Goal: Information Seeking & Learning: Learn about a topic

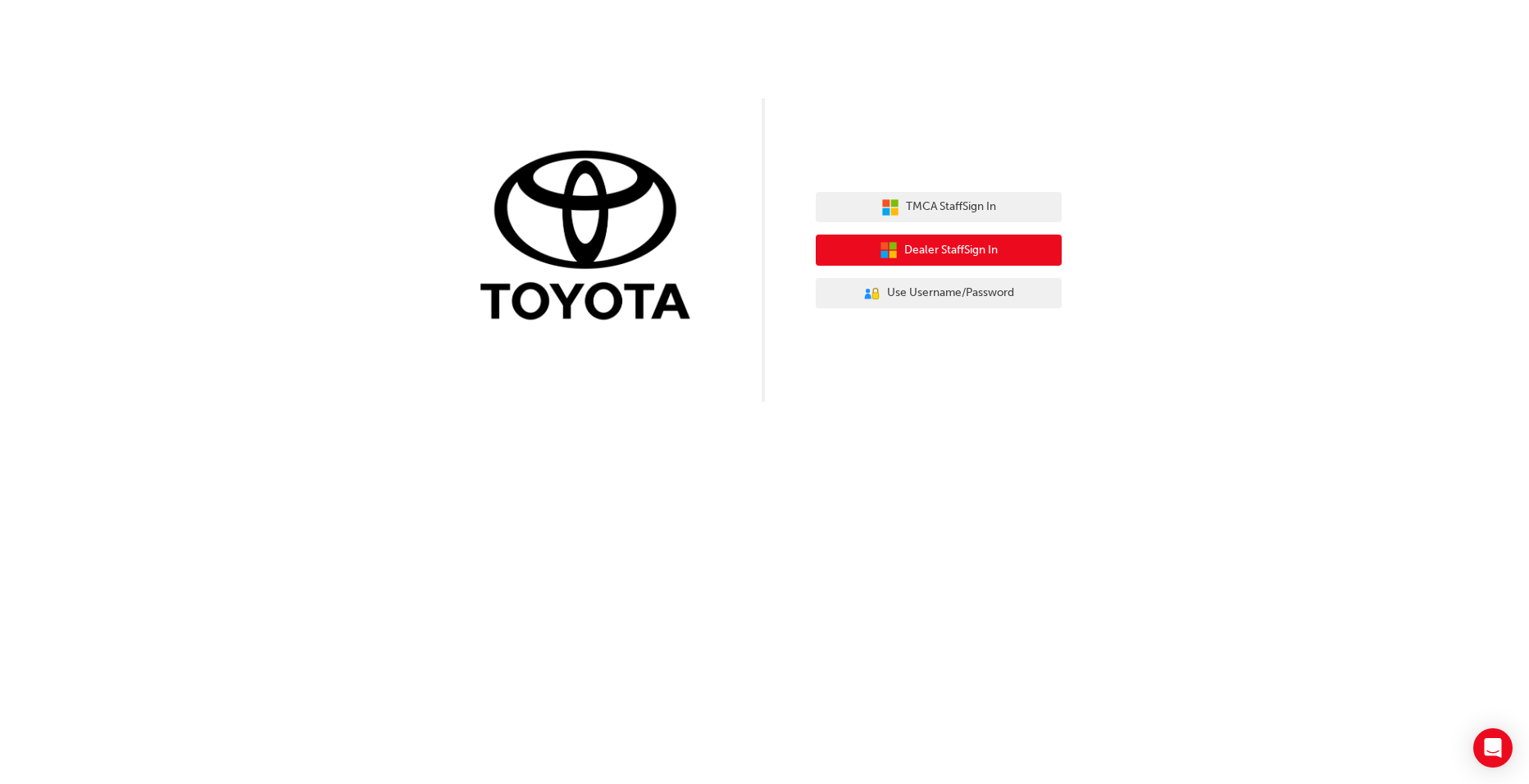
click at [938, 251] on span "Dealer Staff Sign In" at bounding box center [951, 250] width 93 height 19
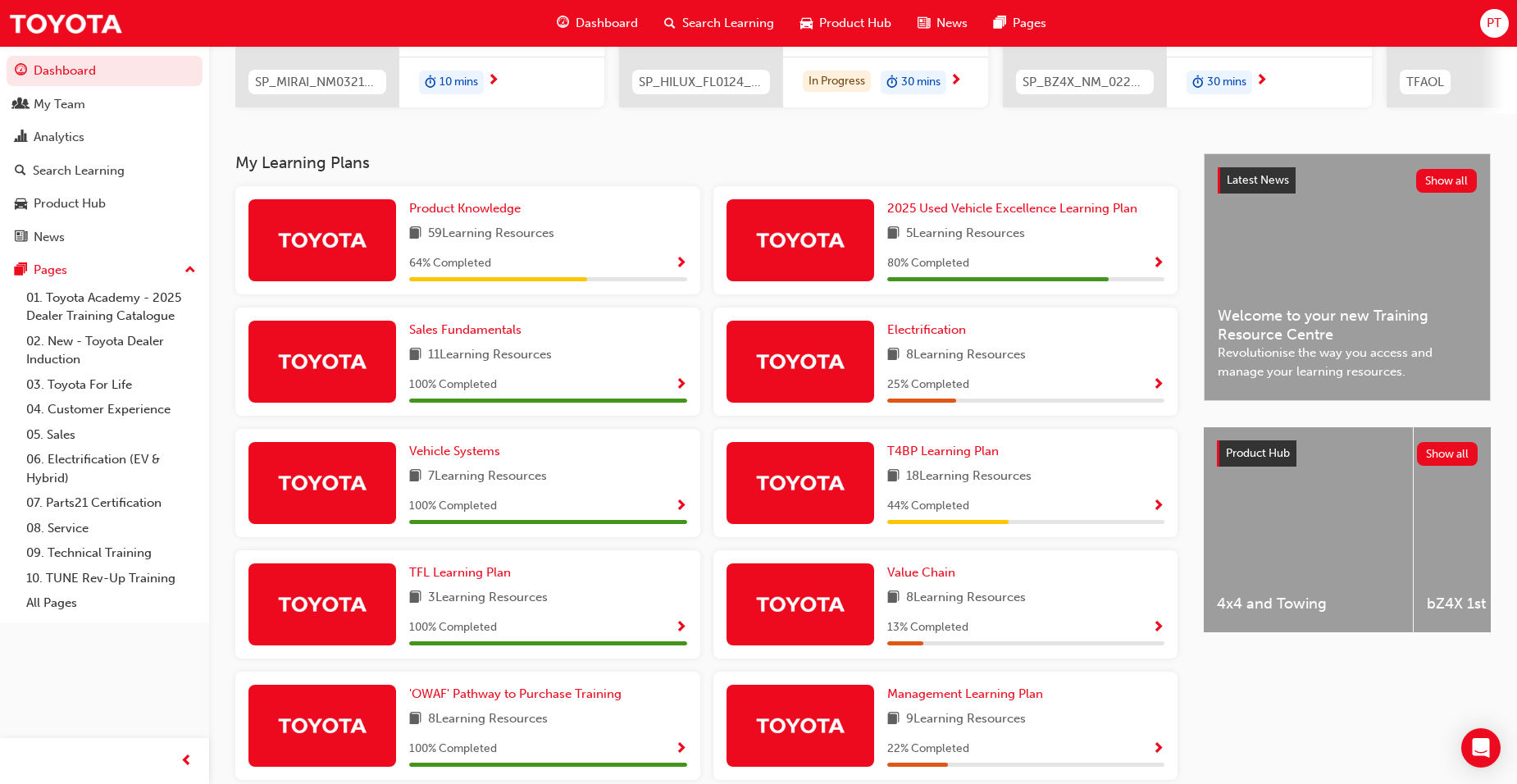
scroll to position [58, 0]
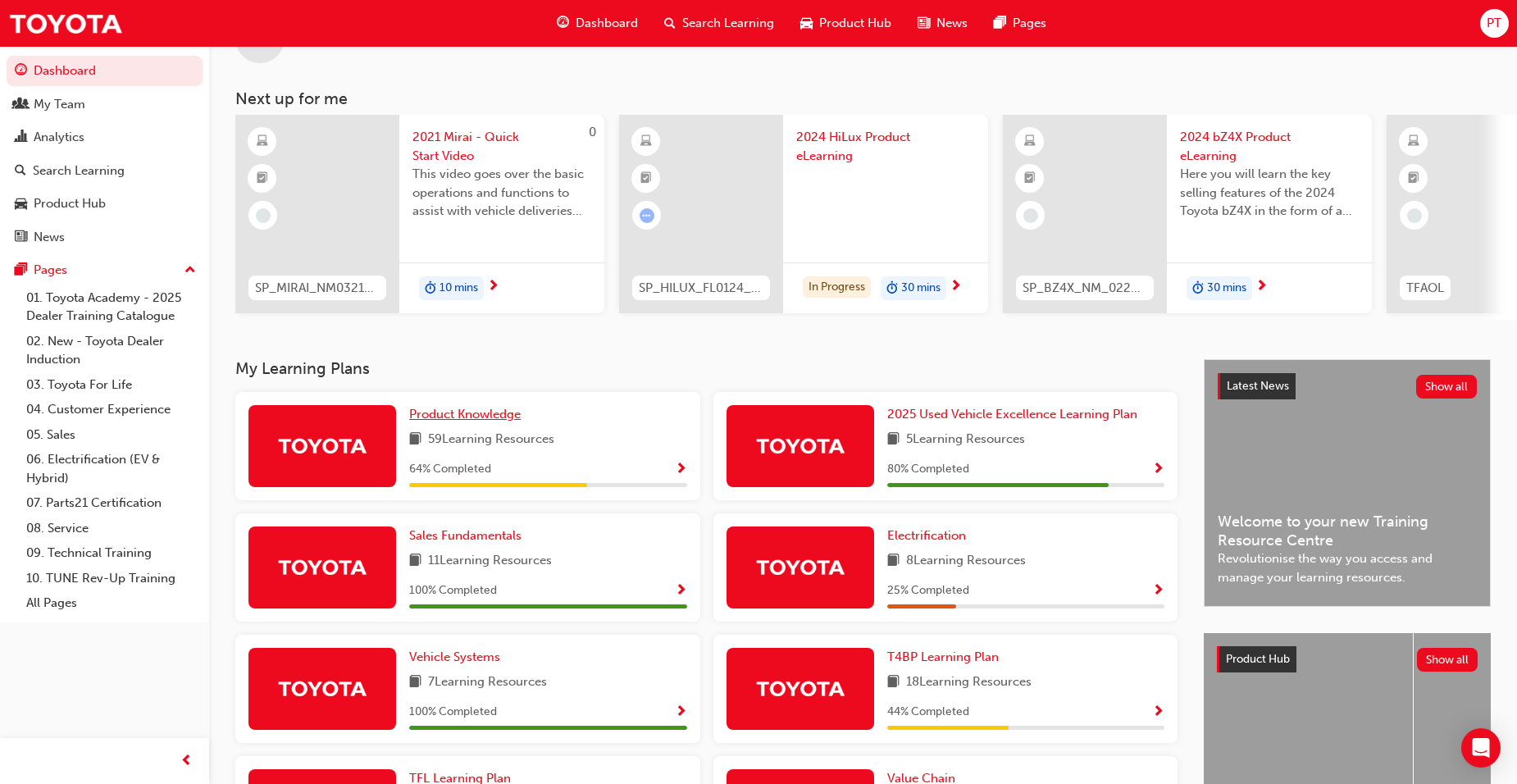
click at [472, 414] on span "Product Knowledge" at bounding box center [465, 414] width 111 height 15
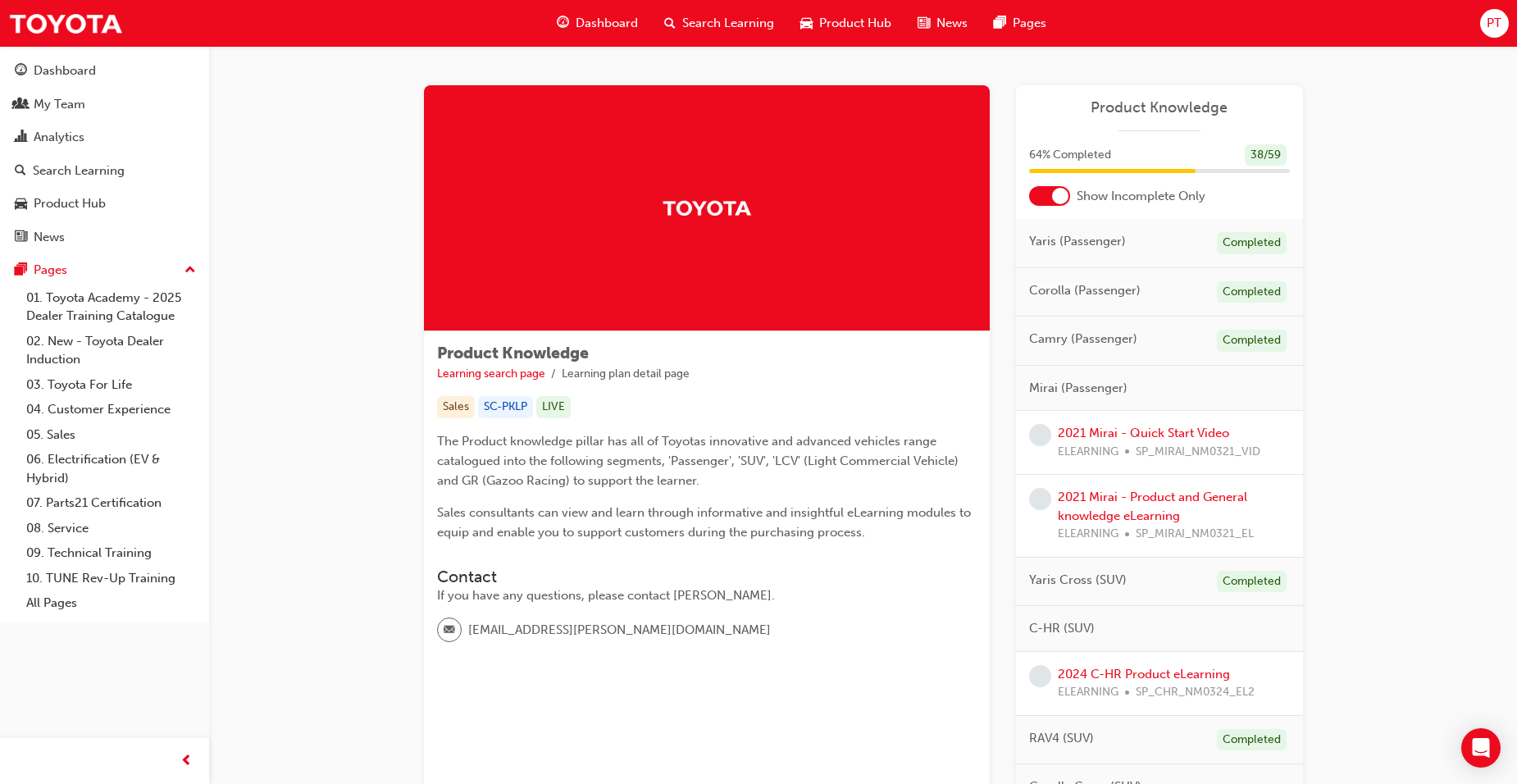
click at [599, 19] on span "Dashboard" at bounding box center [607, 23] width 62 height 19
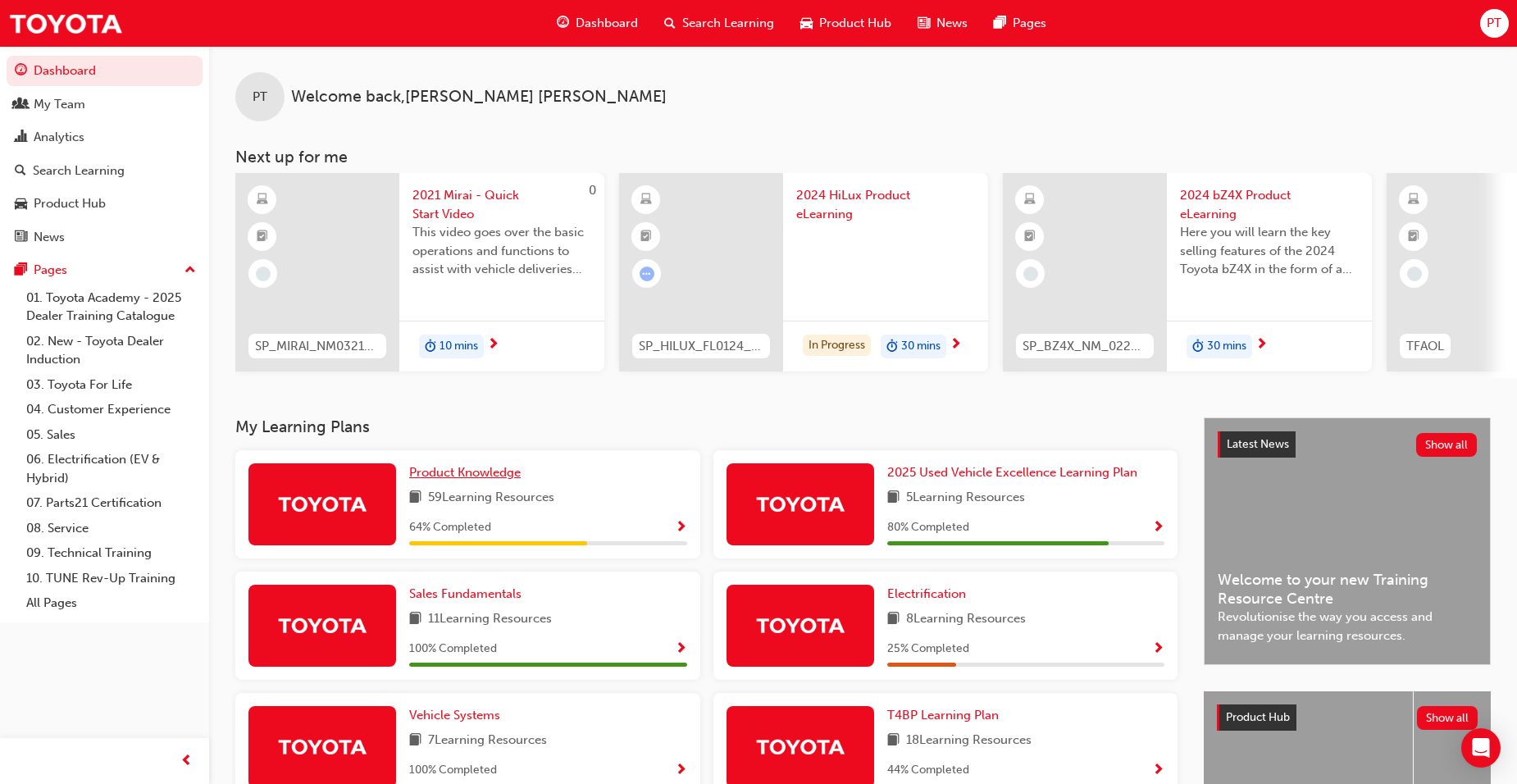
click at [494, 480] on span "Product Knowledge" at bounding box center [465, 472] width 111 height 15
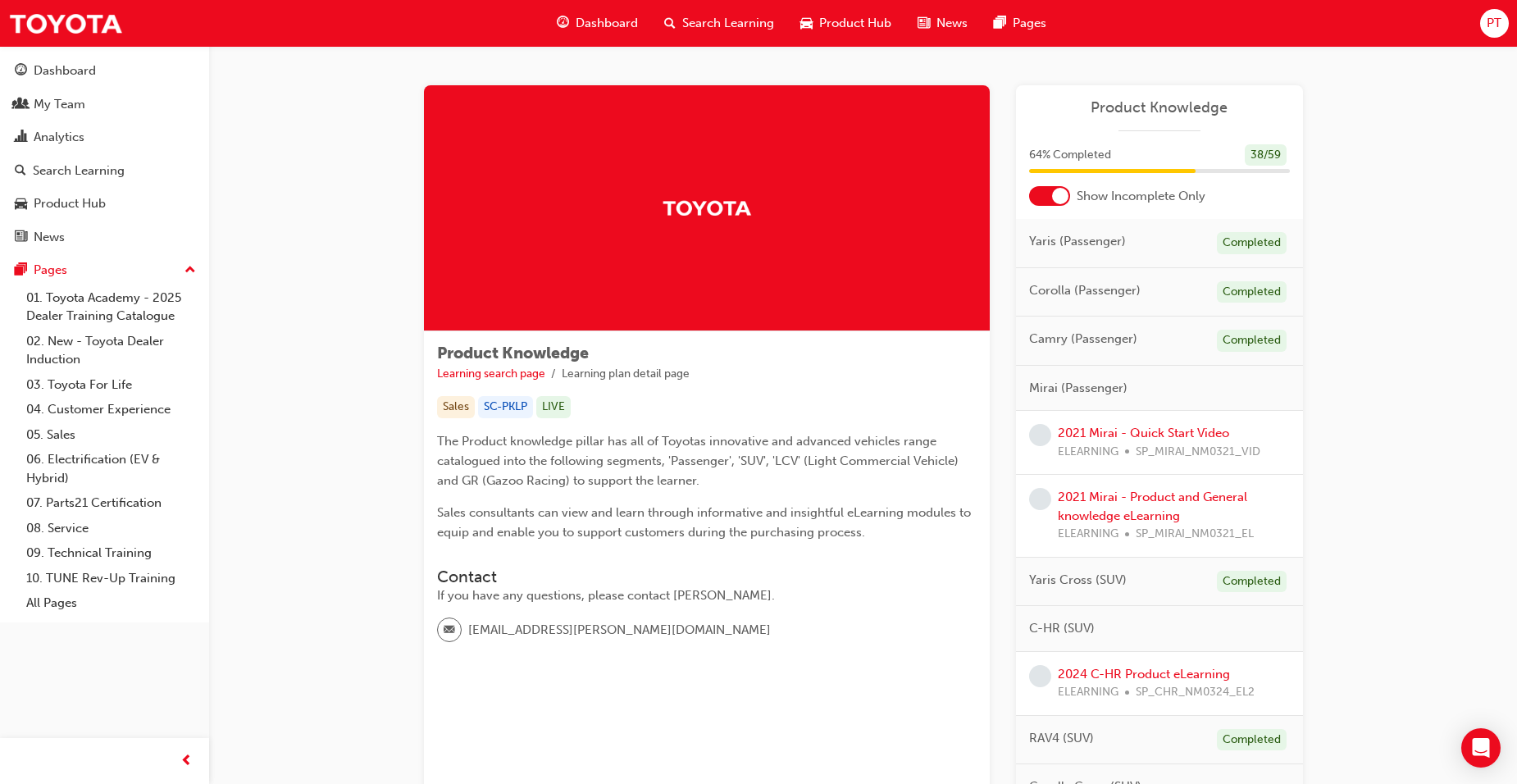
click at [1172, 106] on span "Product Knowledge" at bounding box center [1159, 108] width 260 height 19
click at [1107, 429] on link "2021 Mirai - Quick Start Video" at bounding box center [1143, 433] width 172 height 15
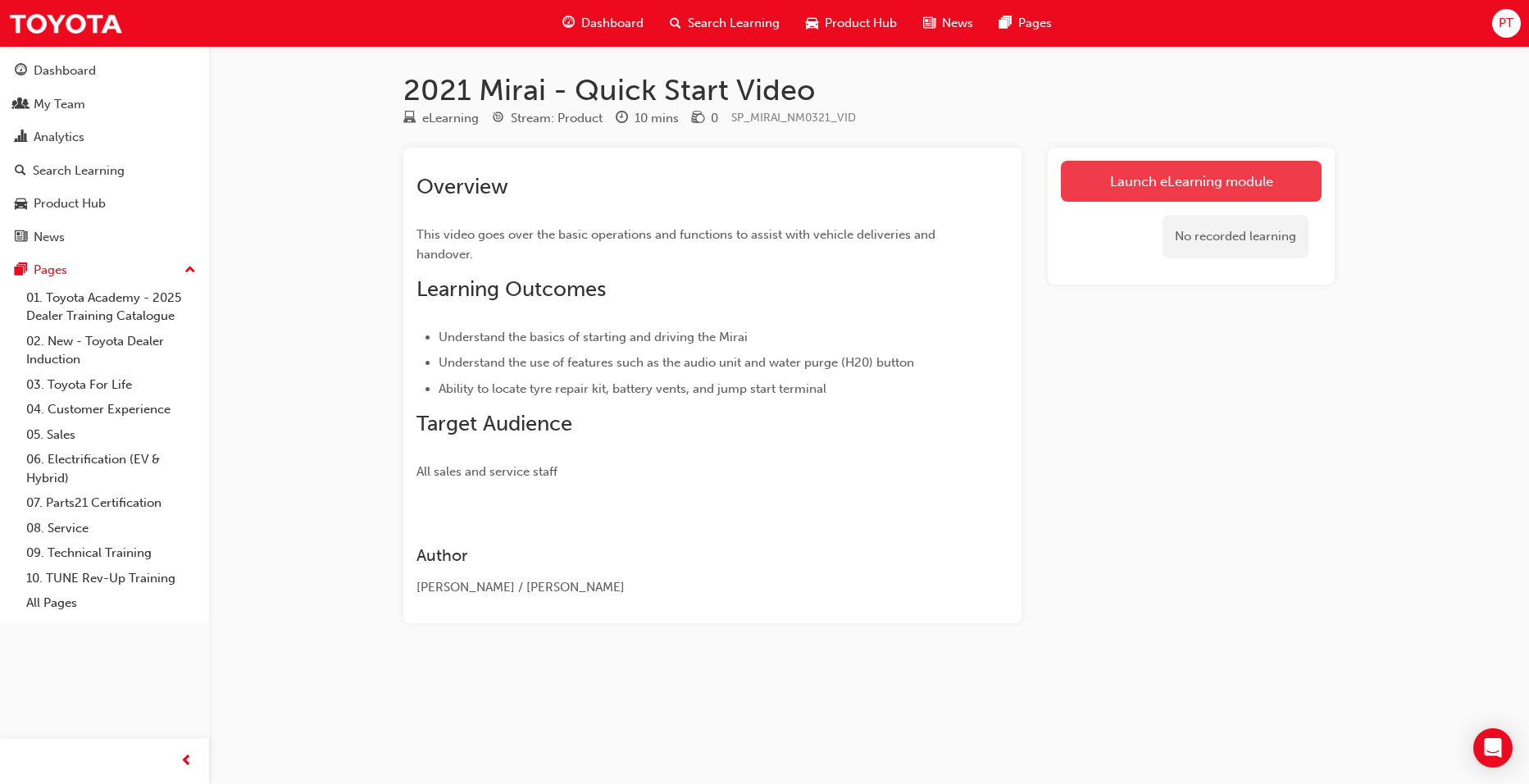
click at [1226, 186] on link "Launch eLearning module" at bounding box center [1191, 181] width 260 height 41
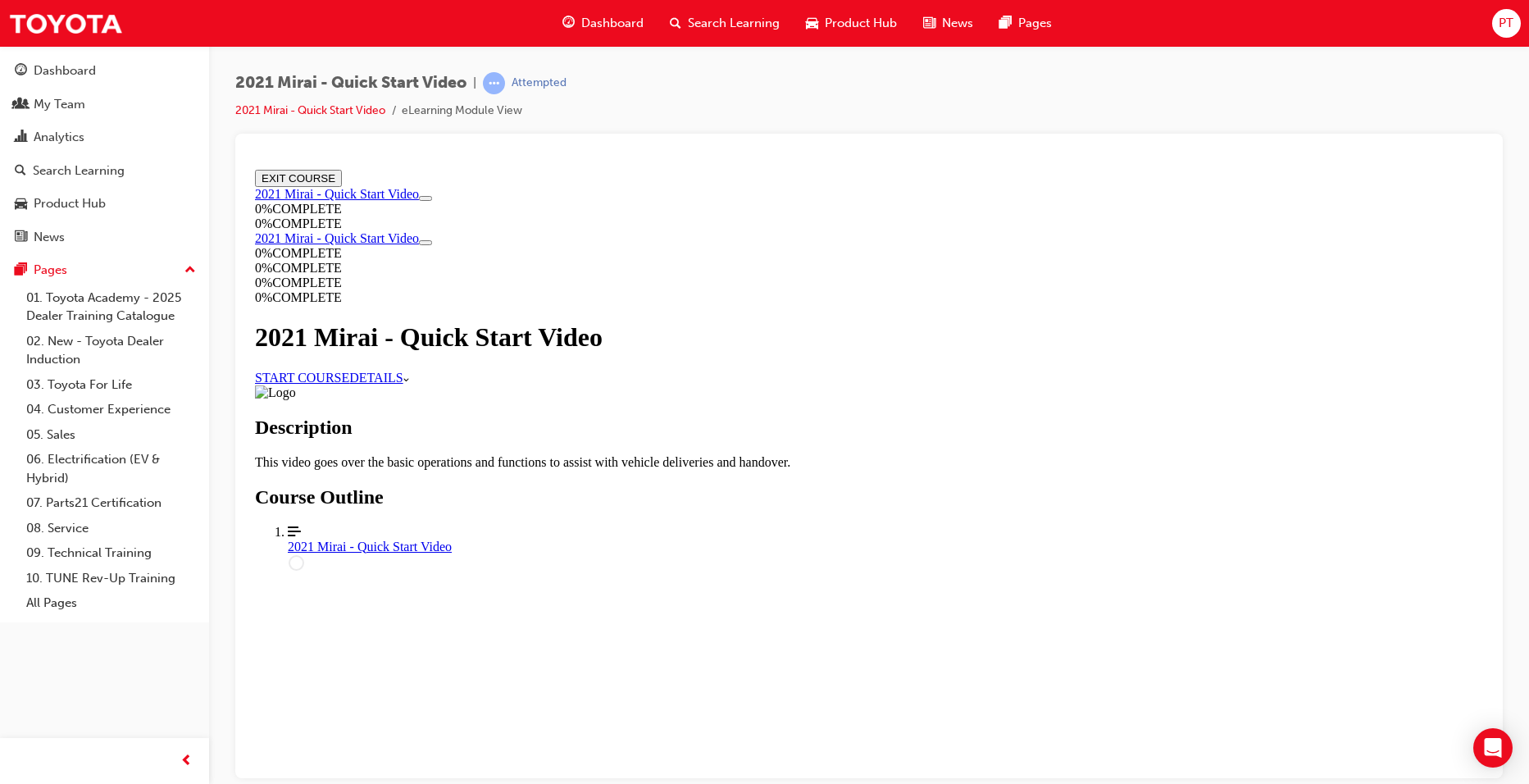
click at [349, 384] on link "START COURSE" at bounding box center [302, 376] width 94 height 14
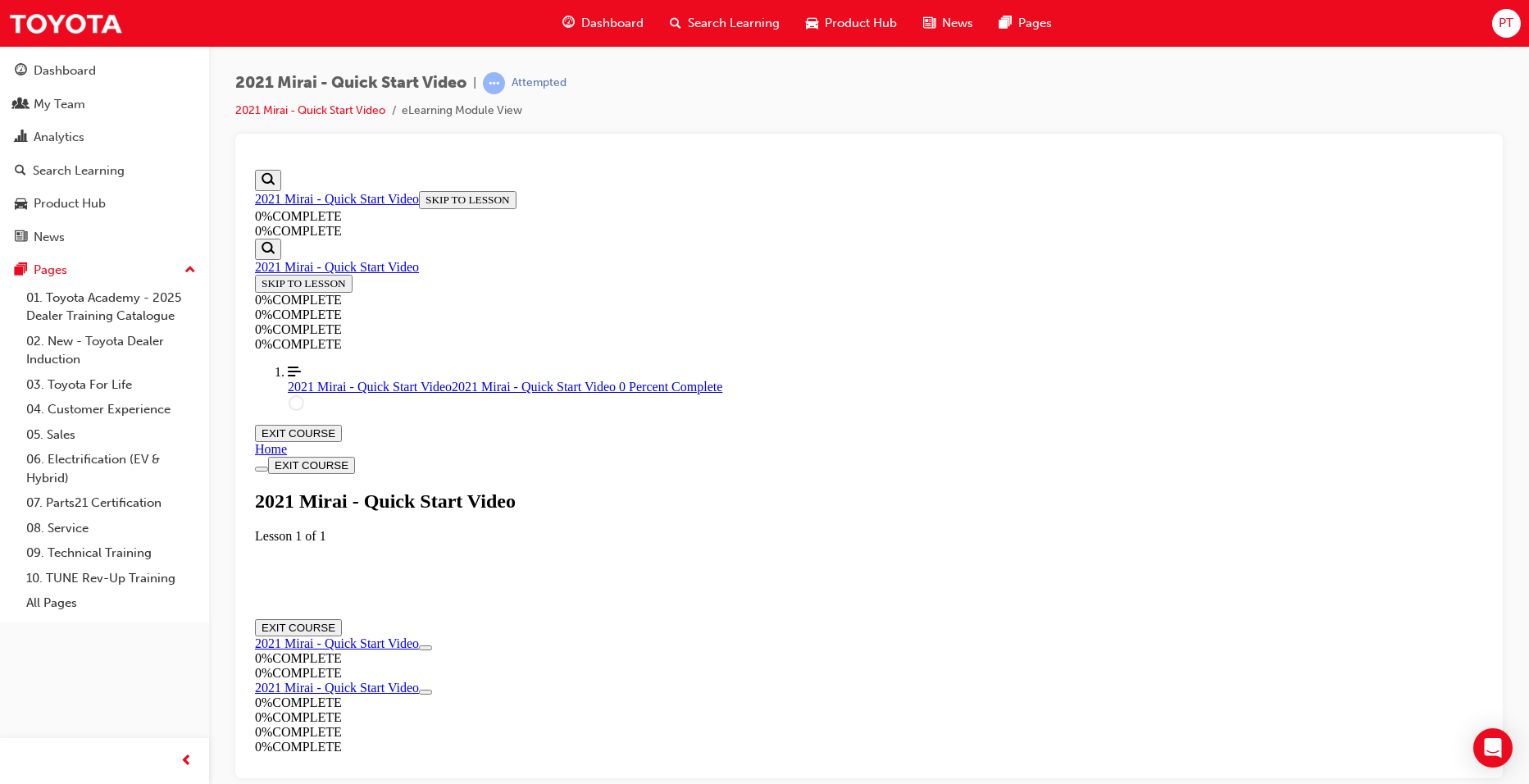
scroll to position [57, 0]
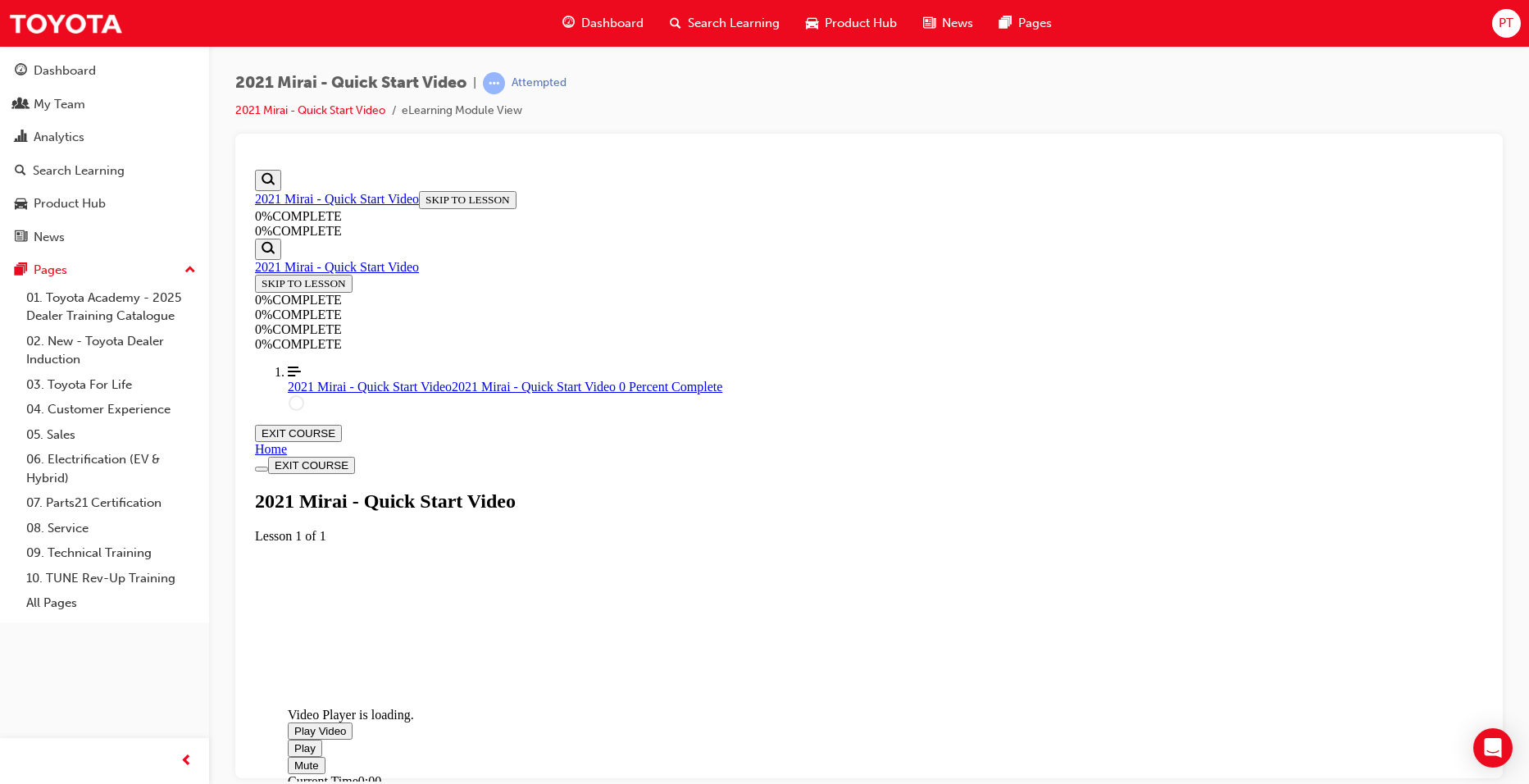
click at [294, 724] on span "Video player. You can use the space bar to toggle playback and arrow keys to sc…" at bounding box center [294, 729] width 0 height 12
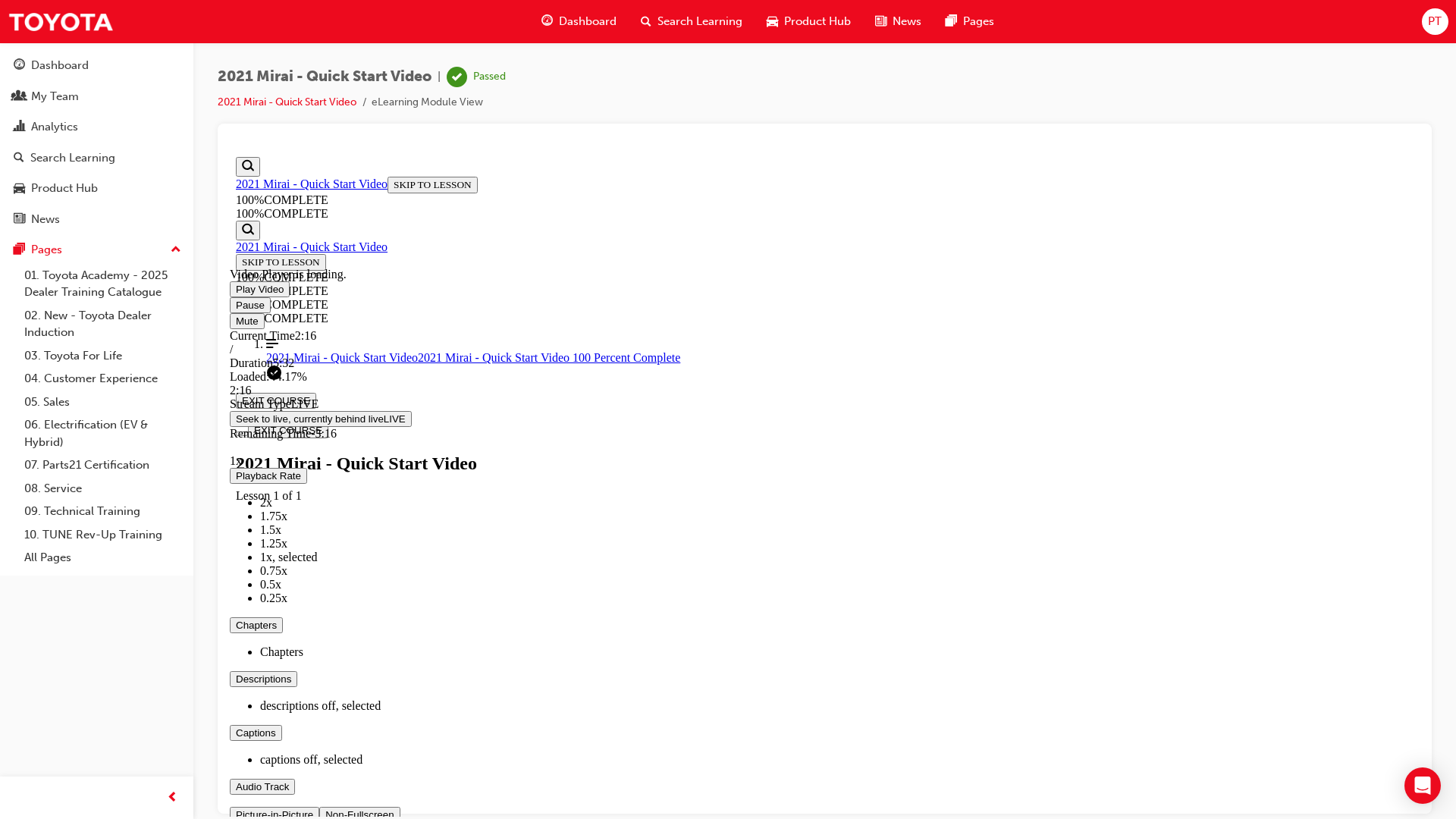
click at [236, 724] on span "Video player. You can use the space bar to toggle playback and arrow keys to sc…" at bounding box center [236, 813] width 0 height 11
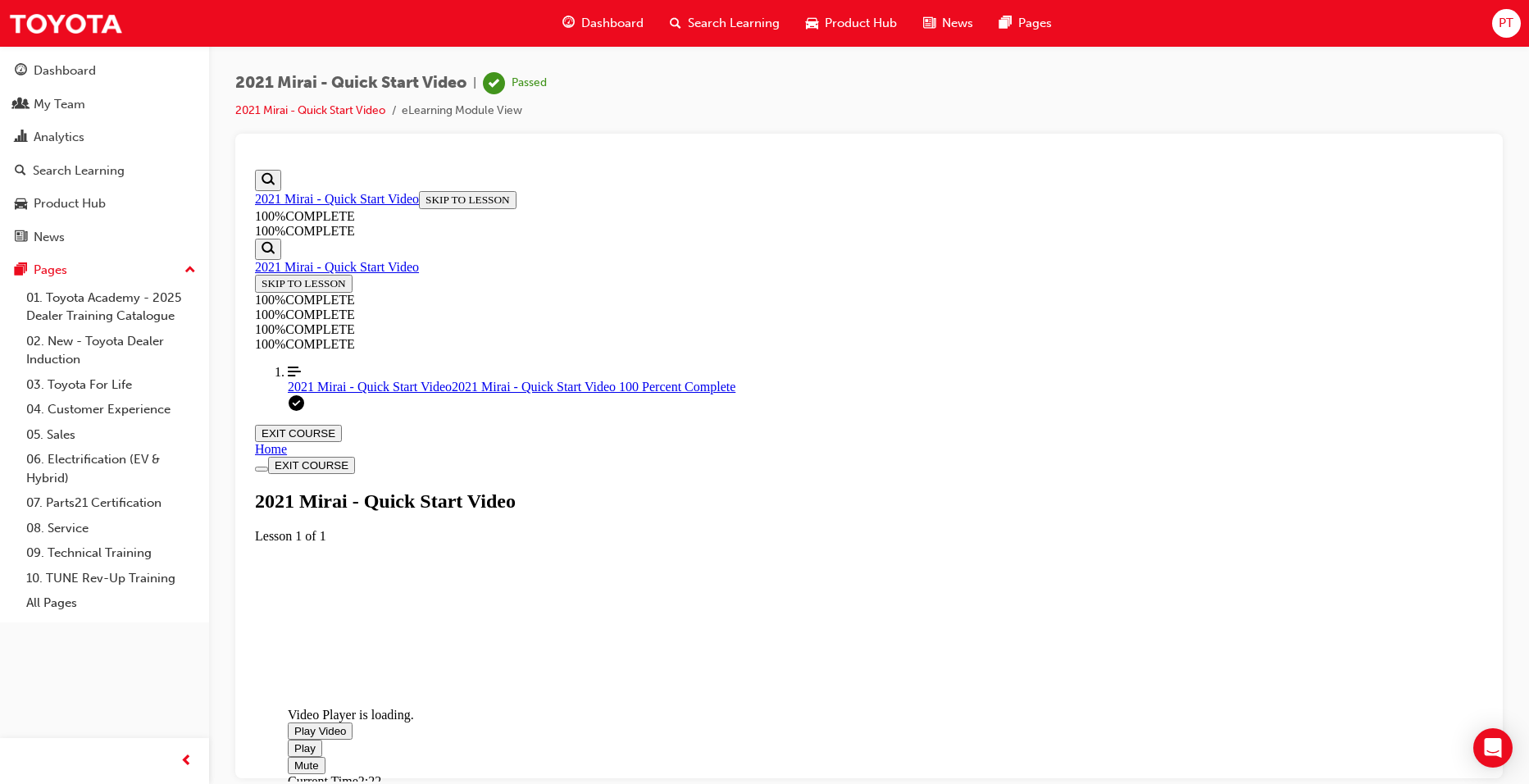
click at [294, 724] on span "Video player. You can use the space bar to toggle playback and arrow keys to sc…" at bounding box center [294, 729] width 0 height 12
click at [594, 17] on span "Dashboard" at bounding box center [612, 23] width 62 height 19
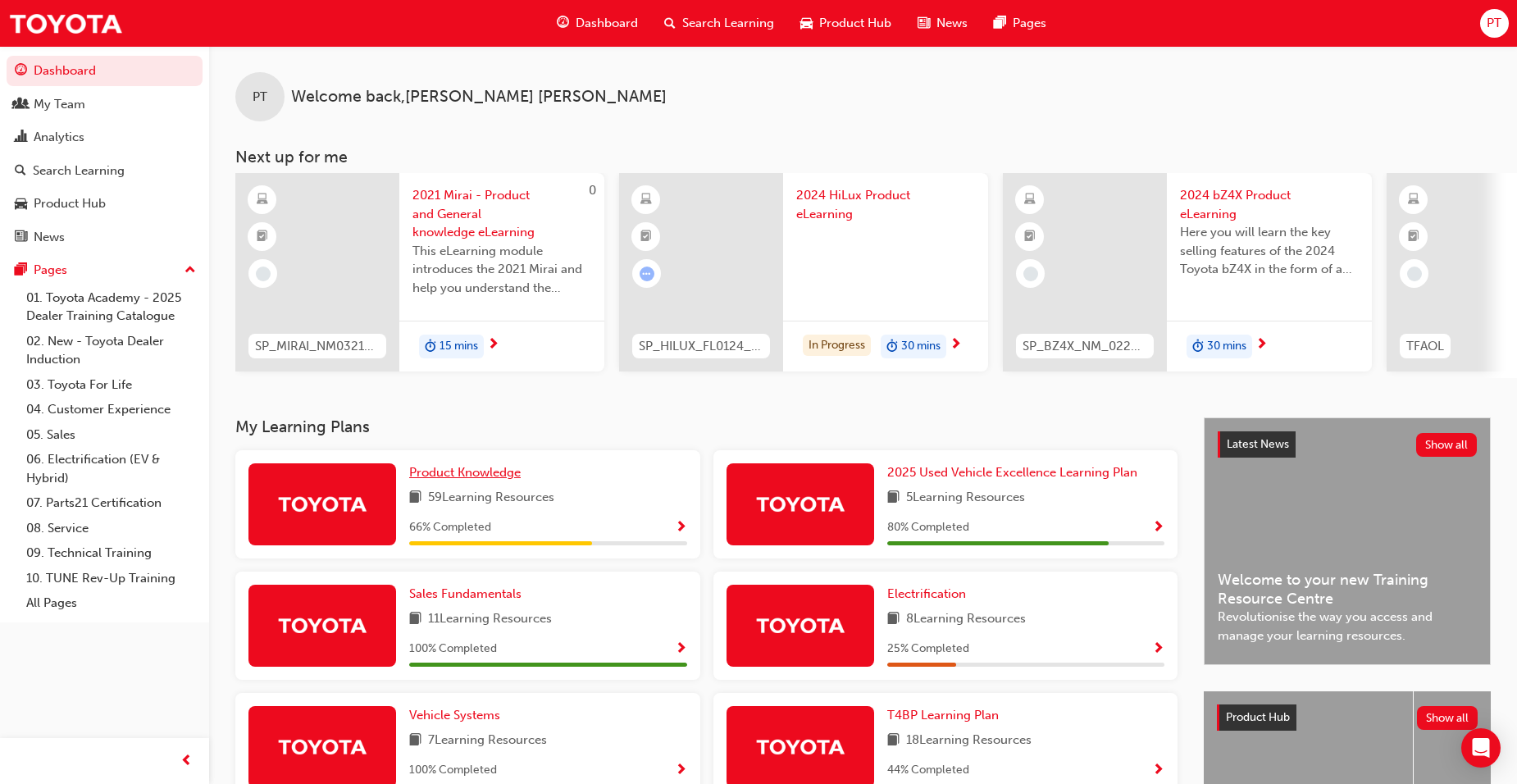
click at [480, 475] on span "Product Knowledge" at bounding box center [465, 472] width 111 height 15
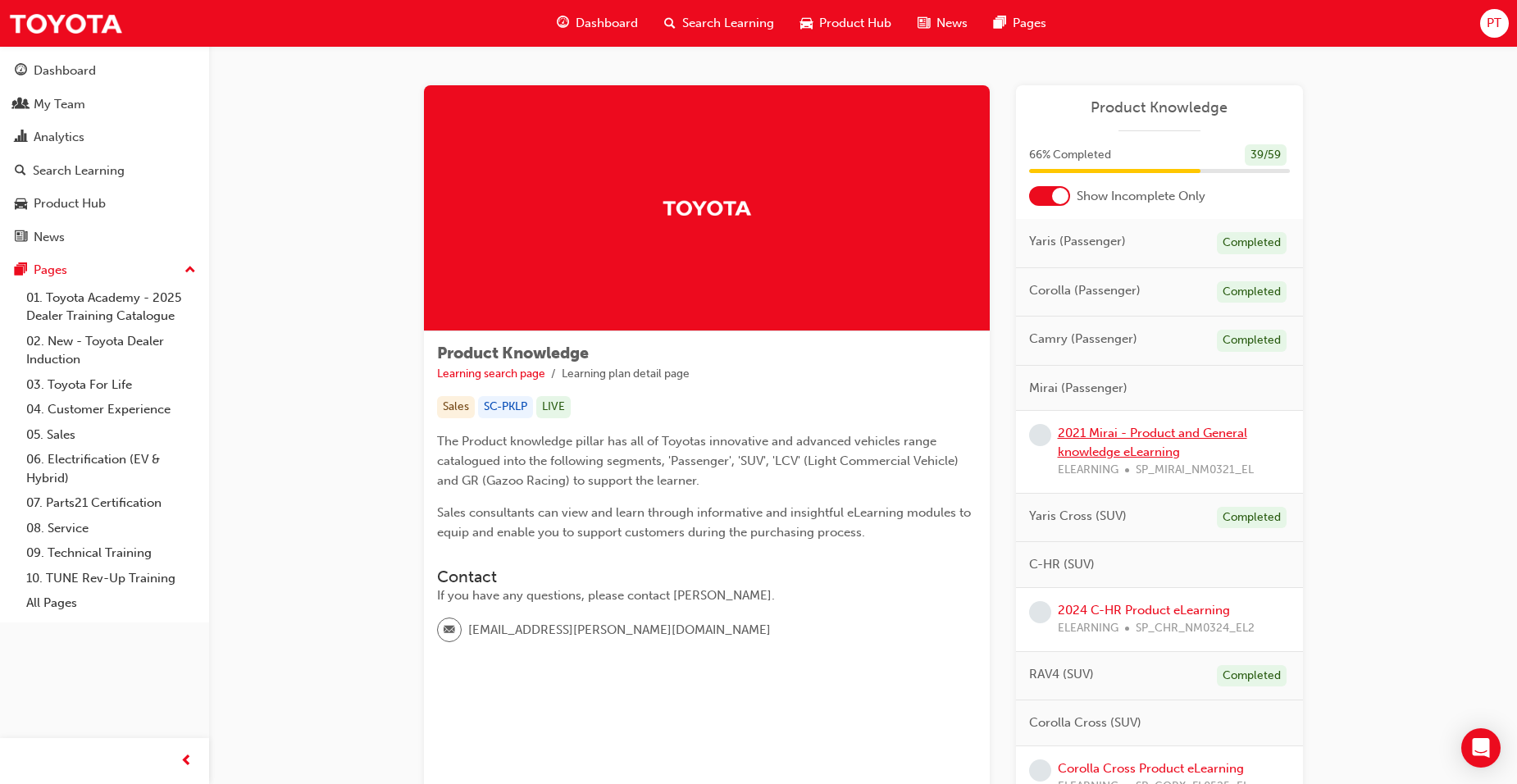
click at [1172, 439] on link "2021 Mirai - Product and General knowledge eLearning" at bounding box center [1151, 442] width 189 height 34
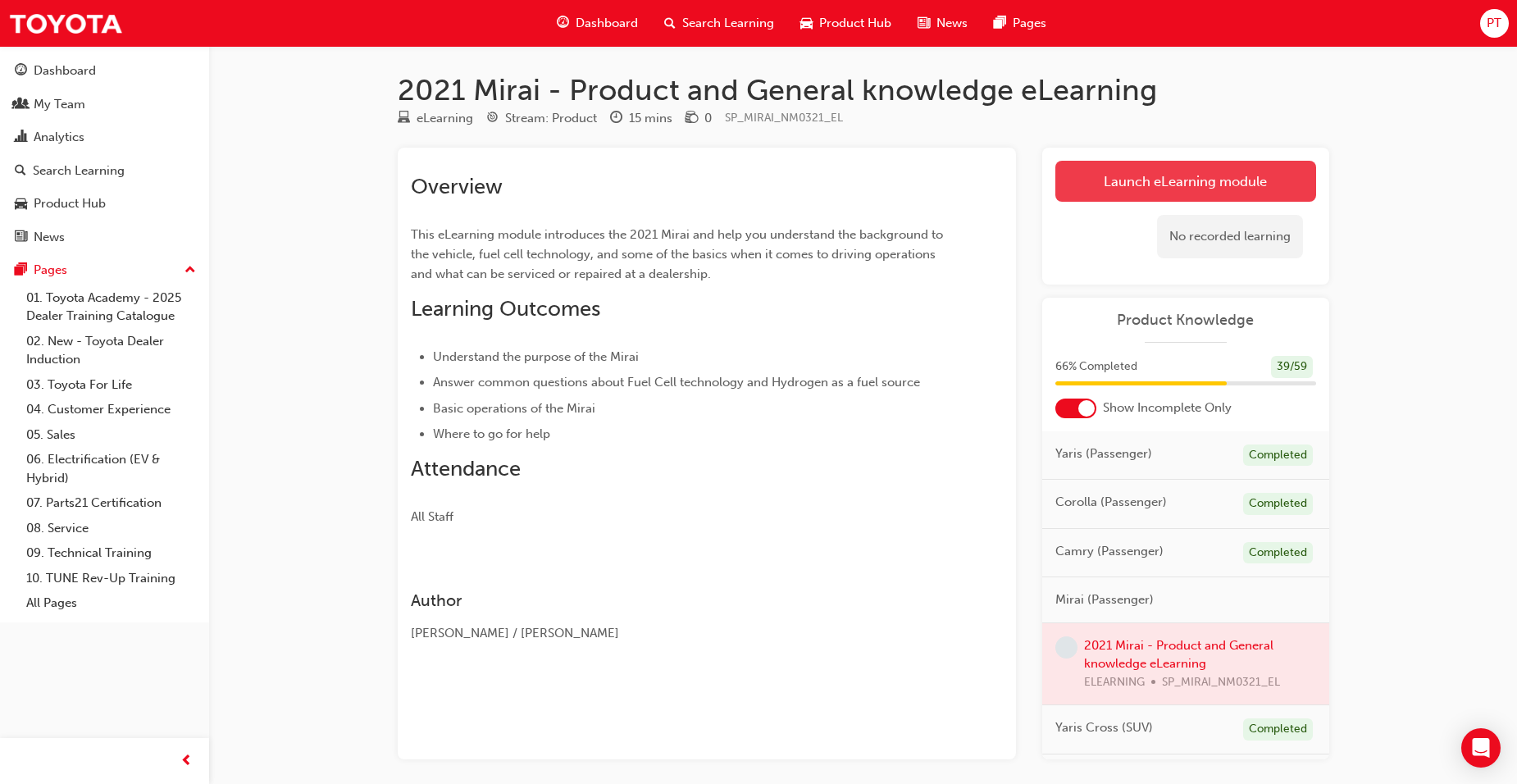
click at [1169, 180] on link "Launch eLearning module" at bounding box center [1185, 181] width 260 height 41
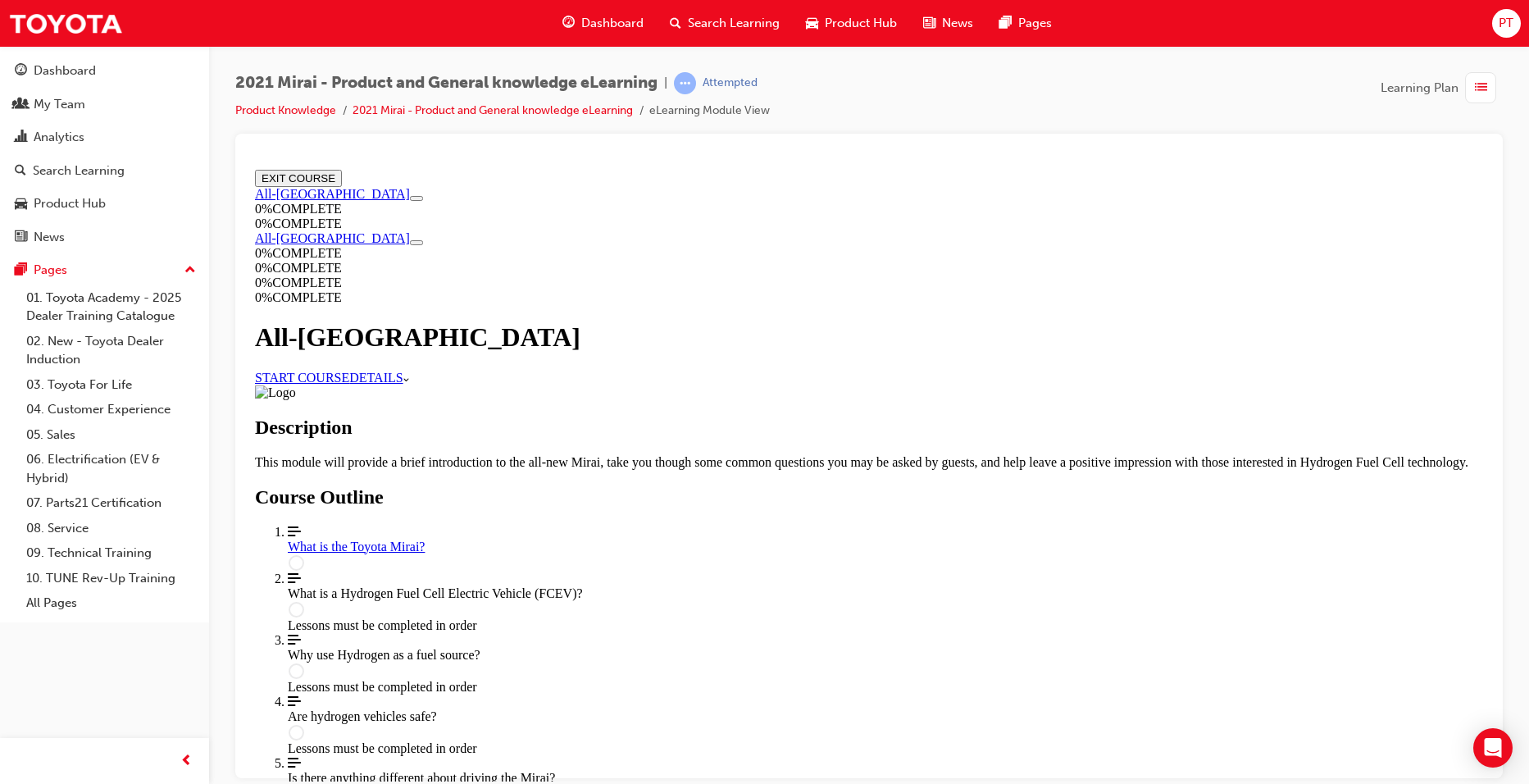
click at [349, 371] on link "START COURSE" at bounding box center [302, 376] width 94 height 14
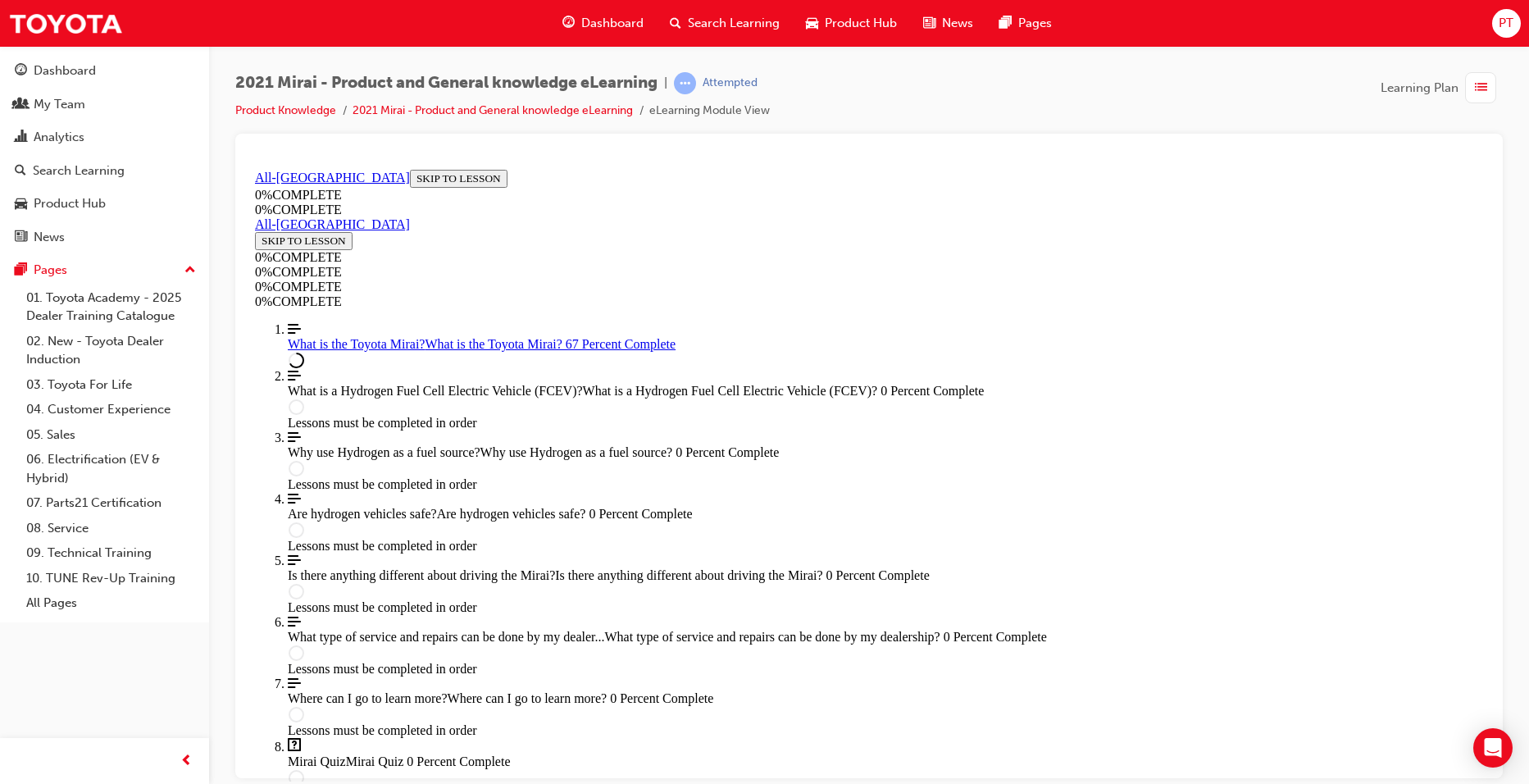
scroll to position [2106, 0]
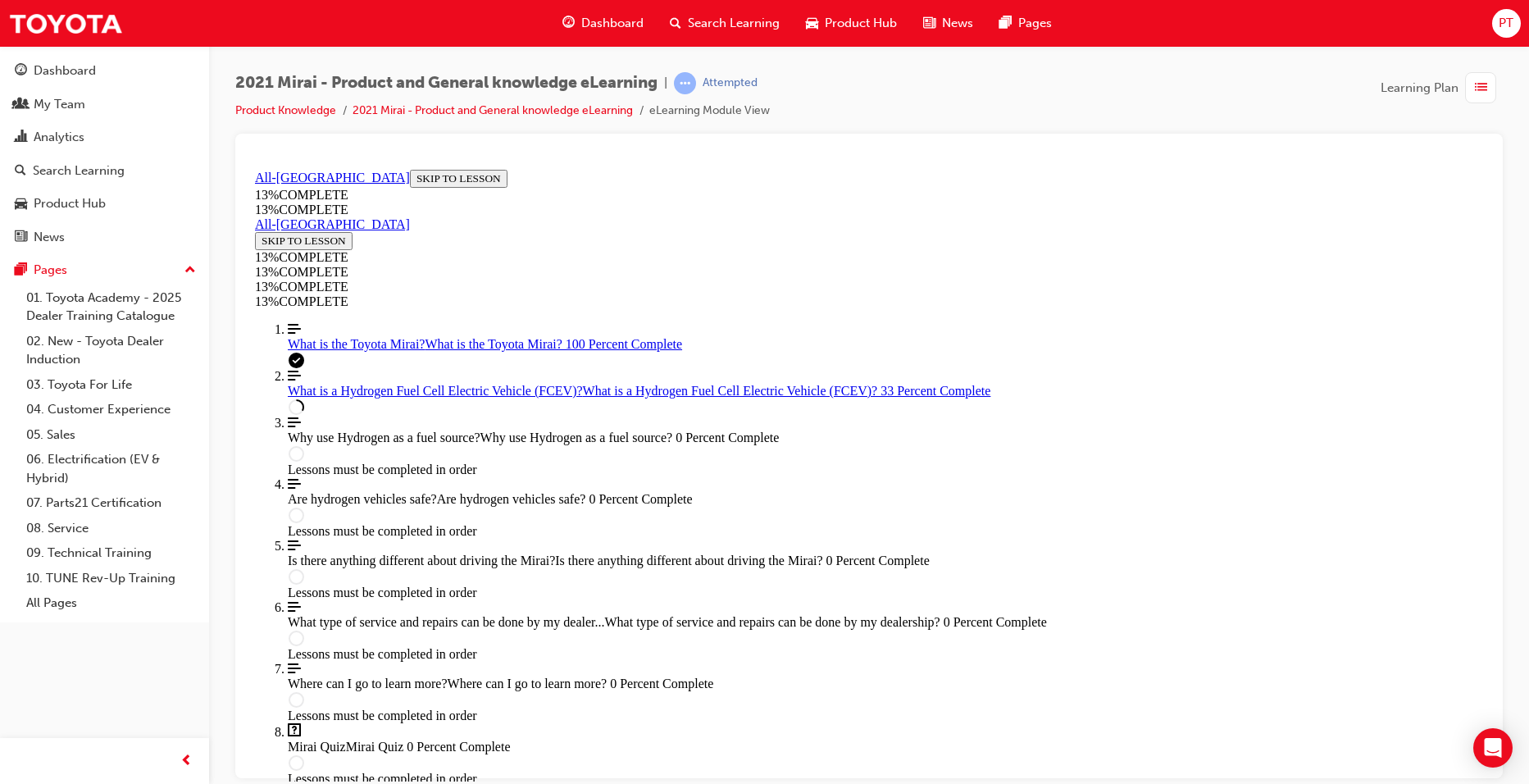
scroll to position [1393, 0]
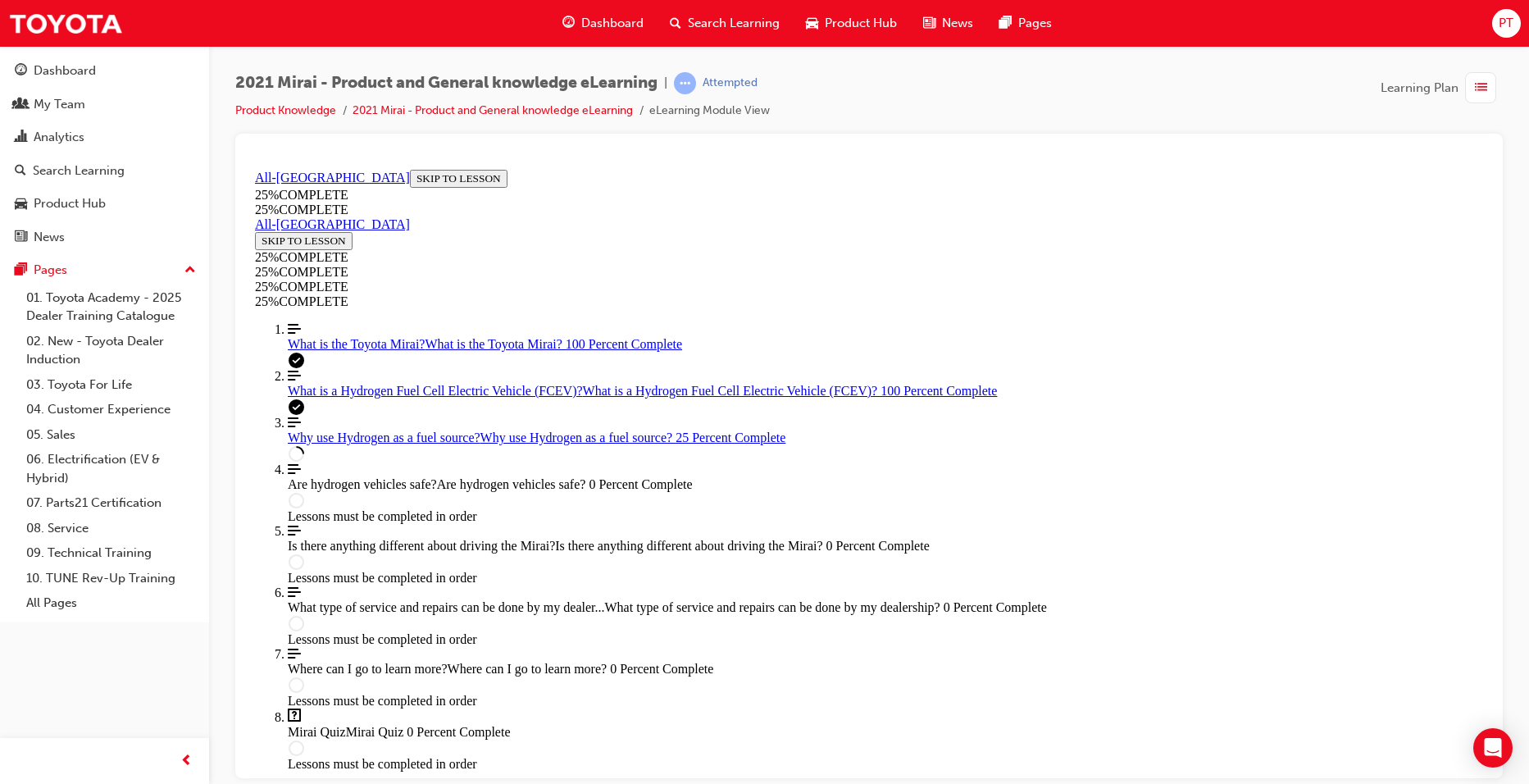
scroll to position [713, 0]
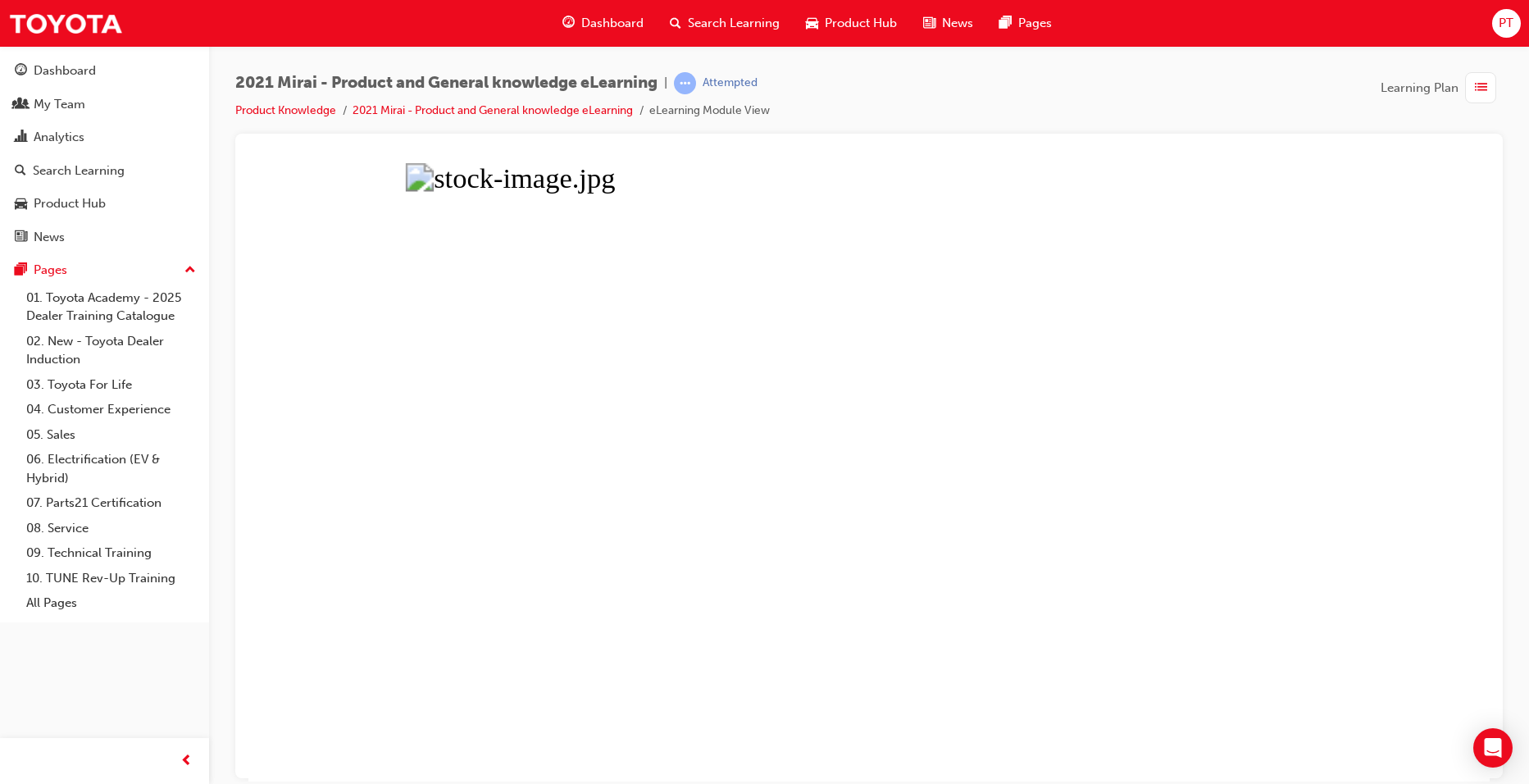
click at [851, 418] on button "Unzoom image" at bounding box center [869, 471] width 1241 height 619
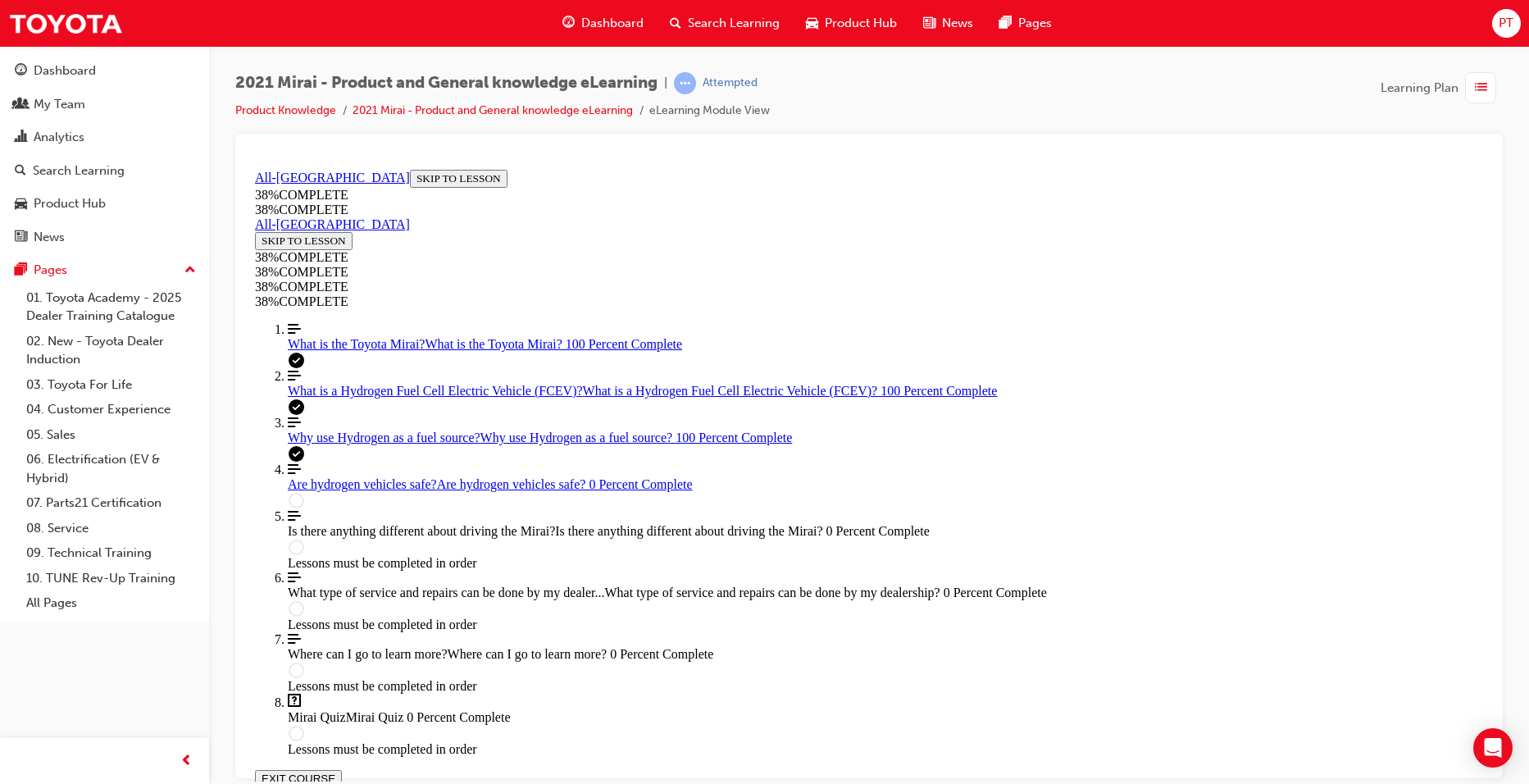
scroll to position [385, 0]
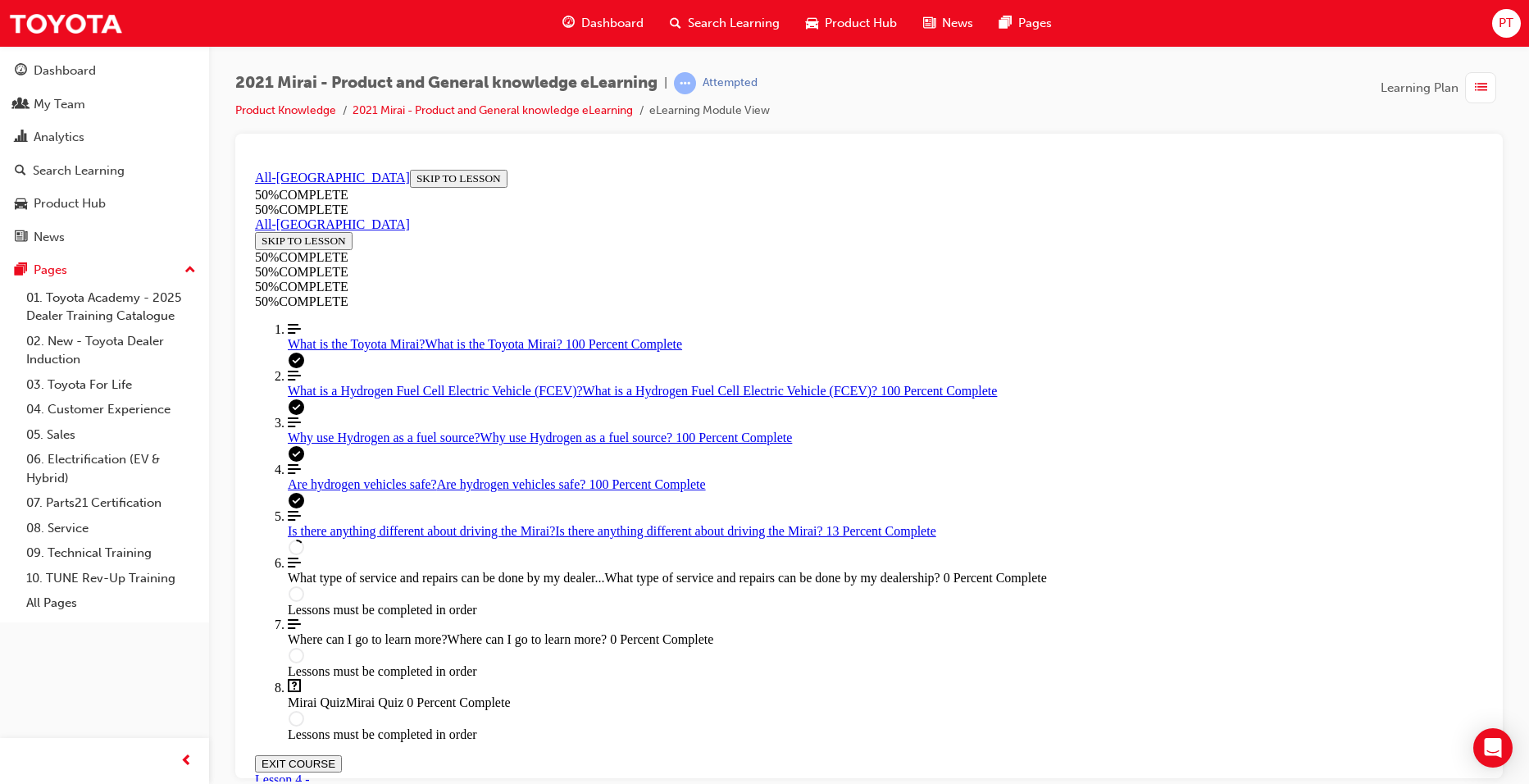
scroll to position [548, 0]
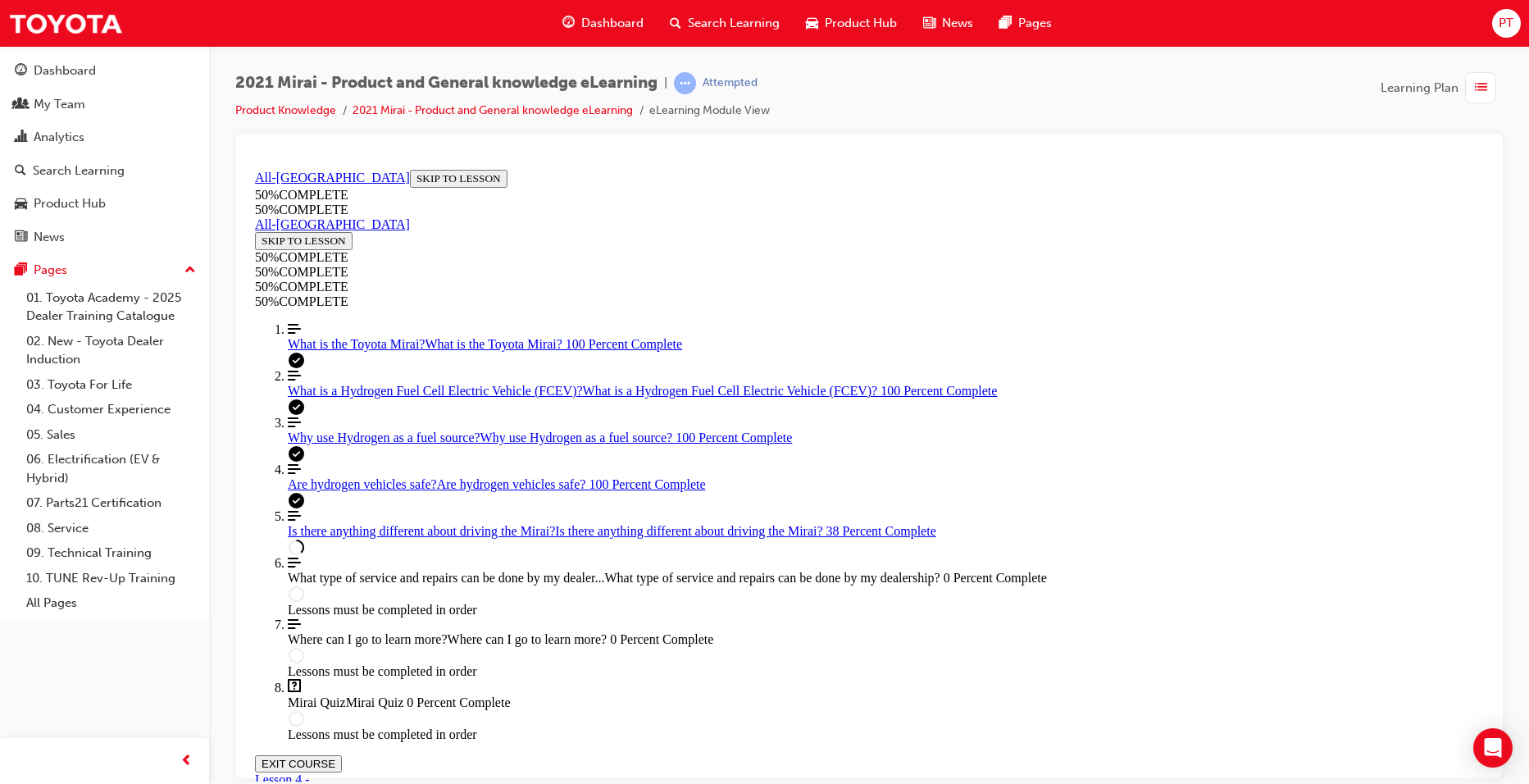
scroll to position [1287, 0]
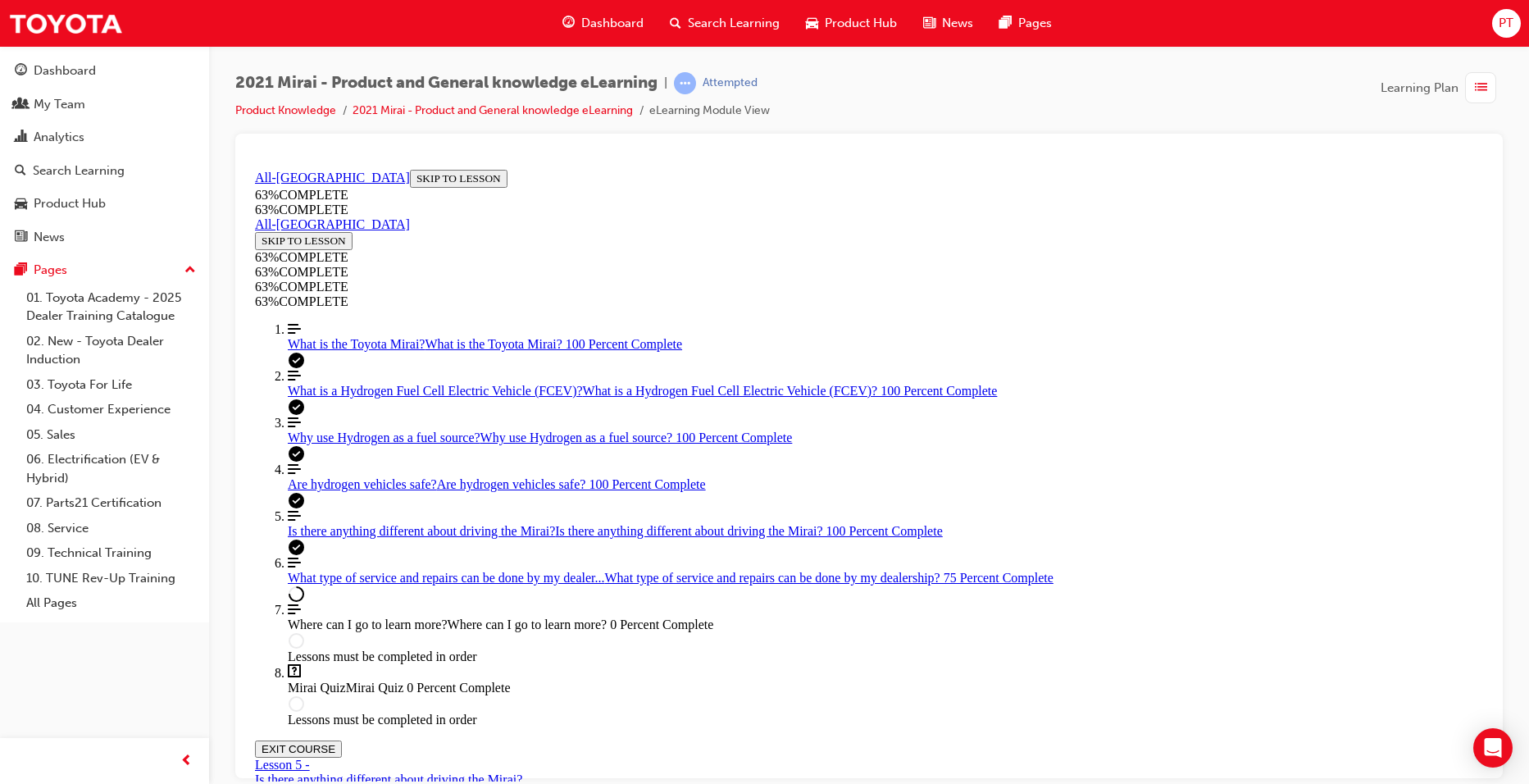
scroll to position [956, 0]
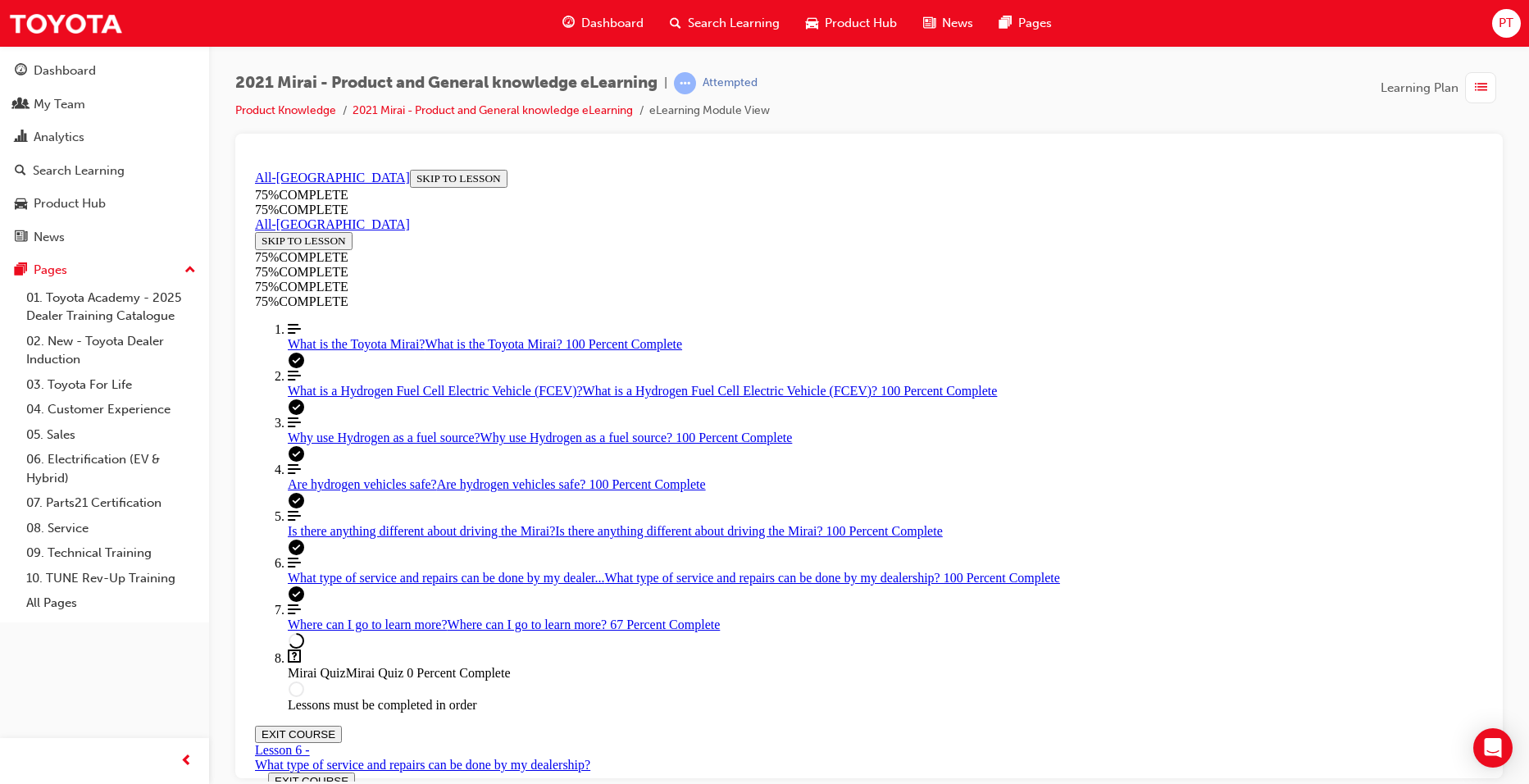
scroll to position [314, 0]
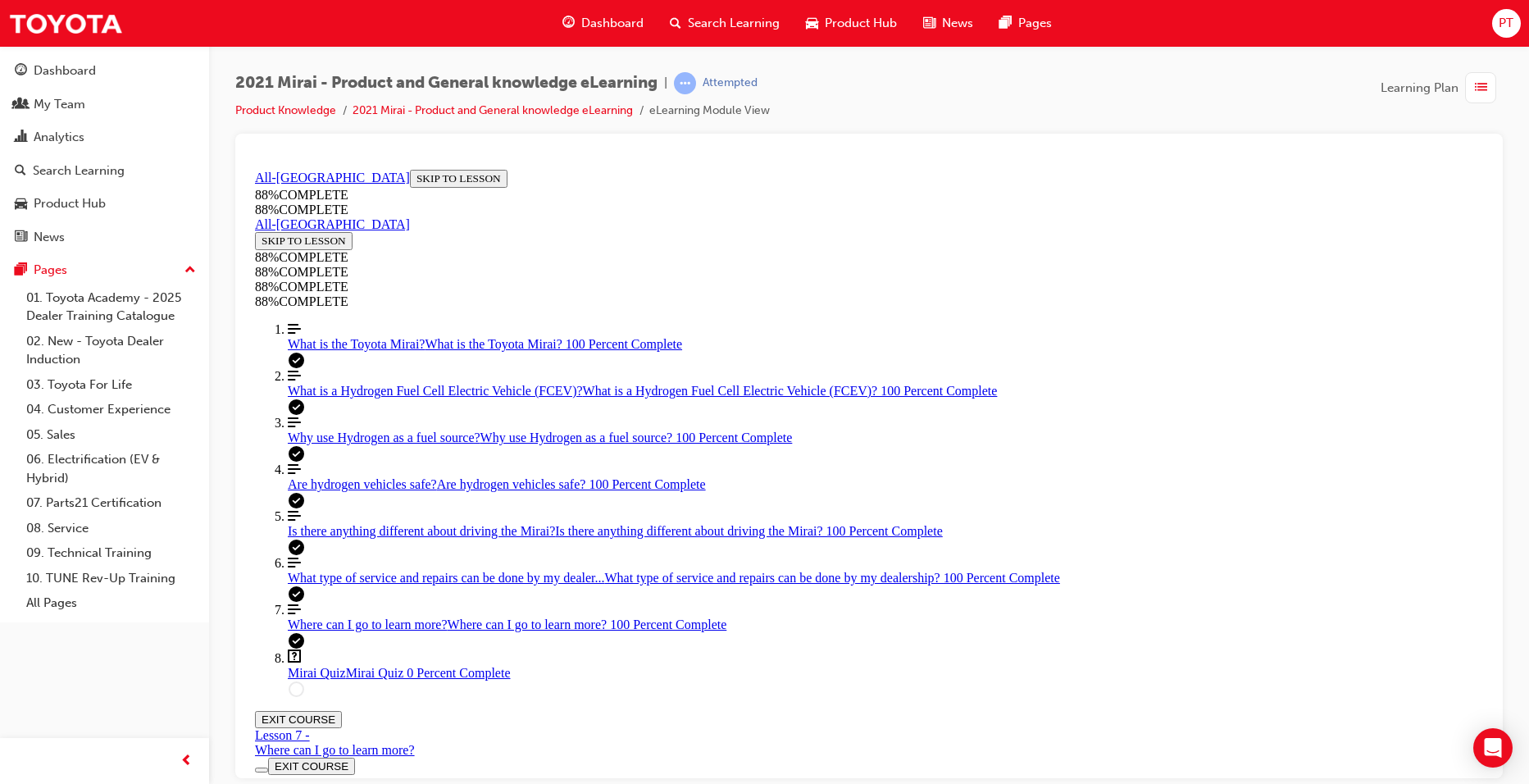
scroll to position [57, 0]
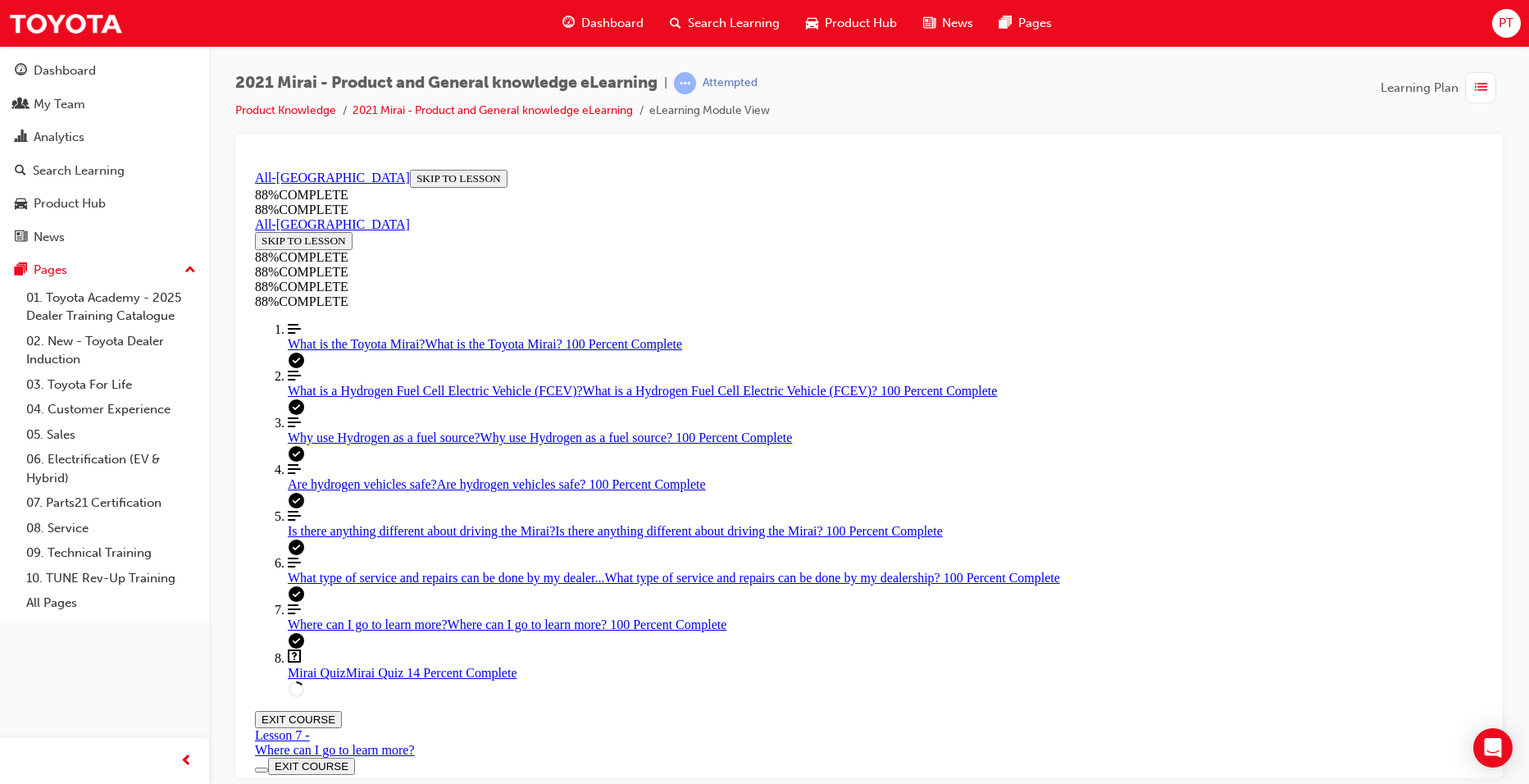
scroll to position [501, 0]
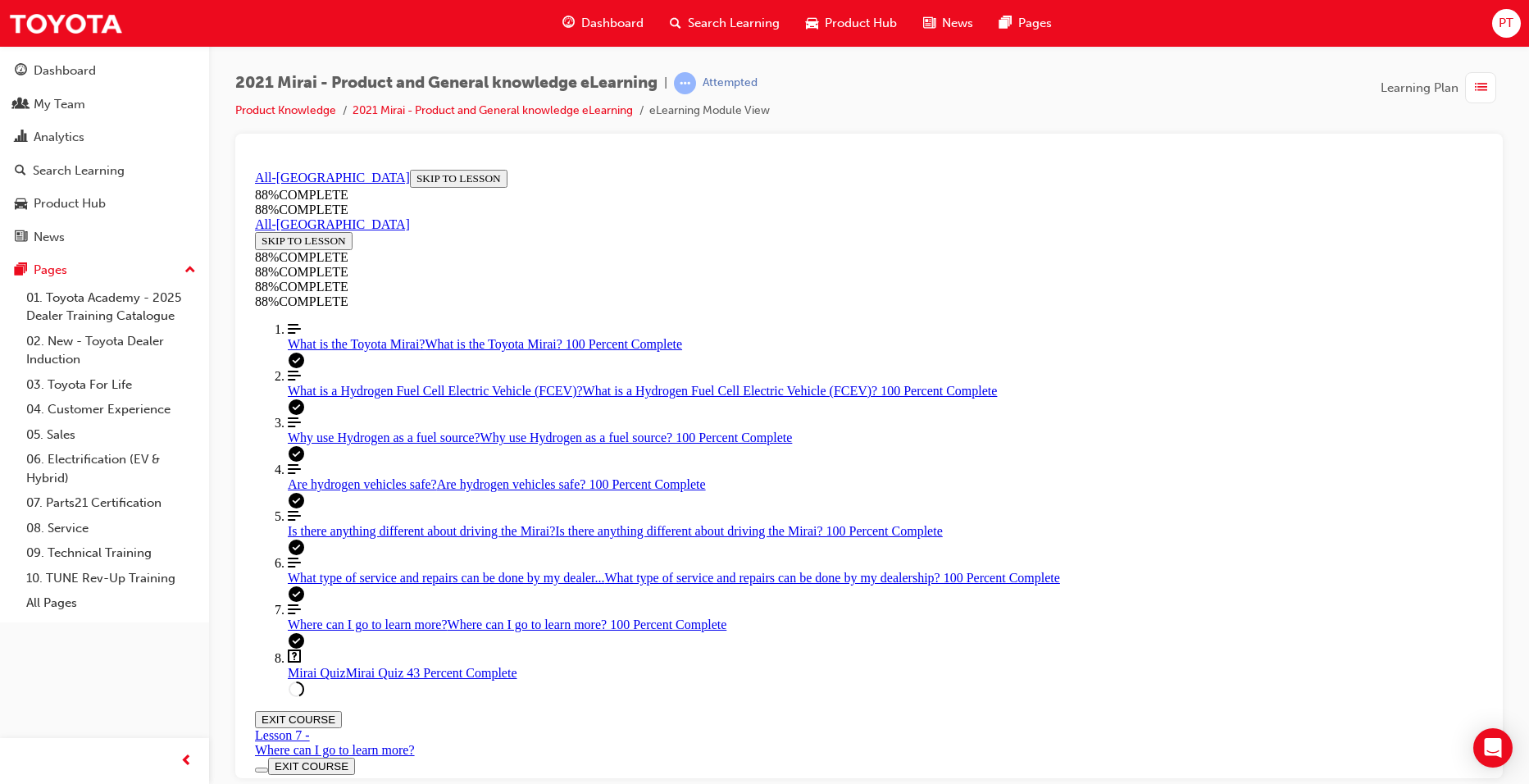
scroll to position [59, 0]
drag, startPoint x: 810, startPoint y: 580, endPoint x: 1113, endPoint y: 657, distance: 312.6
drag, startPoint x: 844, startPoint y: 505, endPoint x: 1140, endPoint y: 511, distance: 296.1
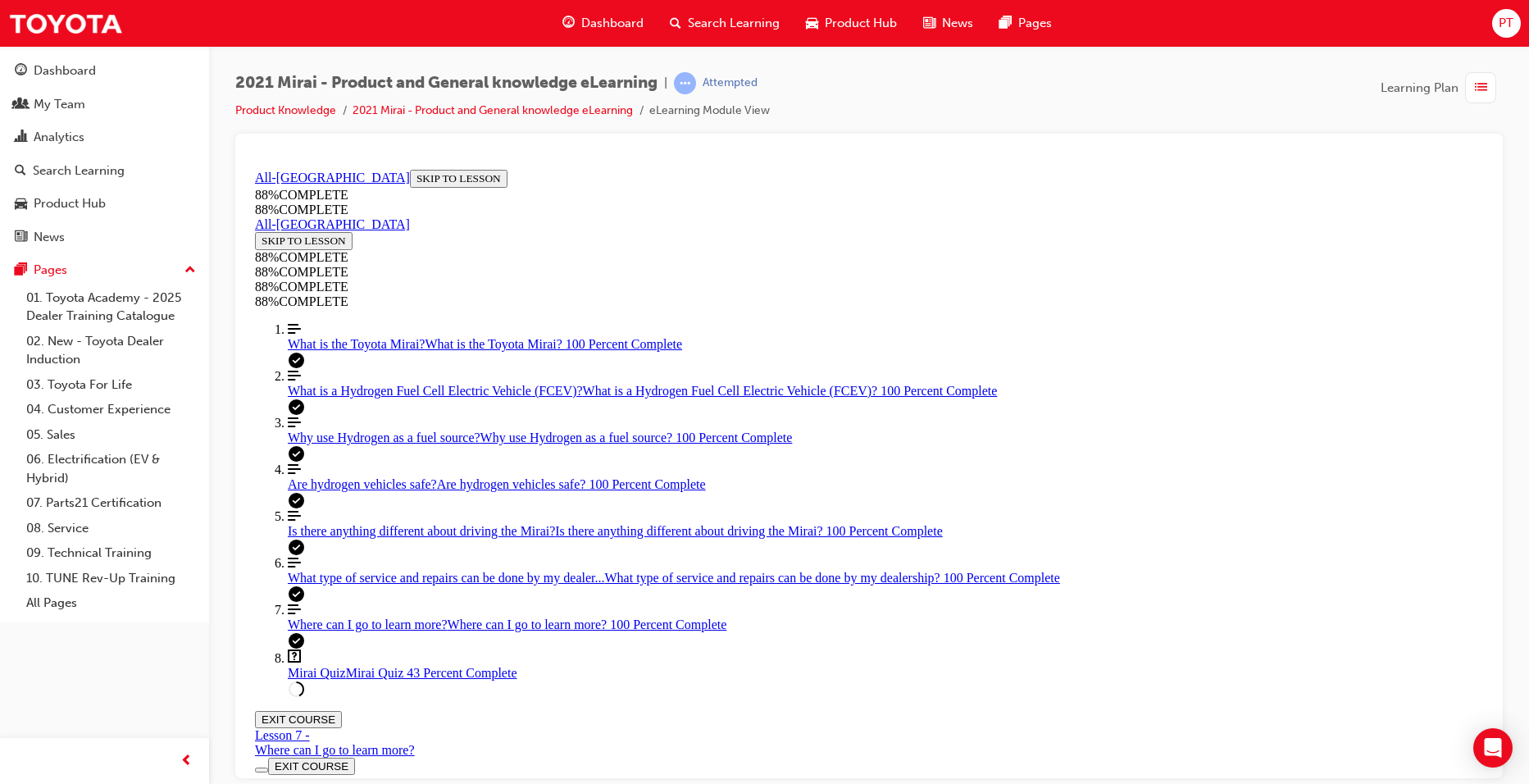
drag, startPoint x: 977, startPoint y: 535, endPoint x: 1159, endPoint y: 657, distance: 219.1
drag, startPoint x: 762, startPoint y: 584, endPoint x: 1081, endPoint y: 587, distance: 319.0
drag, startPoint x: 829, startPoint y: 505, endPoint x: 1121, endPoint y: 512, distance: 292.1
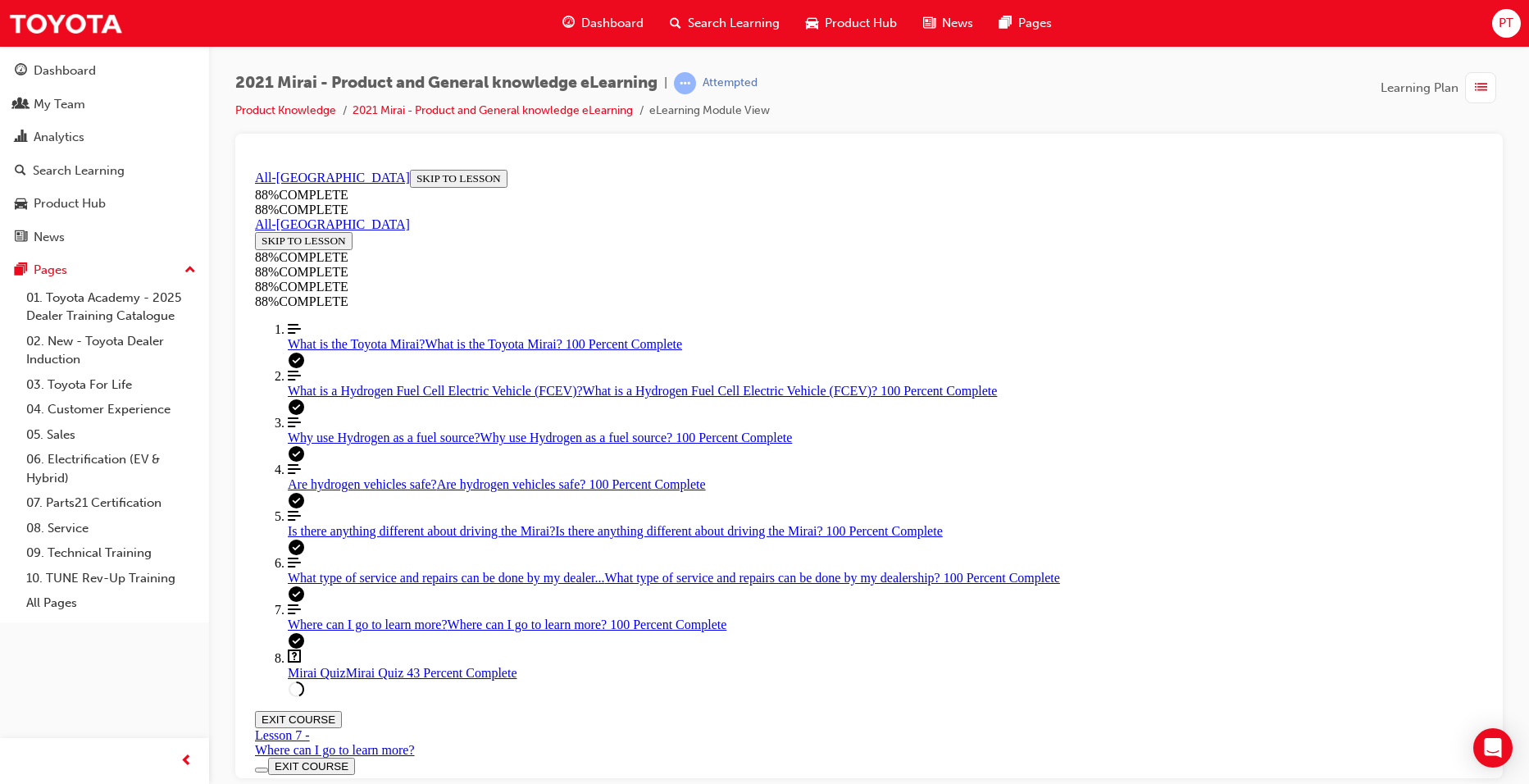
drag, startPoint x: 830, startPoint y: 509, endPoint x: 1105, endPoint y: 661, distance: 314.2
drag, startPoint x: 897, startPoint y: 506, endPoint x: 1207, endPoint y: 507, distance: 310.0
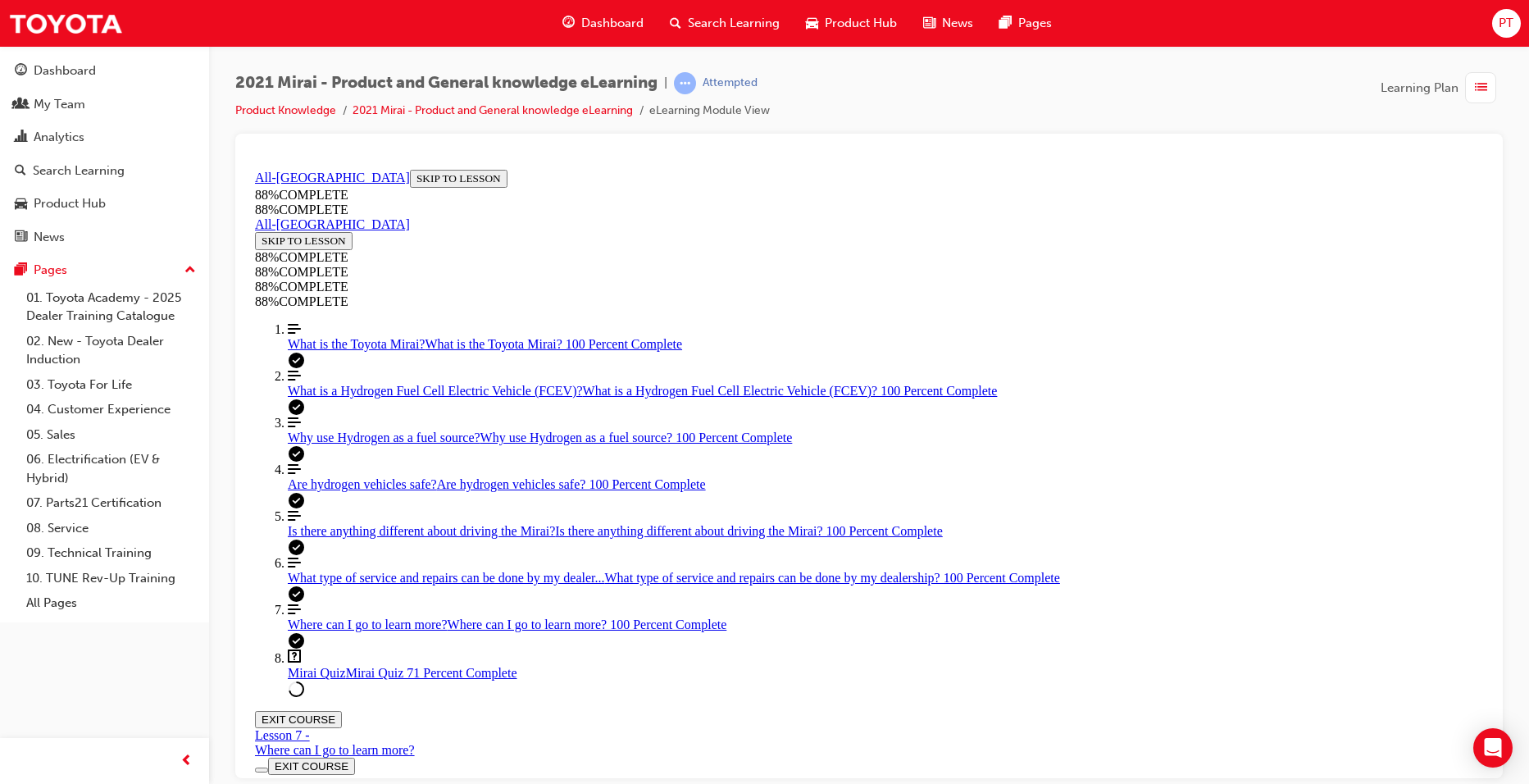
scroll to position [299, 0]
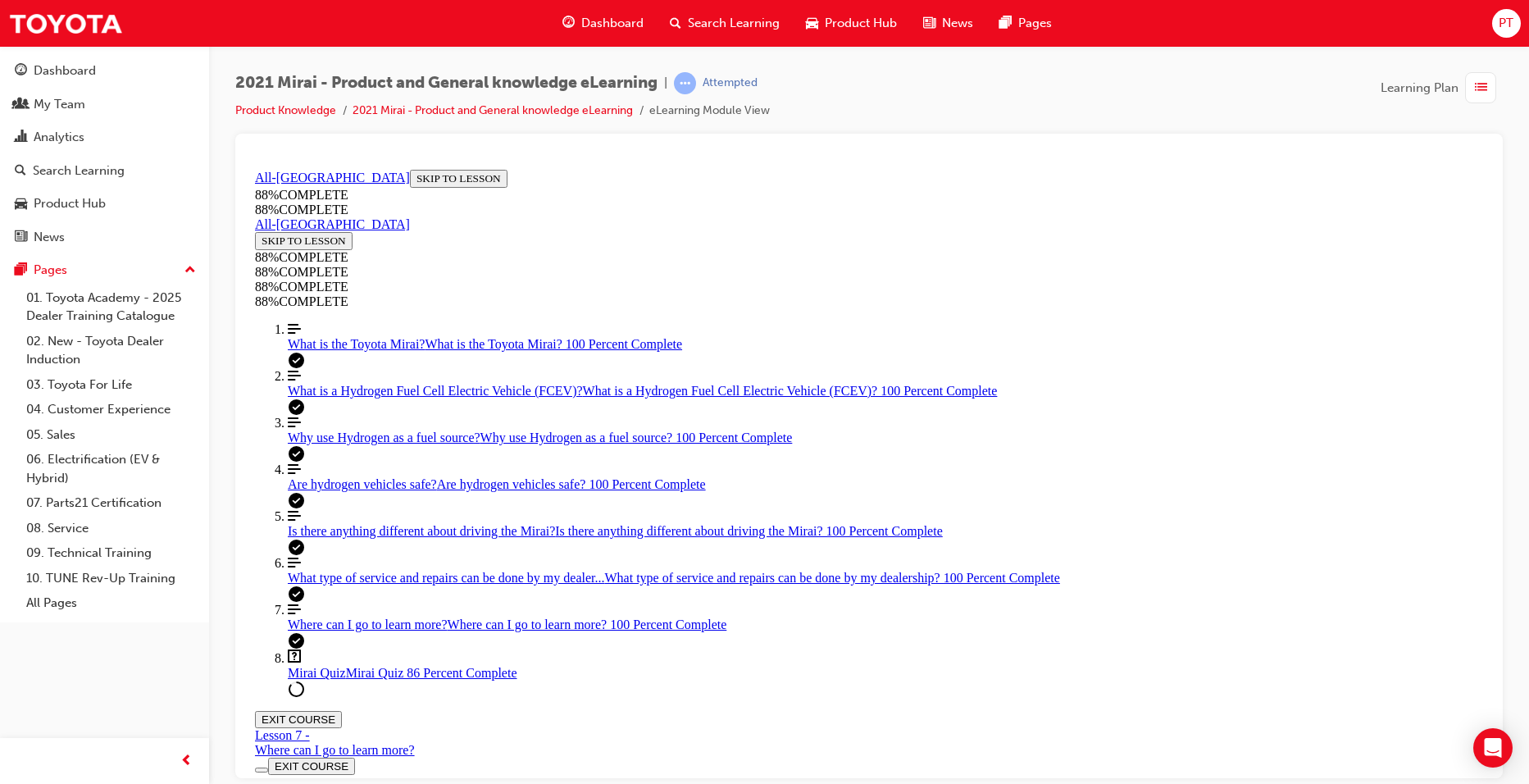
scroll to position [248, 0]
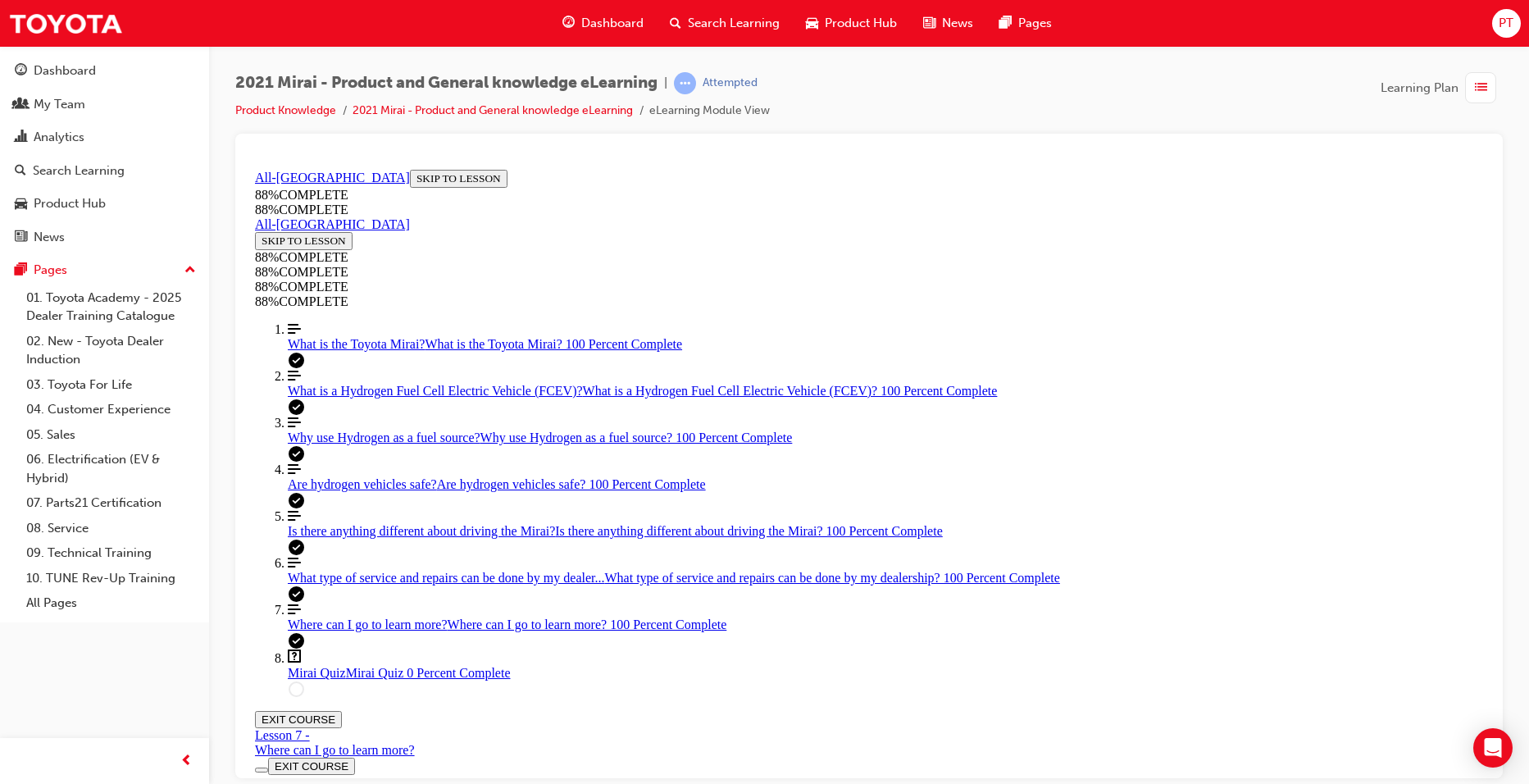
scroll to position [59, 0]
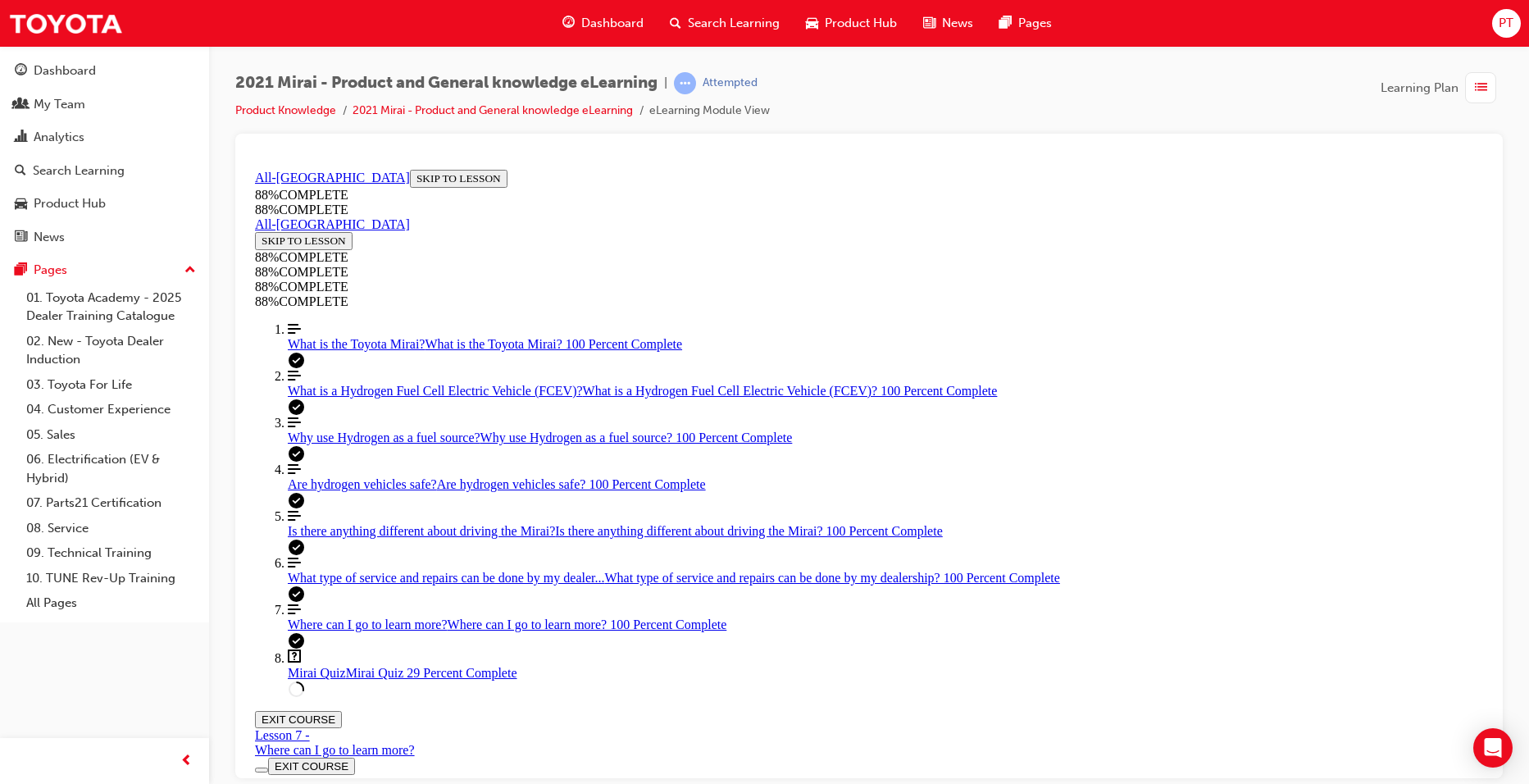
scroll to position [59, 0]
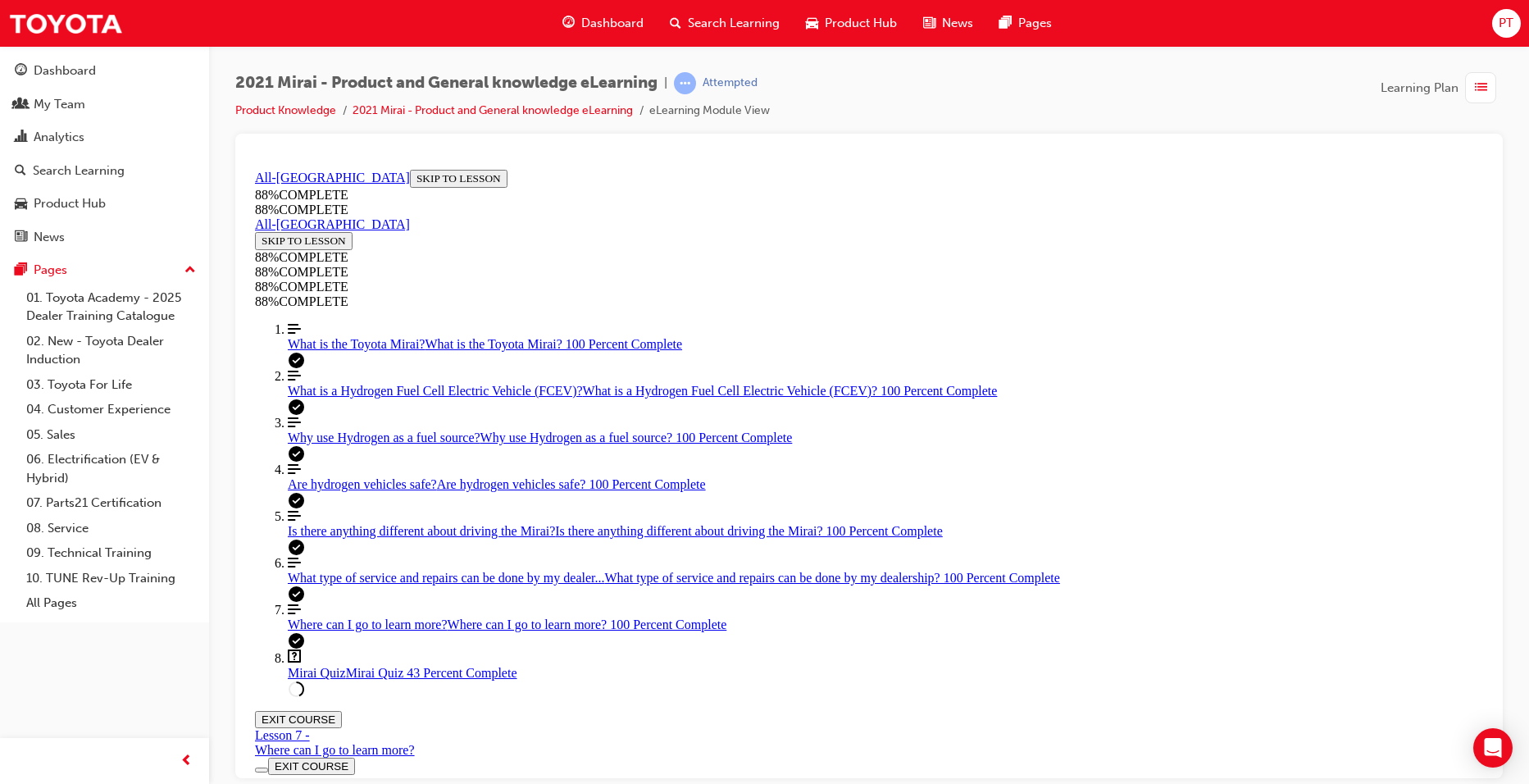
scroll to position [387, 0]
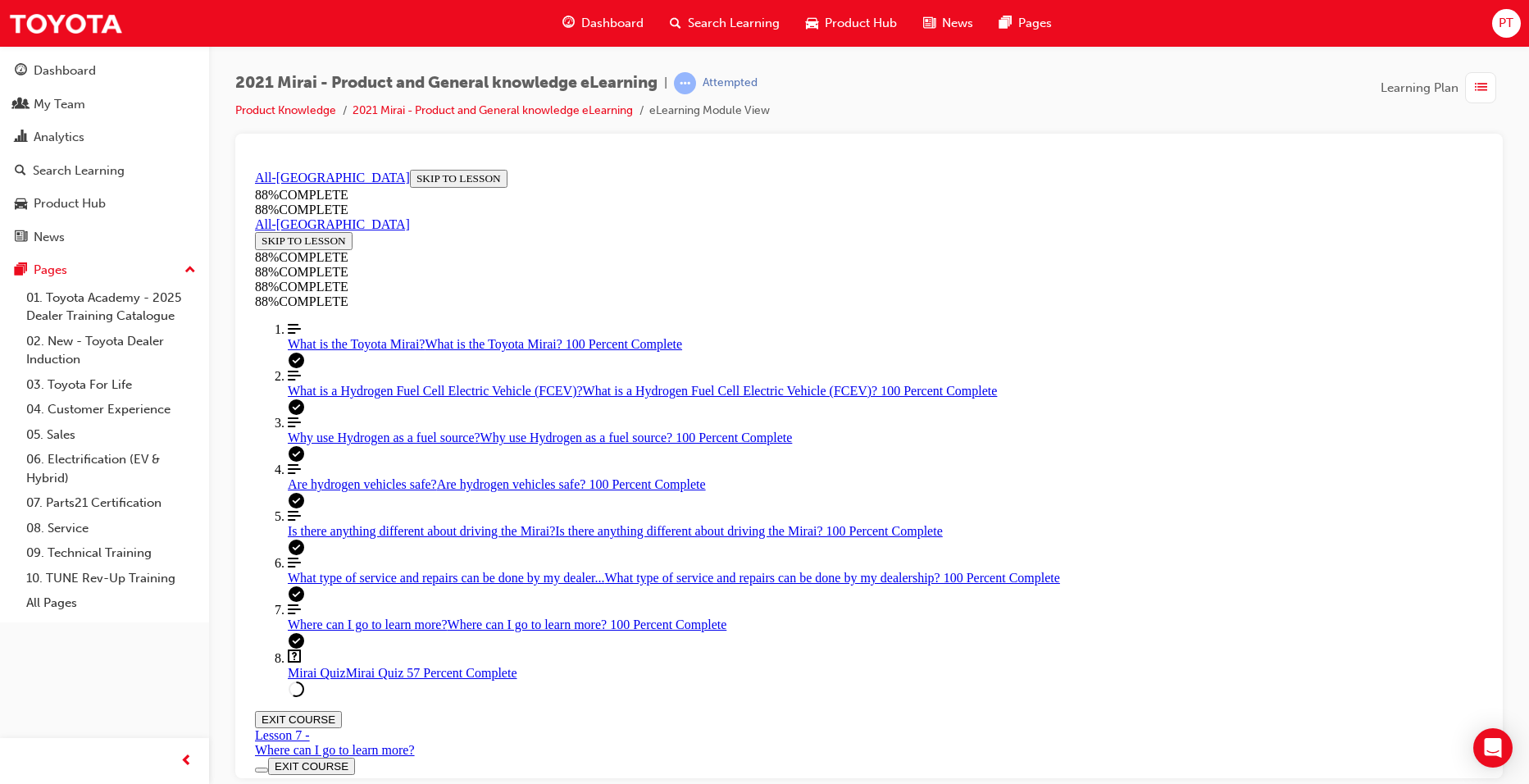
drag, startPoint x: 802, startPoint y: 450, endPoint x: 1129, endPoint y: 596, distance: 358.1
drag, startPoint x: 792, startPoint y: 452, endPoint x: 1129, endPoint y: 528, distance: 345.5
drag, startPoint x: 804, startPoint y: 450, endPoint x: 1126, endPoint y: 601, distance: 355.6
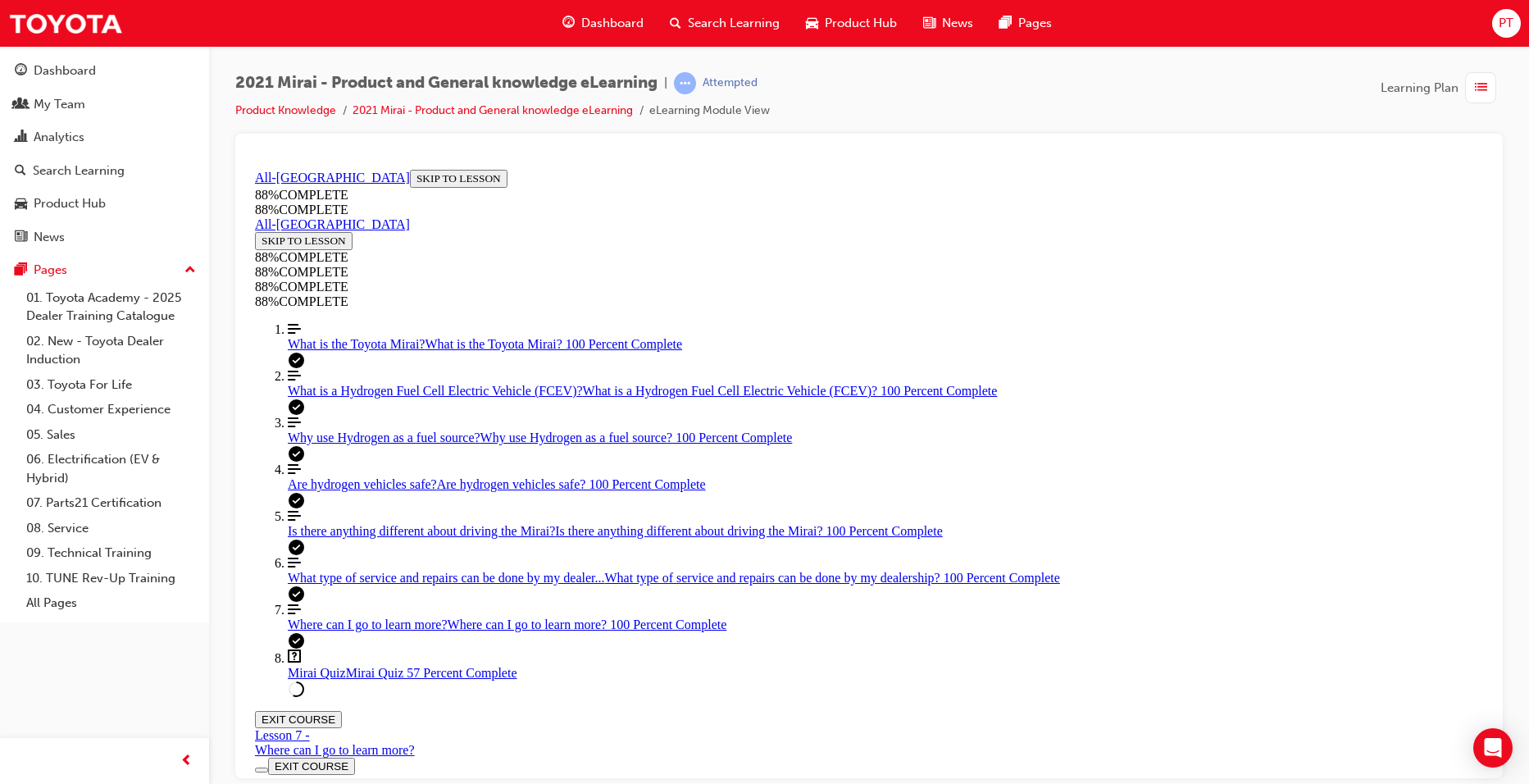
drag, startPoint x: 780, startPoint y: 445, endPoint x: 1086, endPoint y: 445, distance: 306.0
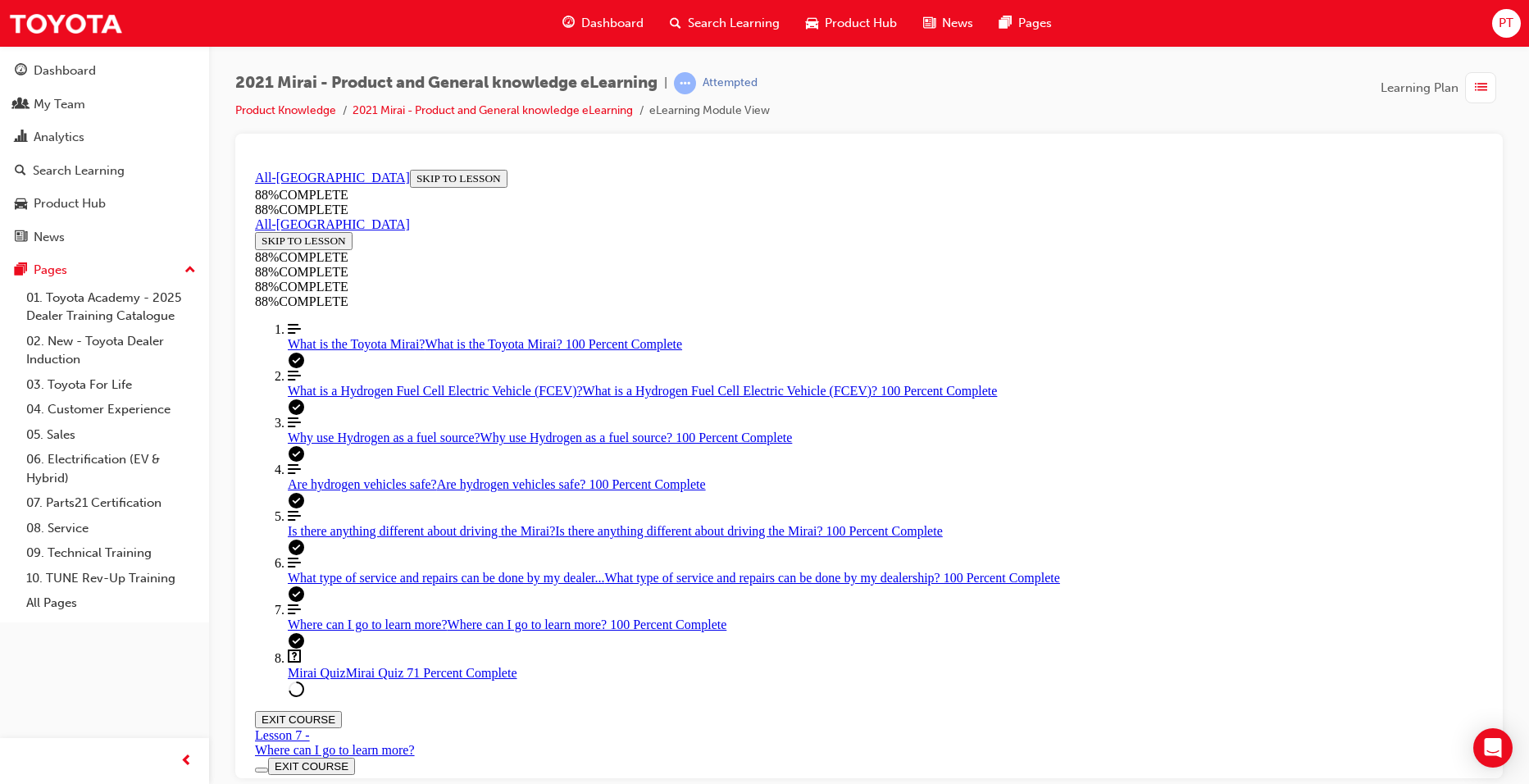
scroll to position [59, 0]
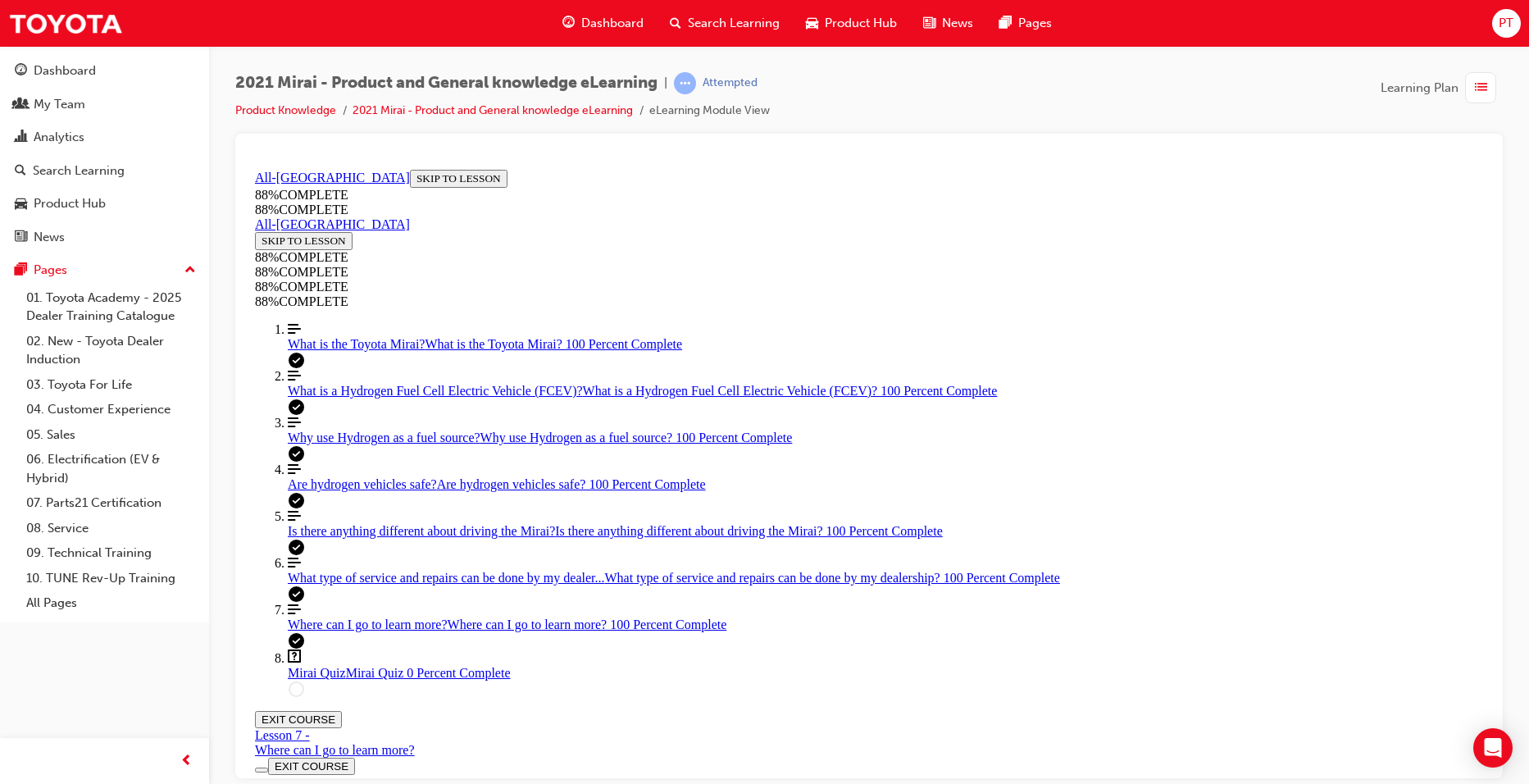
scroll to position [59, 0]
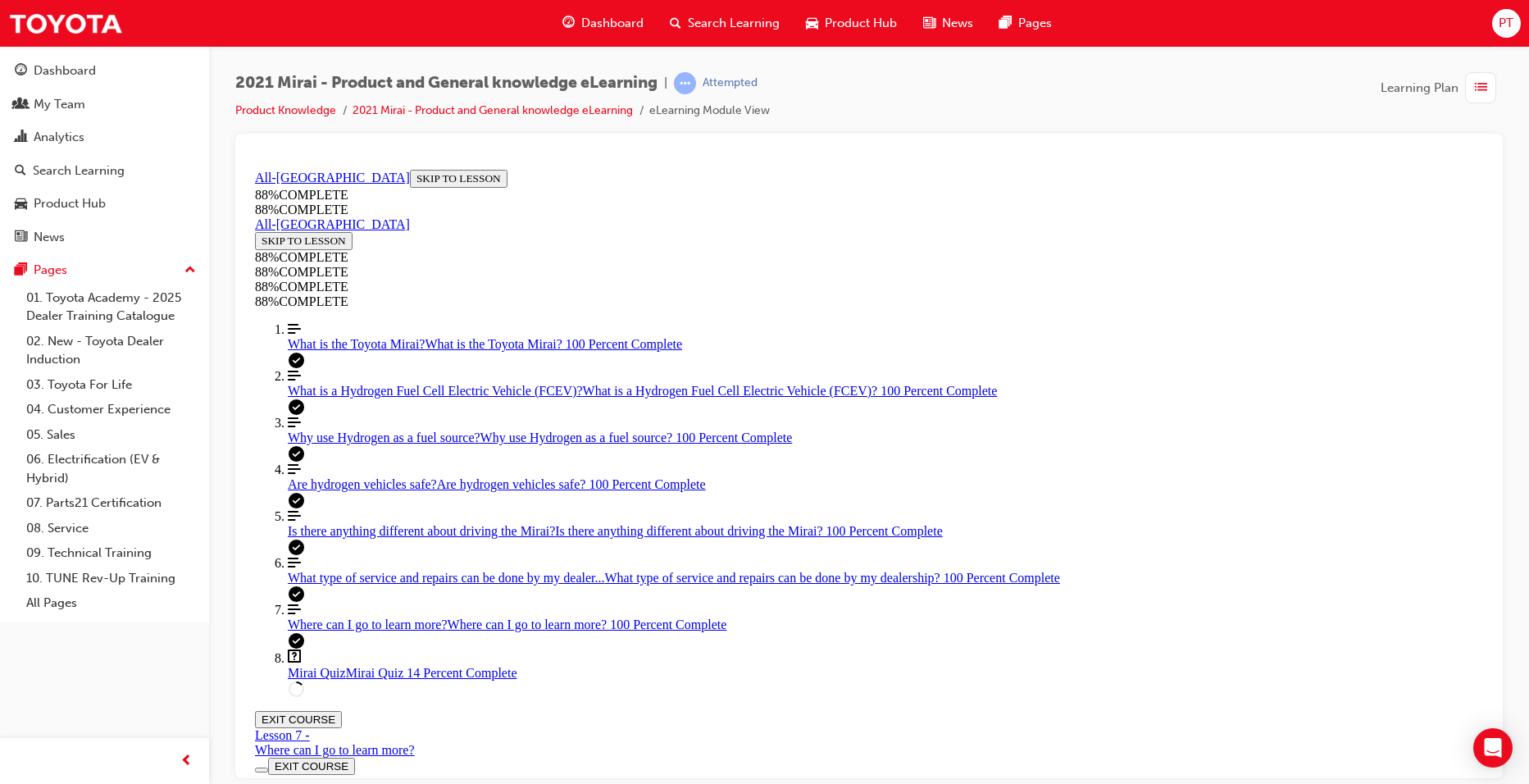
scroll to position [142, 0]
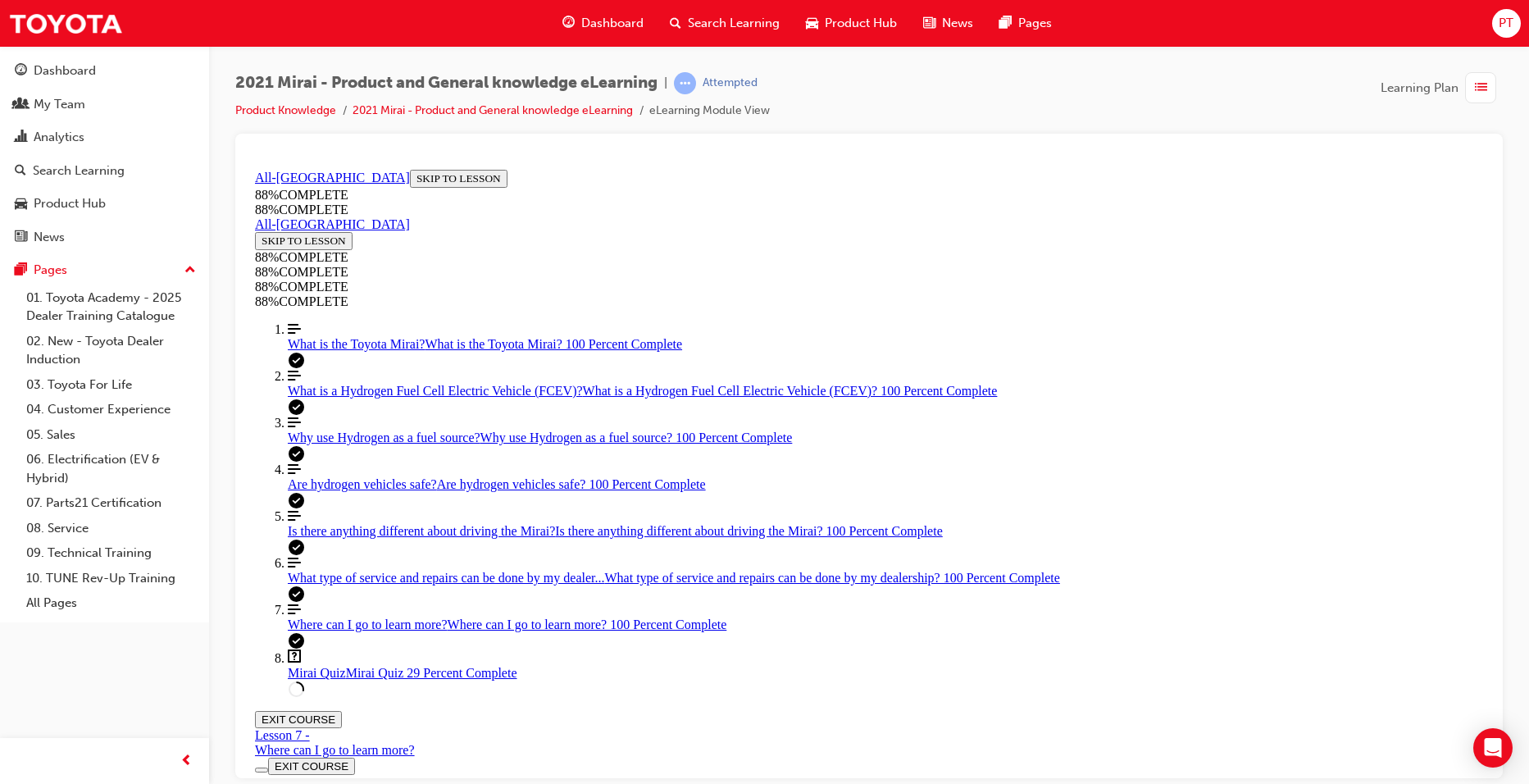
scroll to position [501, 0]
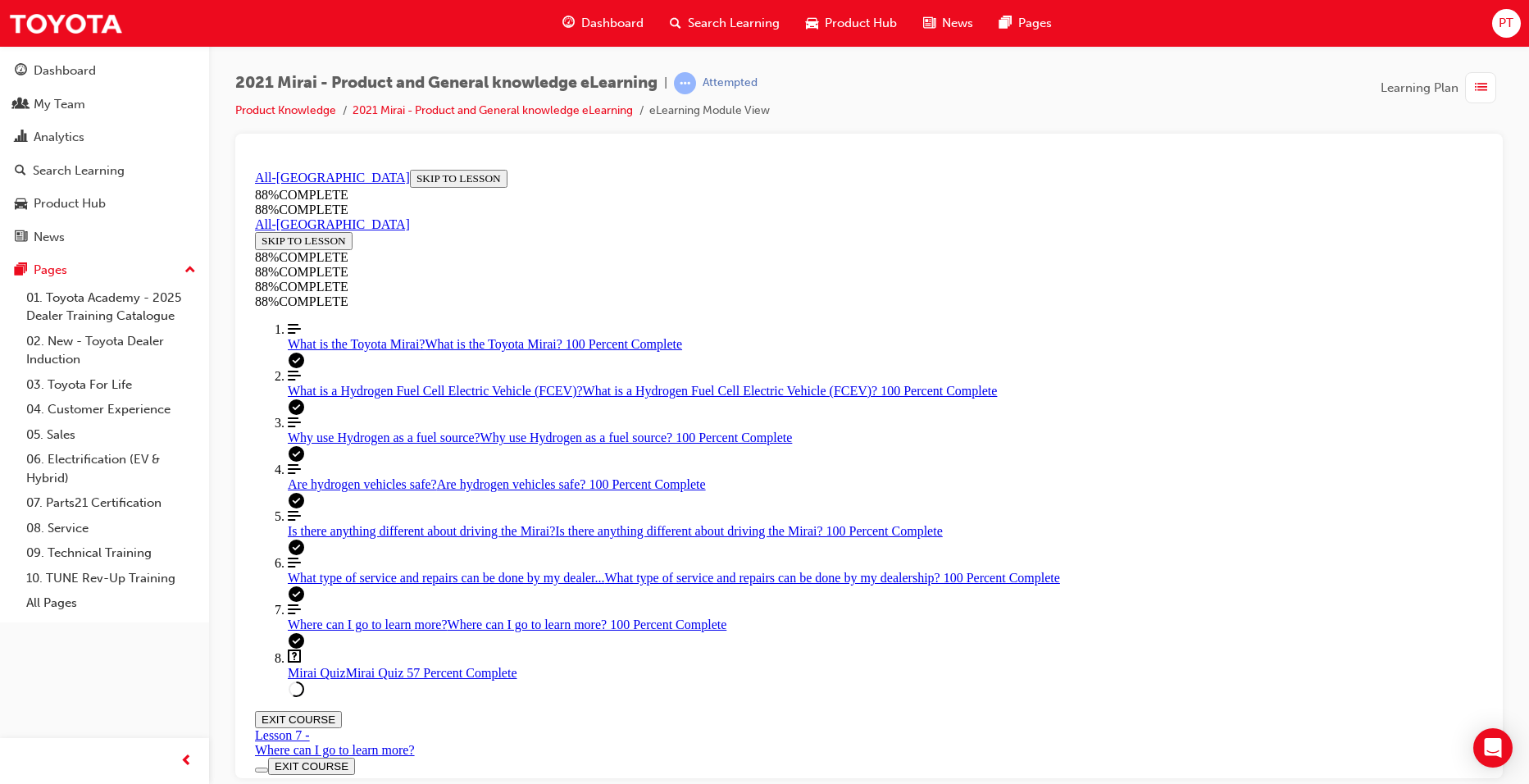
scroll to position [59, 0]
drag, startPoint x: 821, startPoint y: 581, endPoint x: 1134, endPoint y: 511, distance: 320.7
drag, startPoint x: 807, startPoint y: 658, endPoint x: 1120, endPoint y: 587, distance: 321.0
drag, startPoint x: 802, startPoint y: 660, endPoint x: 1129, endPoint y: 666, distance: 327.1
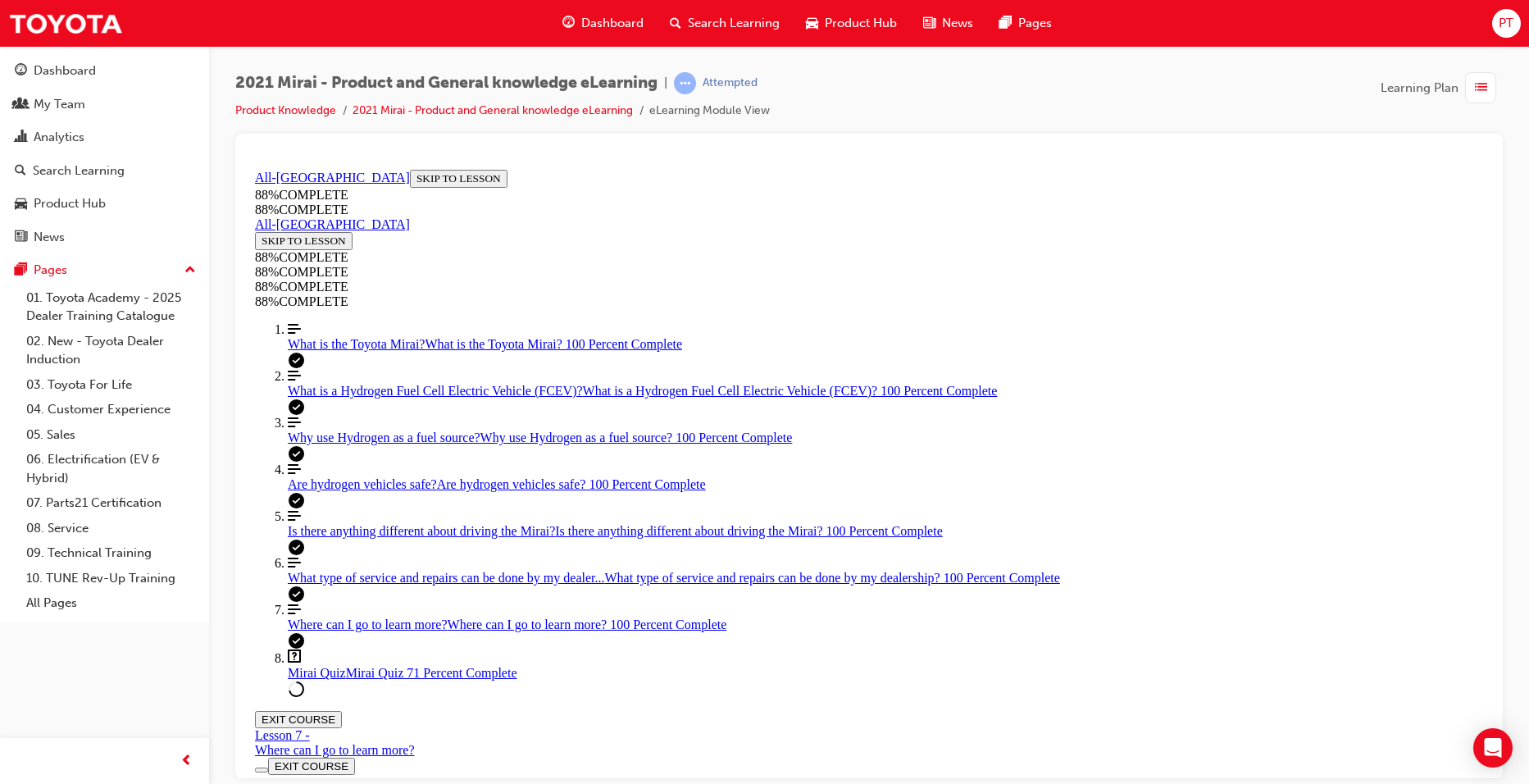
scroll to position [177, 0]
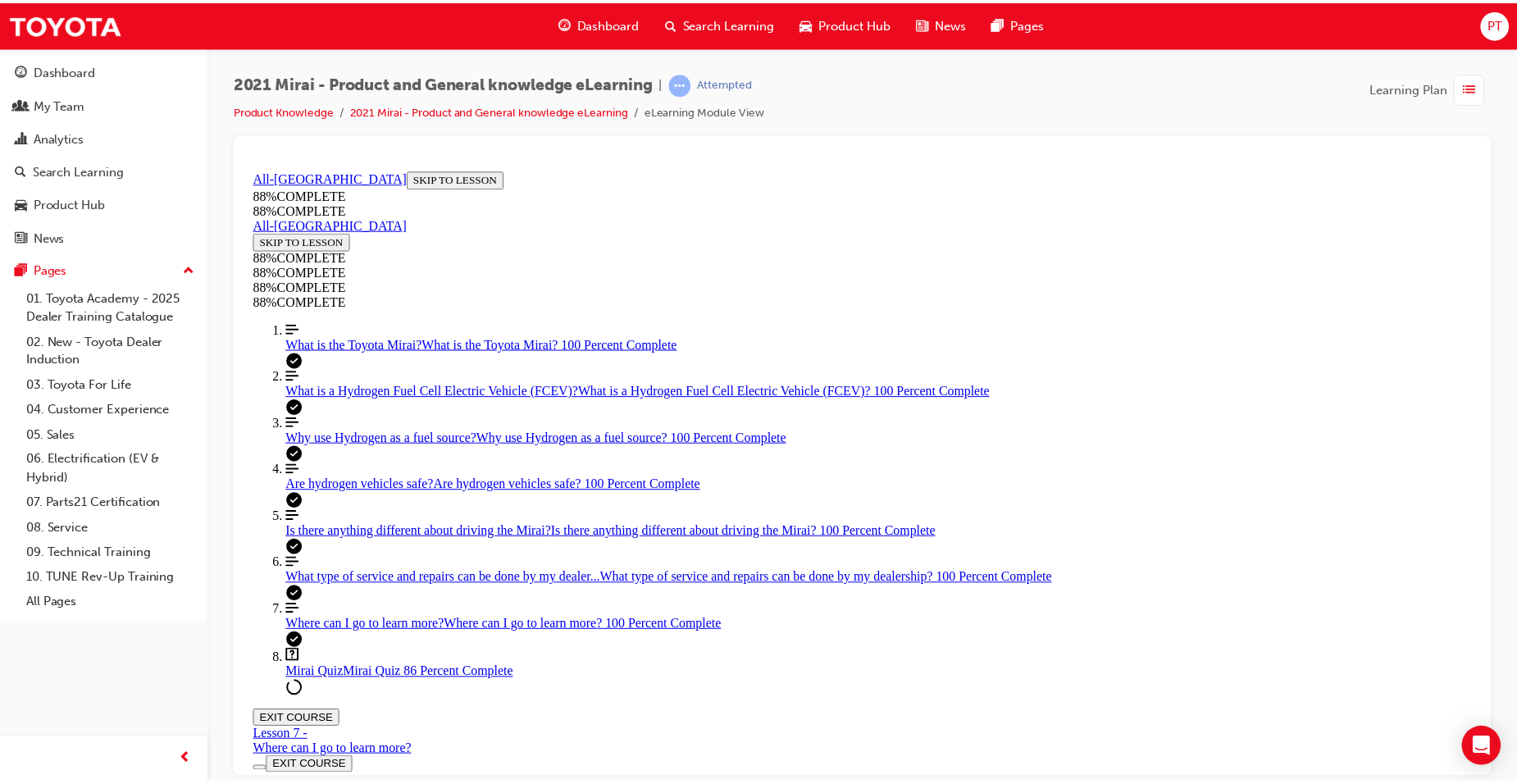
scroll to position [306, 0]
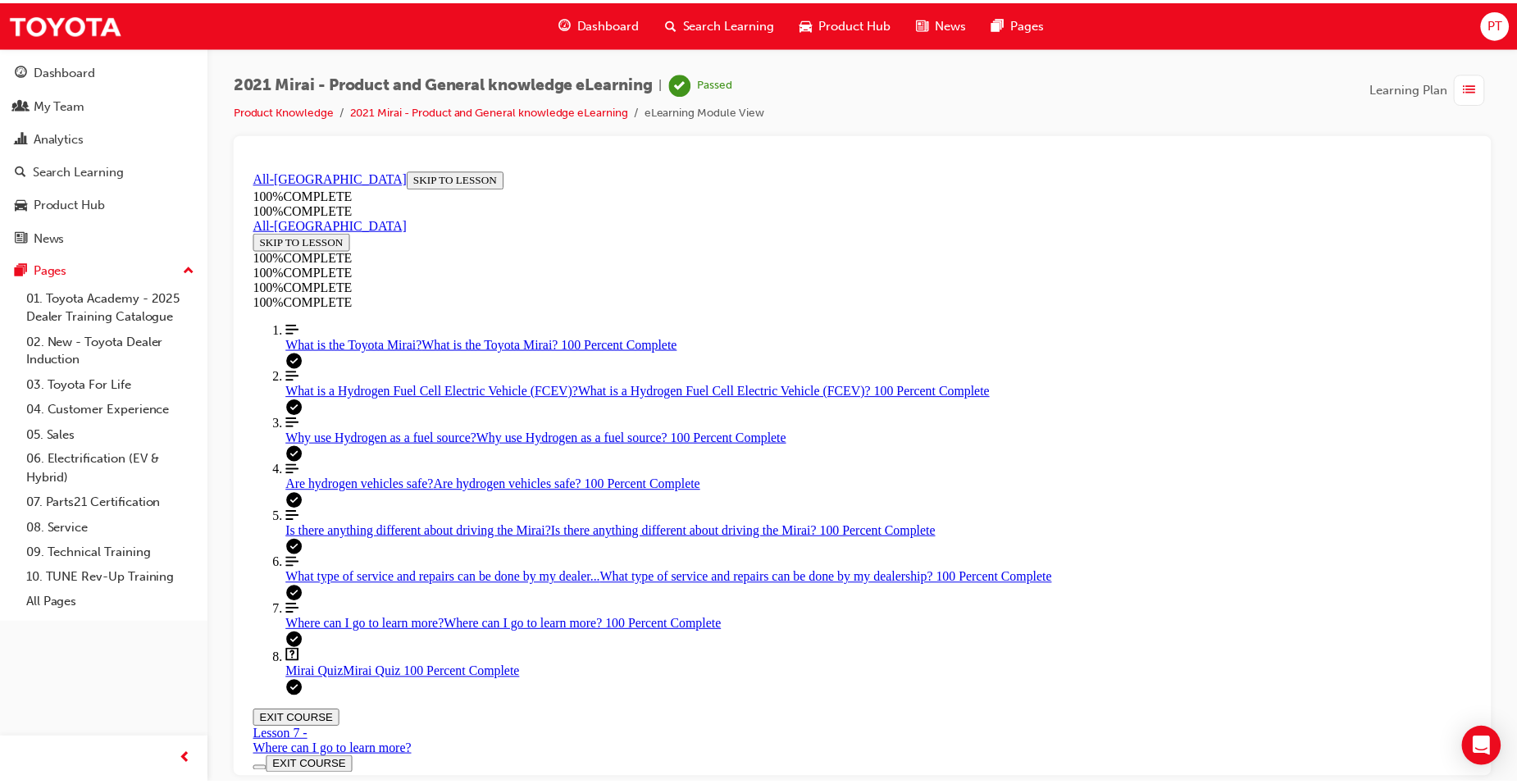
scroll to position [59, 0]
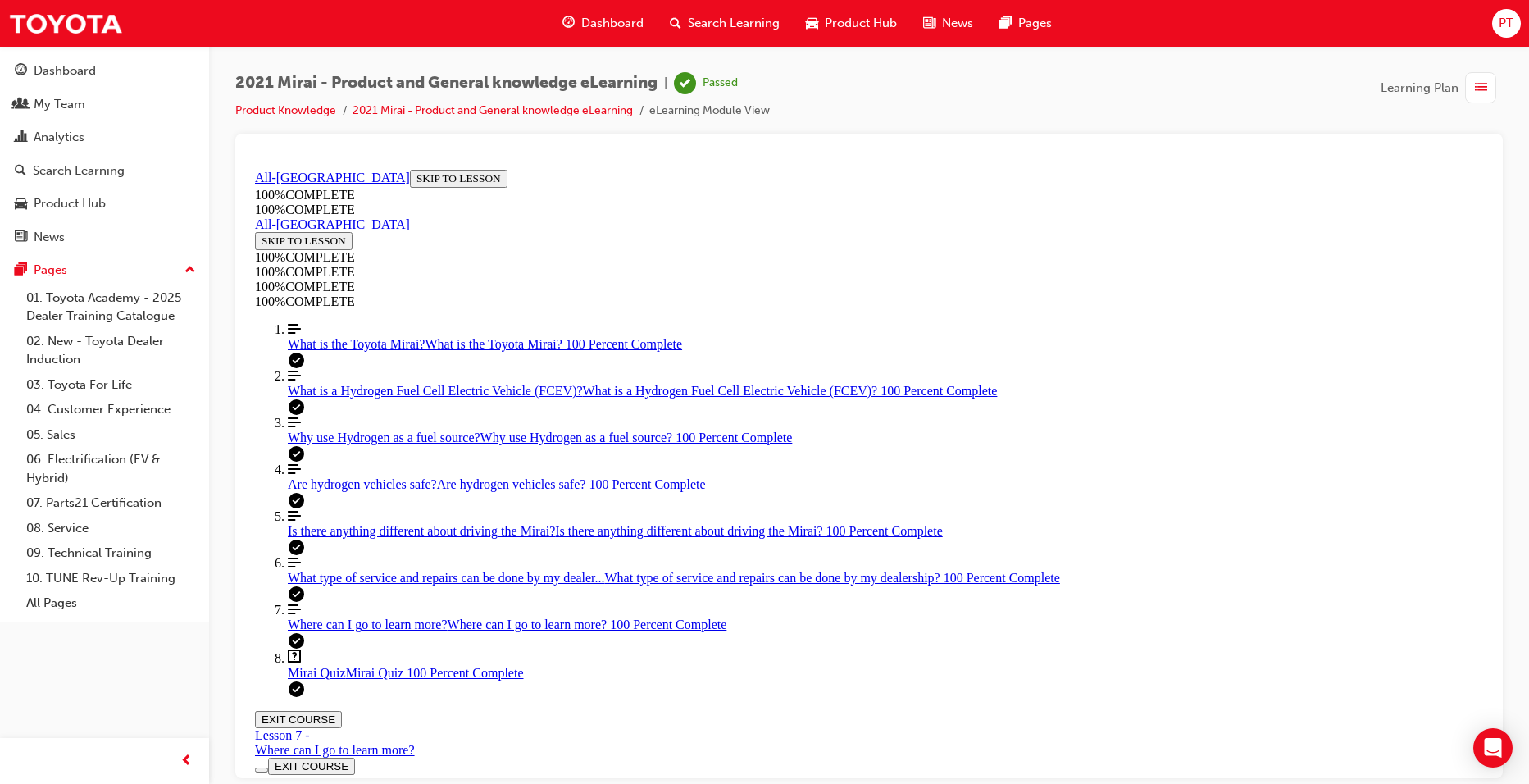
click at [610, 16] on span "Dashboard" at bounding box center [612, 23] width 62 height 19
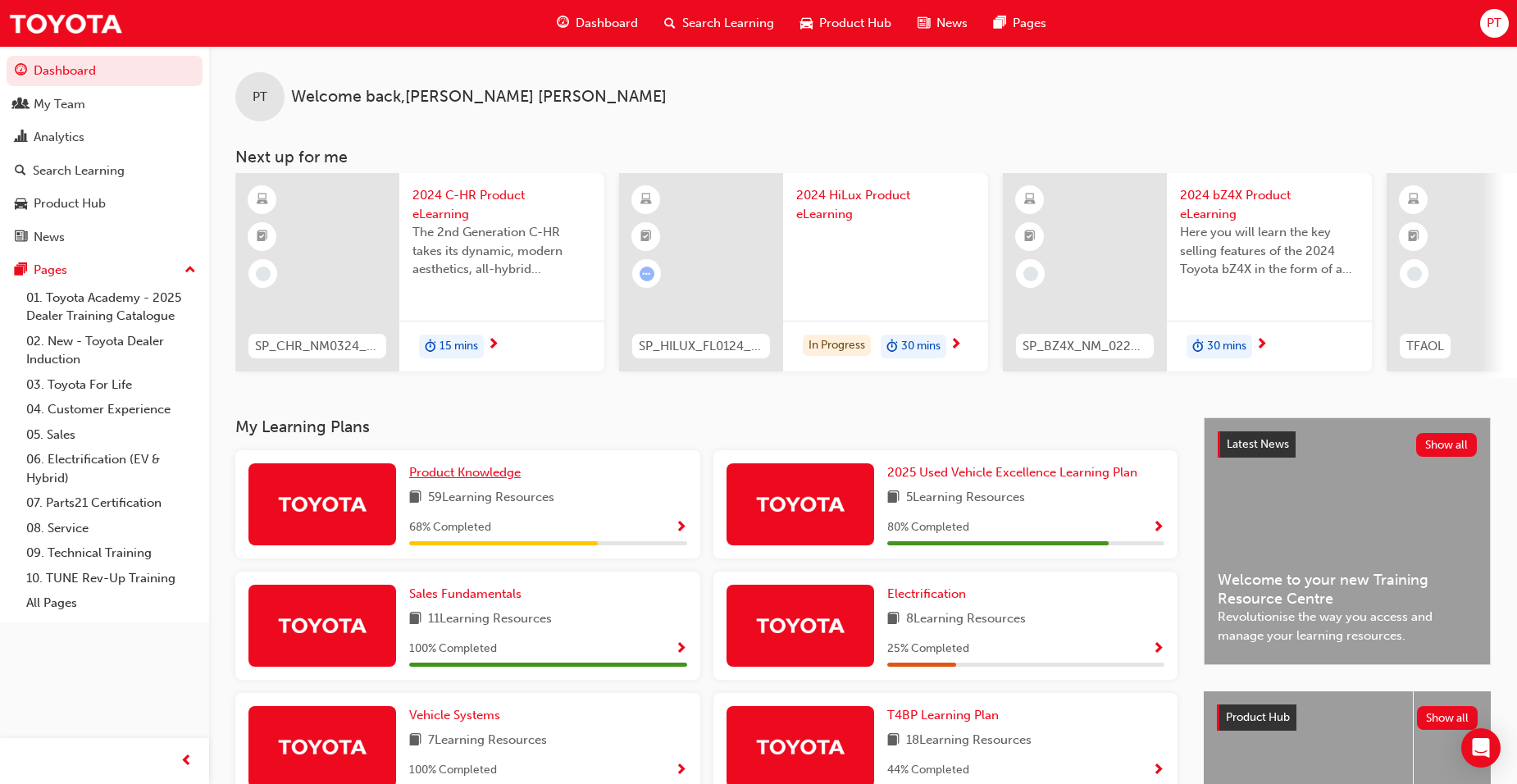
click at [449, 480] on span "Product Knowledge" at bounding box center [465, 472] width 111 height 15
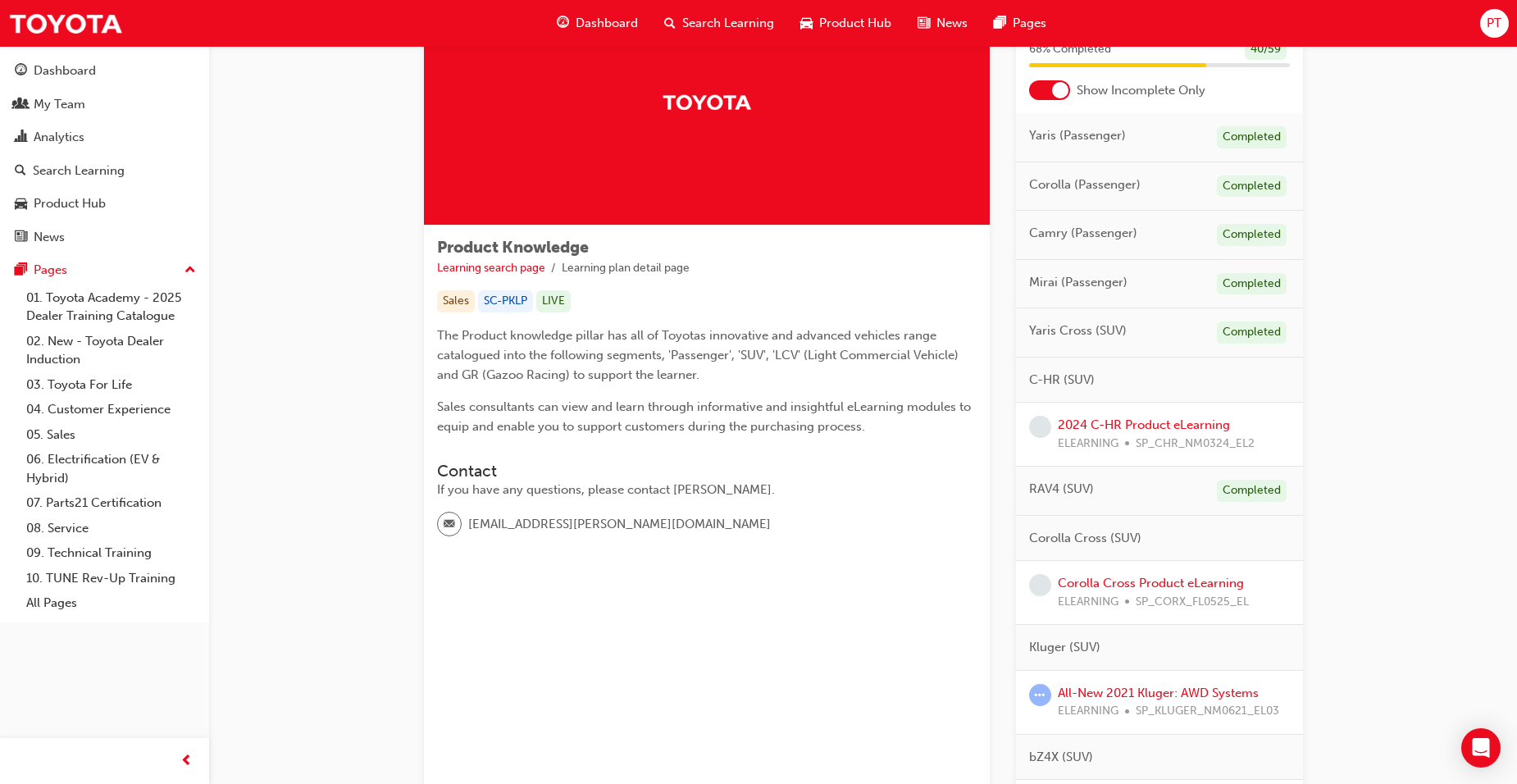
scroll to position [164, 0]
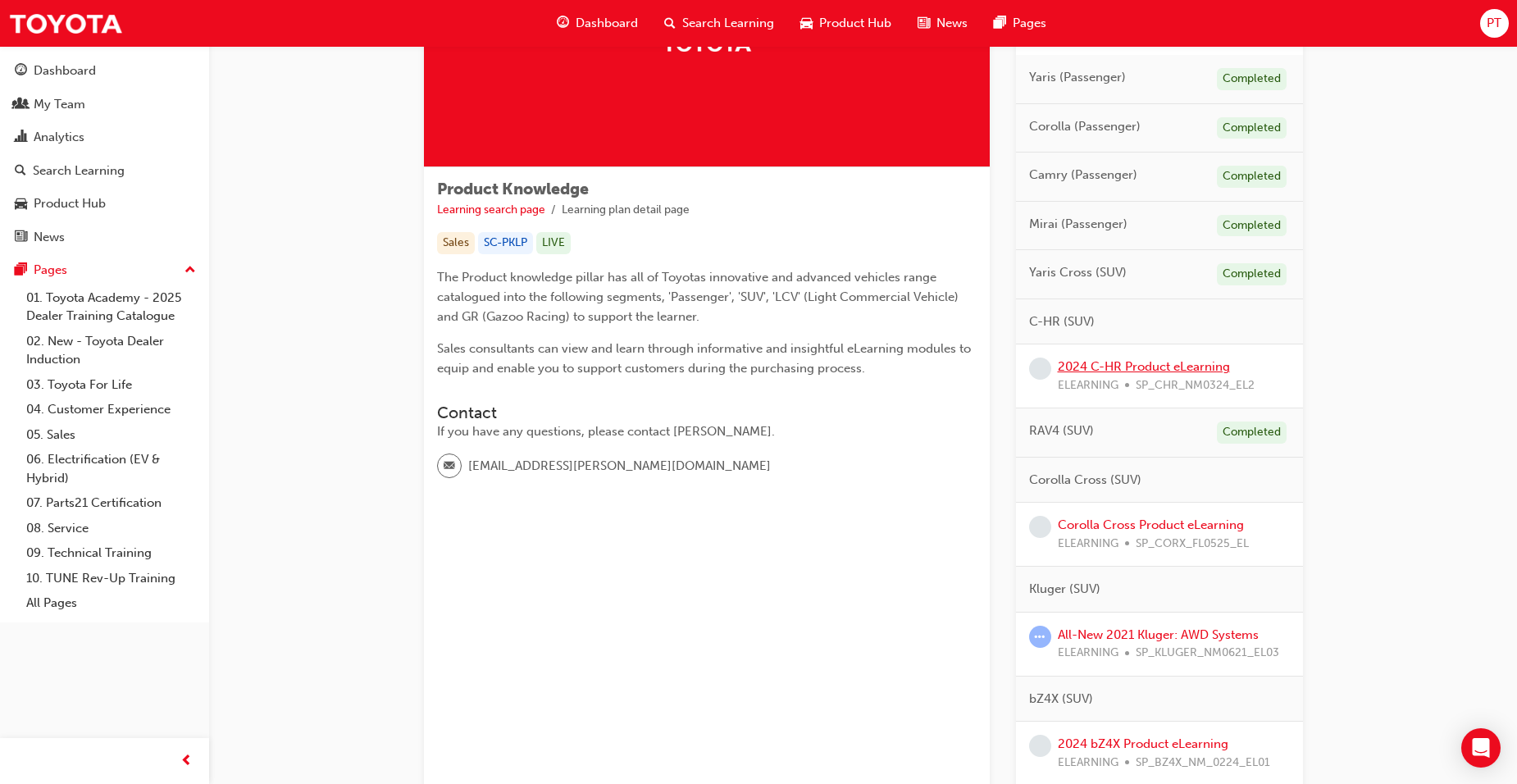
click at [1158, 367] on link "2024 C-HR Product eLearning" at bounding box center [1143, 366] width 172 height 15
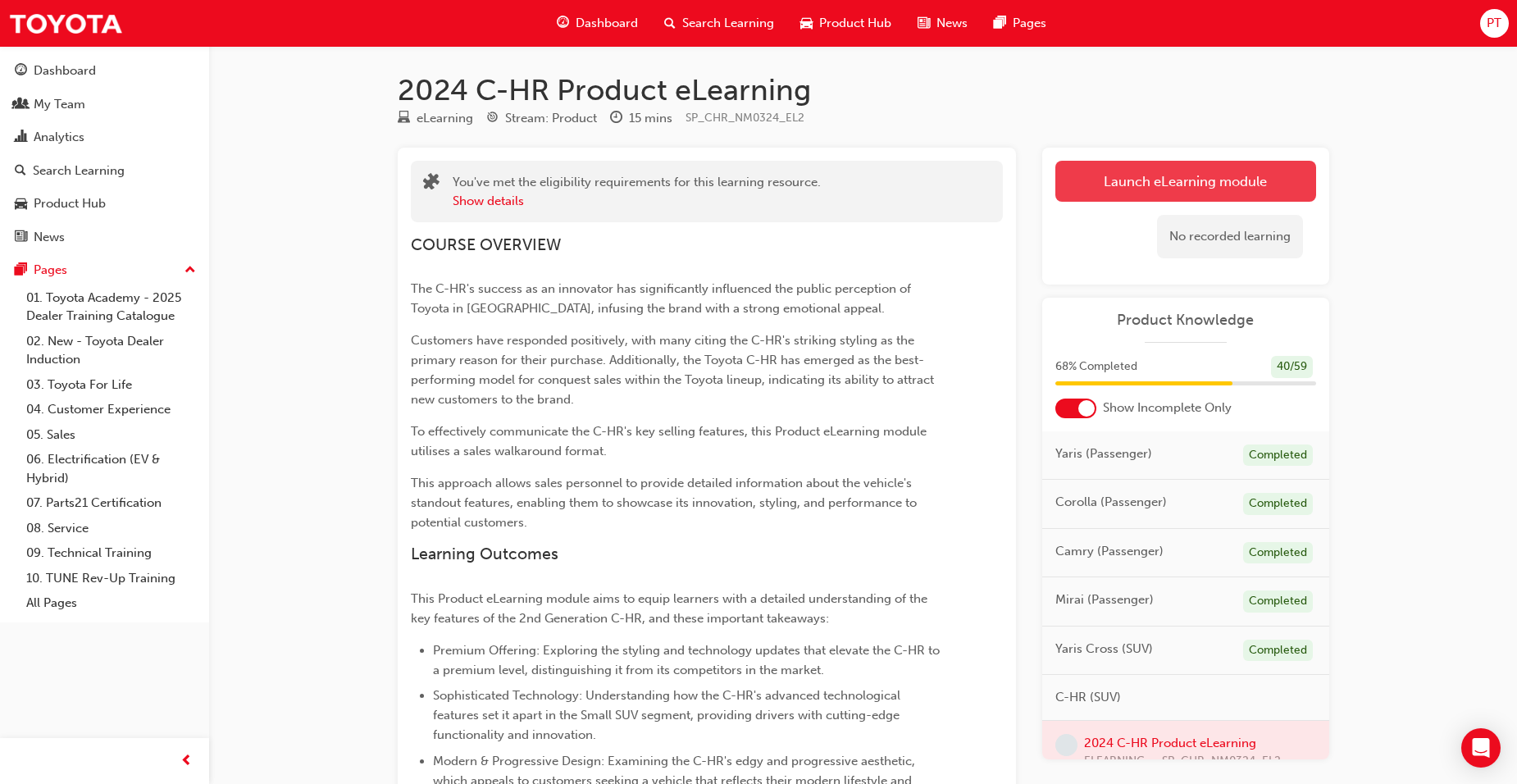
click at [1184, 177] on link "Launch eLearning module" at bounding box center [1185, 181] width 260 height 41
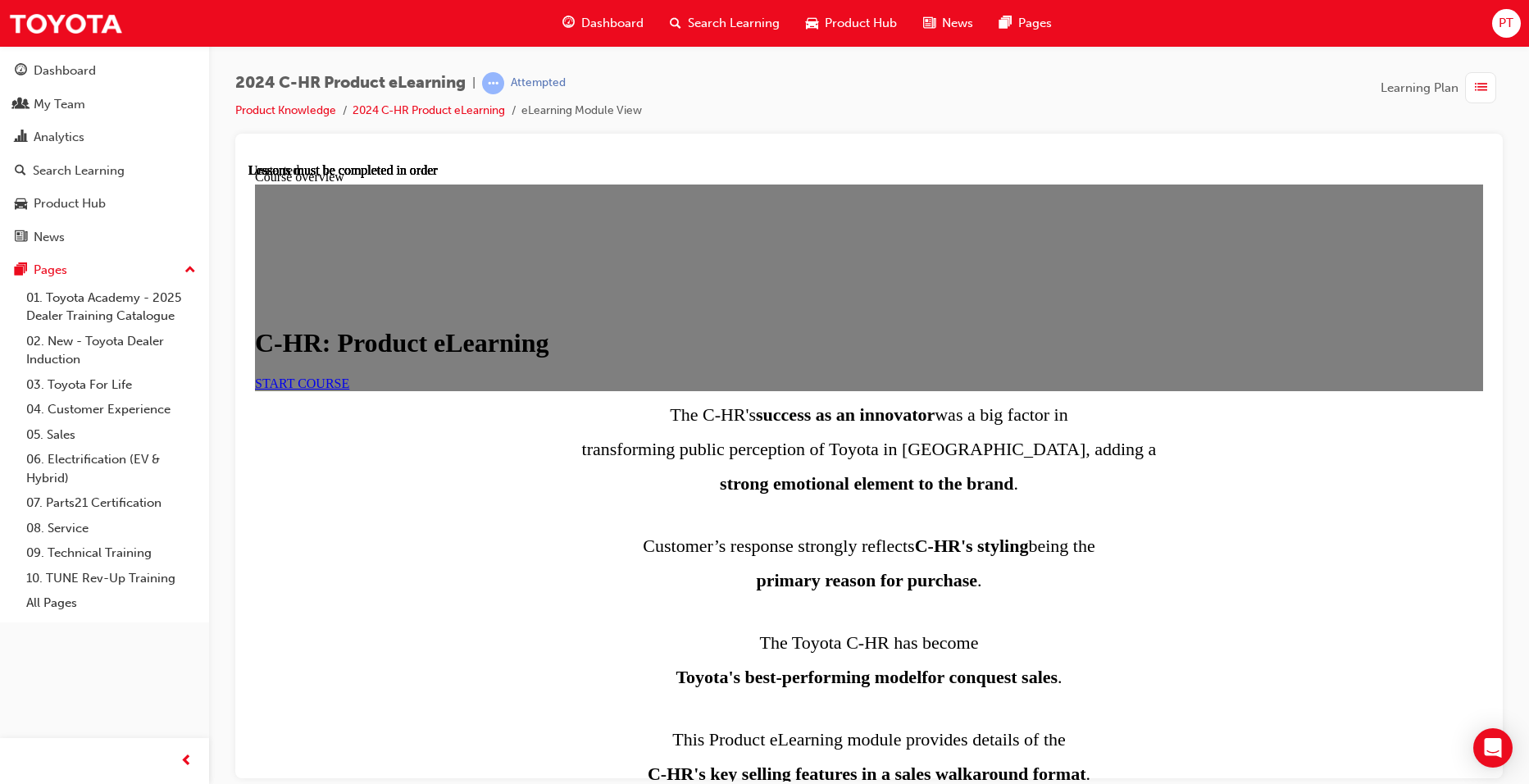
click at [349, 389] on link "START COURSE" at bounding box center [302, 382] width 94 height 14
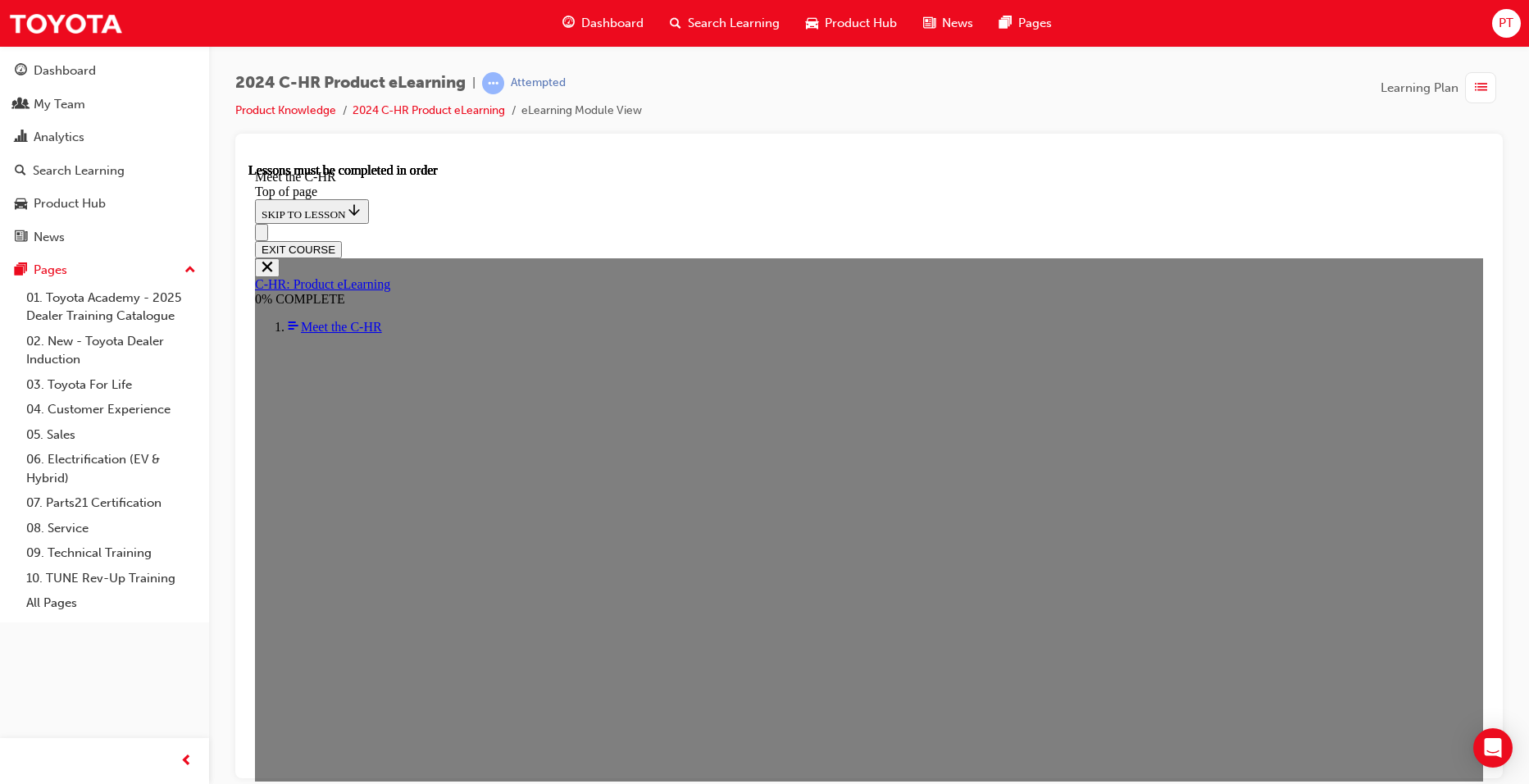
scroll to position [549, 0]
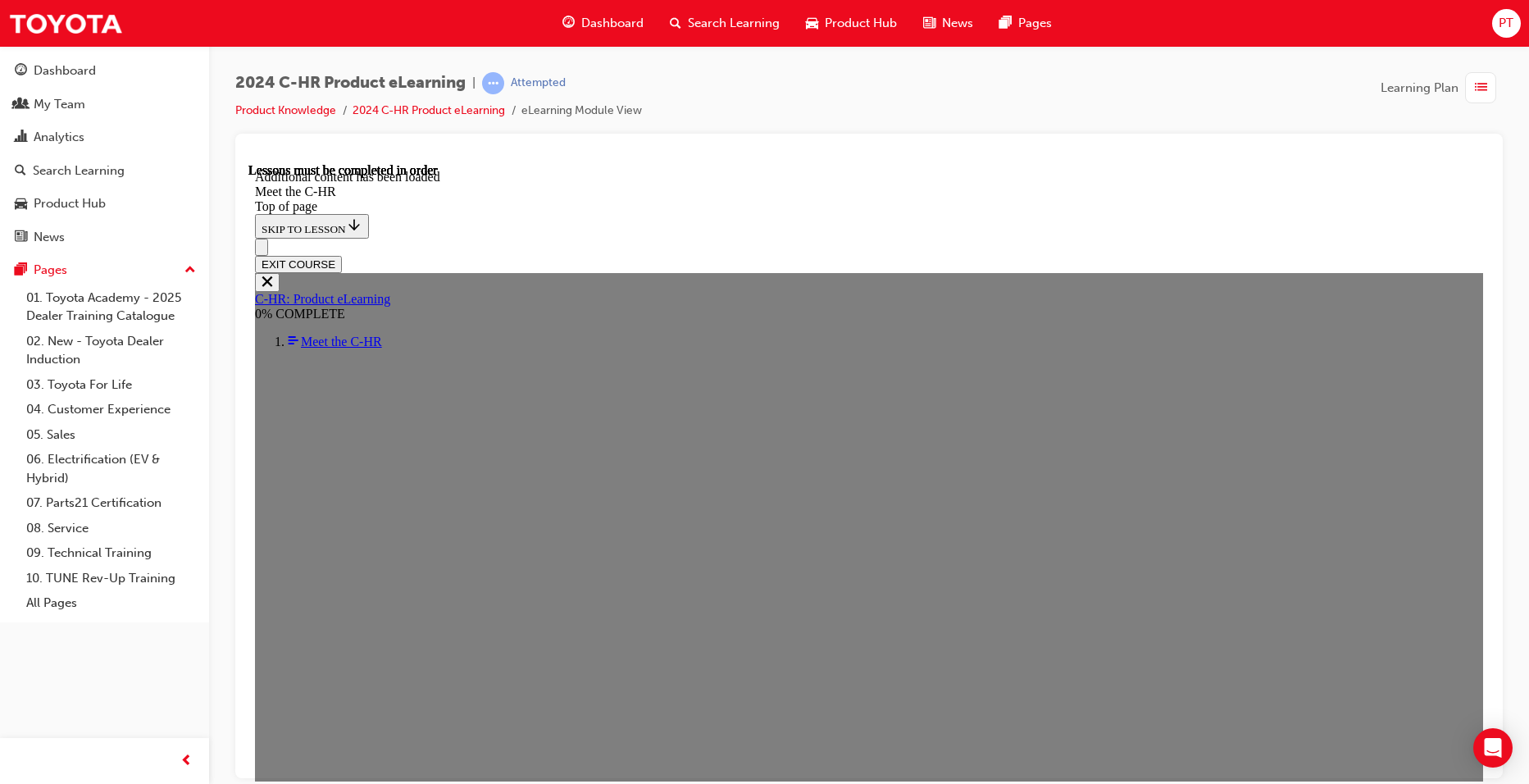
scroll to position [4317, 0]
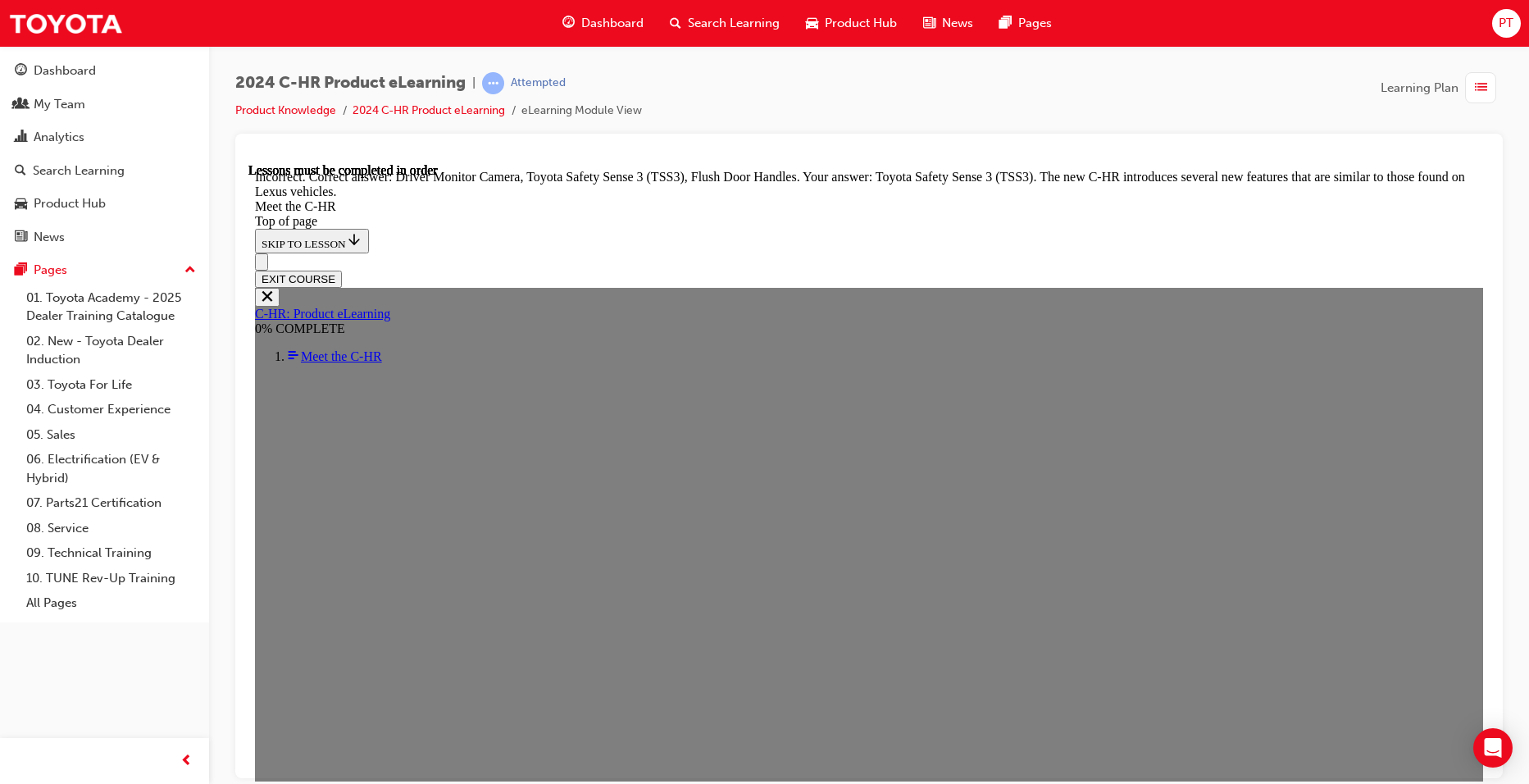
scroll to position [5269, 0]
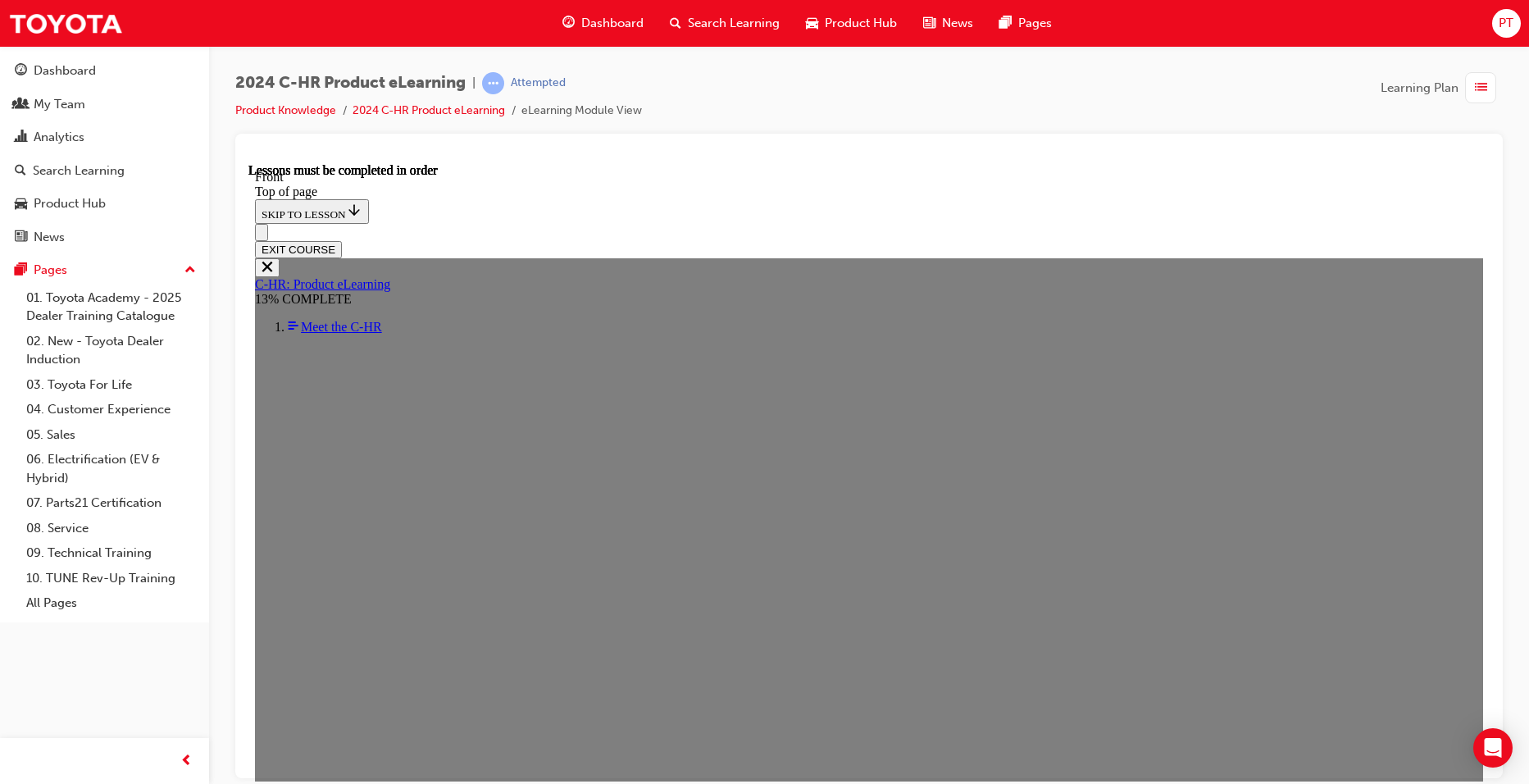
scroll to position [467, 0]
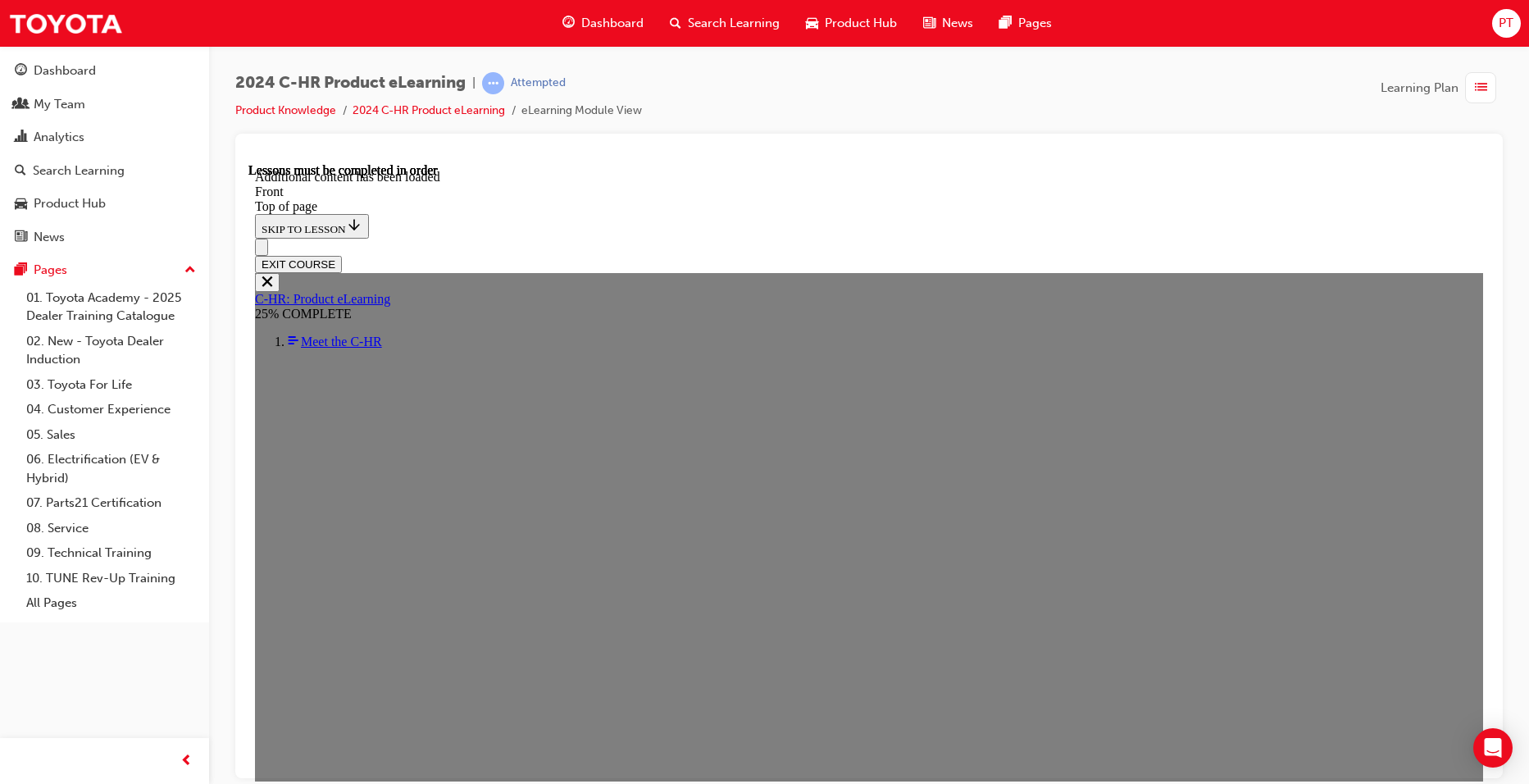
scroll to position [1392, 0]
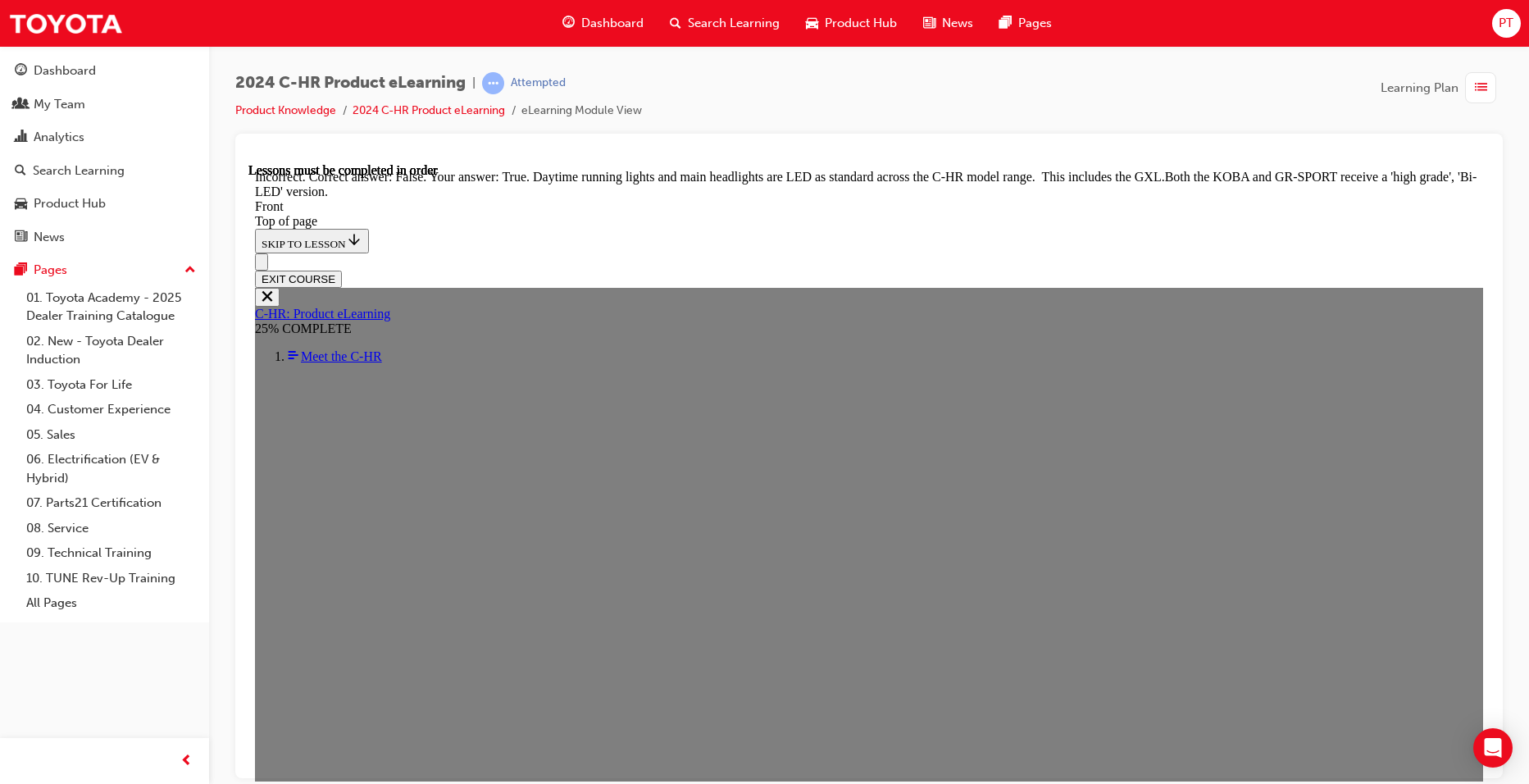
scroll to position [1801, 0]
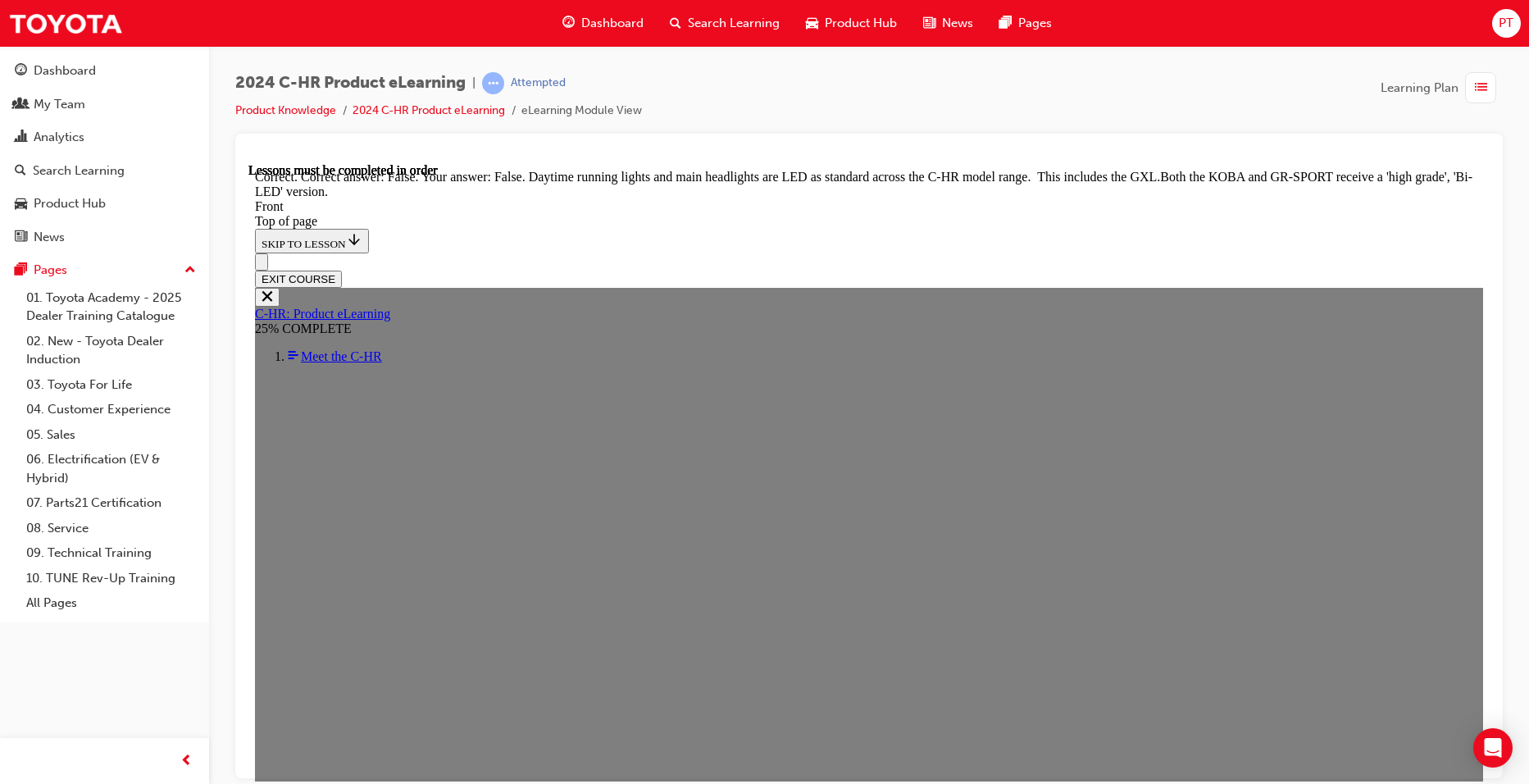
scroll to position [1931, 0]
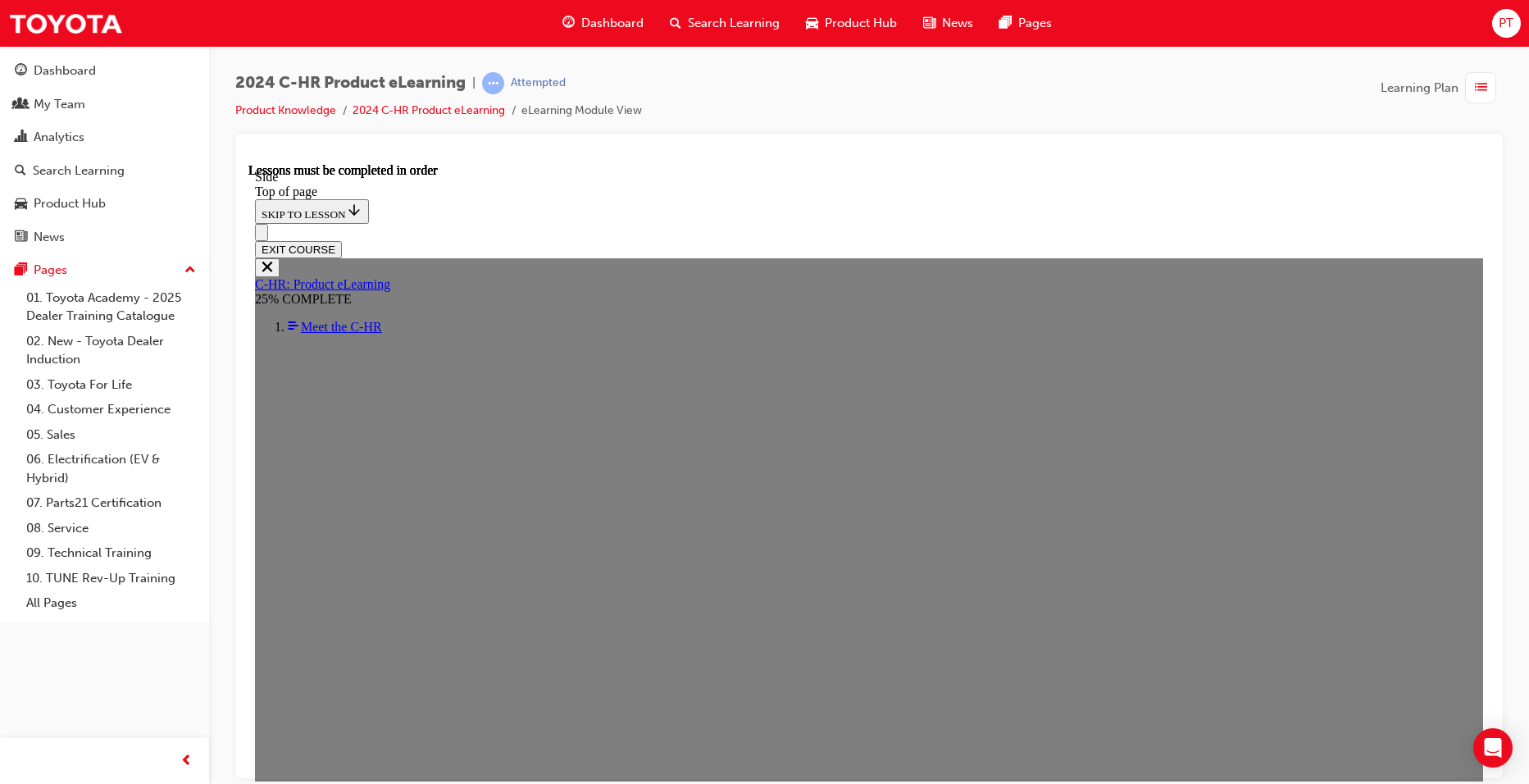
scroll to position [303, 0]
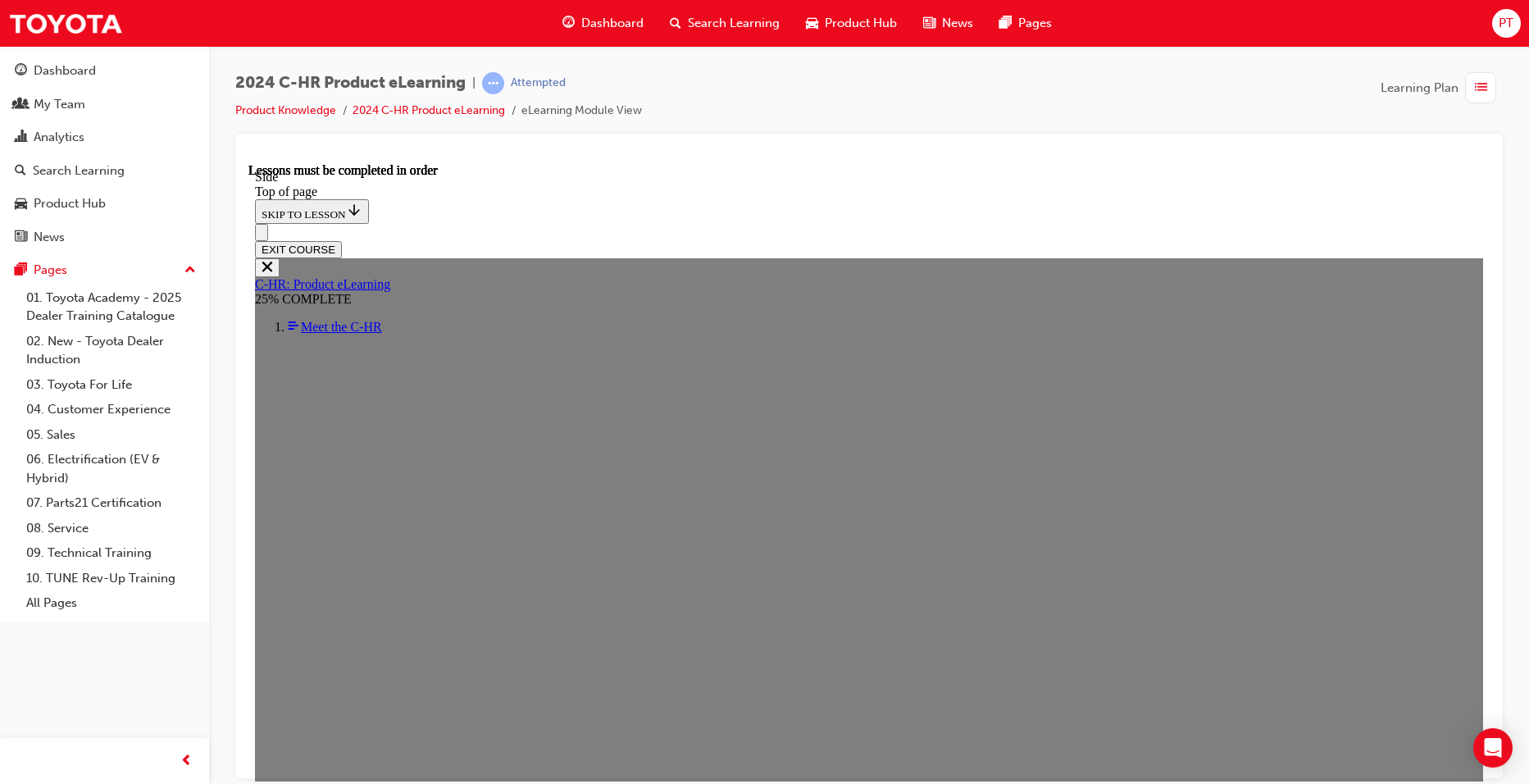
drag, startPoint x: 961, startPoint y: 540, endPoint x: 813, endPoint y: 429, distance: 185.0
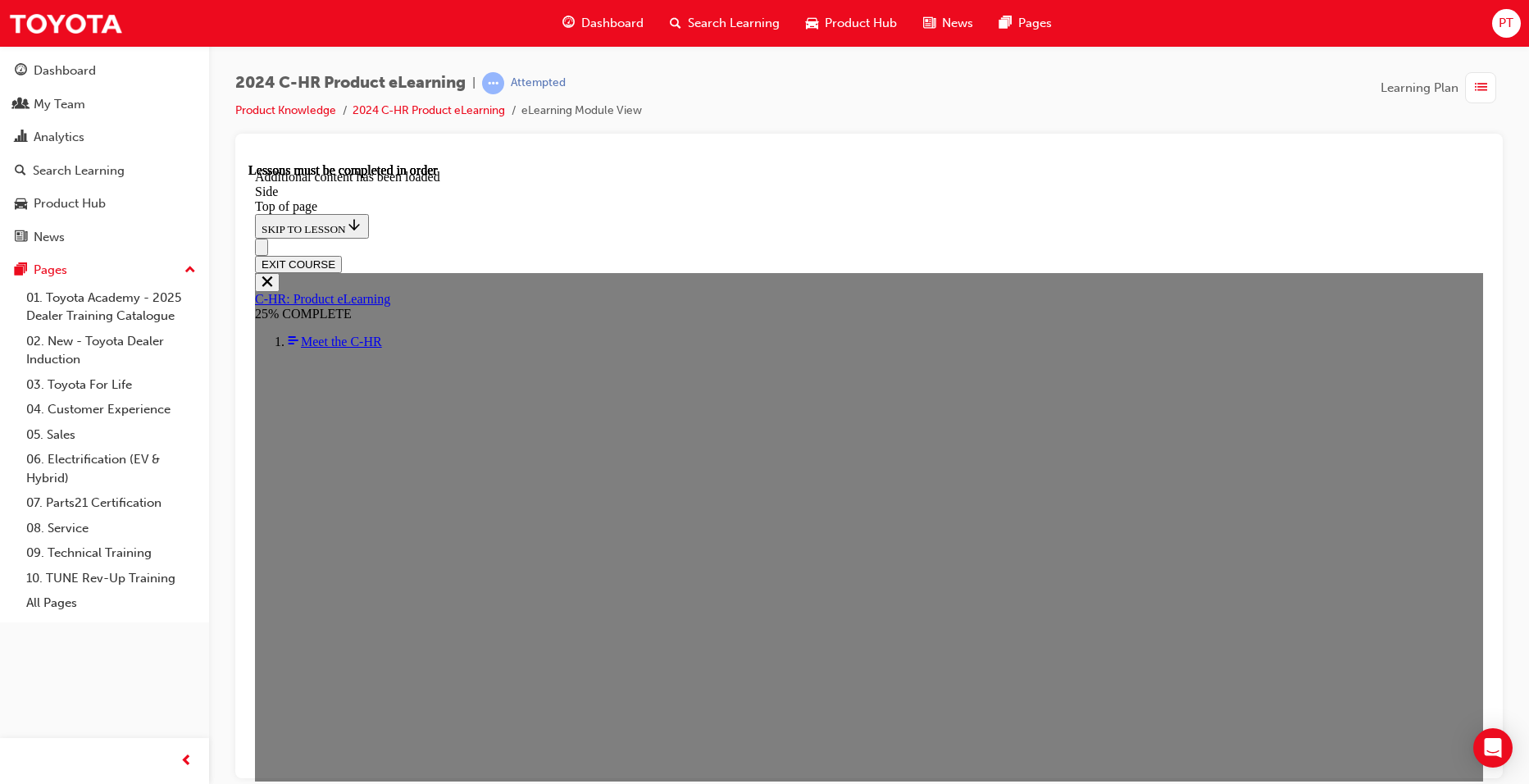
scroll to position [1012, 0]
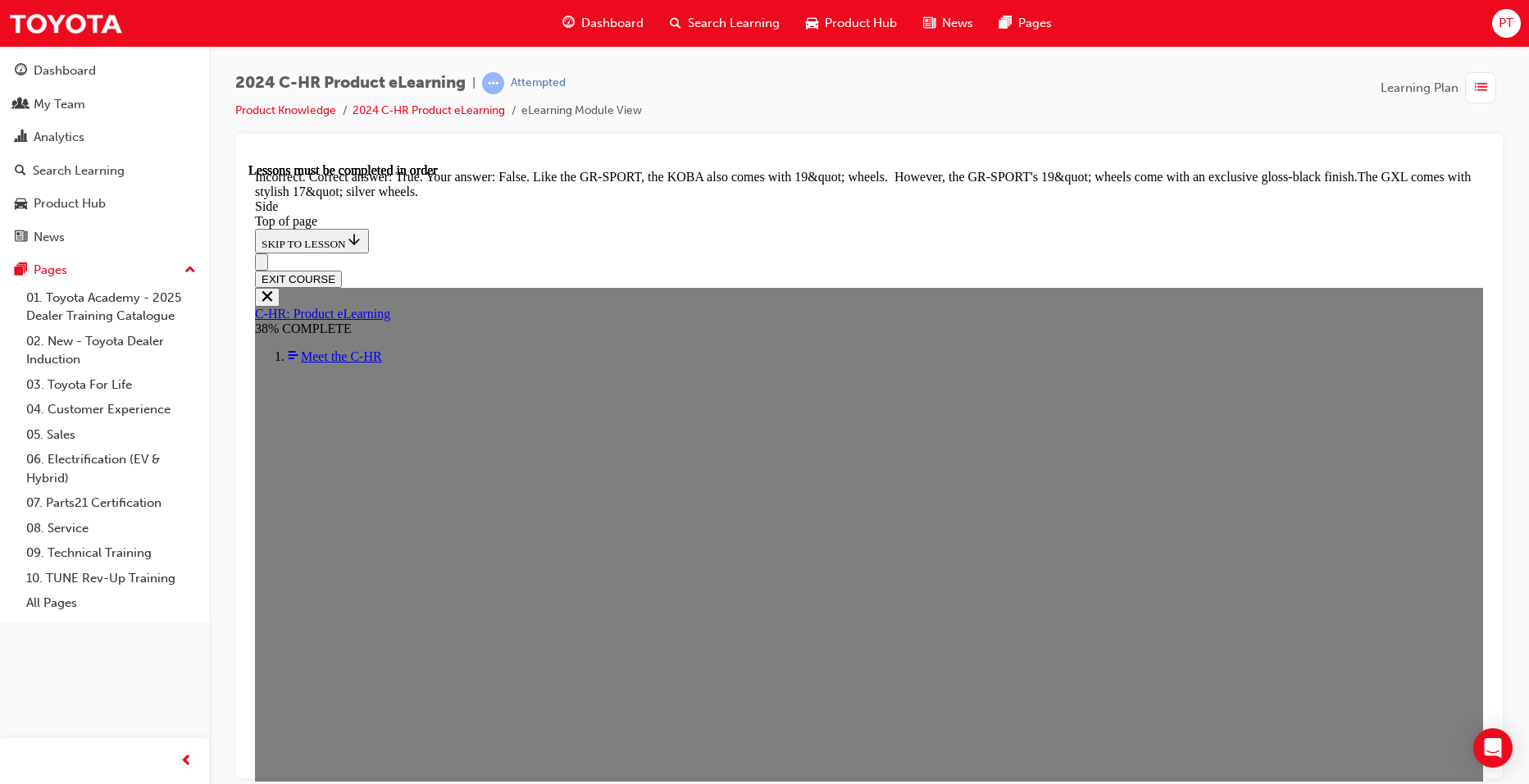
scroll to position [1874, 0]
drag, startPoint x: 634, startPoint y: 400, endPoint x: 653, endPoint y: 415, distance: 24.2
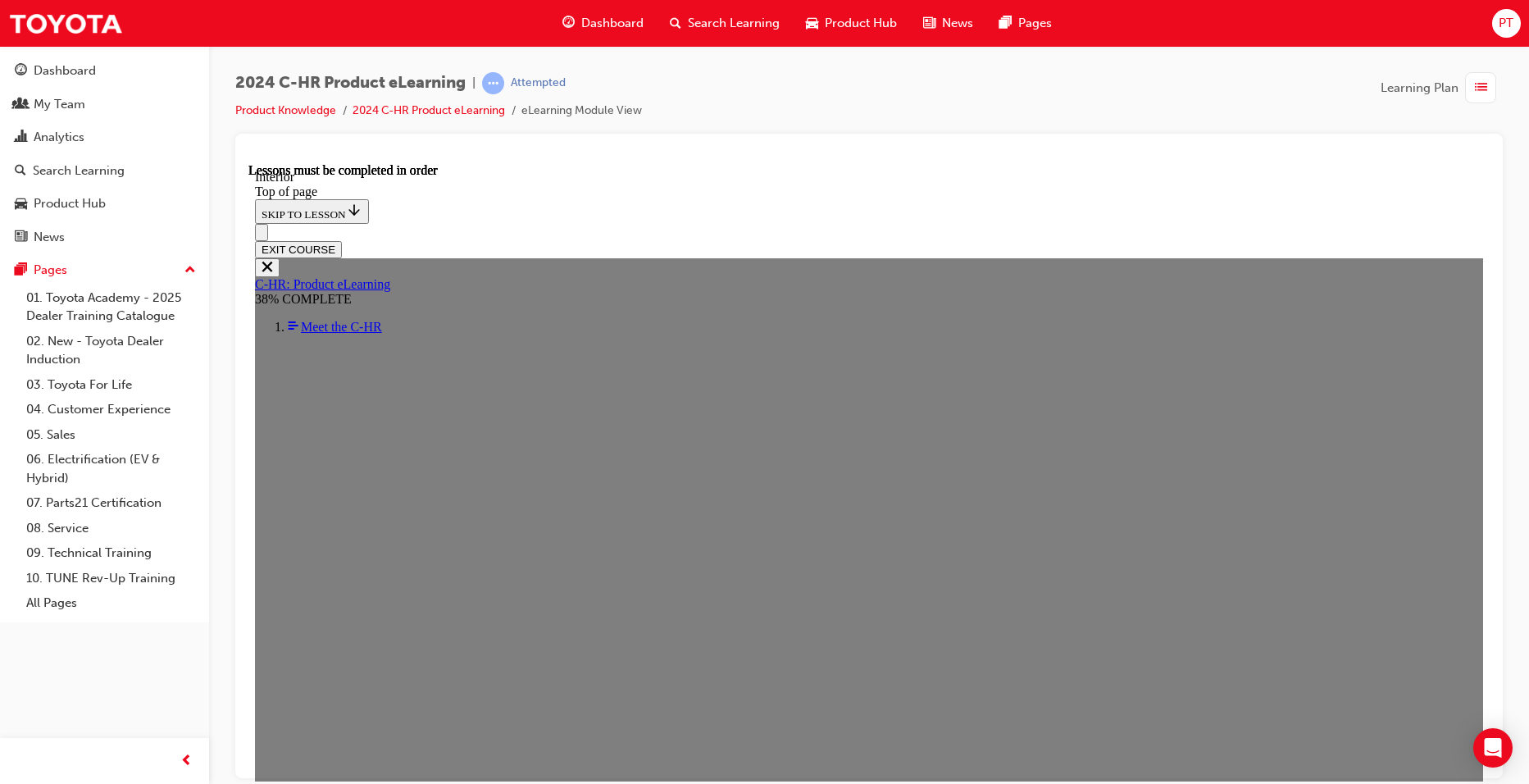
scroll to position [549, 0]
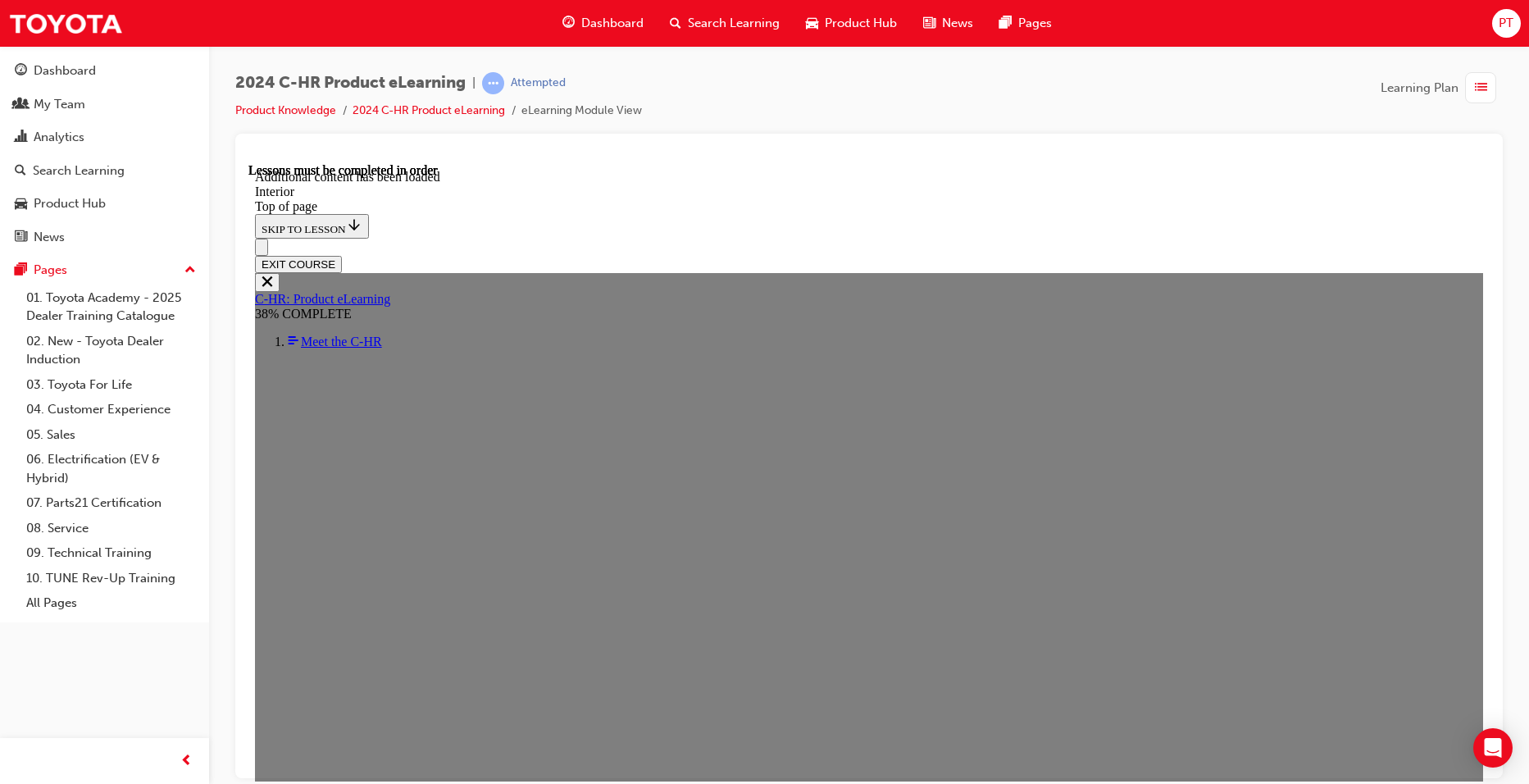
scroll to position [1796, 0]
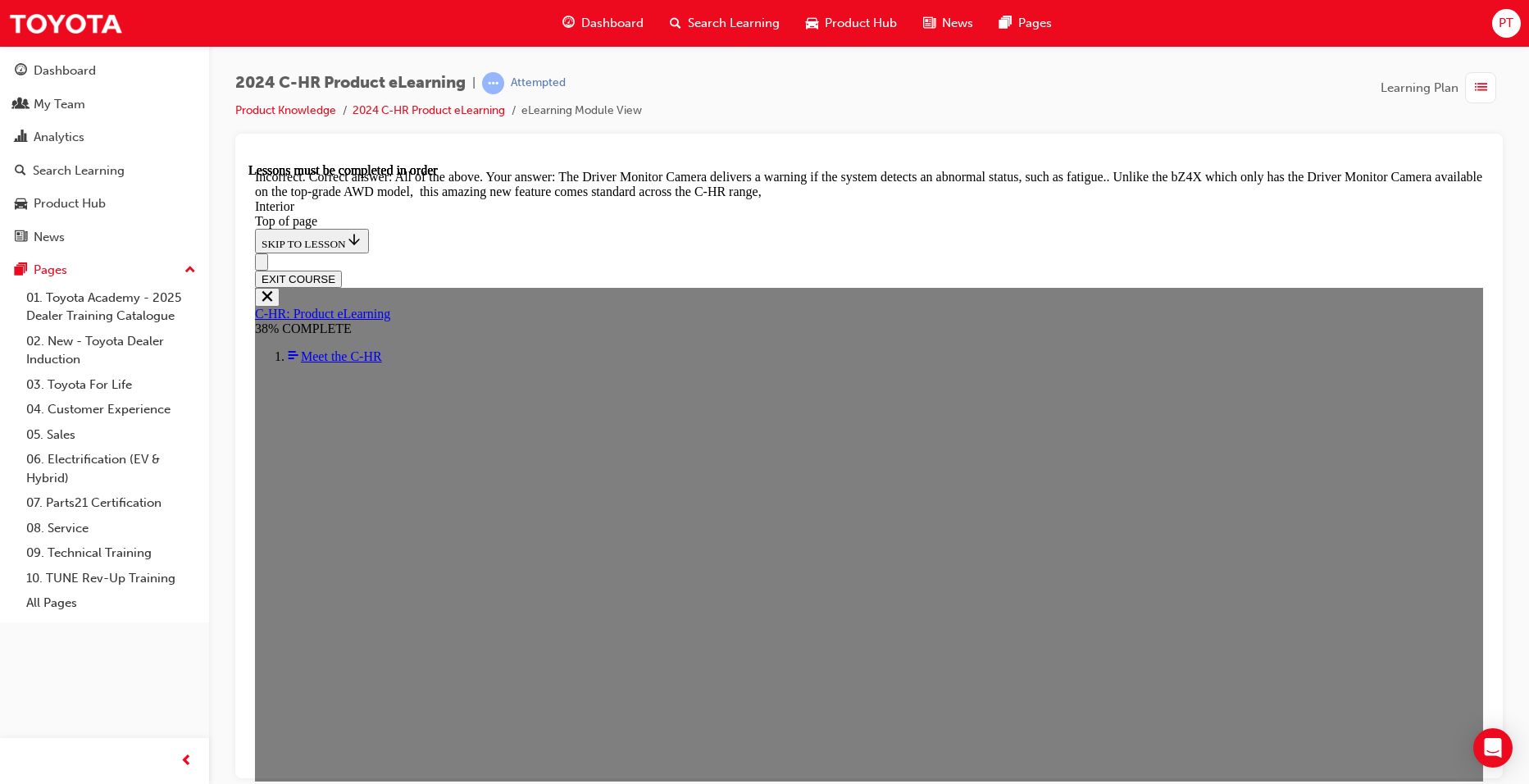
scroll to position [2126, 0]
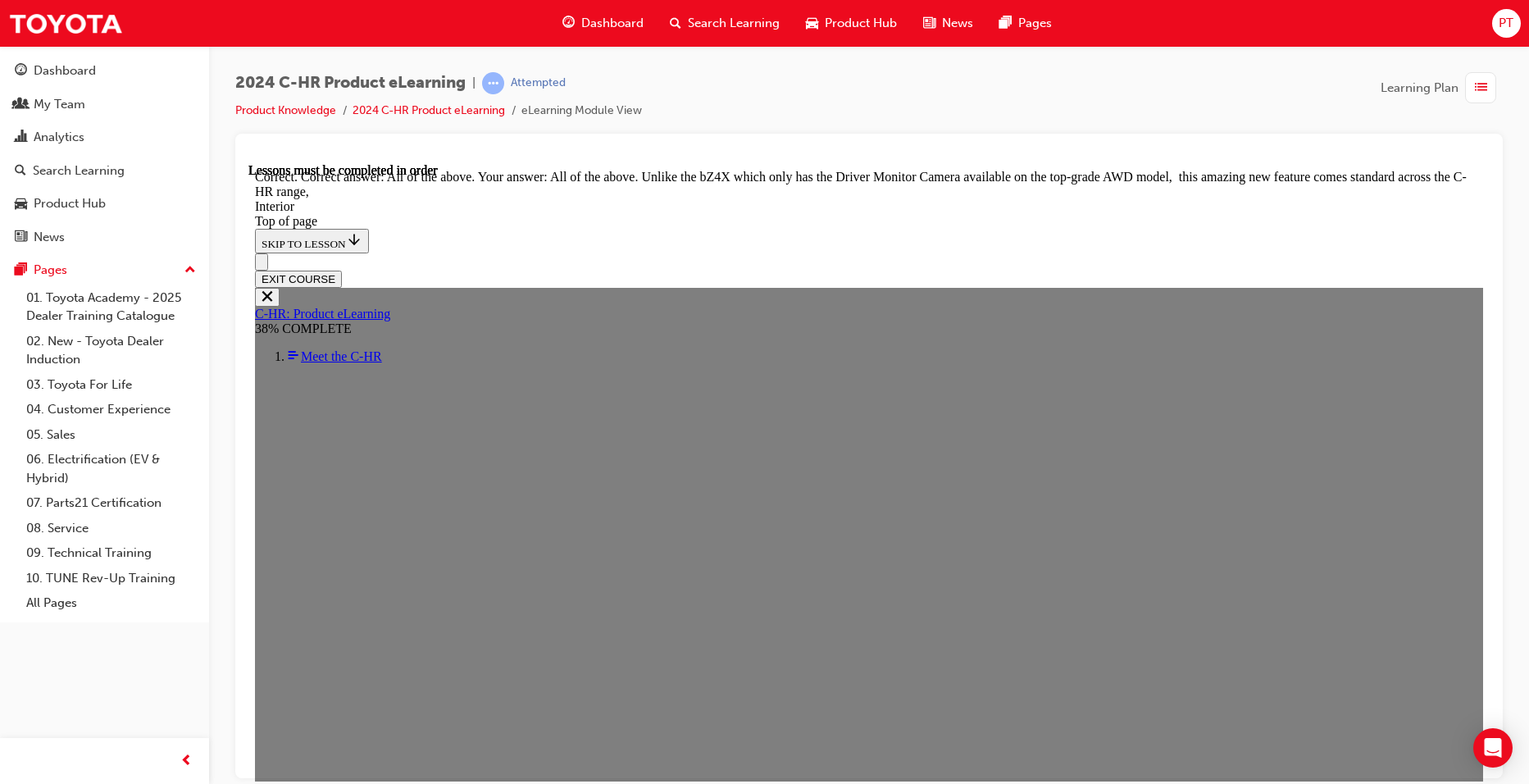
scroll to position [2604, 0]
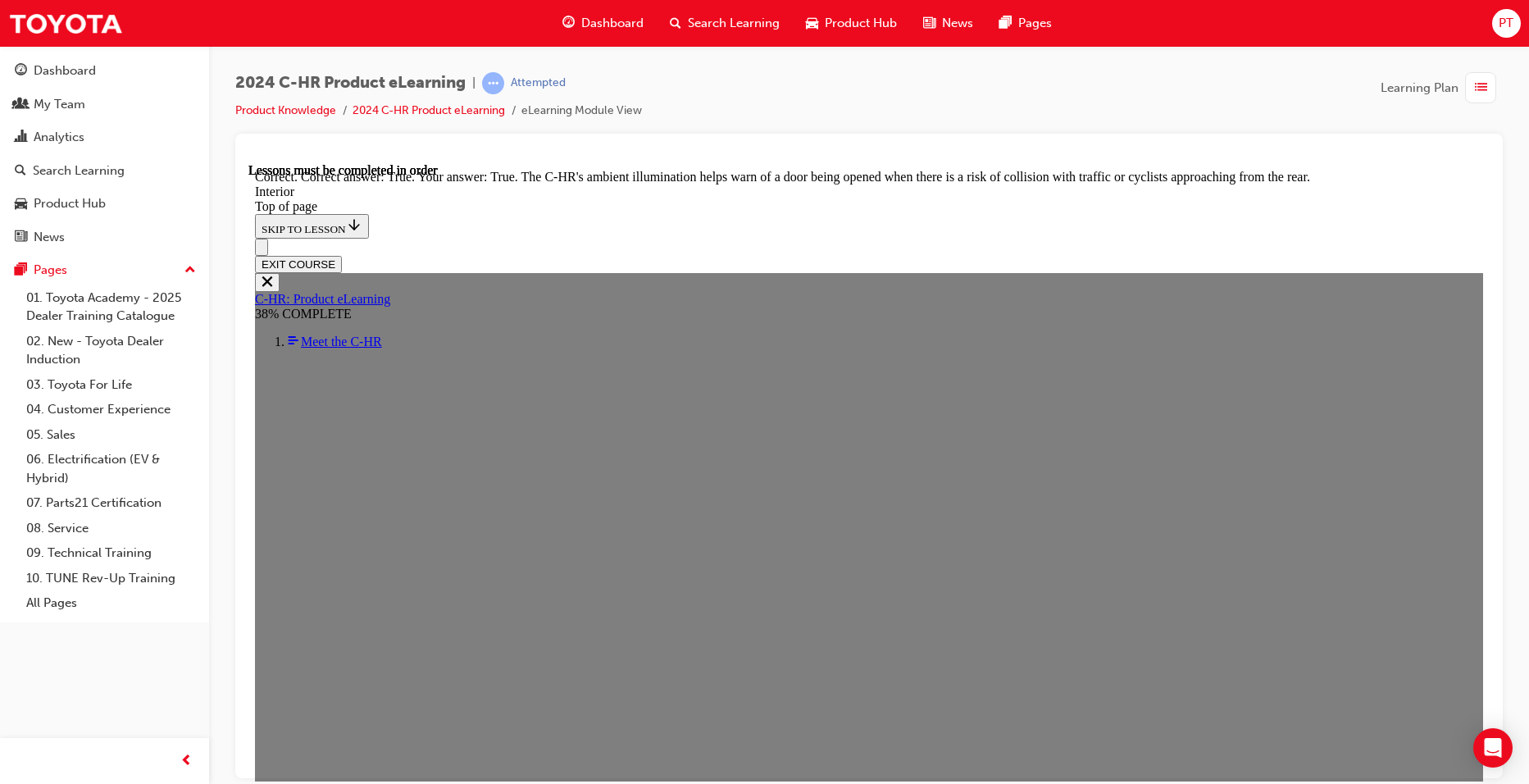
scroll to position [2972, 0]
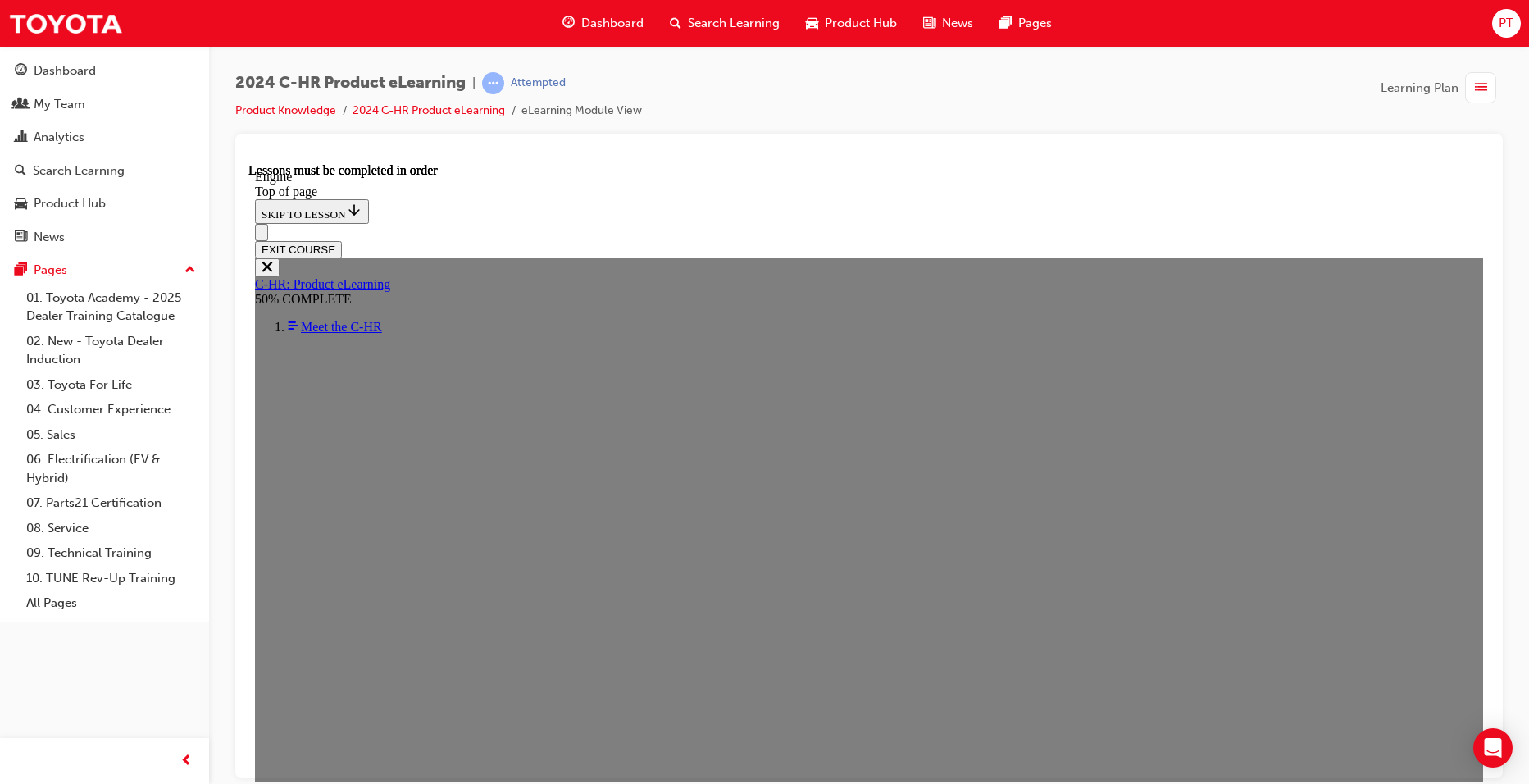
scroll to position [1123, 0]
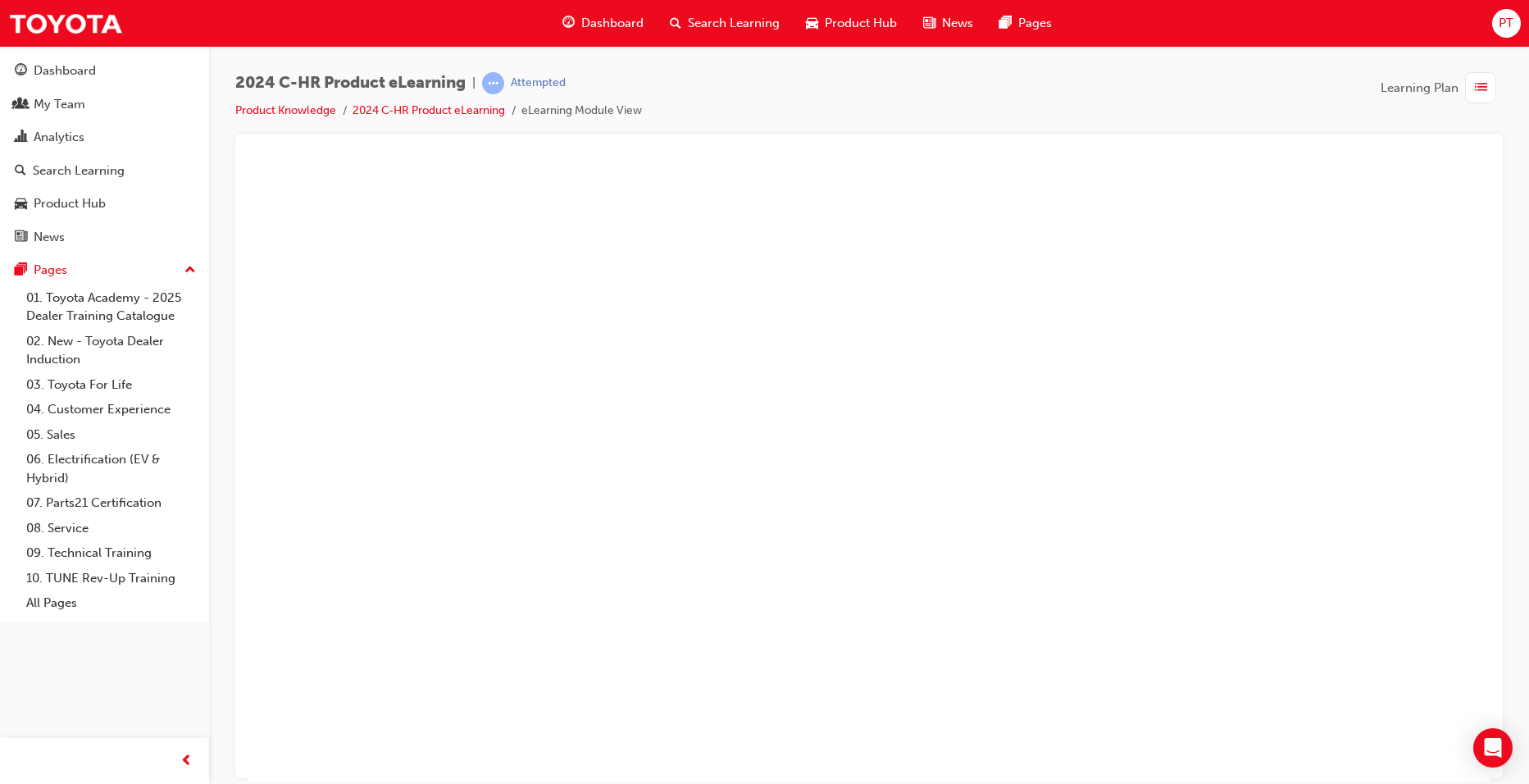
click at [893, 609] on button "Unzoom image" at bounding box center [869, 471] width 1241 height 619
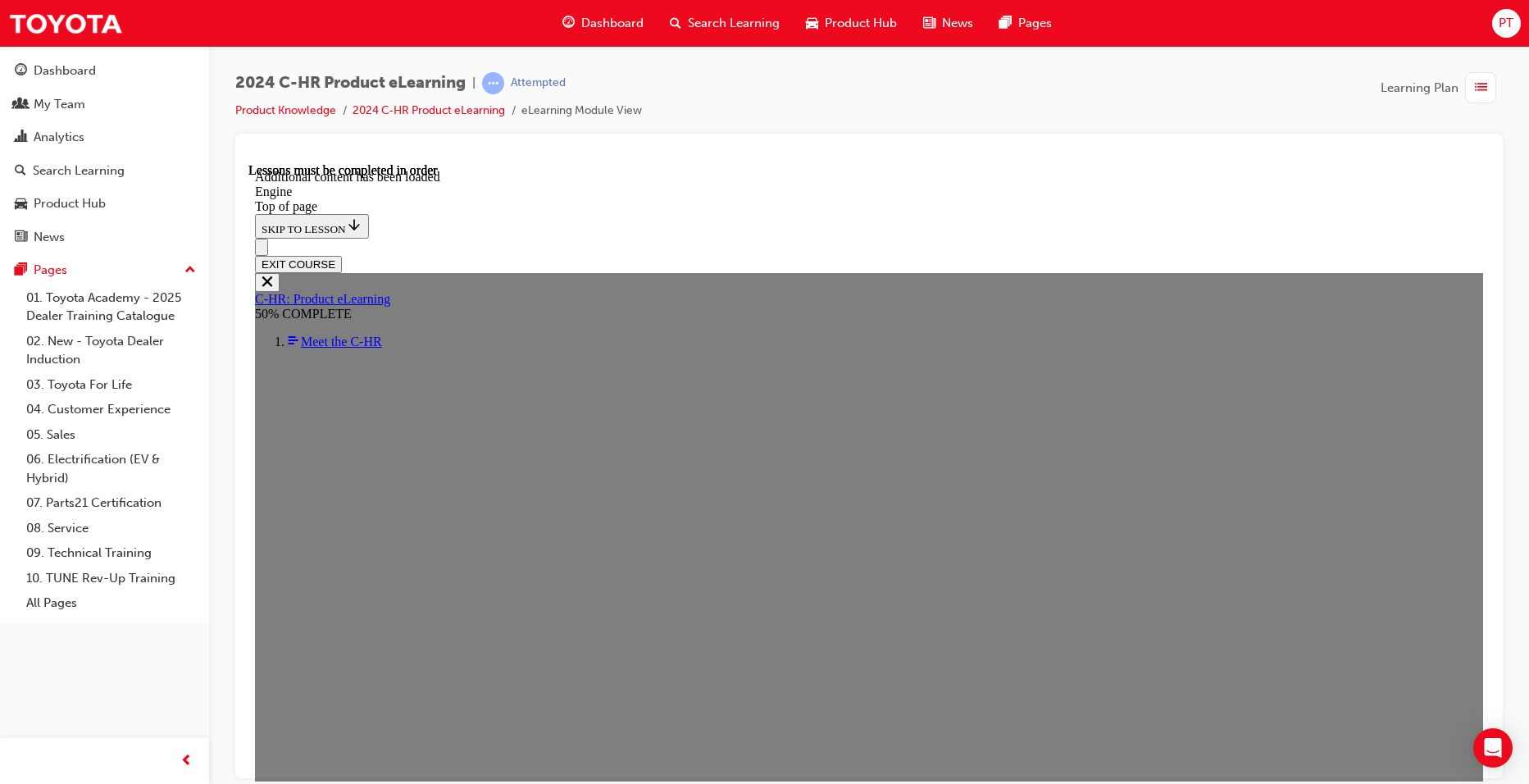
scroll to position [2270, 0]
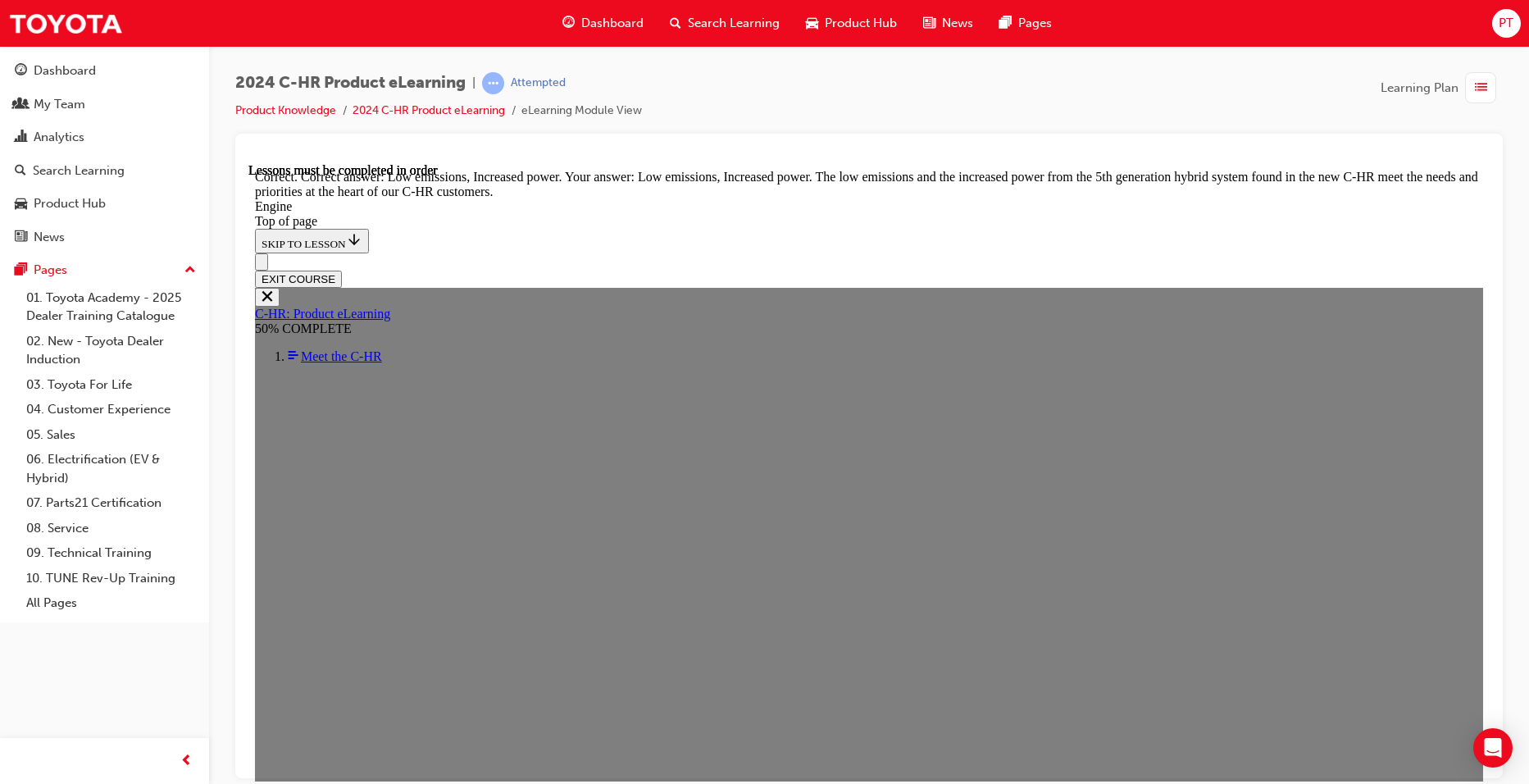
scroll to position [3992, 0]
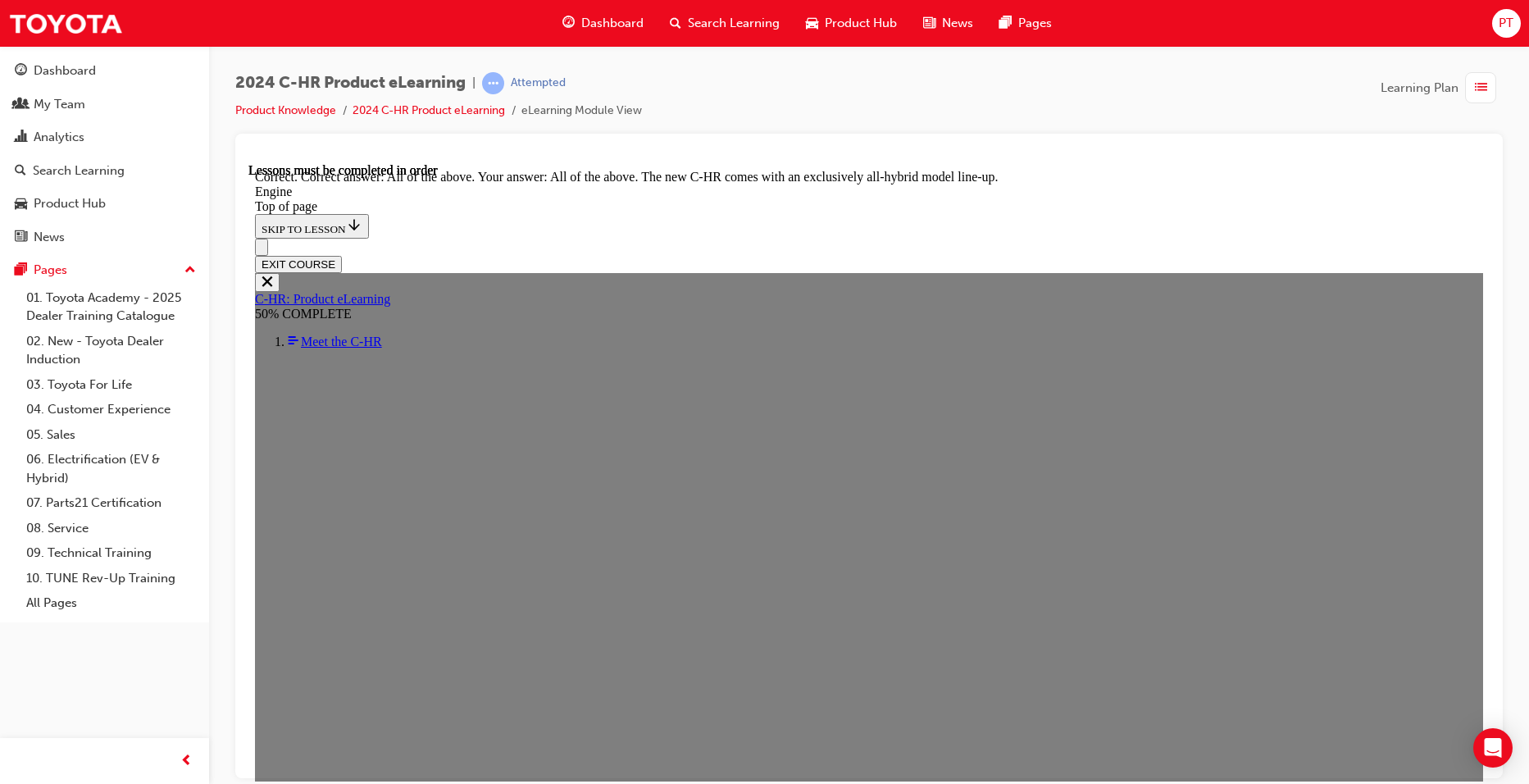
scroll to position [4479, 0]
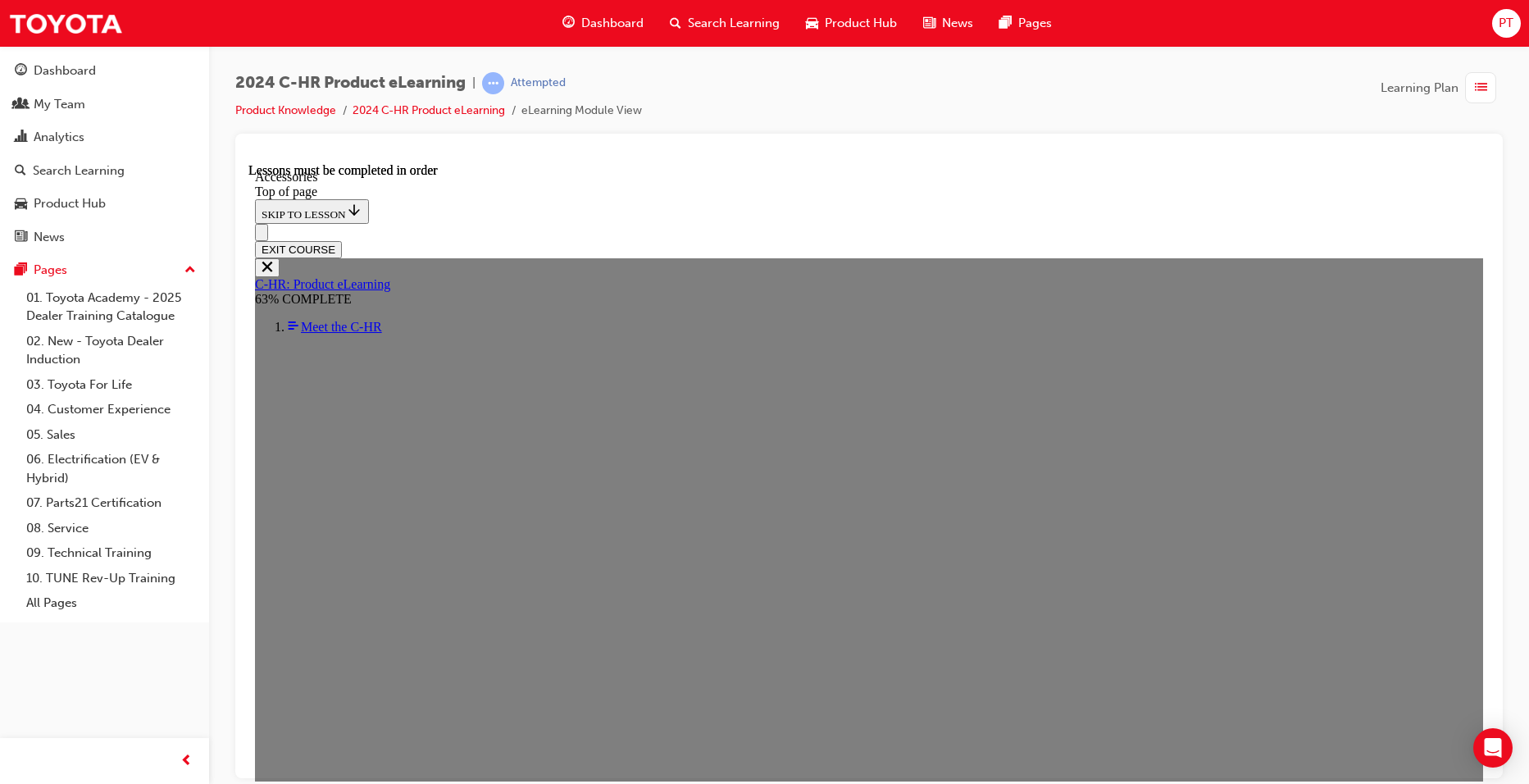
scroll to position [457, 0]
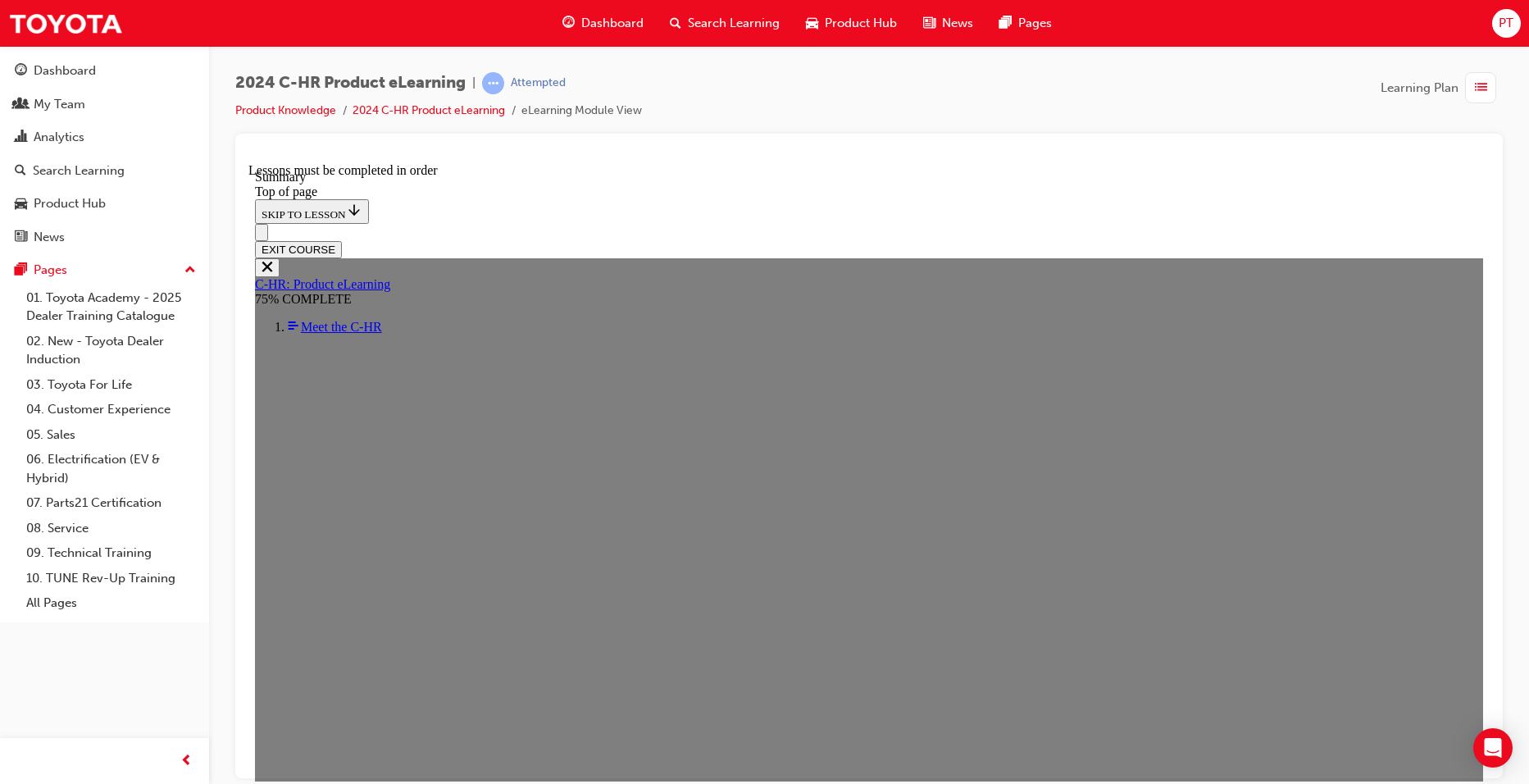
scroll to position [1265, 0]
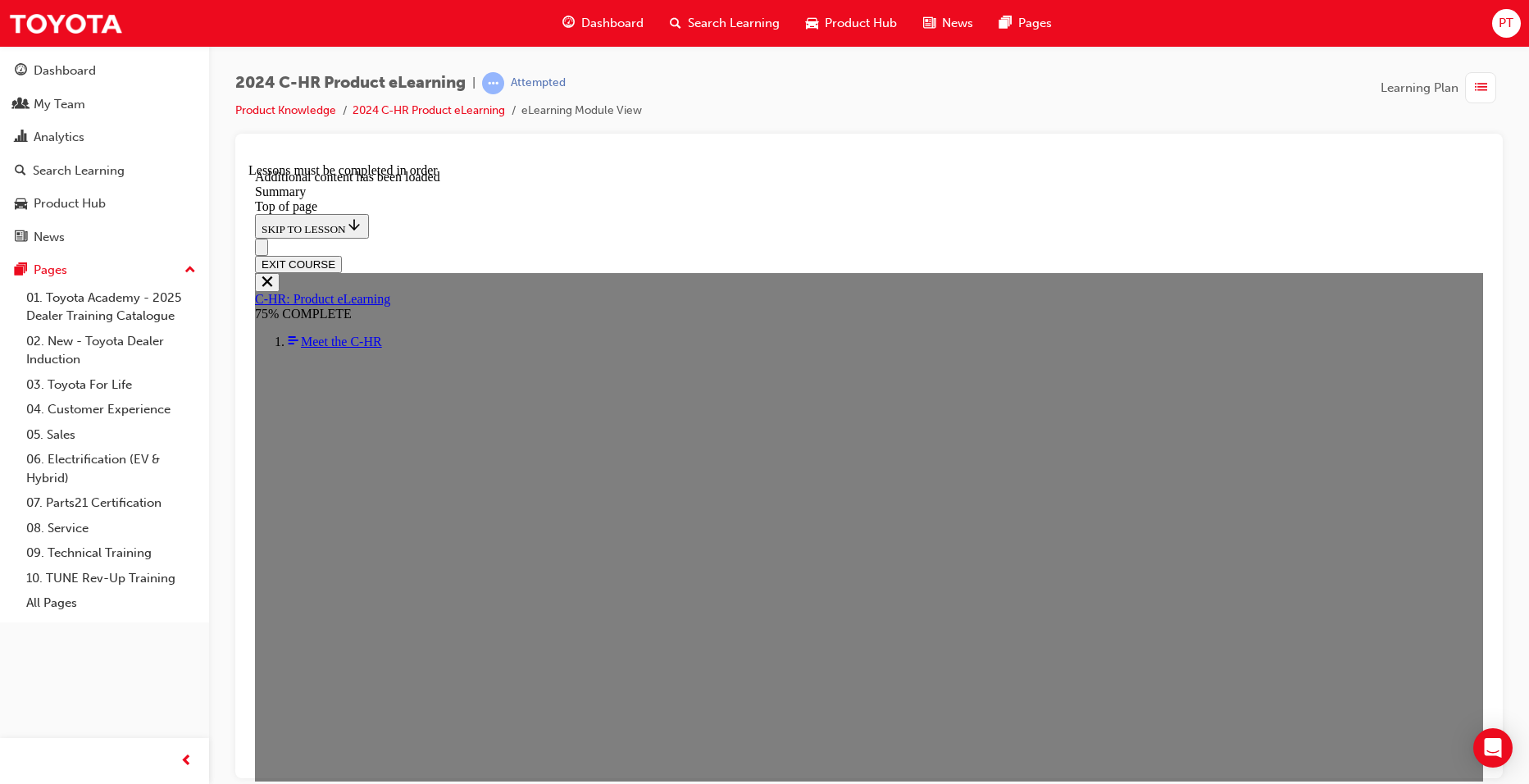
scroll to position [2633, 0]
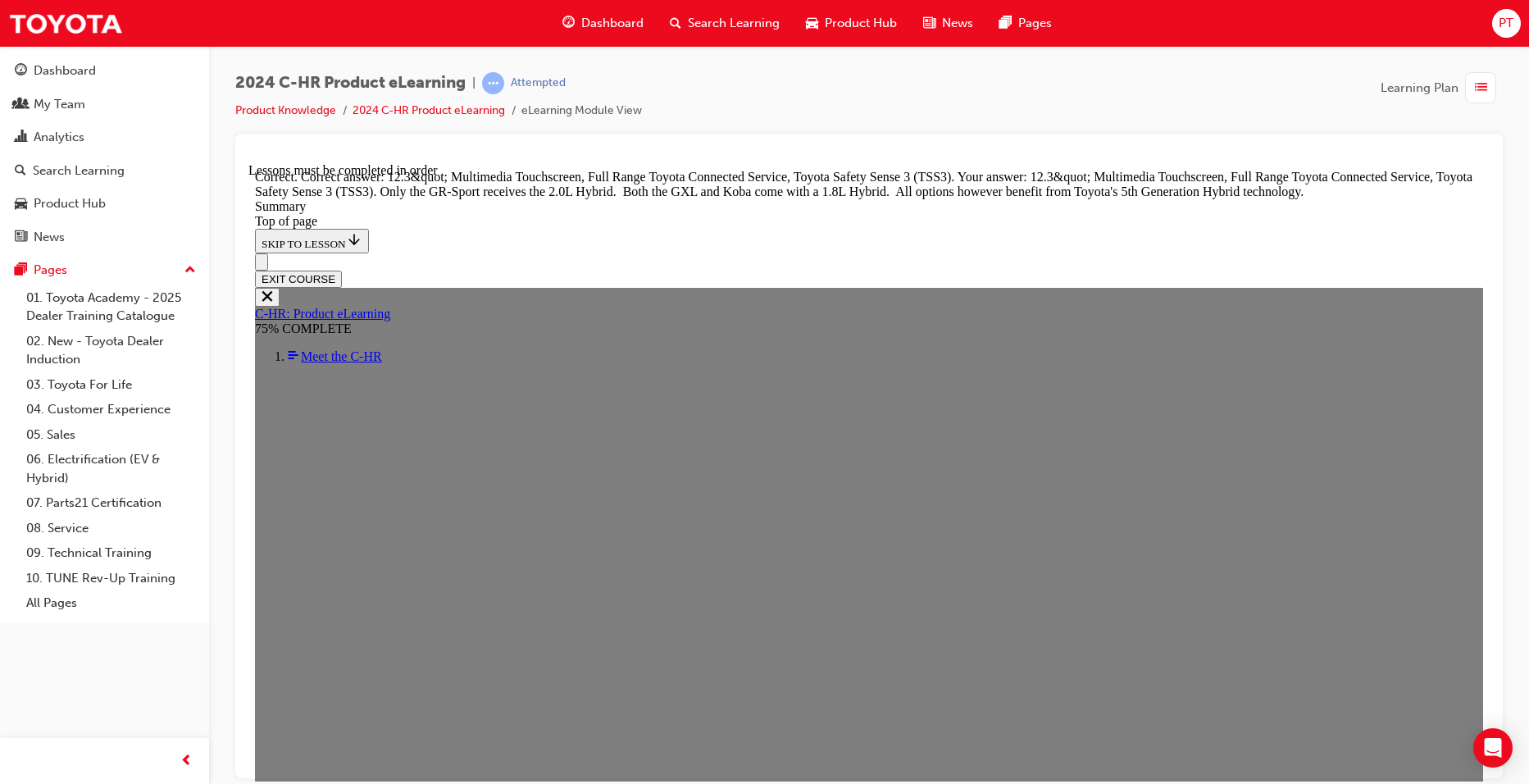
scroll to position [3148, 0]
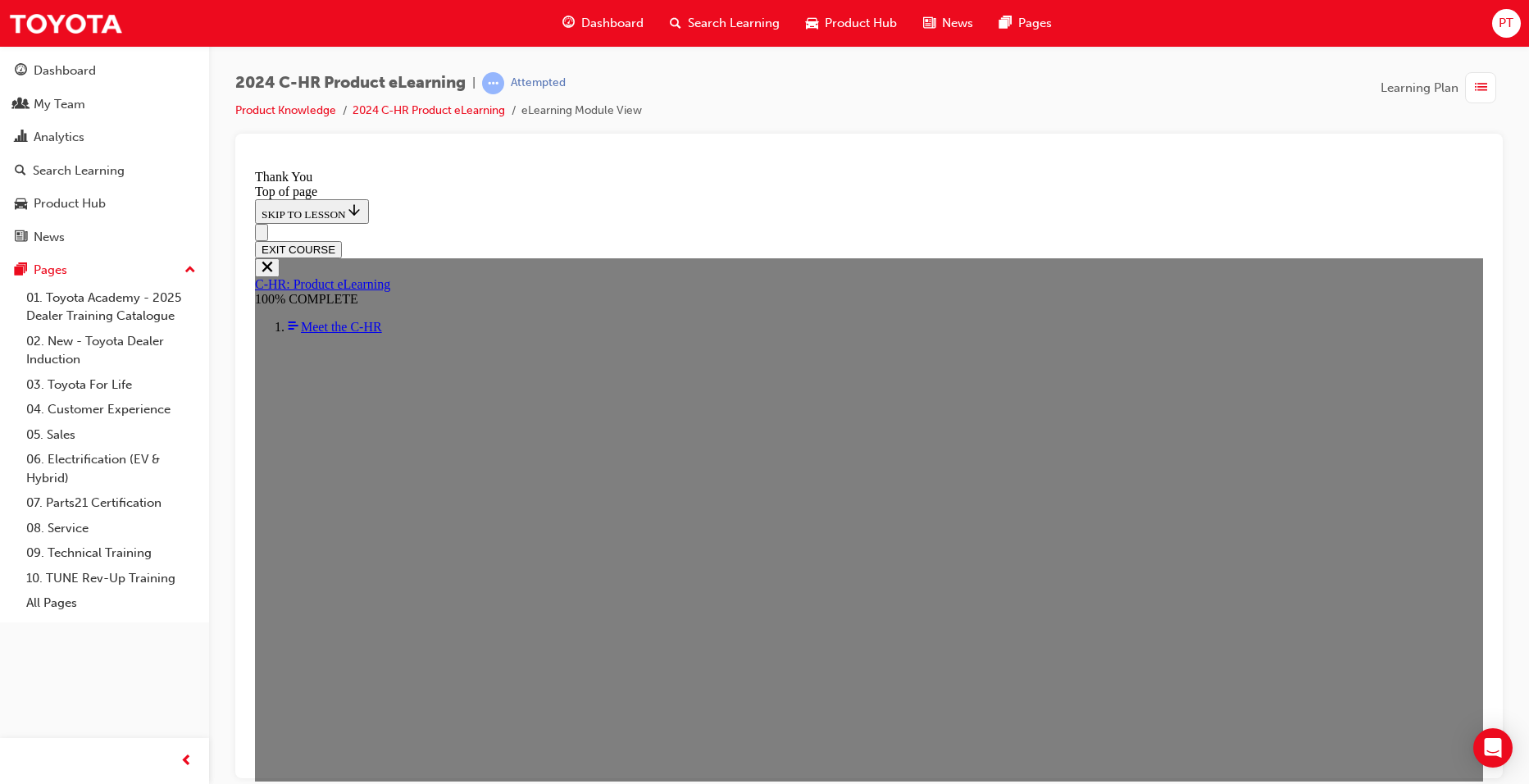
scroll to position [523, 0]
click at [613, 17] on span "Dashboard" at bounding box center [612, 23] width 62 height 19
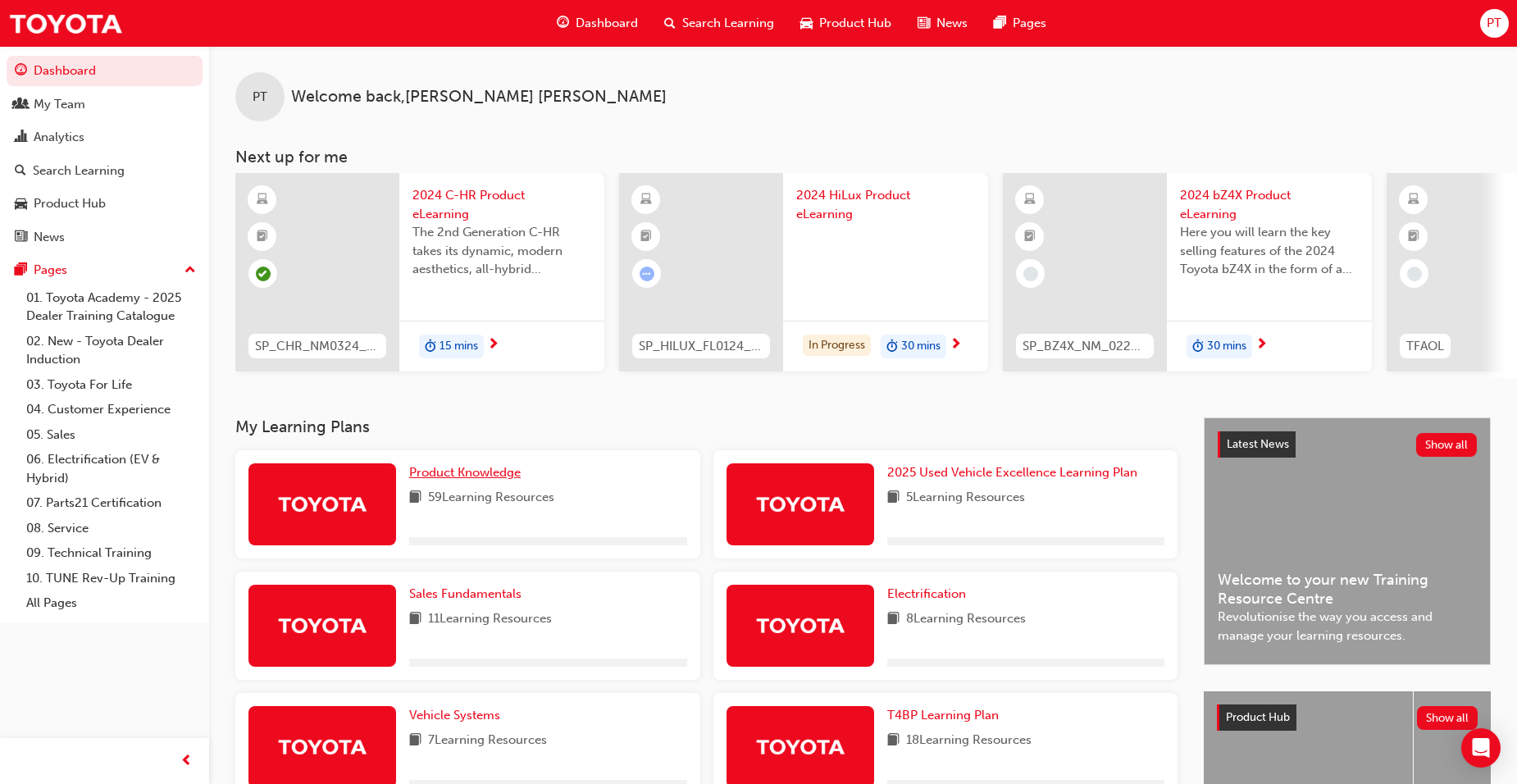
click at [463, 480] on span "Product Knowledge" at bounding box center [465, 472] width 111 height 15
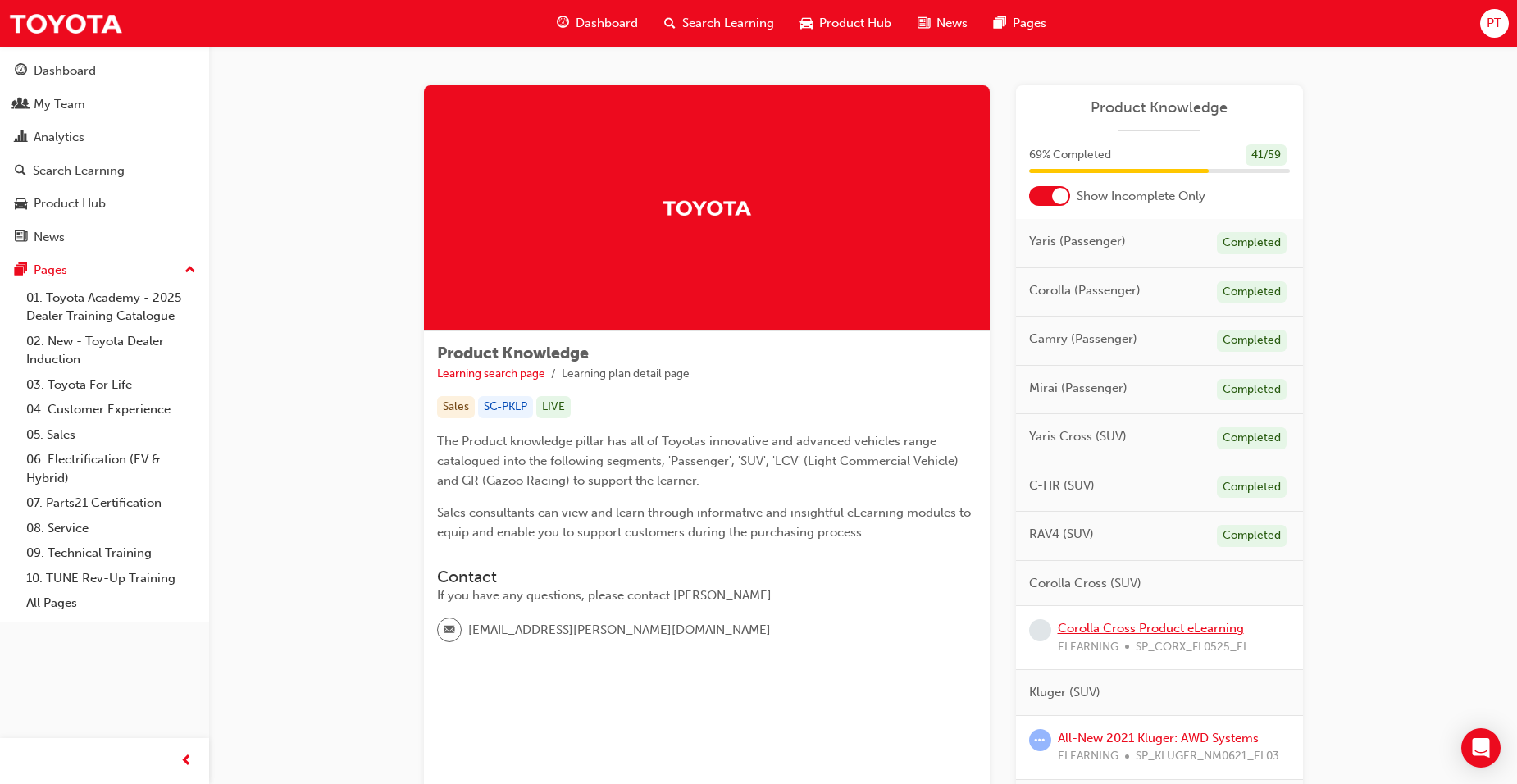
click at [1121, 624] on link "Corolla Cross Product eLearning" at bounding box center [1151, 628] width 186 height 15
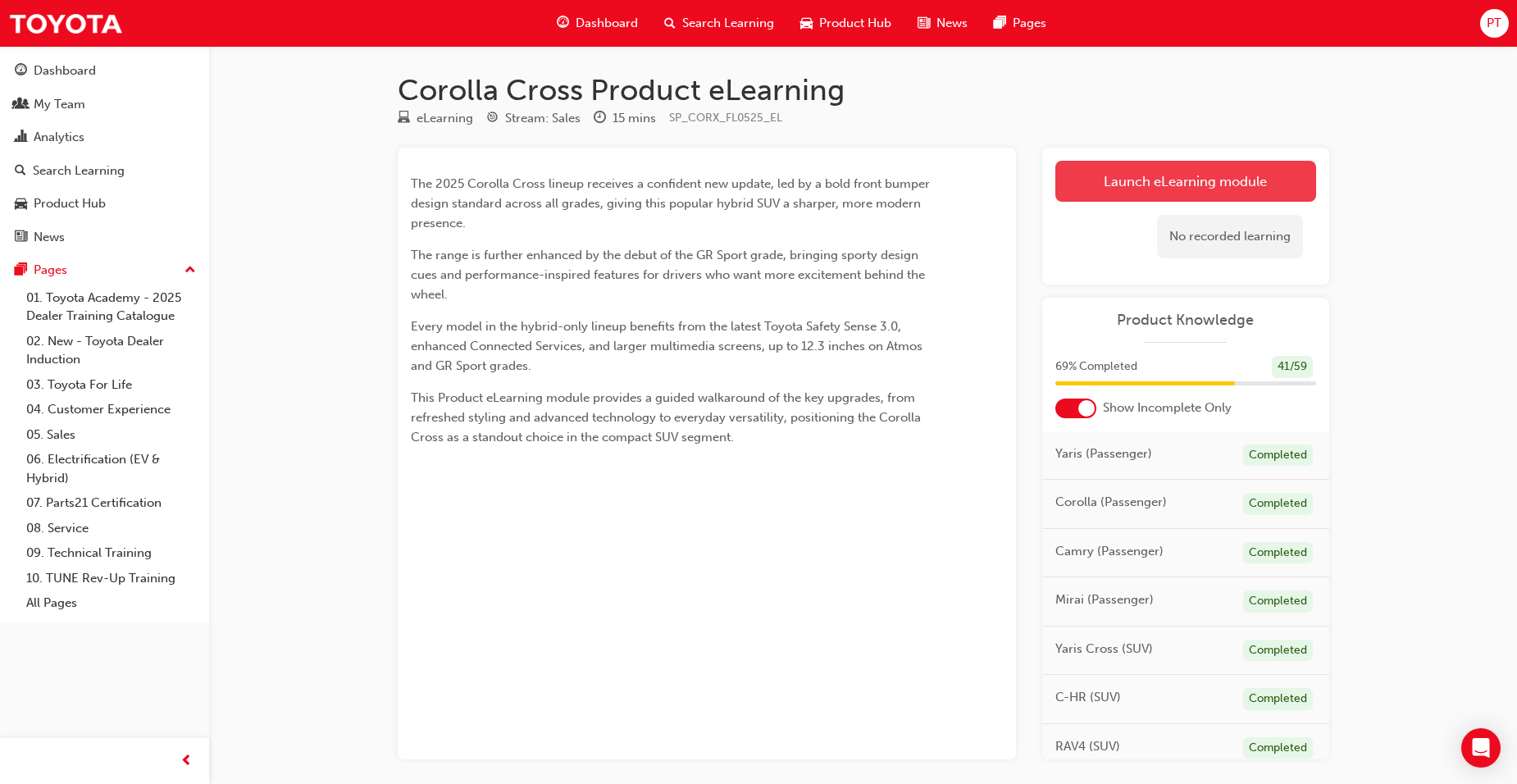
click at [1204, 173] on link "Launch eLearning module" at bounding box center [1185, 181] width 260 height 41
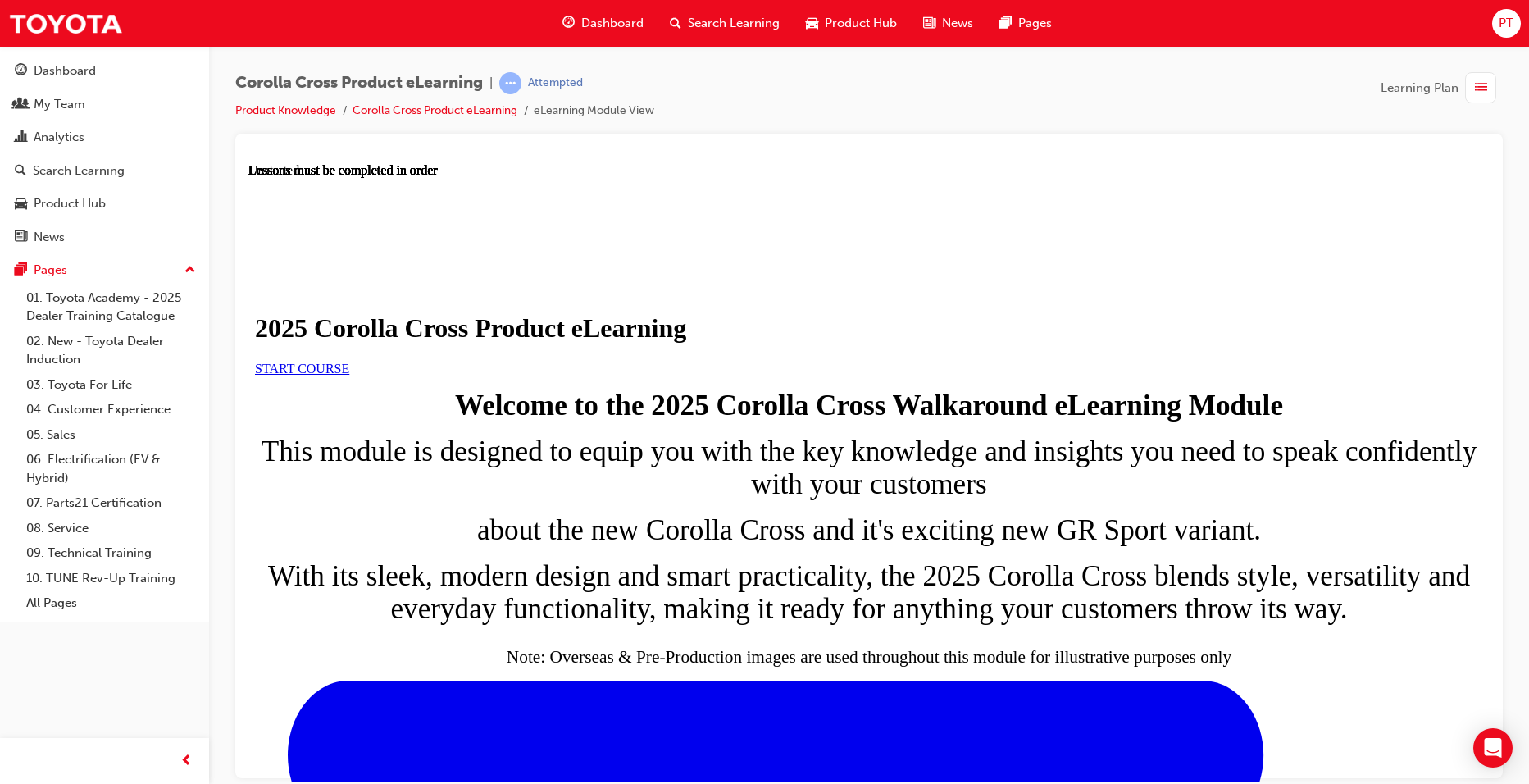
click at [349, 375] on span "START COURSE" at bounding box center [302, 367] width 94 height 14
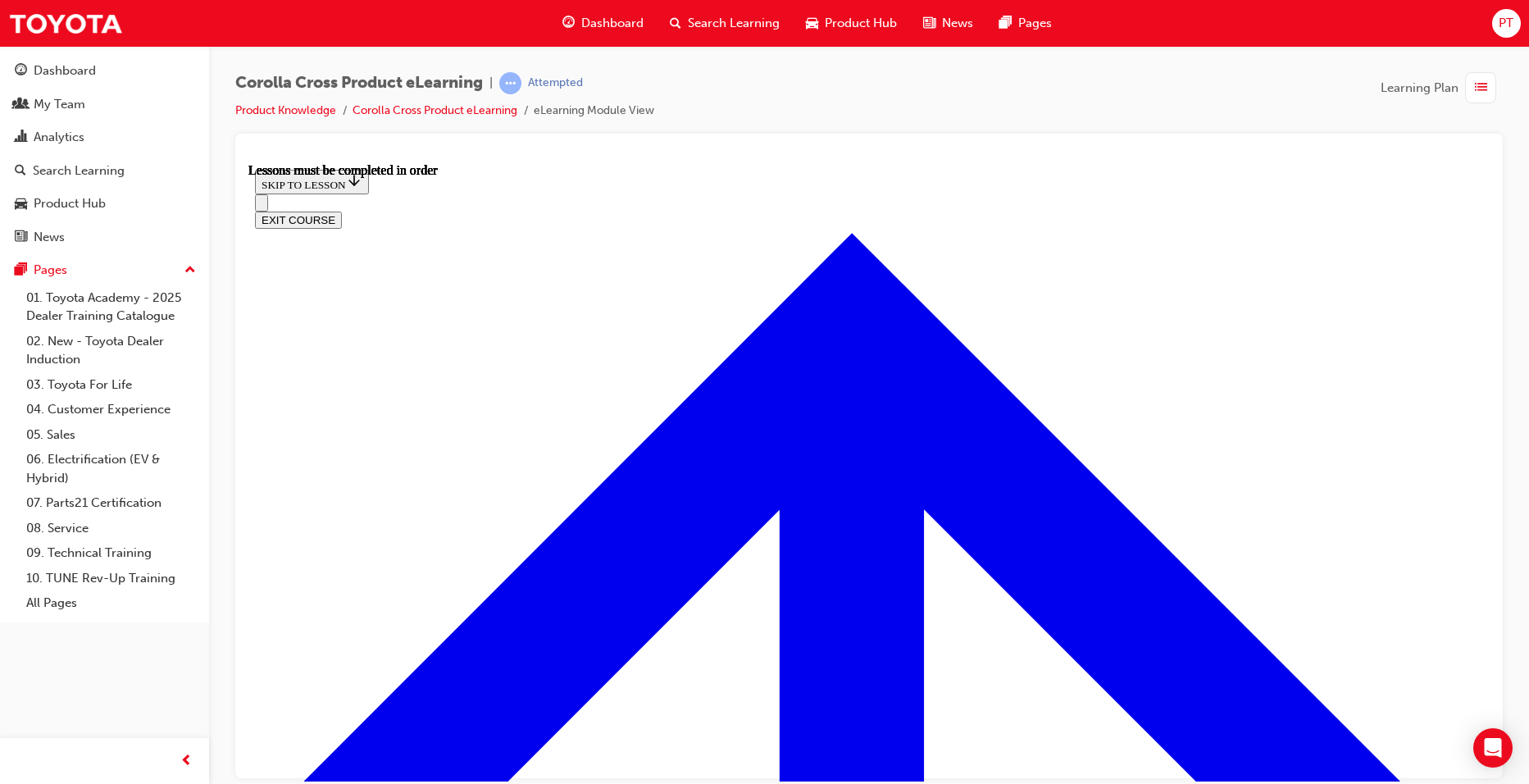
scroll to position [904, 0]
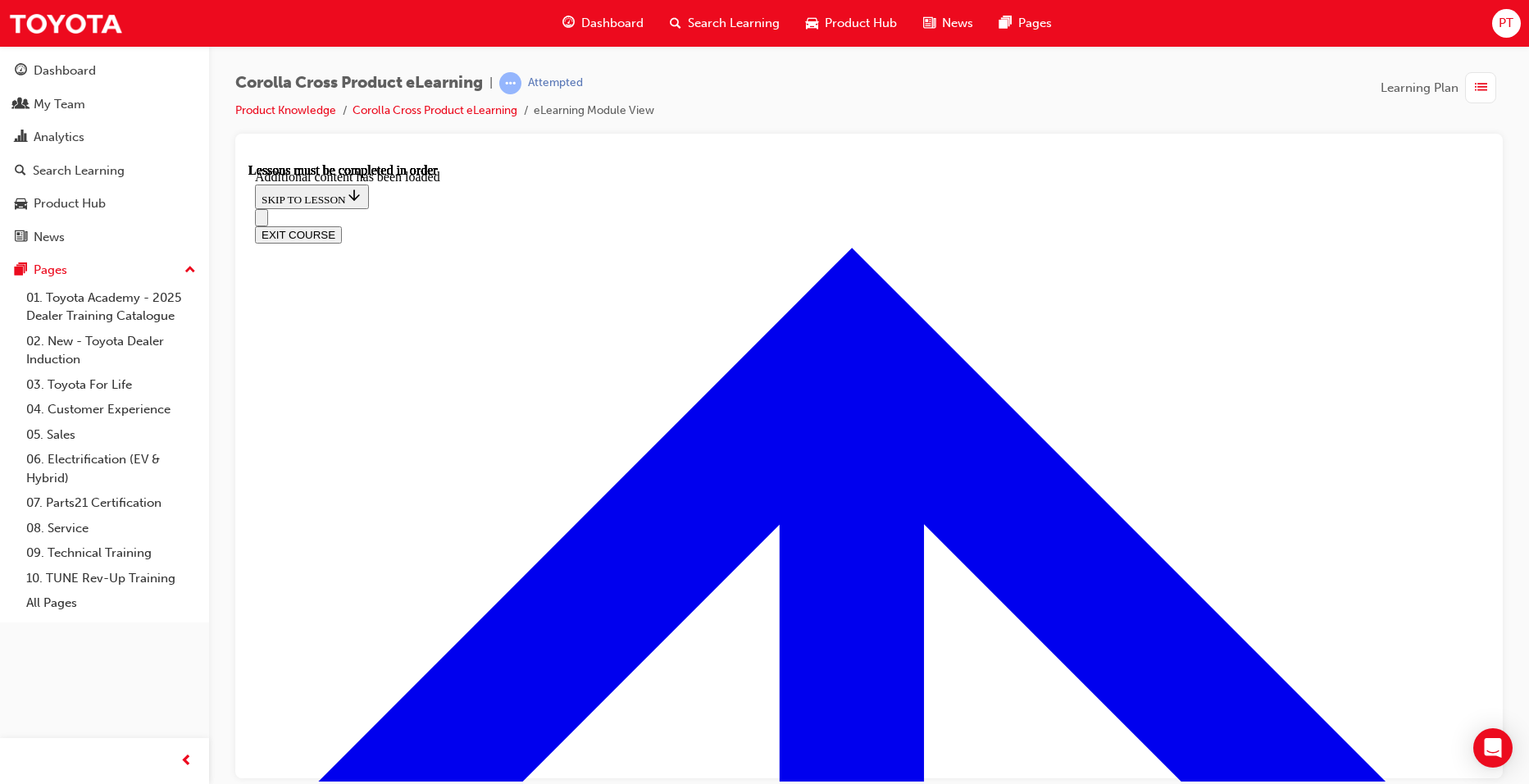
scroll to position [2660, 0]
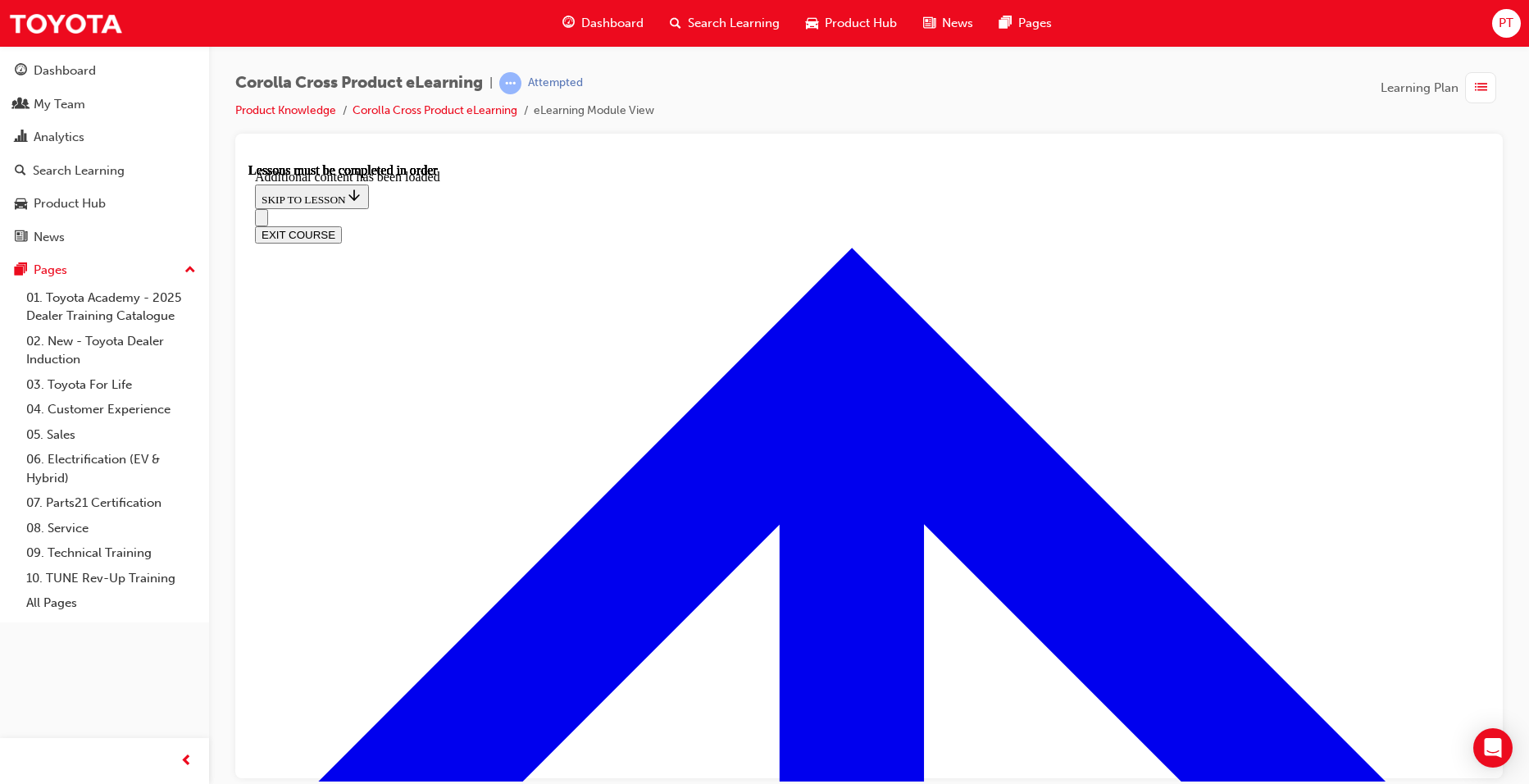
radio input "true"
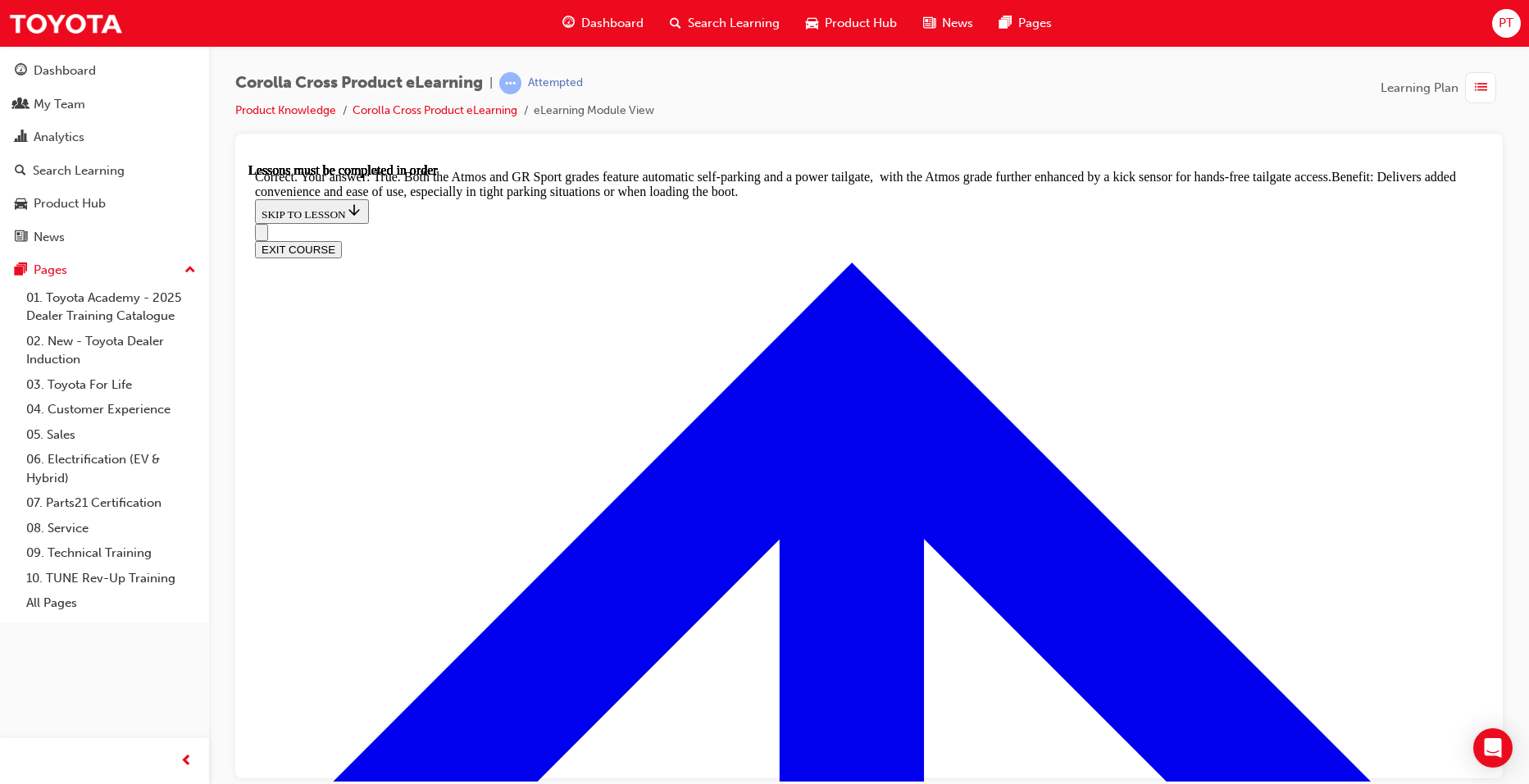
scroll to position [3558, 0]
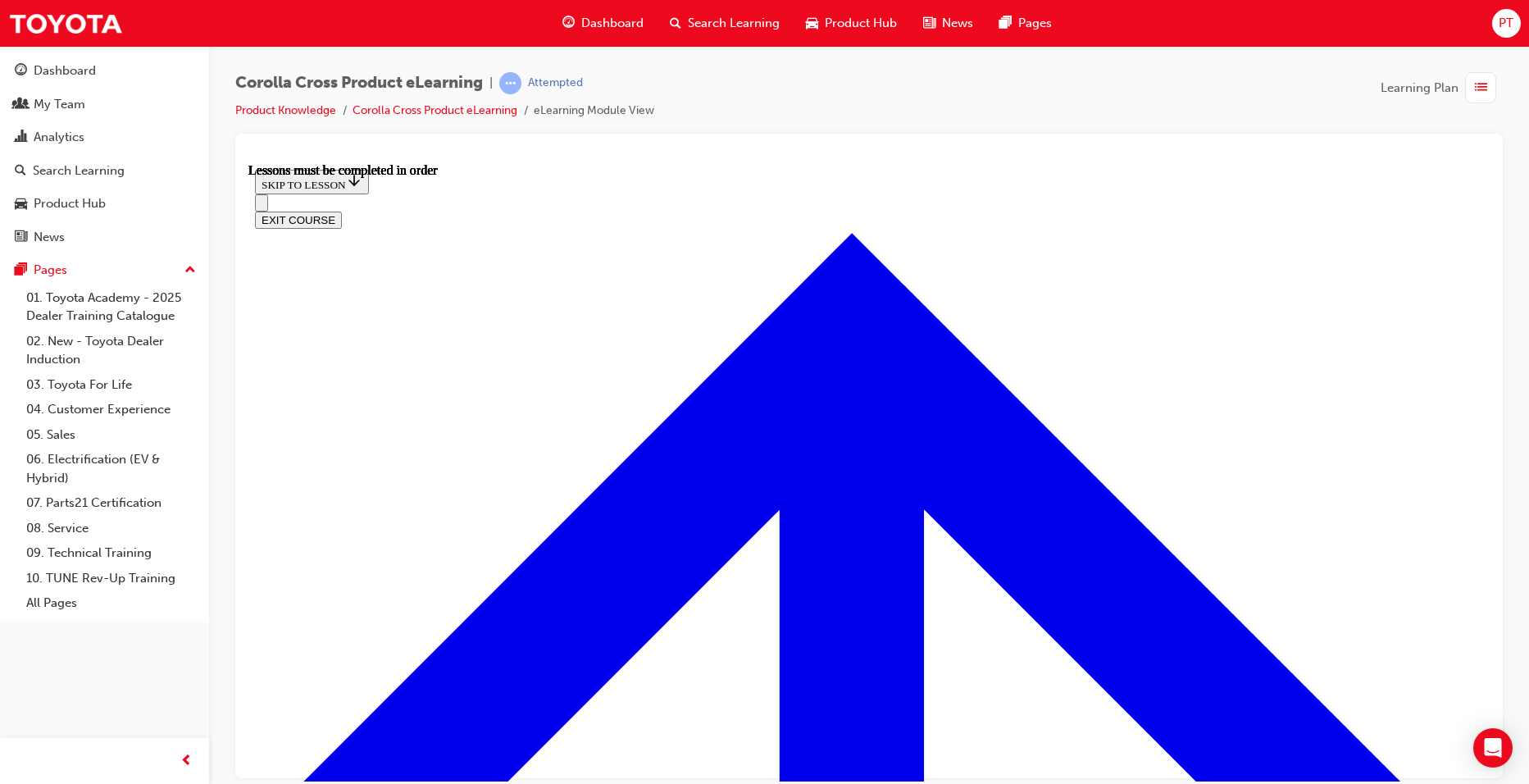
scroll to position [1287, 0]
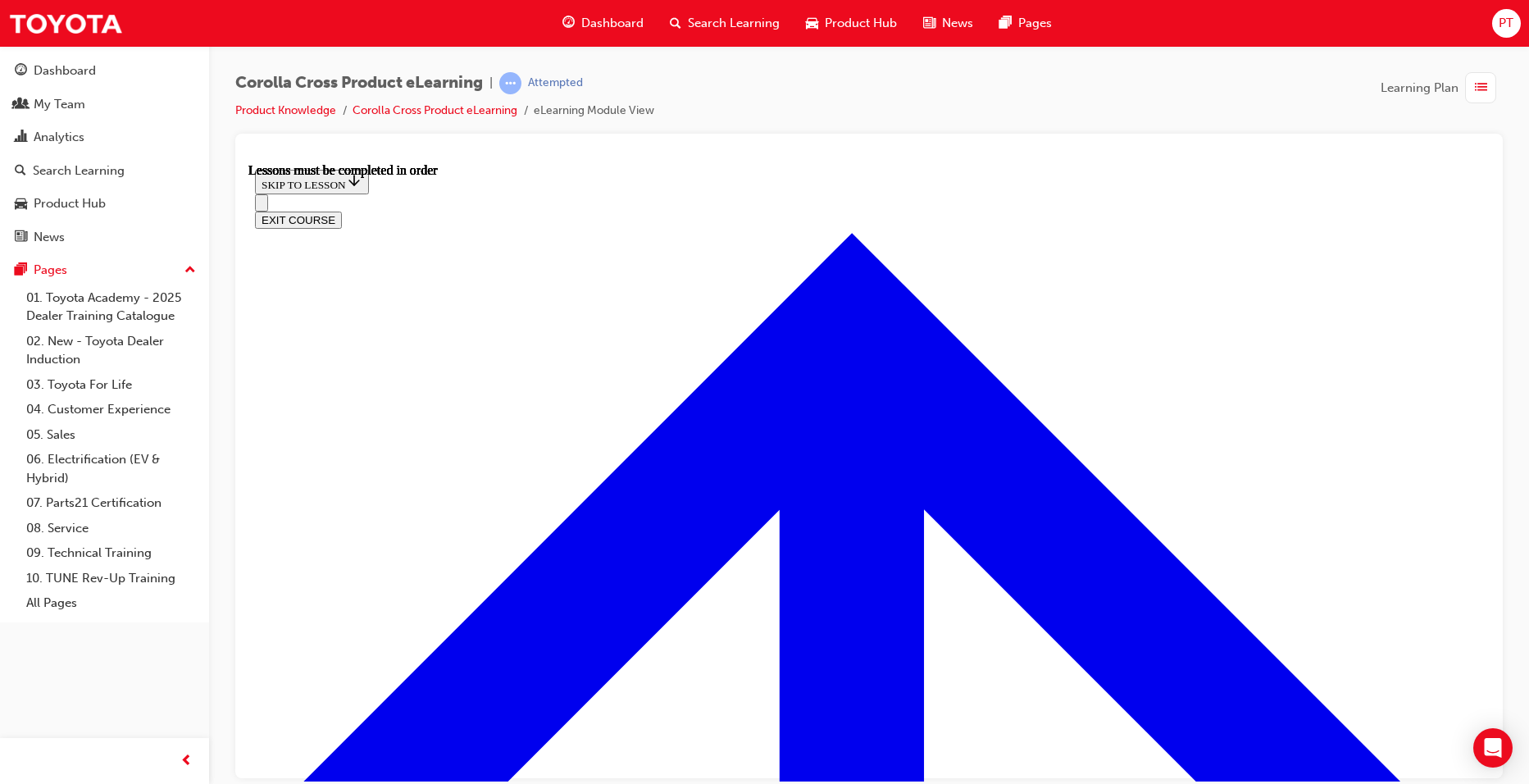
scroll to position [1546, 0]
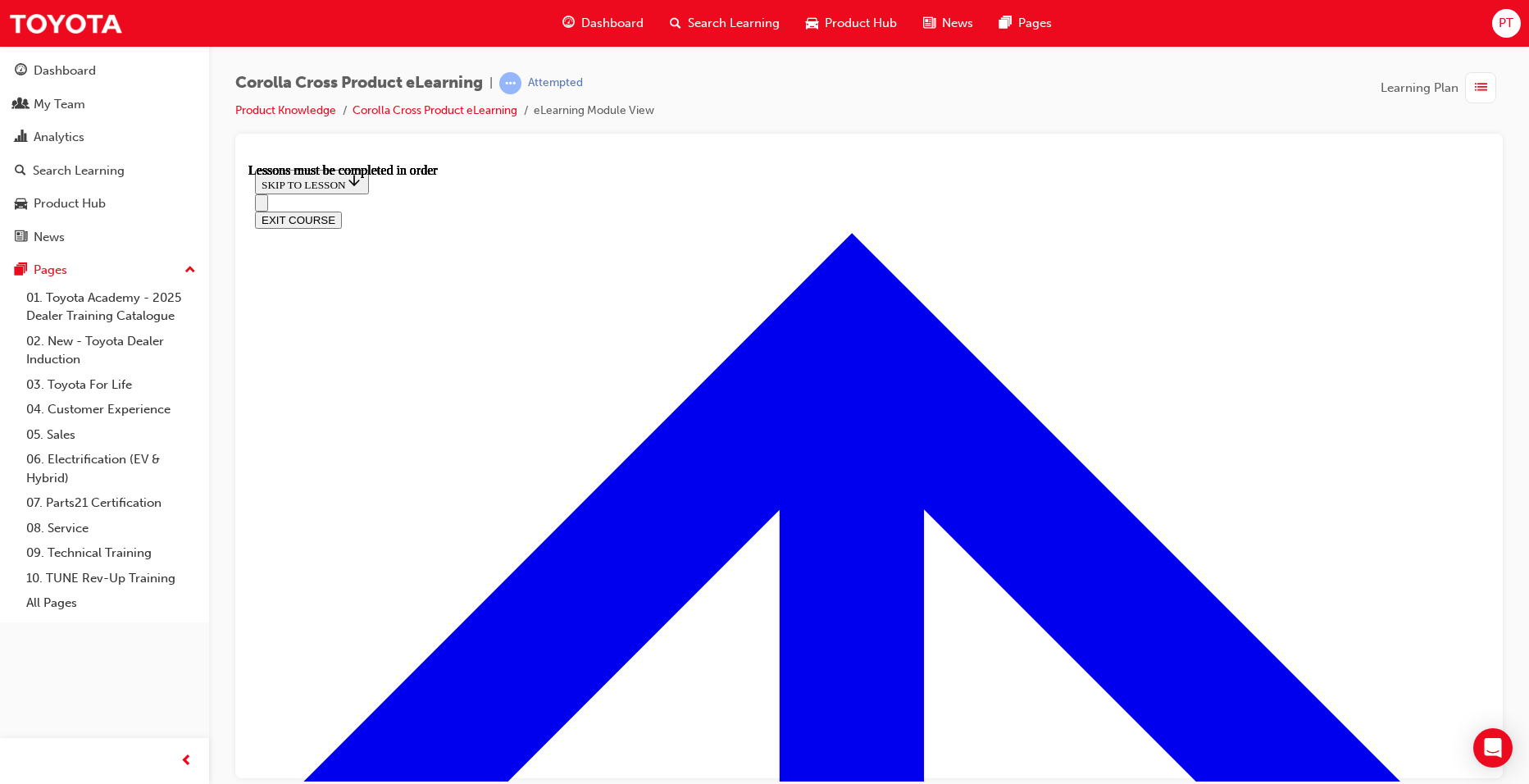
scroll to position [1800, 0]
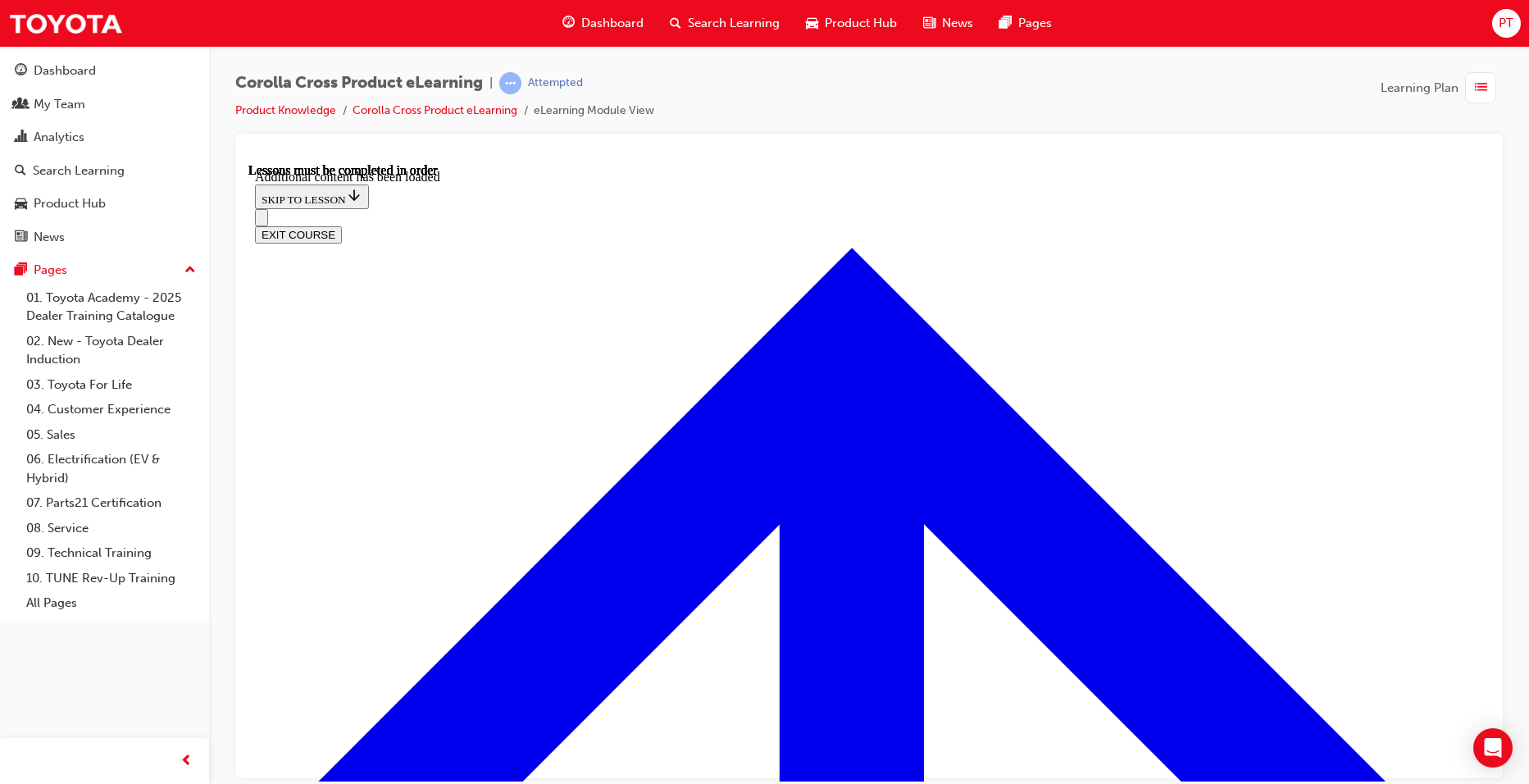
scroll to position [2245, 0]
radio input "true"
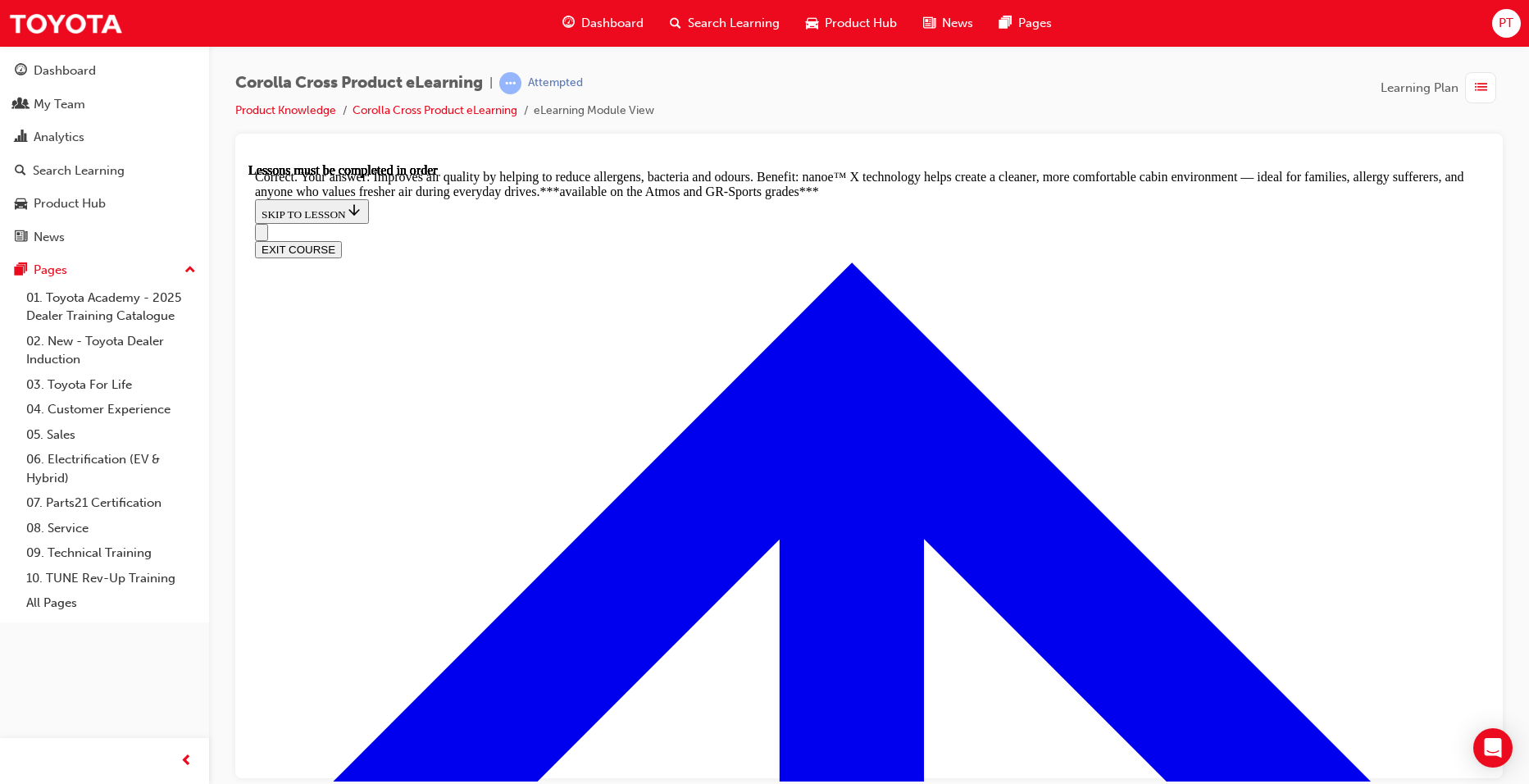
scroll to position [3179, 0]
radio input "true"
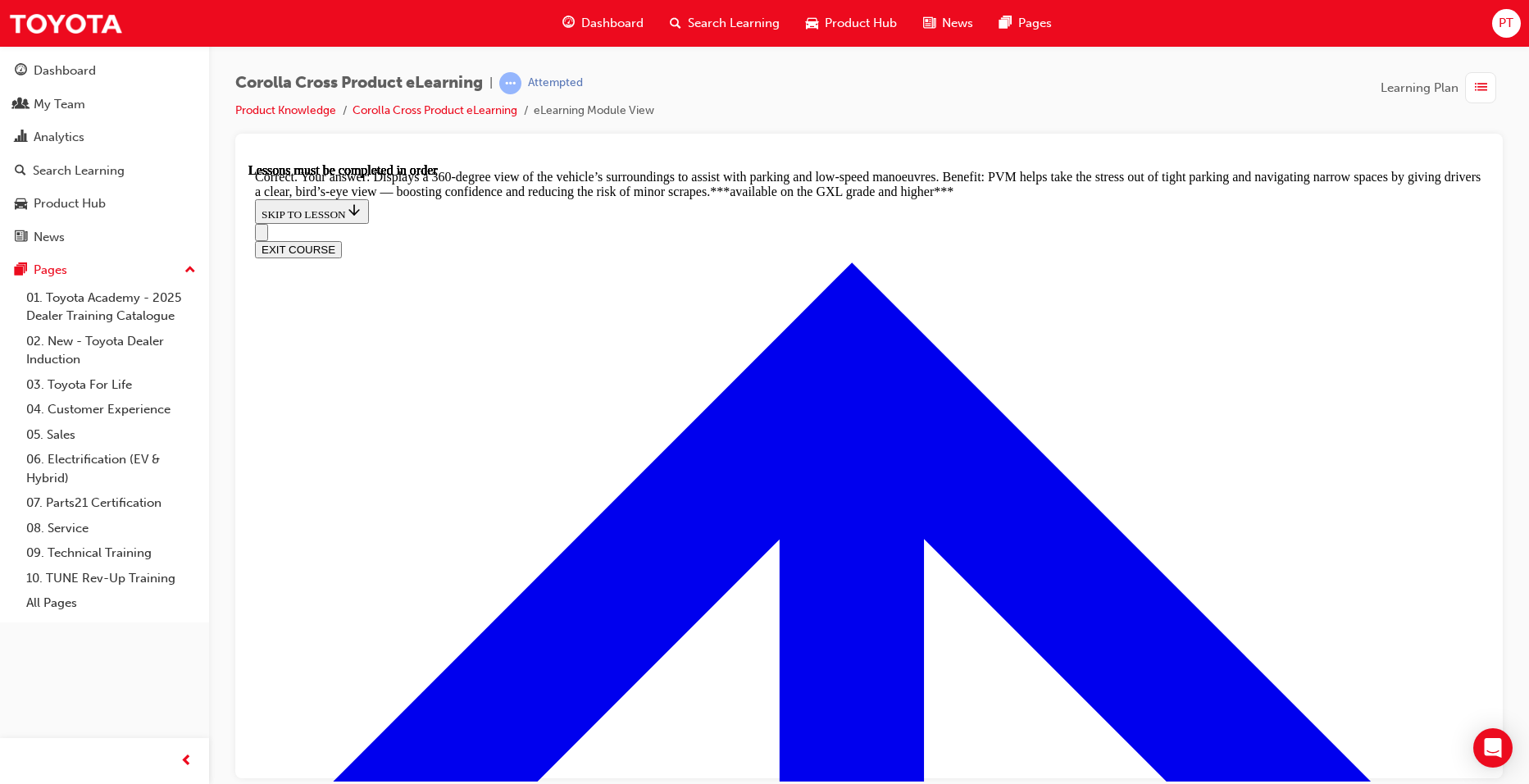
scroll to position [3622, 0]
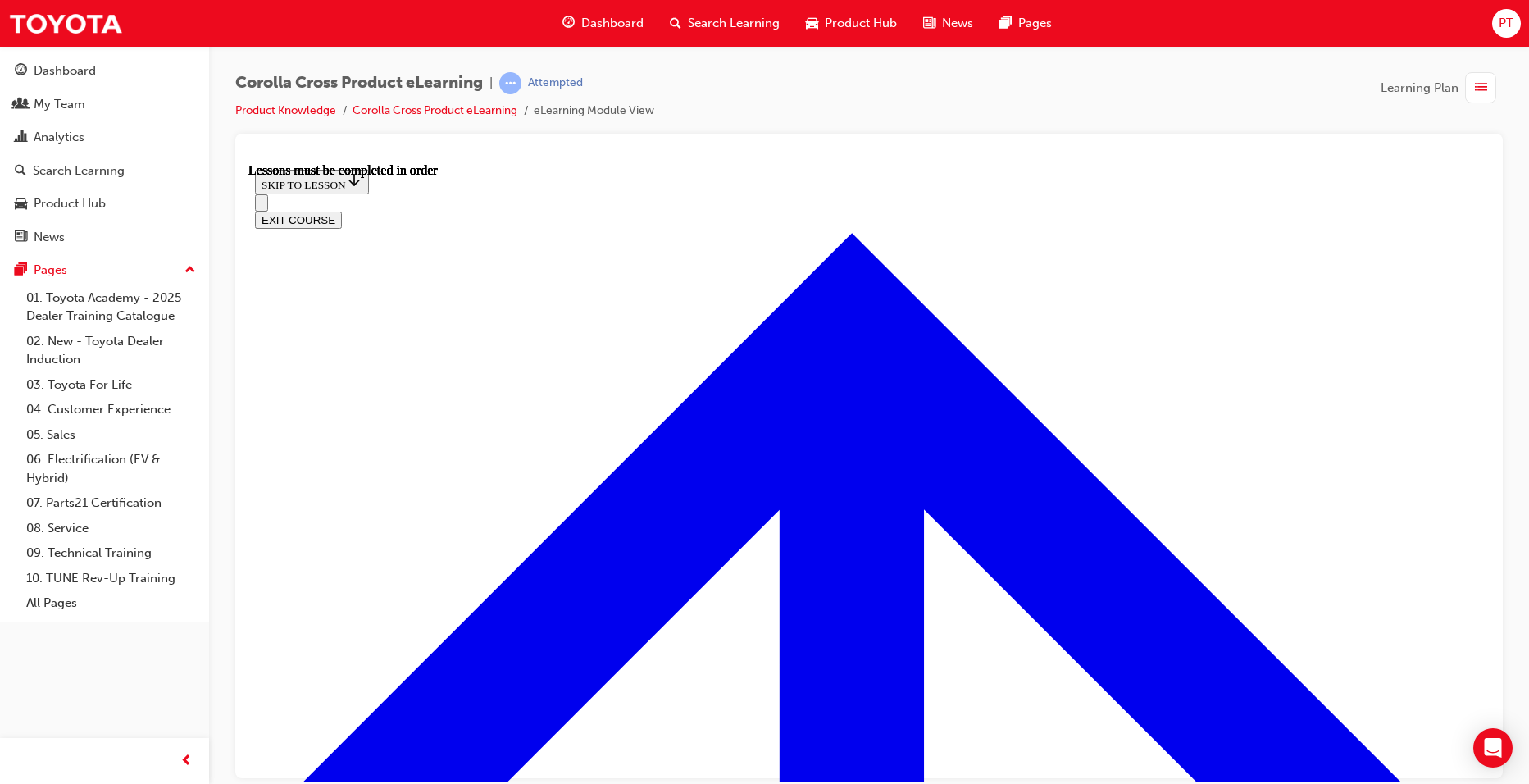
scroll to position [1369, 0]
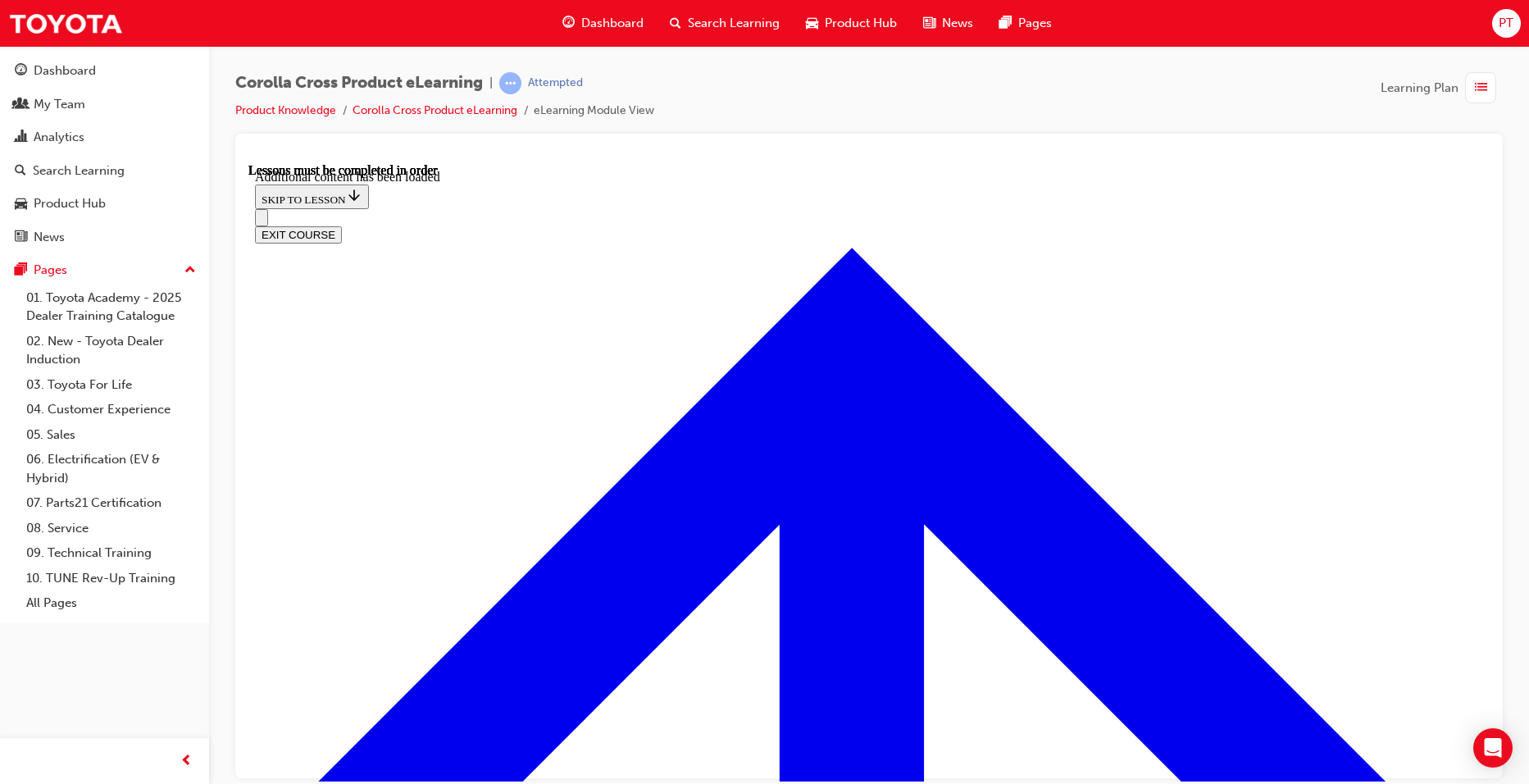
scroll to position [2364, 0]
radio input "true"
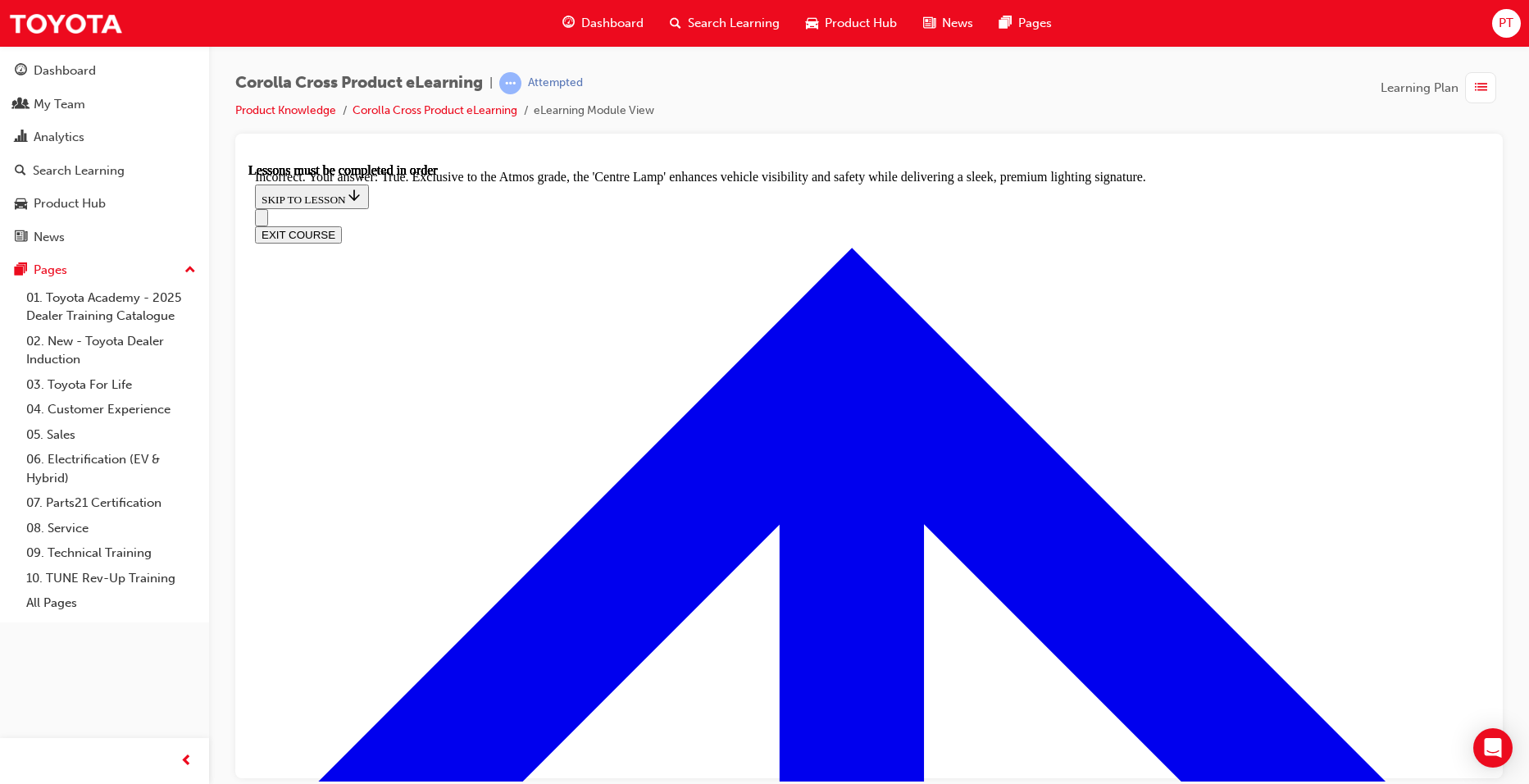
scroll to position [2790, 0]
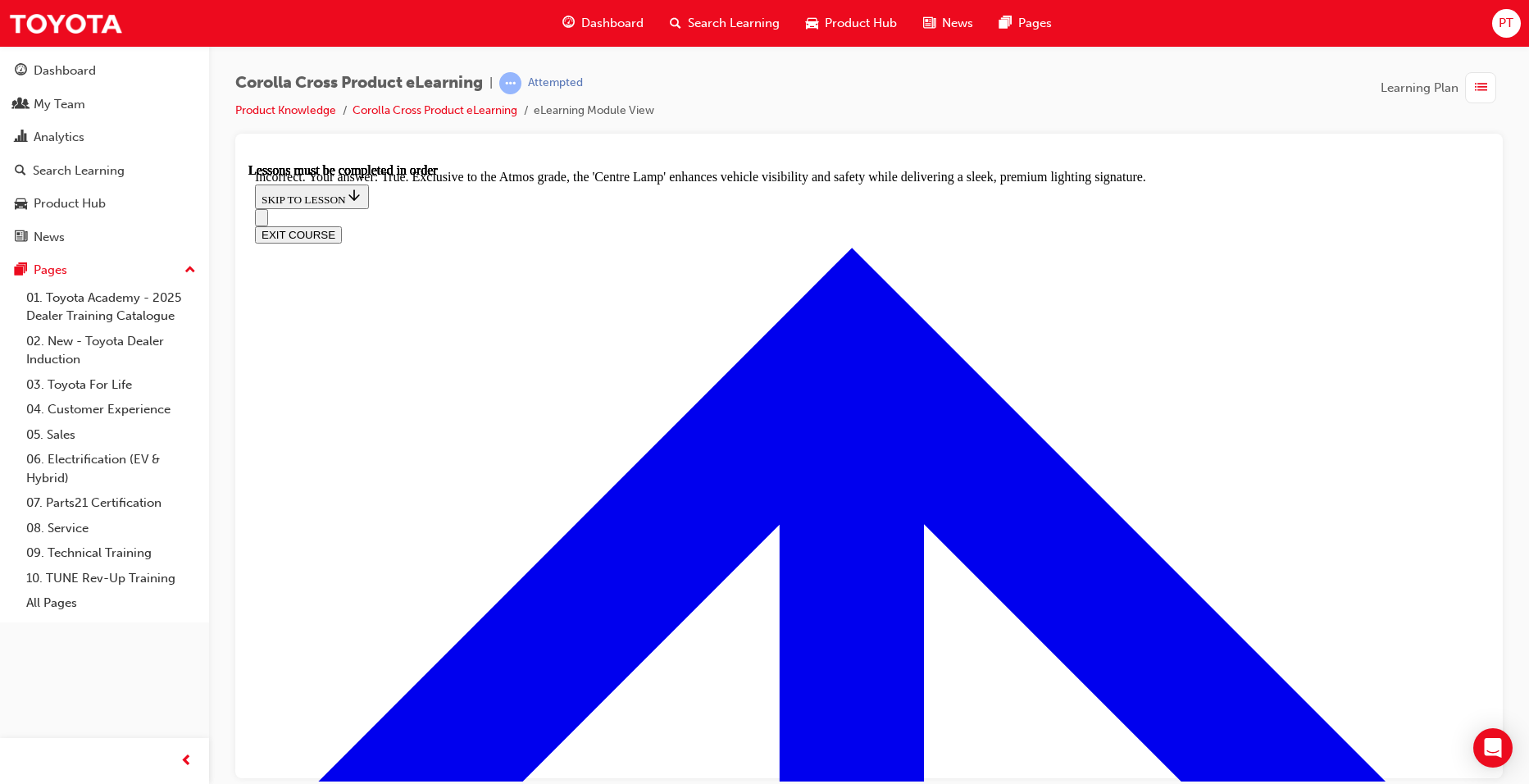
radio input "true"
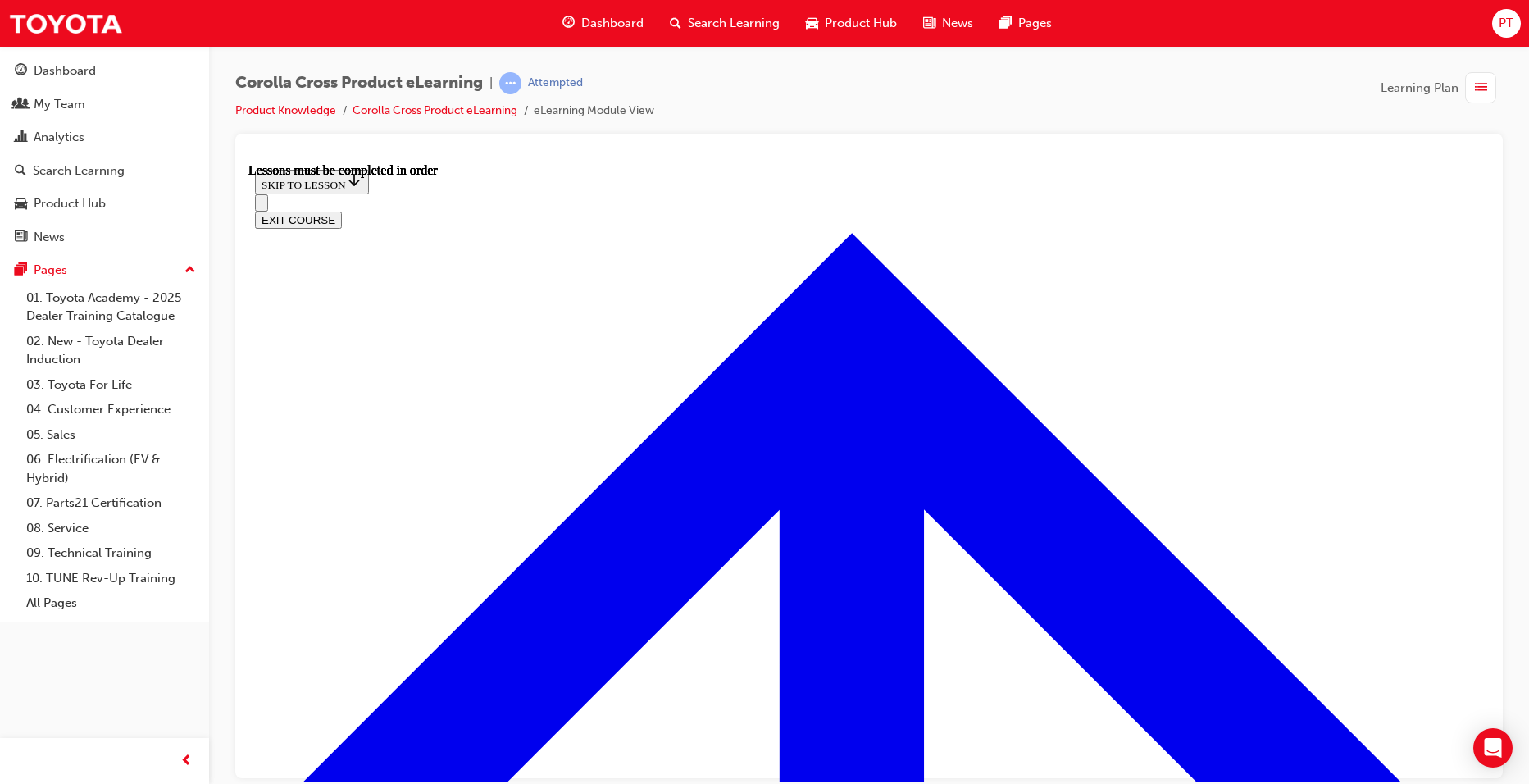
scroll to position [1451, 0]
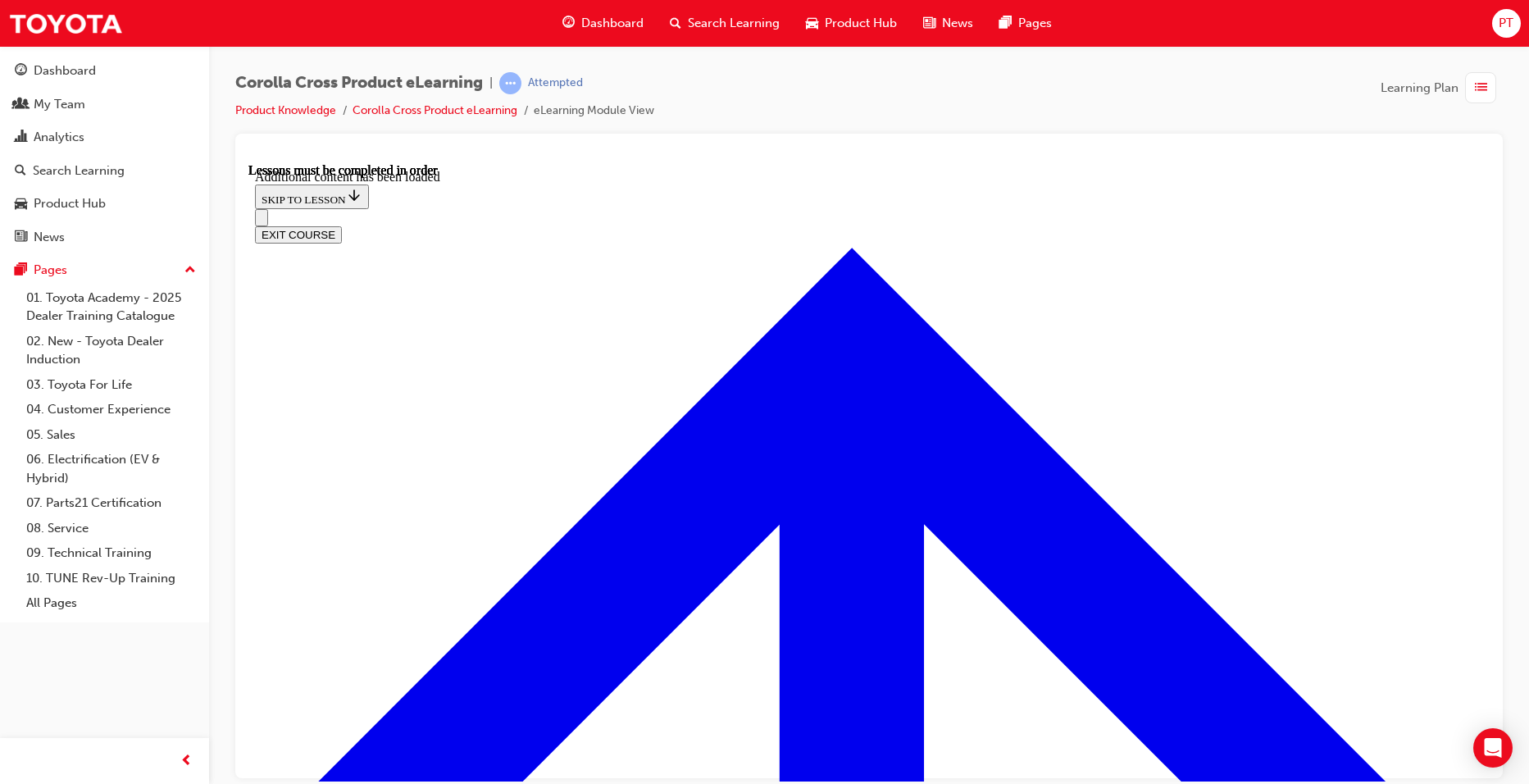
scroll to position [1998, 0]
radio input "true"
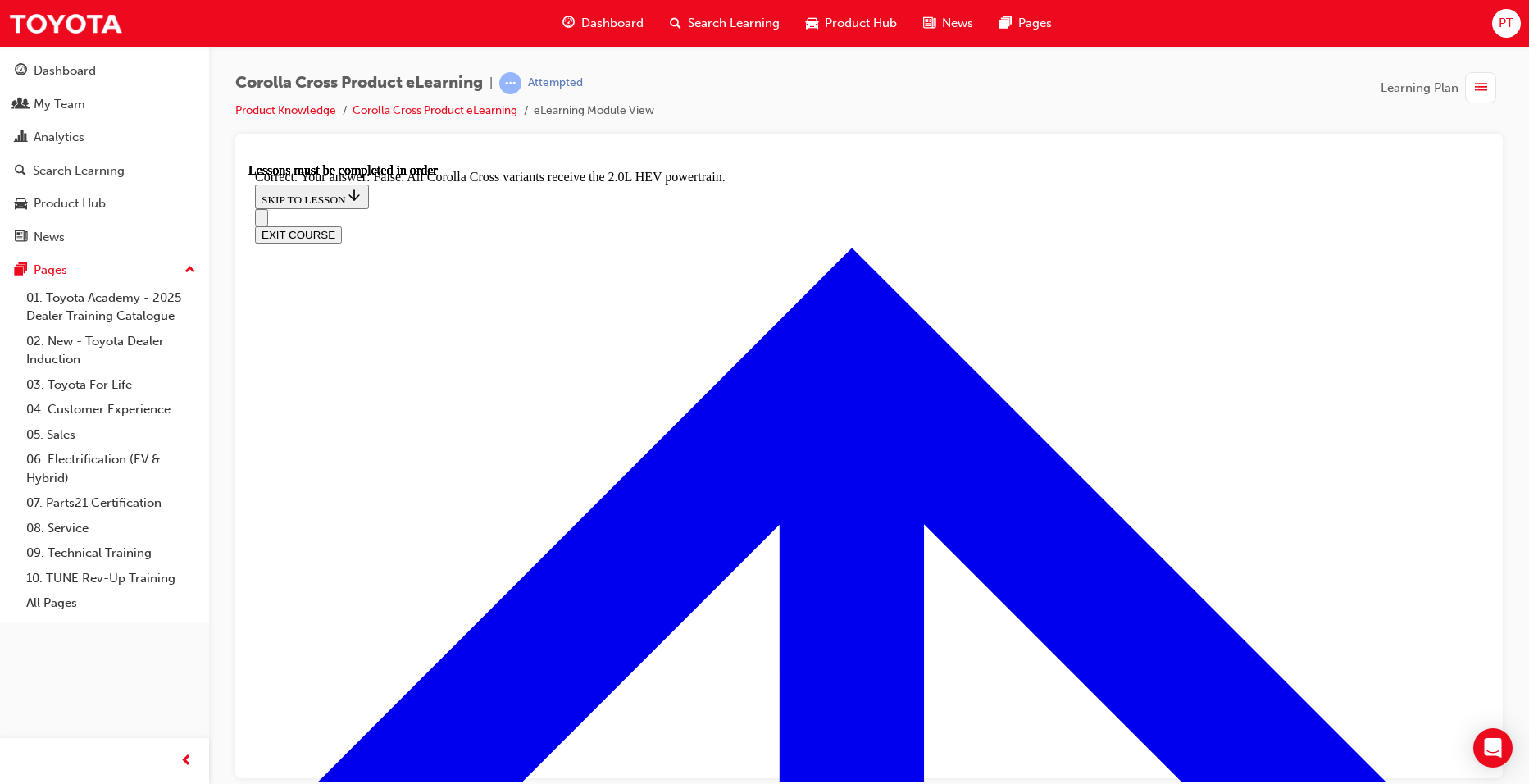
scroll to position [2262, 0]
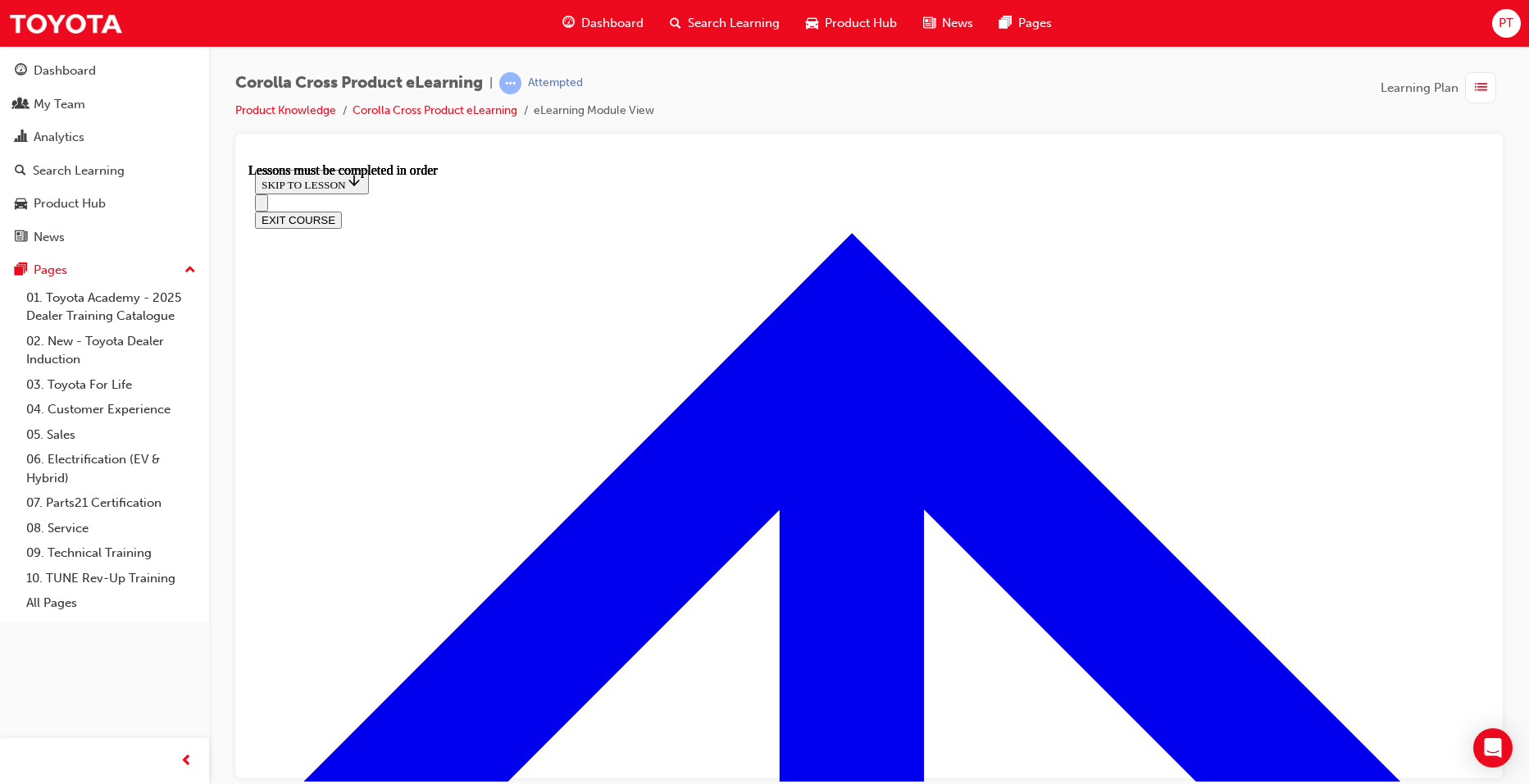
scroll to position [1369, 0]
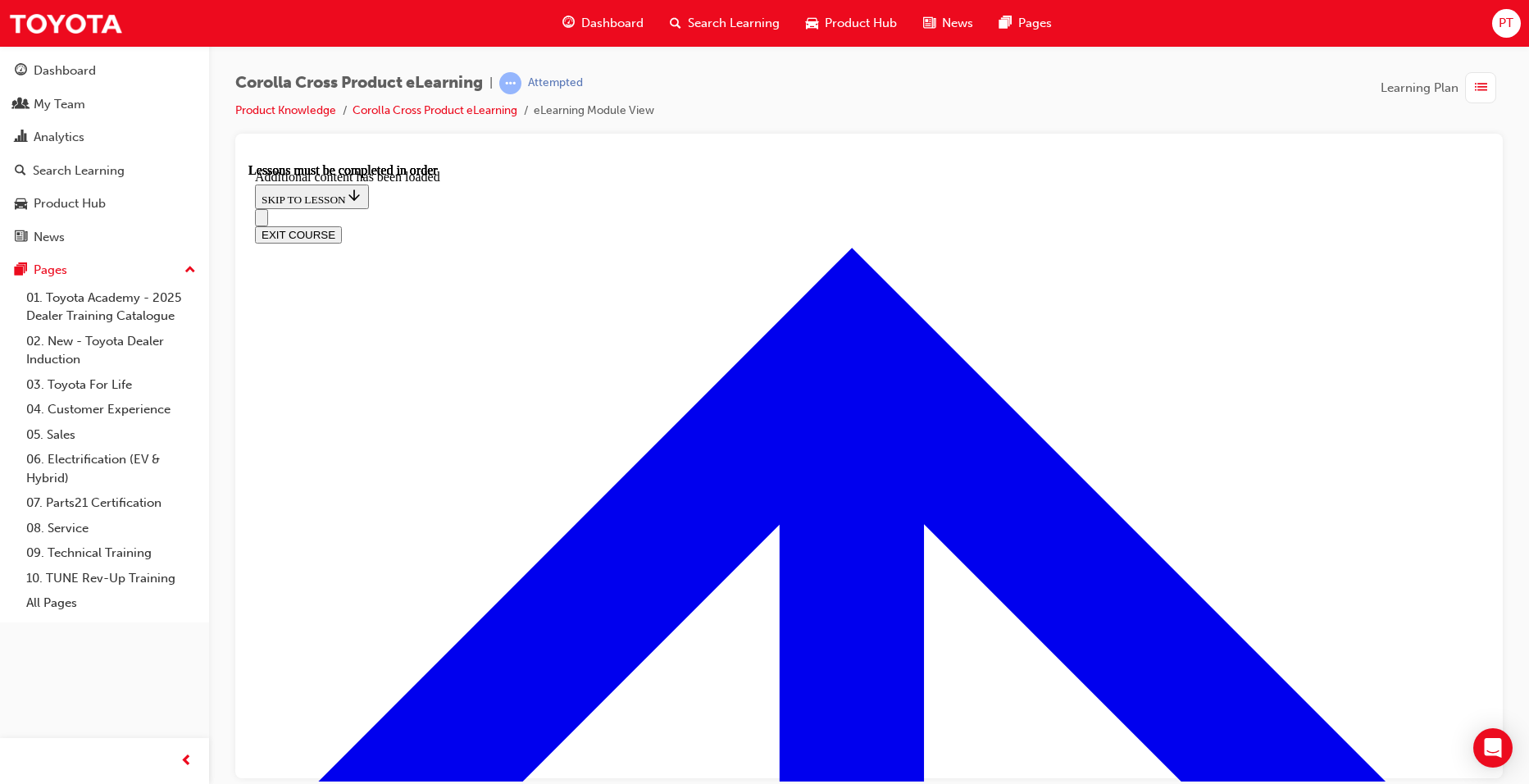
scroll to position [2018, 0]
radio input "true"
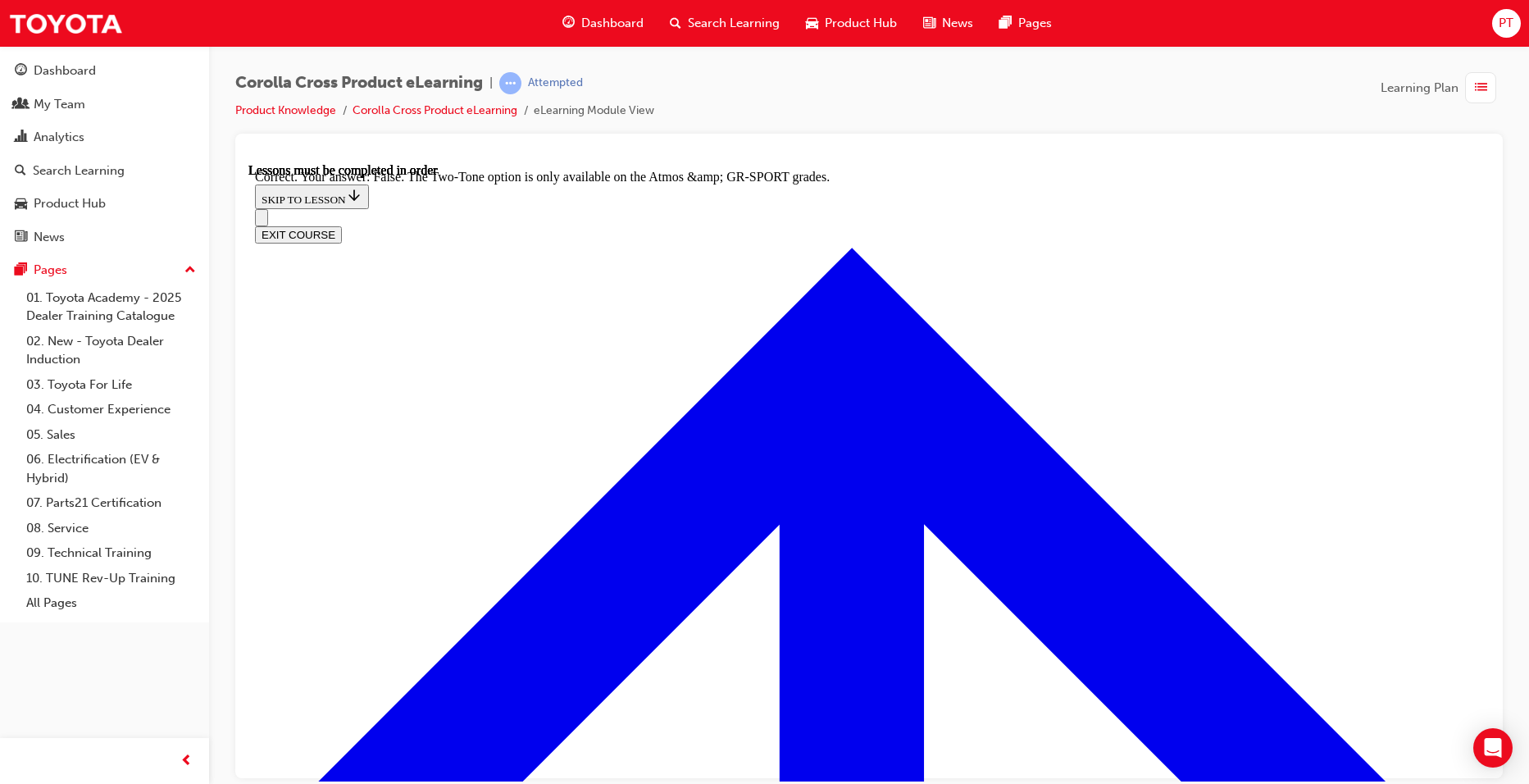
scroll to position [2283, 0]
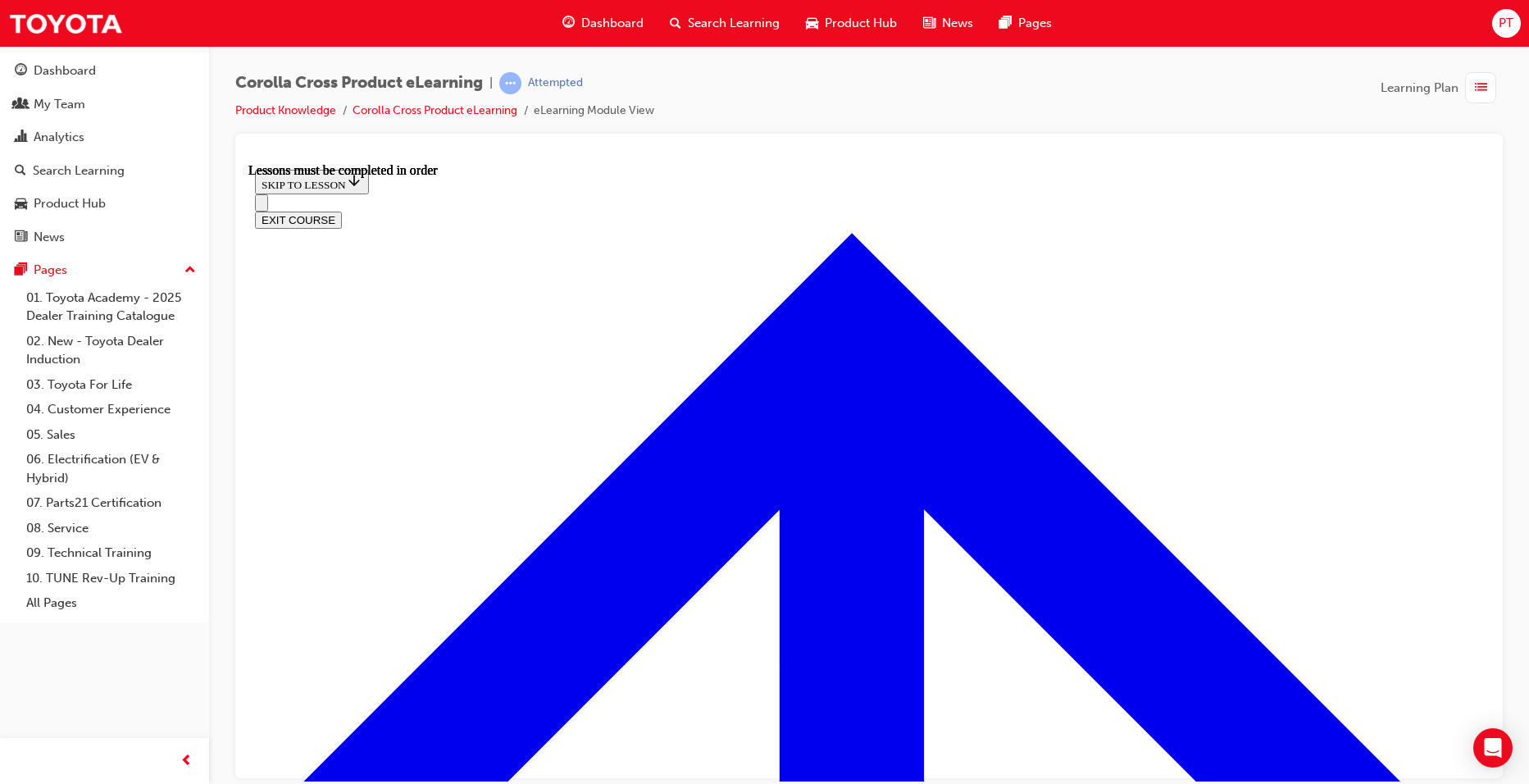
scroll to position [1451, 0]
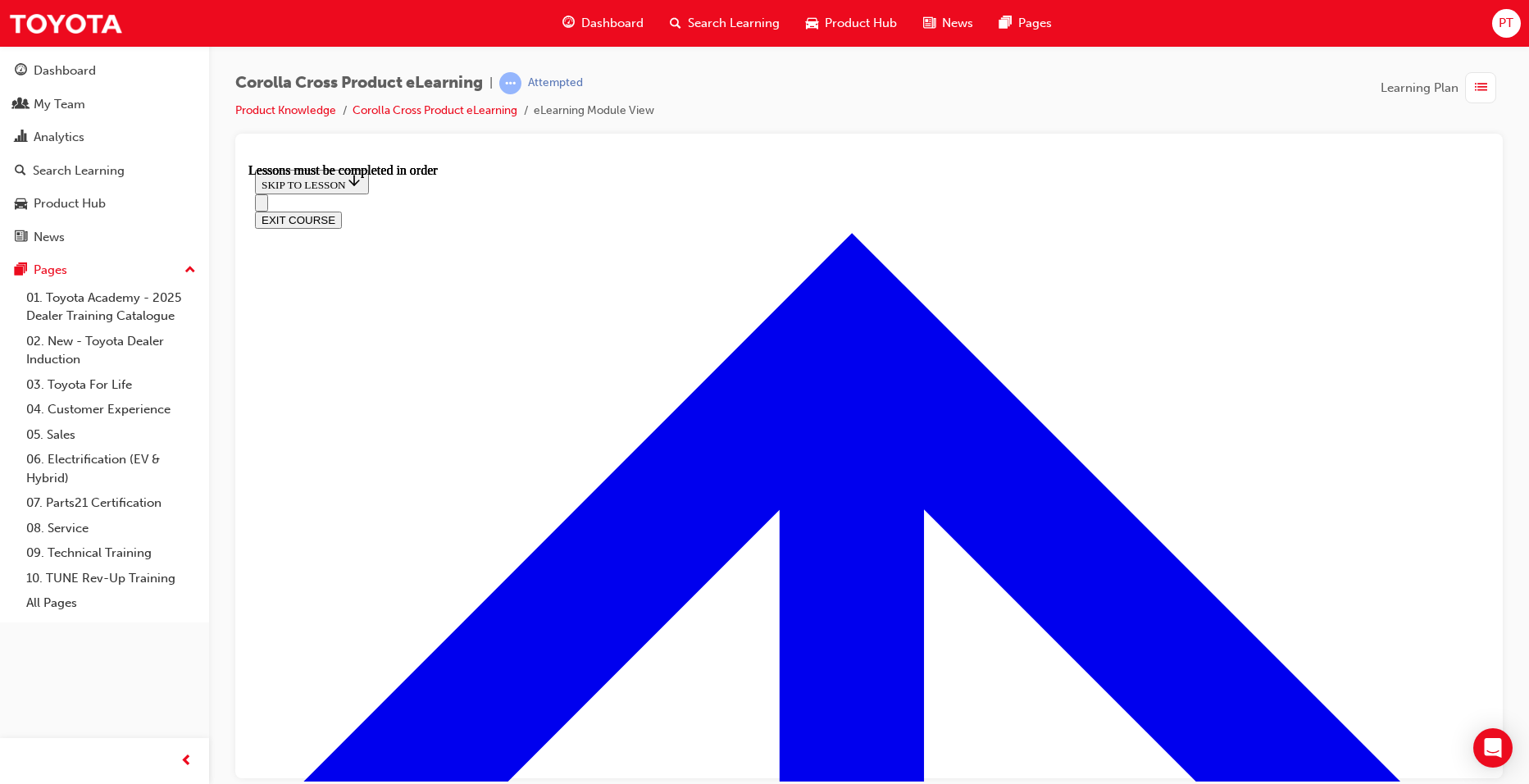
scroll to position [1978, 0]
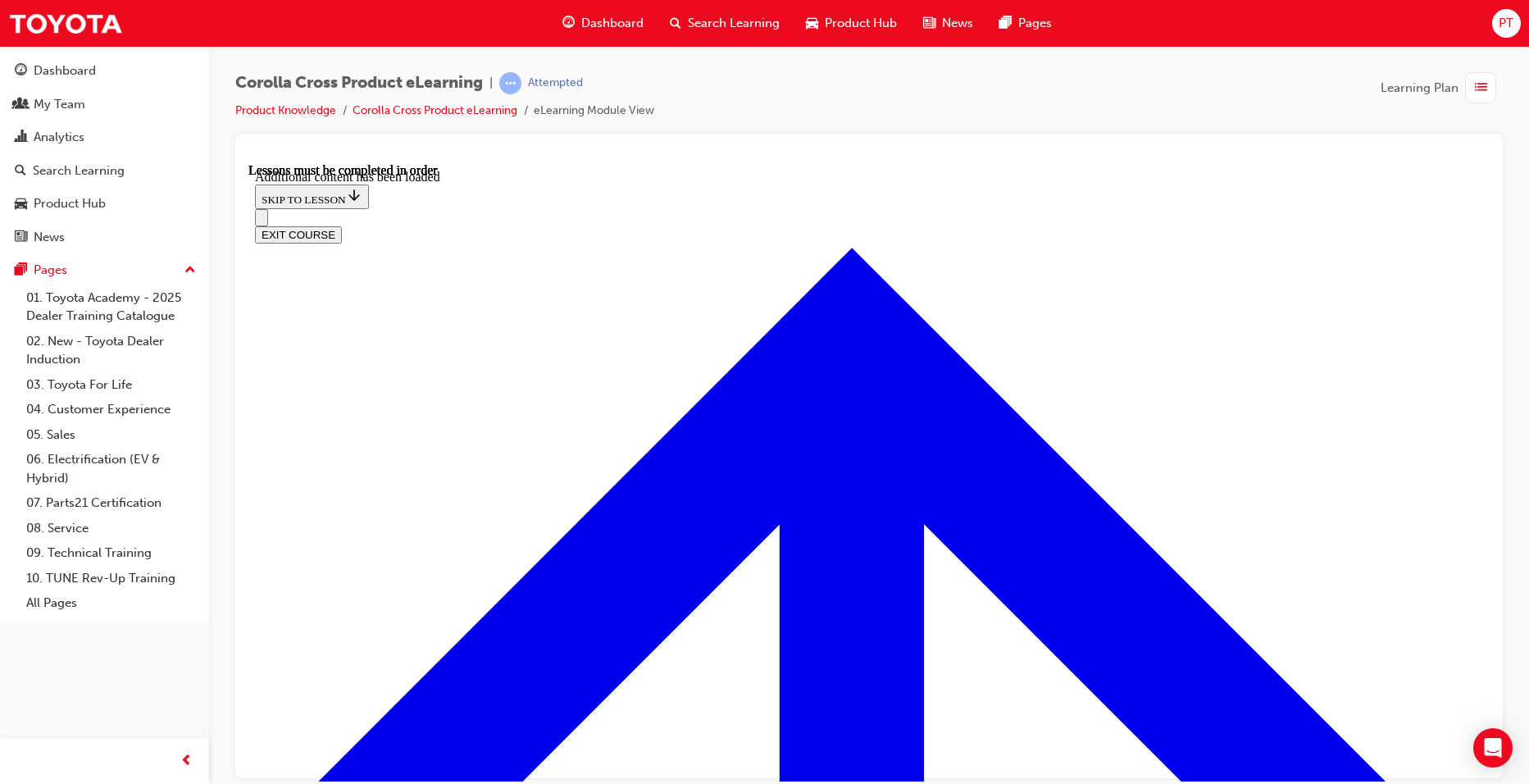
scroll to position [2421, 0]
radio input "true"
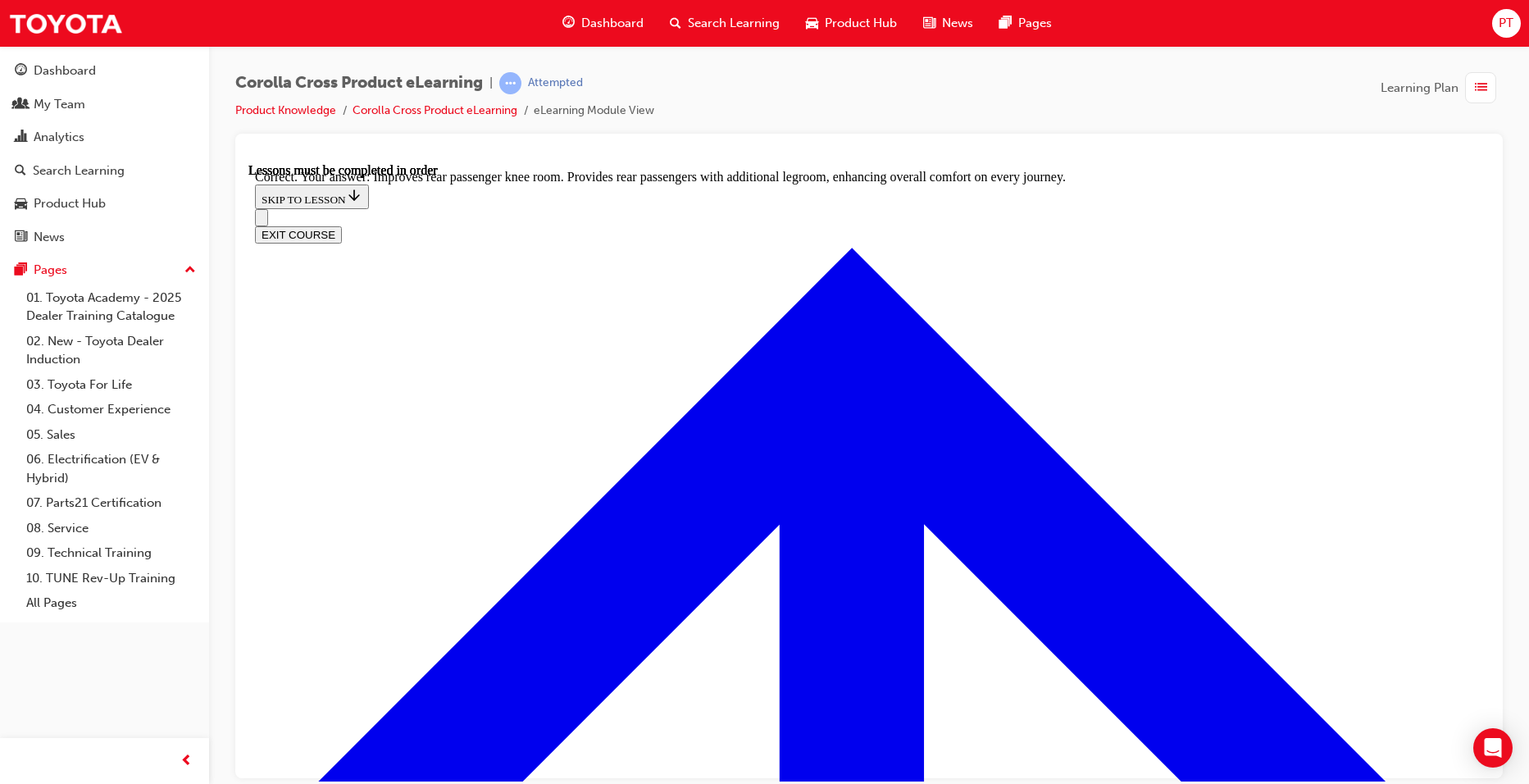
scroll to position [2992, 0]
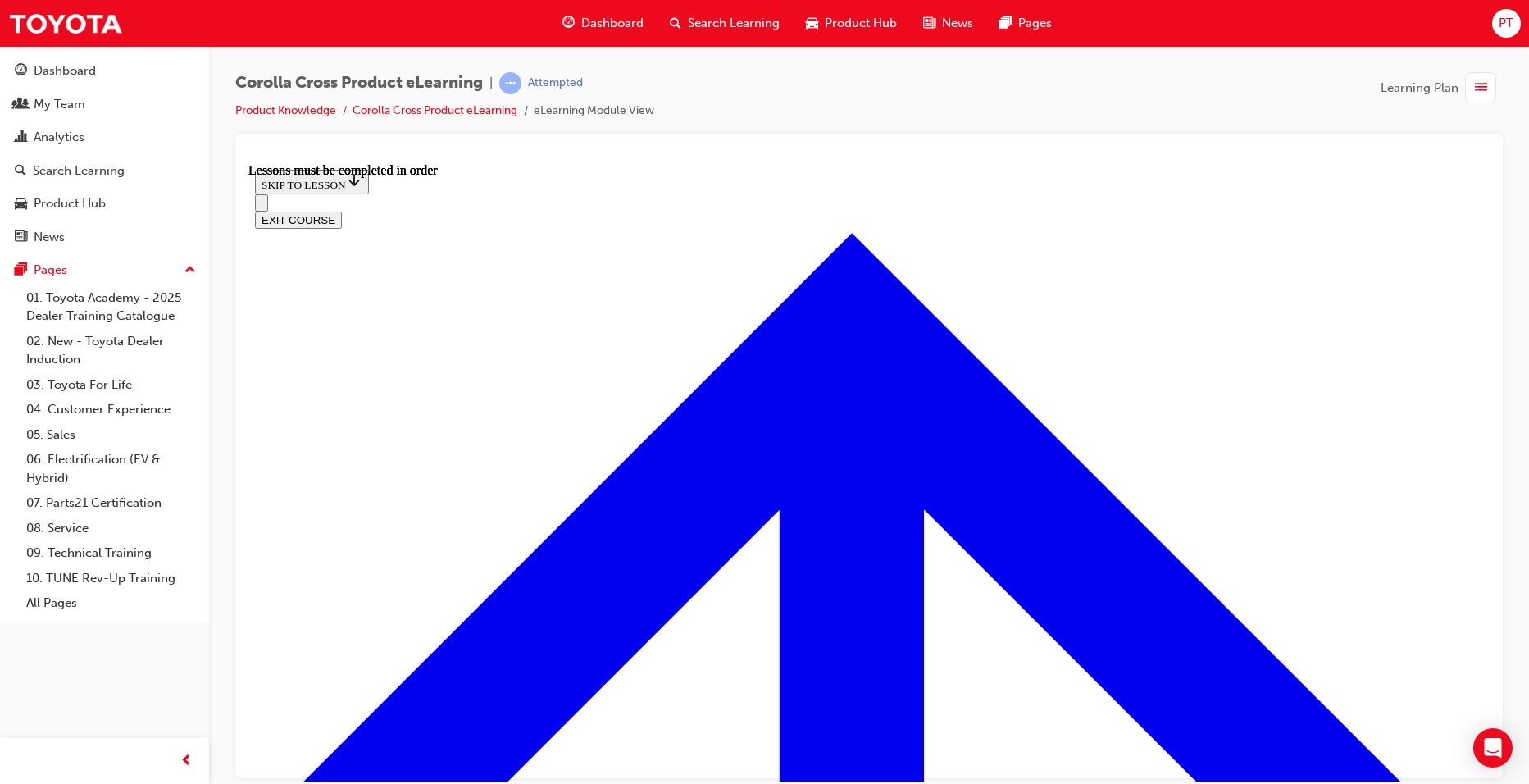
scroll to position [1287, 0]
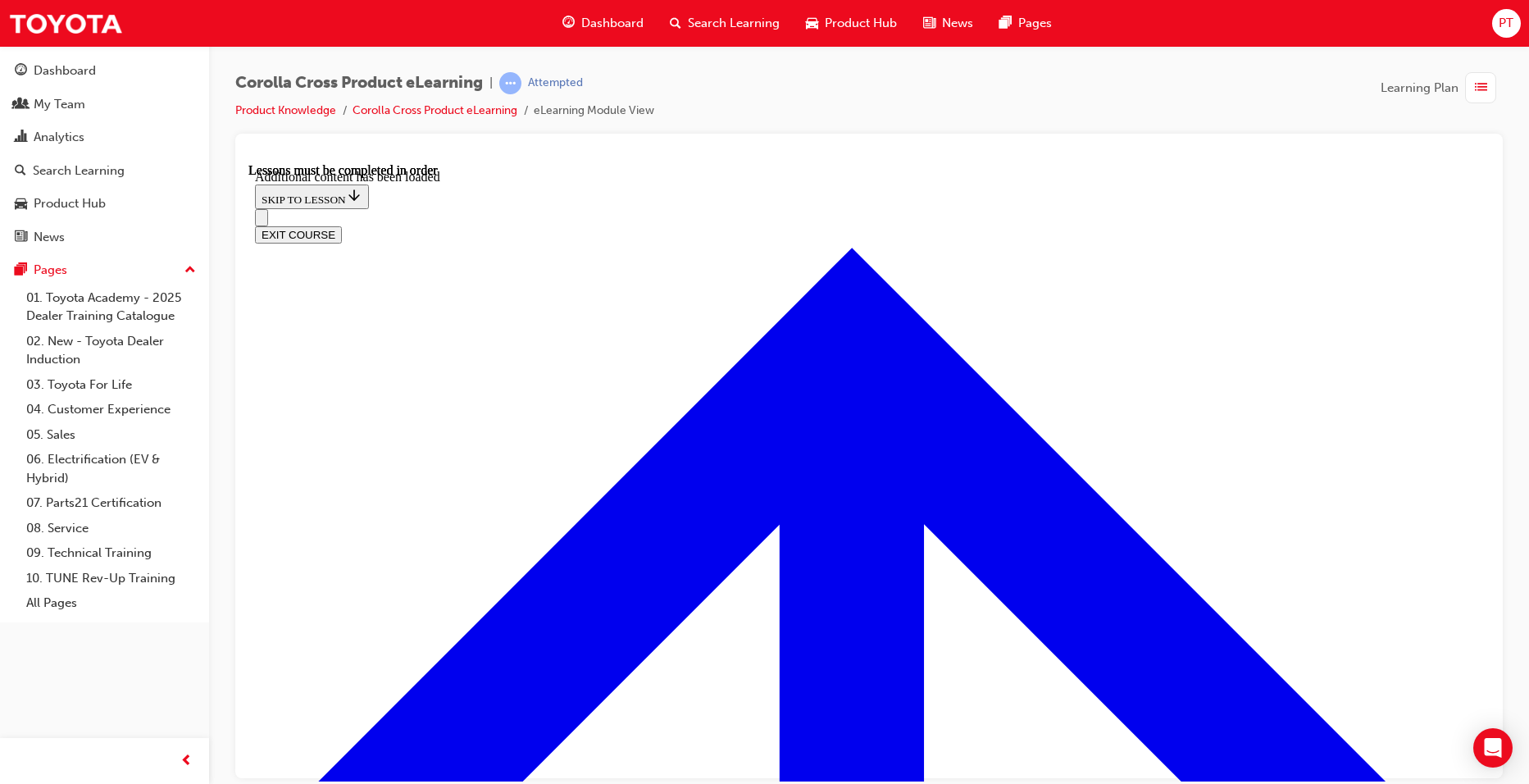
scroll to position [2334, 0]
radio input "true"
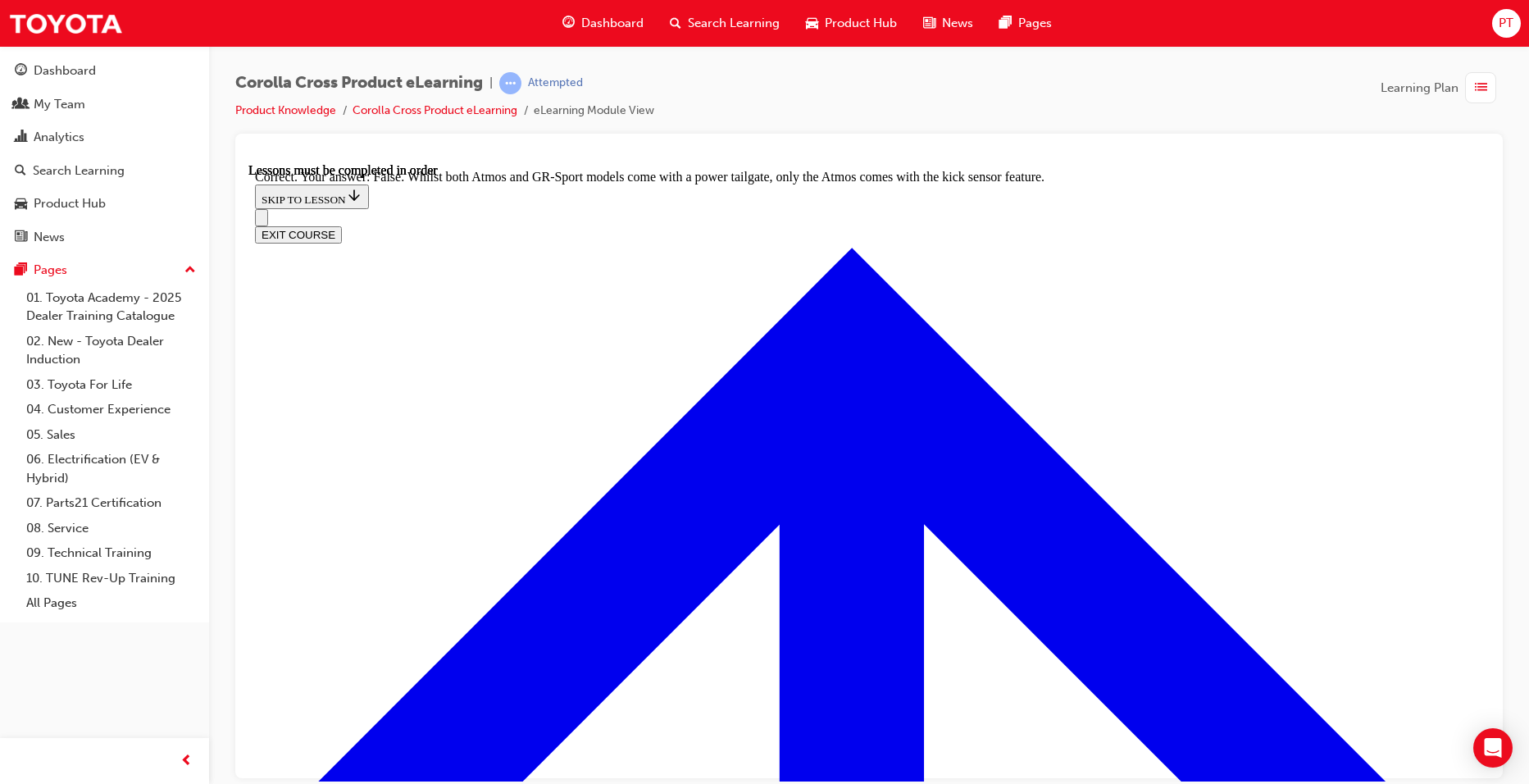
scroll to position [2670, 0]
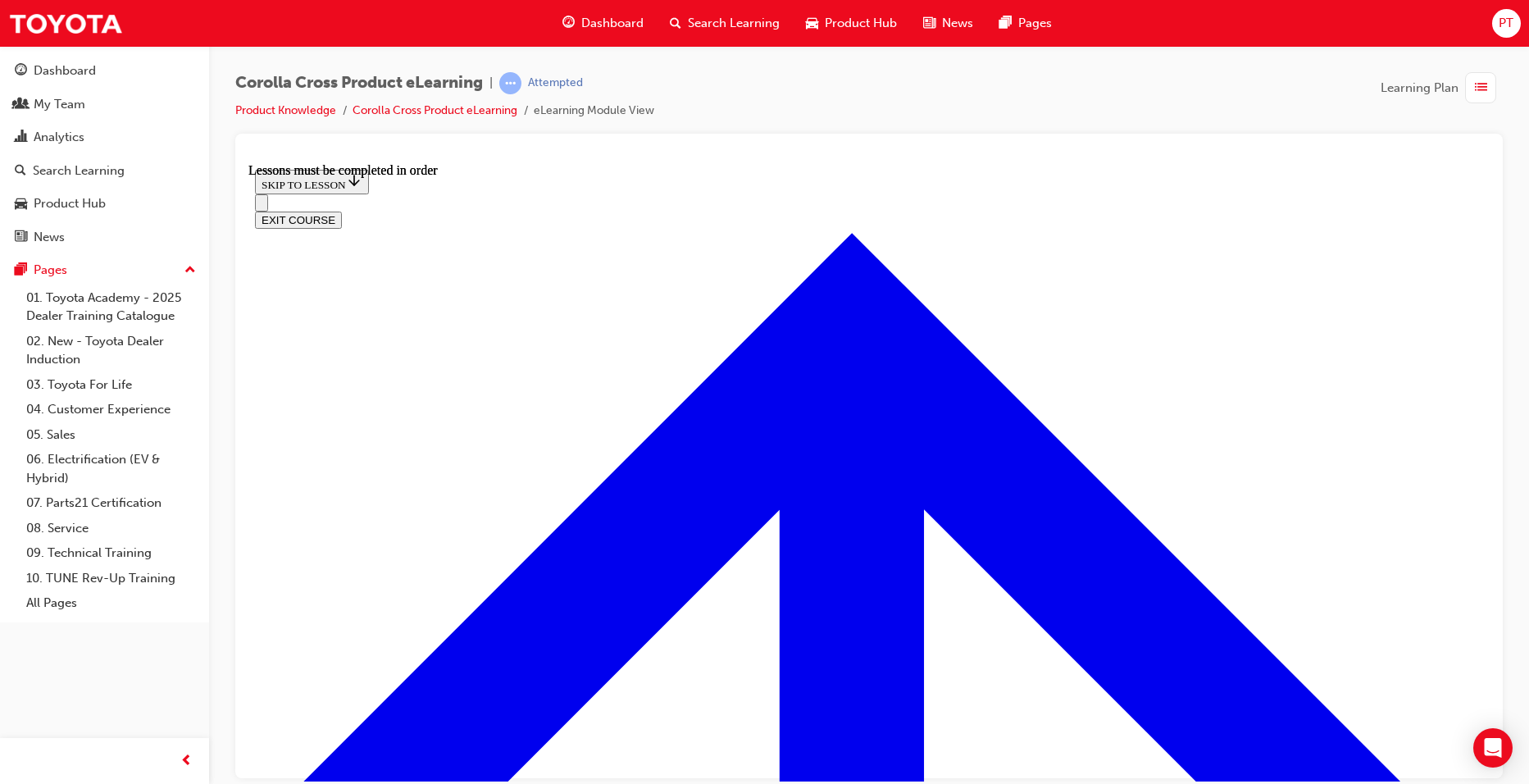
scroll to position [1697, 0]
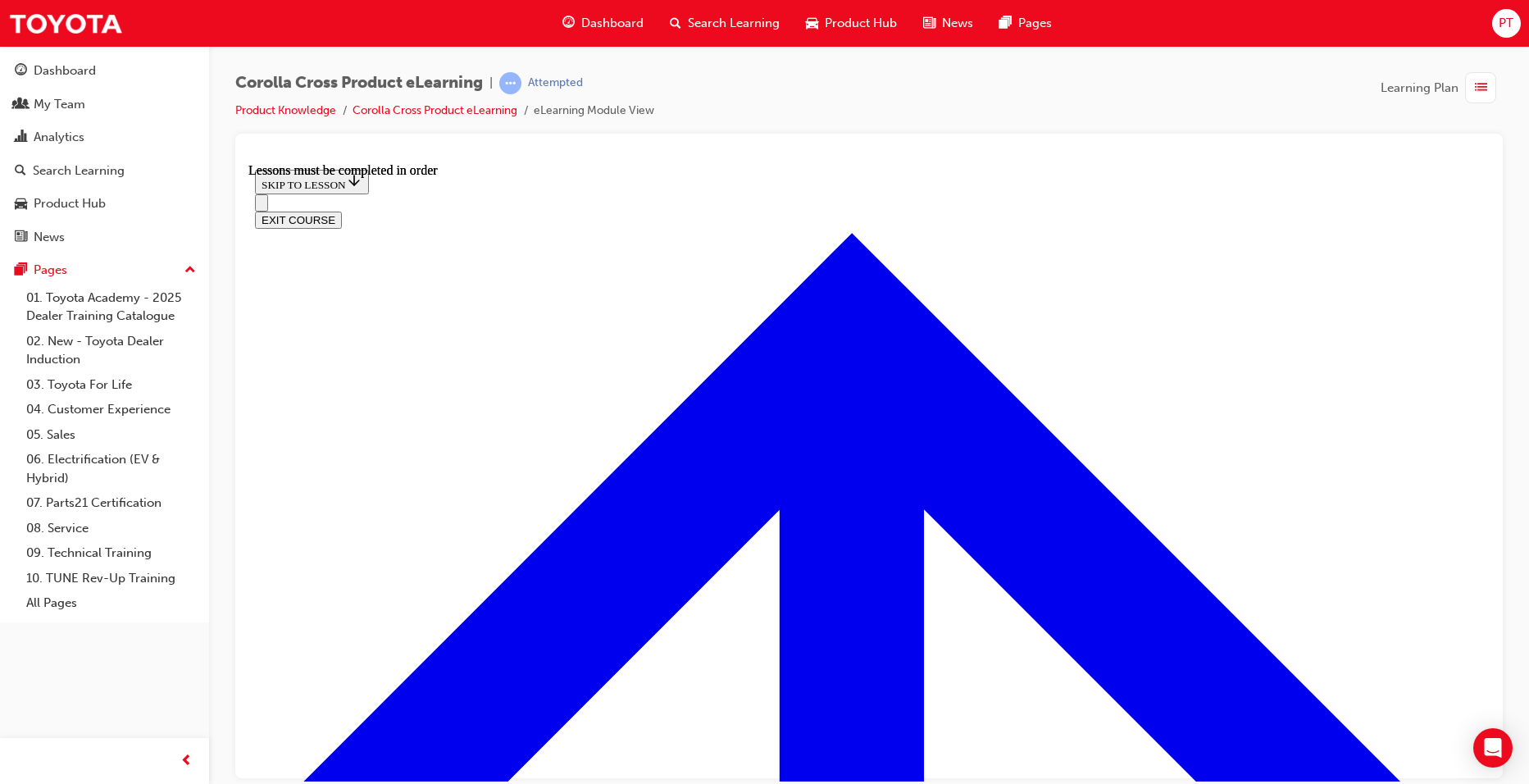
scroll to position [1865, 0]
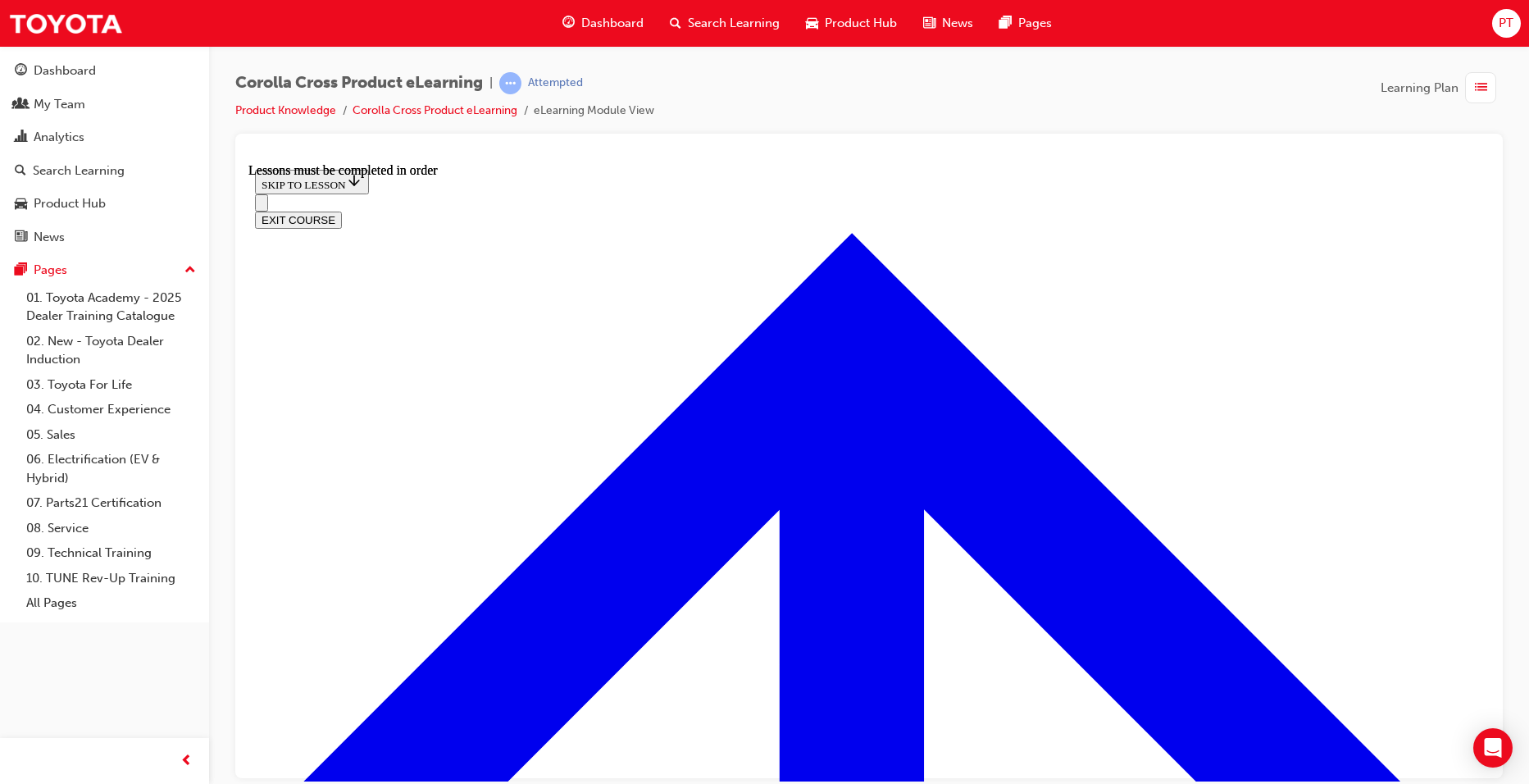
scroll to position [246, 0]
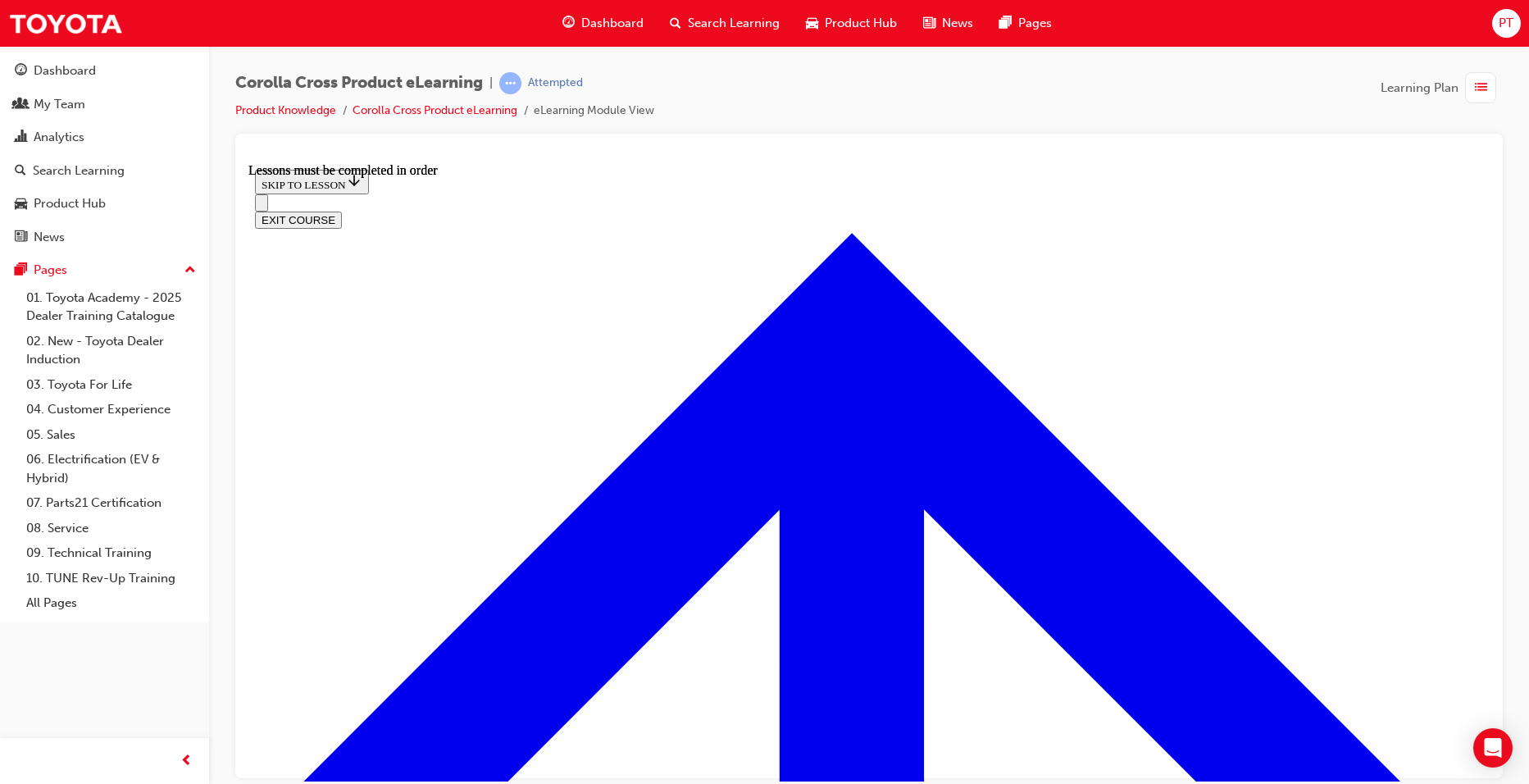
scroll to position [2979, 0]
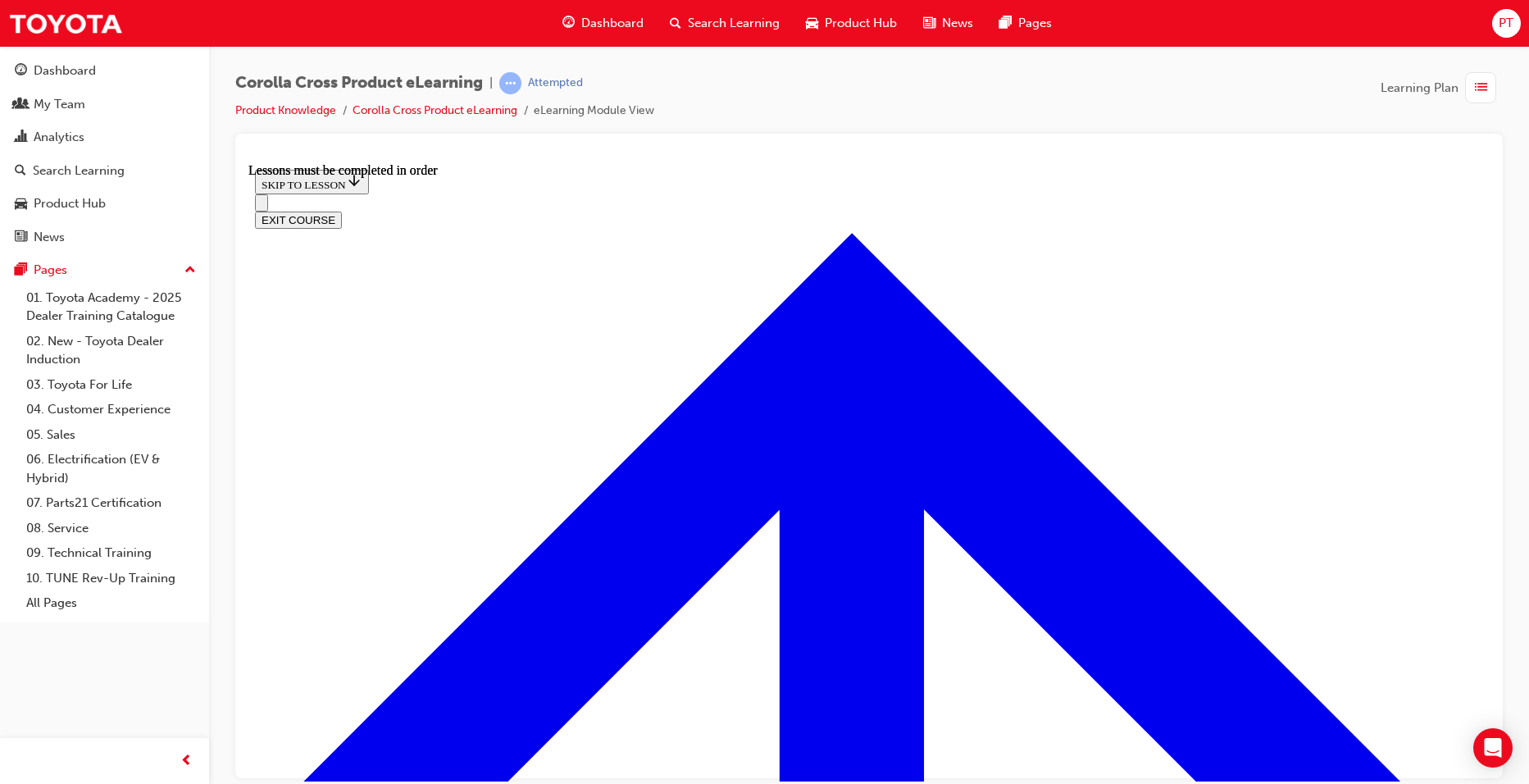
scroll to position [2871, 0]
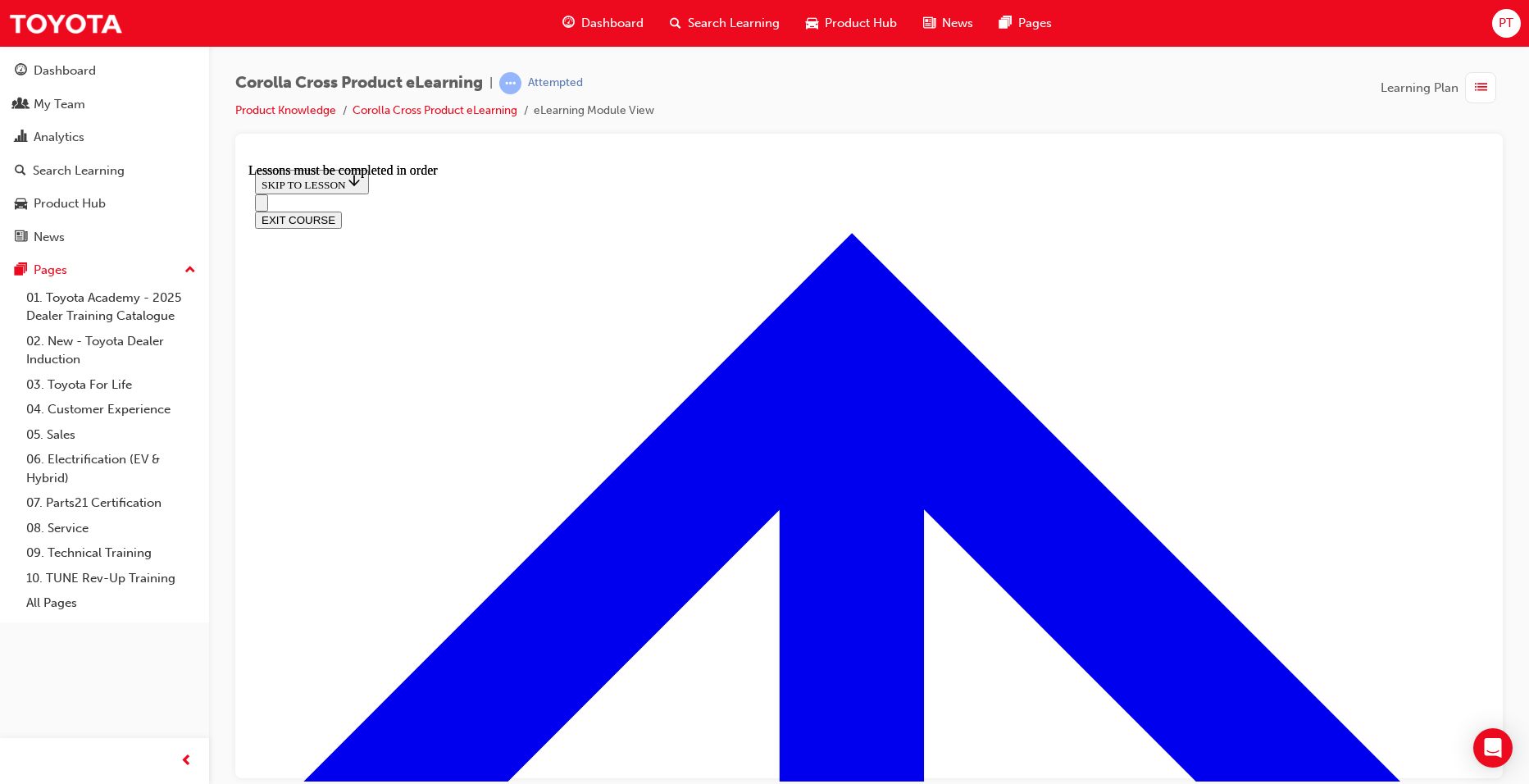
drag, startPoint x: 1226, startPoint y: 402, endPoint x: 1167, endPoint y: 397, distance: 59.2
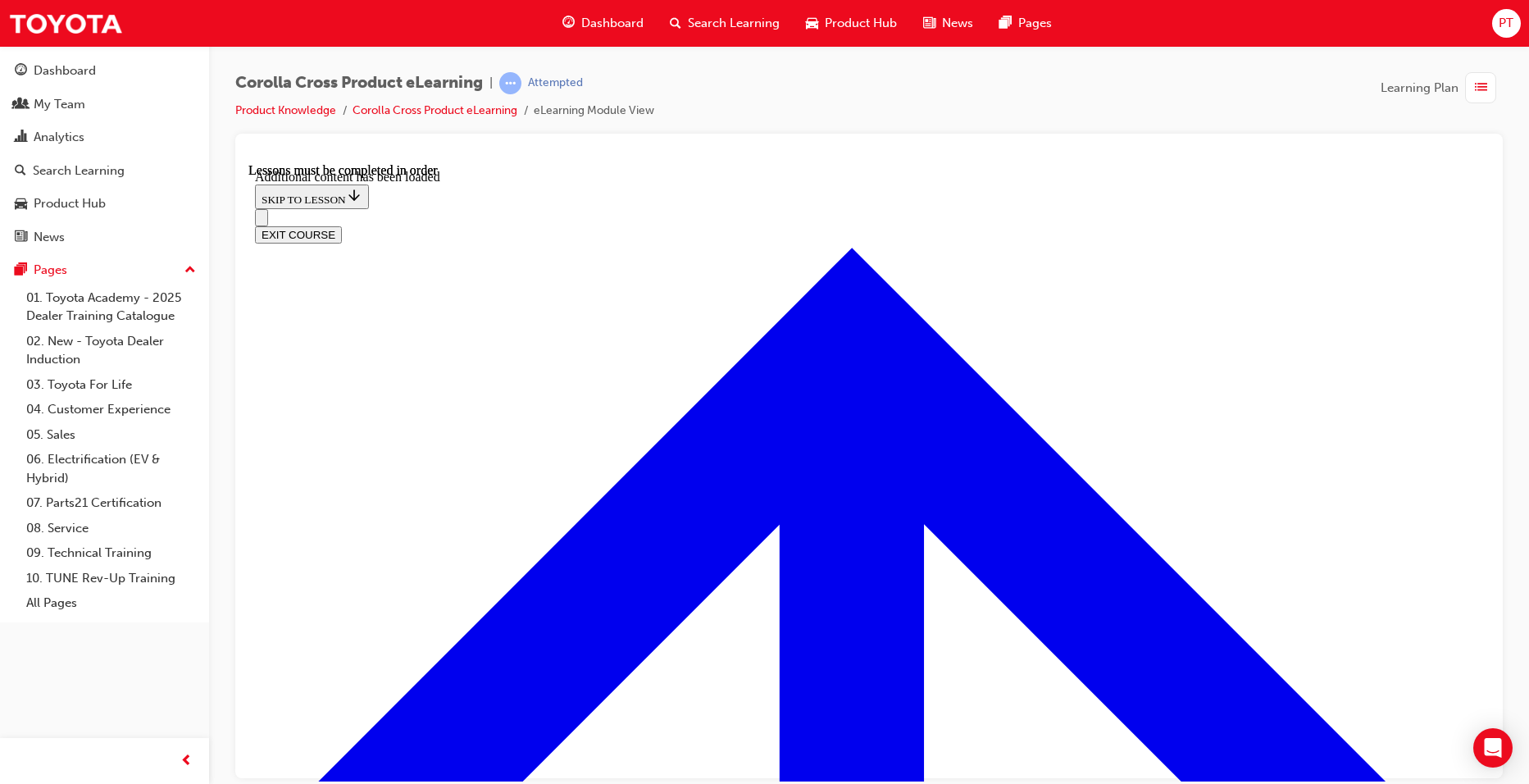
scroll to position [3968, 0]
checkbox input "true"
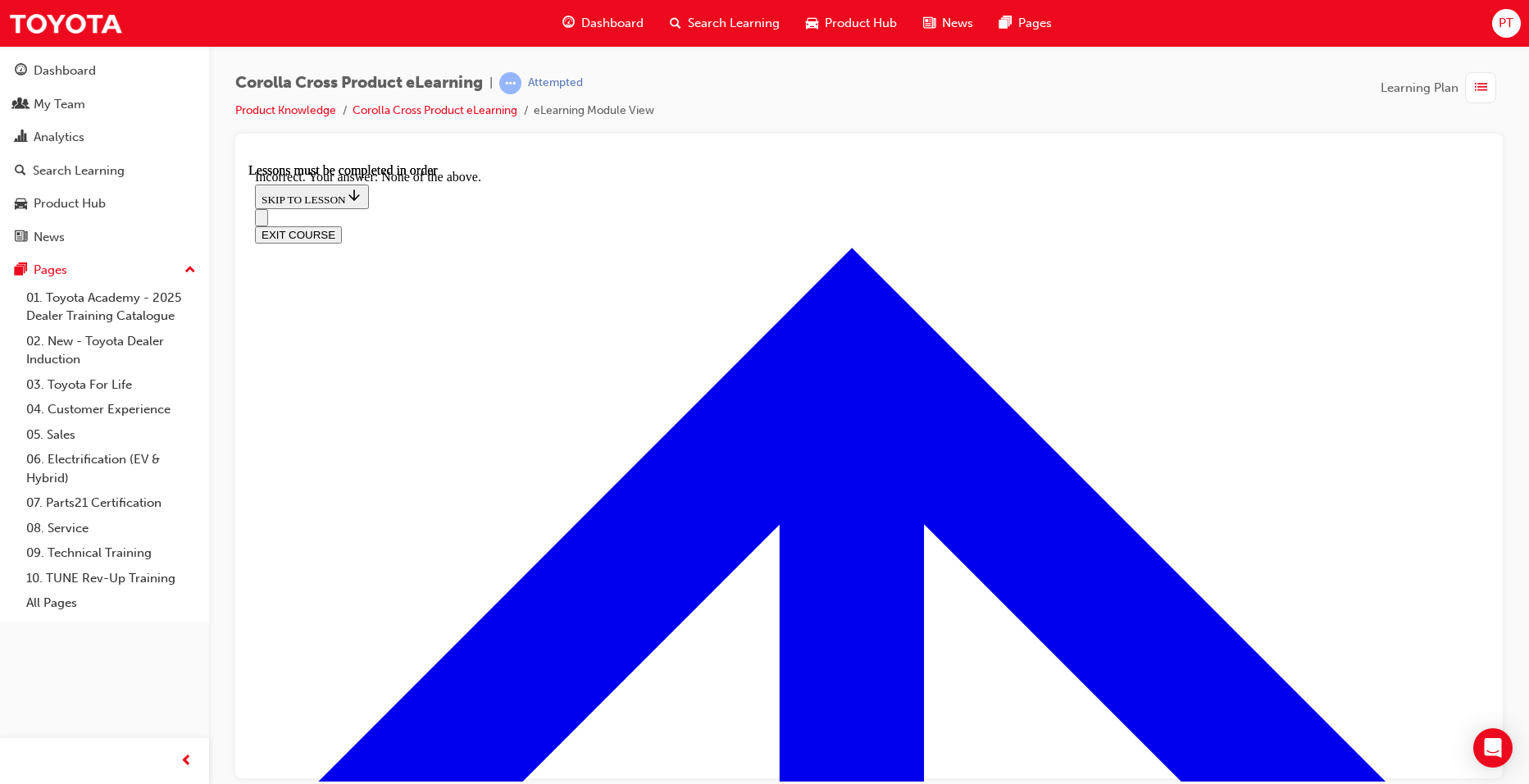
scroll to position [4132, 0]
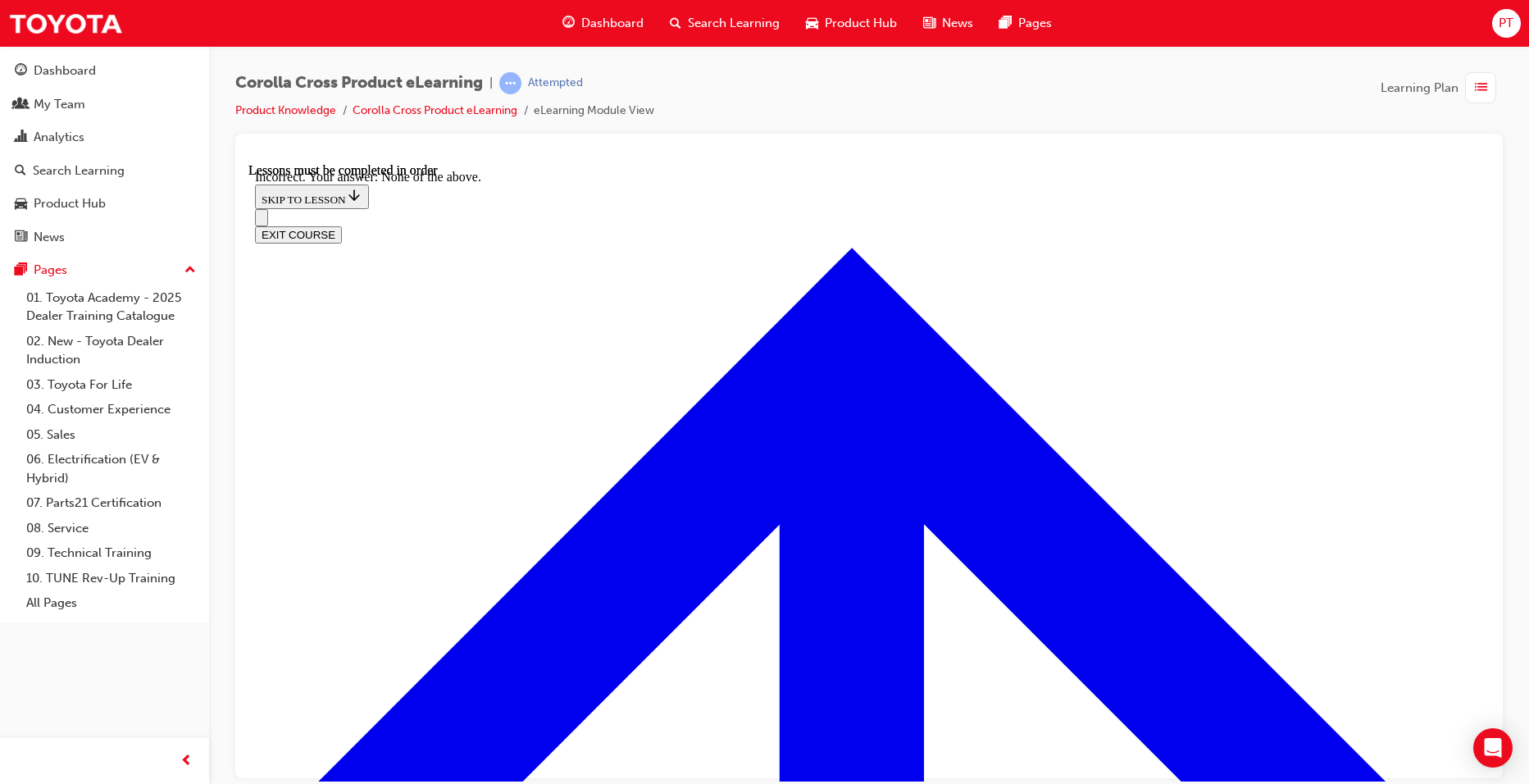
checkbox input "true"
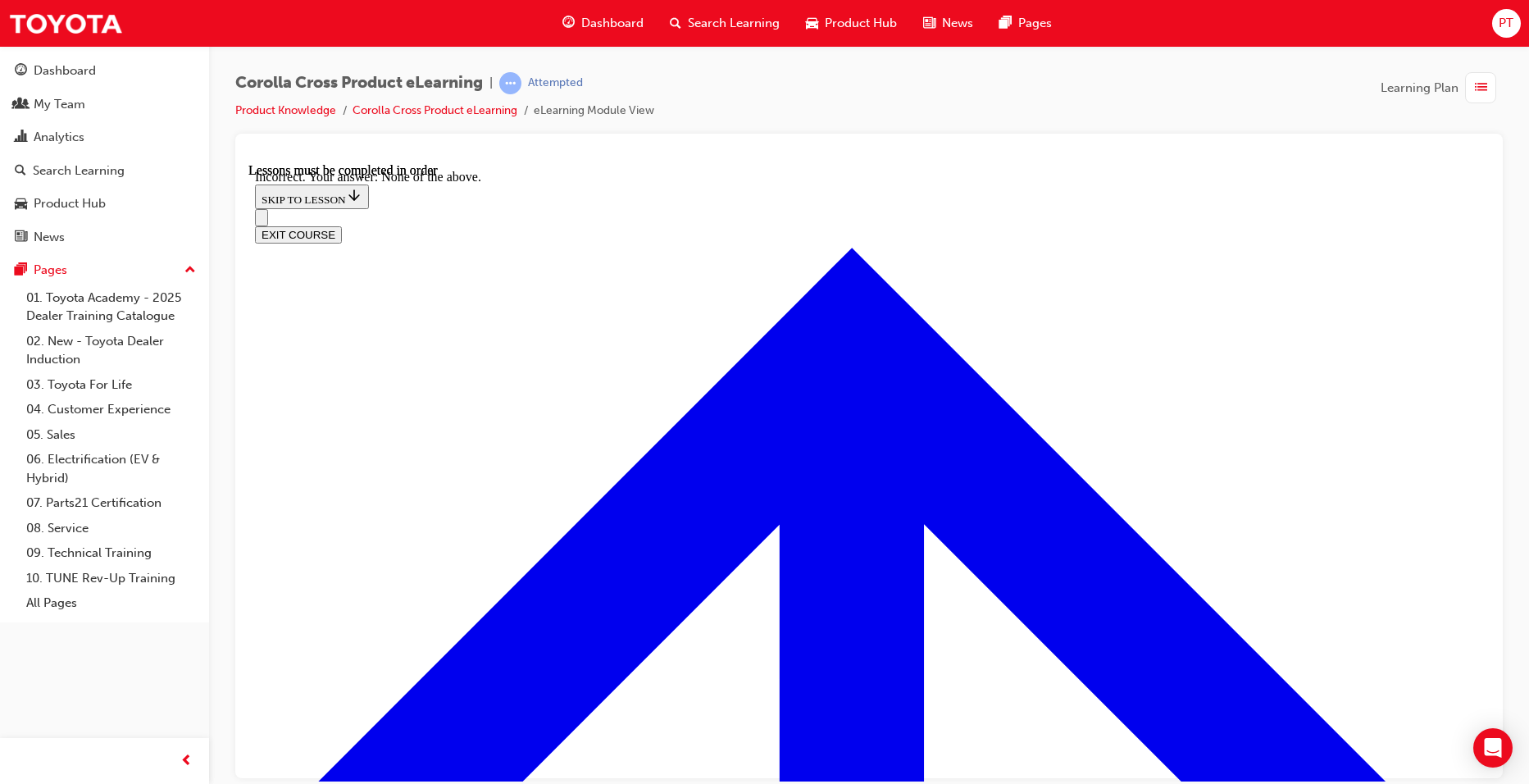
radio input "true"
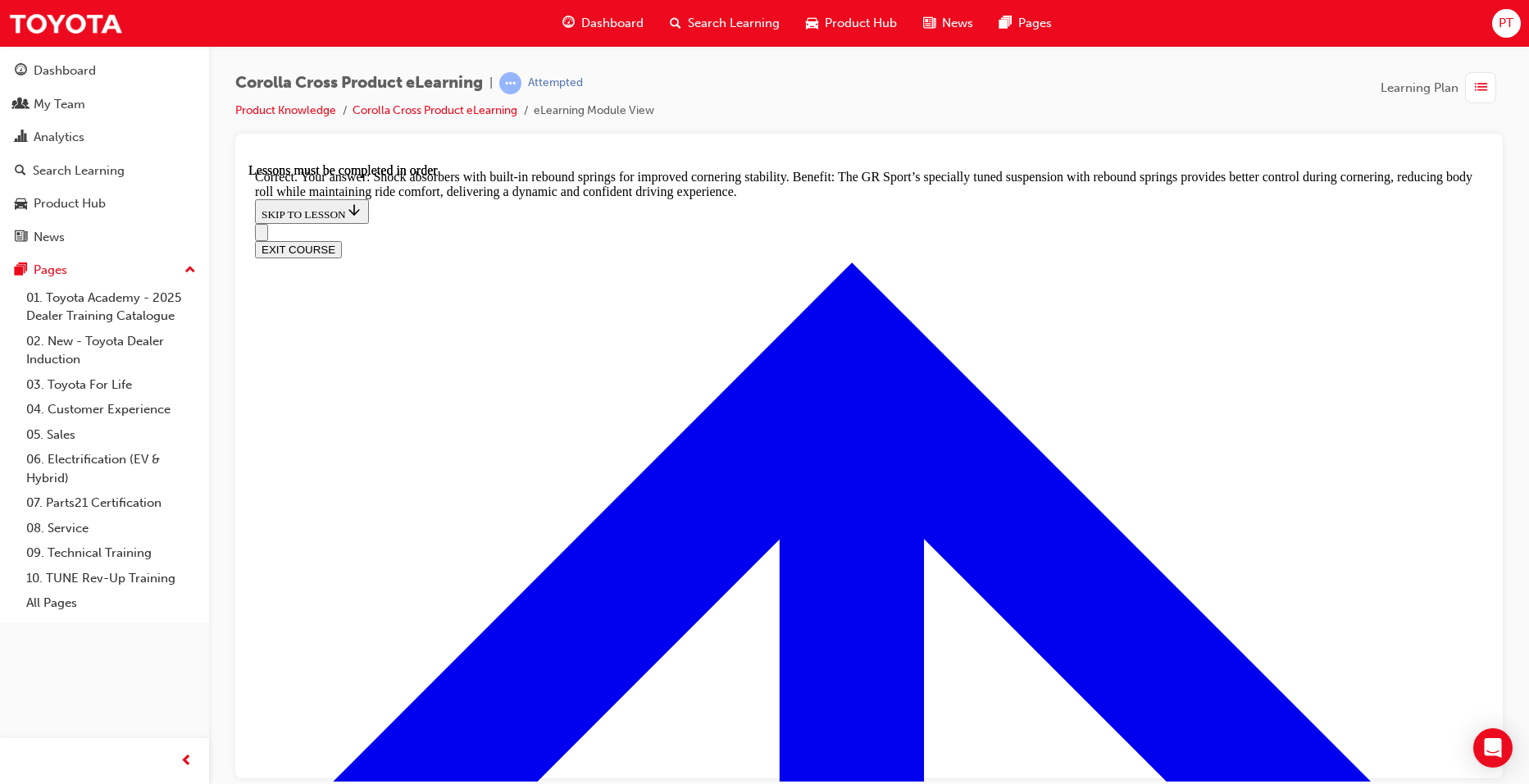
scroll to position [5144, 0]
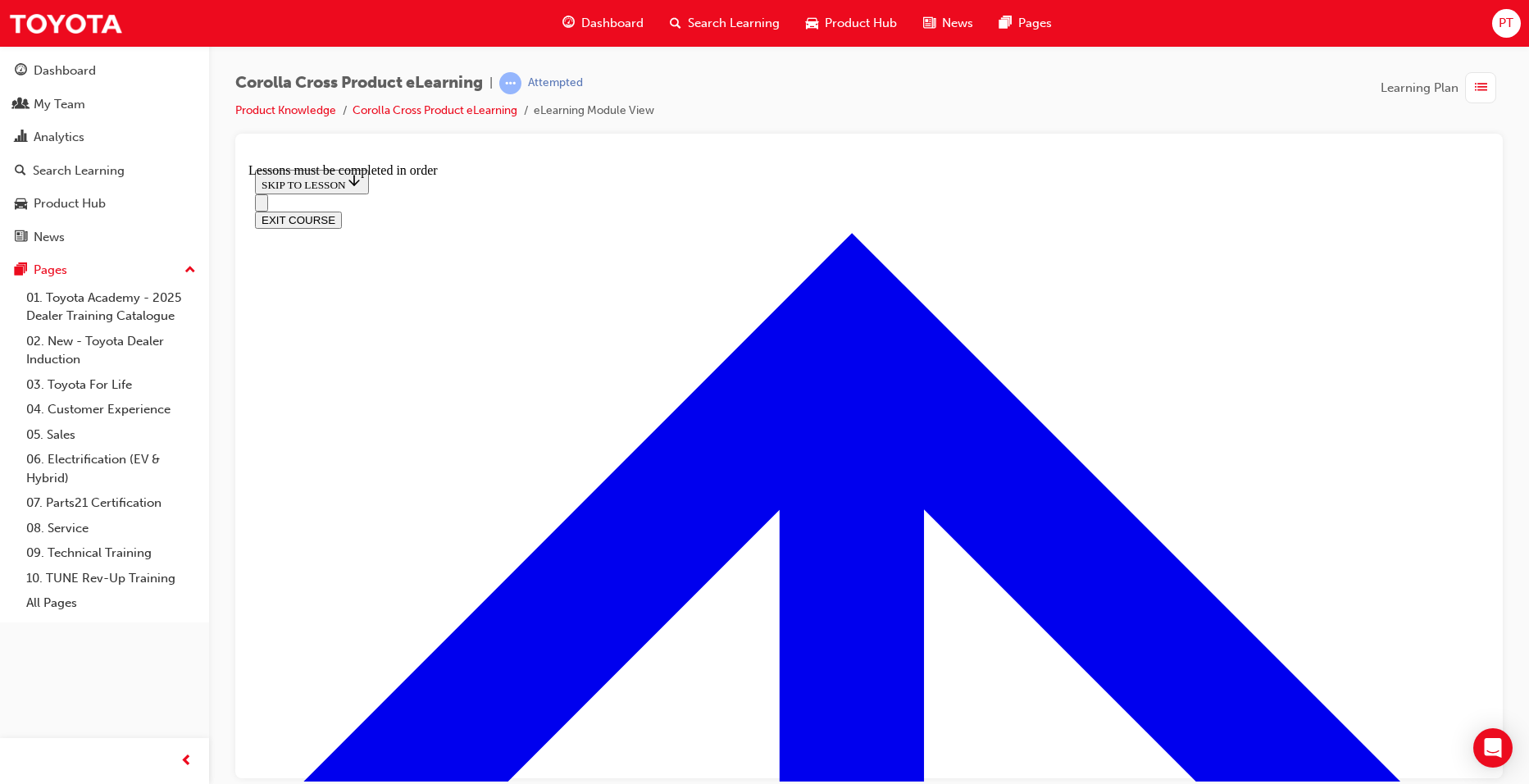
scroll to position [959, 0]
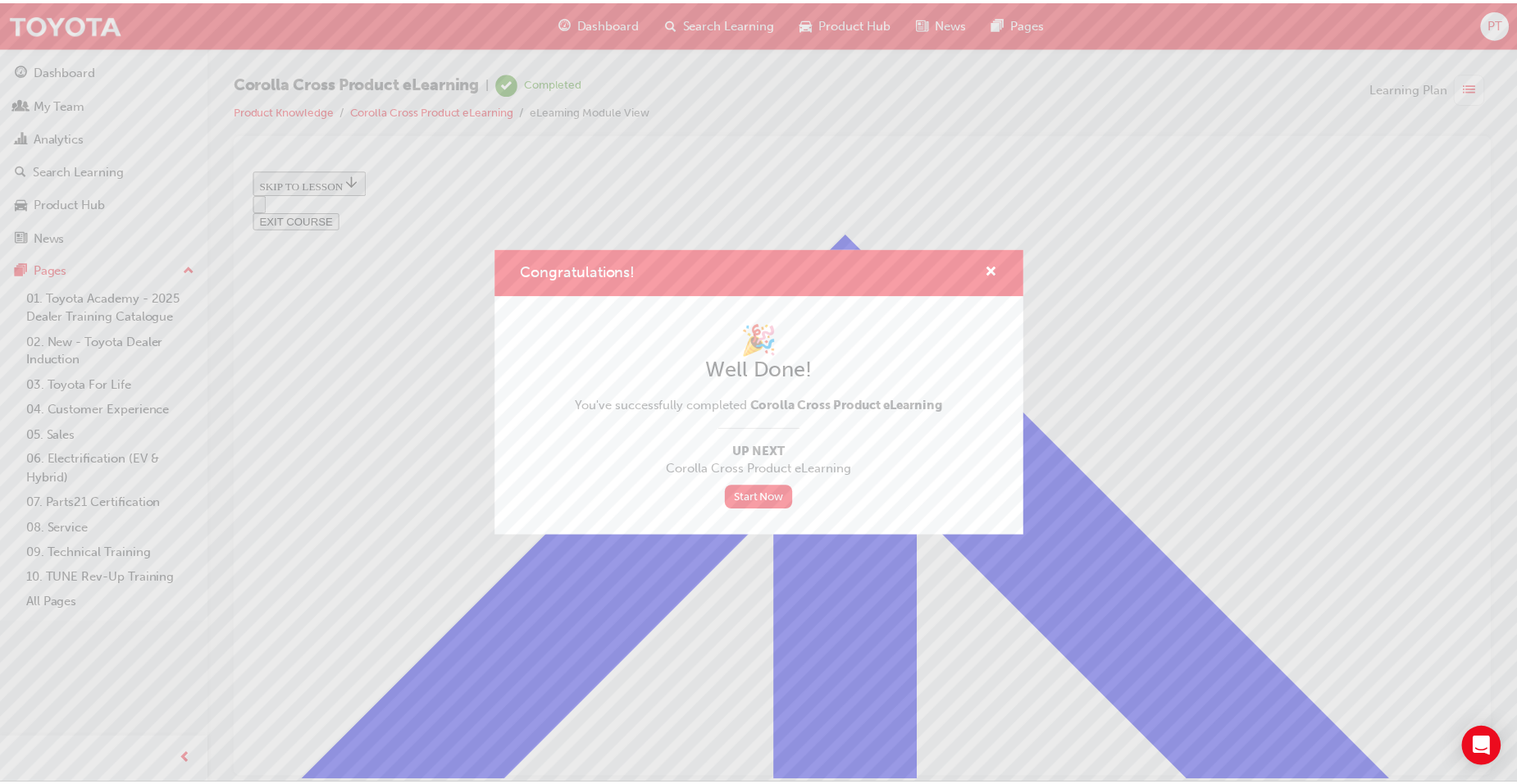
scroll to position [303, 0]
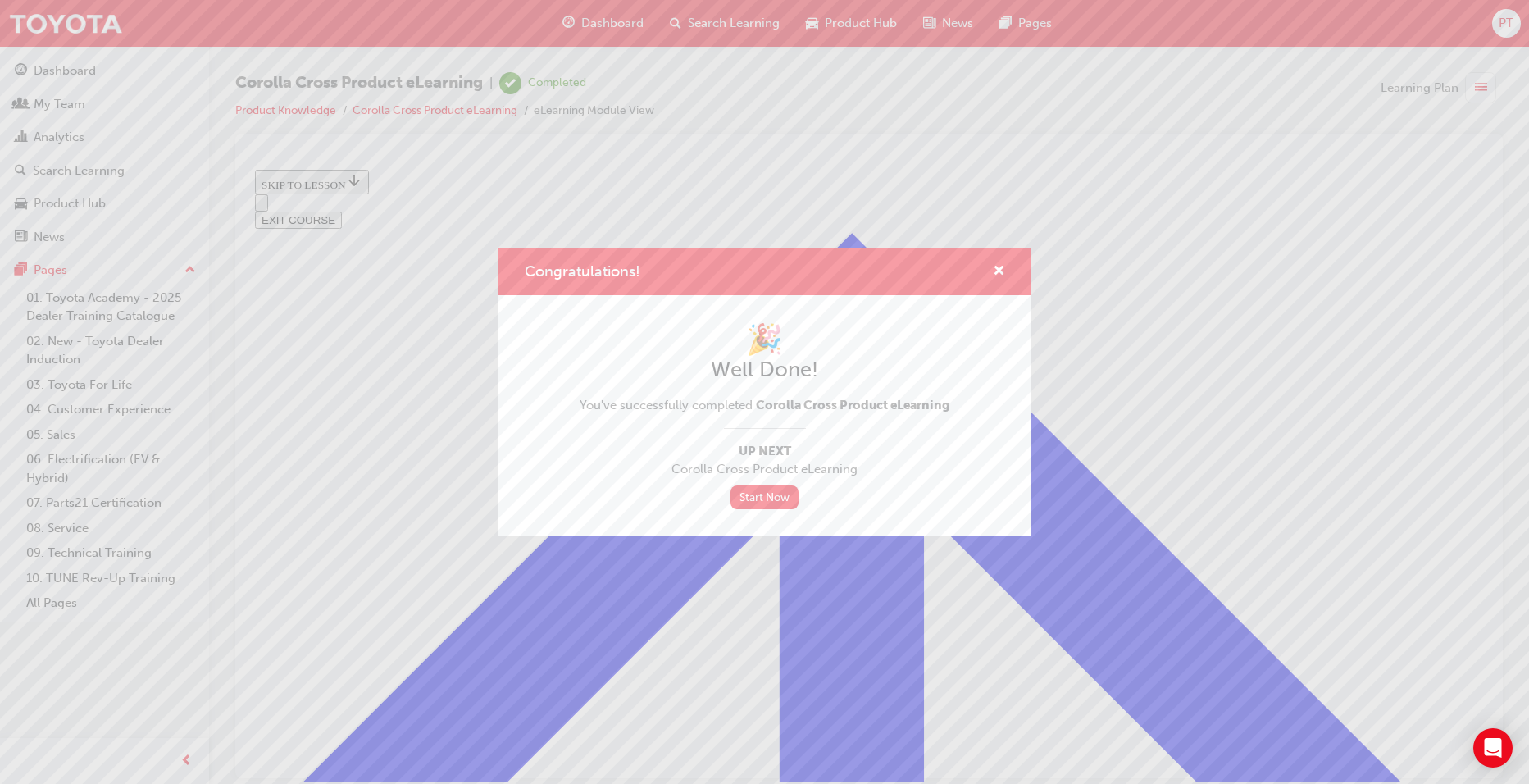
click at [605, 19] on div "Congratulations! 🎉 Well Done! You've successfully completed Corolla Cross Produ…" at bounding box center [764, 392] width 1529 height 784
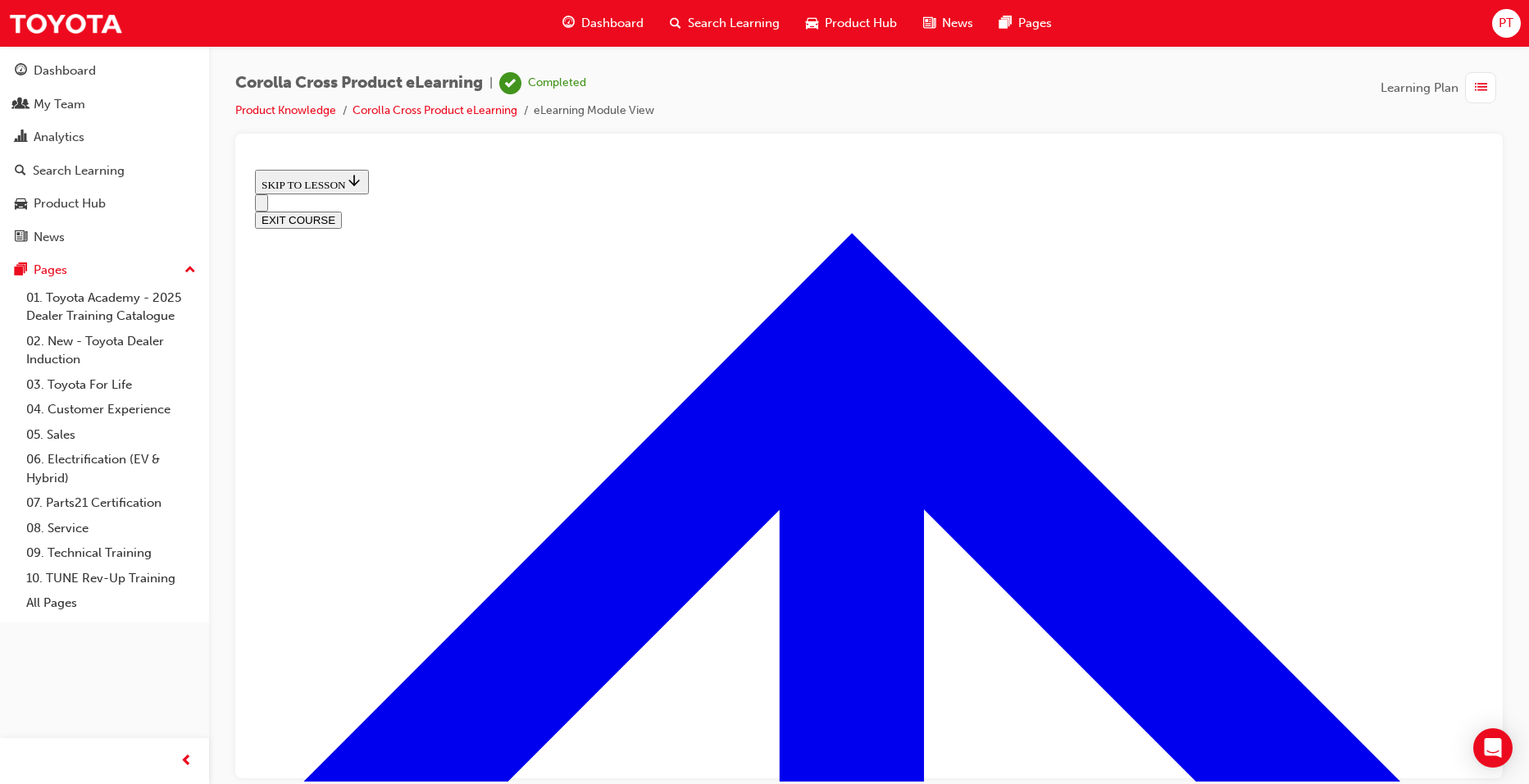
click at [605, 19] on span "Dashboard" at bounding box center [612, 23] width 62 height 19
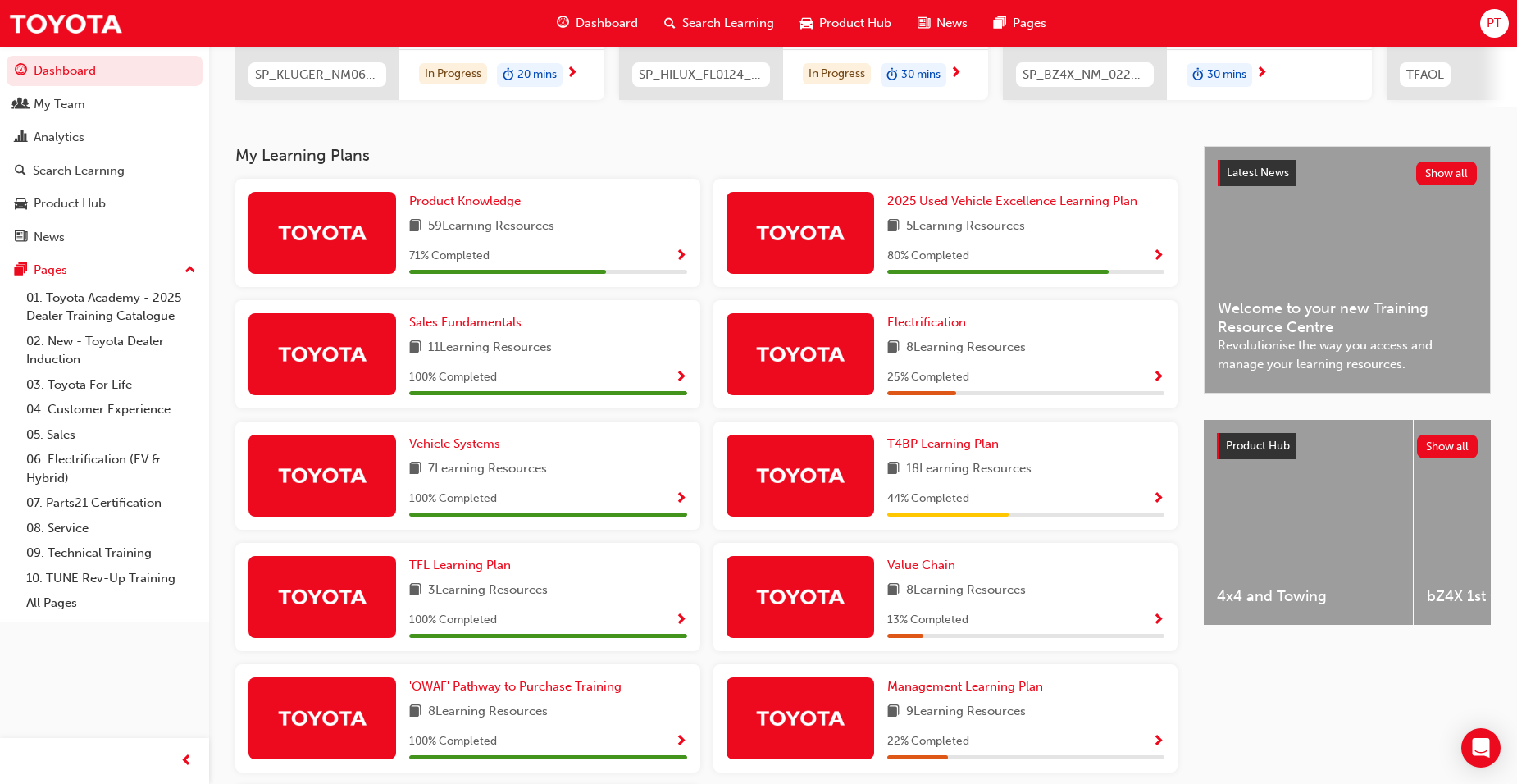
scroll to position [222, 0]
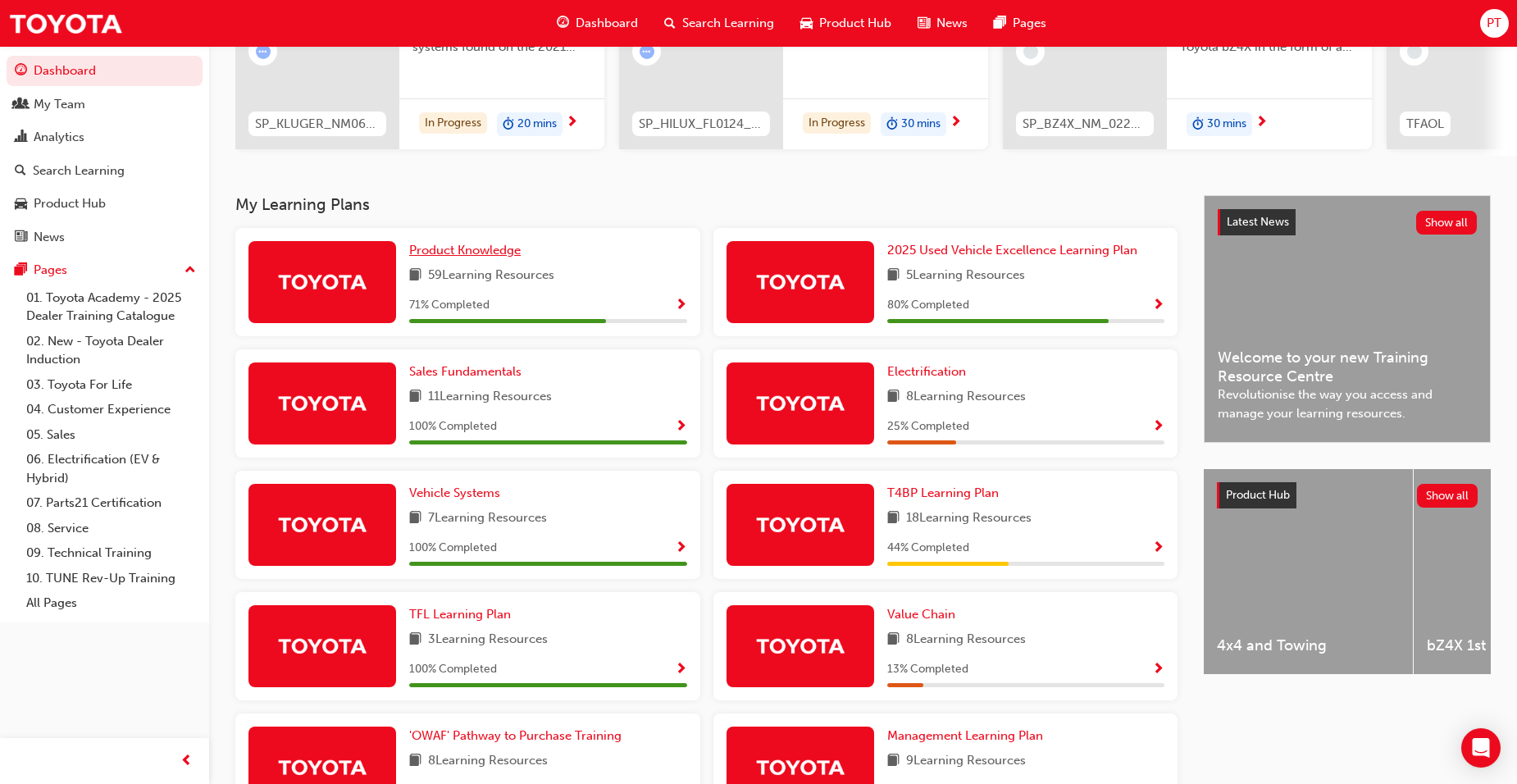
click at [491, 253] on span "Product Knowledge" at bounding box center [465, 250] width 111 height 15
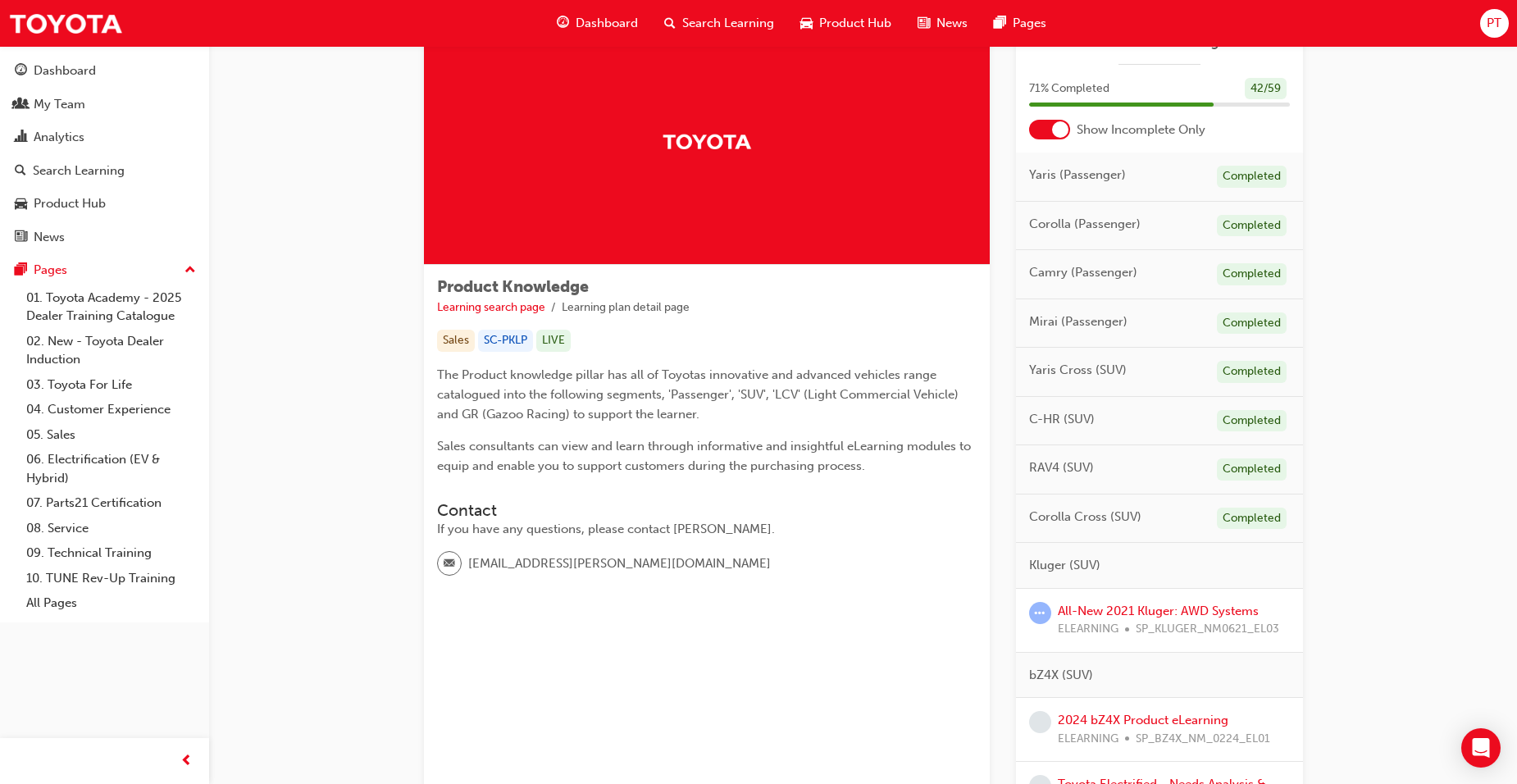
scroll to position [164, 0]
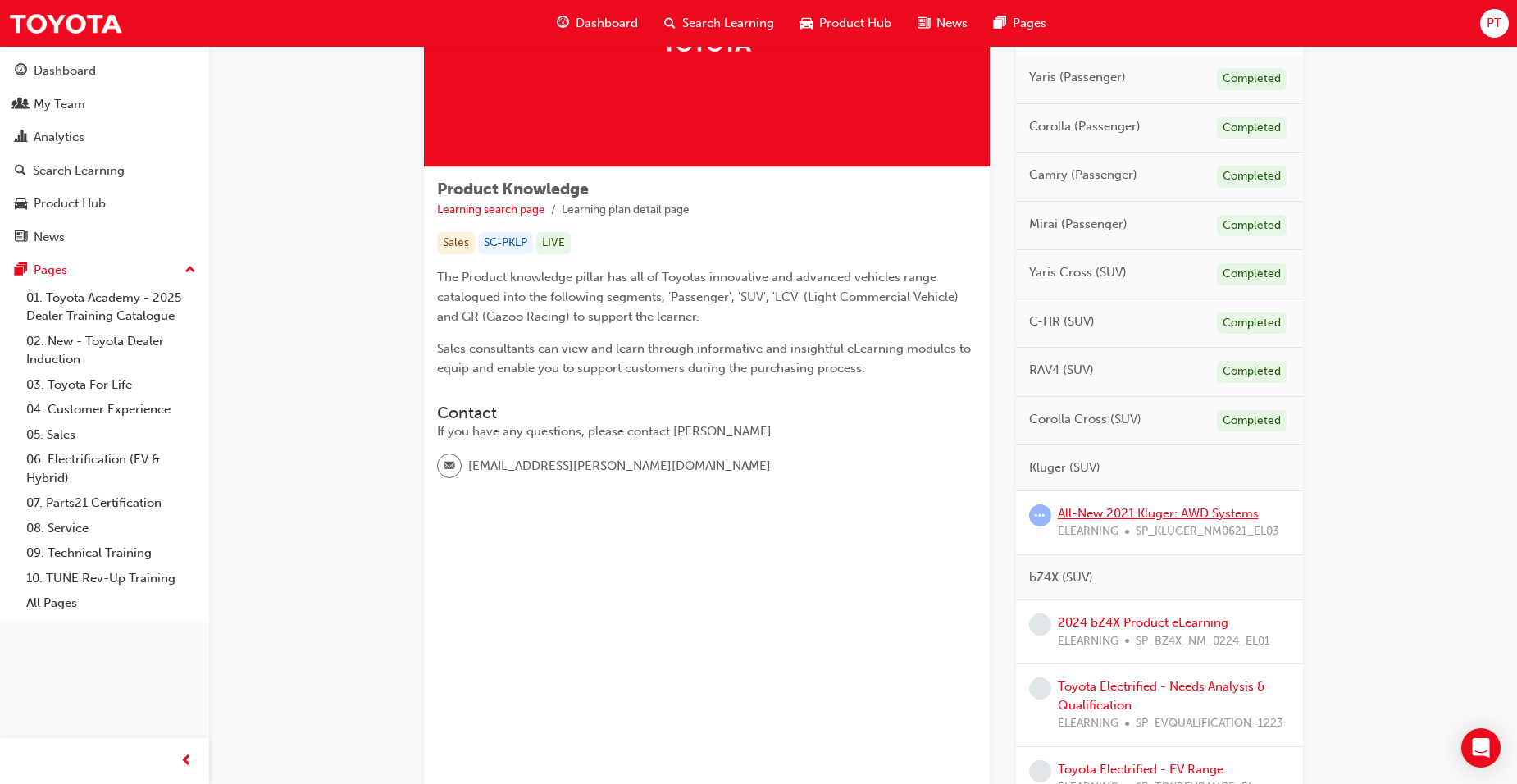
click at [1118, 513] on link "All-New 2021 Kluger: AWD Systems" at bounding box center [1158, 514] width 201 height 15
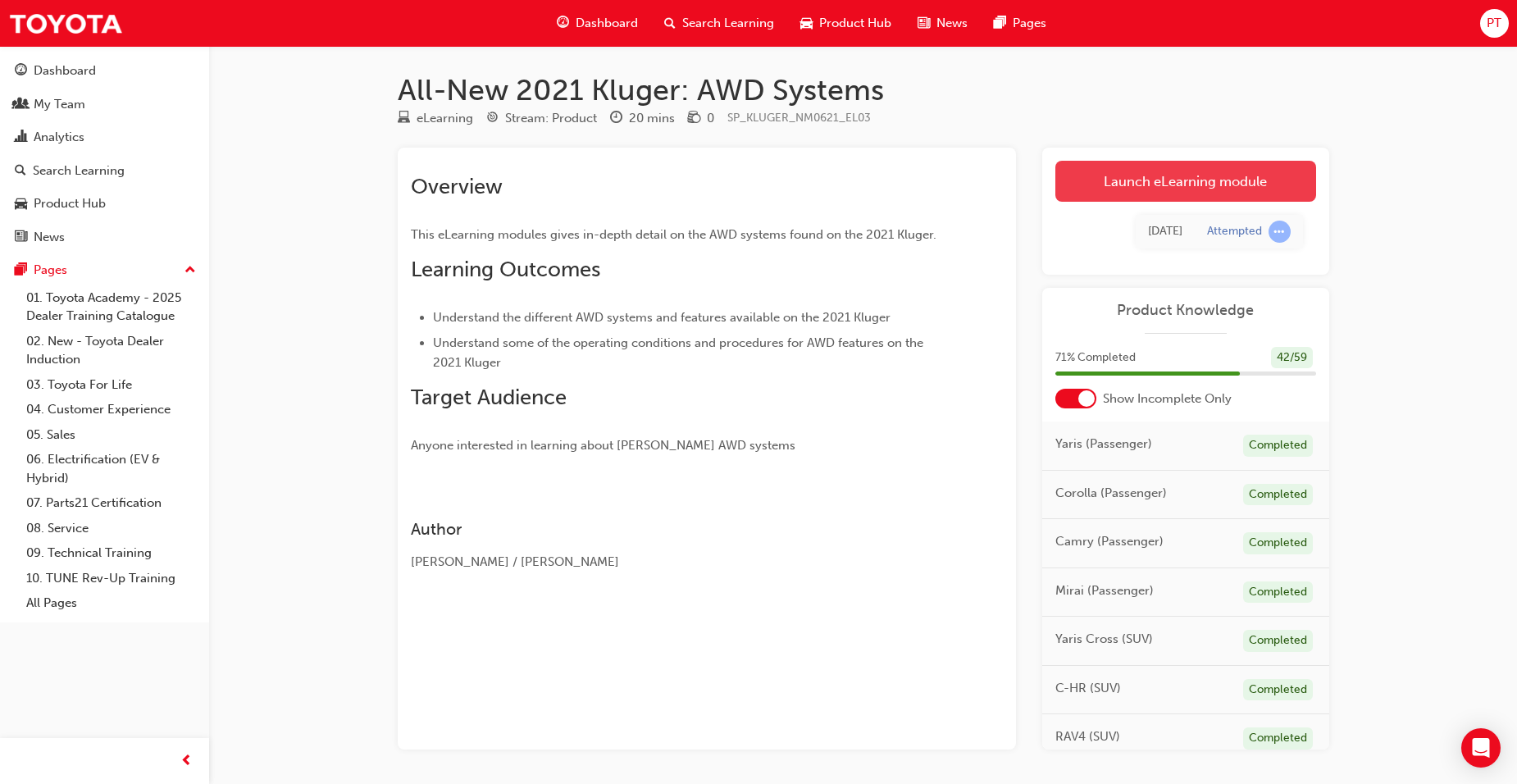
click at [1178, 178] on link "Launch eLearning module" at bounding box center [1185, 181] width 260 height 41
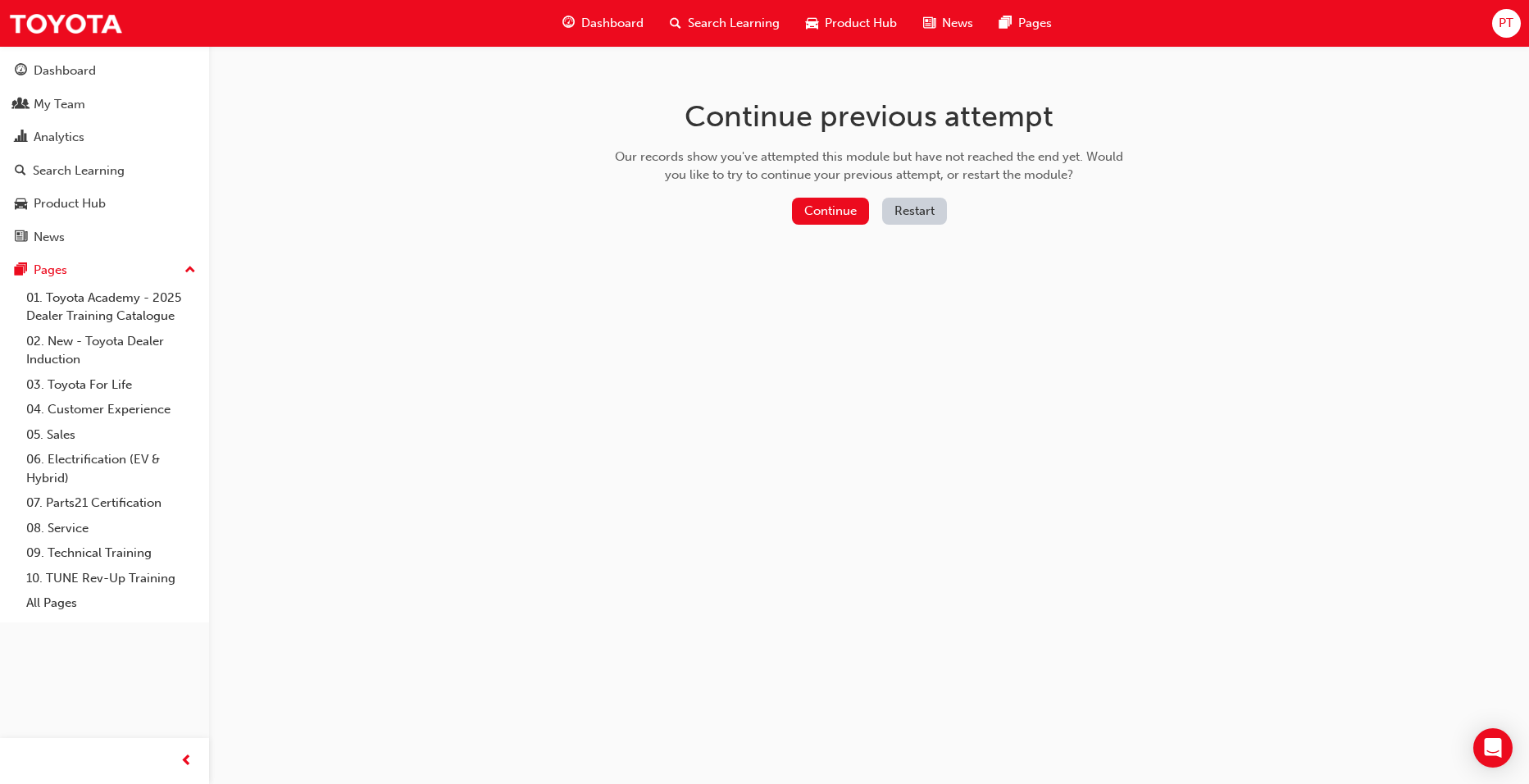
click at [897, 211] on button "Restart" at bounding box center [914, 211] width 65 height 27
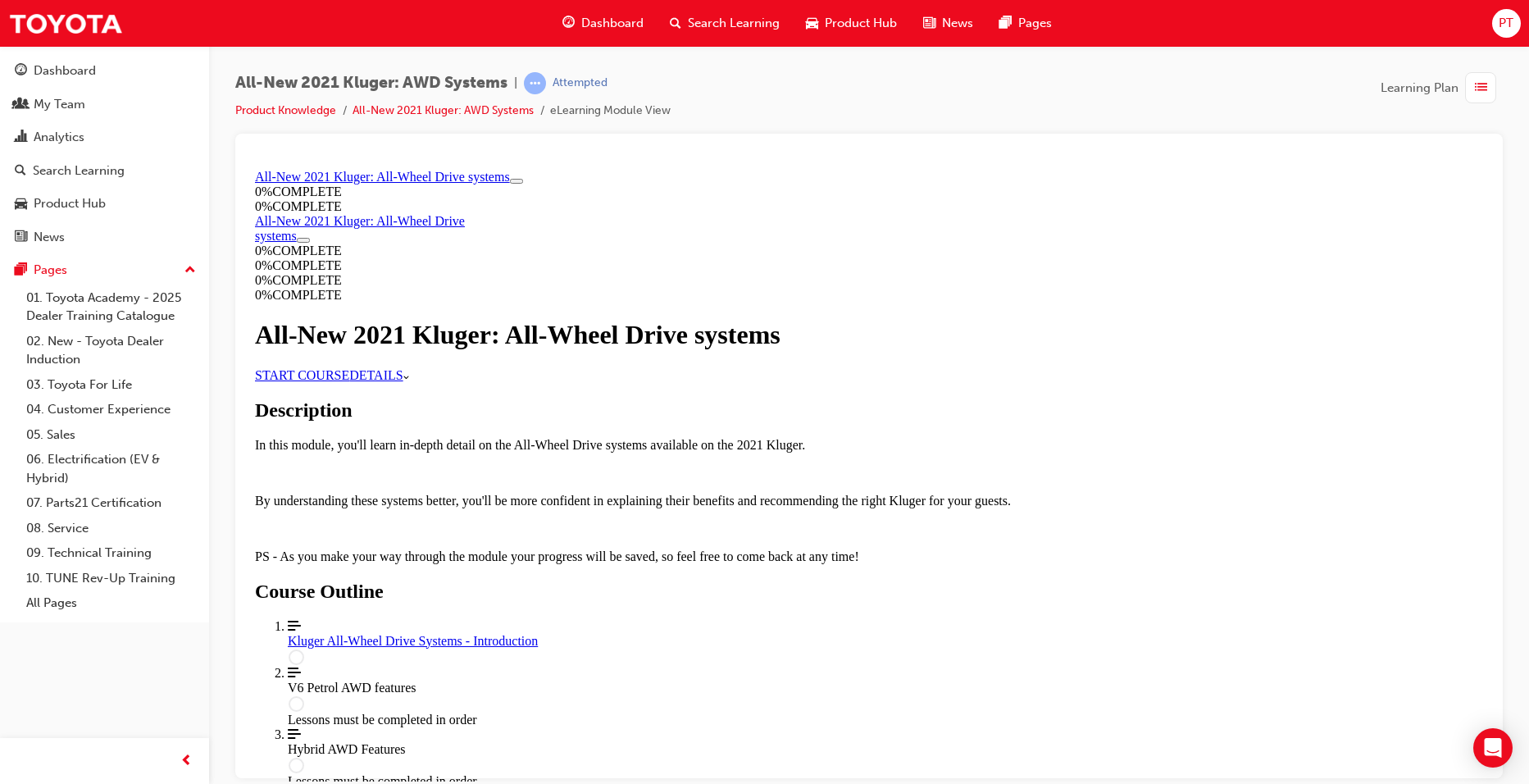
click at [349, 381] on link "START COURSE" at bounding box center [302, 374] width 94 height 14
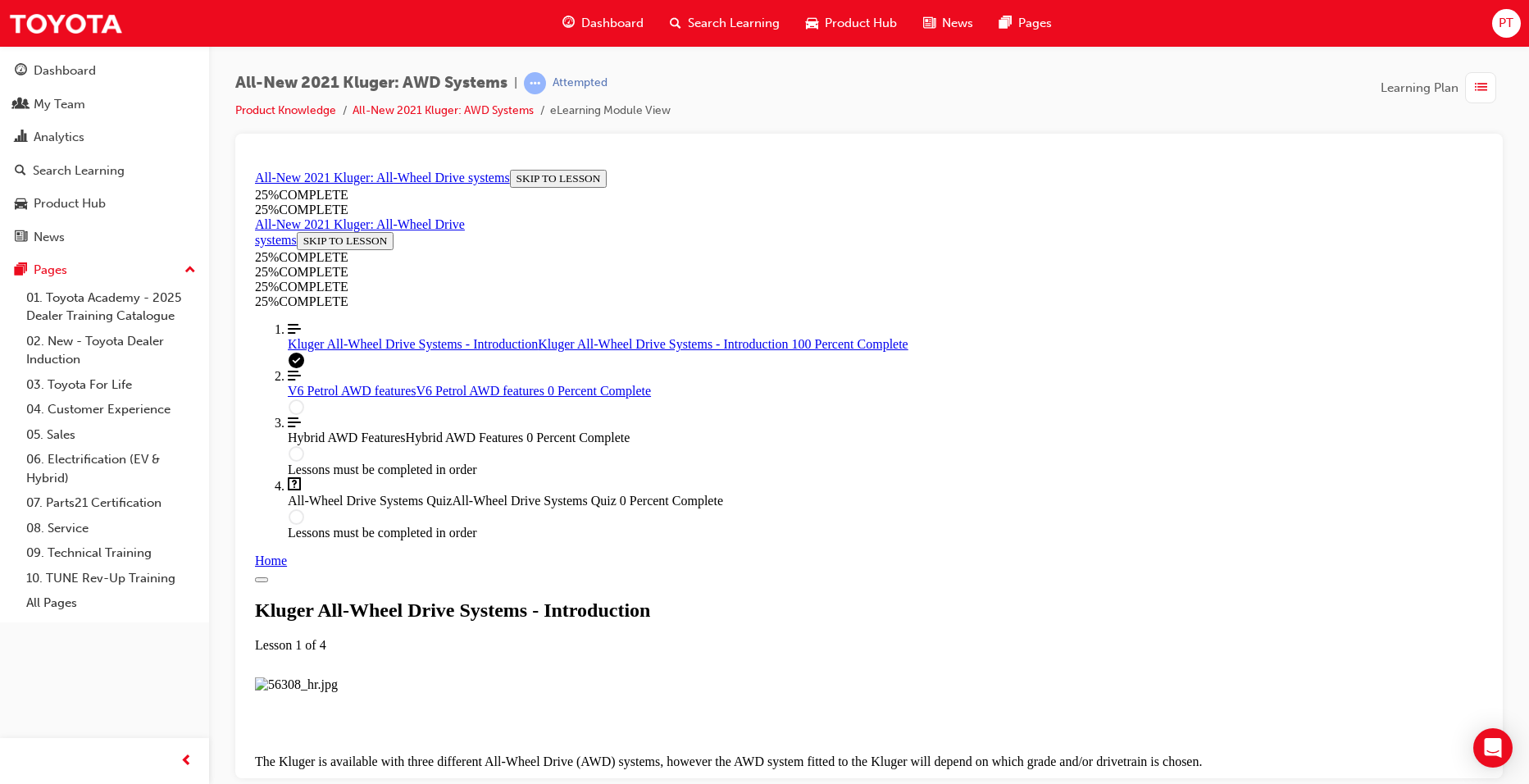
scroll to position [1690, 0]
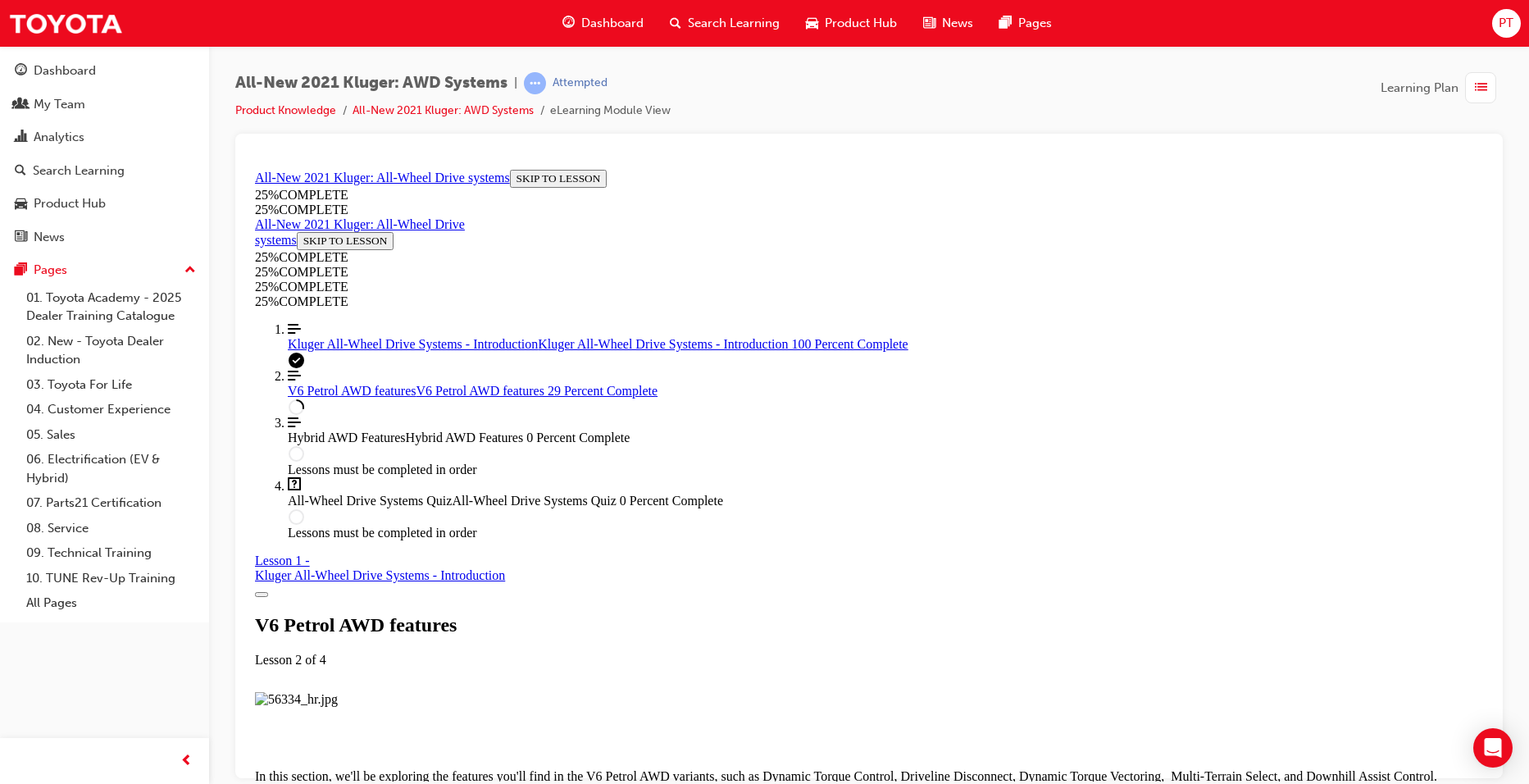
scroll to position [2844, 0]
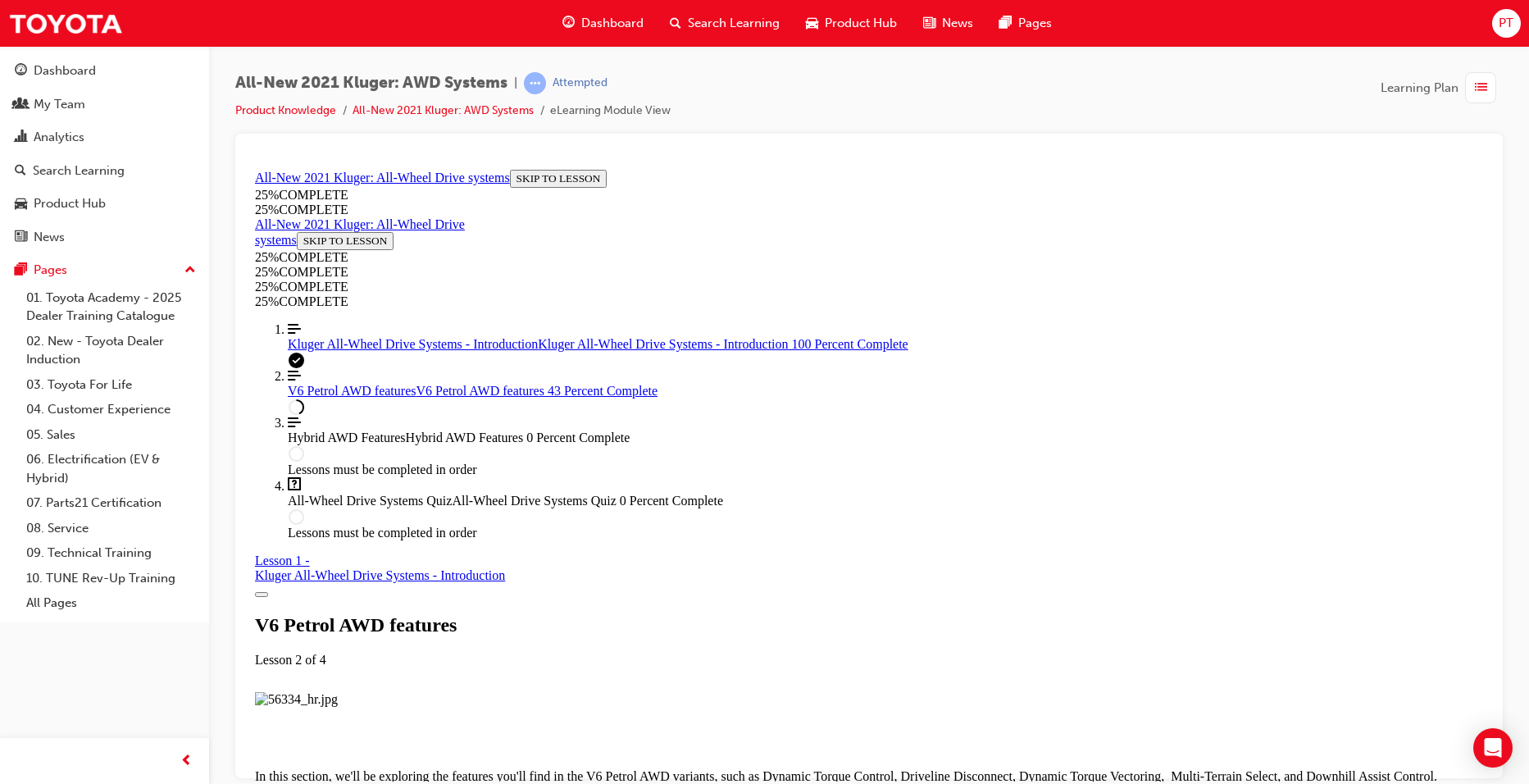
scroll to position [4276, 0]
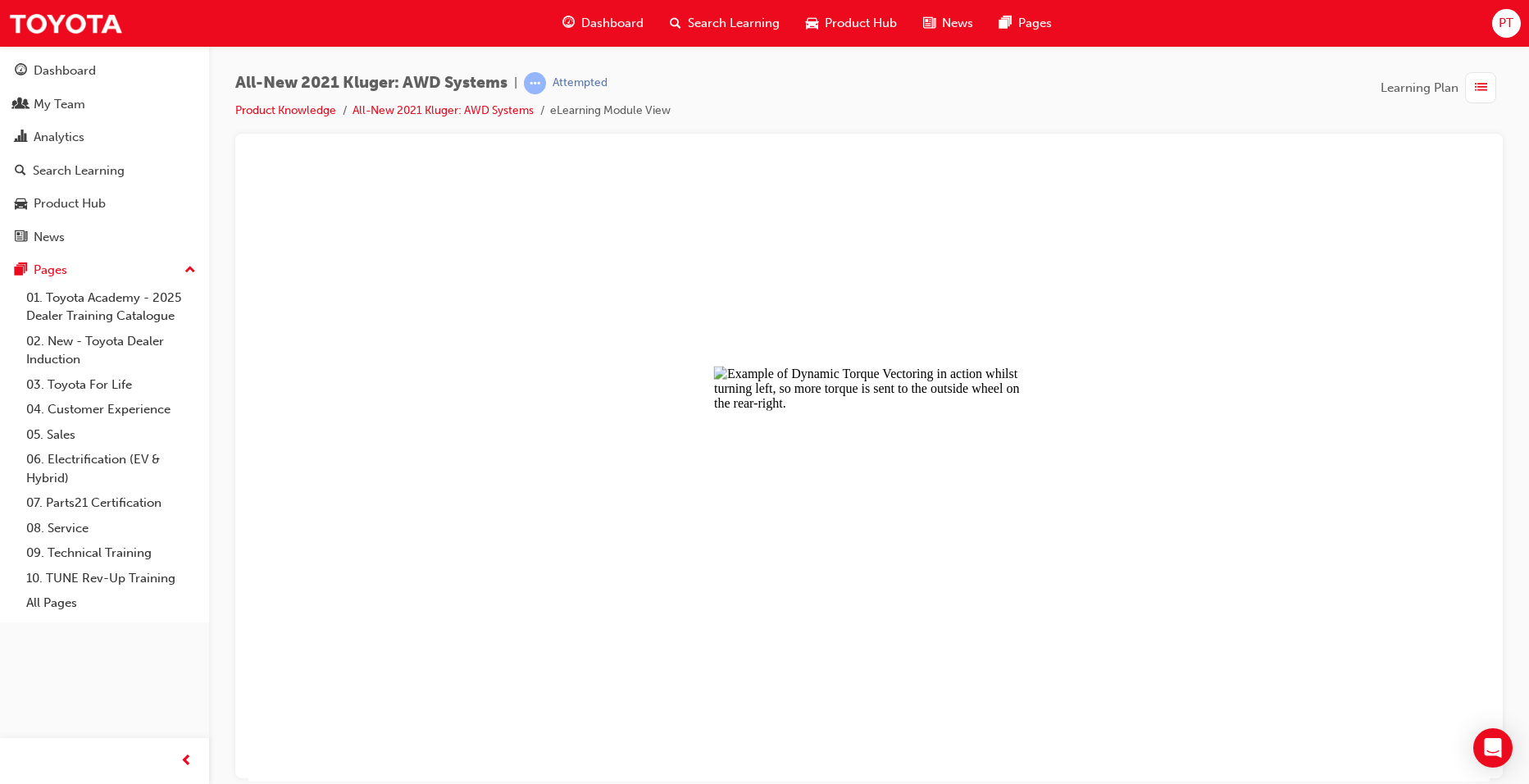
click at [806, 433] on button "Unzoom image" at bounding box center [869, 471] width 1241 height 619
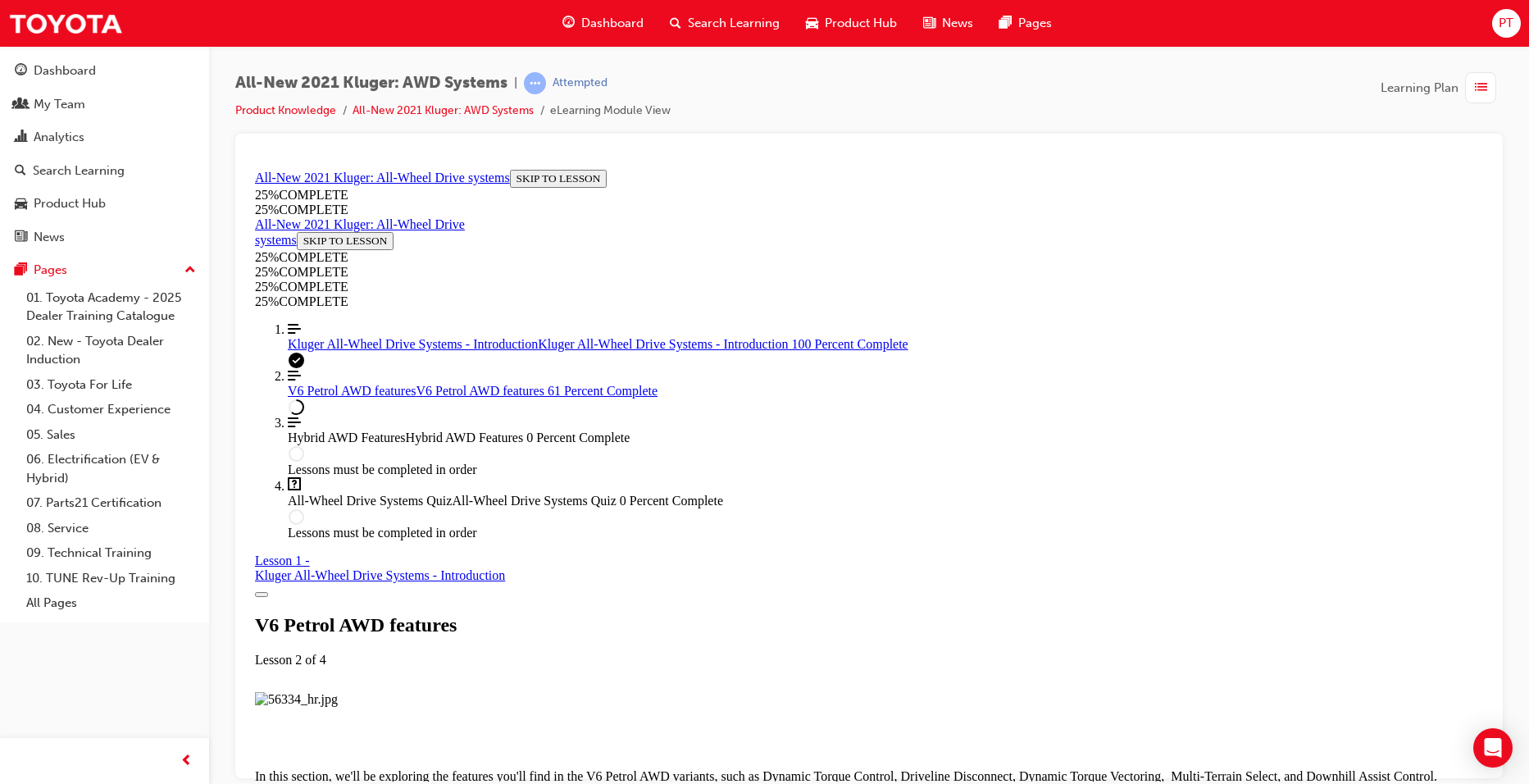
scroll to position [5424, 0]
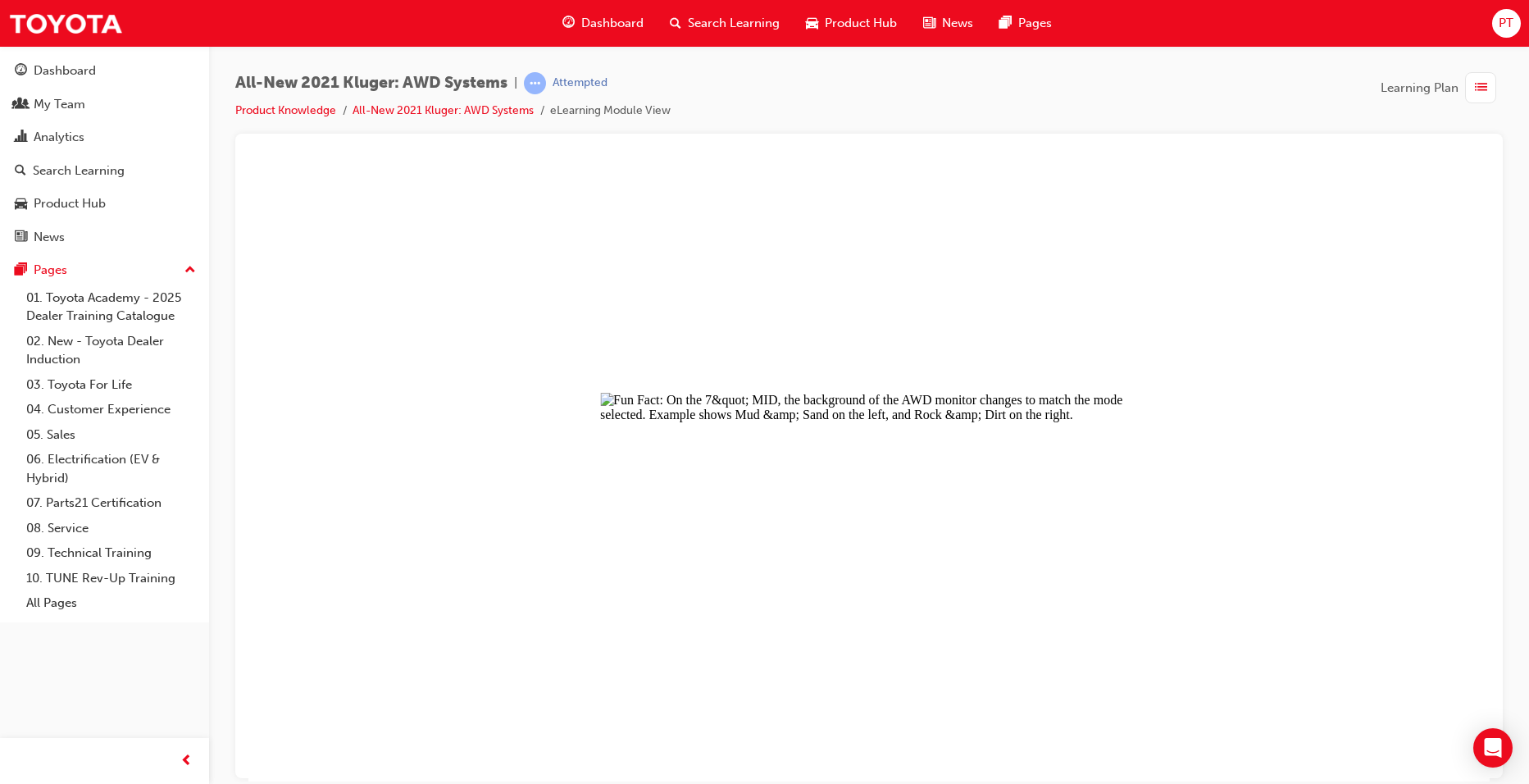
click at [859, 460] on button "Unzoom image" at bounding box center [869, 471] width 1241 height 619
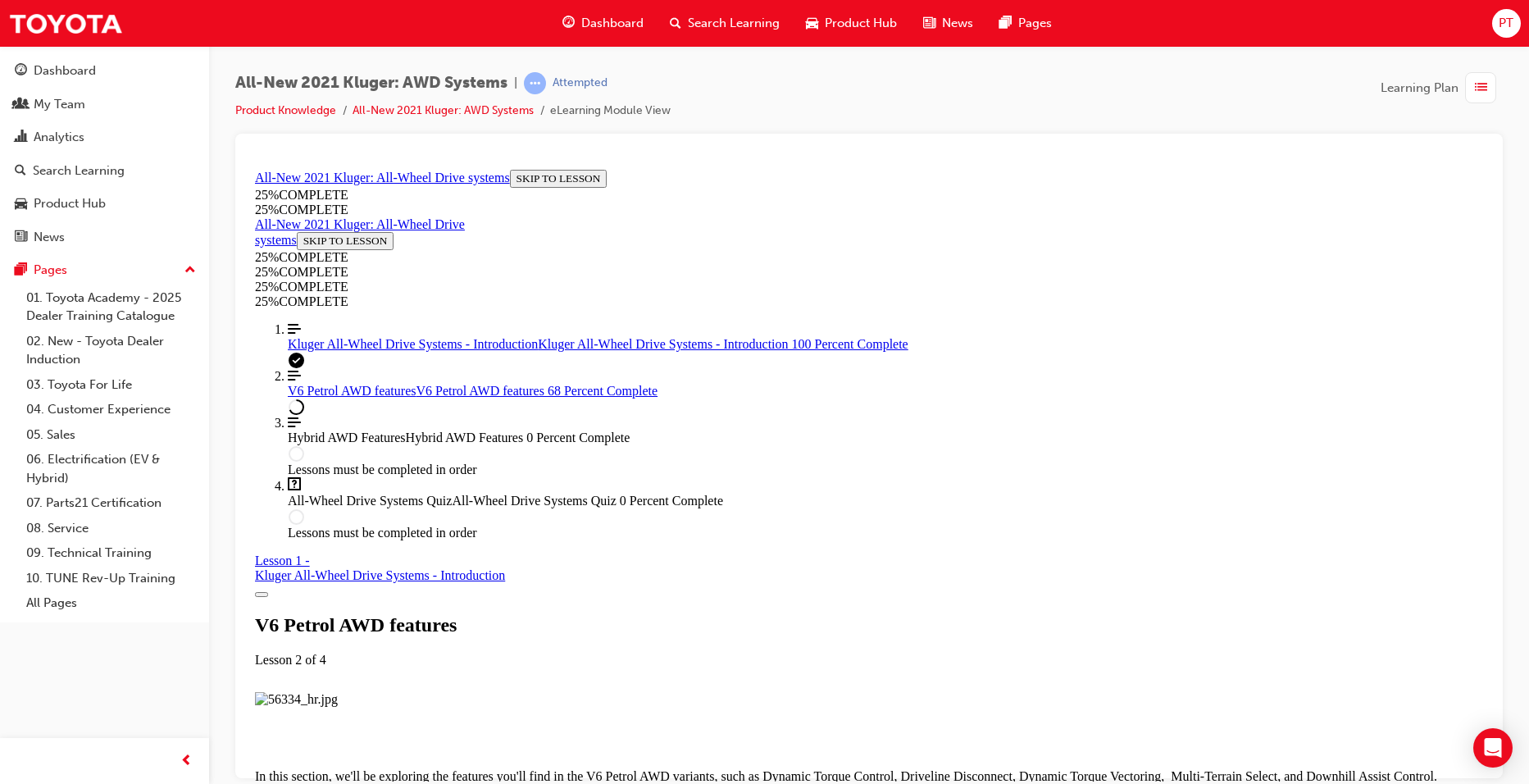
scroll to position [5998, 0]
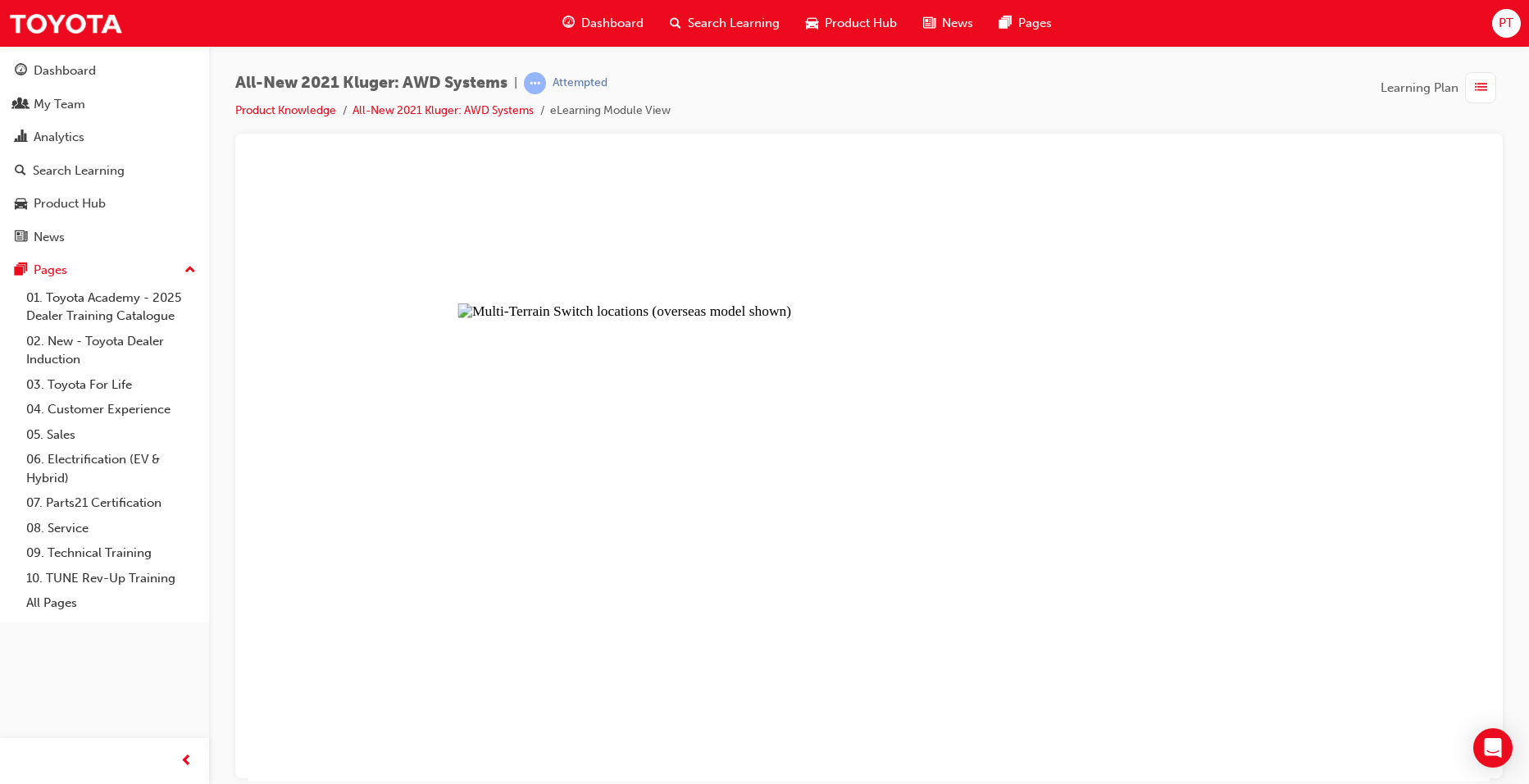
click at [763, 483] on button "Unzoom image" at bounding box center [869, 471] width 1241 height 619
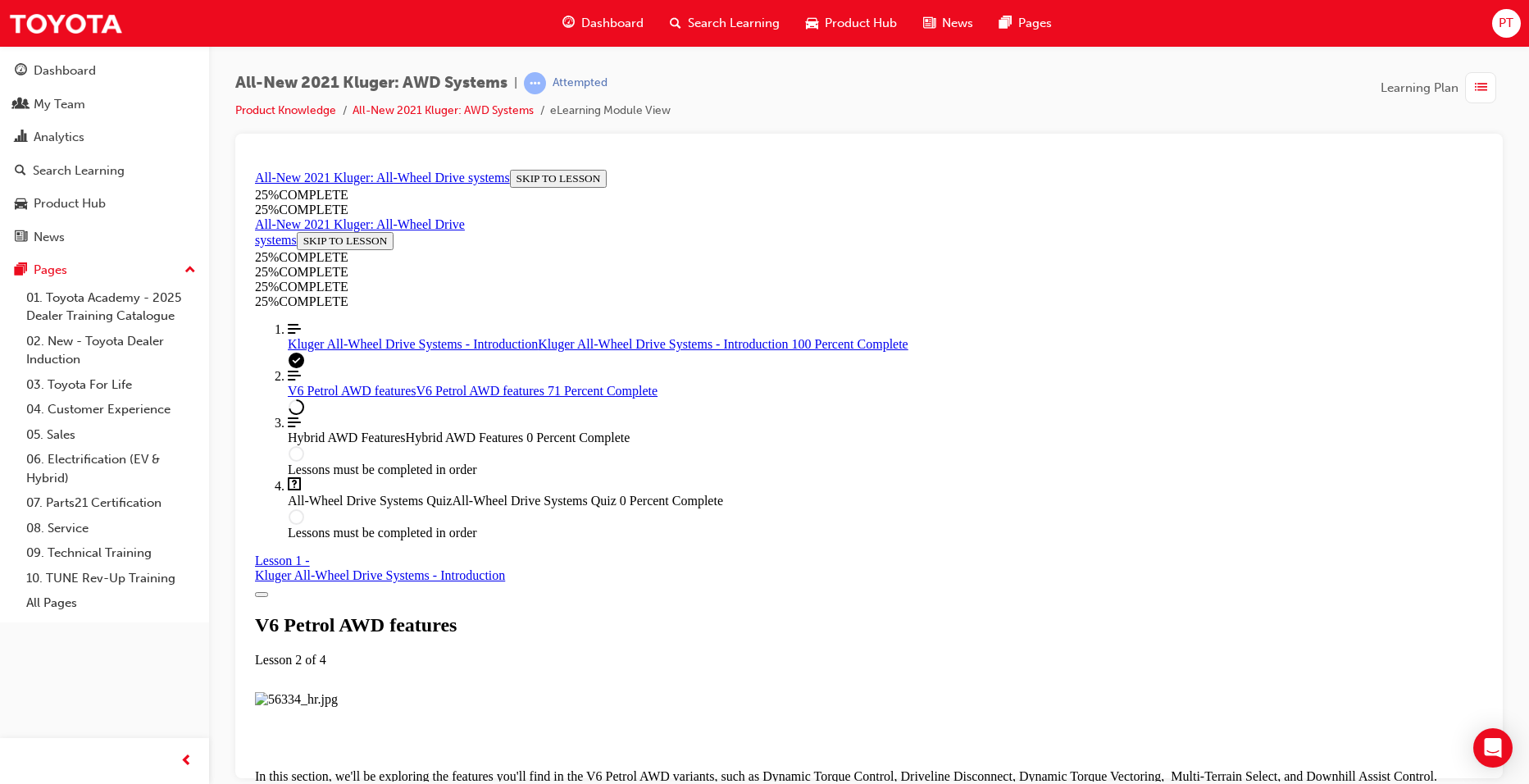
scroll to position [6572, 0]
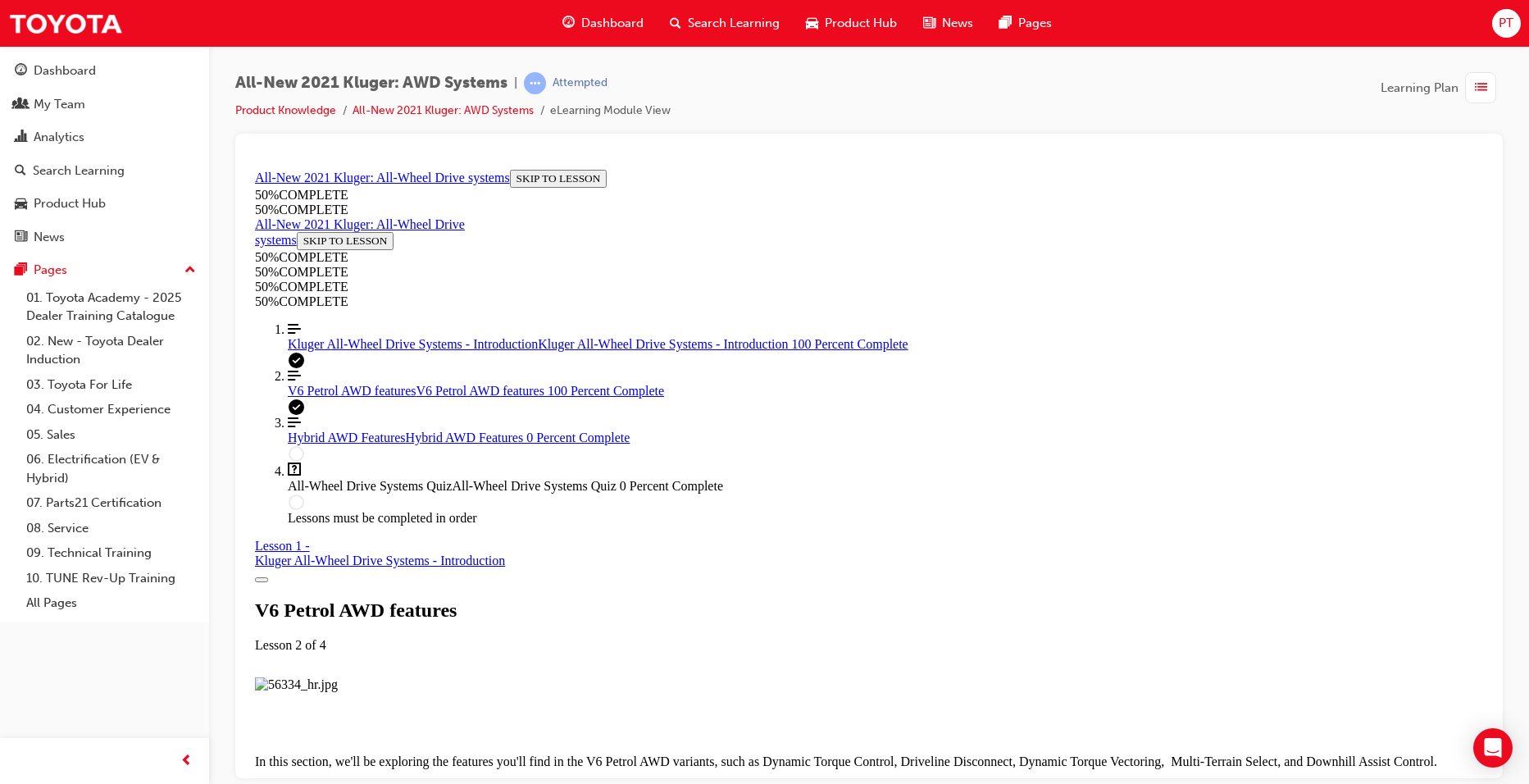
scroll to position [8069, 0]
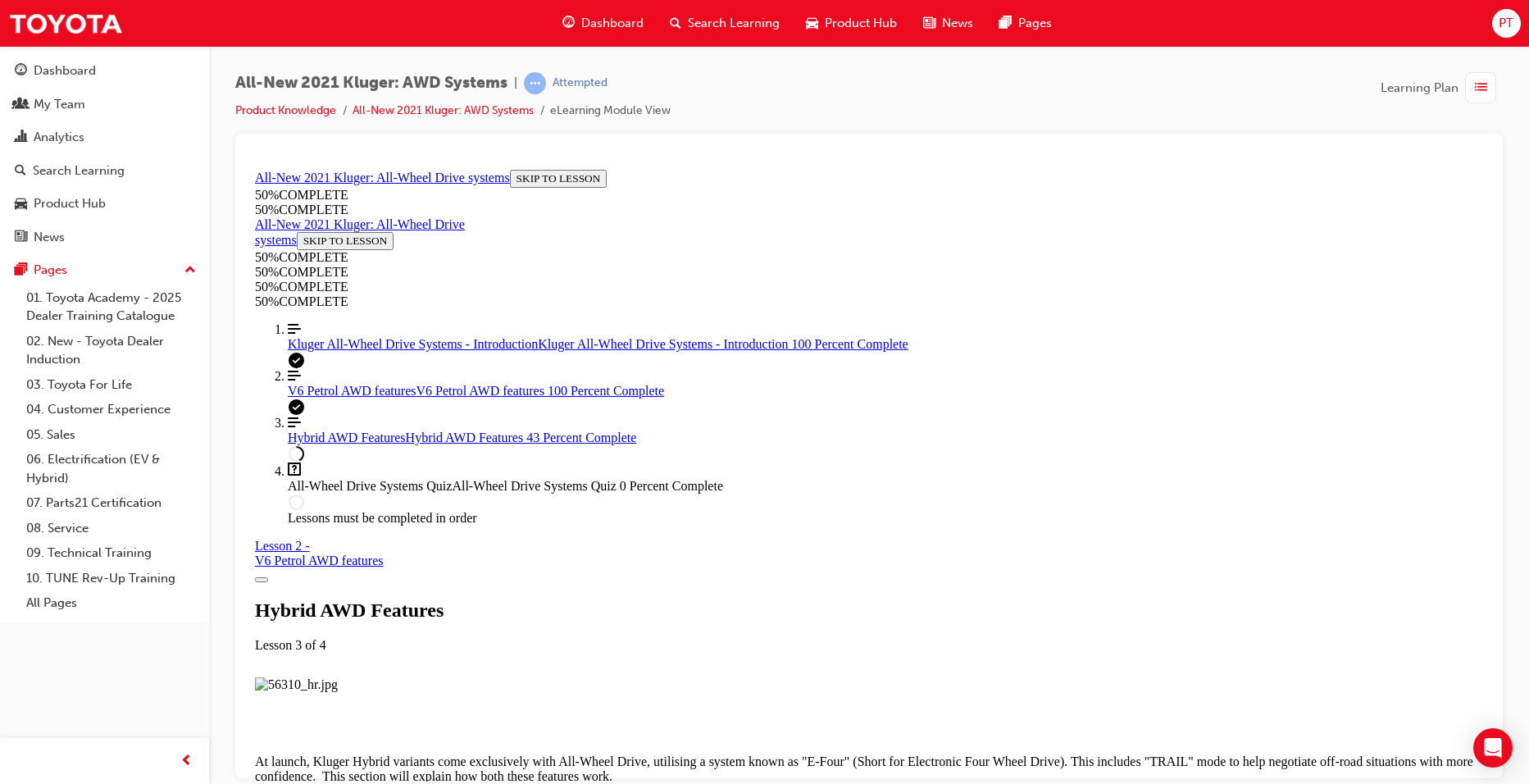
scroll to position [1778, 0]
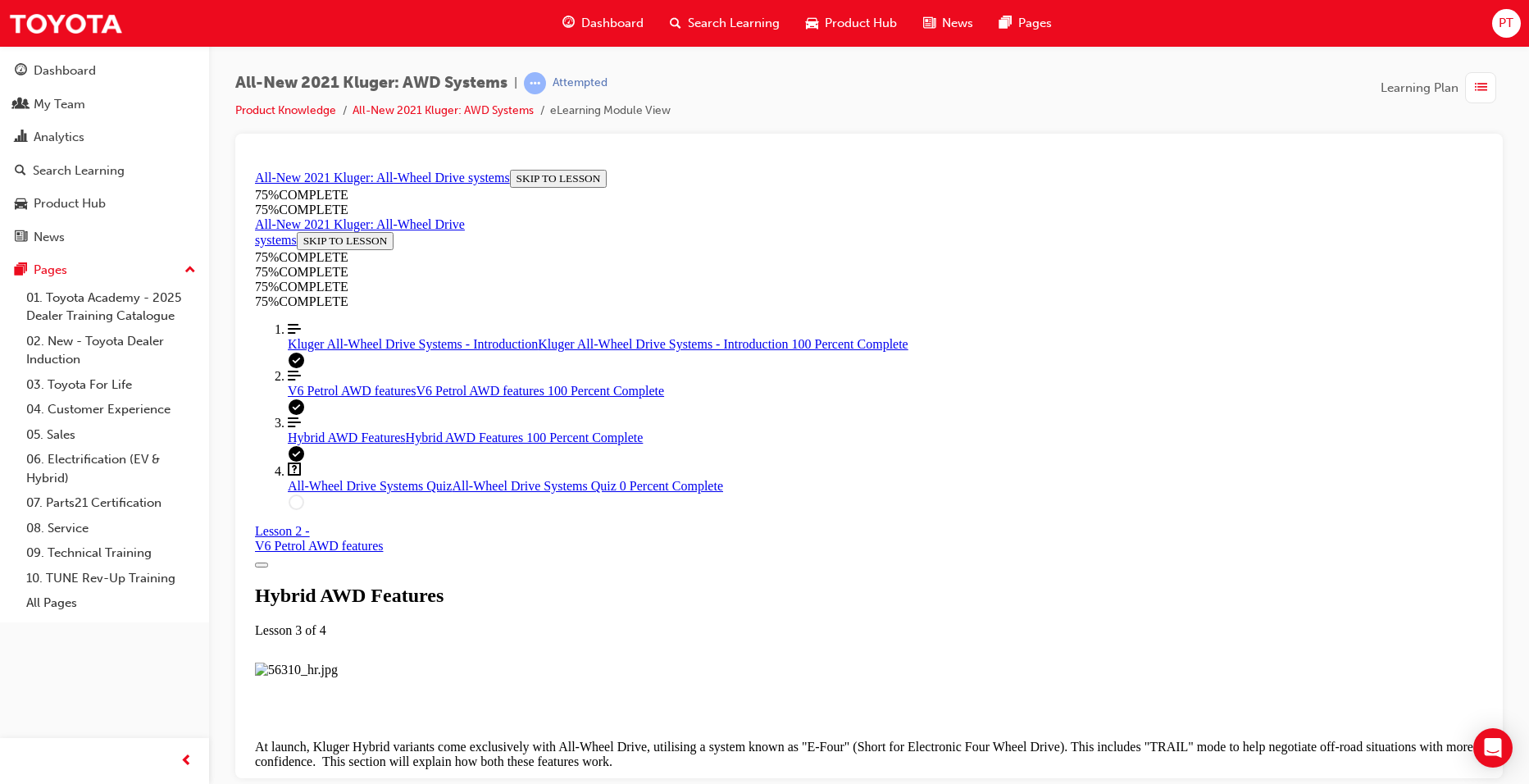
scroll to position [4336, 0]
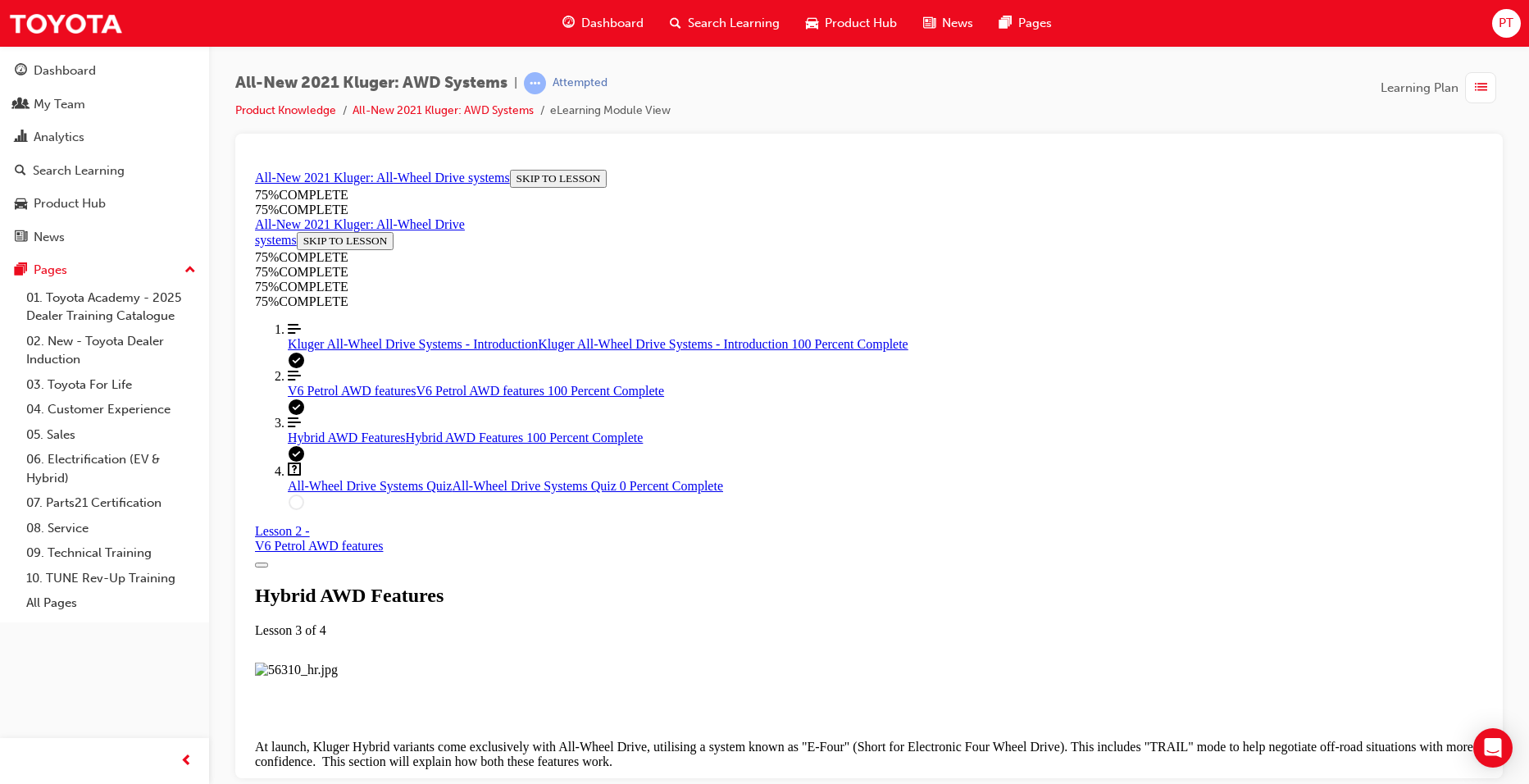
drag, startPoint x: 741, startPoint y: 420, endPoint x: 742, endPoint y: 377, distance: 43.0
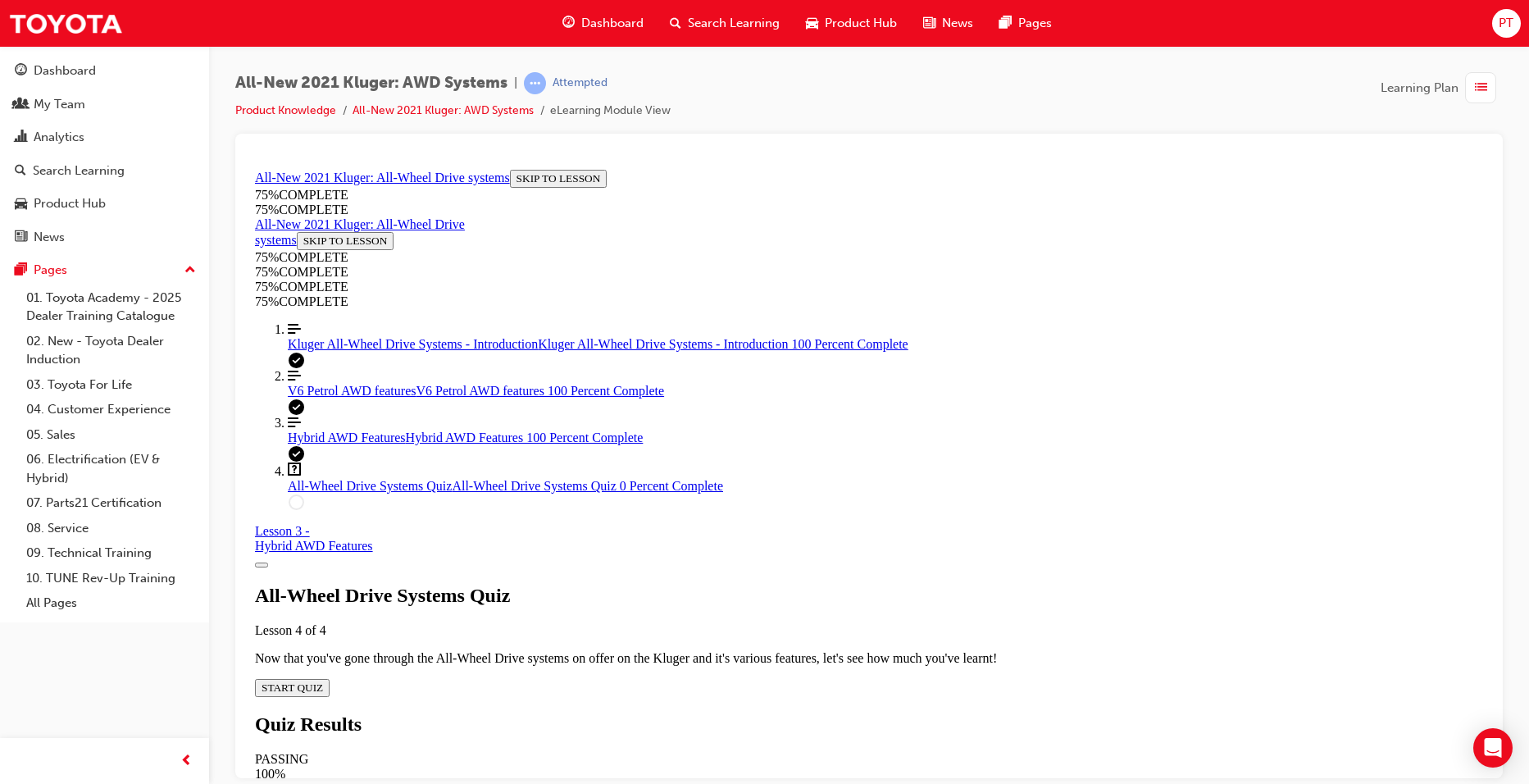
scroll to position [57, 0]
click at [324, 681] on span "START QUIZ" at bounding box center [292, 686] width 61 height 12
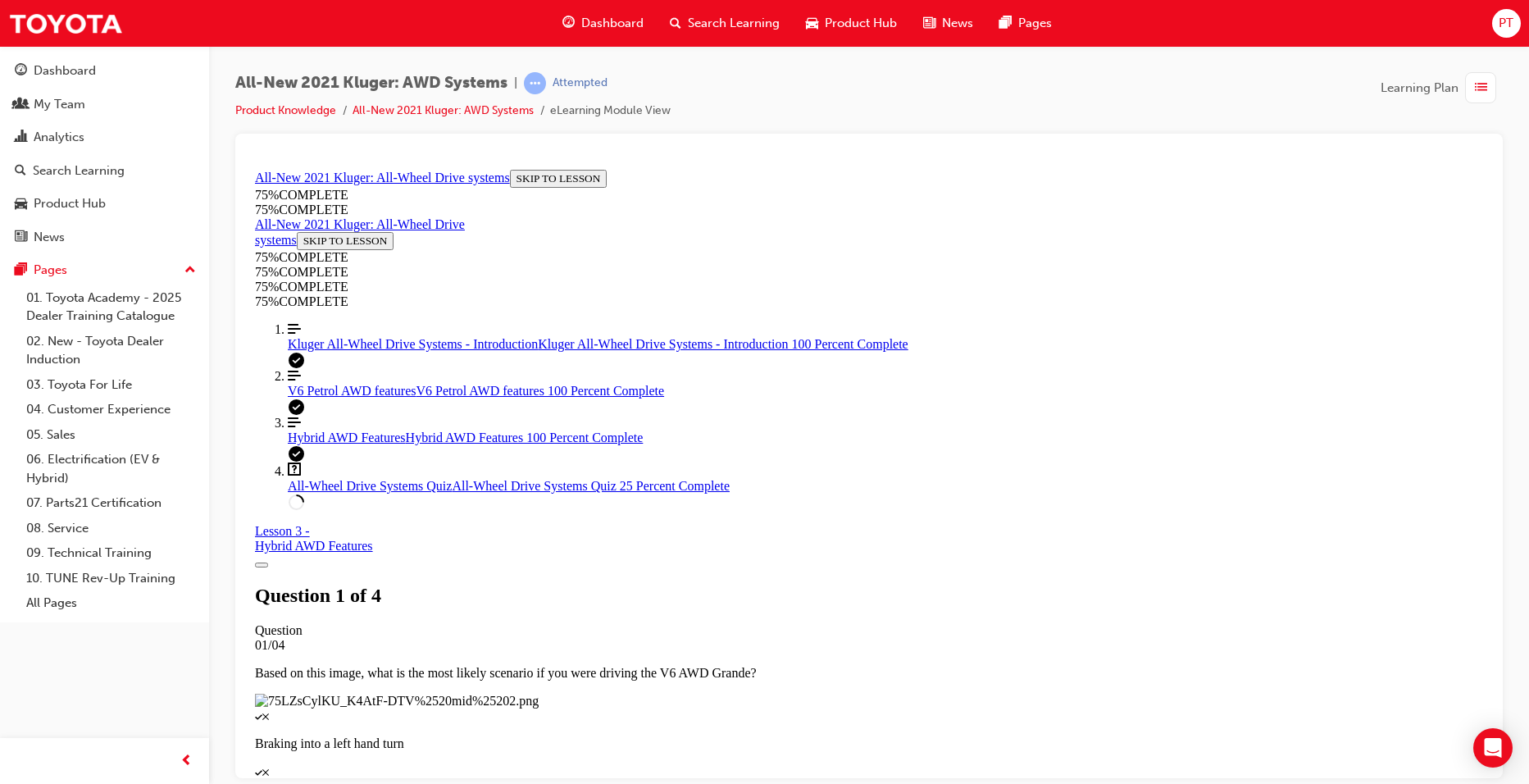
scroll to position [177, 0]
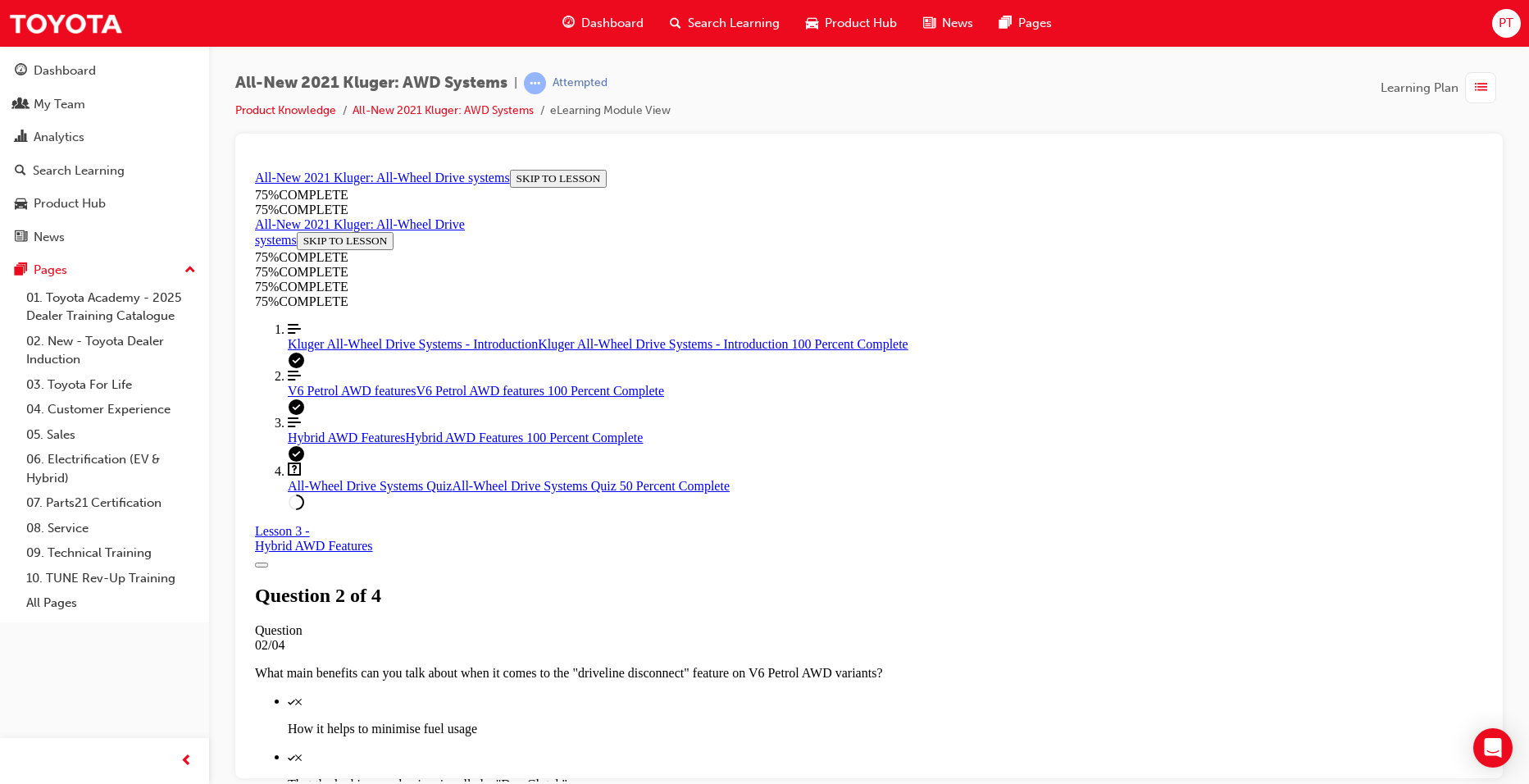
scroll to position [221, 0]
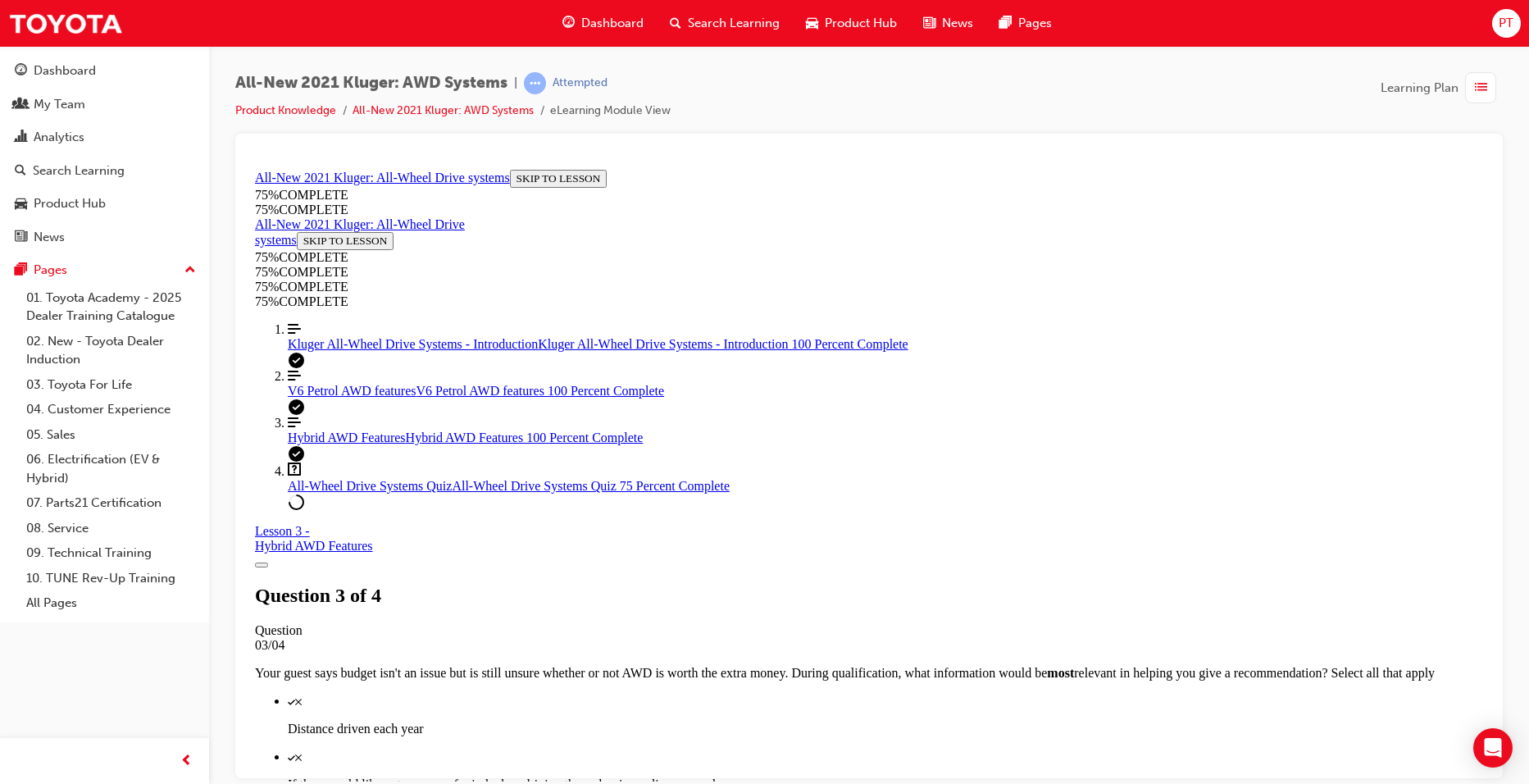
scroll to position [224, 0]
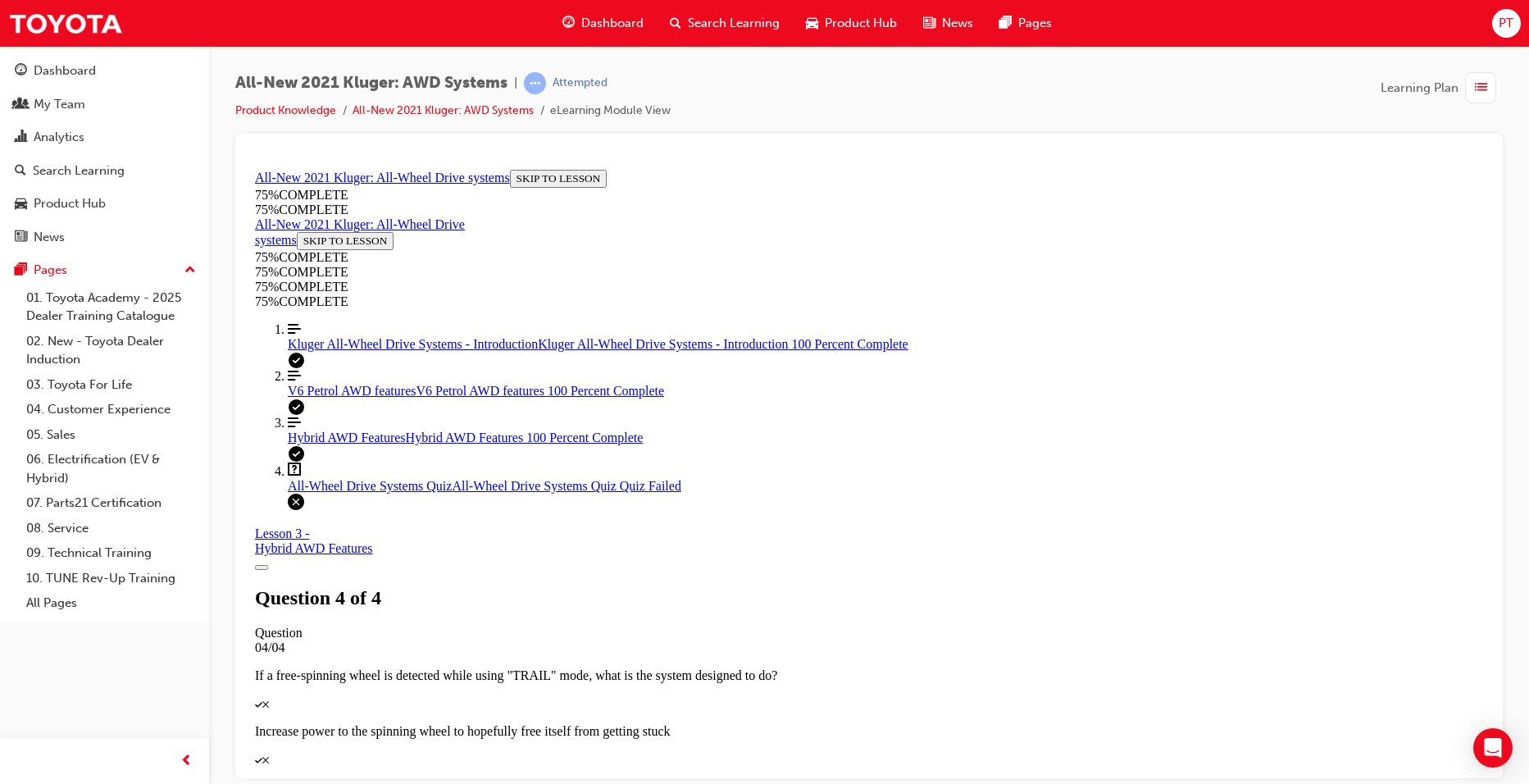
scroll to position [229, 0]
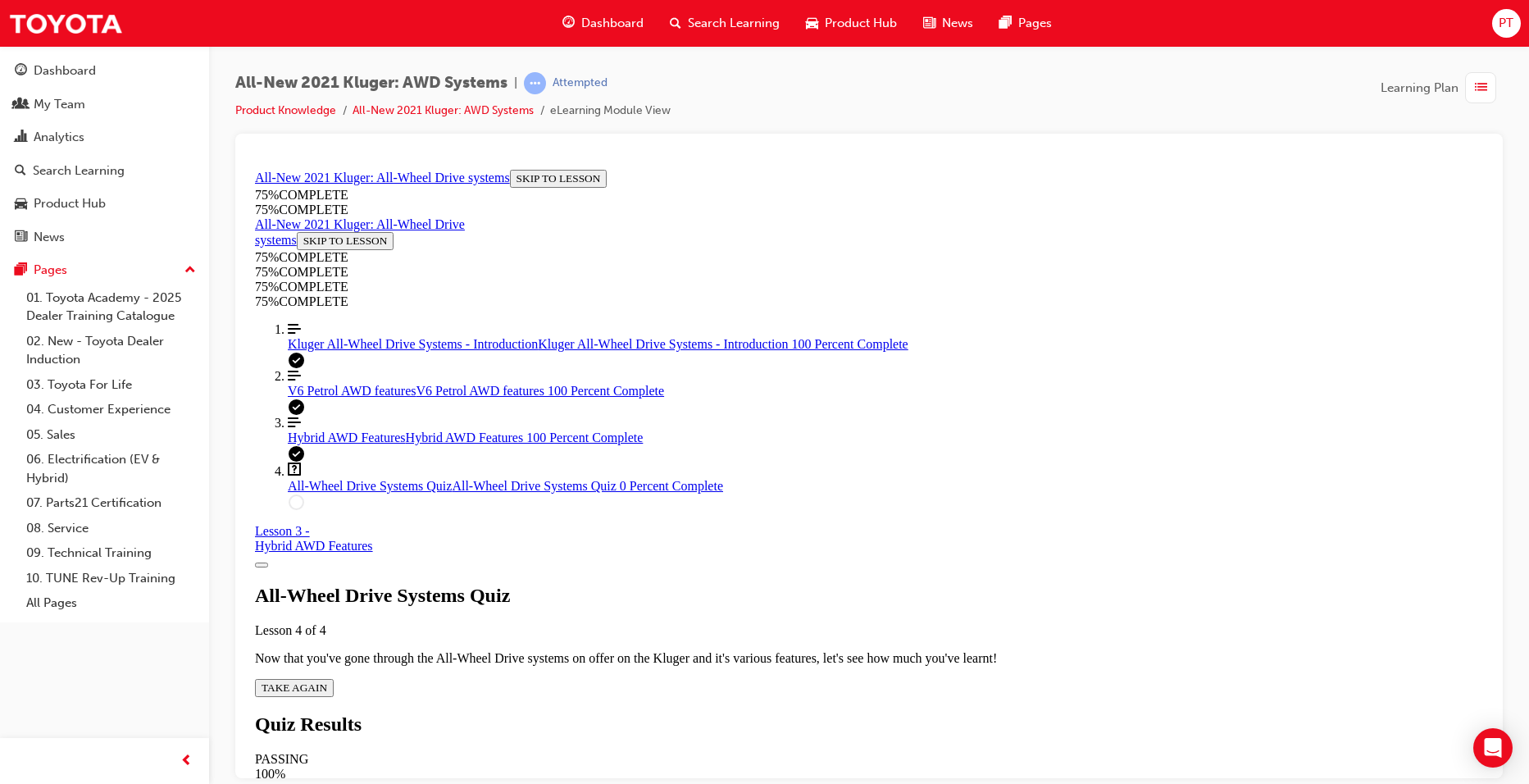
click at [756, 584] on div "All-Wheel Drive Systems Quiz Lesson 4 of 4 Now that you've gone through the All…" at bounding box center [869, 640] width 1228 height 112
click at [327, 681] on icon "Quiz" at bounding box center [327, 686] width 0 height 12
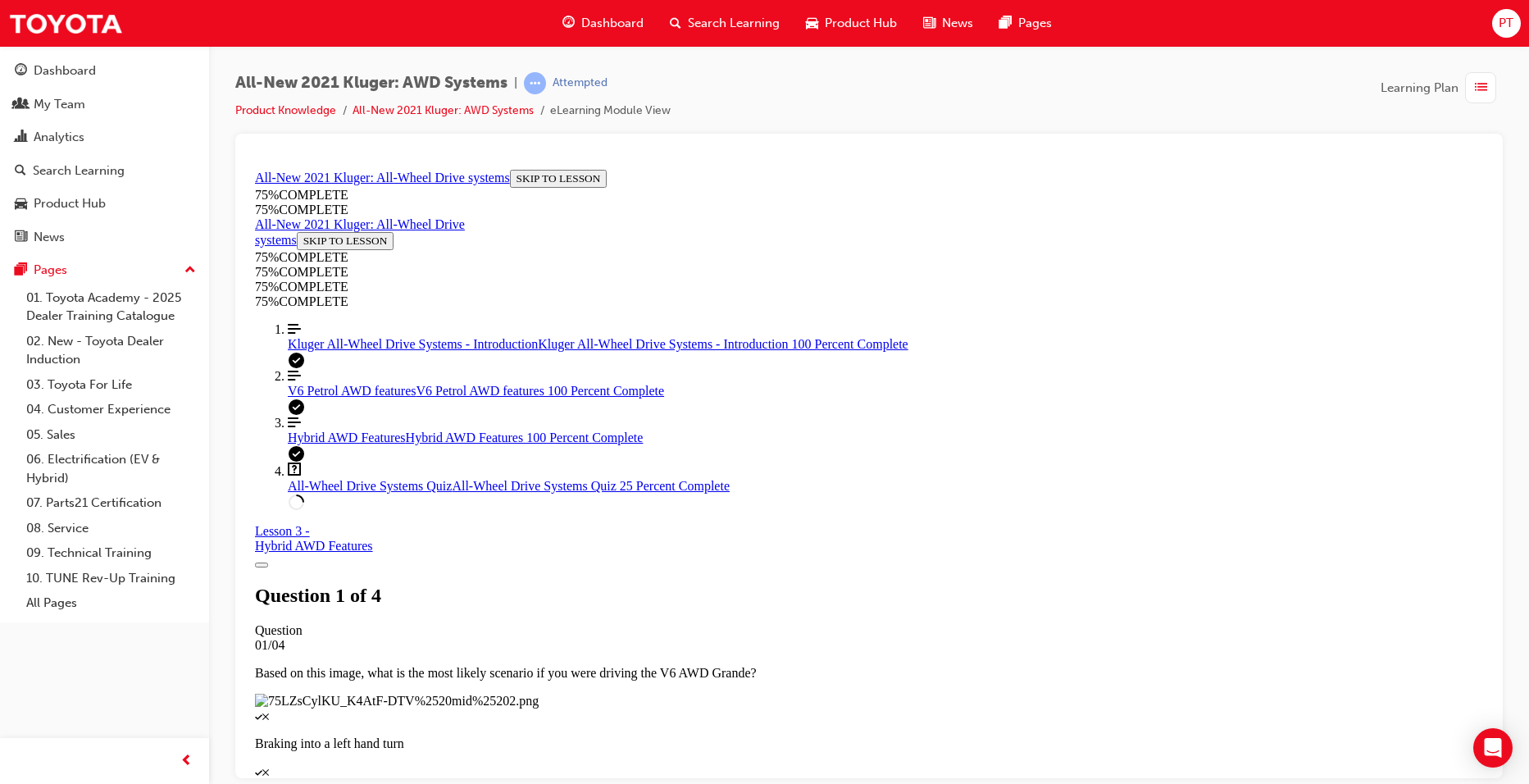
scroll to position [224, 0]
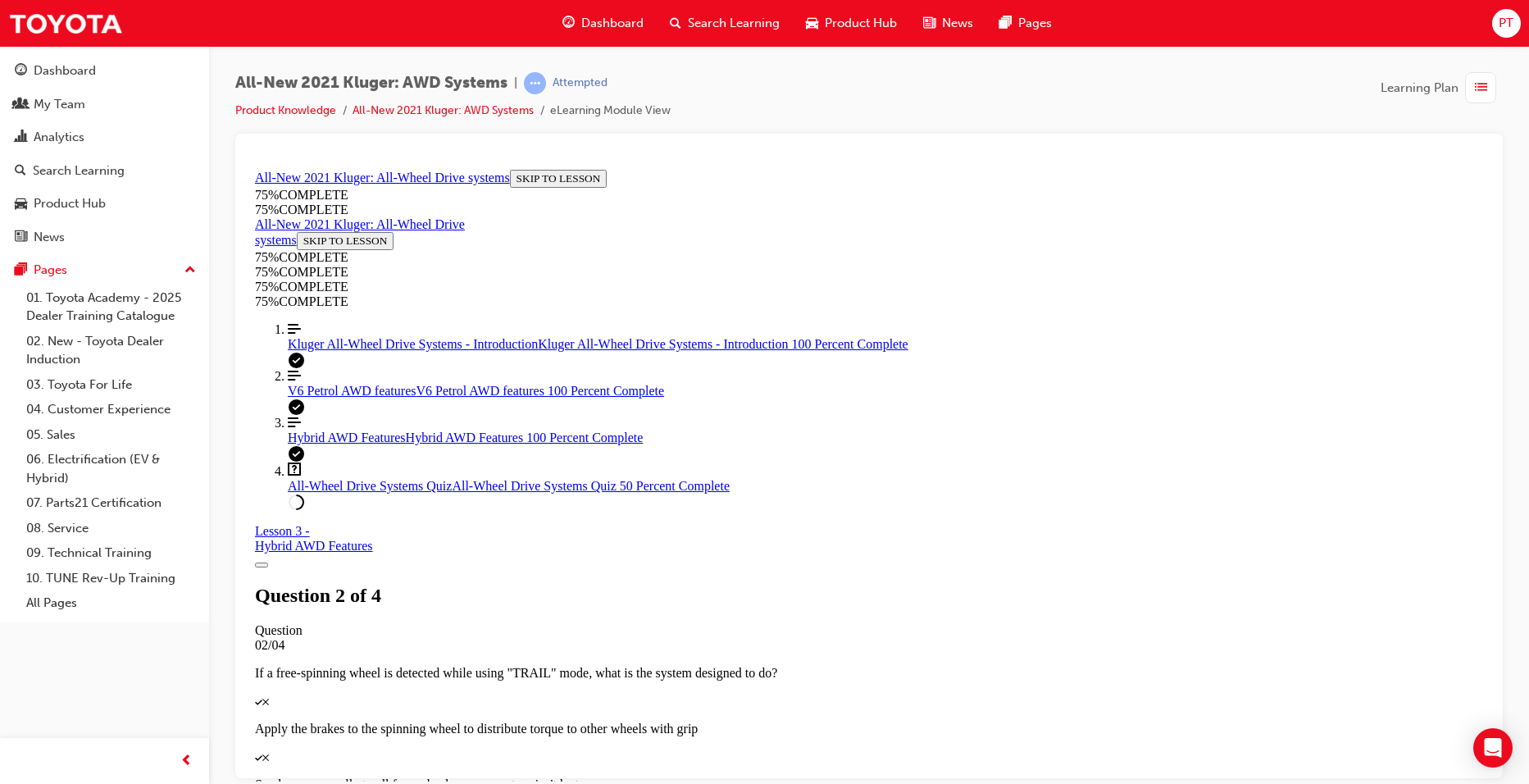
scroll to position [142, 0]
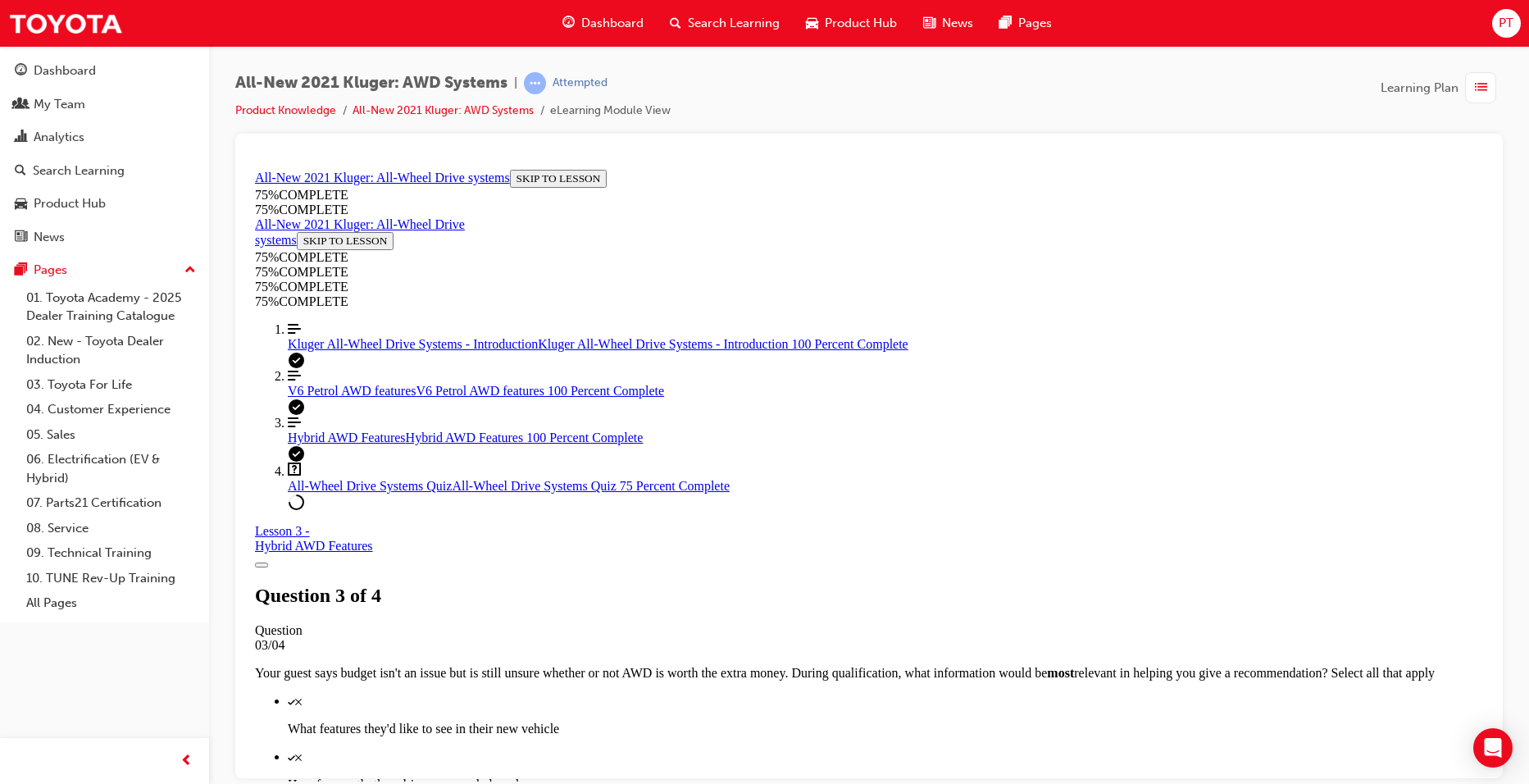
scroll to position [59, 0]
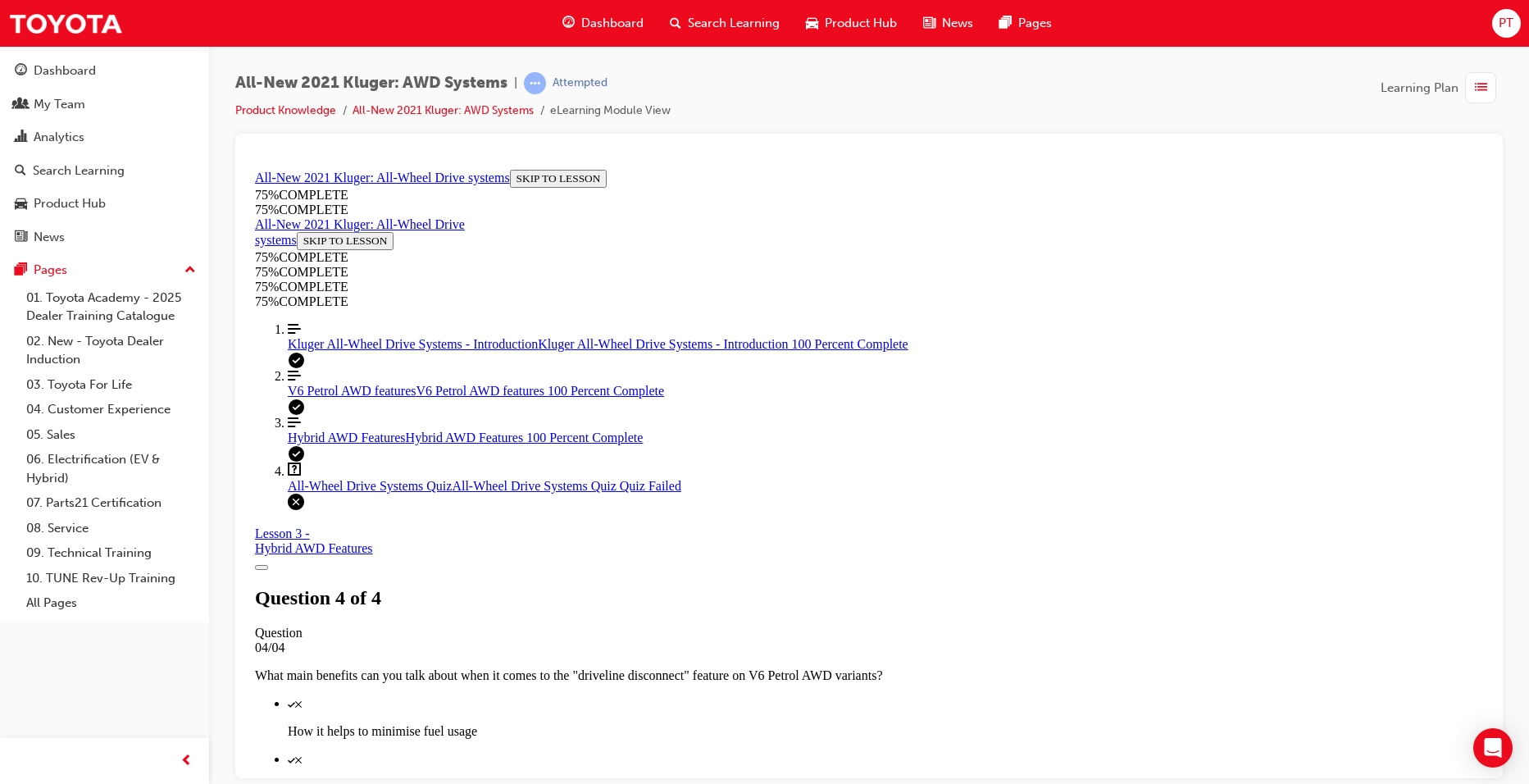
scroll to position [229, 0]
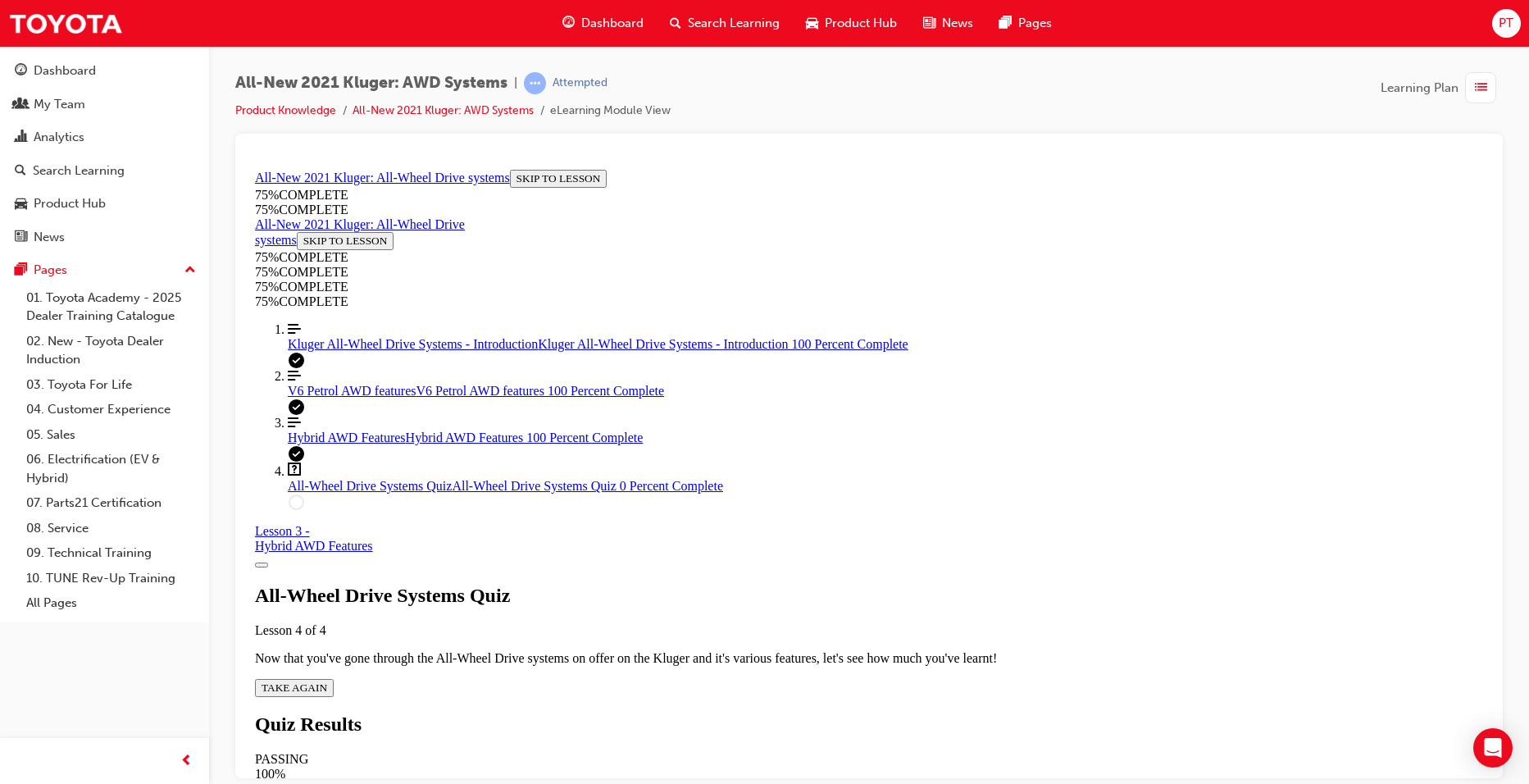
click at [327, 681] on span "TAKE AGAIN" at bounding box center [294, 686] width 66 height 12
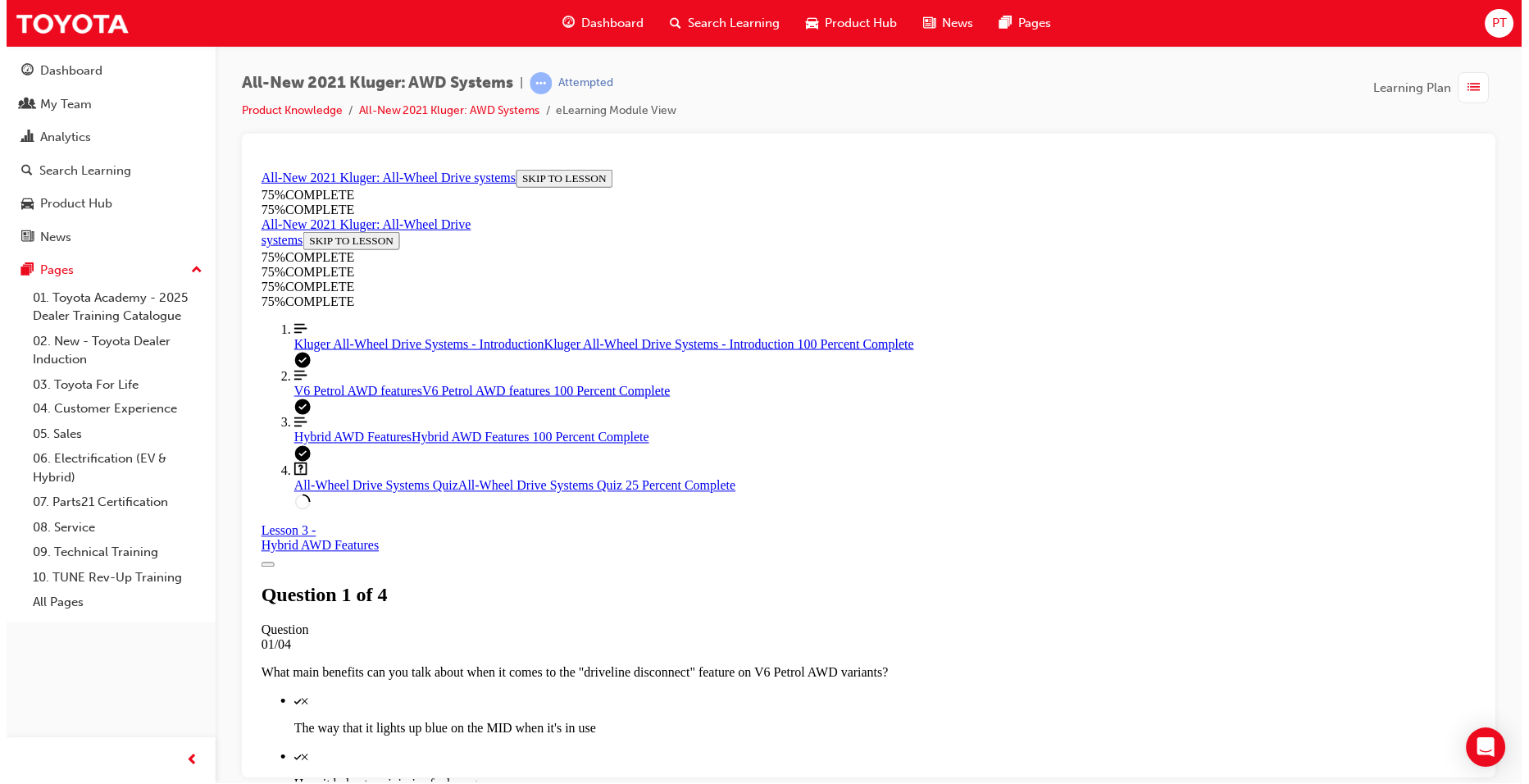
scroll to position [59, 0]
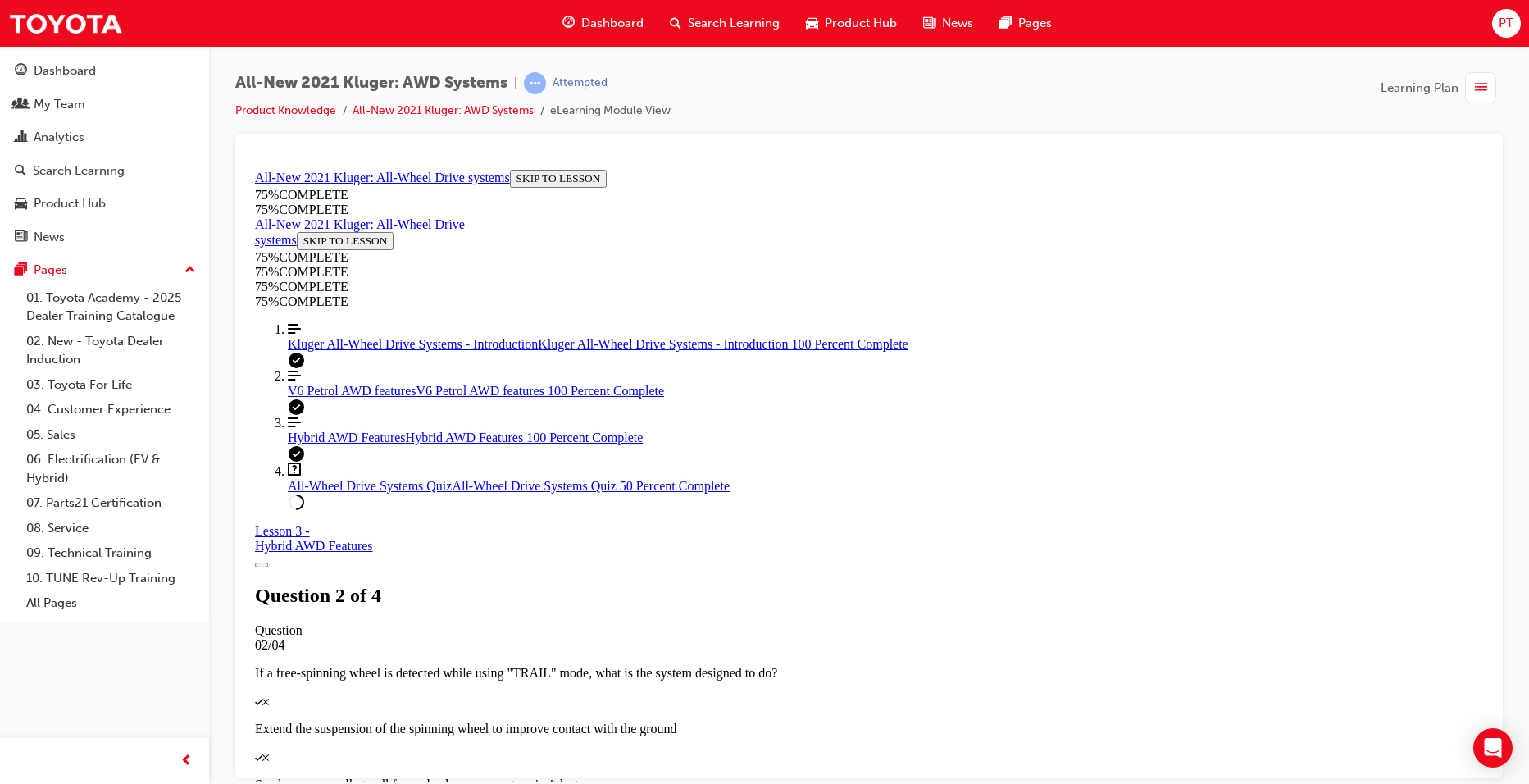
scroll to position [418, 0]
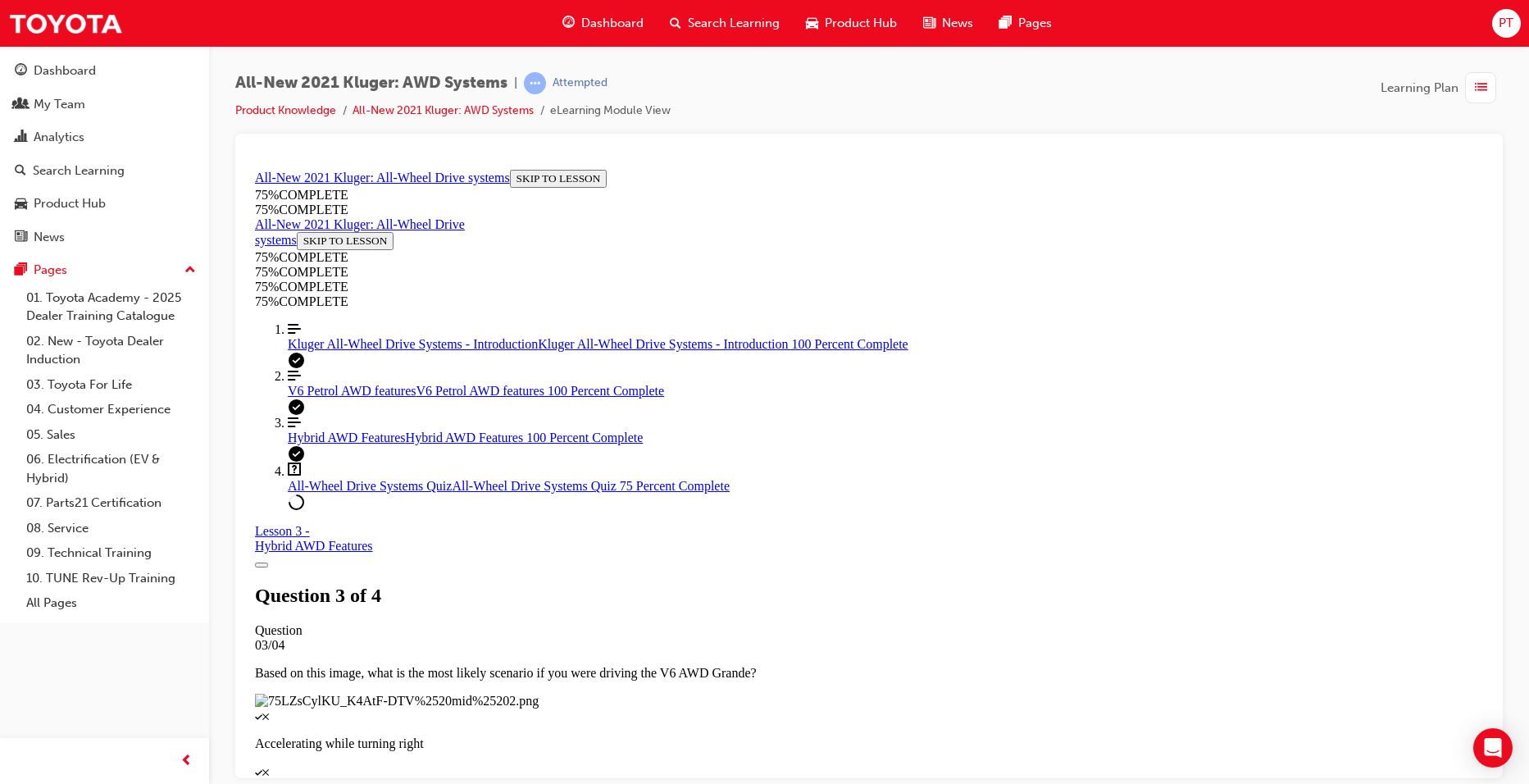
scroll to position [59, 0]
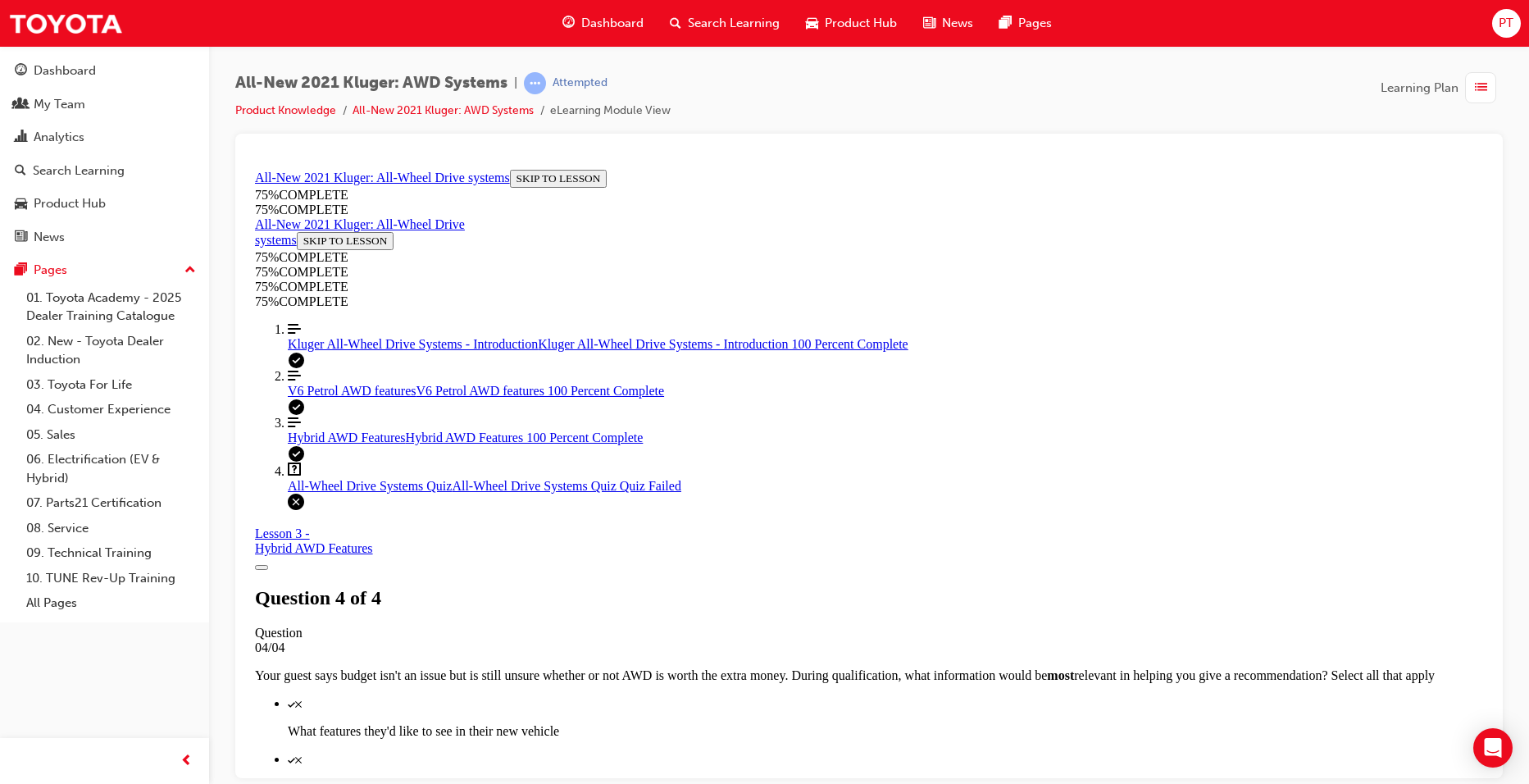
scroll to position [229, 0]
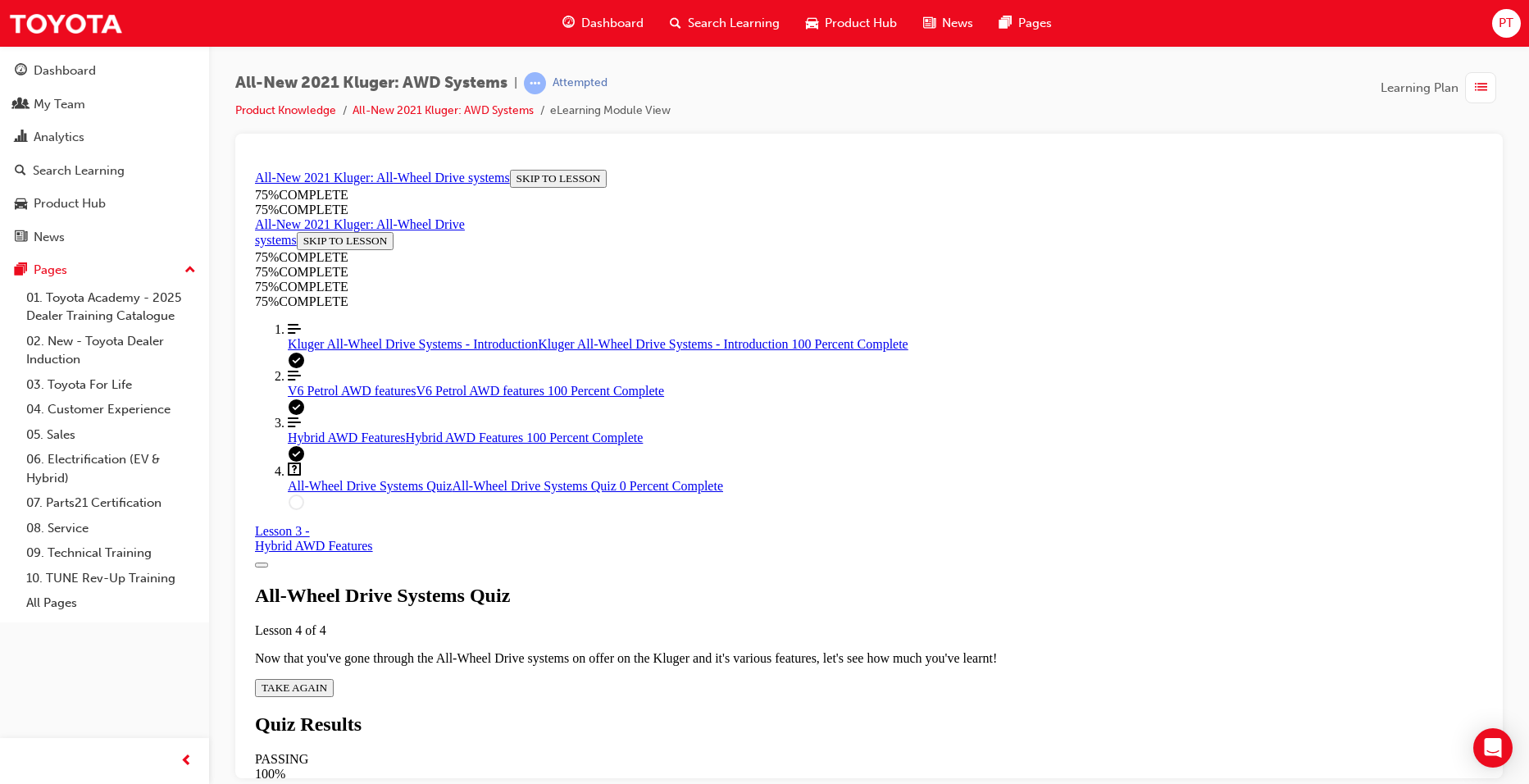
scroll to position [59, 0]
click at [327, 681] on span "TAKE AGAIN" at bounding box center [294, 686] width 66 height 12
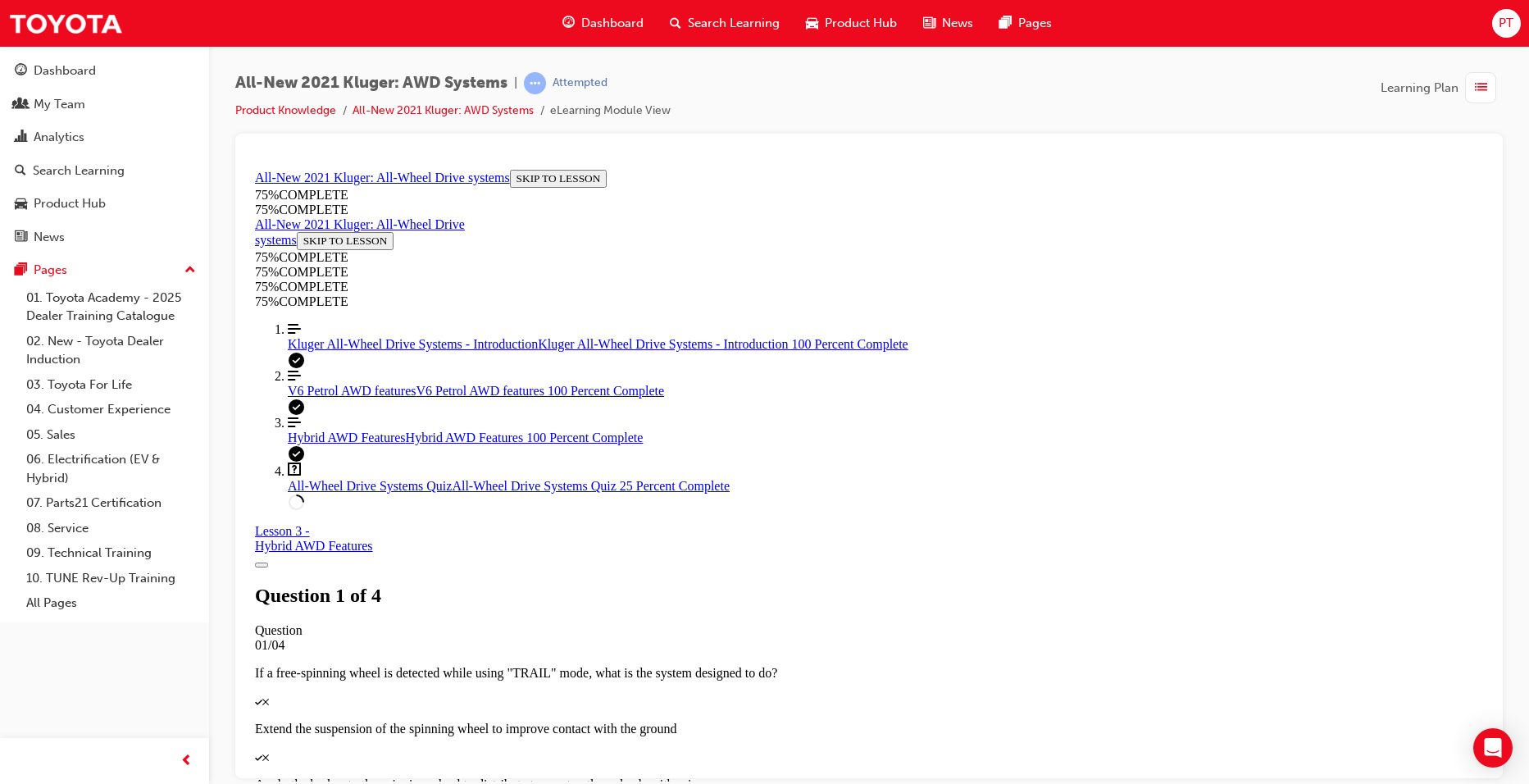
scroll to position [221, 0]
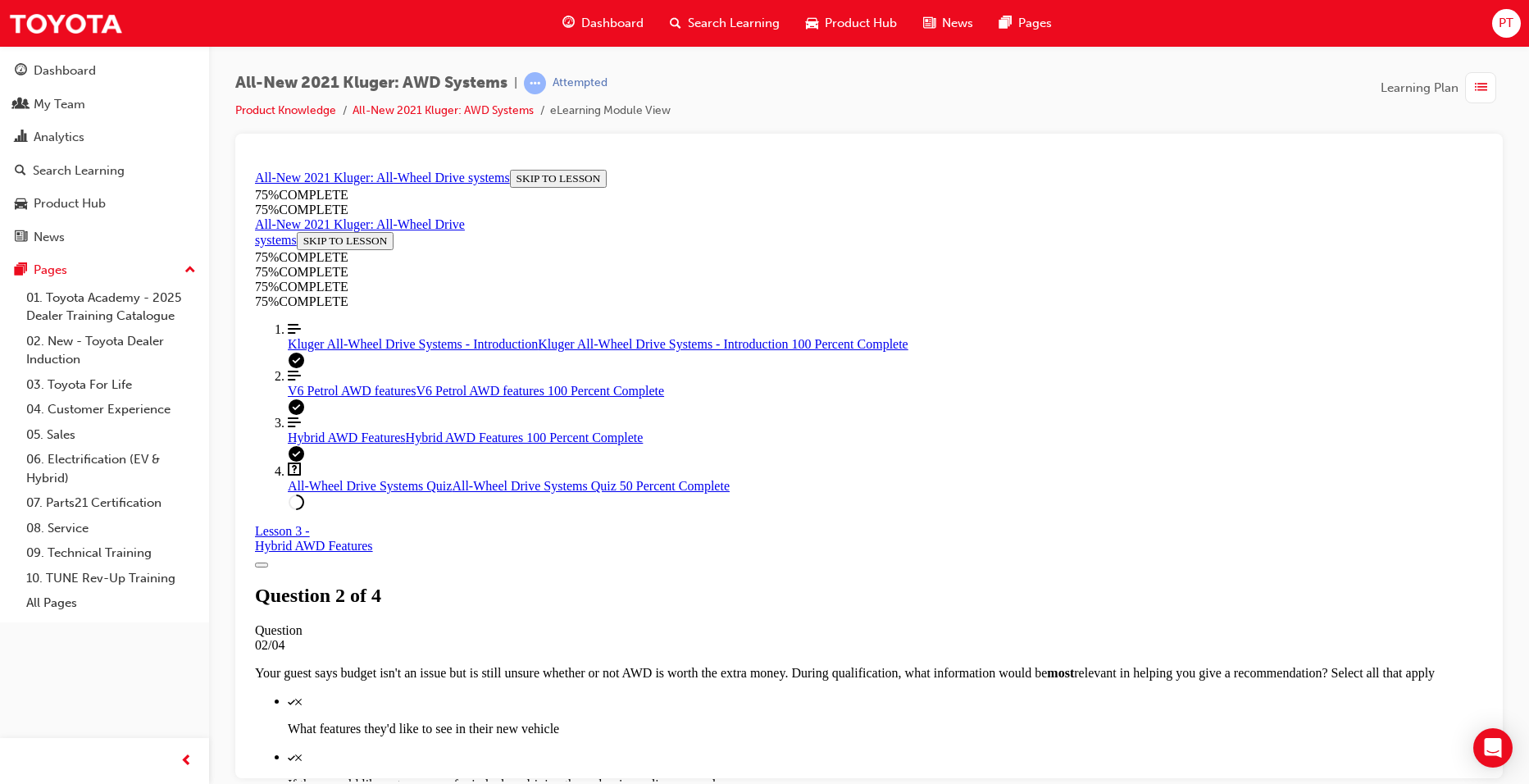
scroll to position [336, 0]
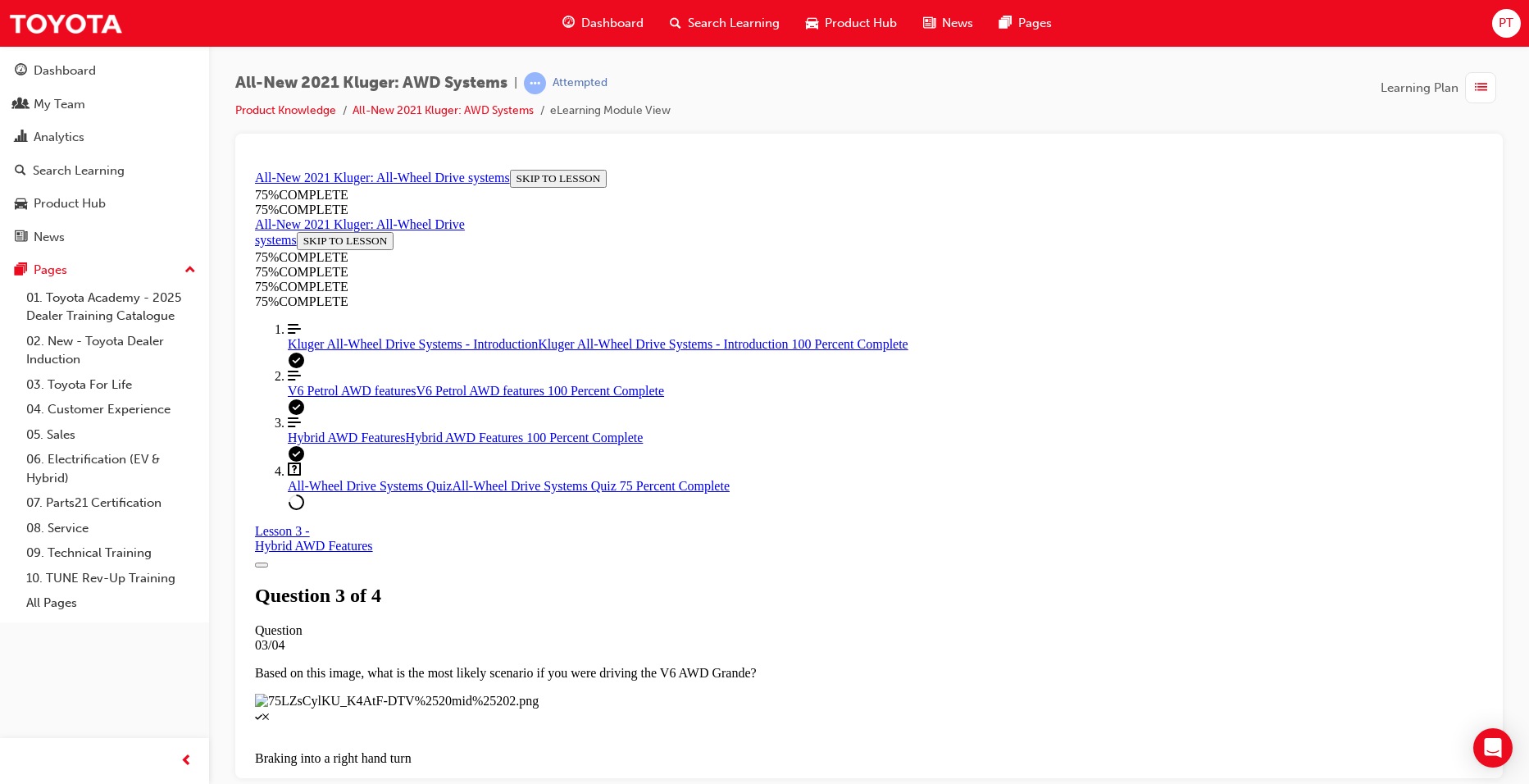
scroll to position [142, 0]
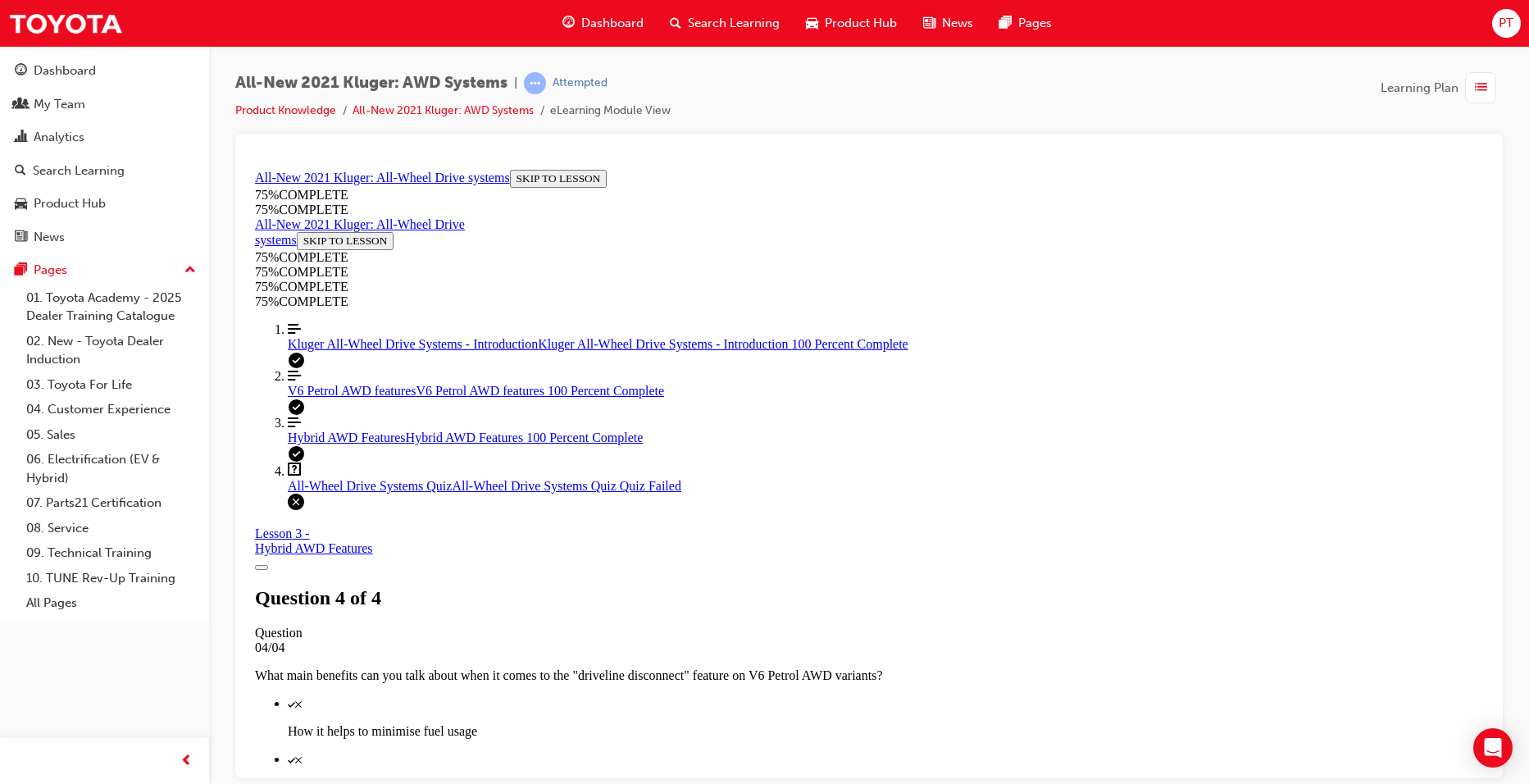
scroll to position [229, 0]
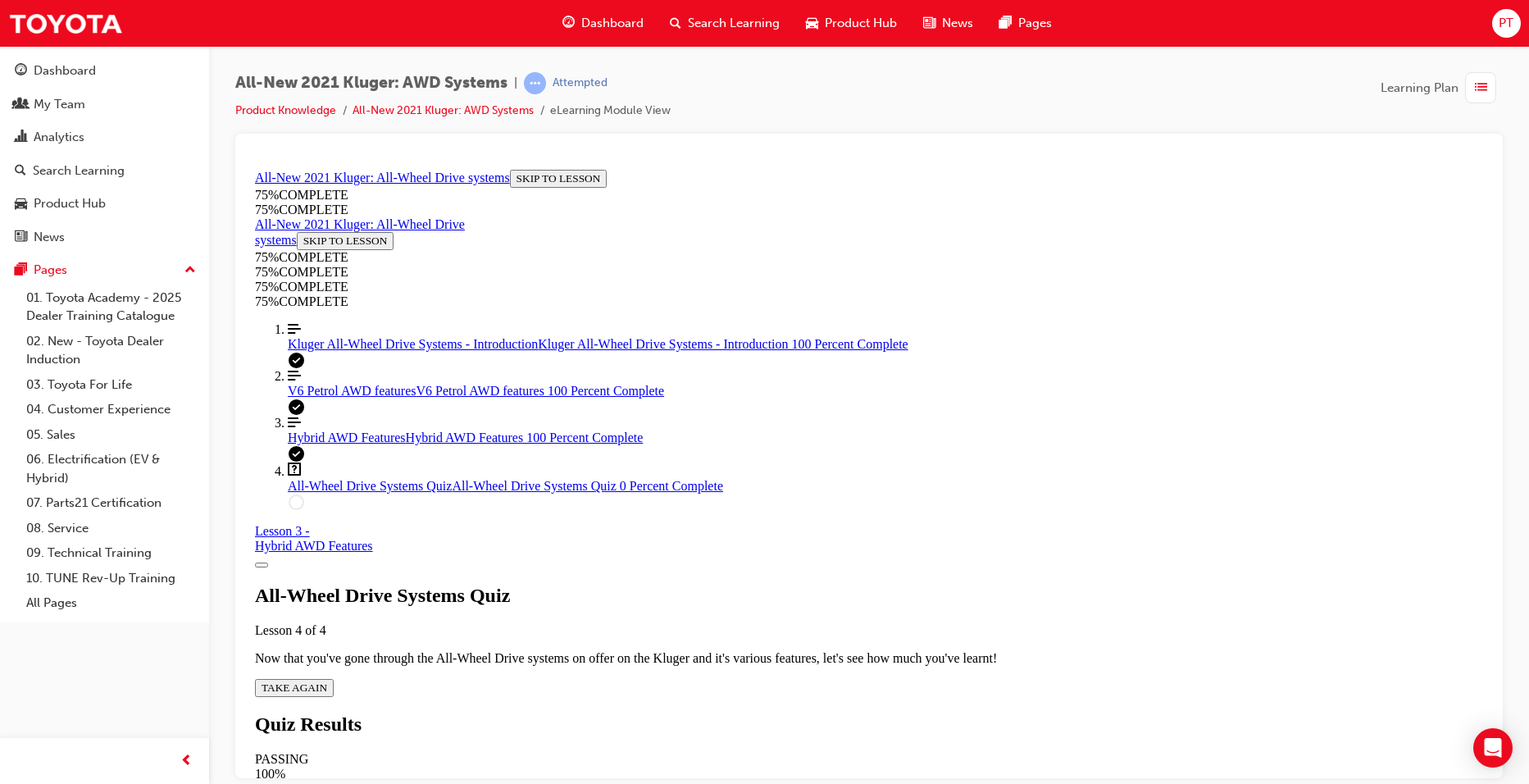
click at [327, 681] on span "TAKE AGAIN" at bounding box center [294, 686] width 66 height 12
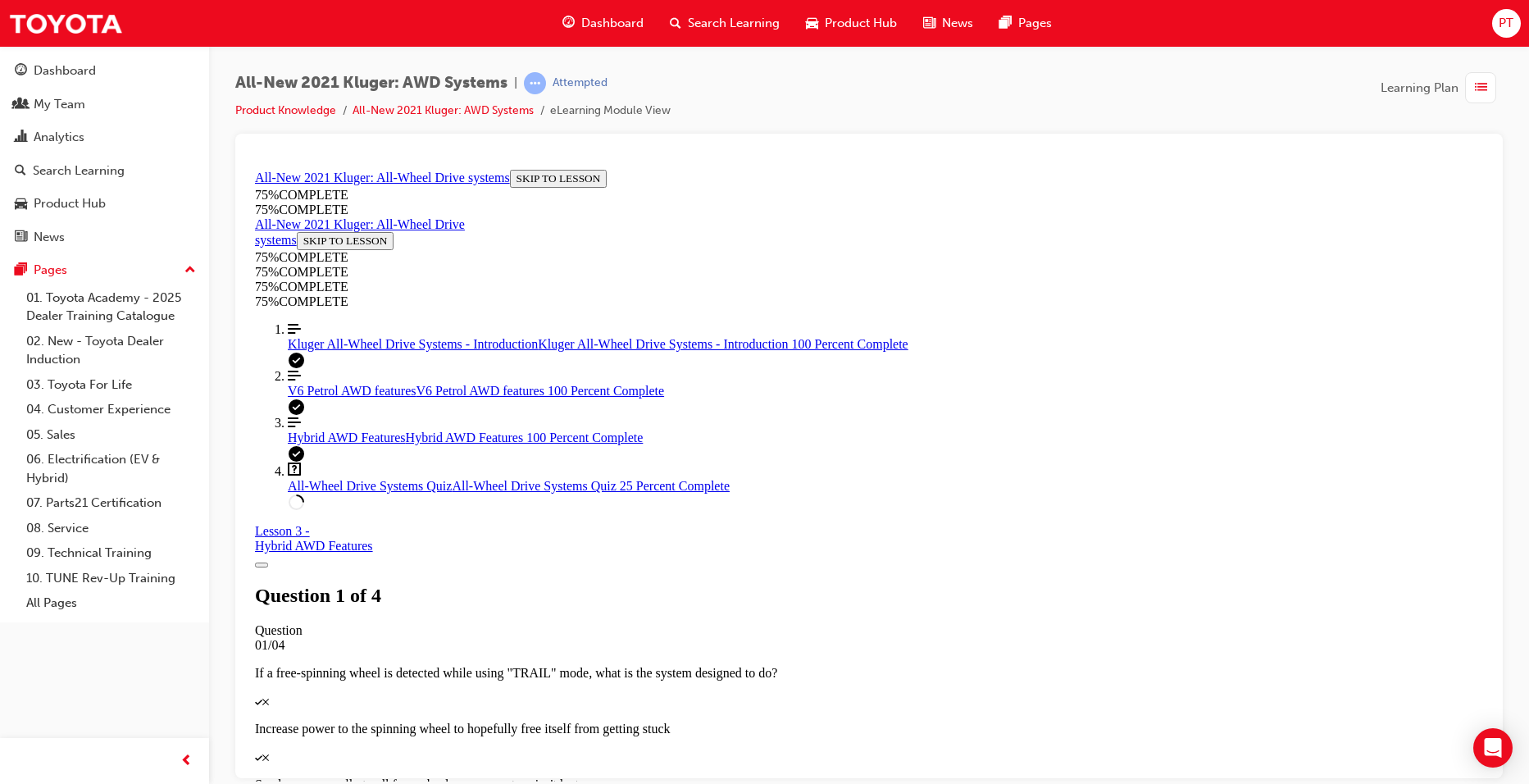
scroll to position [221, 0]
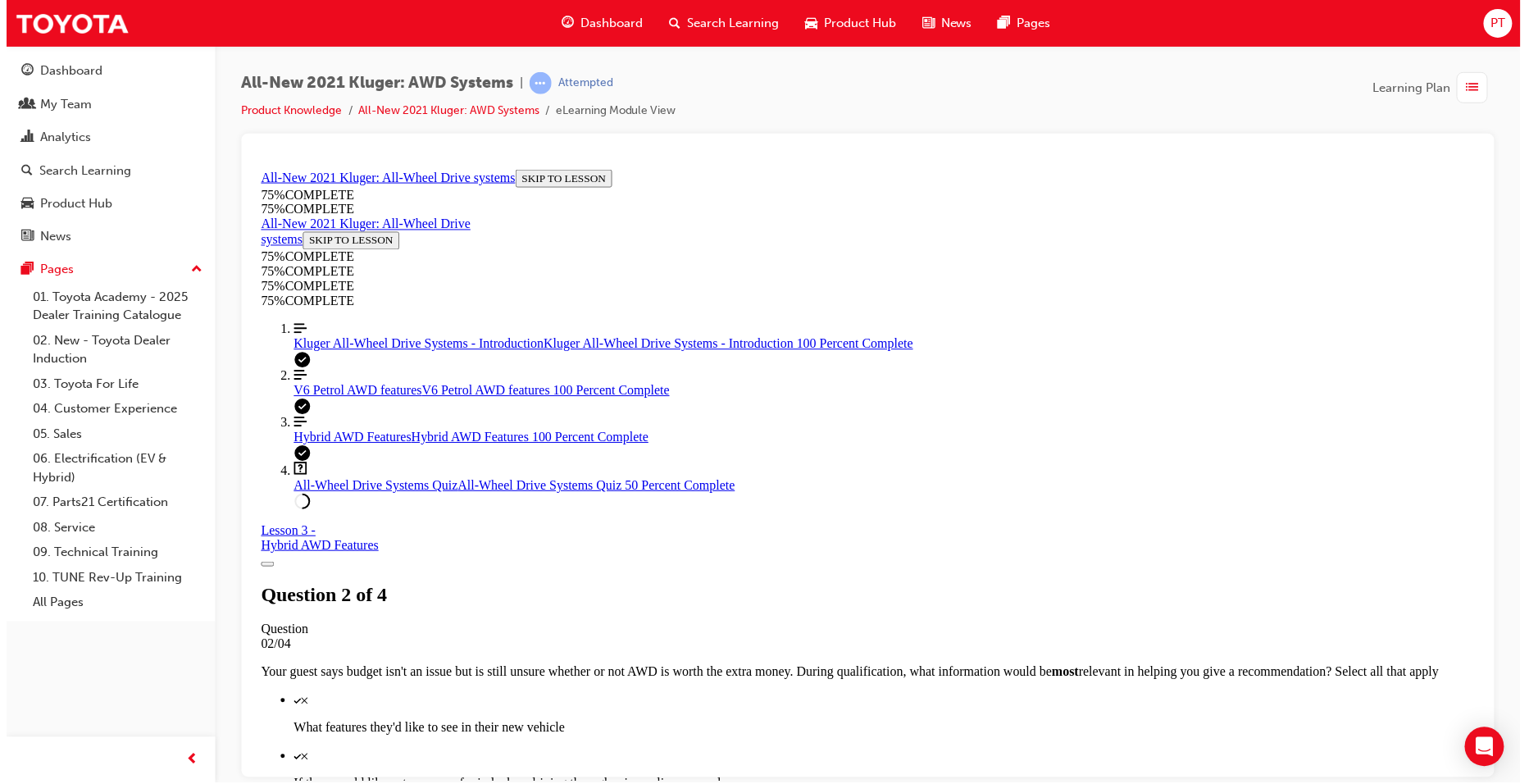
scroll to position [59, 0]
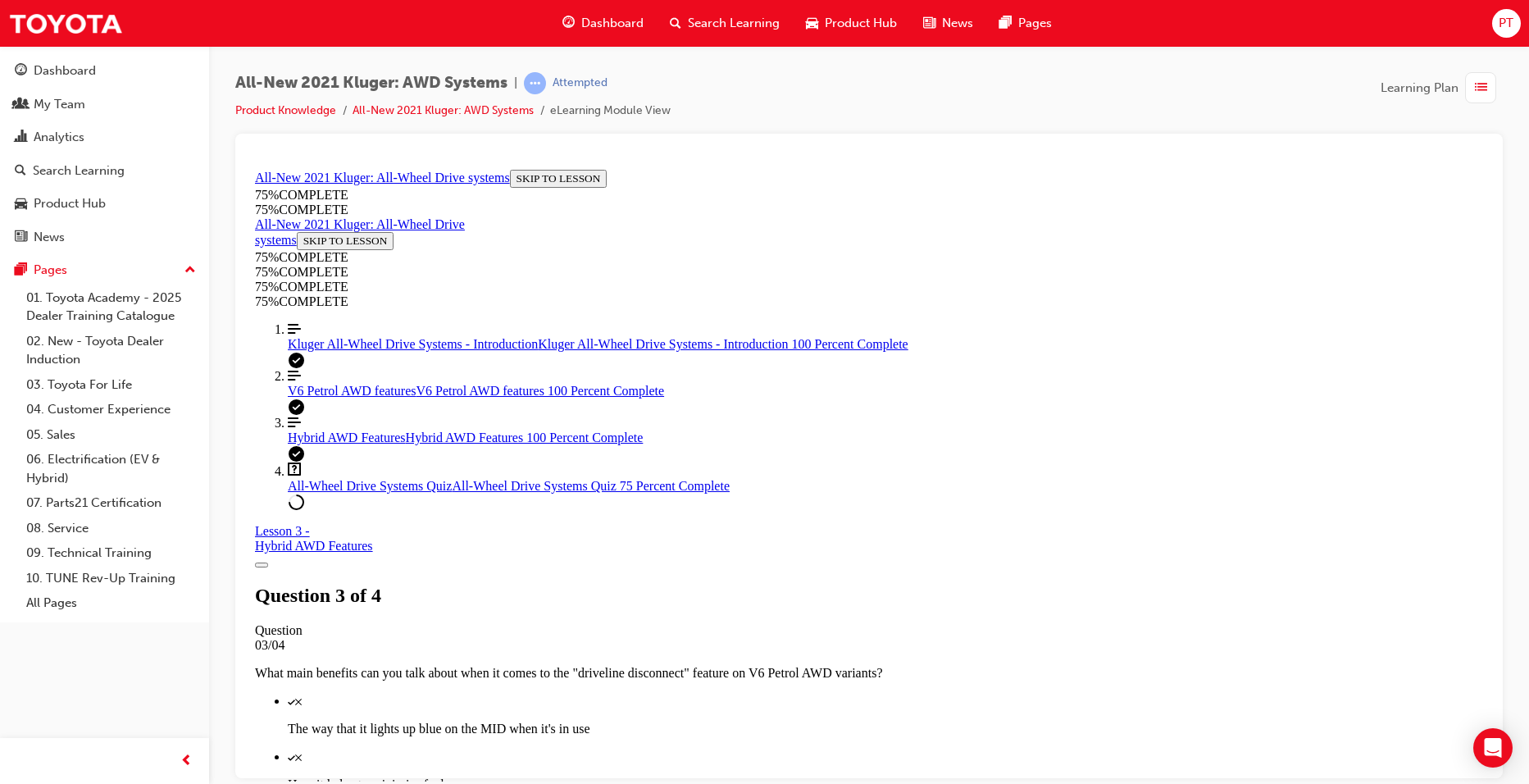
scroll to position [387, 0]
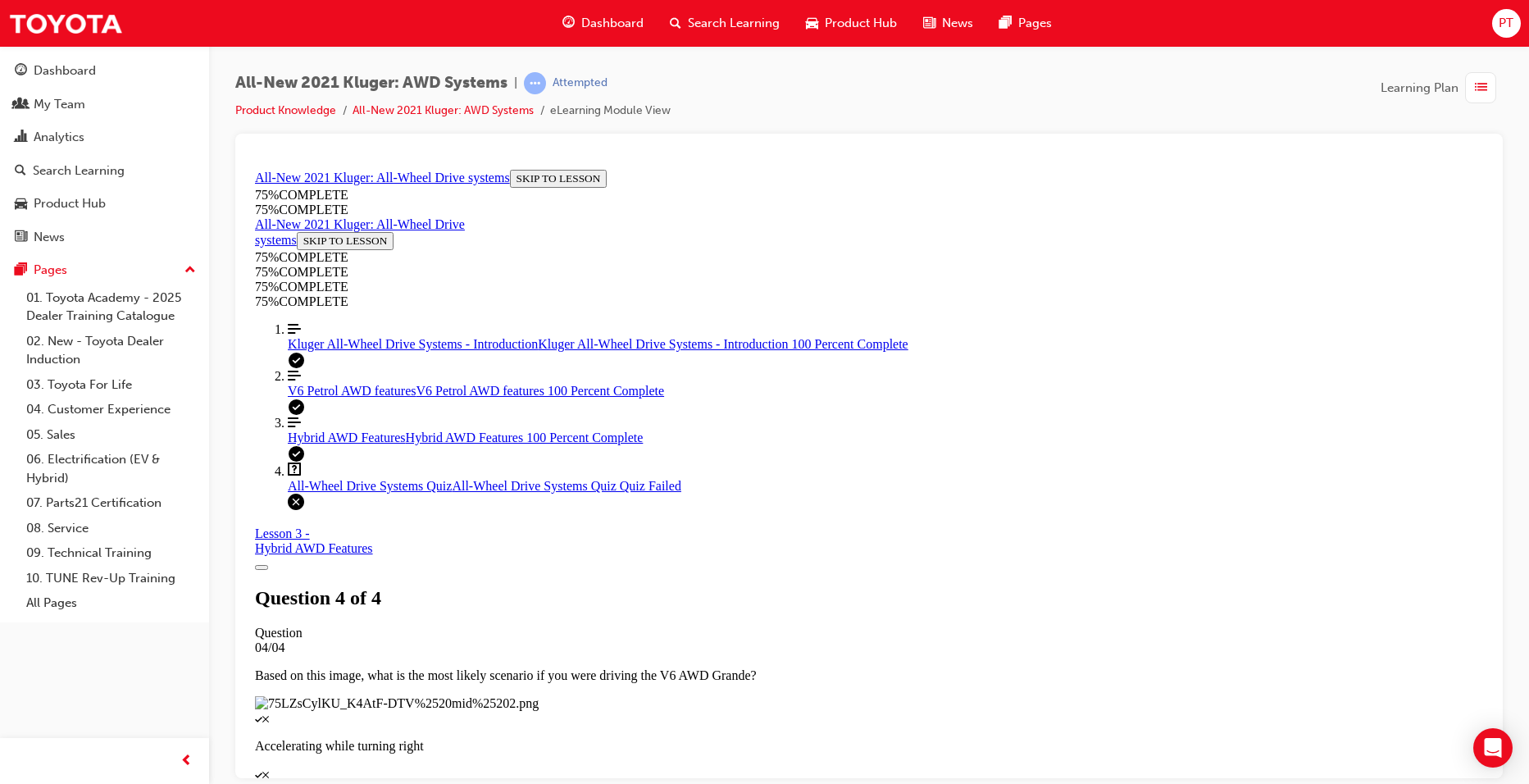
scroll to position [229, 0]
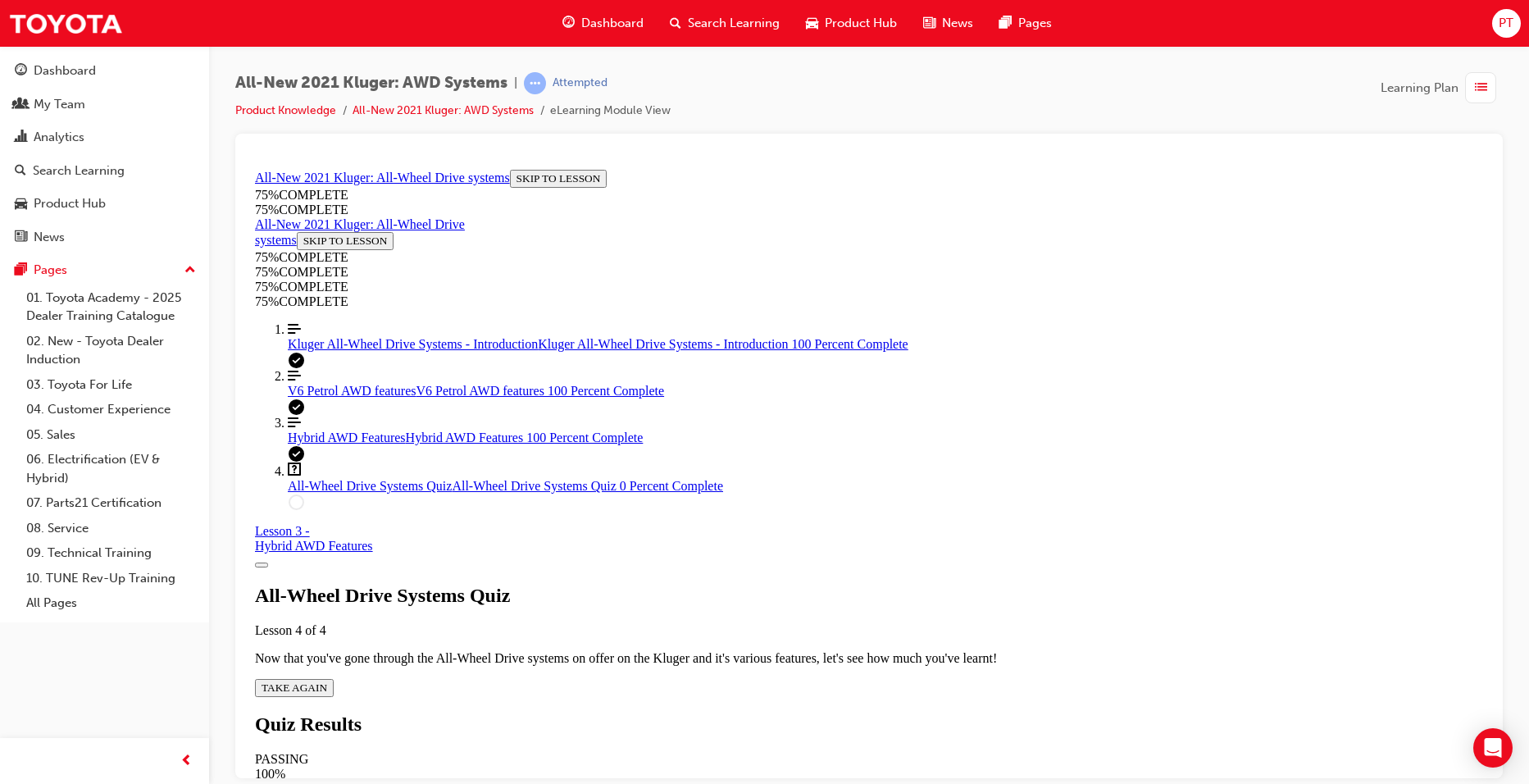
click at [327, 681] on span "TAKE AGAIN" at bounding box center [294, 686] width 66 height 12
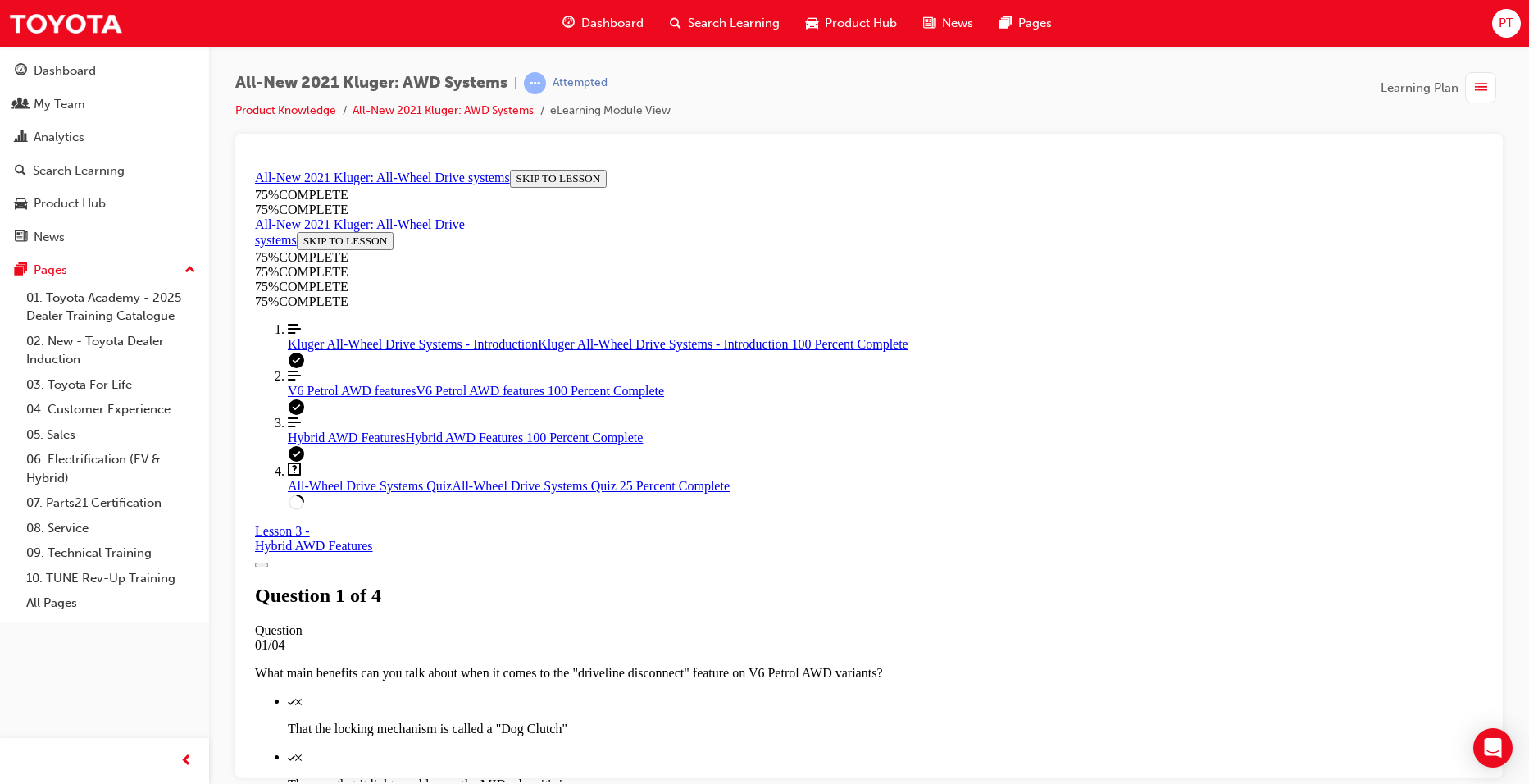
scroll to position [142, 0]
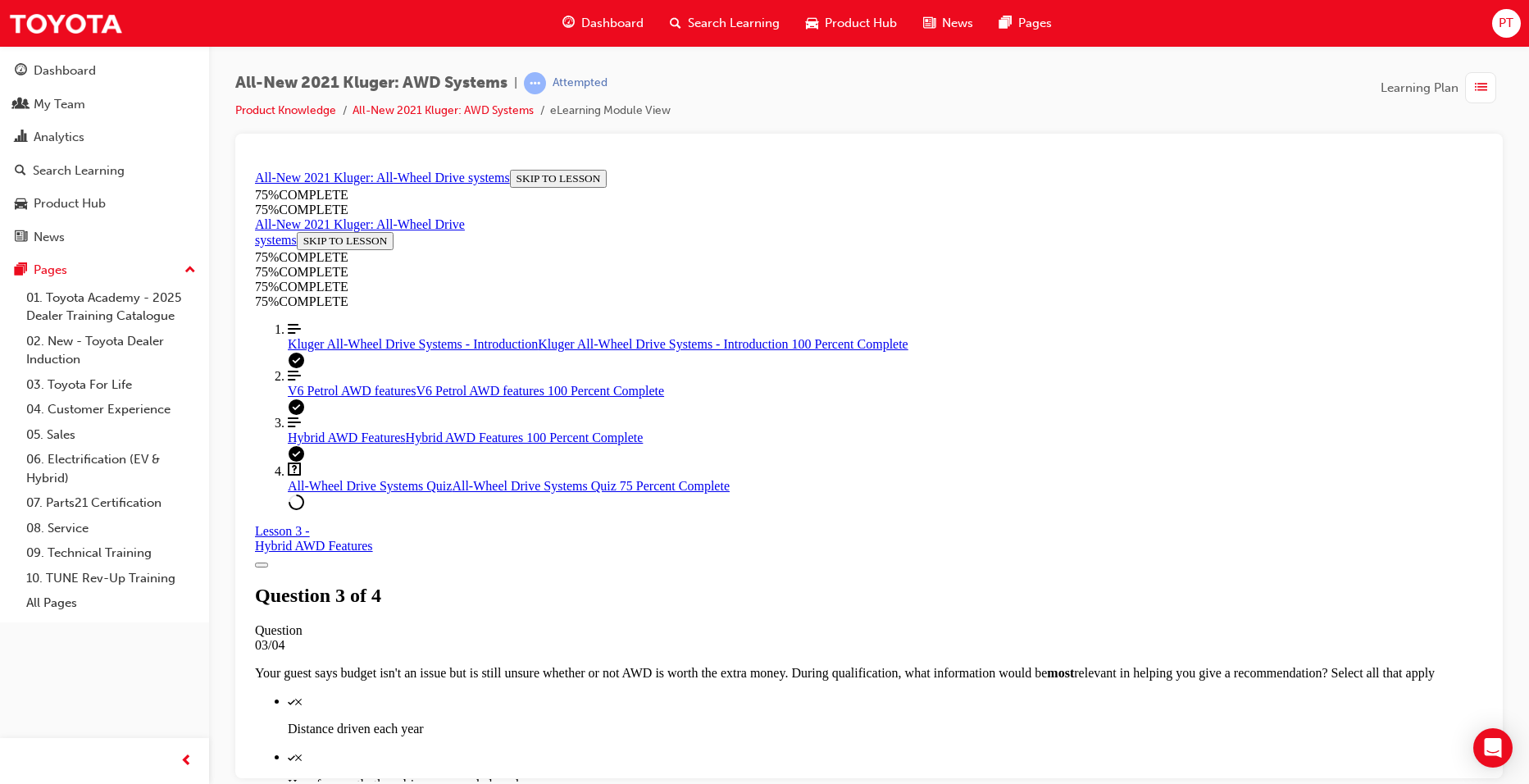
scroll to position [306, 0]
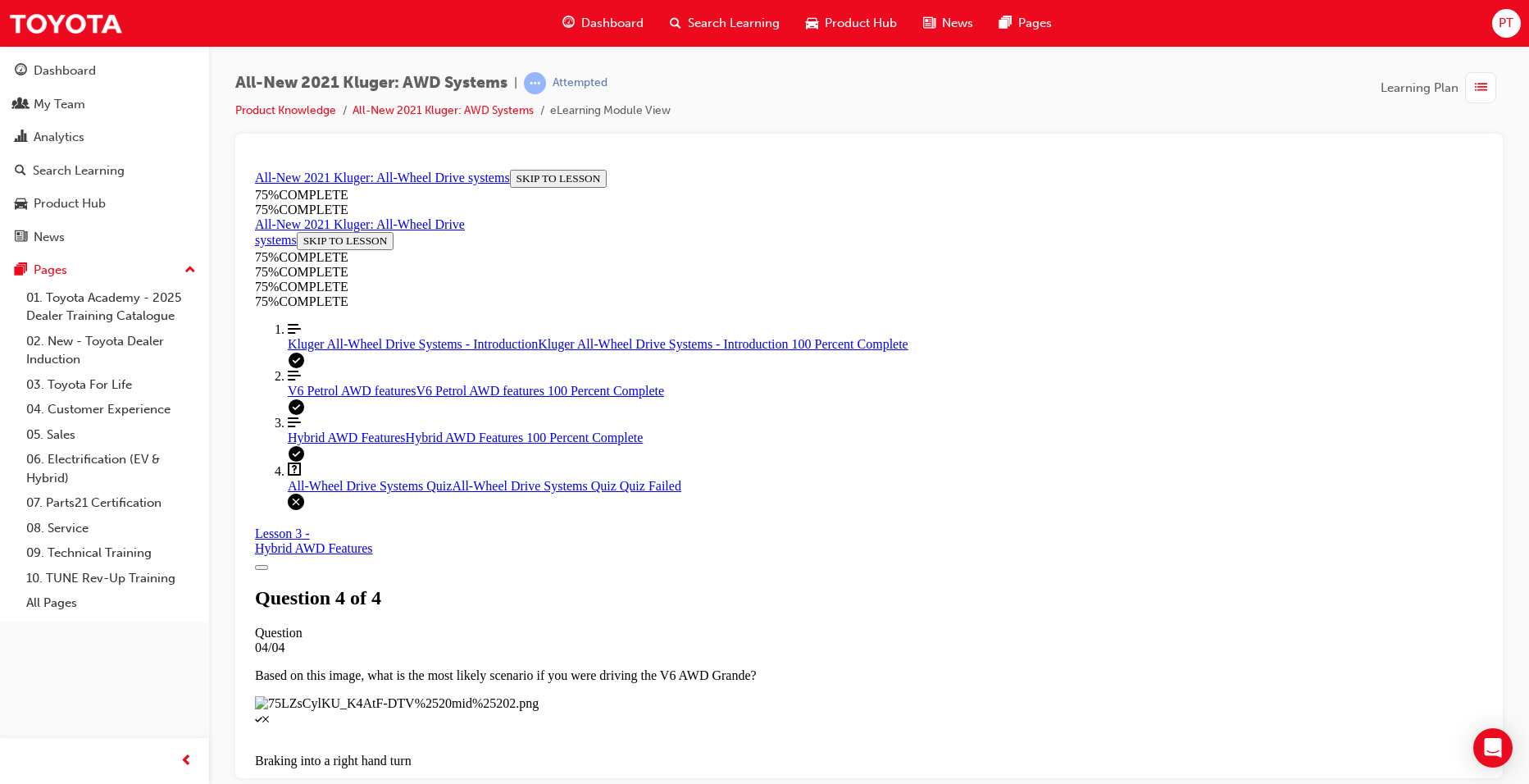
scroll to position [229, 0]
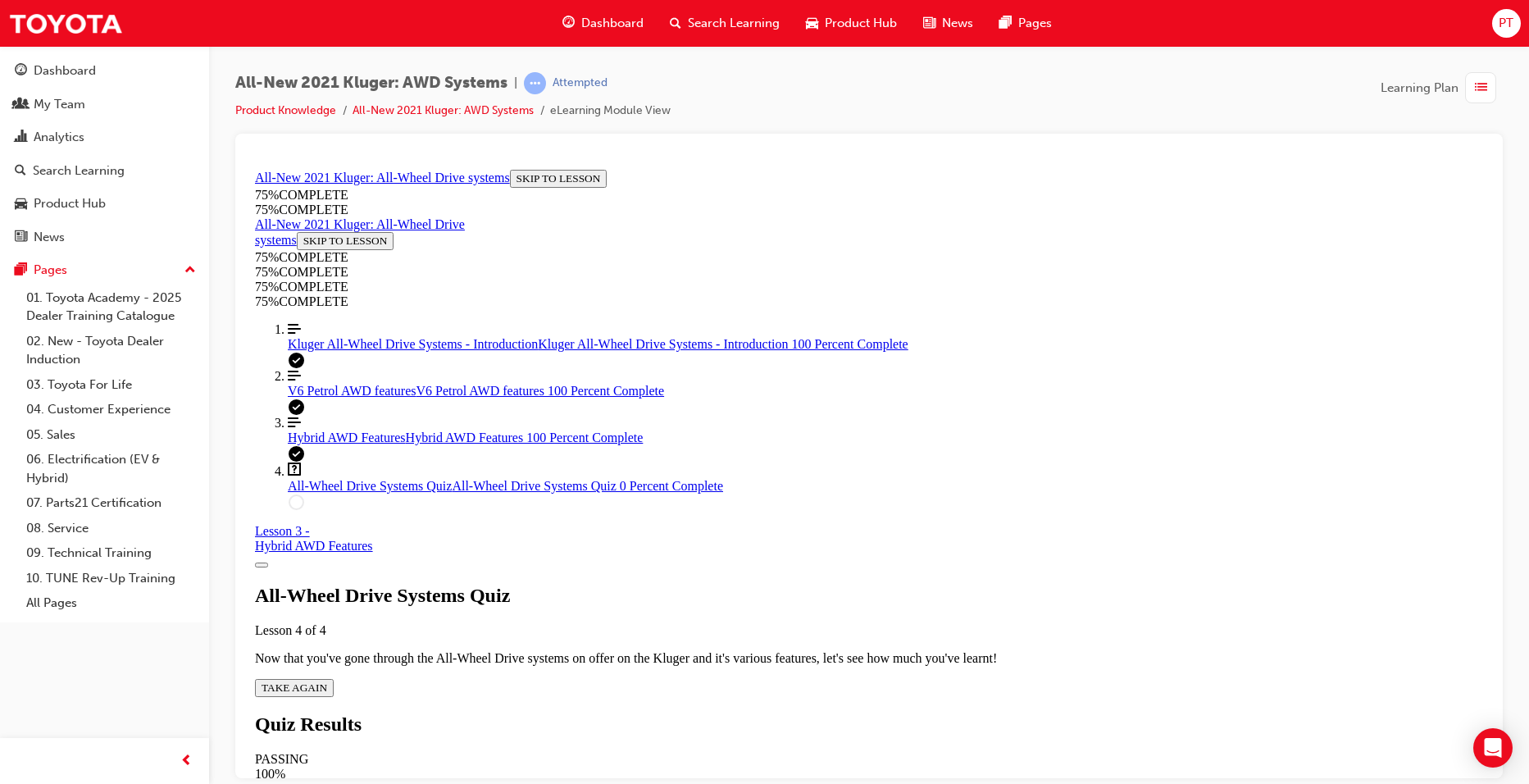
click at [327, 681] on span "TAKE AGAIN" at bounding box center [294, 686] width 66 height 12
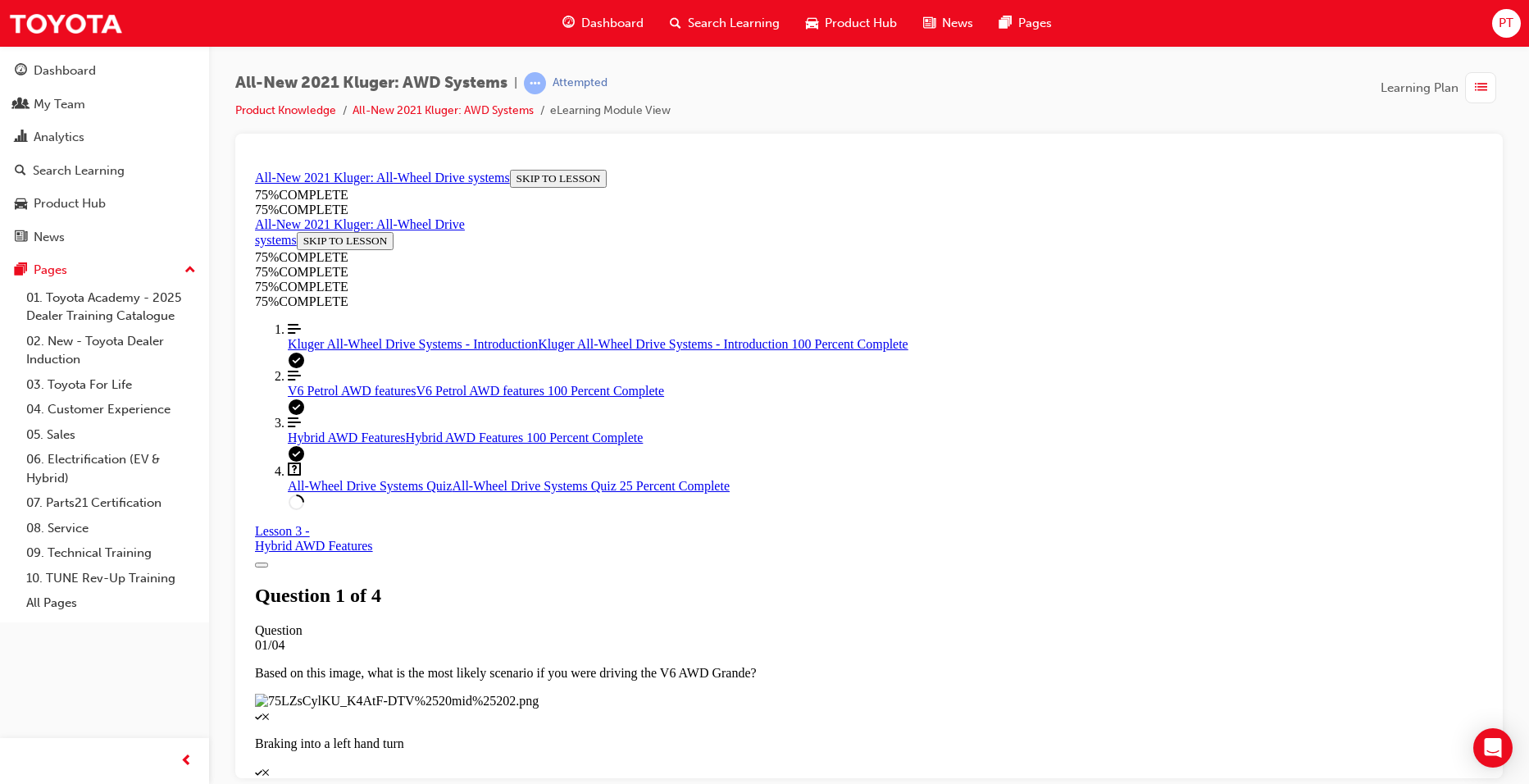
scroll to position [224, 0]
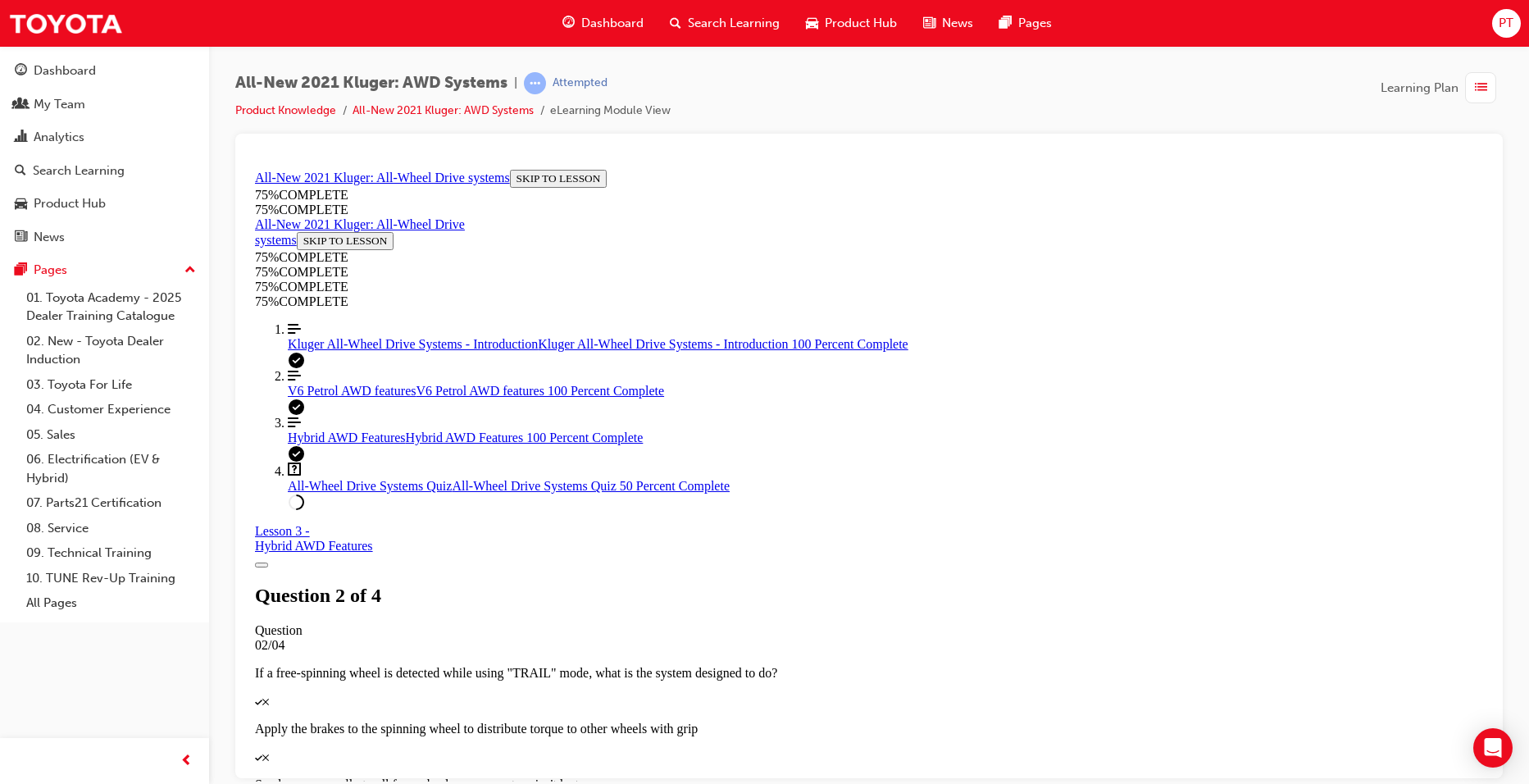
scroll to position [142, 0]
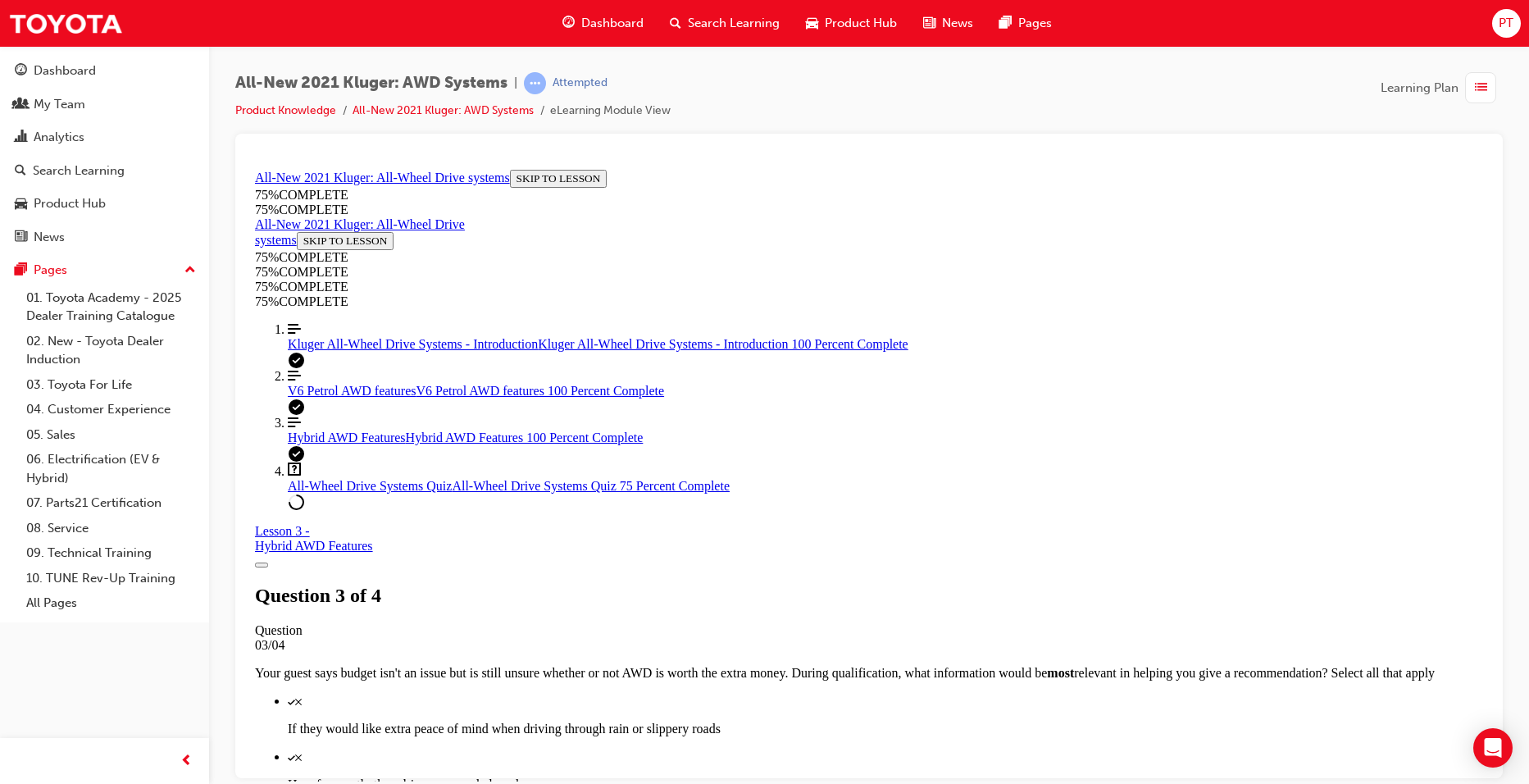
scroll to position [59, 0]
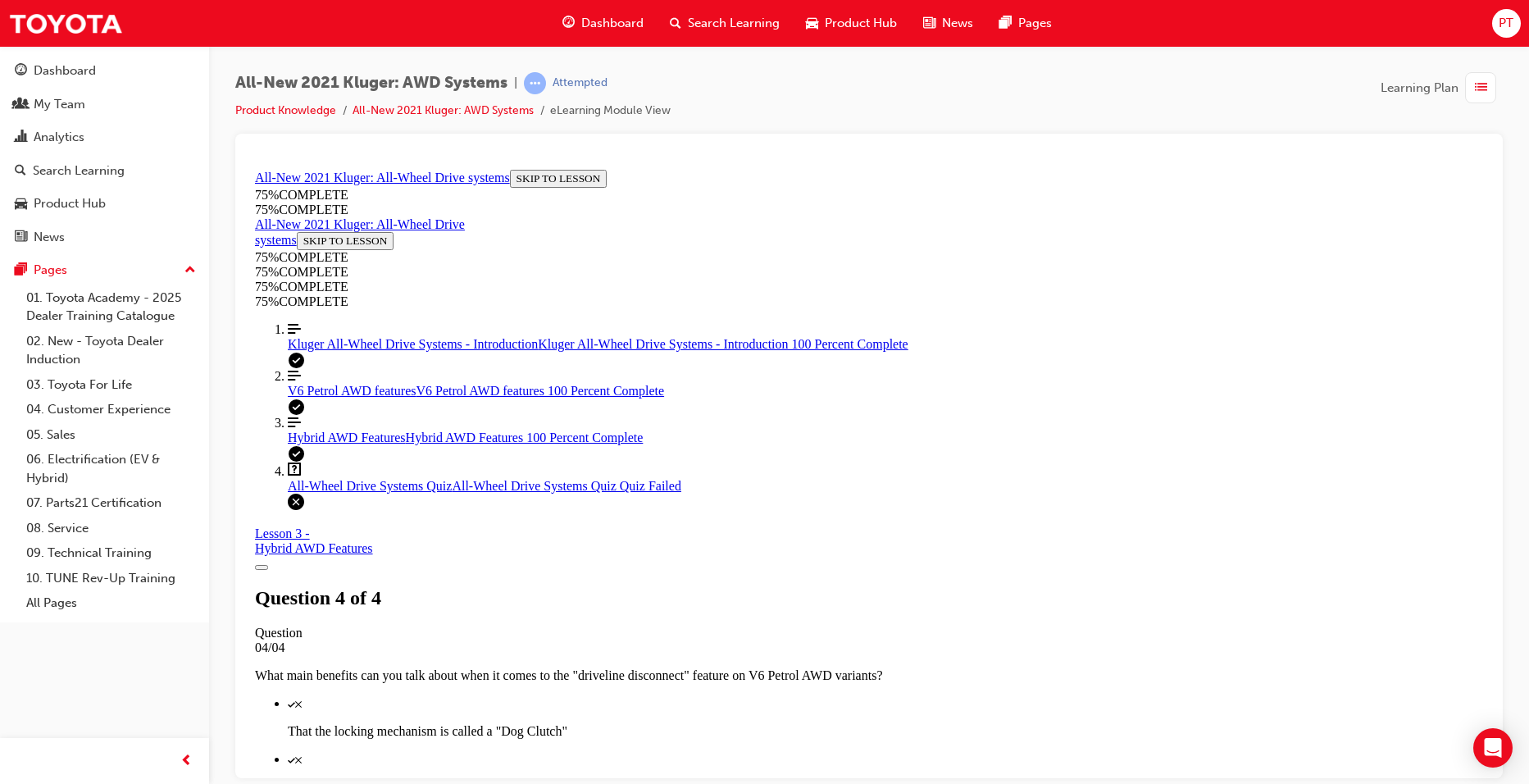
scroll to position [229, 0]
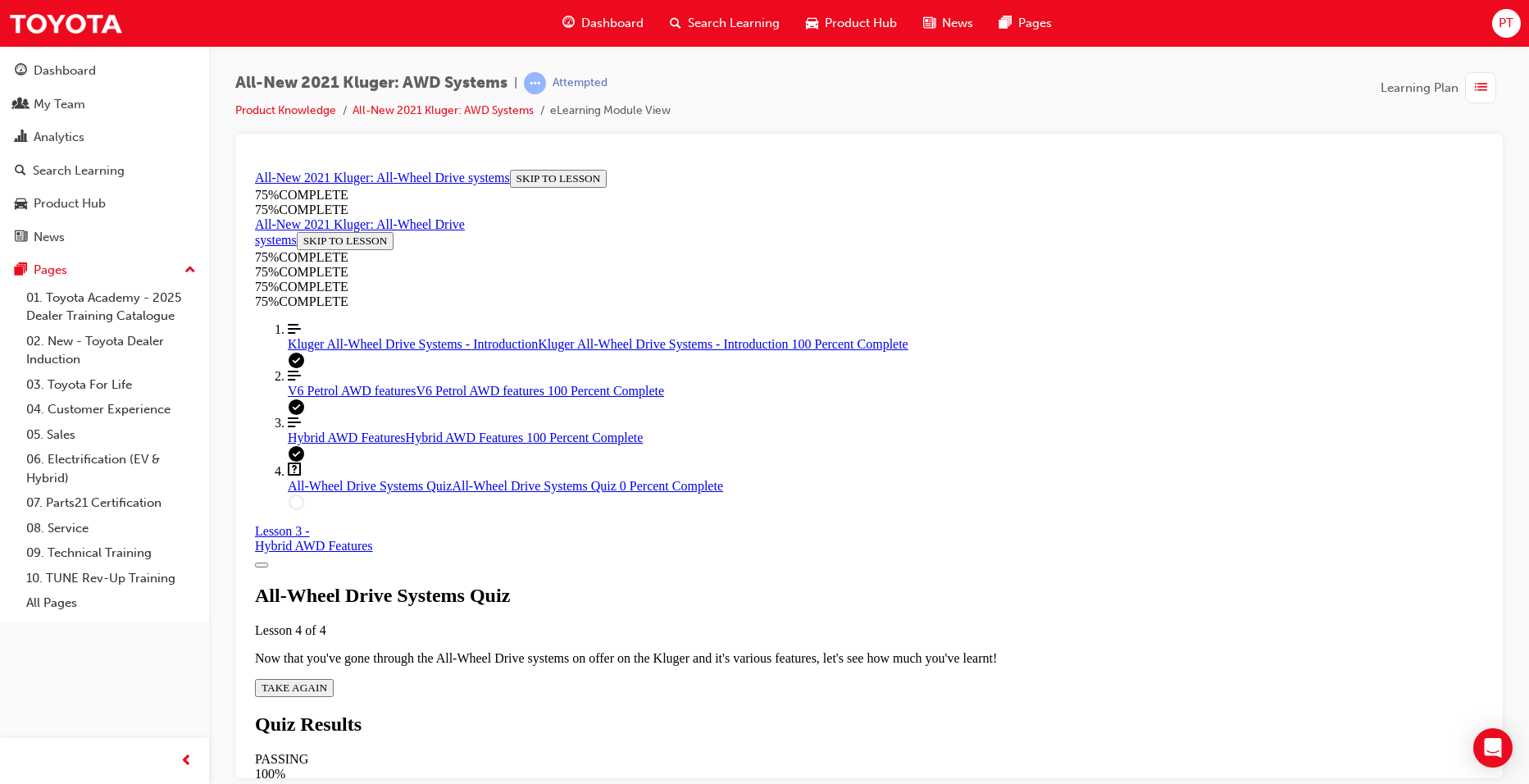
scroll to position [59, 0]
click at [327, 681] on span "TAKE AGAIN" at bounding box center [294, 686] width 66 height 12
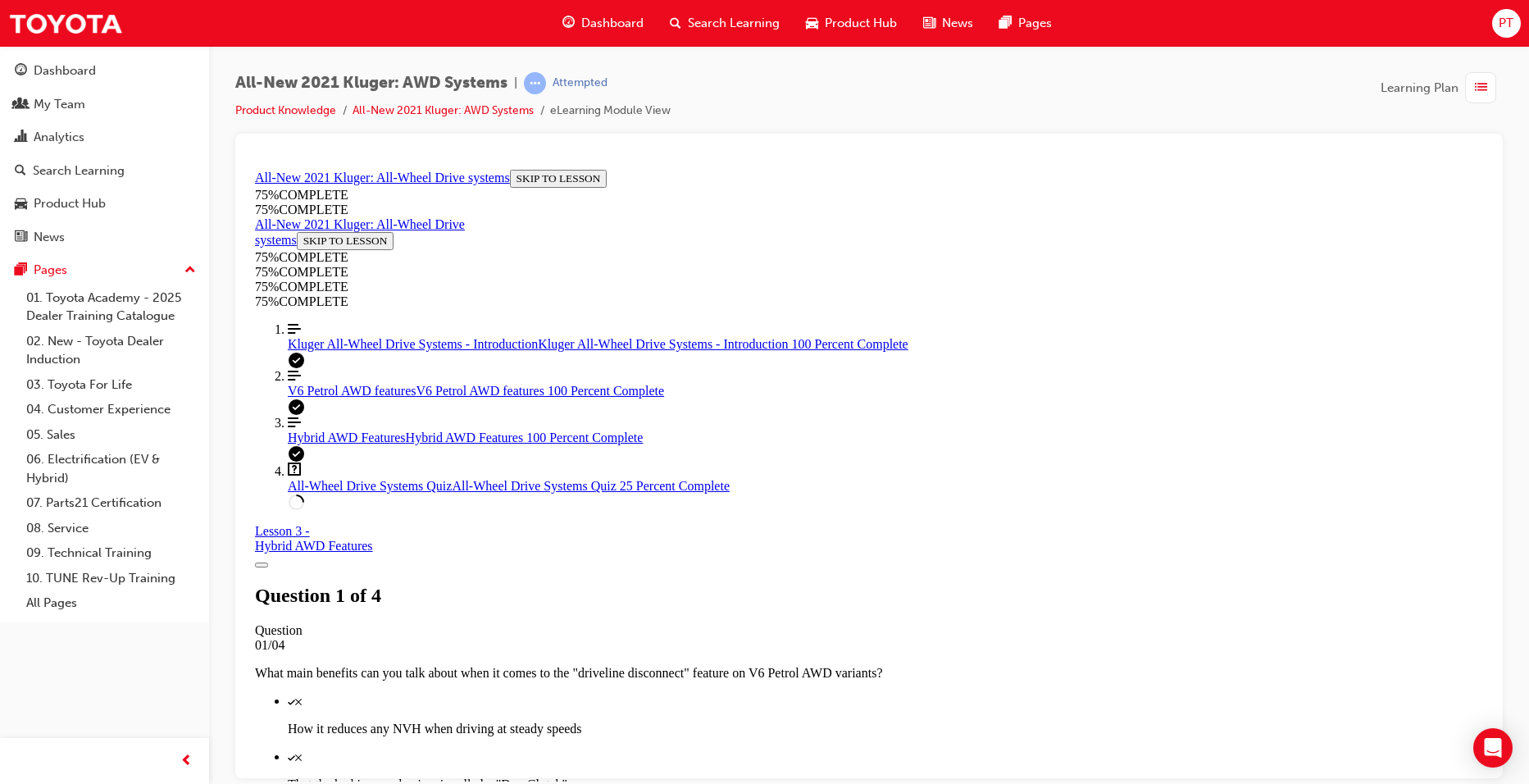
scroll to position [306, 0]
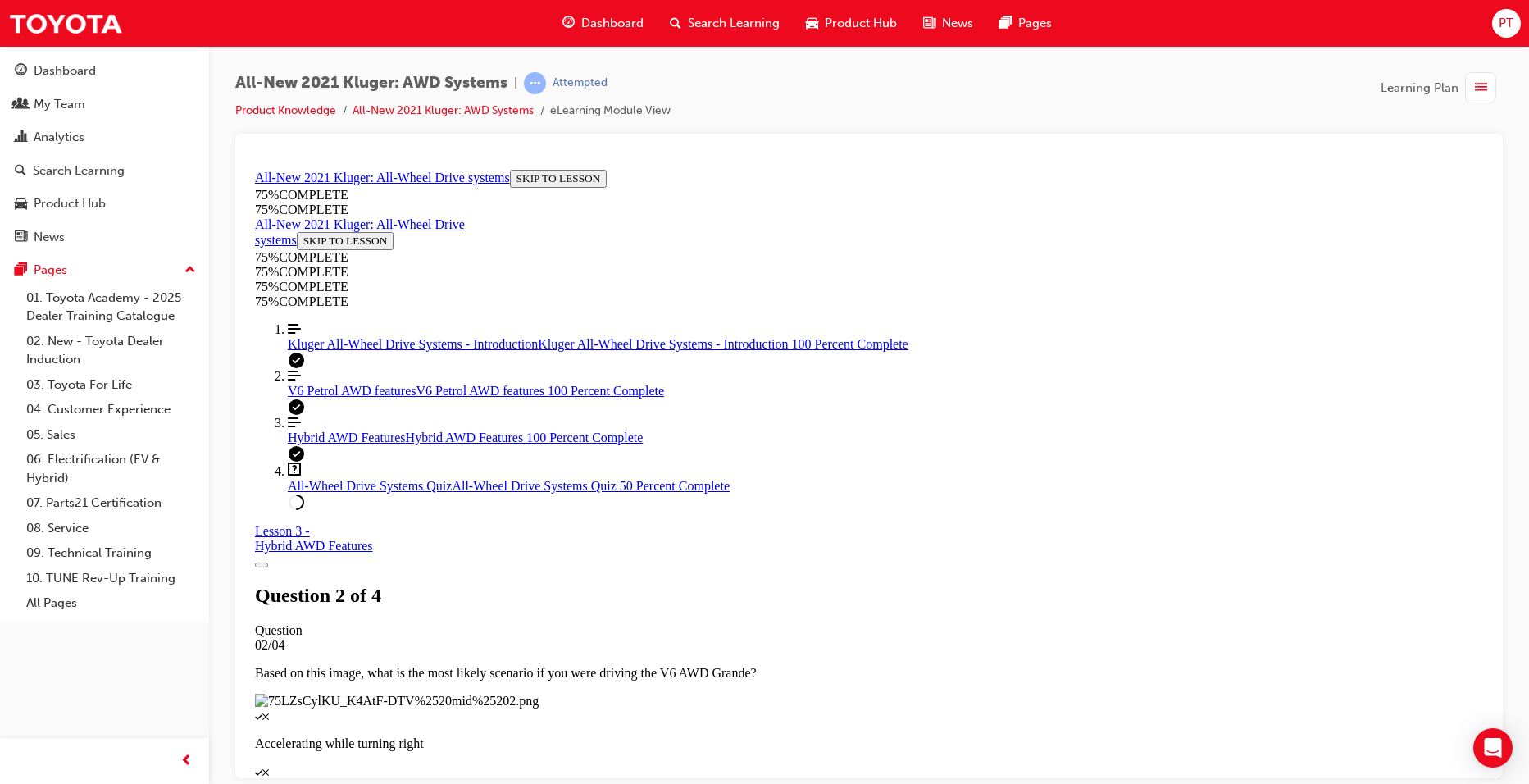
scroll to position [59, 0]
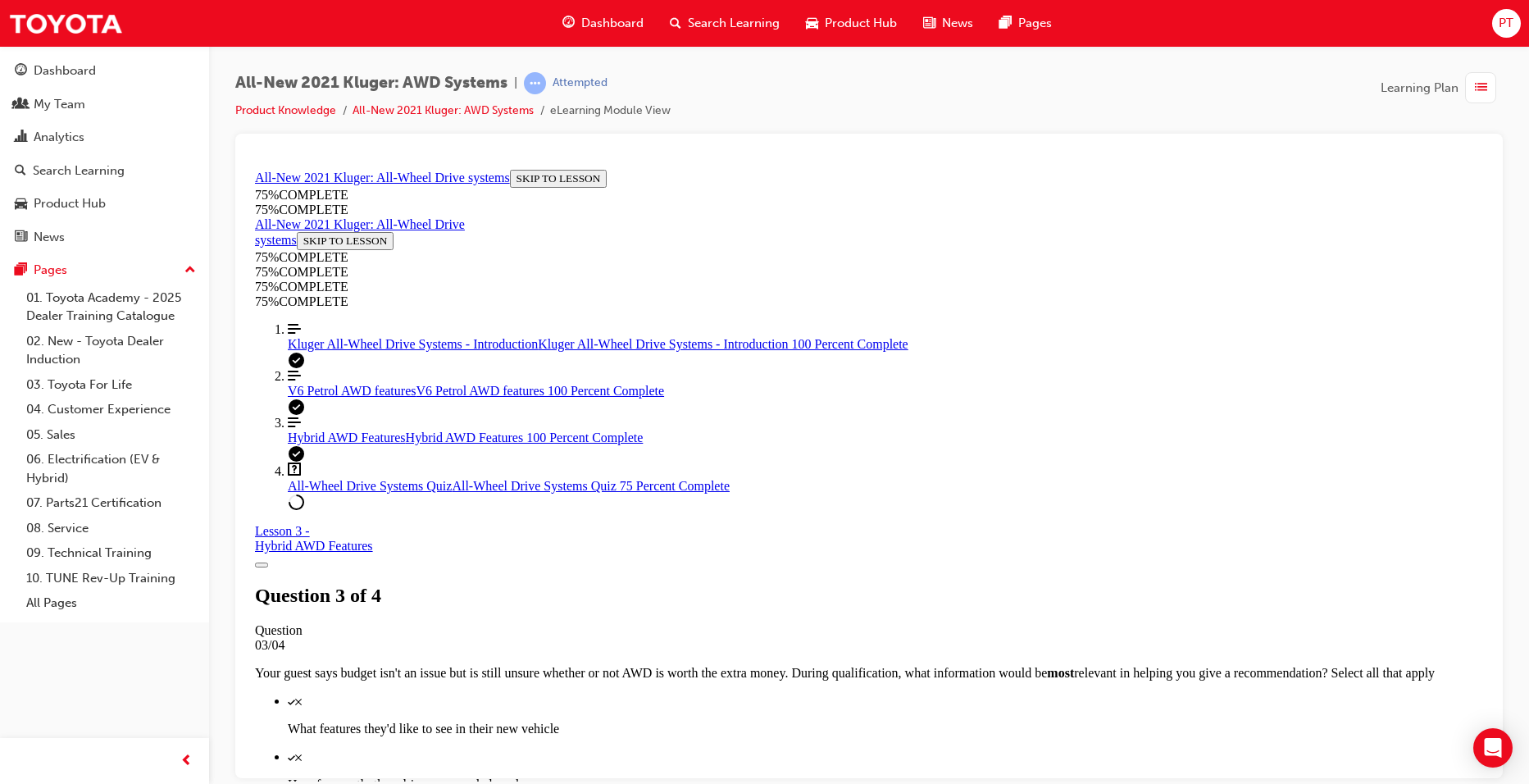
scroll to position [142, 0]
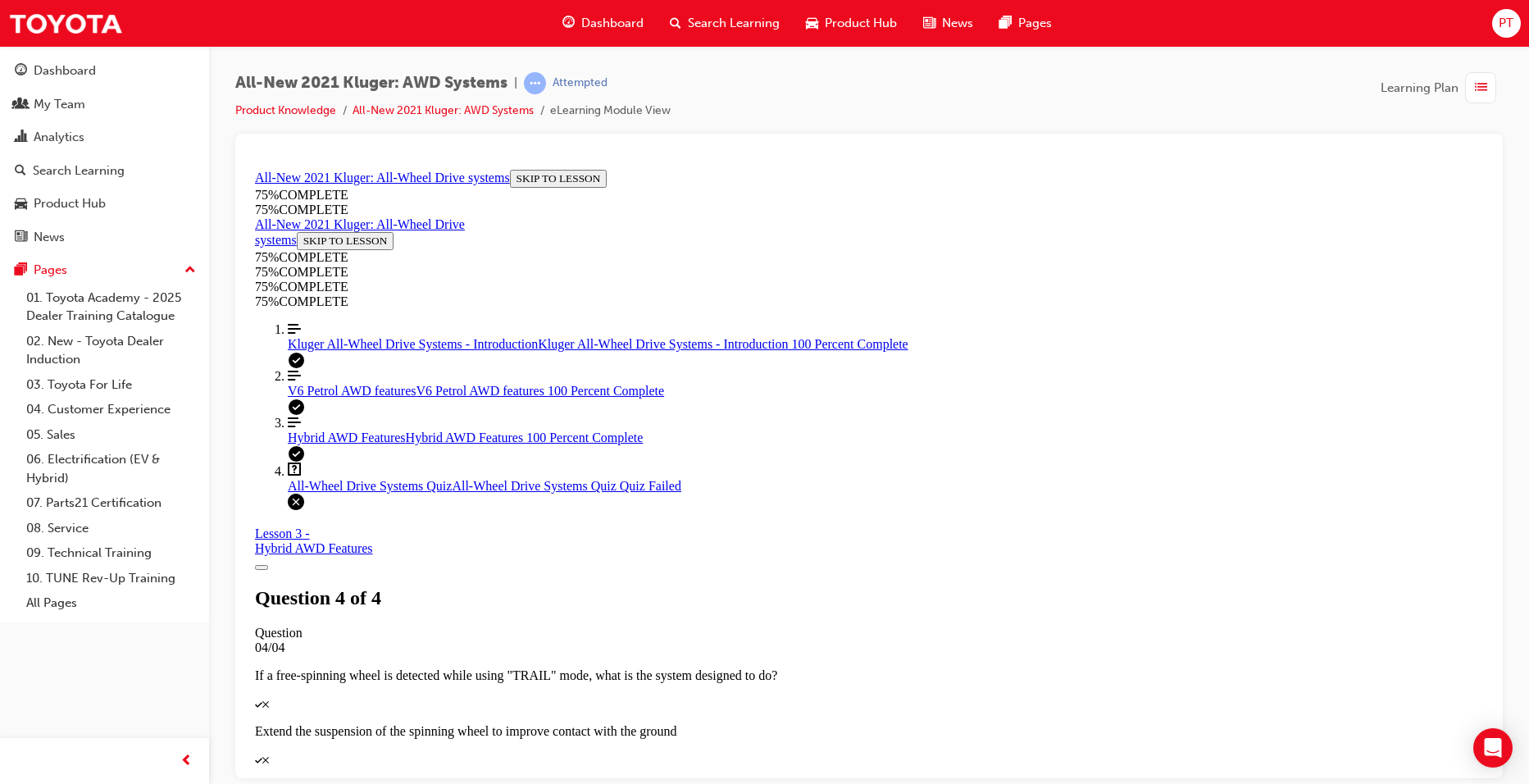
scroll to position [229, 0]
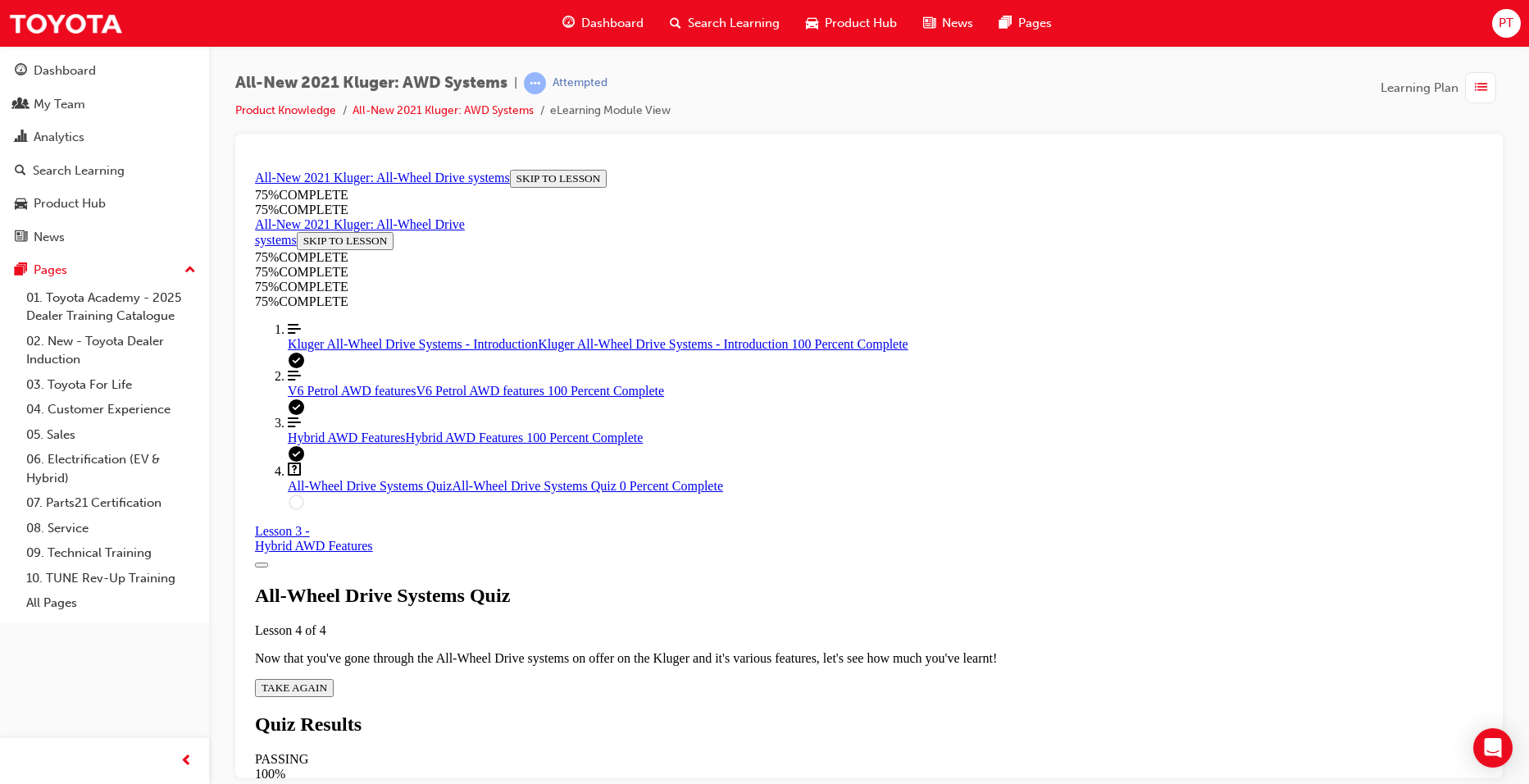
click at [327, 681] on span "TAKE AGAIN" at bounding box center [294, 686] width 66 height 12
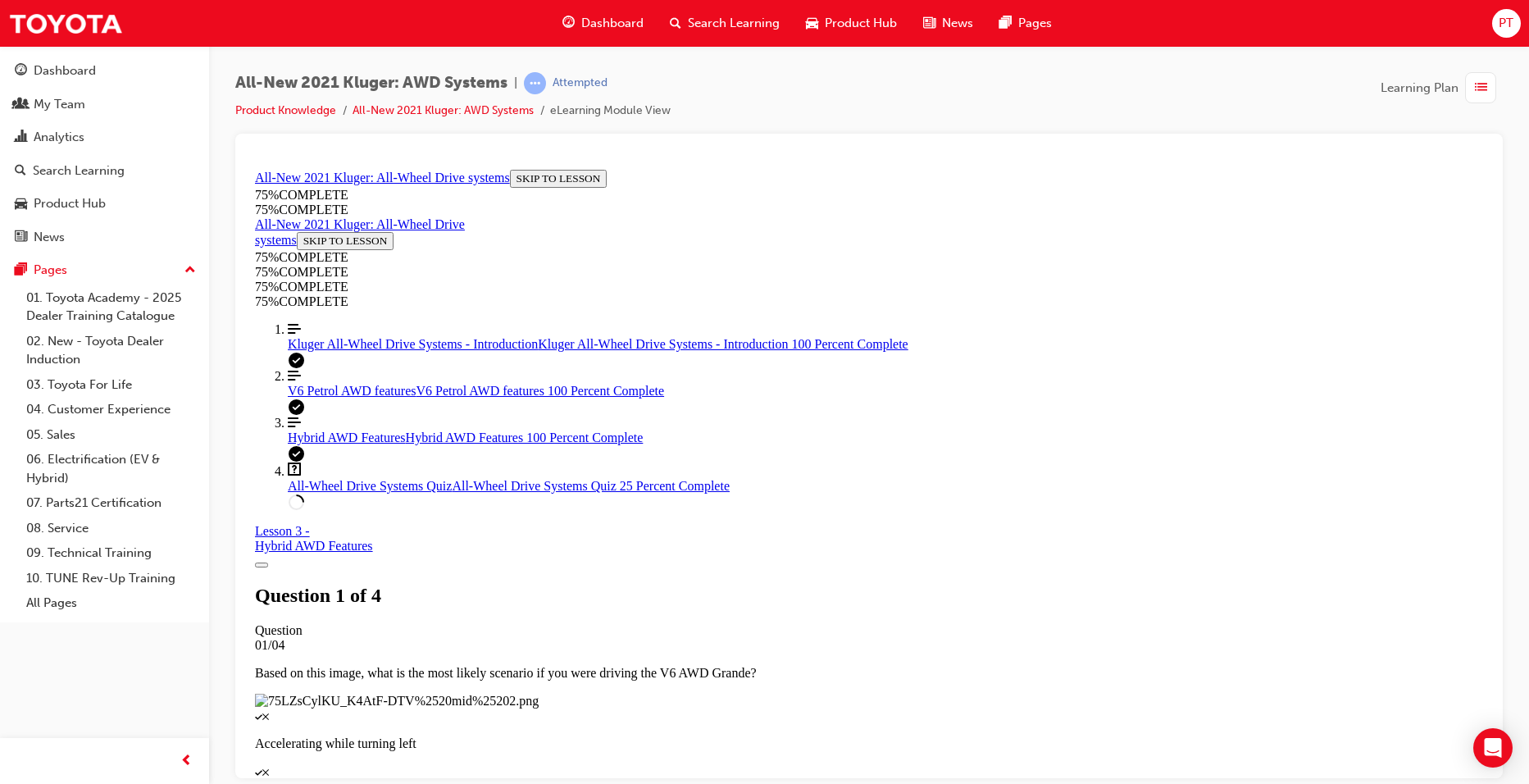
scroll to position [59, 0]
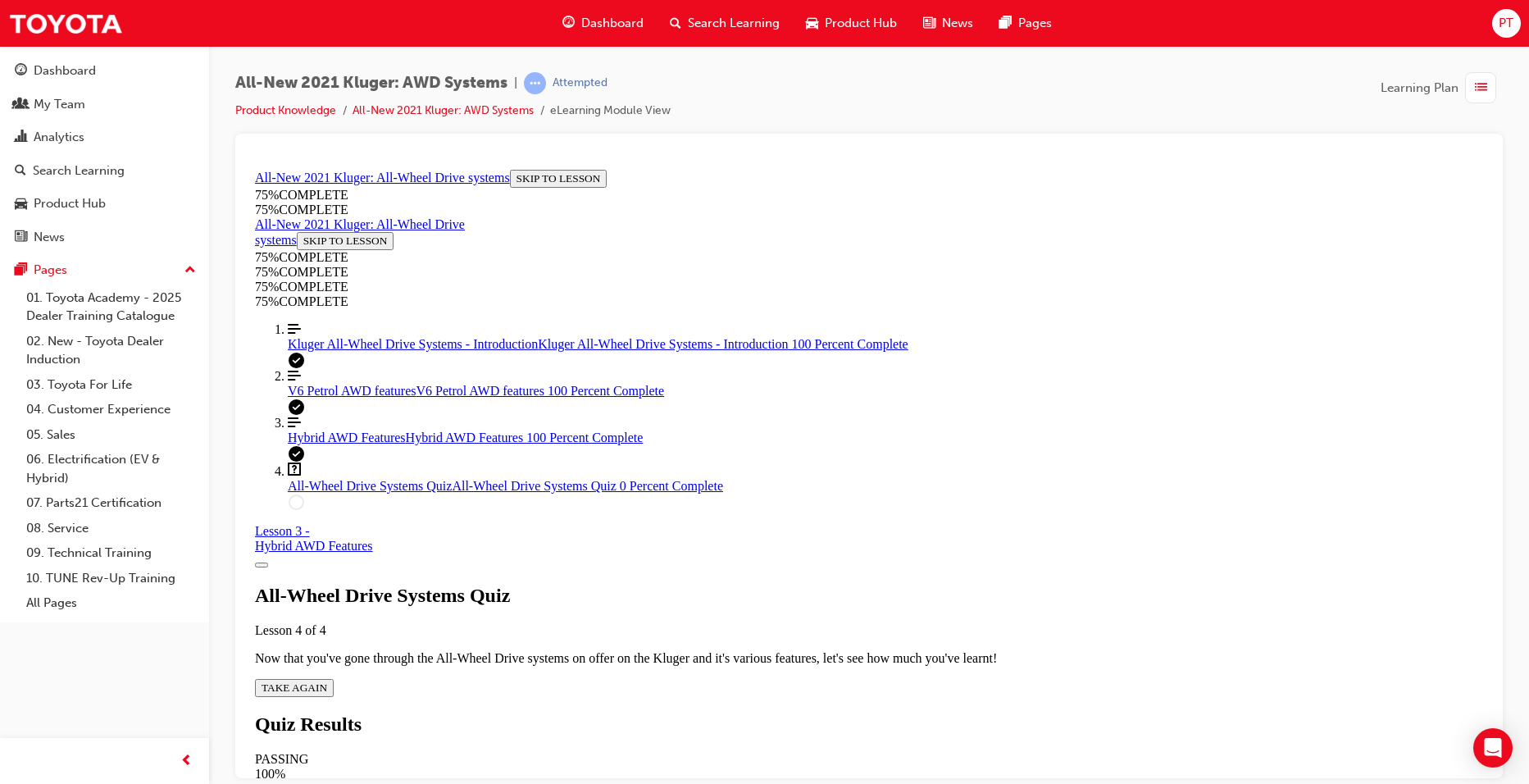
scroll to position [59, 0]
click at [327, 681] on span "TAKE AGAIN" at bounding box center [294, 686] width 66 height 12
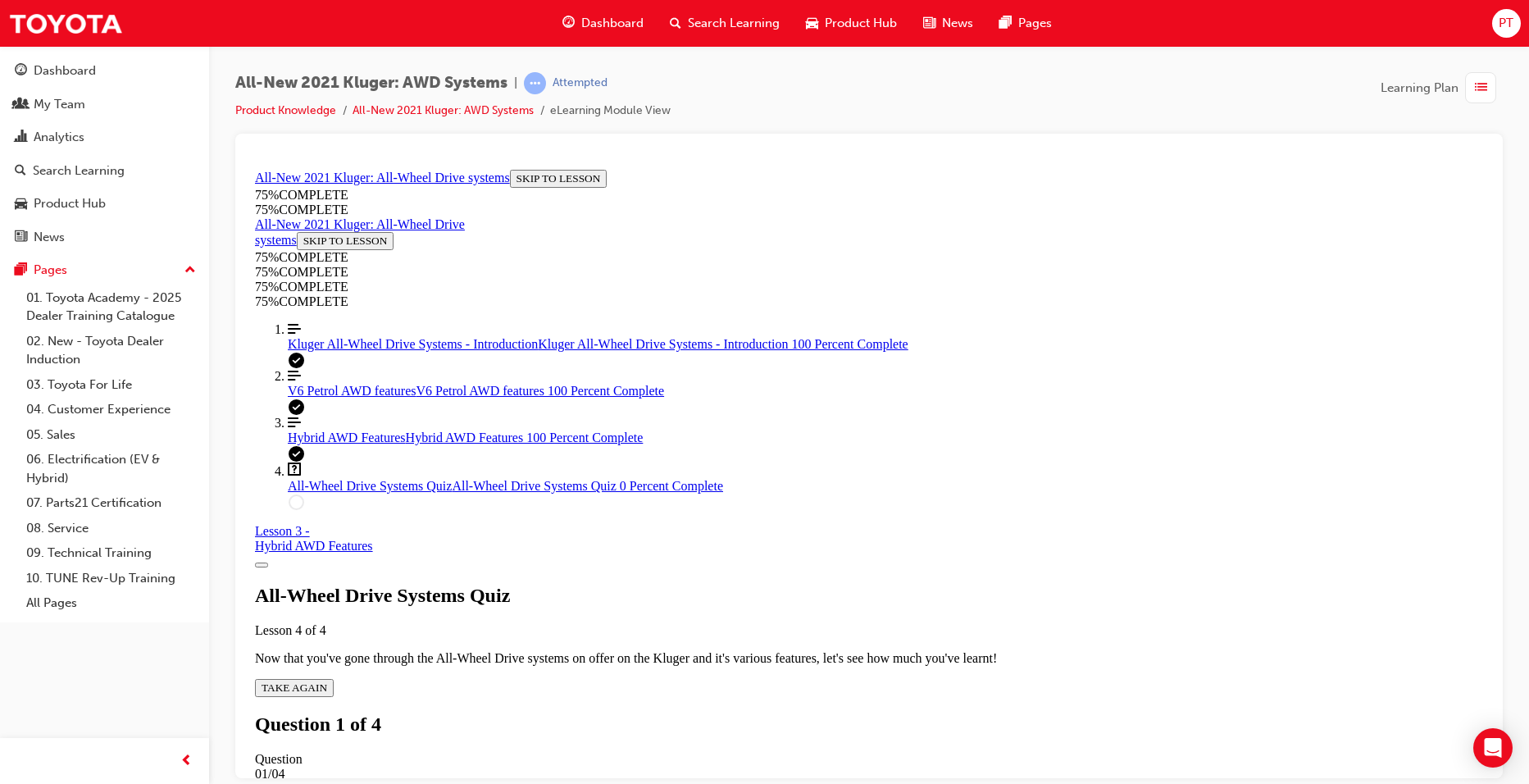
scroll to position [221, 0]
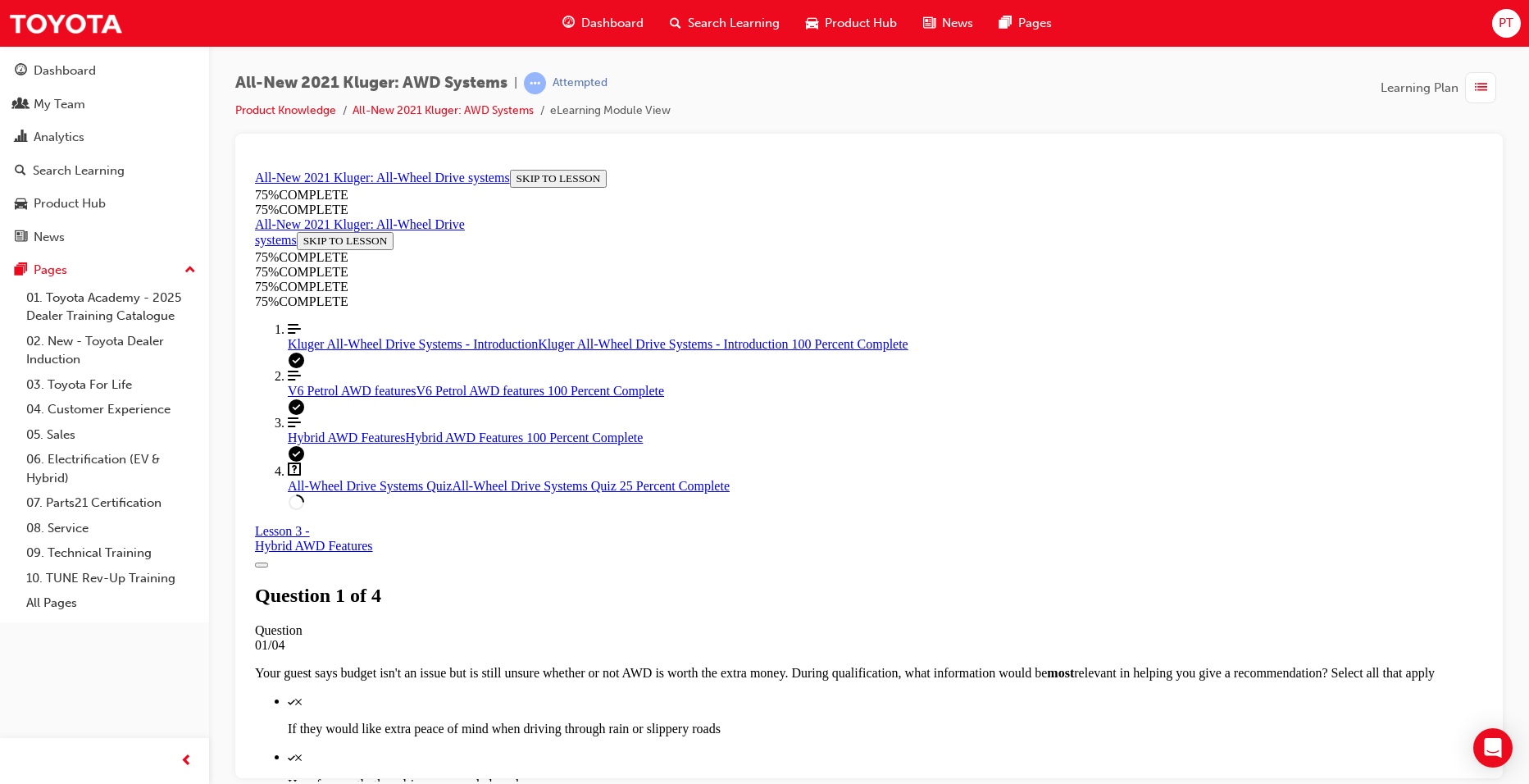
scroll to position [306, 0]
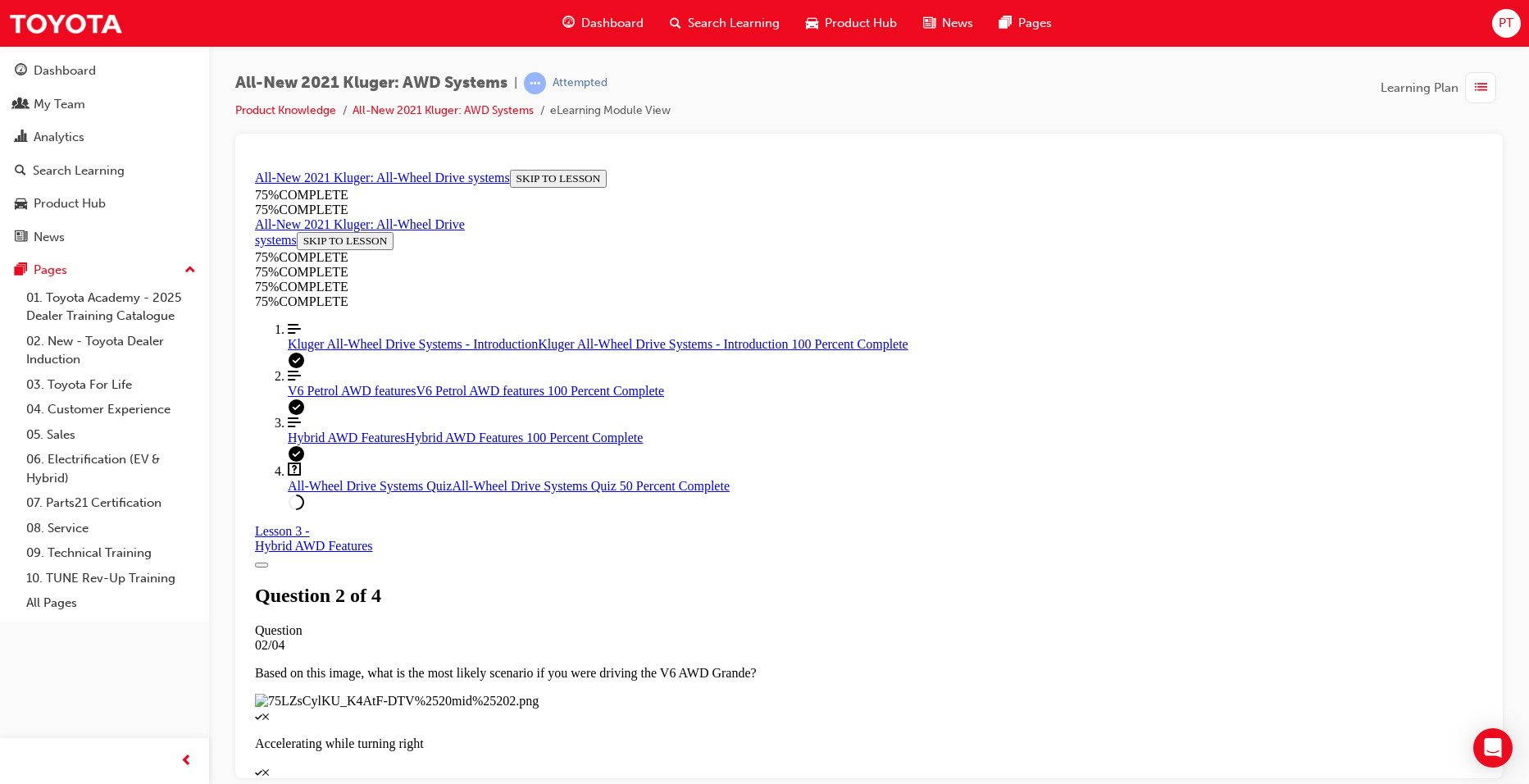
scroll to position [224, 0]
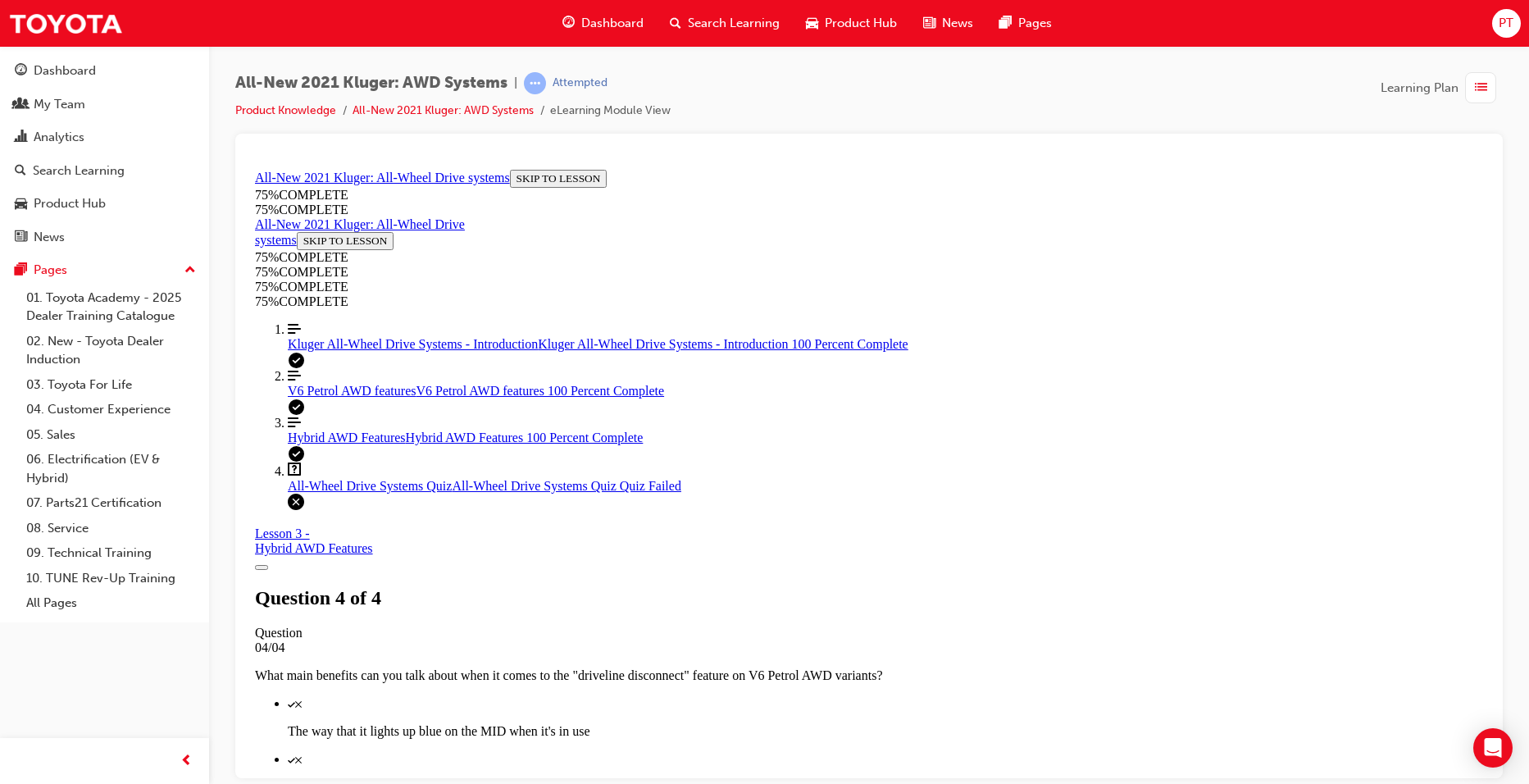
scroll to position [59, 0]
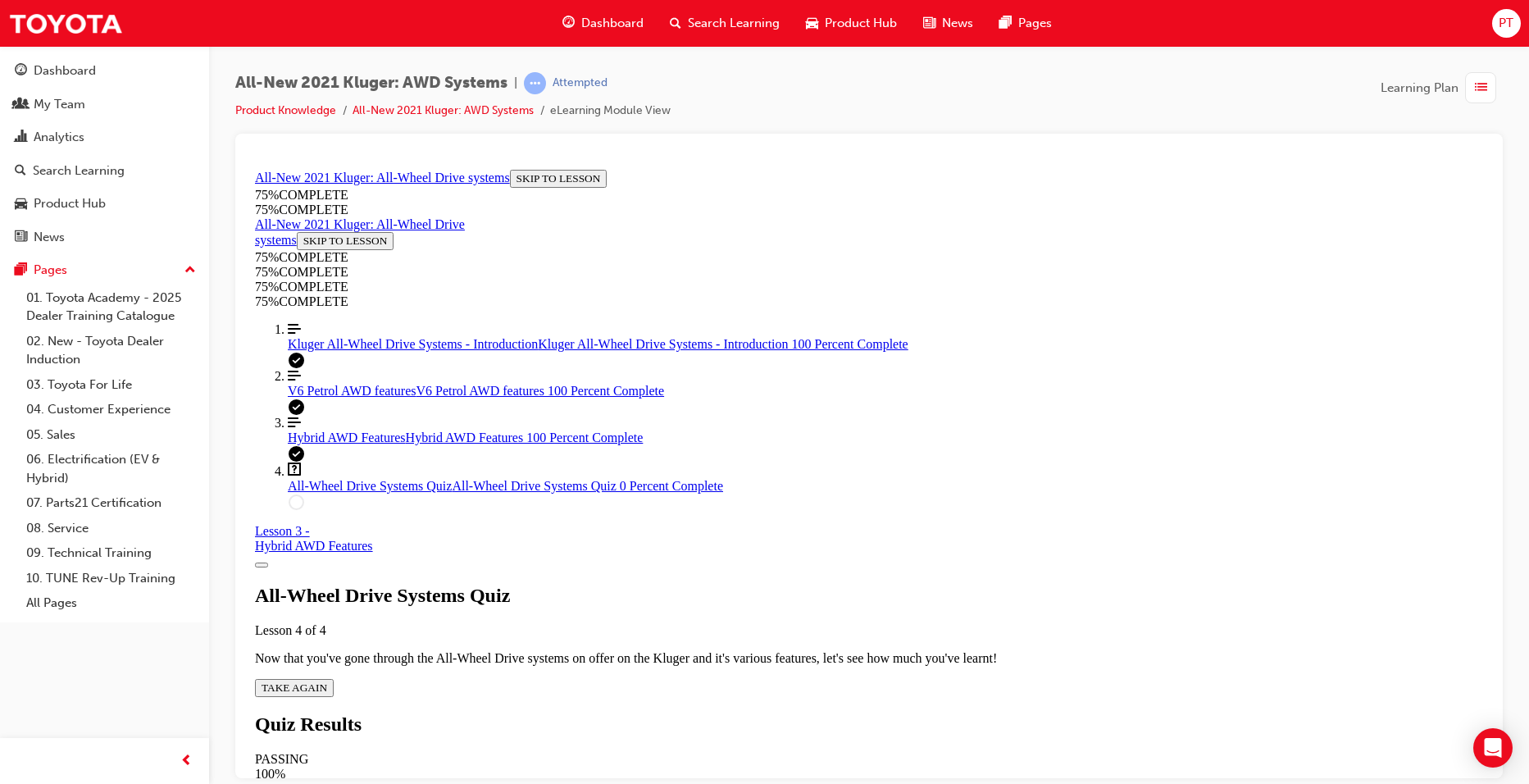
click at [327, 681] on span "TAKE AGAIN" at bounding box center [294, 686] width 66 height 12
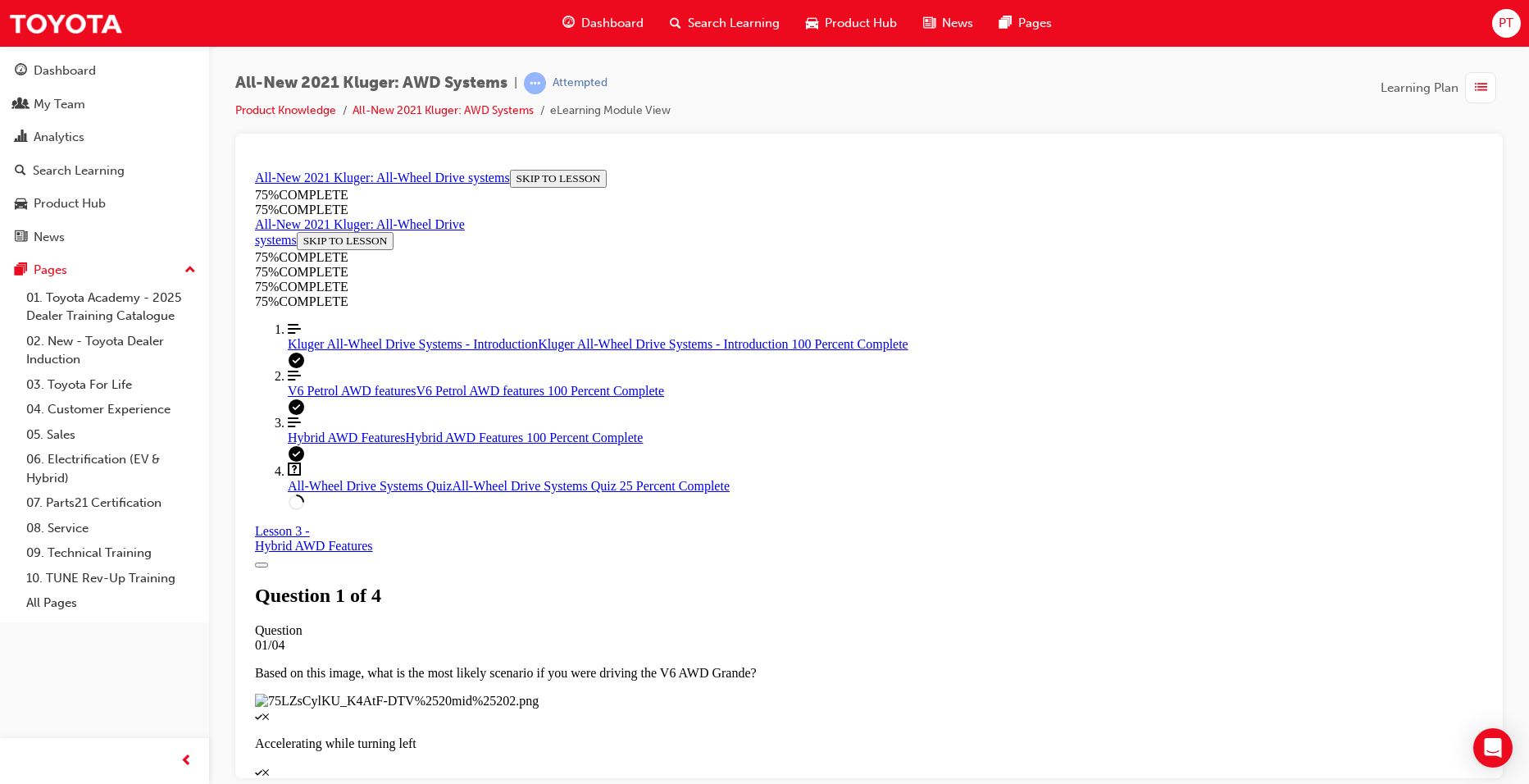
scroll to position [59, 0]
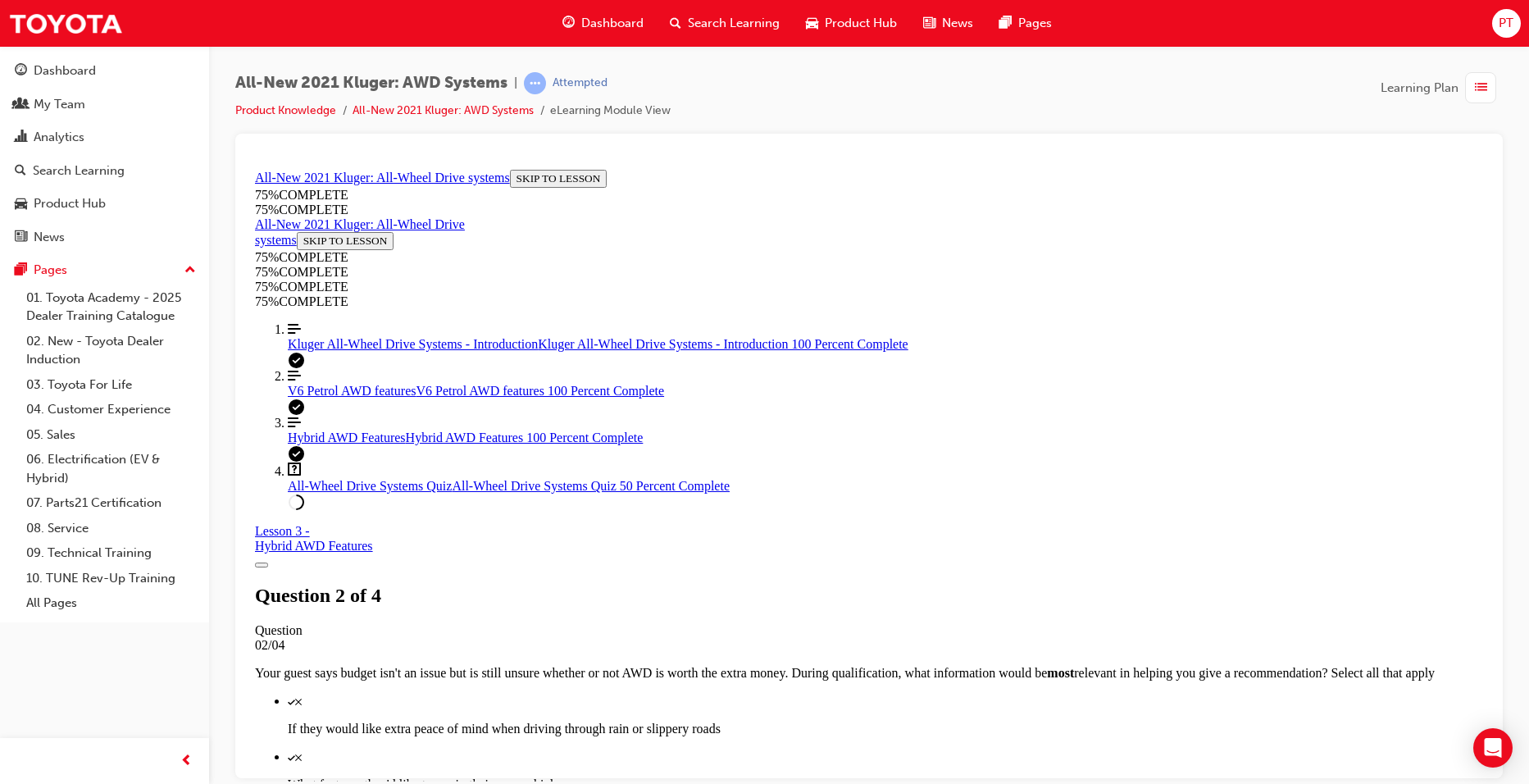
scroll to position [142, 0]
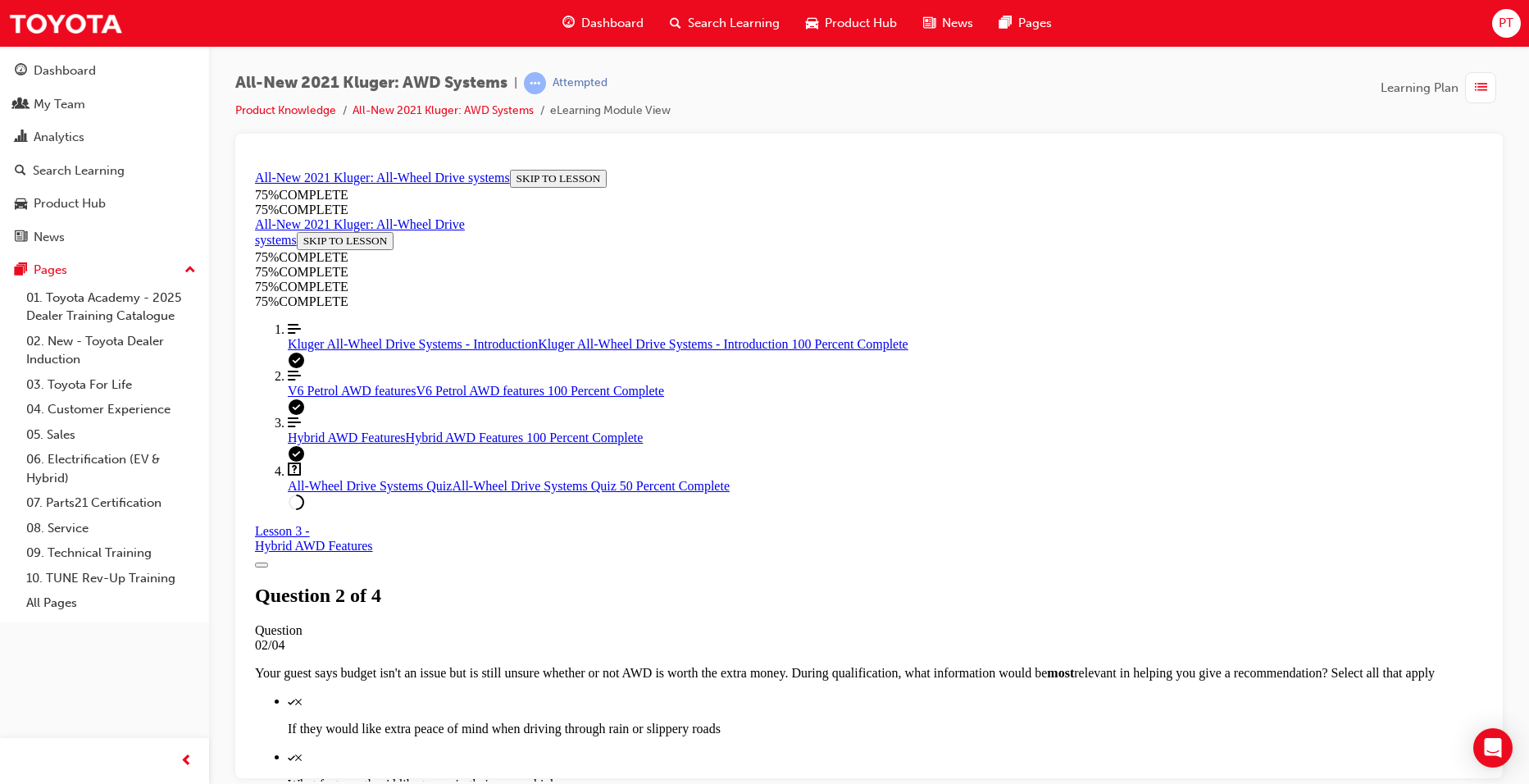
scroll to position [59, 0]
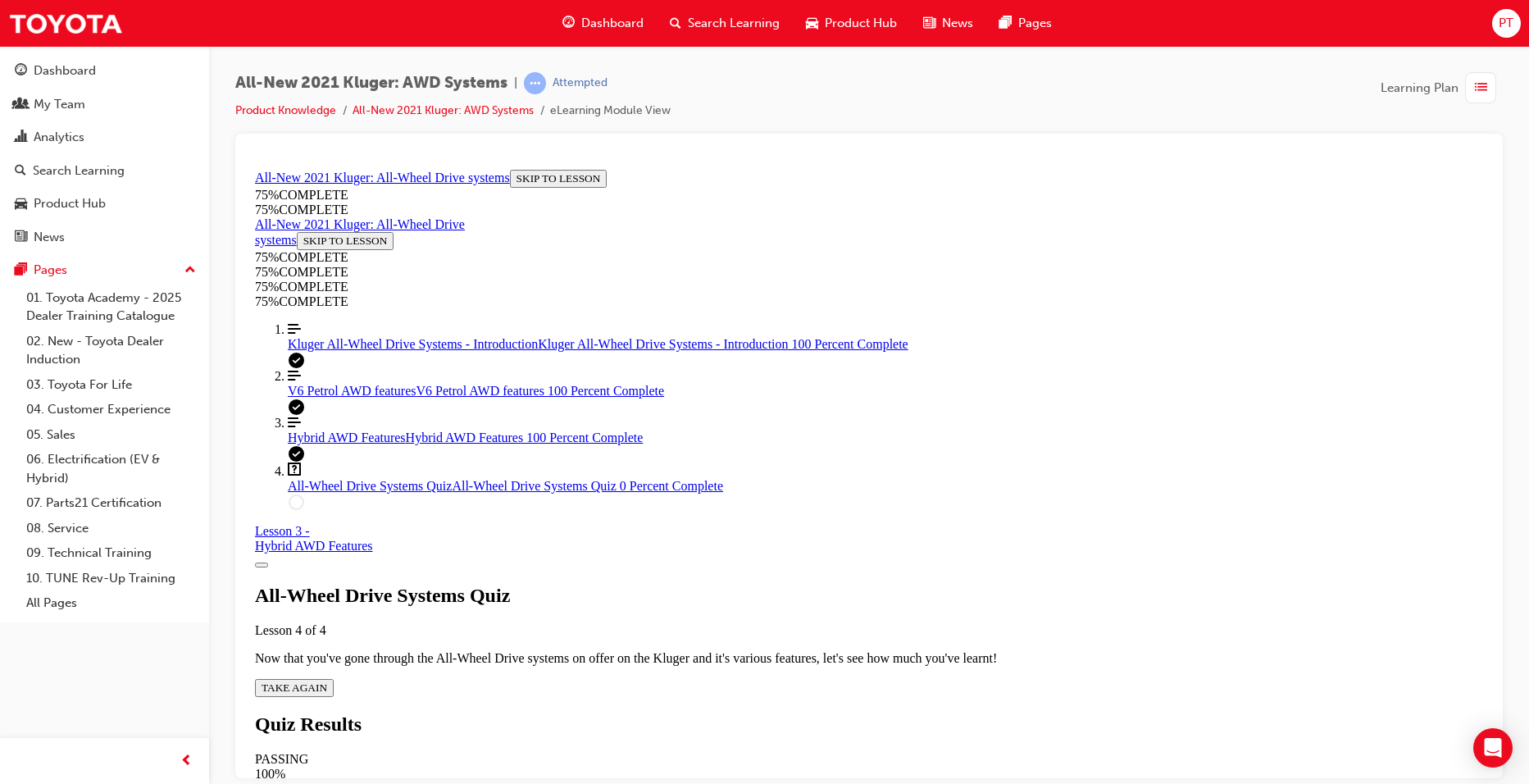
scroll to position [59, 0]
click at [327, 681] on span "TAKE AGAIN" at bounding box center [294, 686] width 66 height 12
drag, startPoint x: 727, startPoint y: 583, endPoint x: 744, endPoint y: 594, distance: 20.2
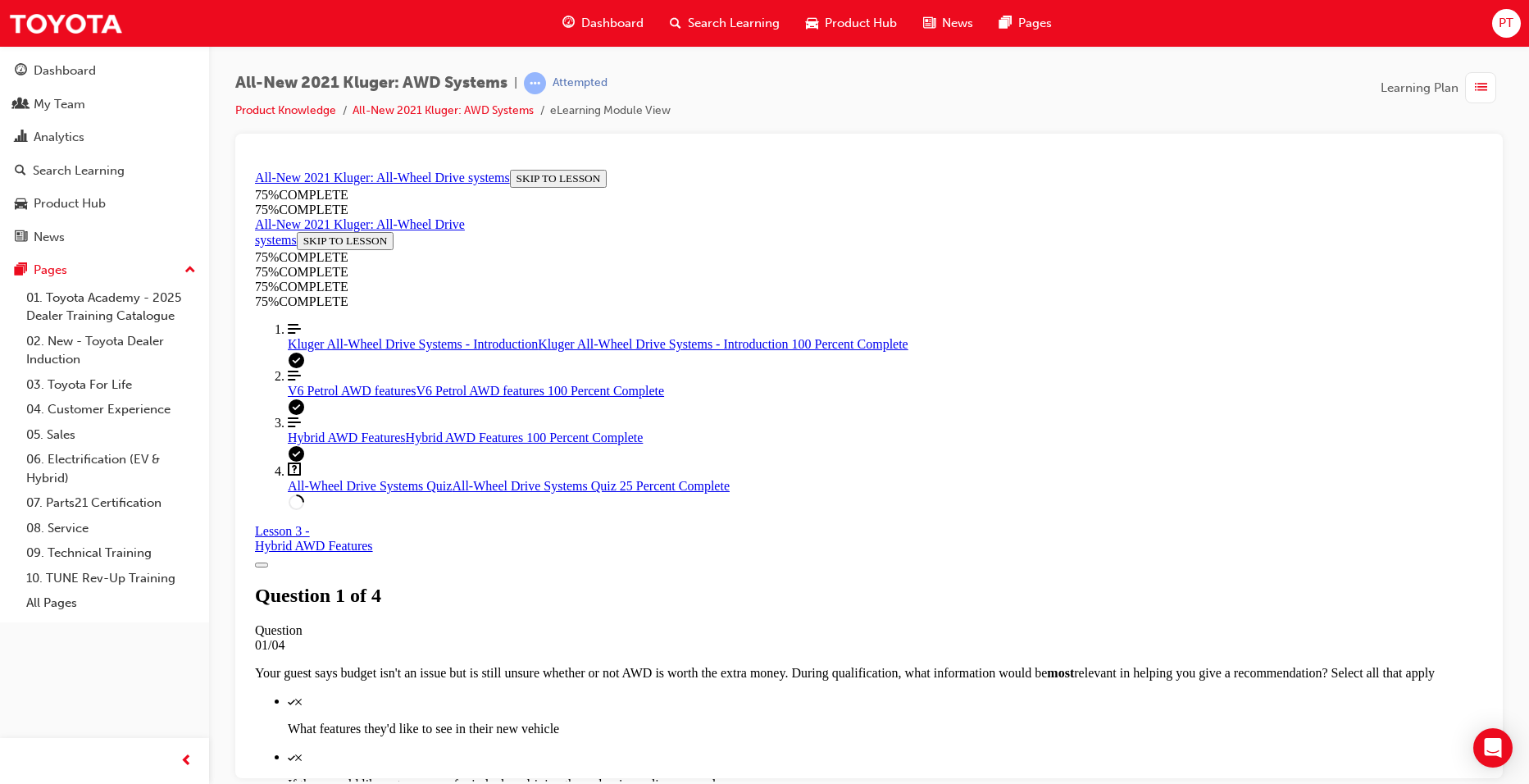
scroll to position [418, 0]
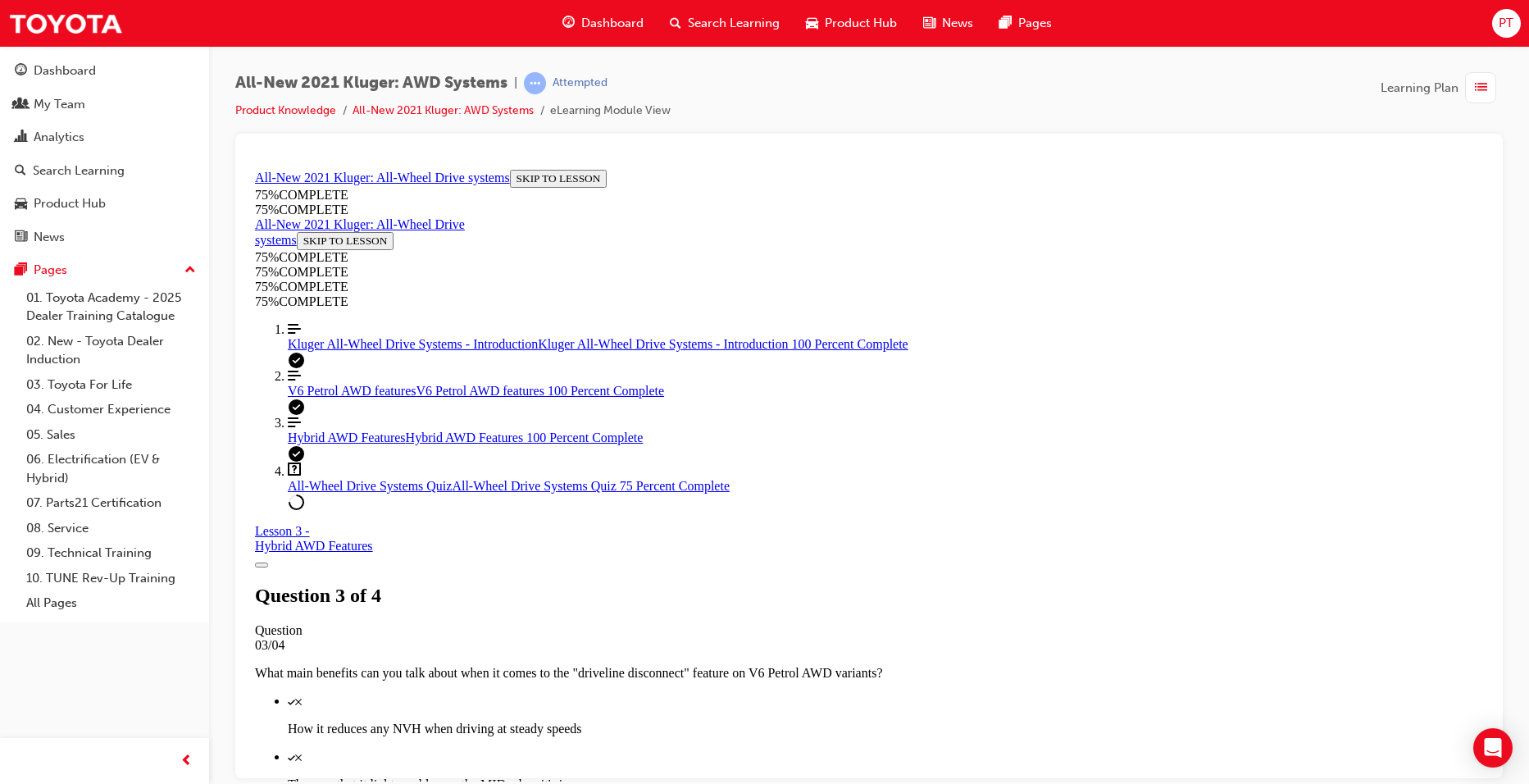
scroll to position [142, 0]
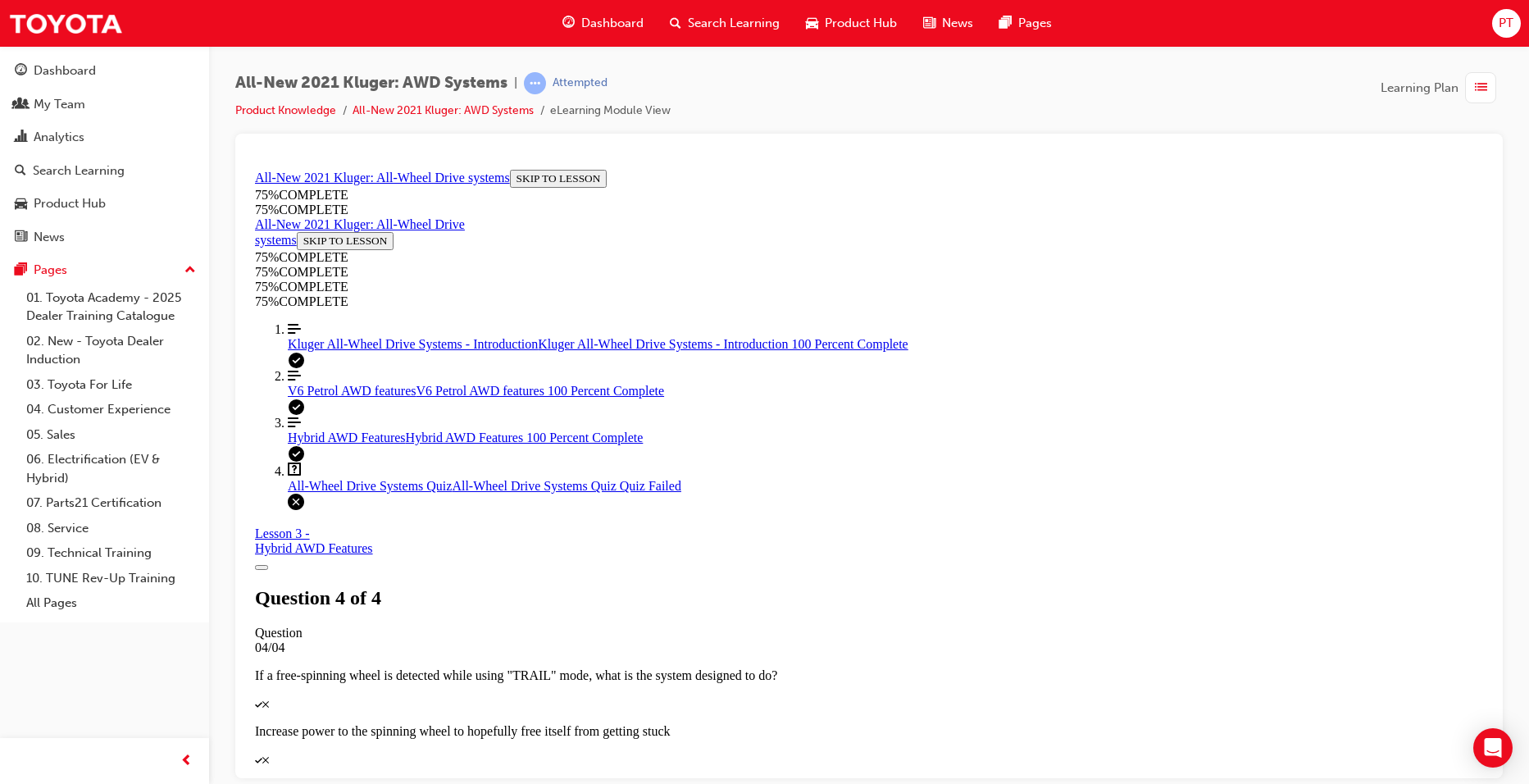
scroll to position [59, 0]
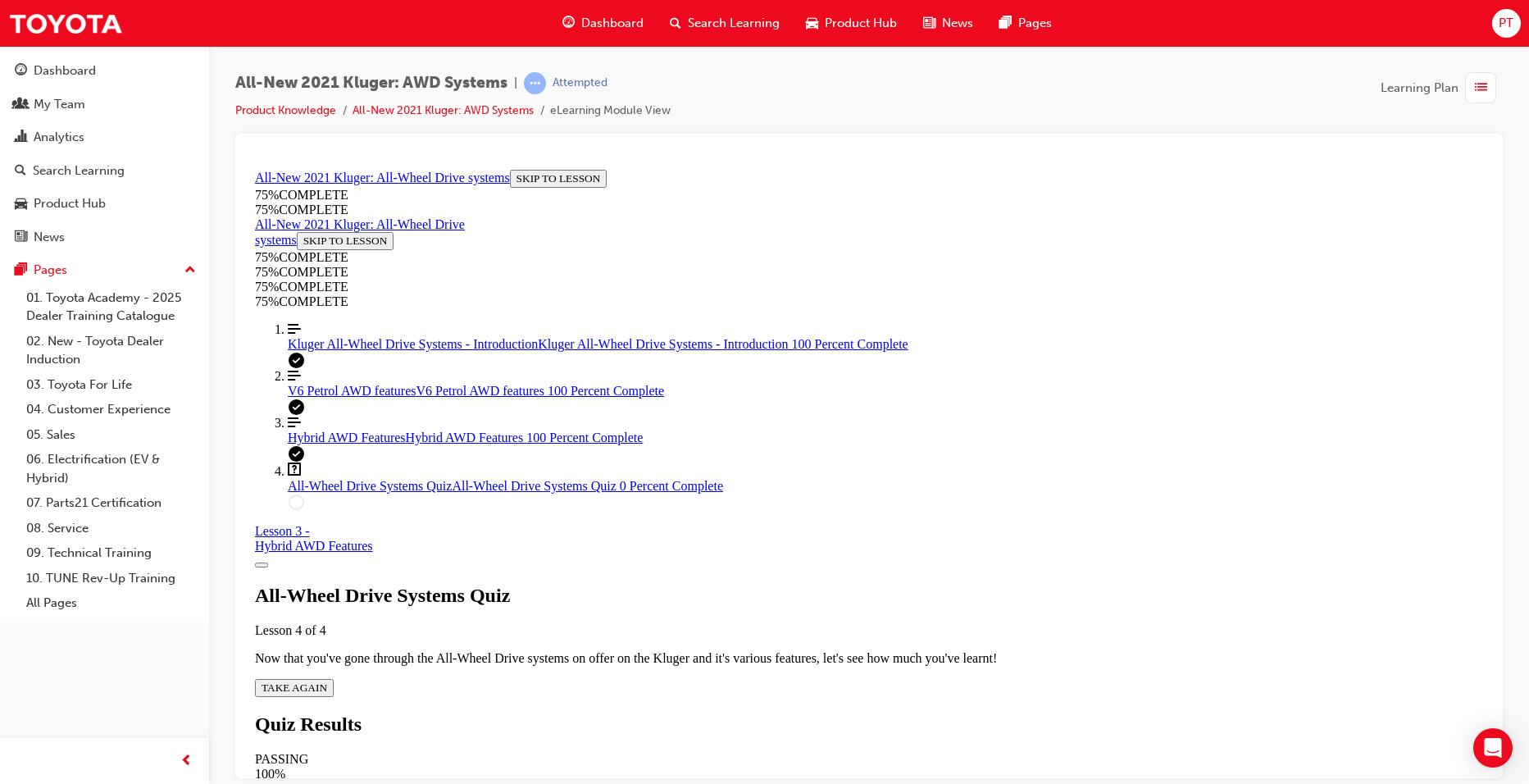
click at [327, 681] on span "TAKE AGAIN" at bounding box center [294, 686] width 66 height 12
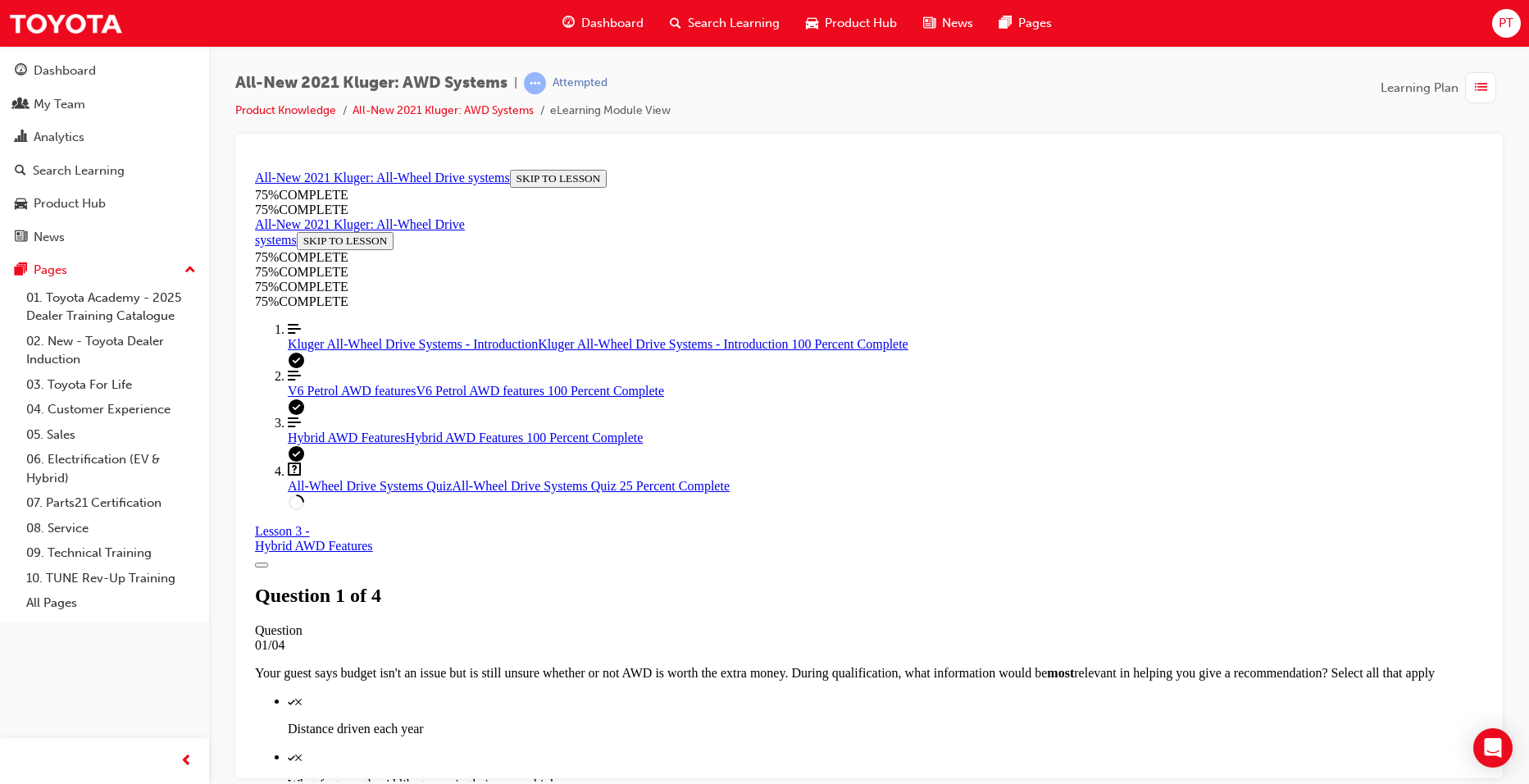
scroll to position [142, 0]
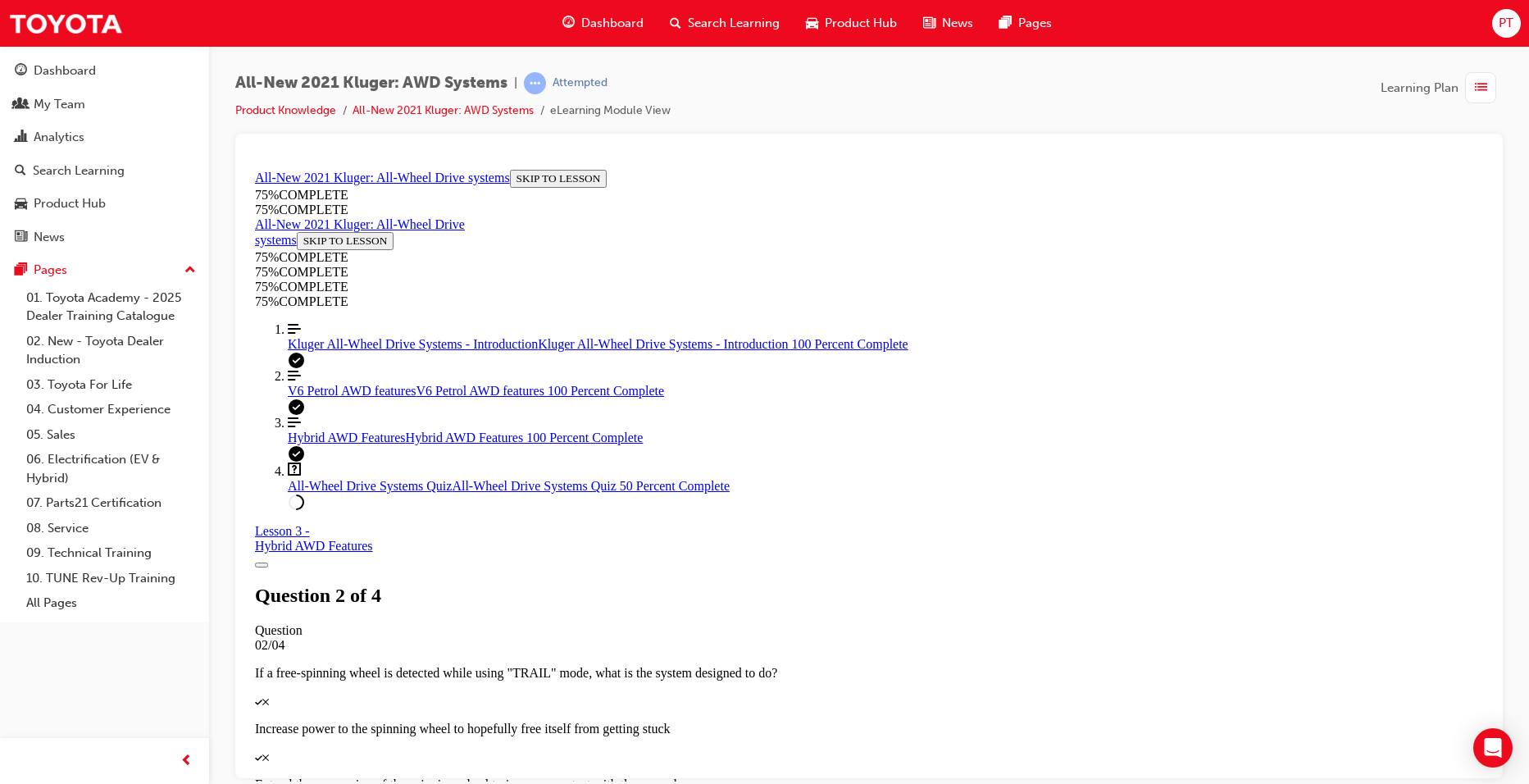
scroll to position [387, 0]
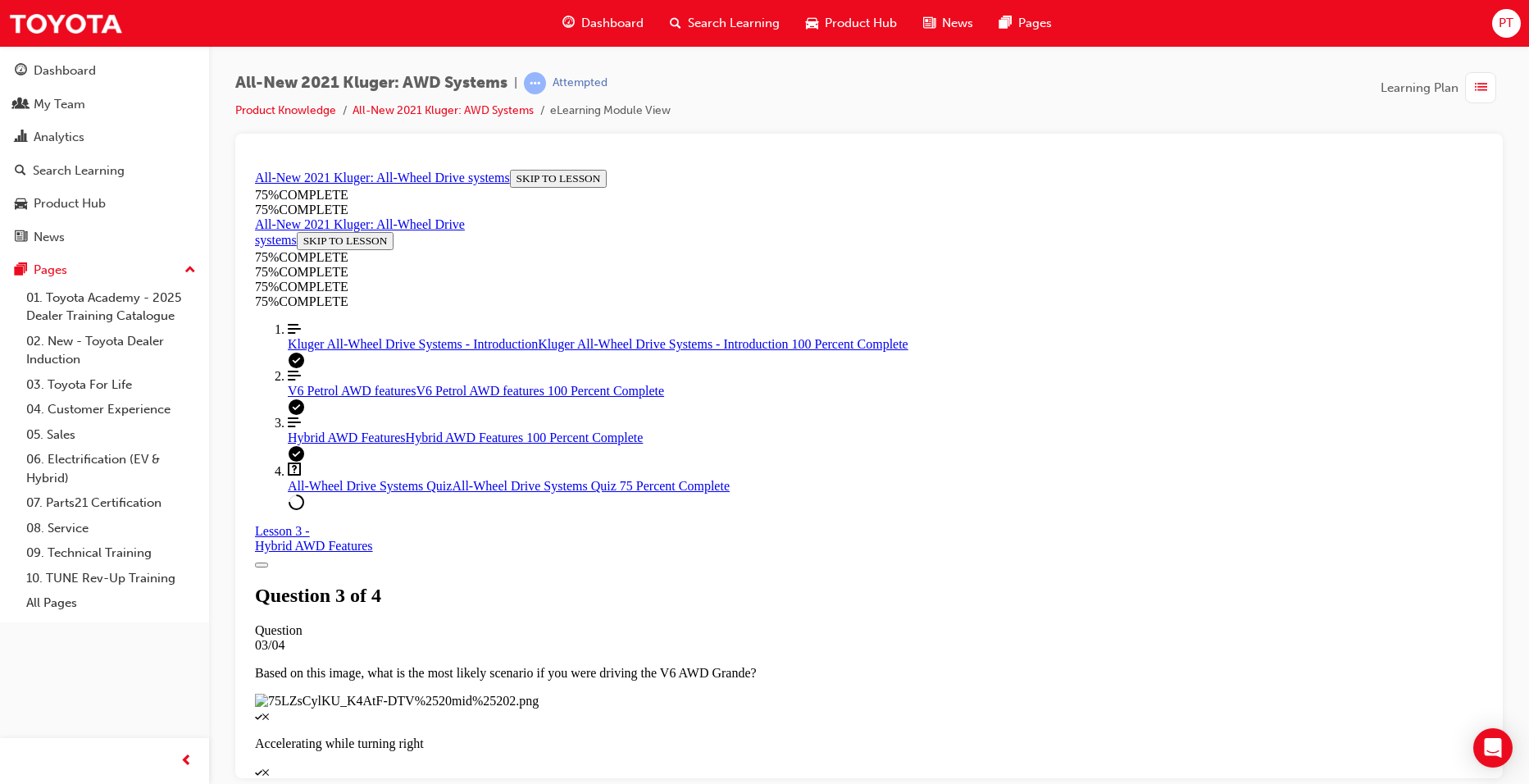
scroll to position [142, 0]
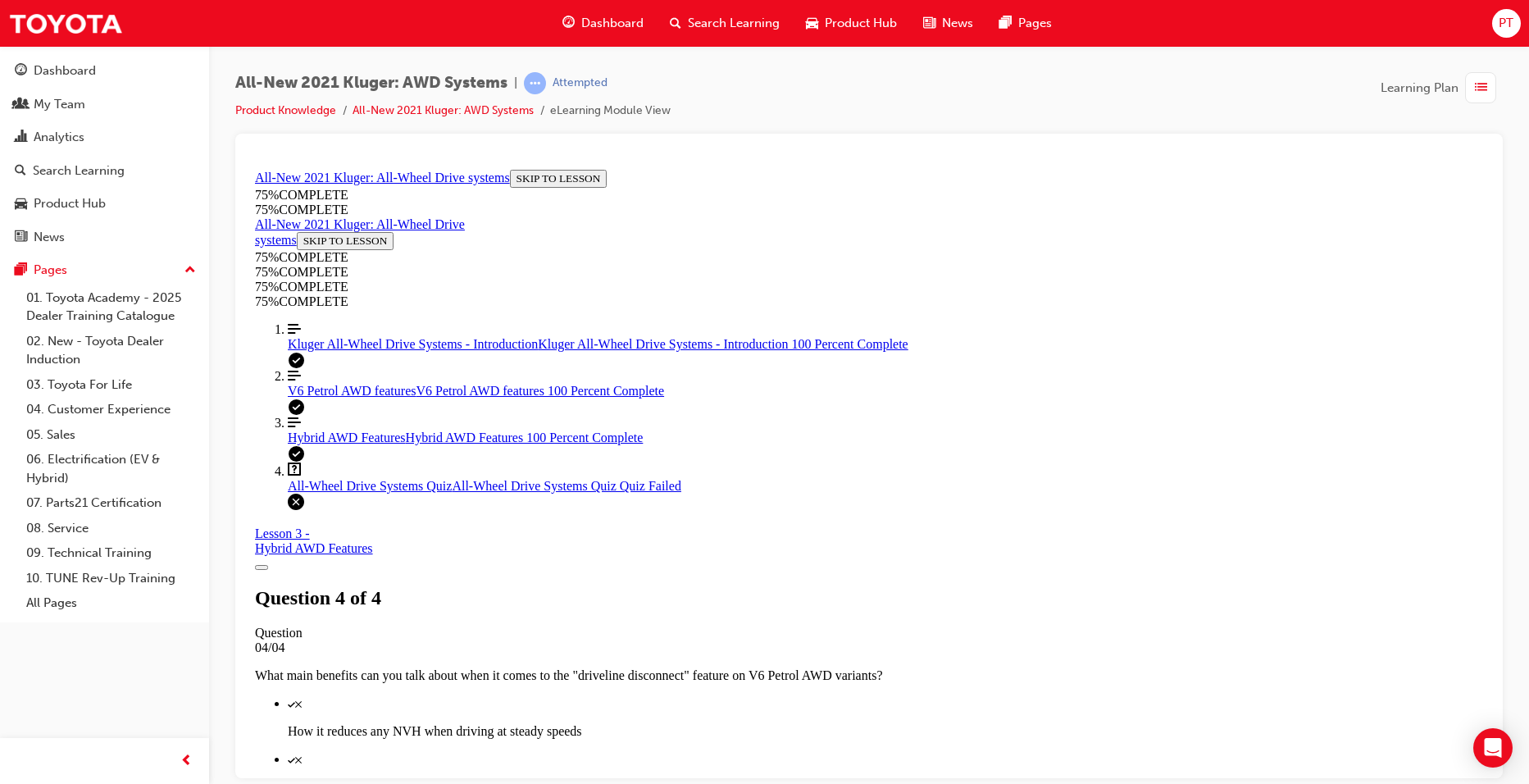
scroll to position [229, 0]
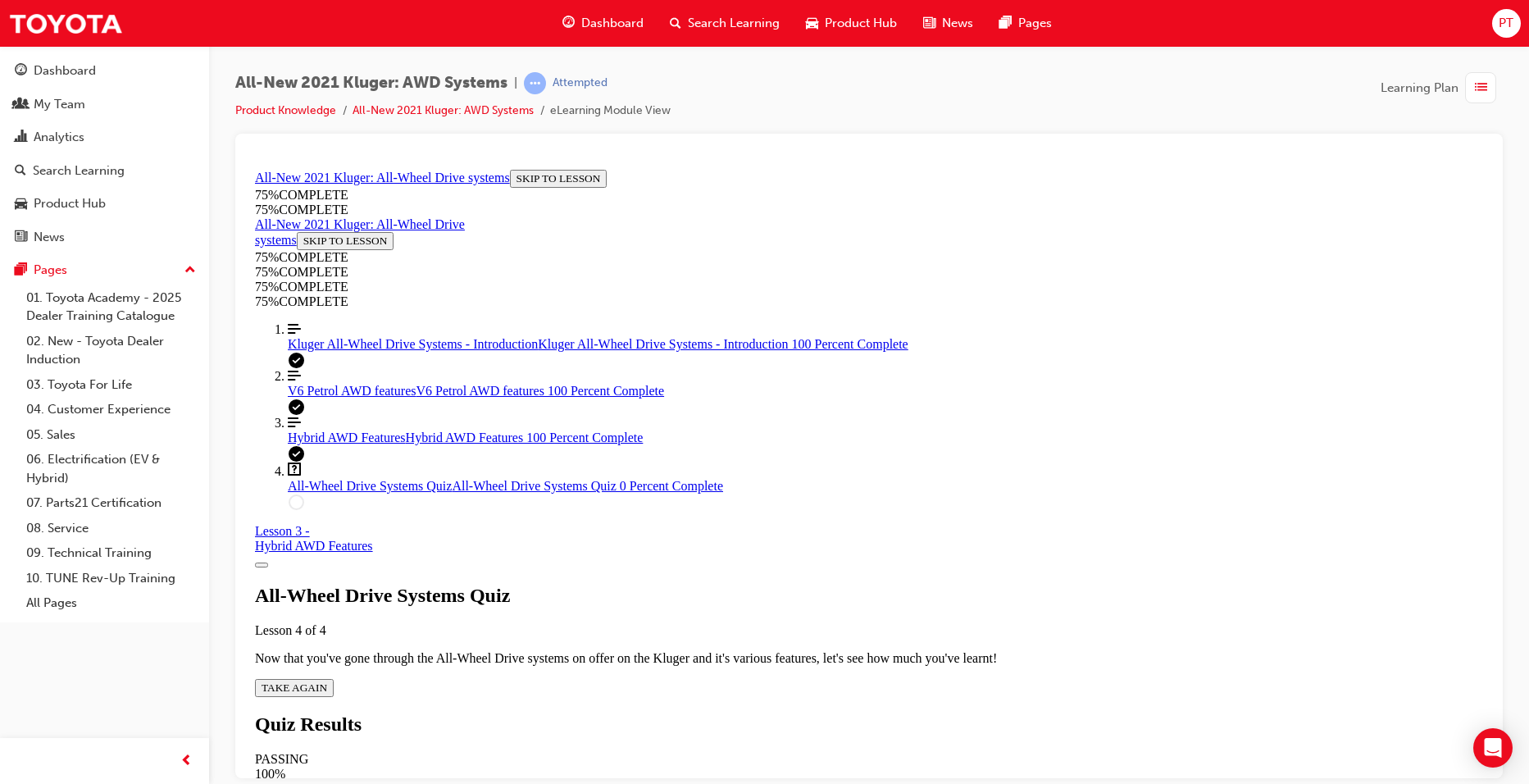
scroll to position [59, 0]
click at [327, 681] on span "TAKE AGAIN" at bounding box center [294, 686] width 66 height 12
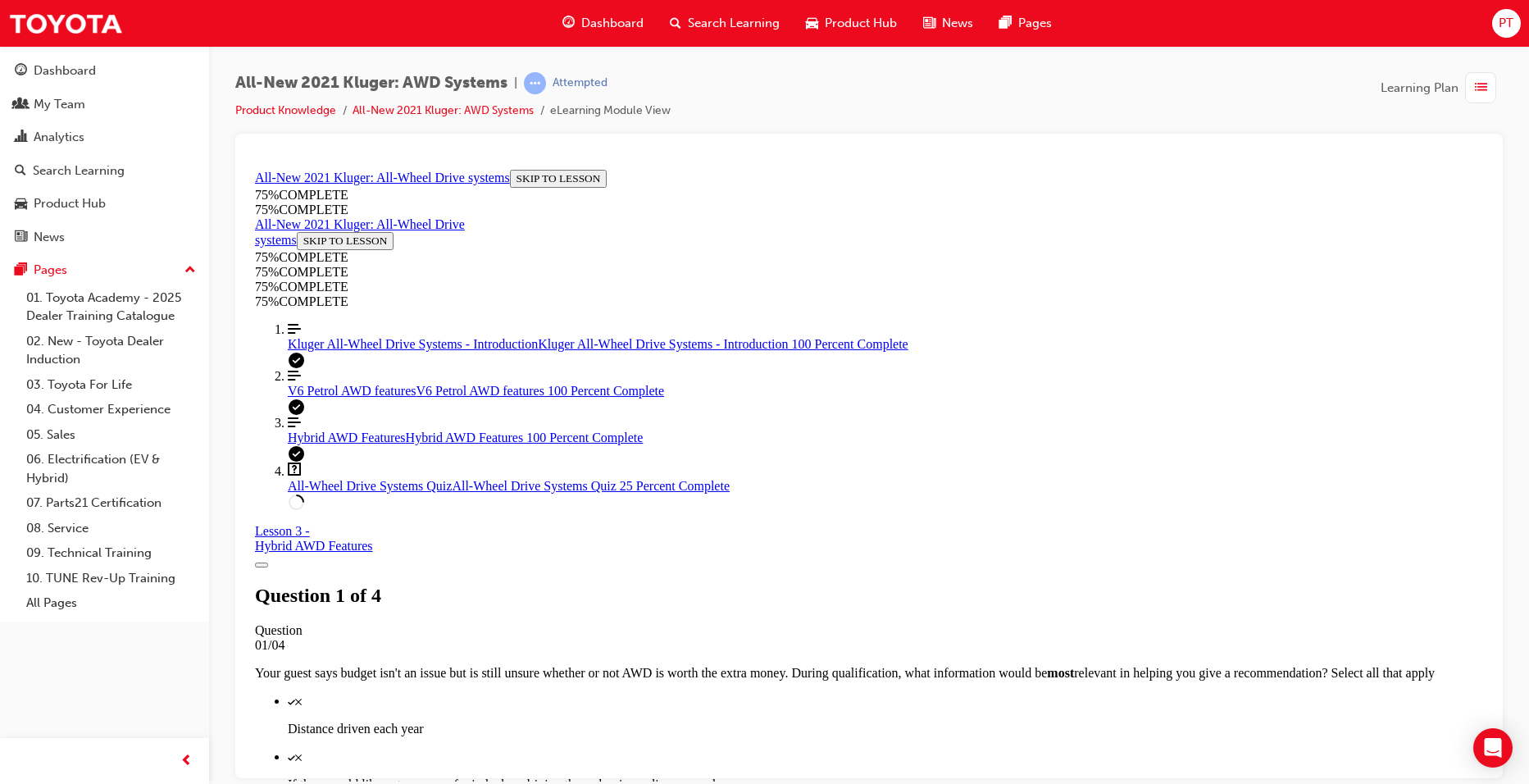
scroll to position [59, 0]
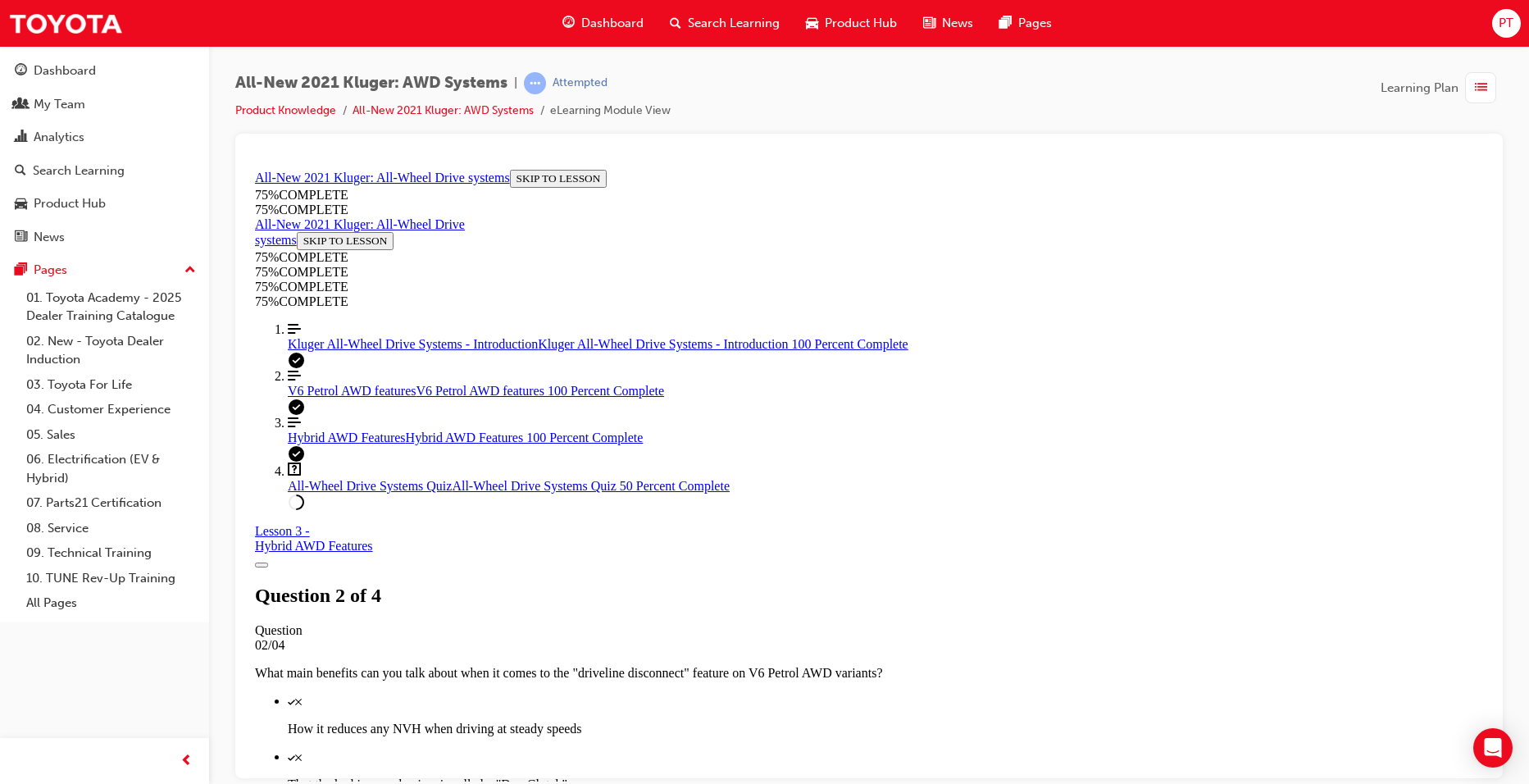
scroll to position [59, 0]
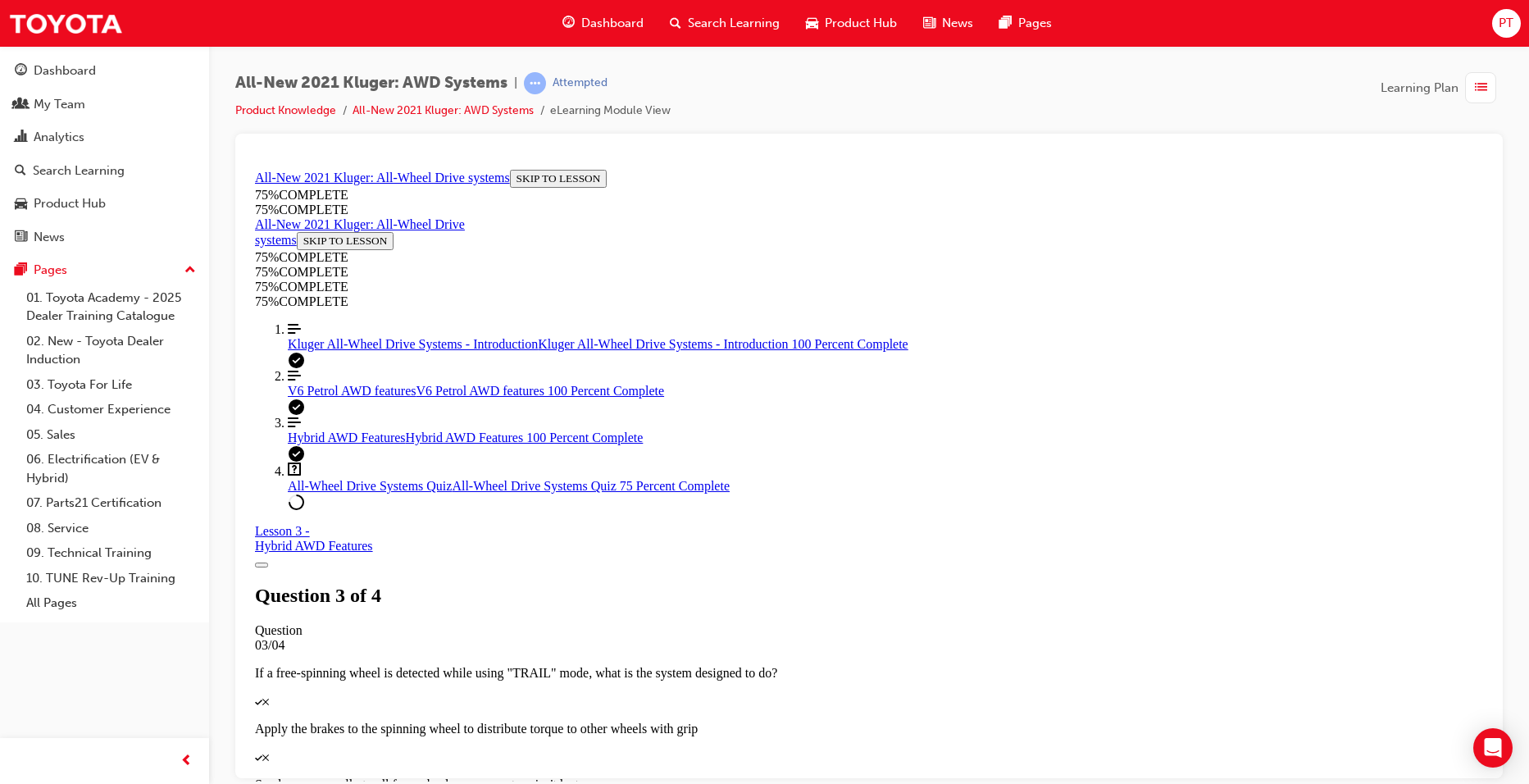
scroll to position [418, 0]
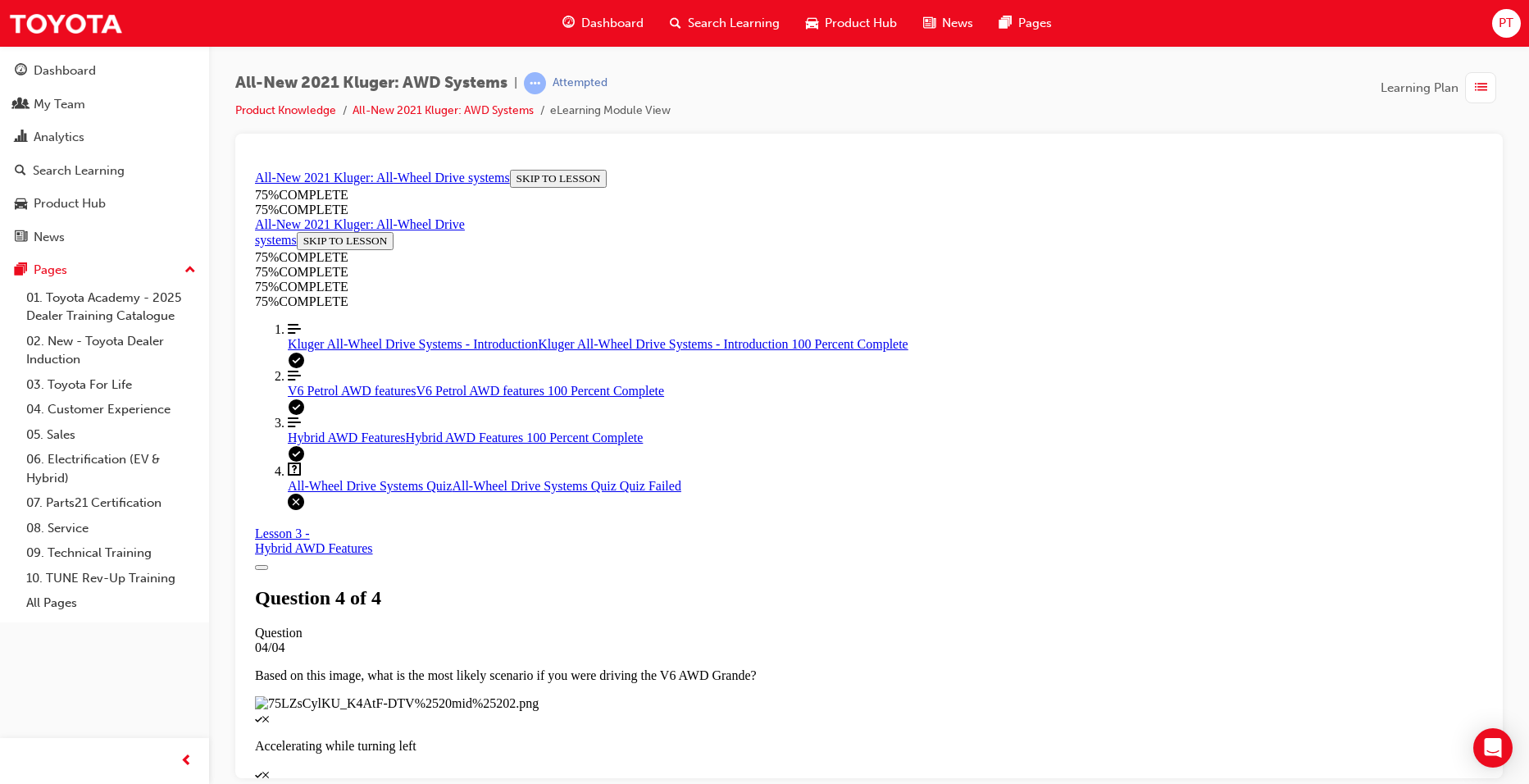
scroll to position [229, 0]
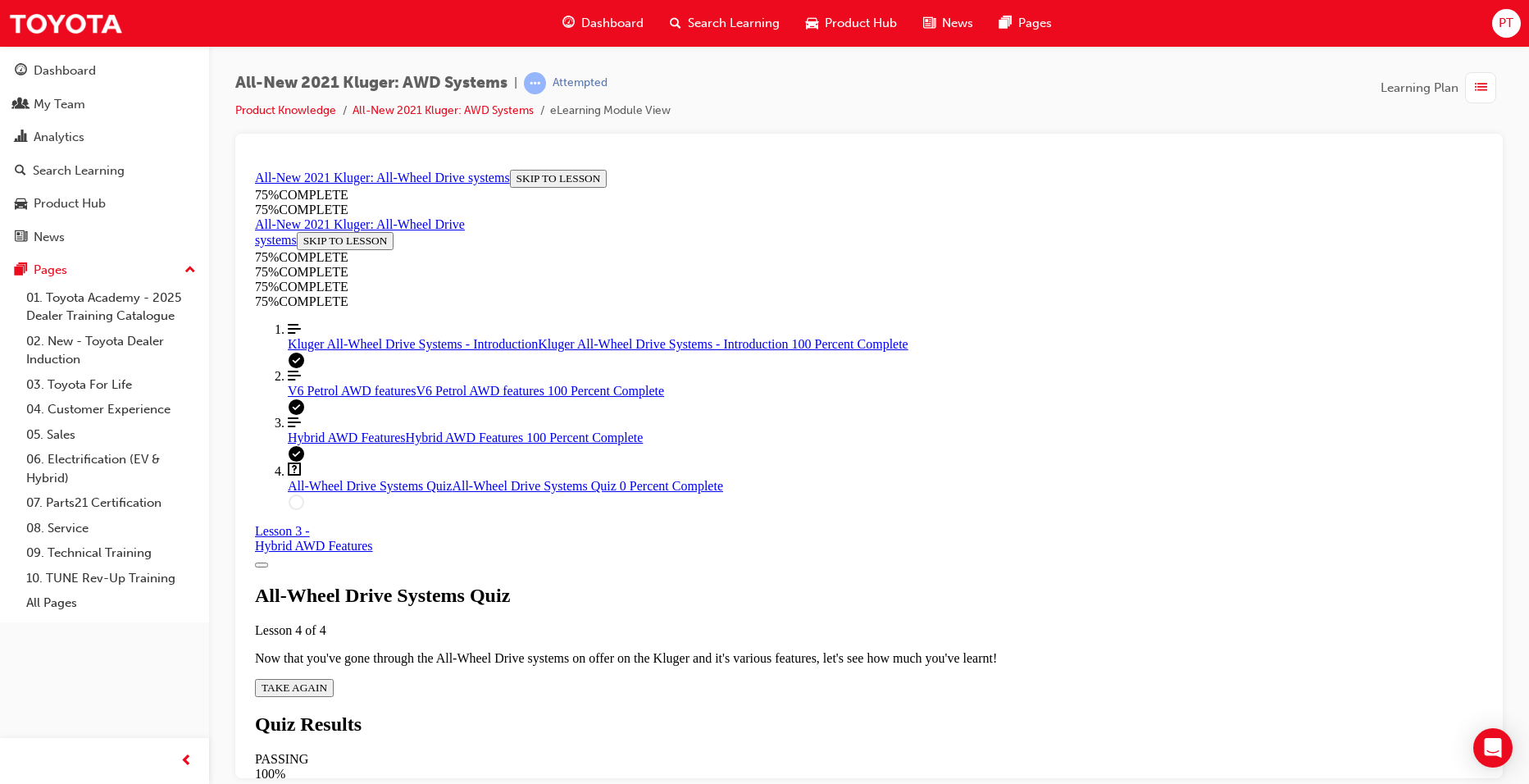
click at [327, 681] on span "TAKE AGAIN" at bounding box center [294, 686] width 66 height 12
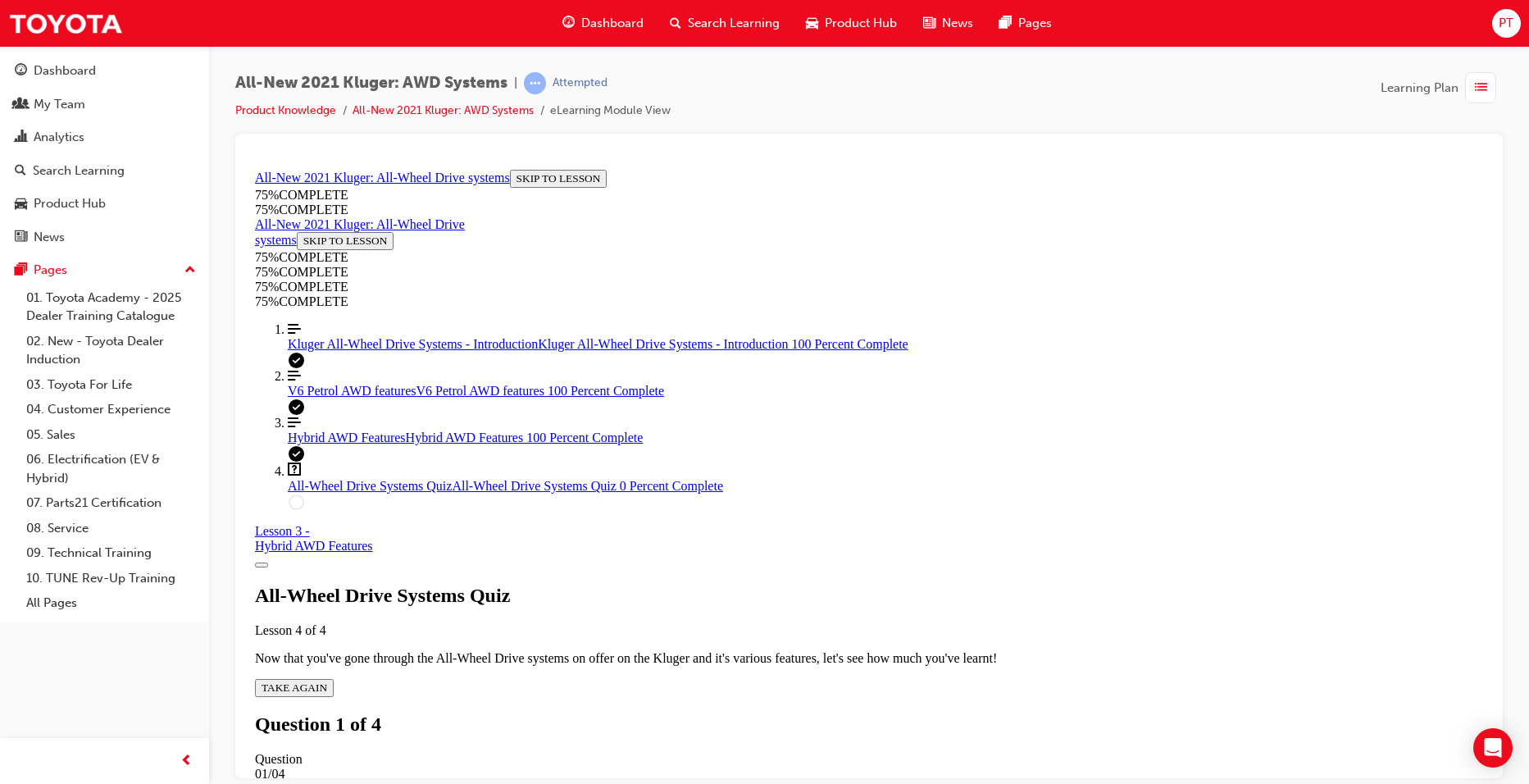
scroll to position [59, 0]
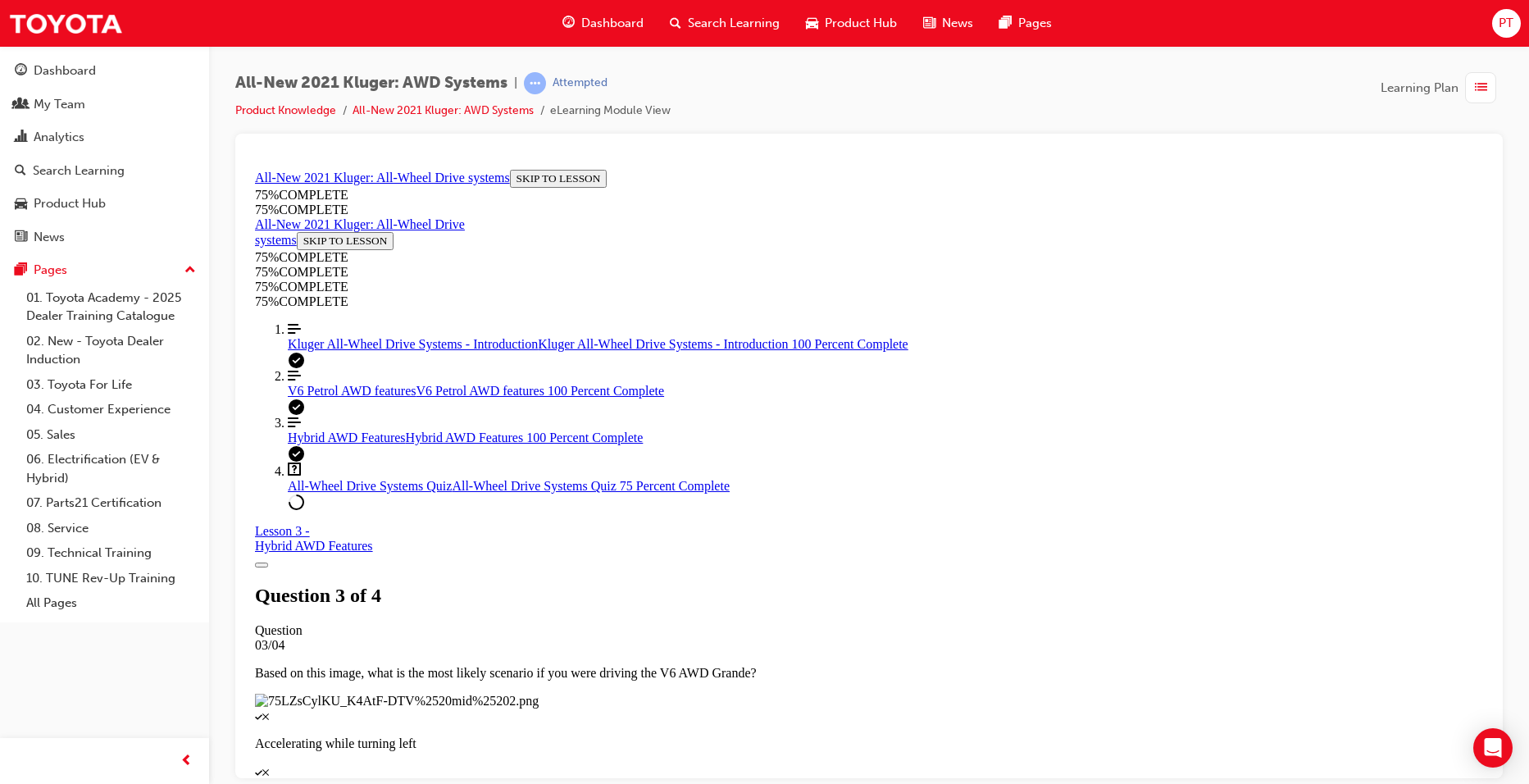
scroll to position [221, 0]
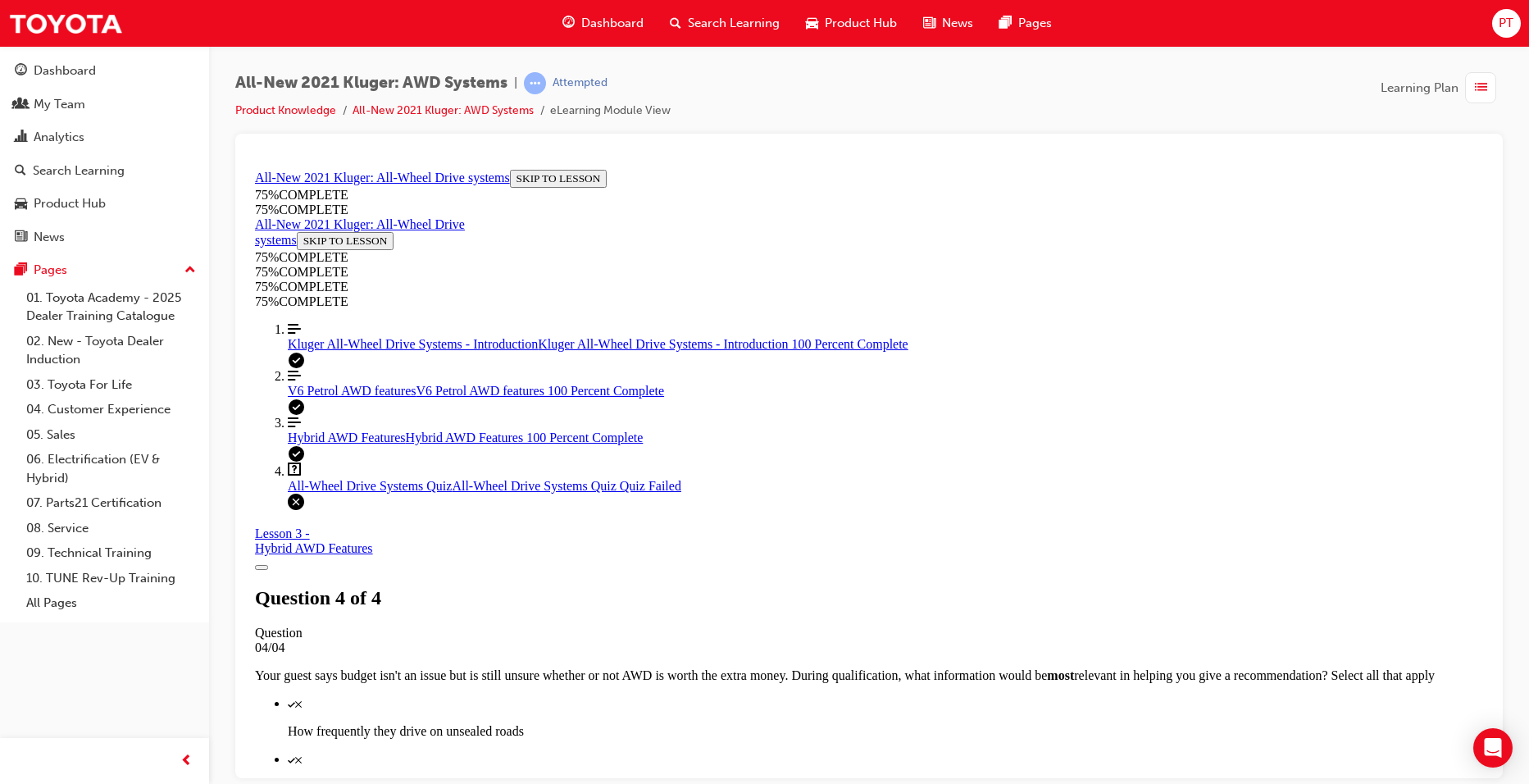
scroll to position [229, 0]
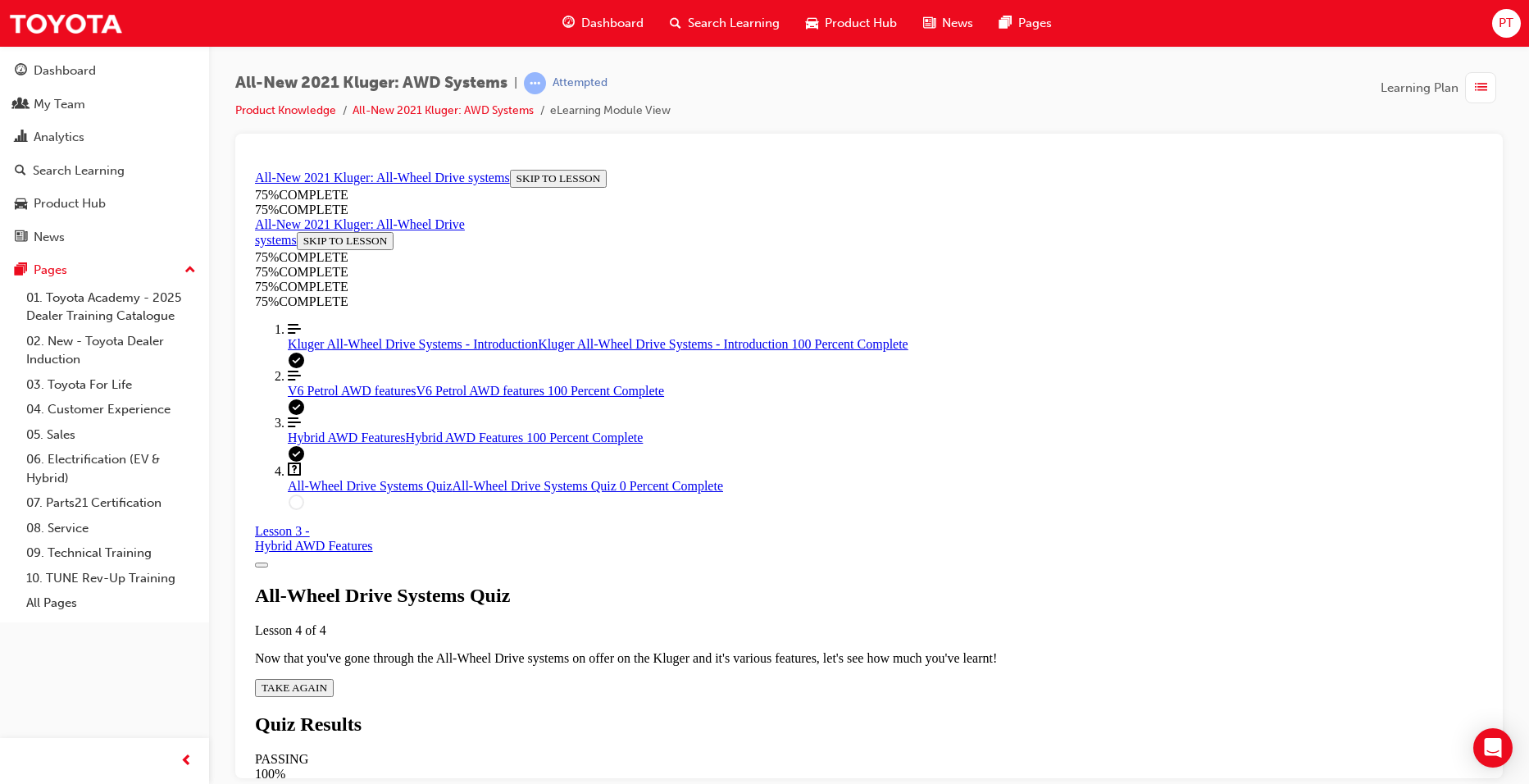
scroll to position [59, 0]
click at [327, 681] on span "TAKE AGAIN" at bounding box center [294, 686] width 66 height 12
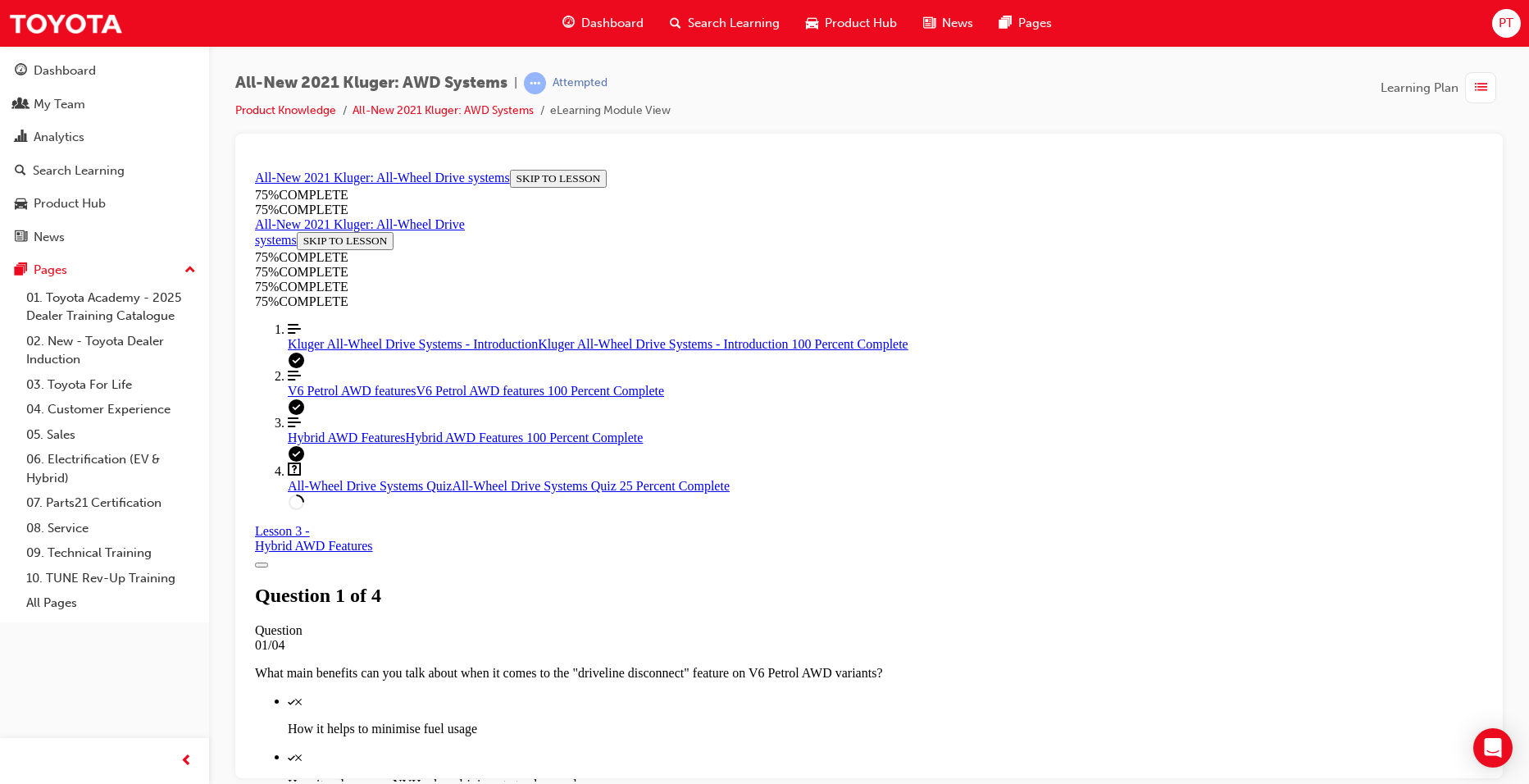
scroll to position [142, 0]
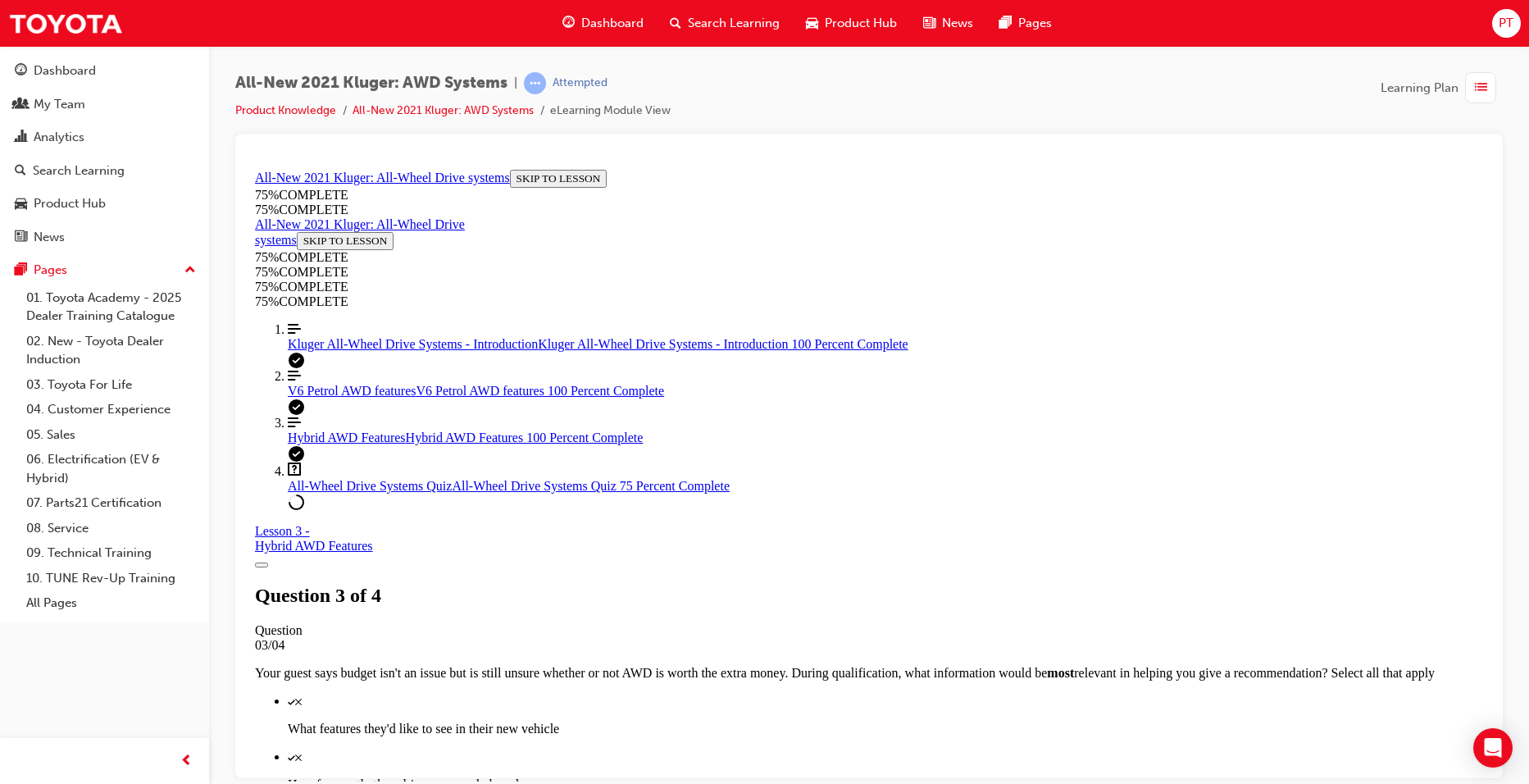
scroll to position [306, 0]
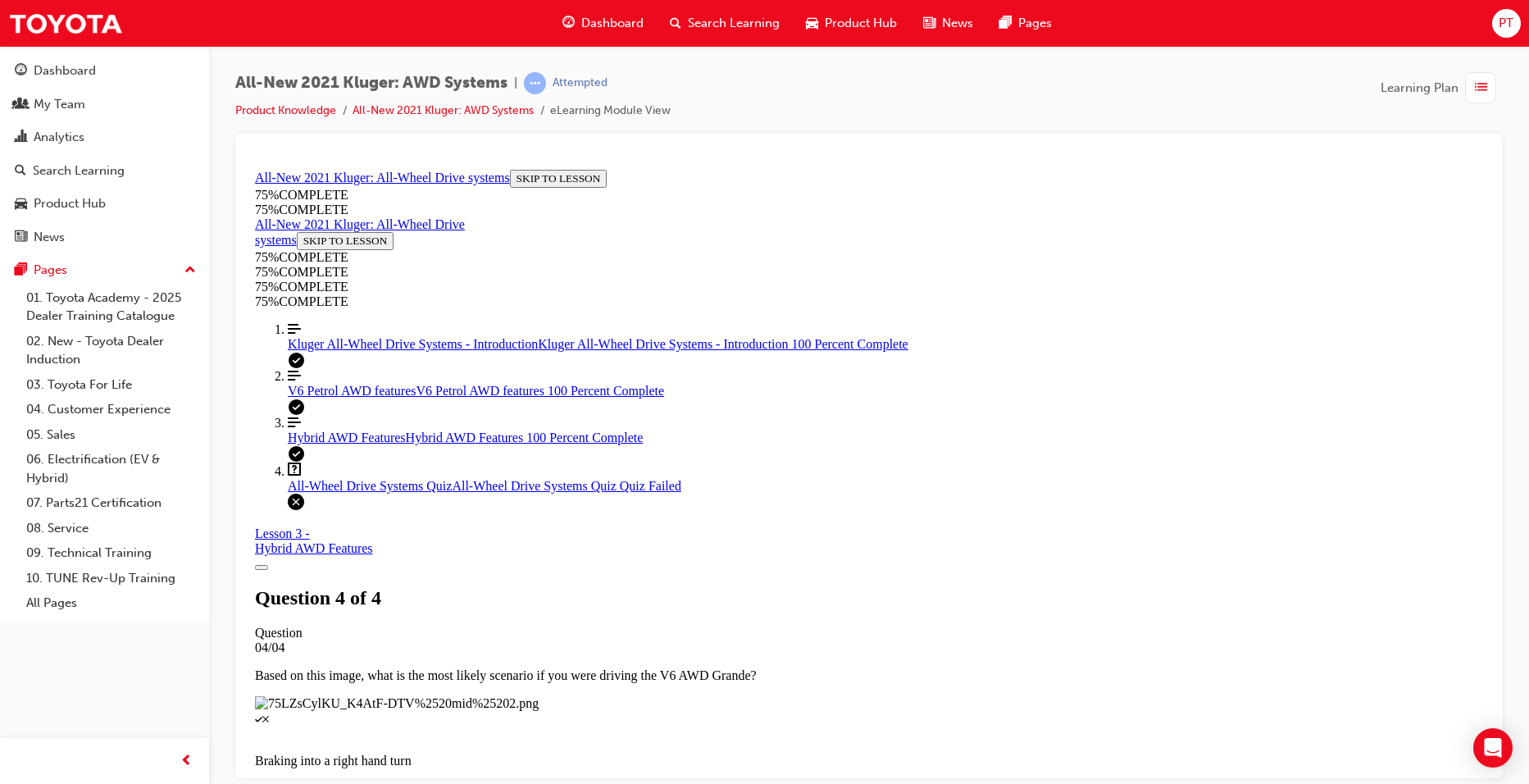
scroll to position [229, 0]
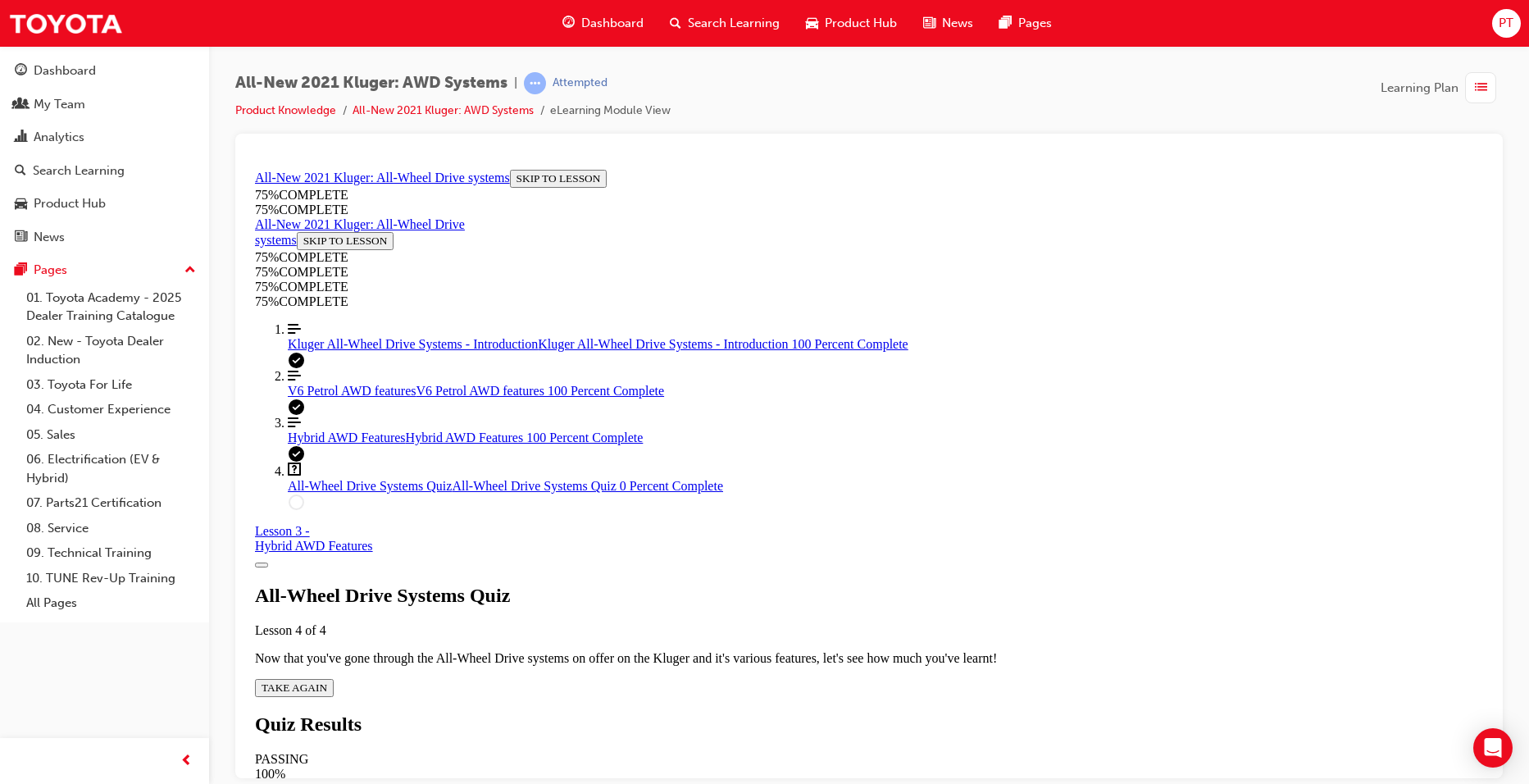
scroll to position [59, 0]
click at [327, 681] on span "TAKE AGAIN" at bounding box center [294, 686] width 66 height 12
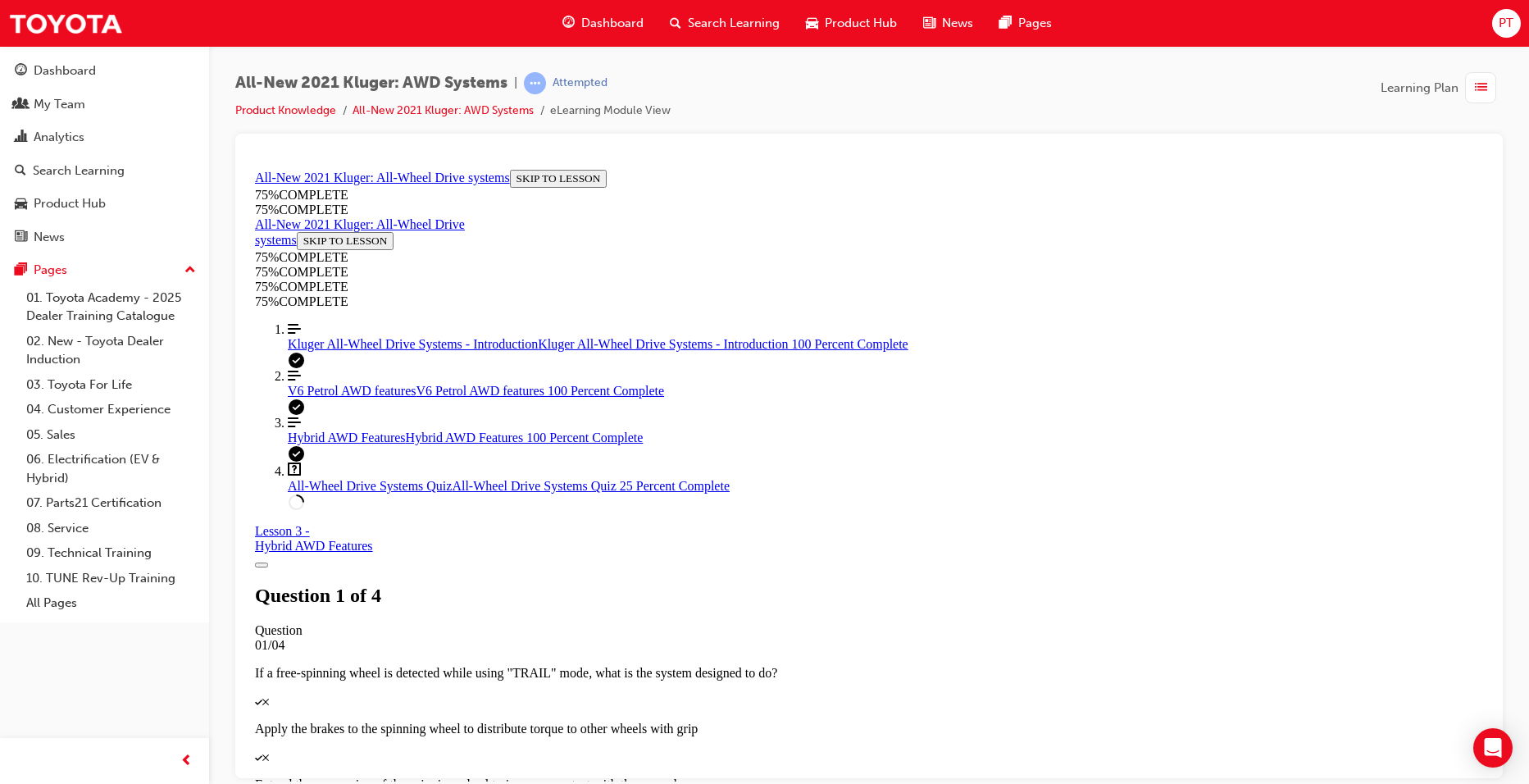
scroll to position [59, 0]
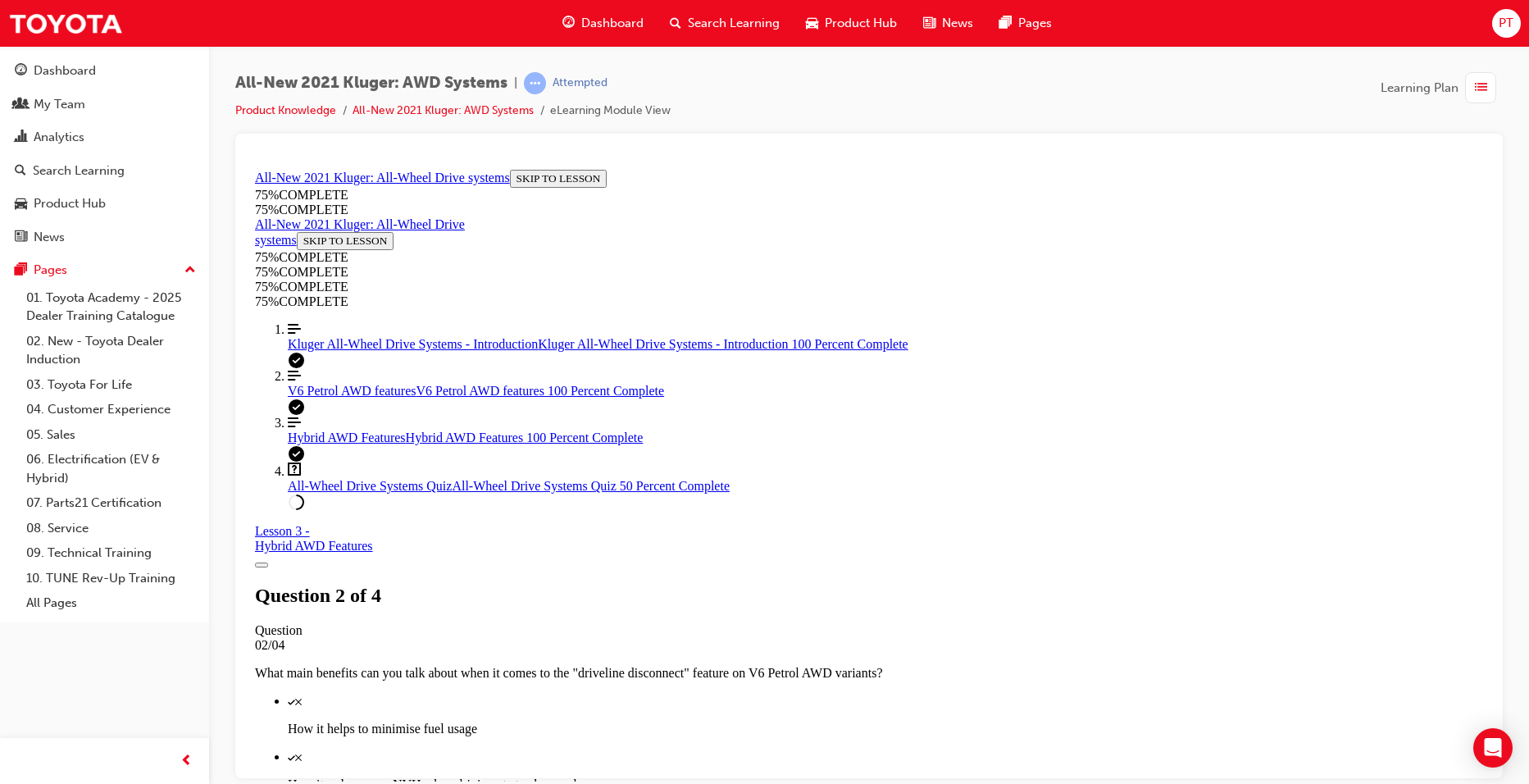
scroll to position [221, 0]
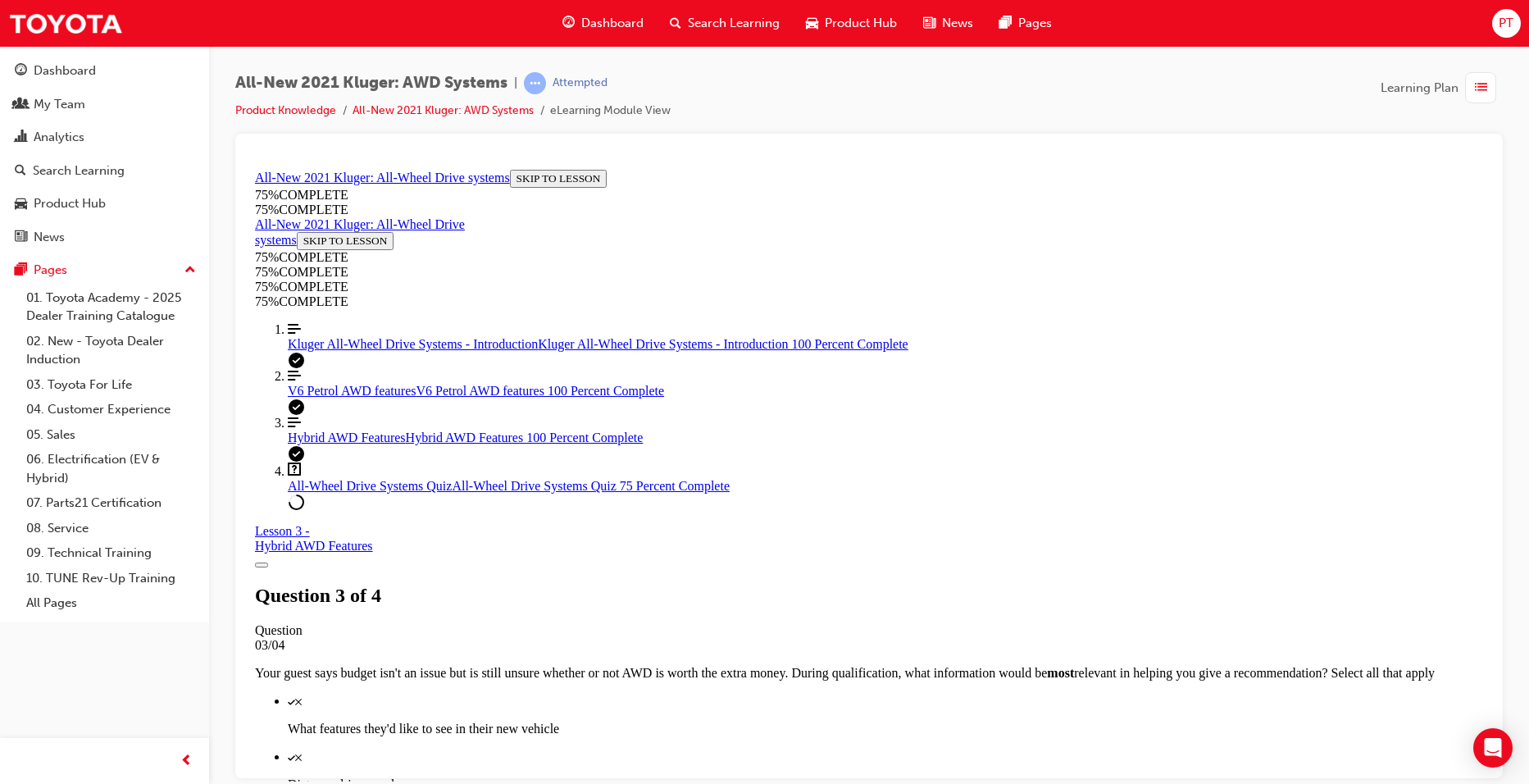
scroll to position [224, 0]
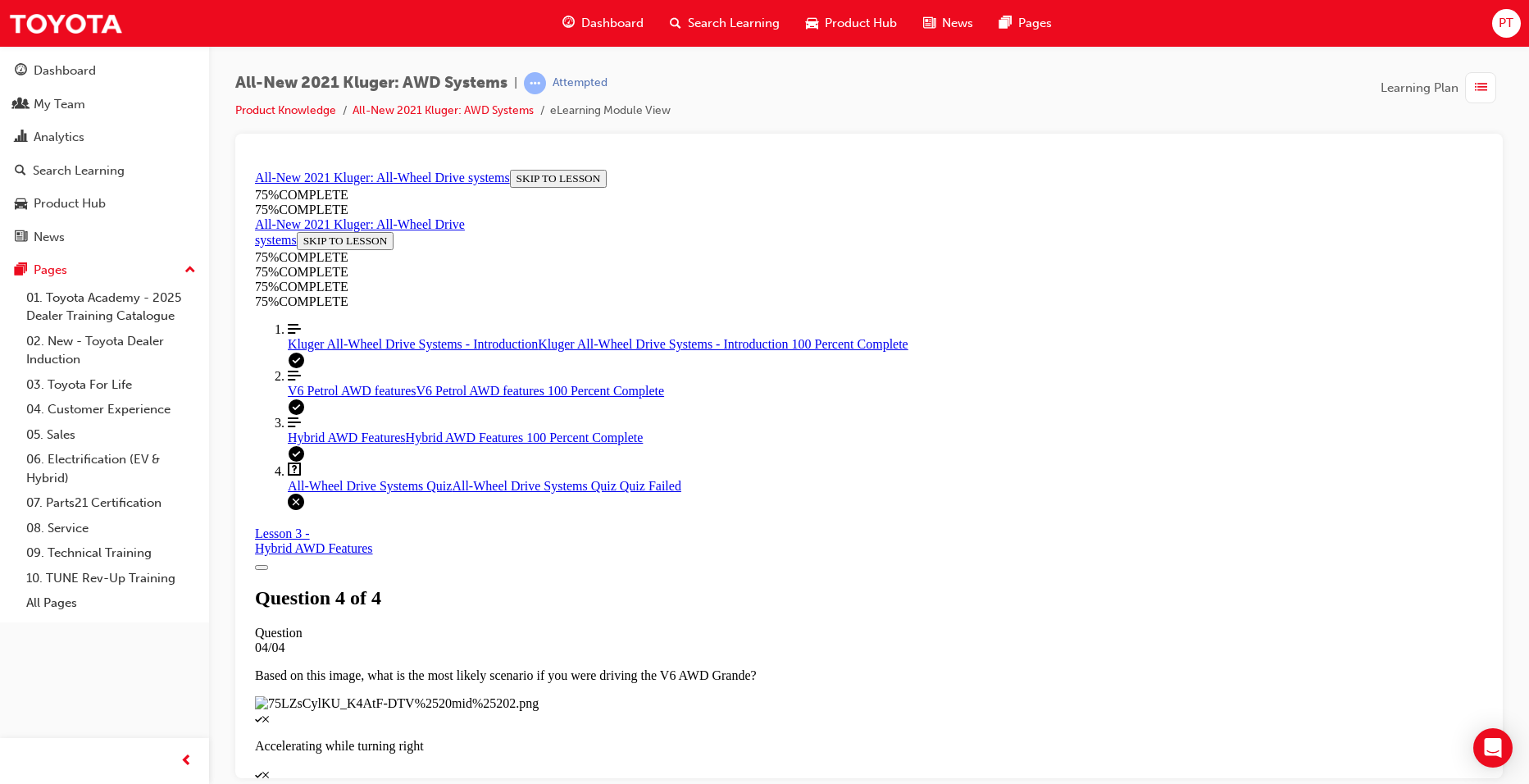
scroll to position [229, 0]
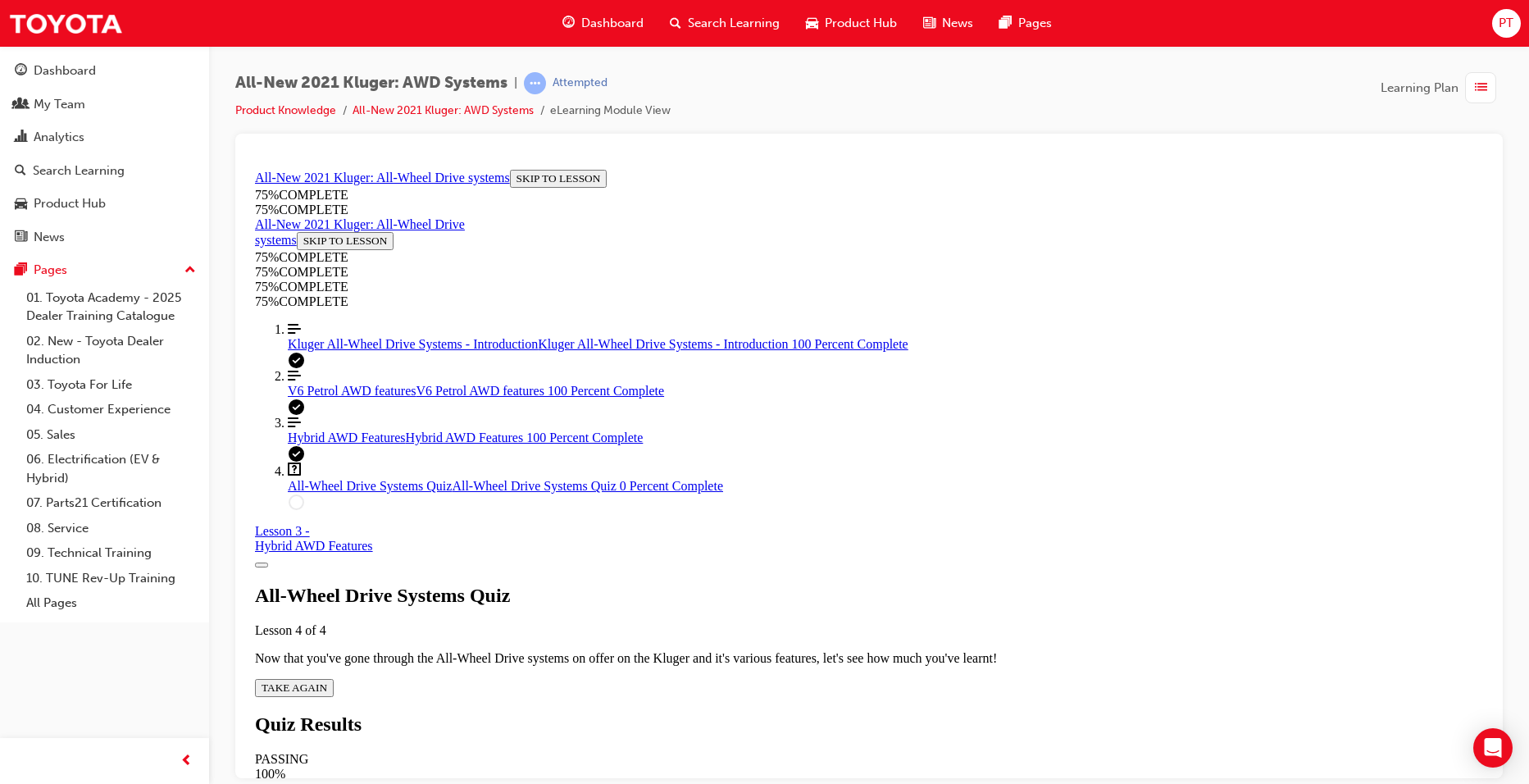
click at [327, 681] on span "TAKE AGAIN" at bounding box center [294, 686] width 66 height 12
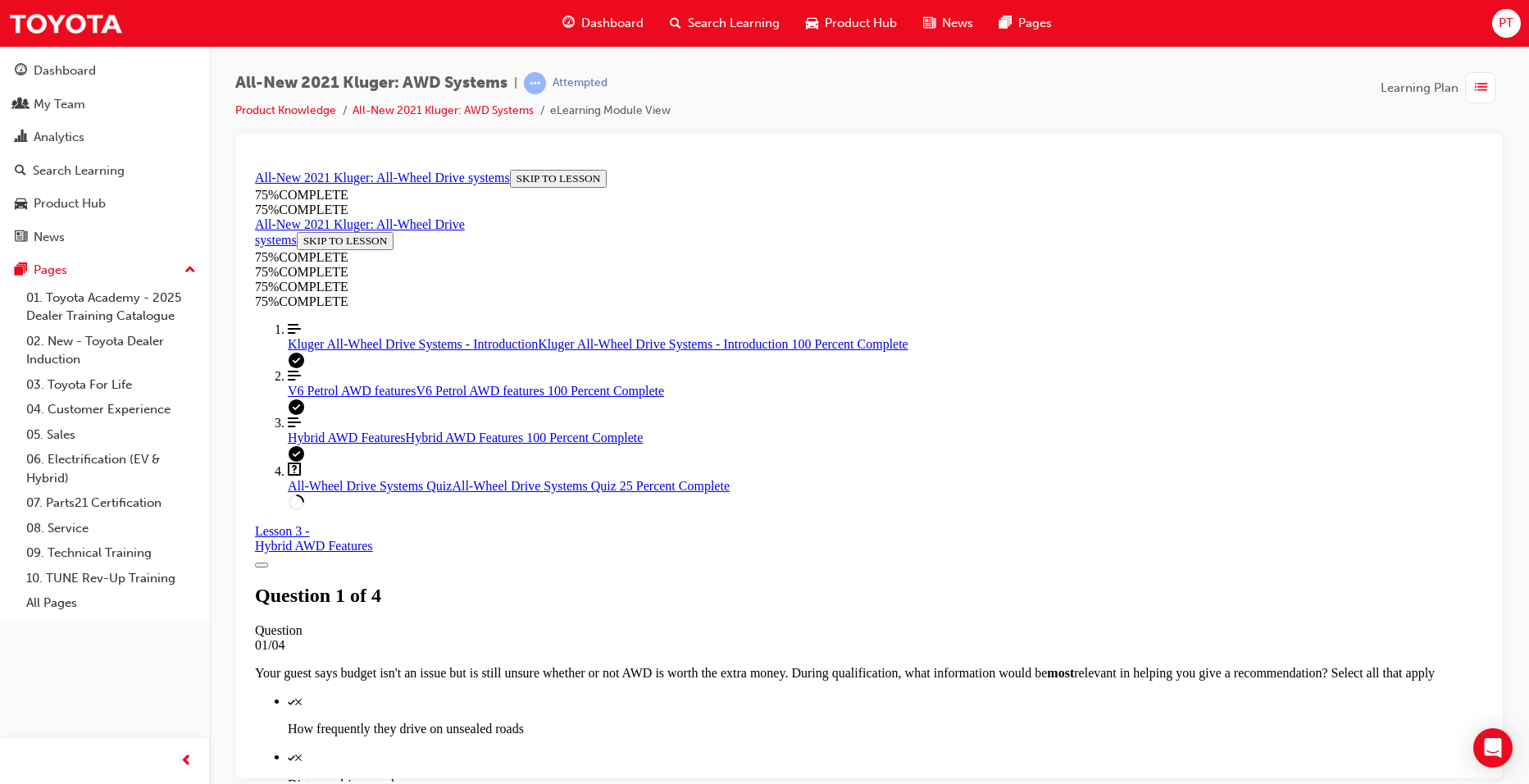
scroll to position [224, 0]
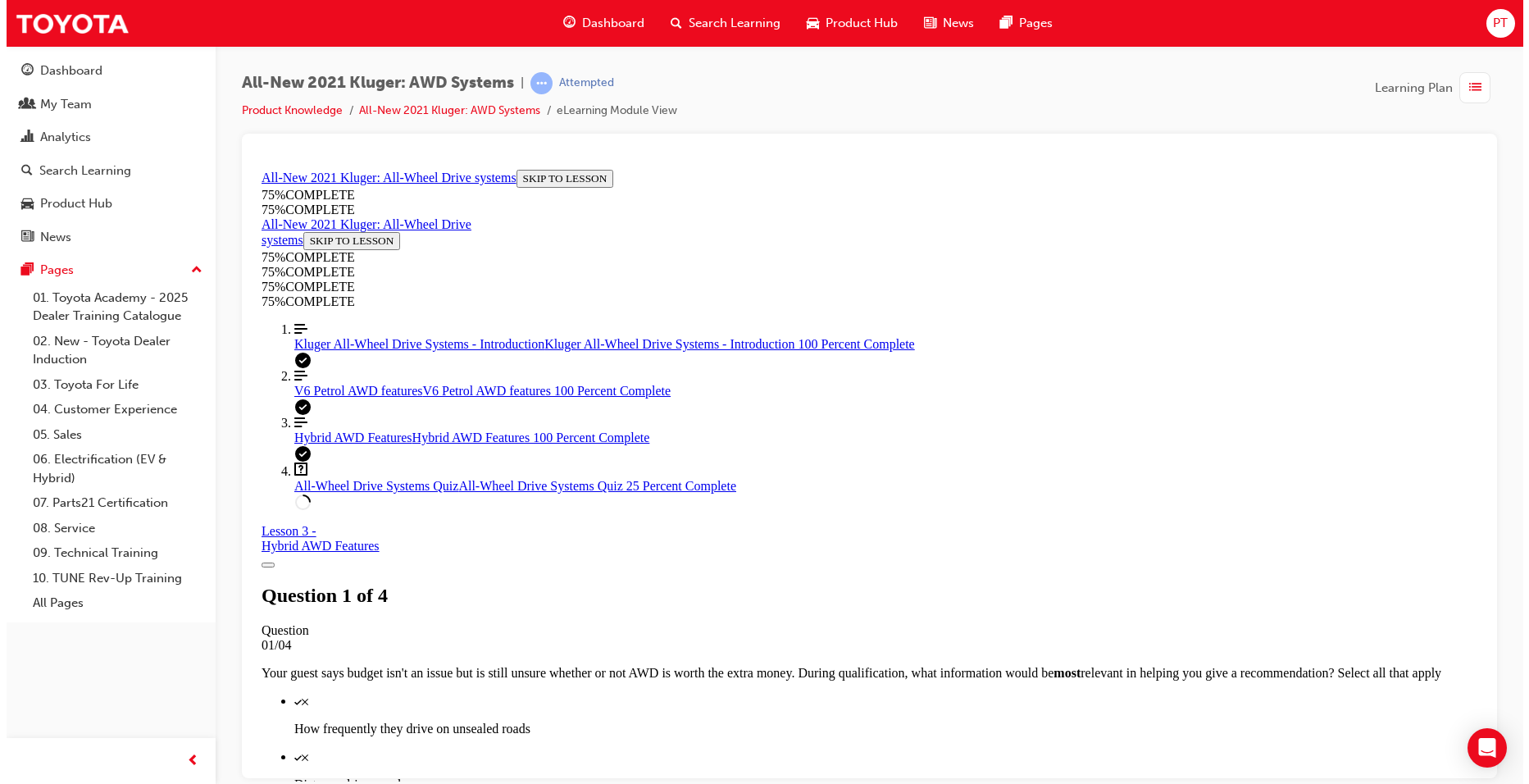
scroll to position [59, 0]
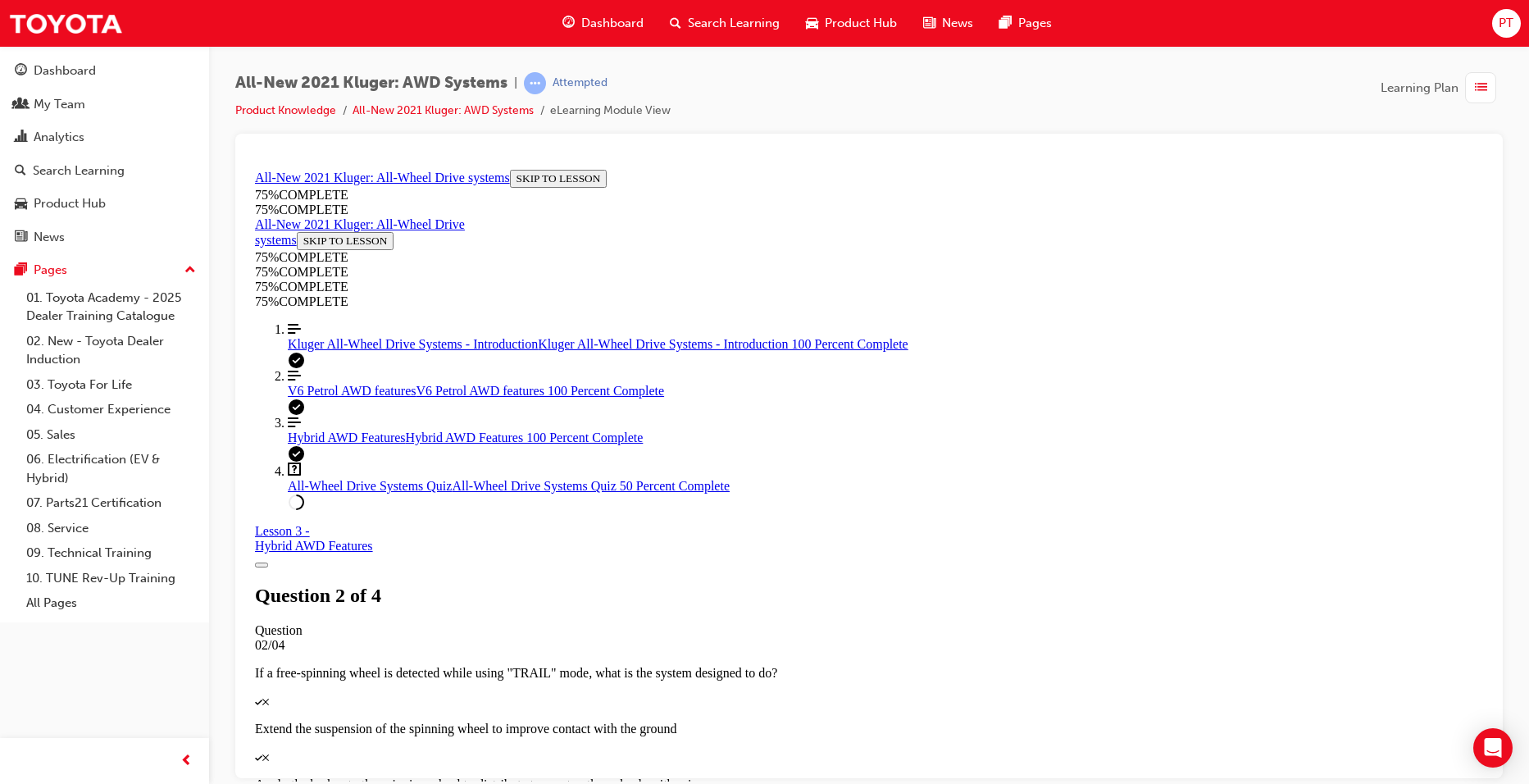
drag, startPoint x: 721, startPoint y: 567, endPoint x: 796, endPoint y: 581, distance: 76.3
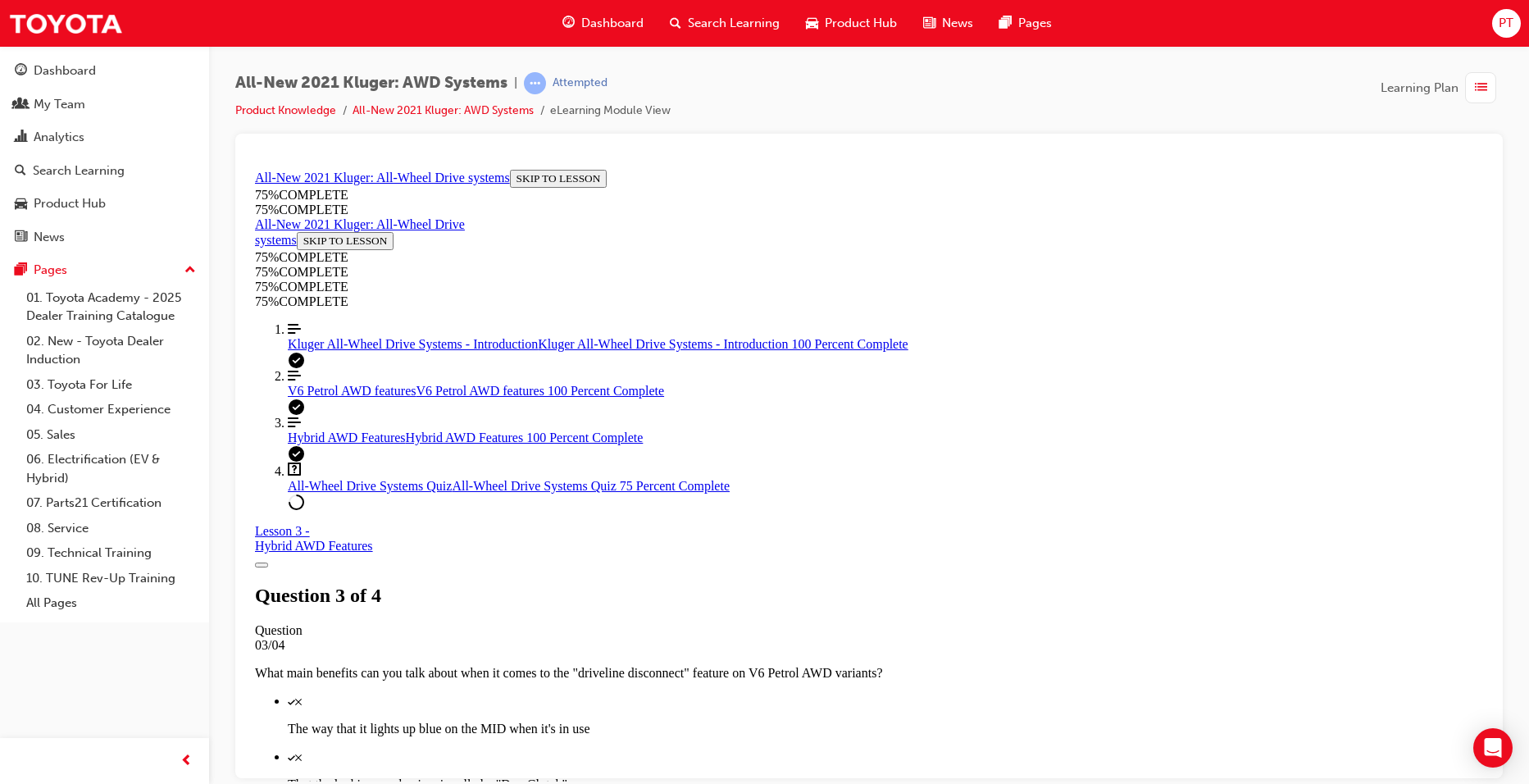
scroll to position [418, 0]
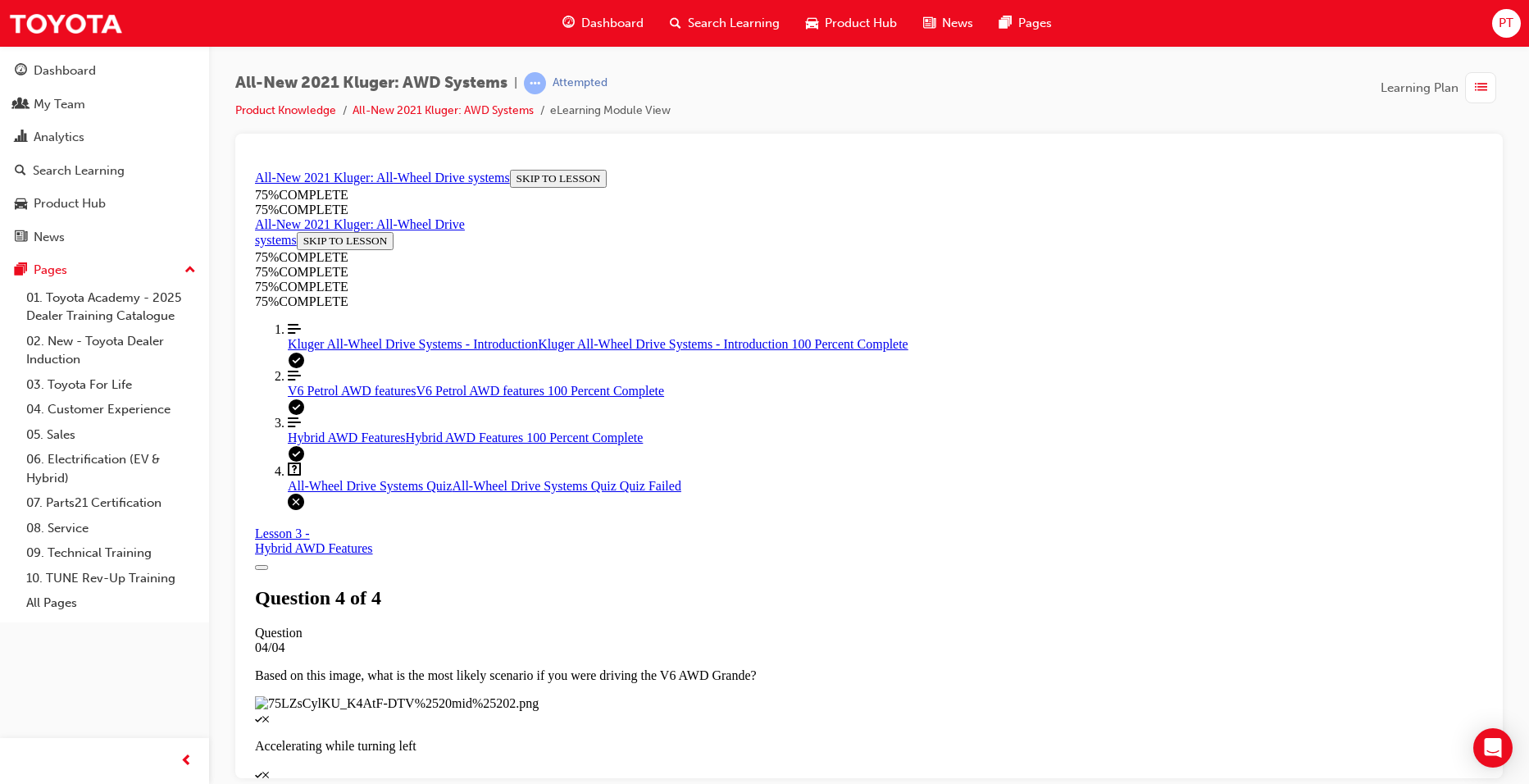
scroll to position [229, 0]
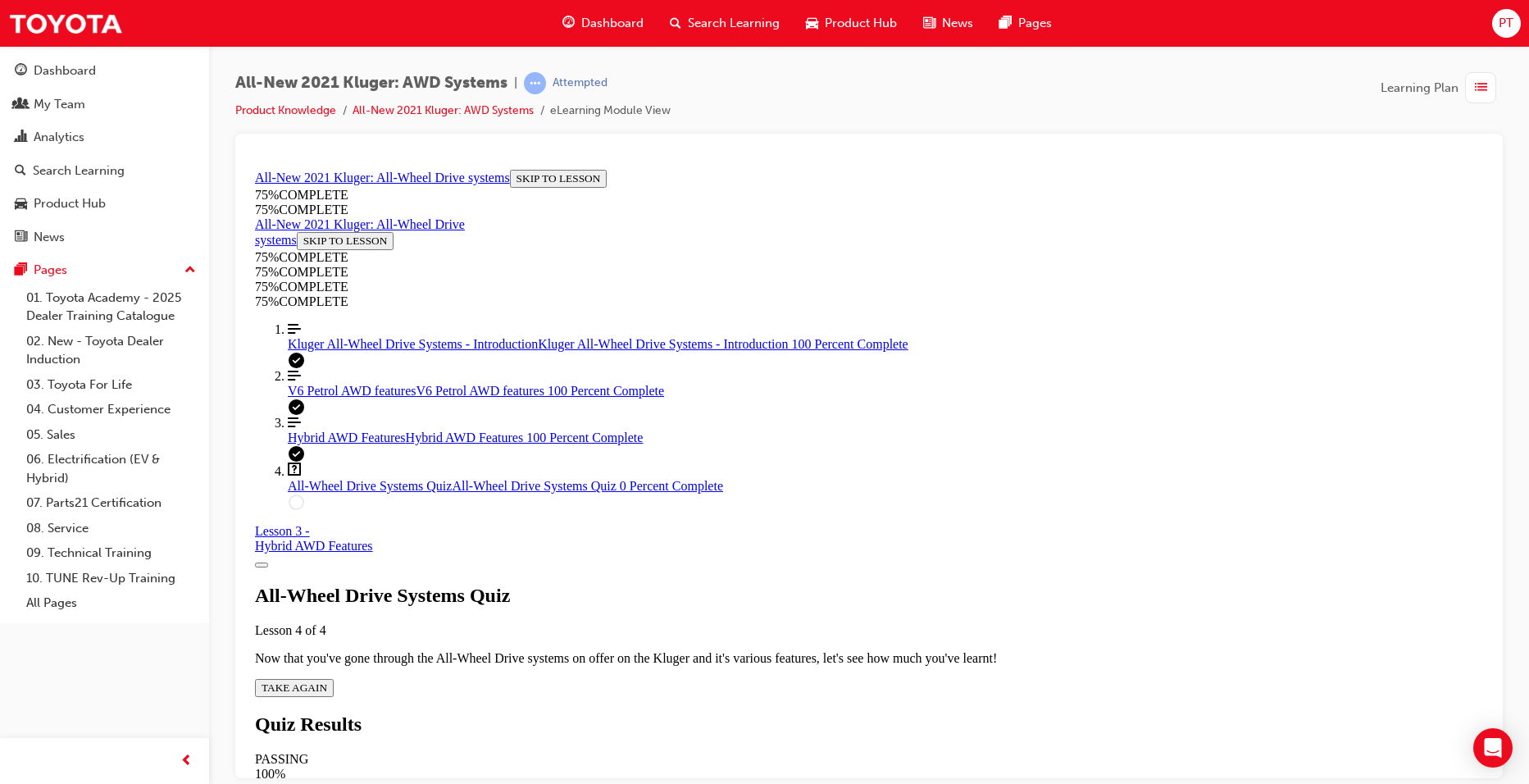
scroll to position [59, 0]
click at [327, 681] on span "TAKE AGAIN" at bounding box center [294, 686] width 66 height 12
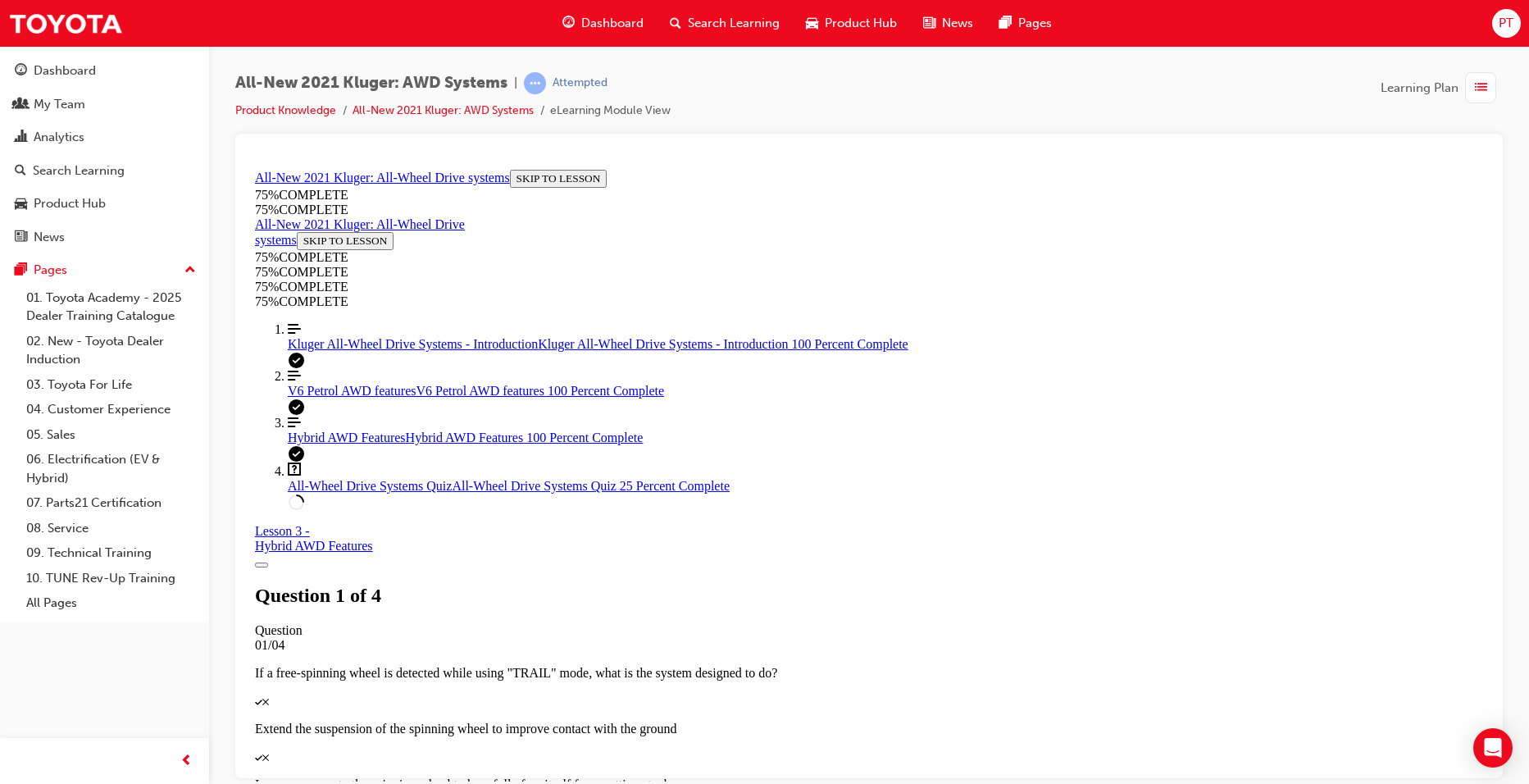
scroll to position [142, 0]
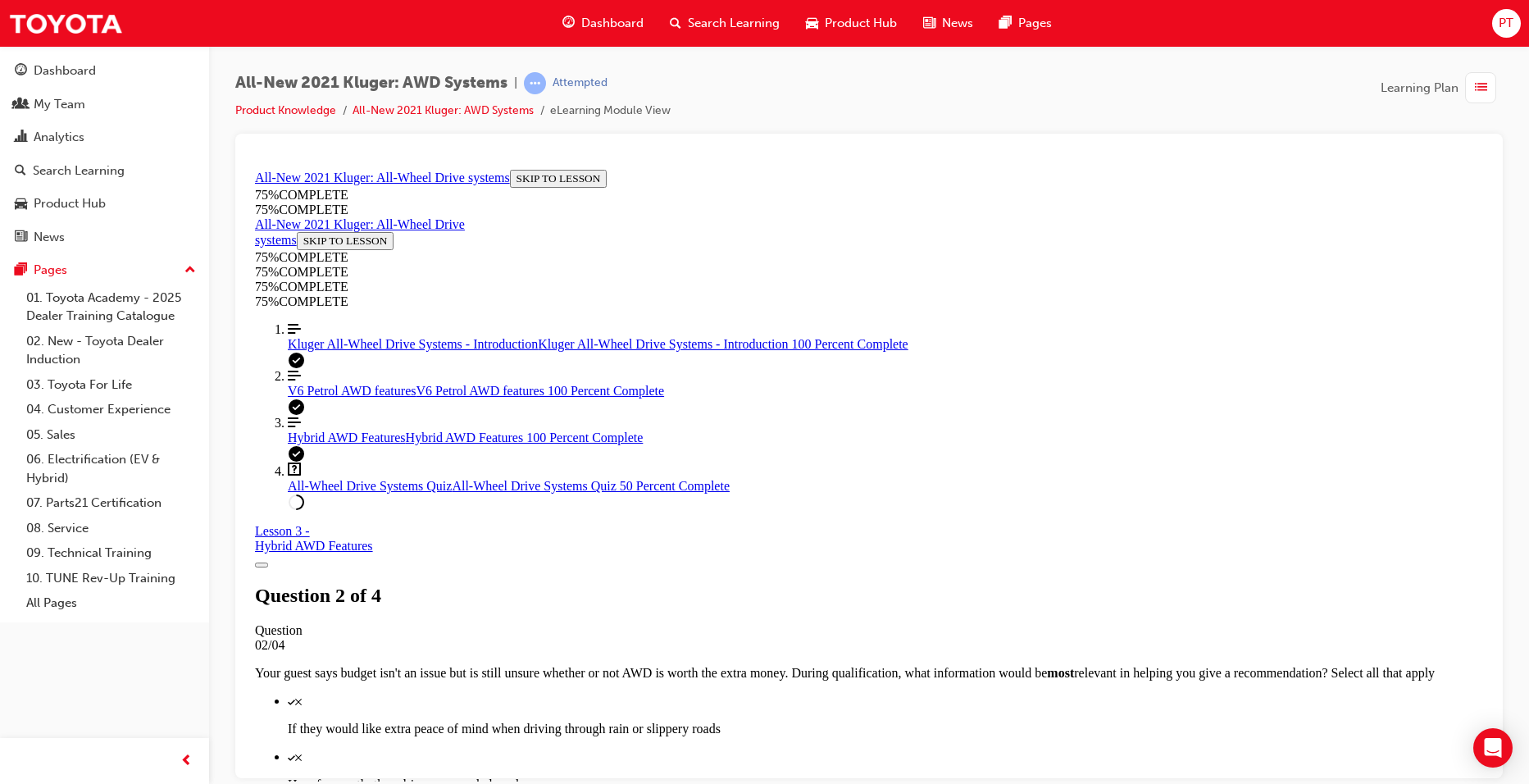
scroll to position [177, 0]
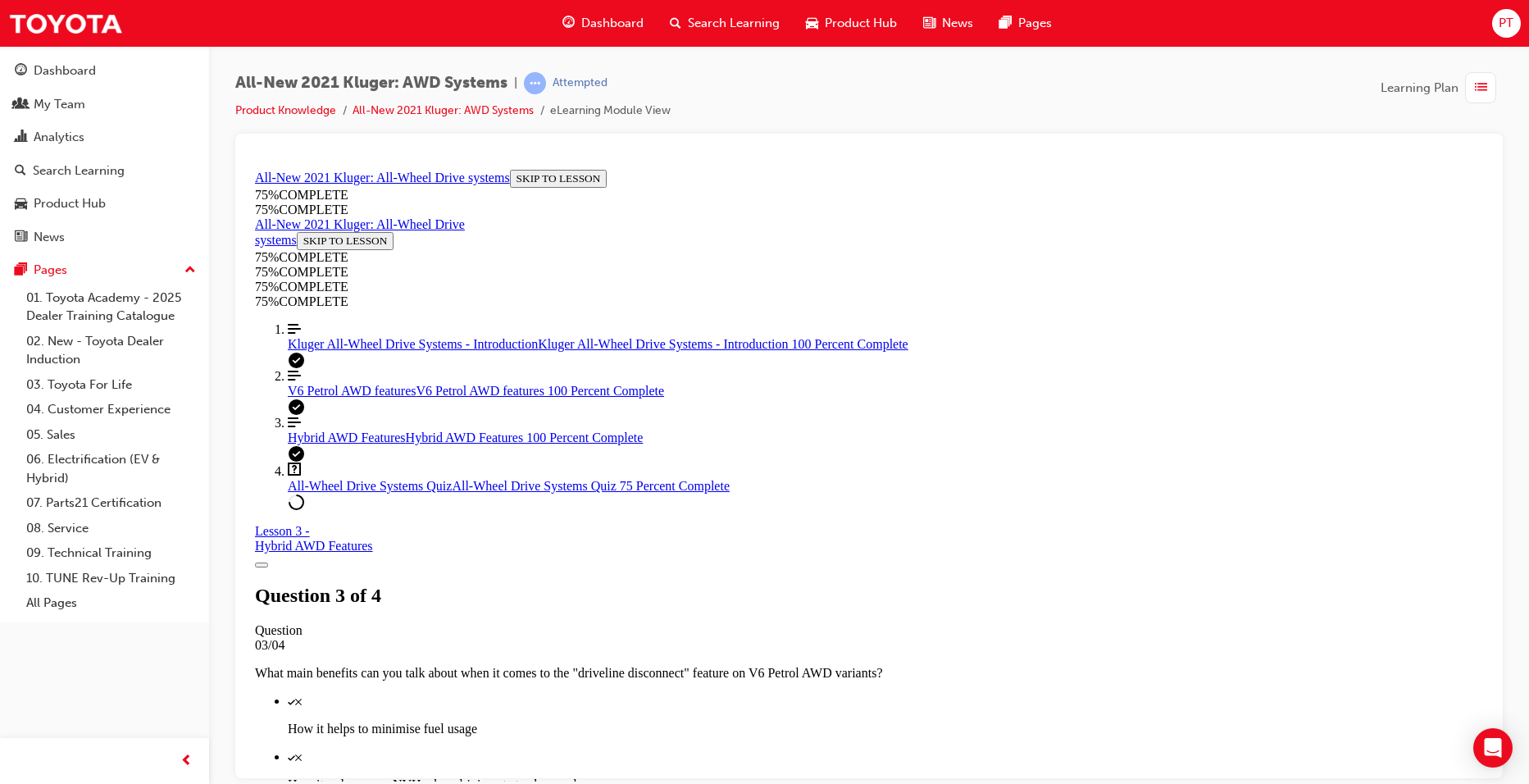
scroll to position [306, 0]
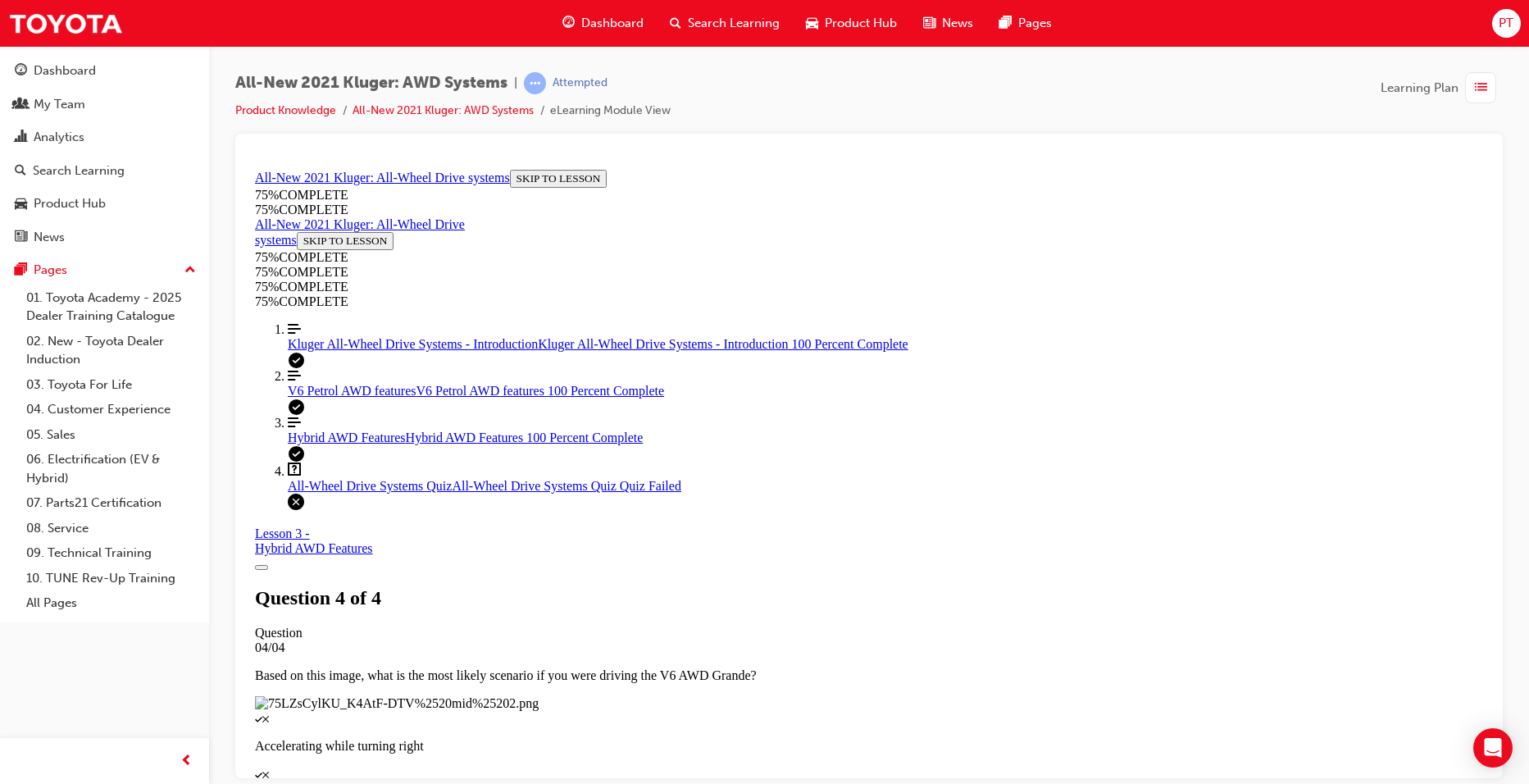
scroll to position [229, 0]
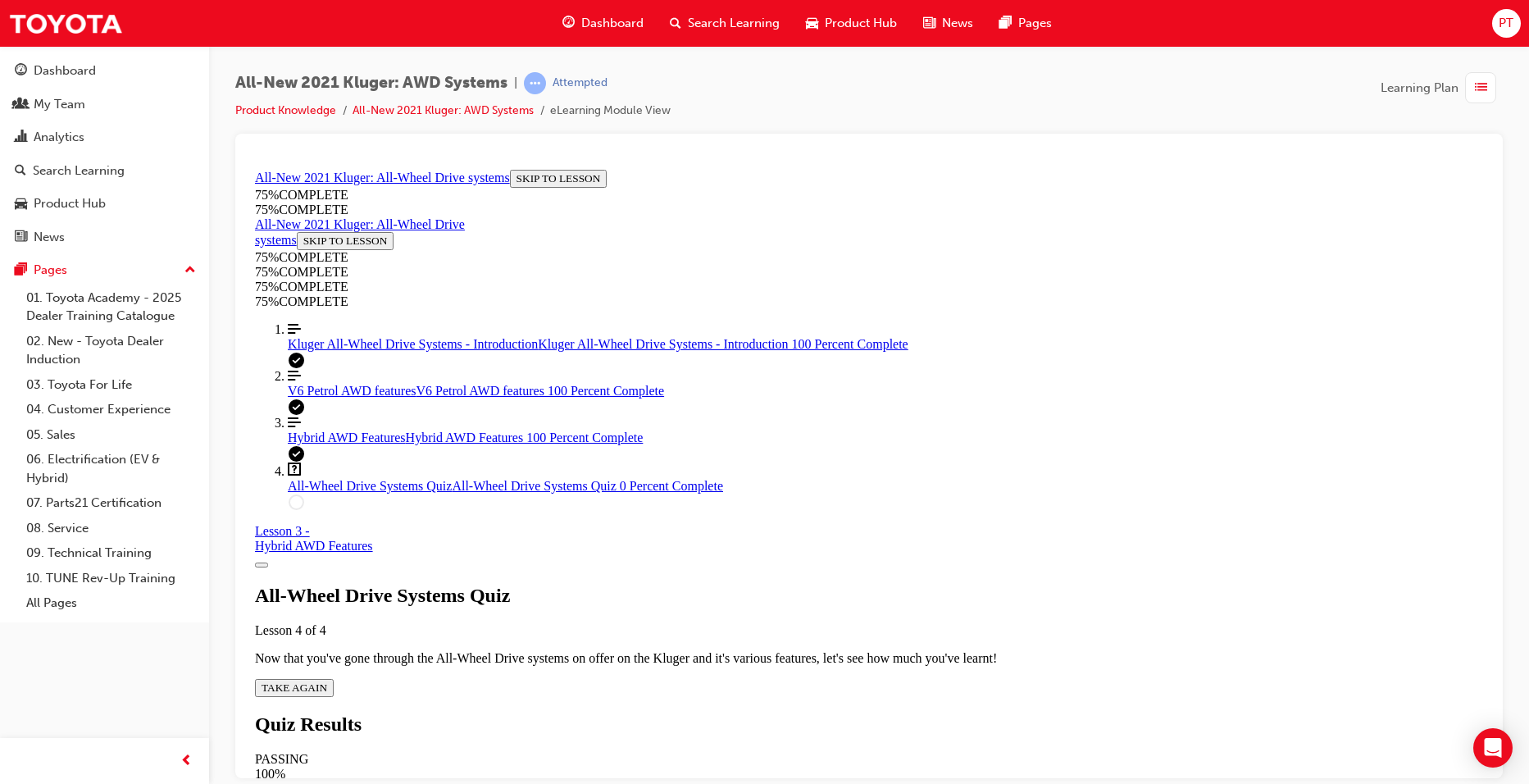
click at [327, 681] on span "TAKE AGAIN" at bounding box center [294, 686] width 66 height 12
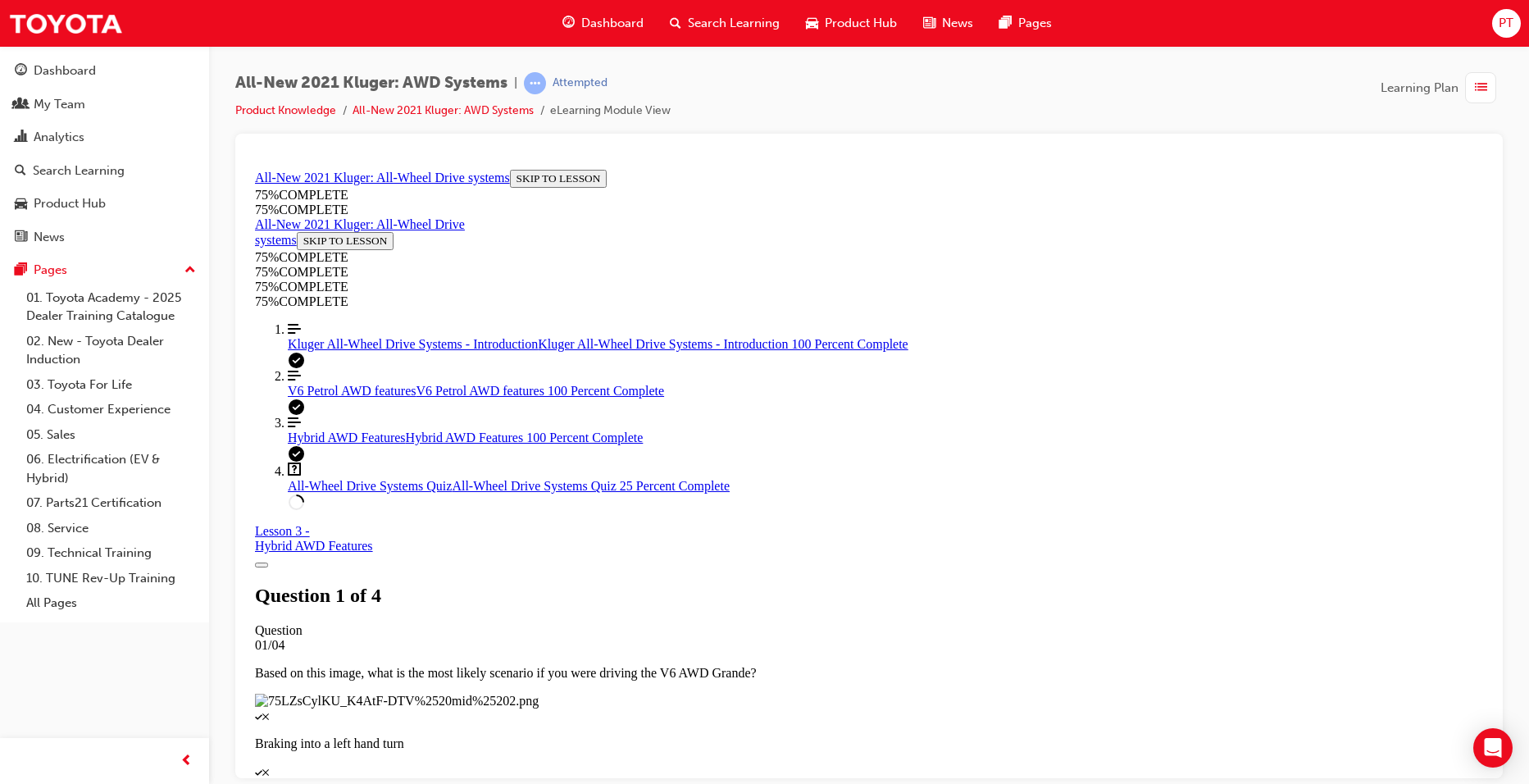
scroll to position [224, 0]
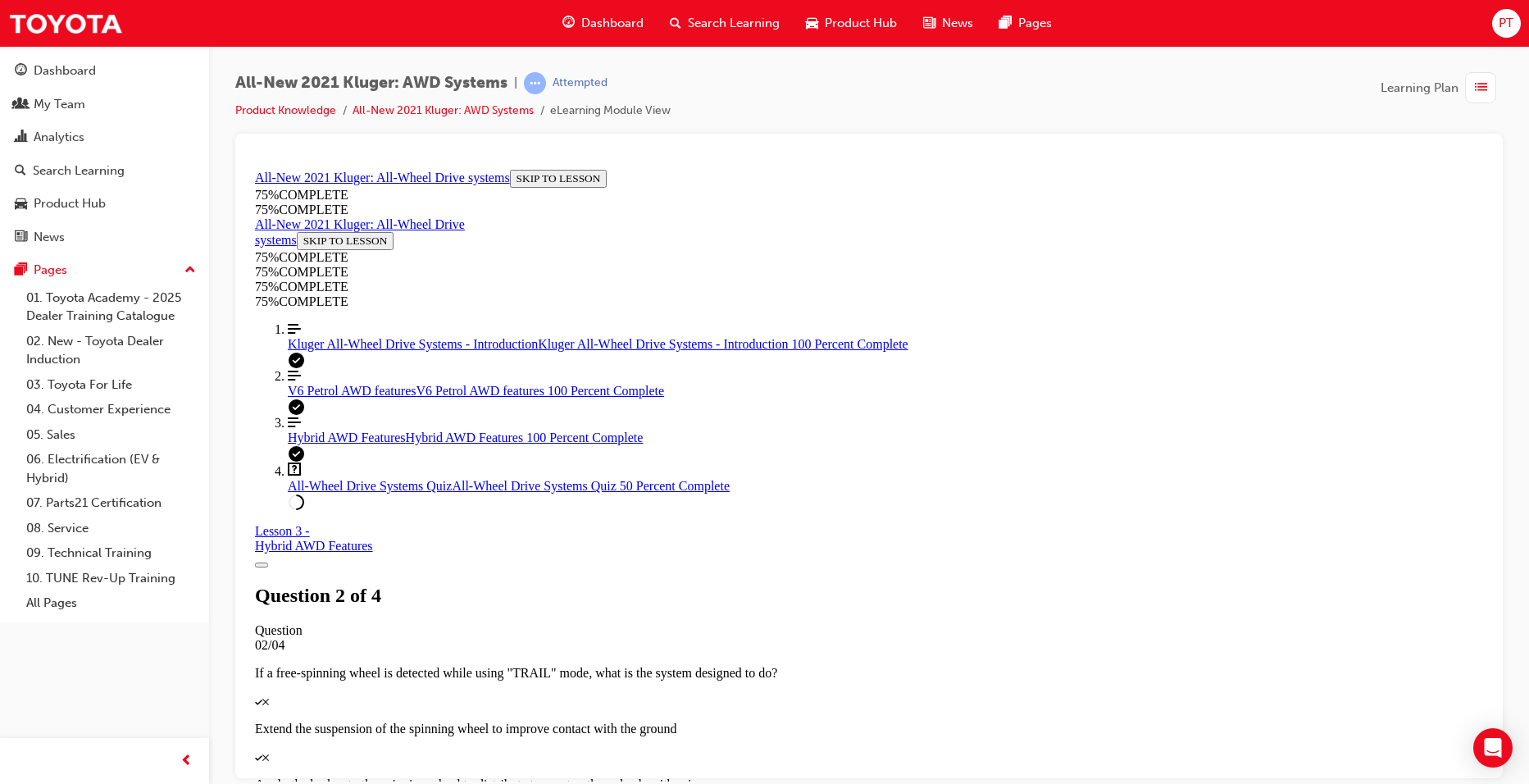
scroll to position [59, 0]
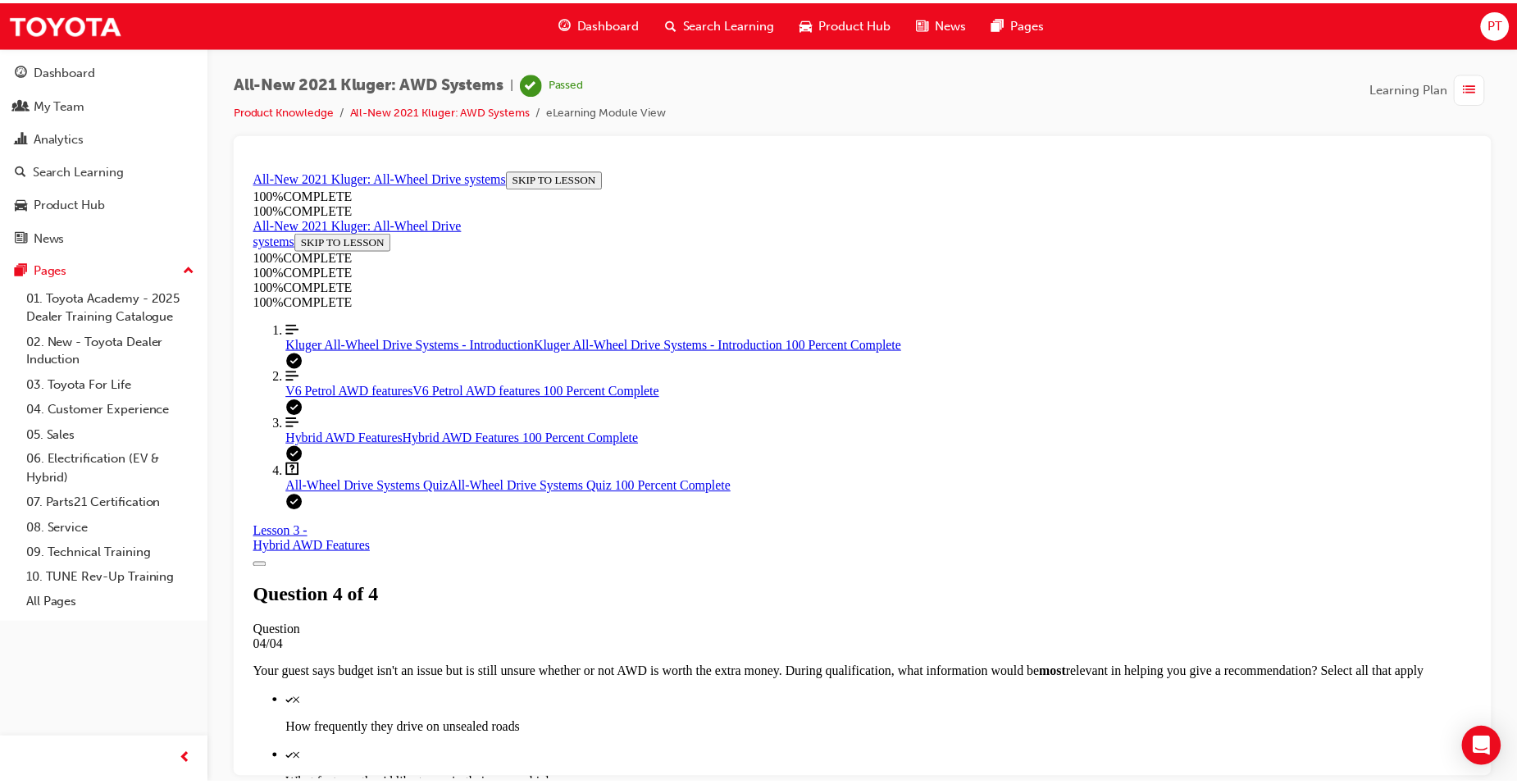
scroll to position [229, 0]
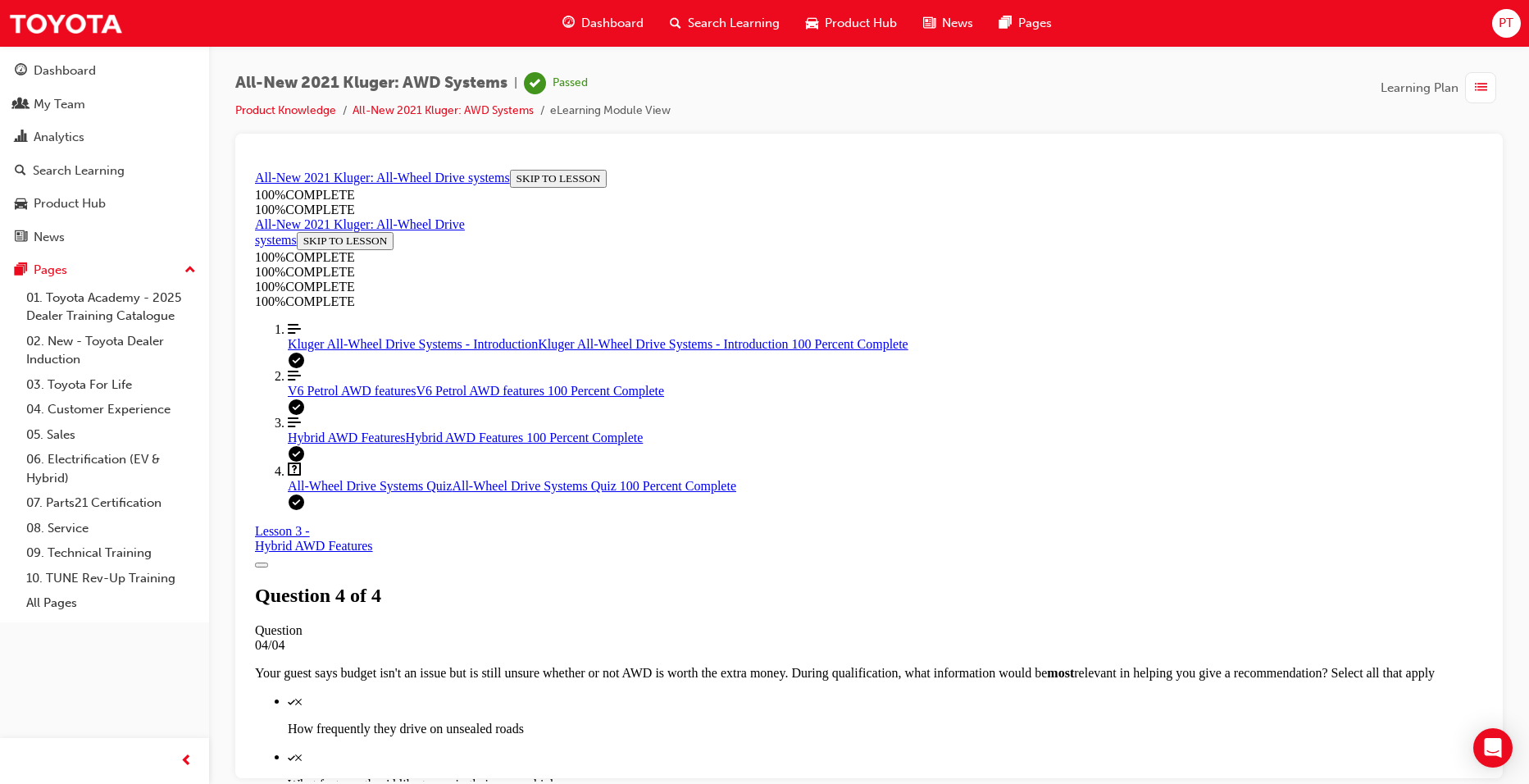
click at [599, 20] on span "Dashboard" at bounding box center [612, 23] width 62 height 19
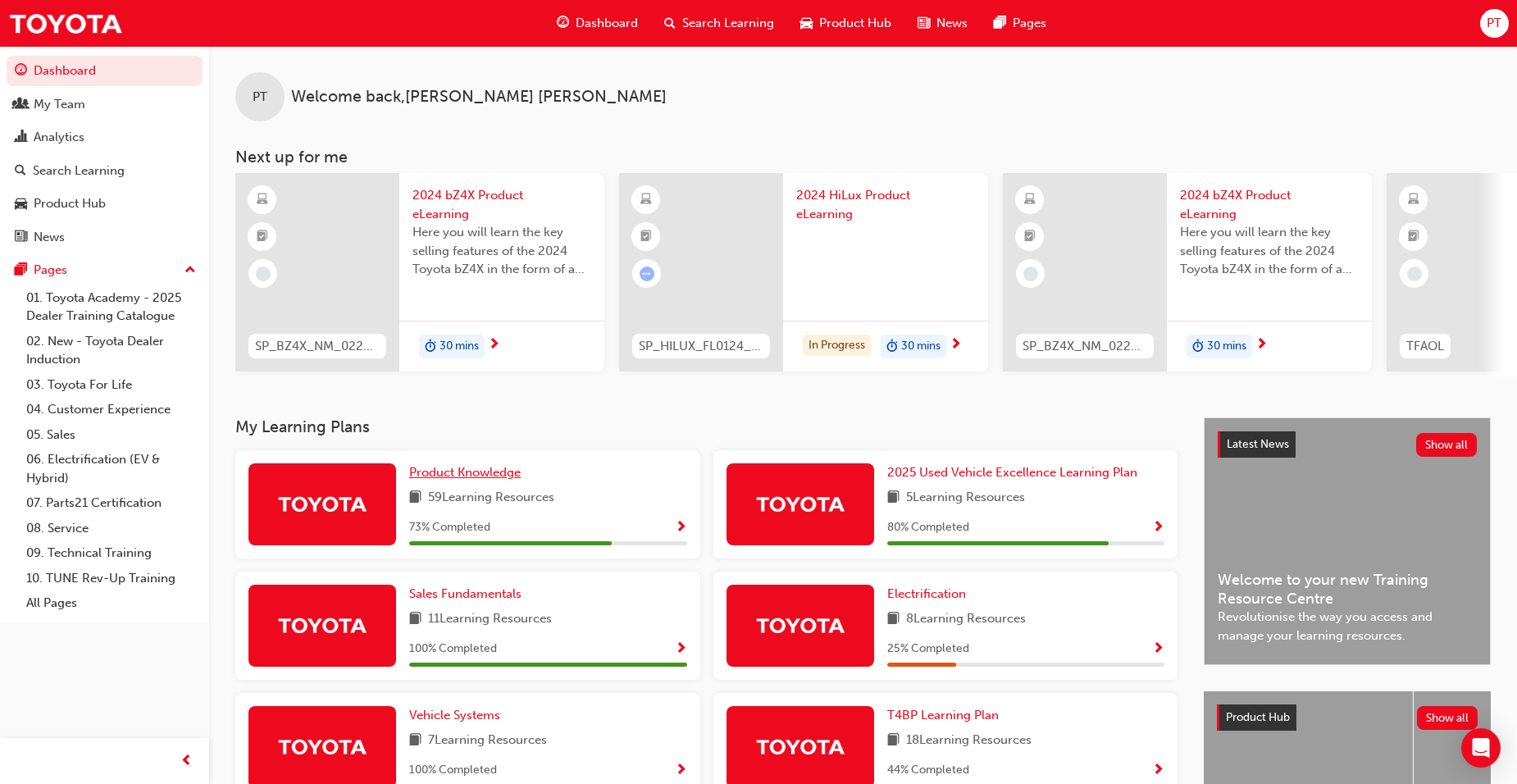
click at [491, 478] on span "Product Knowledge" at bounding box center [465, 472] width 111 height 15
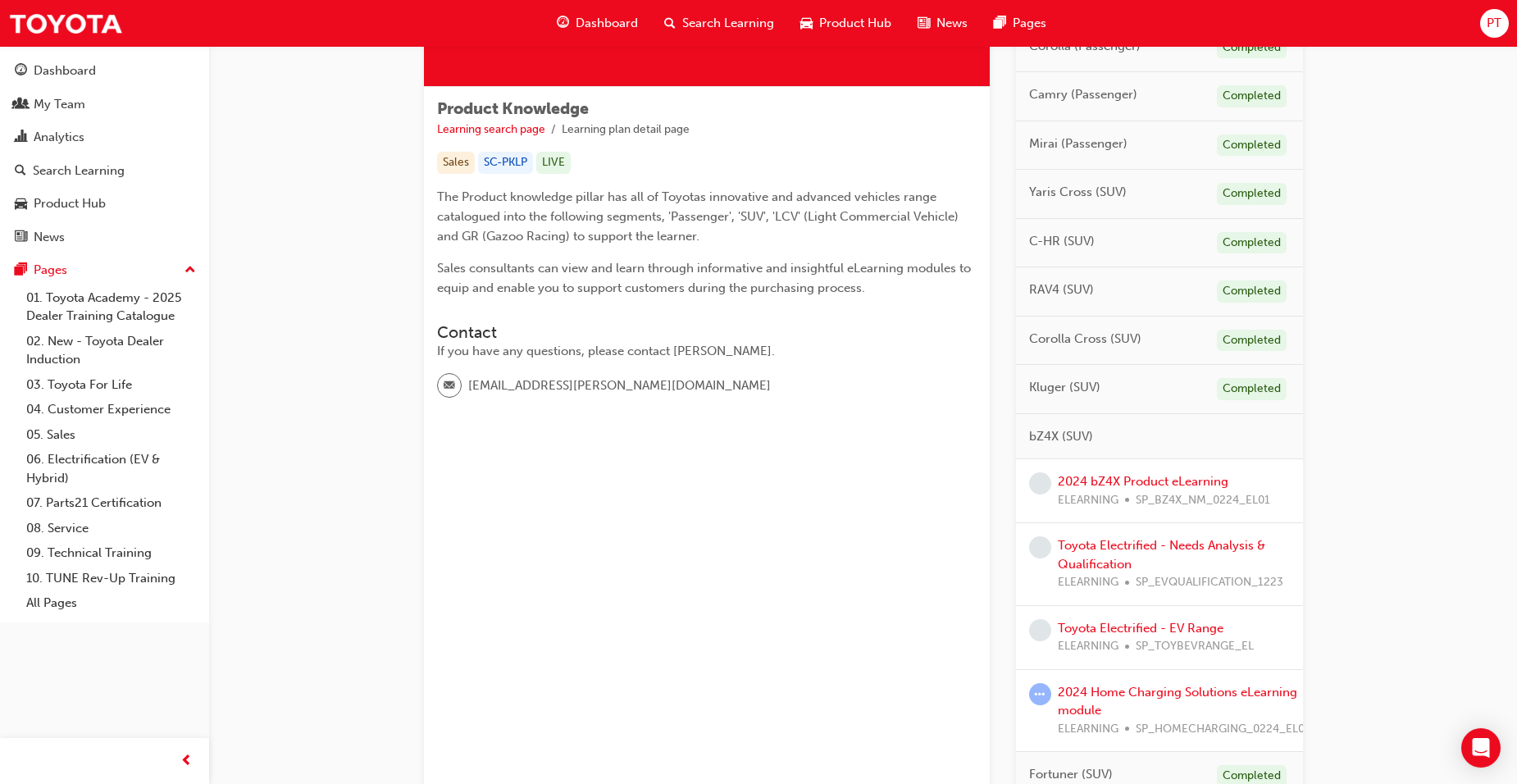
scroll to position [246, 0]
click at [1129, 476] on link "2024 bZ4X Product eLearning" at bounding box center [1142, 480] width 171 height 15
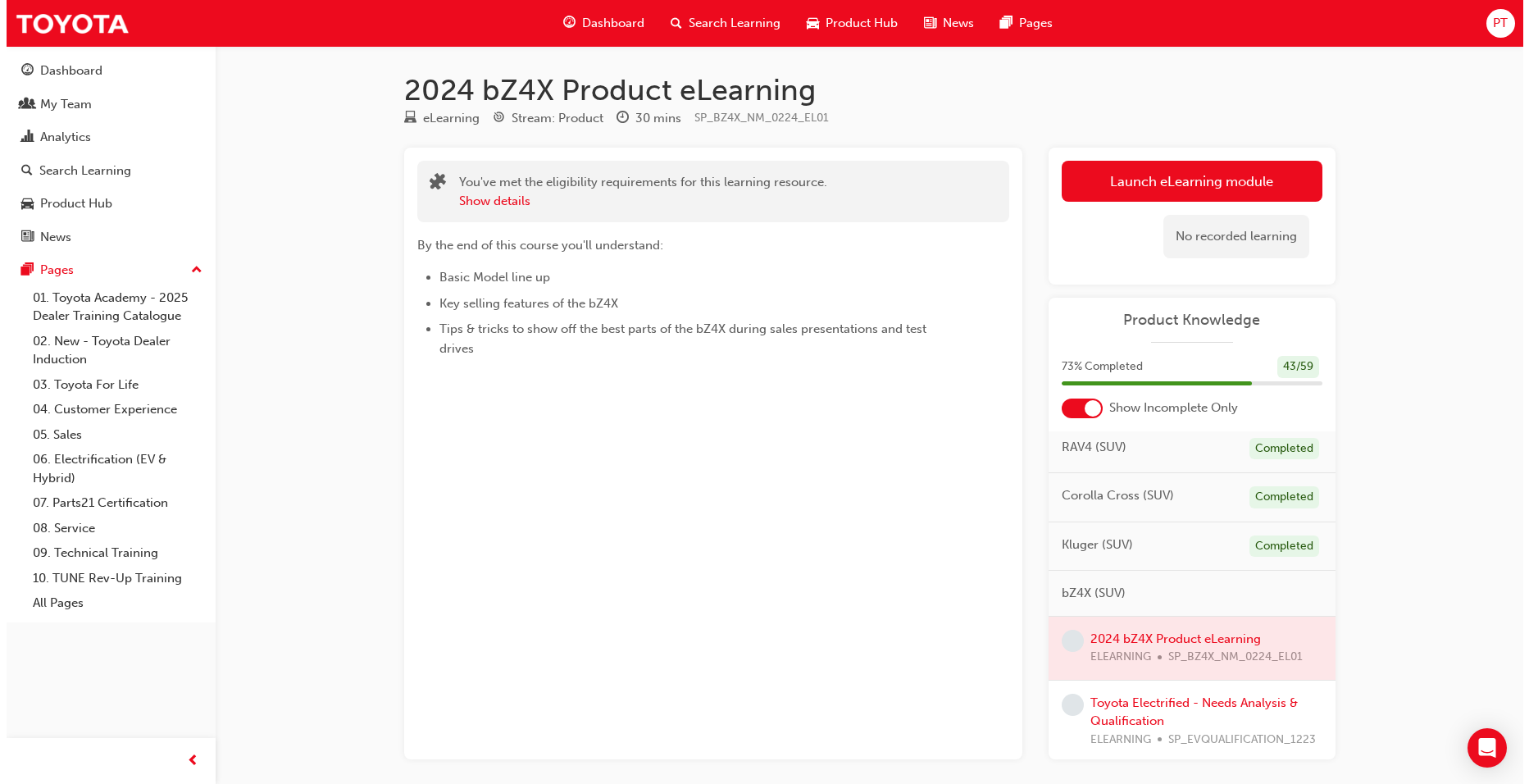
scroll to position [328, 0]
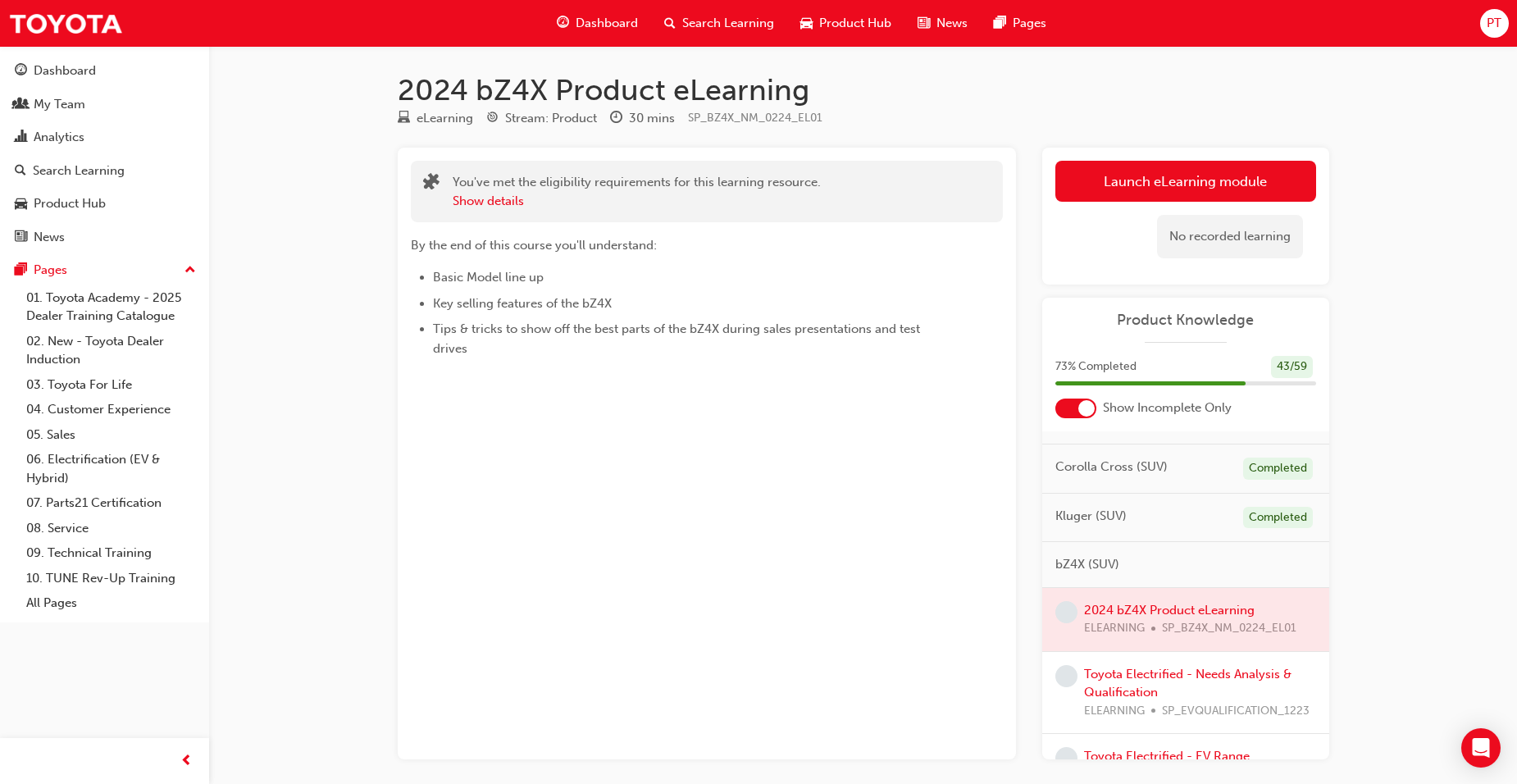
click at [1161, 610] on div at bounding box center [1185, 619] width 287 height 63
click at [1192, 172] on link "Launch eLearning module" at bounding box center [1185, 181] width 260 height 41
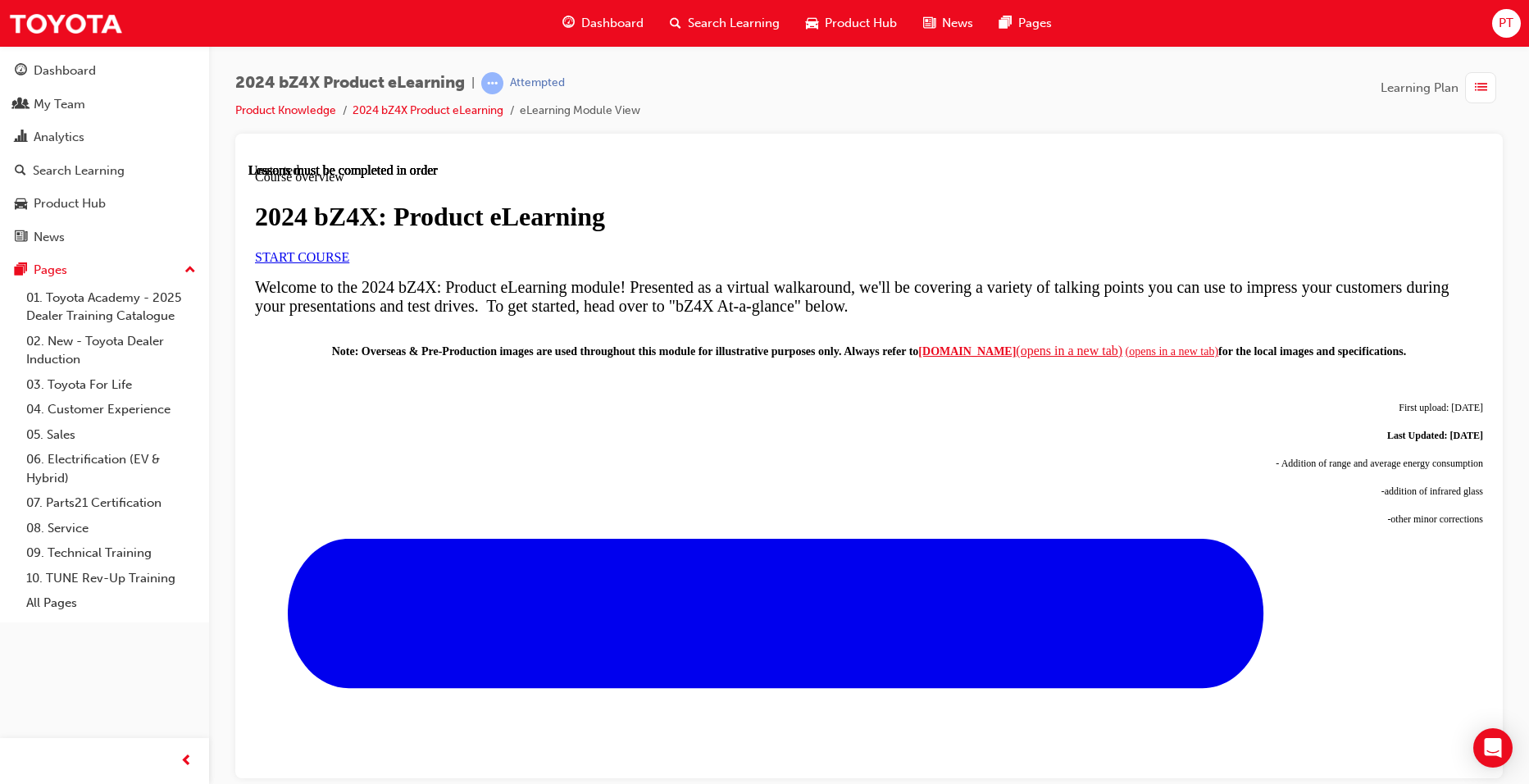
scroll to position [164, 0]
click at [349, 263] on span "START COURSE" at bounding box center [302, 256] width 94 height 14
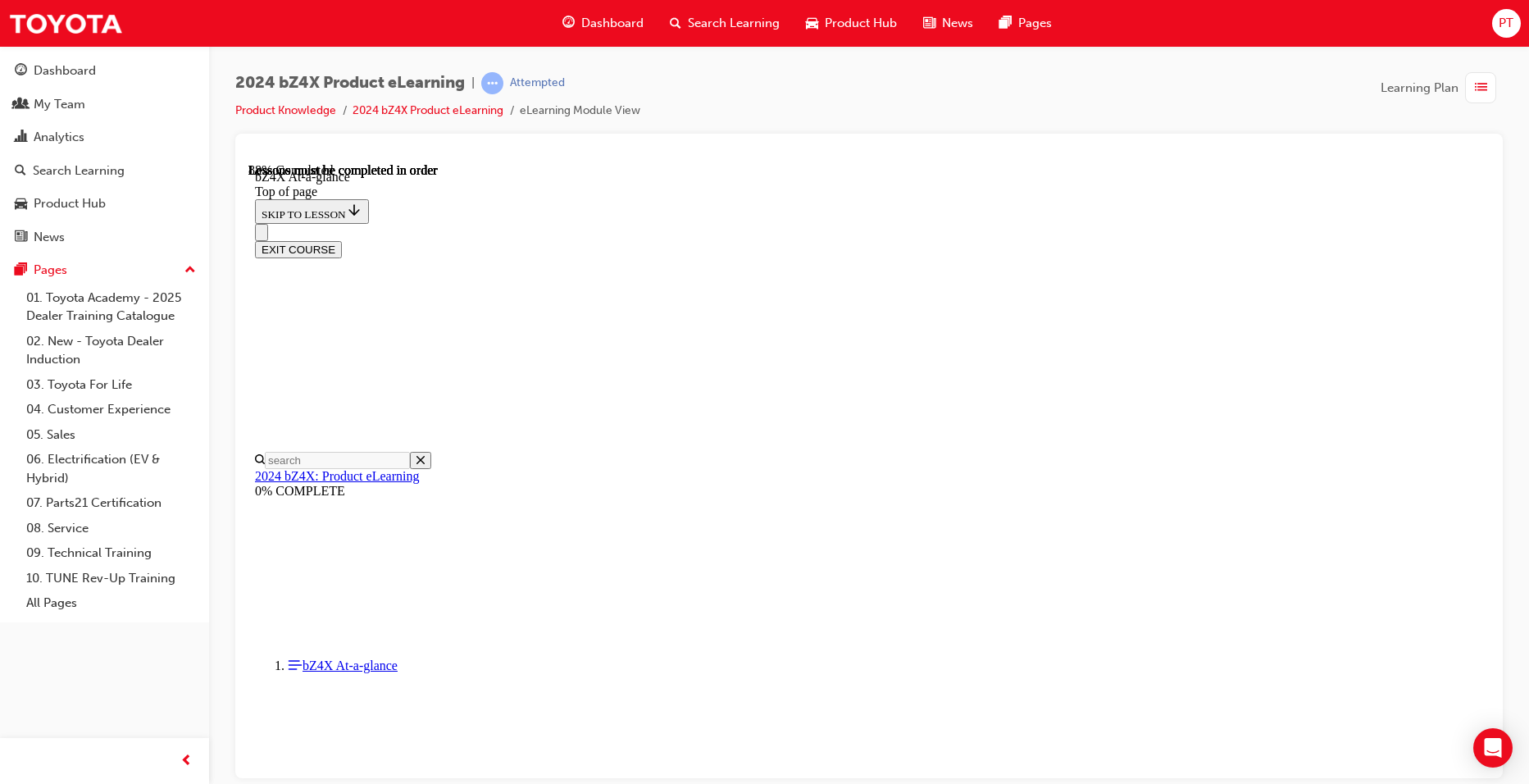
scroll to position [2390, 0]
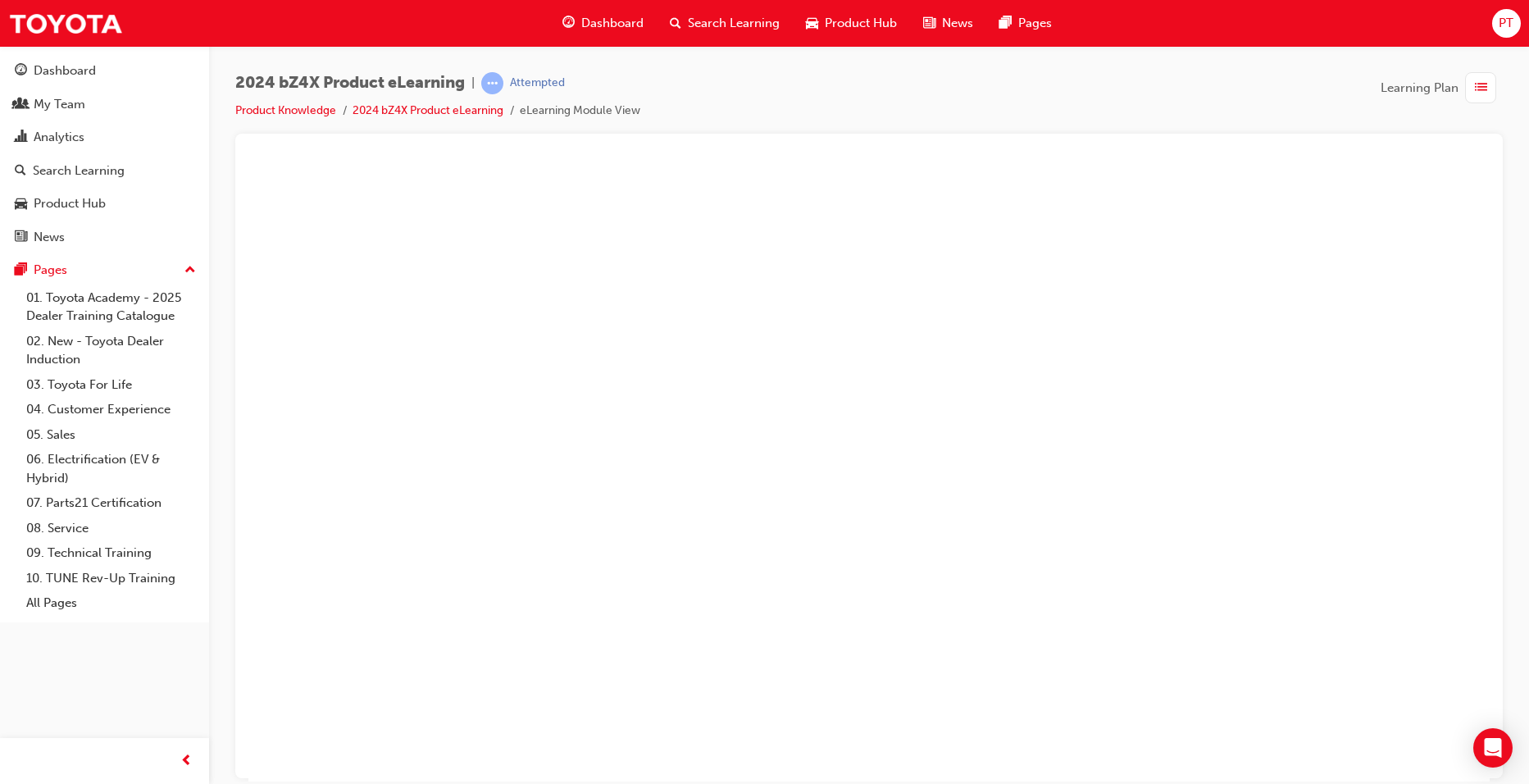
click at [947, 353] on button "Unzoom image" at bounding box center [869, 471] width 1241 height 619
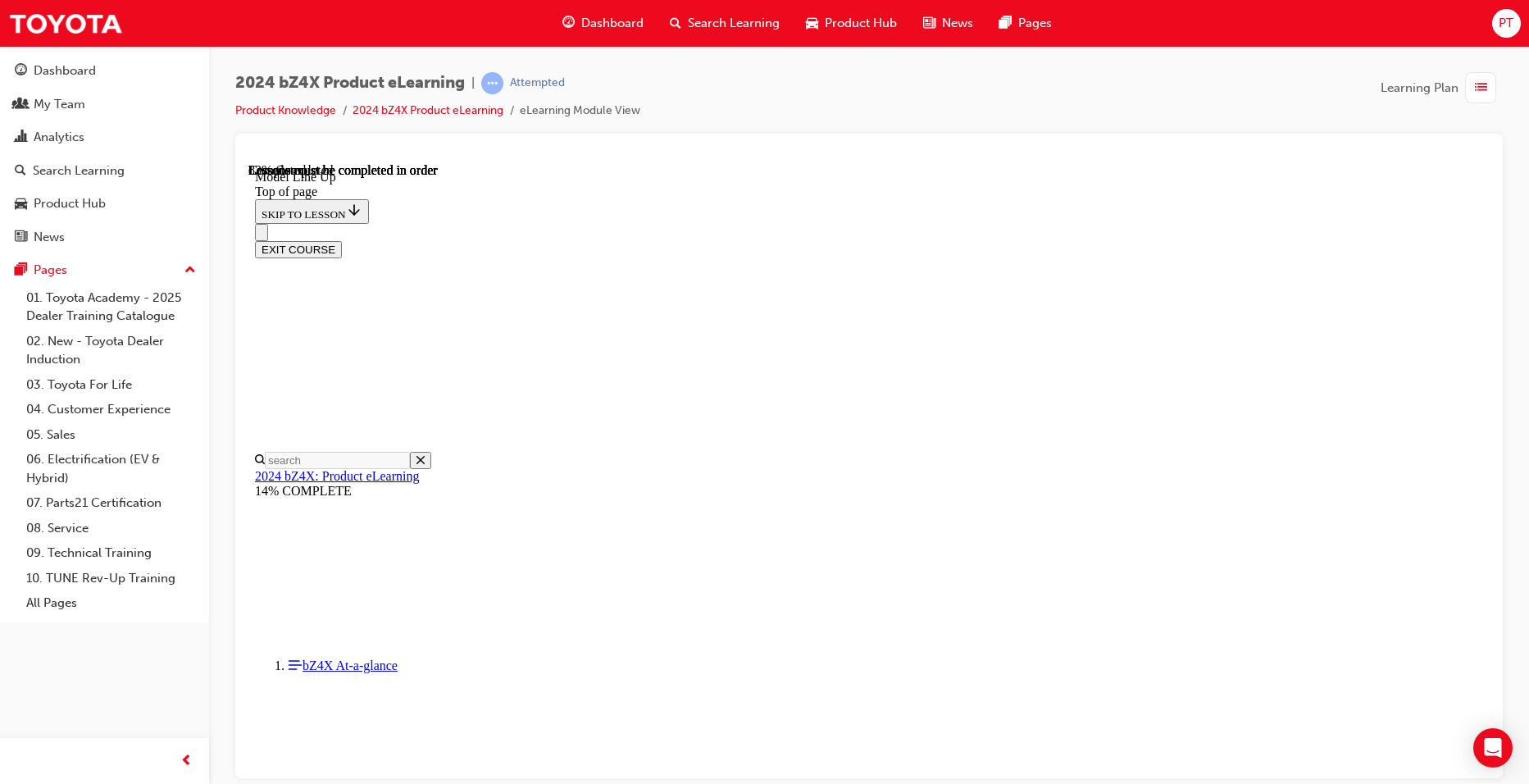
scroll to position [2796, 0]
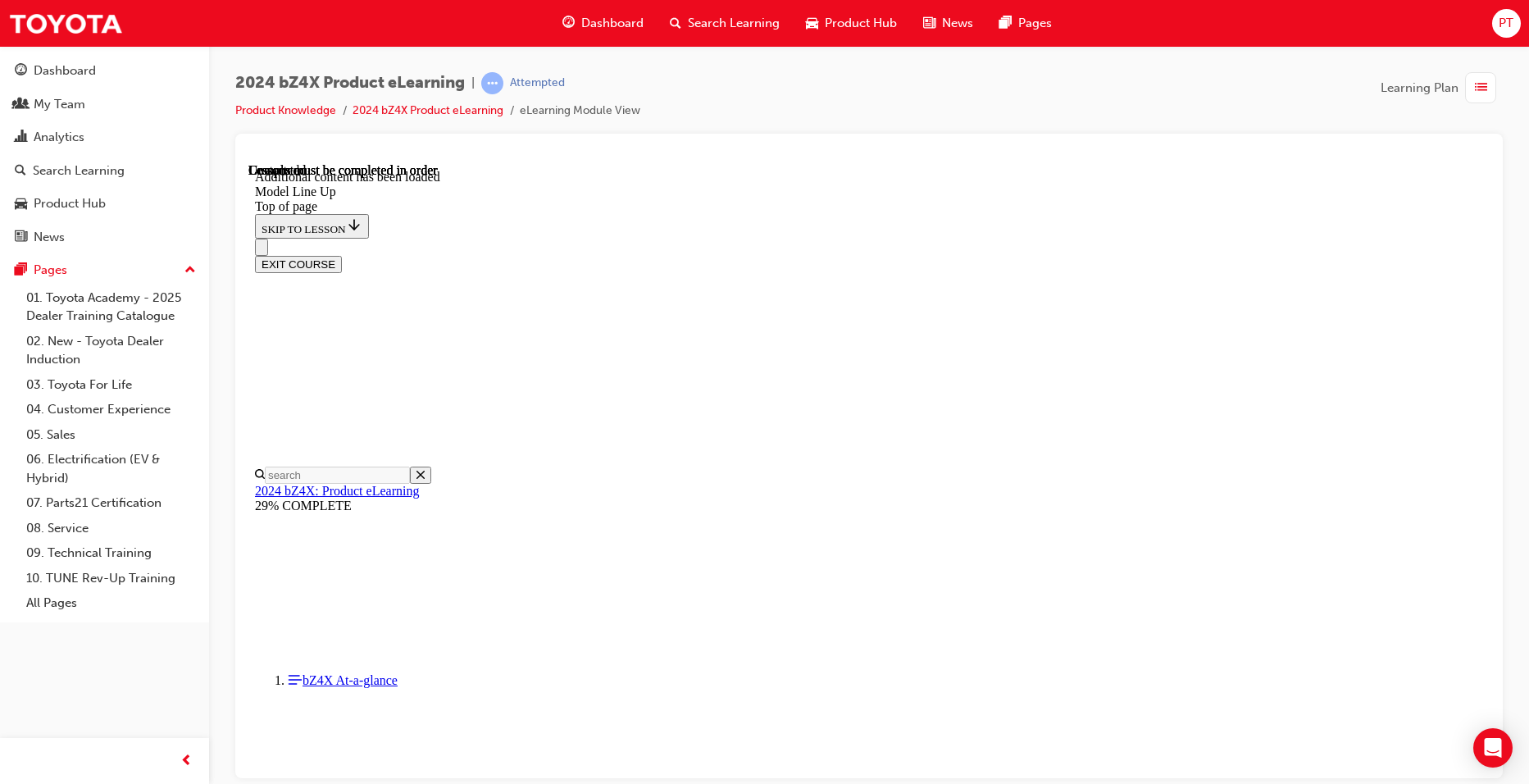
scroll to position [3240, 0]
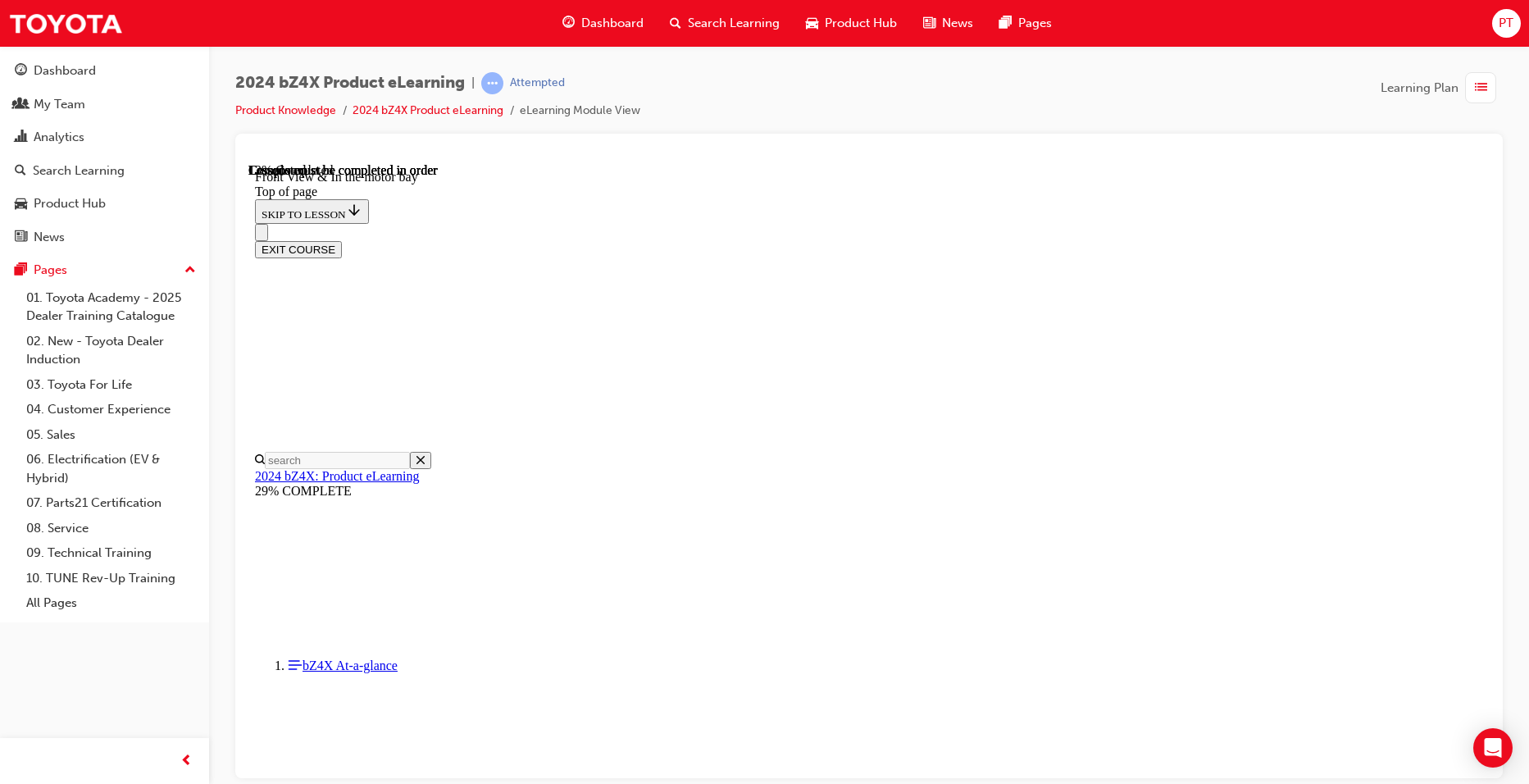
scroll to position [297, 0]
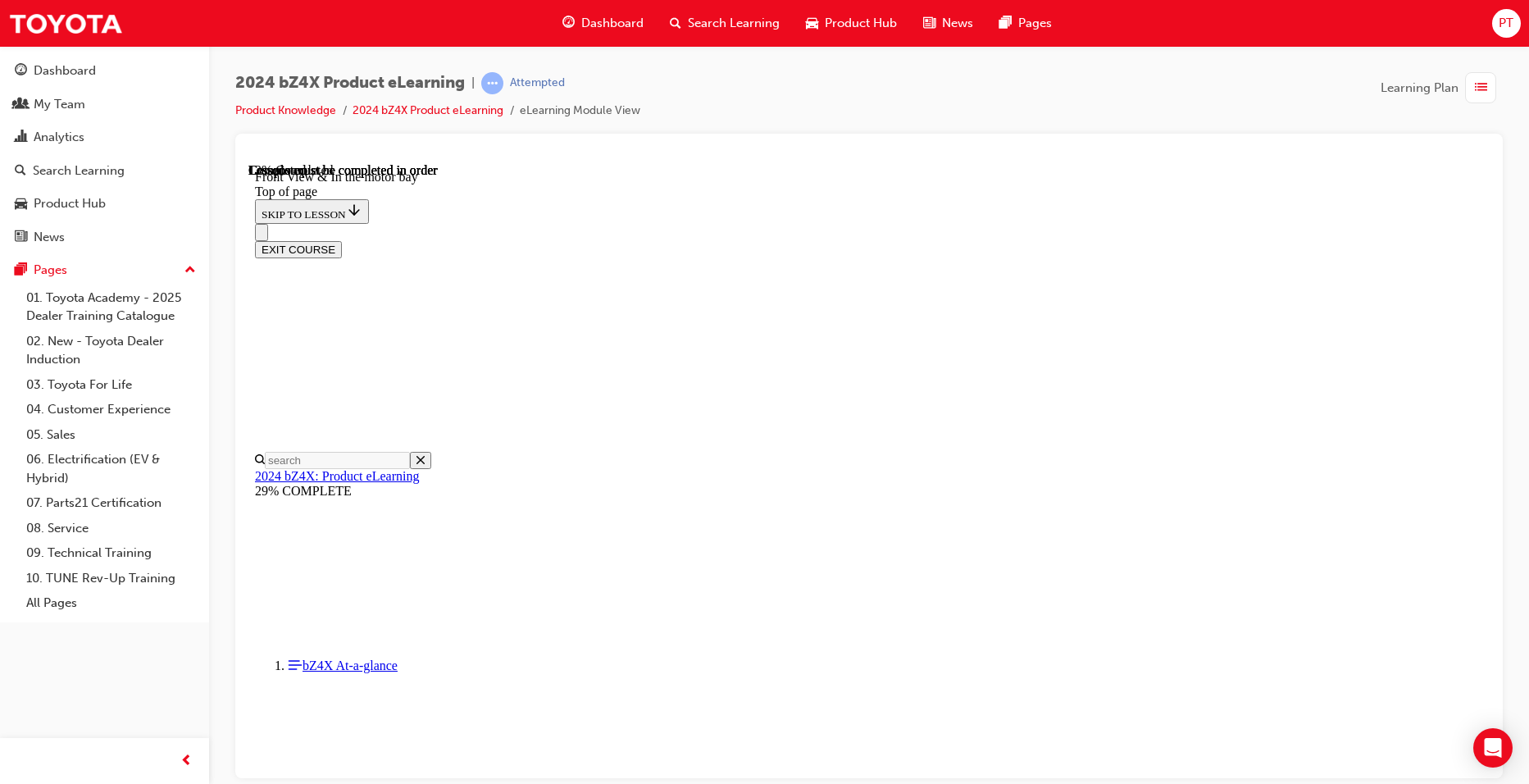
scroll to position [543, 0]
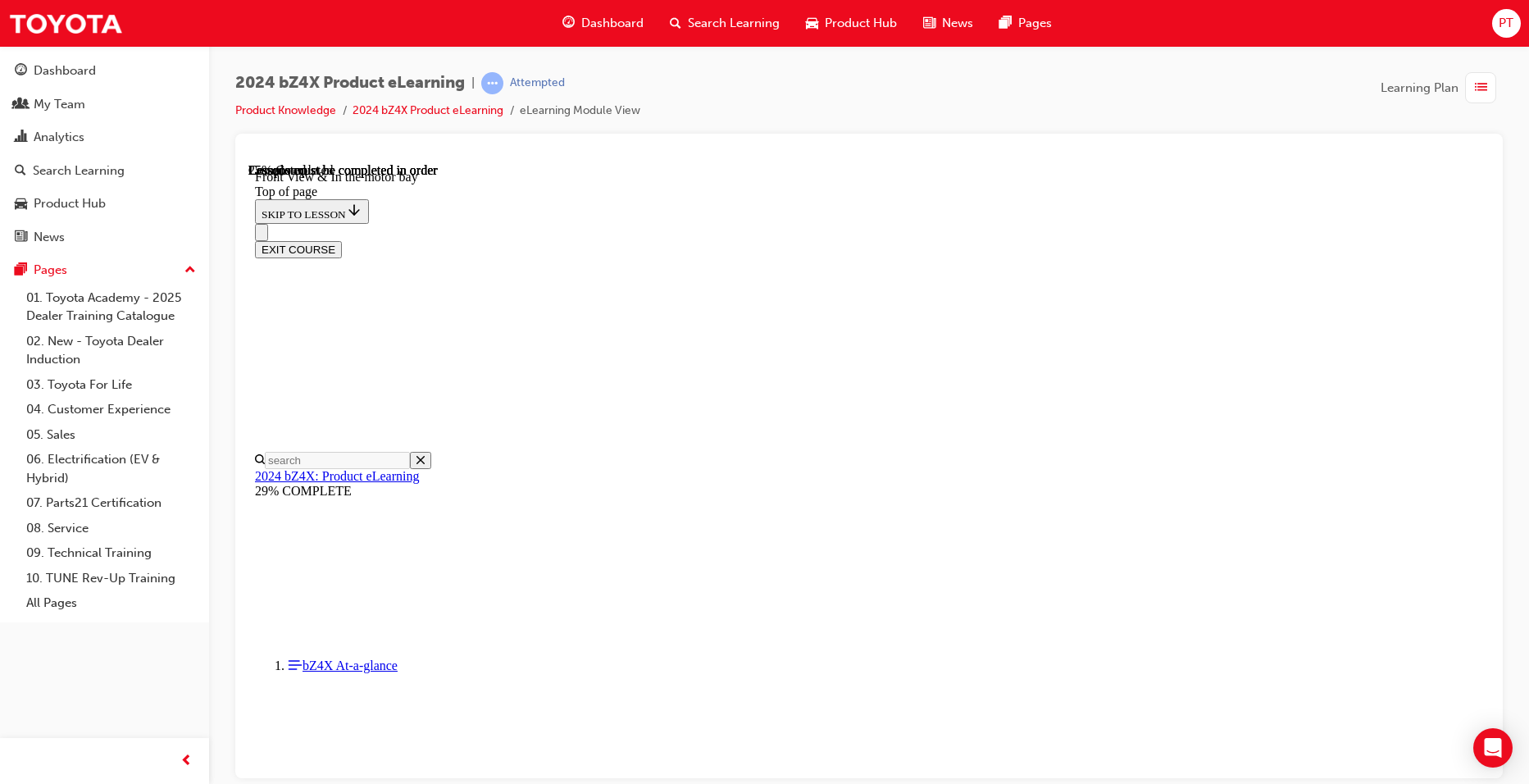
scroll to position [1117, 0]
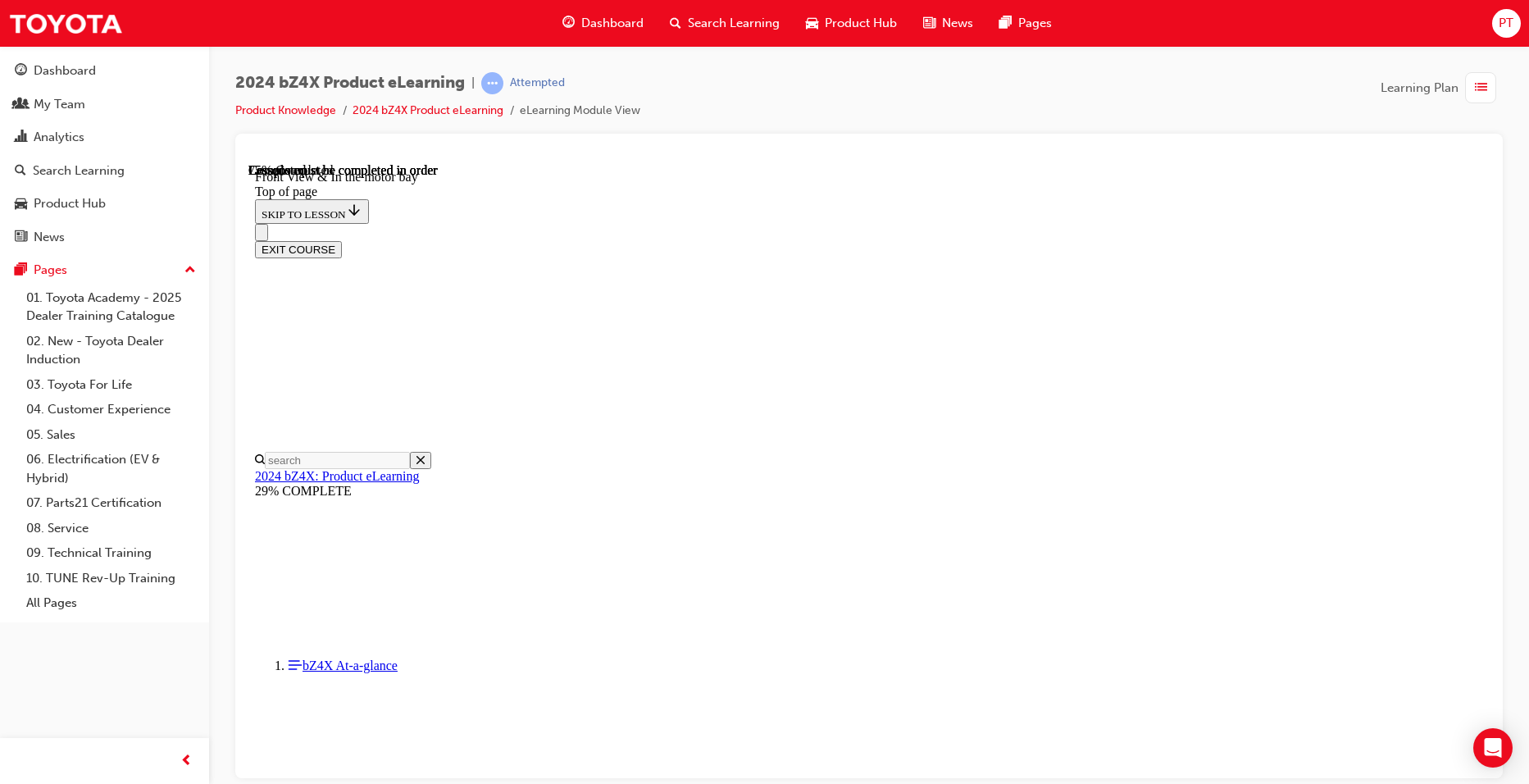
scroll to position [2347, 0]
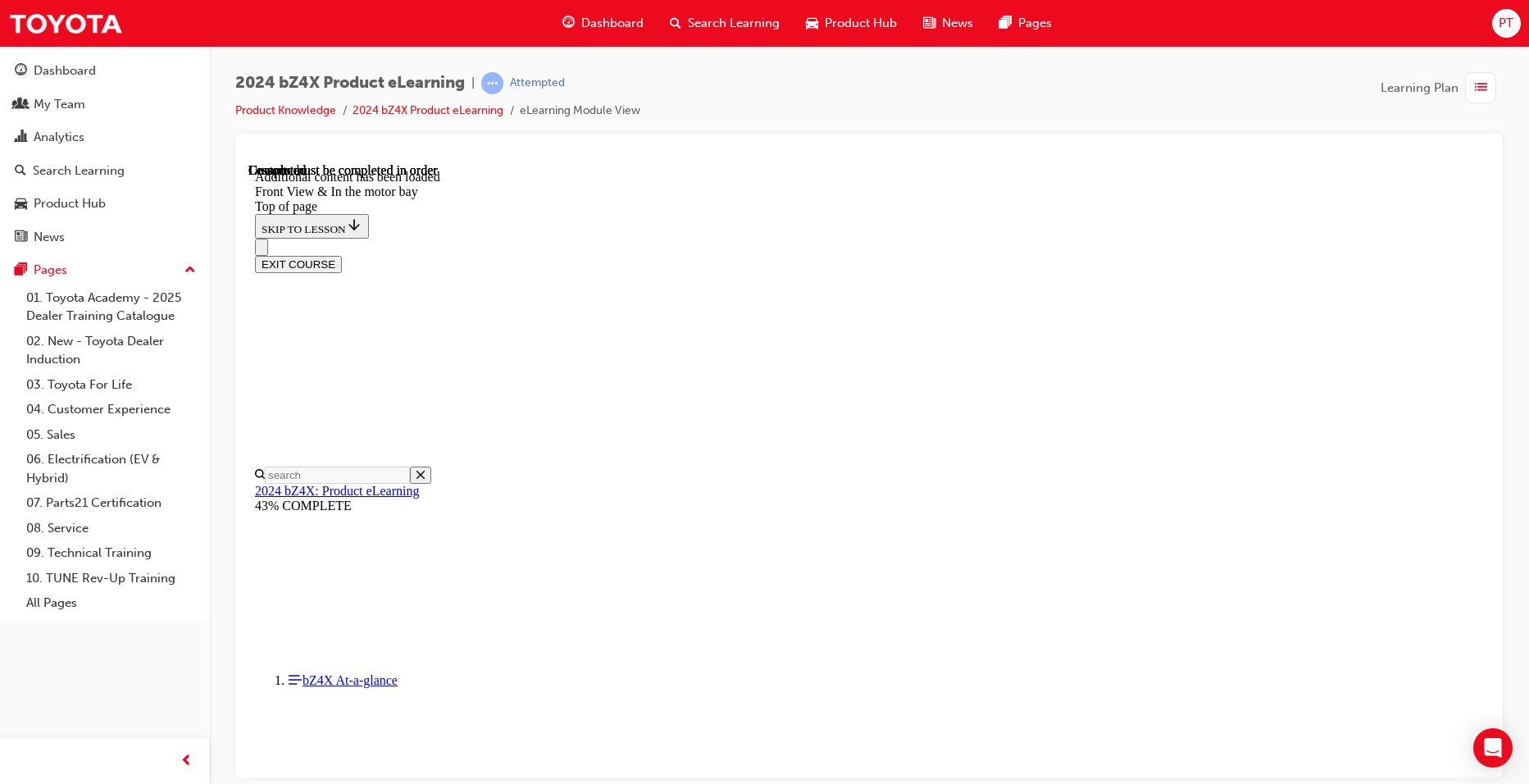
scroll to position [2824, 0]
drag, startPoint x: 834, startPoint y: 471, endPoint x: 1122, endPoint y: 471, distance: 288.0
drag, startPoint x: 903, startPoint y: 387, endPoint x: 1176, endPoint y: 392, distance: 273.0
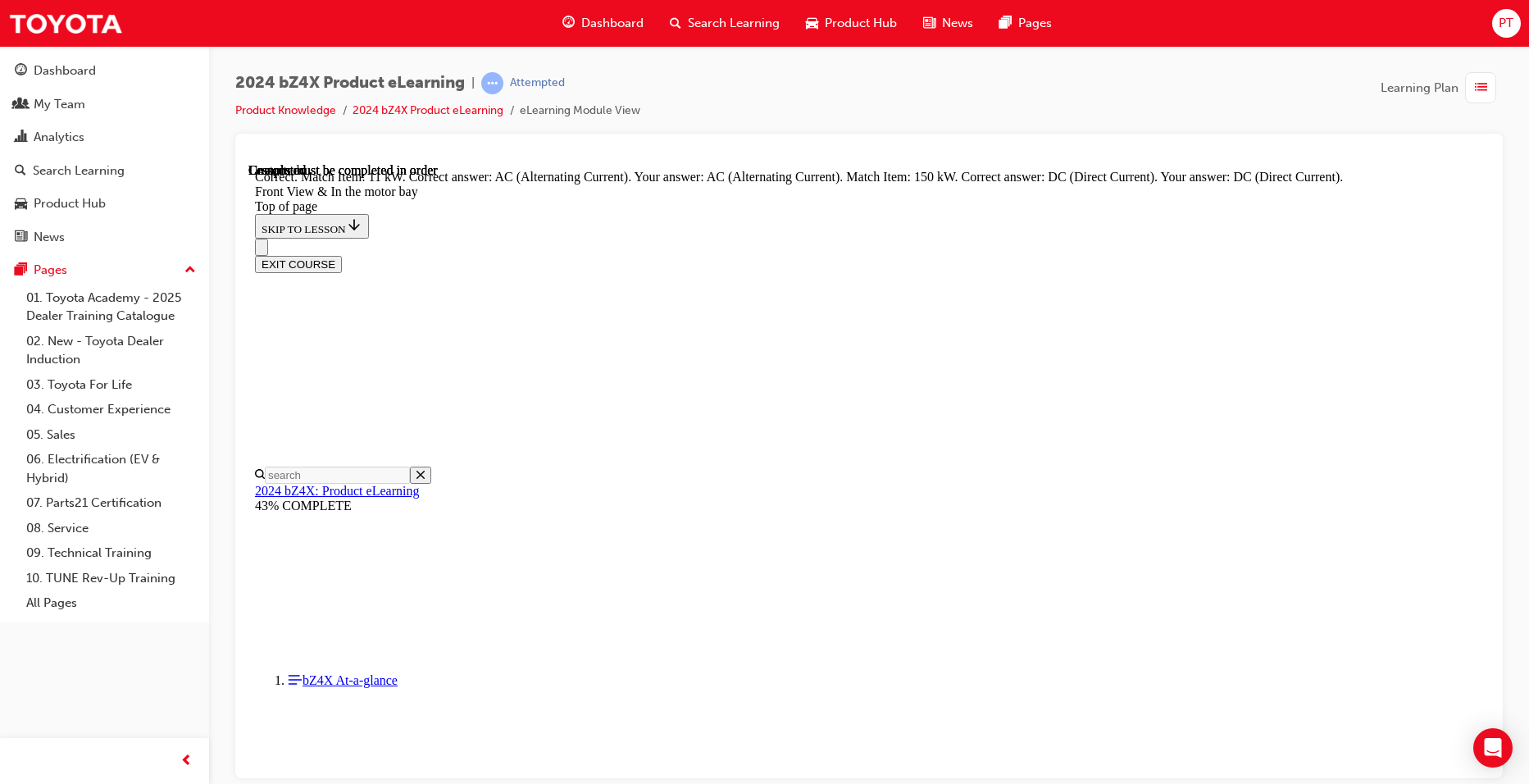
scroll to position [2933, 0]
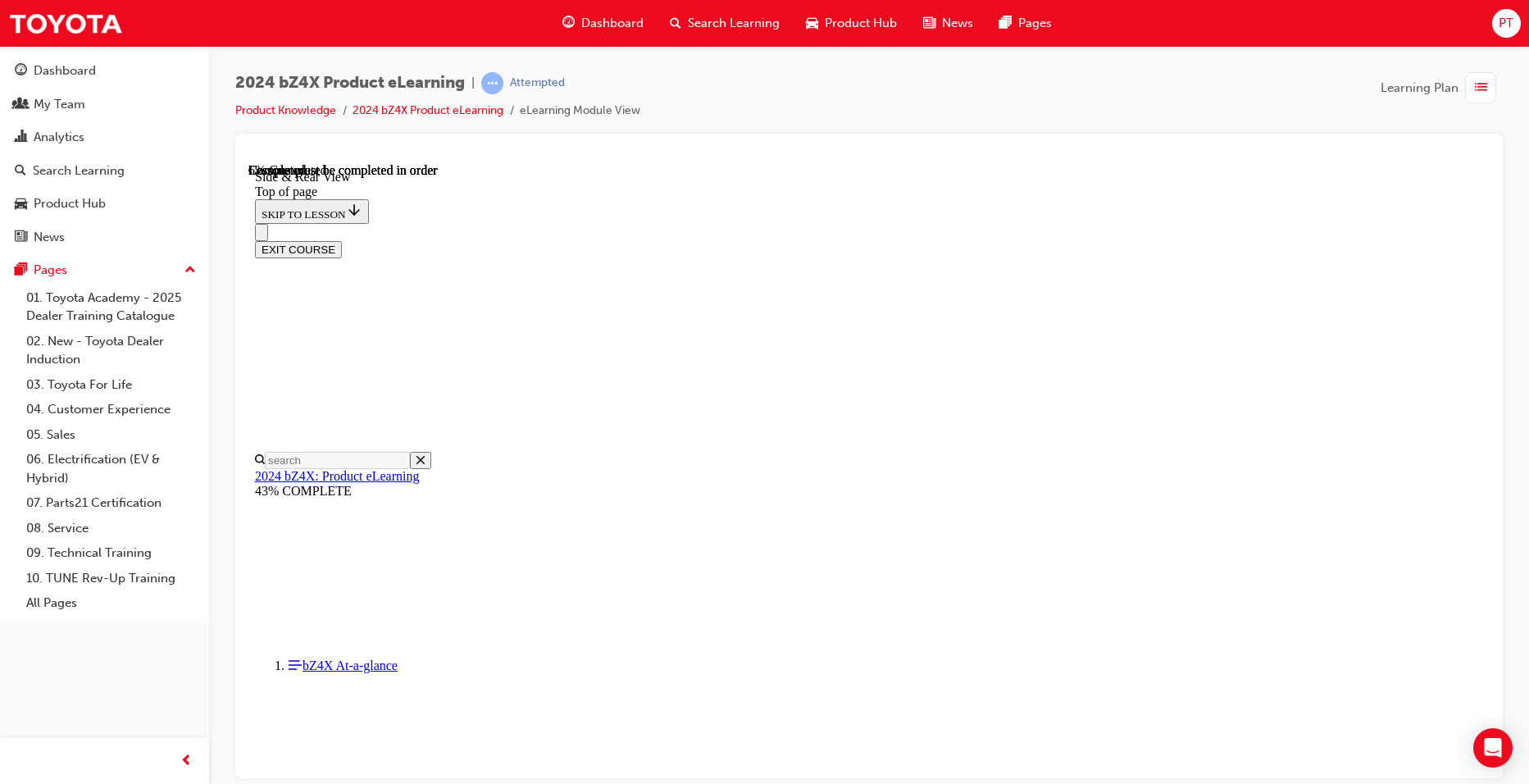
scroll to position [379, 0]
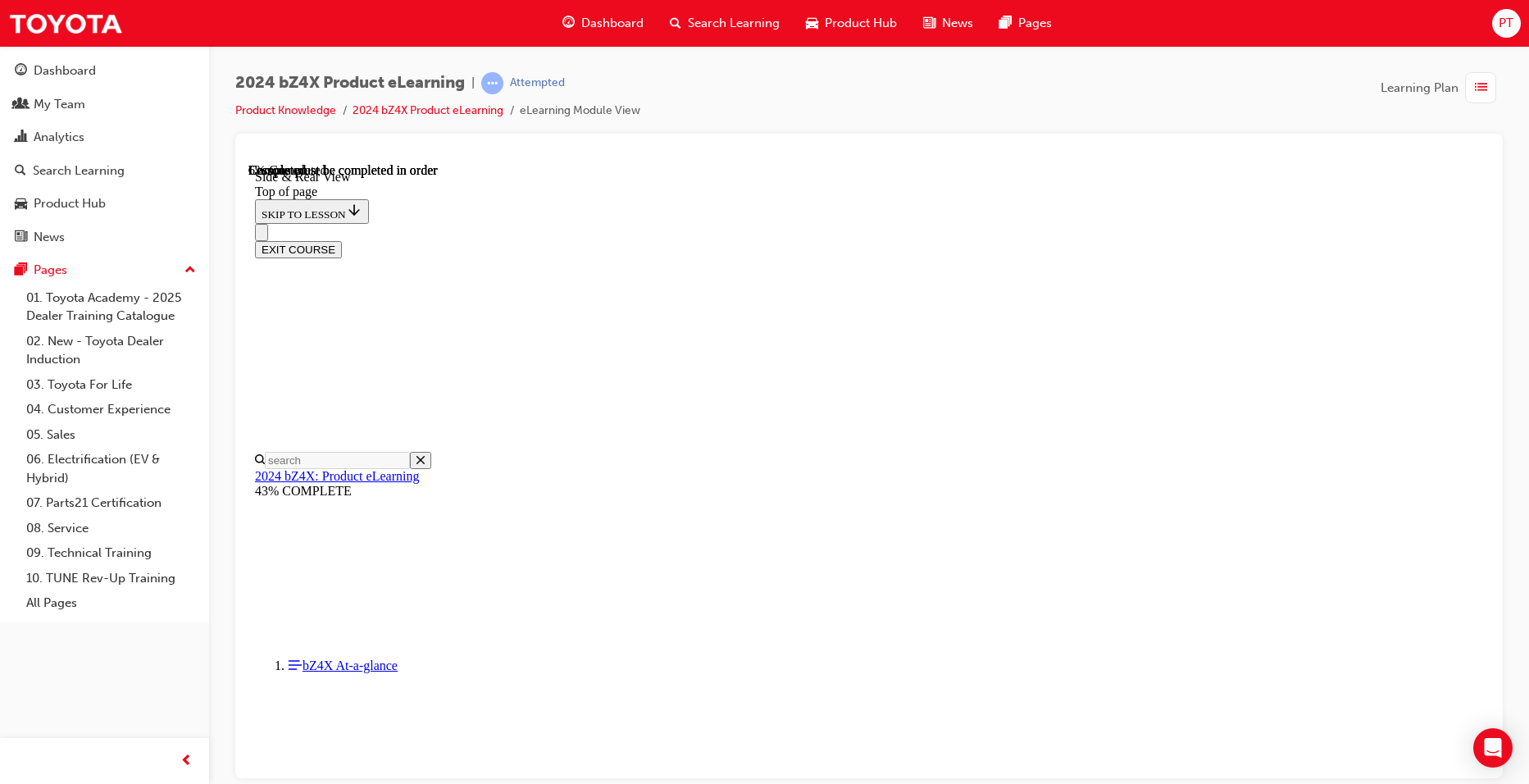
drag, startPoint x: 1240, startPoint y: 441, endPoint x: 1264, endPoint y: 467, distance: 35.4
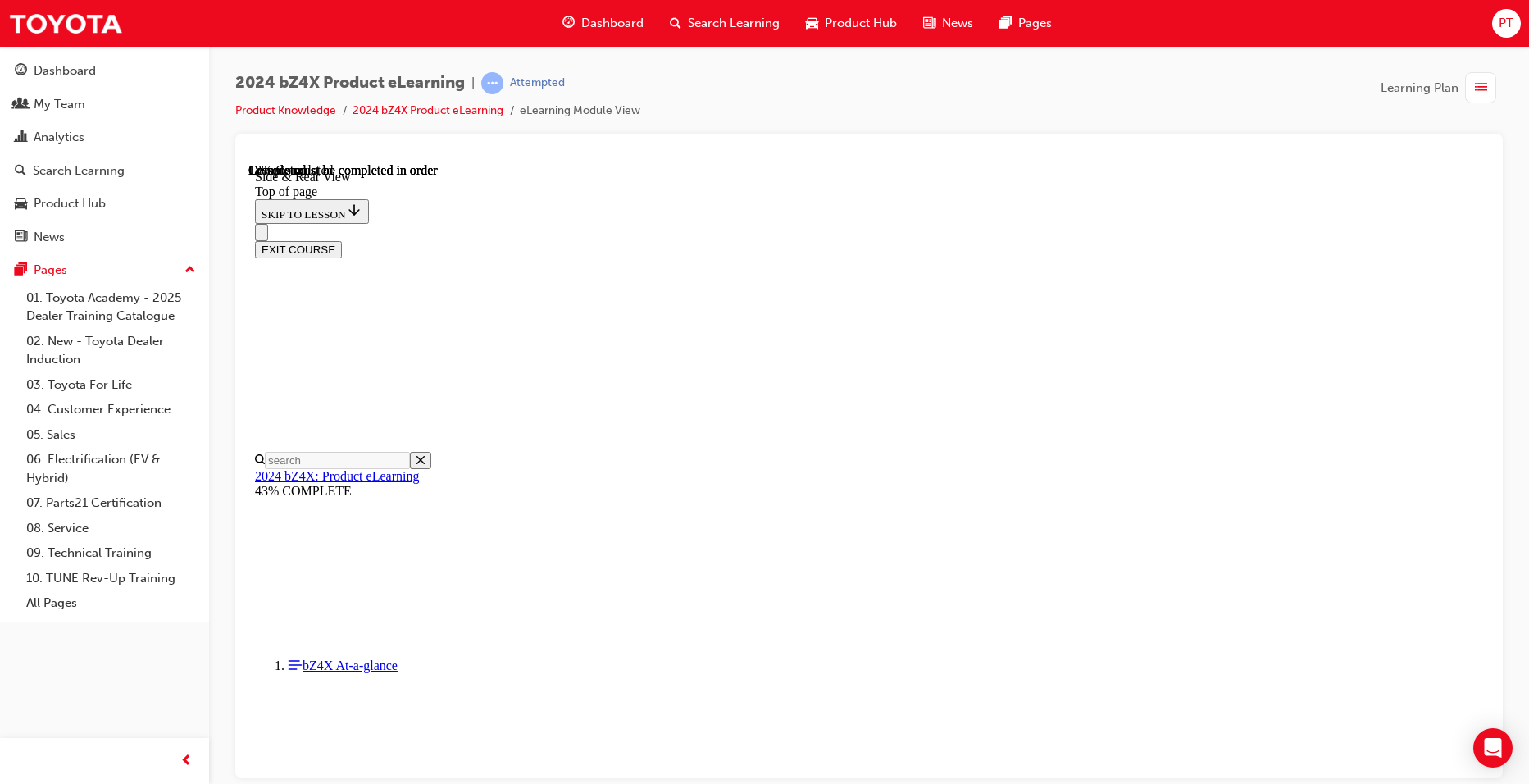
click at [1281, 164] on iframe at bounding box center [869, 472] width 1241 height 619
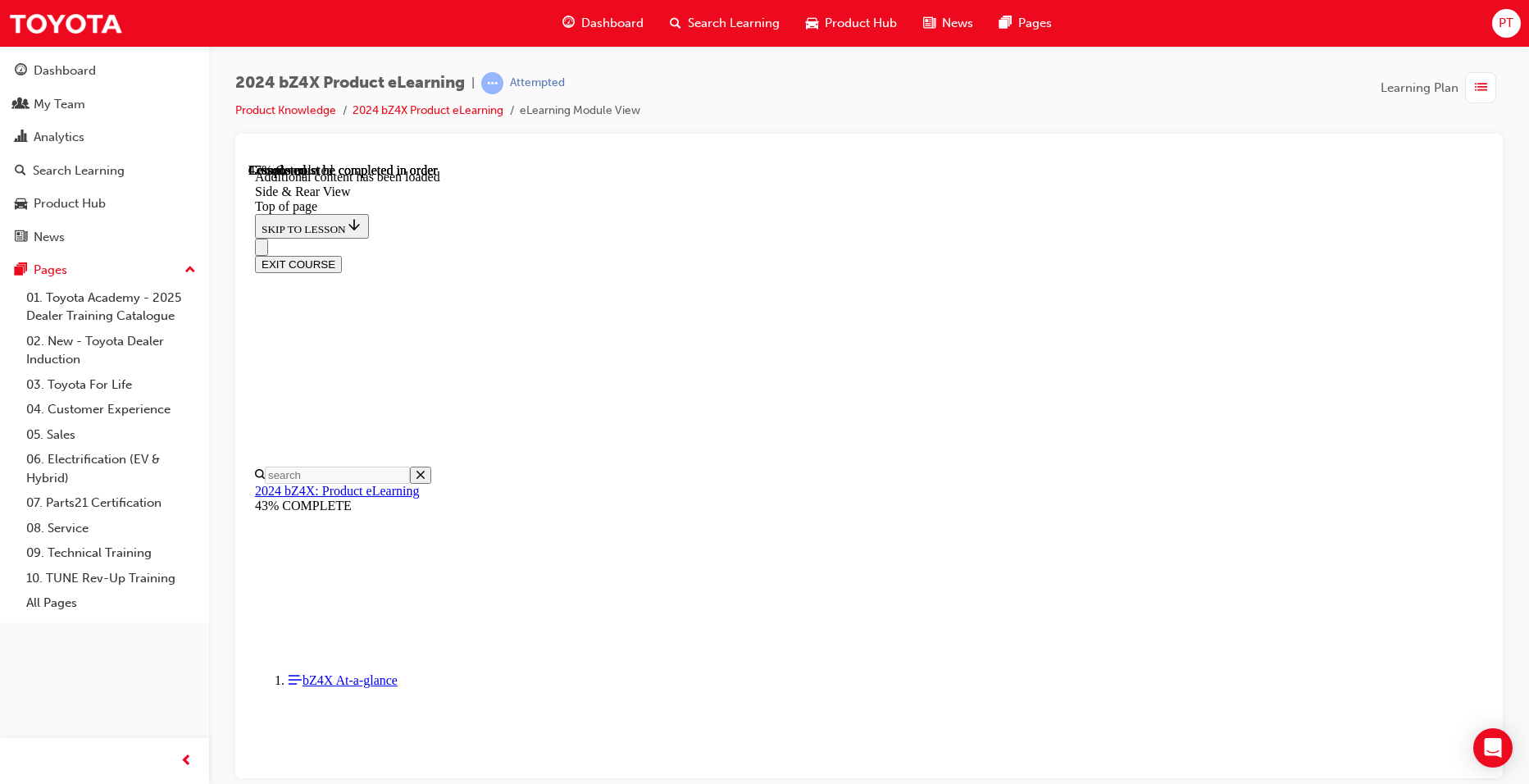
scroll to position [2820, 0]
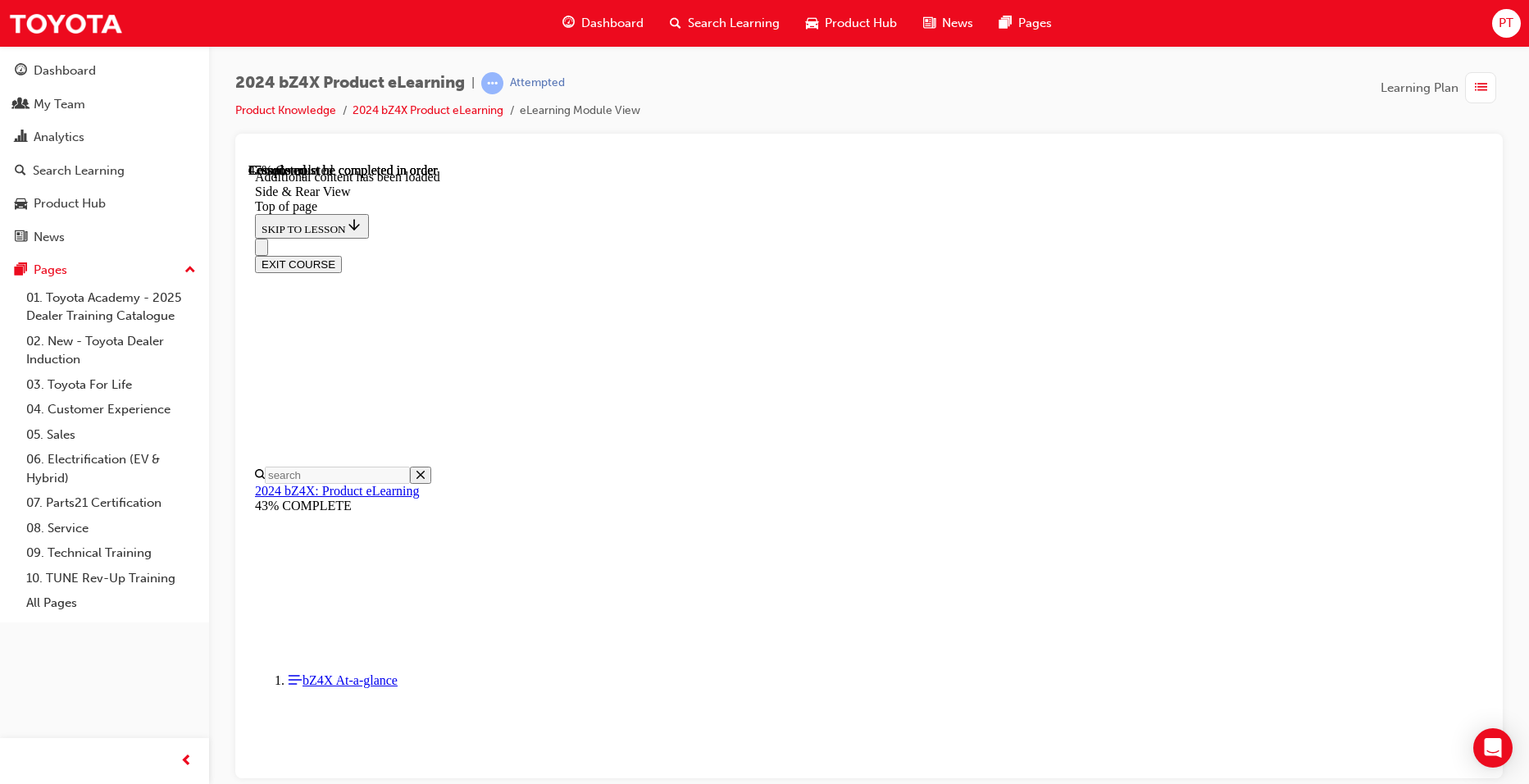
scroll to position [2983, 0]
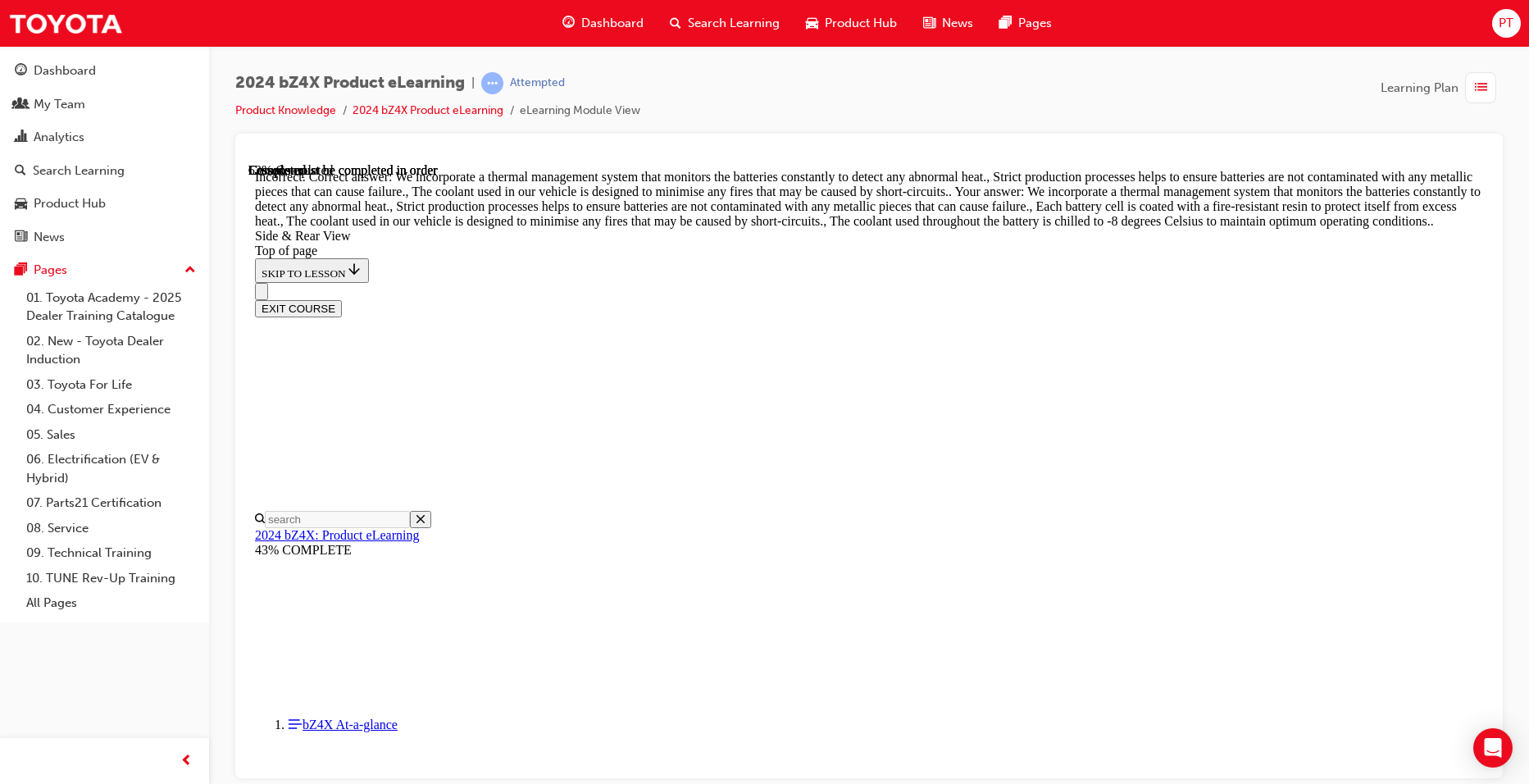
scroll to position [2760, 0]
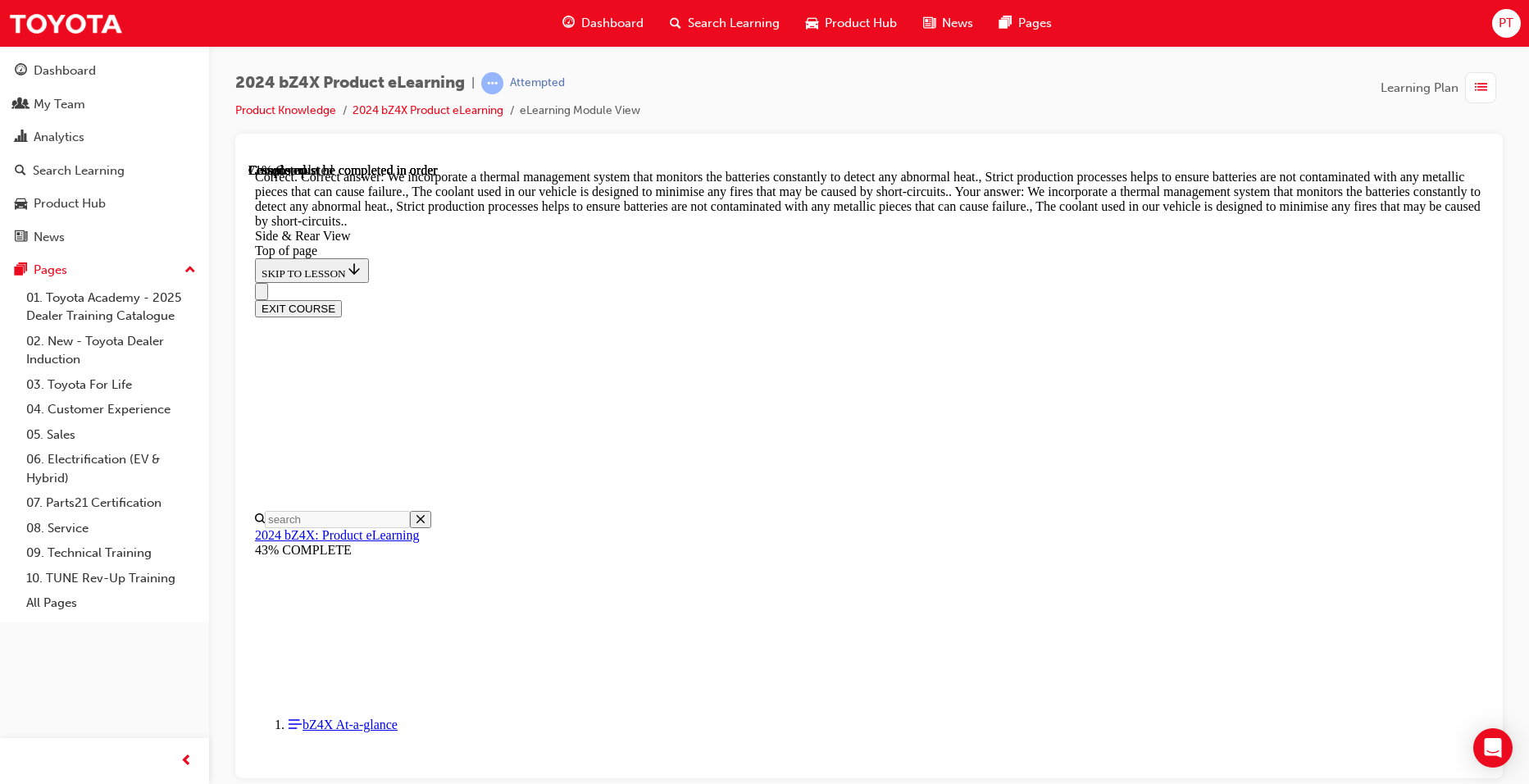
scroll to position [4236, 0]
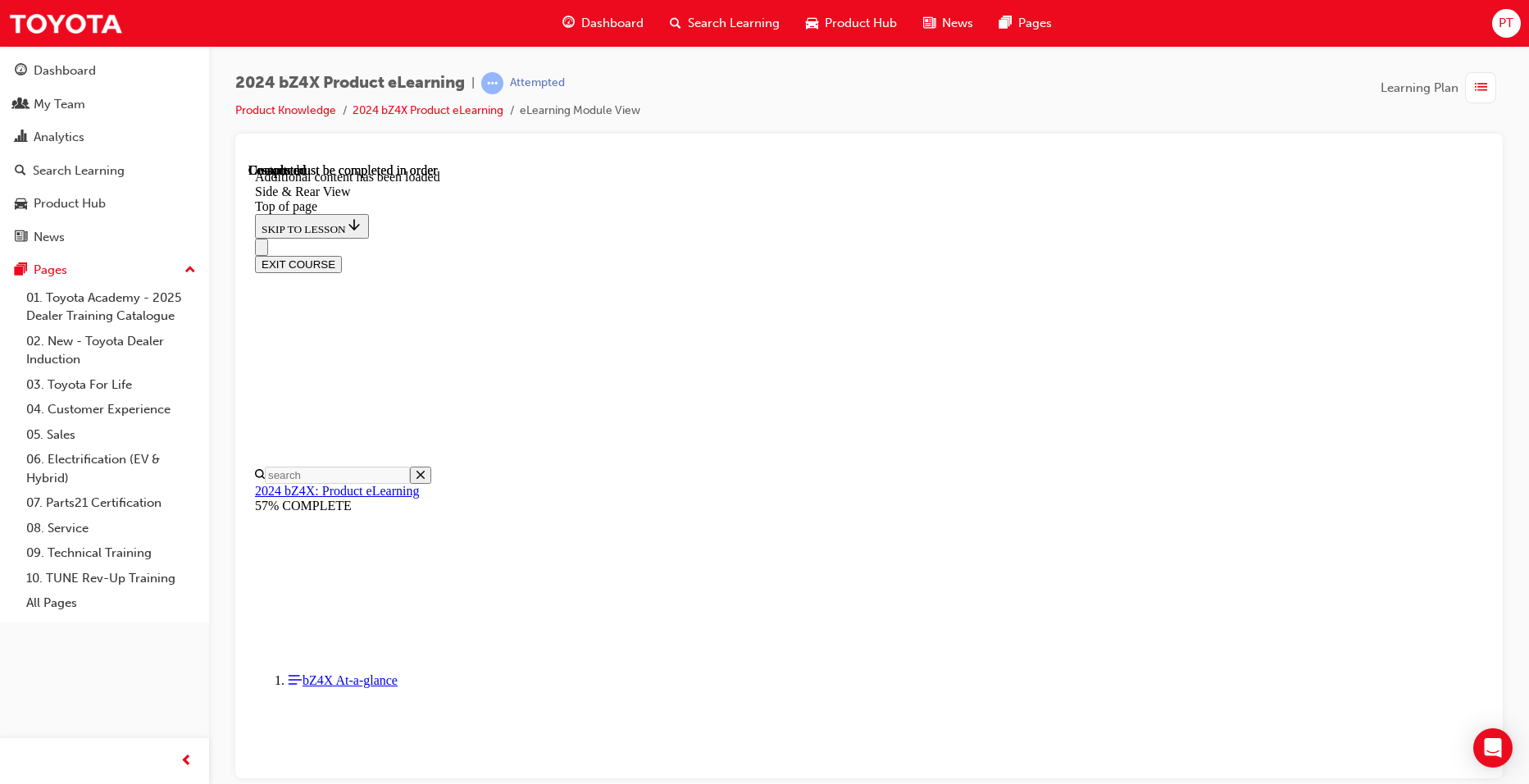
scroll to position [5372, 0]
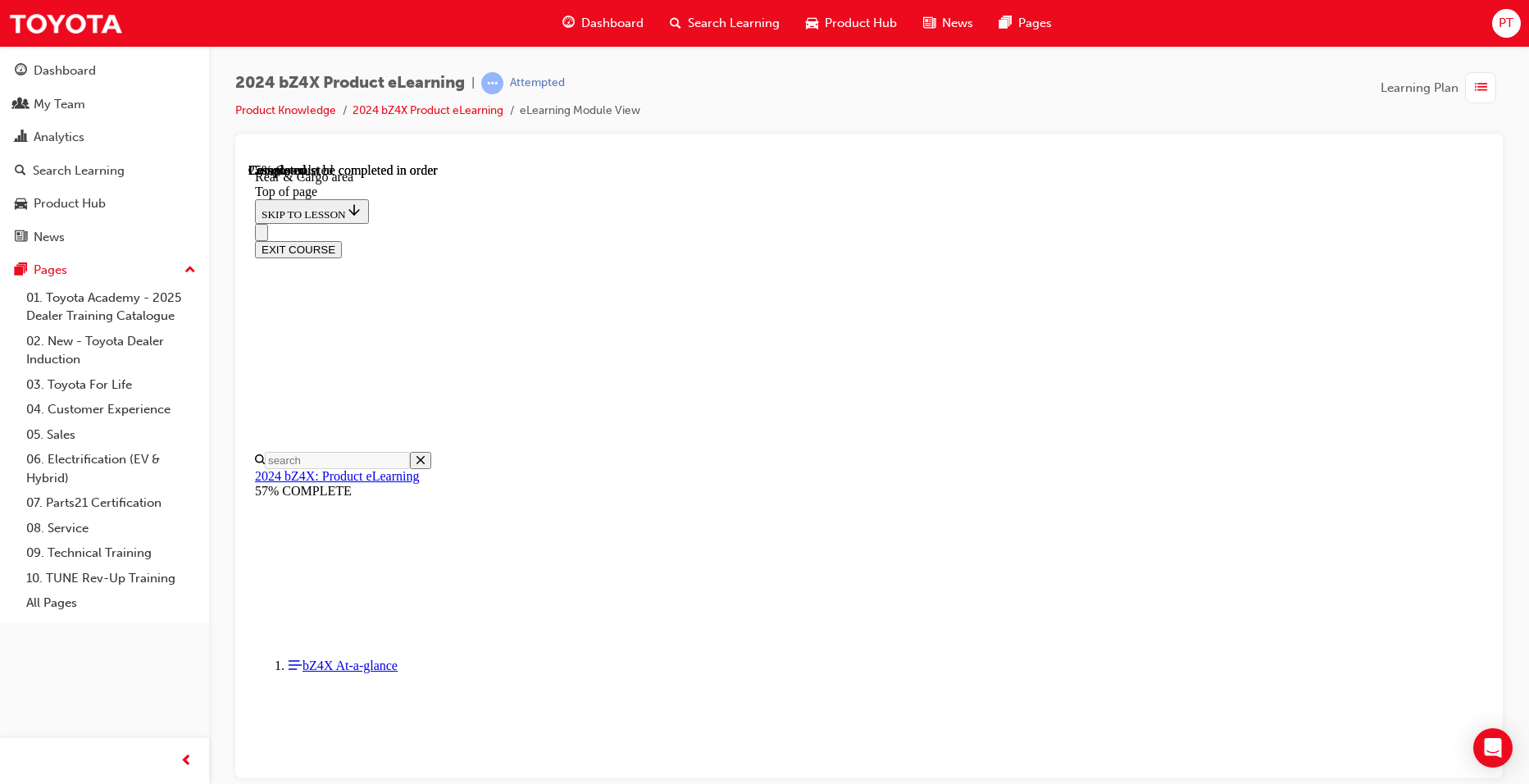
scroll to position [379, 0]
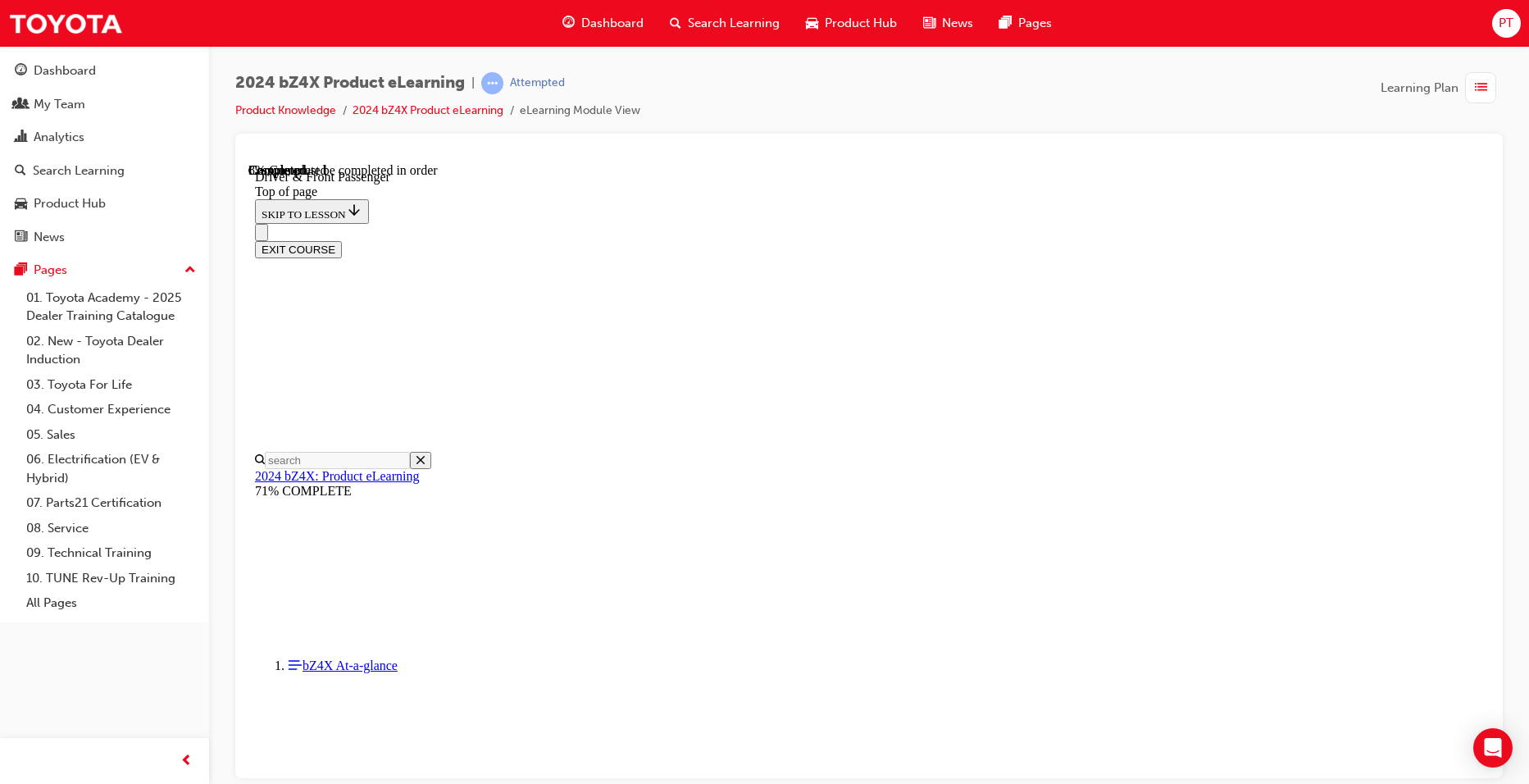
scroll to position [543, 0]
drag, startPoint x: 1034, startPoint y: 489, endPoint x: 1140, endPoint y: 488, distance: 106.0
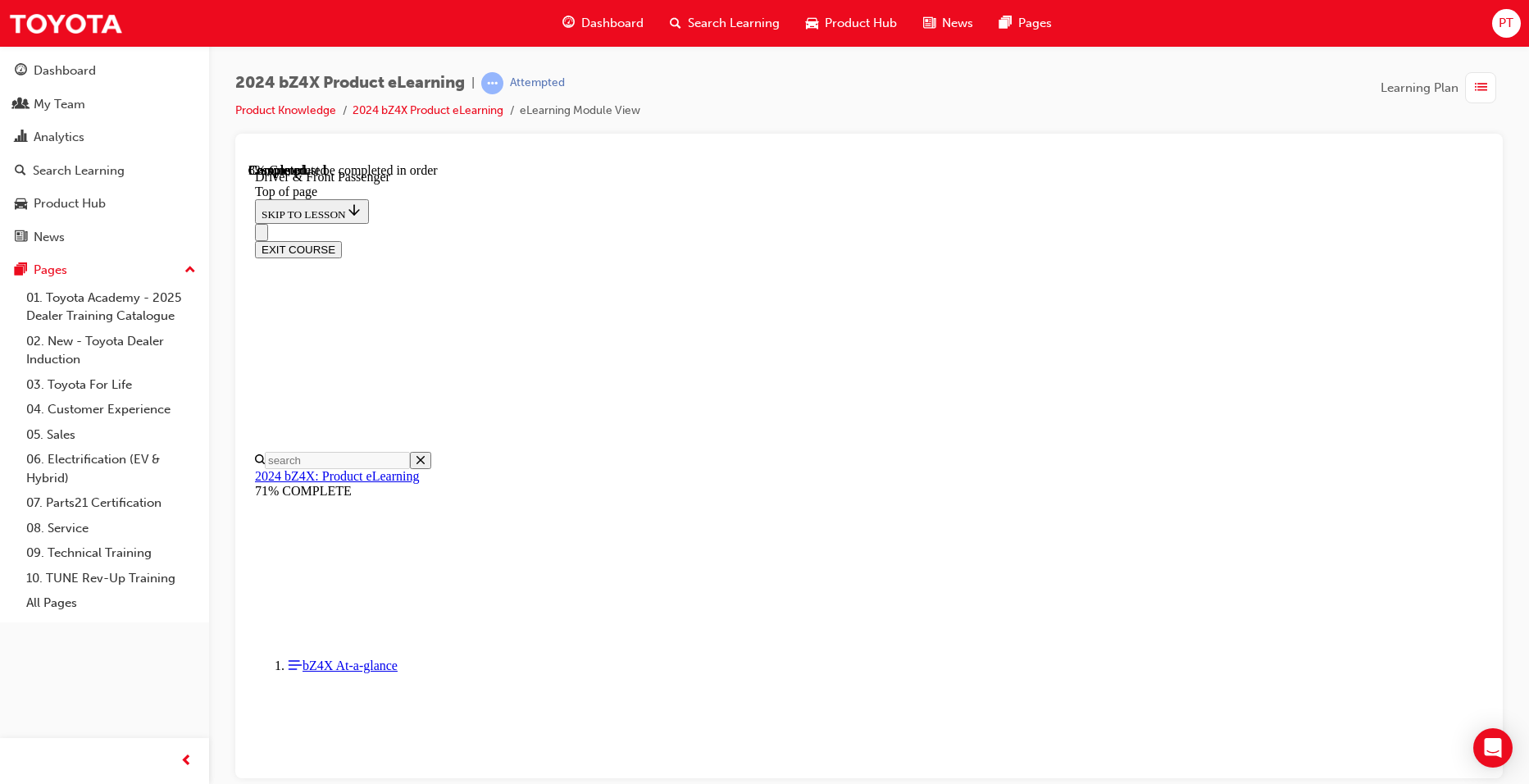
drag, startPoint x: 846, startPoint y: 741, endPoint x: 849, endPoint y: 702, distance: 39.1
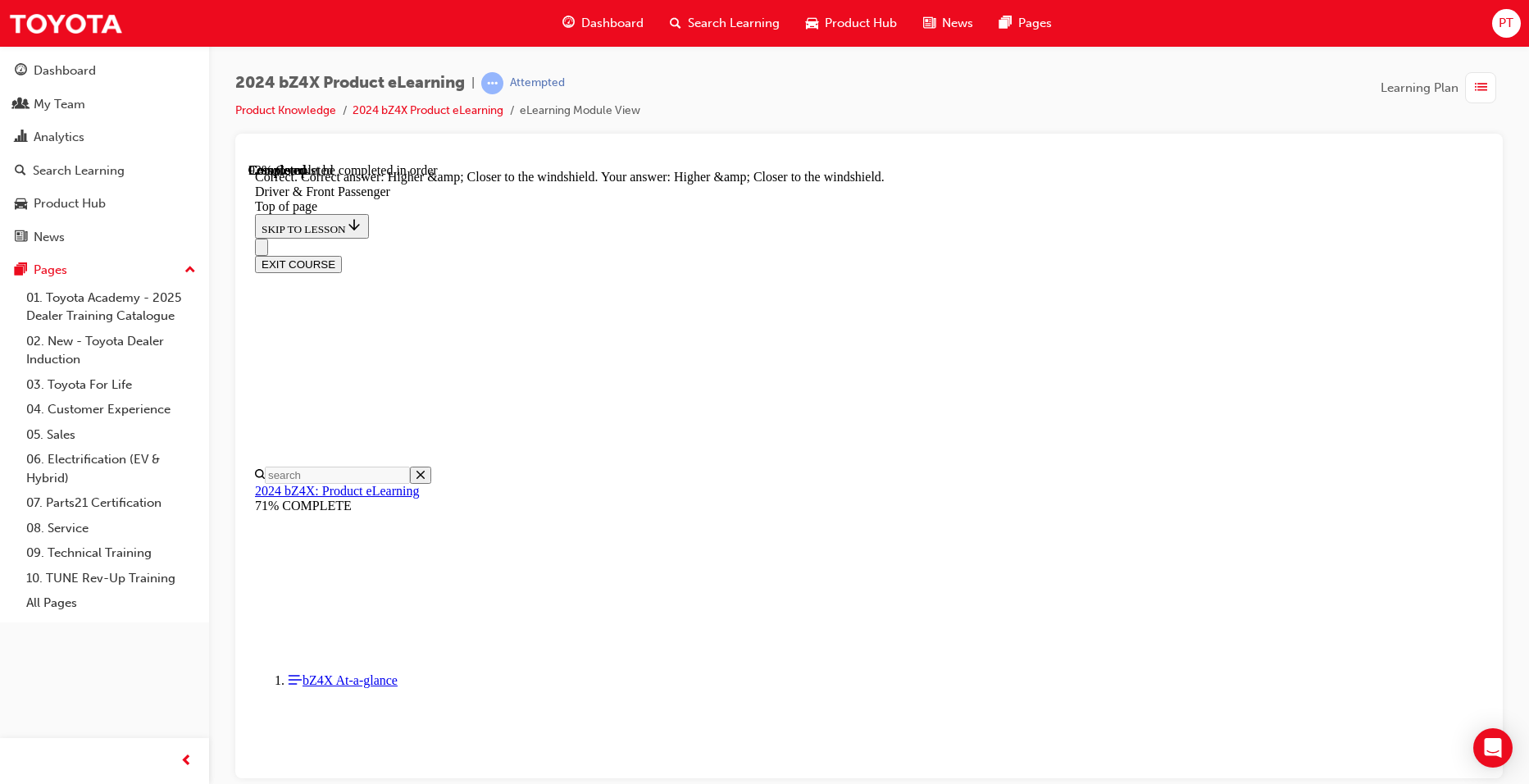
scroll to position [4080, 0]
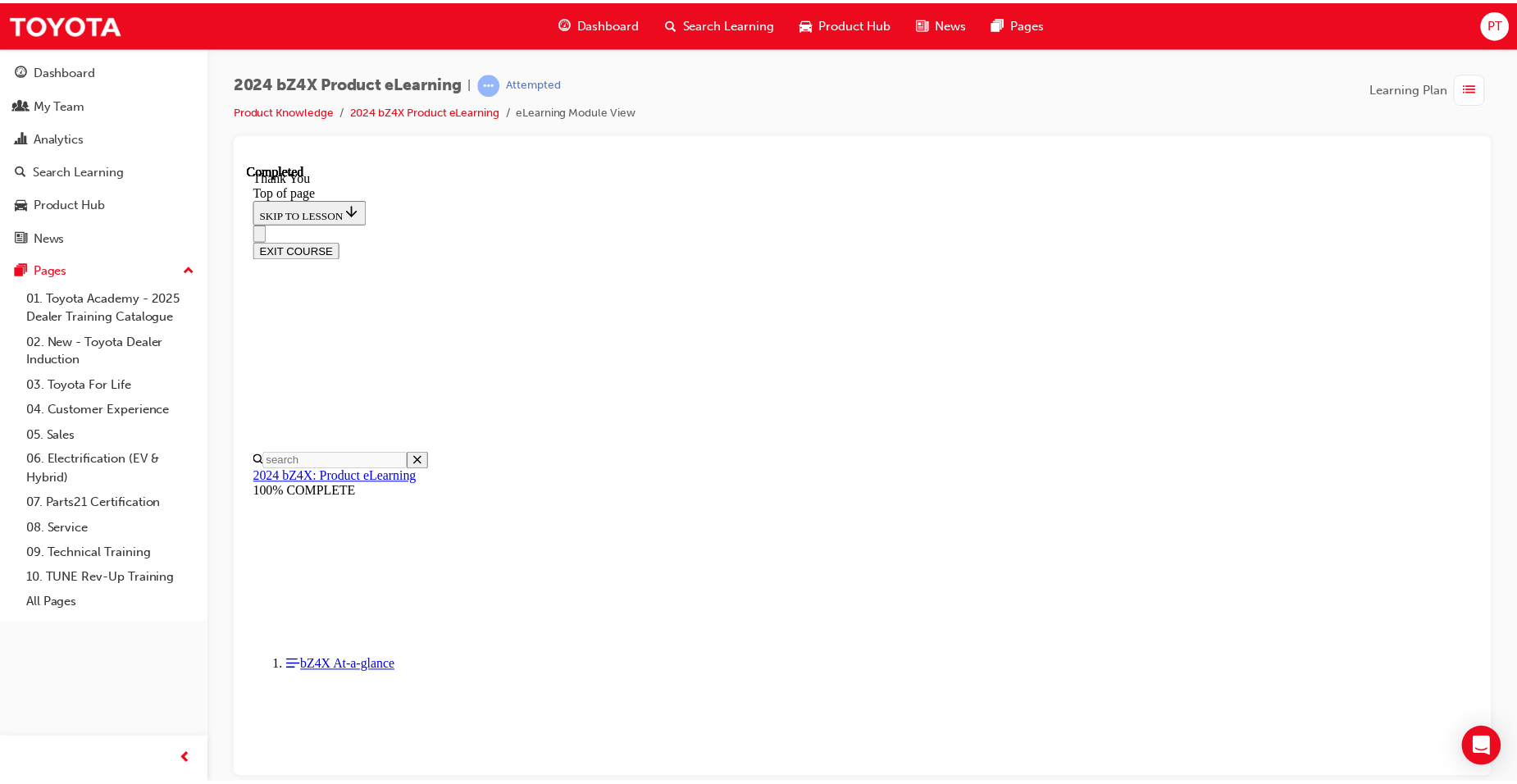
scroll to position [649, 0]
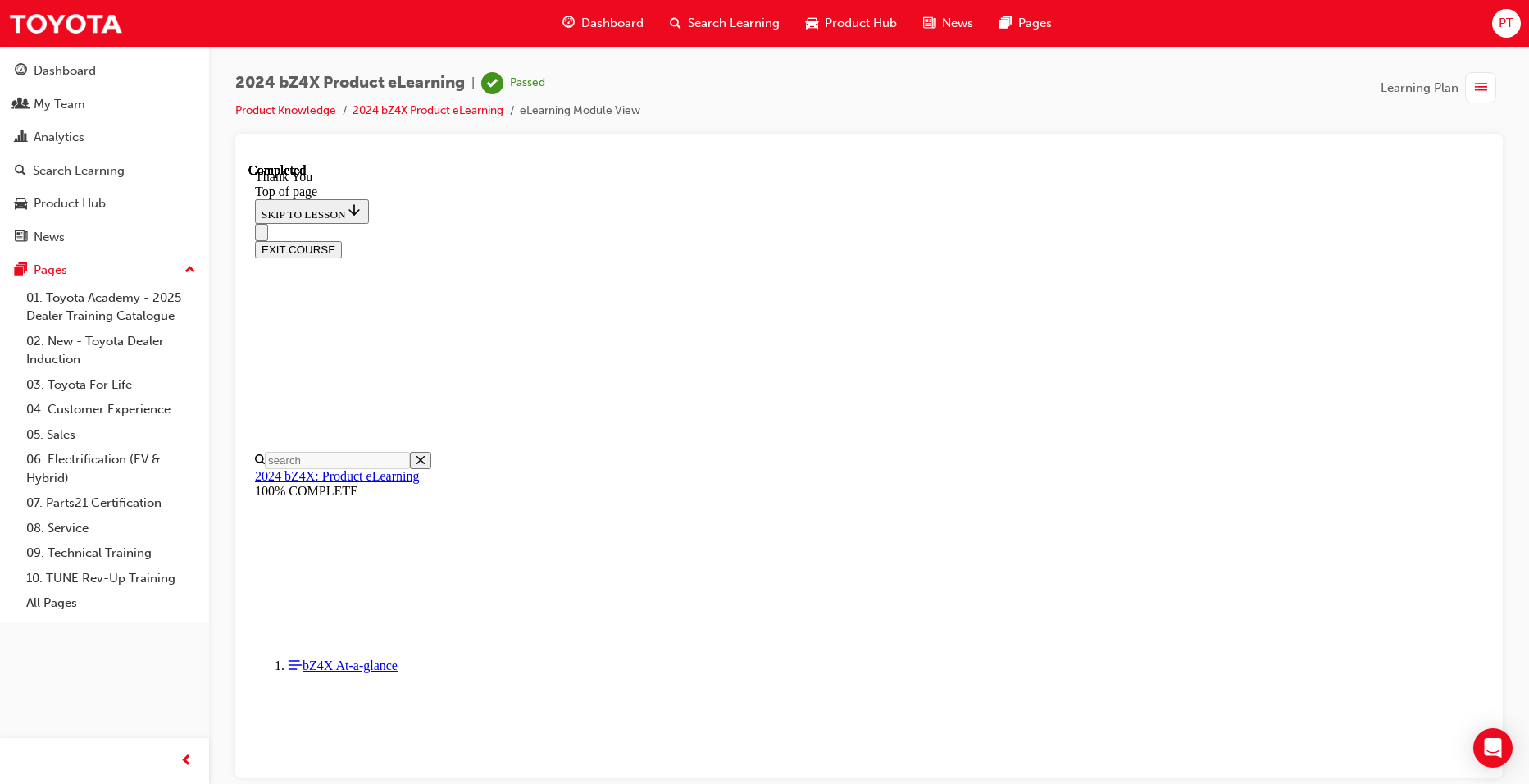
click at [614, 15] on span "Dashboard" at bounding box center [612, 23] width 62 height 19
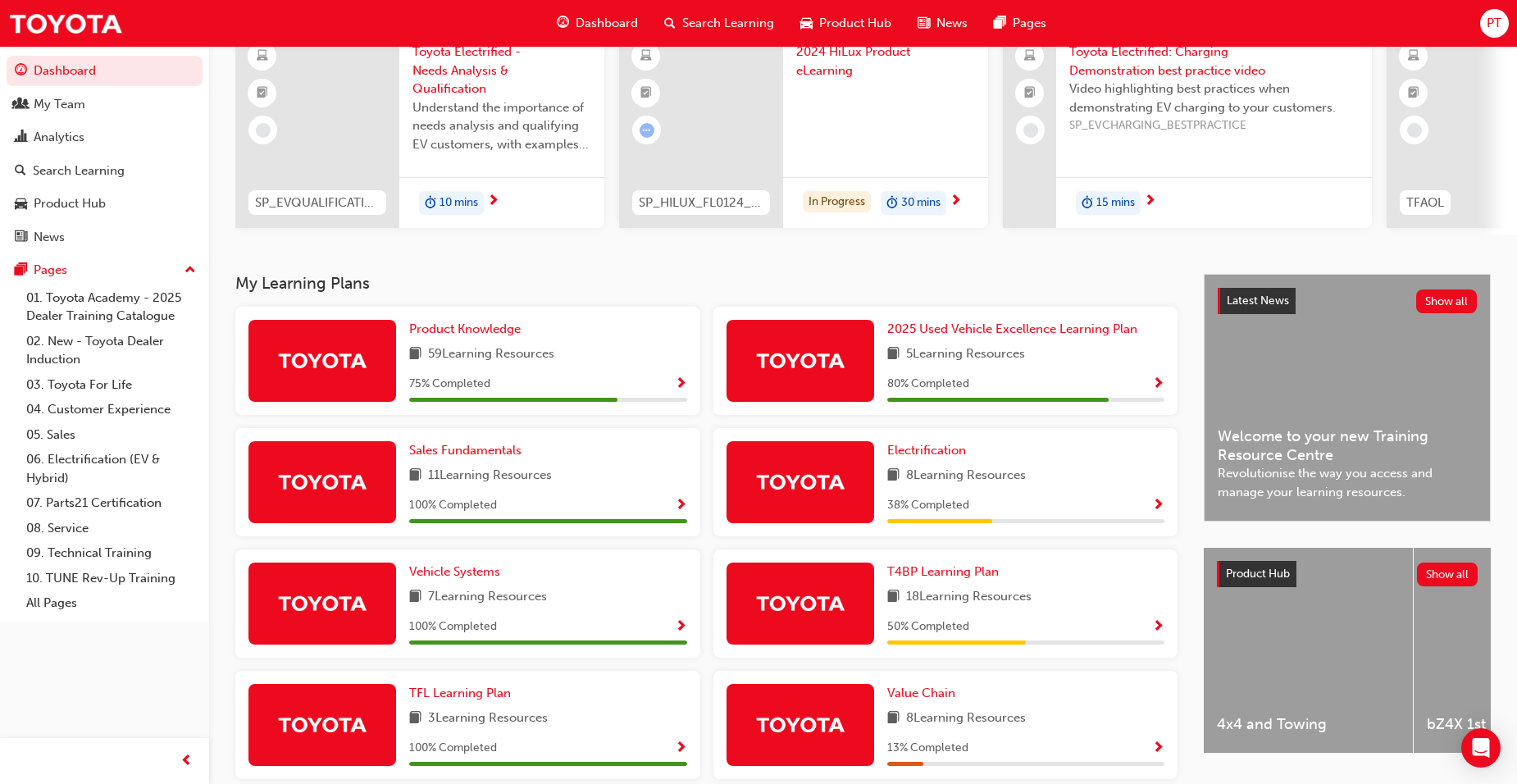
scroll to position [164, 0]
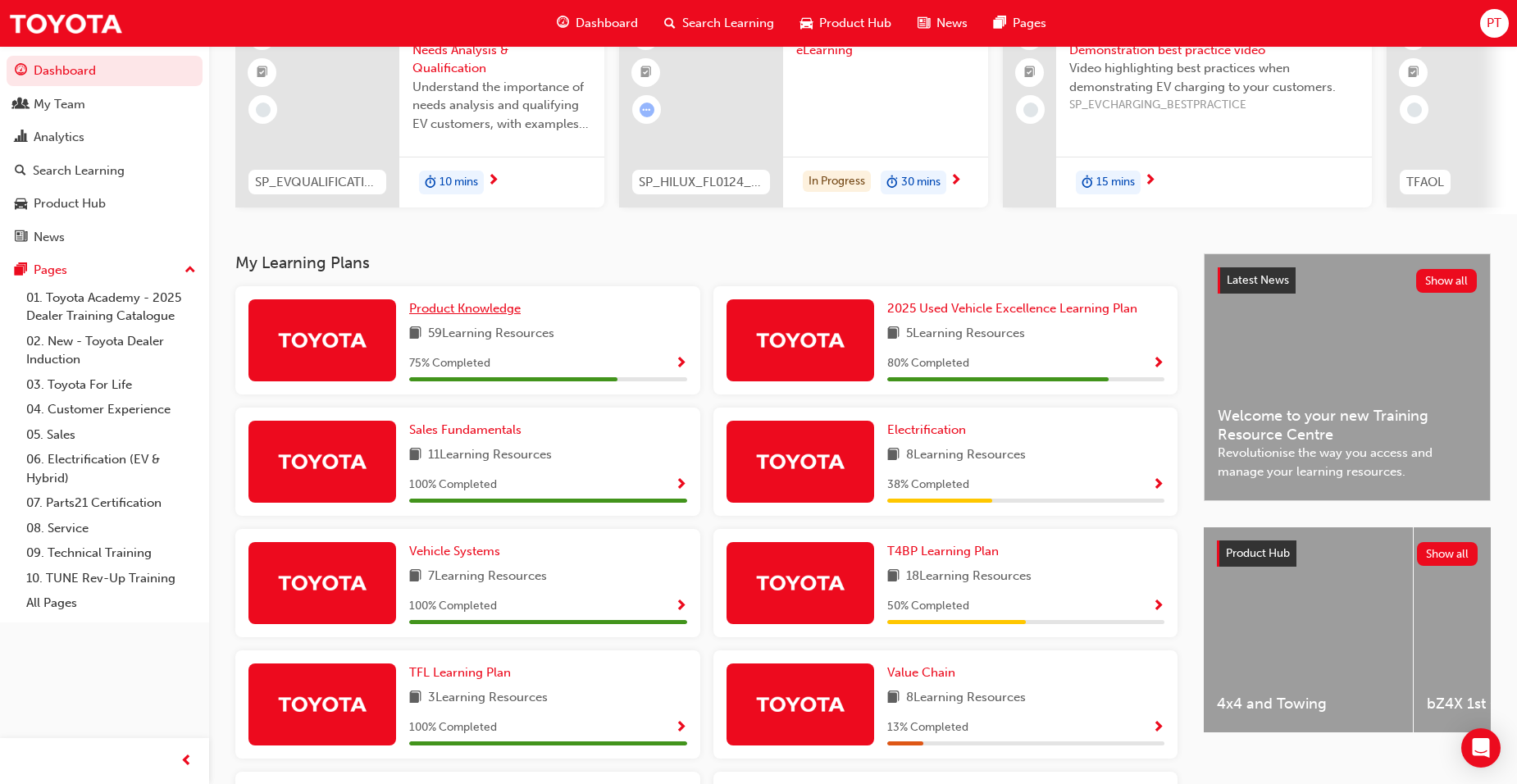
click at [495, 315] on span "Product Knowledge" at bounding box center [465, 308] width 111 height 15
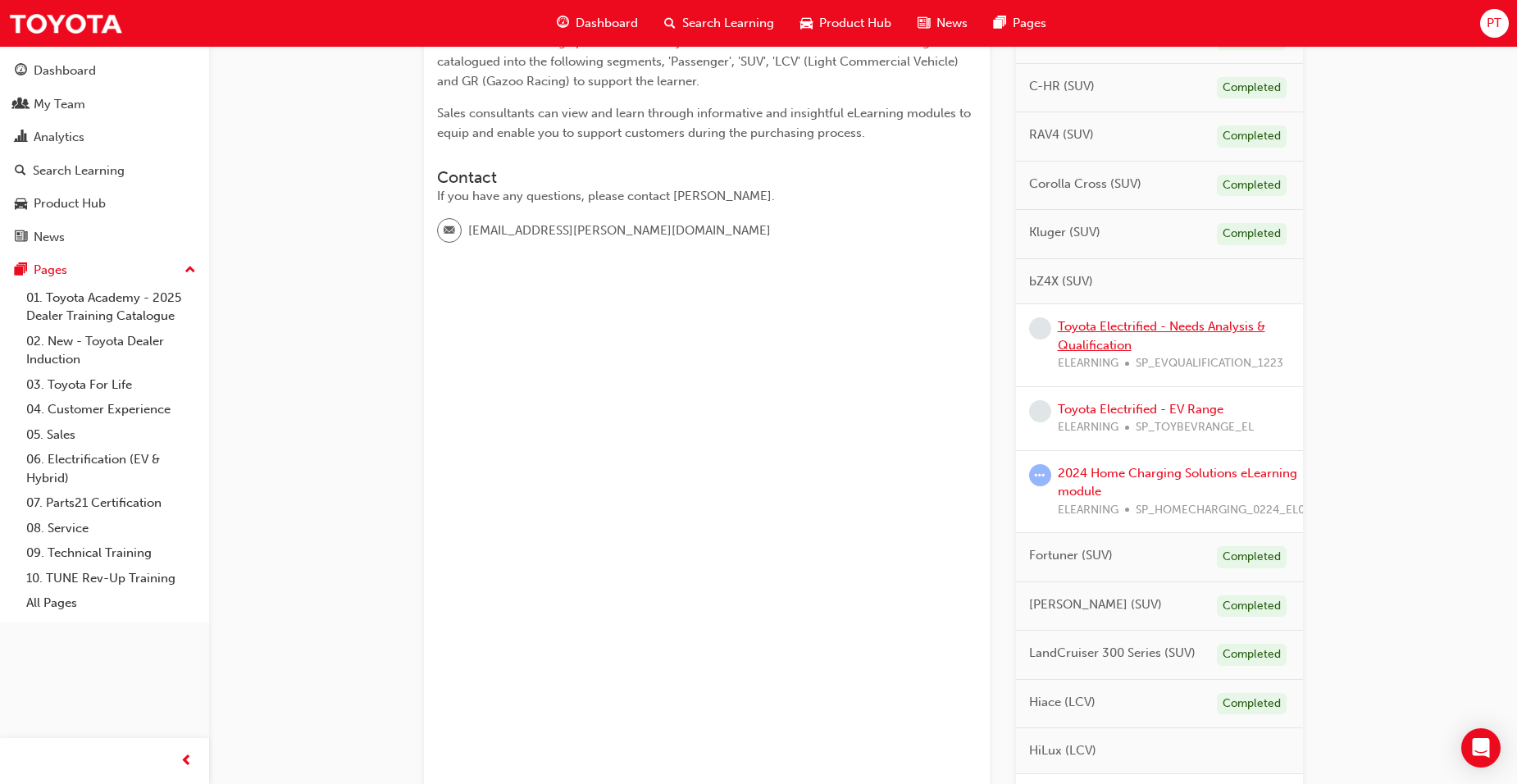
scroll to position [410, 0]
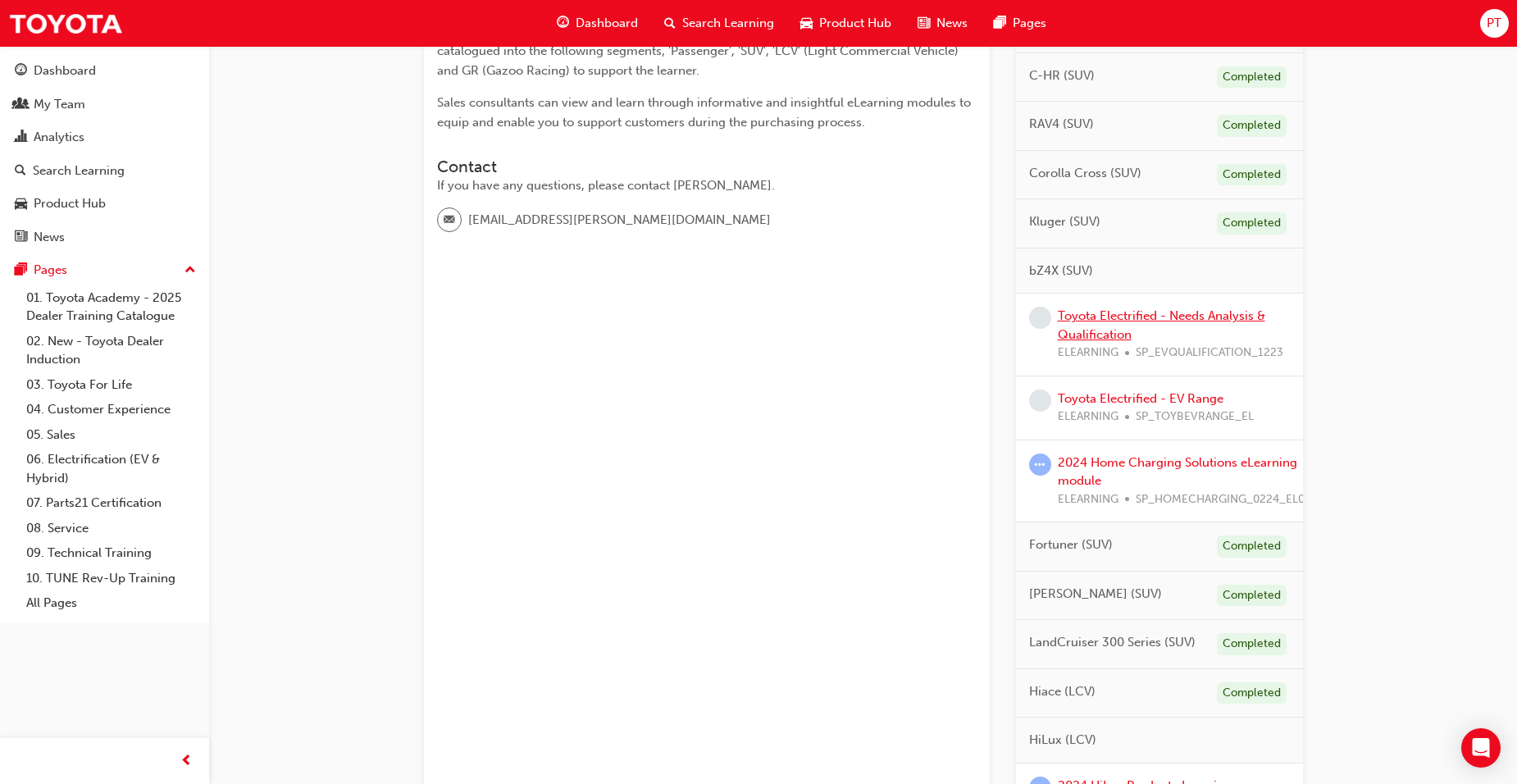
click at [1177, 318] on link "Toyota Electrified - Needs Analysis & Qualification" at bounding box center [1161, 324] width 207 height 34
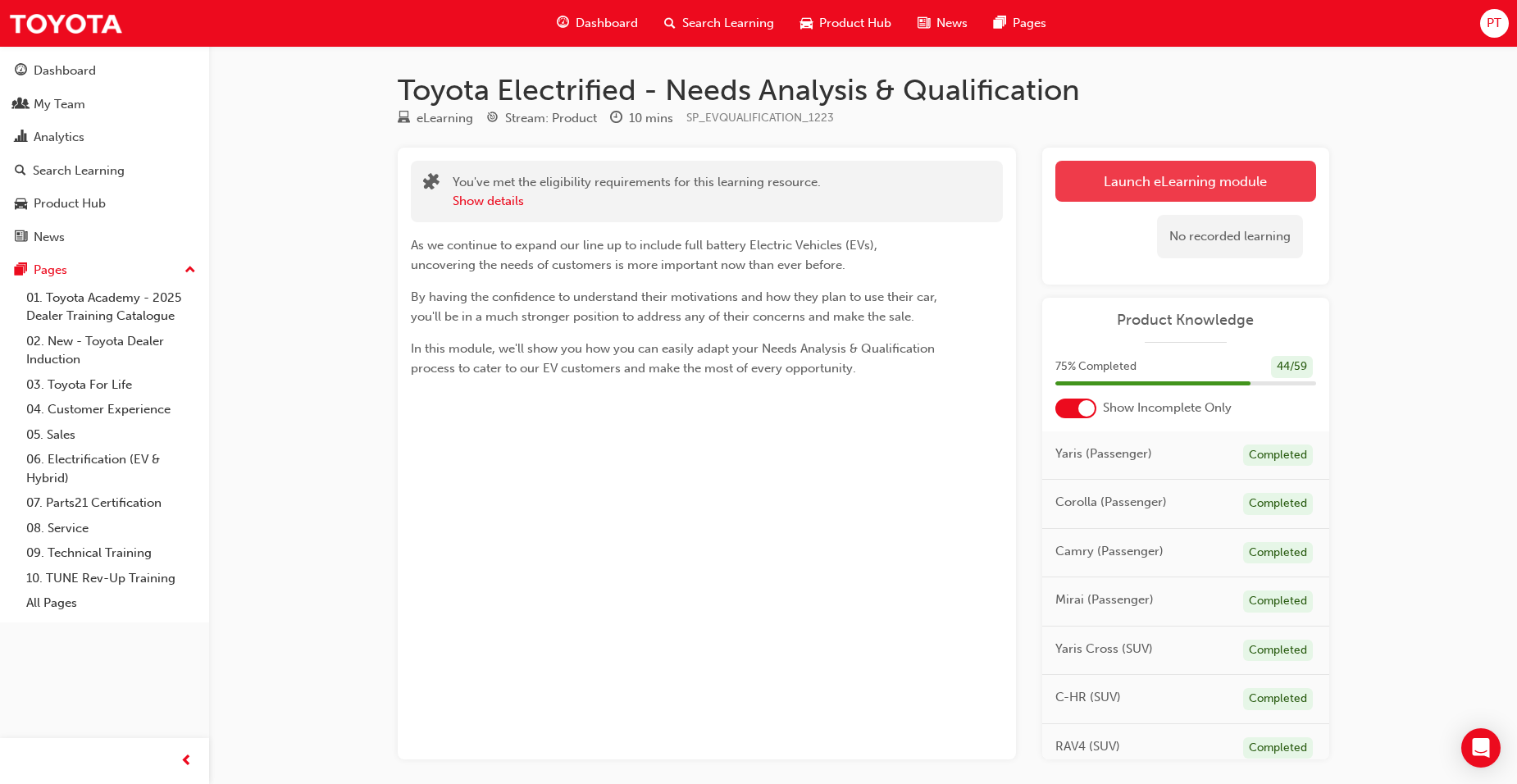
click at [1189, 177] on link "Launch eLearning module" at bounding box center [1185, 181] width 260 height 41
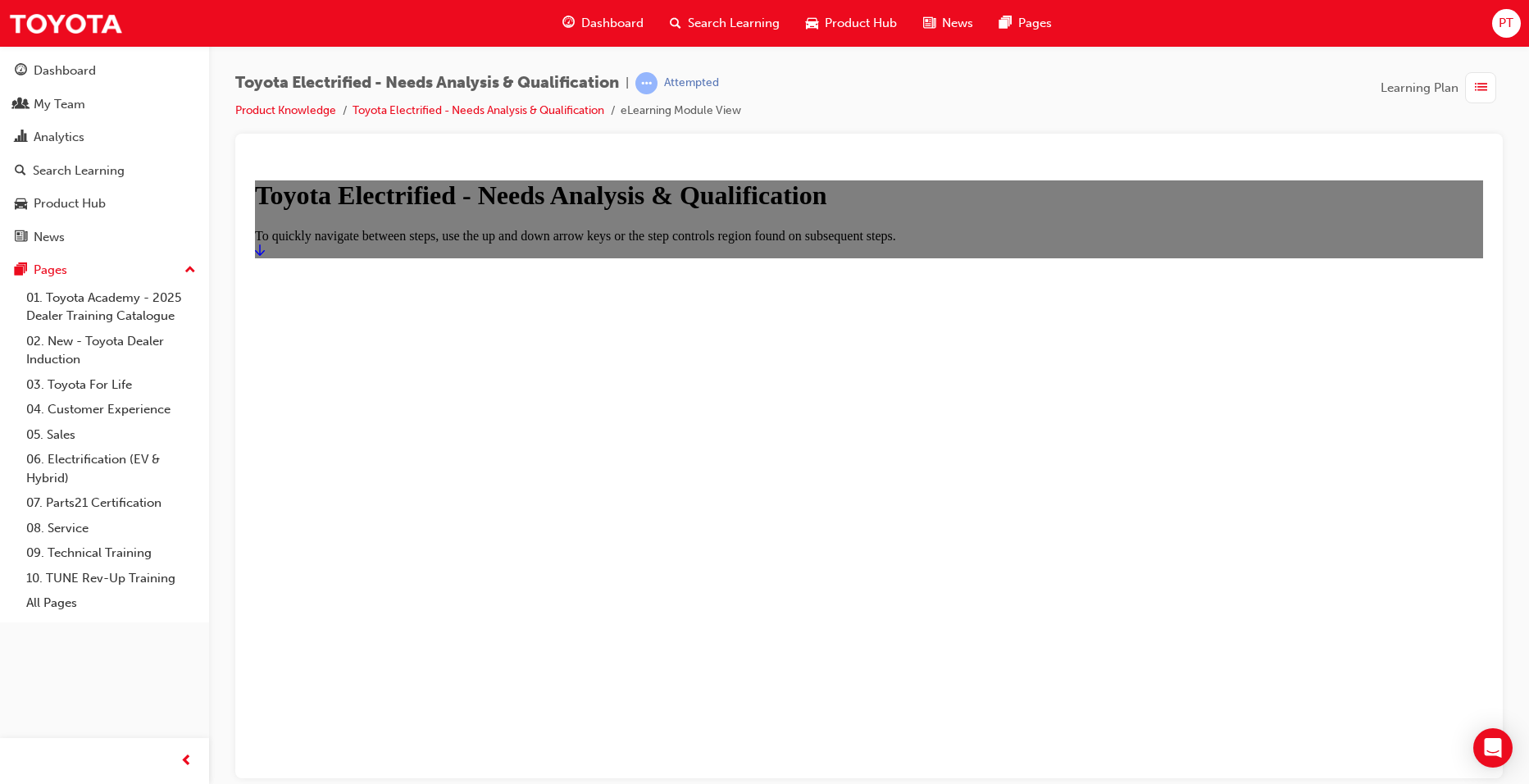
click at [265, 256] on icon "Start" at bounding box center [260, 249] width 10 height 13
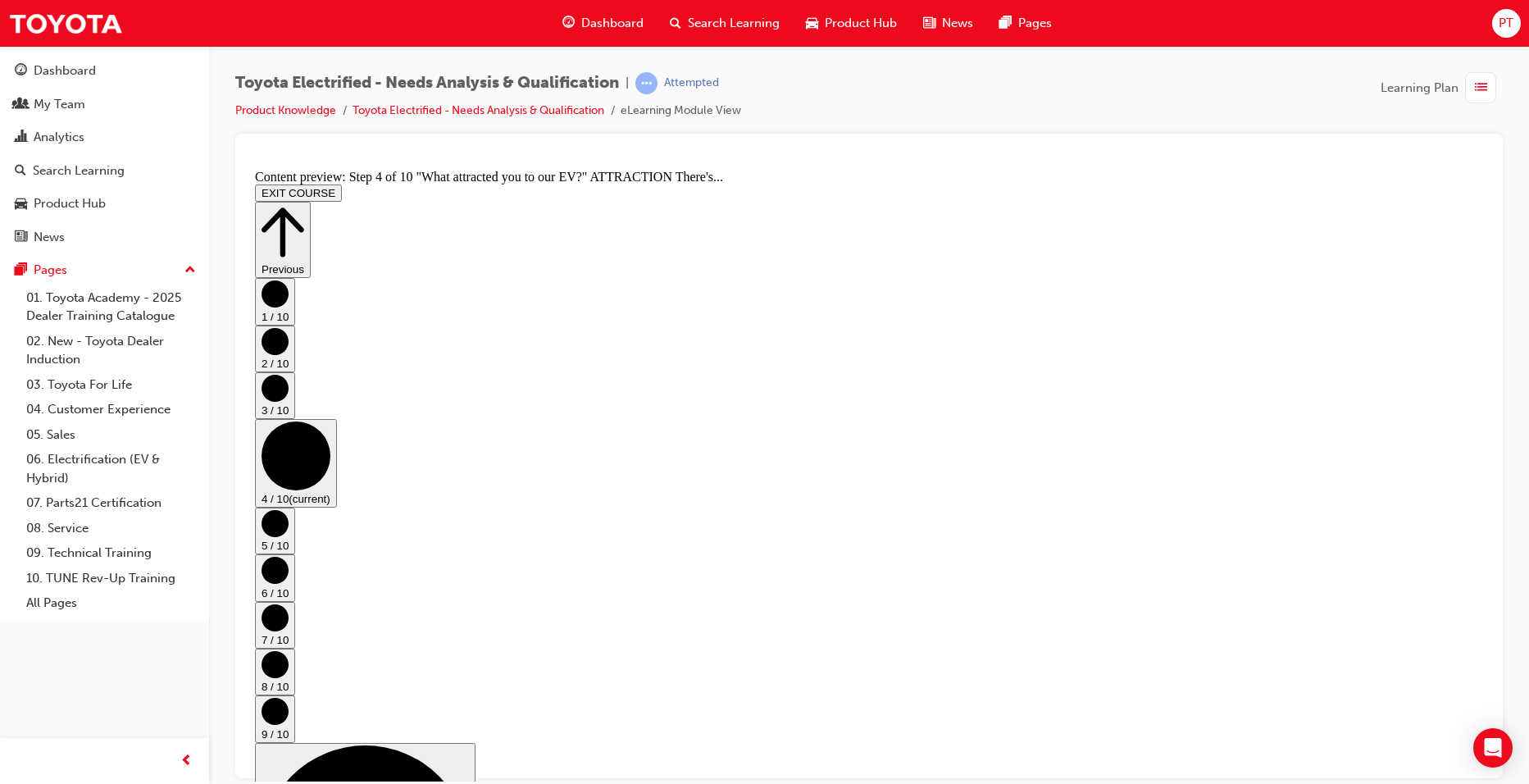
scroll to position [493, 0]
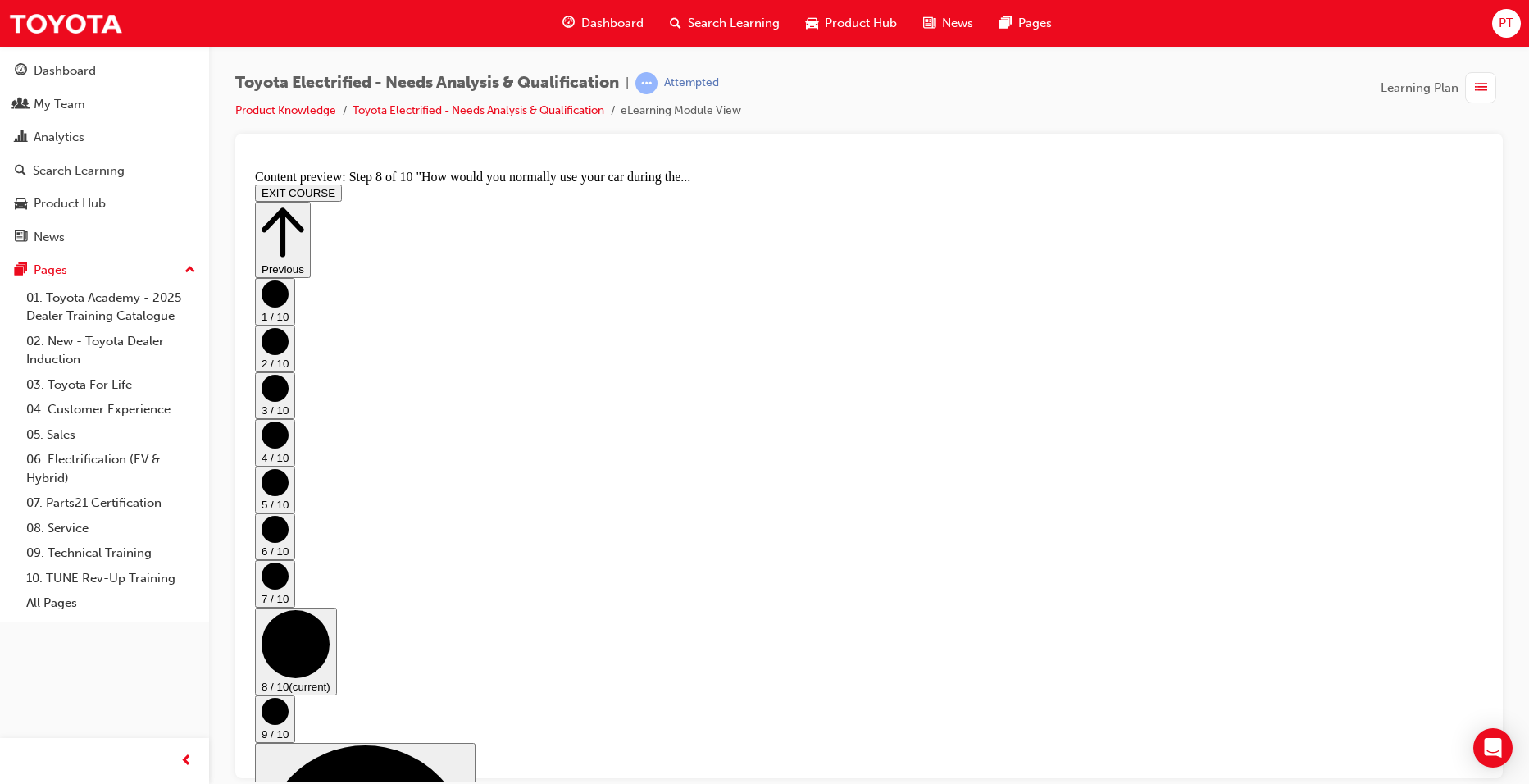
scroll to position [328, 0]
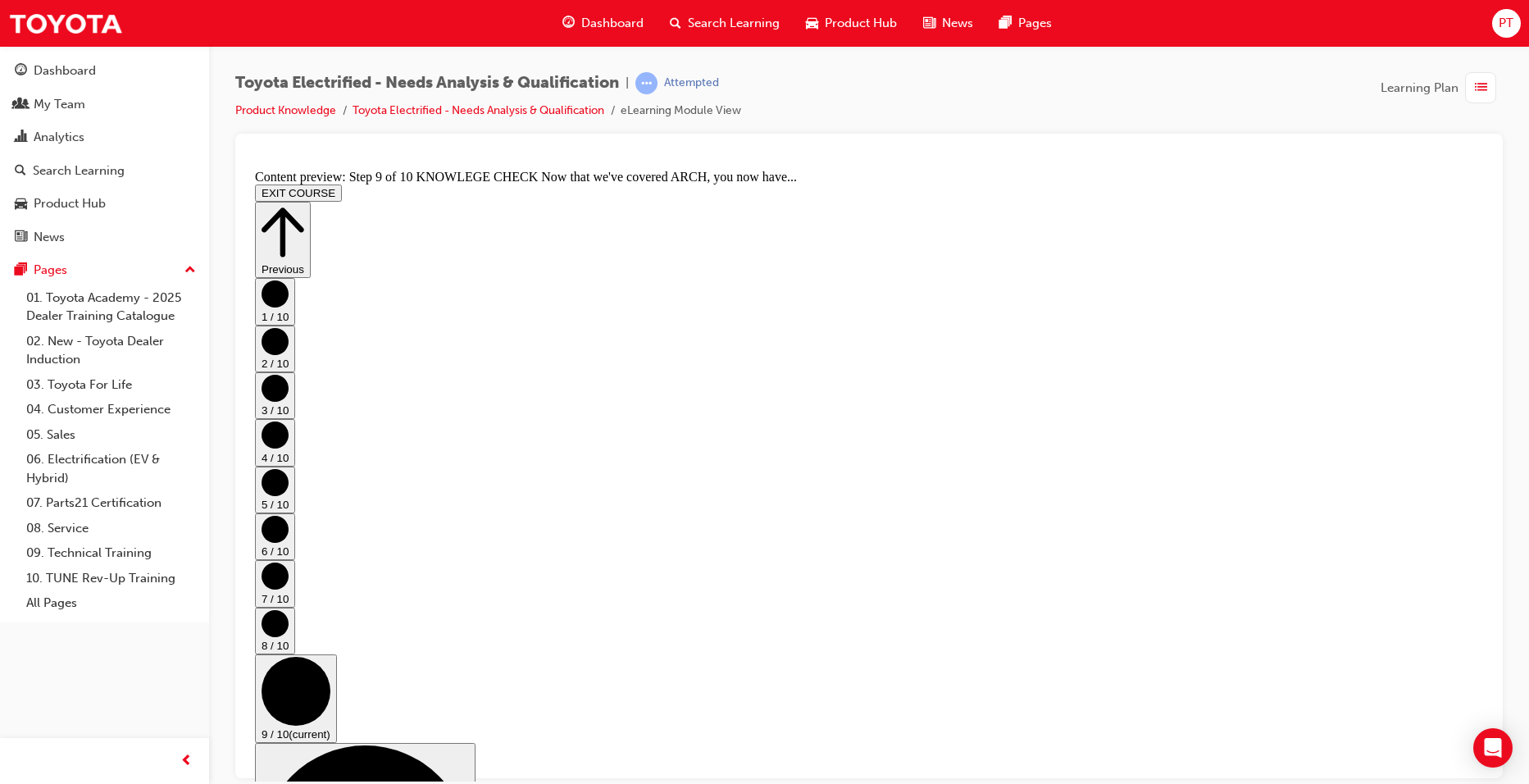
scroll to position [212, 0]
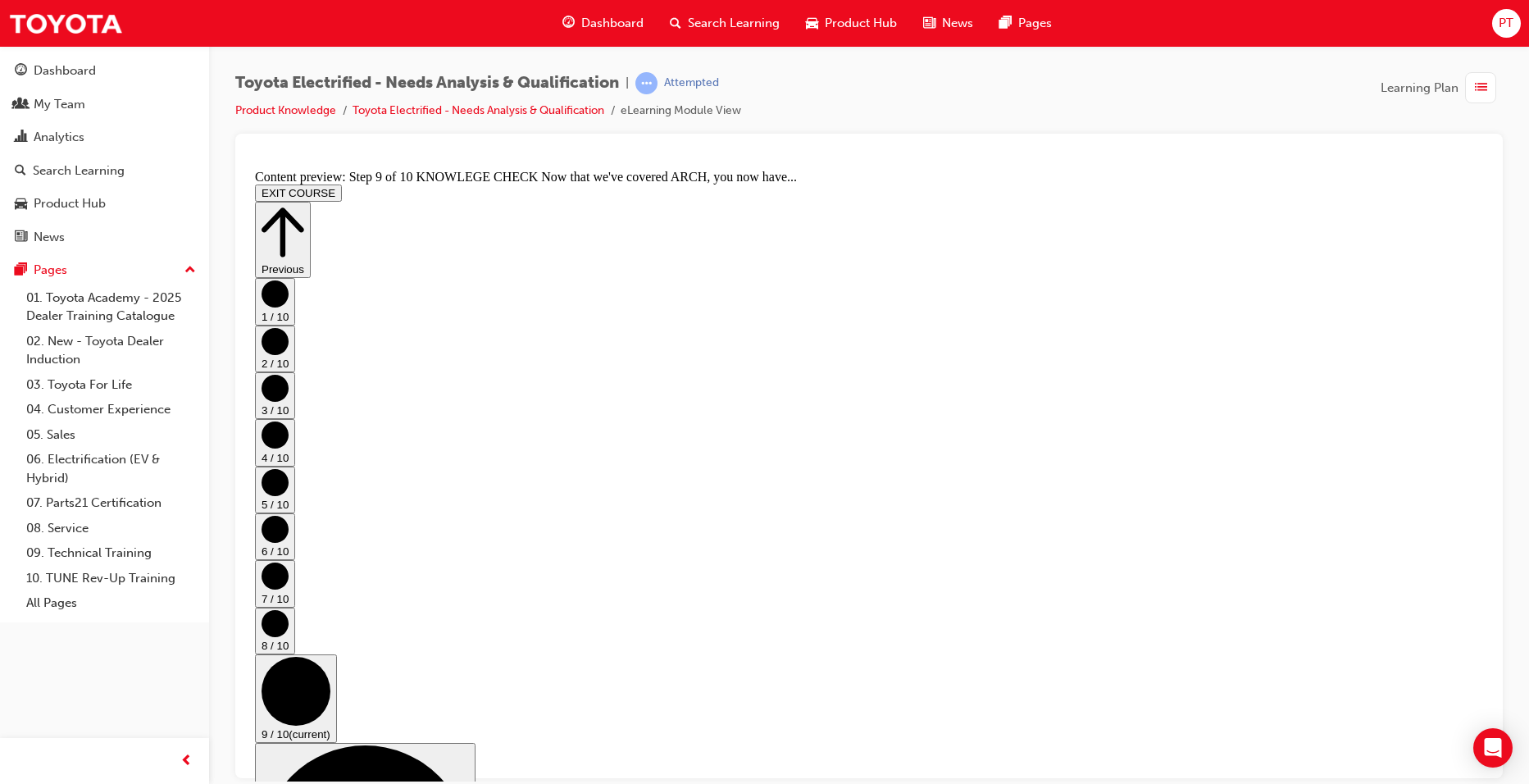
scroll to position [275, 0]
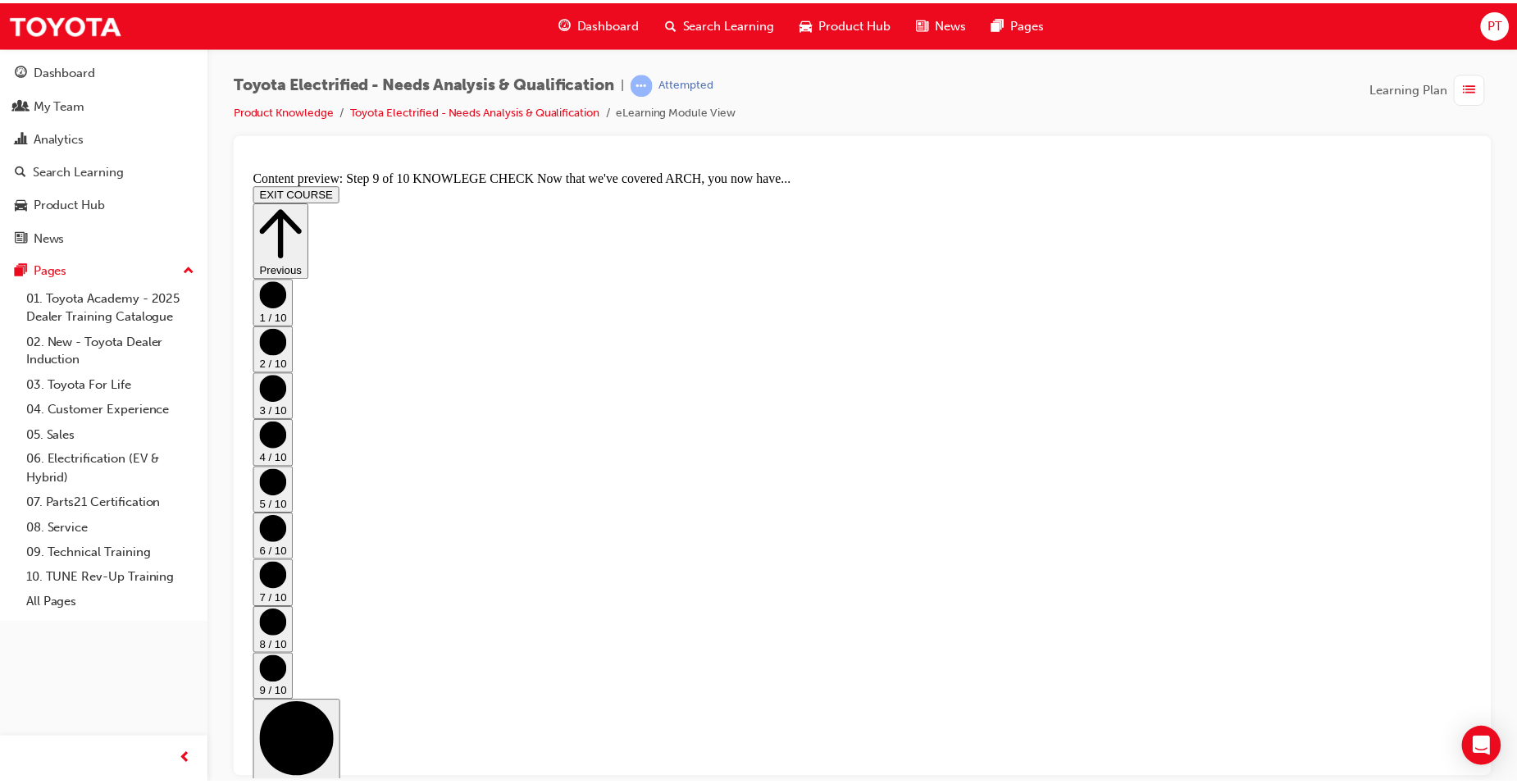
scroll to position [850, 0]
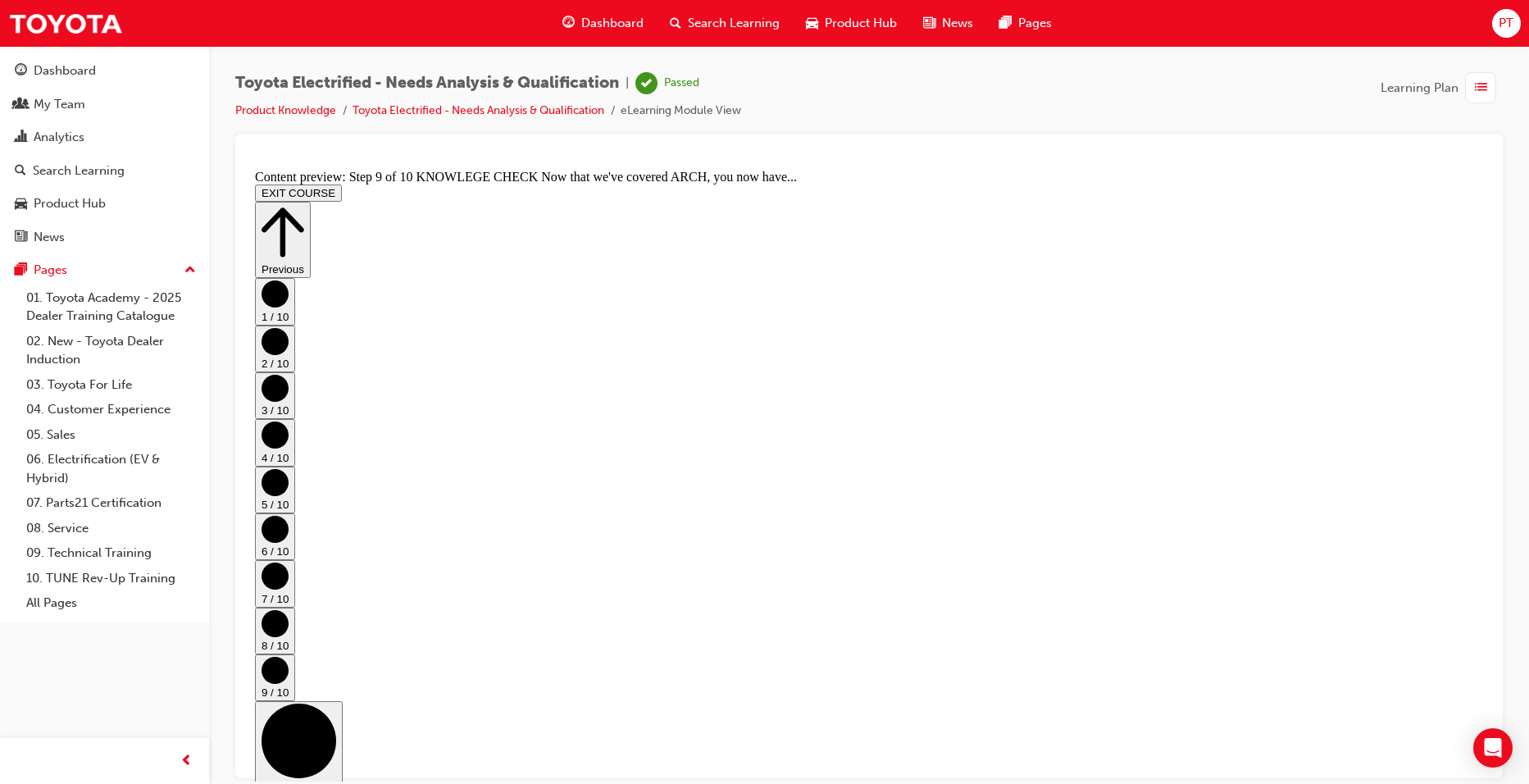
click at [599, 26] on span "Dashboard" at bounding box center [612, 23] width 62 height 19
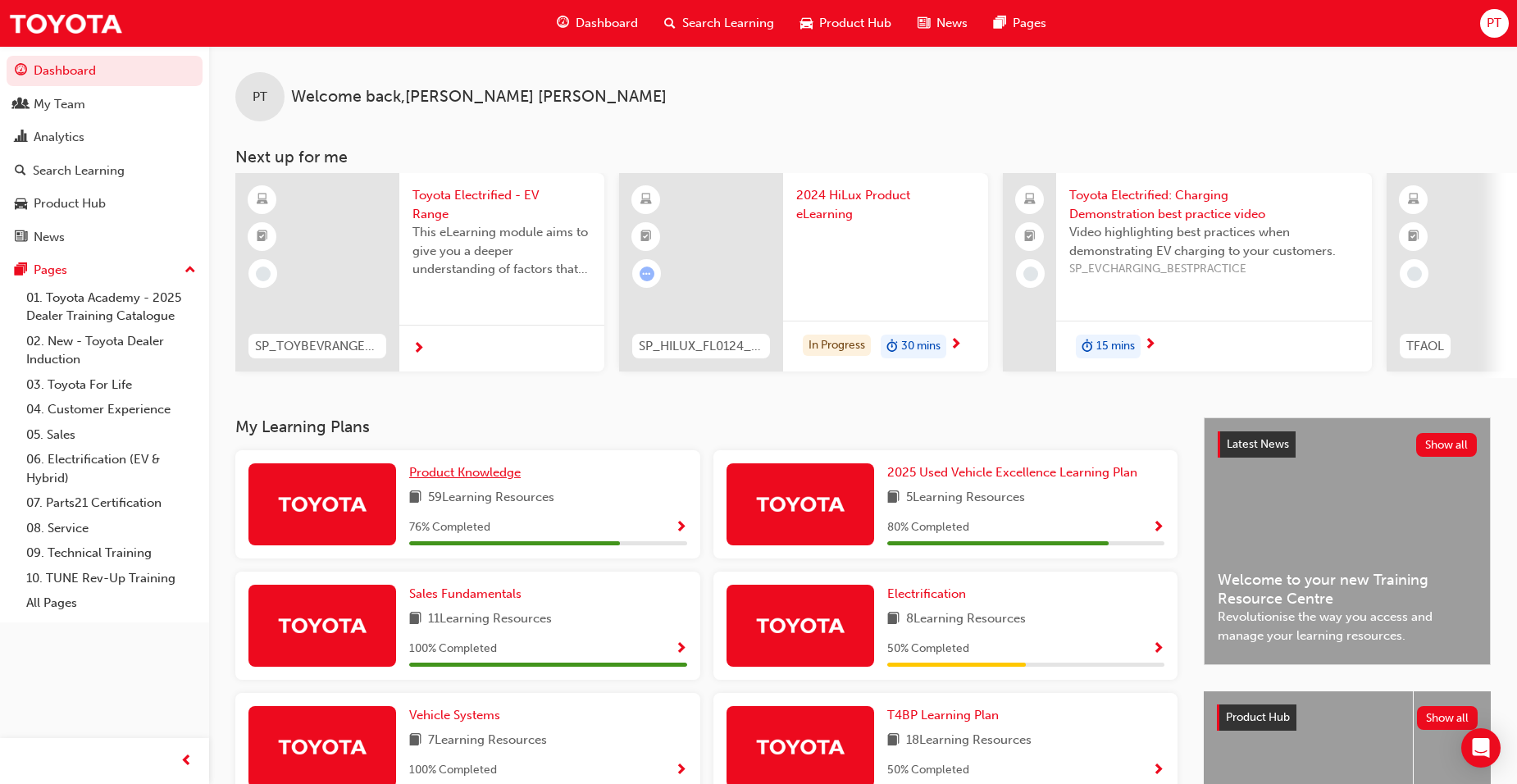
click at [491, 476] on span "Product Knowledge" at bounding box center [465, 472] width 111 height 15
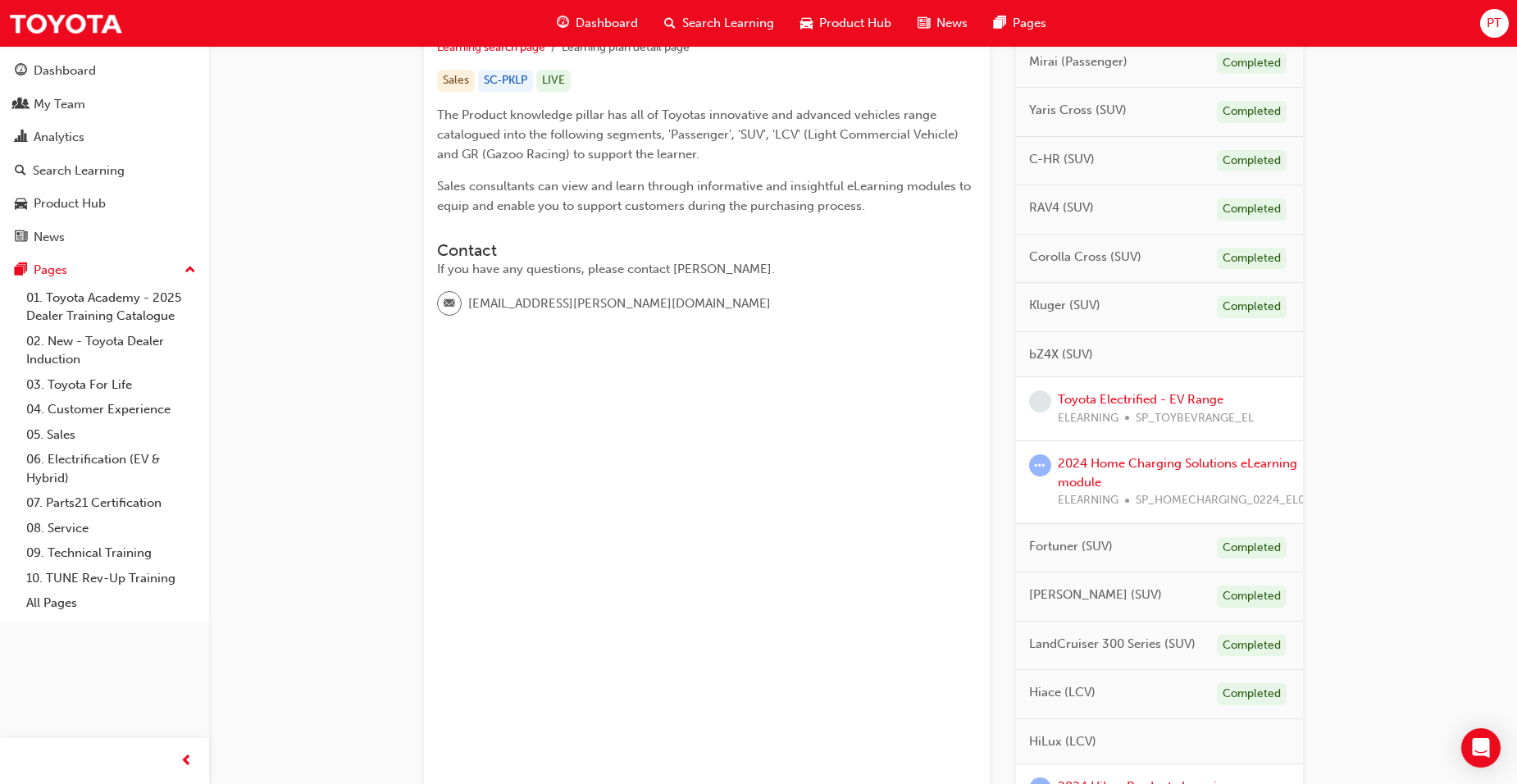
scroll to position [328, 0]
click at [1158, 396] on link "Toyota Electrified - EV Range" at bounding box center [1140, 397] width 165 height 15
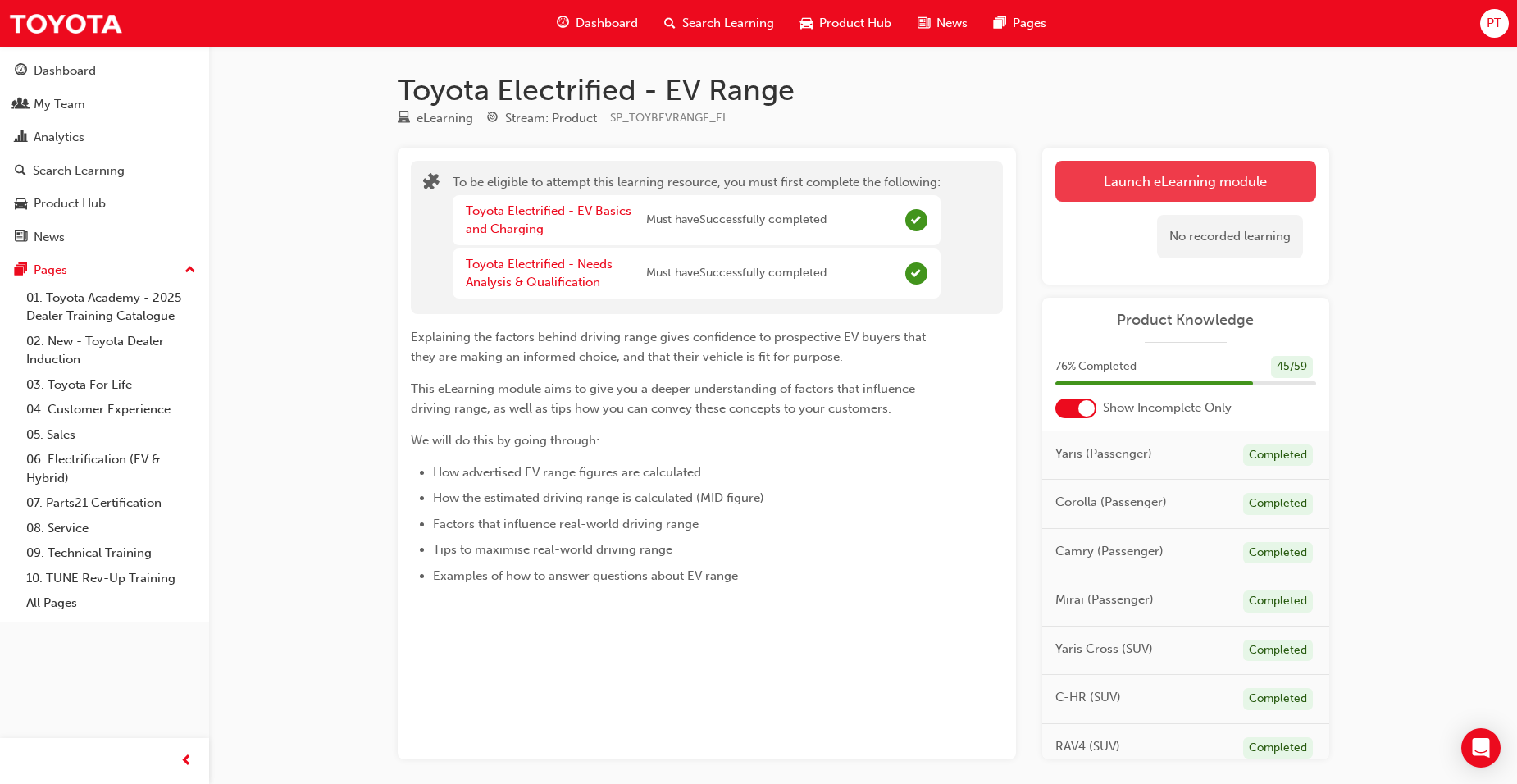
click at [1166, 185] on button "Launch eLearning module" at bounding box center [1185, 181] width 260 height 41
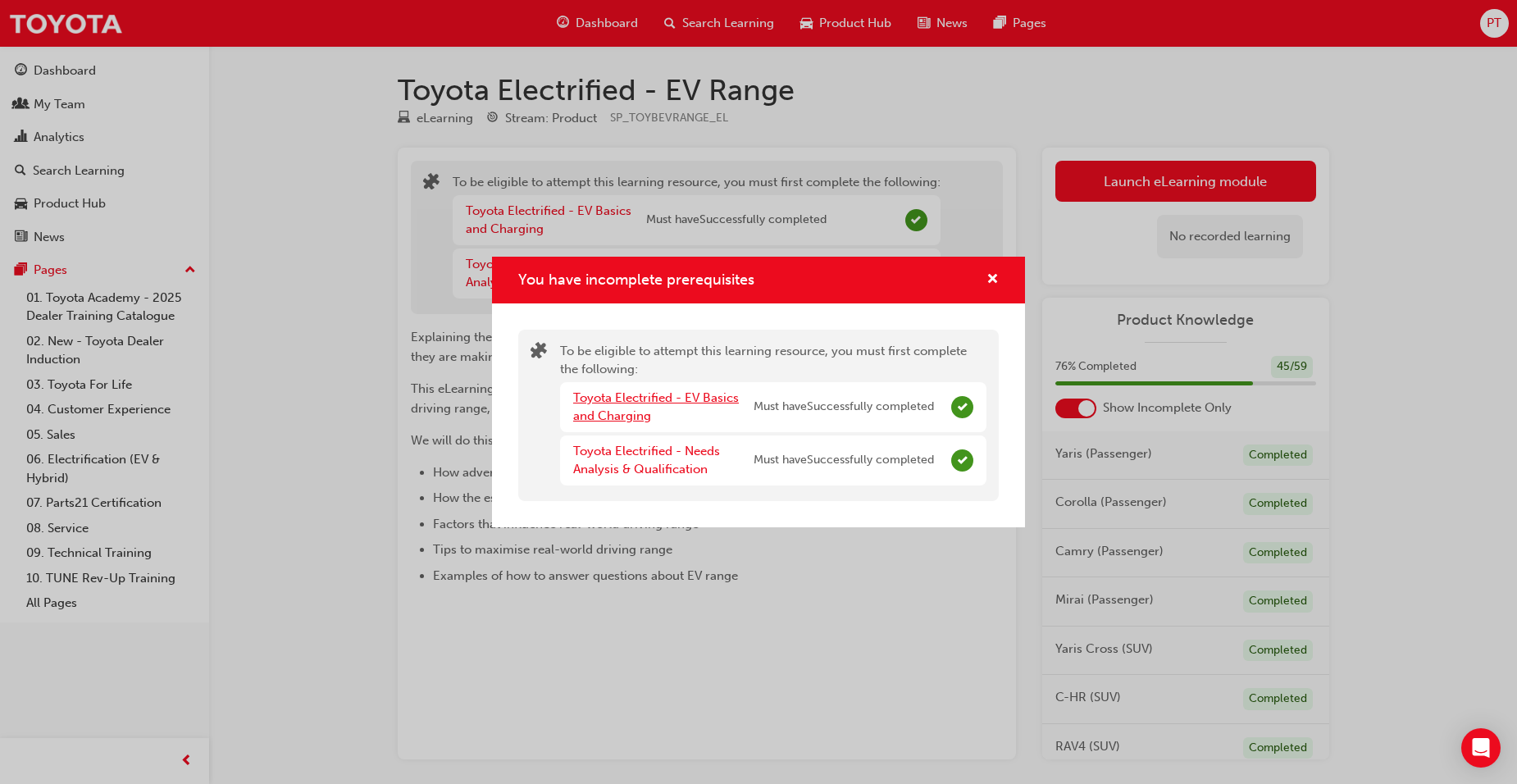
click at [643, 398] on link "Toyota Electrified - EV Basics and Charging" at bounding box center [655, 407] width 165 height 34
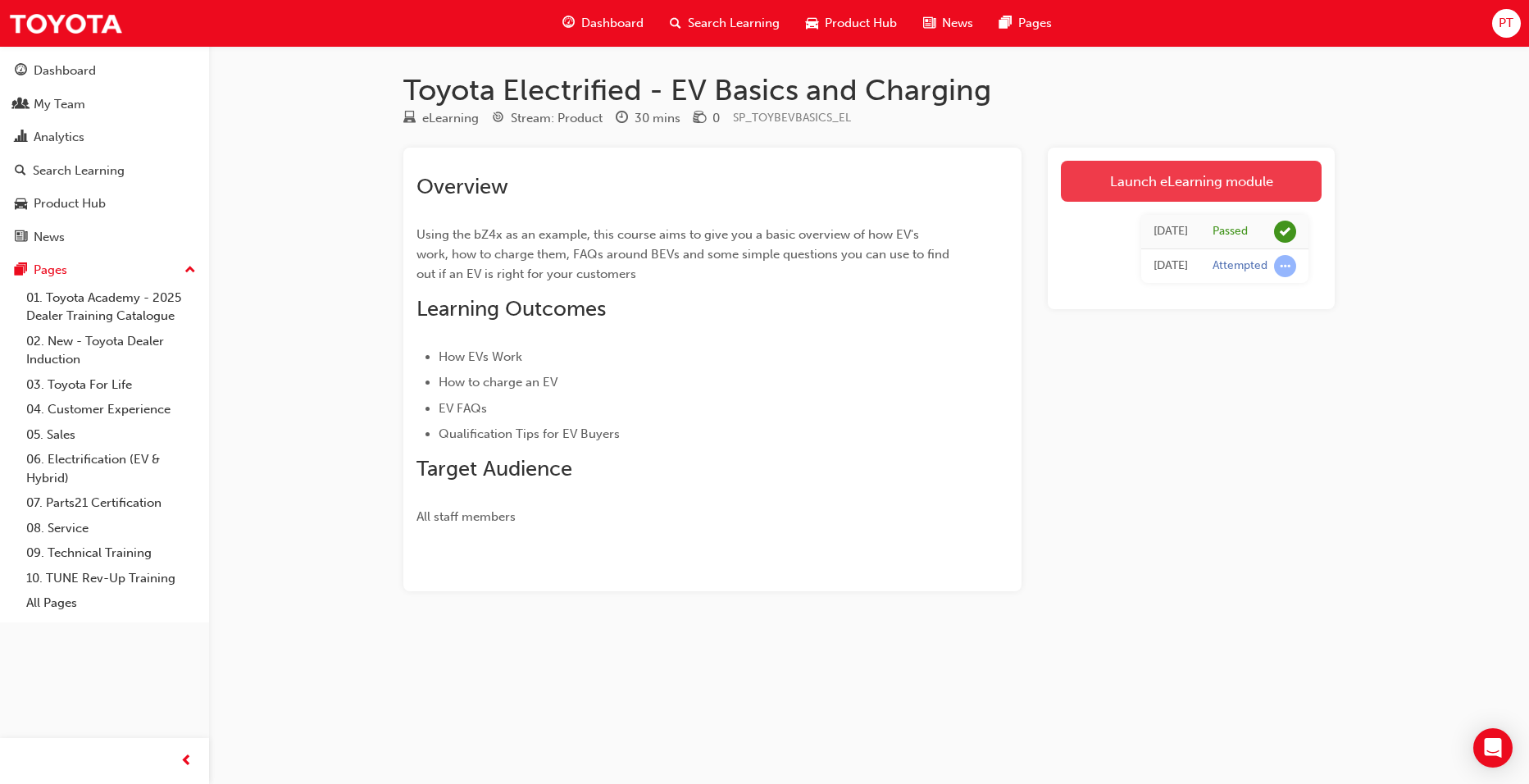
click at [1160, 176] on link "Launch eLearning module" at bounding box center [1191, 181] width 260 height 41
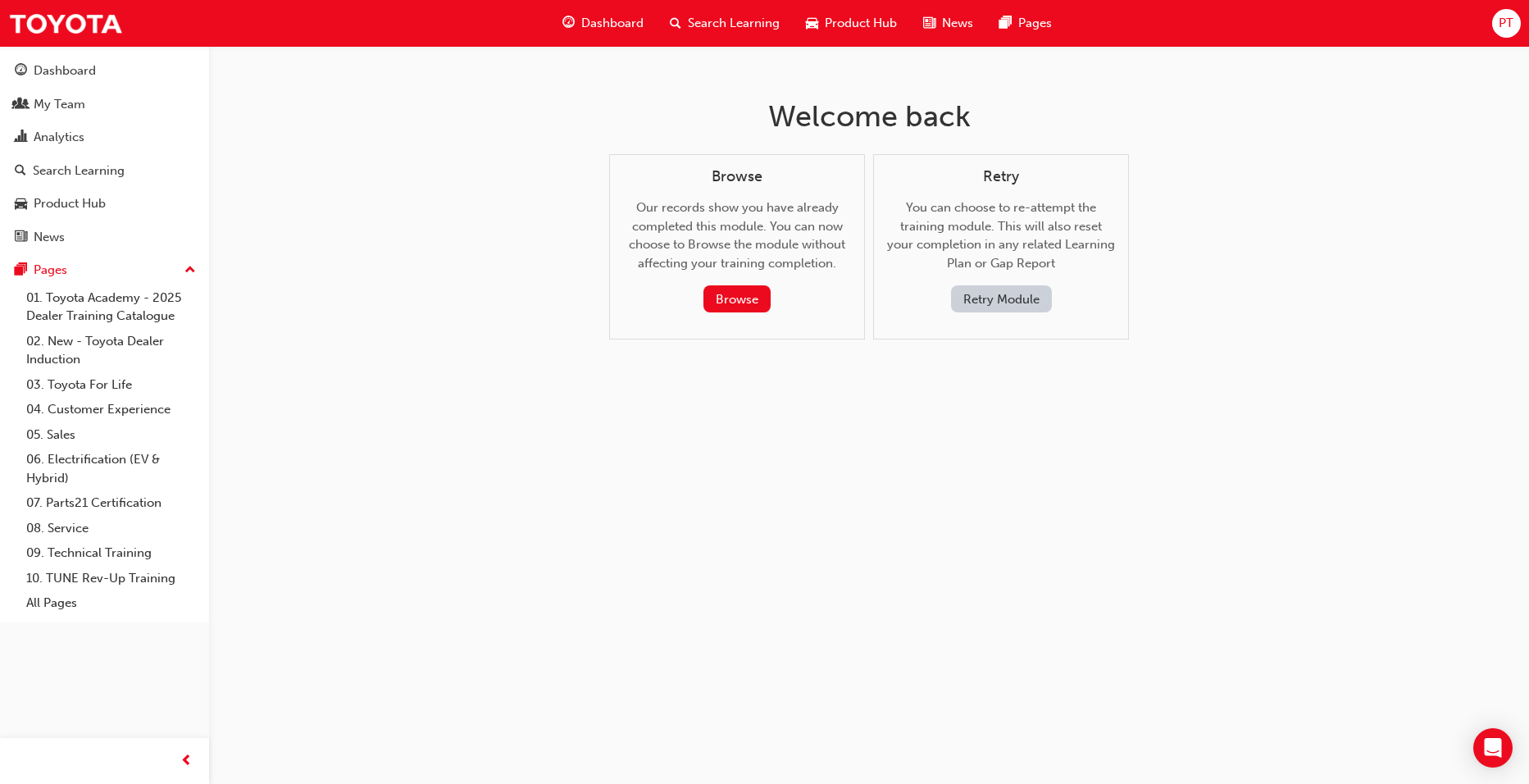
click at [619, 21] on span "Dashboard" at bounding box center [612, 23] width 62 height 19
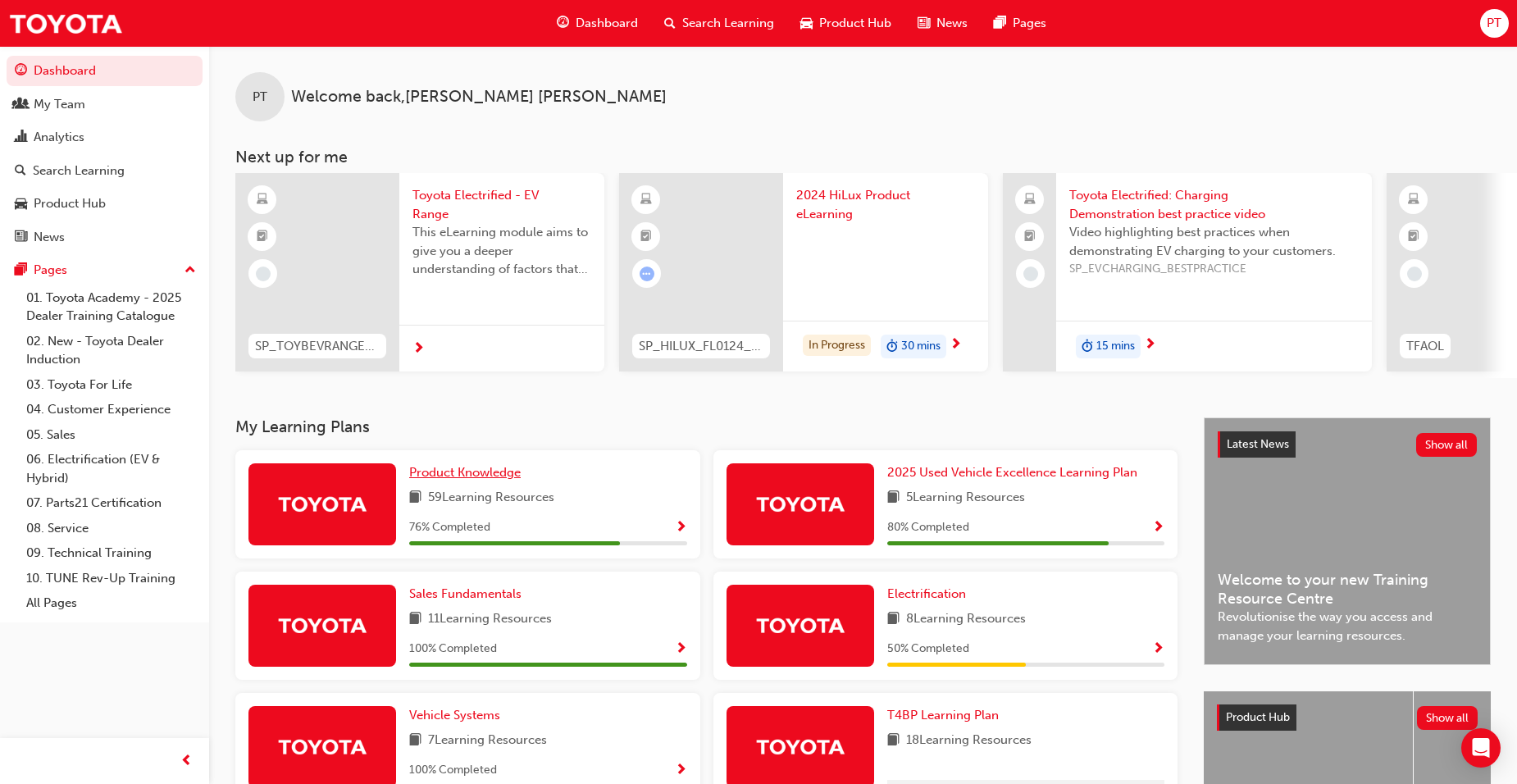
click at [500, 475] on span "Product Knowledge" at bounding box center [465, 472] width 111 height 15
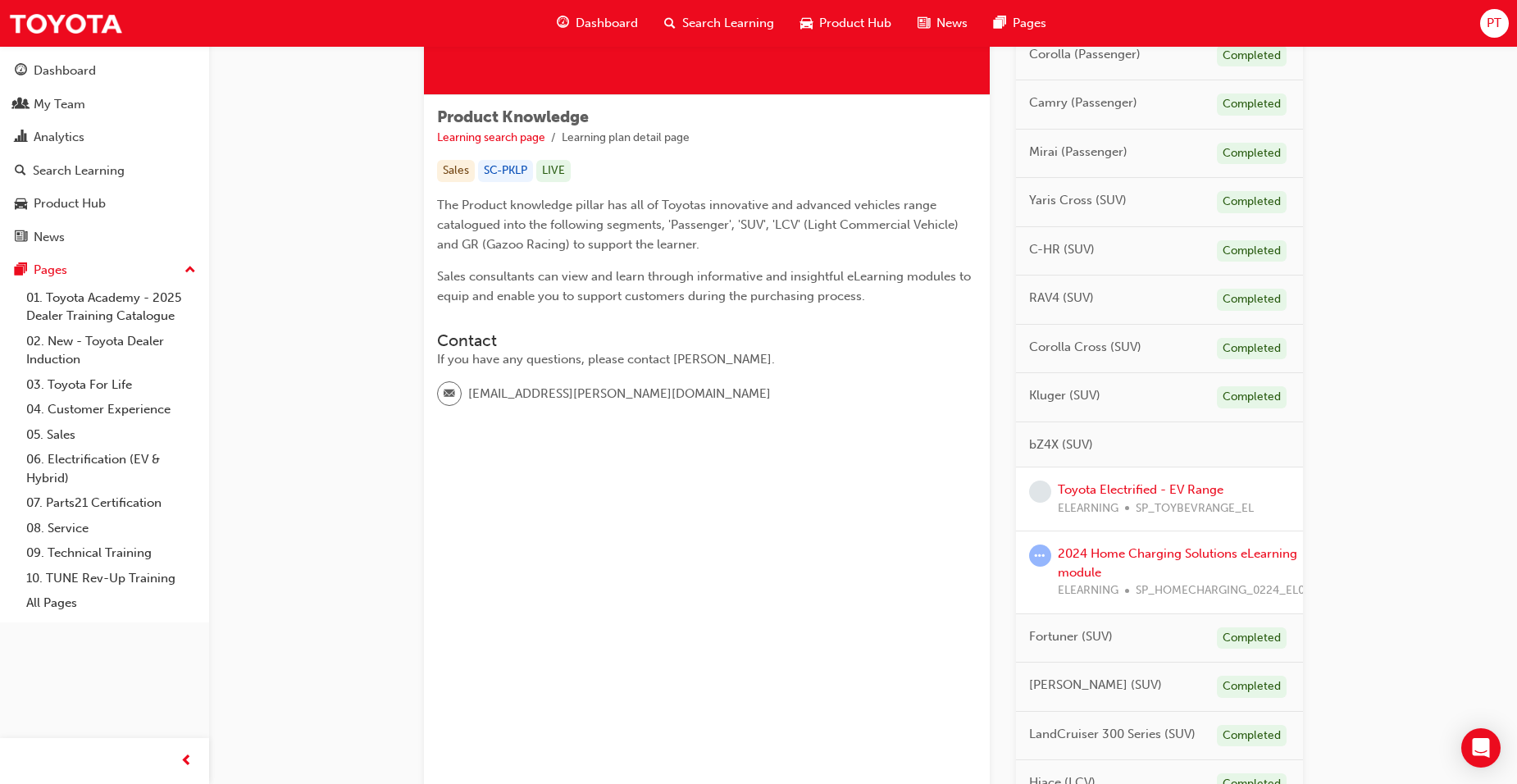
scroll to position [246, 0]
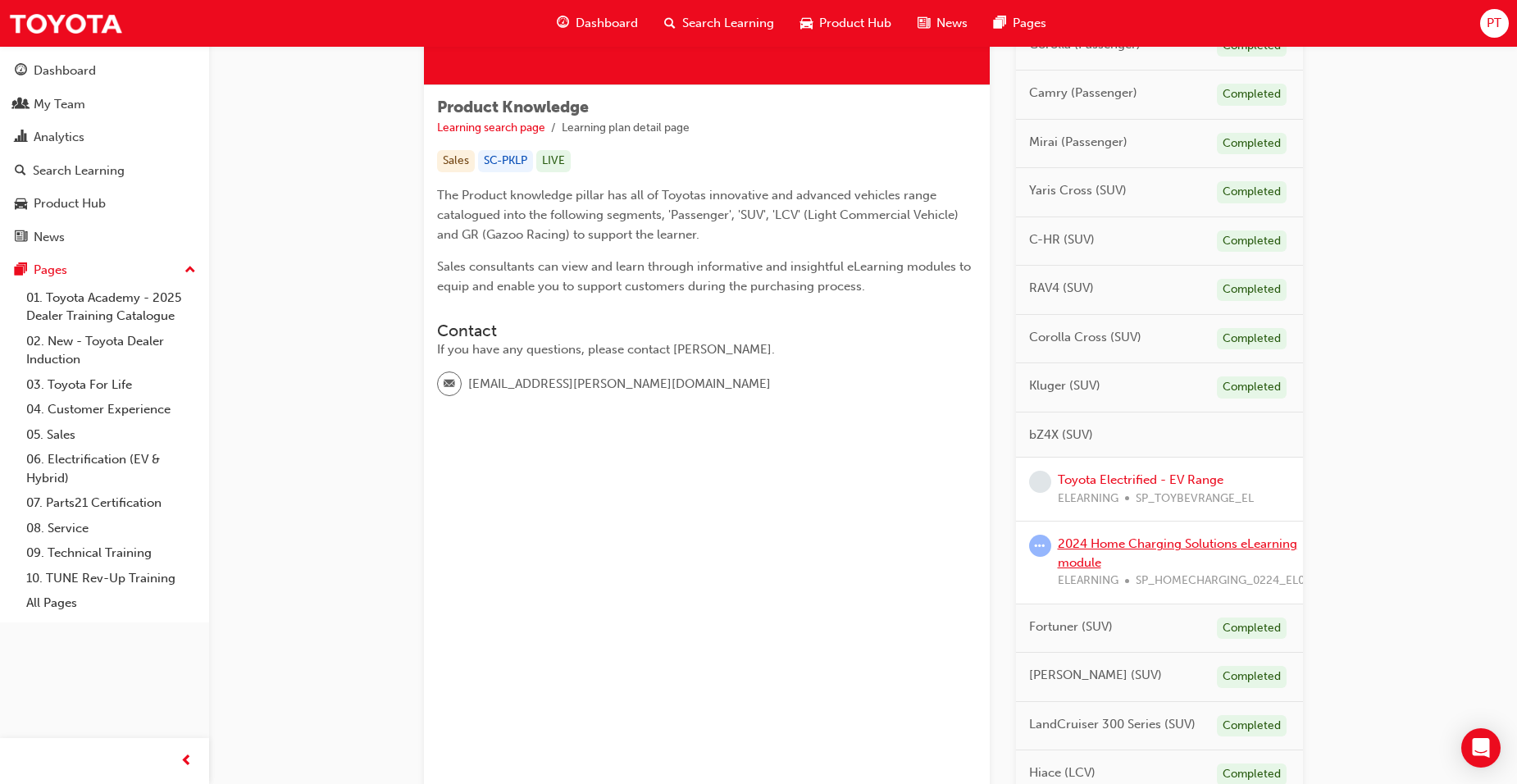
click at [1109, 541] on link "2024 Home Charging Solutions eLearning module" at bounding box center [1177, 553] width 239 height 34
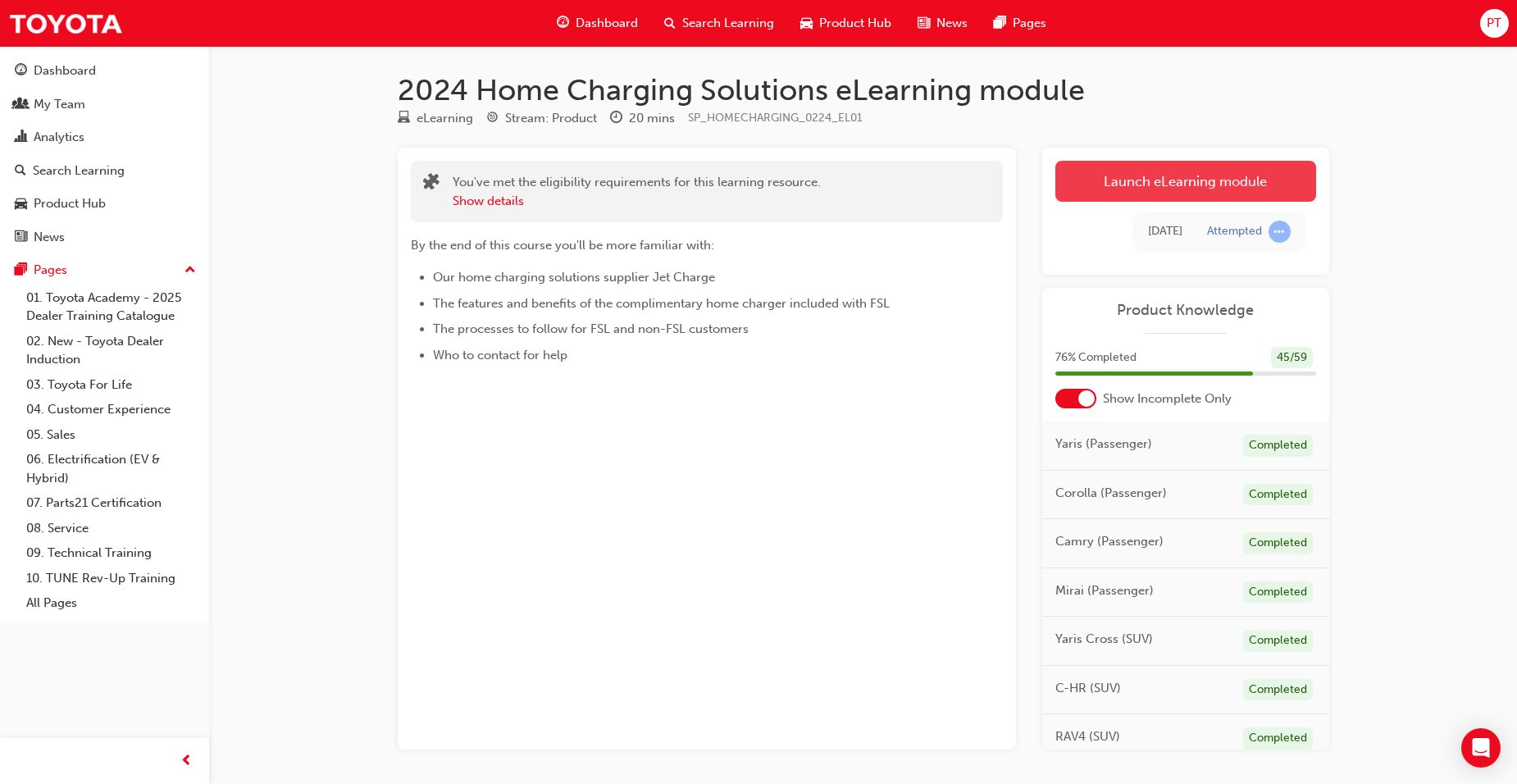
click at [1192, 181] on link "Launch eLearning module" at bounding box center [1185, 181] width 260 height 41
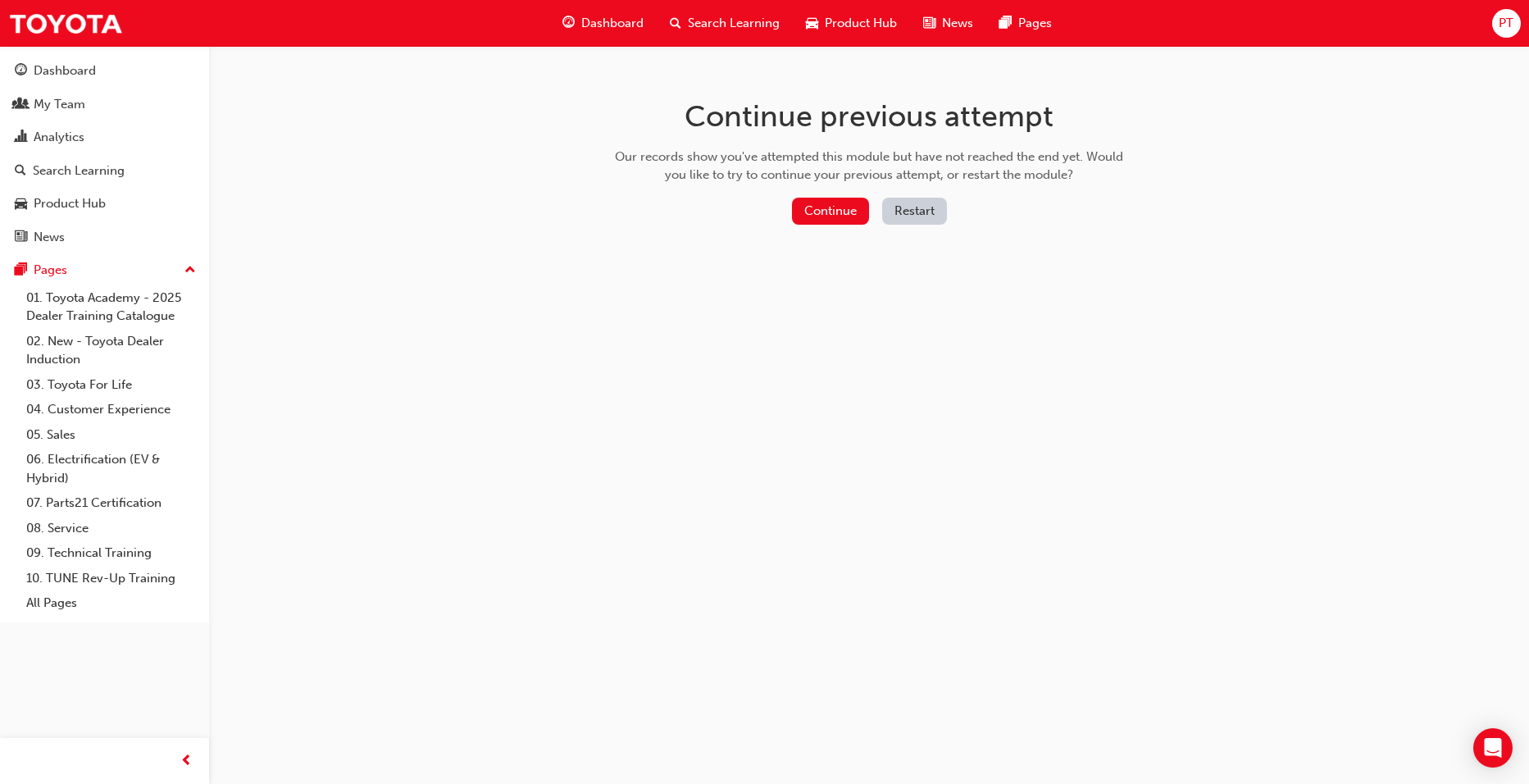
click at [908, 211] on button "Restart" at bounding box center [914, 211] width 65 height 27
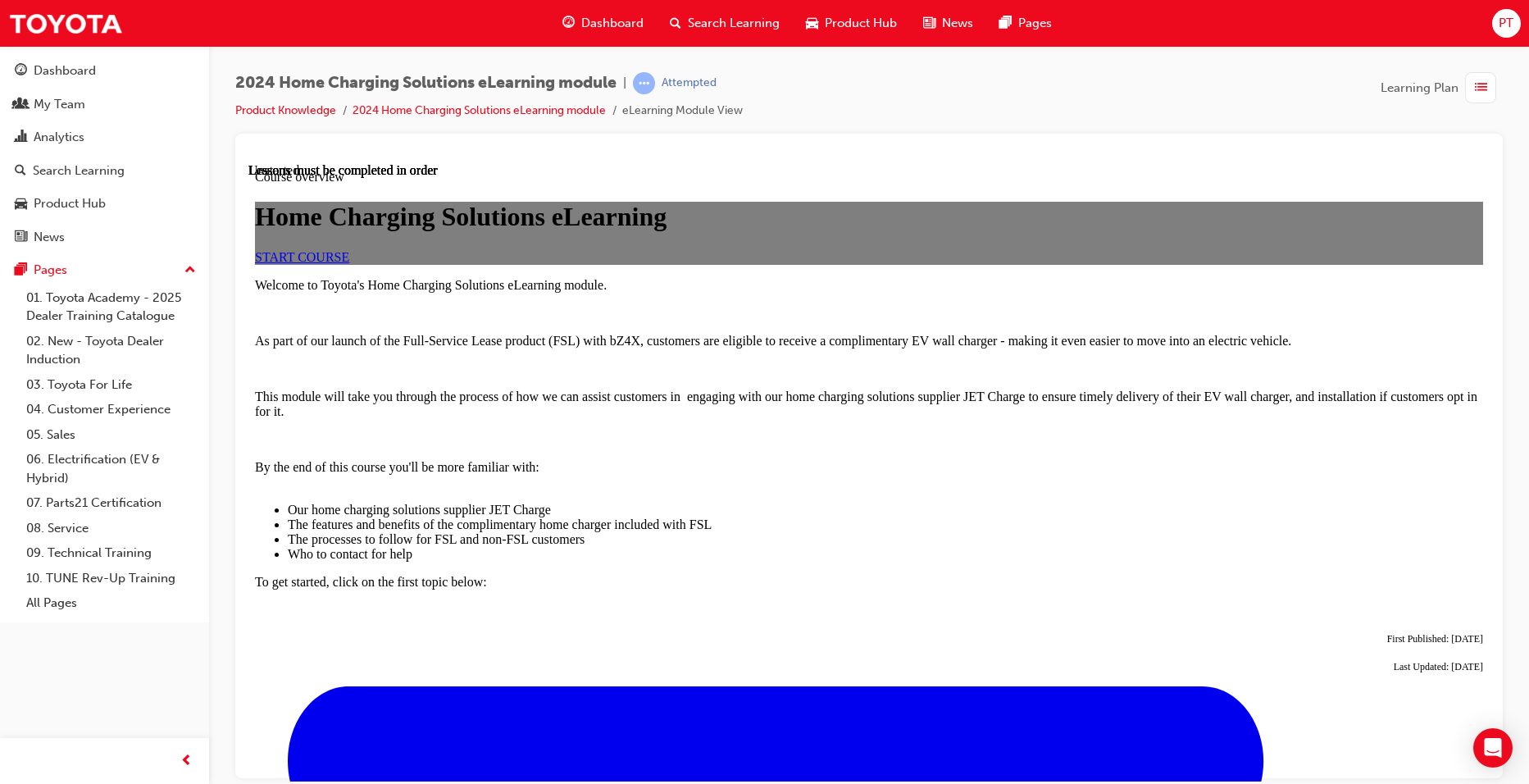
scroll to position [164, 0]
click at [349, 263] on link "START COURSE" at bounding box center [302, 256] width 94 height 14
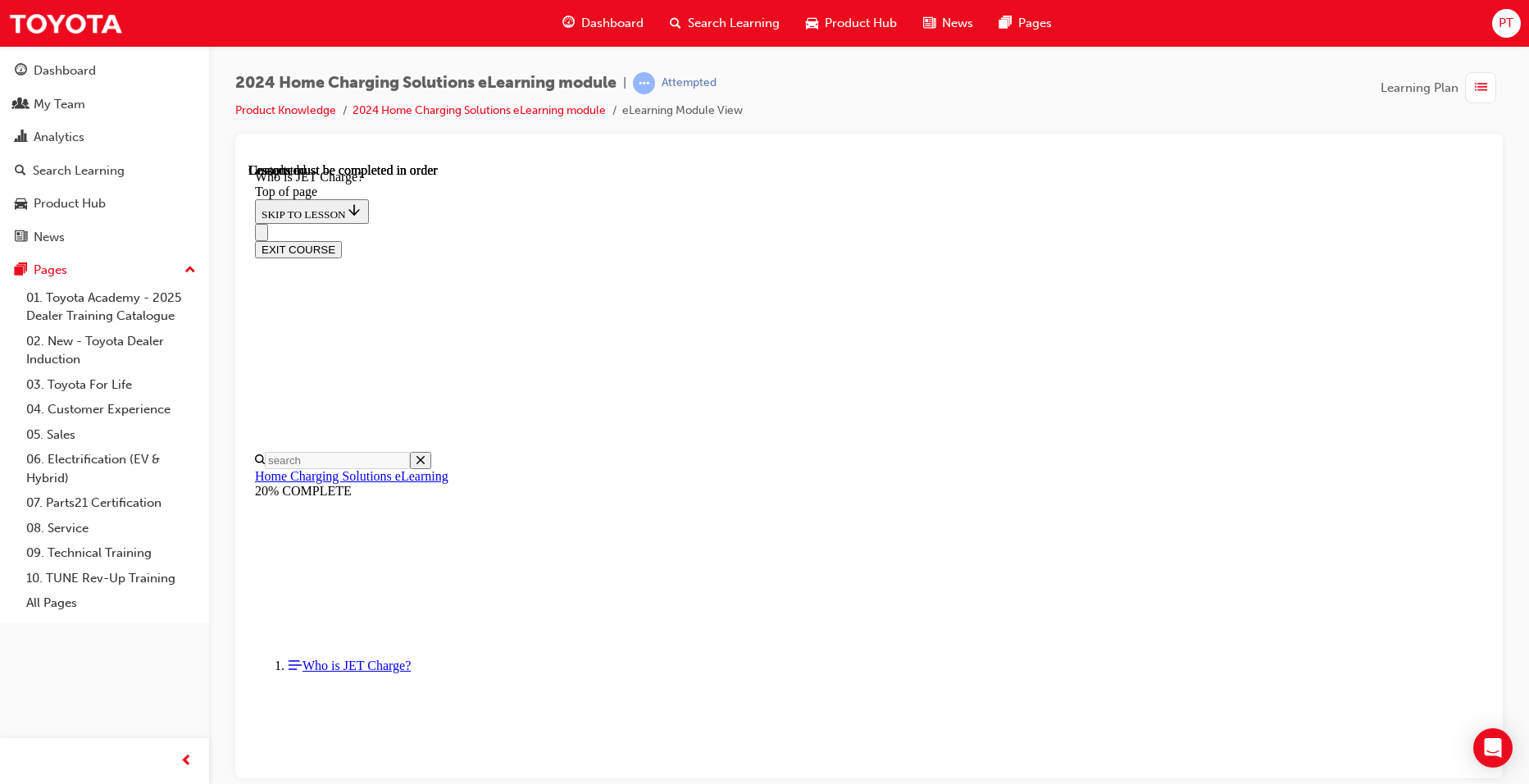
scroll to position [204, 0]
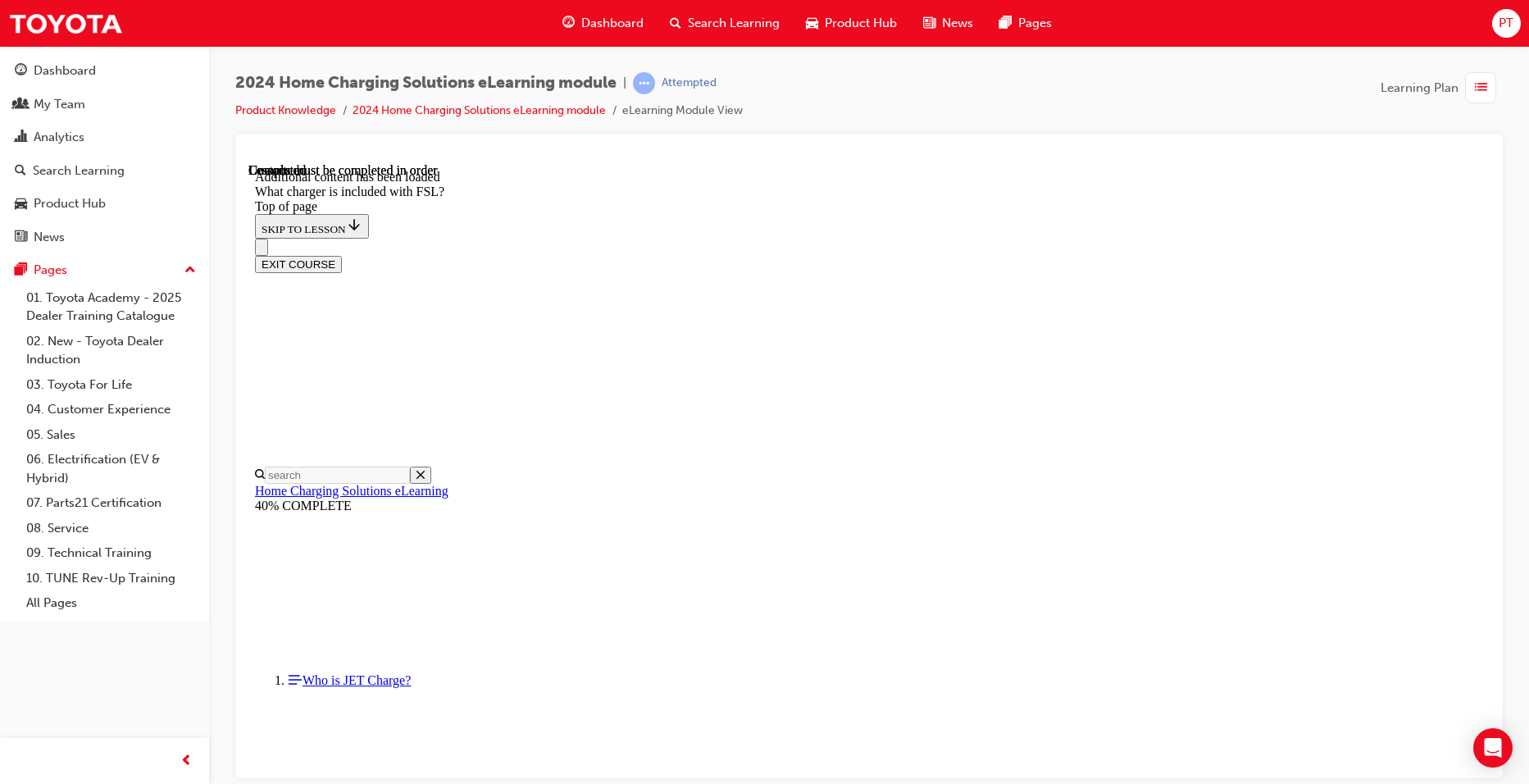
scroll to position [2118, 0]
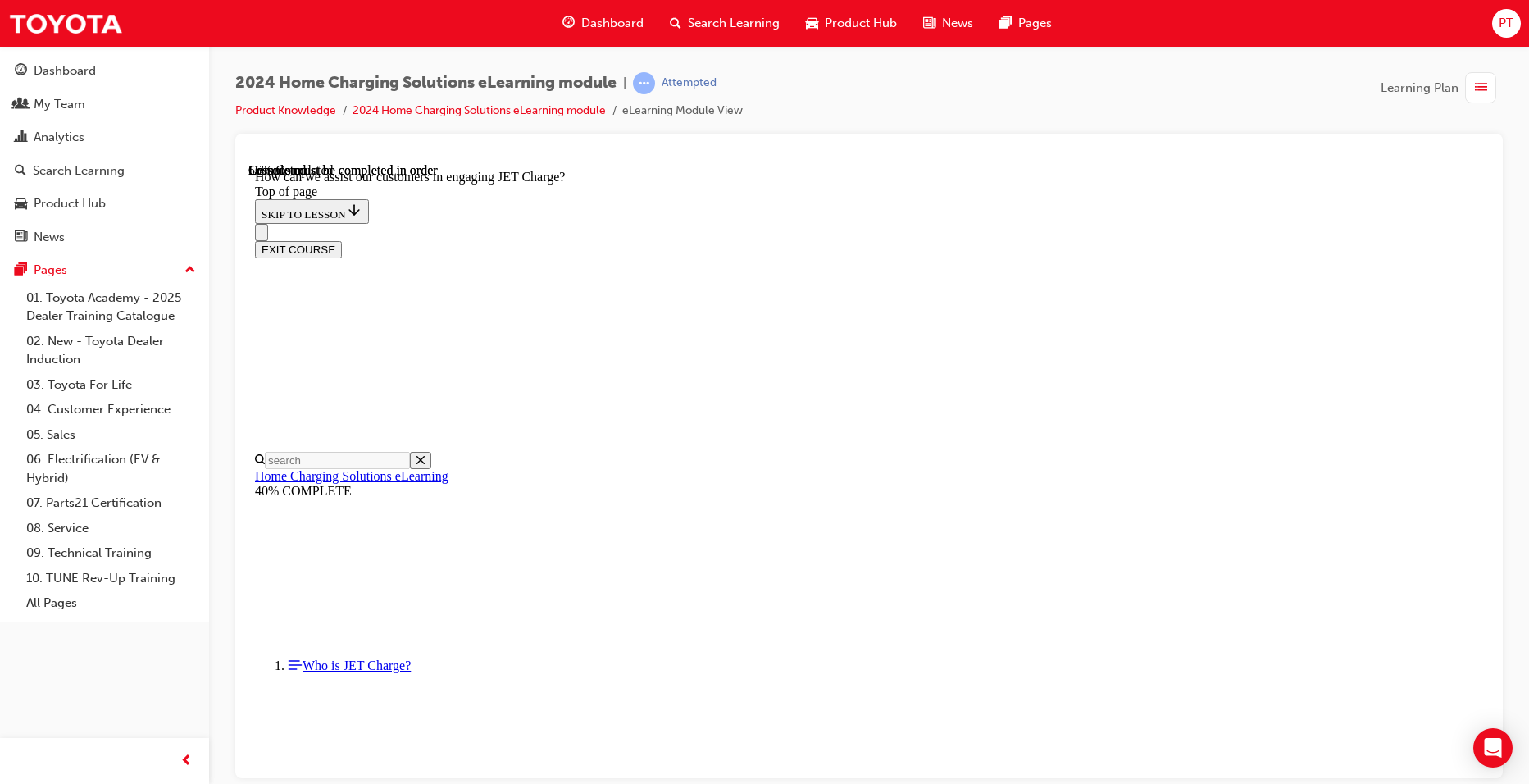
scroll to position [999, 0]
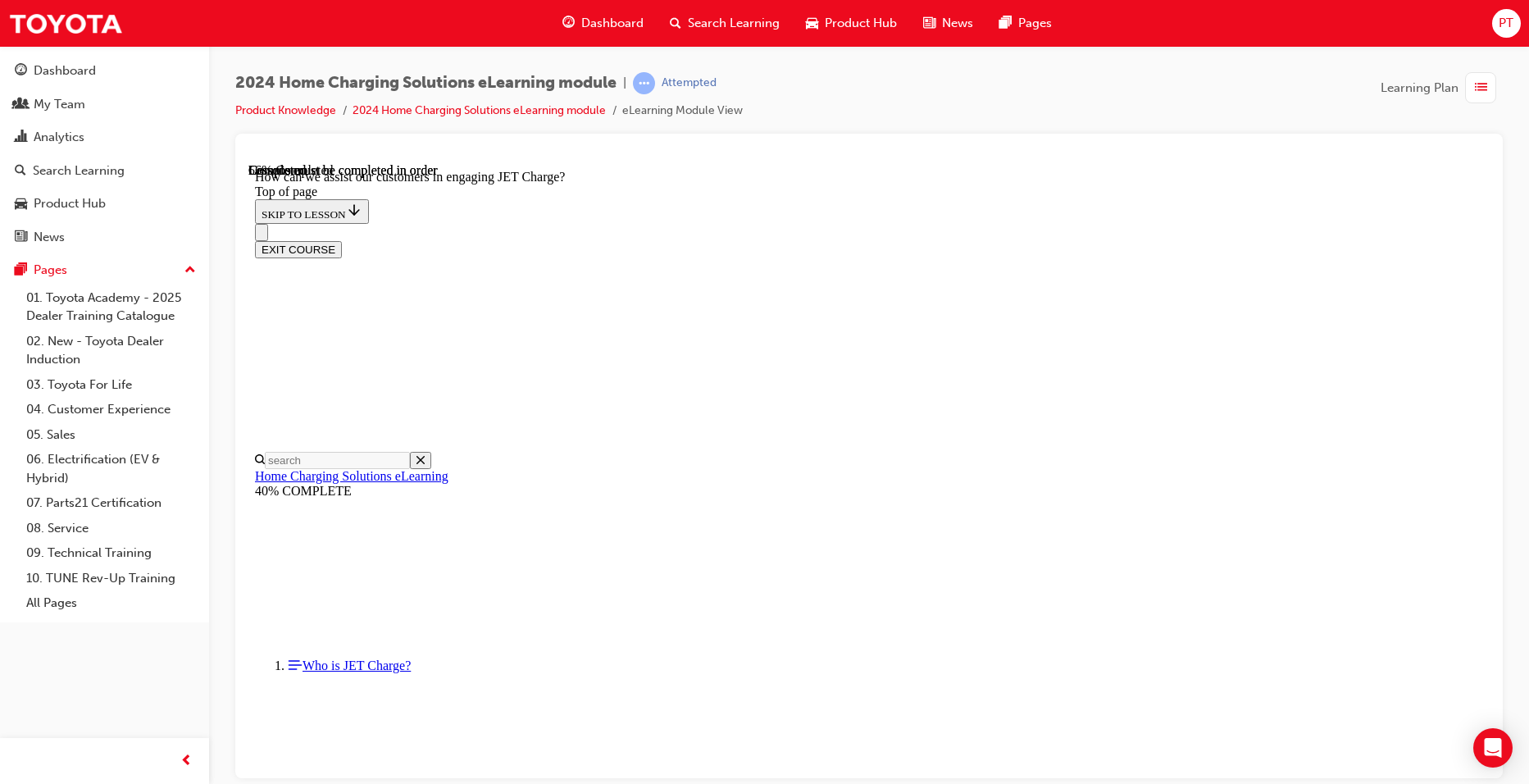
scroll to position [2064, 0]
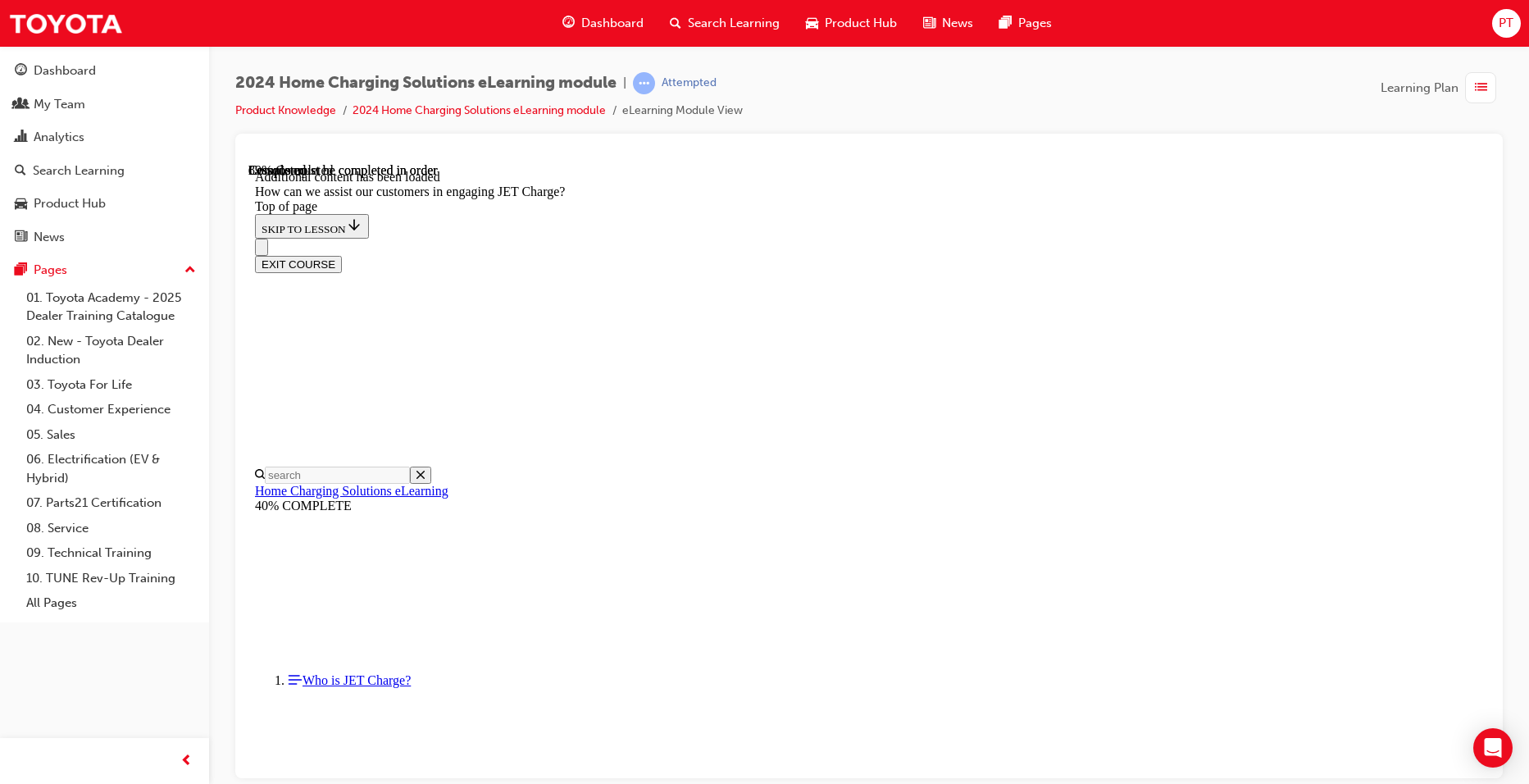
scroll to position [3542, 0]
drag, startPoint x: 1083, startPoint y: 422, endPoint x: 865, endPoint y: 662, distance: 324.2
drag, startPoint x: 865, startPoint y: 662, endPoint x: 1067, endPoint y: 434, distance: 304.6
drag, startPoint x: 838, startPoint y: 681, endPoint x: 1129, endPoint y: 366, distance: 428.8
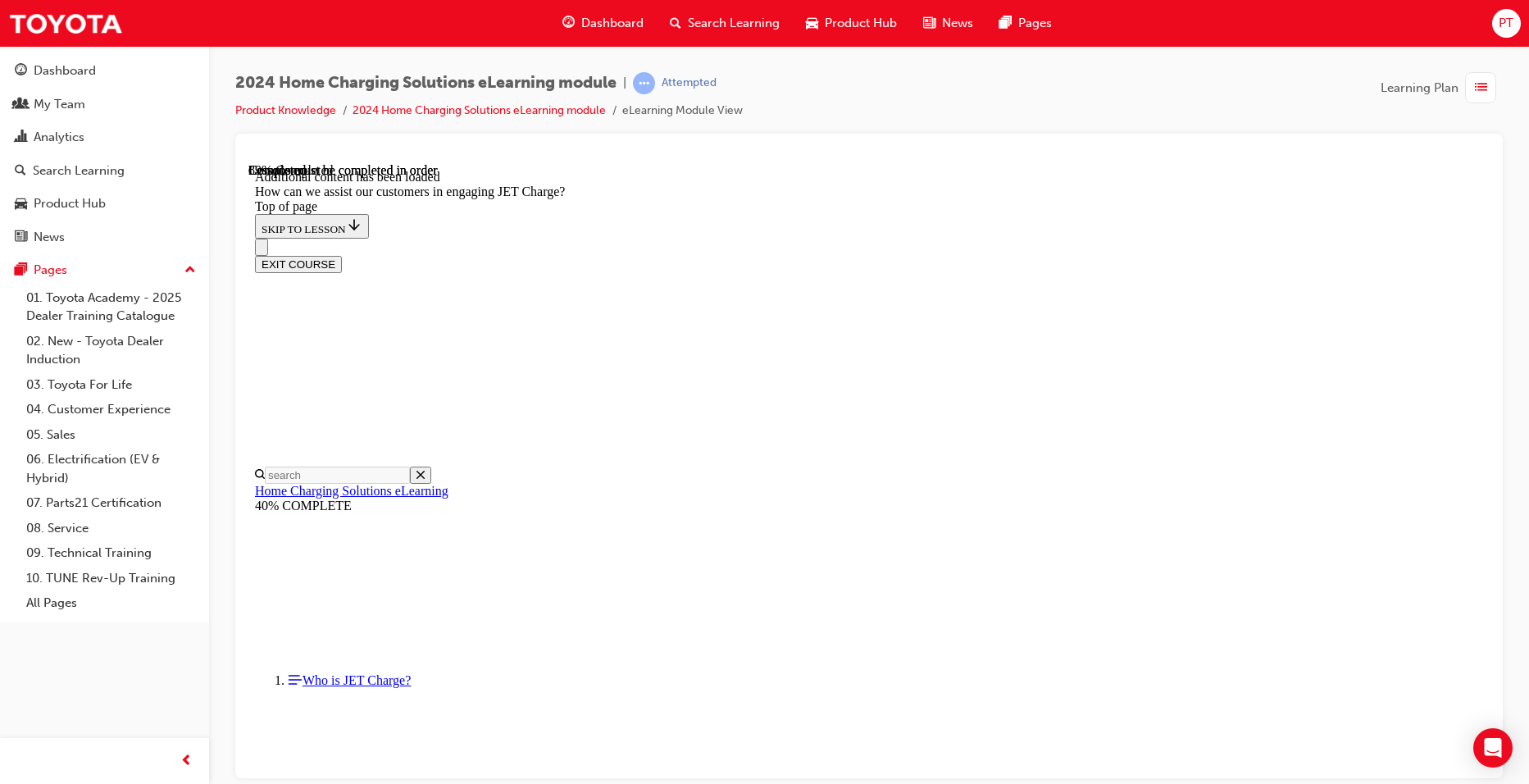
drag, startPoint x: 799, startPoint y: 677, endPoint x: 1105, endPoint y: 683, distance: 306.1
drag, startPoint x: 844, startPoint y: 508, endPoint x: 1137, endPoint y: 669, distance: 334.3
drag, startPoint x: 794, startPoint y: 516, endPoint x: 1081, endPoint y: 600, distance: 299.0
drag, startPoint x: 899, startPoint y: 425, endPoint x: 878, endPoint y: 512, distance: 89.5
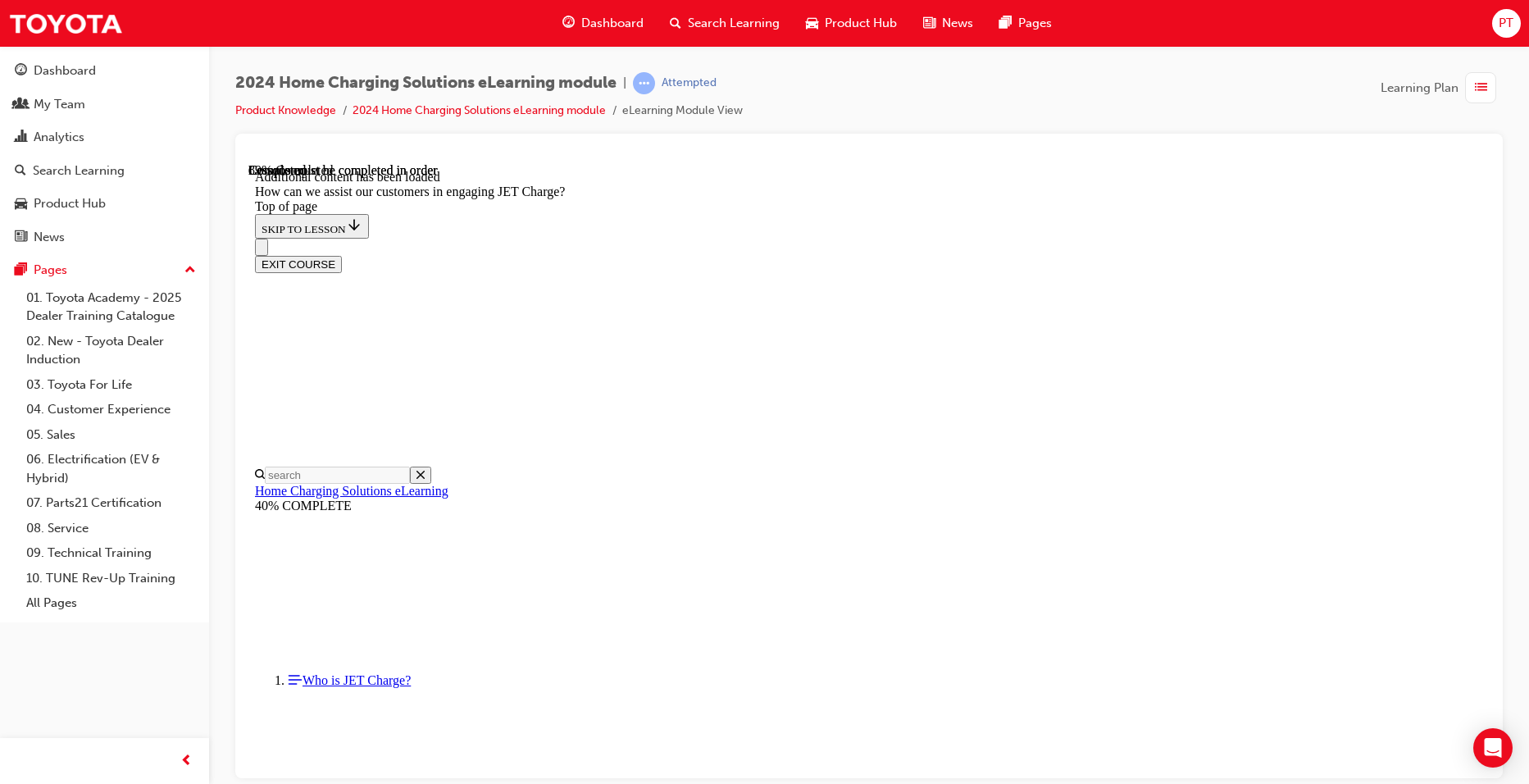
drag, startPoint x: 873, startPoint y: 428, endPoint x: 1124, endPoint y: 514, distance: 265.3
drag, startPoint x: 834, startPoint y: 444, endPoint x: 1134, endPoint y: 451, distance: 300.1
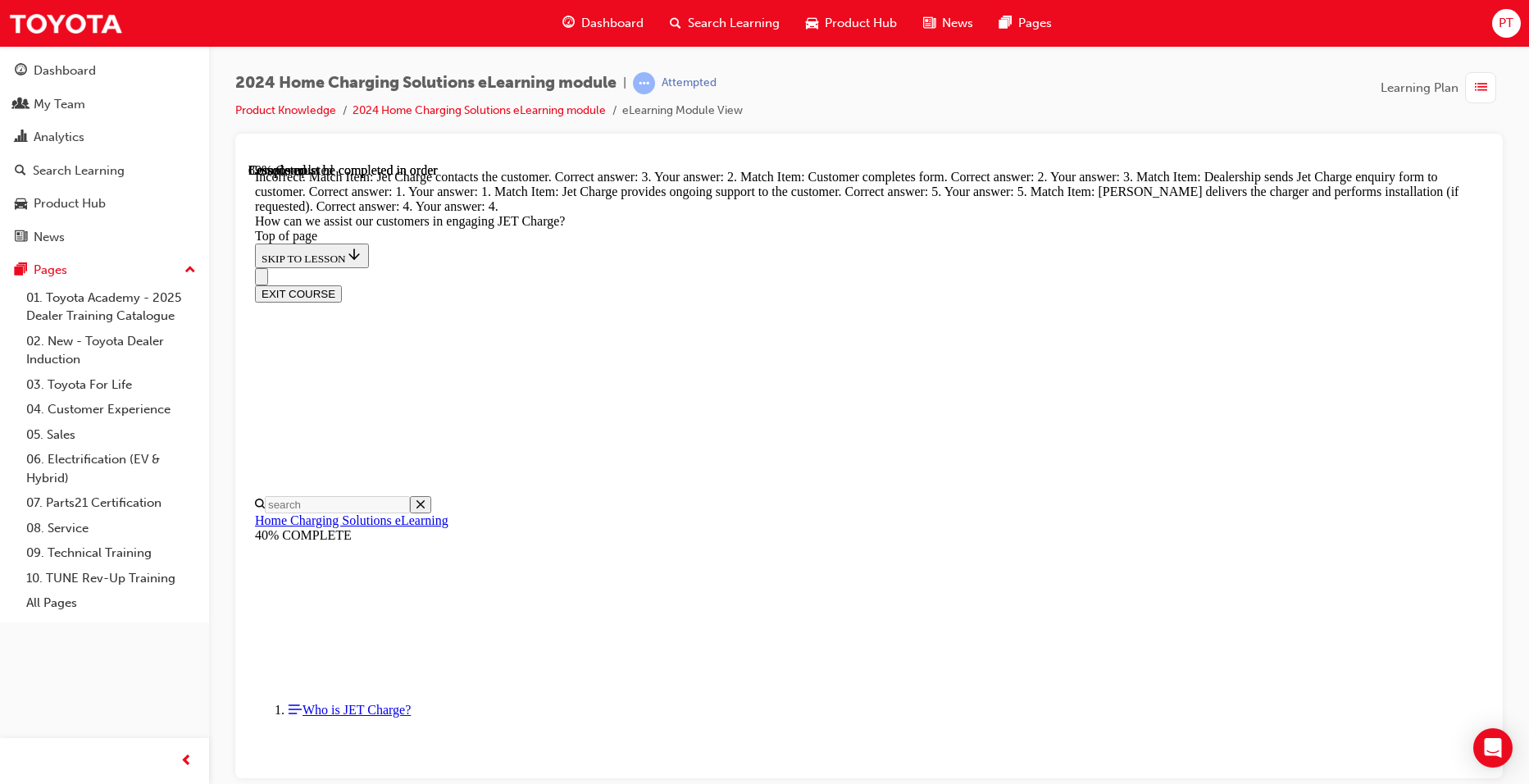
scroll to position [3881, 0]
drag, startPoint x: 799, startPoint y: 720, endPoint x: 1071, endPoint y: 557, distance: 317.1
drag, startPoint x: 794, startPoint y: 724, endPoint x: 1068, endPoint y: 413, distance: 414.5
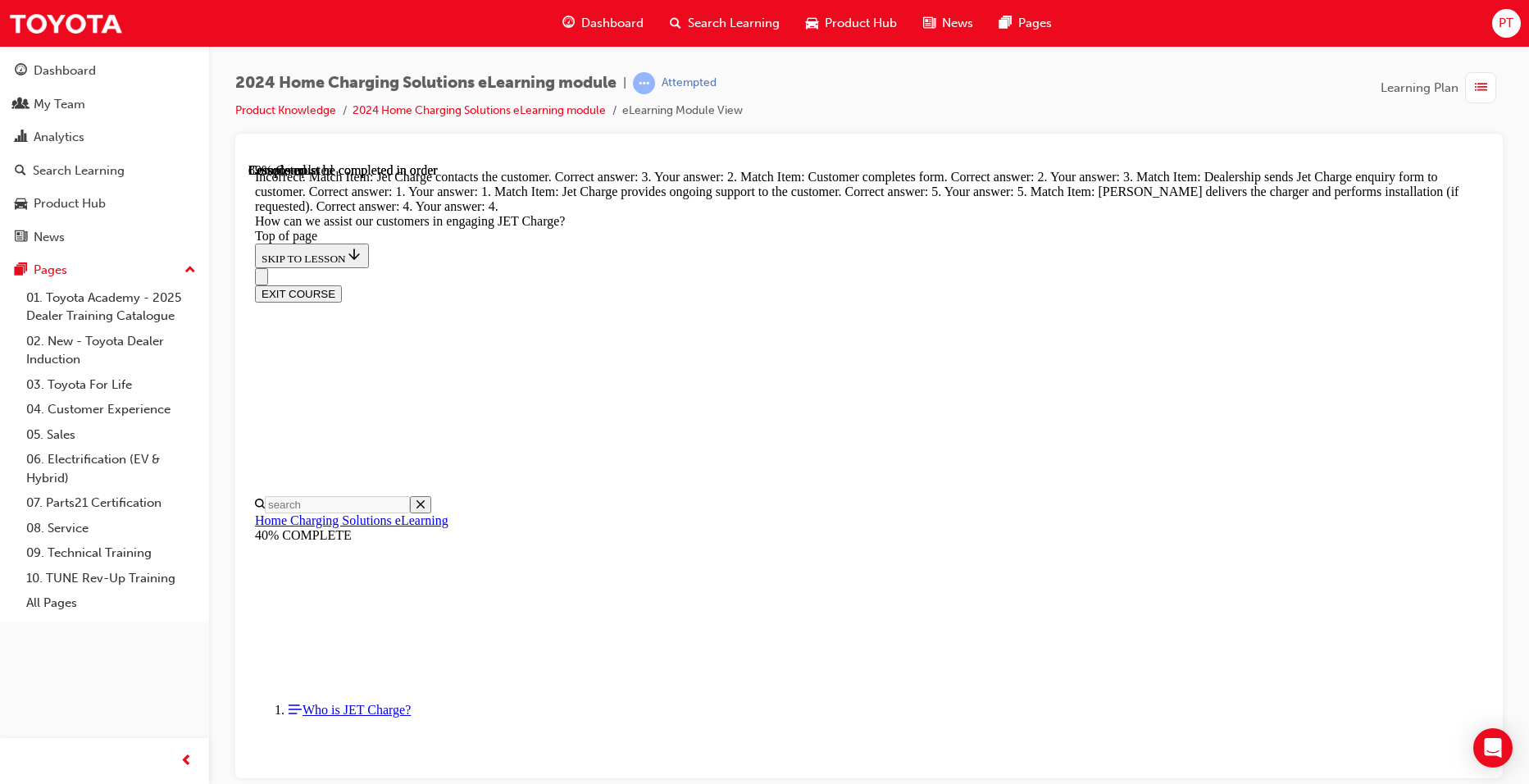
drag, startPoint x: 793, startPoint y: 644, endPoint x: 1096, endPoint y: 565, distance: 313.1
drag, startPoint x: 845, startPoint y: 474, endPoint x: 1142, endPoint y: 708, distance: 378.1
drag, startPoint x: 813, startPoint y: 461, endPoint x: 1110, endPoint y: 627, distance: 340.2
drag, startPoint x: 816, startPoint y: 474, endPoint x: 1107, endPoint y: 474, distance: 291.0
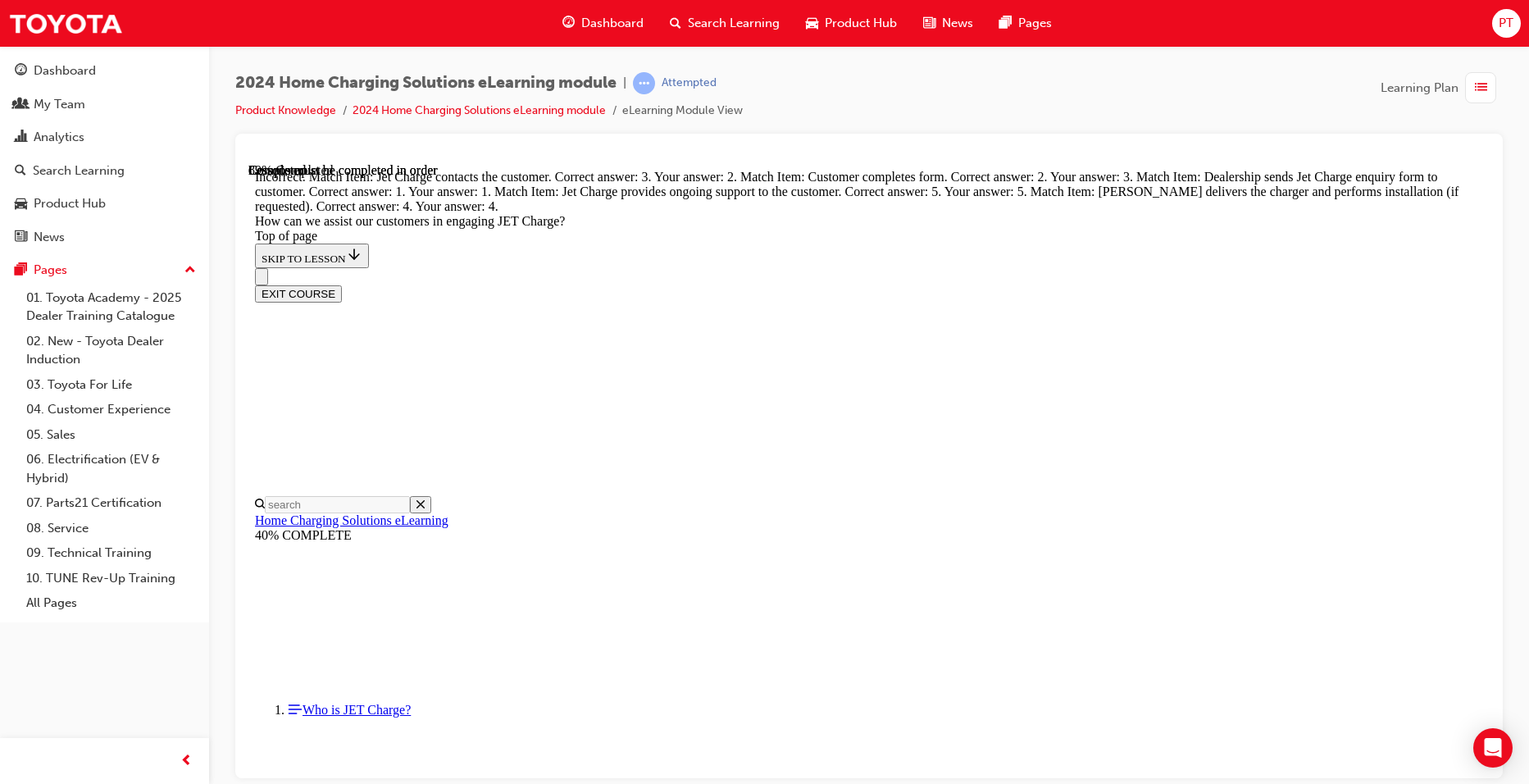
scroll to position [3745, 0]
drag, startPoint x: 805, startPoint y: 474, endPoint x: 1083, endPoint y: 563, distance: 291.9
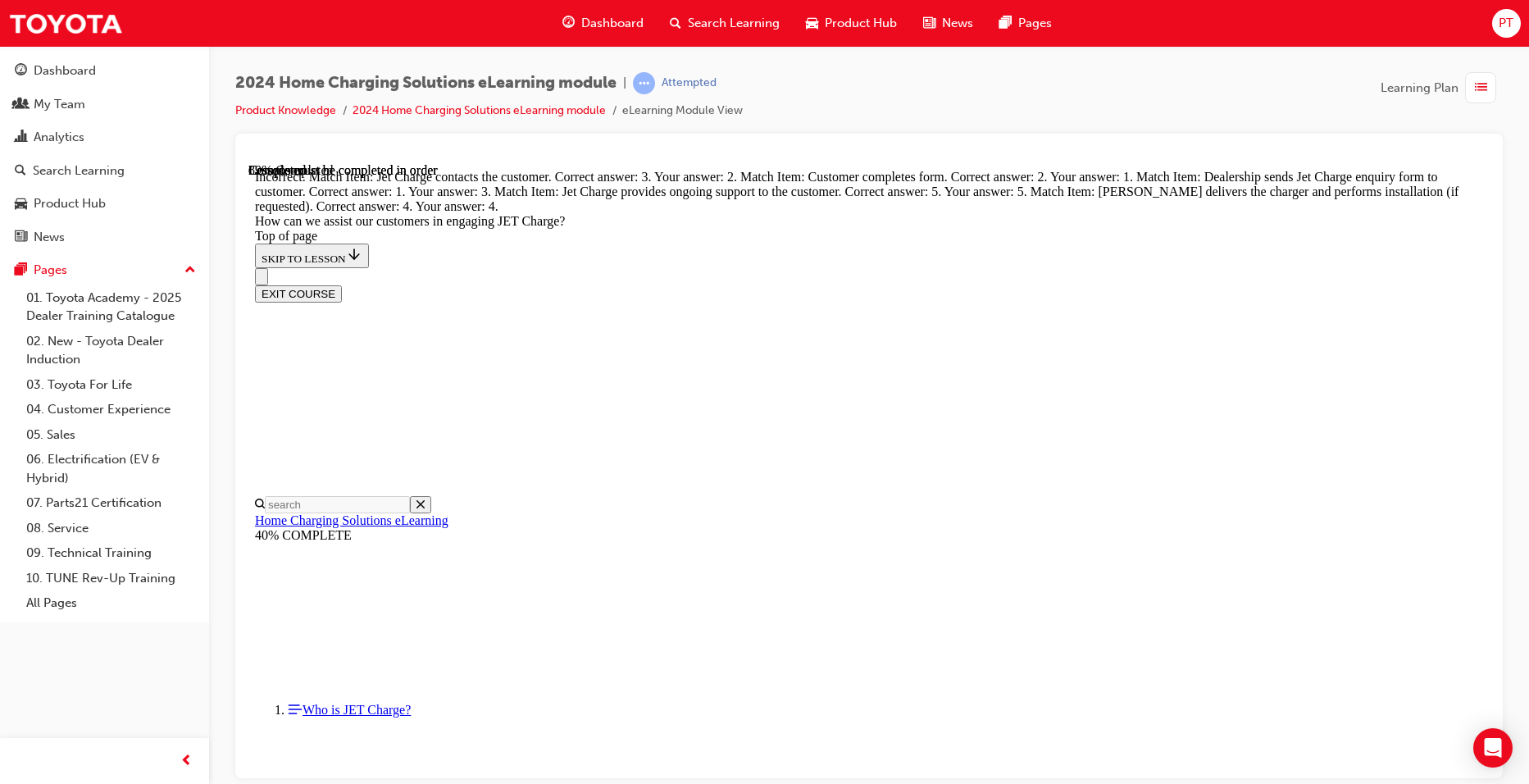
drag, startPoint x: 801, startPoint y: 299, endPoint x: 1095, endPoint y: 464, distance: 337.1
drag, startPoint x: 803, startPoint y: 308, endPoint x: 1081, endPoint y: 389, distance: 289.6
drag, startPoint x: 846, startPoint y: 222, endPoint x: 1131, endPoint y: 313, distance: 299.2
drag, startPoint x: 841, startPoint y: 228, endPoint x: 1141, endPoint y: 234, distance: 300.1
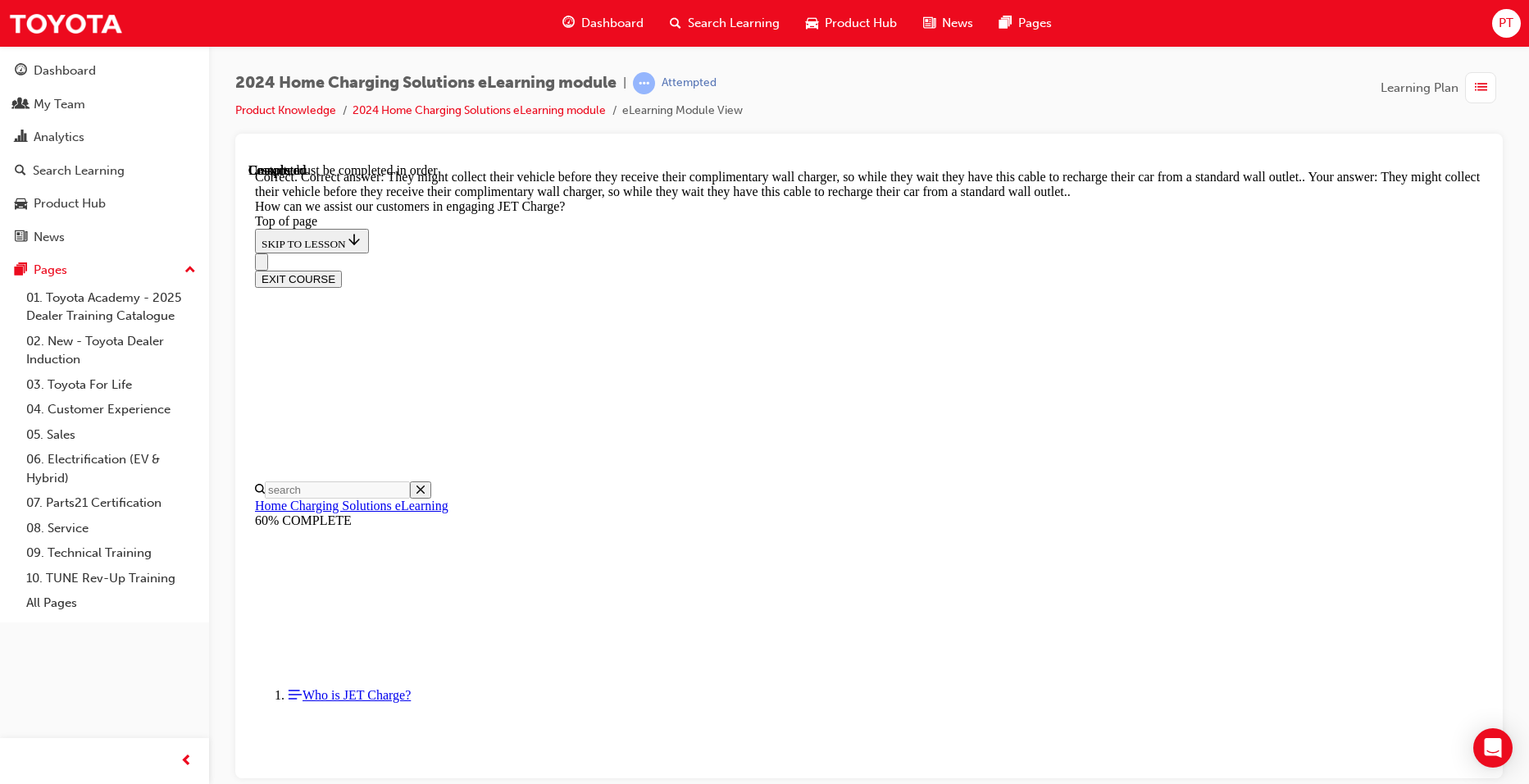
scroll to position [4487, 0]
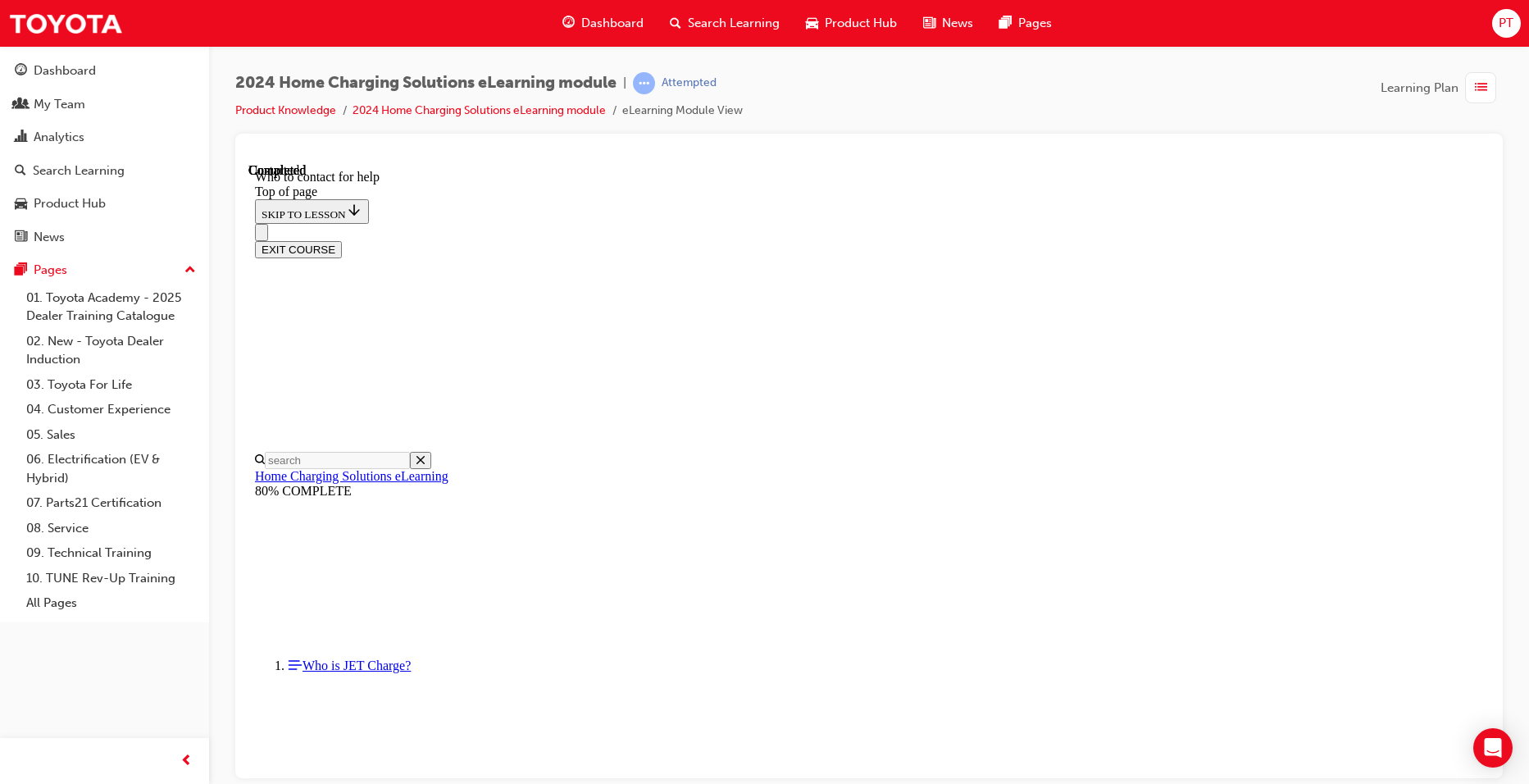
scroll to position [1872, 0]
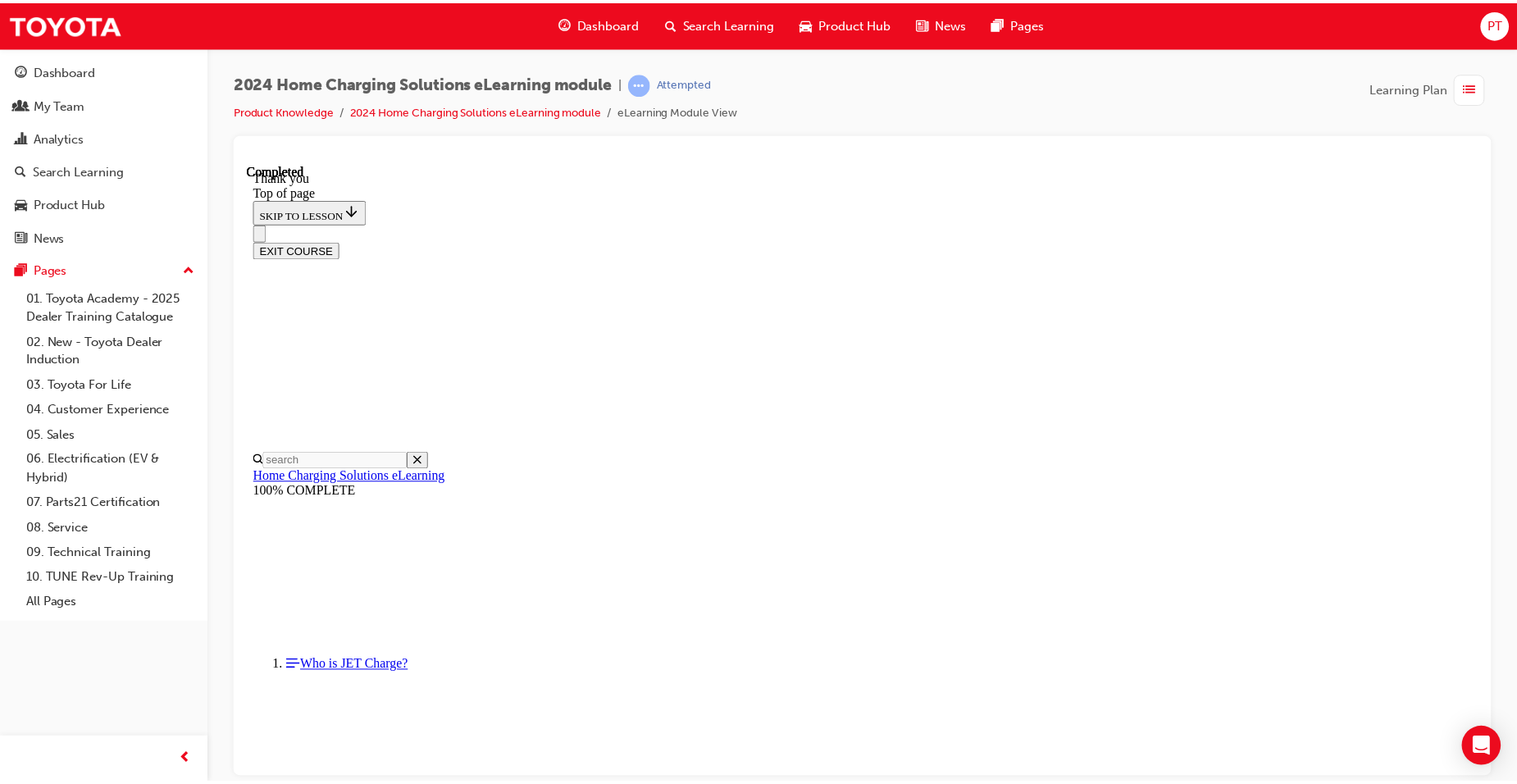
scroll to position [454, 0]
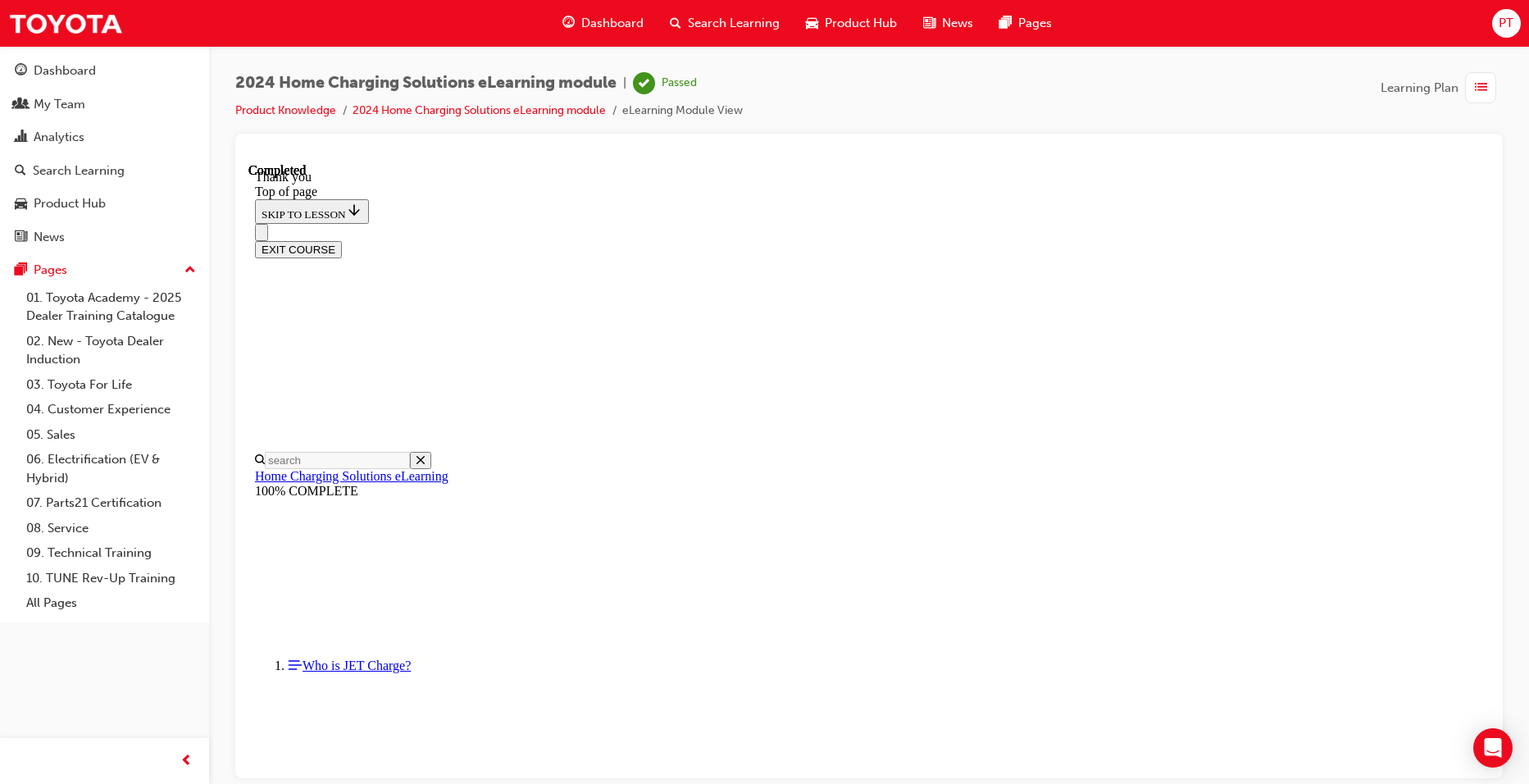
click at [620, 20] on span "Dashboard" at bounding box center [612, 23] width 62 height 19
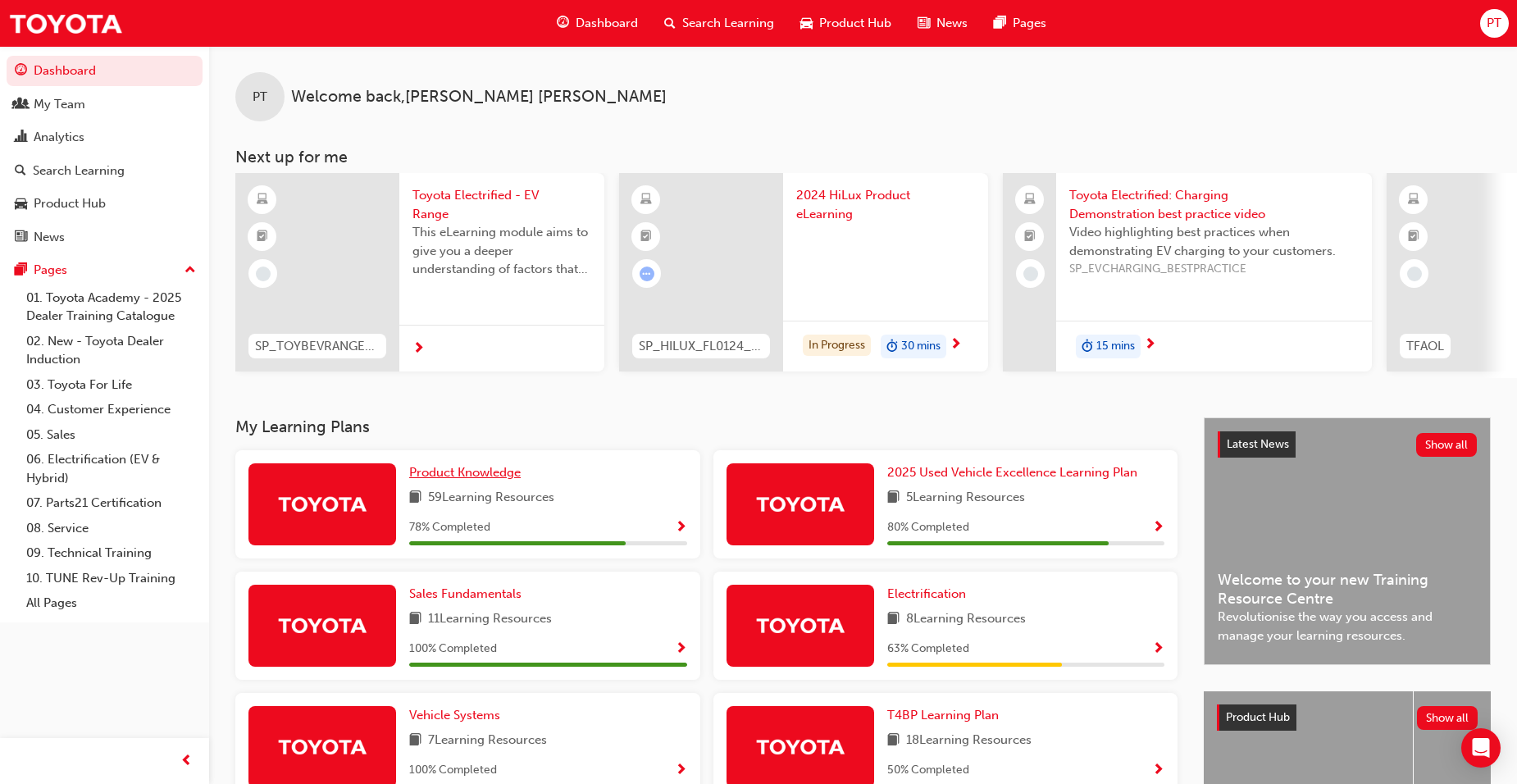
click at [493, 474] on span "Product Knowledge" at bounding box center [465, 472] width 111 height 15
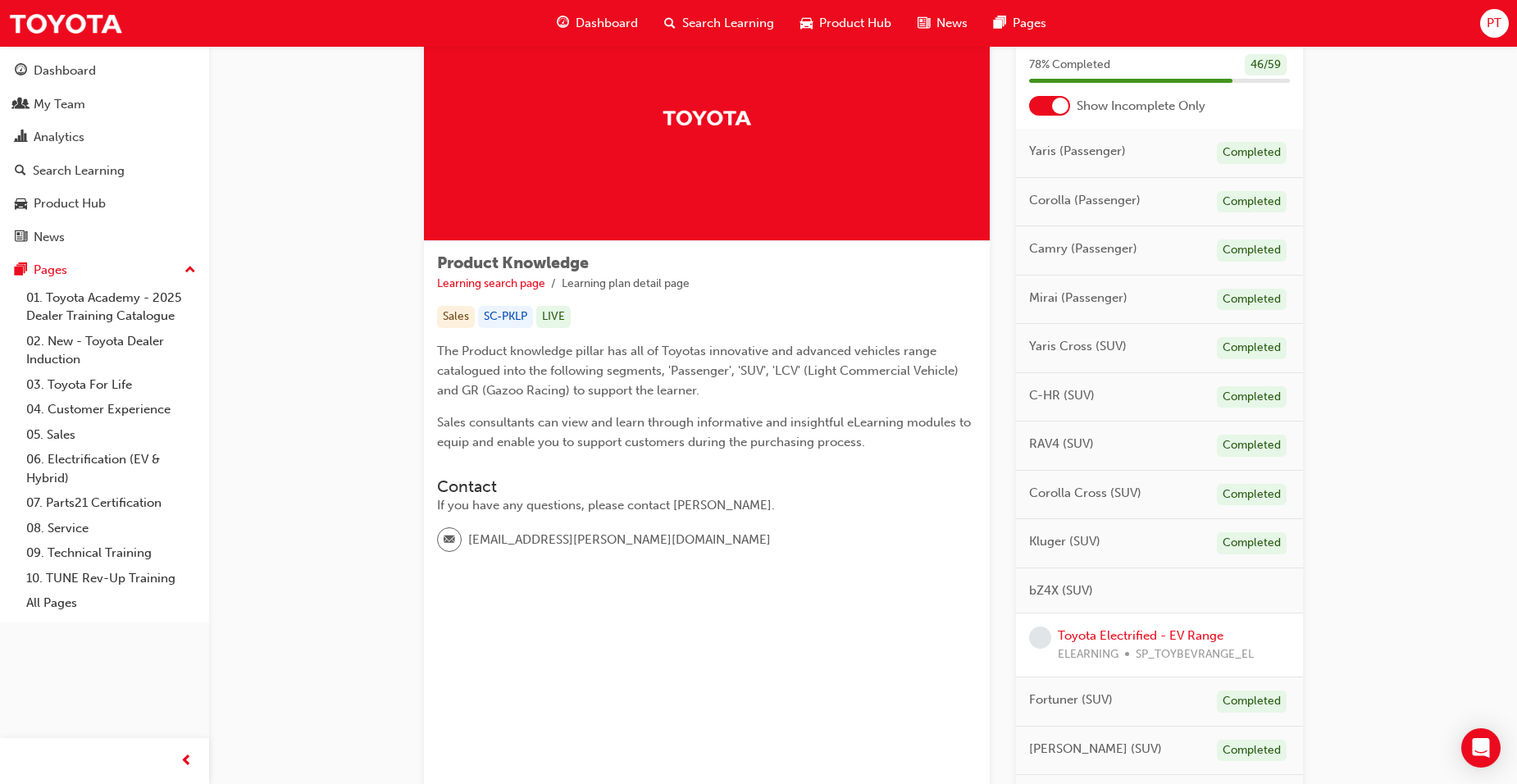
scroll to position [328, 0]
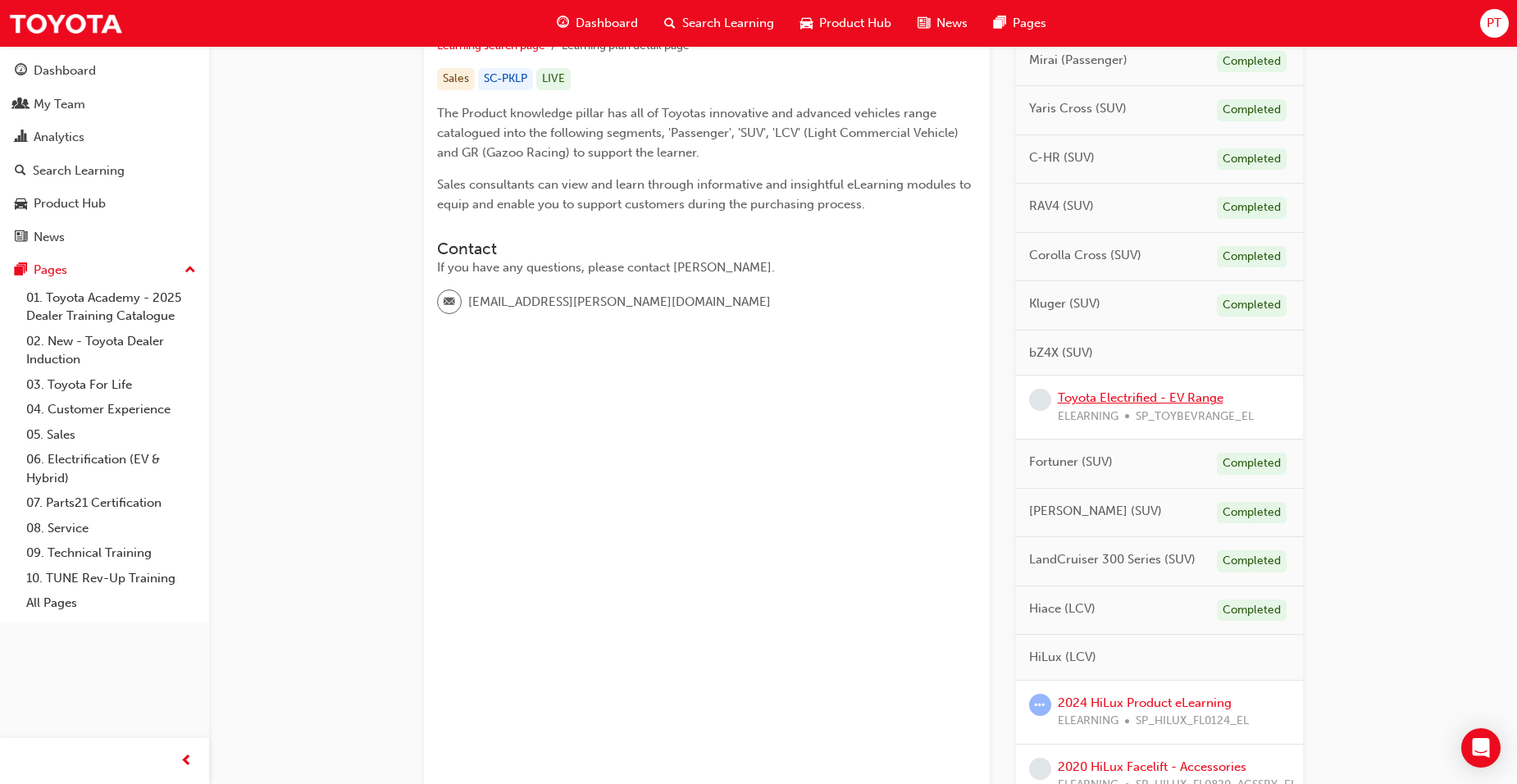
click at [1140, 397] on link "Toyota Electrified - EV Range" at bounding box center [1140, 397] width 165 height 15
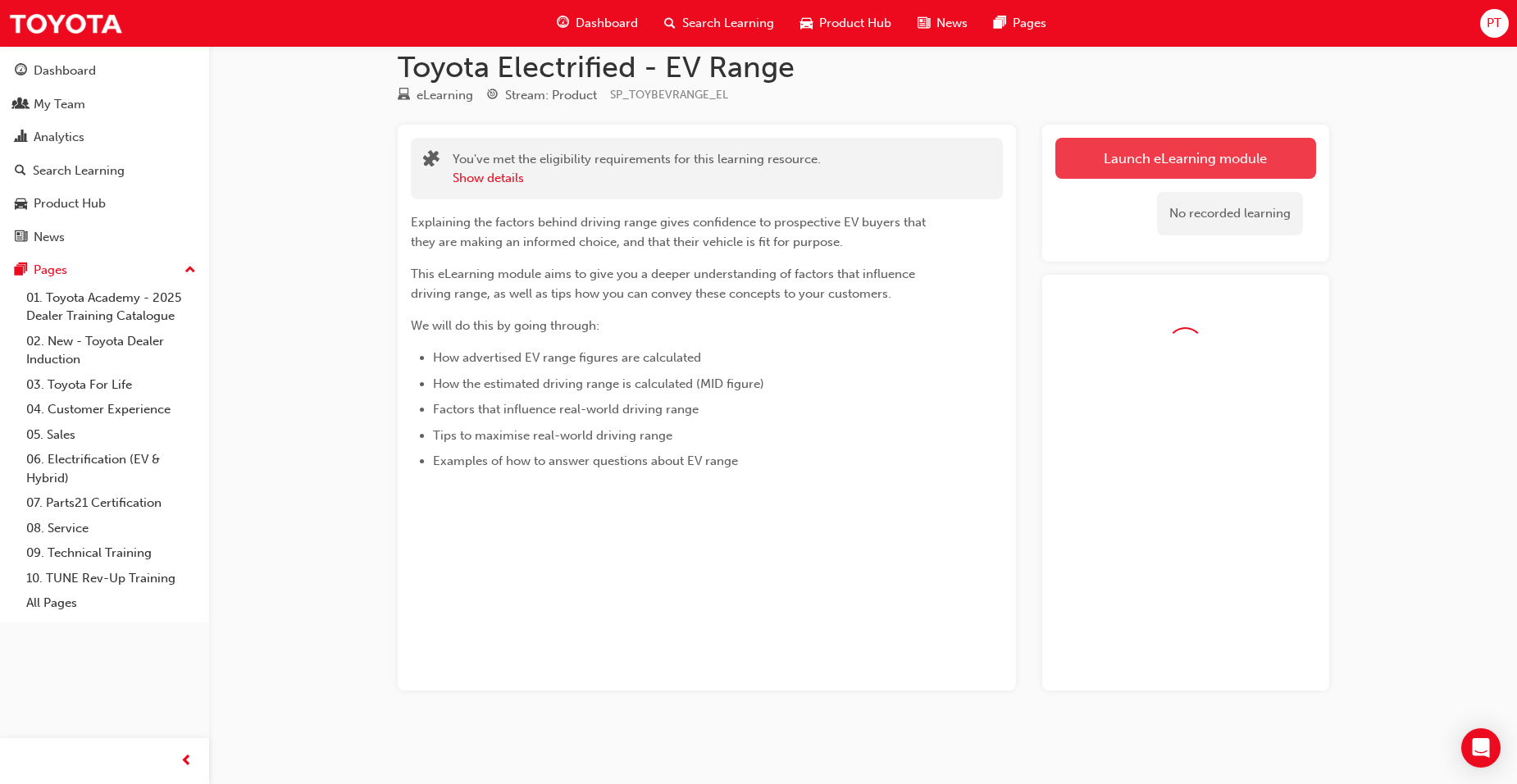
scroll to position [69, 0]
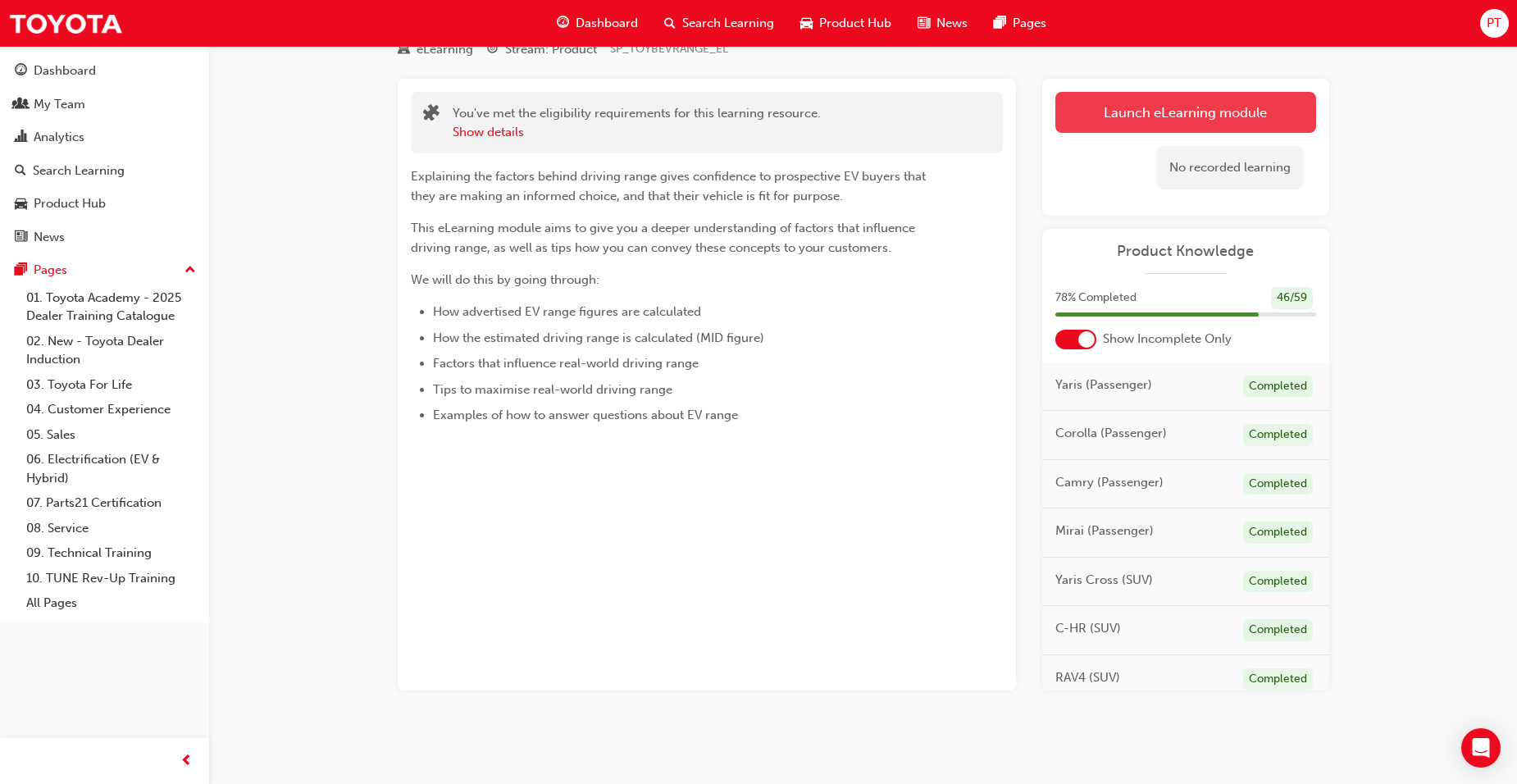
click at [1157, 104] on link "Launch eLearning module" at bounding box center [1185, 111] width 260 height 41
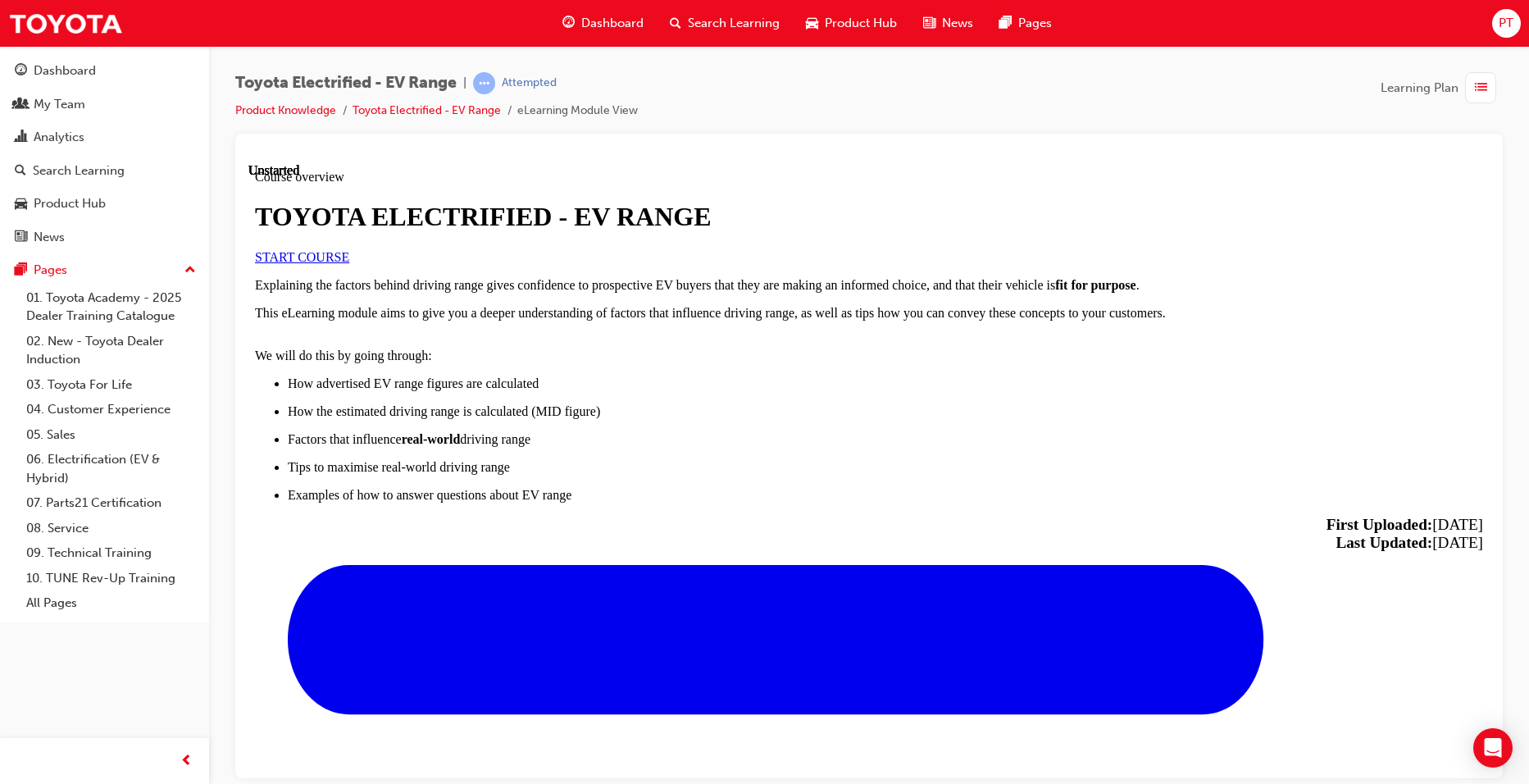
click at [349, 263] on span "START COURSE" at bounding box center [302, 256] width 94 height 14
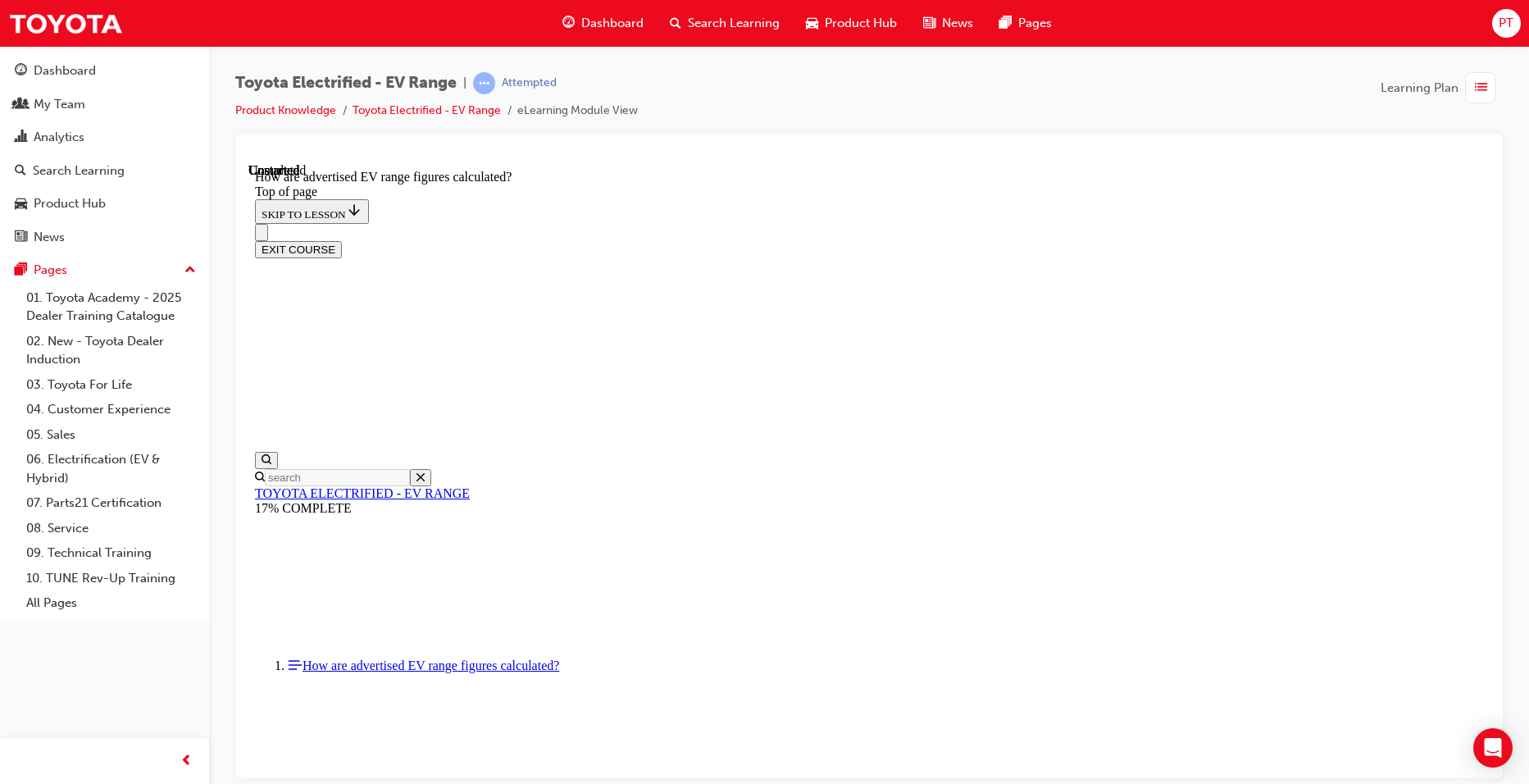
scroll to position [843, 0]
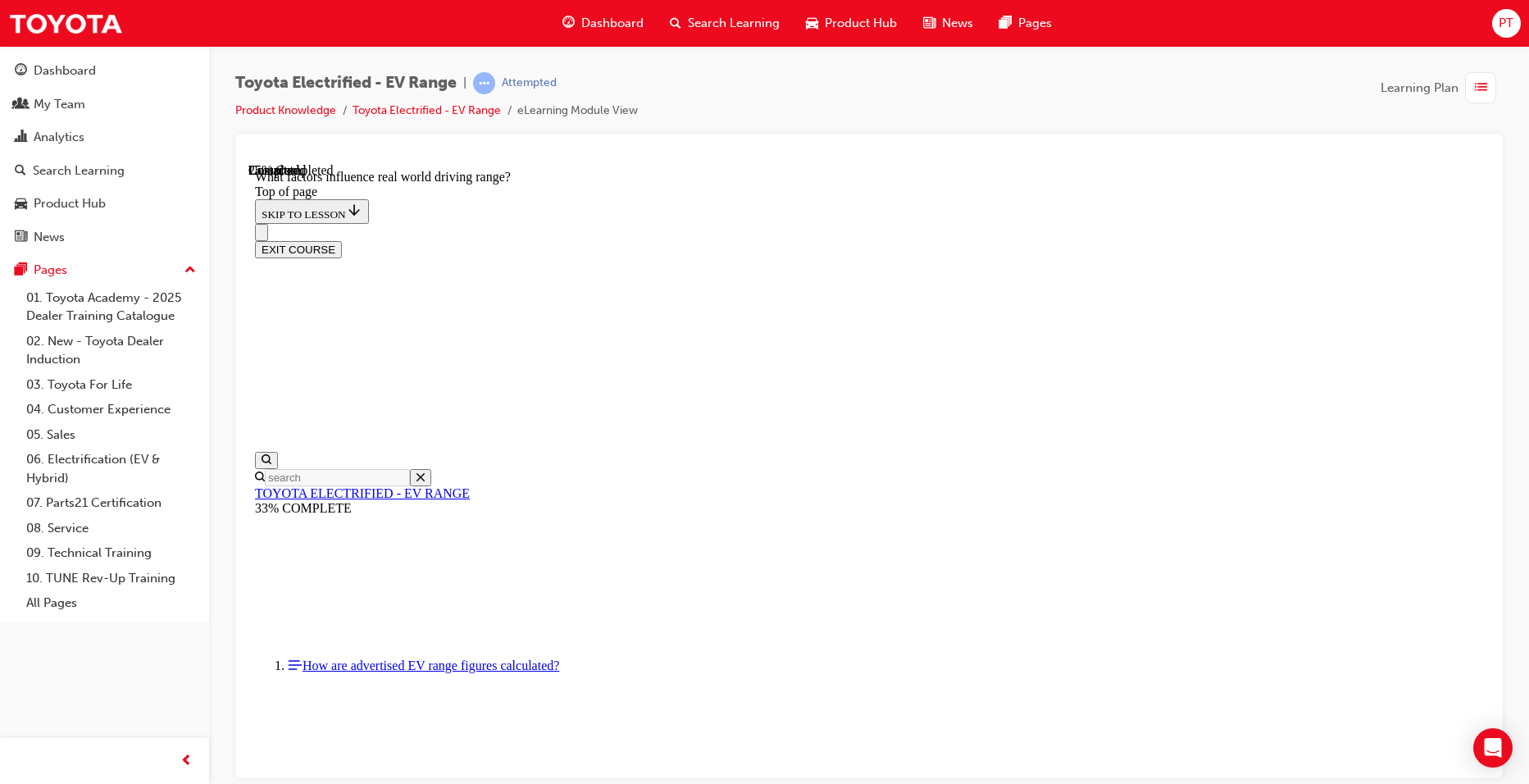
scroll to position [178, 0]
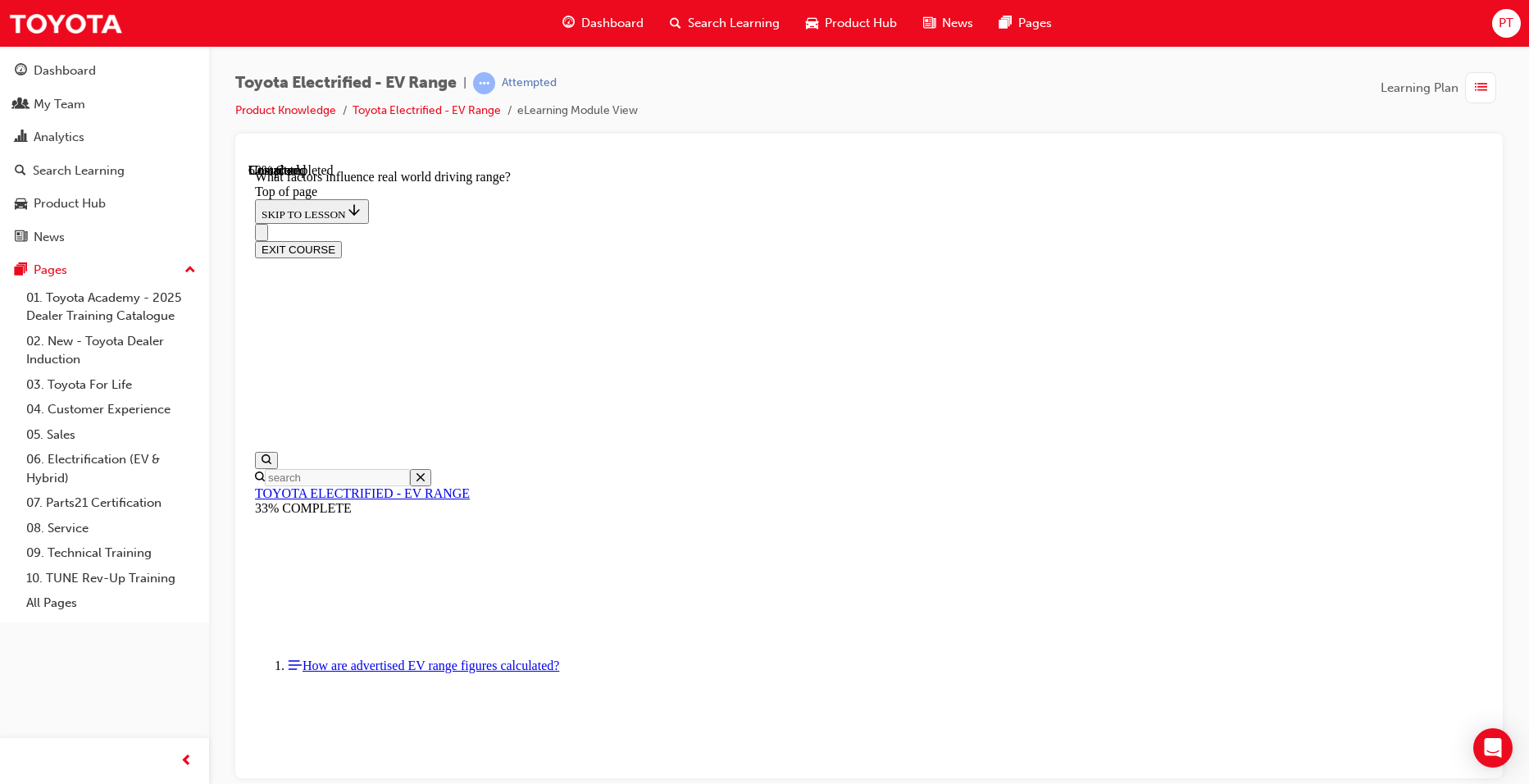
scroll to position [1535, 0]
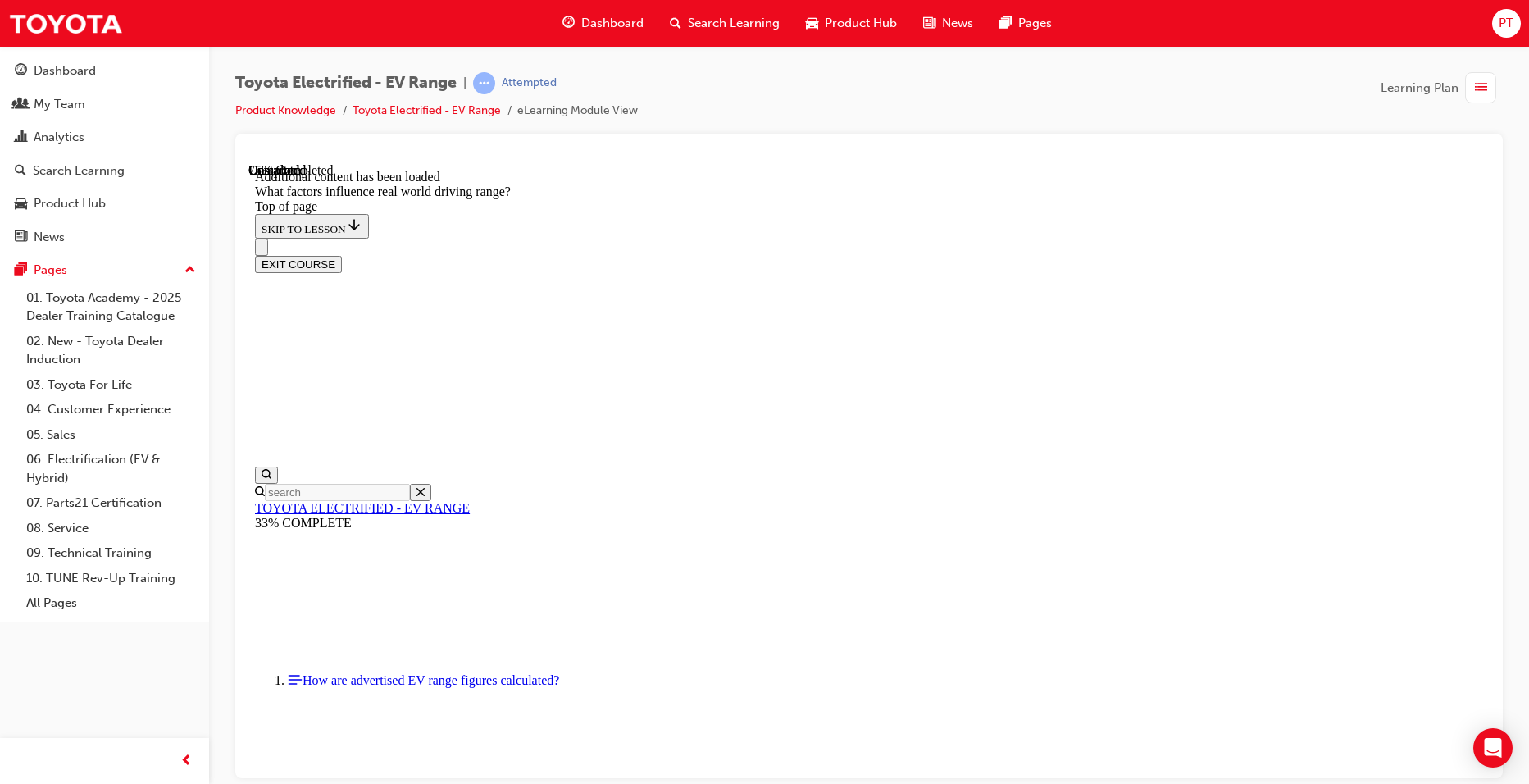
scroll to position [1979, 0]
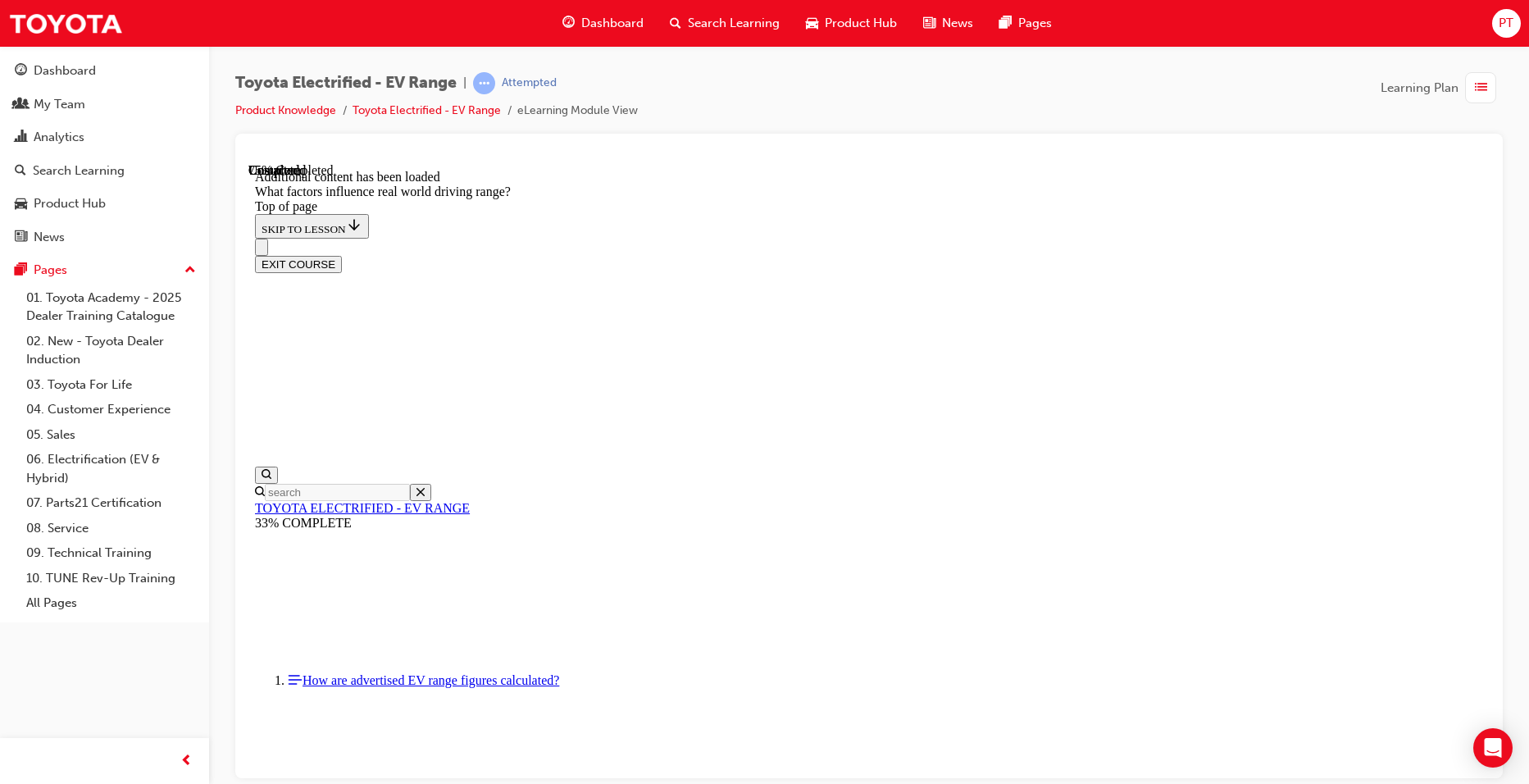
drag, startPoint x: 746, startPoint y: 526, endPoint x: 936, endPoint y: 340, distance: 265.9
drag, startPoint x: 933, startPoint y: 304, endPoint x: 1140, endPoint y: 527, distance: 304.3
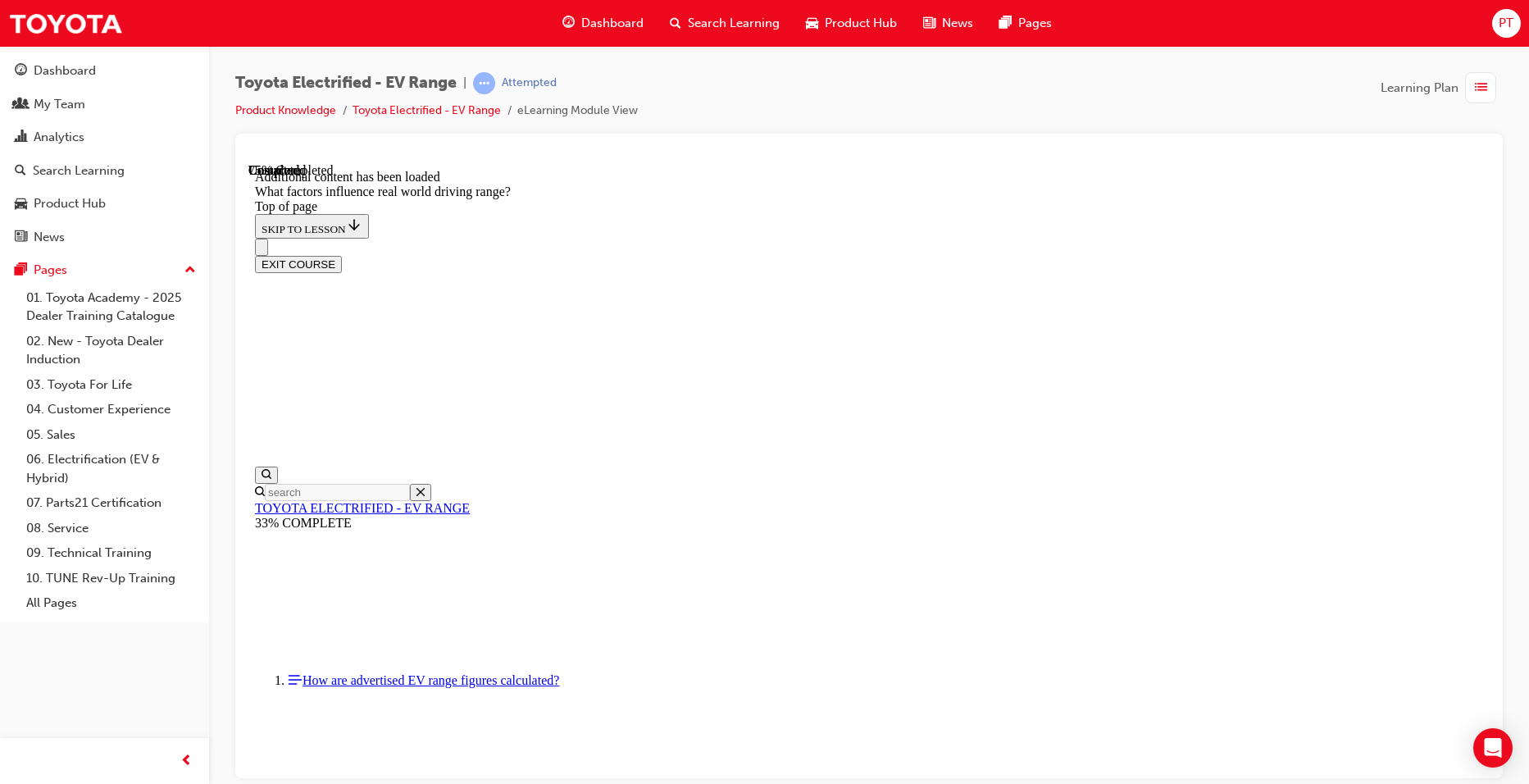
drag, startPoint x: 997, startPoint y: 335, endPoint x: 791, endPoint y: 519, distance: 276.2
drag, startPoint x: 953, startPoint y: 324, endPoint x: 750, endPoint y: 534, distance: 292.1
drag, startPoint x: 974, startPoint y: 382, endPoint x: 1187, endPoint y: 557, distance: 275.7
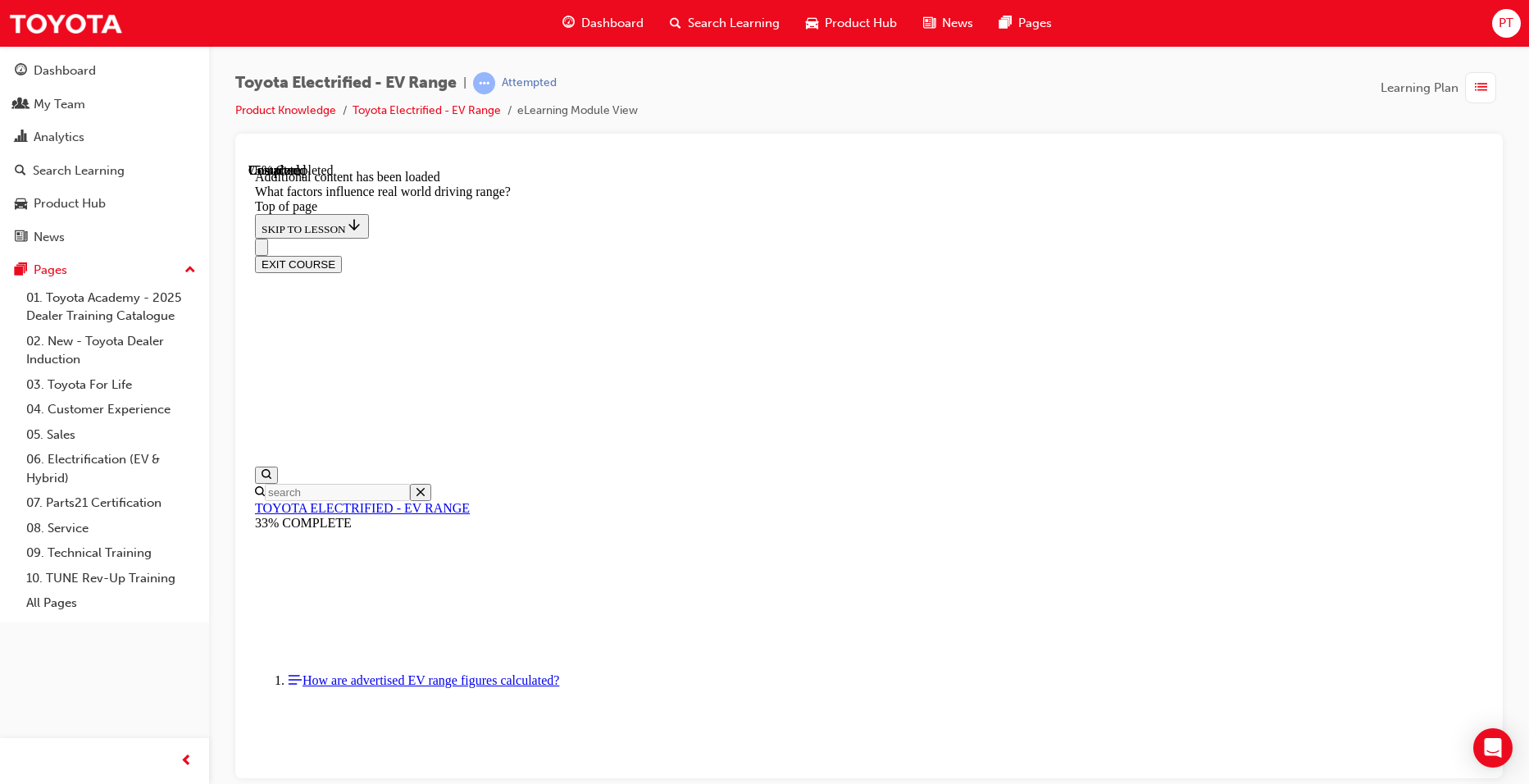
drag, startPoint x: 1005, startPoint y: 325, endPoint x: 1198, endPoint y: 555, distance: 300.2
drag, startPoint x: 960, startPoint y: 365, endPoint x: 749, endPoint y: 552, distance: 281.9
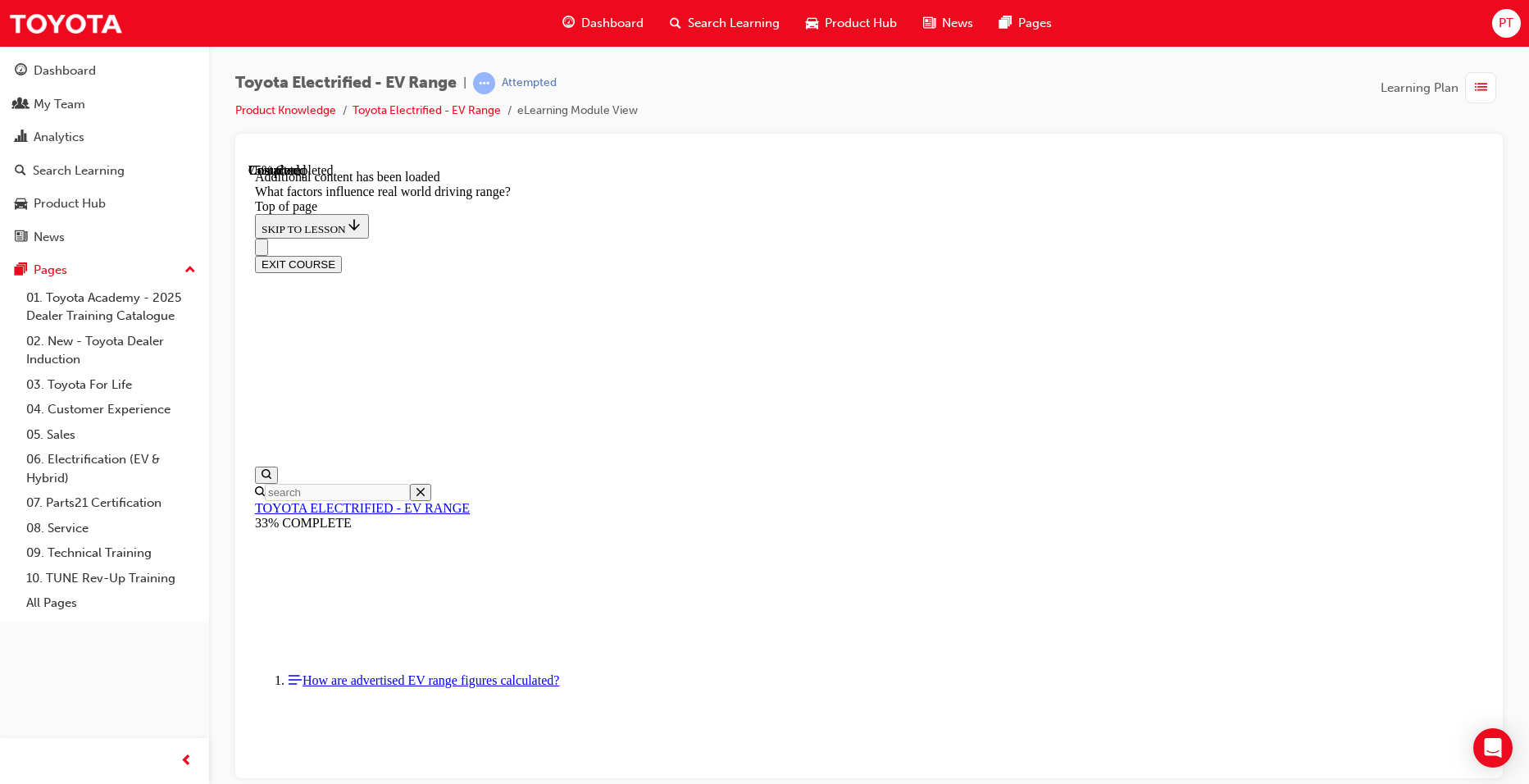
drag, startPoint x: 918, startPoint y: 345, endPoint x: 728, endPoint y: 585, distance: 306.1
drag, startPoint x: 938, startPoint y: 344, endPoint x: 1172, endPoint y: 560, distance: 318.5
drag, startPoint x: 990, startPoint y: 338, endPoint x: 1207, endPoint y: 557, distance: 308.3
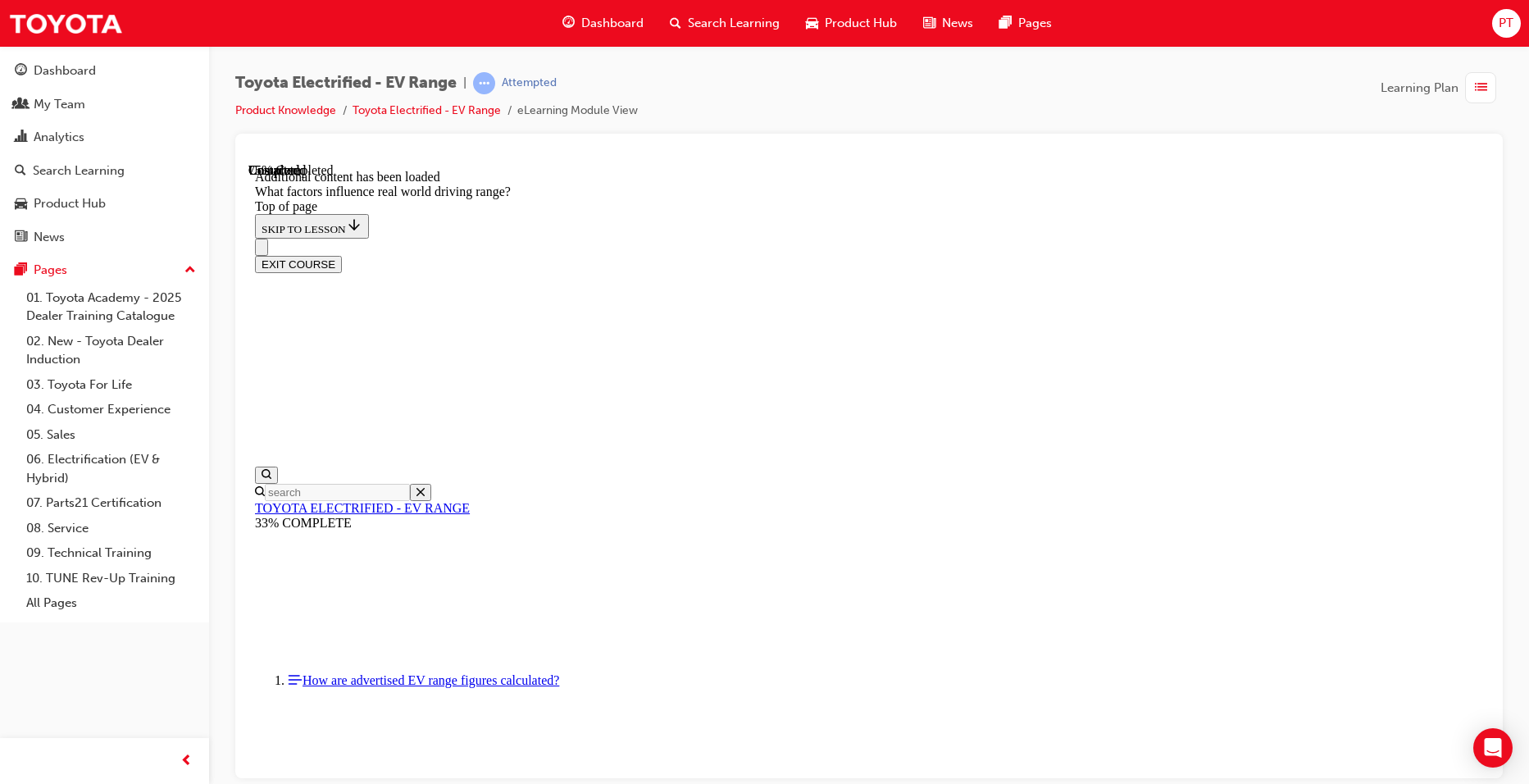
drag, startPoint x: 949, startPoint y: 367, endPoint x: 764, endPoint y: 546, distance: 257.4
drag, startPoint x: 929, startPoint y: 318, endPoint x: 1169, endPoint y: 540, distance: 326.9
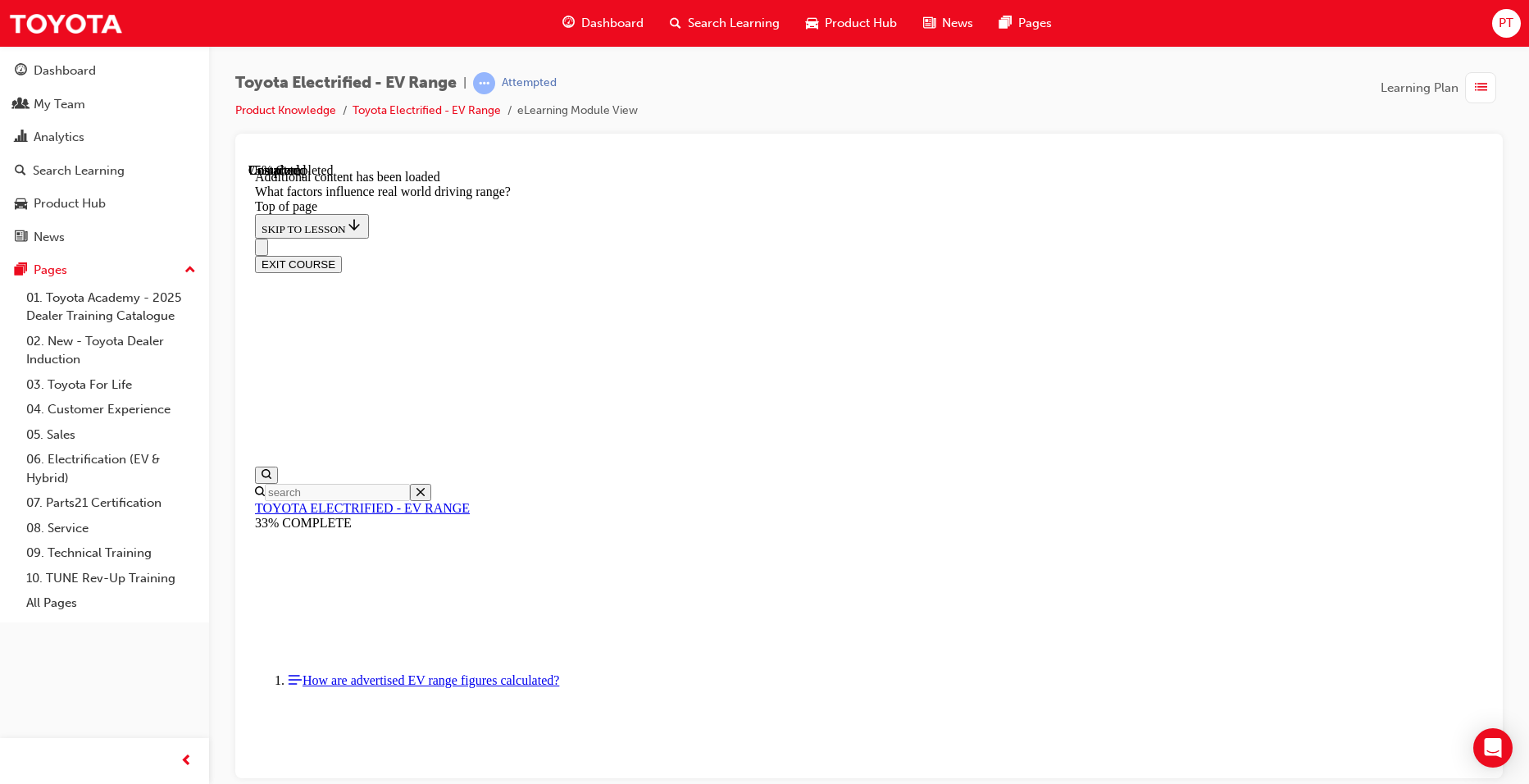
drag, startPoint x: 987, startPoint y: 321, endPoint x: 1223, endPoint y: 536, distance: 319.3
drag, startPoint x: 967, startPoint y: 321, endPoint x: 1213, endPoint y: 535, distance: 326.1
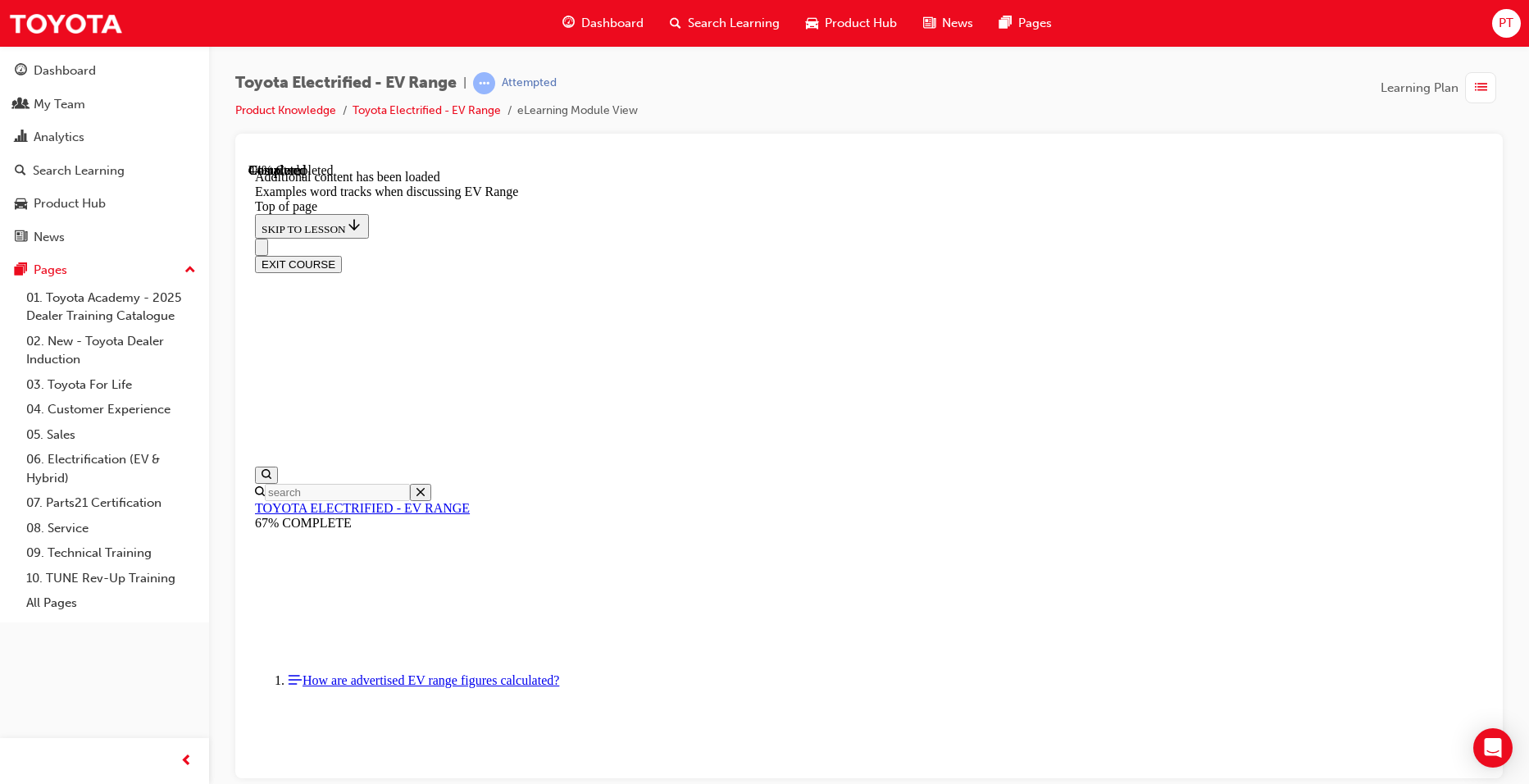
scroll to position [1256, 0]
drag, startPoint x: 683, startPoint y: 348, endPoint x: 683, endPoint y: 381, distance: 33.0
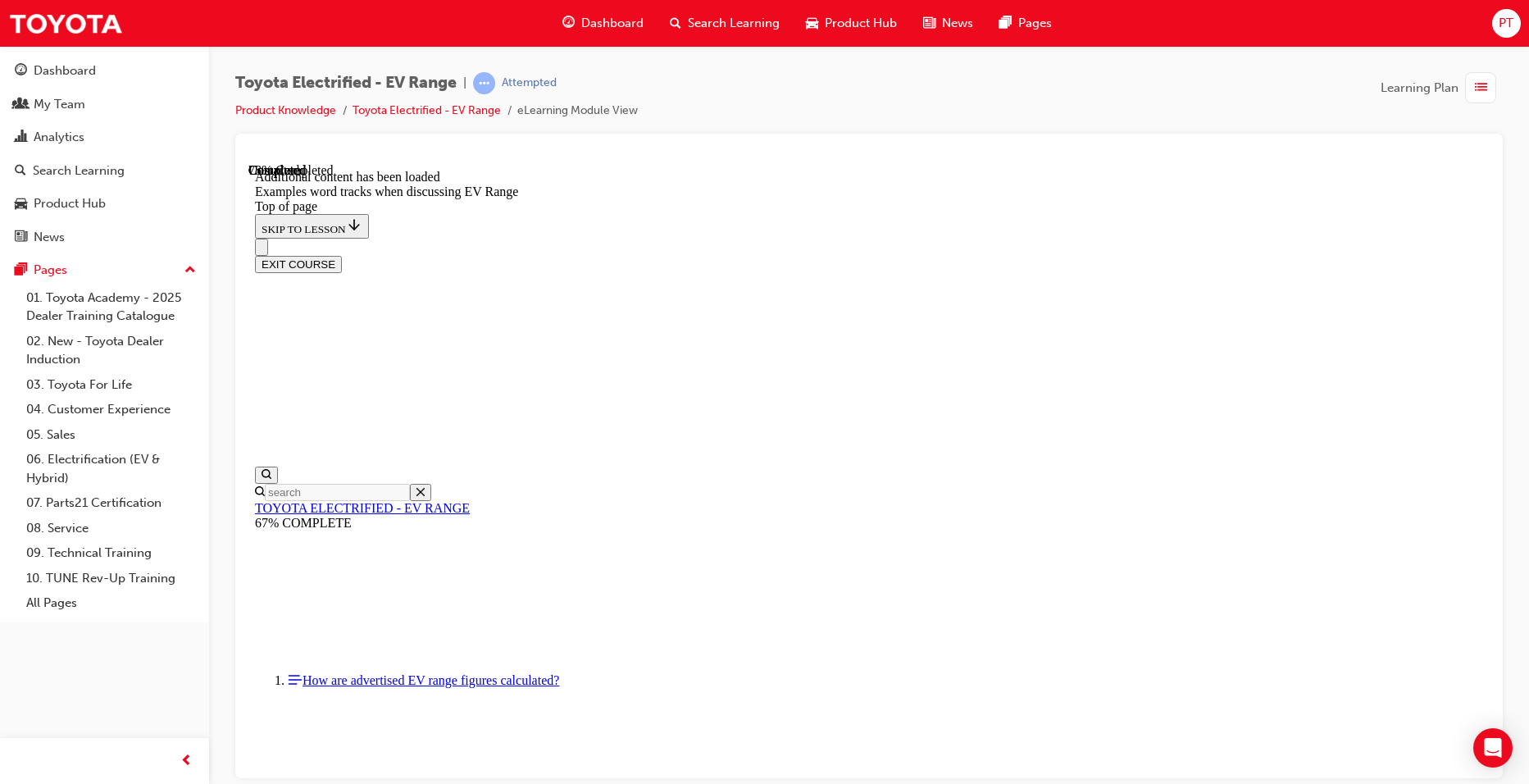
drag, startPoint x: 677, startPoint y: 446, endPoint x: 677, endPoint y: 456, distance: 10.0
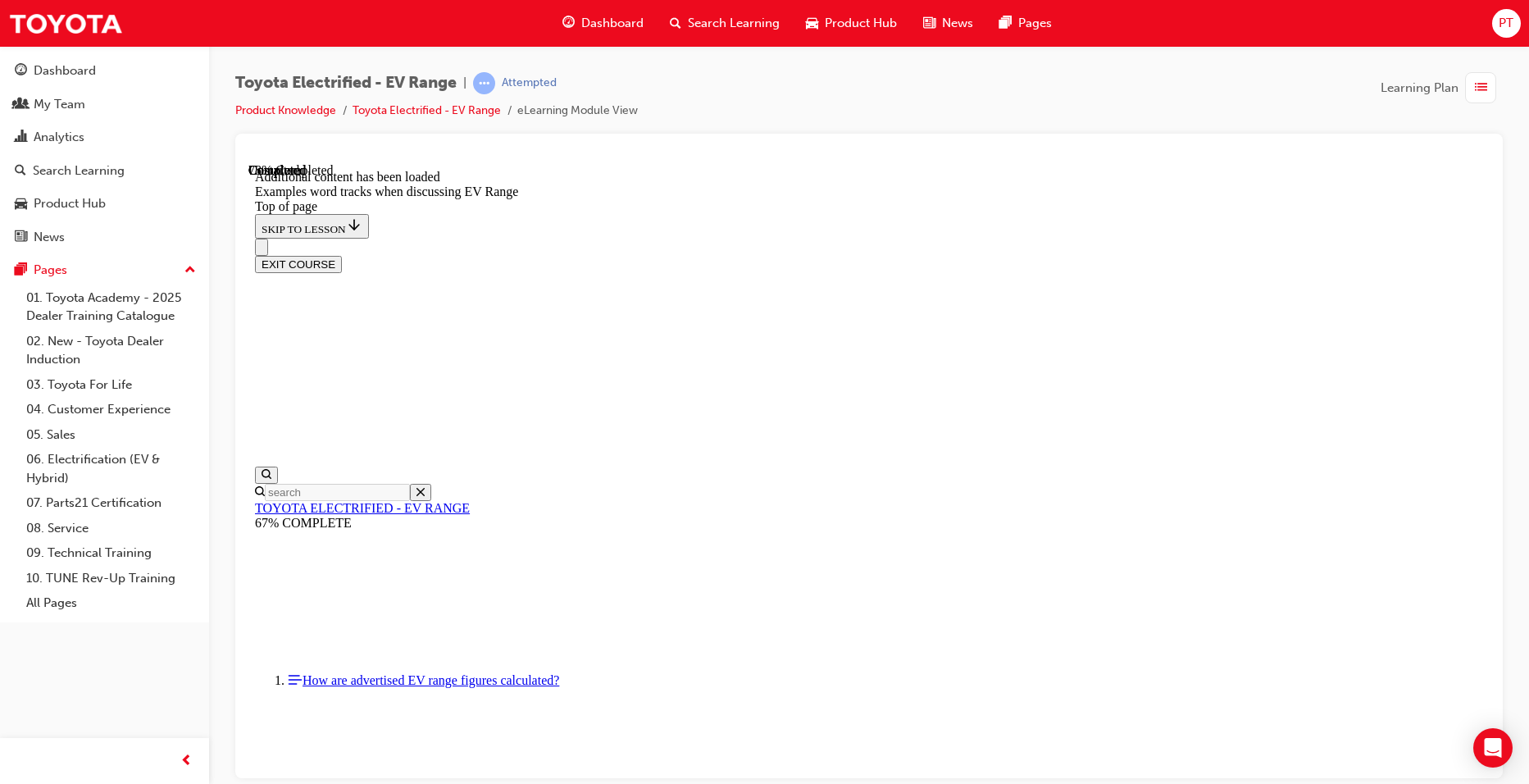
drag, startPoint x: 679, startPoint y: 589, endPoint x: 678, endPoint y: 610, distance: 21.0
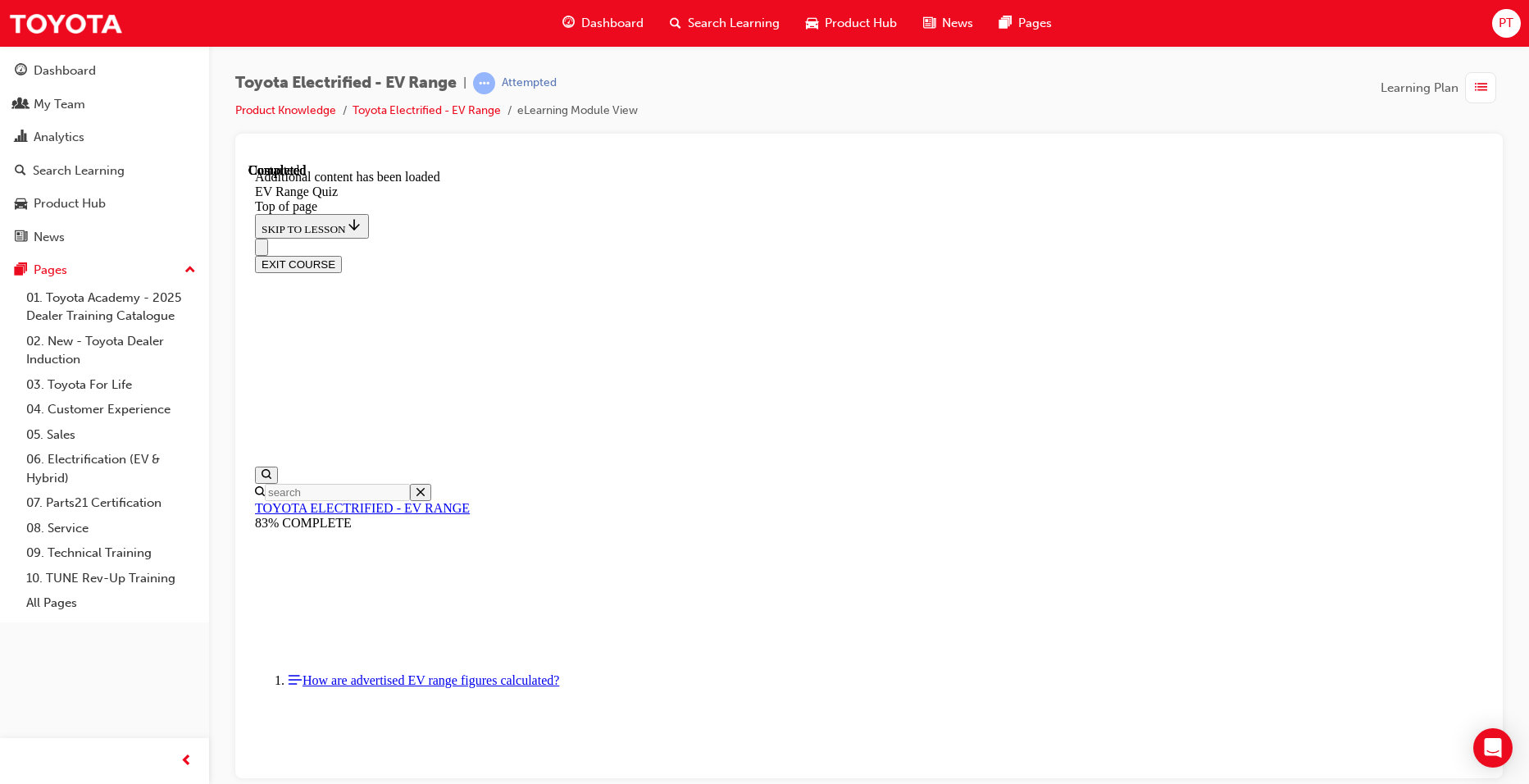
scroll to position [51, 0]
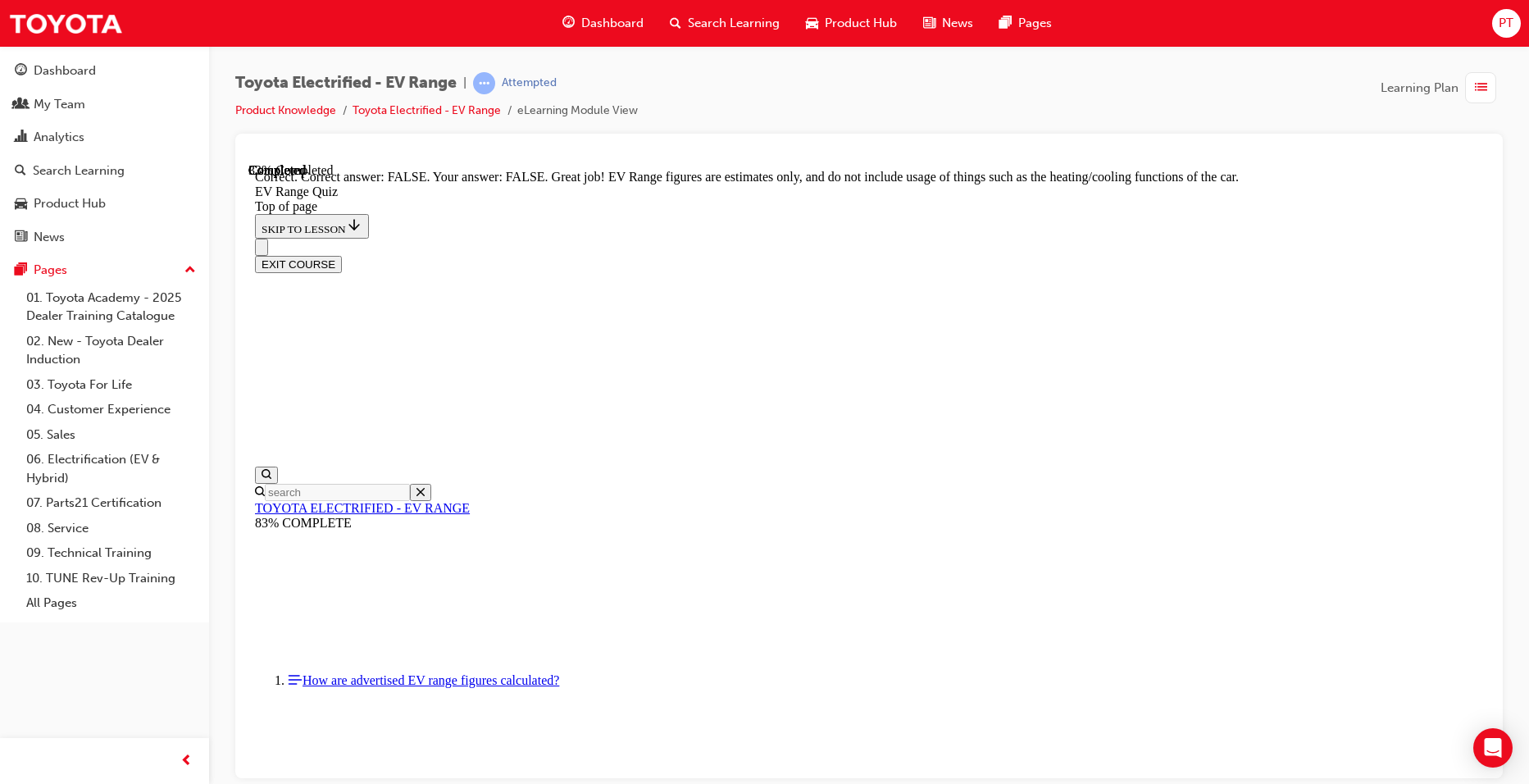
scroll to position [263, 0]
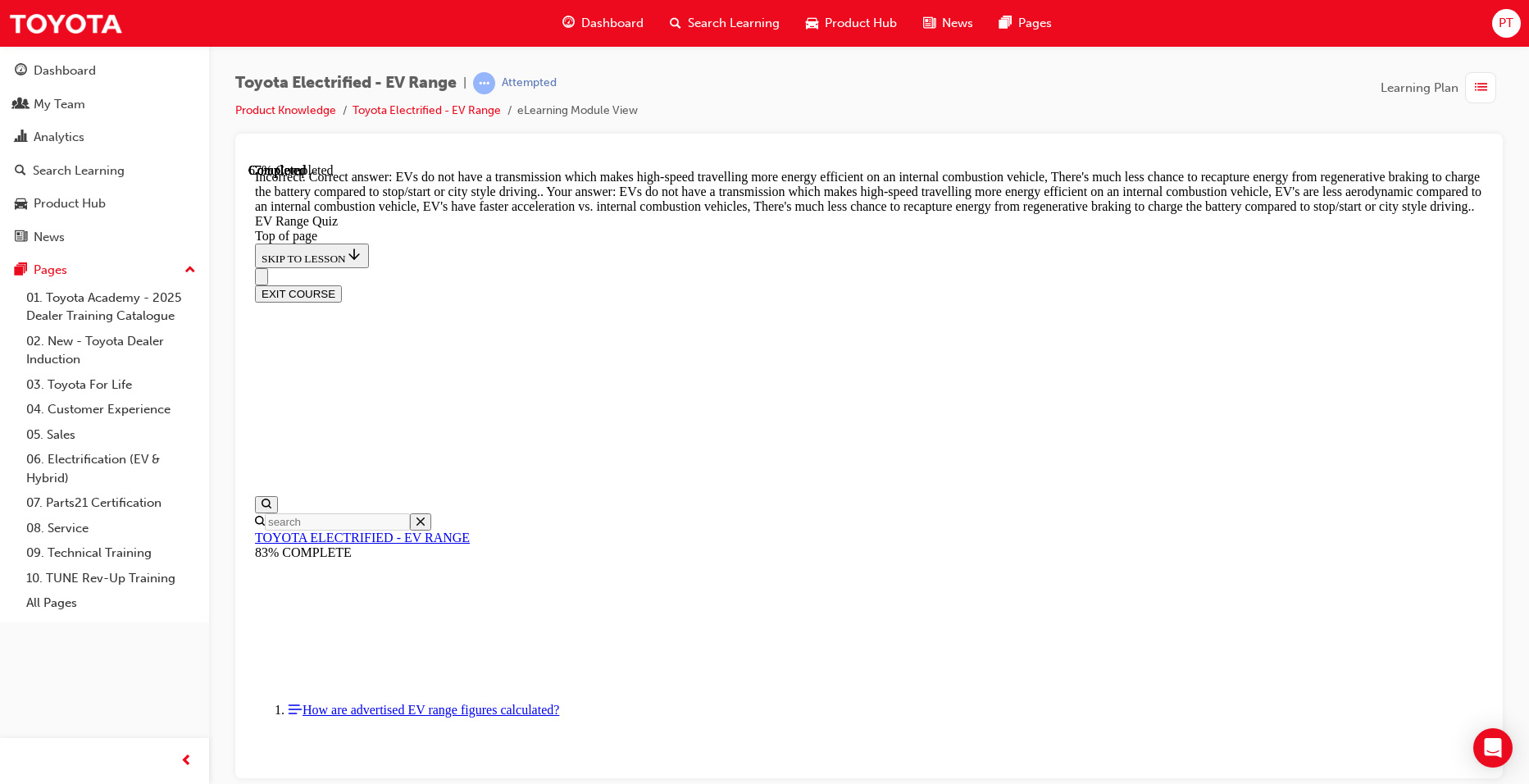
scroll to position [371, 0]
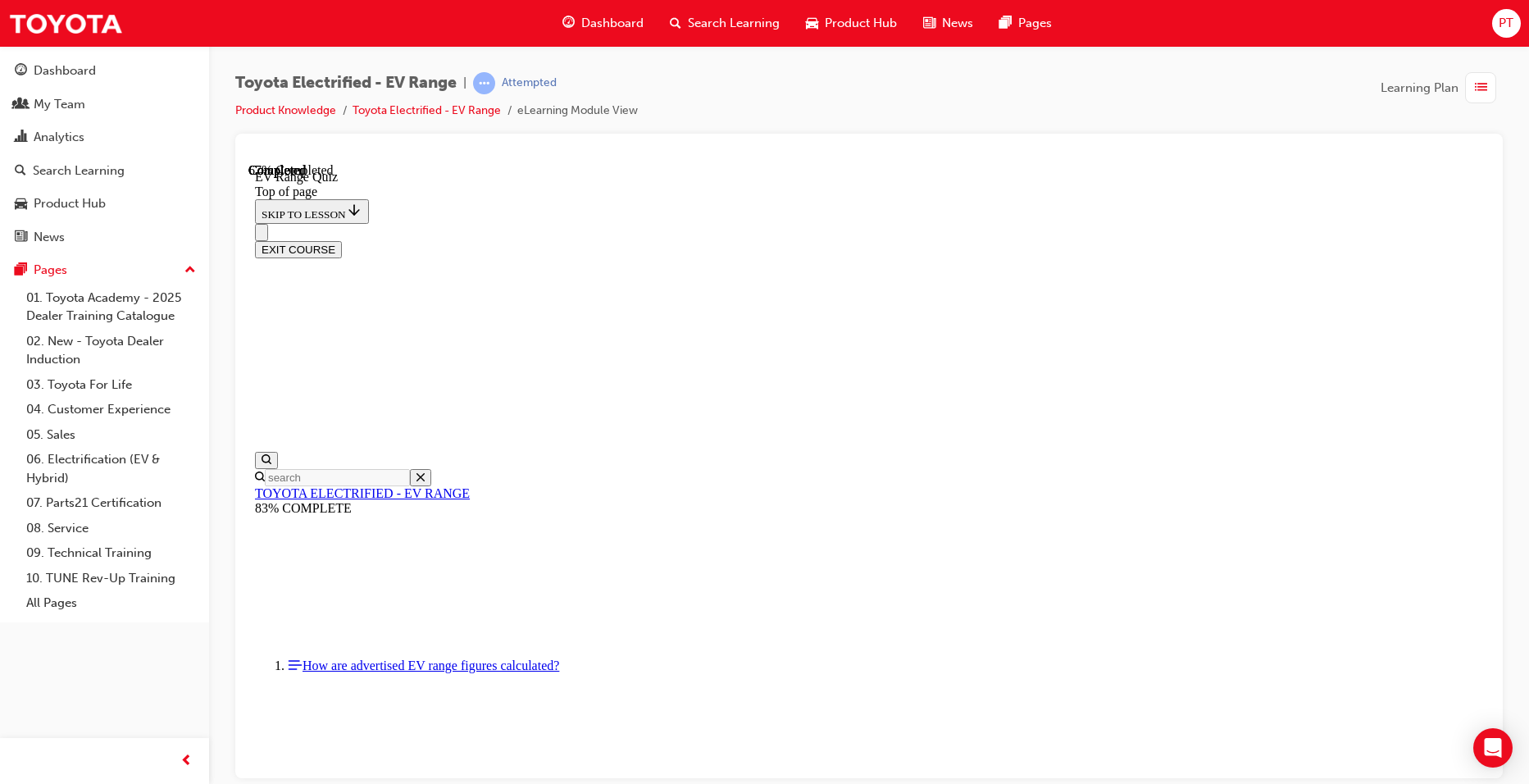
scroll to position [296, 0]
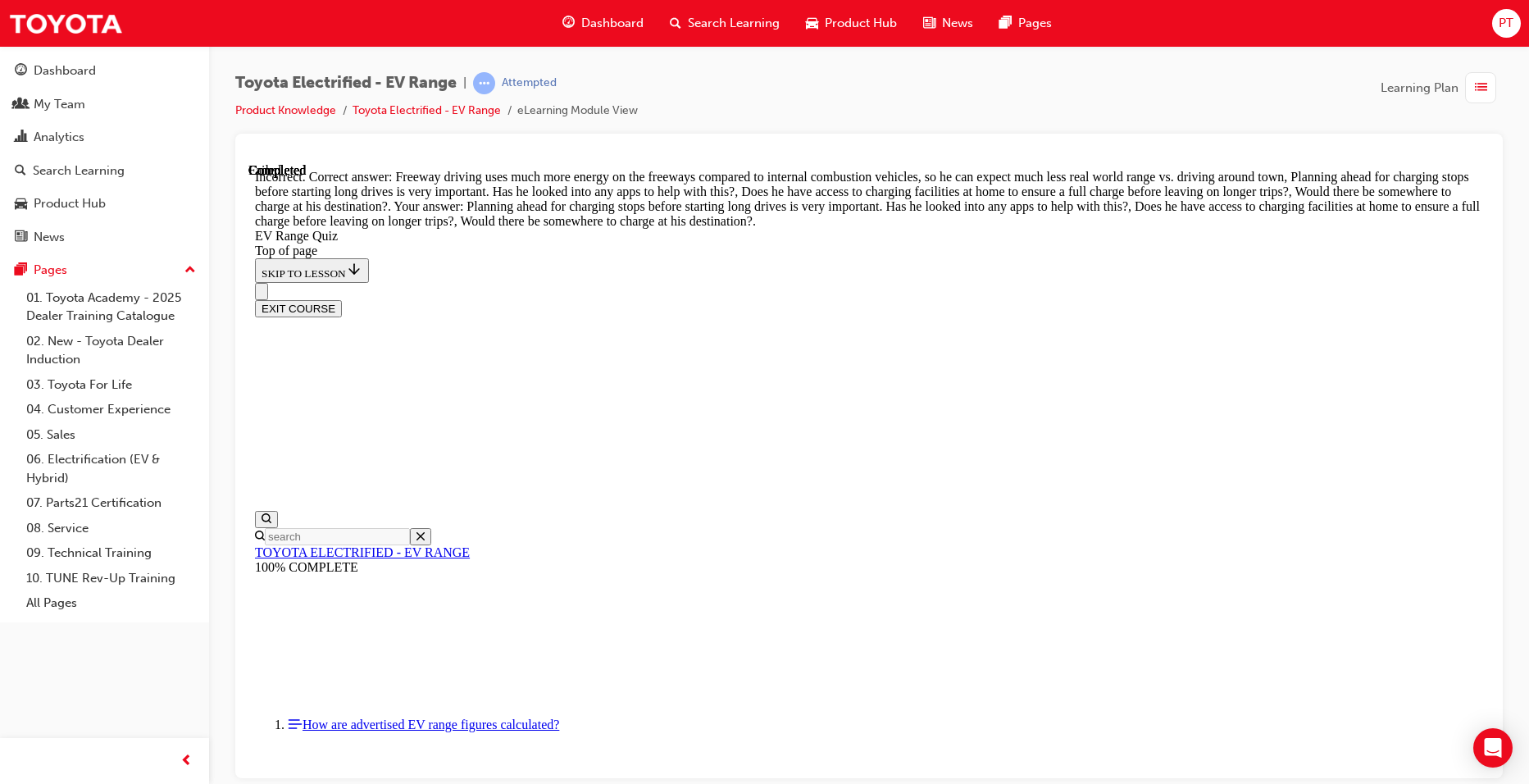
scroll to position [443, 0]
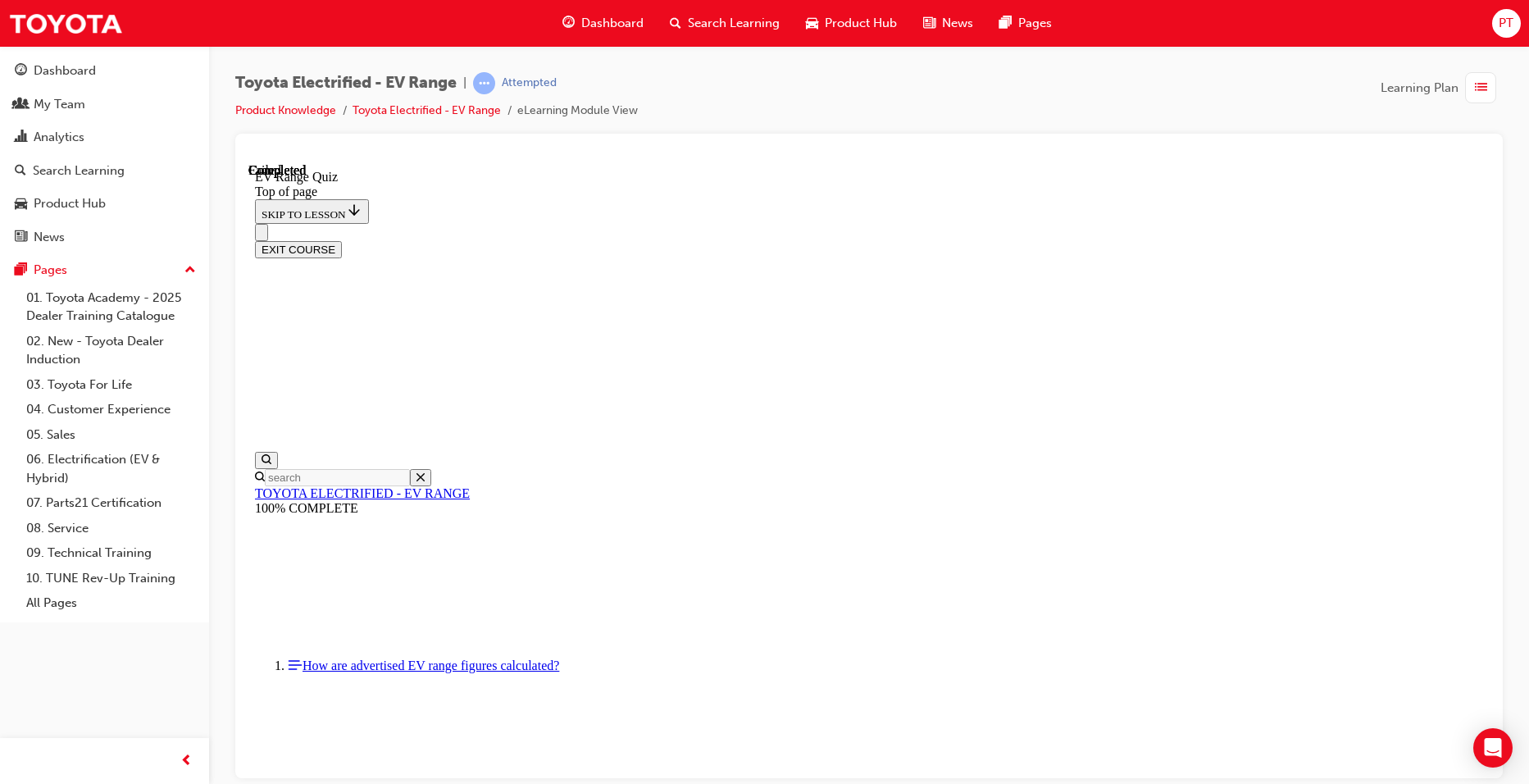
scroll to position [222, 0]
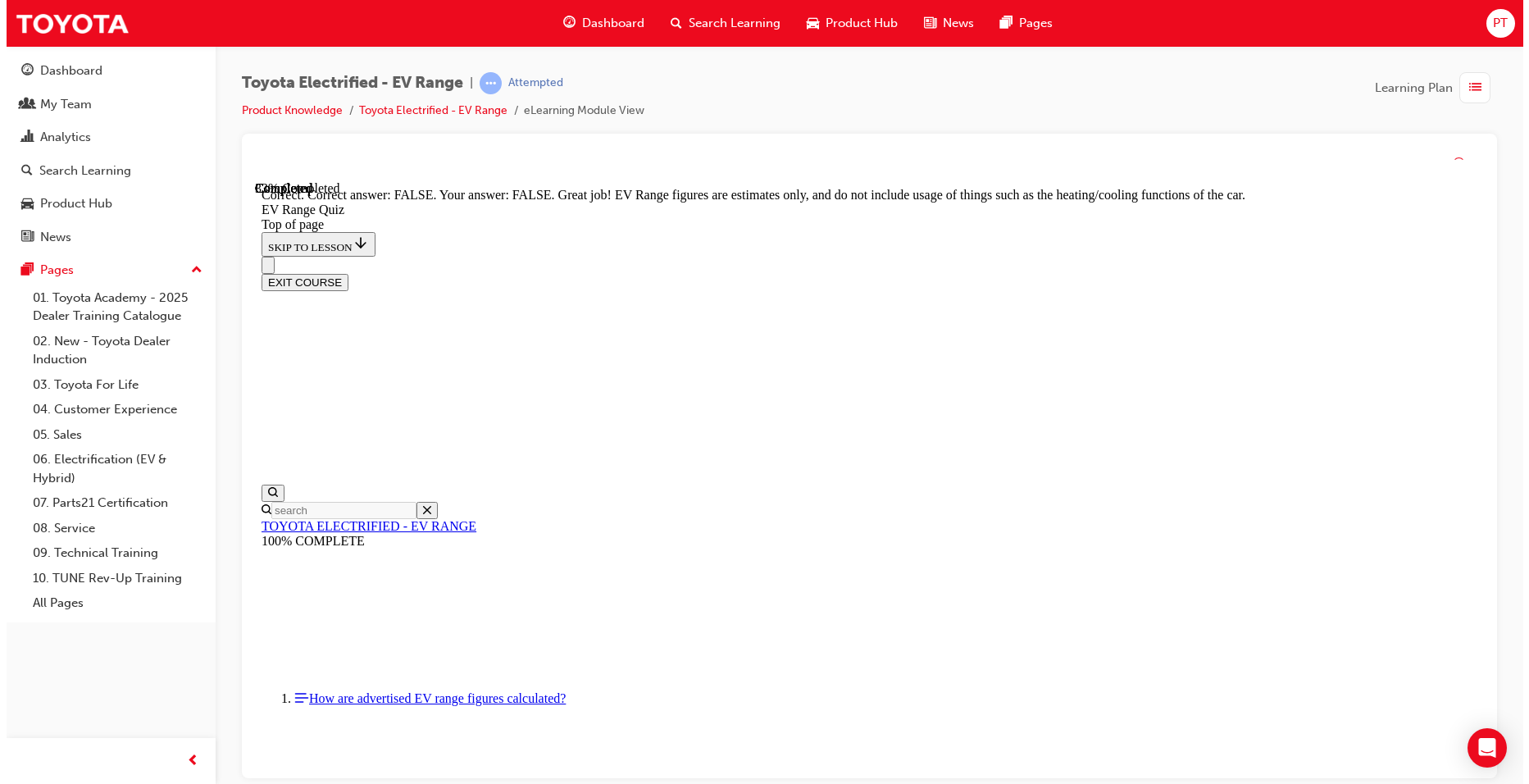
scroll to position [263, 0]
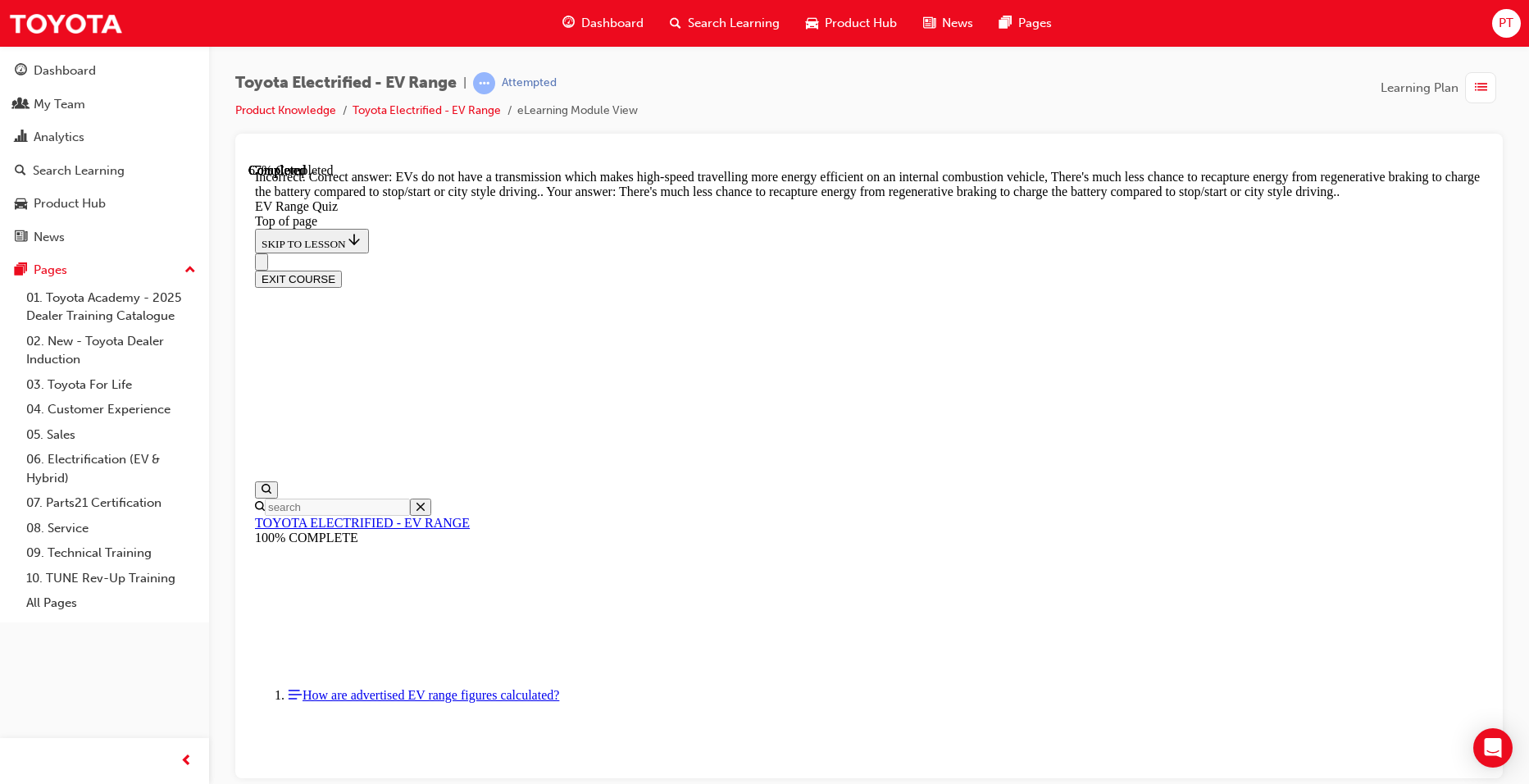
scroll to position [371, 0]
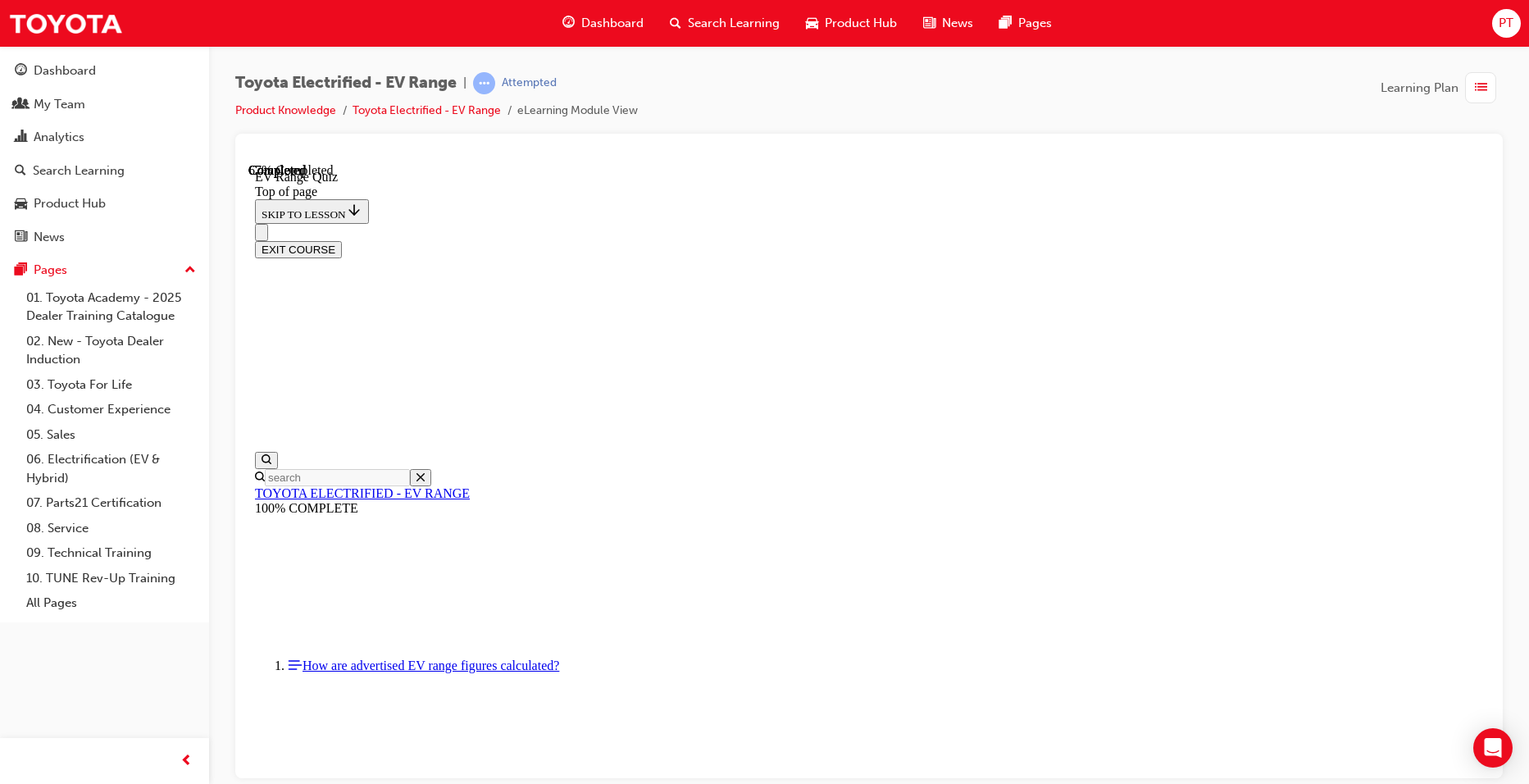
scroll to position [214, 0]
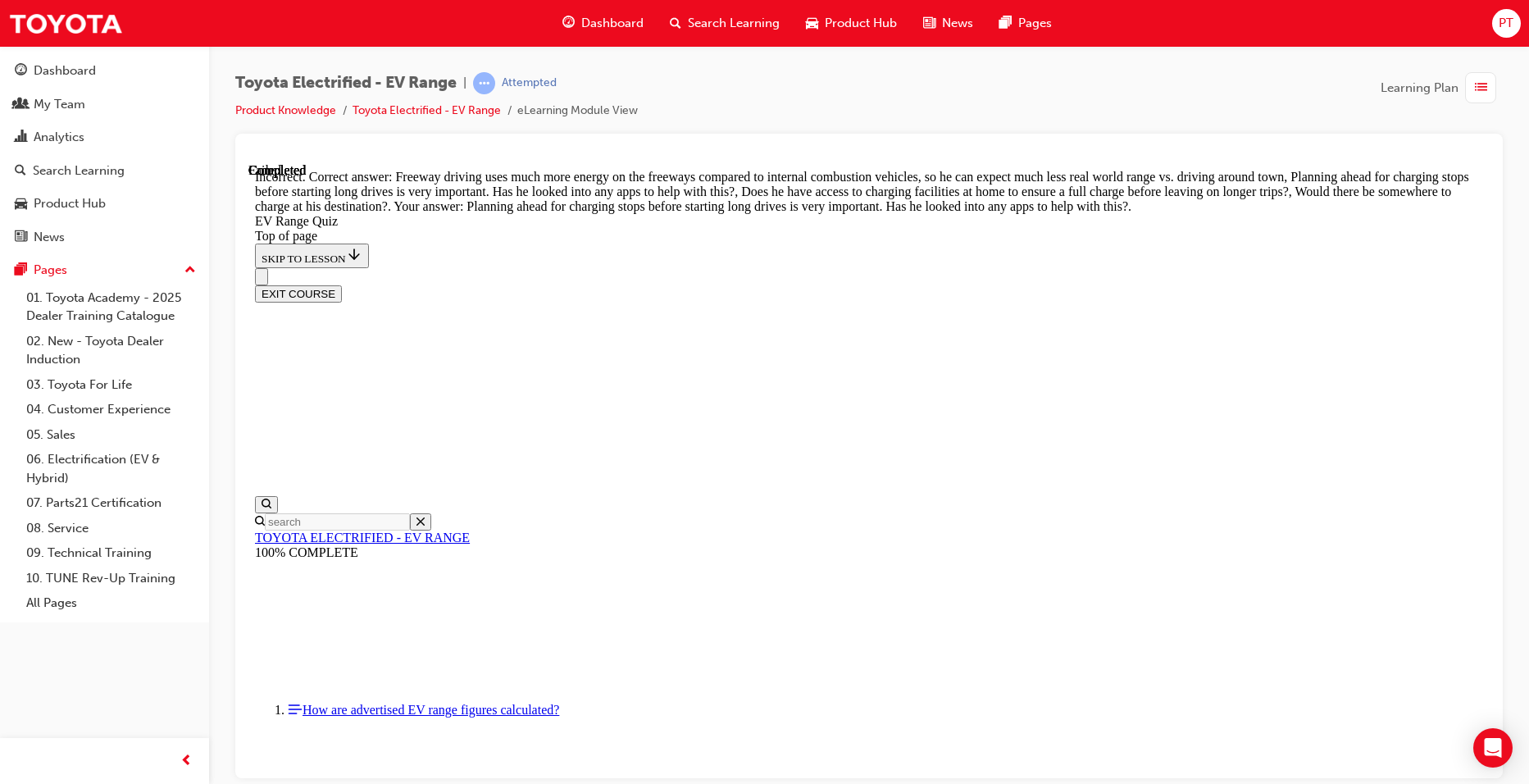
scroll to position [443, 0]
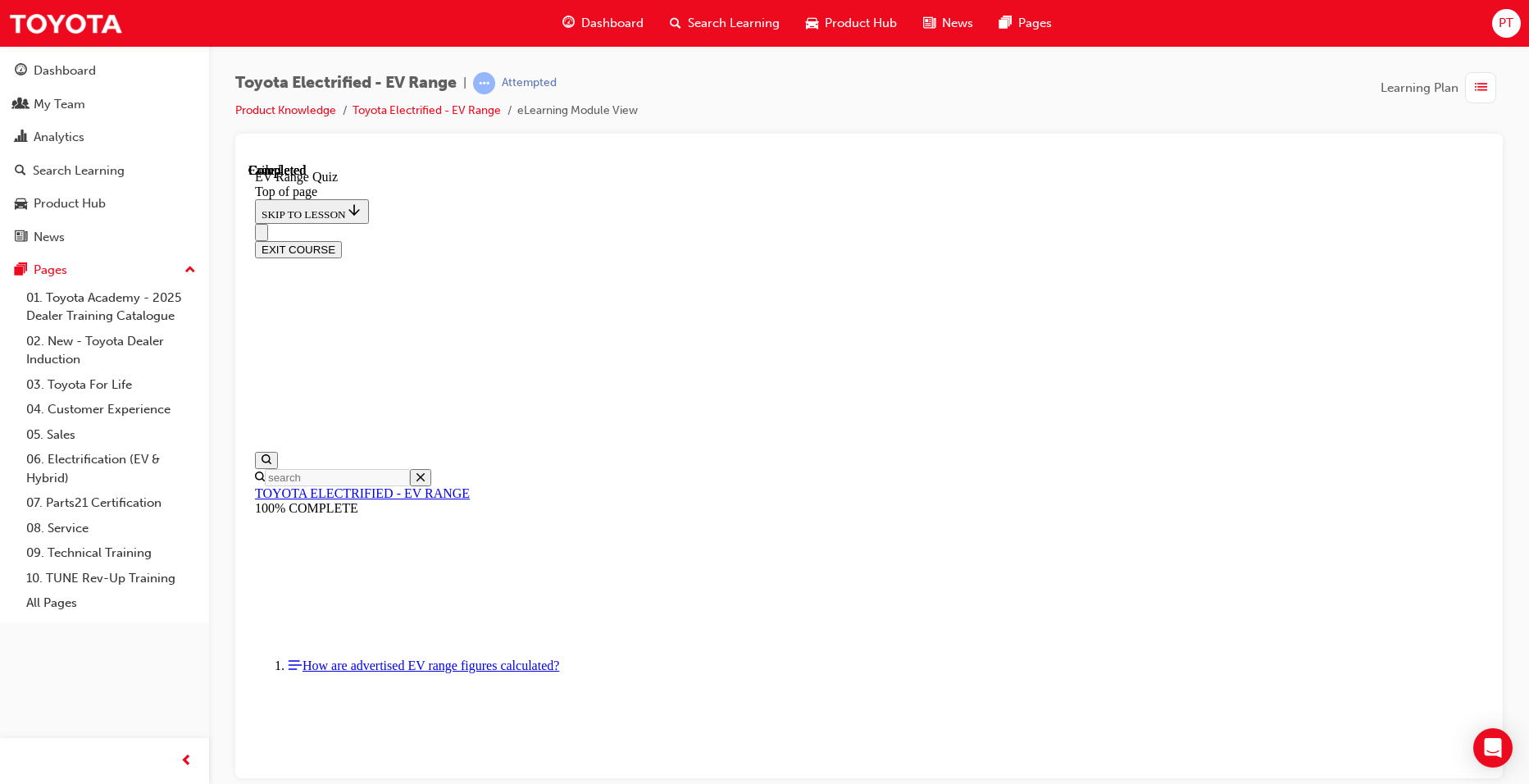
scroll to position [222, 0]
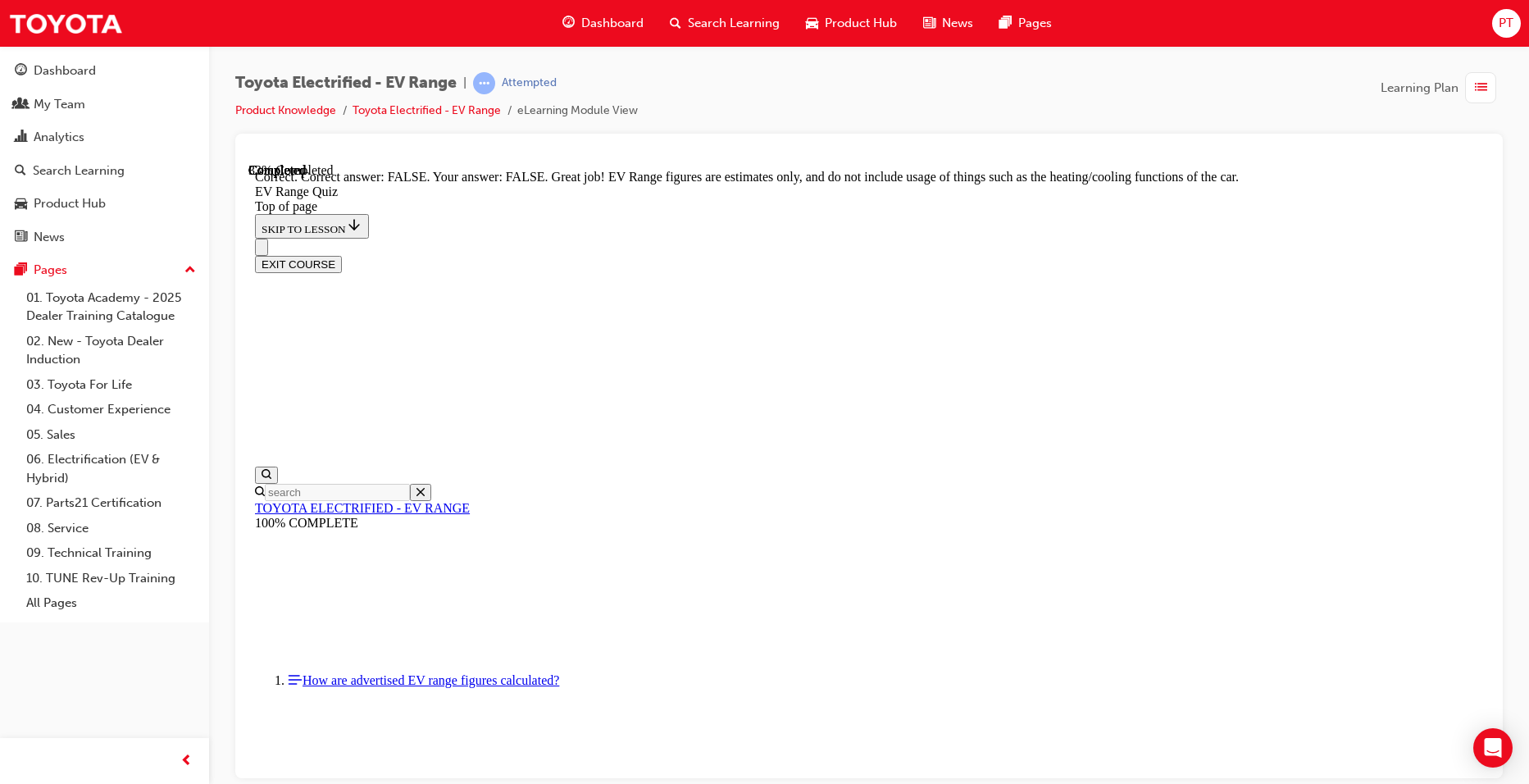
scroll to position [263, 0]
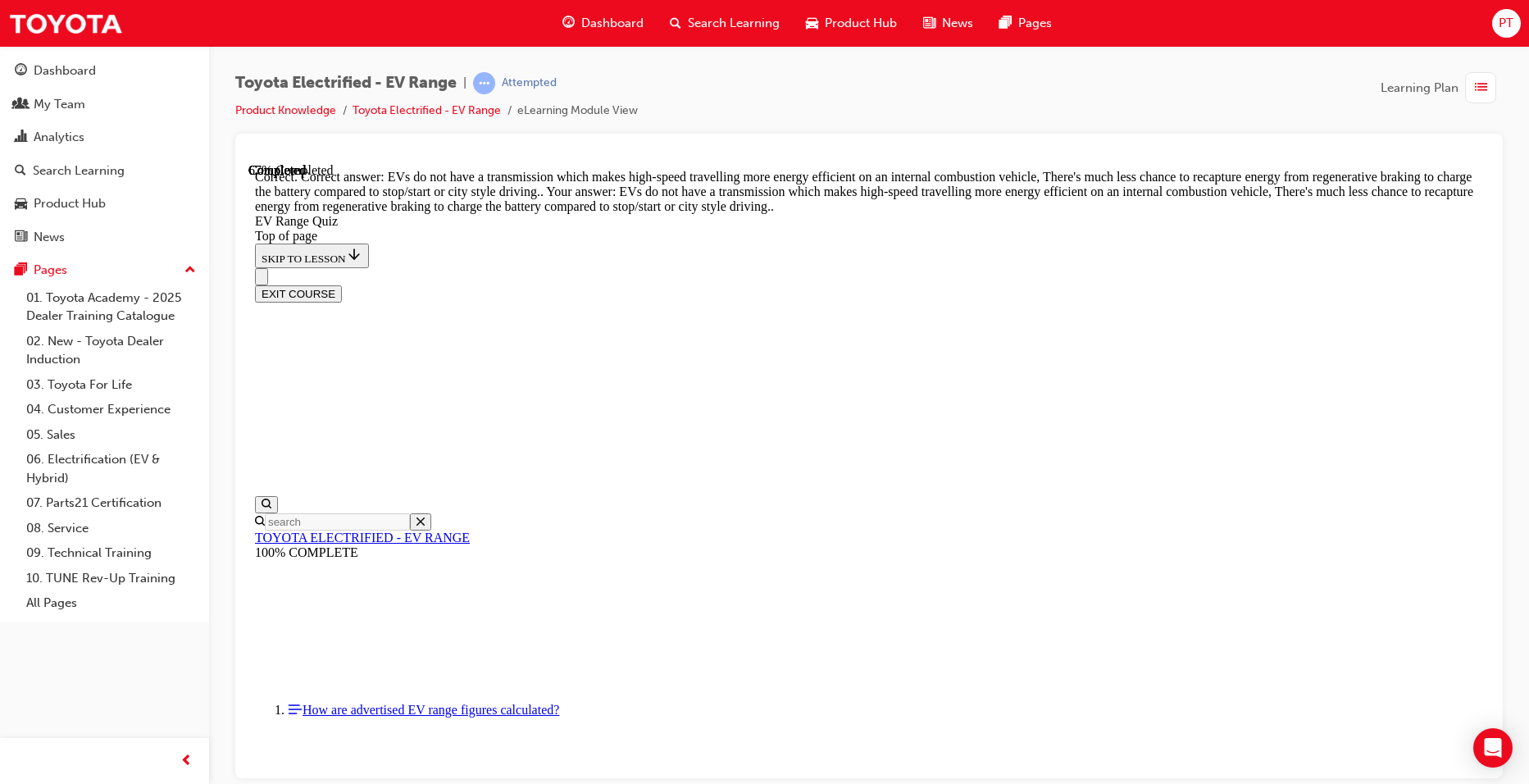
scroll to position [371, 0]
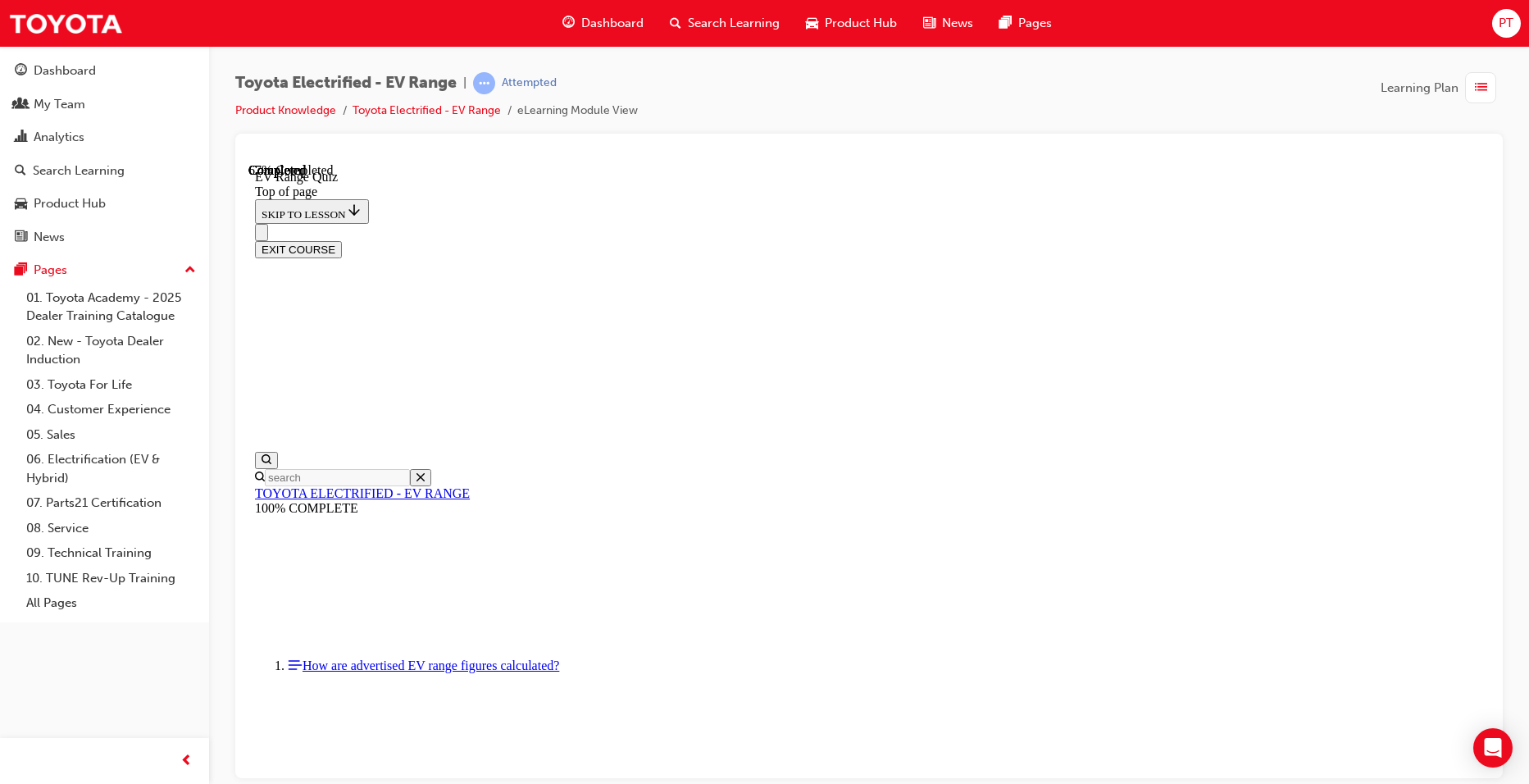
scroll to position [378, 0]
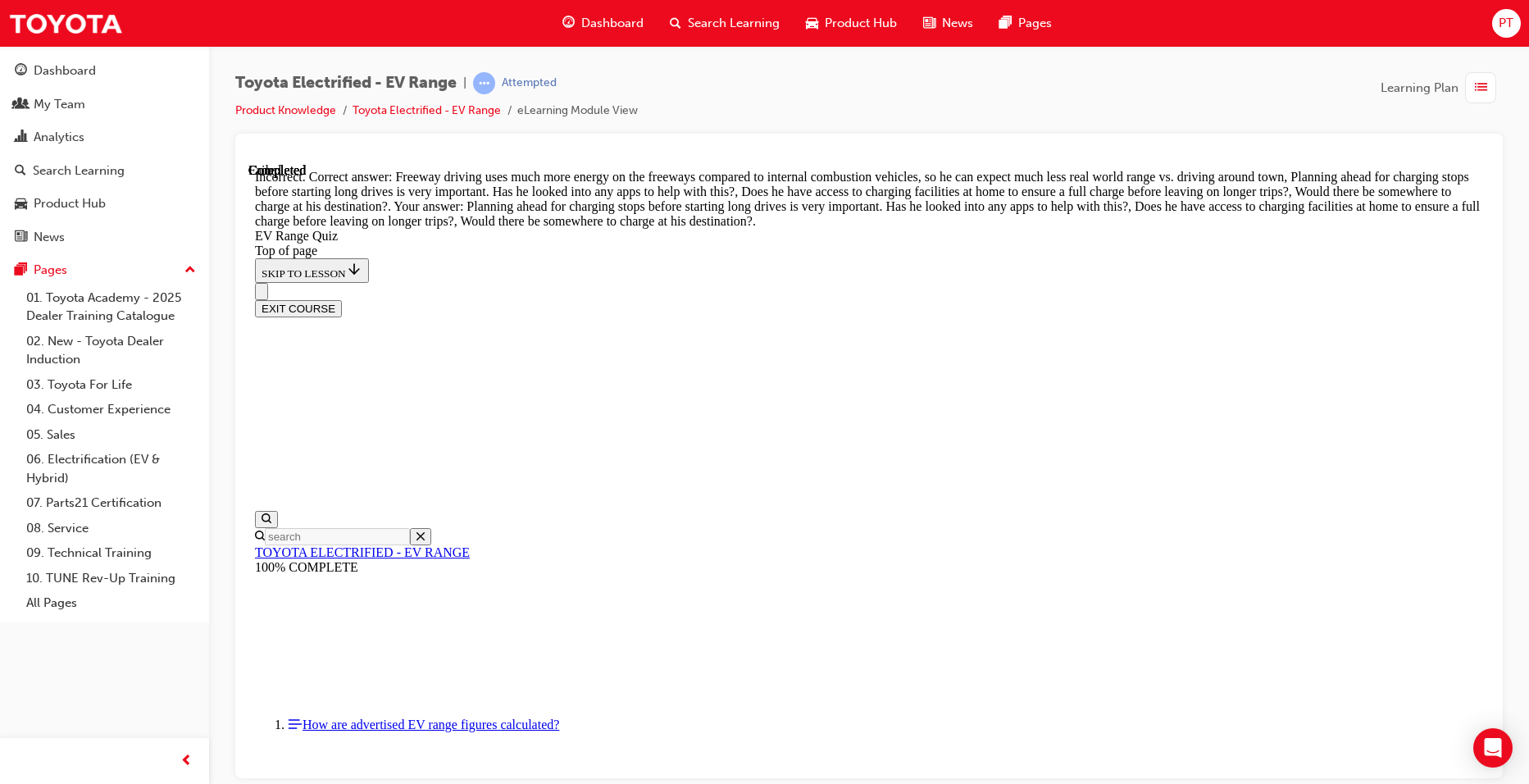
scroll to position [443, 0]
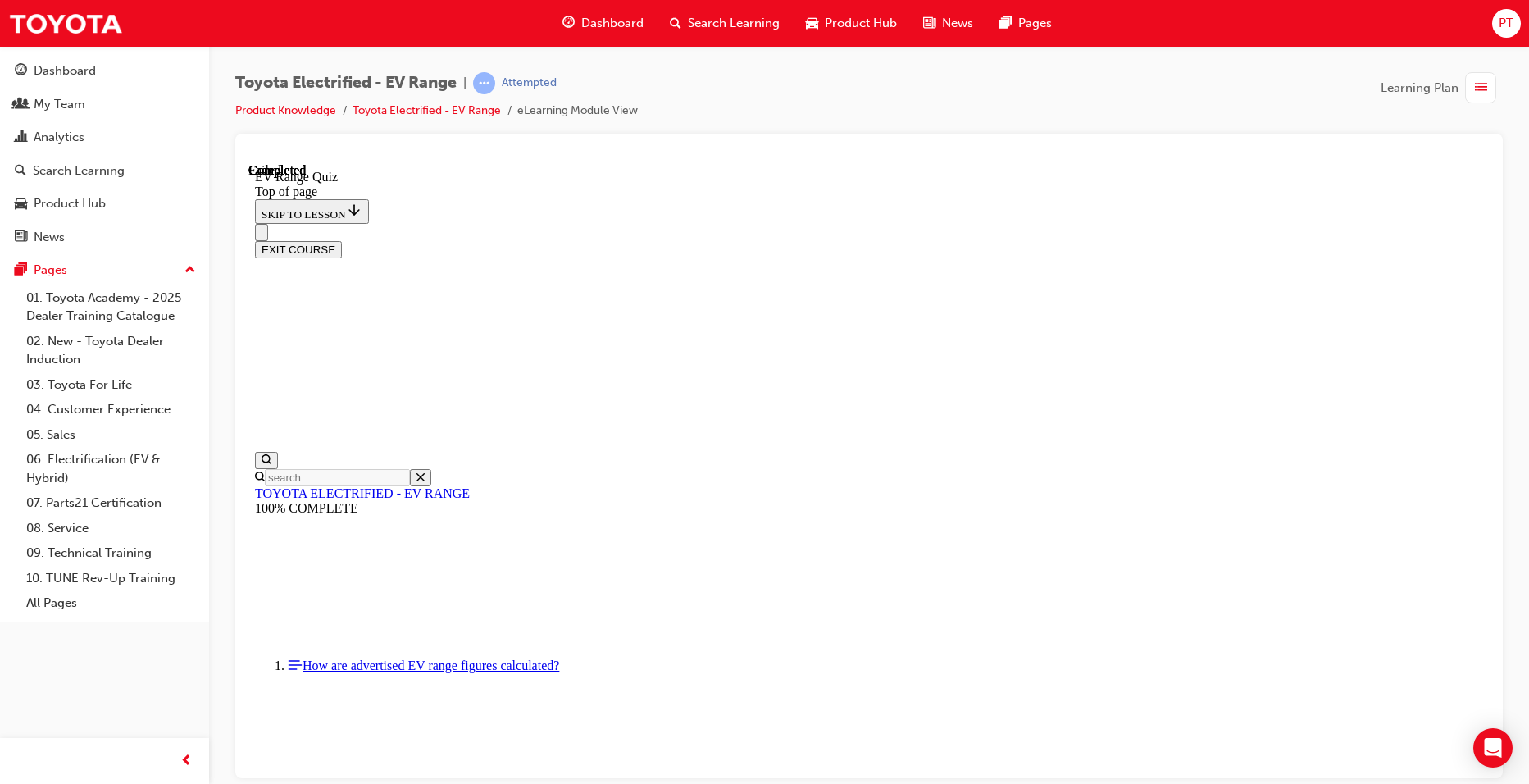
scroll to position [222, 0]
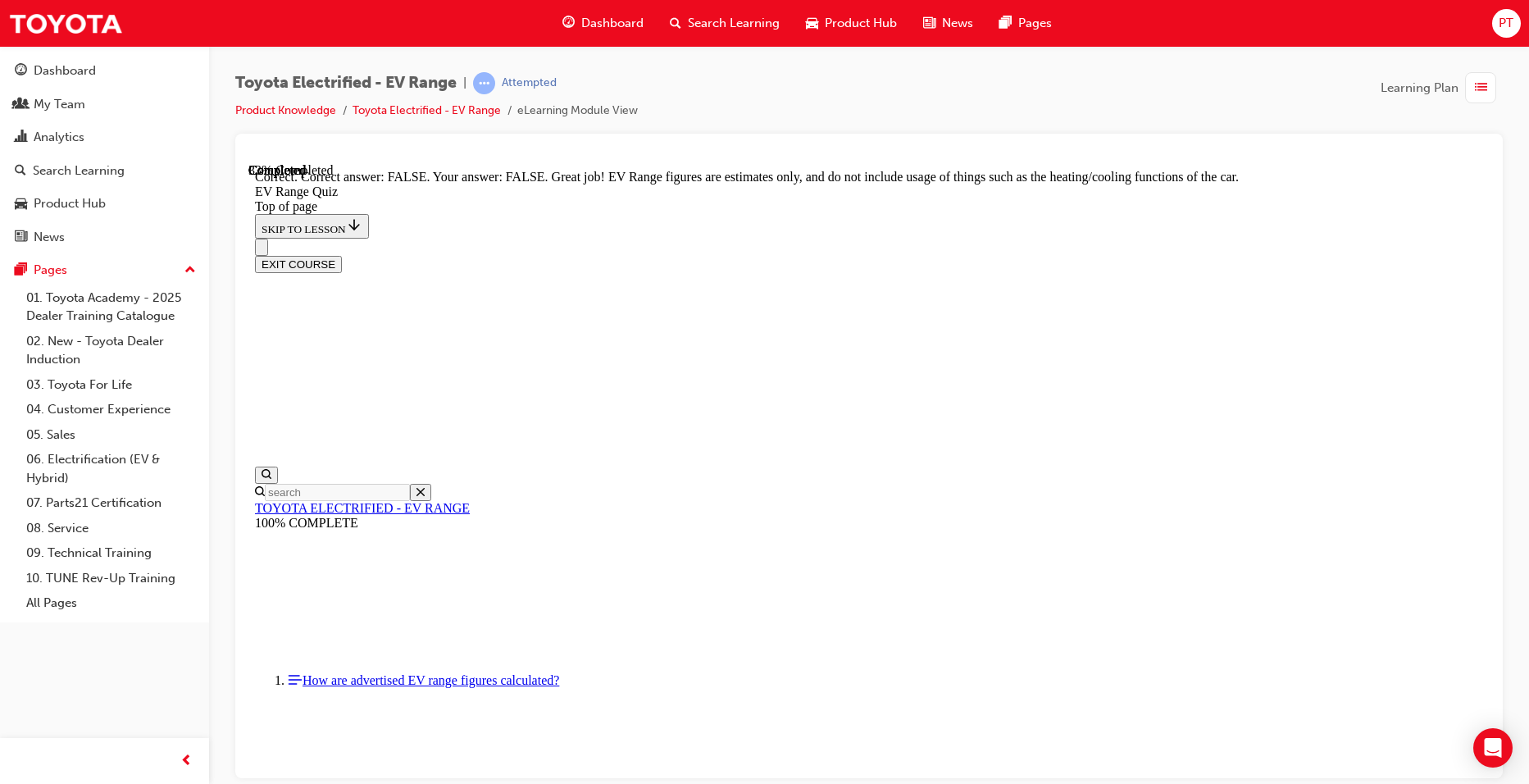
scroll to position [263, 0]
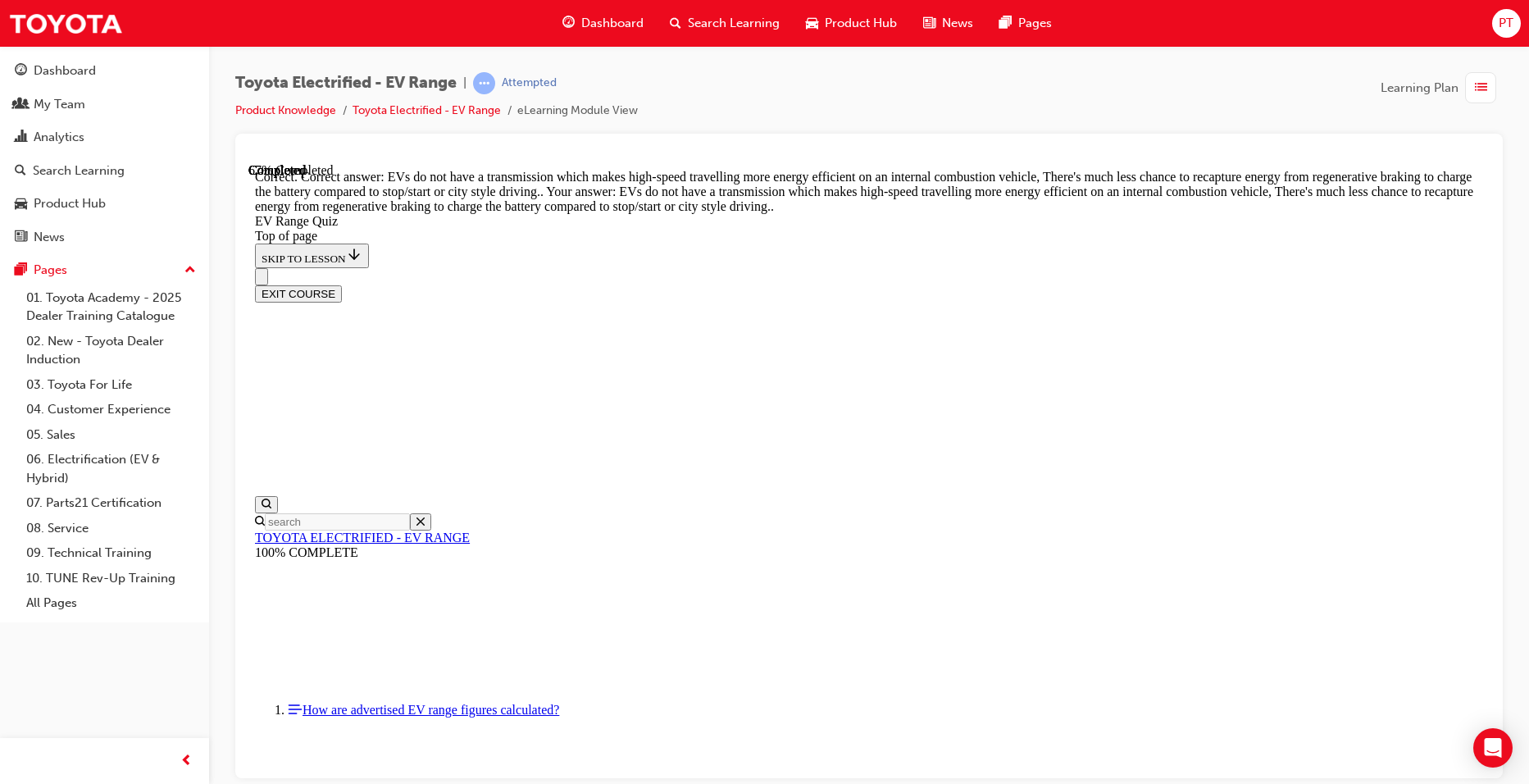
scroll to position [371, 0]
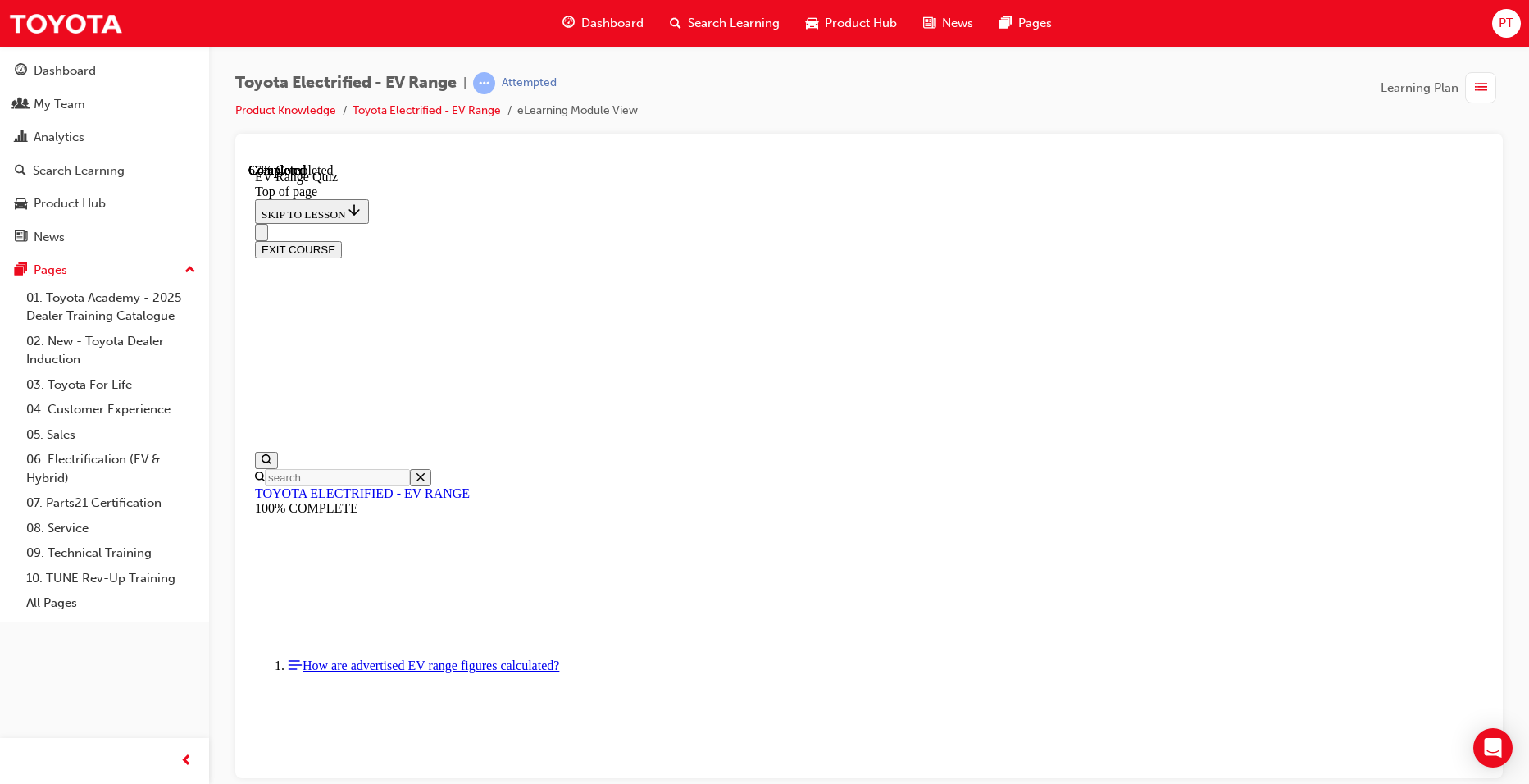
scroll to position [214, 0]
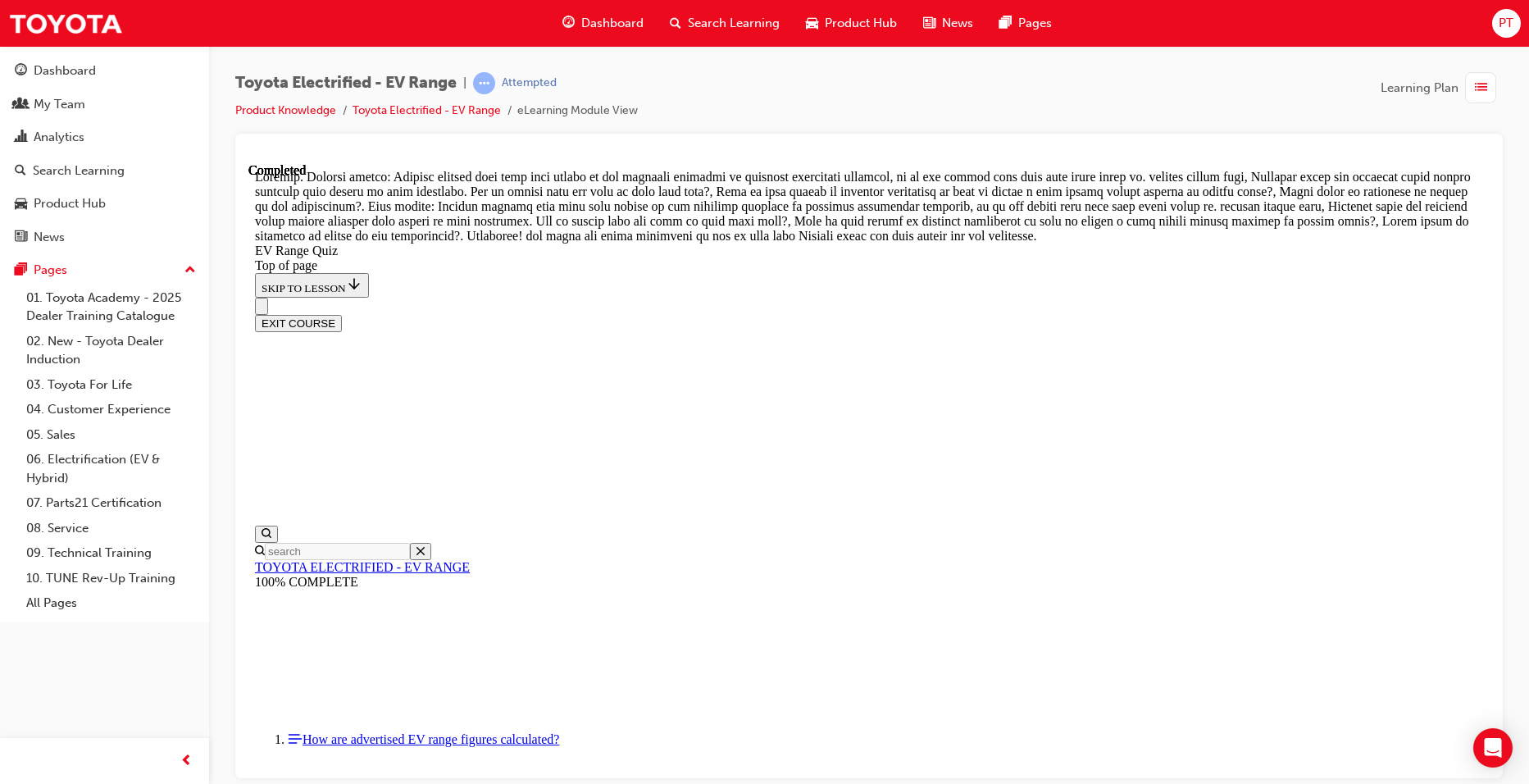
scroll to position [544, 0]
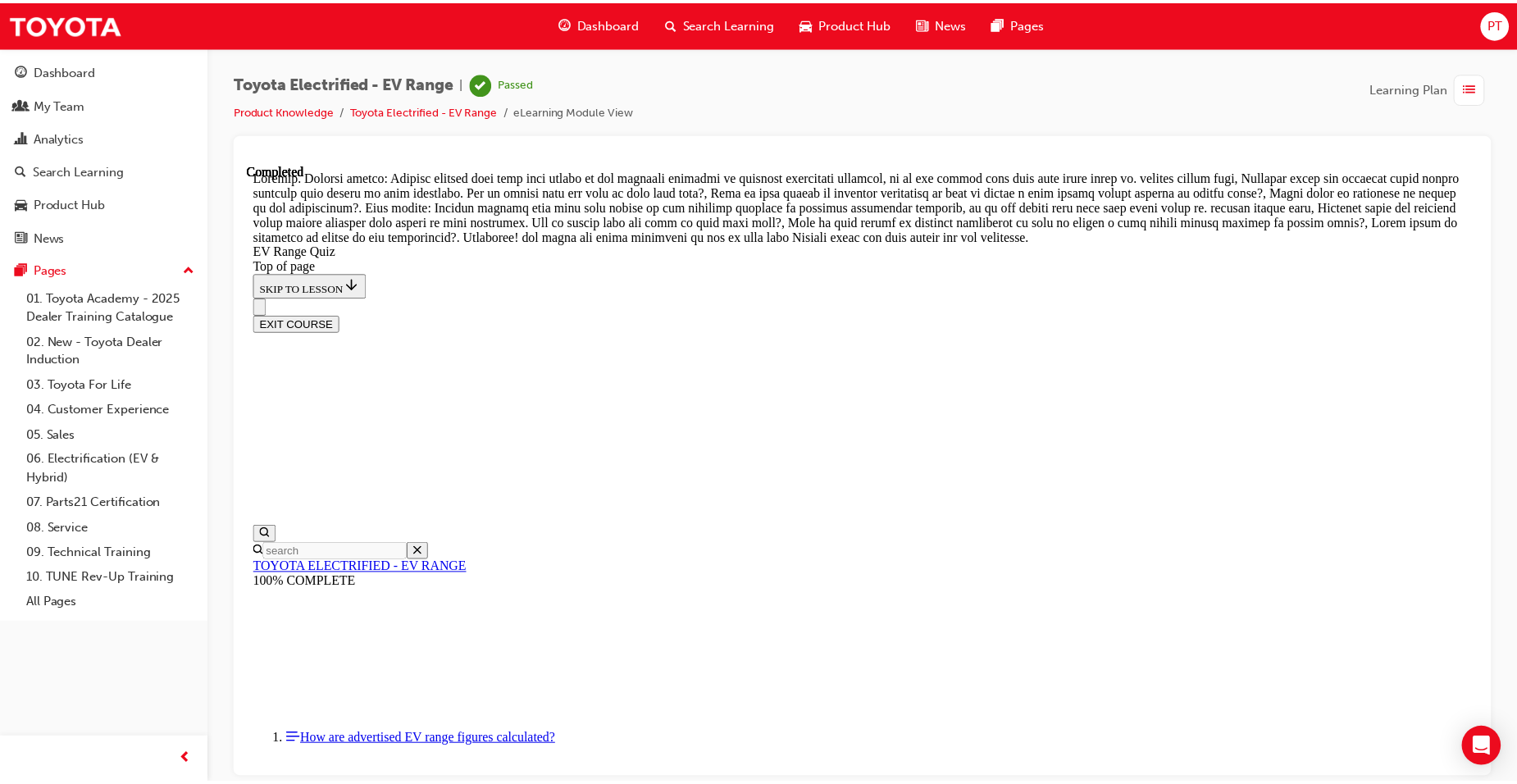
scroll to position [50, 0]
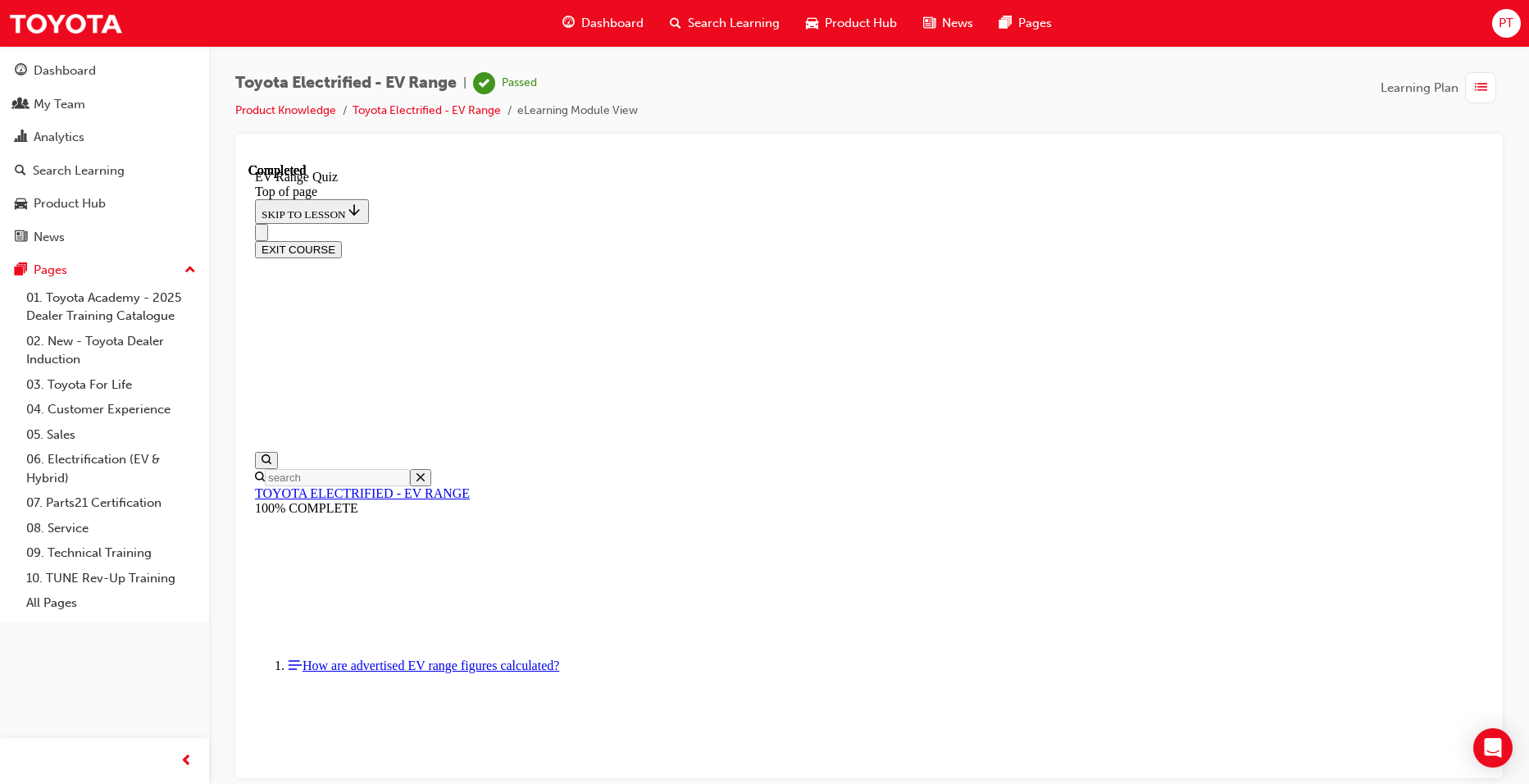
click at [611, 16] on span "Dashboard" at bounding box center [612, 23] width 62 height 19
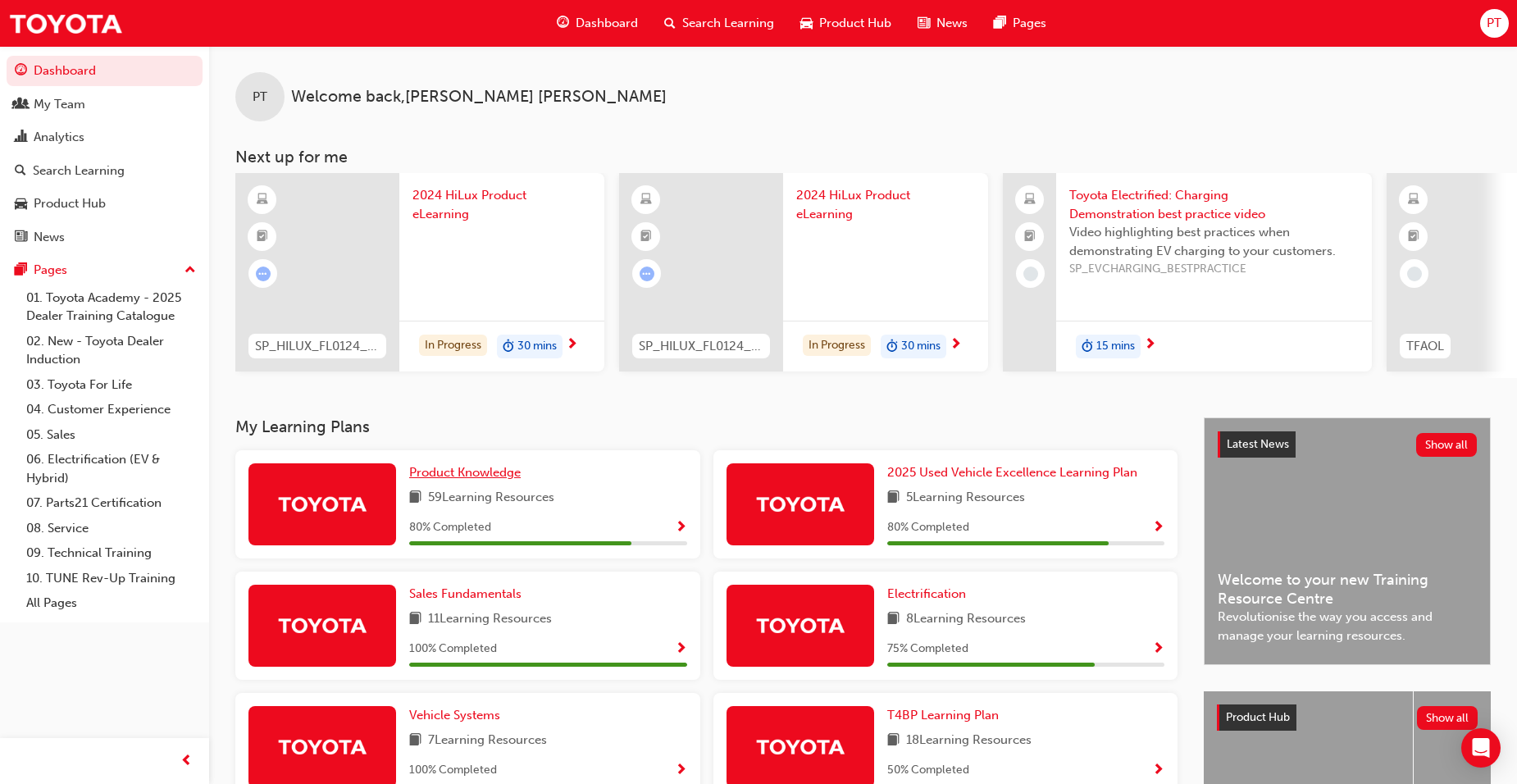
click at [509, 474] on span "Product Knowledge" at bounding box center [465, 472] width 111 height 15
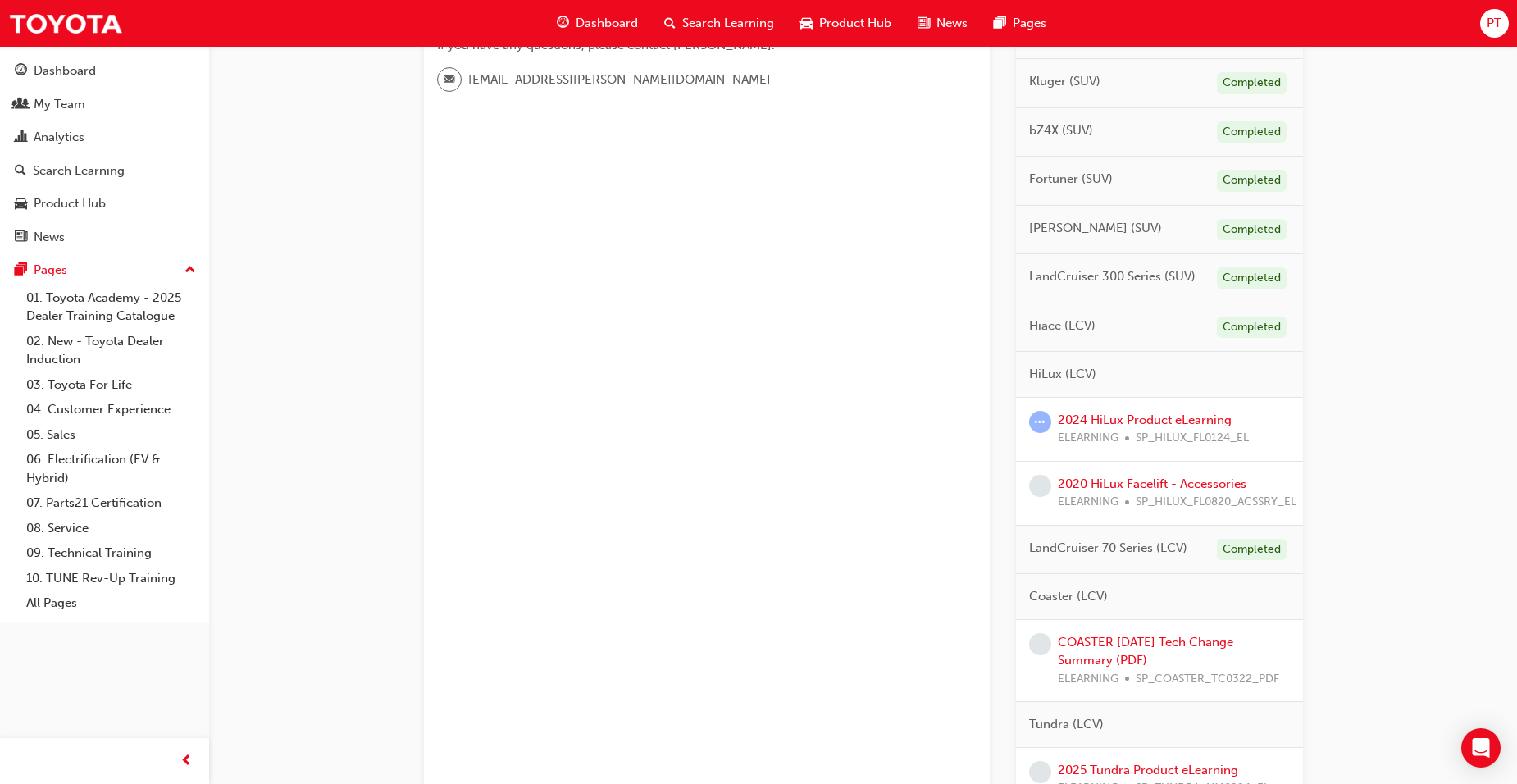
scroll to position [492, 0]
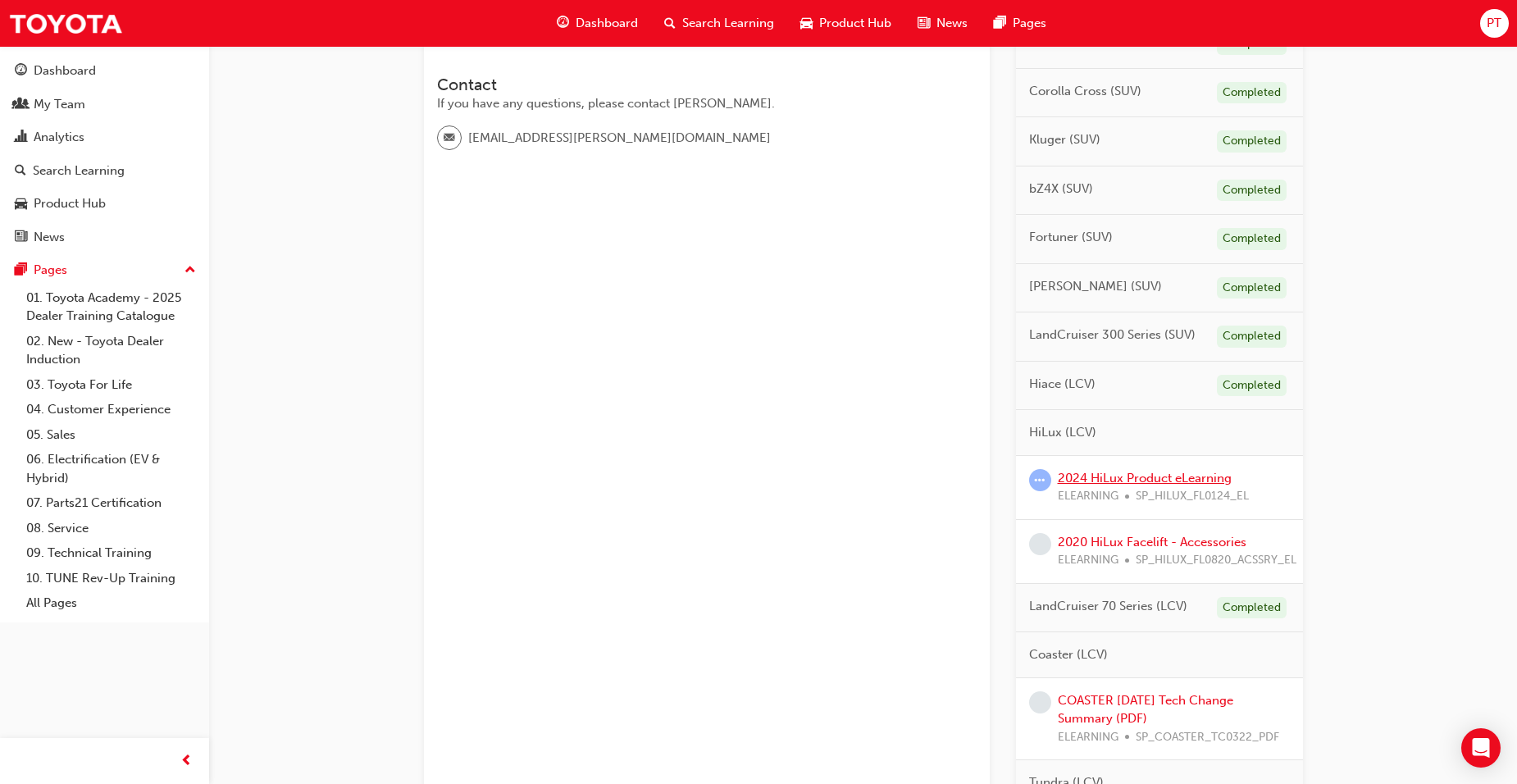
click at [1115, 477] on link "2024 HiLux Product eLearning" at bounding box center [1144, 478] width 174 height 15
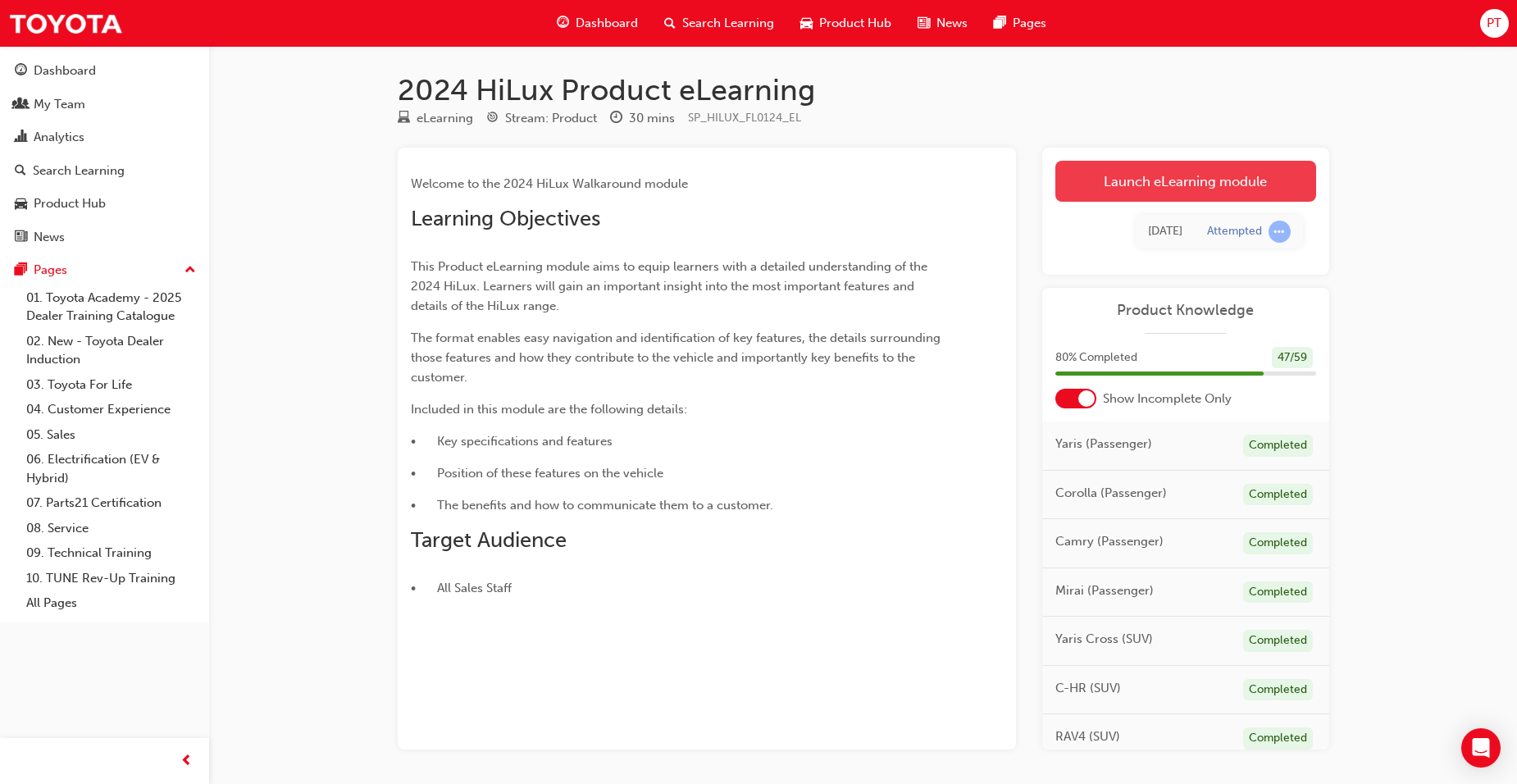
click at [1166, 172] on link "Launch eLearning module" at bounding box center [1185, 181] width 260 height 41
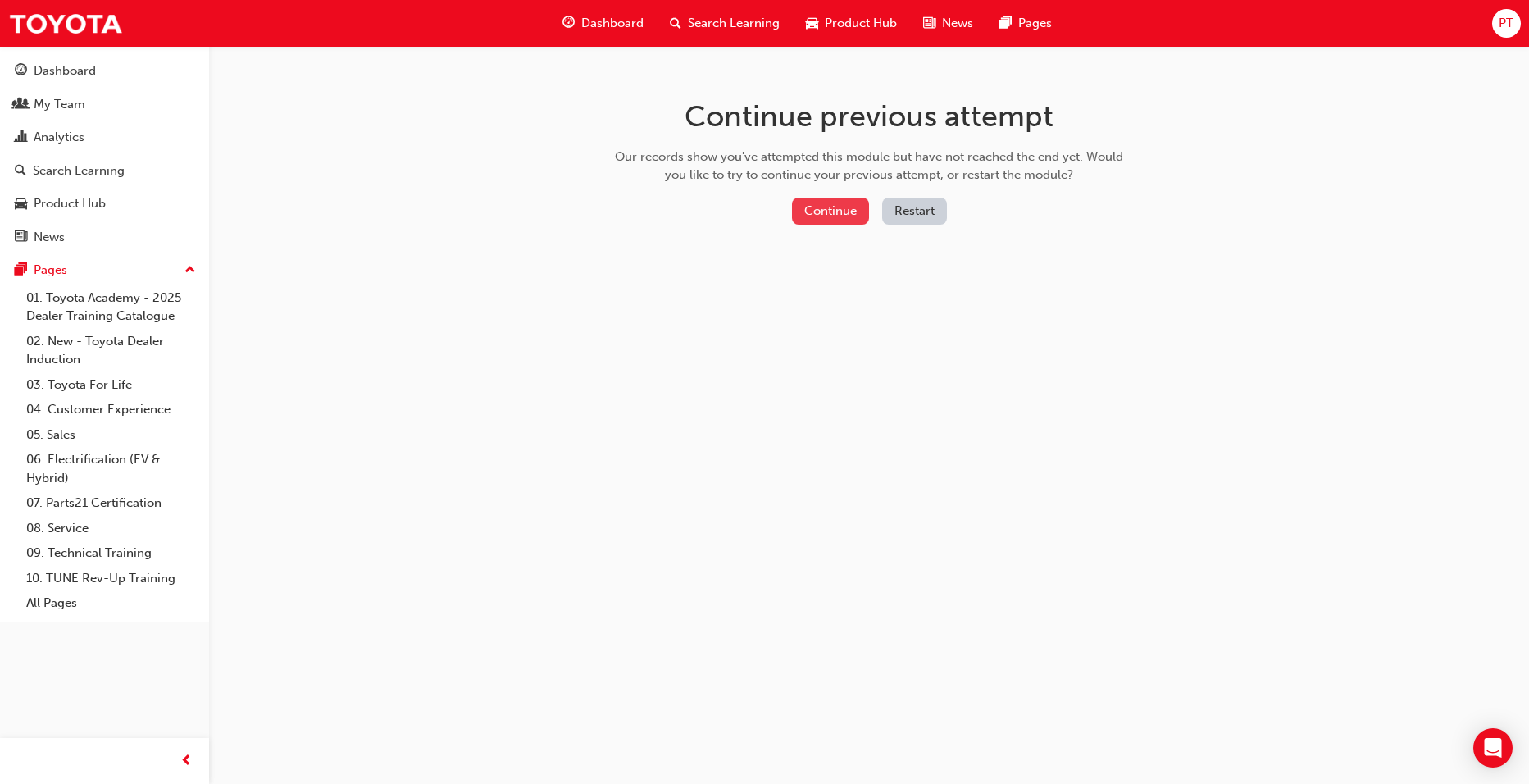
click at [833, 209] on button "Continue" at bounding box center [831, 211] width 77 height 27
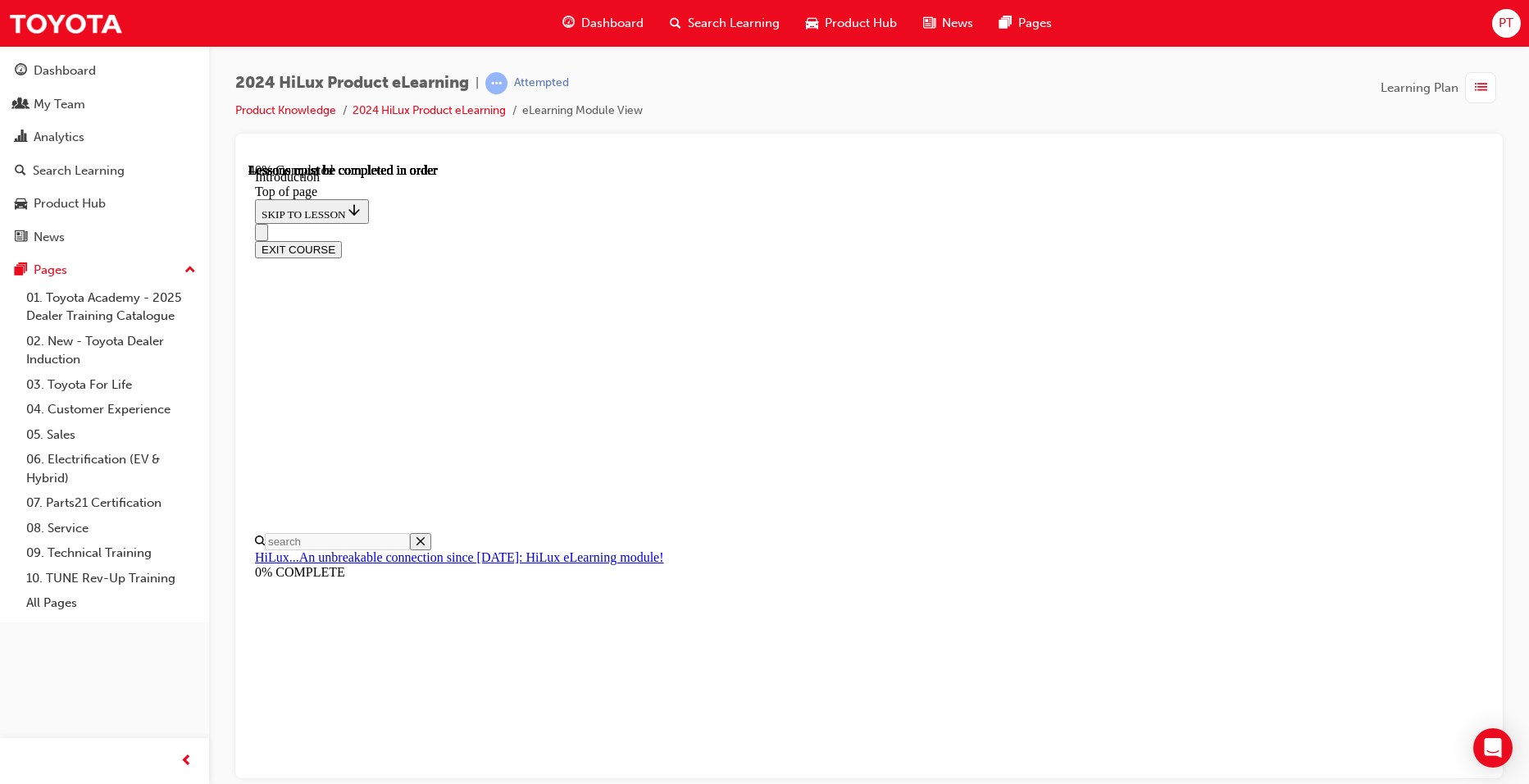
scroll to position [706, 0]
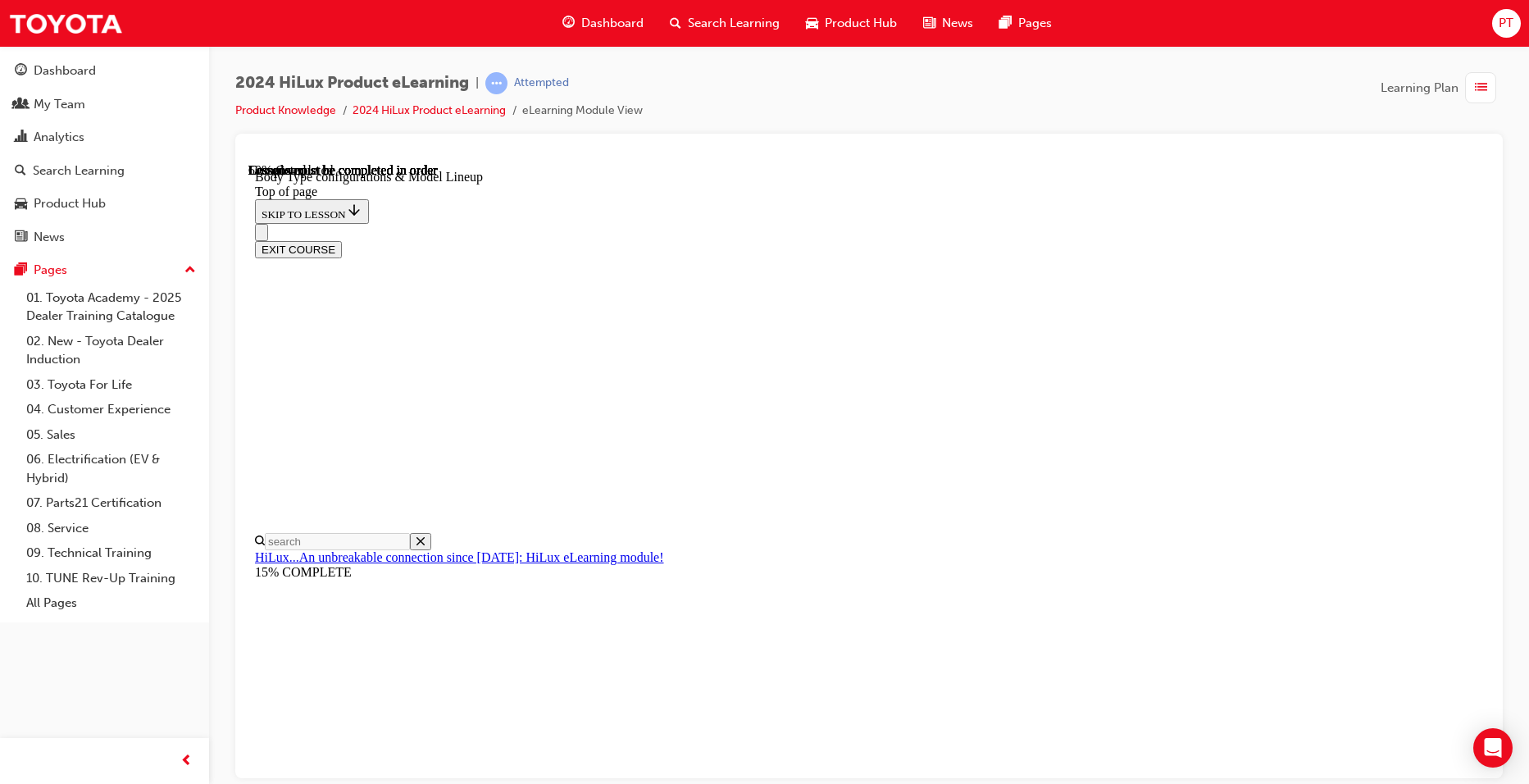
scroll to position [461, 0]
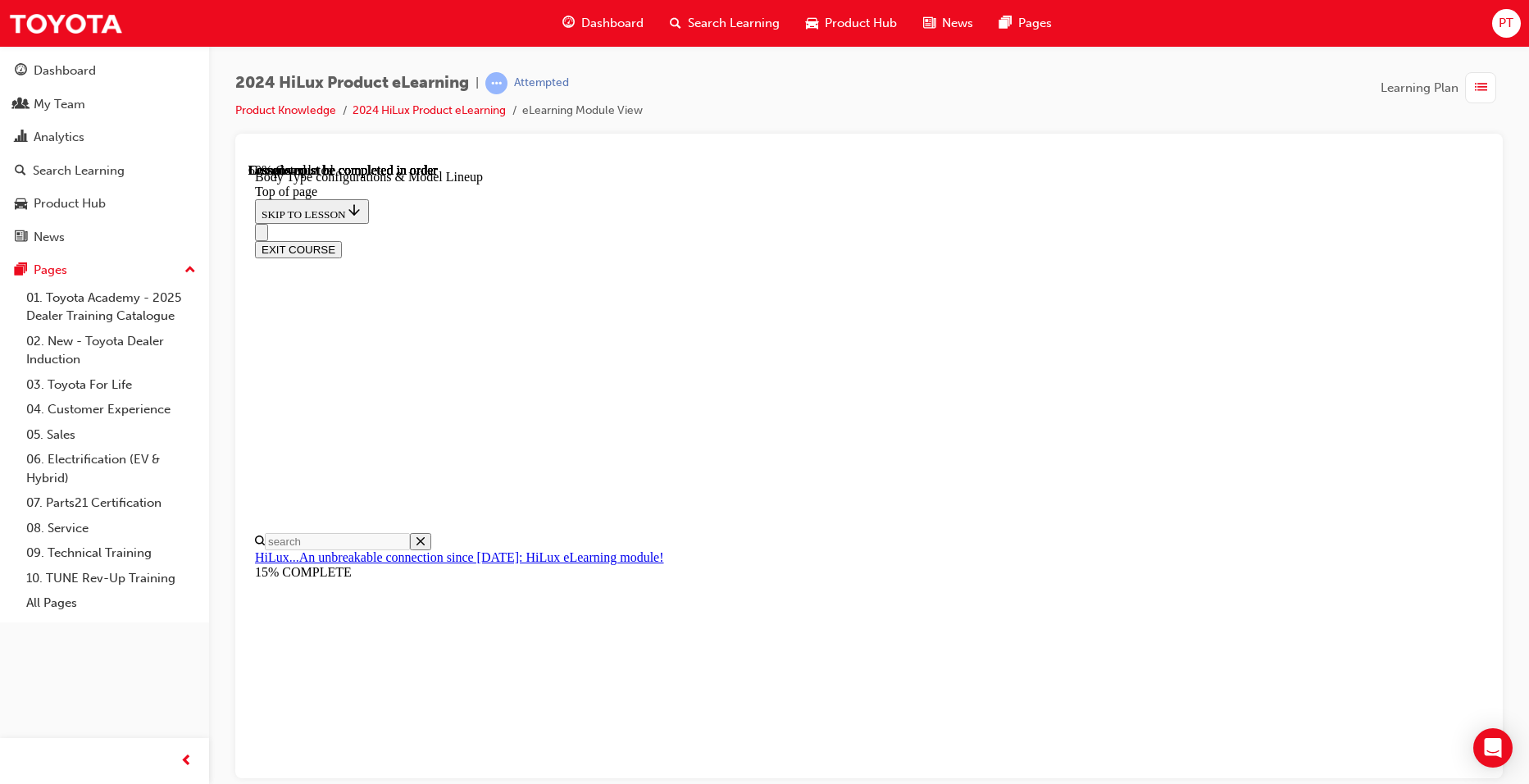
scroll to position [0, 380]
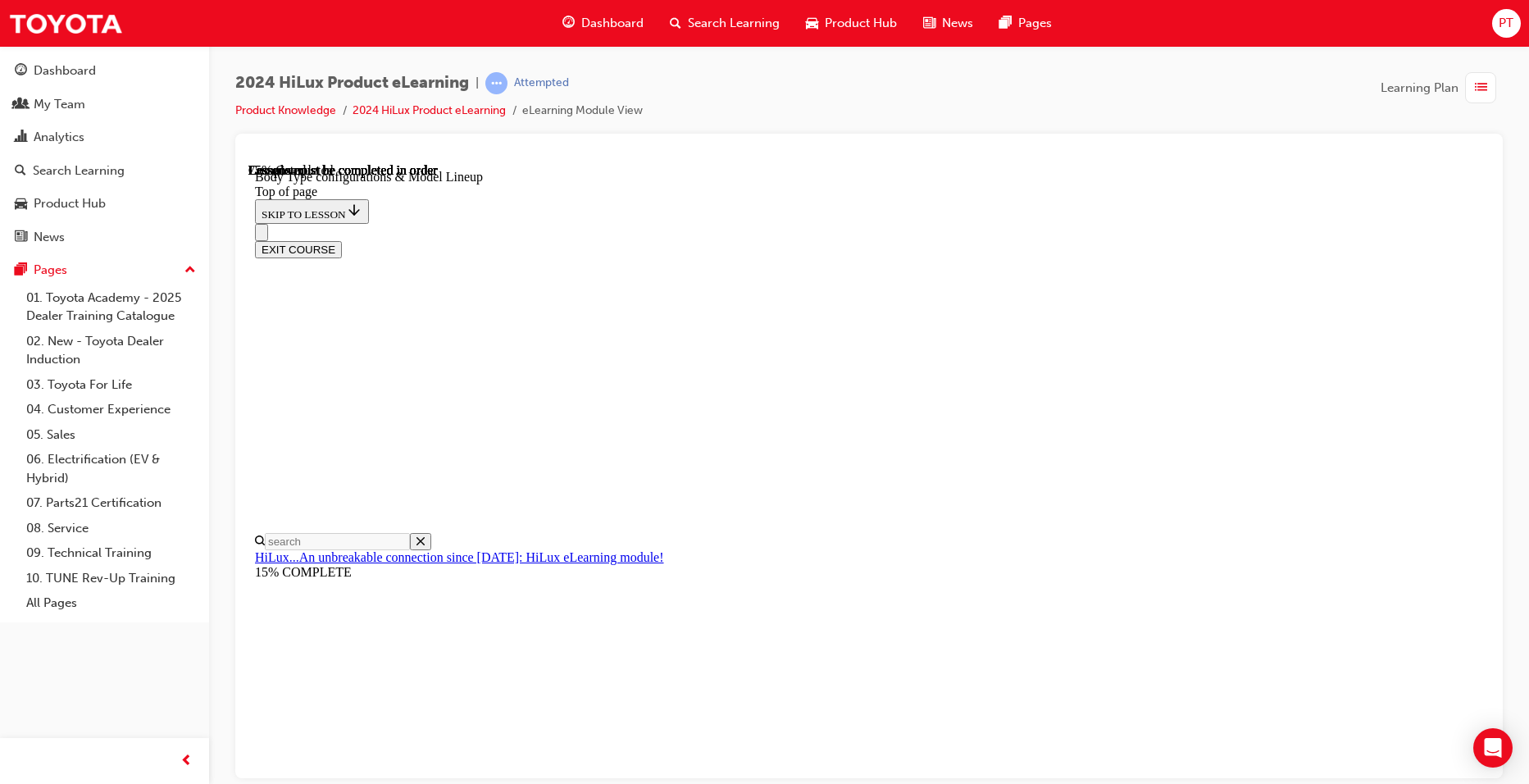
scroll to position [1144, 0]
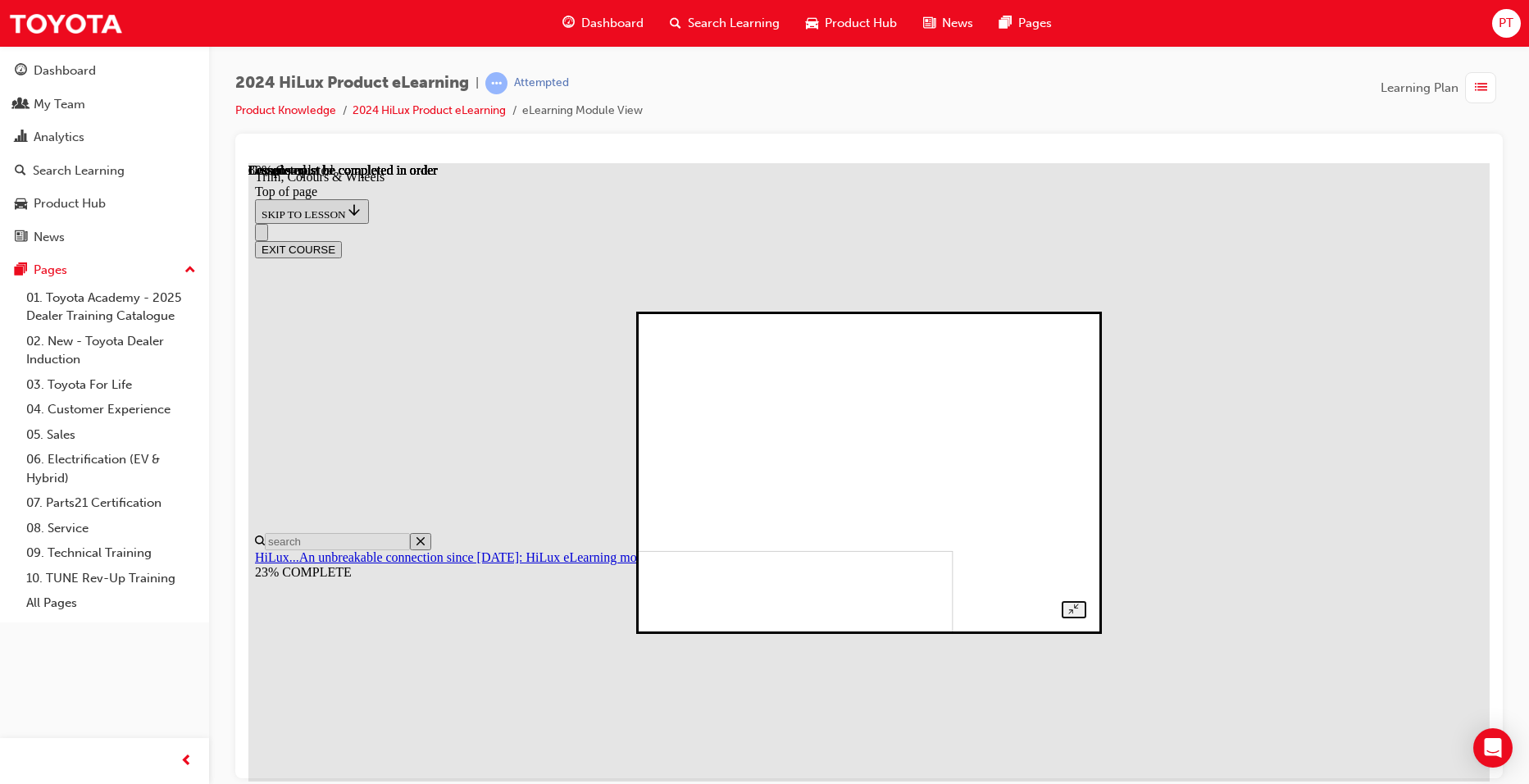
click at [846, 549] on img at bounding box center [749, 692] width 410 height 286
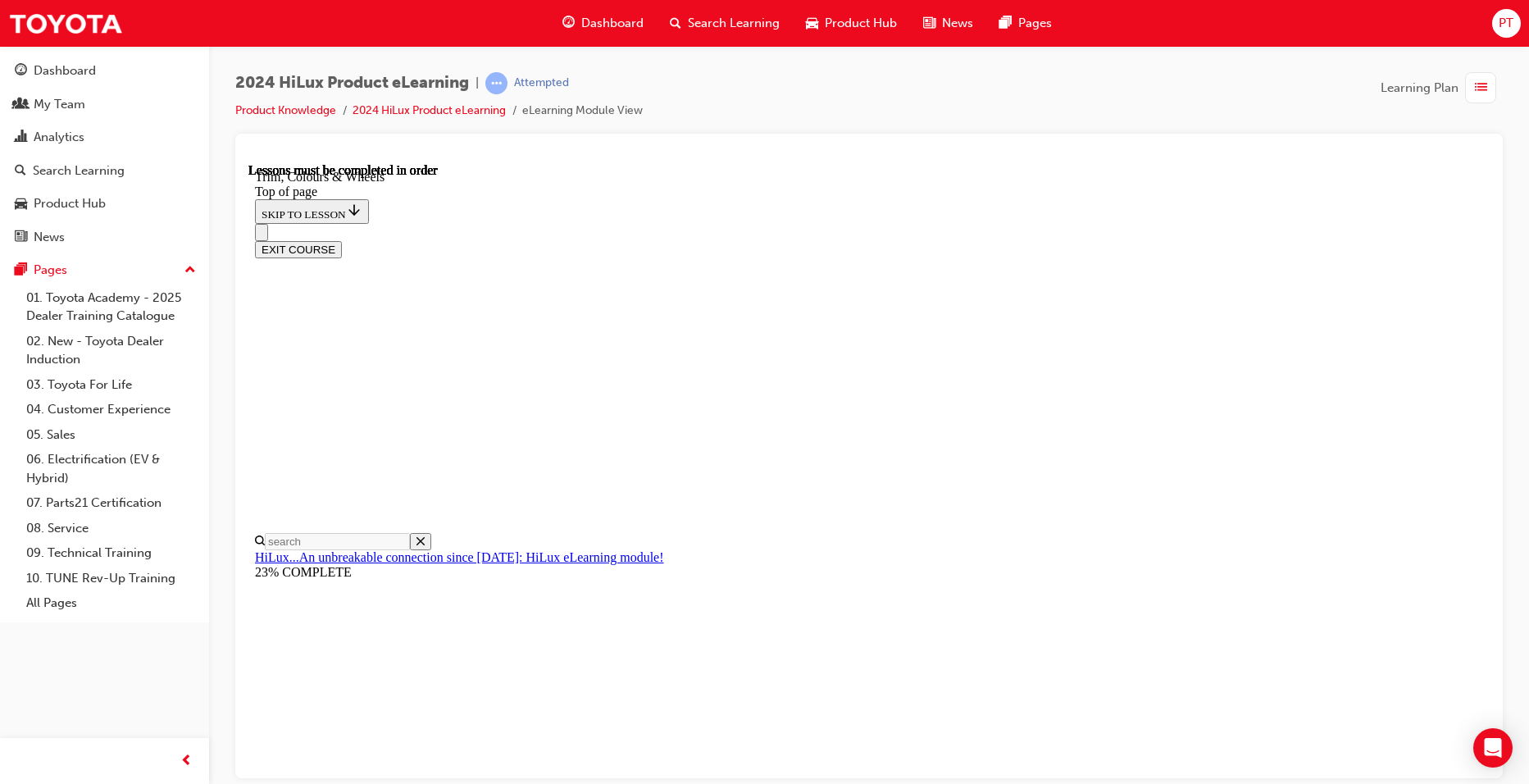
scroll to position [2101, 0]
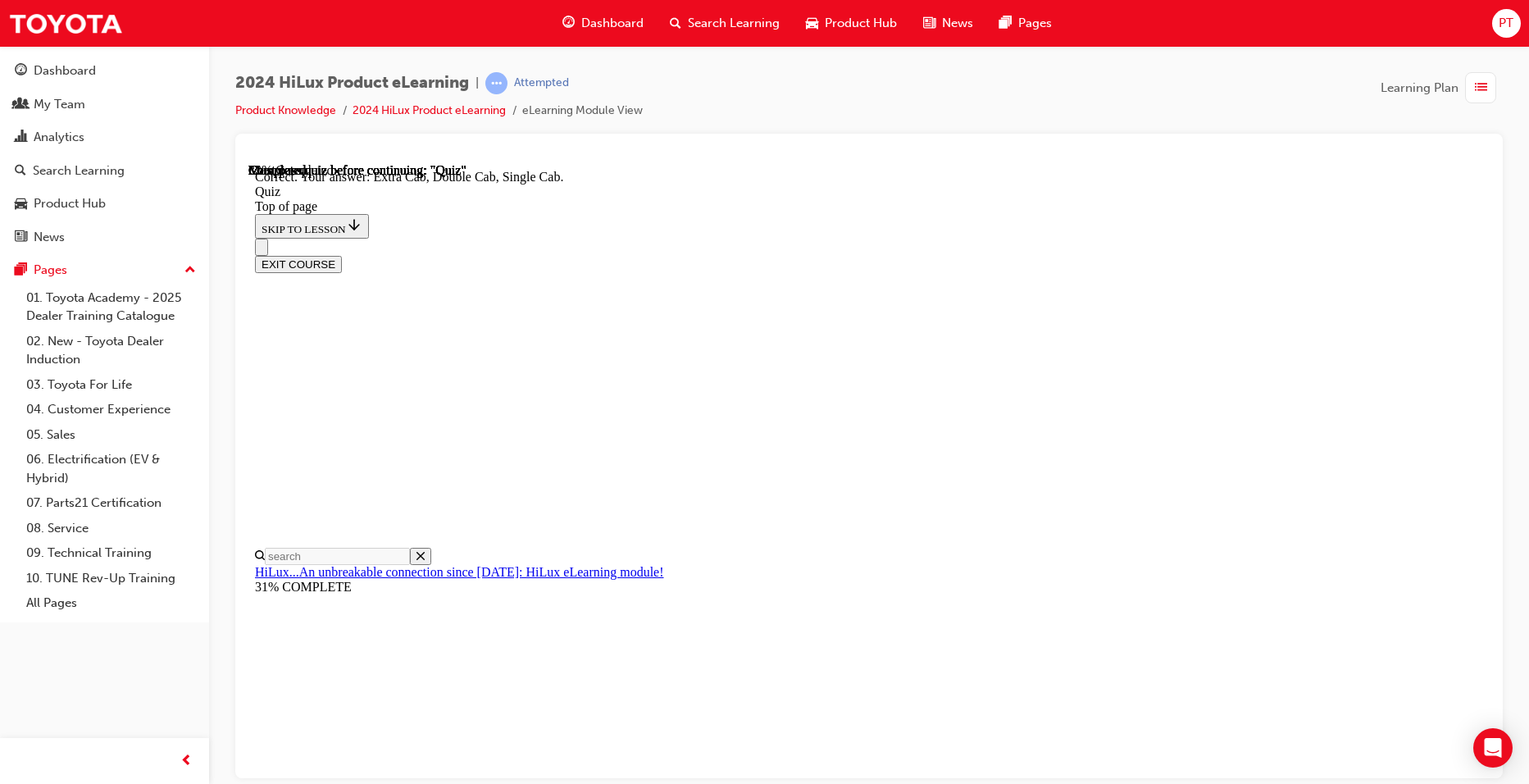
scroll to position [387, 0]
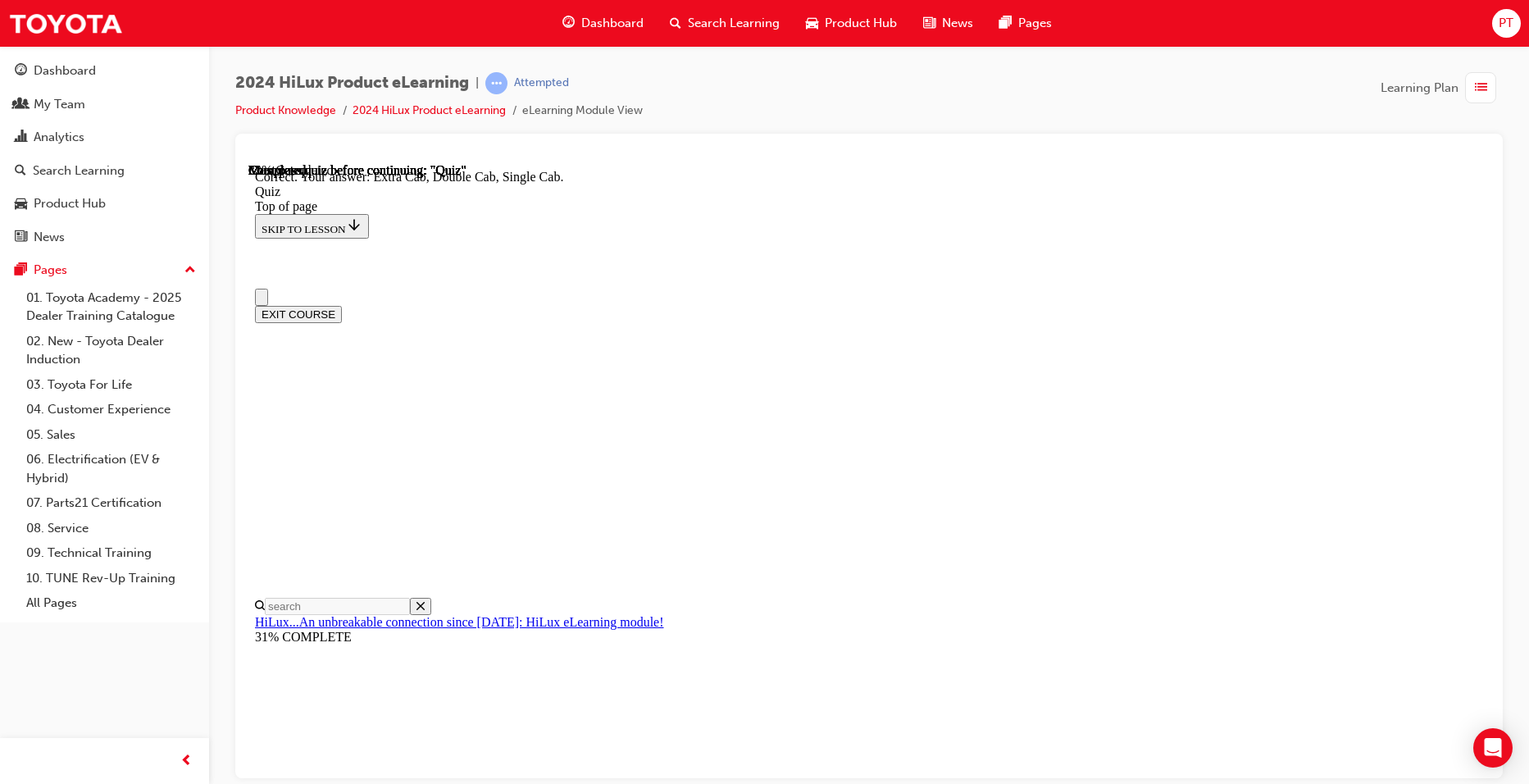
scroll to position [82, 0]
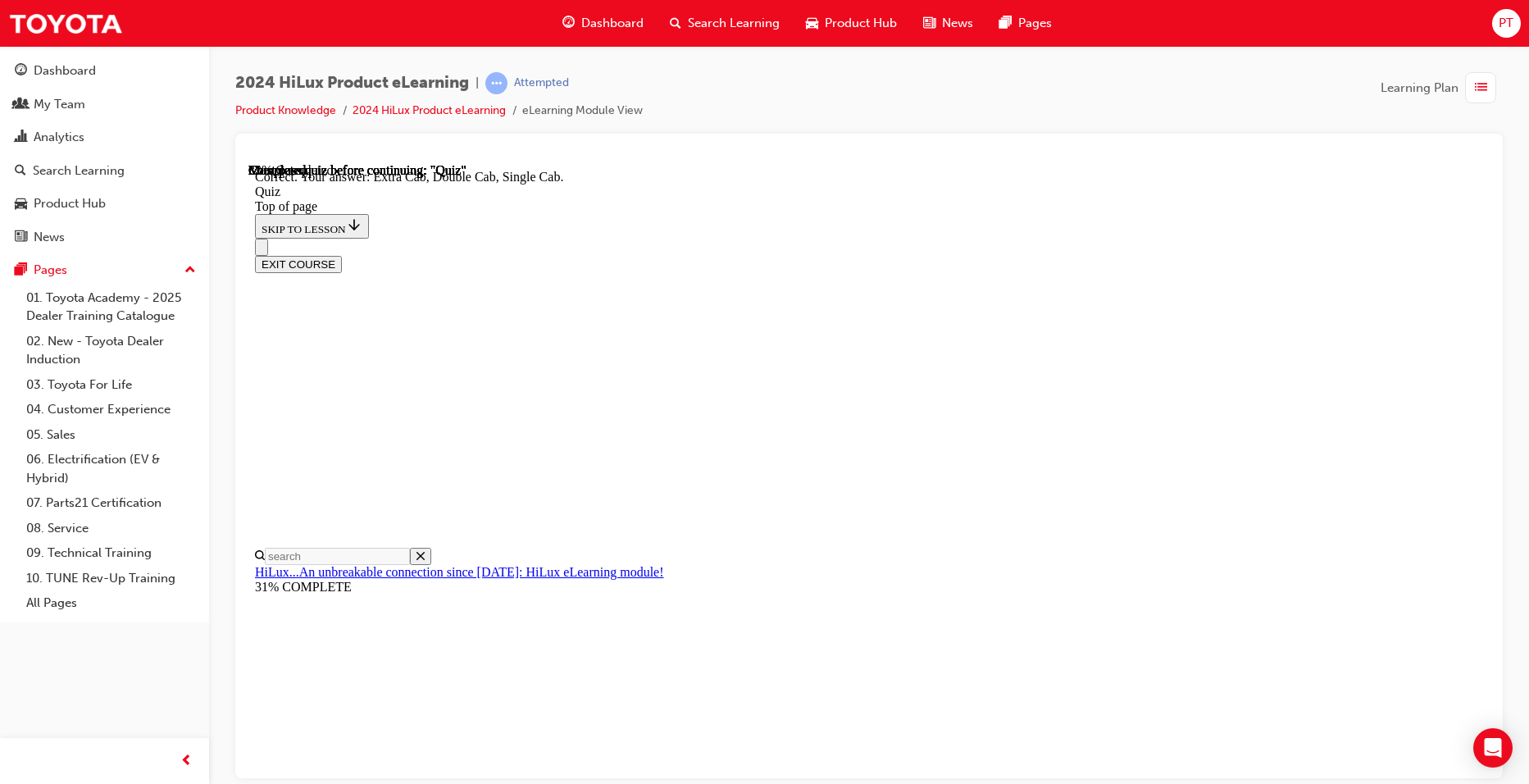
drag, startPoint x: 722, startPoint y: 512, endPoint x: 783, endPoint y: 539, distance: 66.7
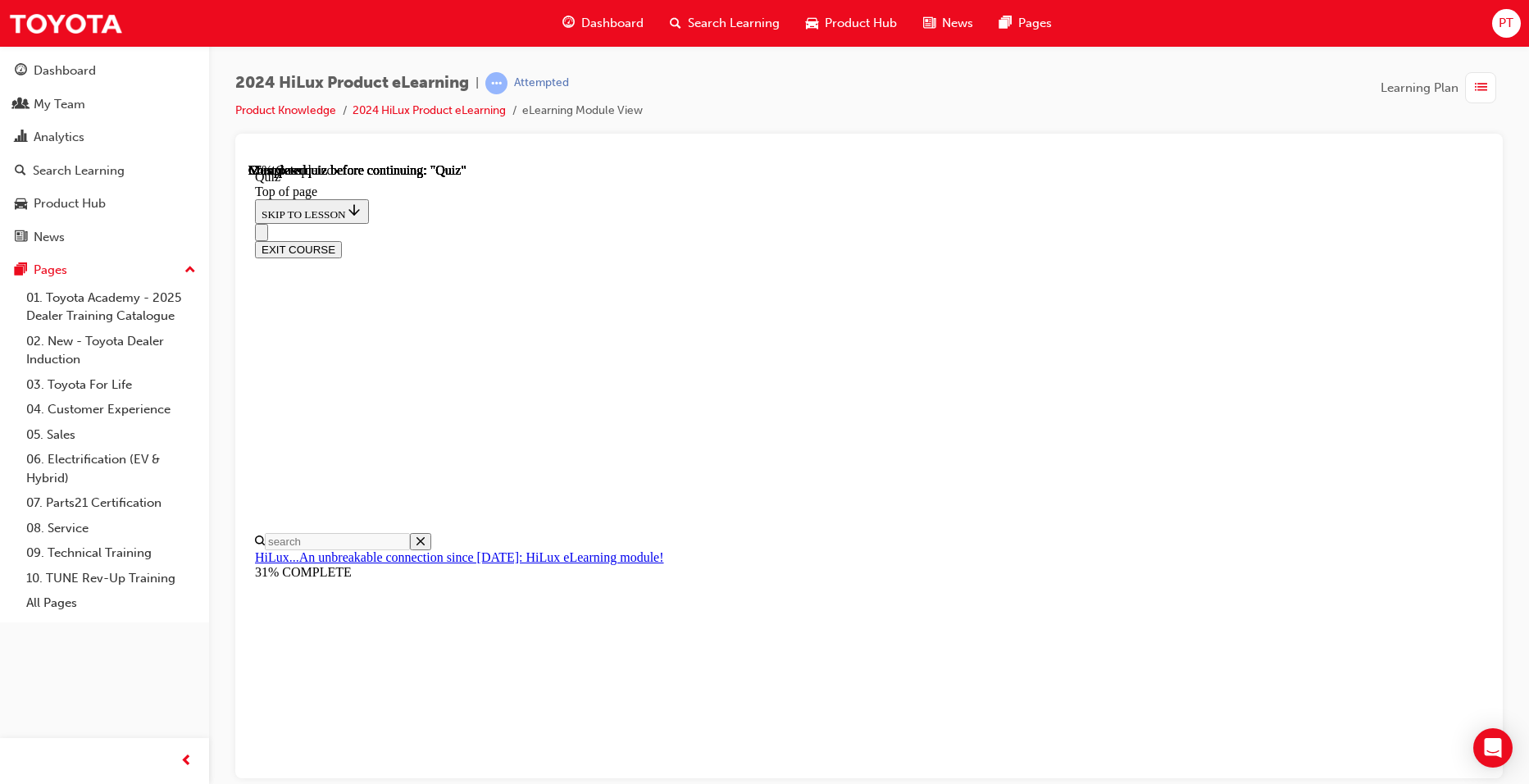
scroll to position [164, 0]
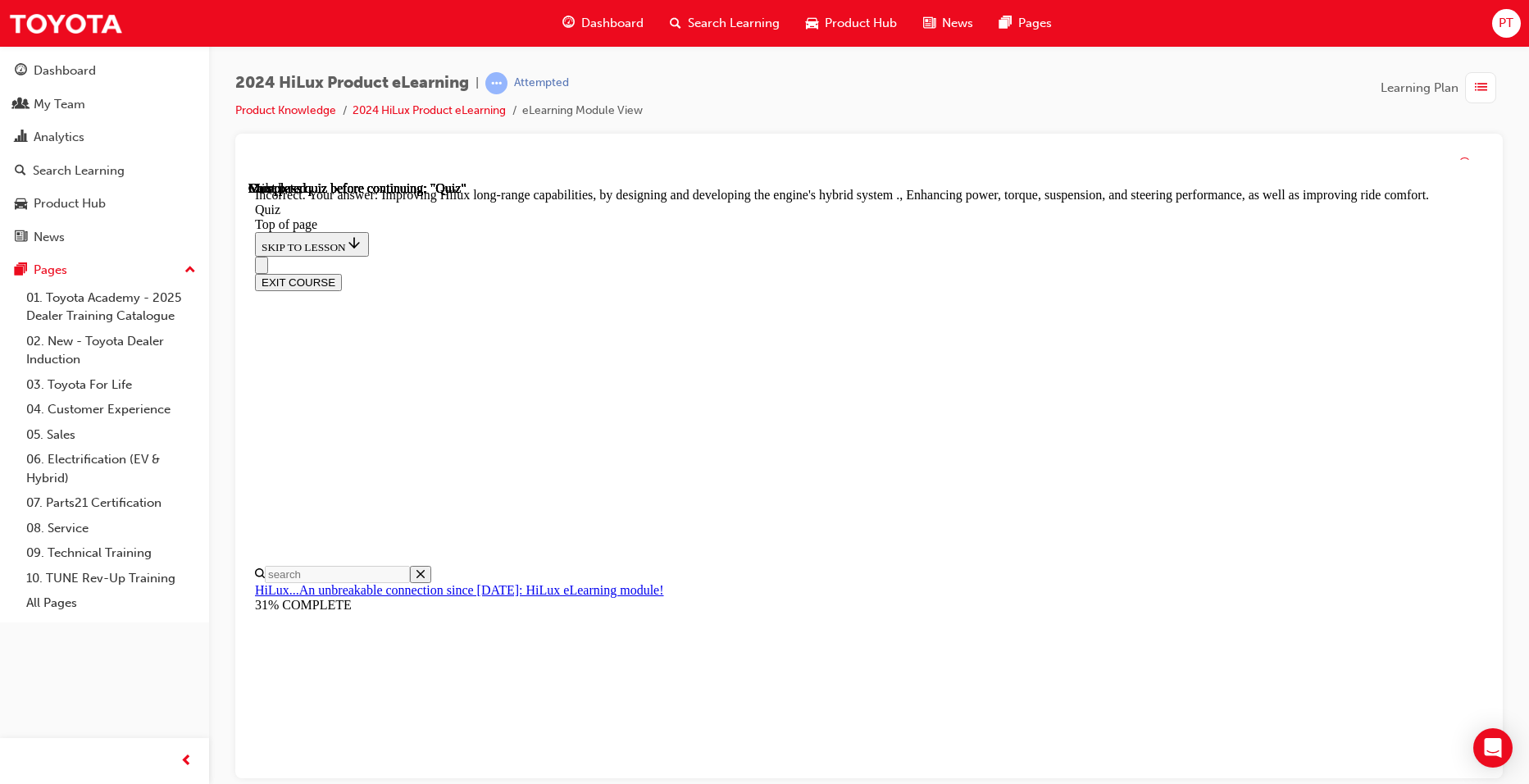
scroll to position [343, 0]
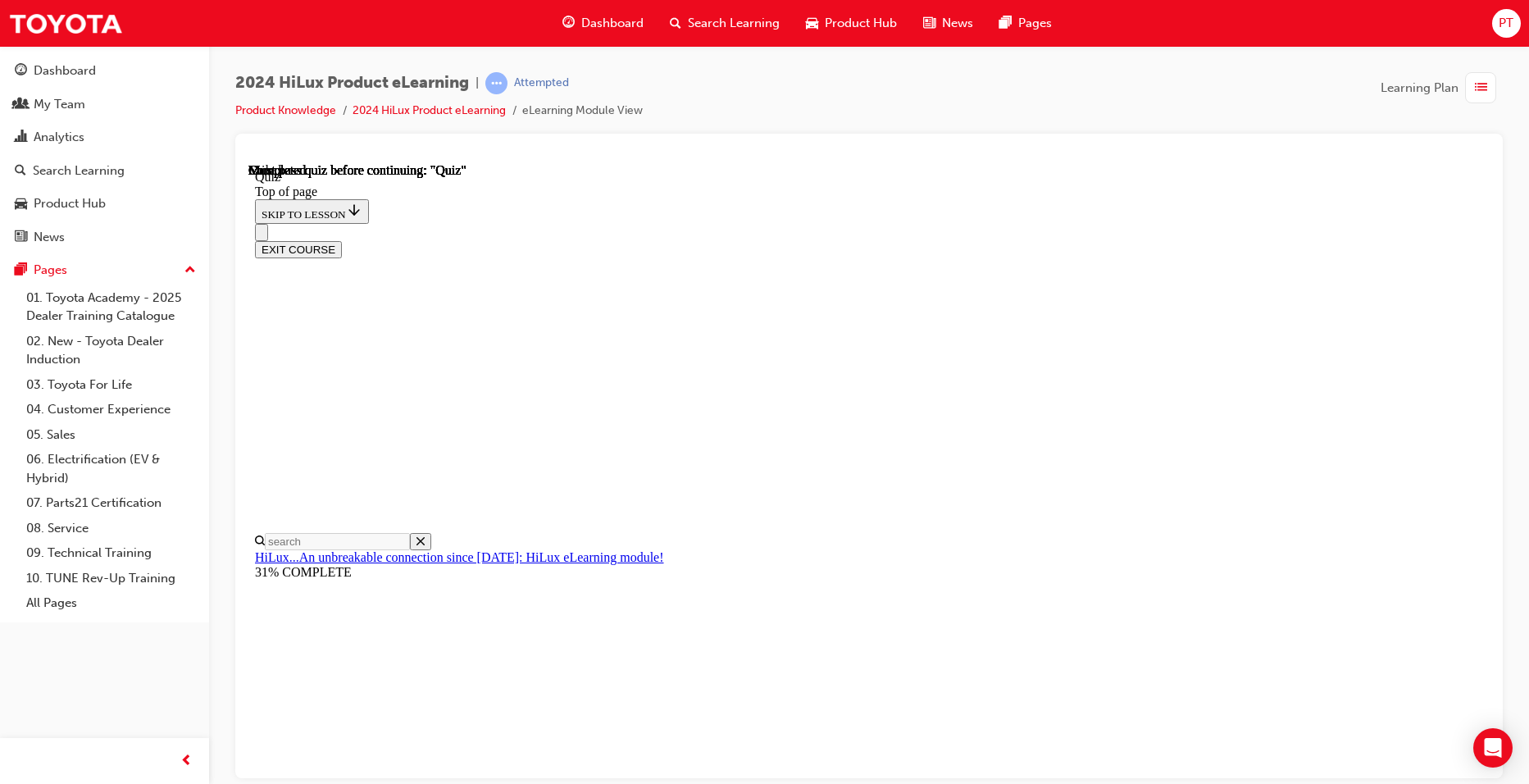
scroll to position [272, 0]
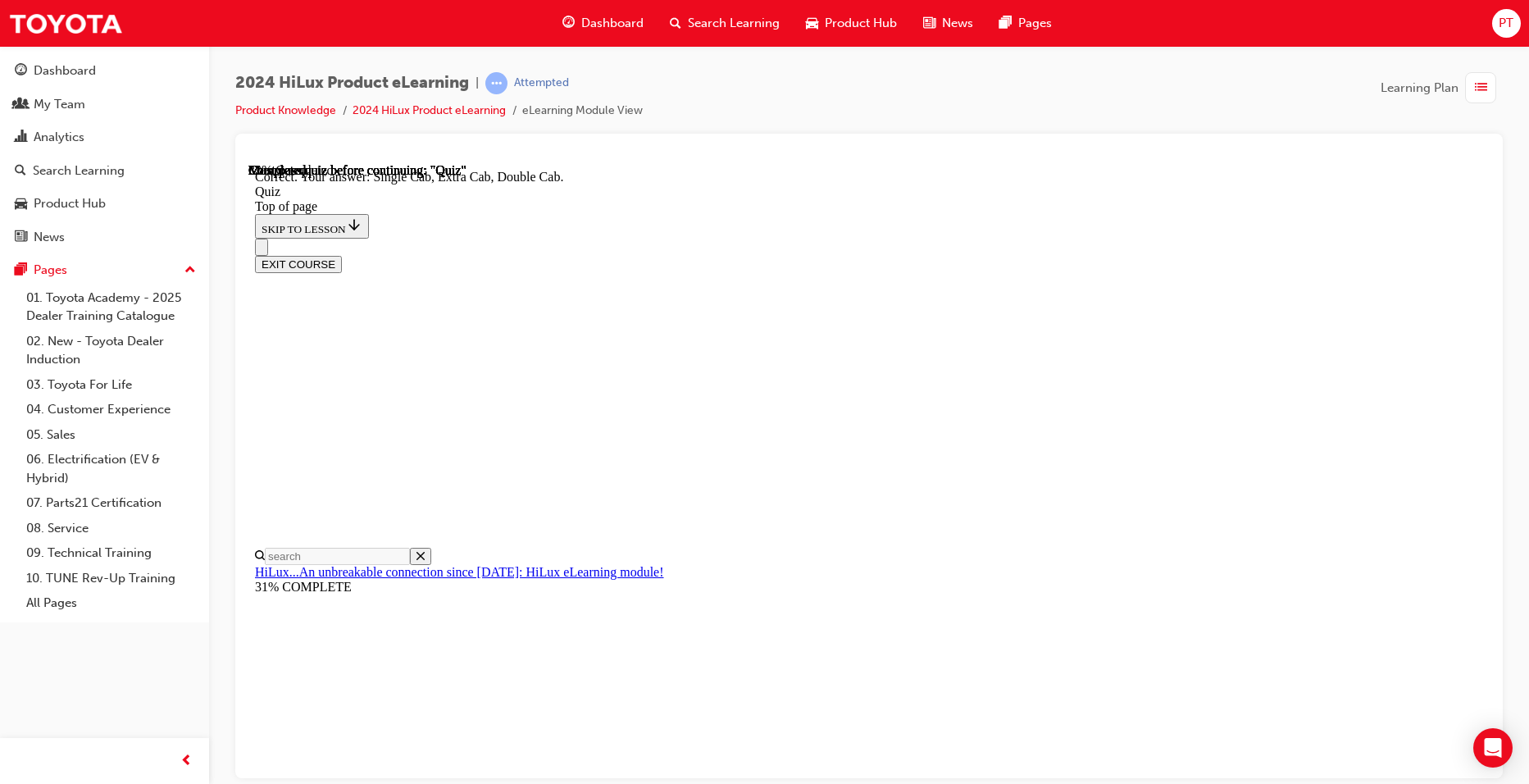
scroll to position [387, 0]
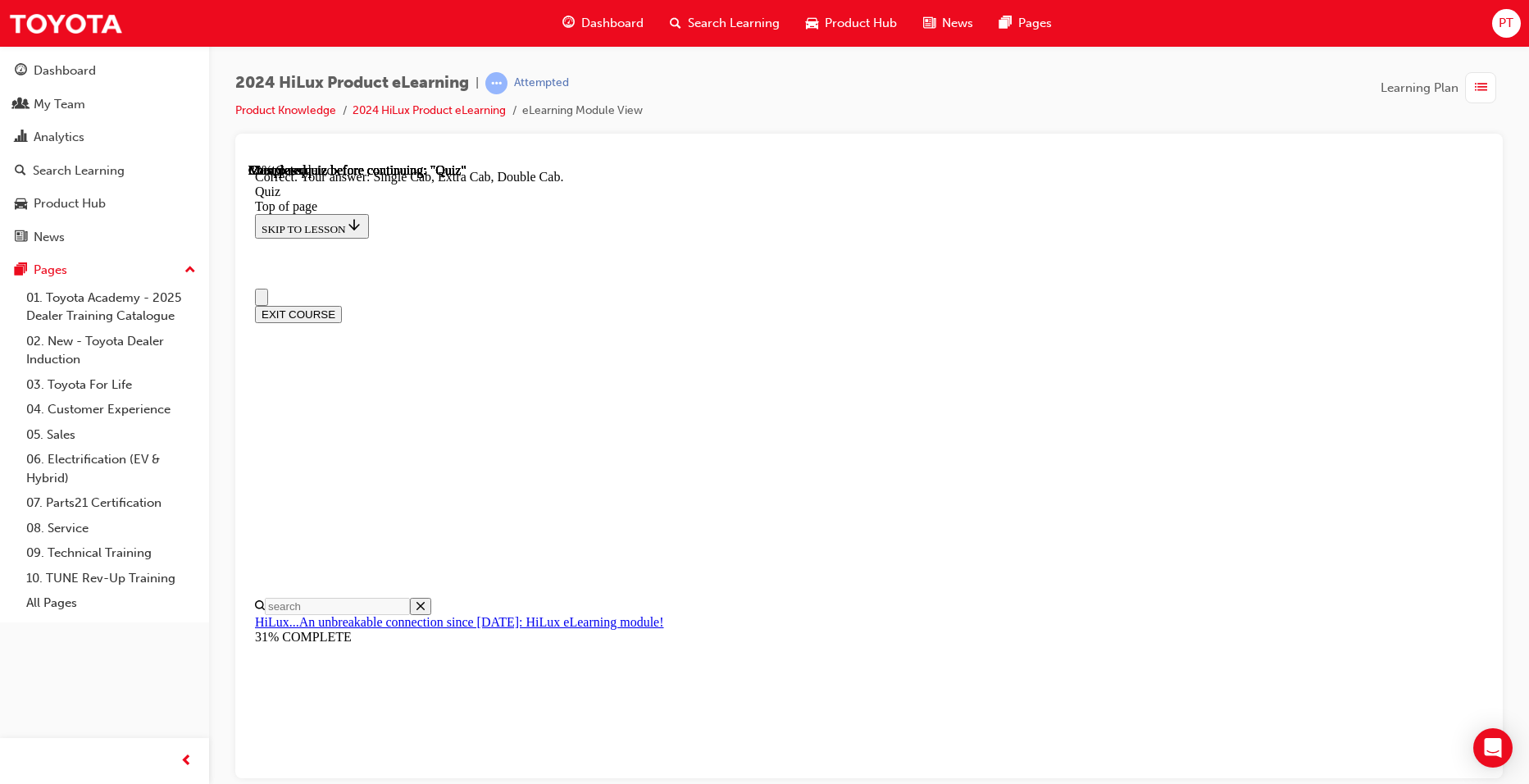
scroll to position [0, 0]
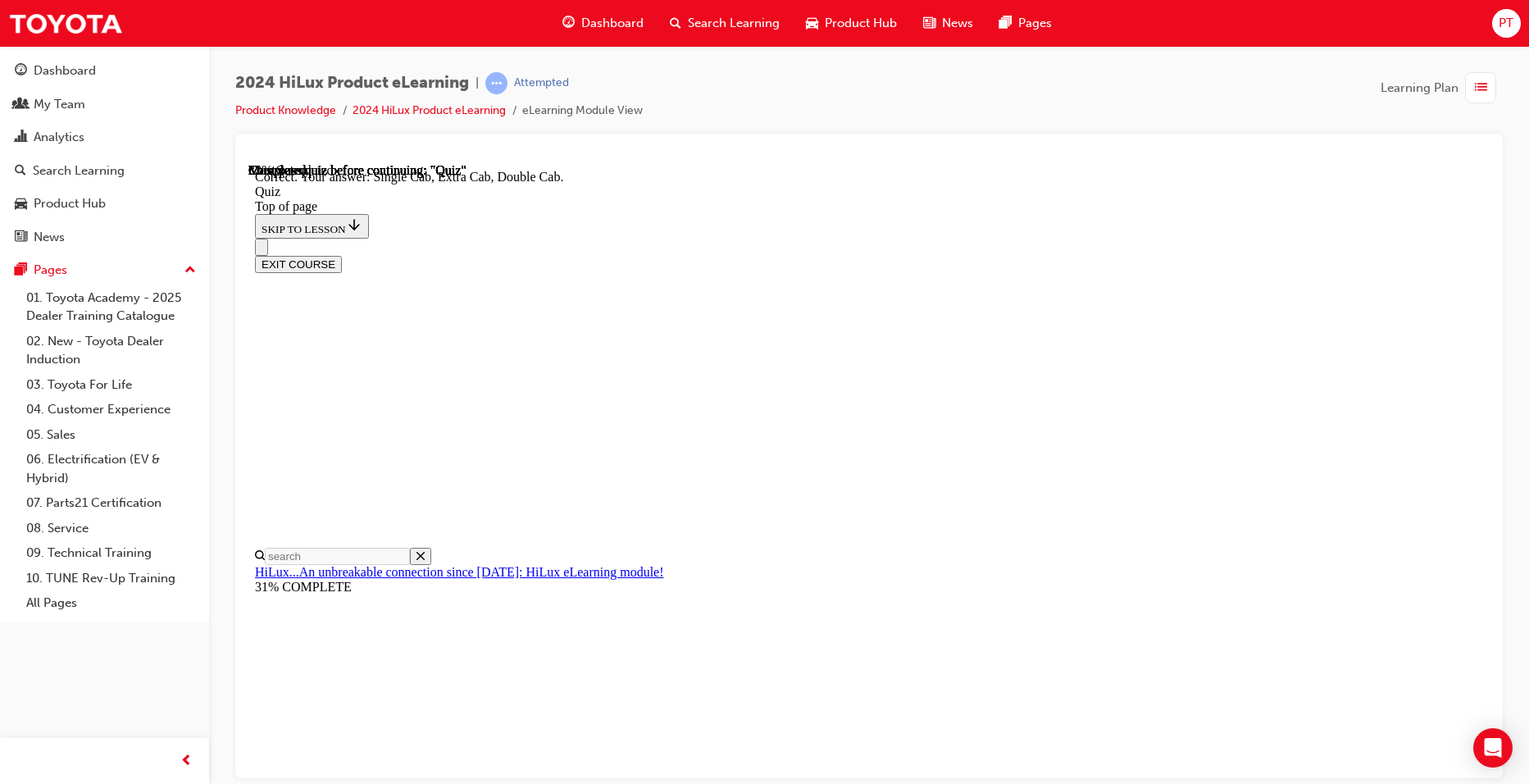
scroll to position [214, 0]
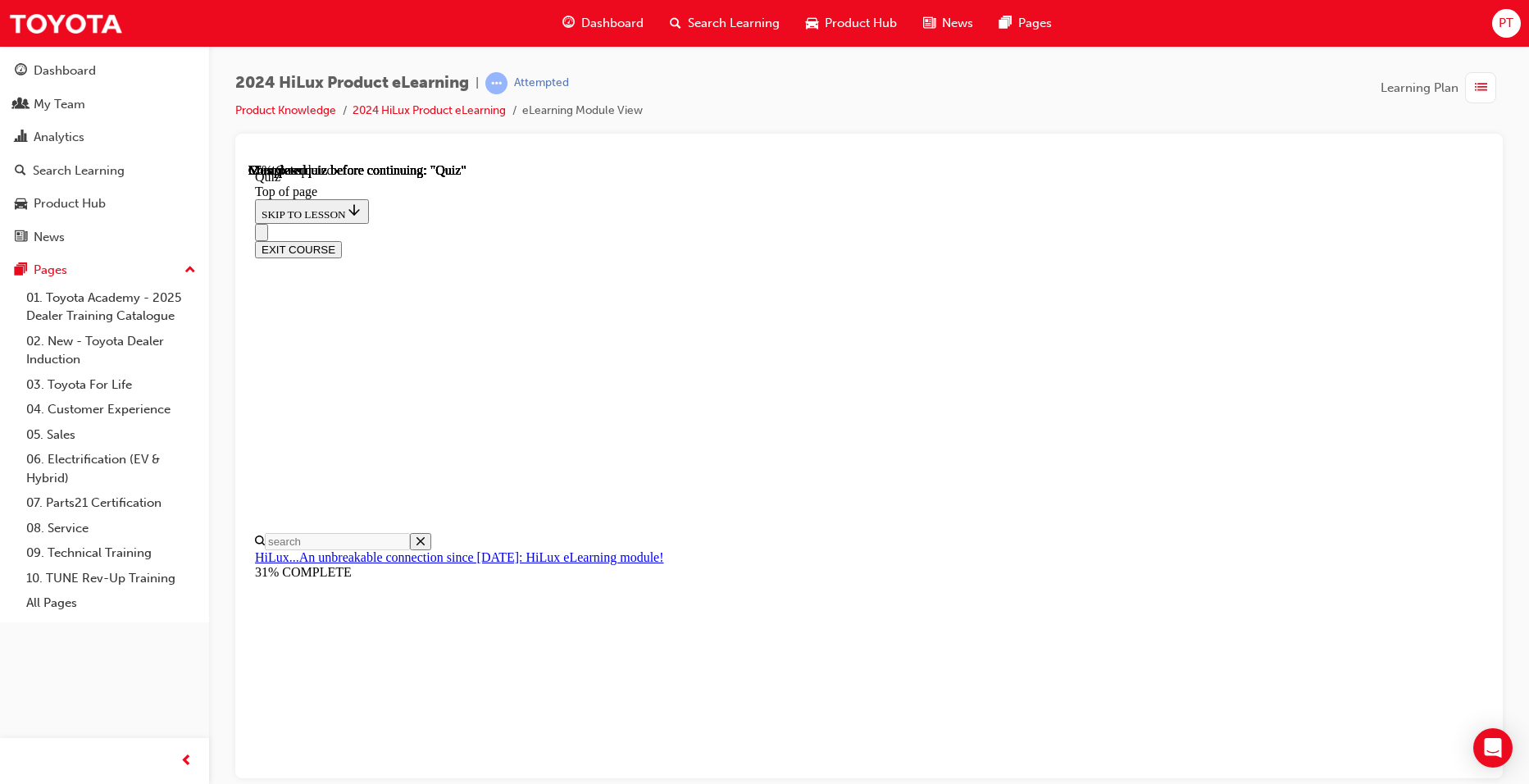
scroll to position [164, 0]
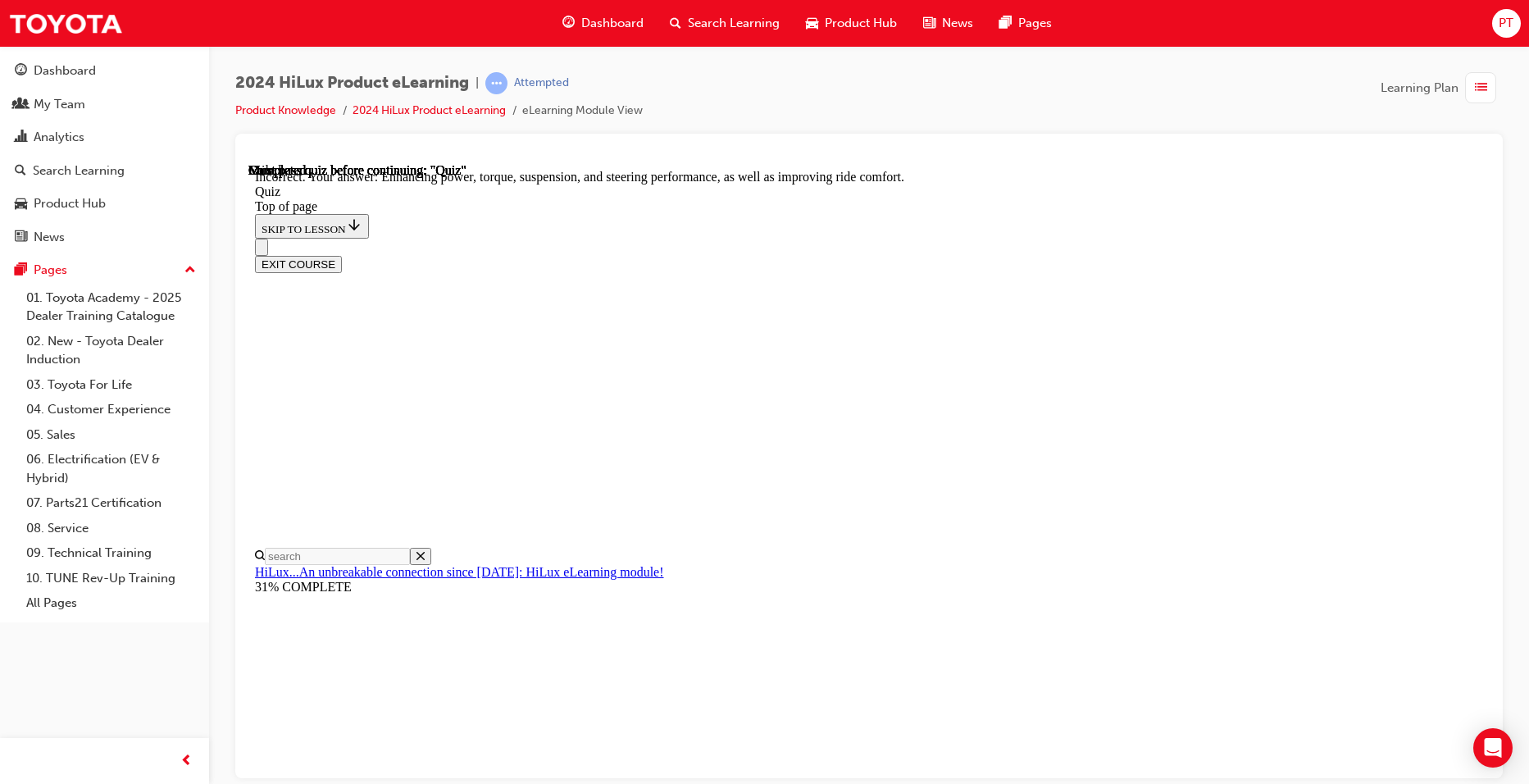
scroll to position [343, 0]
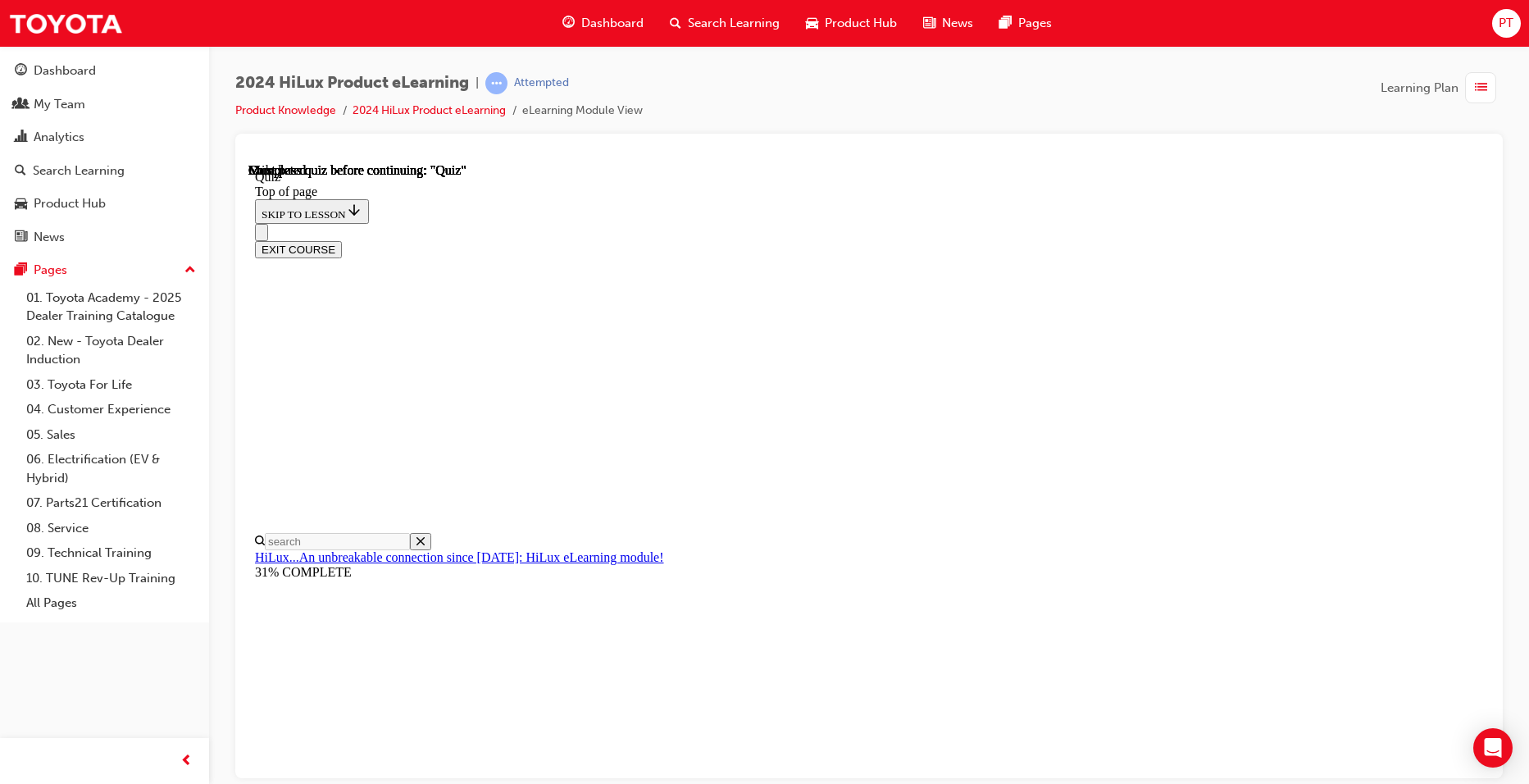
scroll to position [272, 0]
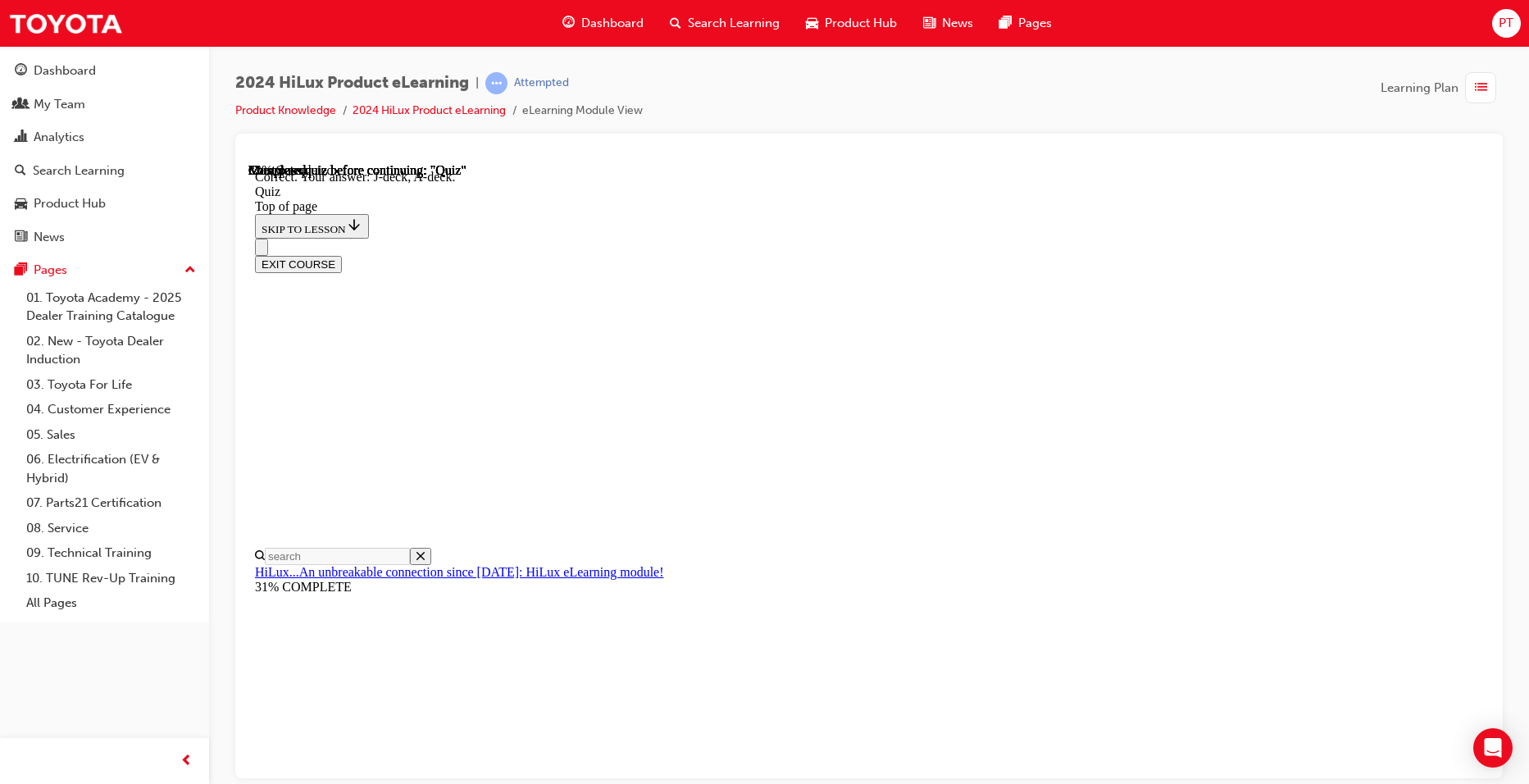
scroll to position [266, 0]
drag, startPoint x: 727, startPoint y: 617, endPoint x: 727, endPoint y: 669, distance: 52.0
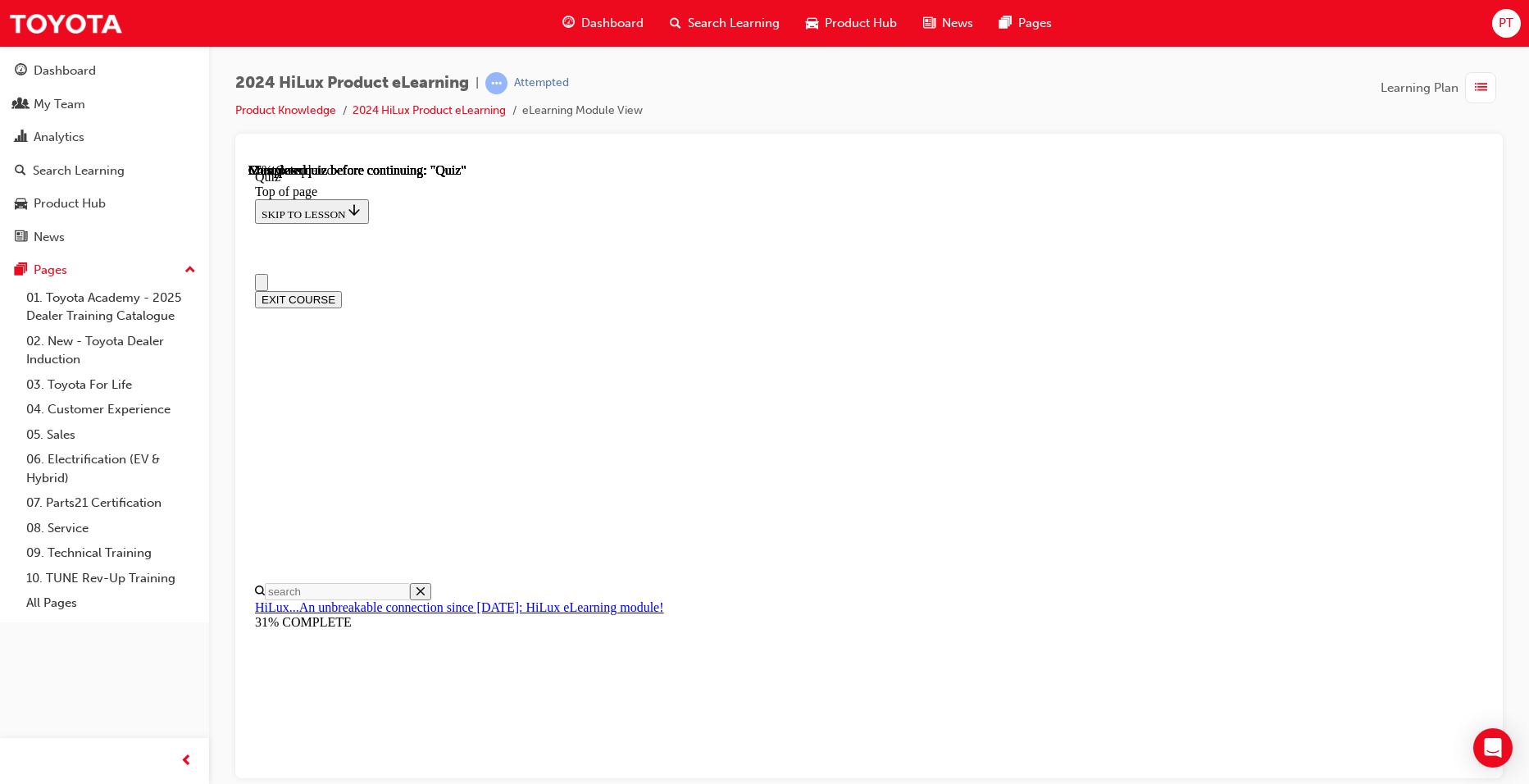
scroll to position [164, 0]
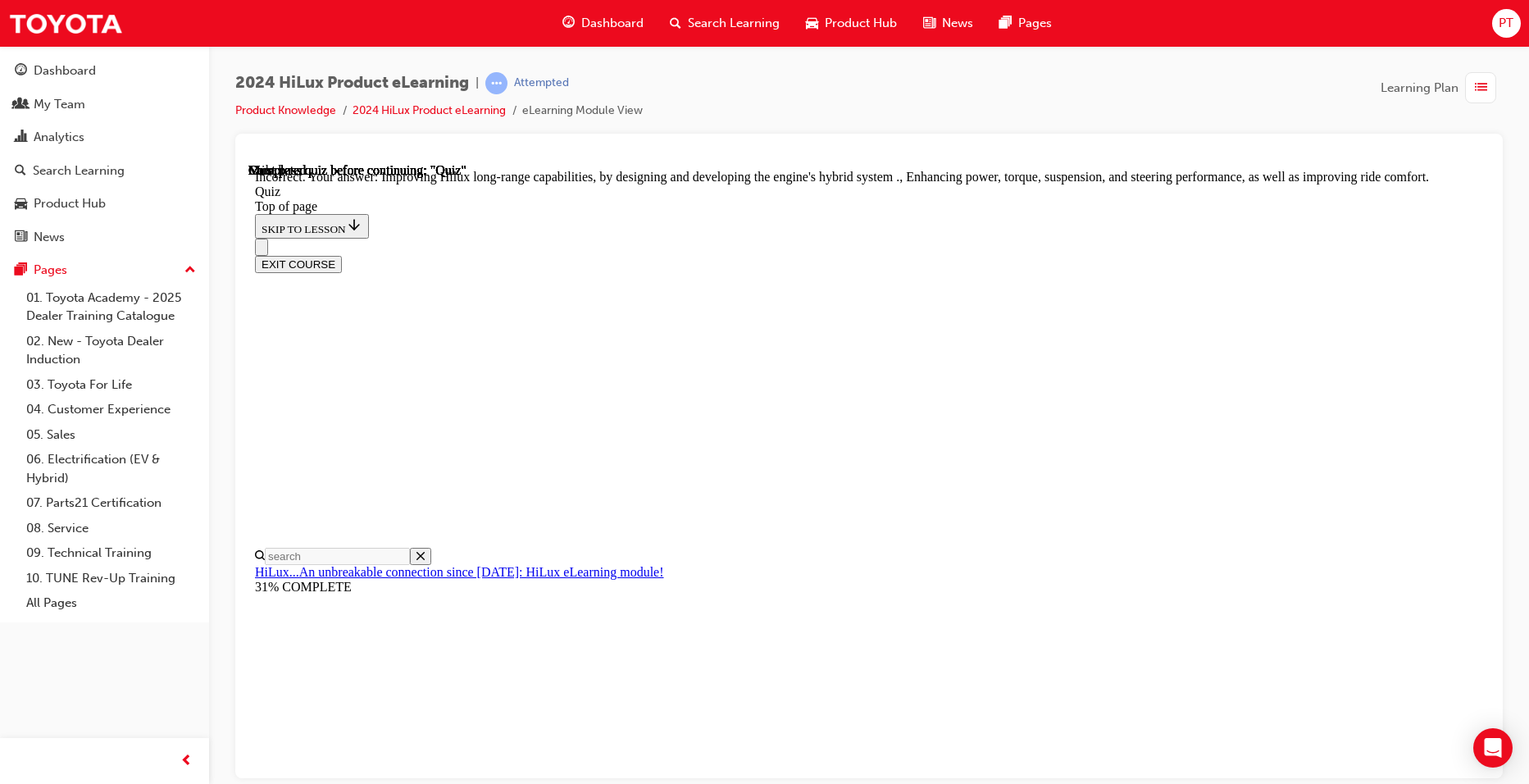
scroll to position [343, 0]
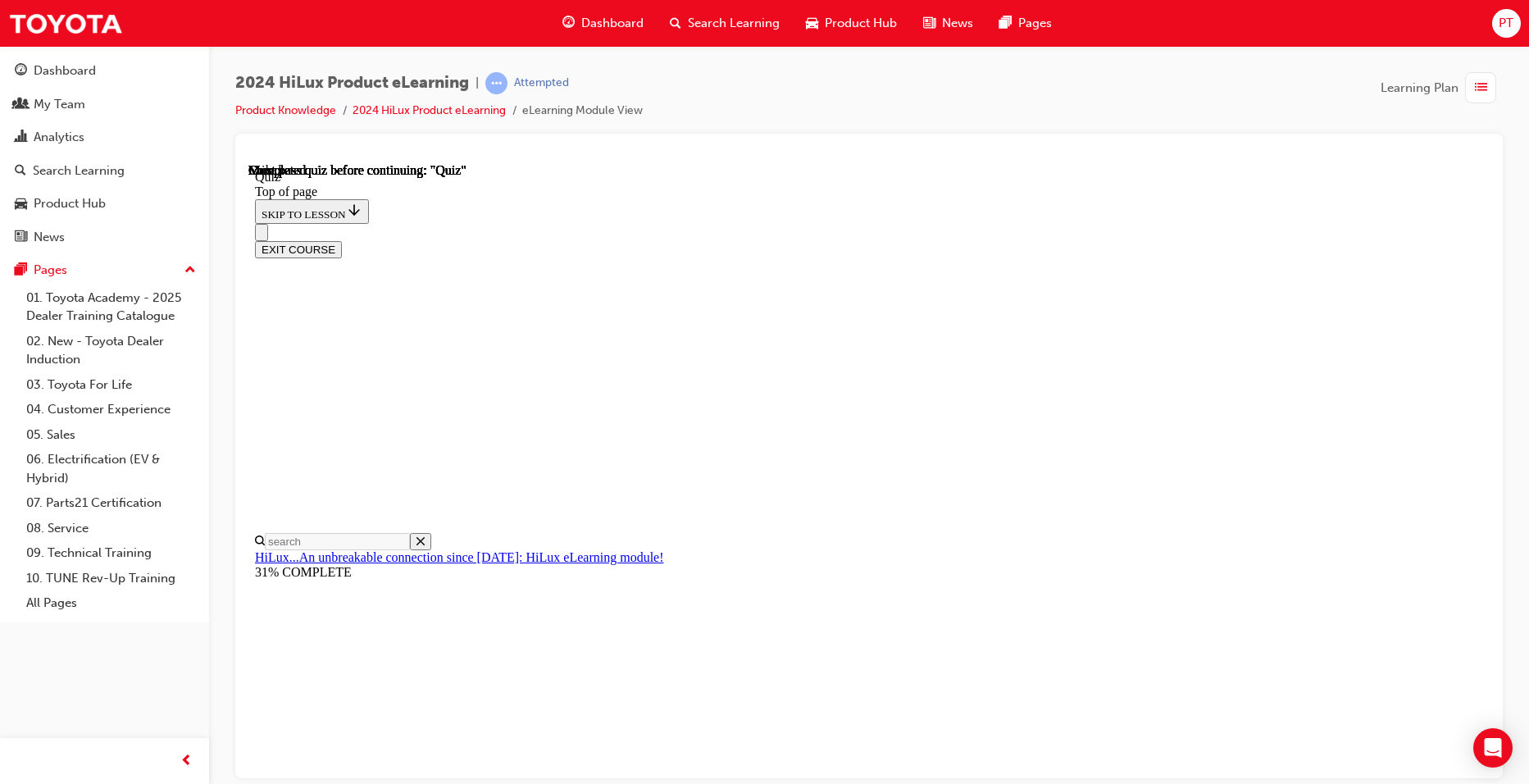
scroll to position [272, 0]
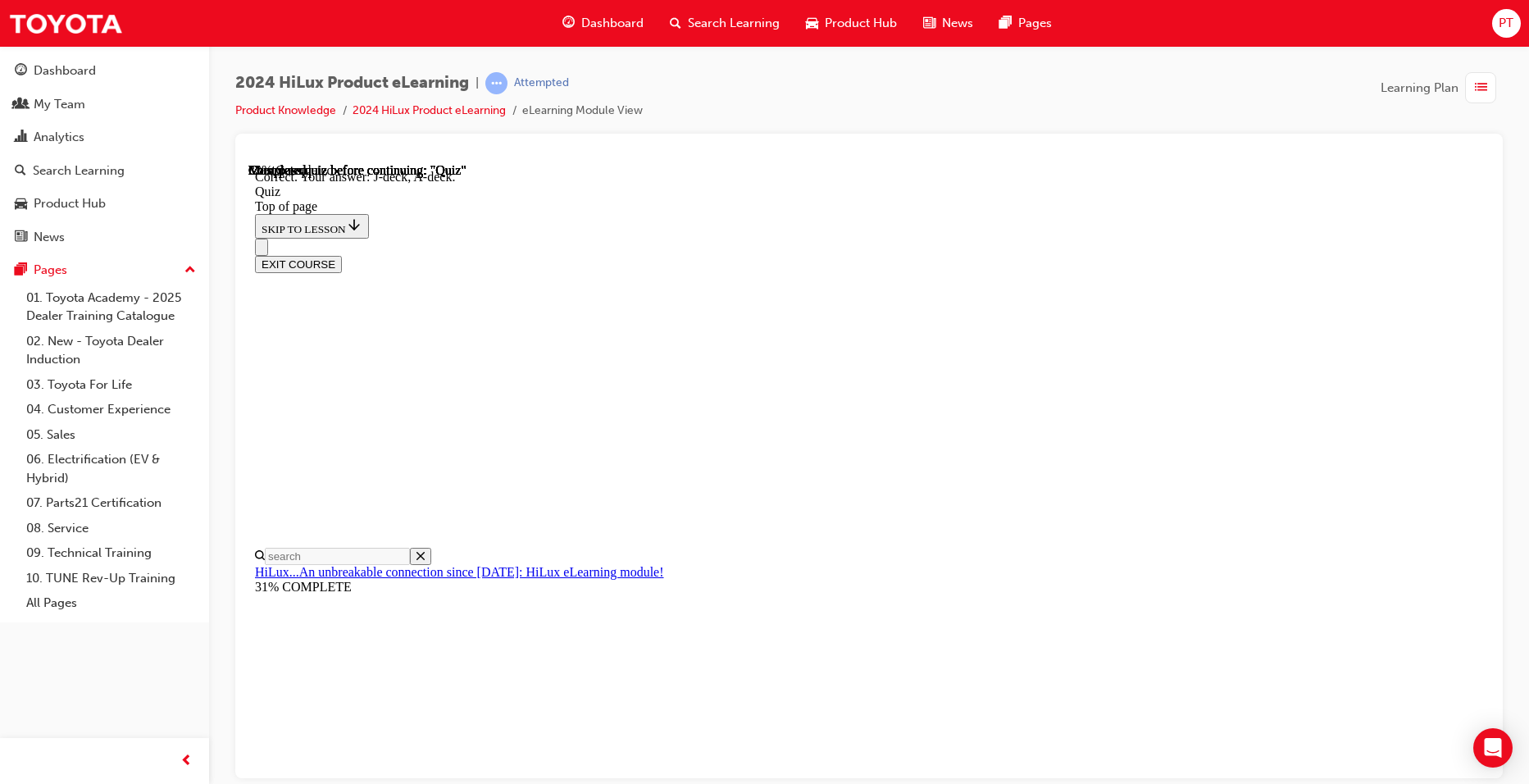
scroll to position [266, 0]
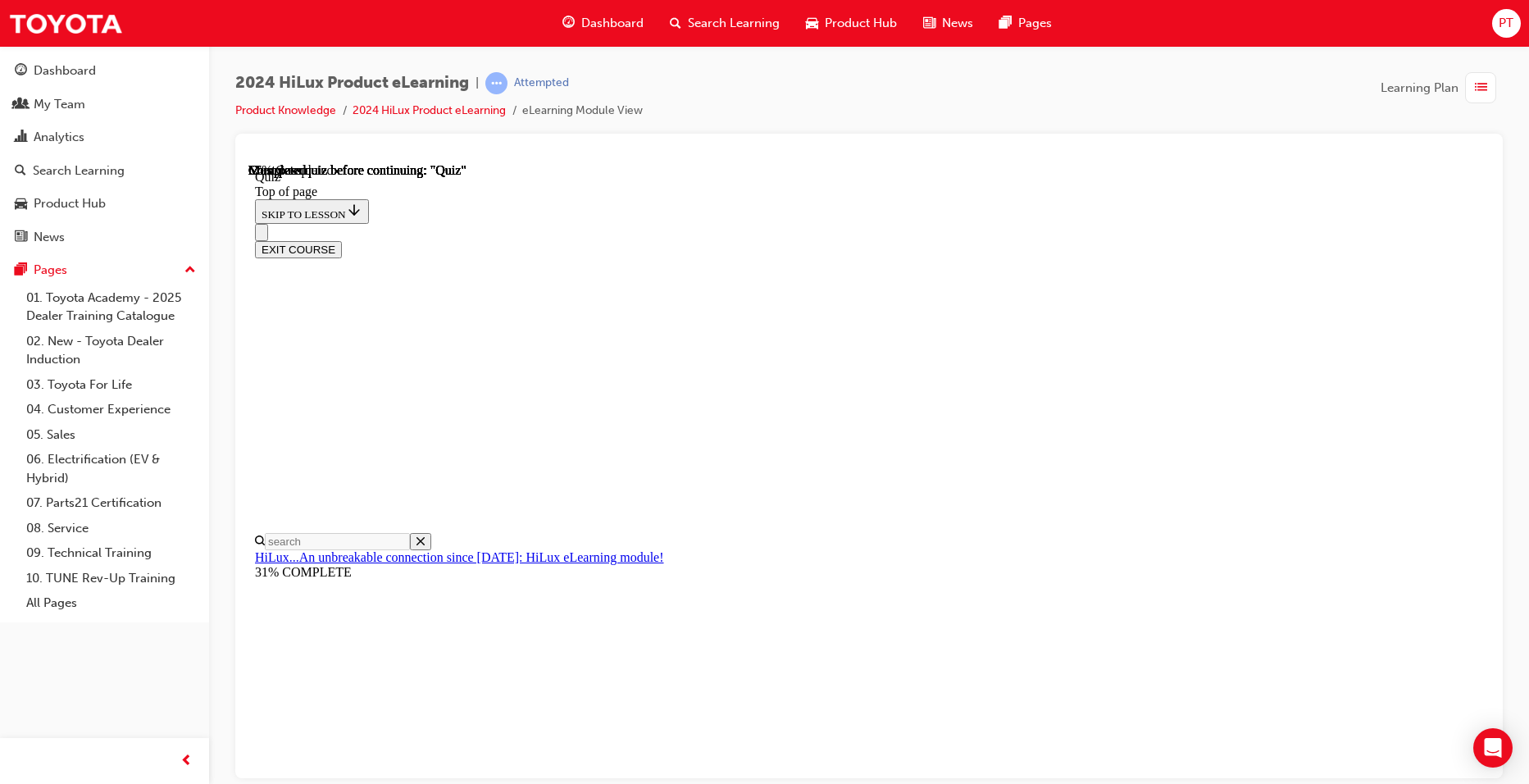
scroll to position [164, 0]
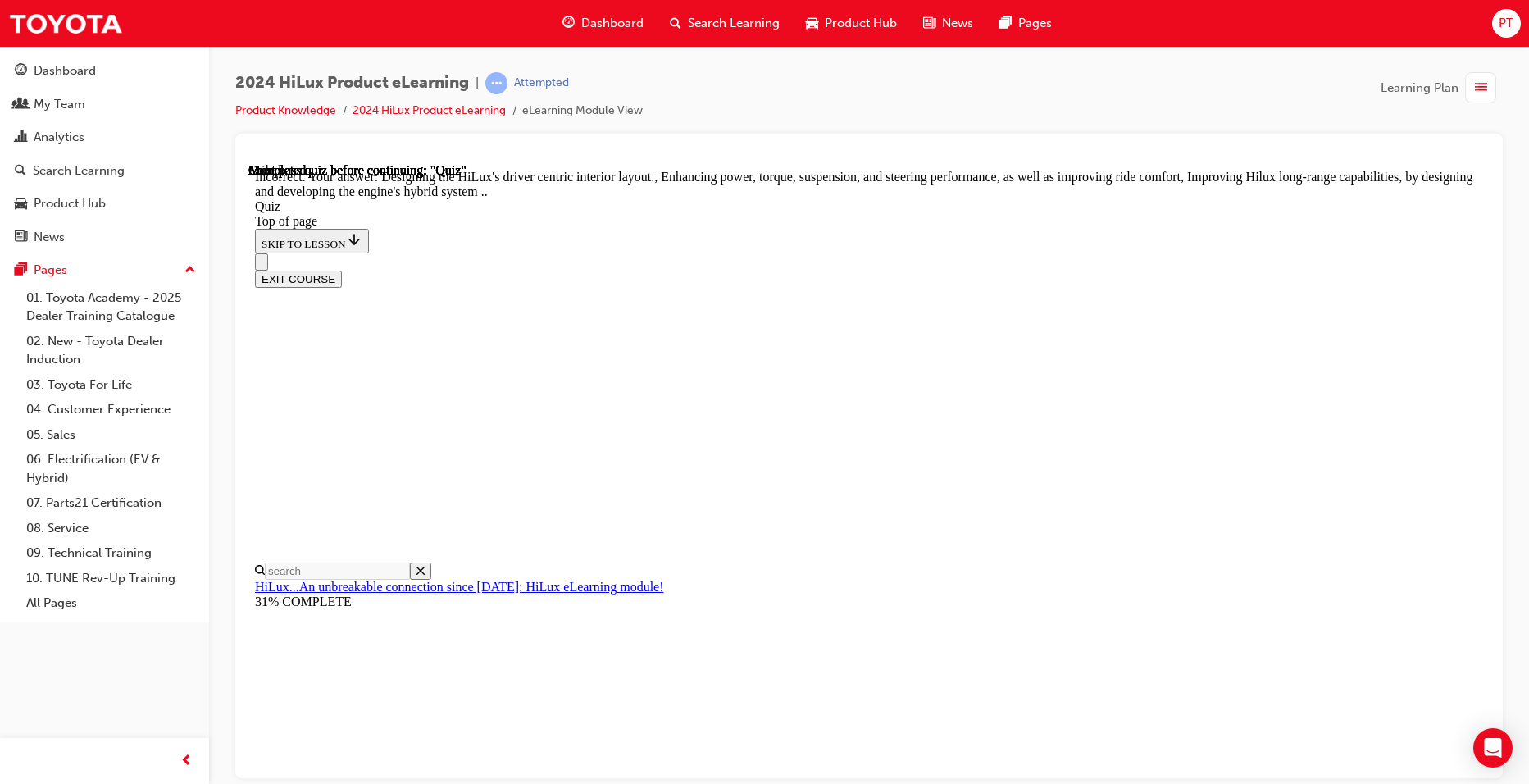
scroll to position [343, 0]
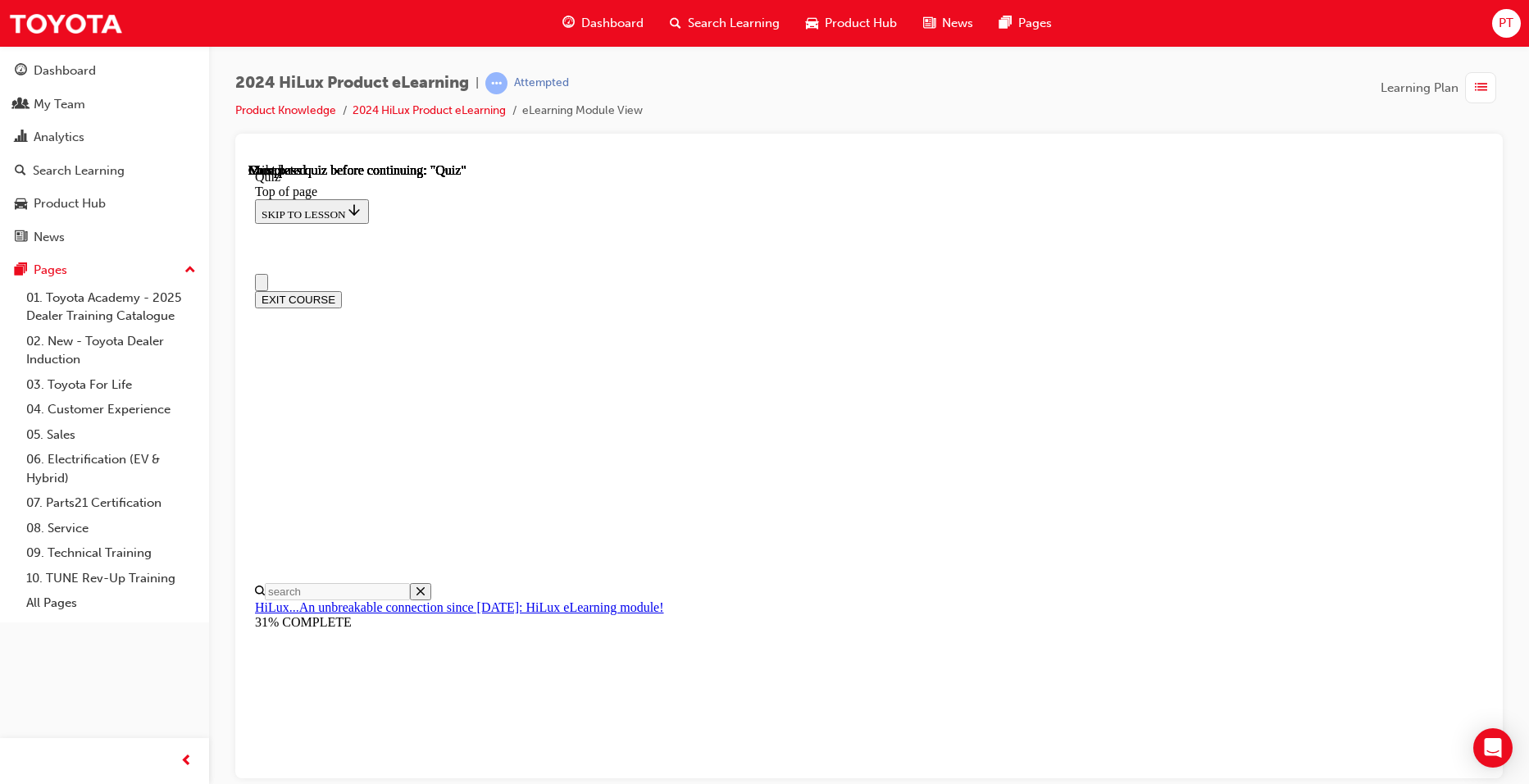
scroll to position [272, 0]
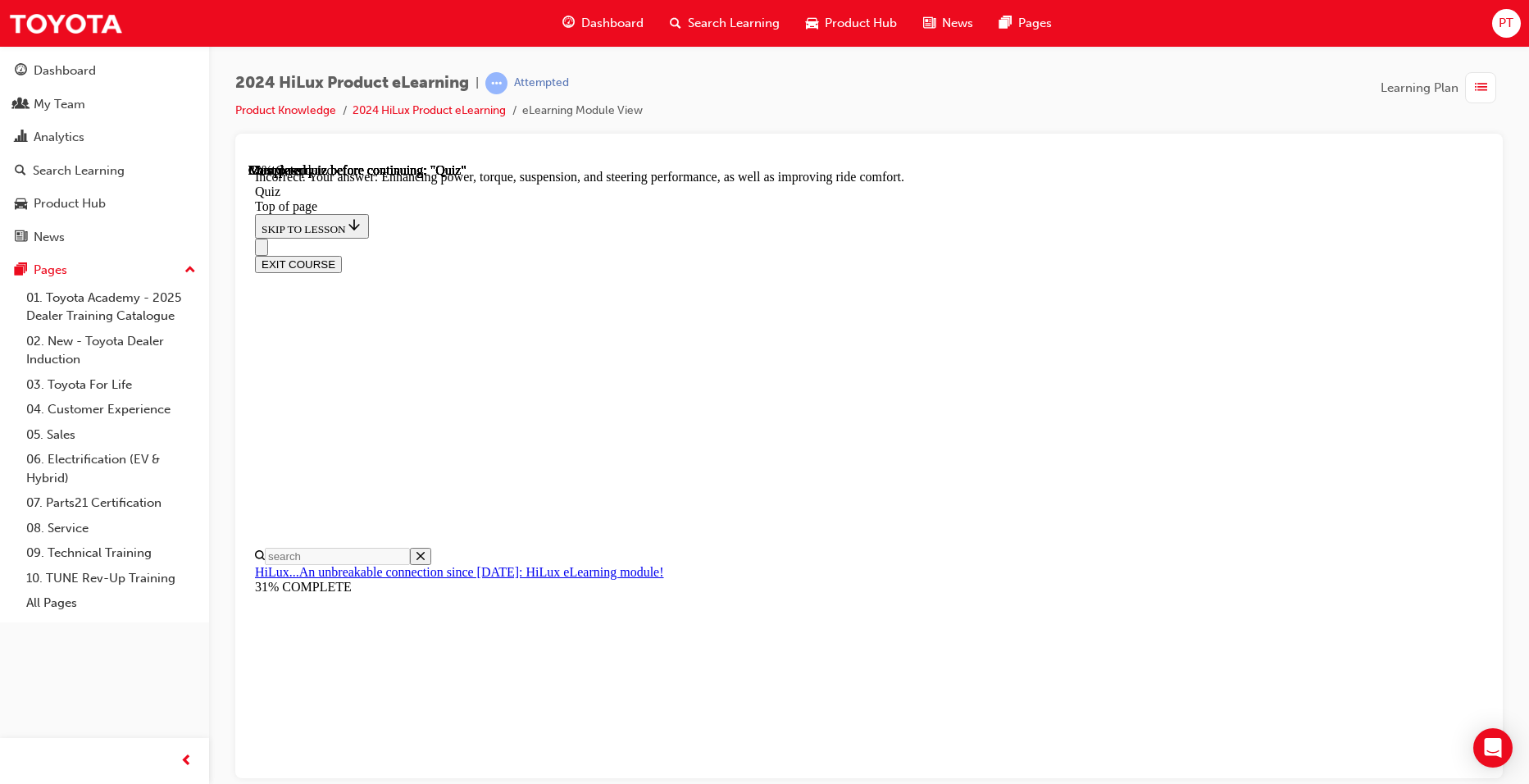
scroll to position [343, 0]
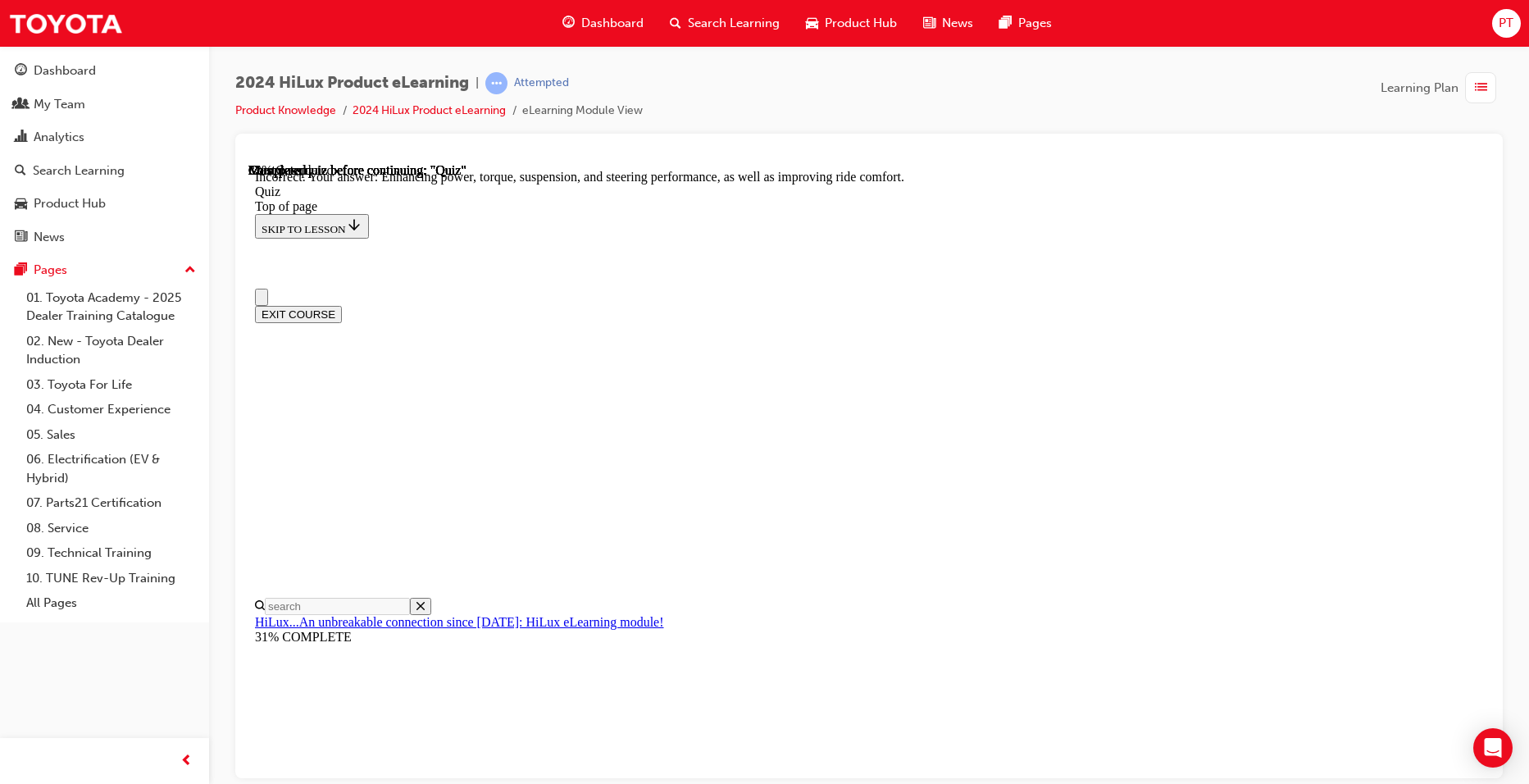
scroll to position [0, 0]
drag, startPoint x: 723, startPoint y: 698, endPoint x: 730, endPoint y: 708, distance: 12.2
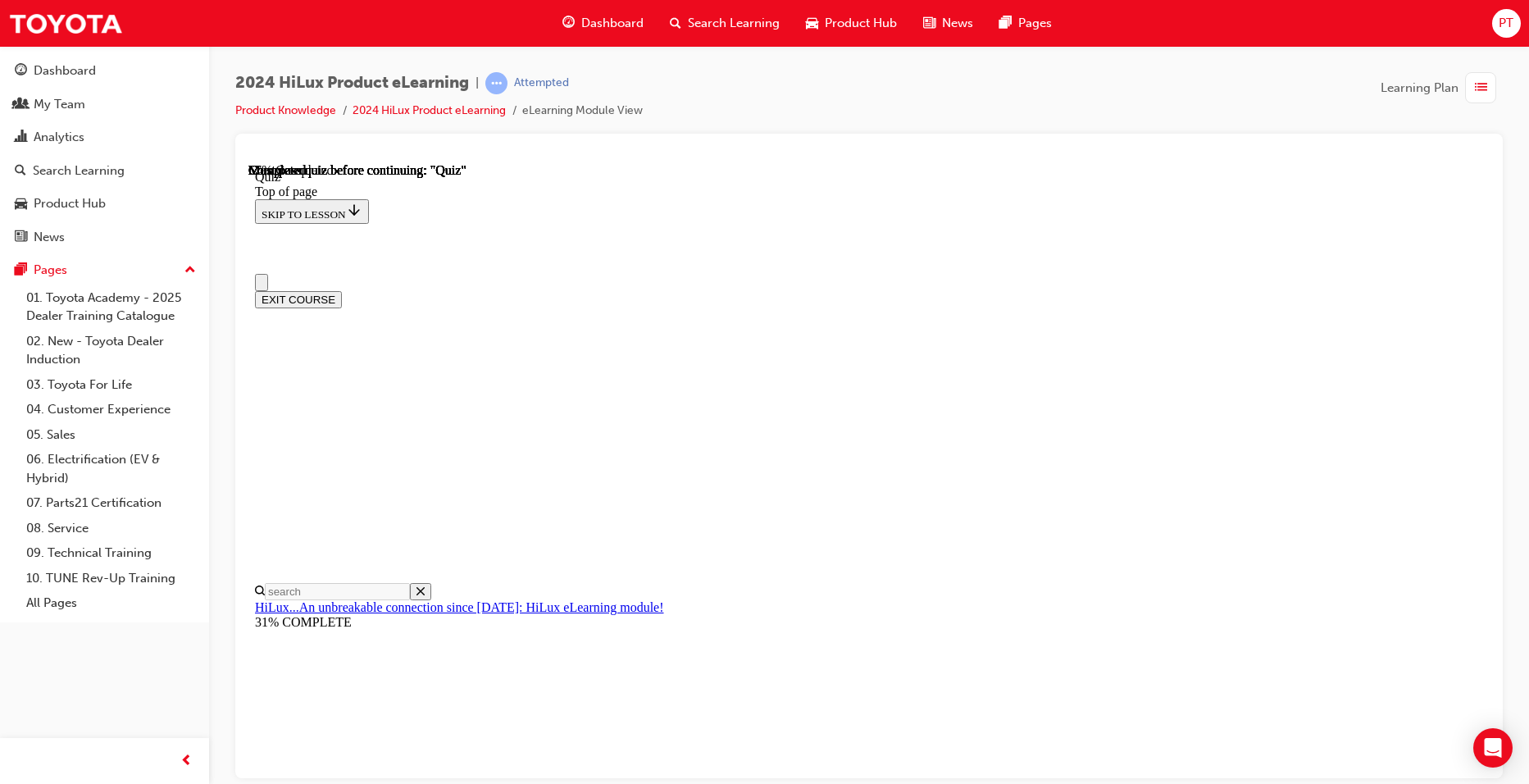
scroll to position [0, 0]
drag, startPoint x: 727, startPoint y: 518, endPoint x: 725, endPoint y: 531, distance: 13.2
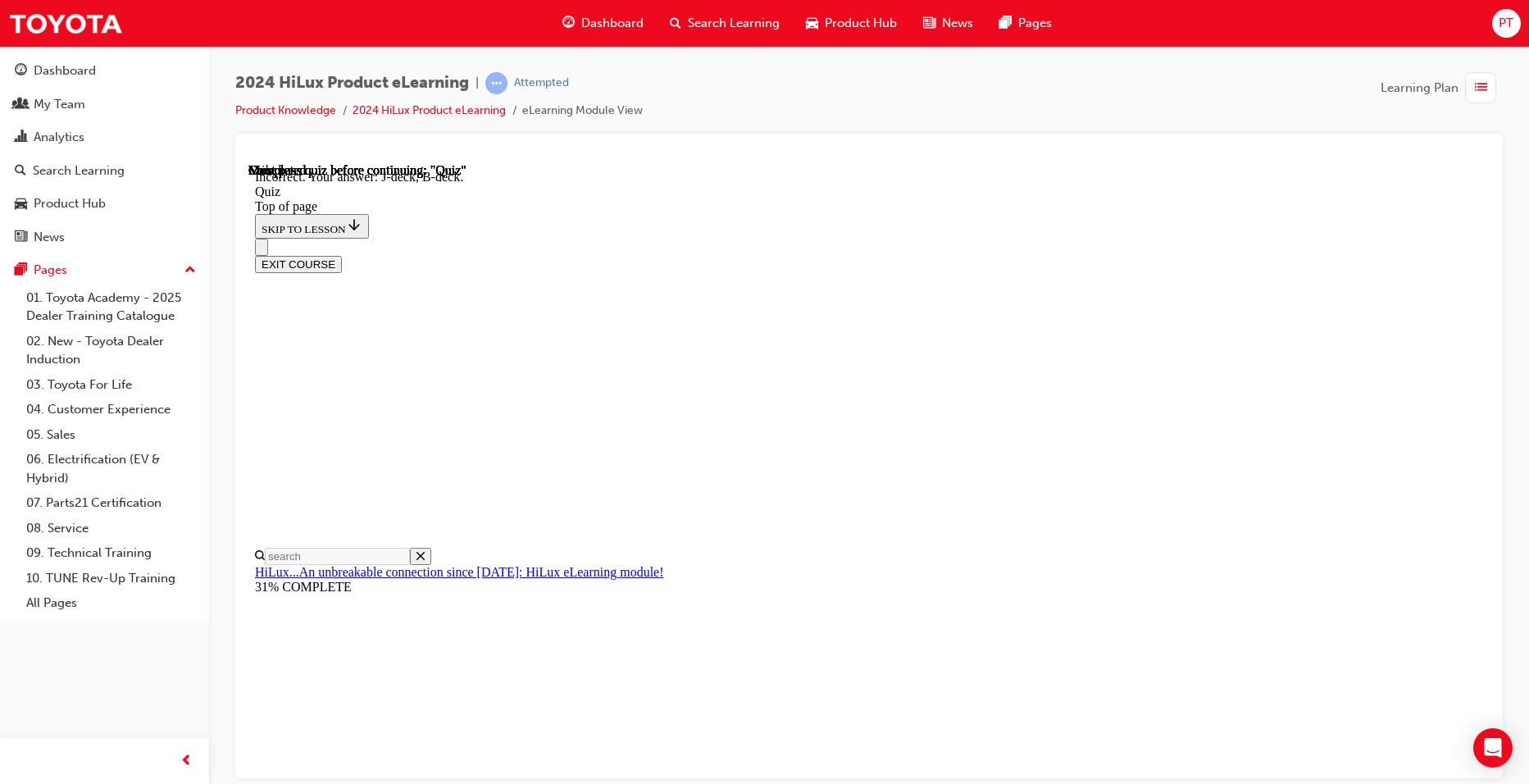
scroll to position [266, 0]
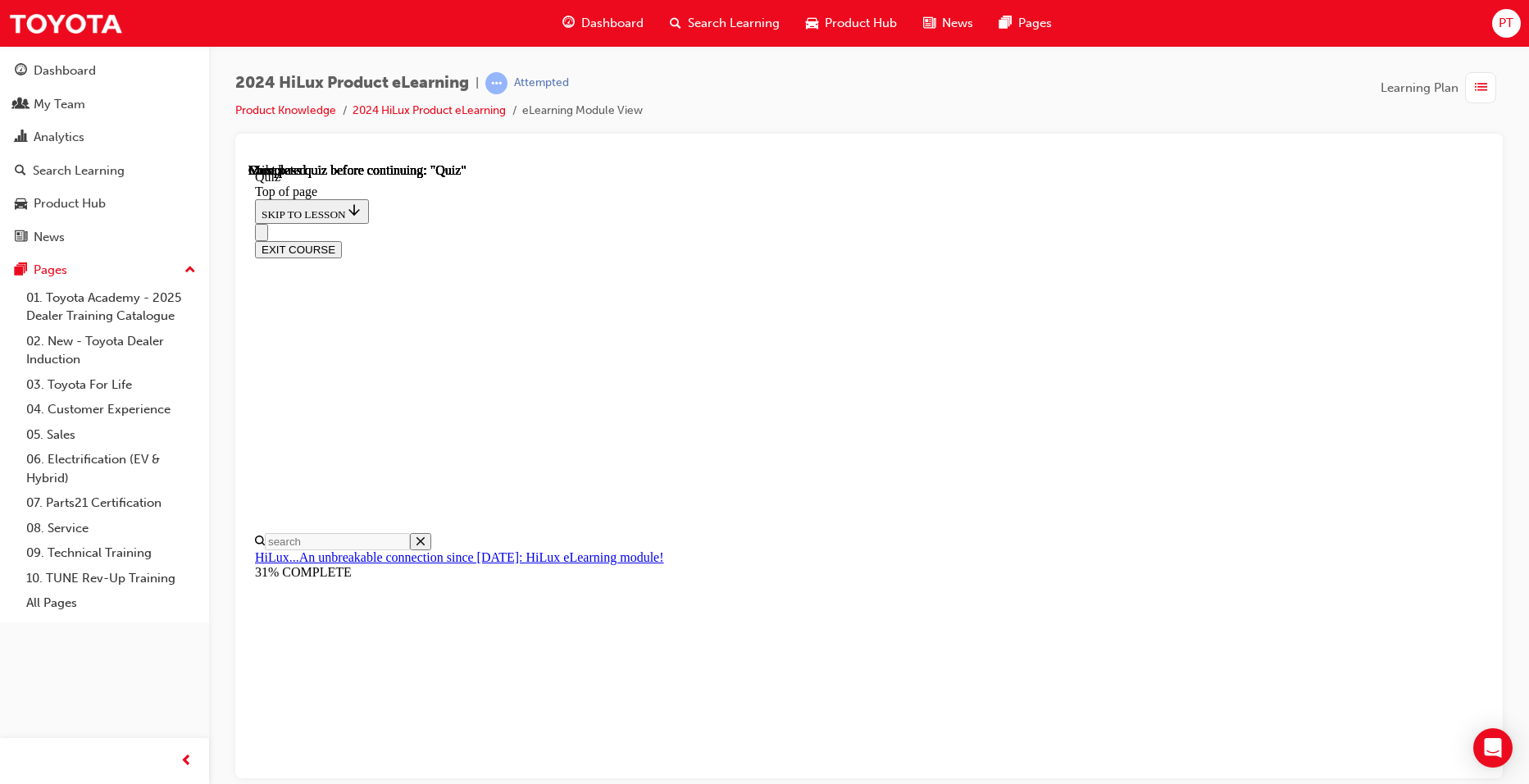
scroll to position [272, 0]
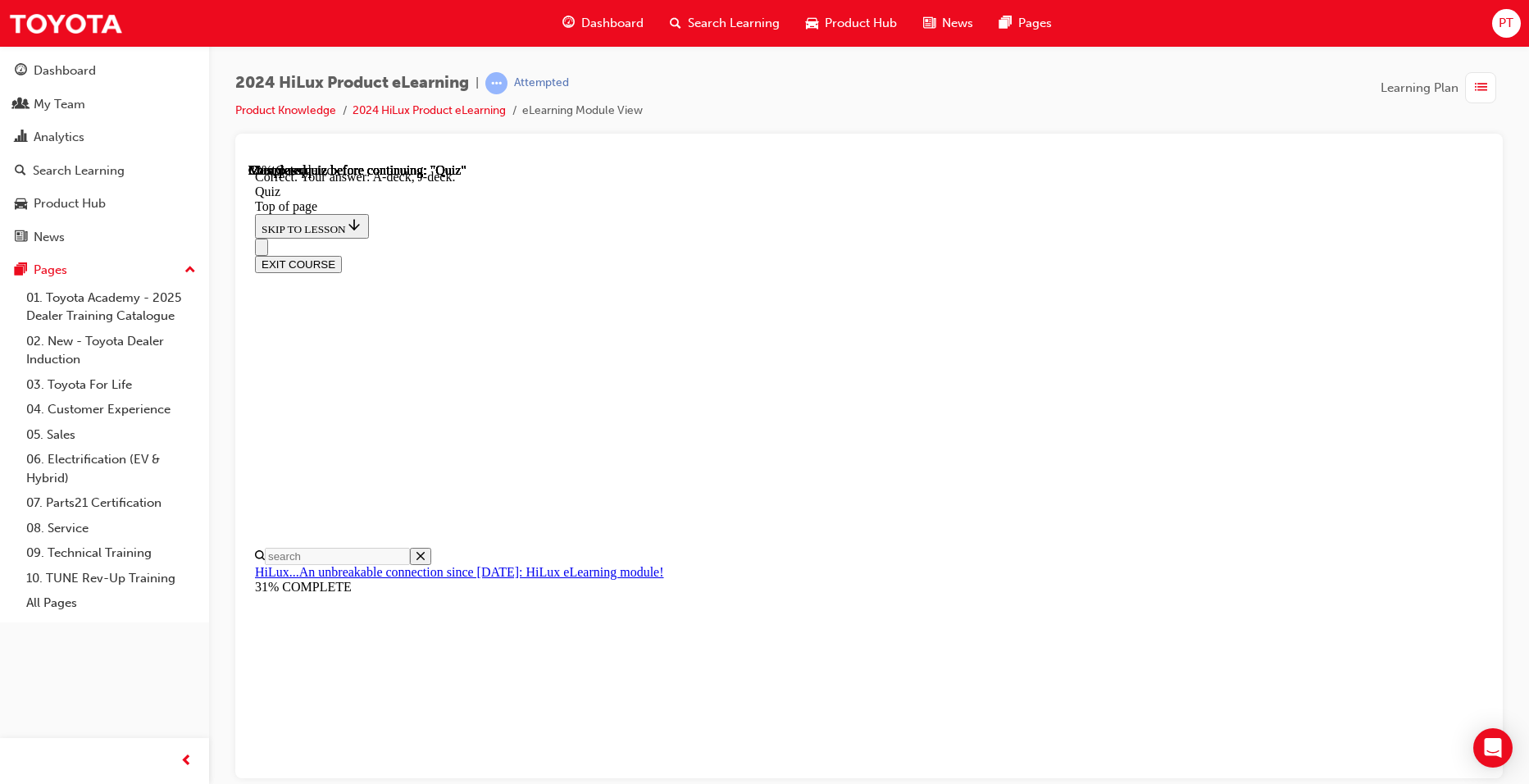
scroll to position [266, 0]
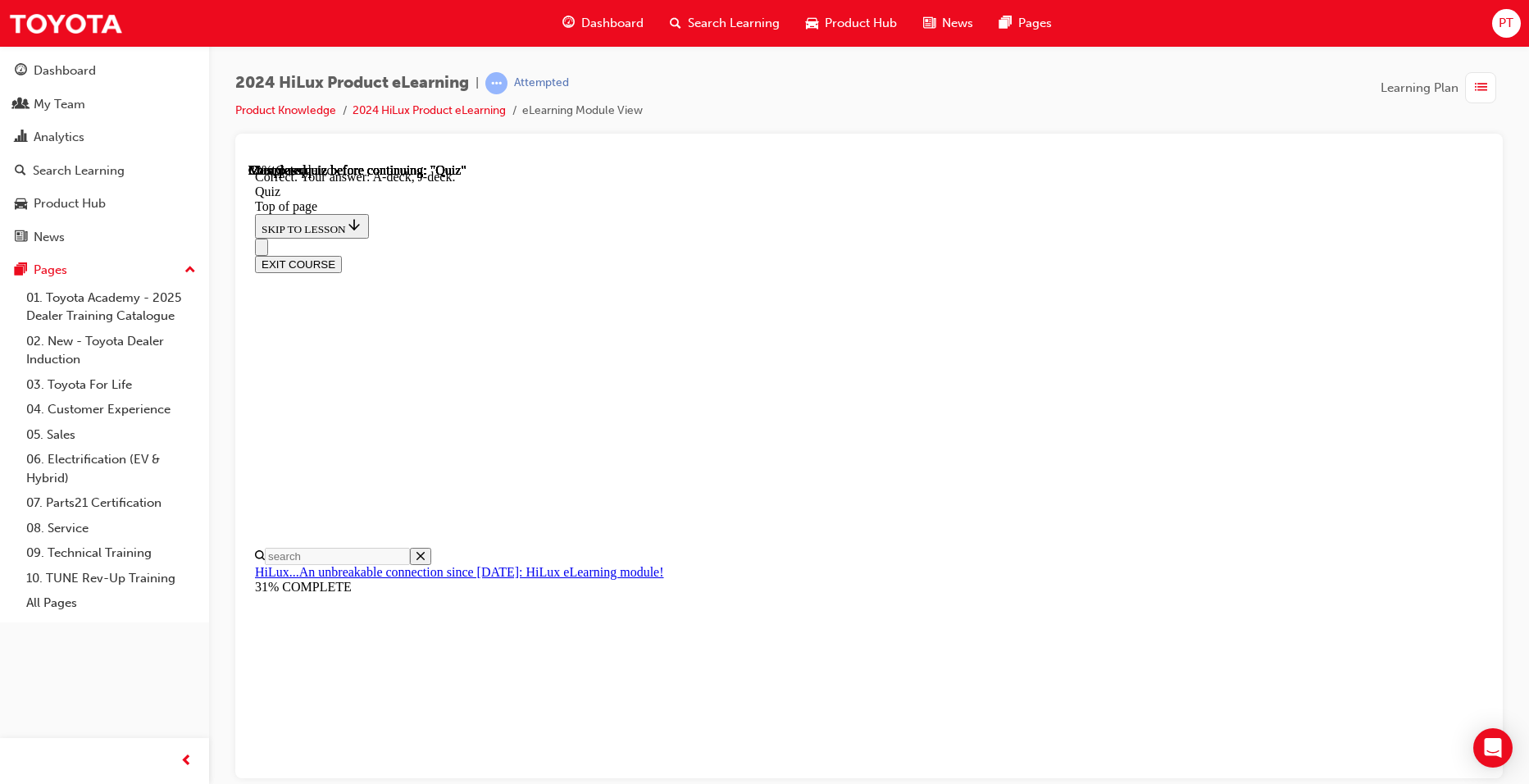
drag, startPoint x: 727, startPoint y: 600, endPoint x: 754, endPoint y: 609, distance: 28.5
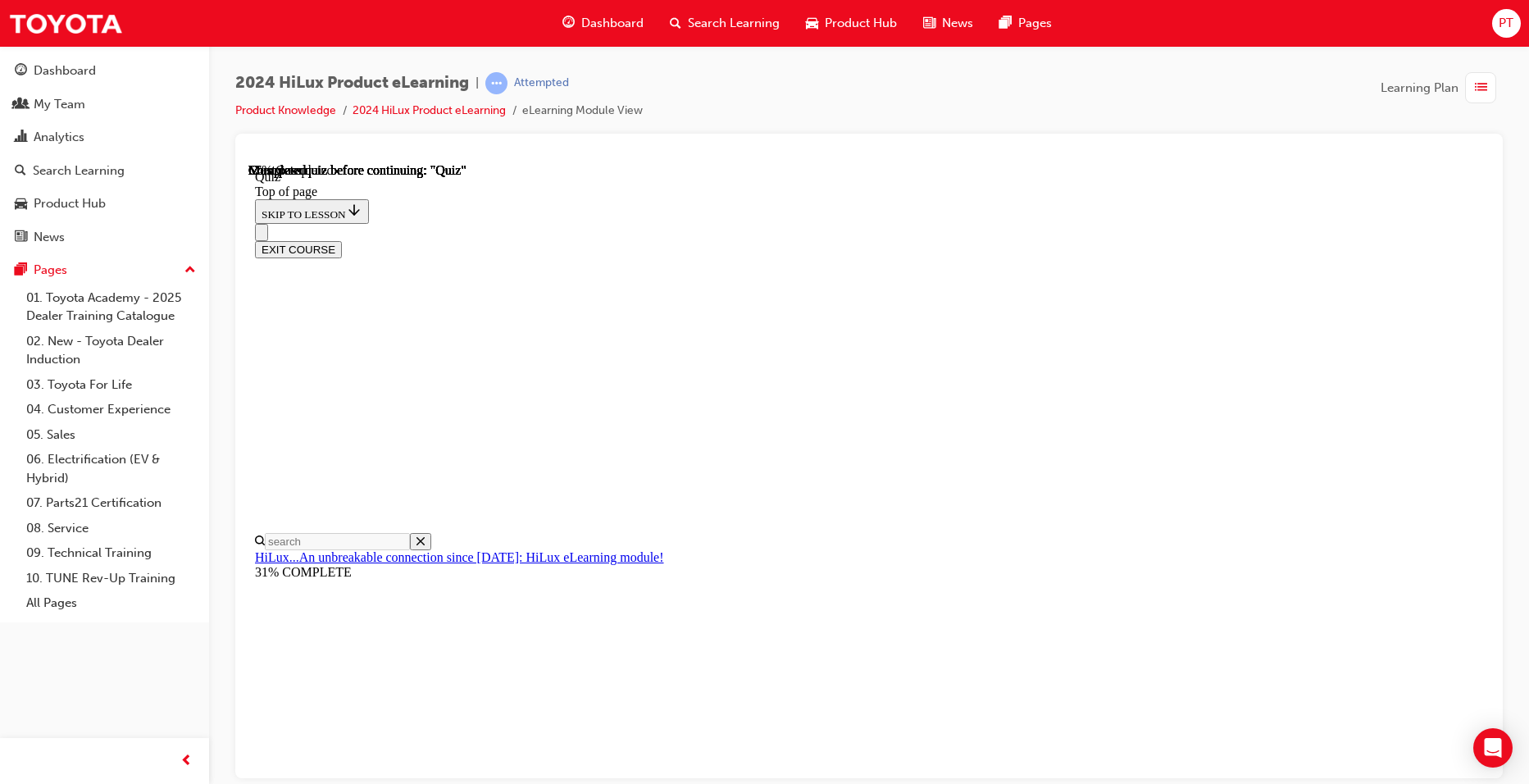
scroll to position [164, 0]
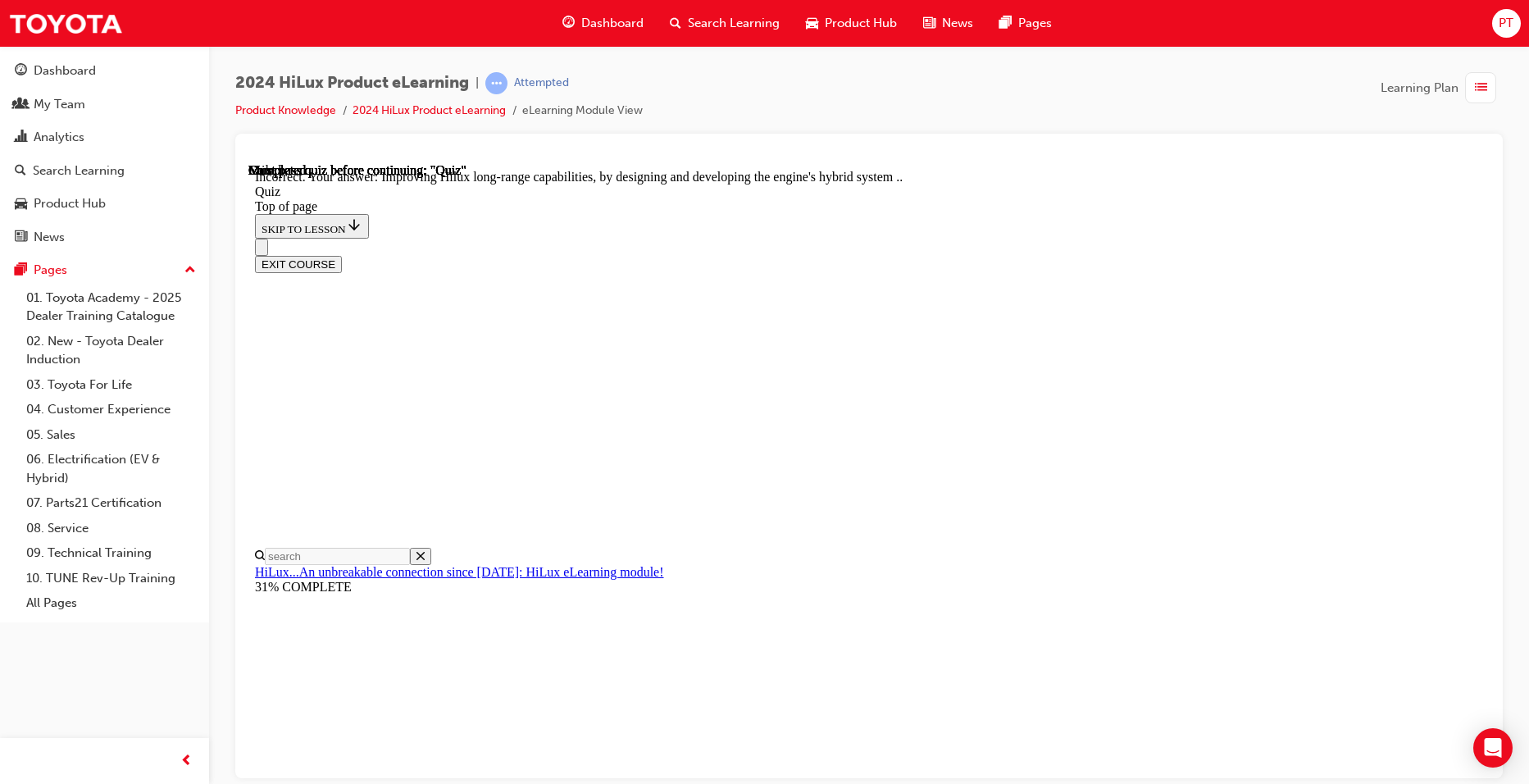
scroll to position [343, 0]
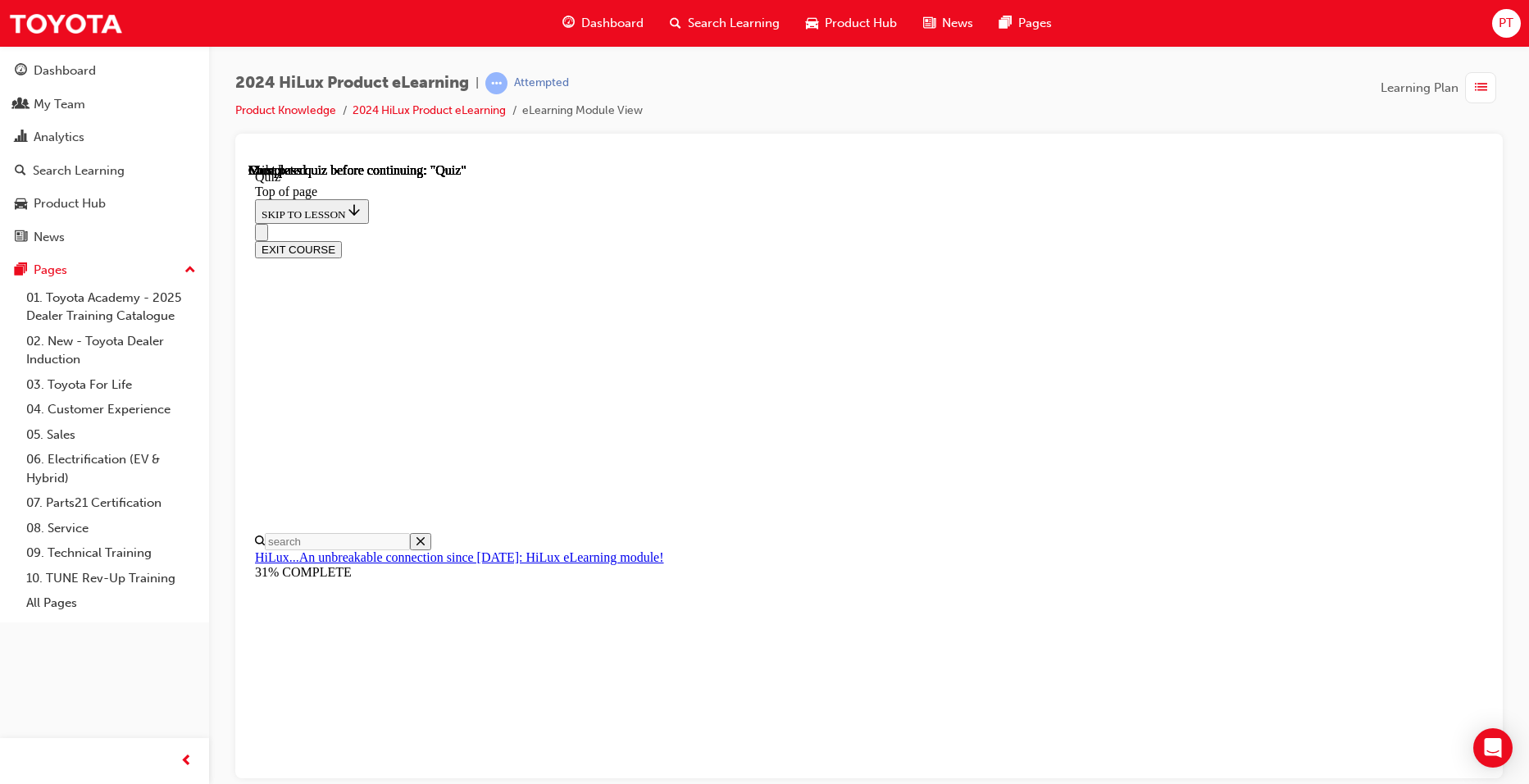
scroll to position [272, 0]
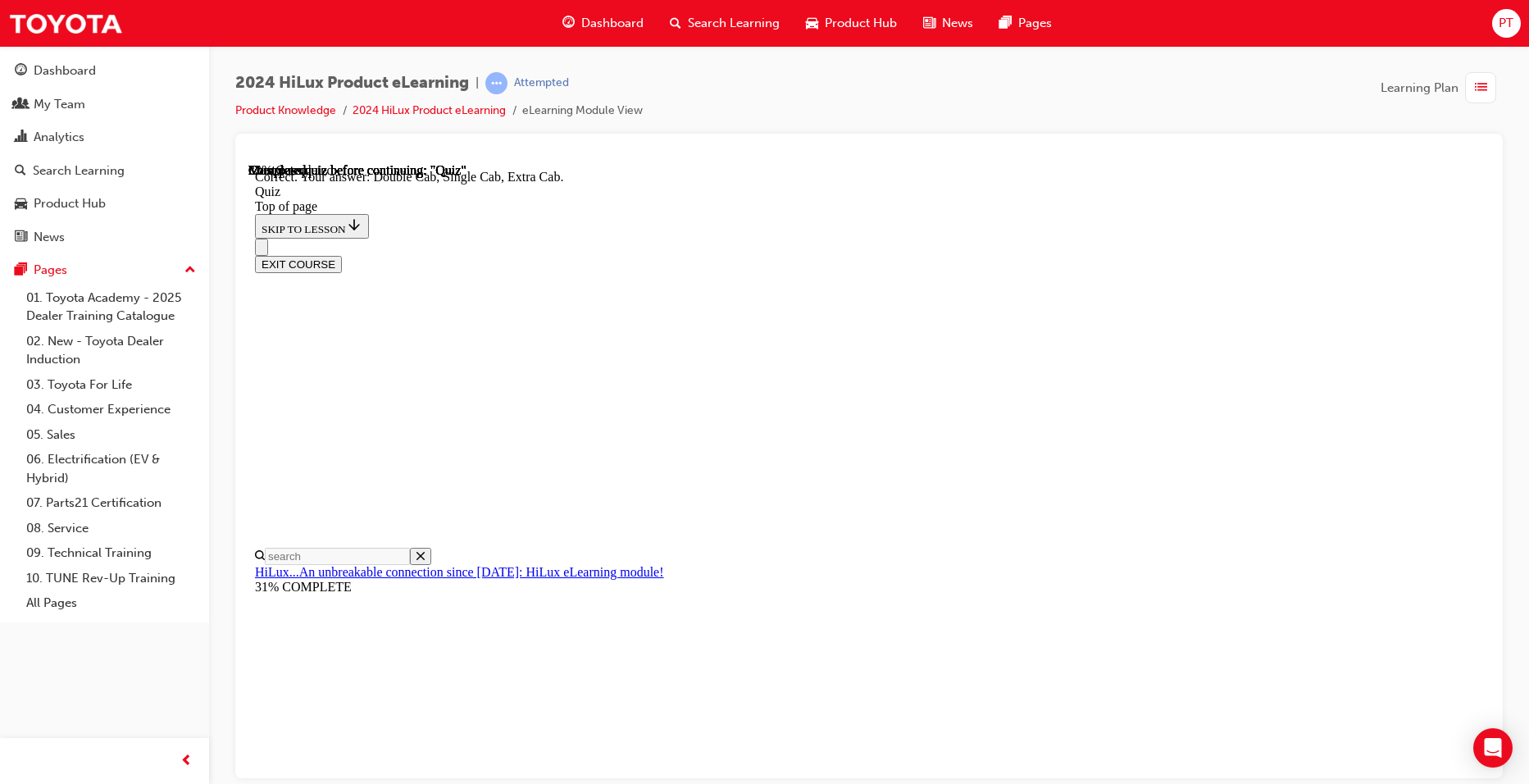
scroll to position [387, 0]
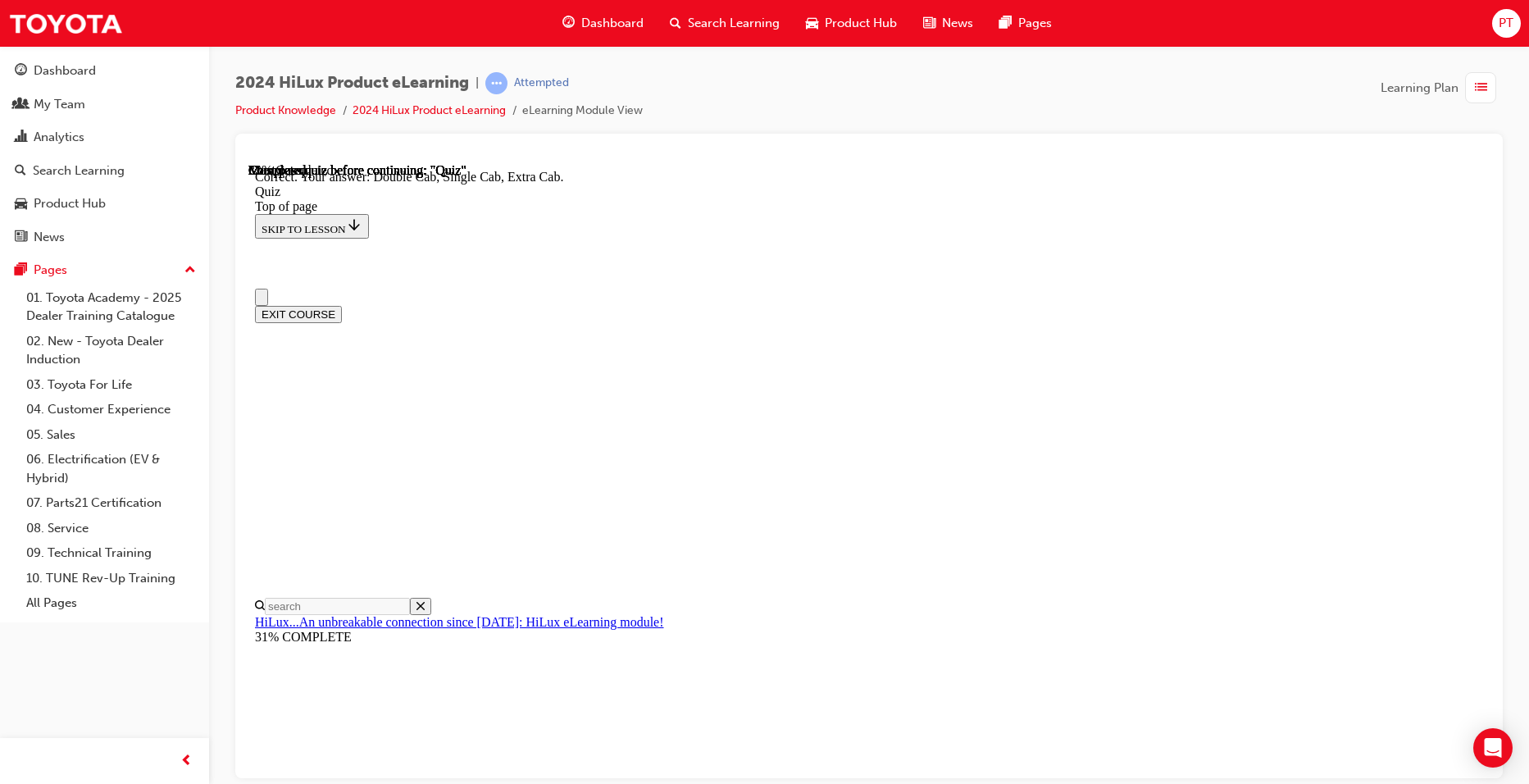
scroll to position [0, 0]
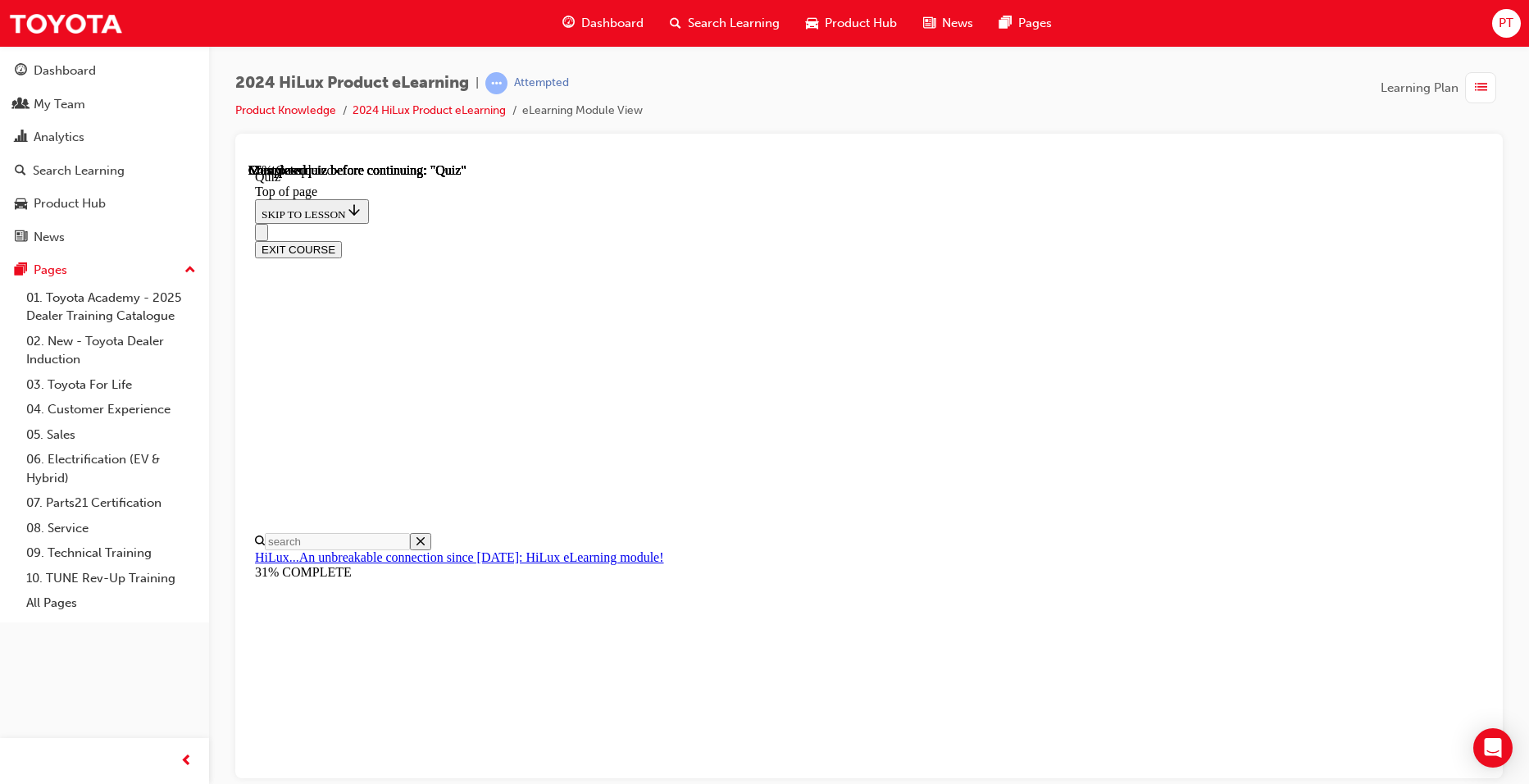
scroll to position [246, 0]
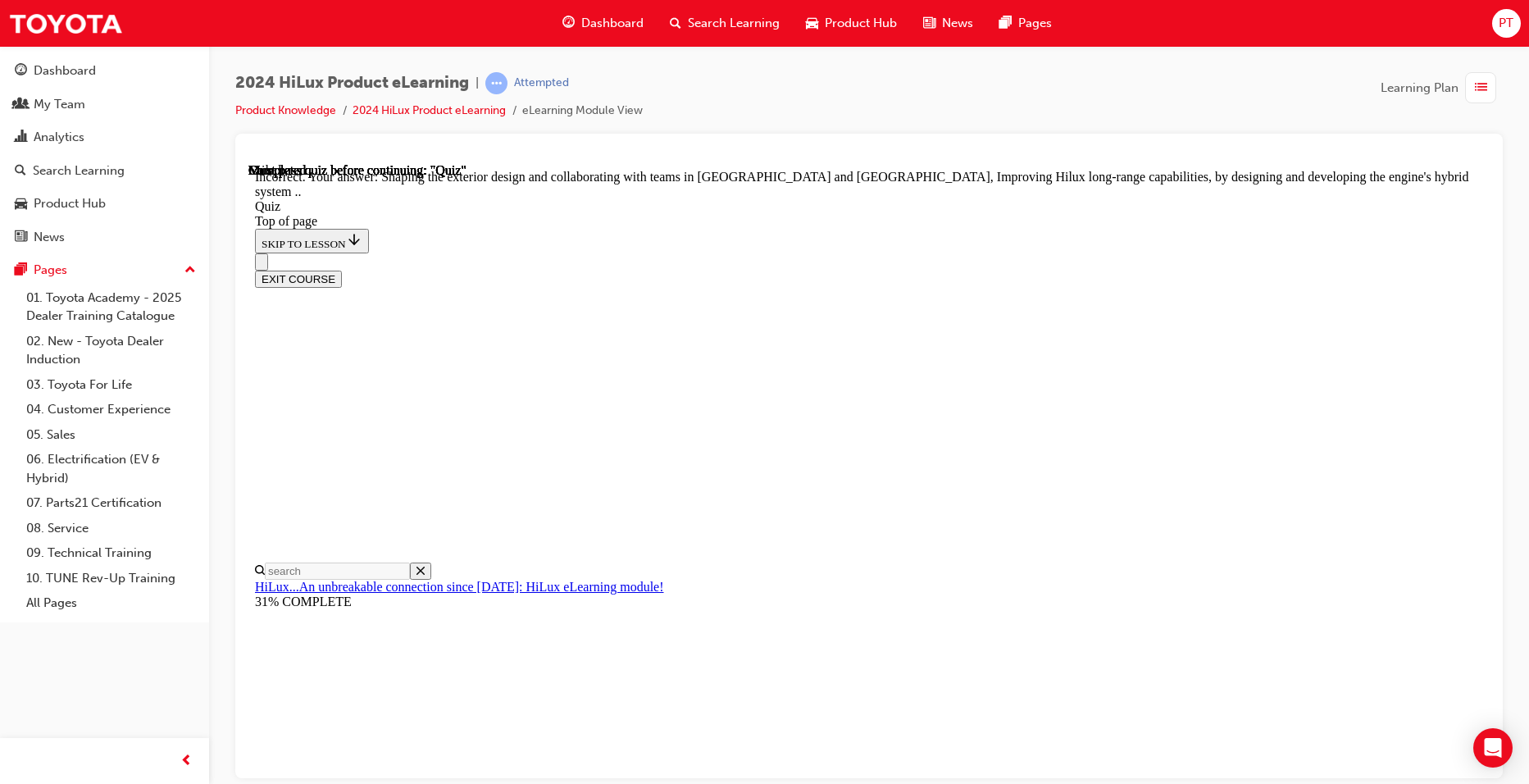
scroll to position [343, 0]
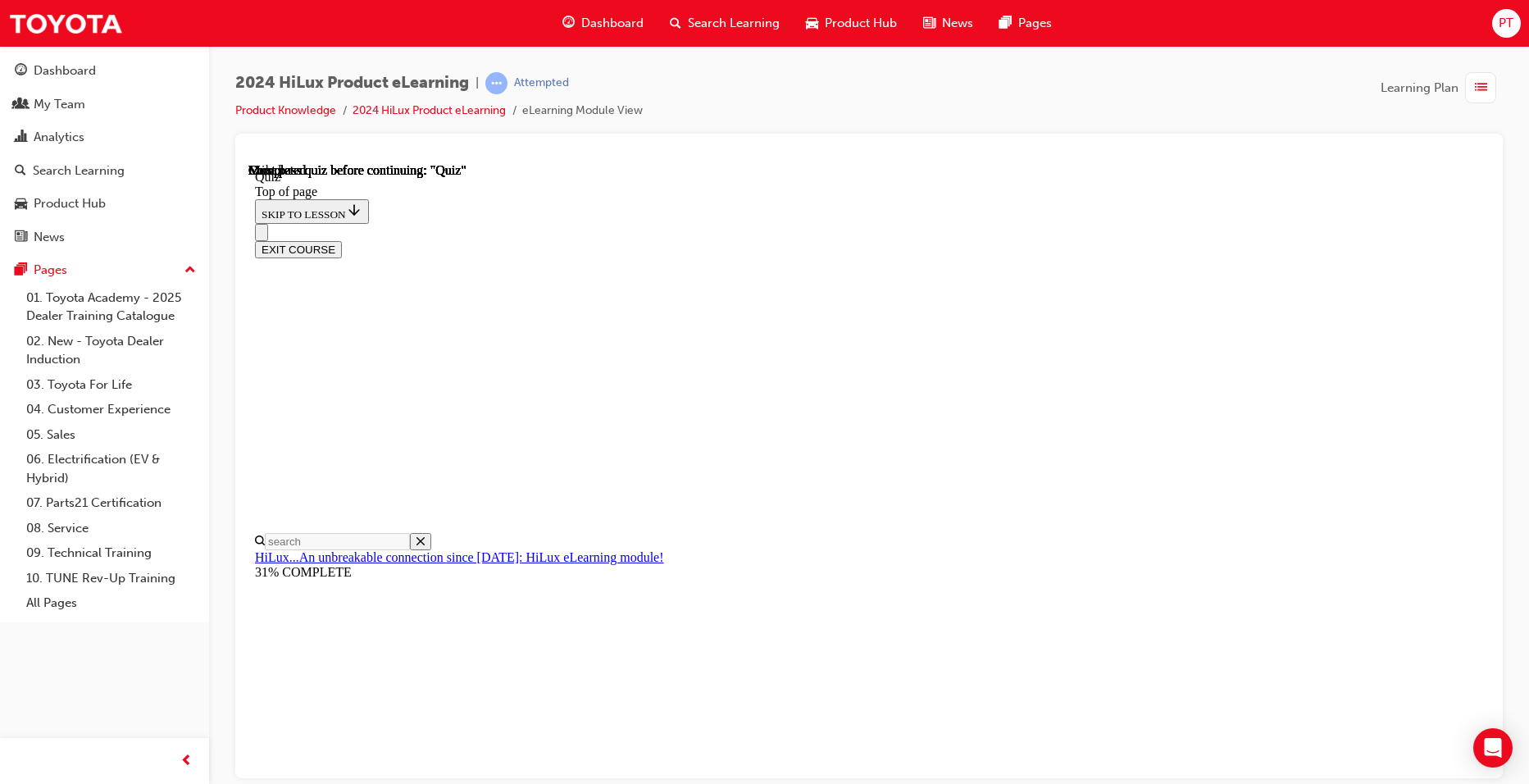
scroll to position [272, 0]
drag, startPoint x: 726, startPoint y: 532, endPoint x: 731, endPoint y: 571, distance: 39.3
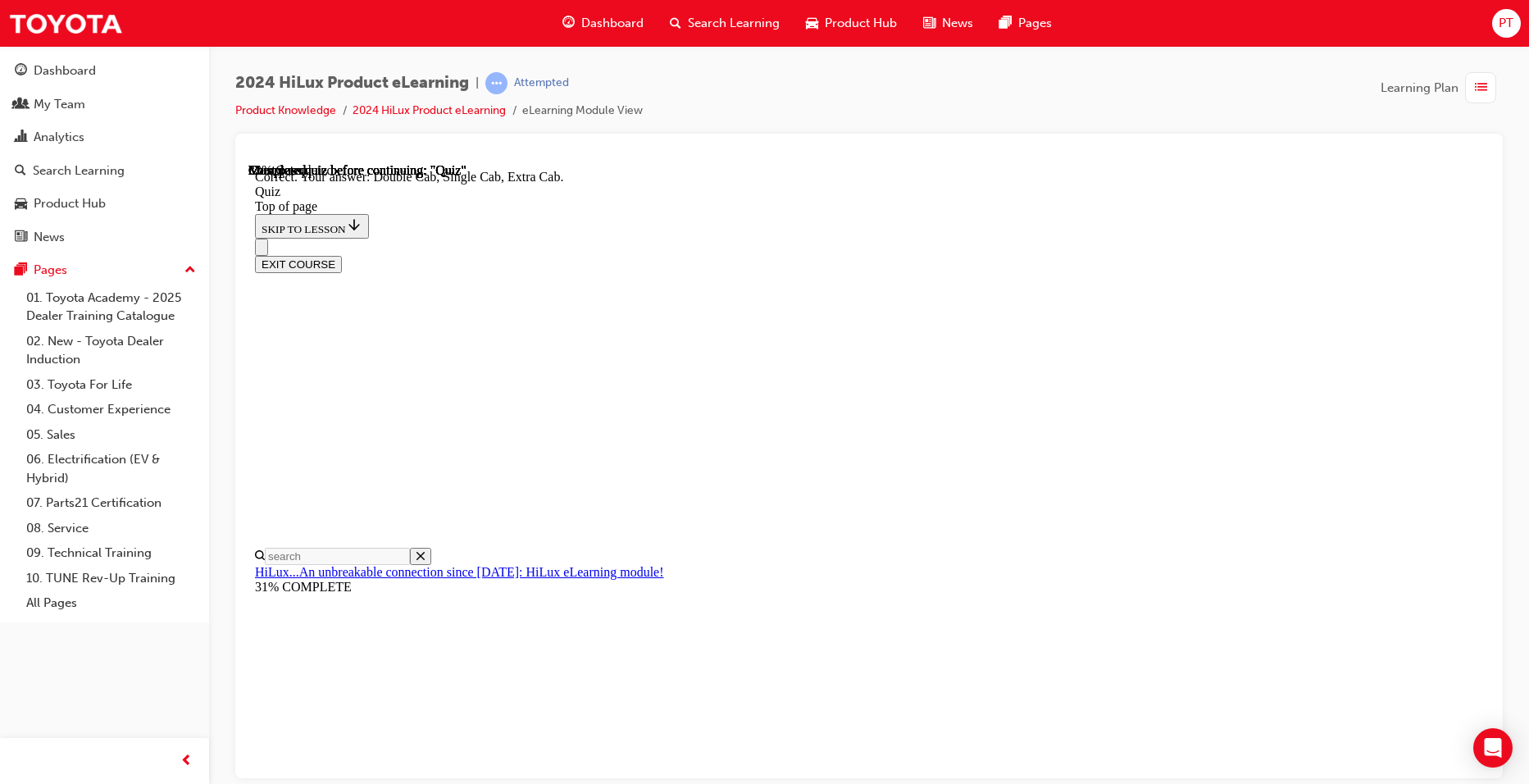
scroll to position [387, 0]
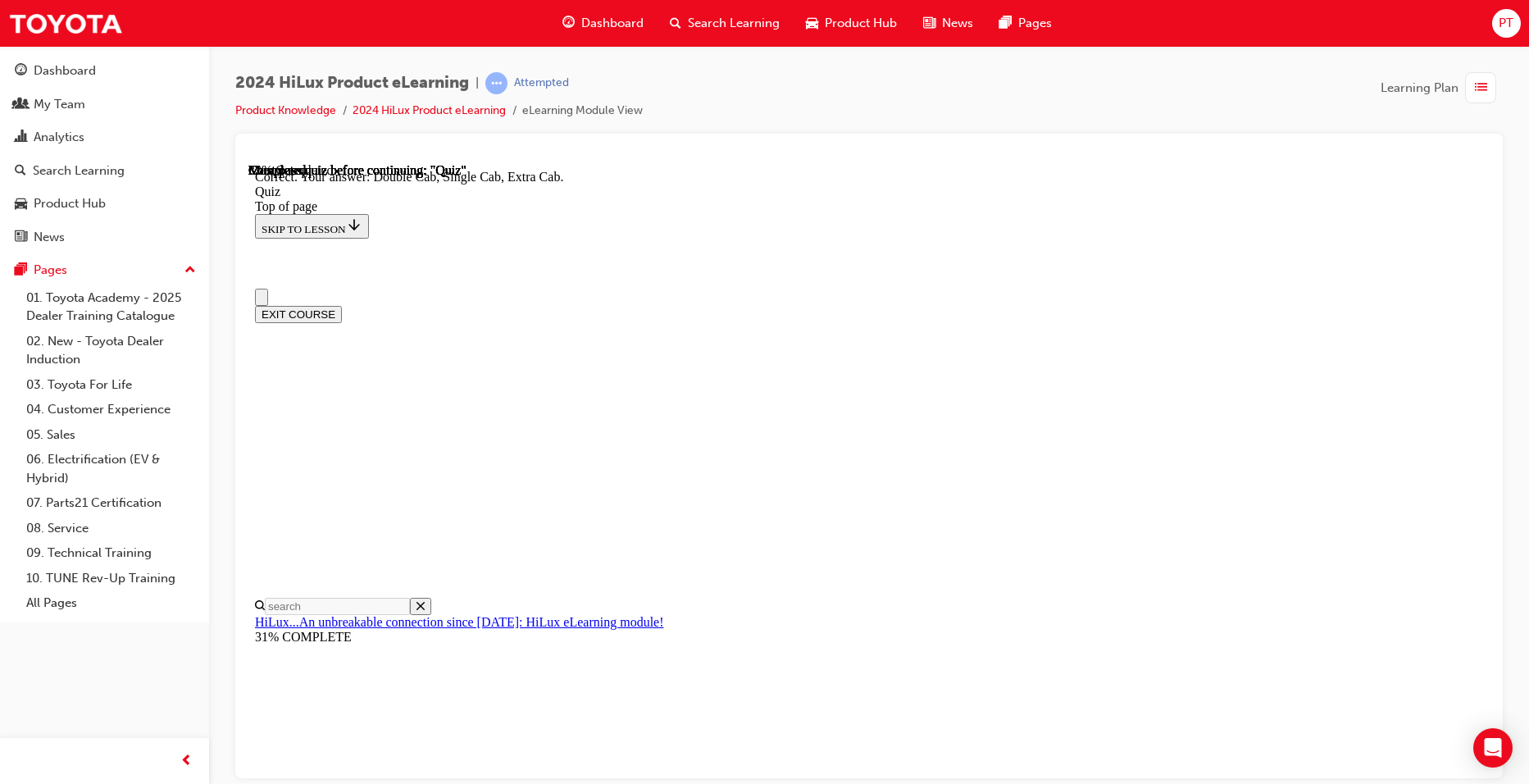
scroll to position [0, 0]
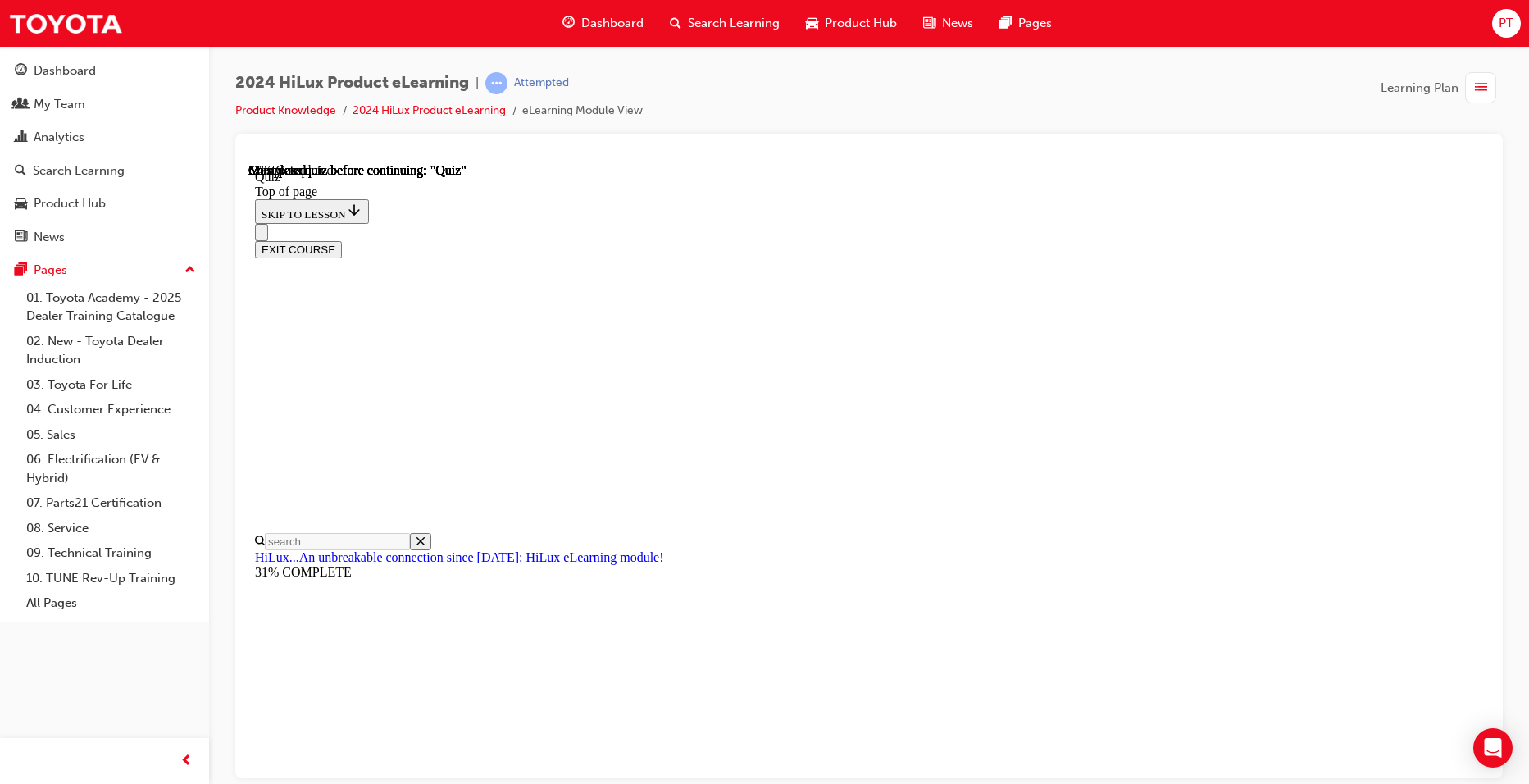
scroll to position [260, 0]
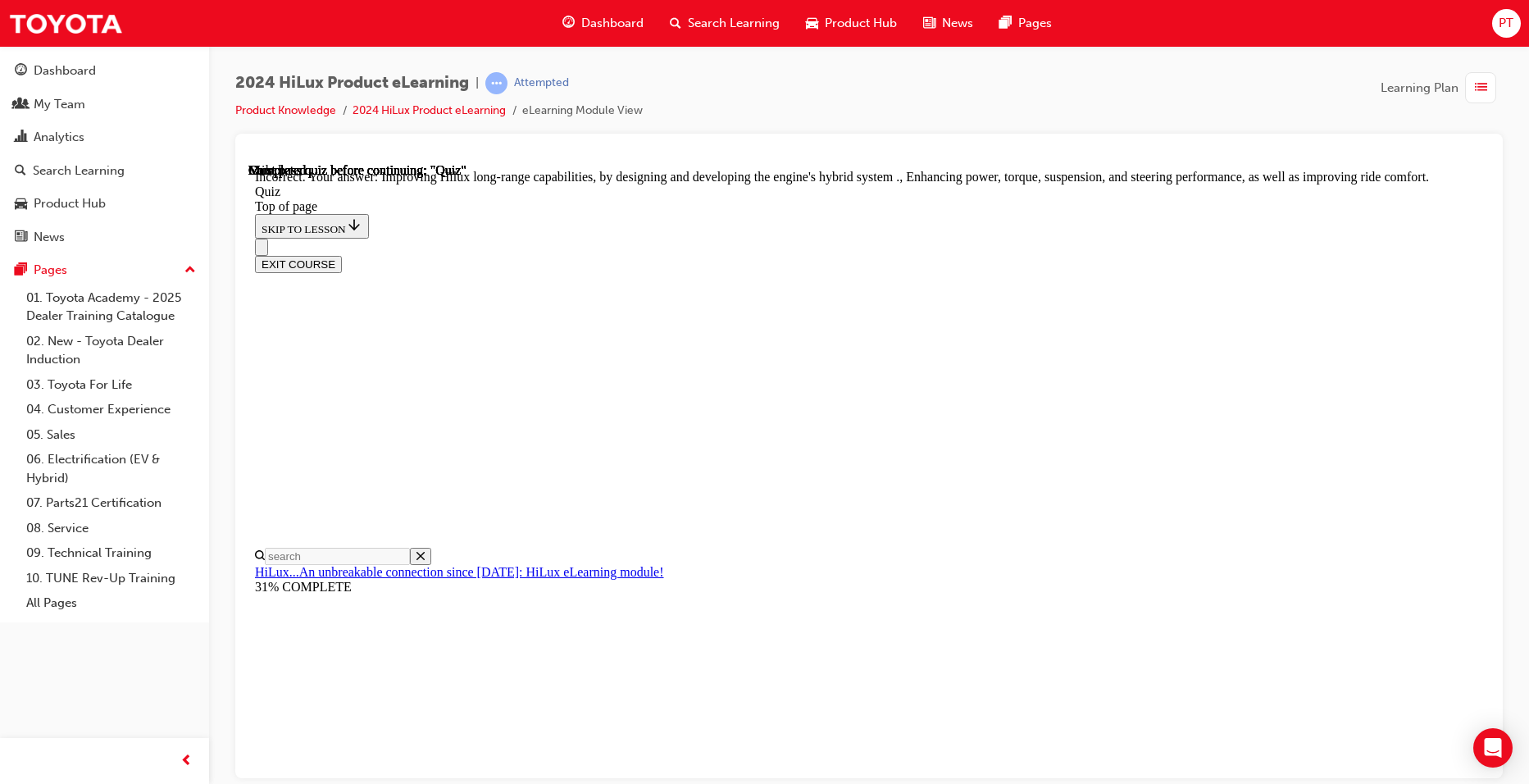
scroll to position [343, 0]
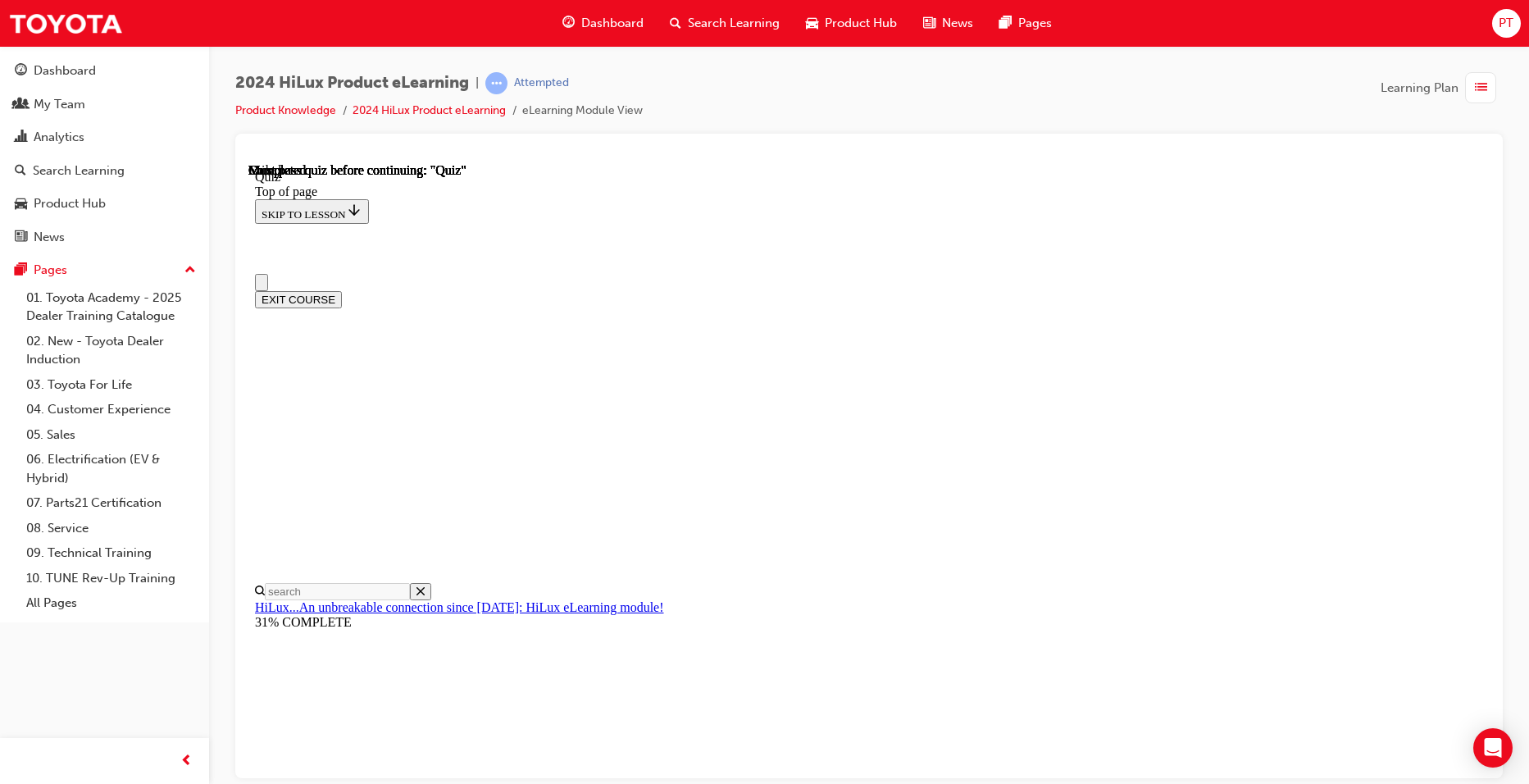
scroll to position [272, 0]
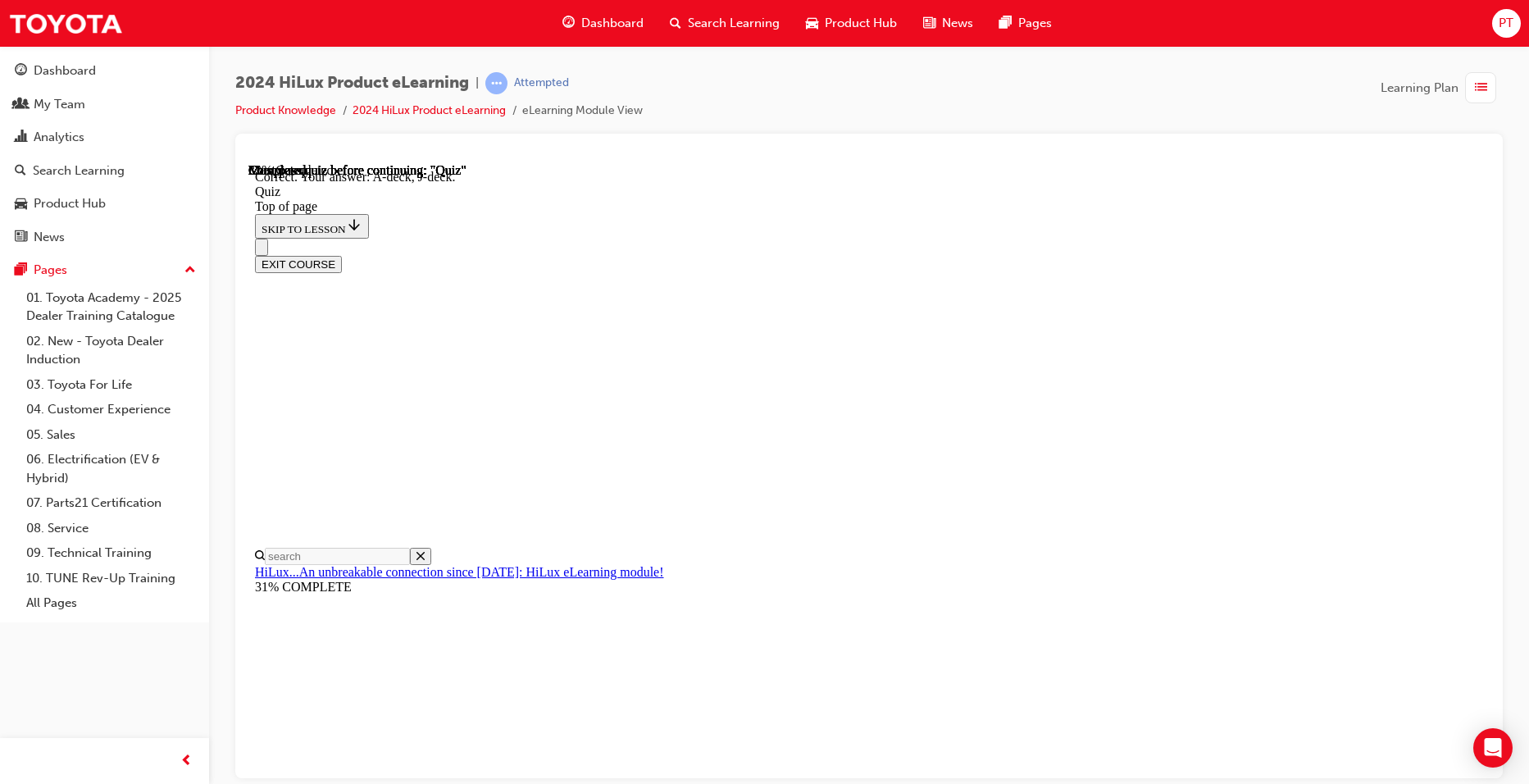
scroll to position [266, 0]
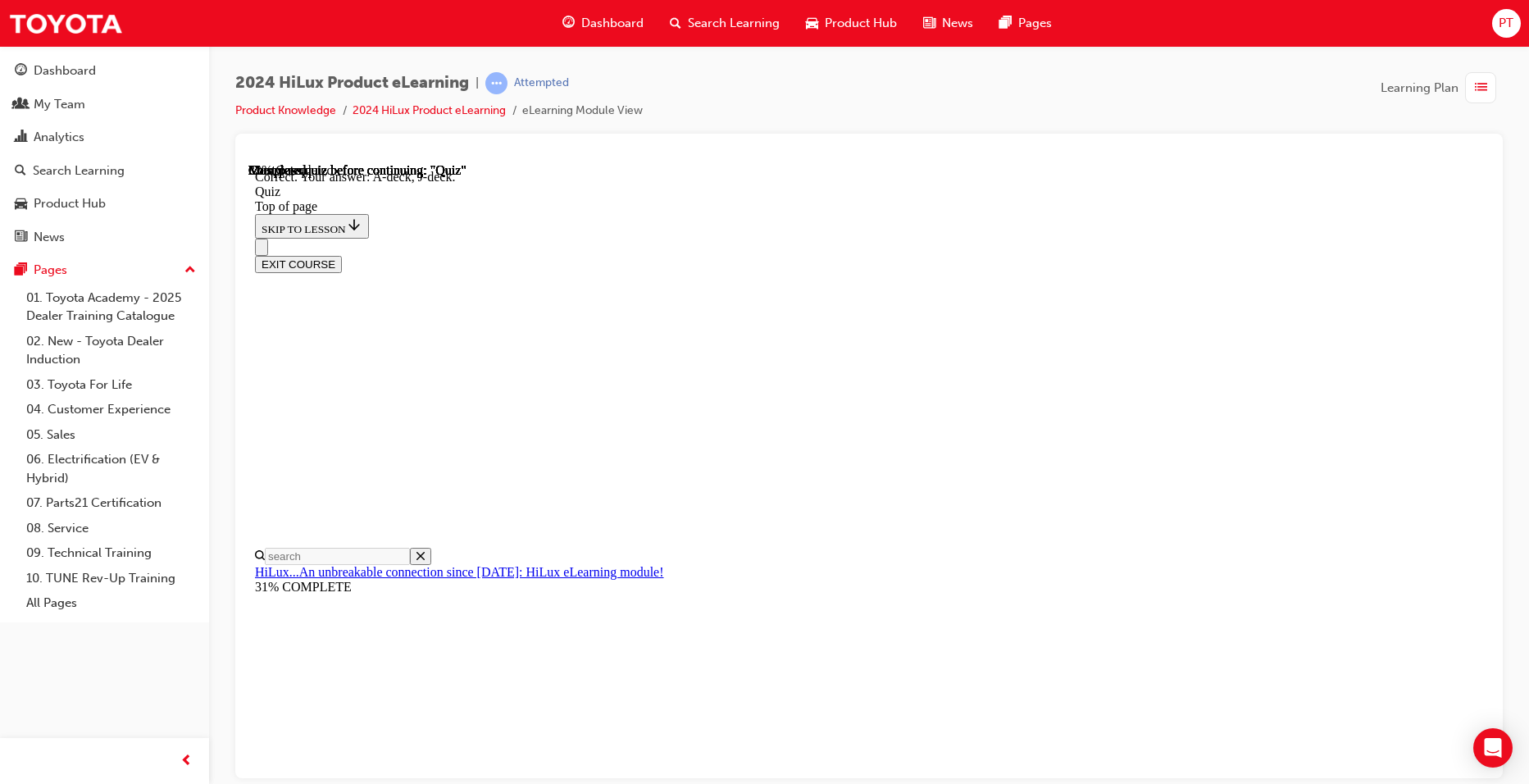
scroll to position [246, 0]
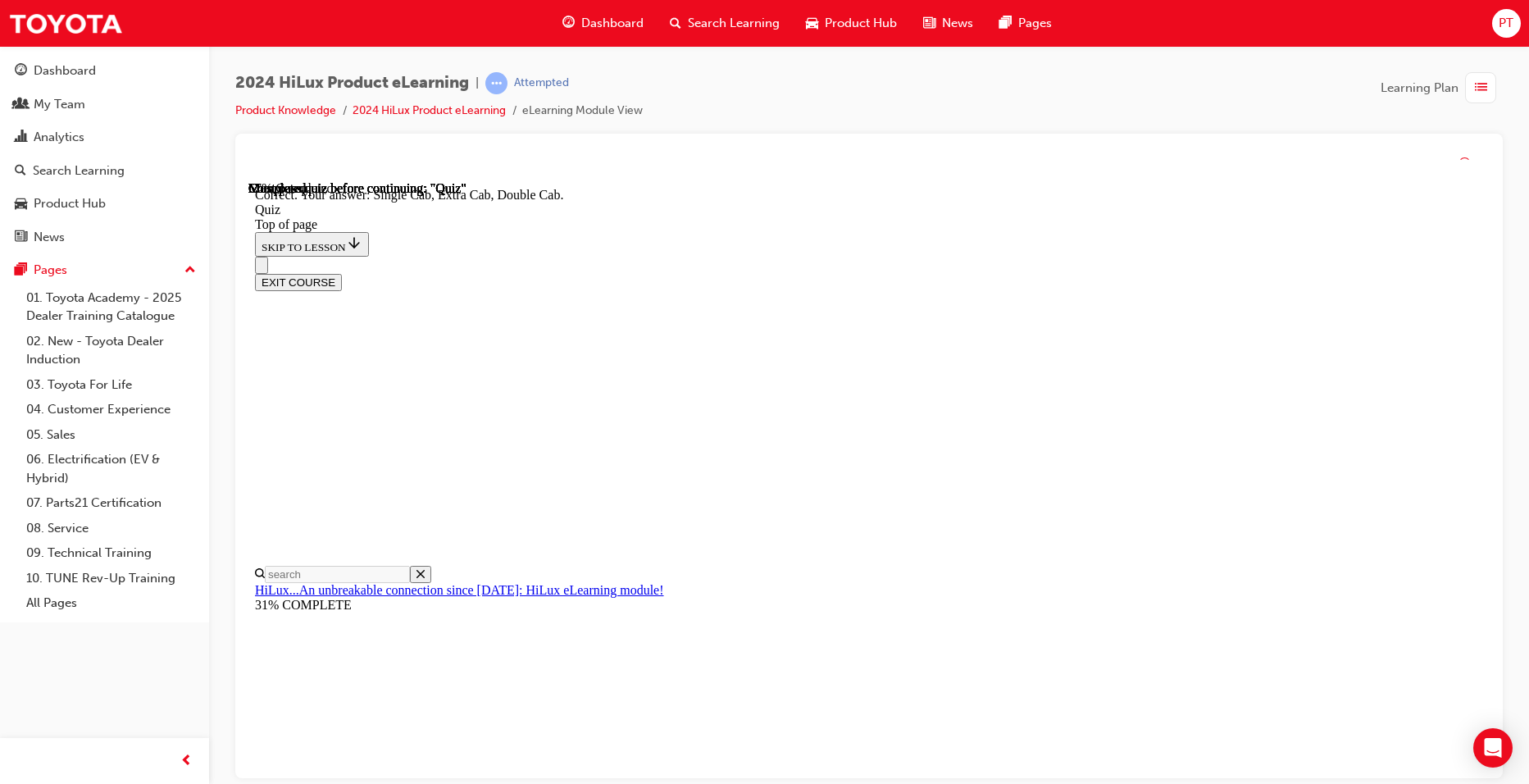
scroll to position [387, 0]
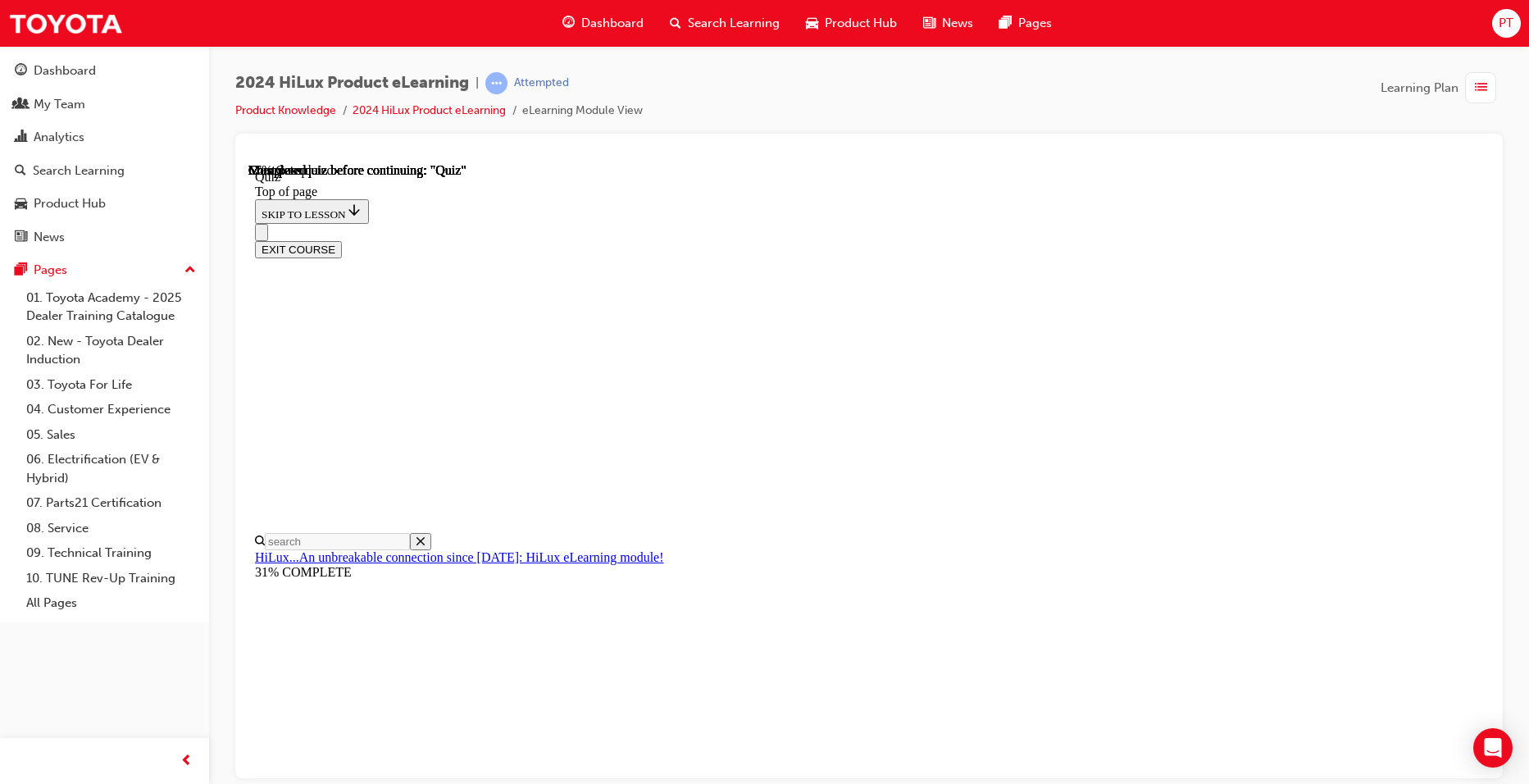
scroll to position [164, 0]
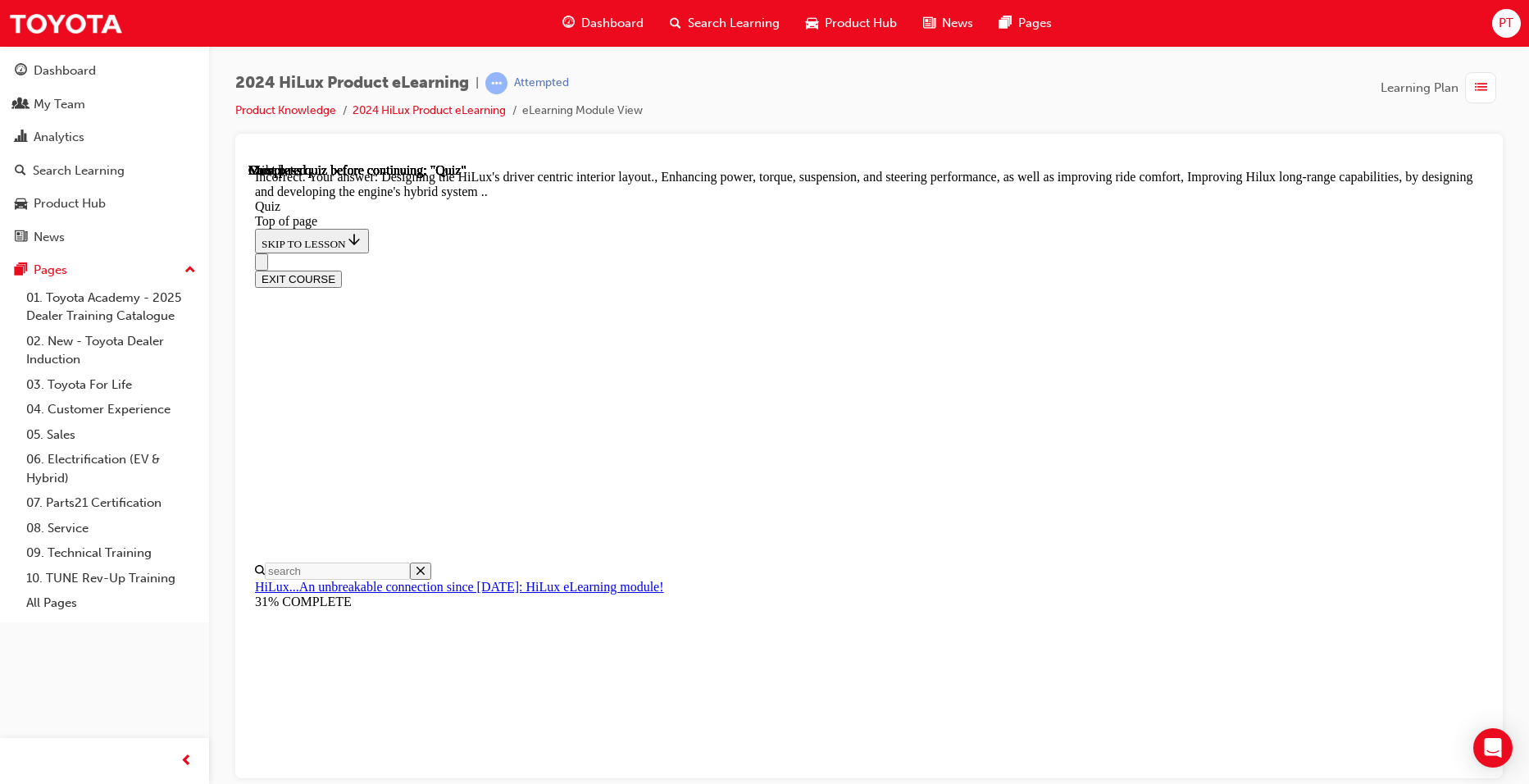
scroll to position [343, 0]
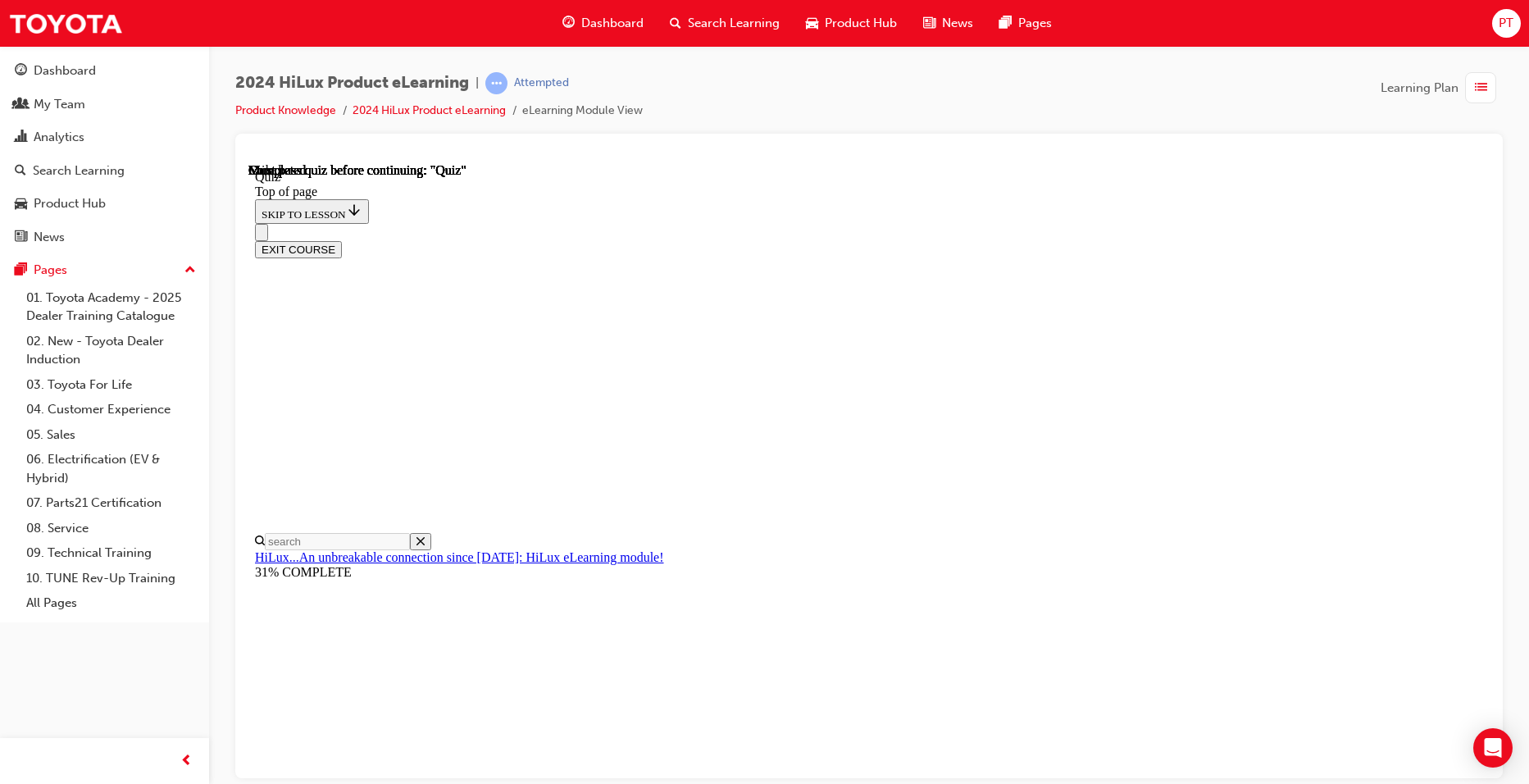
scroll to position [272, 0]
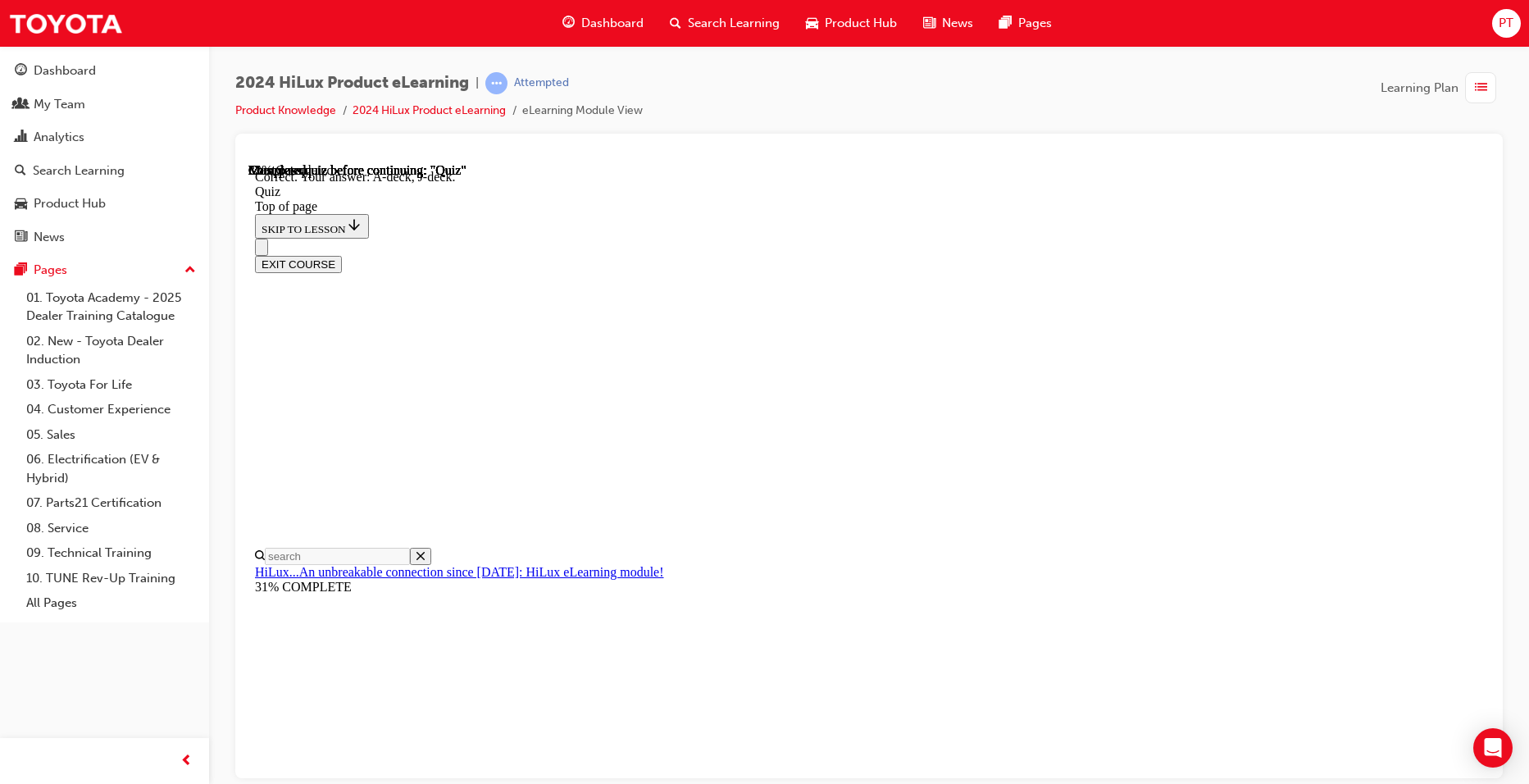
scroll to position [266, 0]
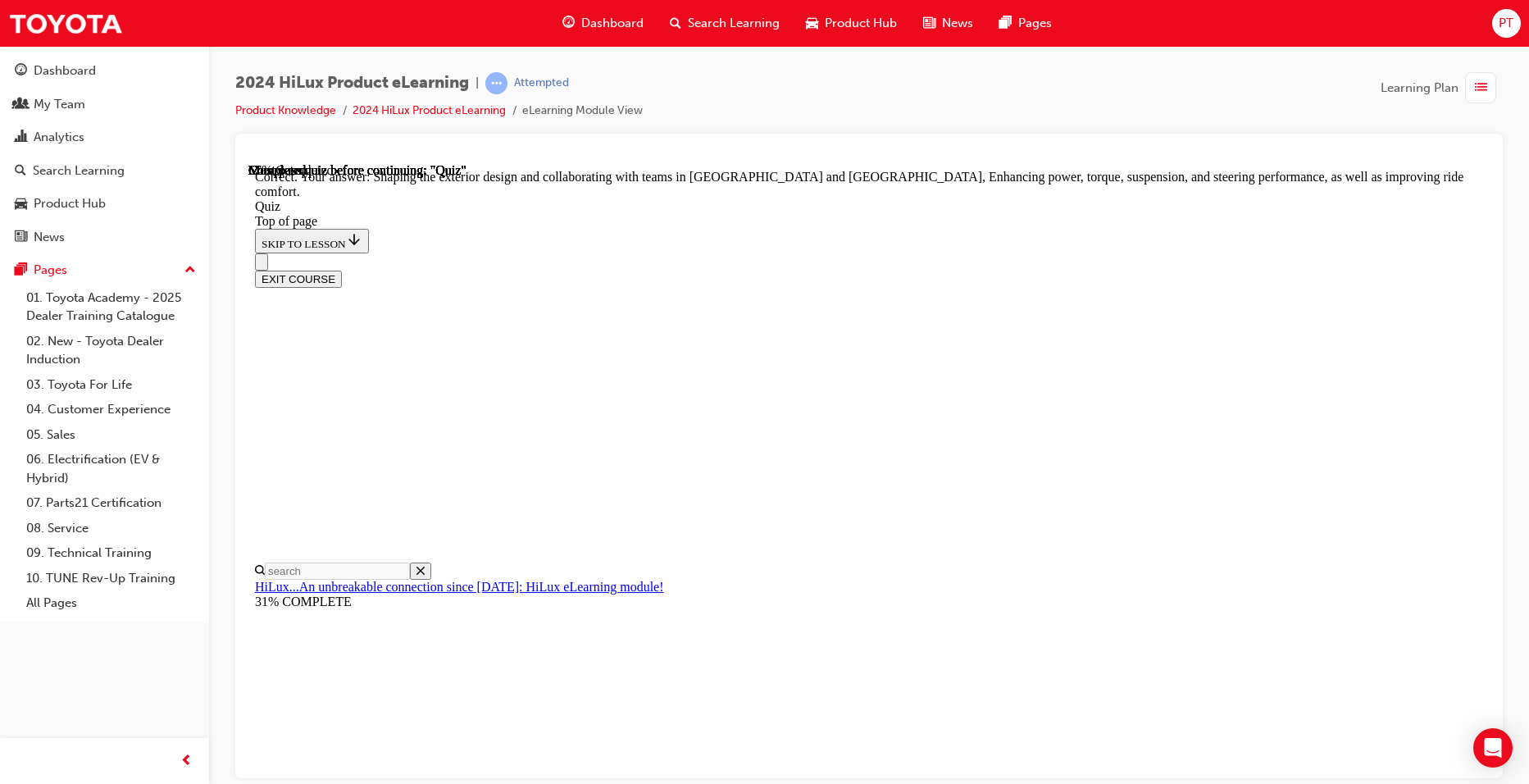
scroll to position [343, 0]
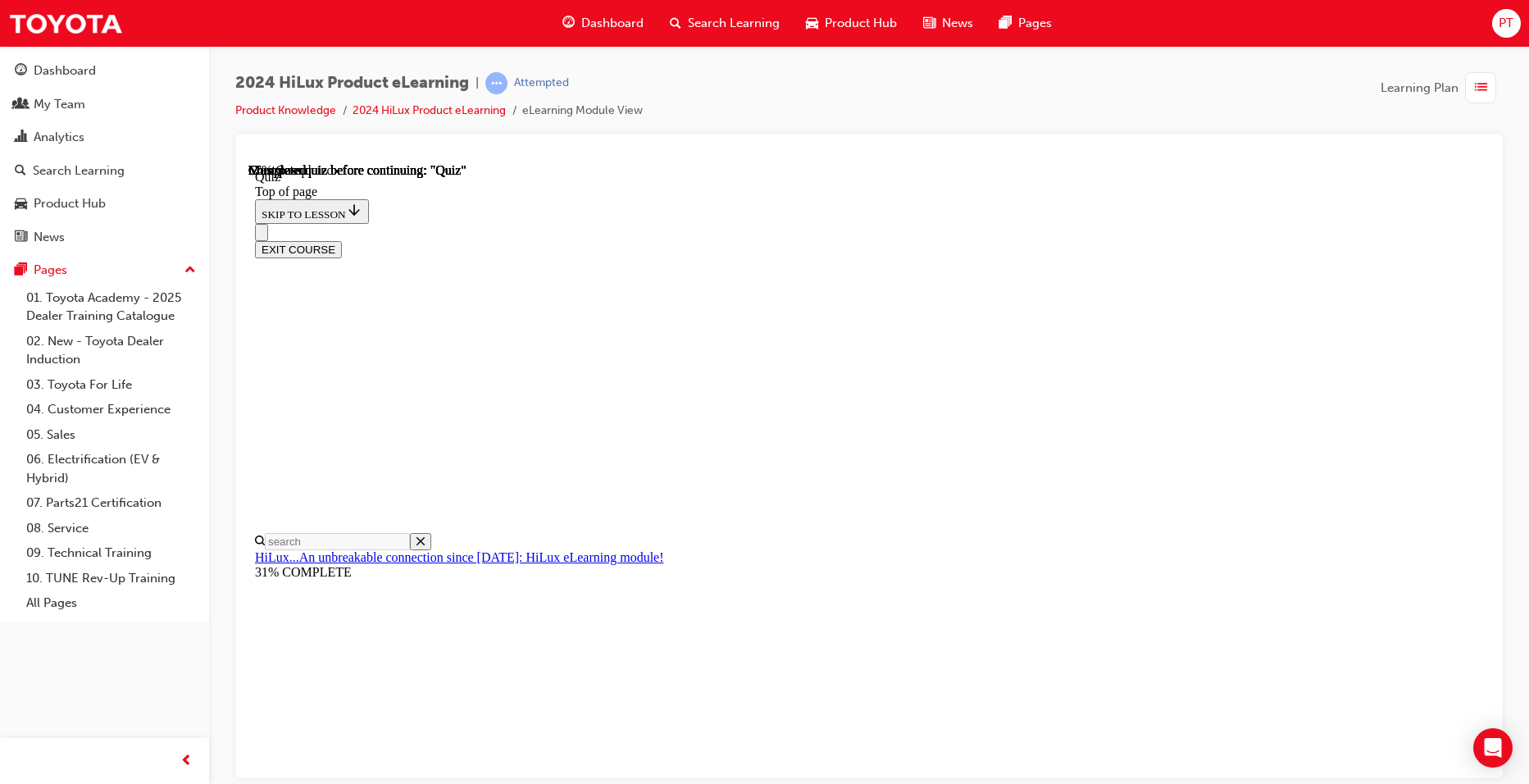
scroll to position [164, 0]
drag, startPoint x: 727, startPoint y: 682, endPoint x: 793, endPoint y: 681, distance: 66.0
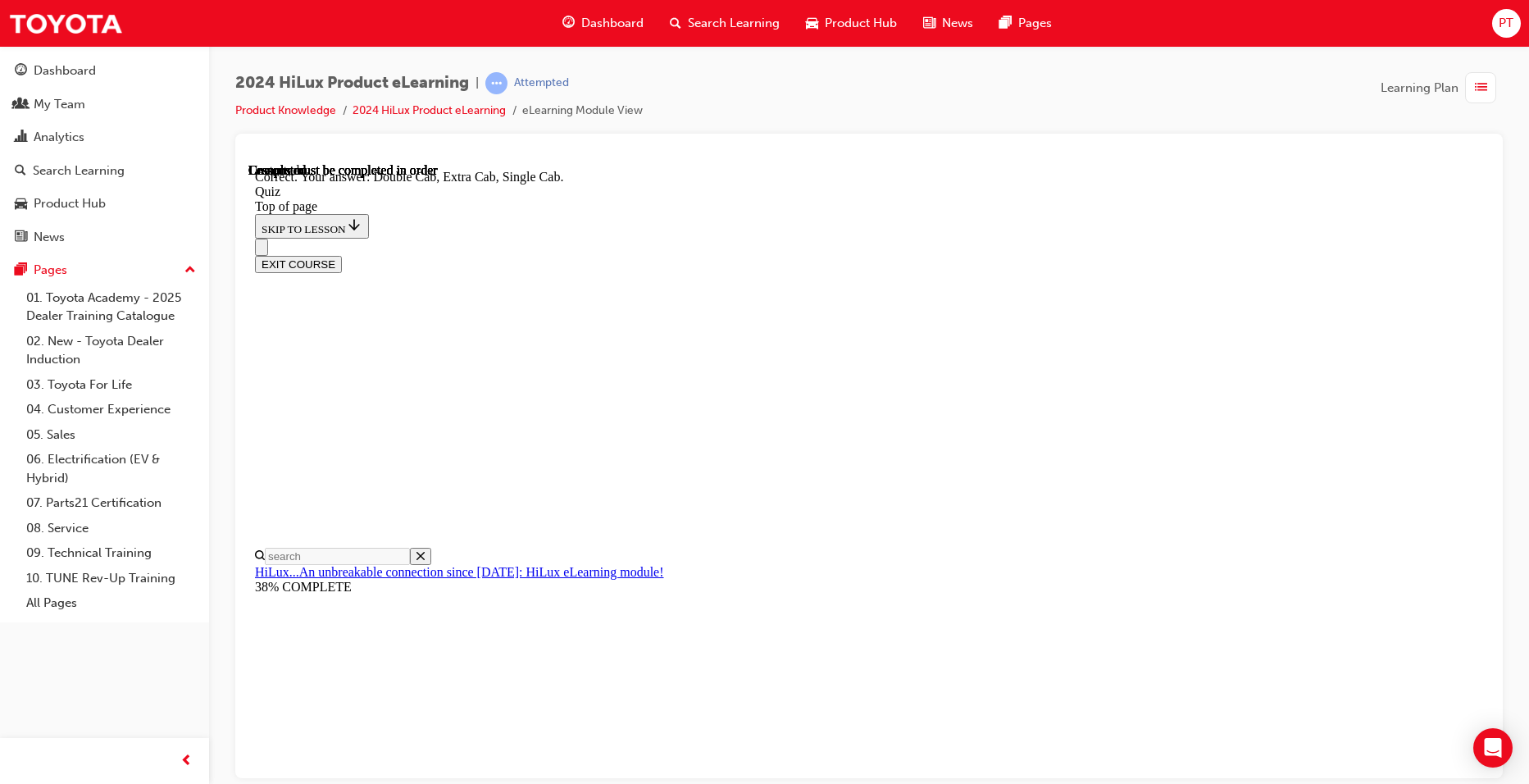
scroll to position [387, 0]
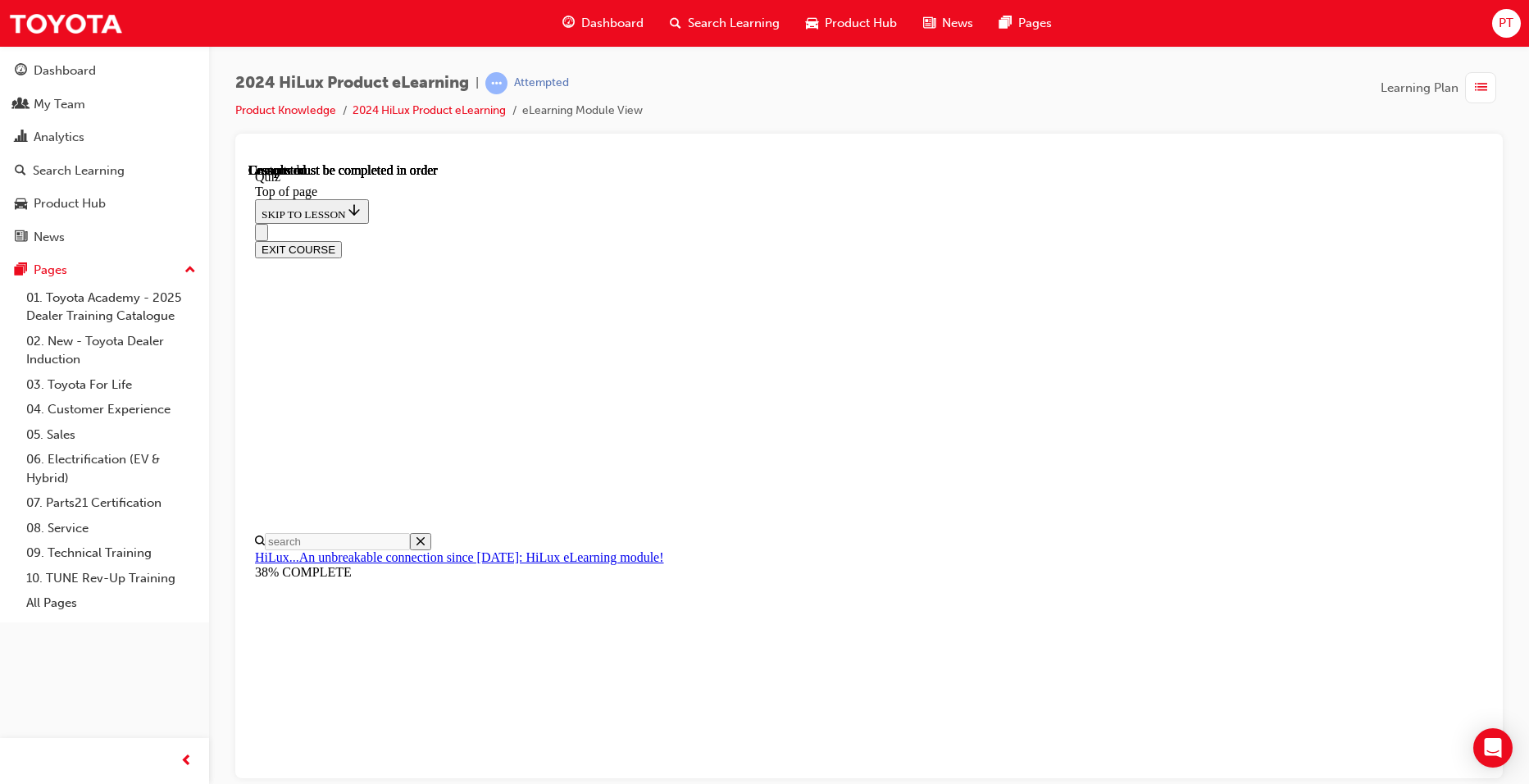
scroll to position [272, 0]
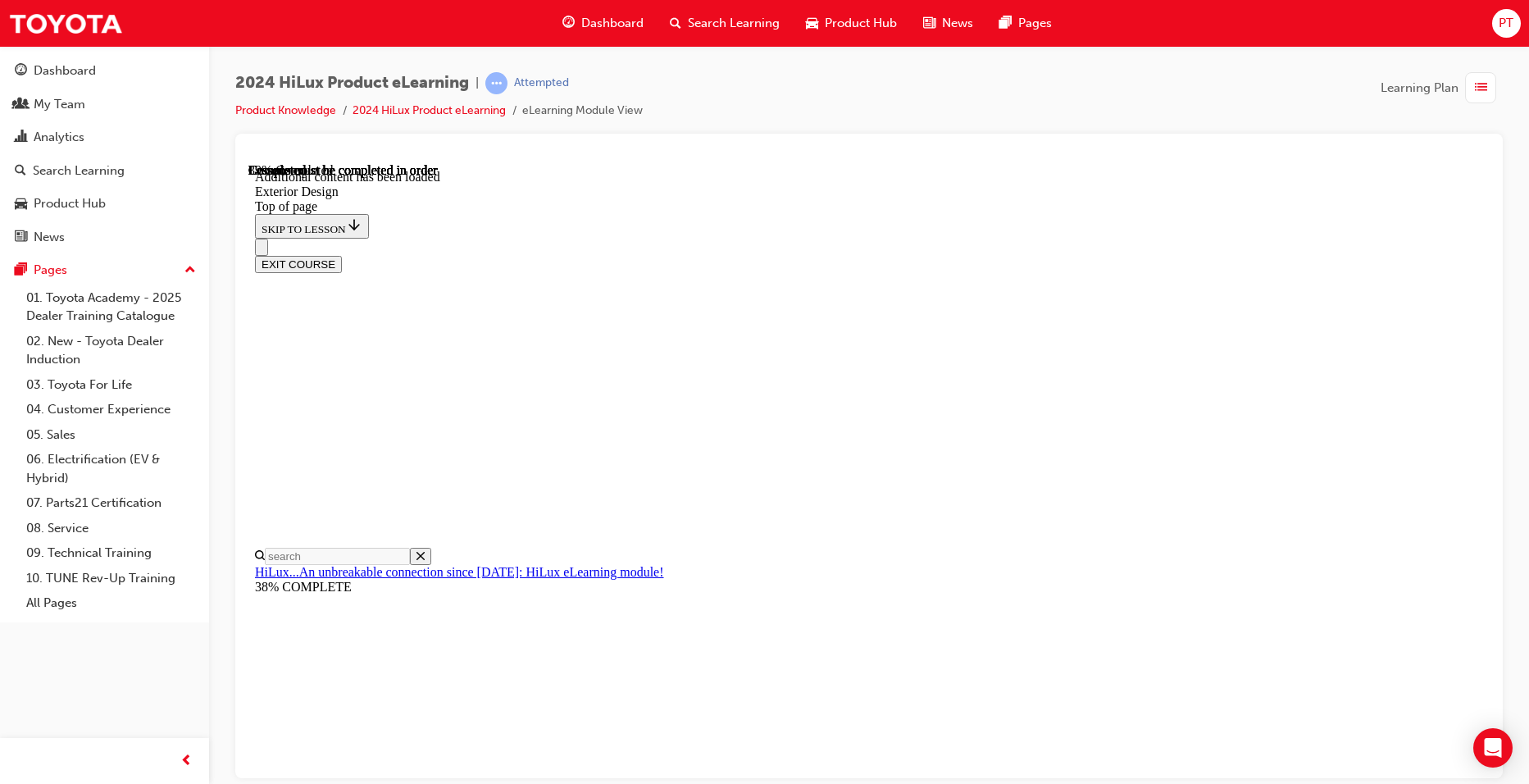
scroll to position [2920, 0]
drag, startPoint x: 824, startPoint y: 458, endPoint x: 792, endPoint y: 450, distance: 33.0
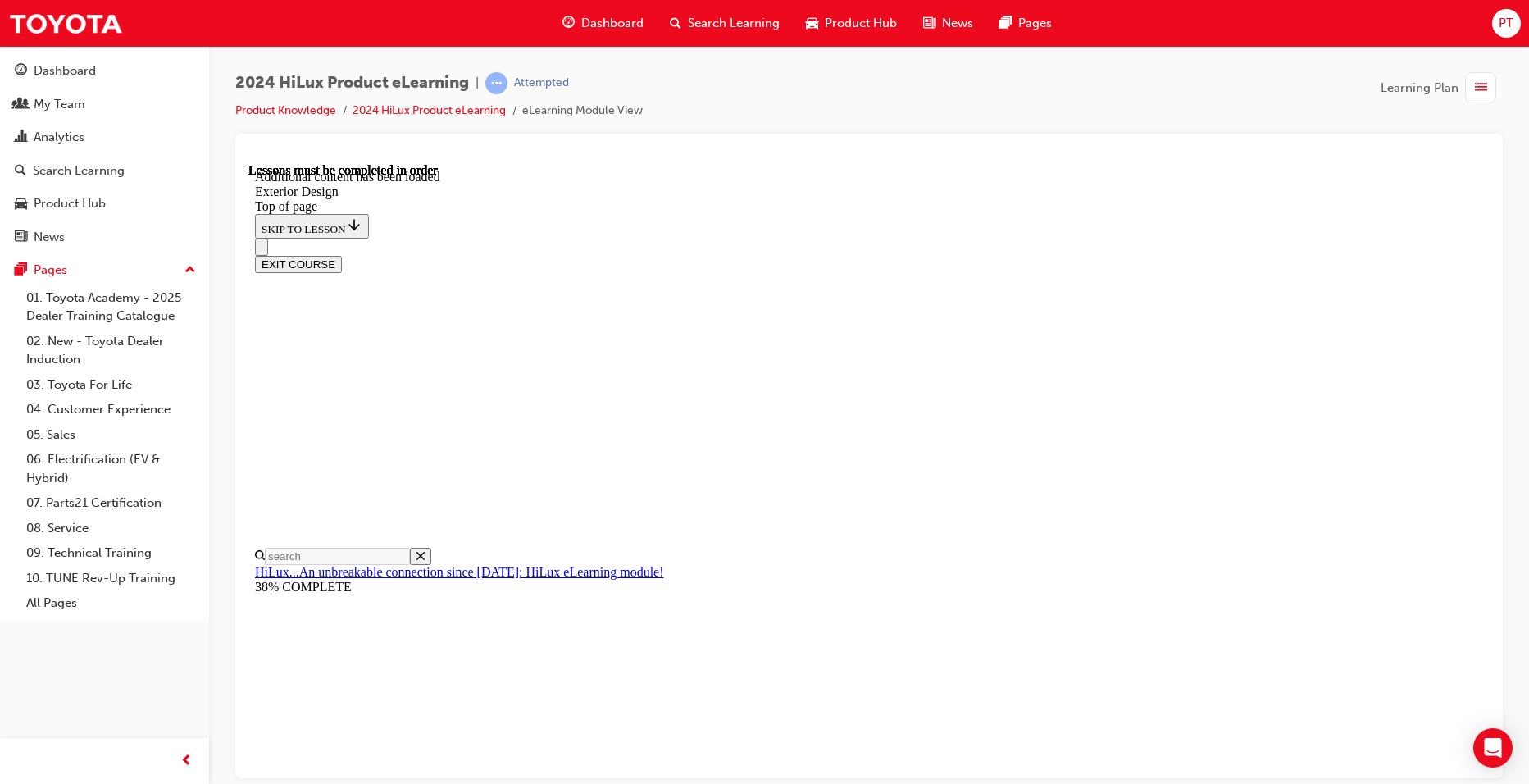
drag, startPoint x: 837, startPoint y: 507, endPoint x: 938, endPoint y: 440, distance: 121.2
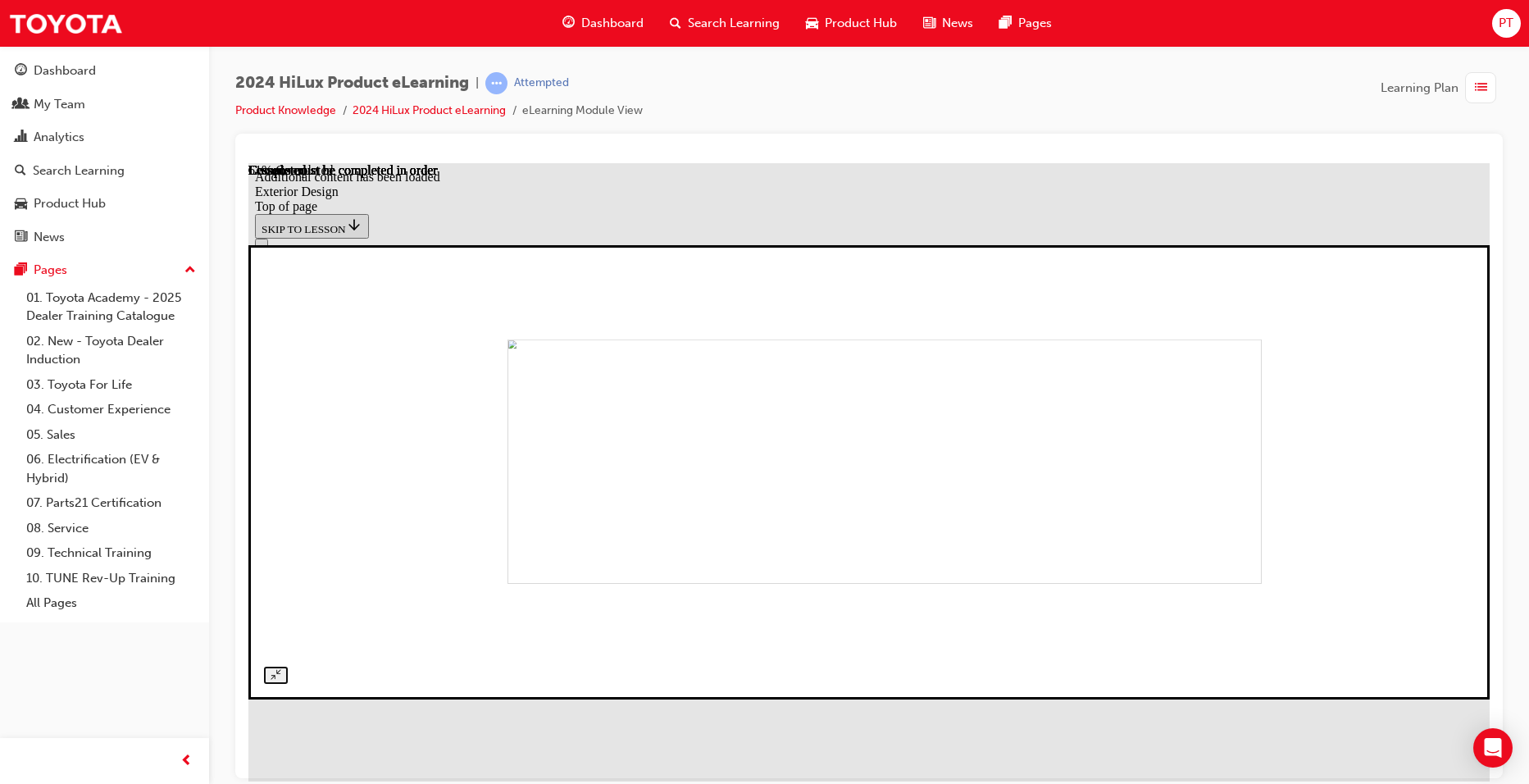
click at [845, 527] on img at bounding box center [884, 461] width 754 height 244
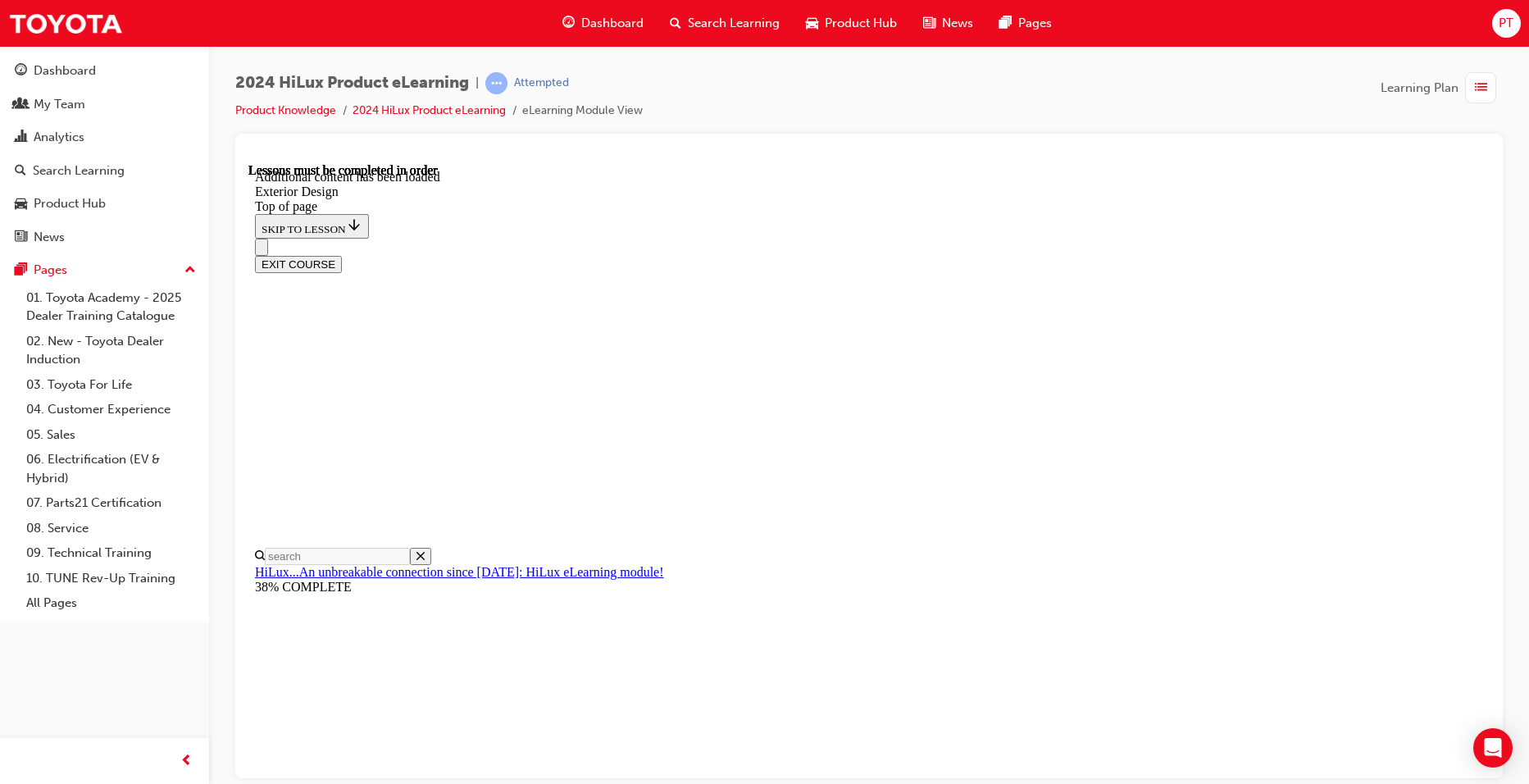
scroll to position [4247, 0]
drag, startPoint x: 803, startPoint y: 418, endPoint x: 887, endPoint y: 396, distance: 86.8
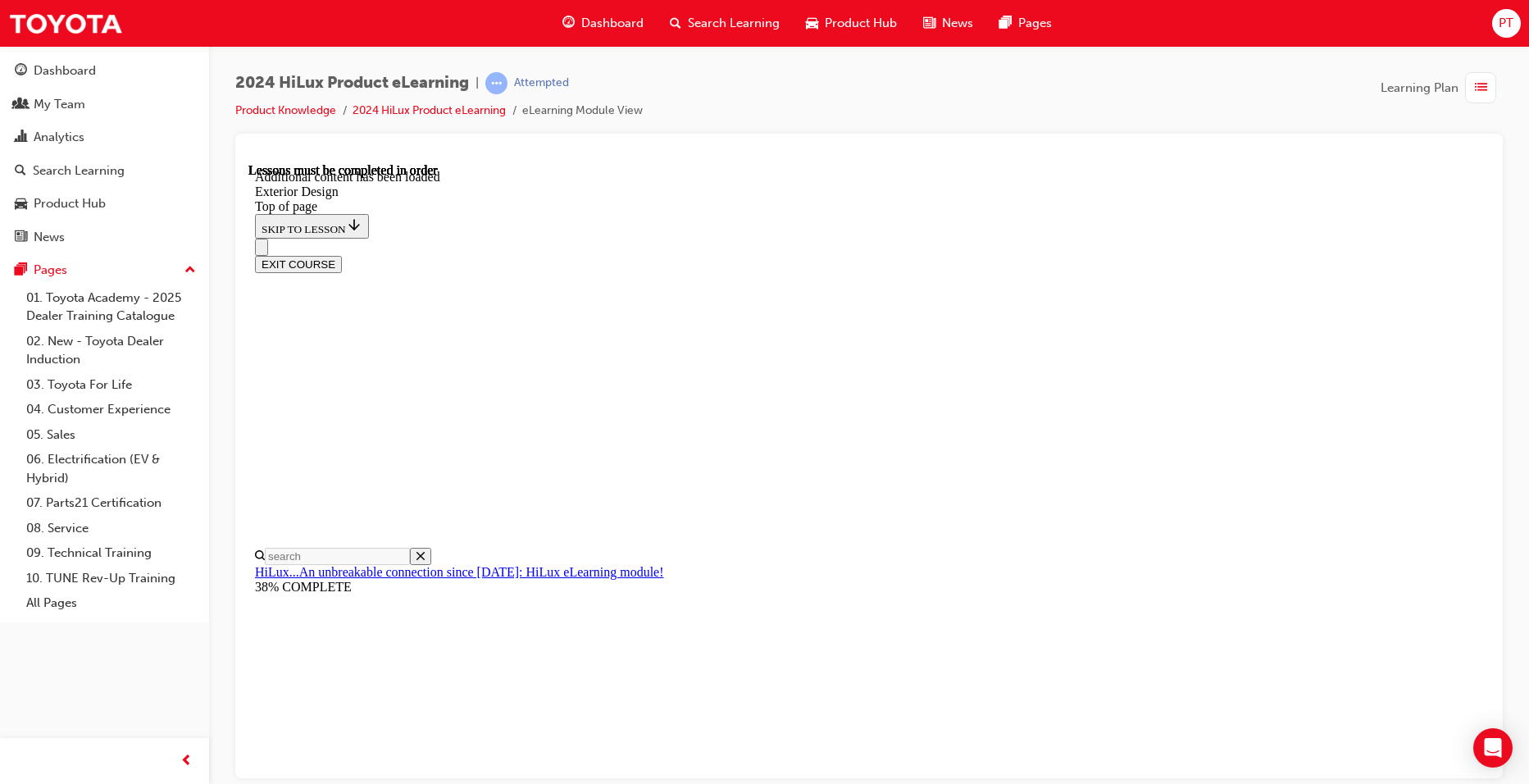
scroll to position [4358, 0]
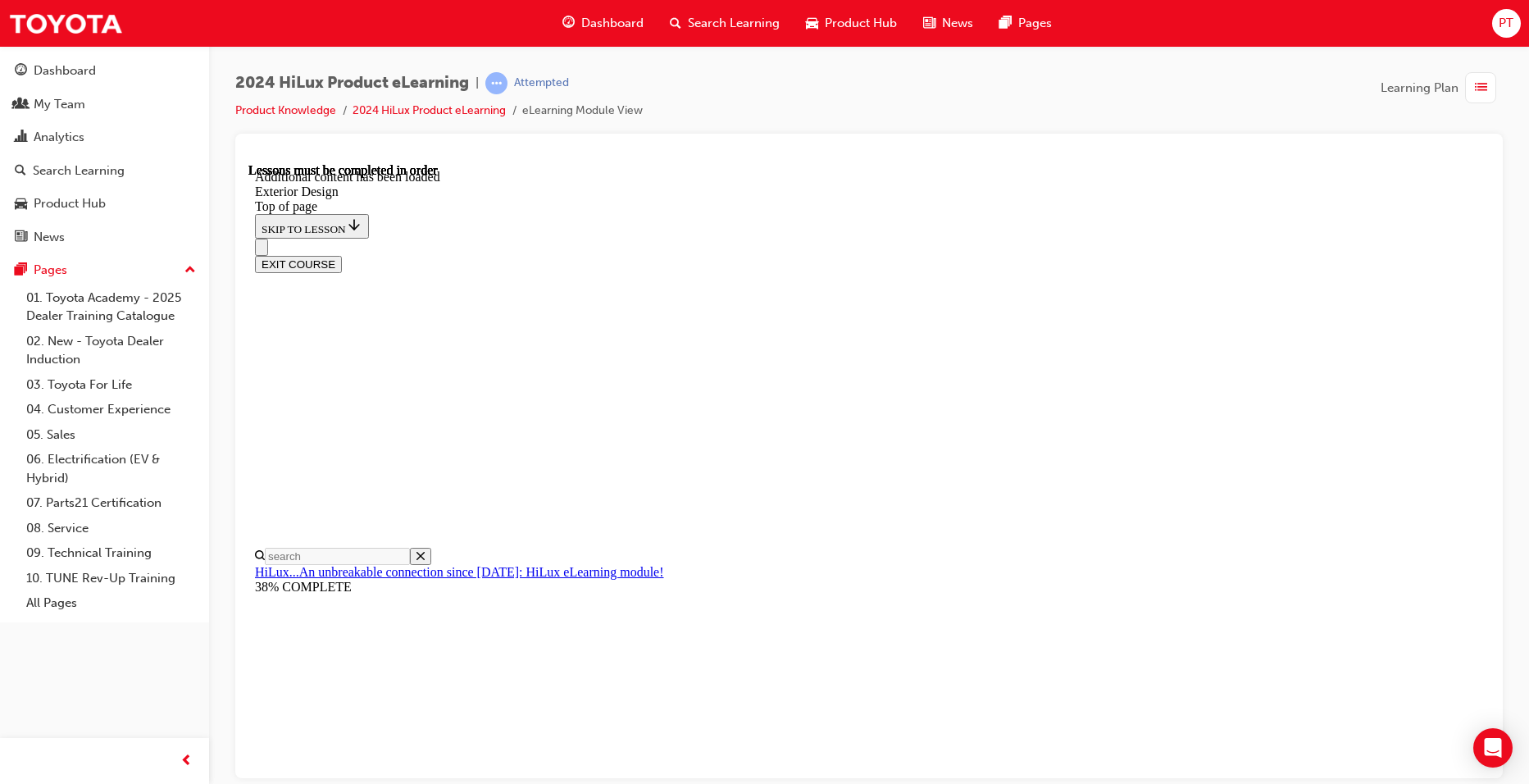
scroll to position [5704, 0]
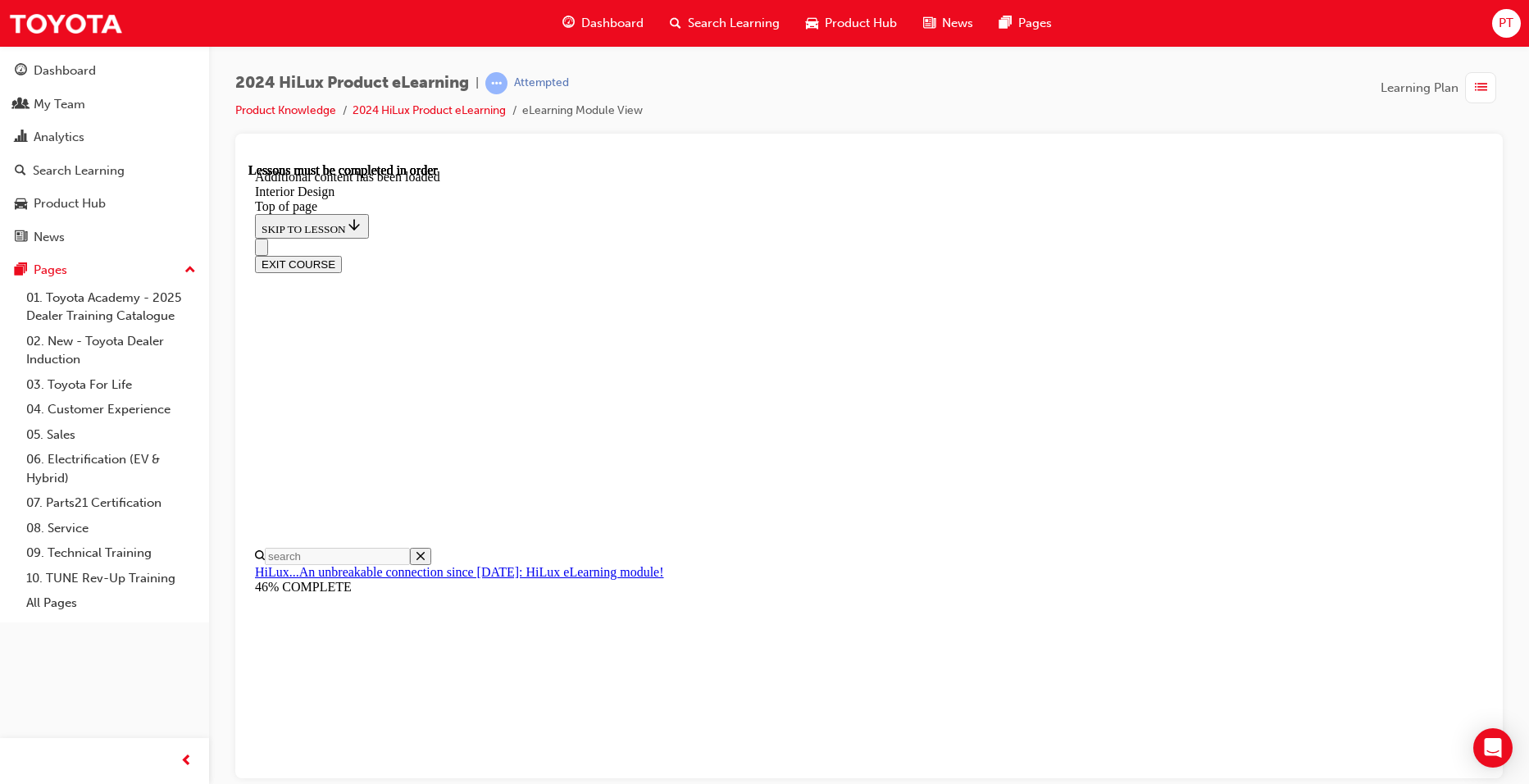
drag, startPoint x: 1197, startPoint y: 393, endPoint x: 1227, endPoint y: 391, distance: 30.1
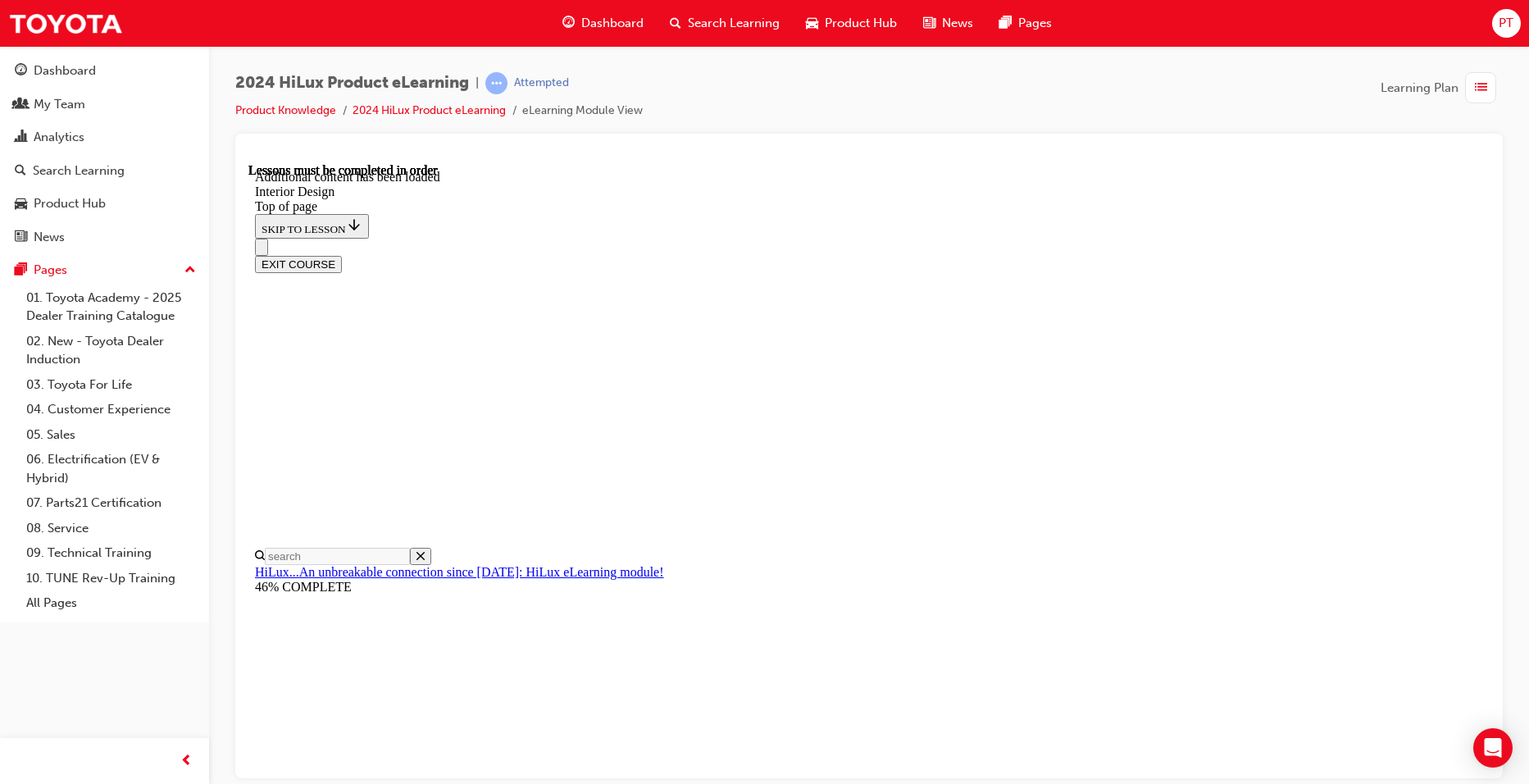
drag, startPoint x: 1403, startPoint y: 514, endPoint x: 1386, endPoint y: 518, distance: 17.5
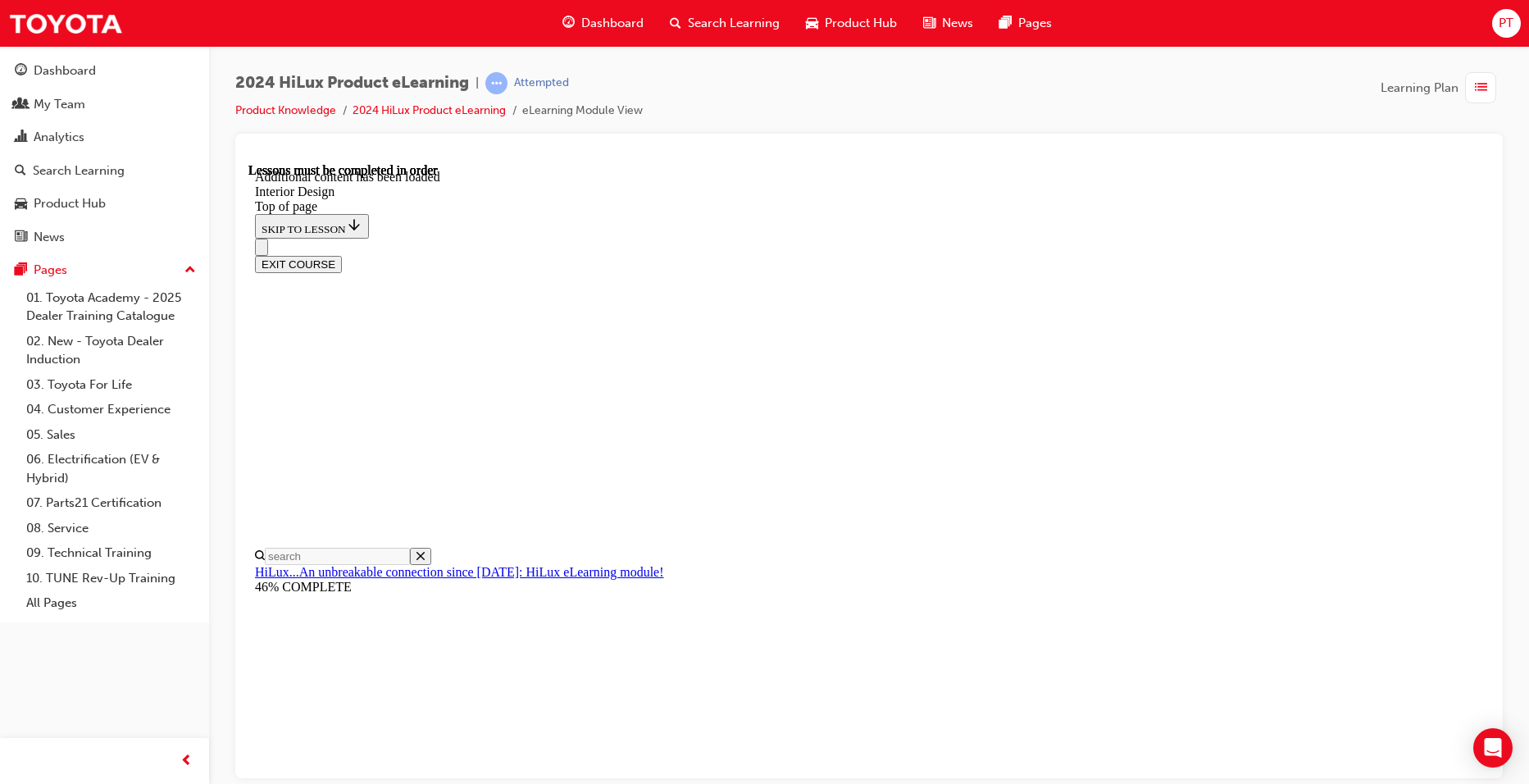
drag, startPoint x: 993, startPoint y: 553, endPoint x: 1014, endPoint y: 560, distance: 22.1
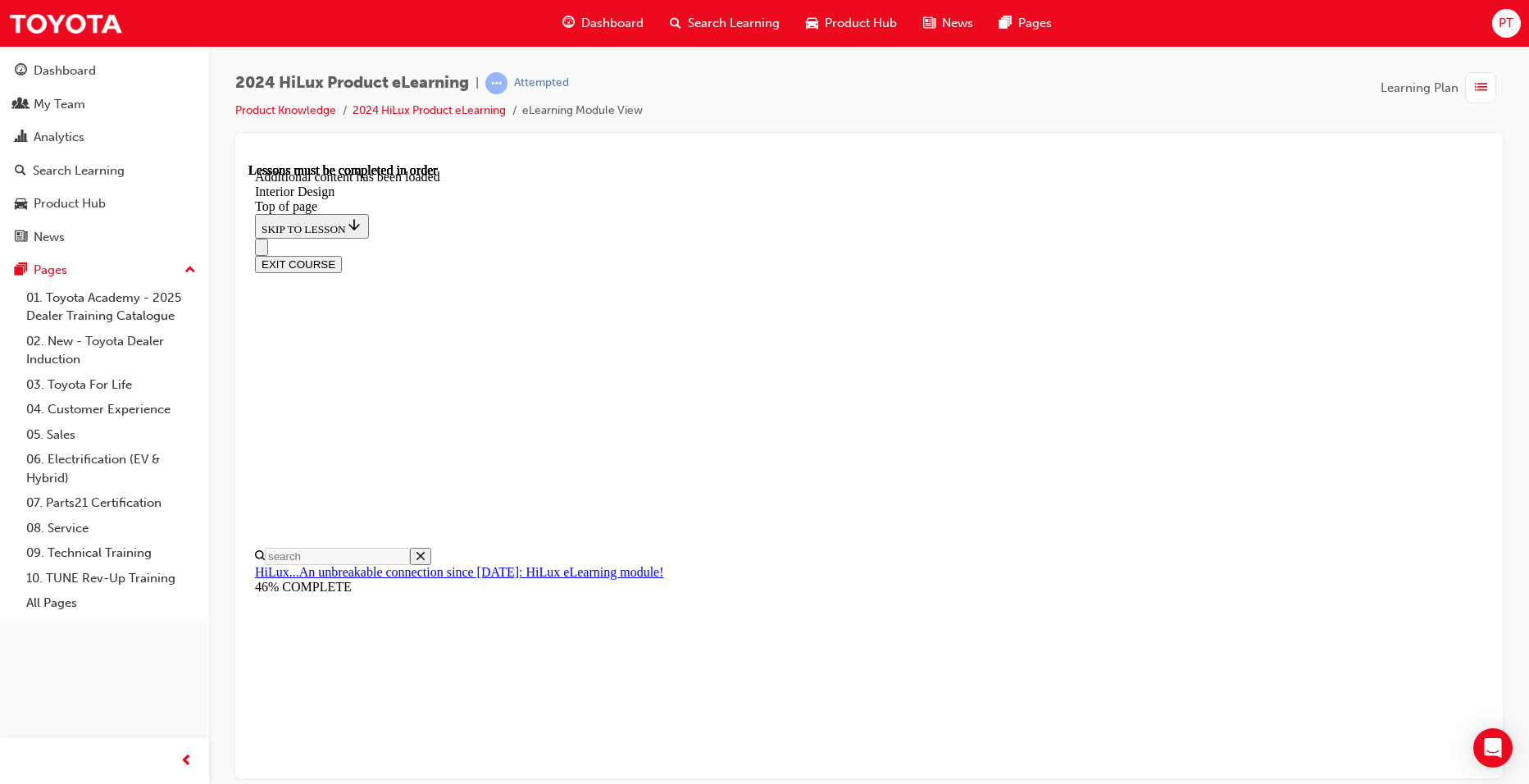
drag, startPoint x: 1078, startPoint y: 634, endPoint x: 1089, endPoint y: 556, distance: 78.8
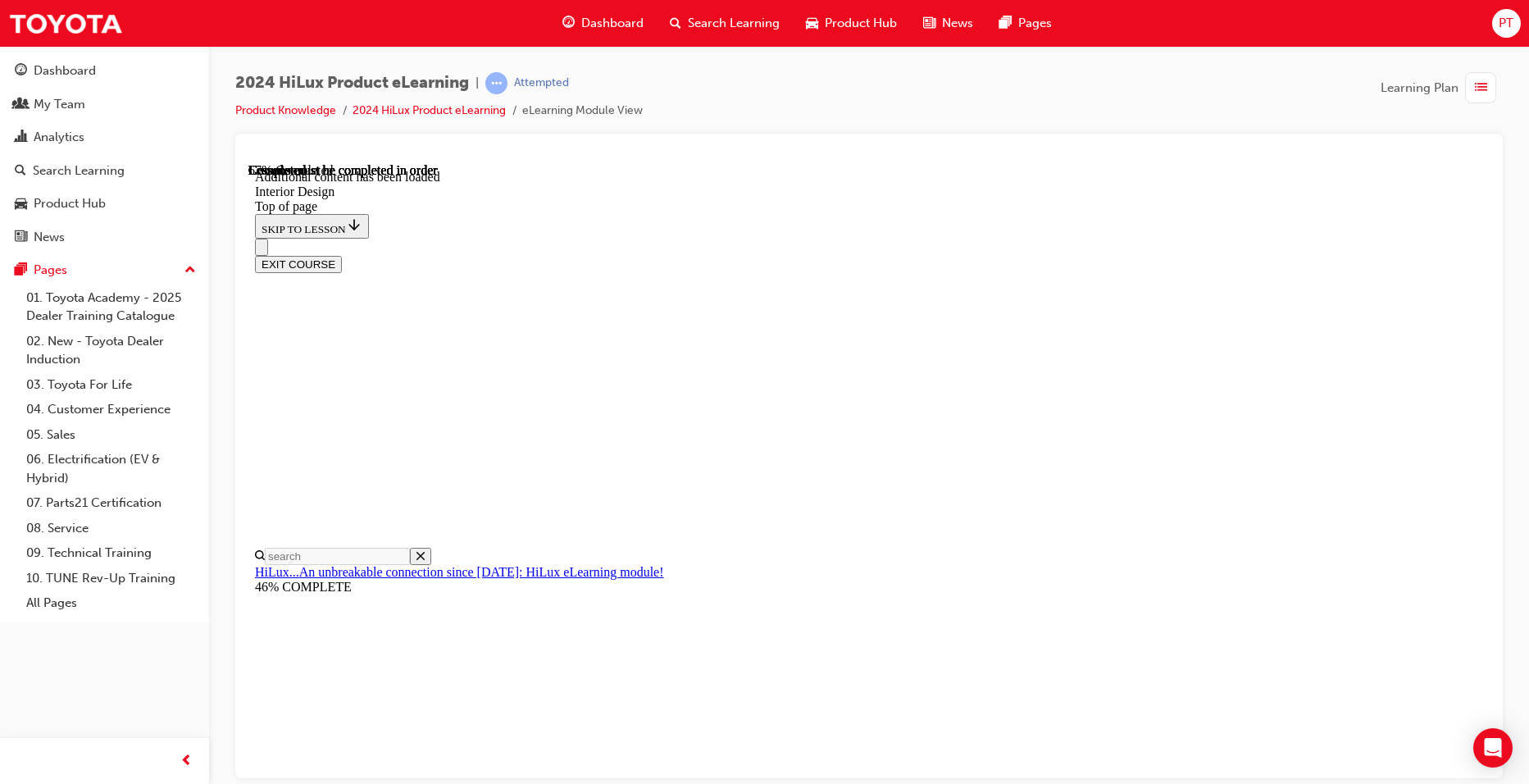
scroll to position [2098, 0]
drag, startPoint x: 780, startPoint y: 334, endPoint x: 780, endPoint y: 352, distance: 18.0
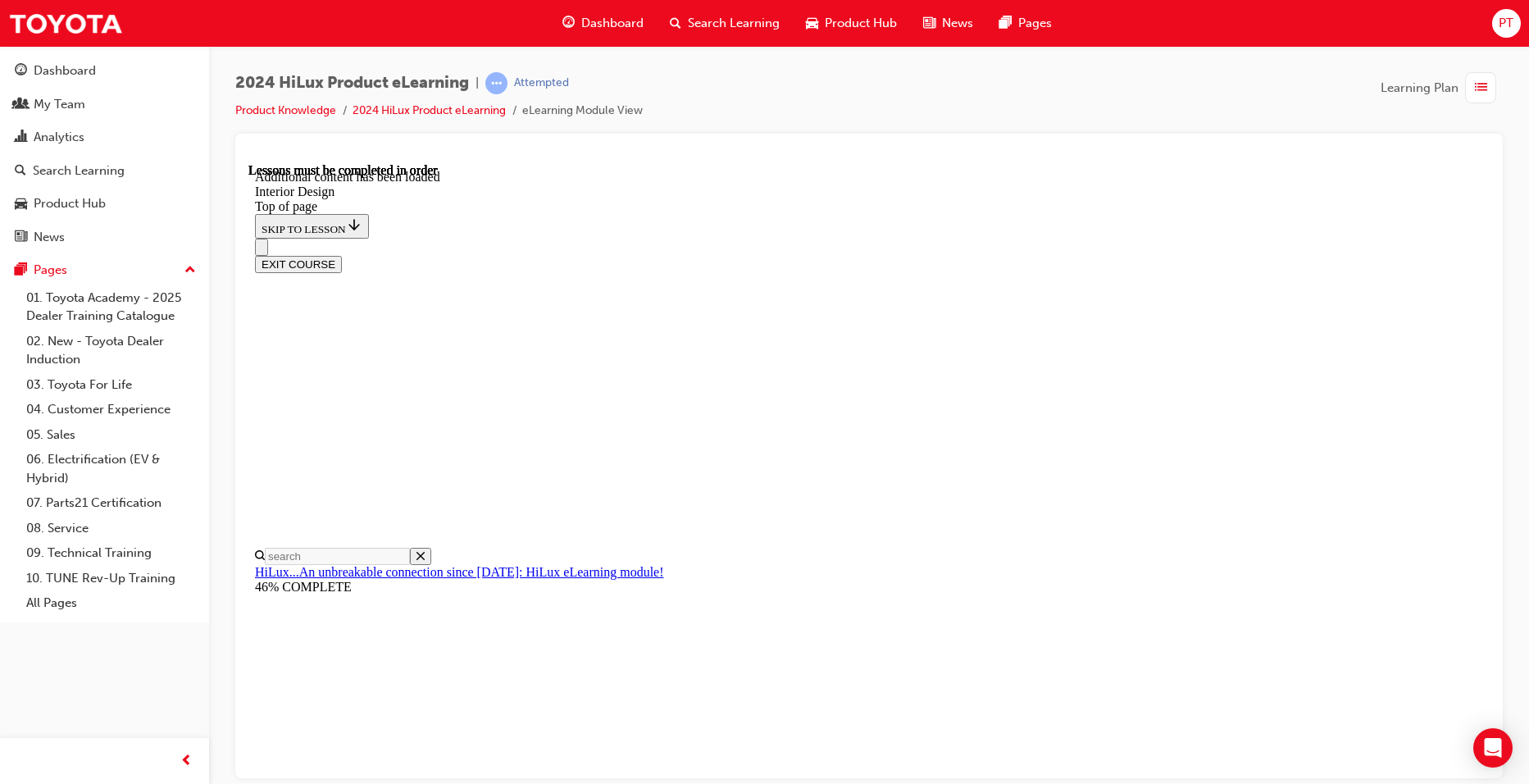
drag, startPoint x: 809, startPoint y: 543, endPoint x: 809, endPoint y: 557, distance: 14.0
drag, startPoint x: 758, startPoint y: 724, endPoint x: 834, endPoint y: 652, distance: 104.7
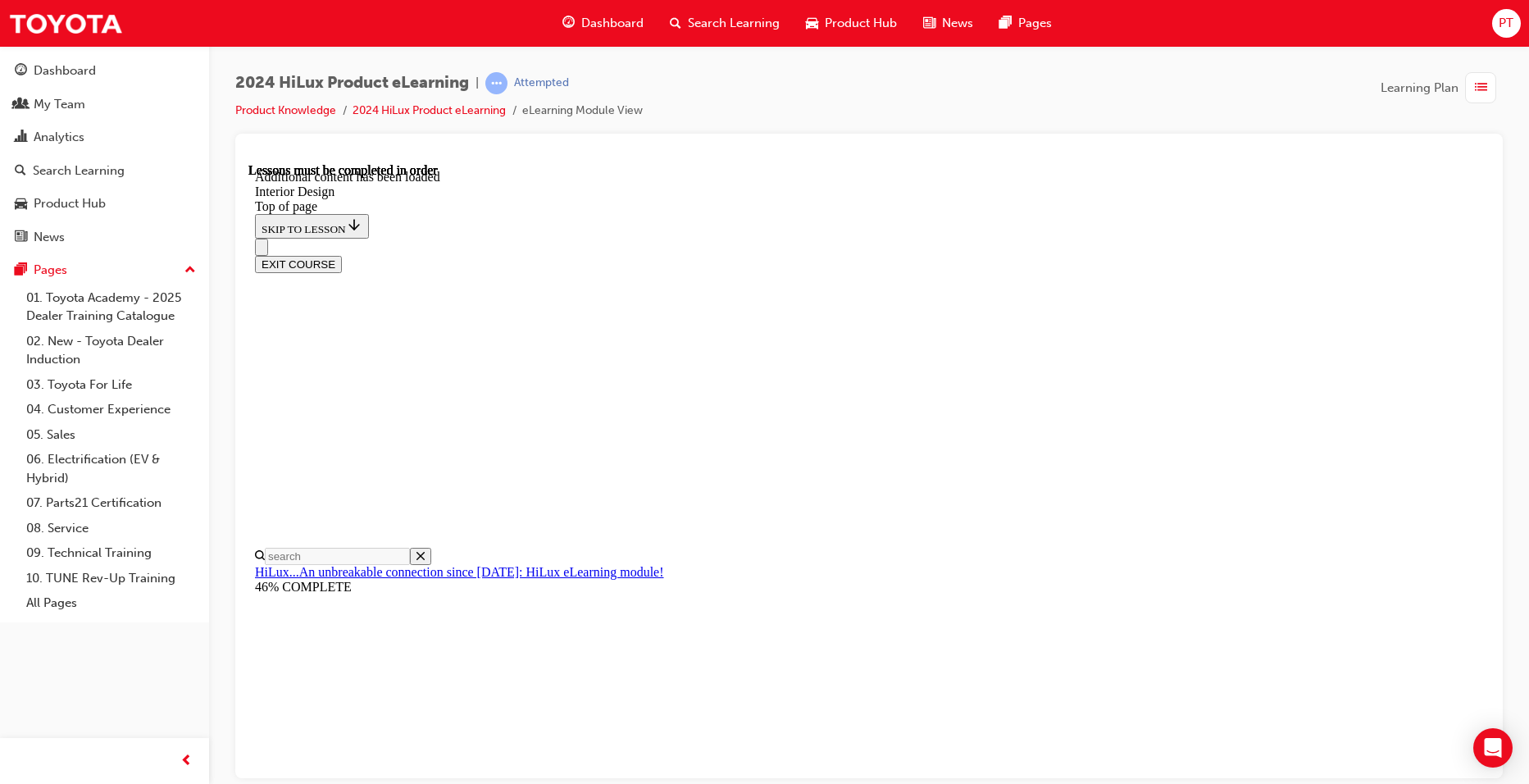
drag, startPoint x: 776, startPoint y: 292, endPoint x: 778, endPoint y: 393, distance: 101.0
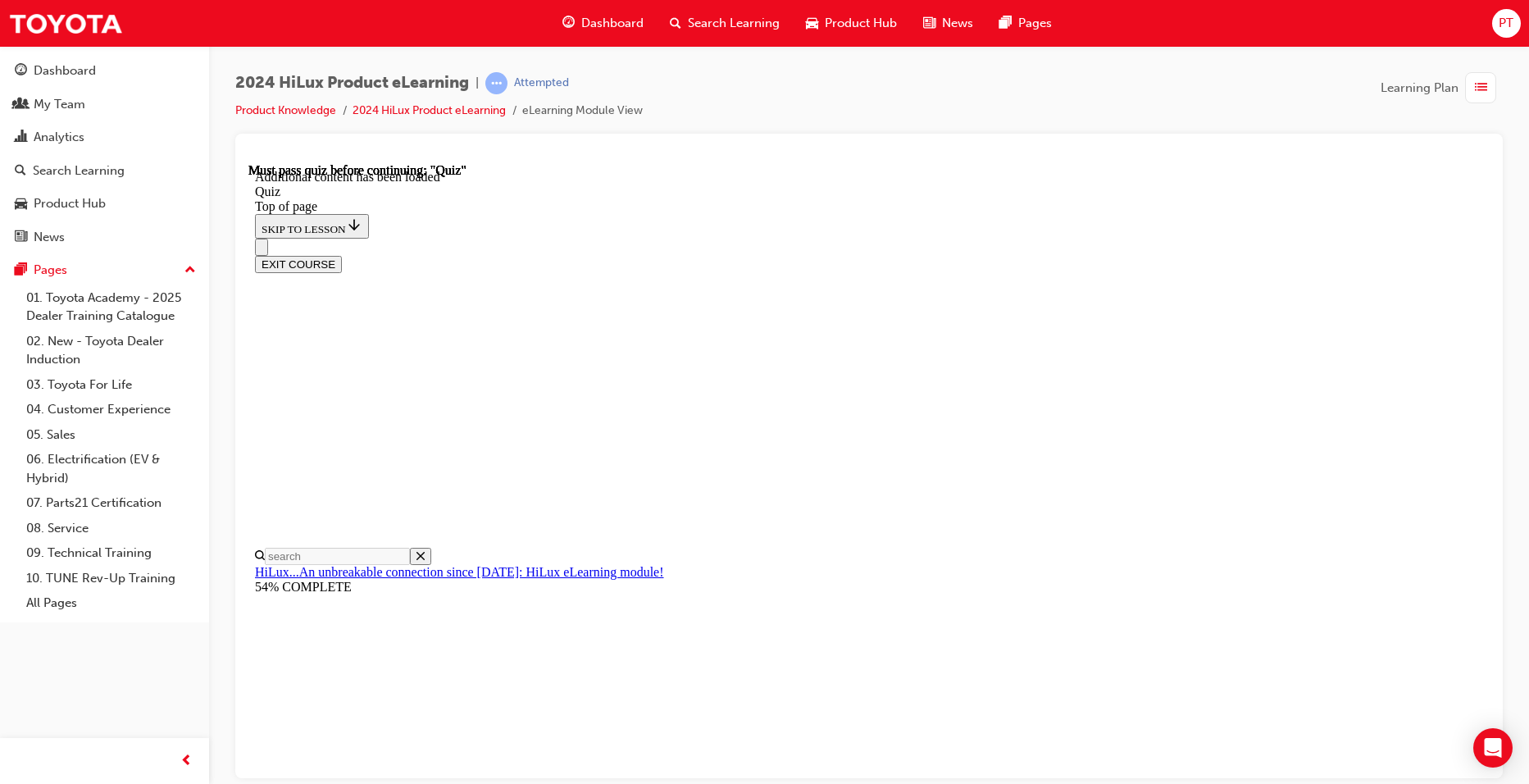
scroll to position [51, 0]
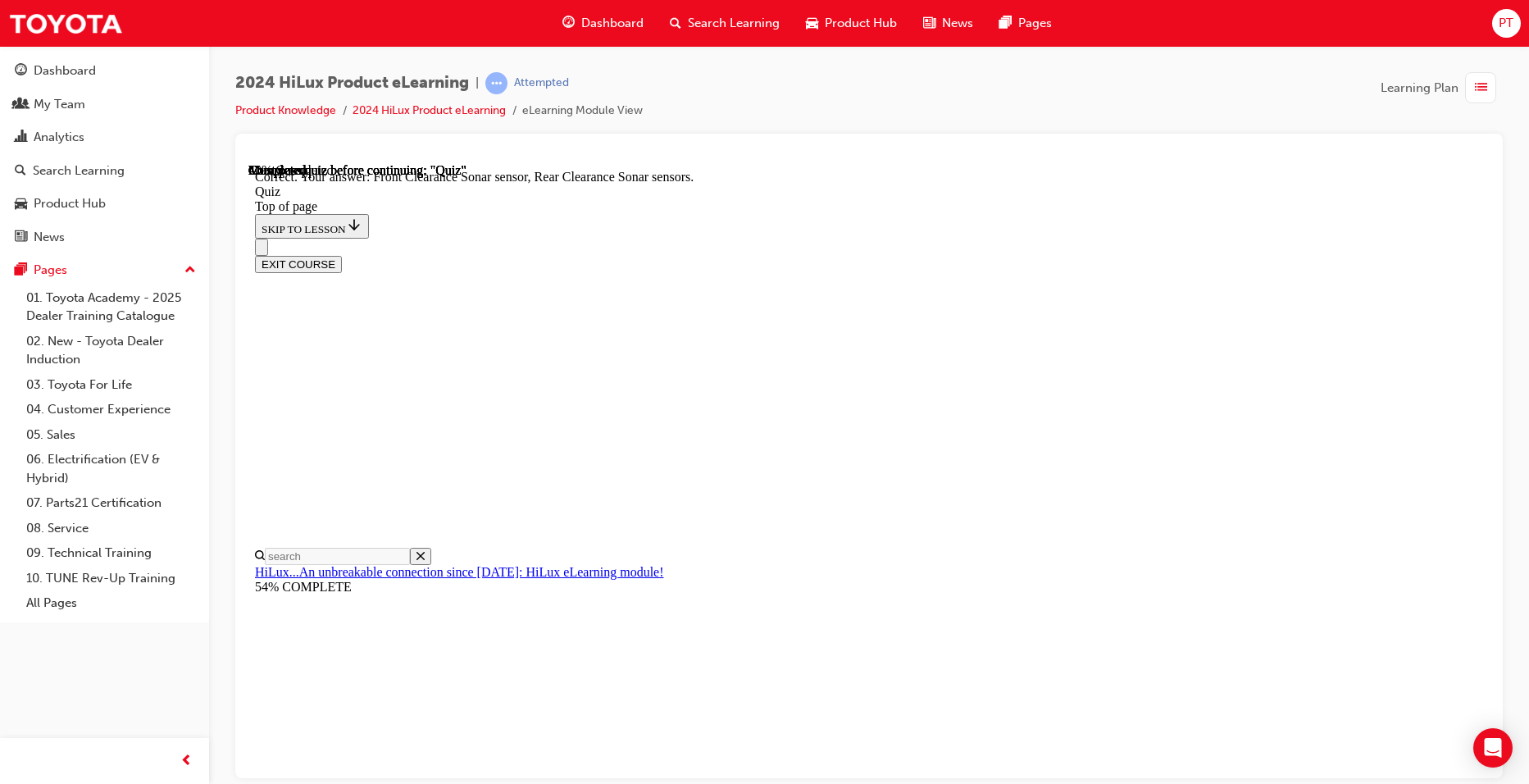
scroll to position [266, 0]
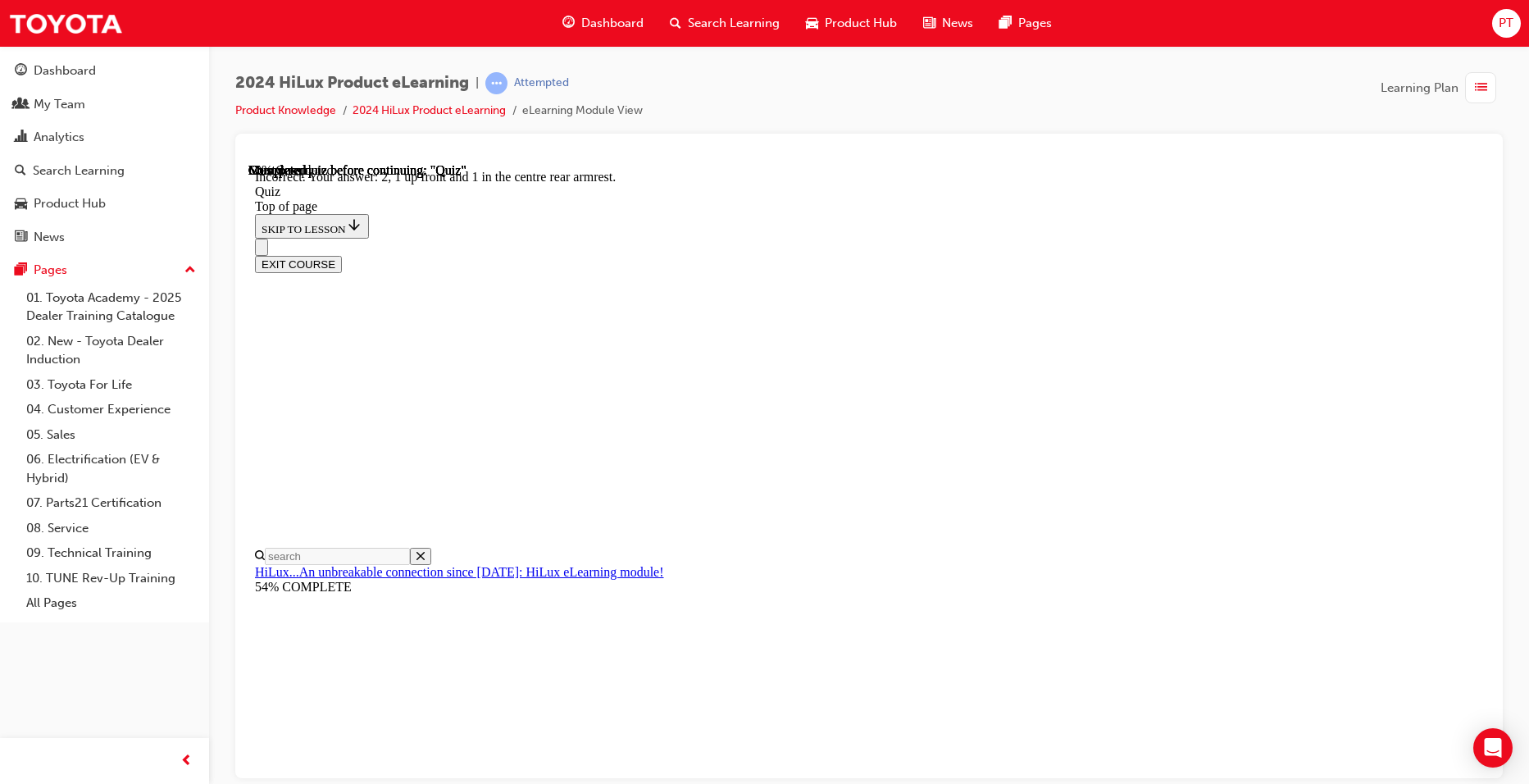
scroll to position [228, 0]
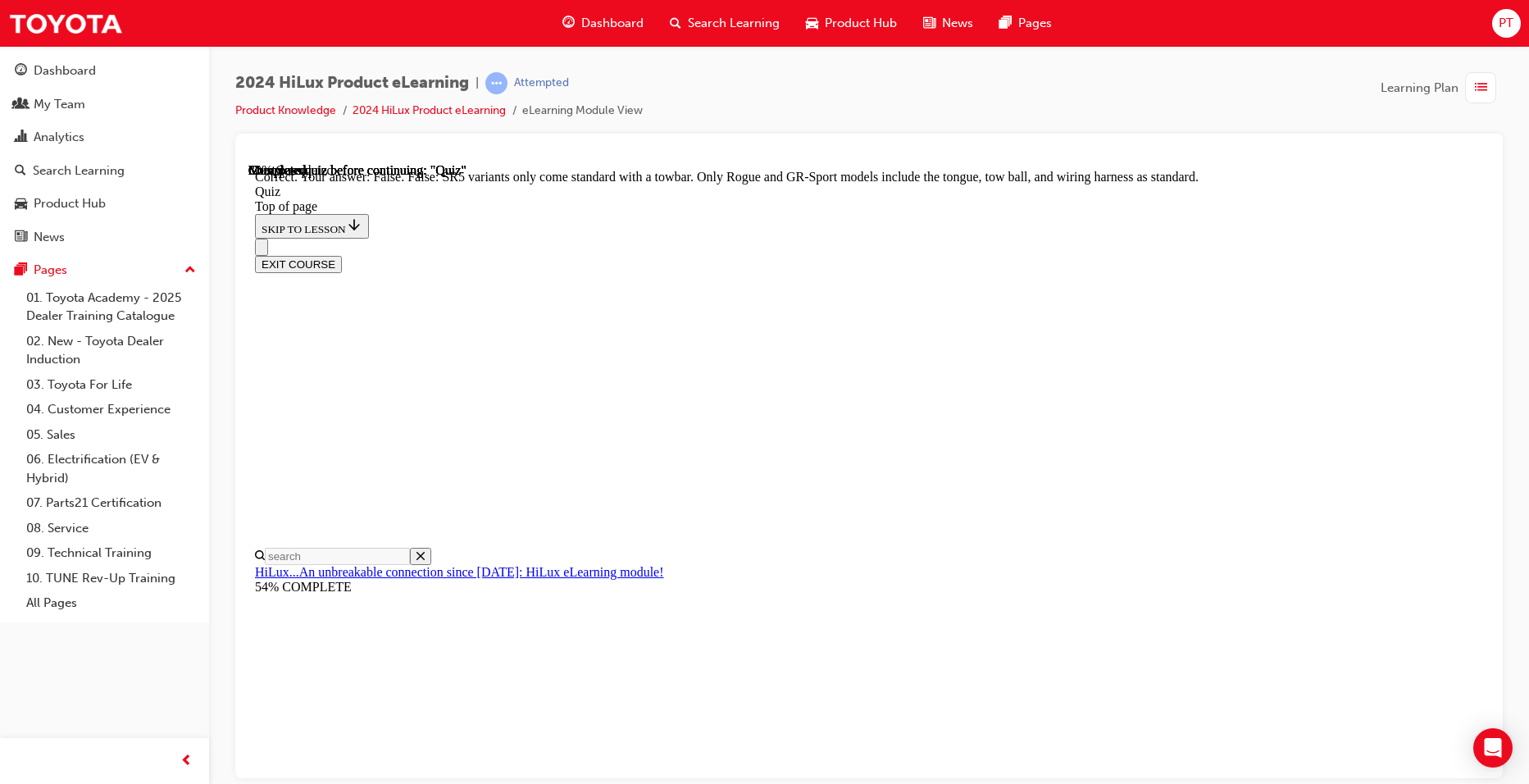
scroll to position [263, 0]
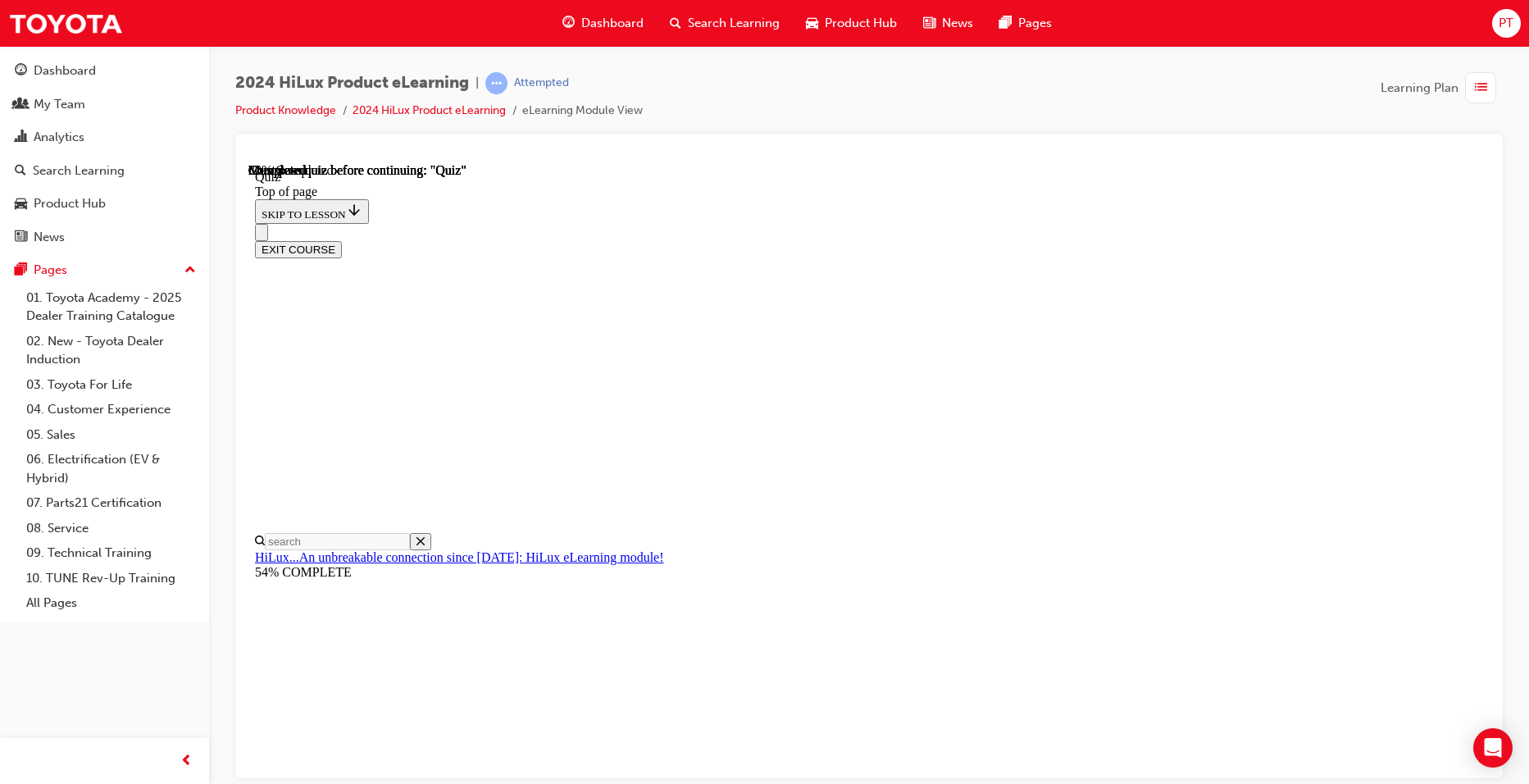
scroll to position [116, 0]
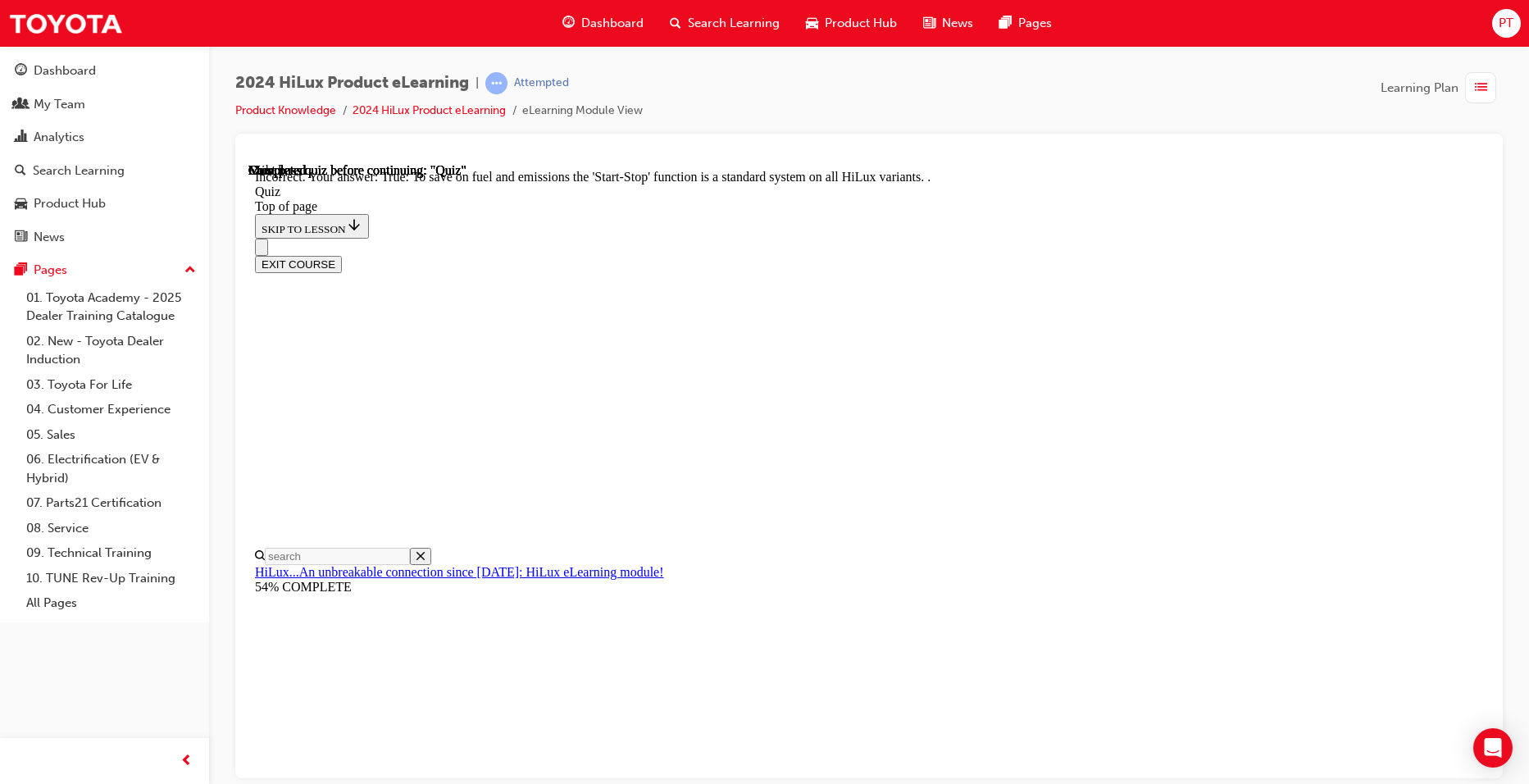
scroll to position [167, 0]
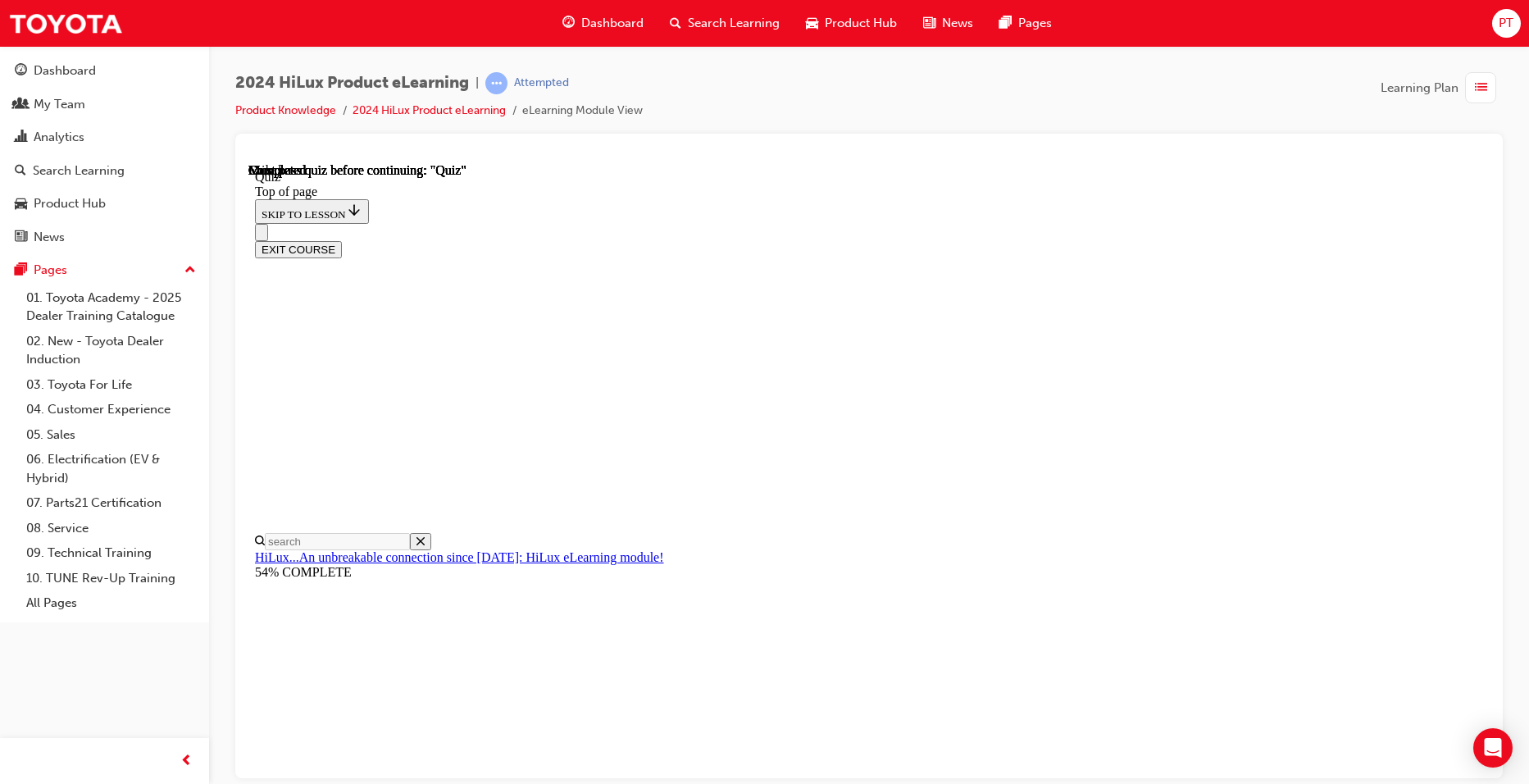
scroll to position [272, 0]
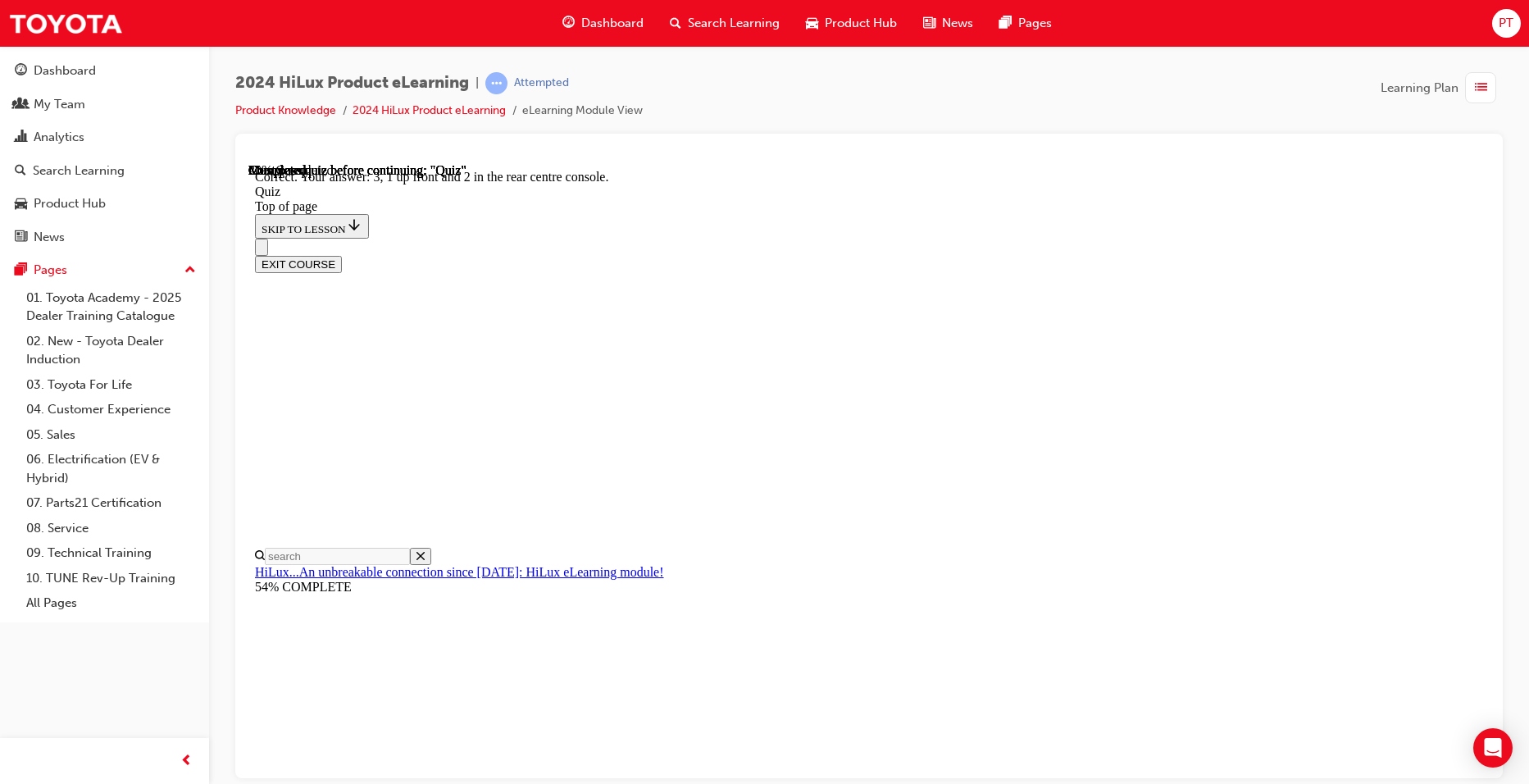
scroll to position [228, 0]
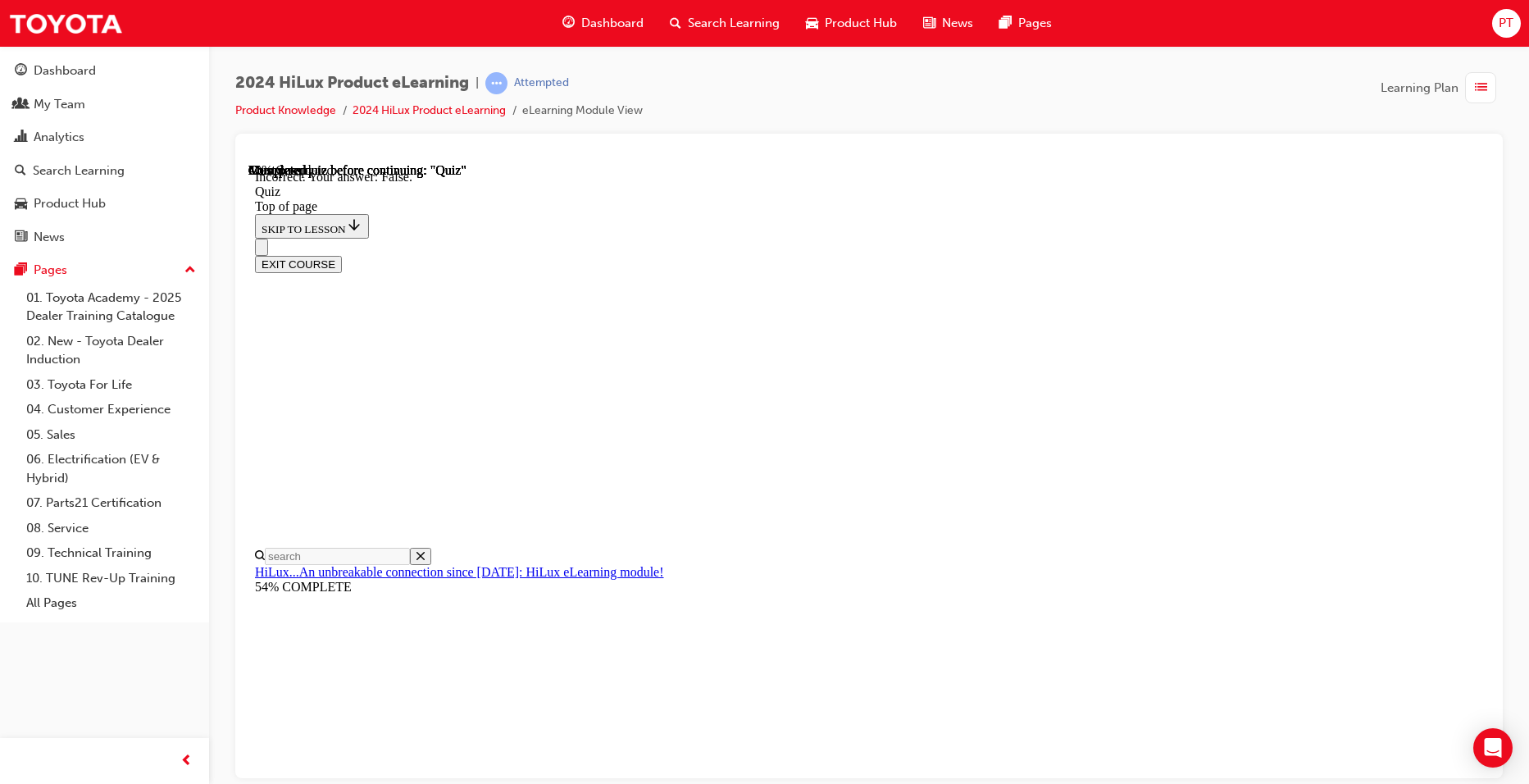
scroll to position [190, 0]
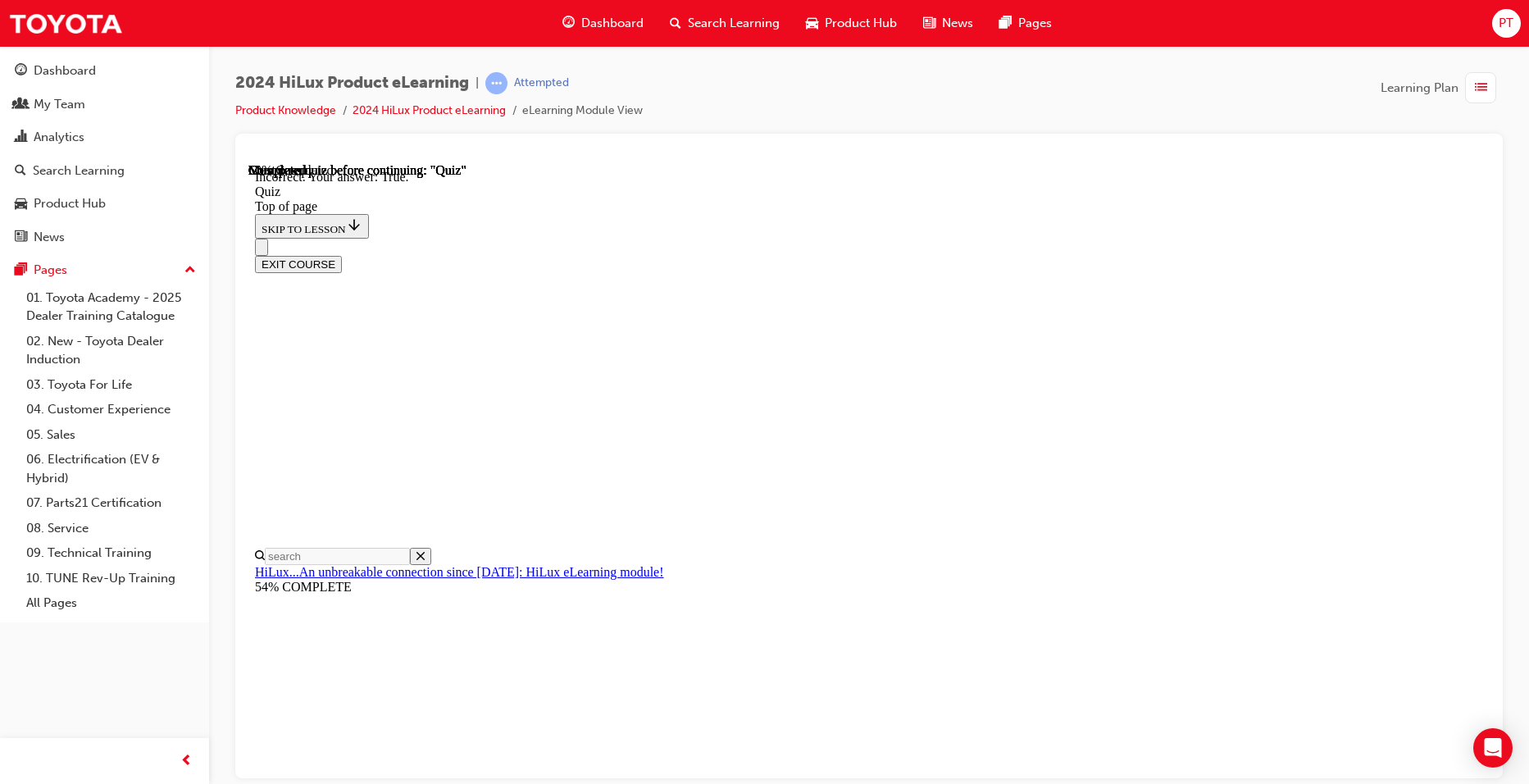
scroll to position [163, 0]
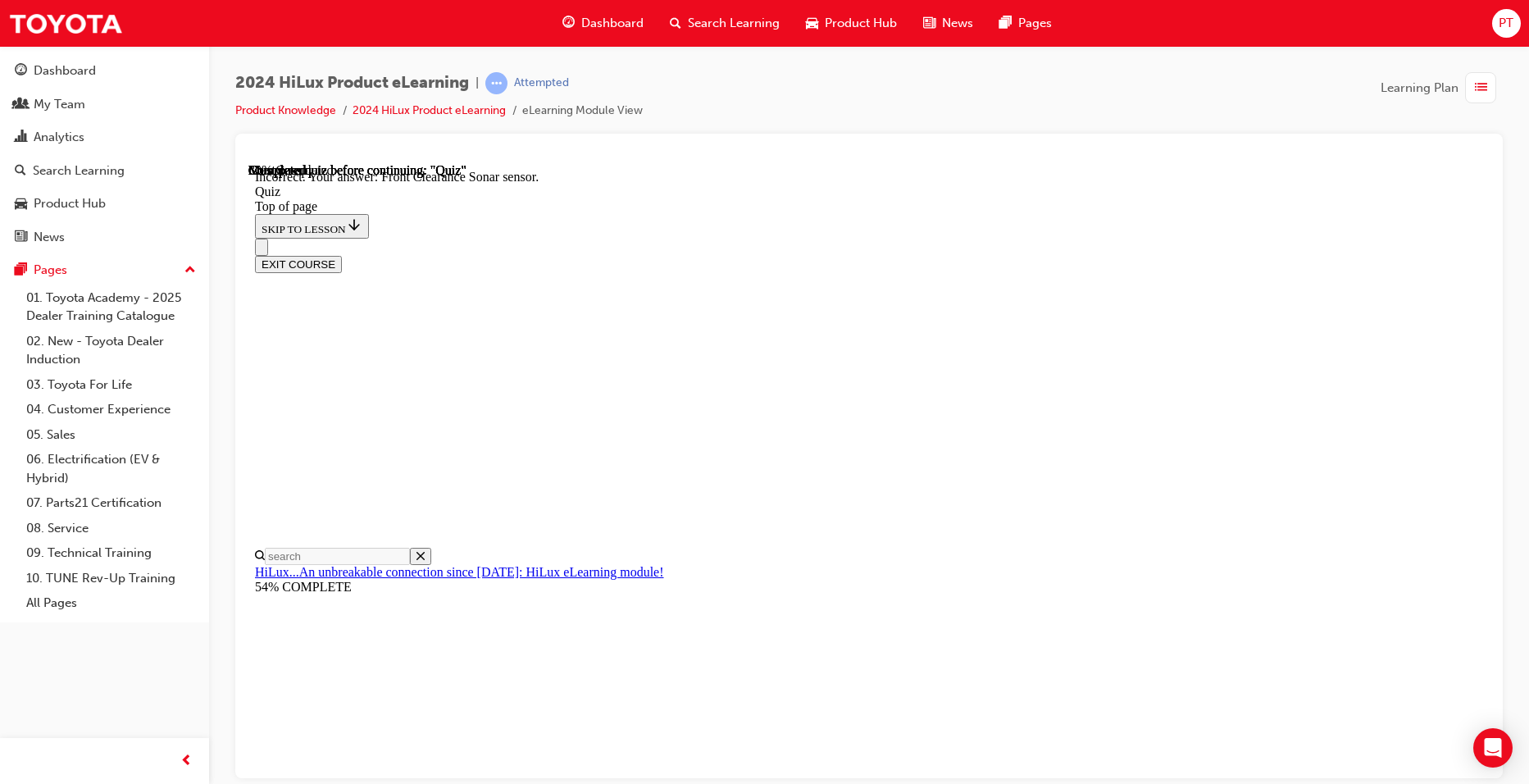
scroll to position [266, 0]
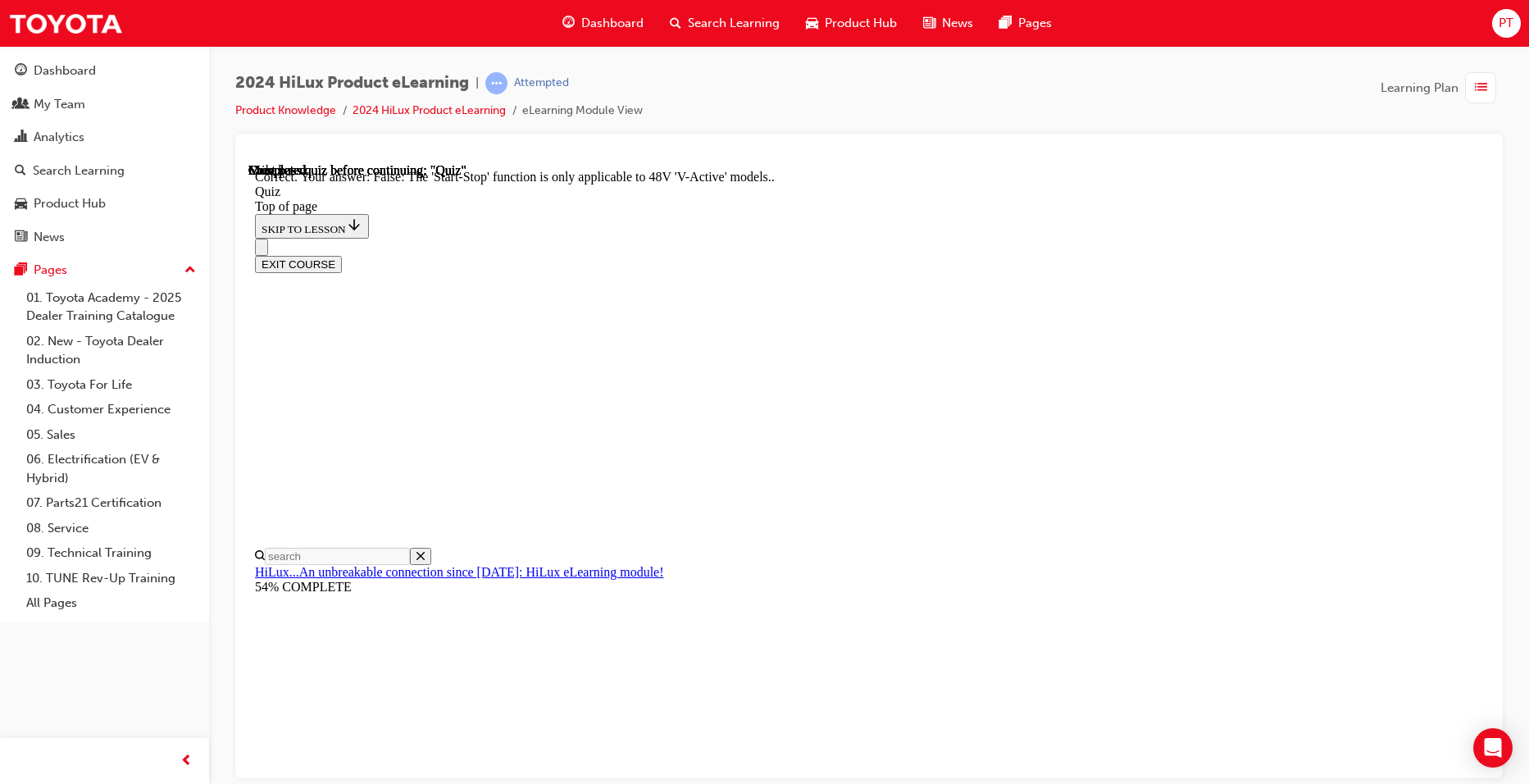
scroll to position [167, 0]
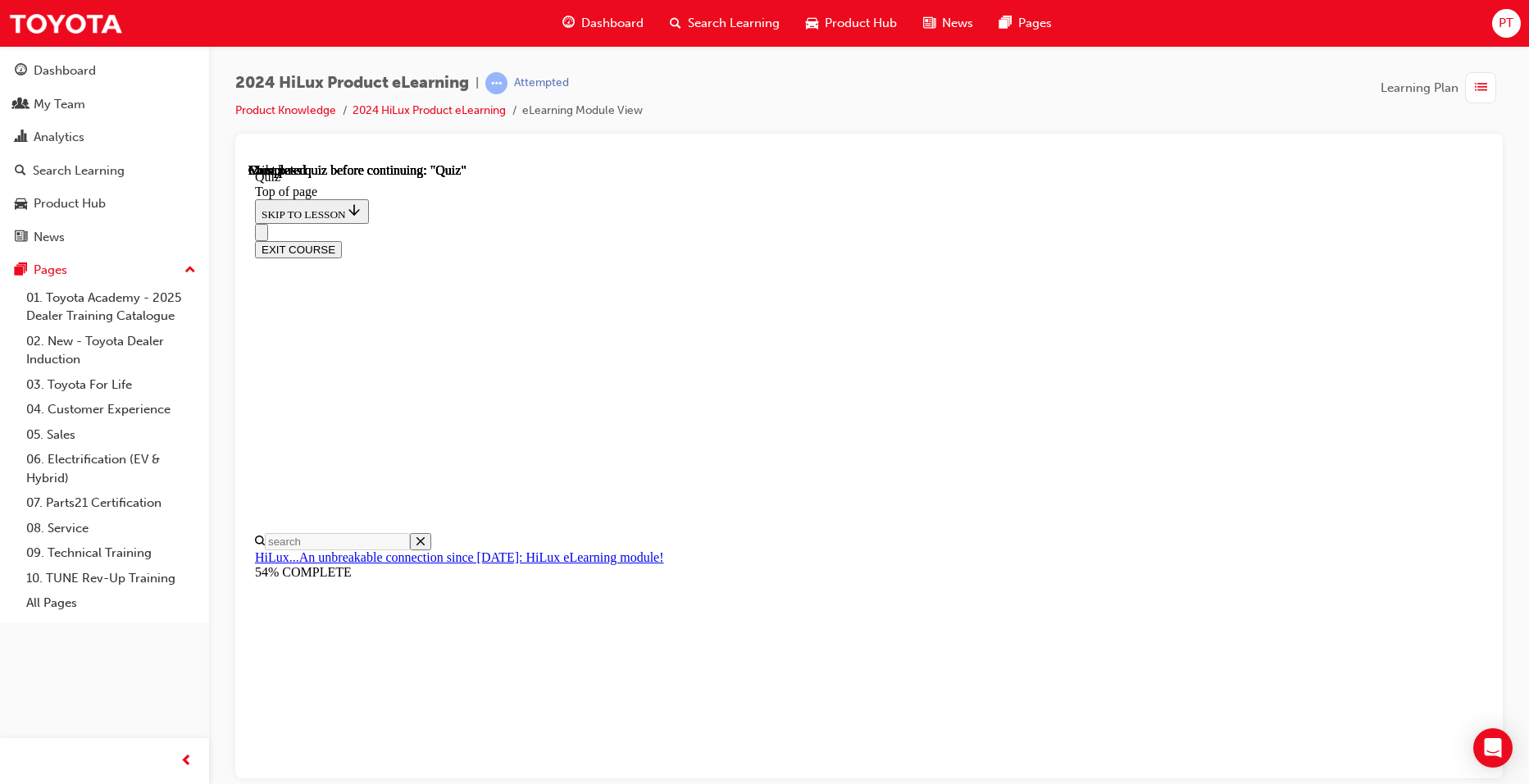
scroll to position [272, 0]
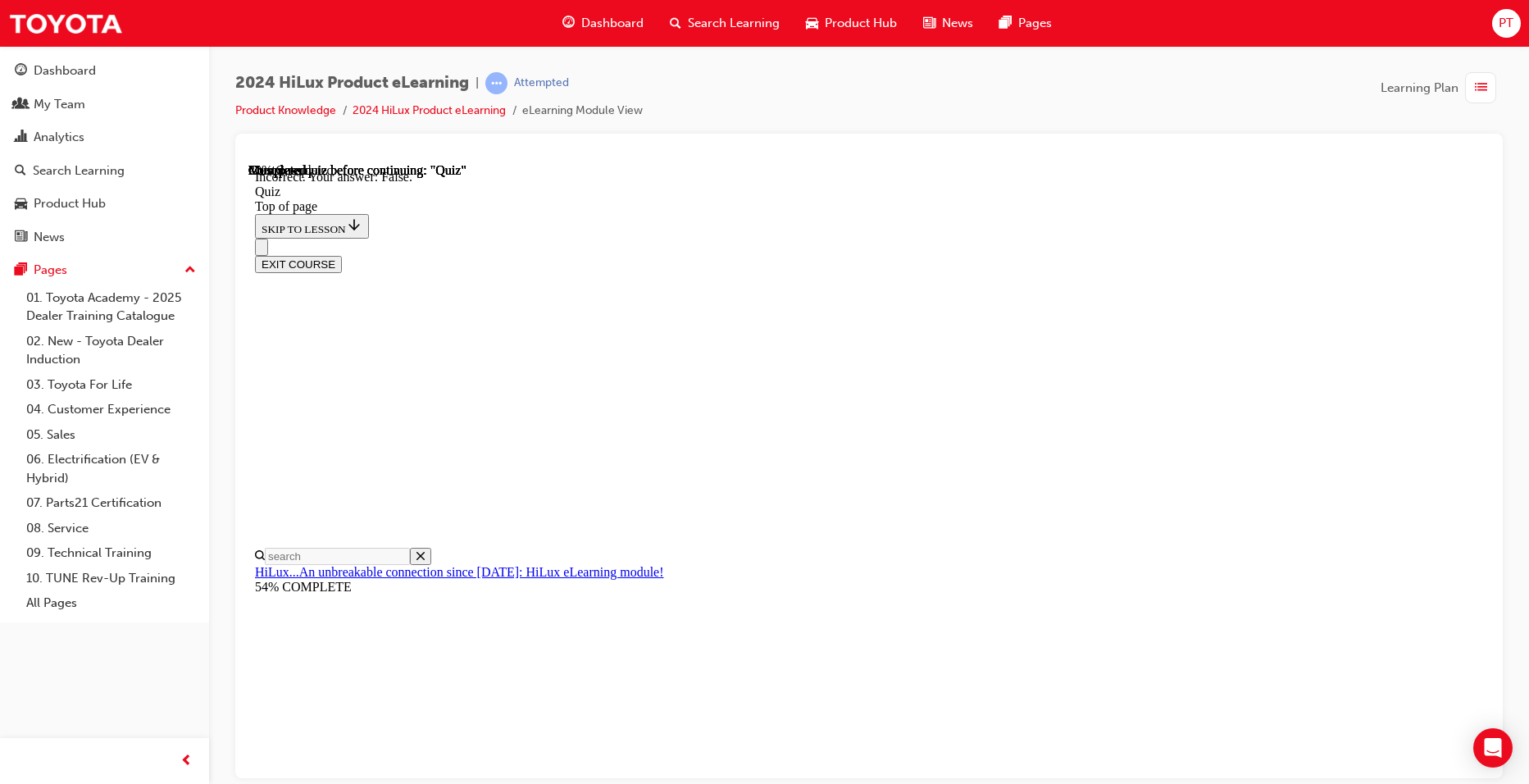
scroll to position [190, 0]
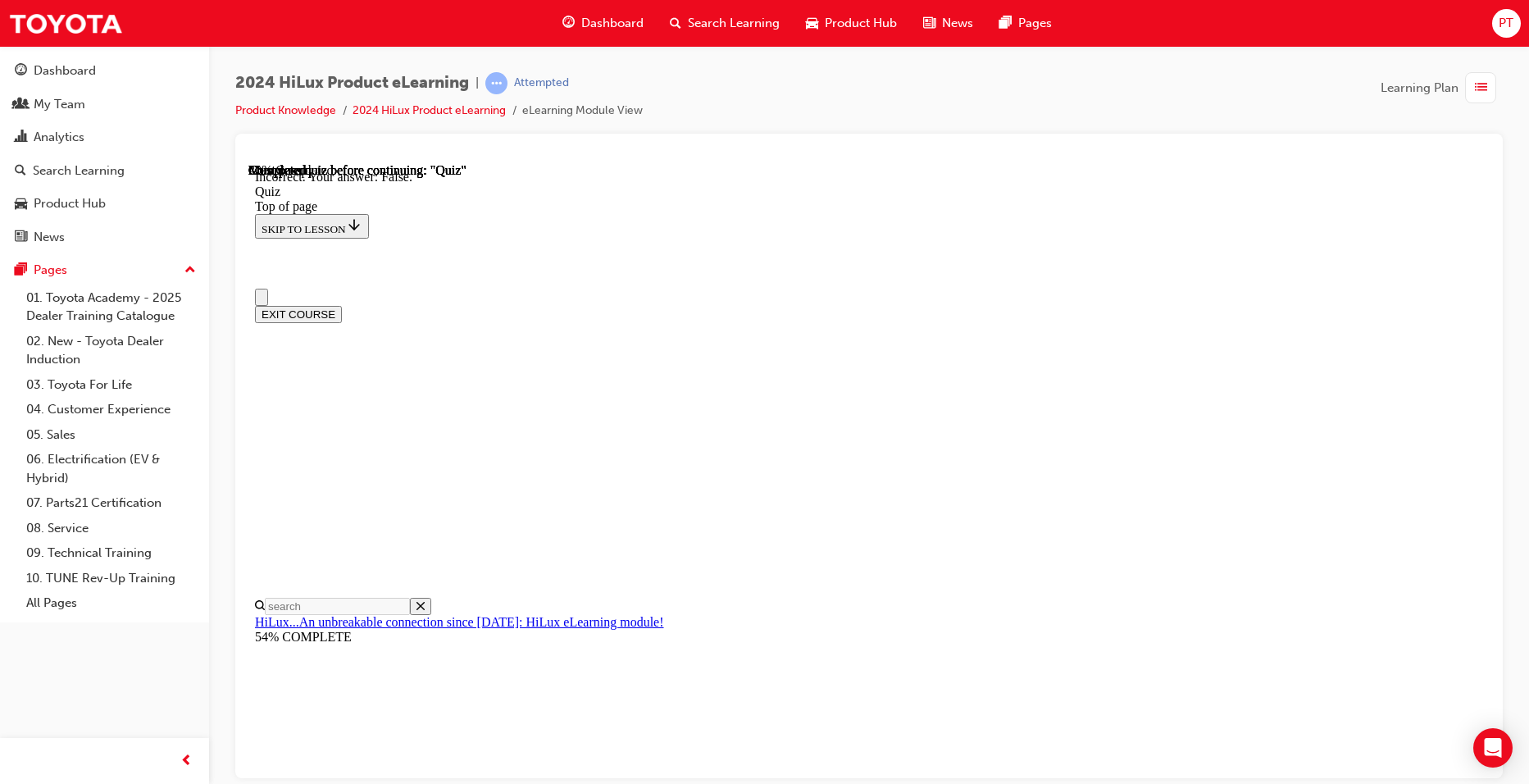
scroll to position [0, 0]
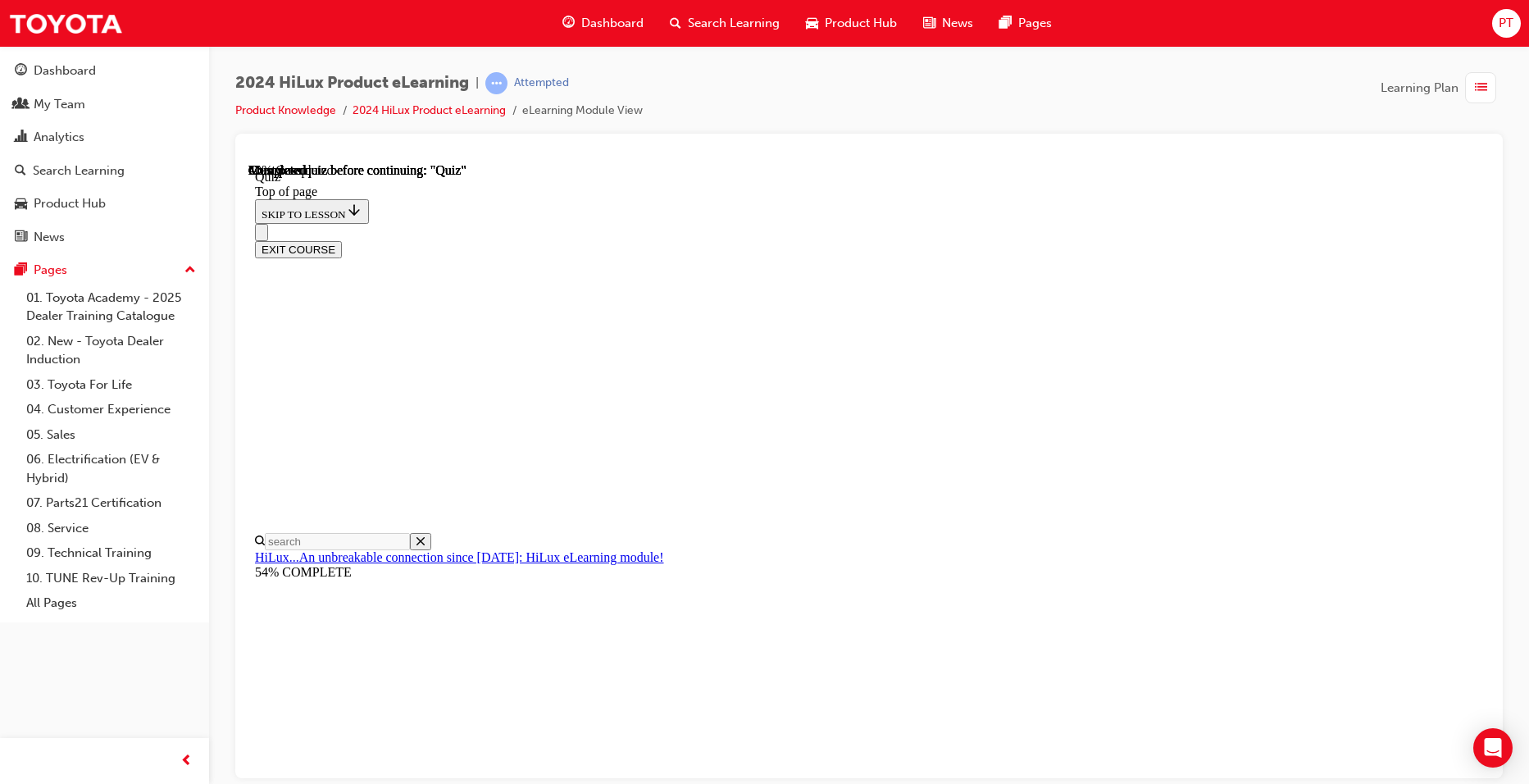
scroll to position [176, 0]
drag, startPoint x: 727, startPoint y: 506, endPoint x: 824, endPoint y: 553, distance: 107.8
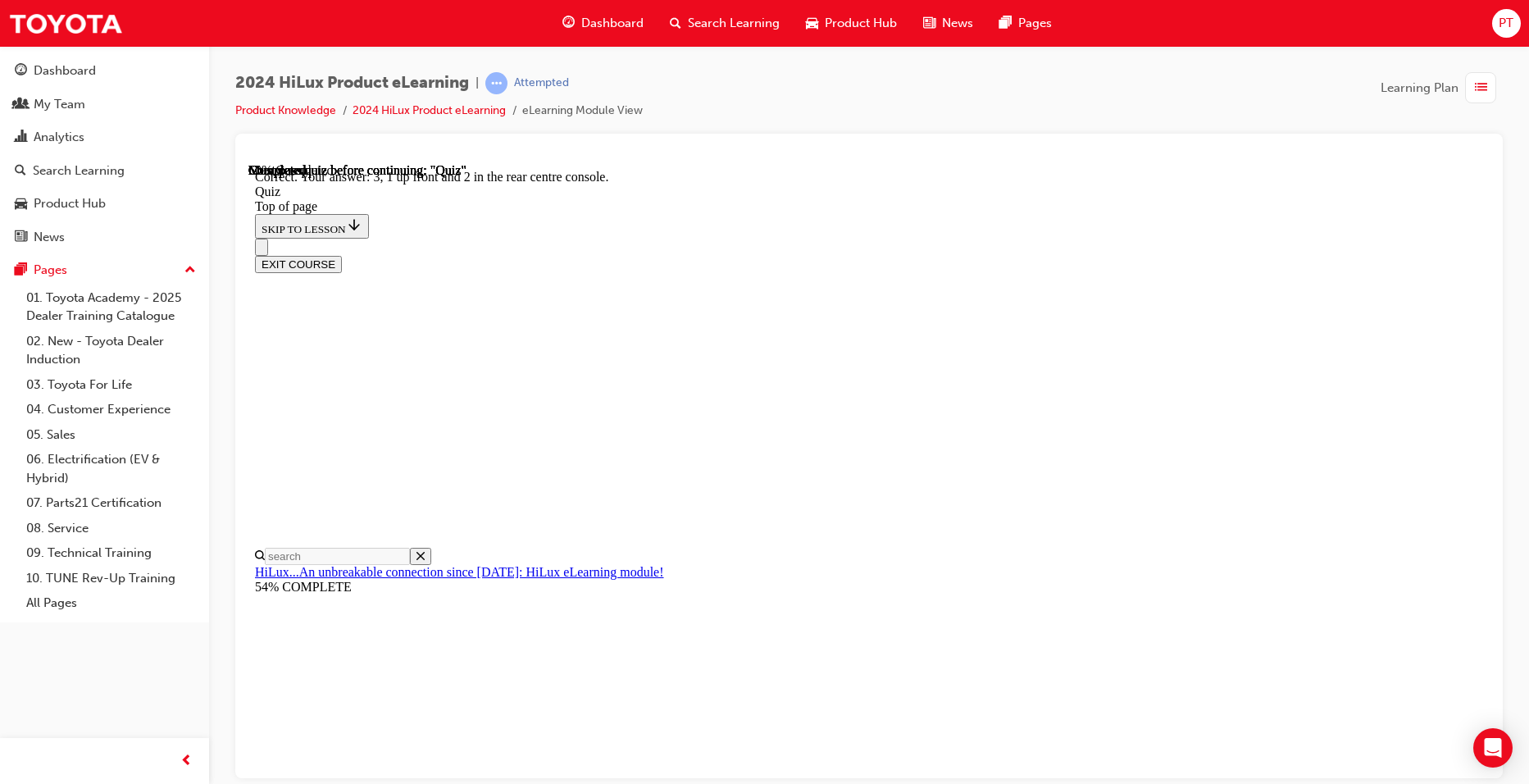
scroll to position [228, 0]
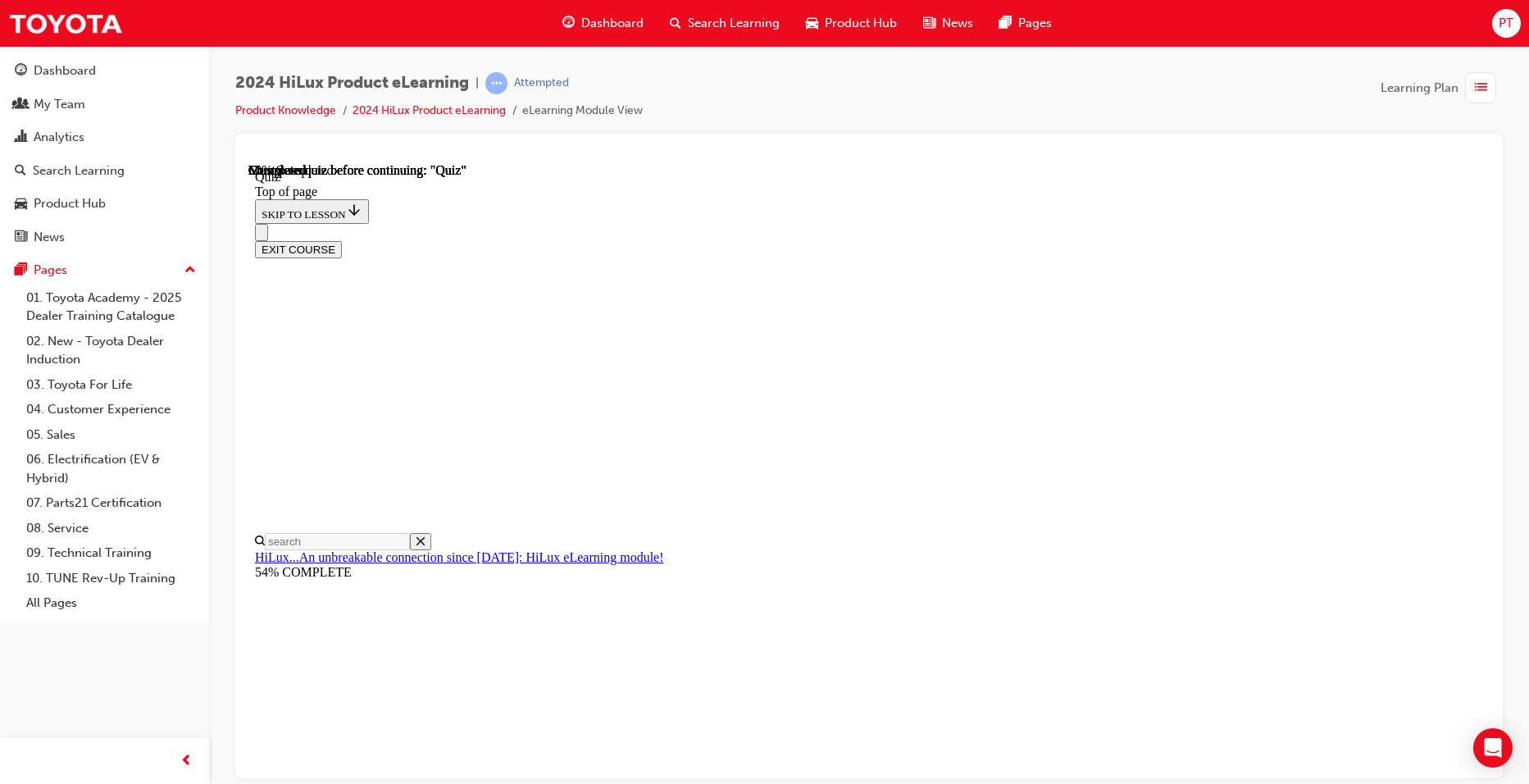
drag, startPoint x: 729, startPoint y: 493, endPoint x: 938, endPoint y: 562, distance: 220.1
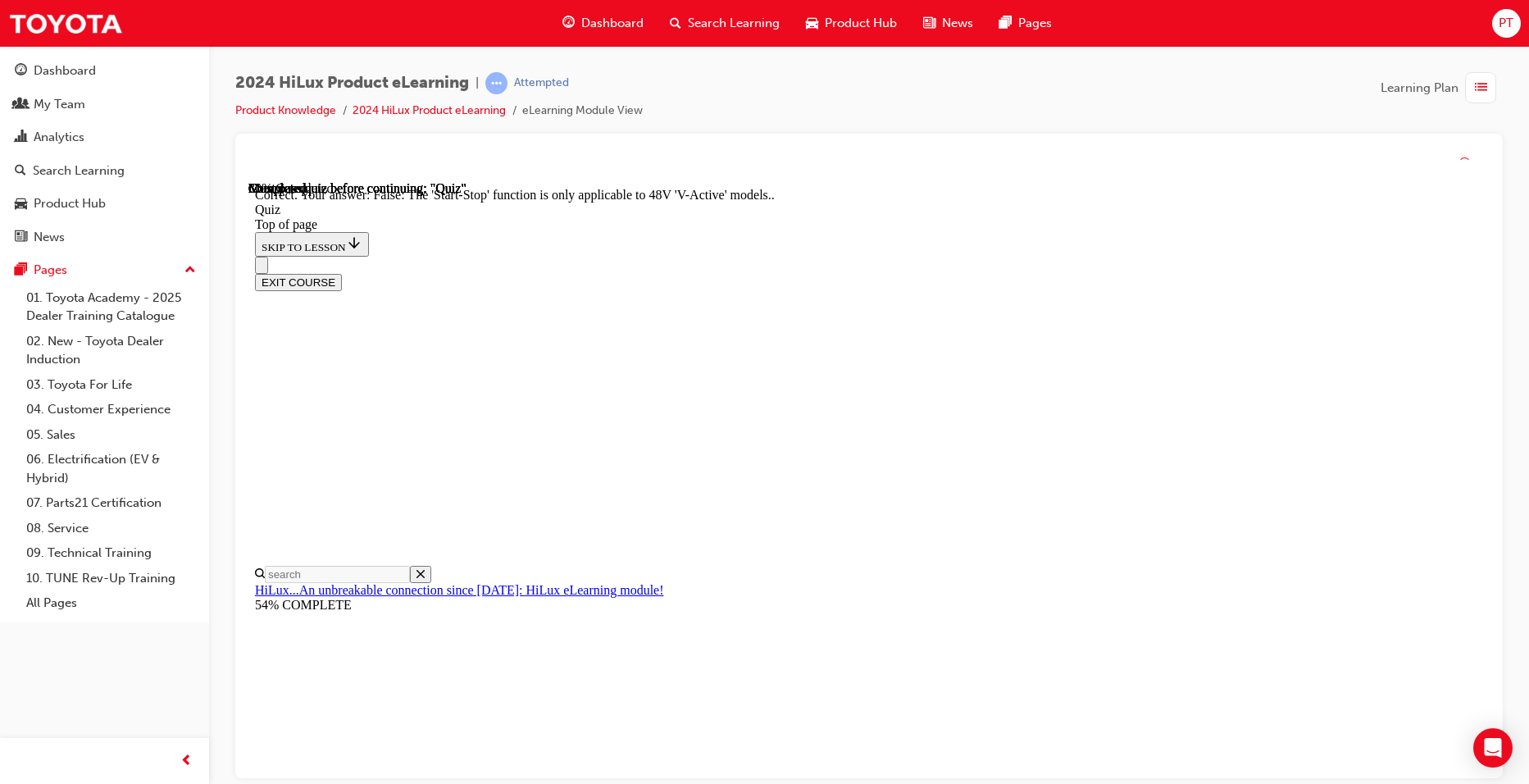
scroll to position [167, 0]
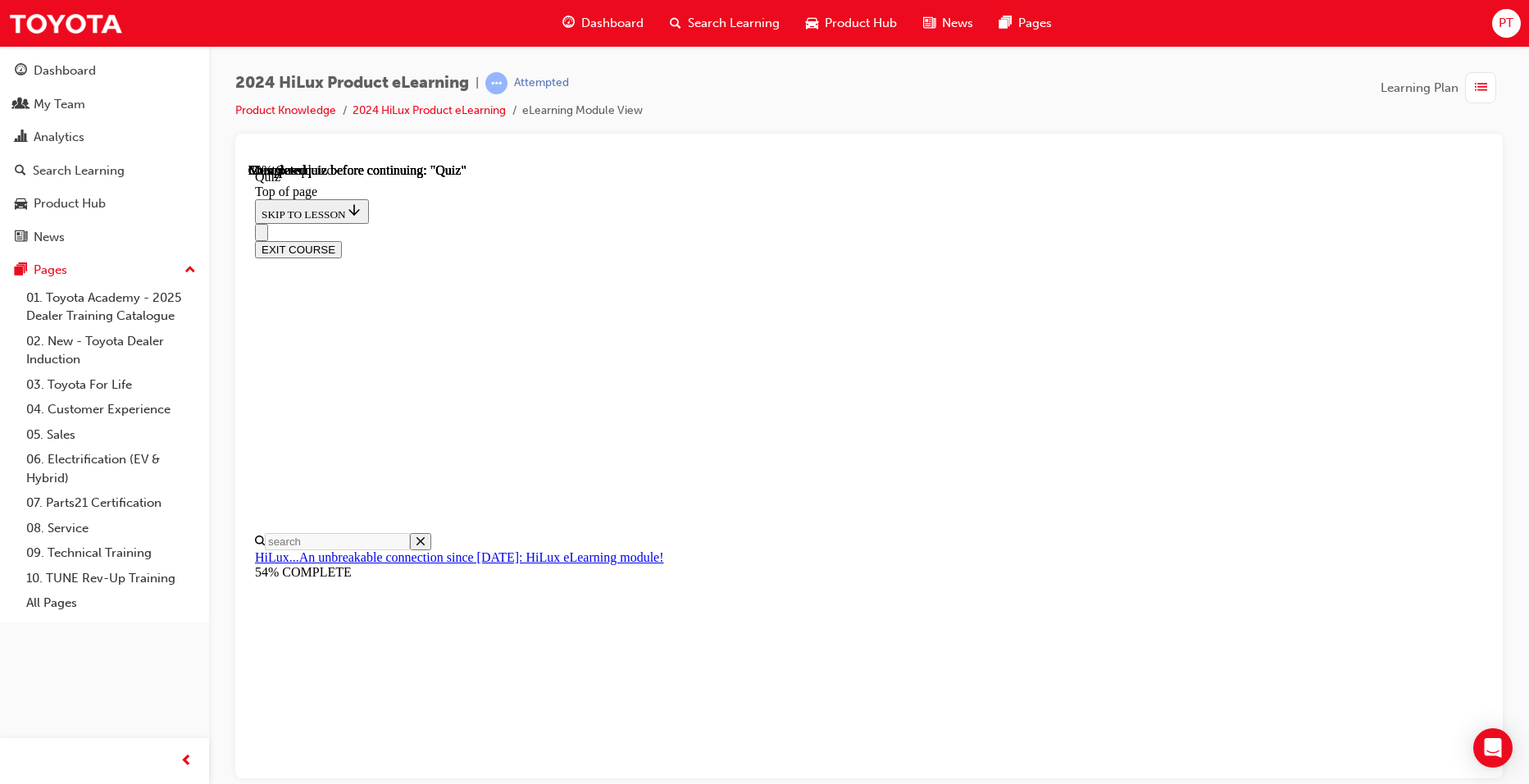
scroll to position [111, 0]
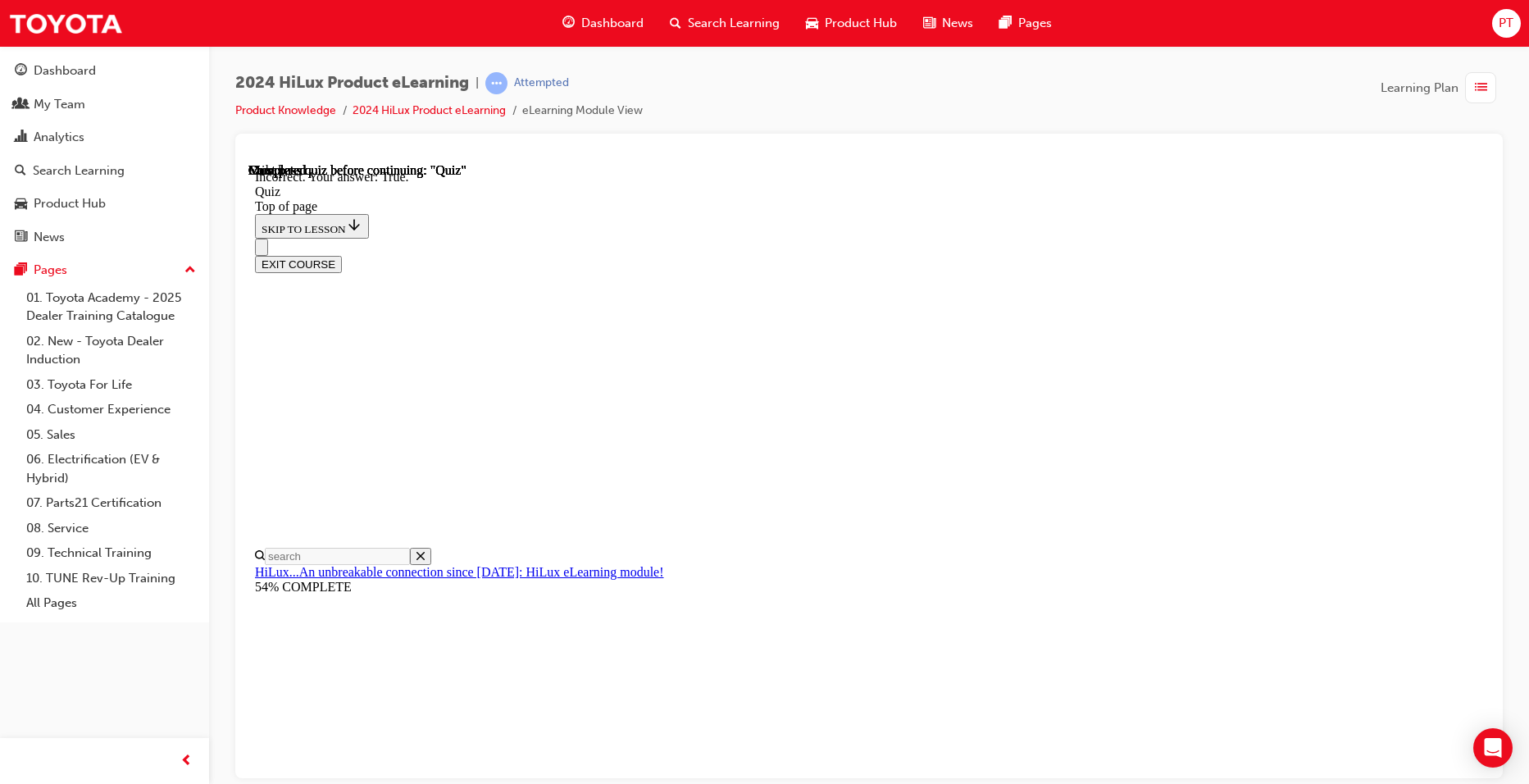
scroll to position [163, 0]
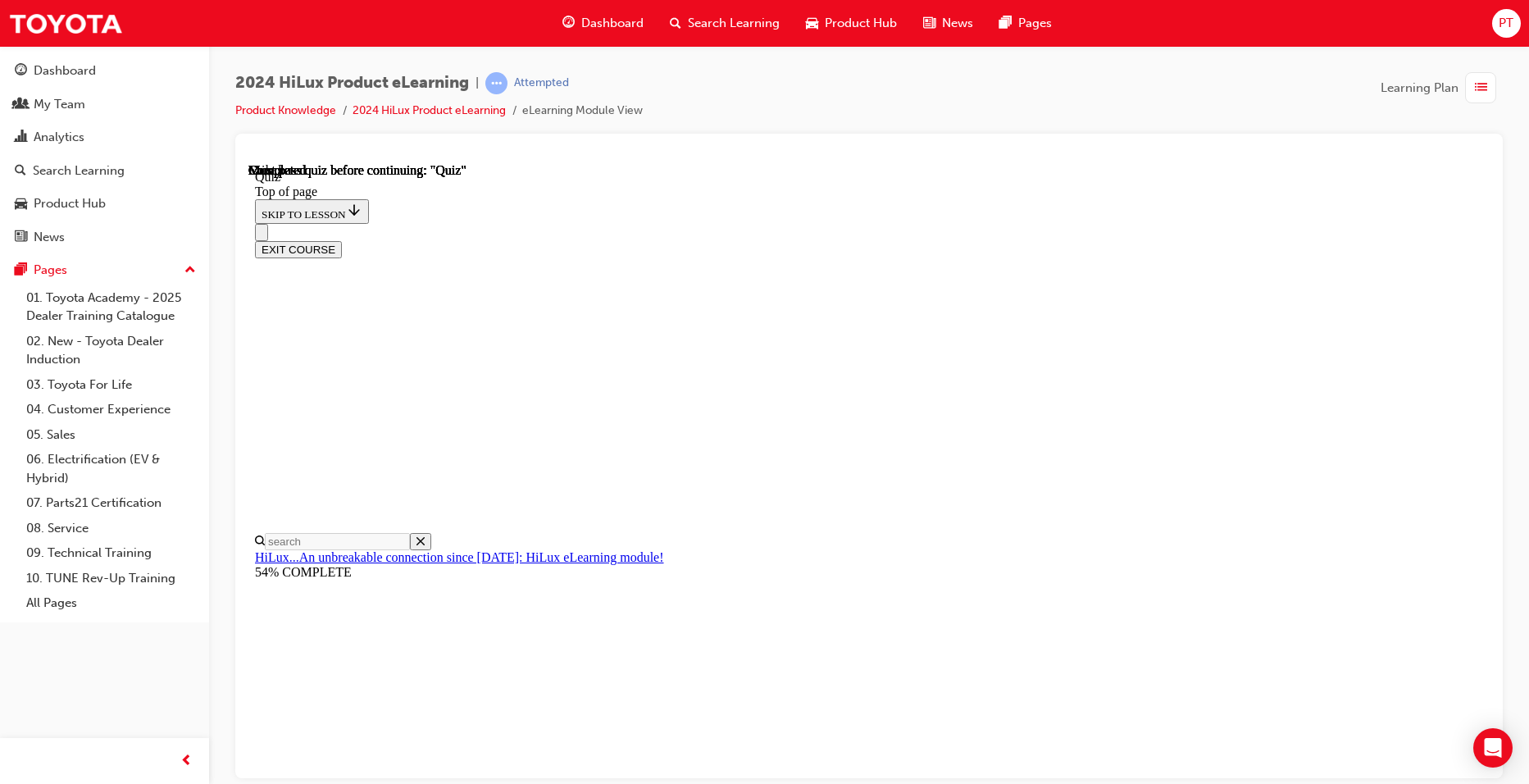
scroll to position [272, 0]
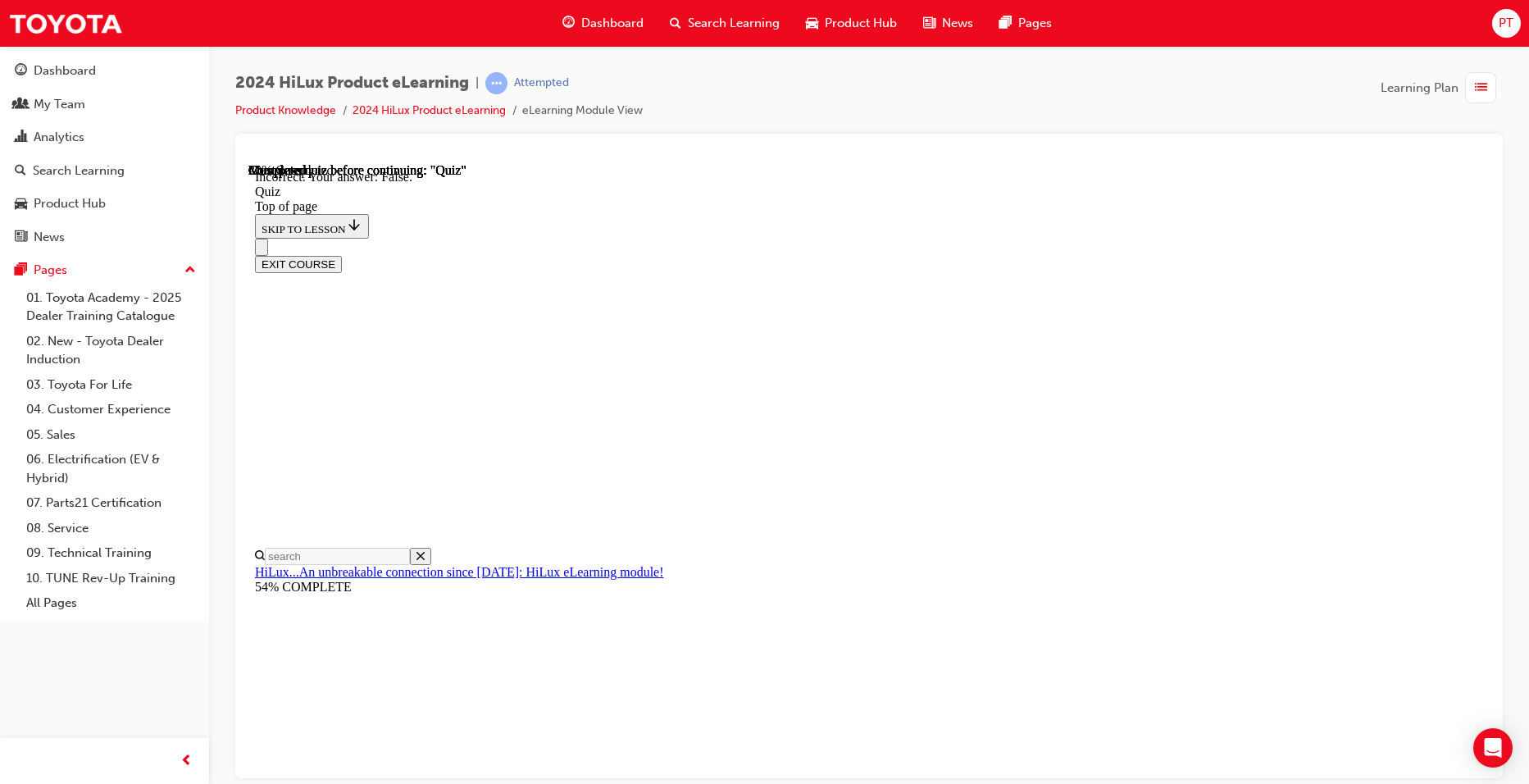
scroll to position [190, 0]
drag, startPoint x: 725, startPoint y: 523, endPoint x: 748, endPoint y: 544, distance: 31.1
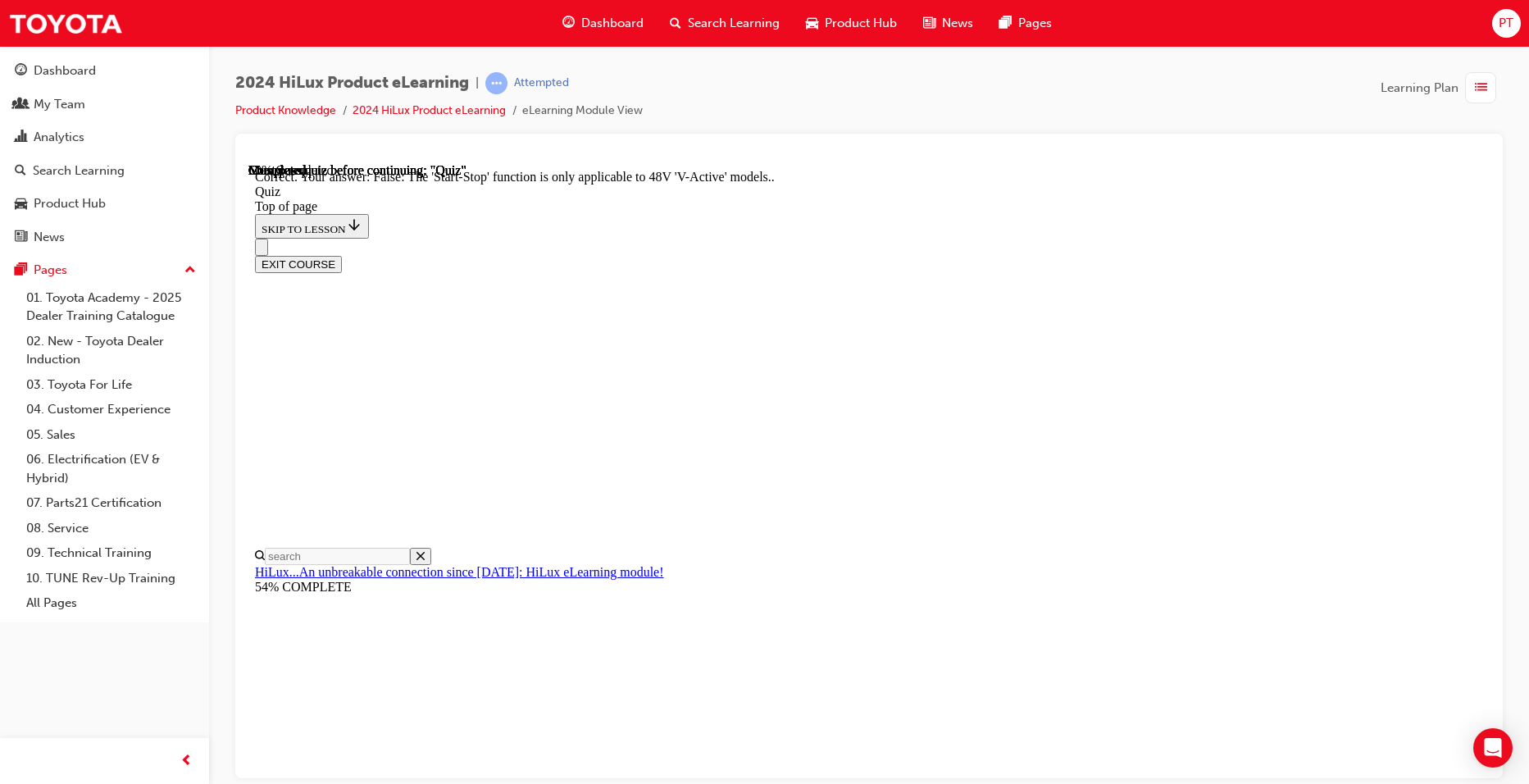
scroll to position [167, 0]
drag, startPoint x: 953, startPoint y: 709, endPoint x: 950, endPoint y: 698, distance: 11.4
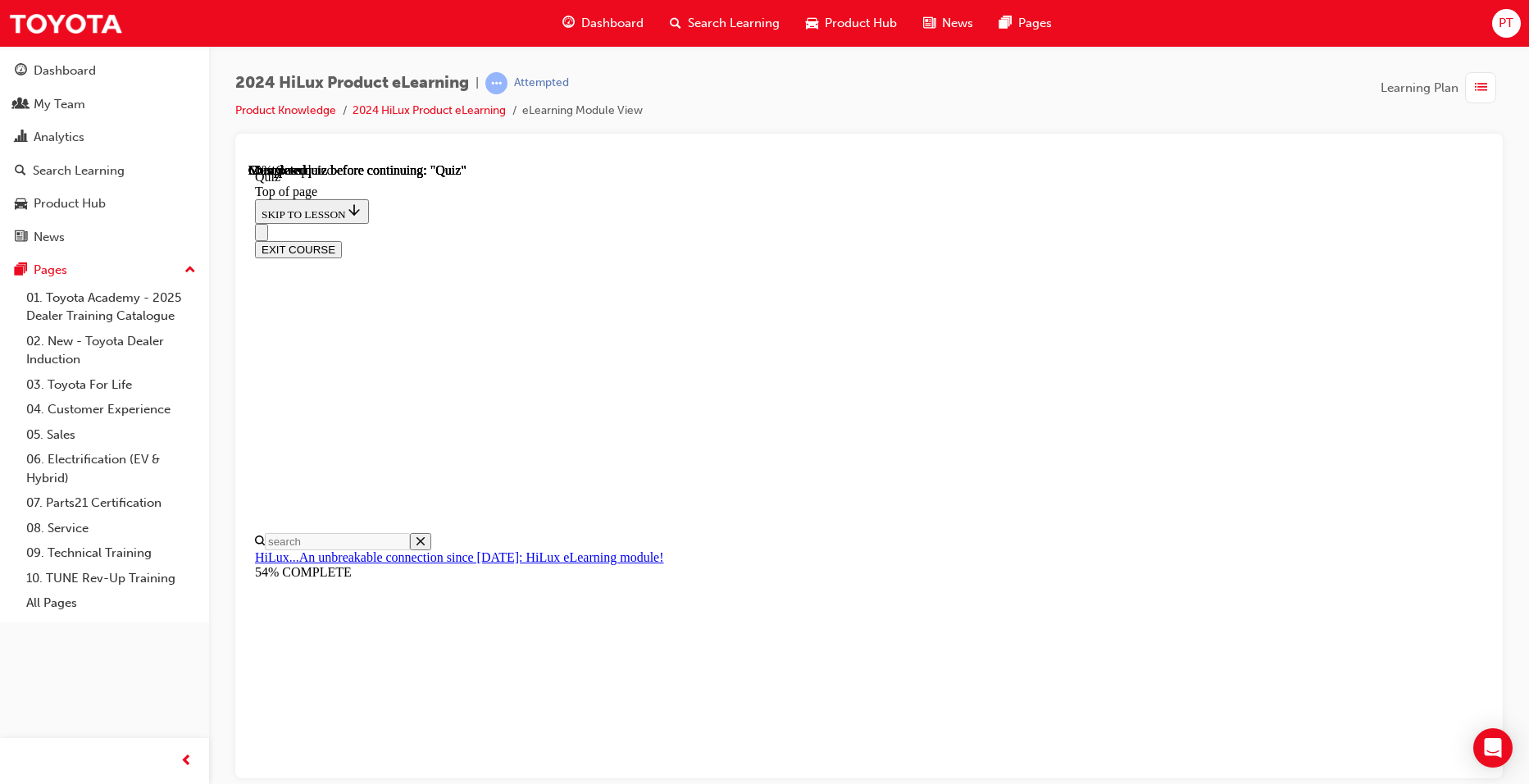
scroll to position [111, 0]
drag, startPoint x: 730, startPoint y: 447, endPoint x: 795, endPoint y: 494, distance: 80.2
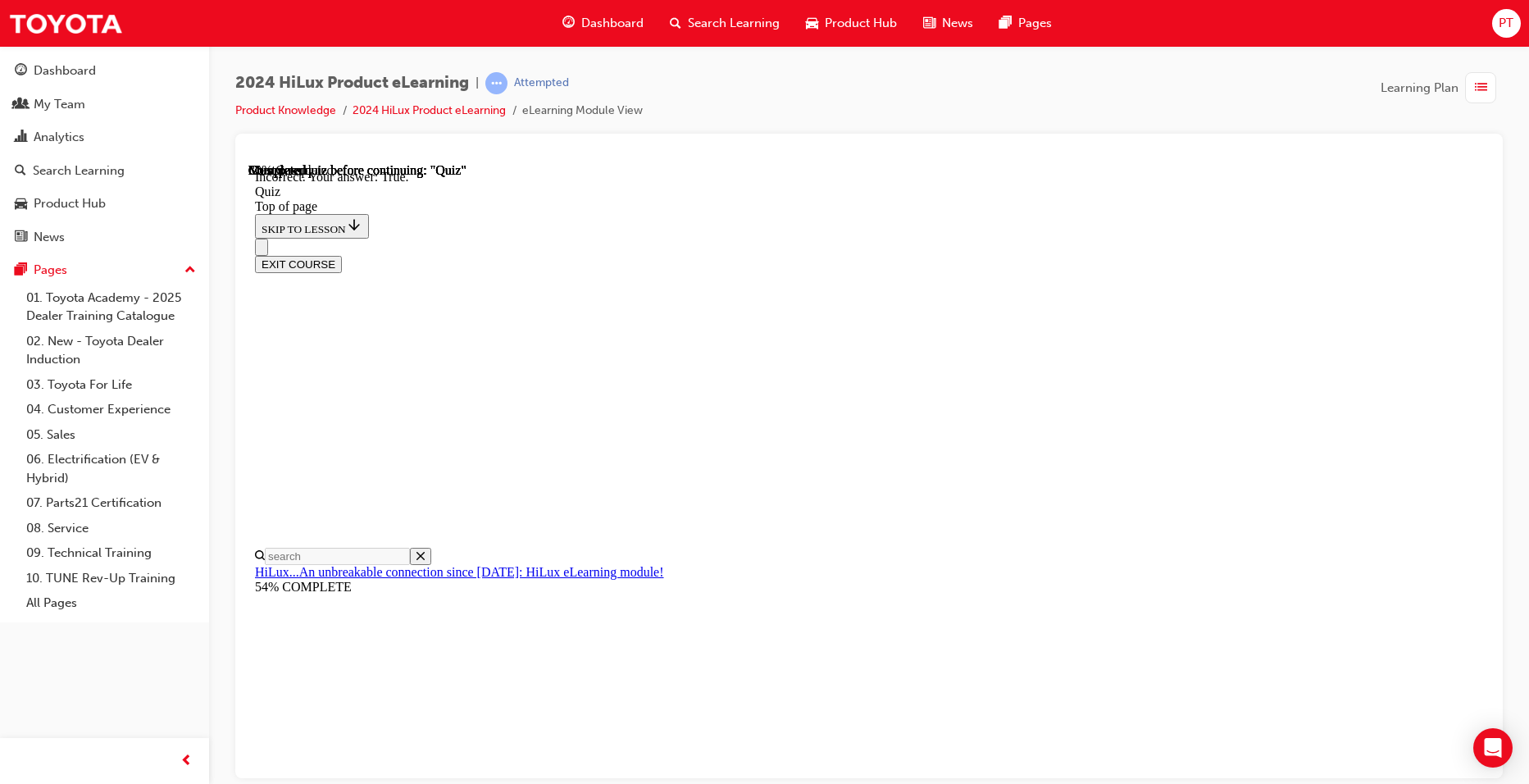
scroll to position [163, 0]
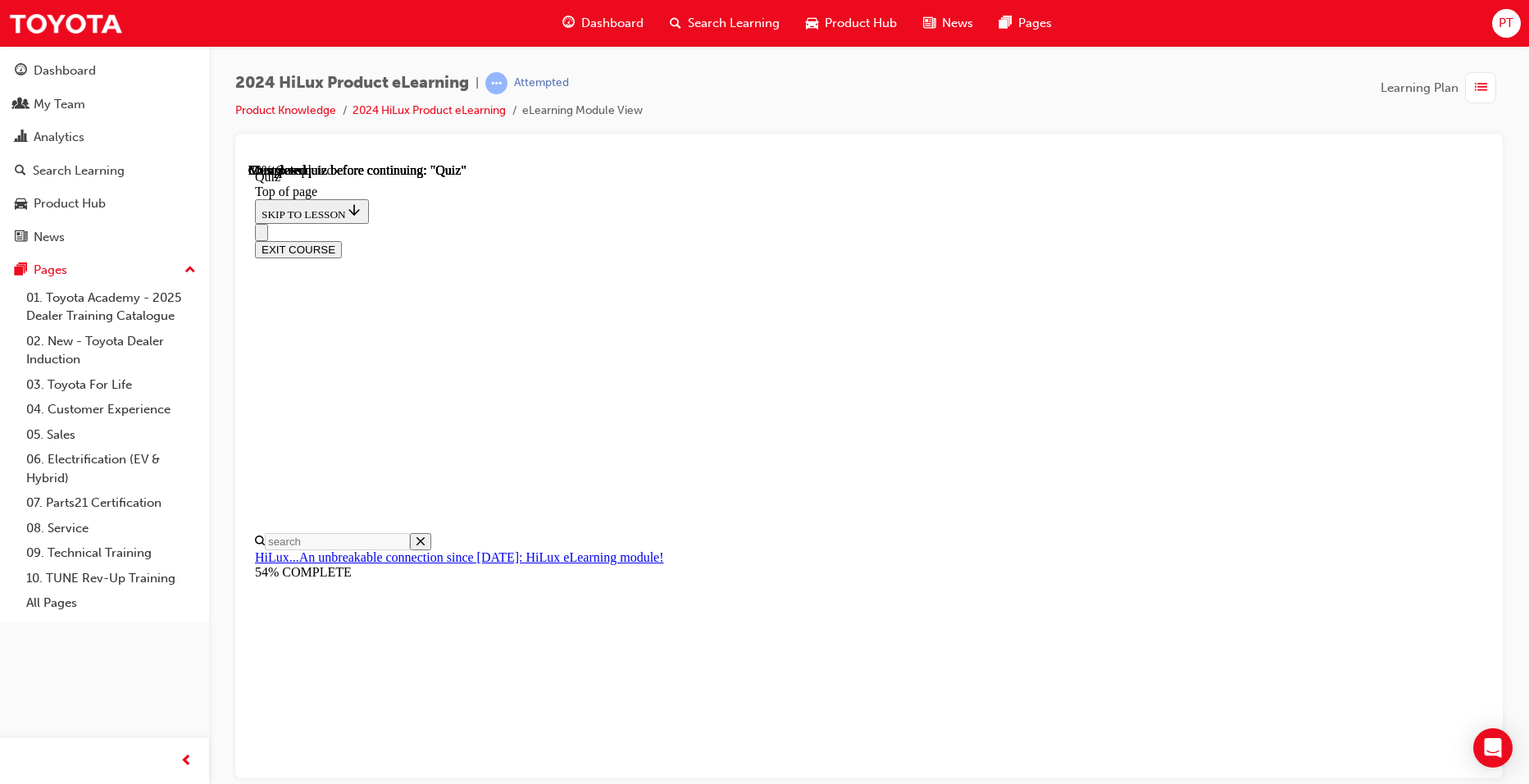
scroll to position [145, 0]
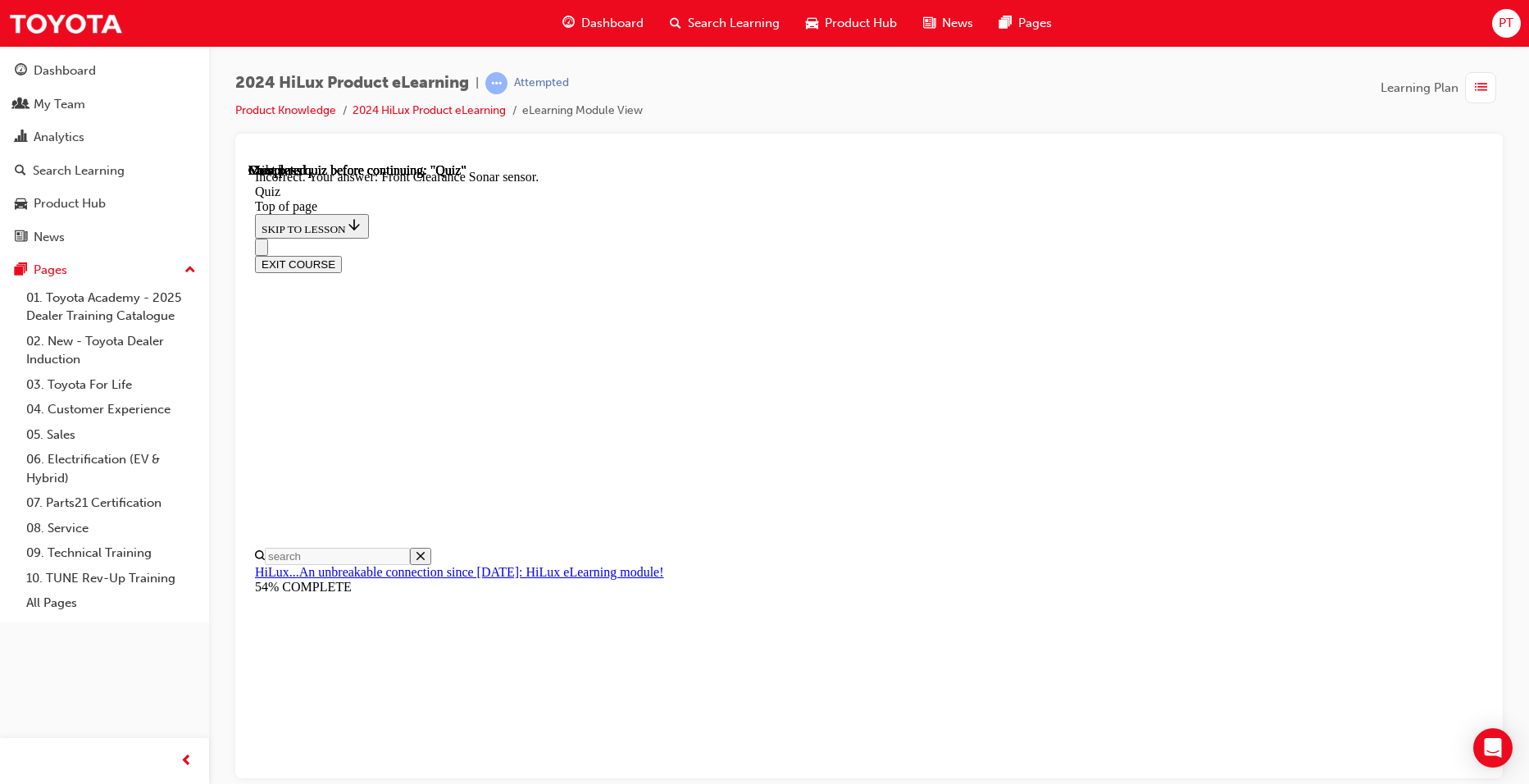
scroll to position [266, 0]
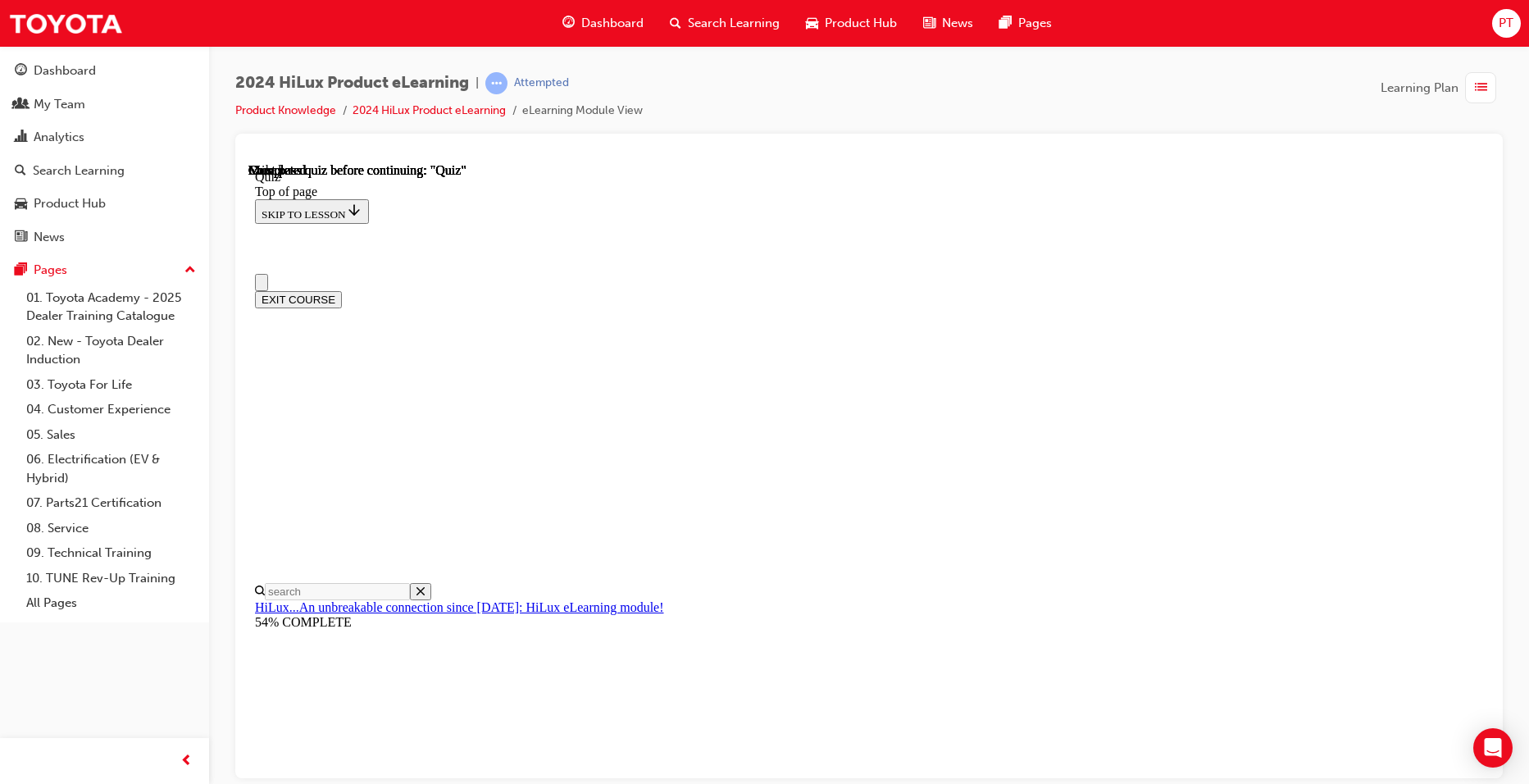
scroll to position [272, 0]
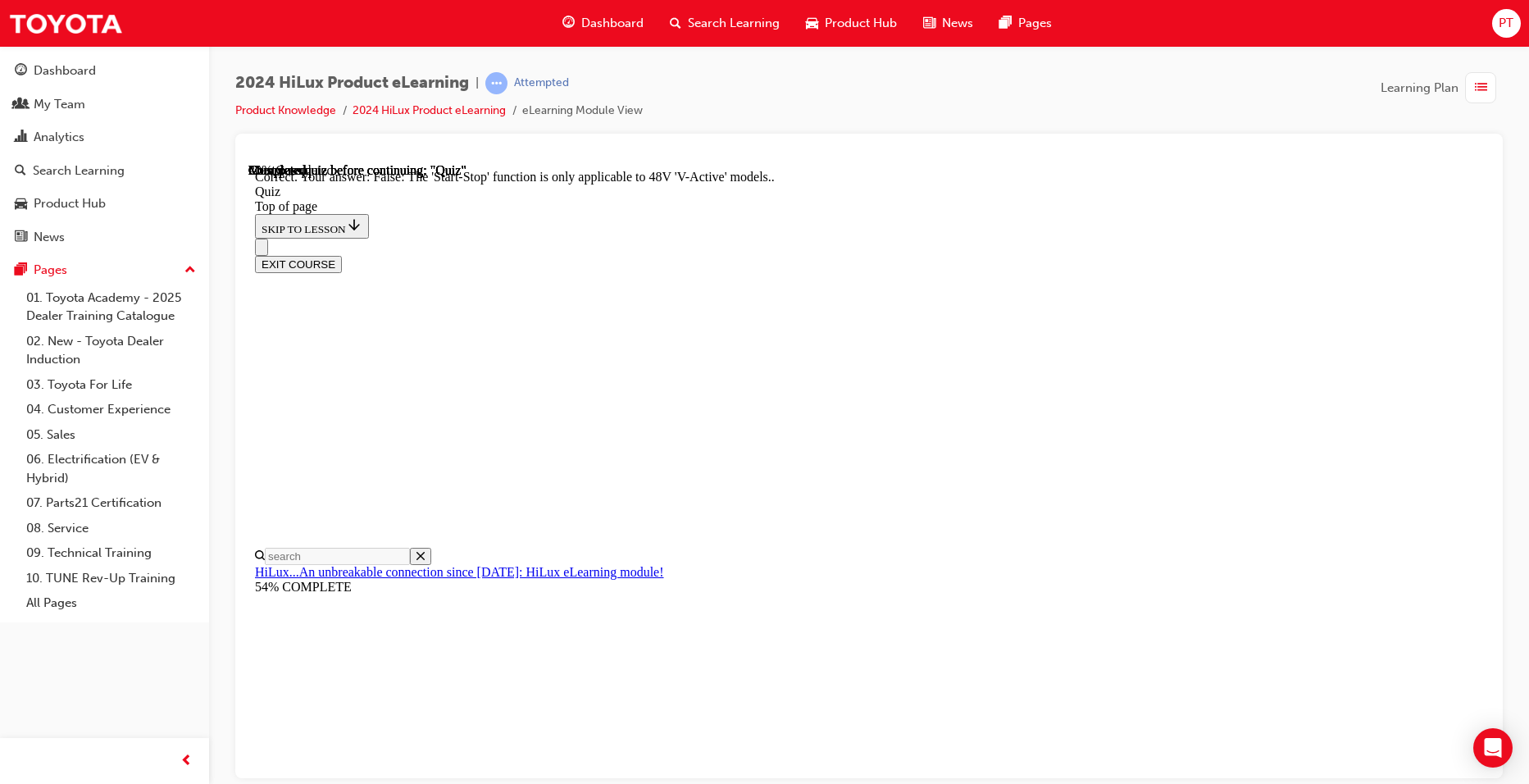
scroll to position [167, 0]
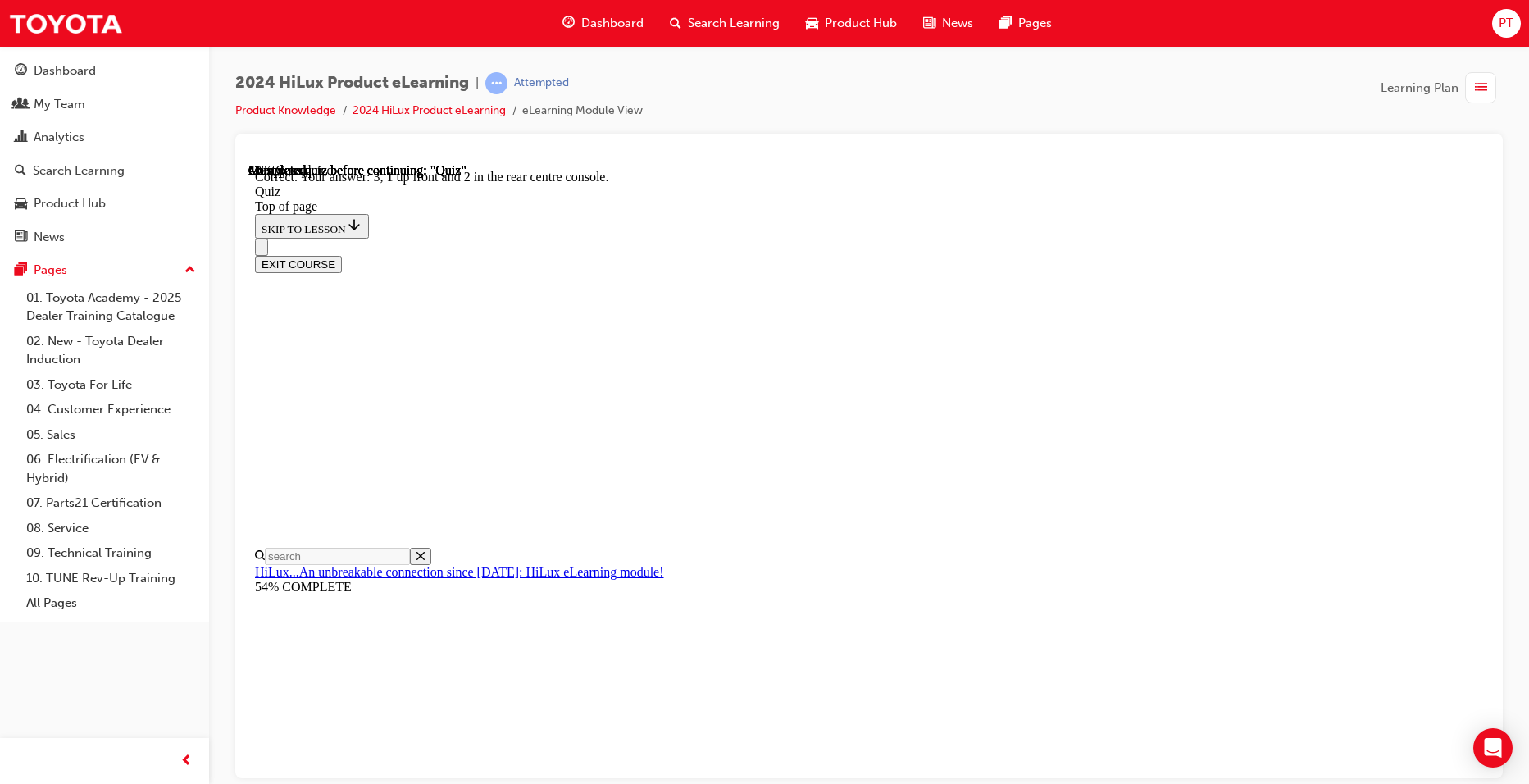
scroll to position [228, 0]
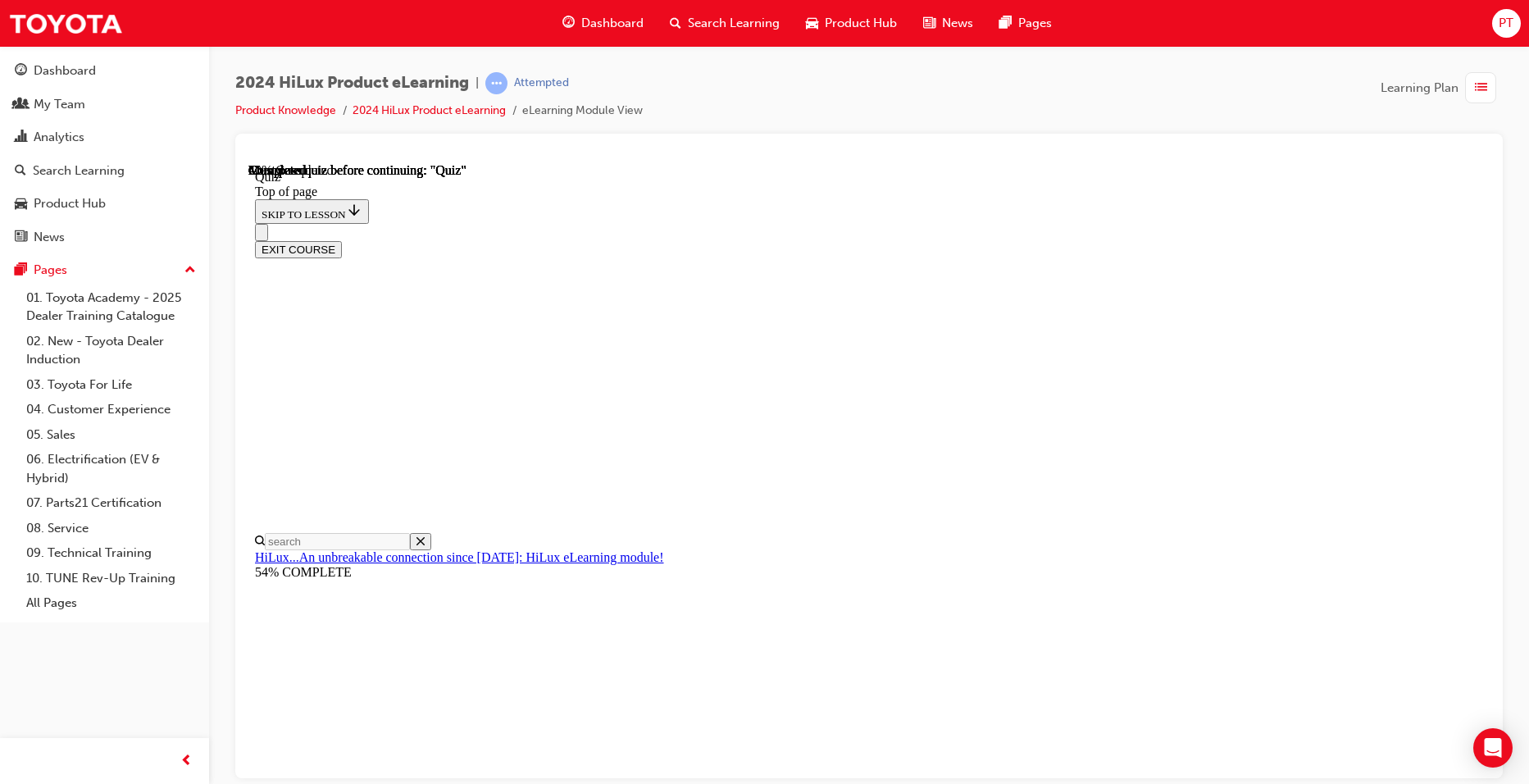
scroll to position [111, 0]
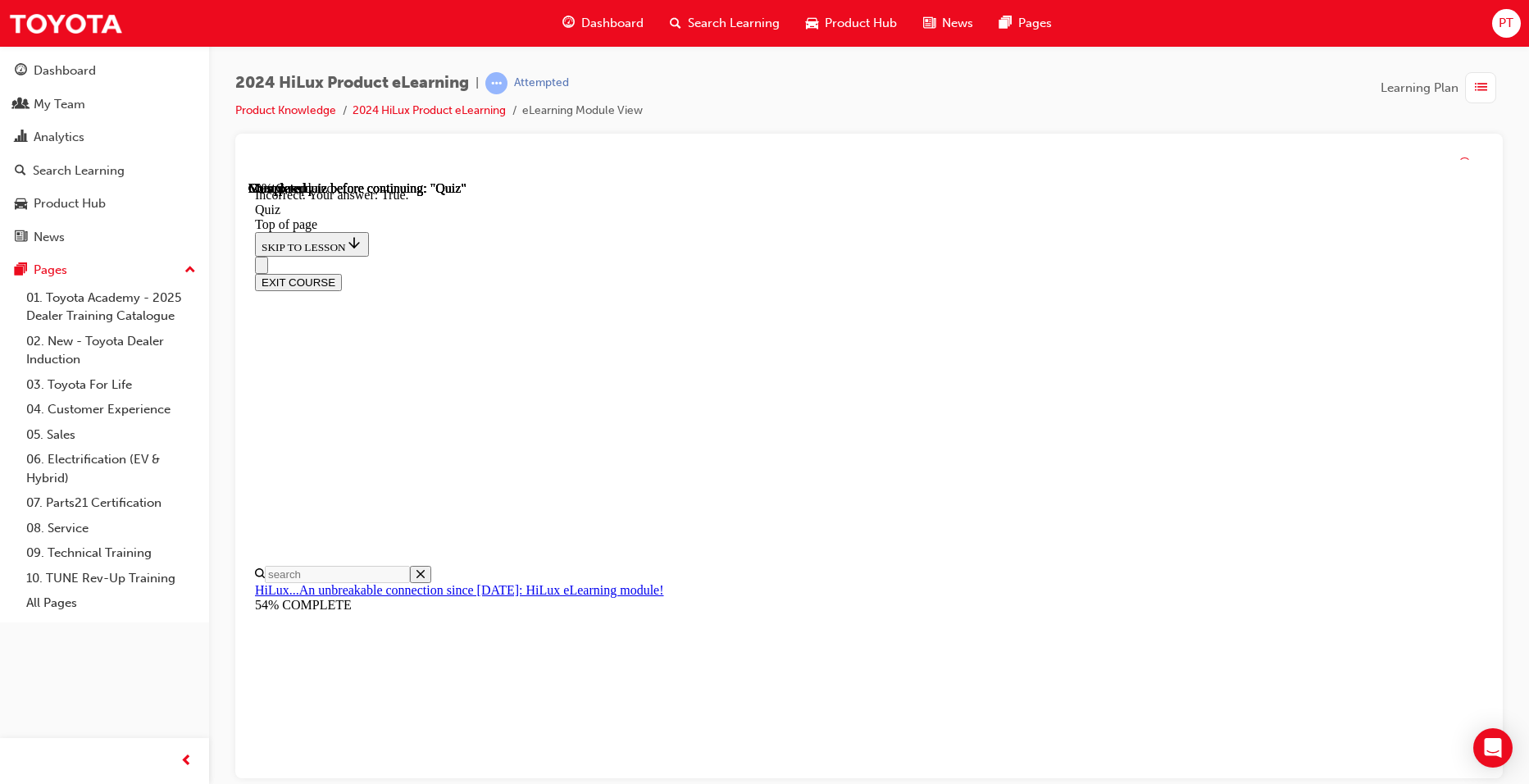
scroll to position [163, 0]
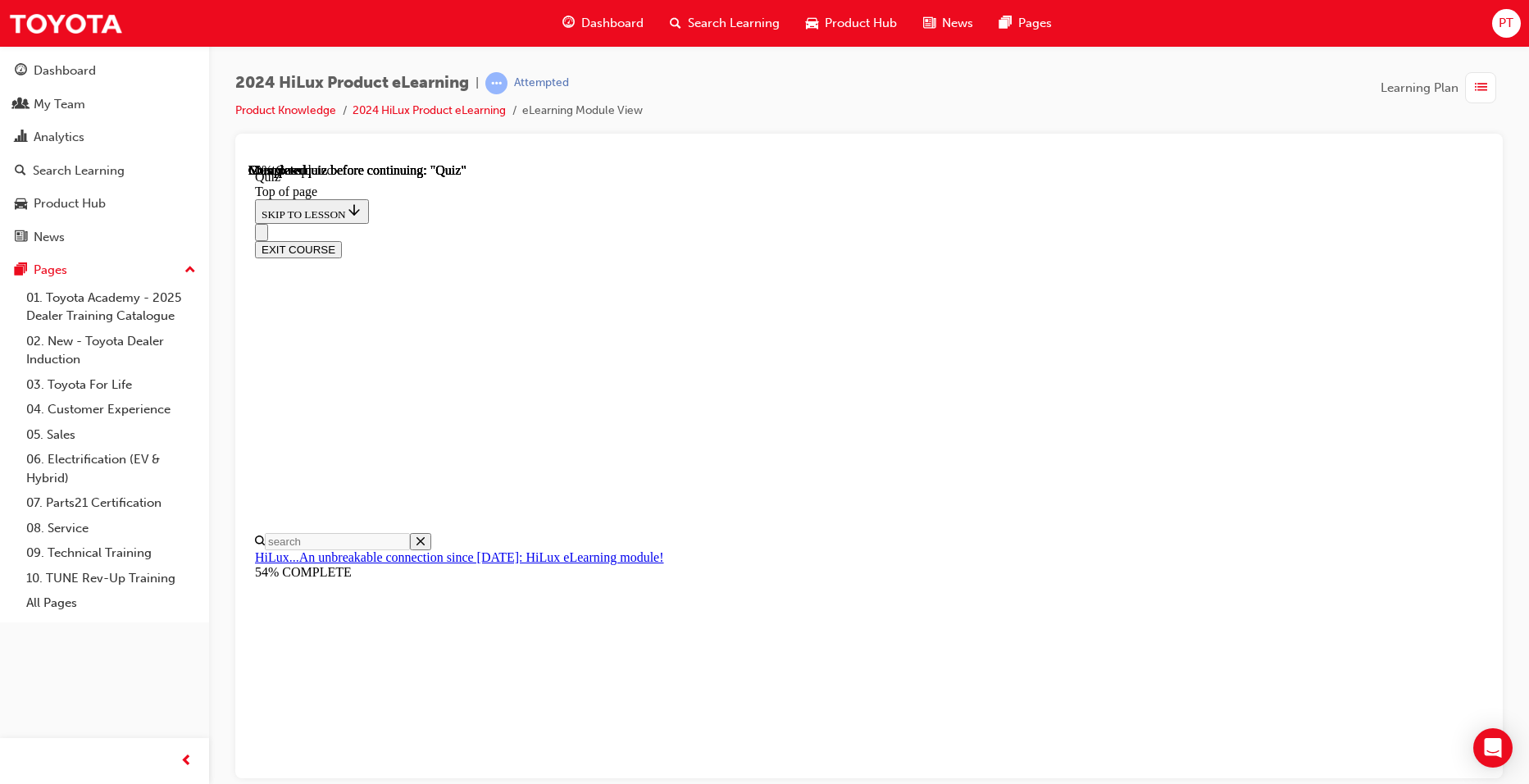
scroll to position [145, 0]
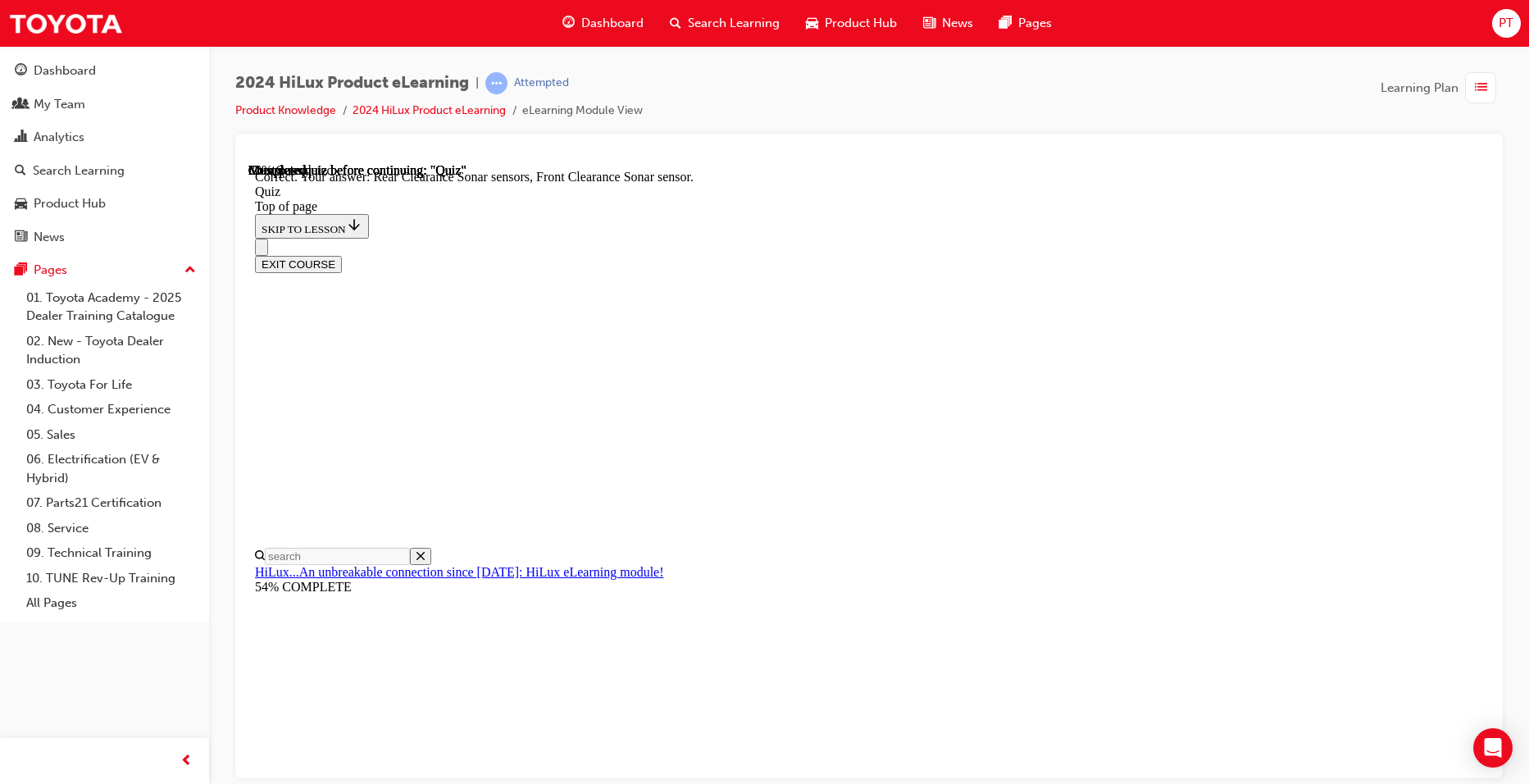
scroll to position [266, 0]
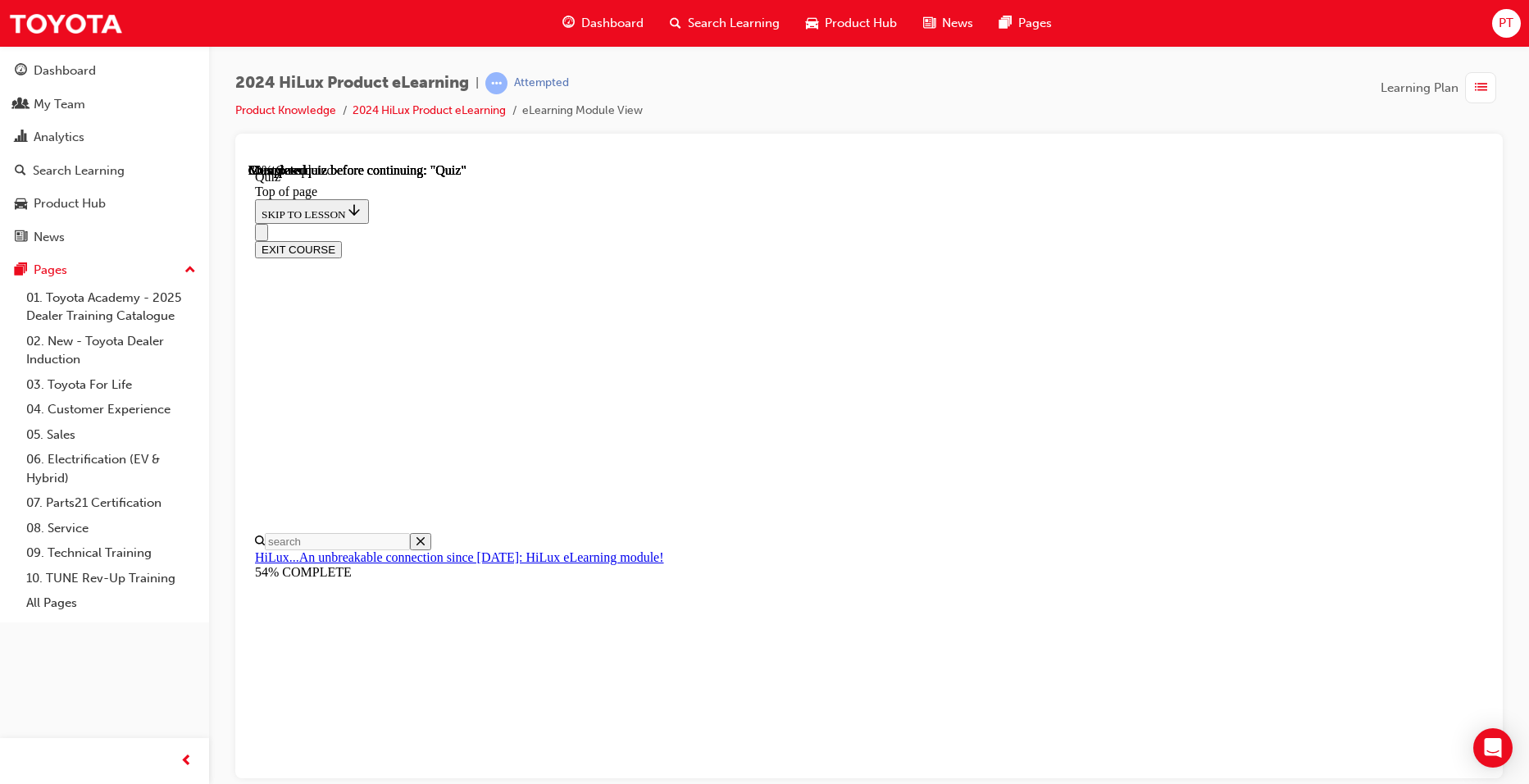
scroll to position [139, 0]
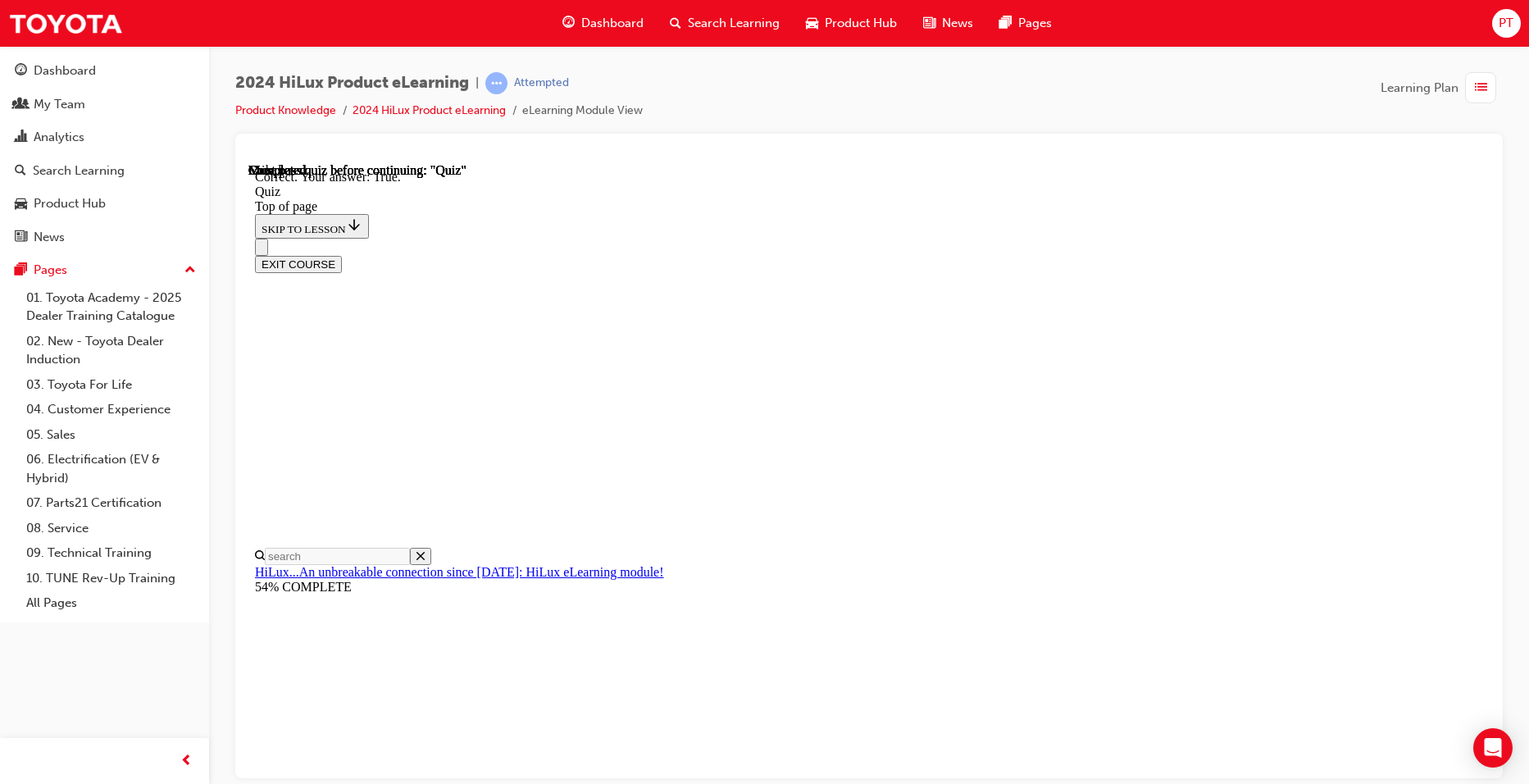
scroll to position [190, 0]
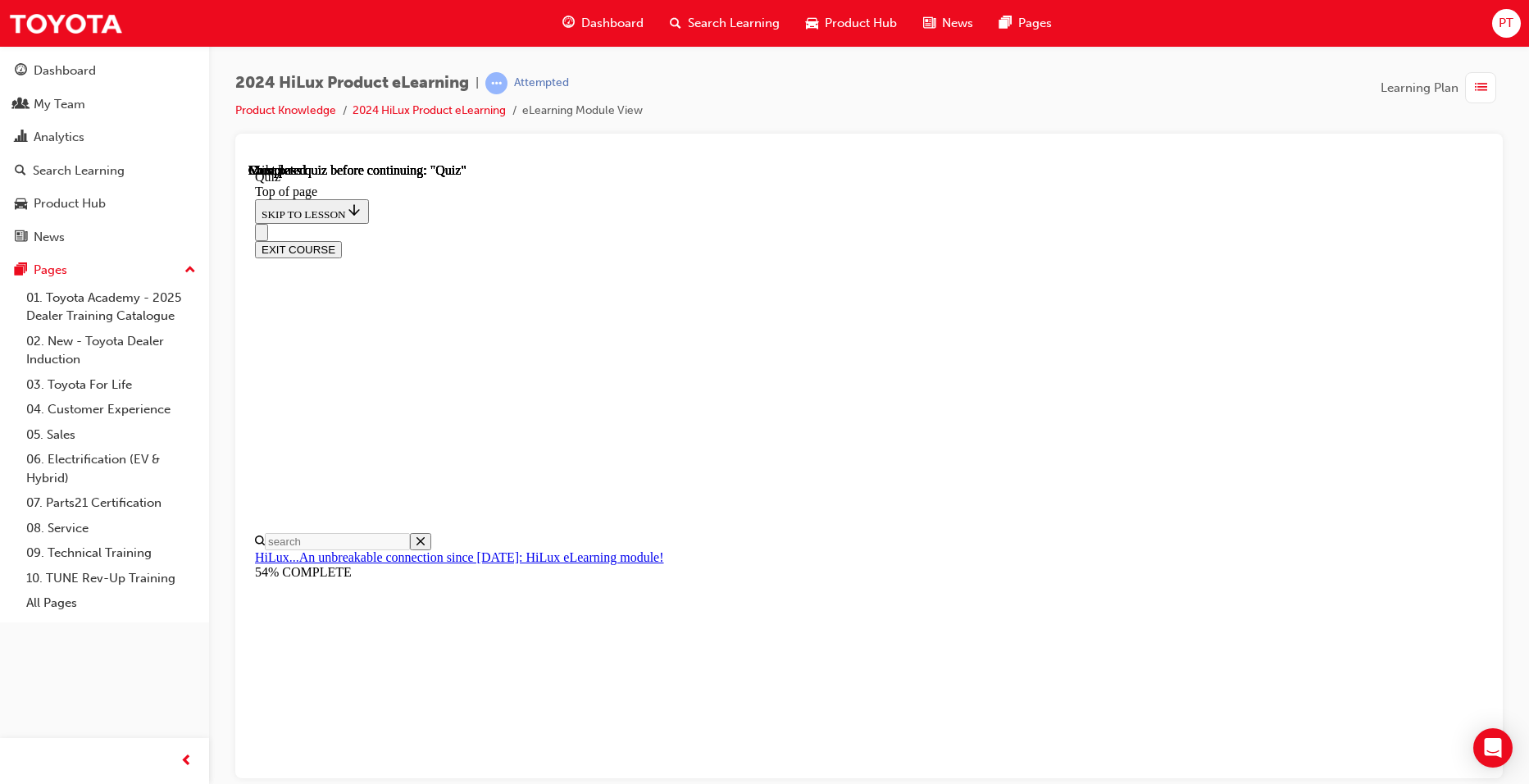
scroll to position [272, 0]
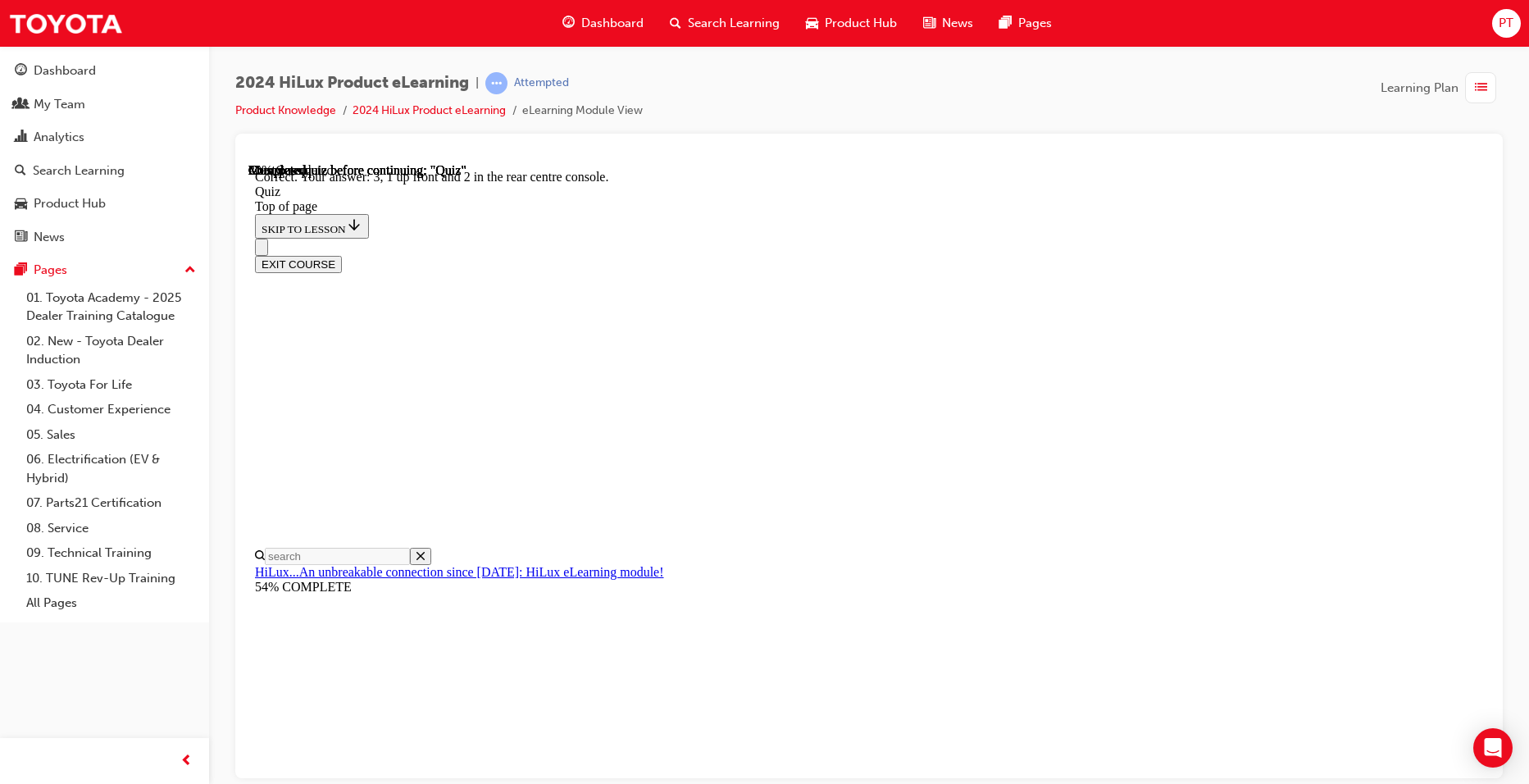
scroll to position [228, 0]
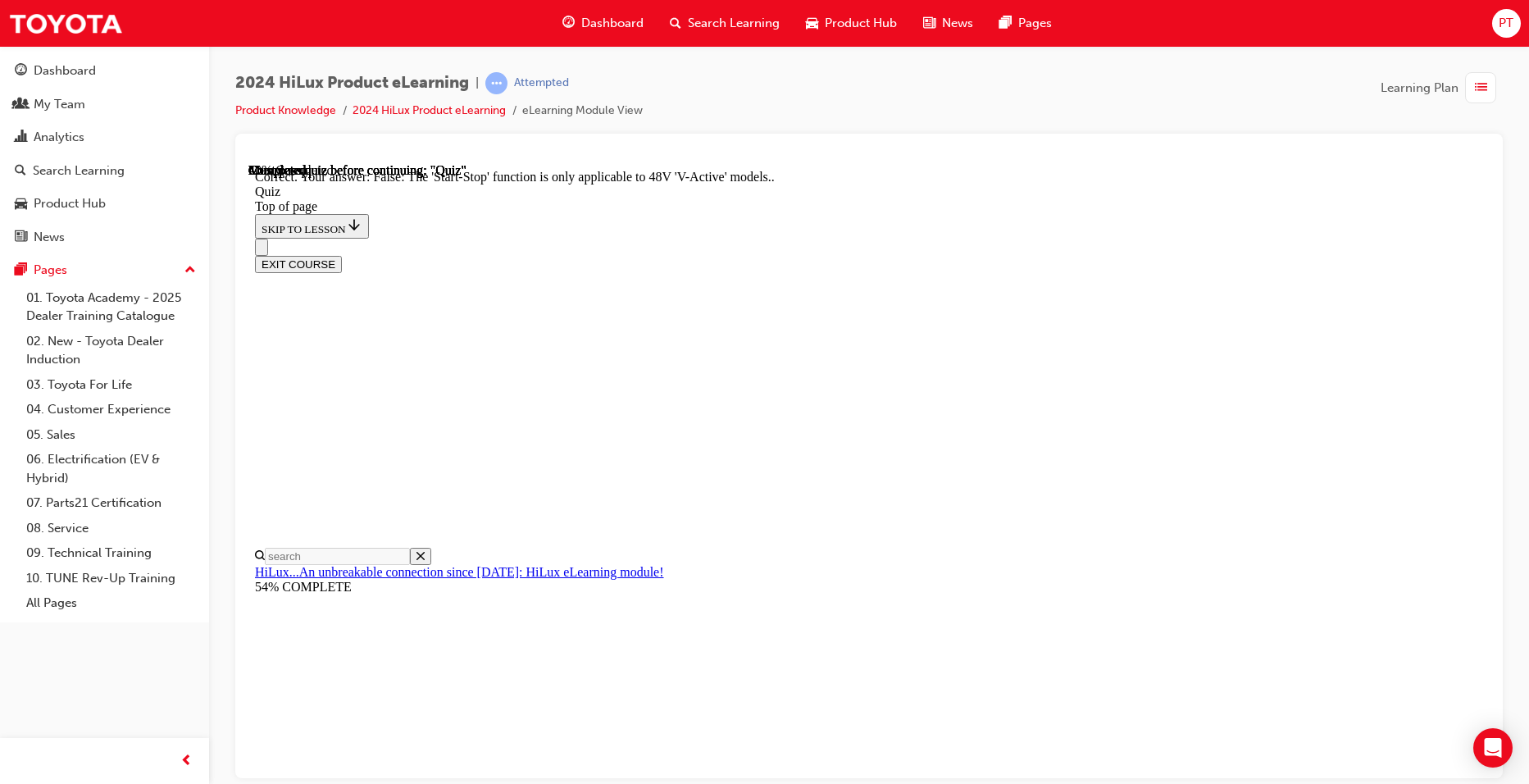
scroll to position [167, 0]
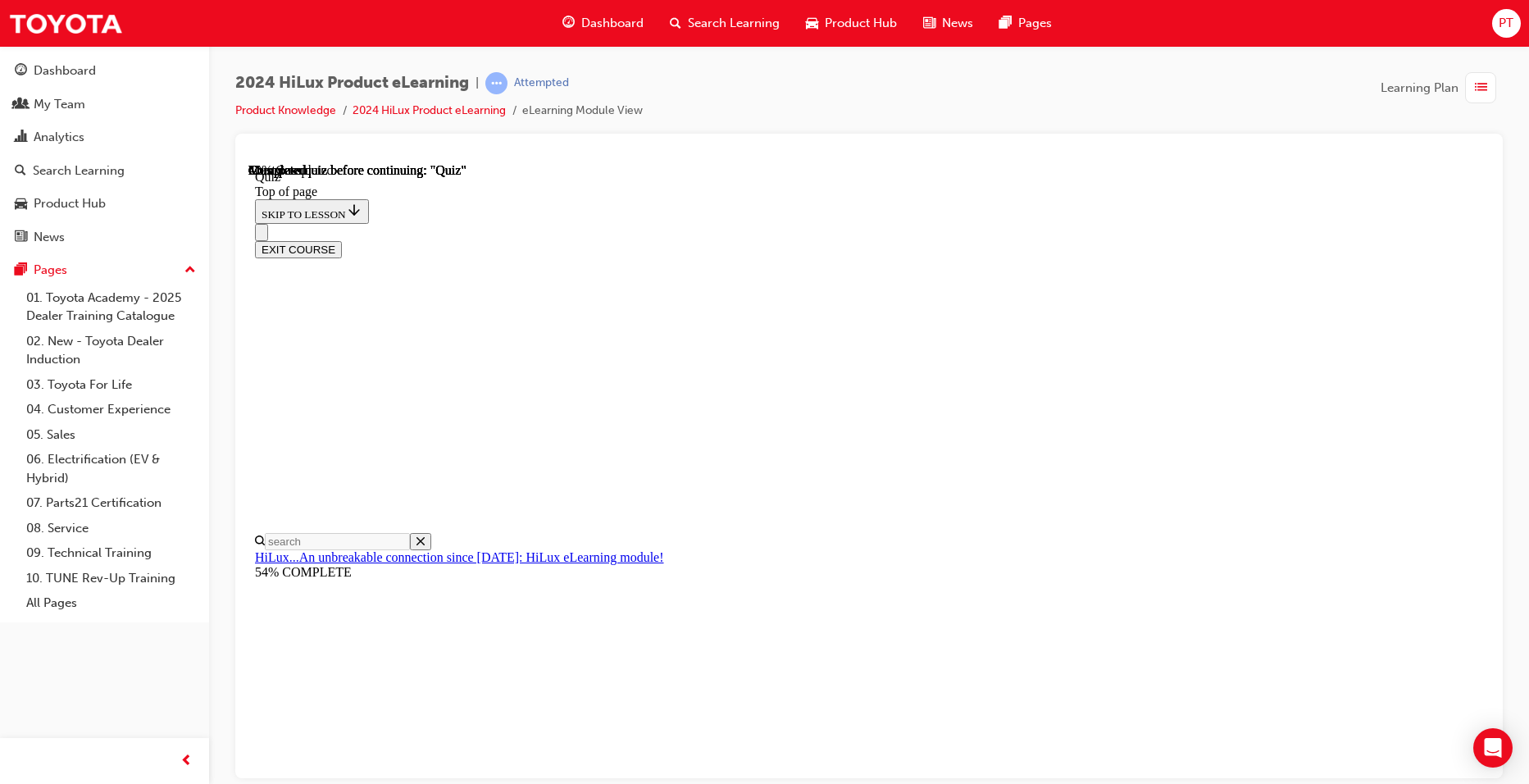
scroll to position [122, 0]
drag, startPoint x: 728, startPoint y: 529, endPoint x: 790, endPoint y: 548, distance: 64.8
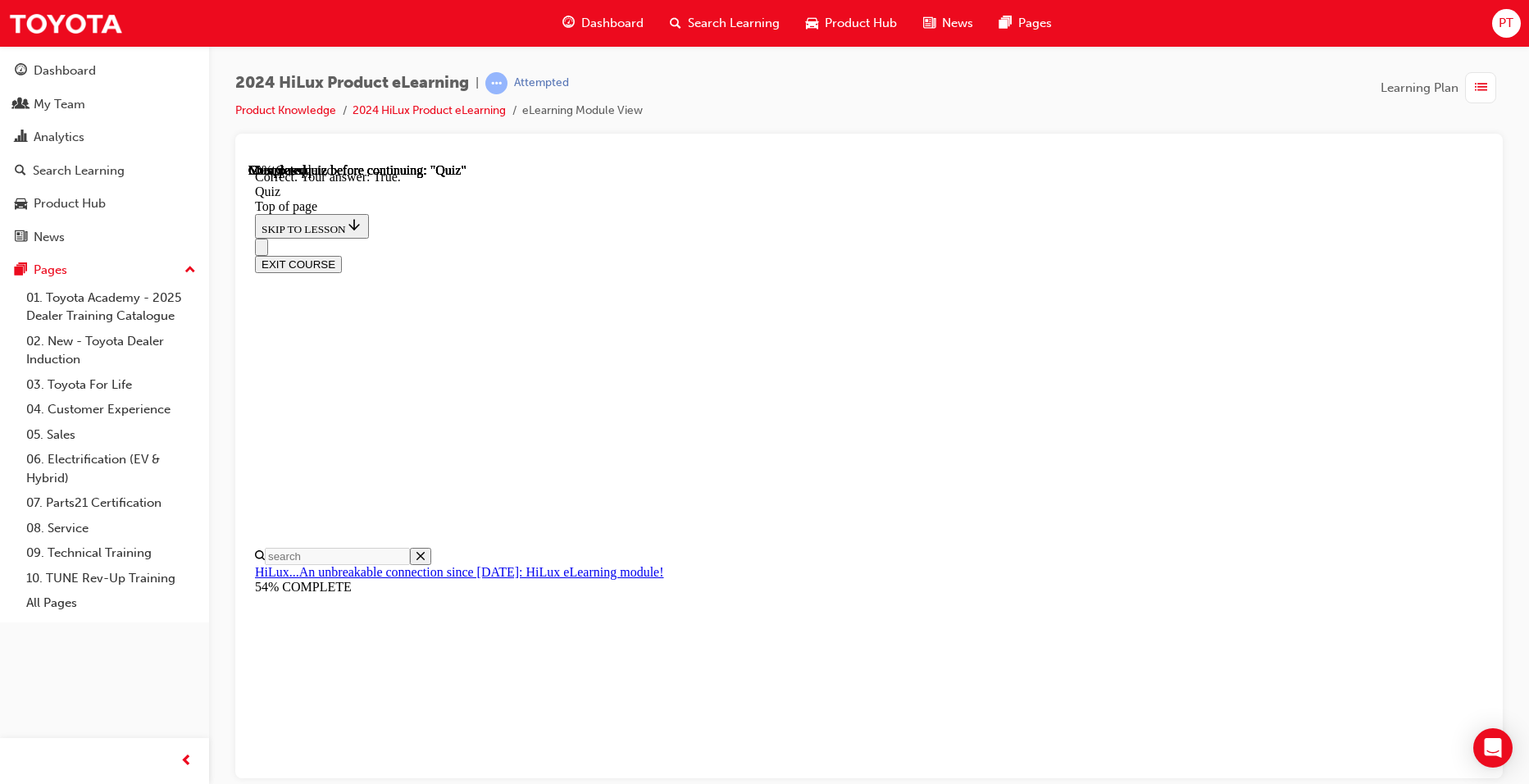
scroll to position [190, 0]
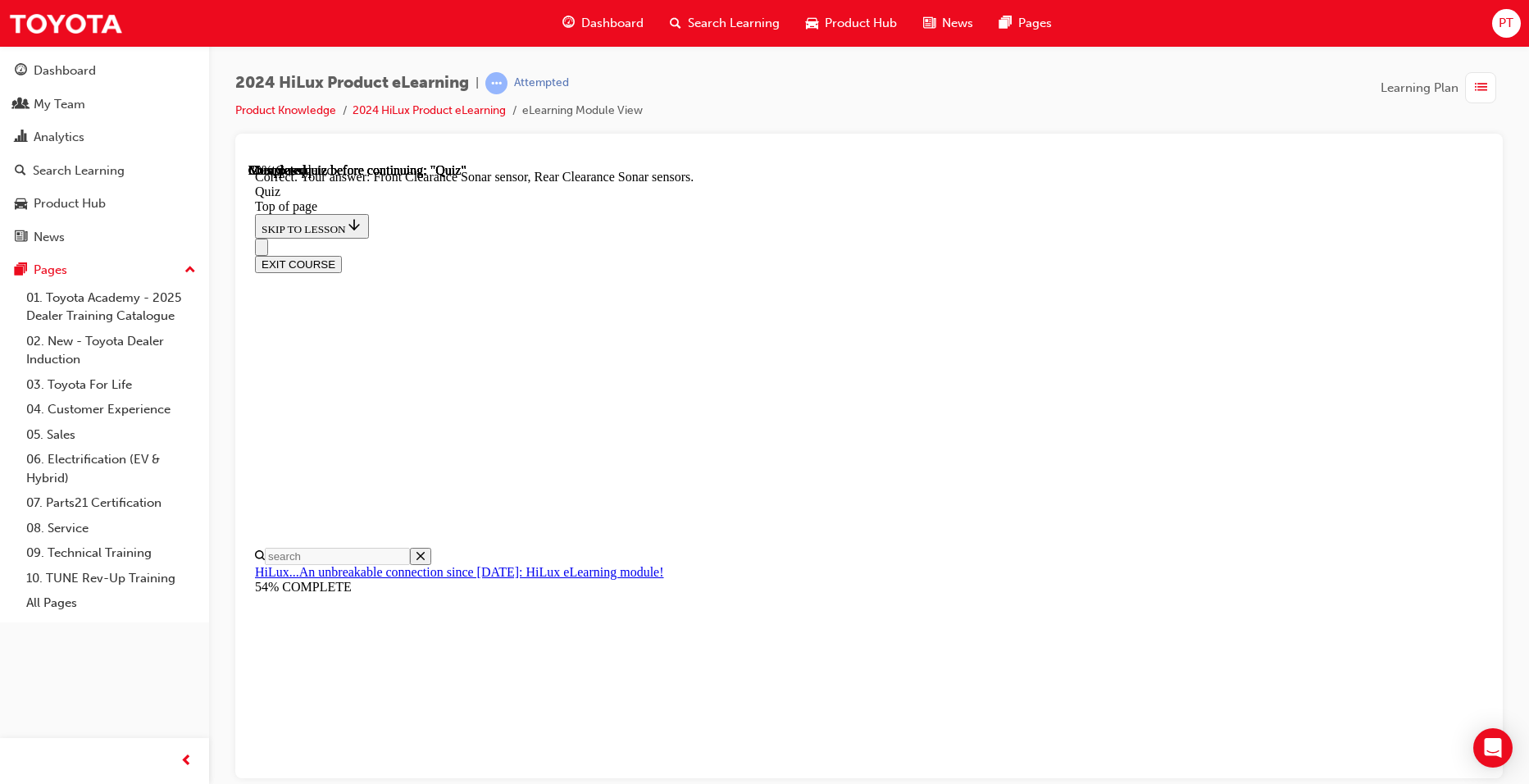
scroll to position [266, 0]
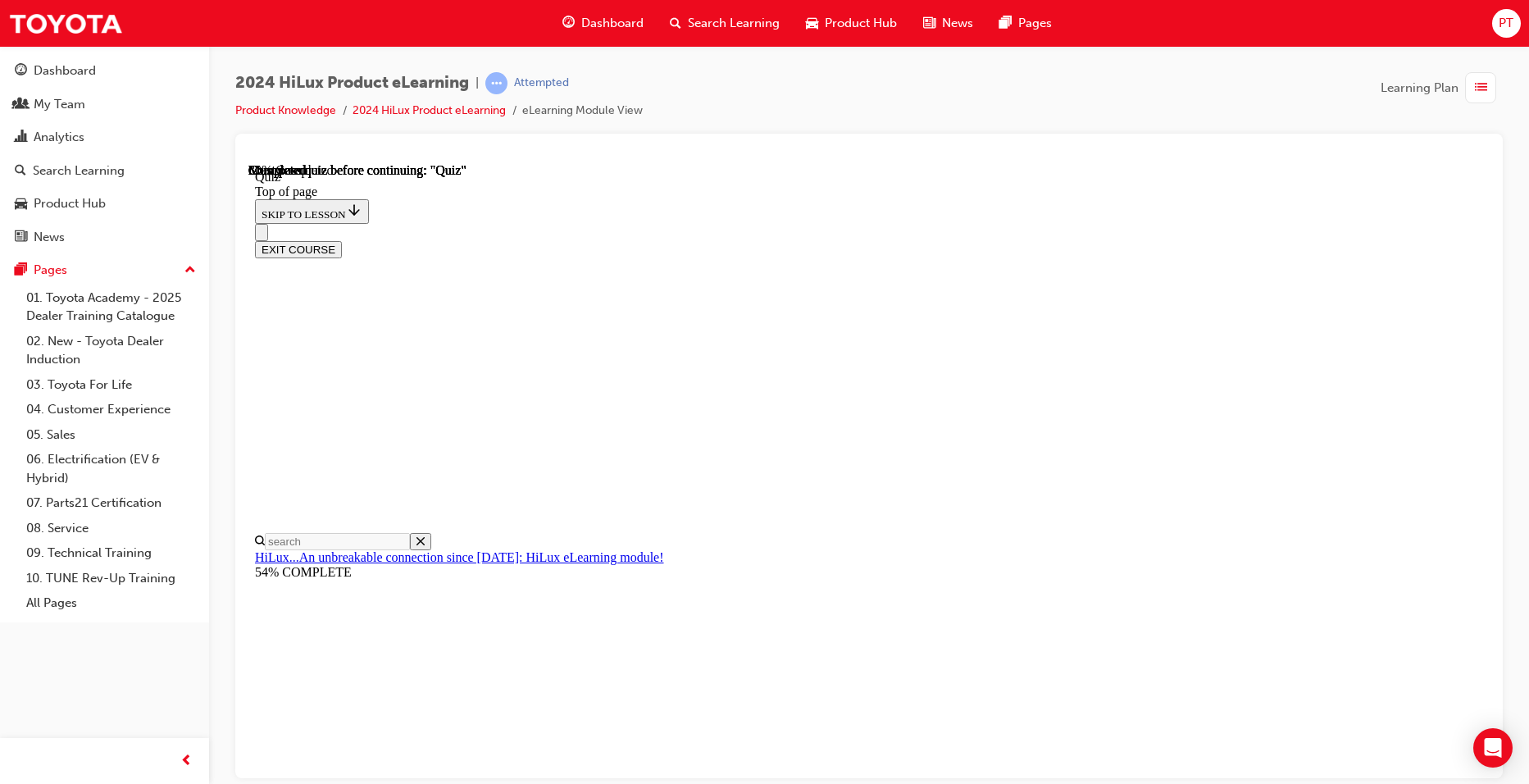
scroll to position [111, 0]
drag, startPoint x: 722, startPoint y: 443, endPoint x: 803, endPoint y: 469, distance: 85.1
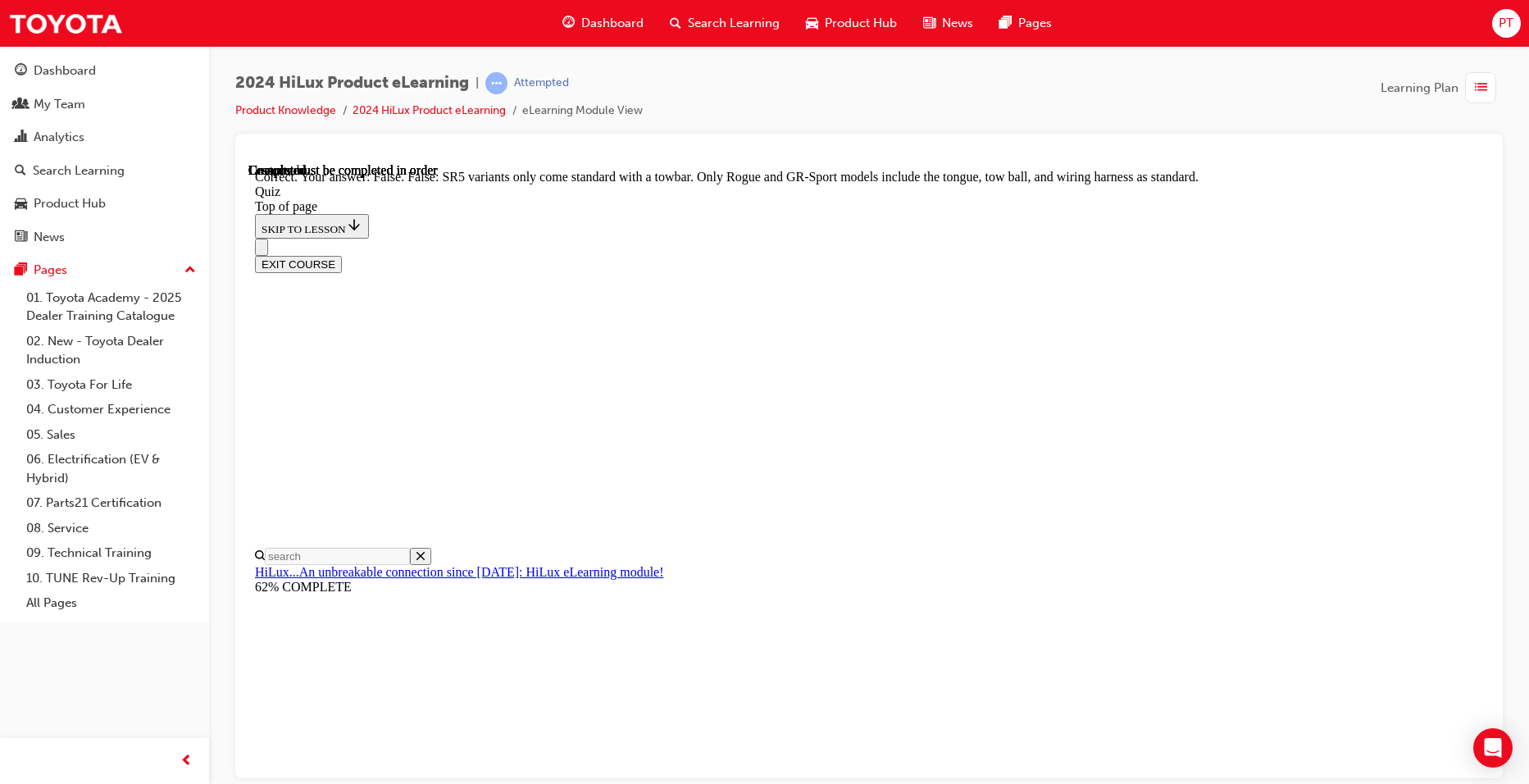
scroll to position [263, 0]
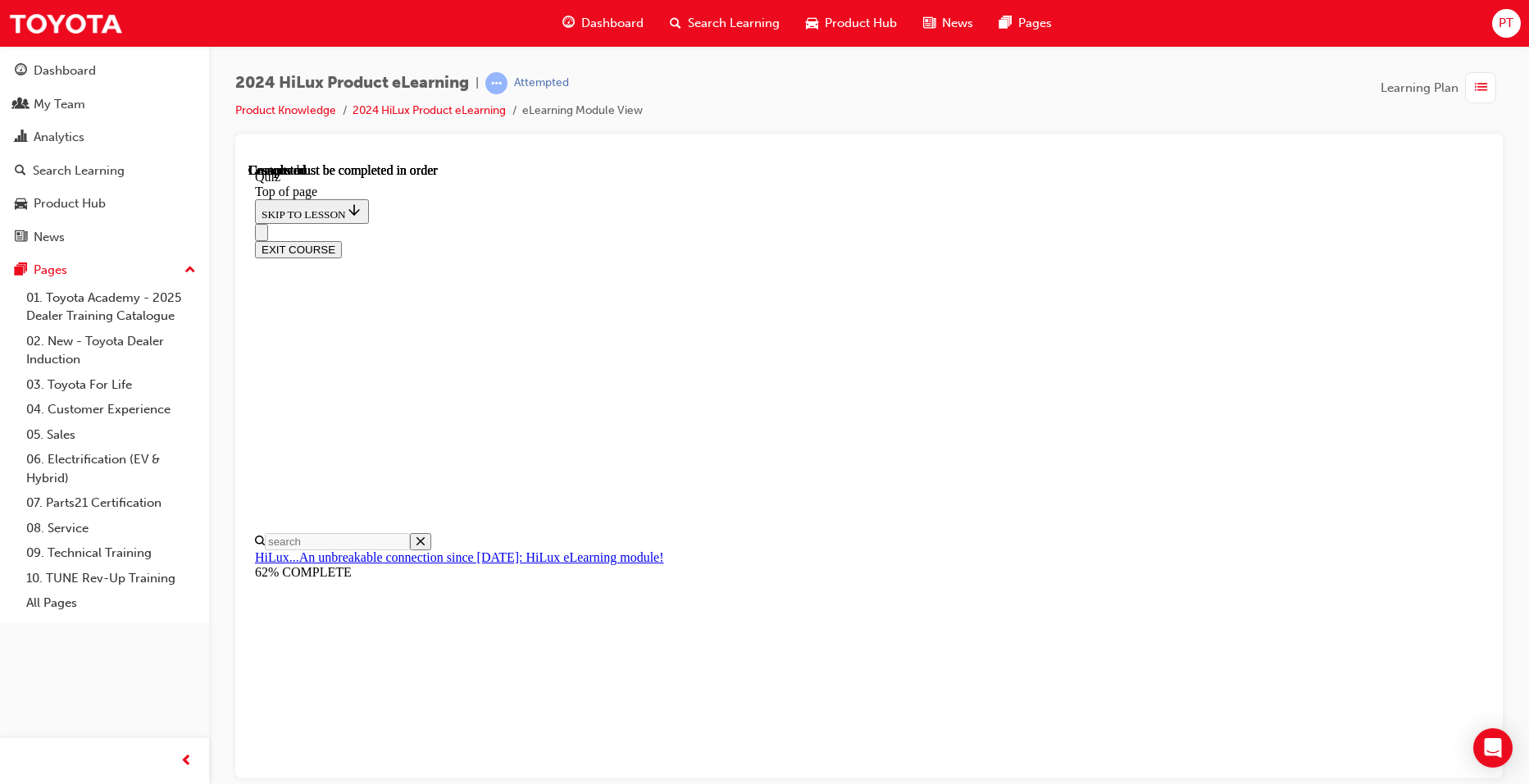
scroll to position [272, 0]
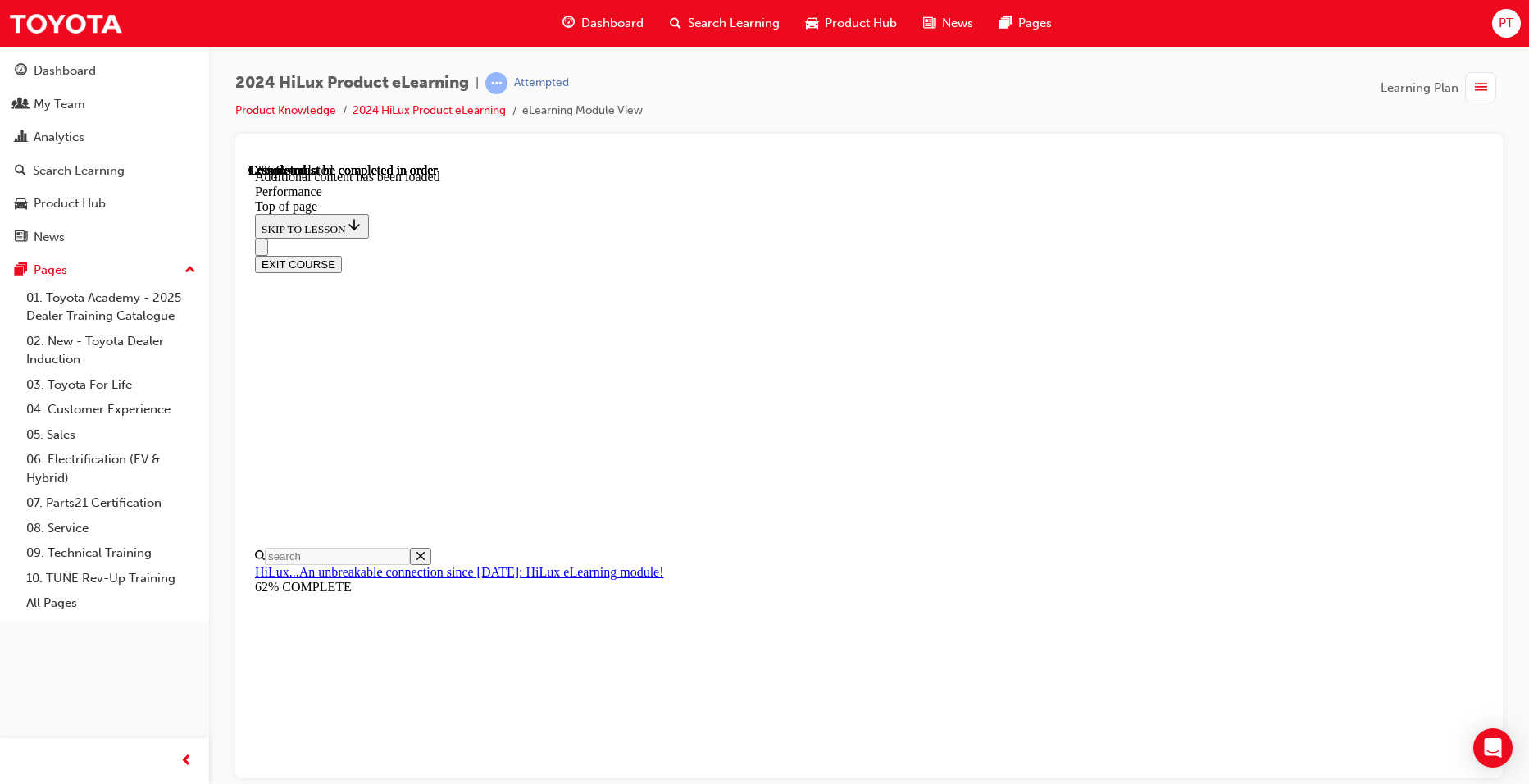
scroll to position [1297, 0]
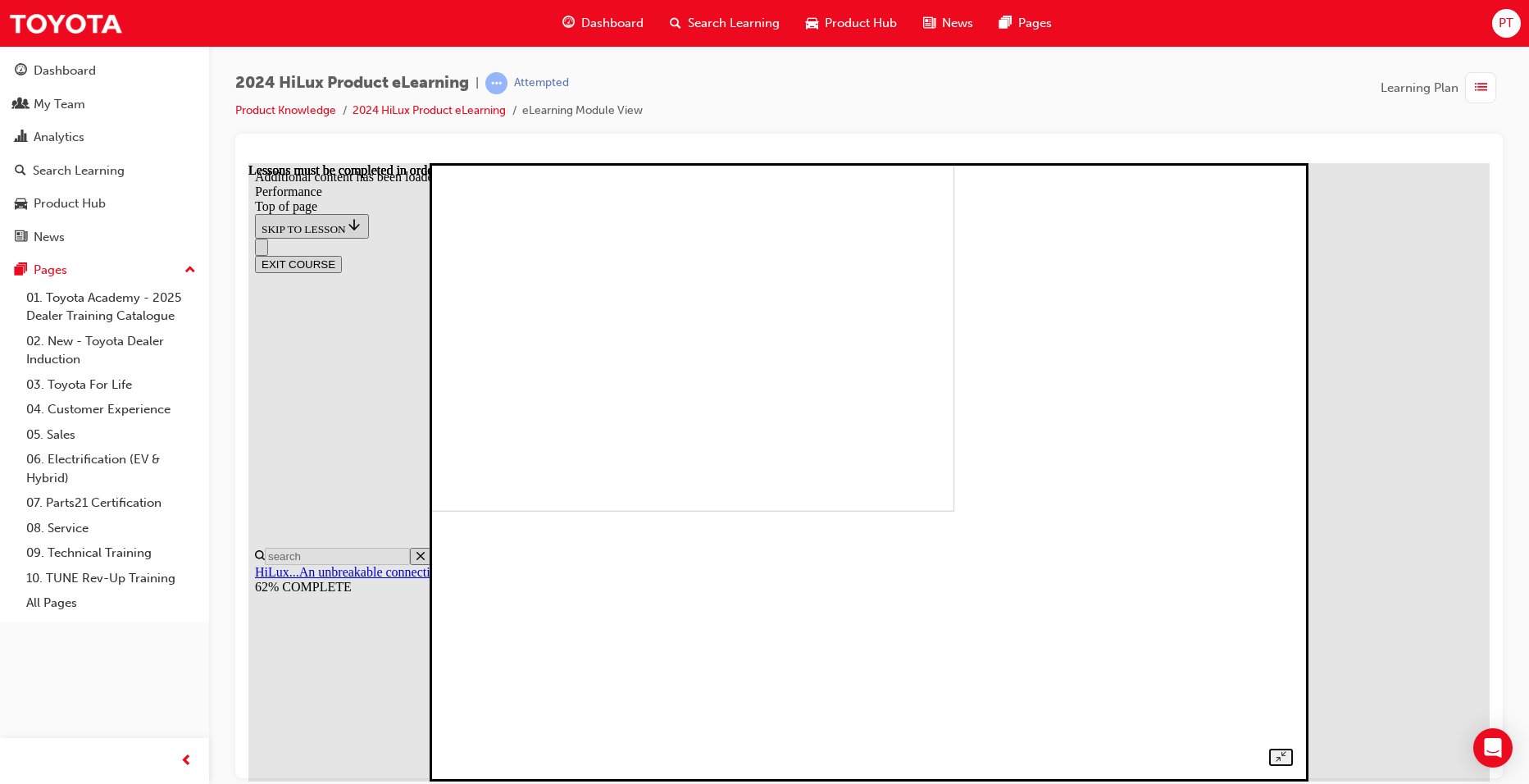
click at [954, 511] on img at bounding box center [543, 201] width 824 height 619
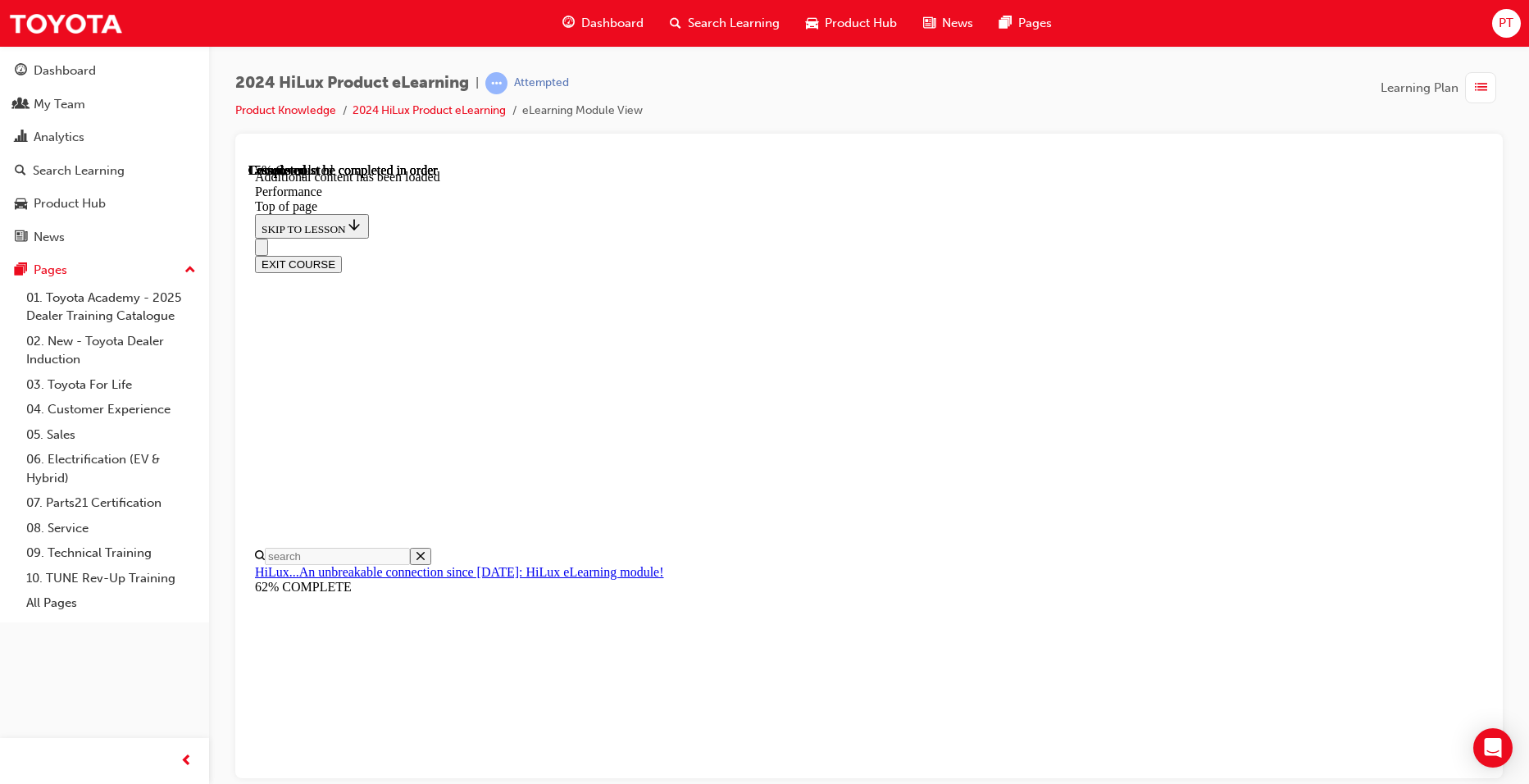
scroll to position [3841, 0]
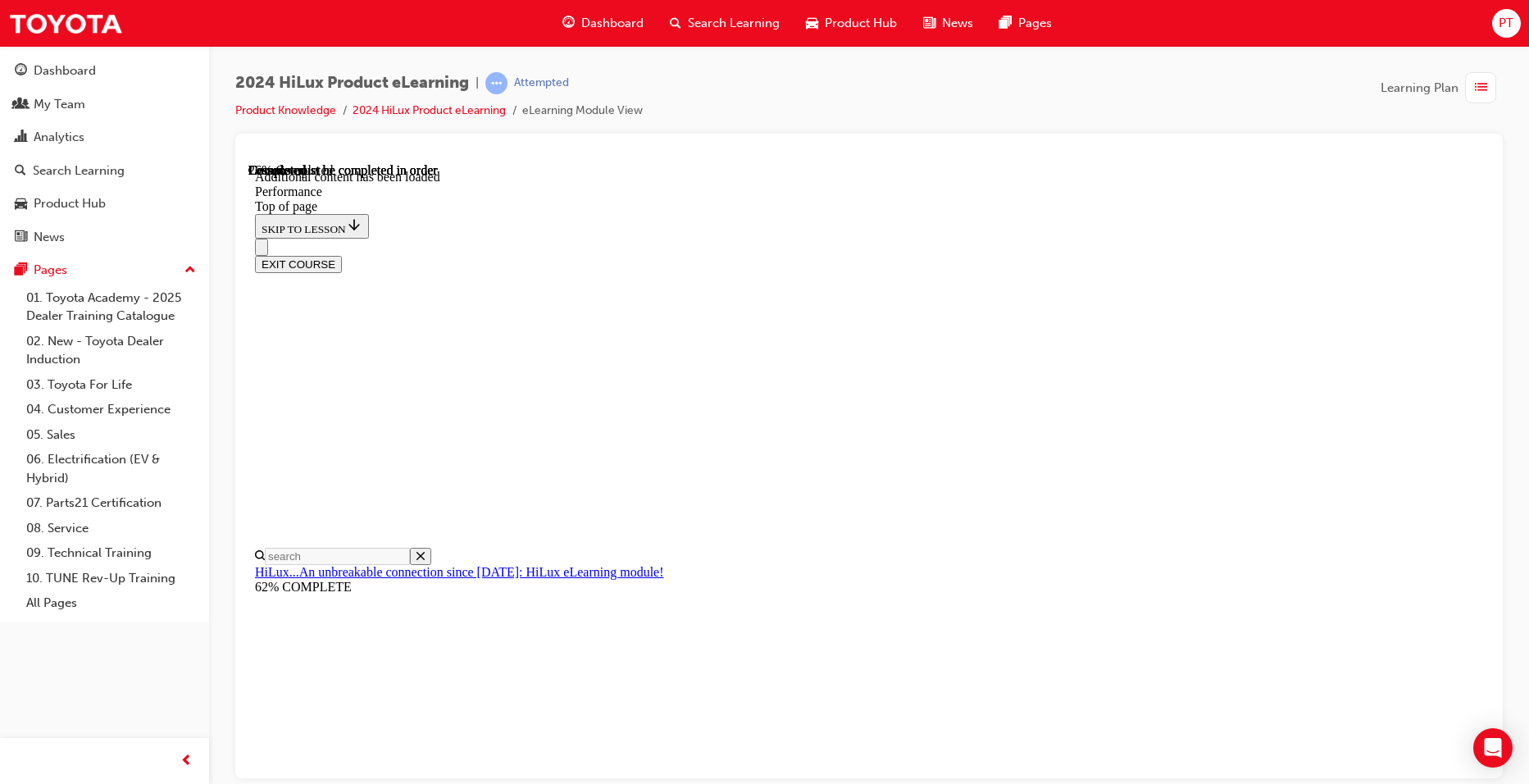
scroll to position [4555, 0]
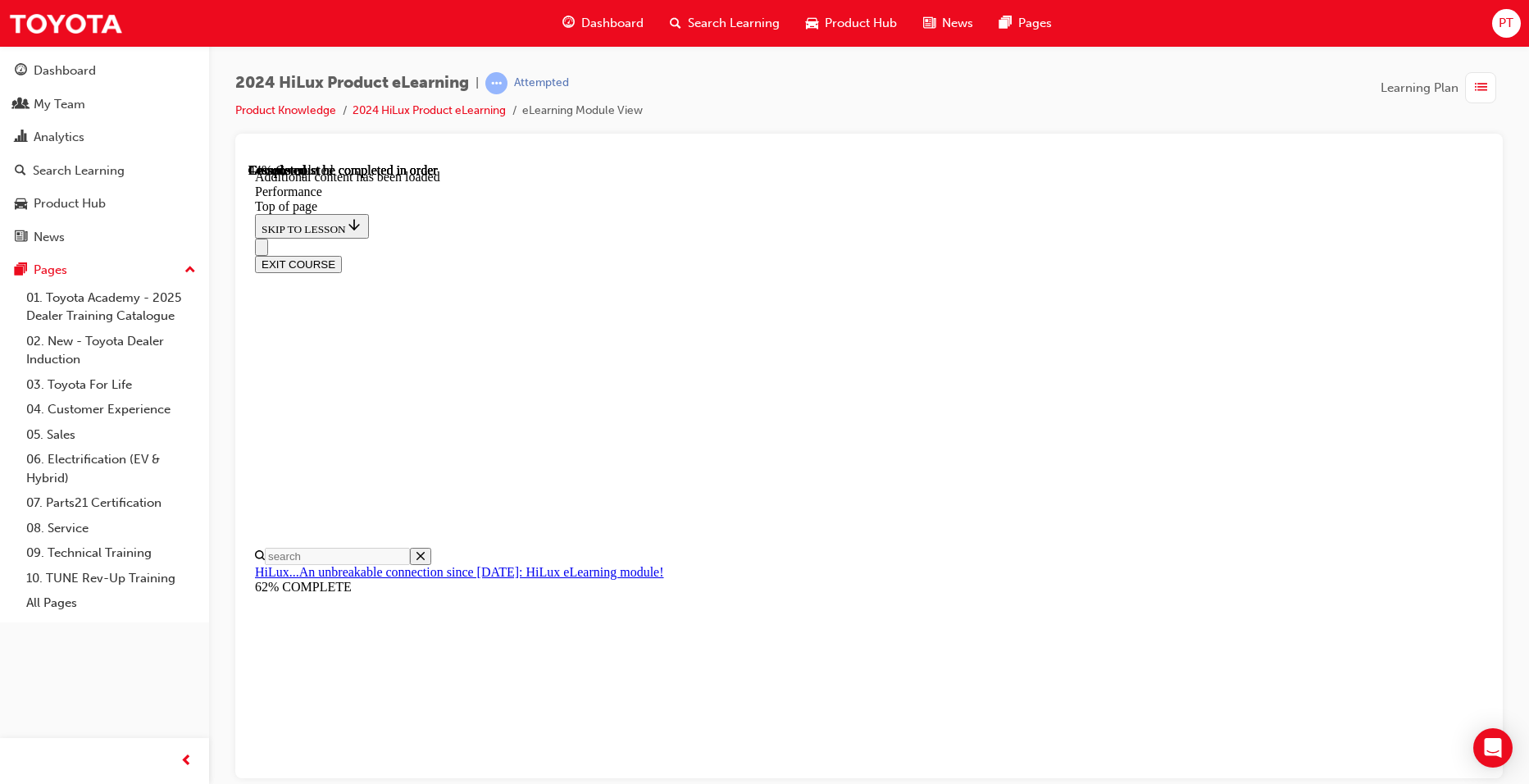
scroll to position [6517, 0]
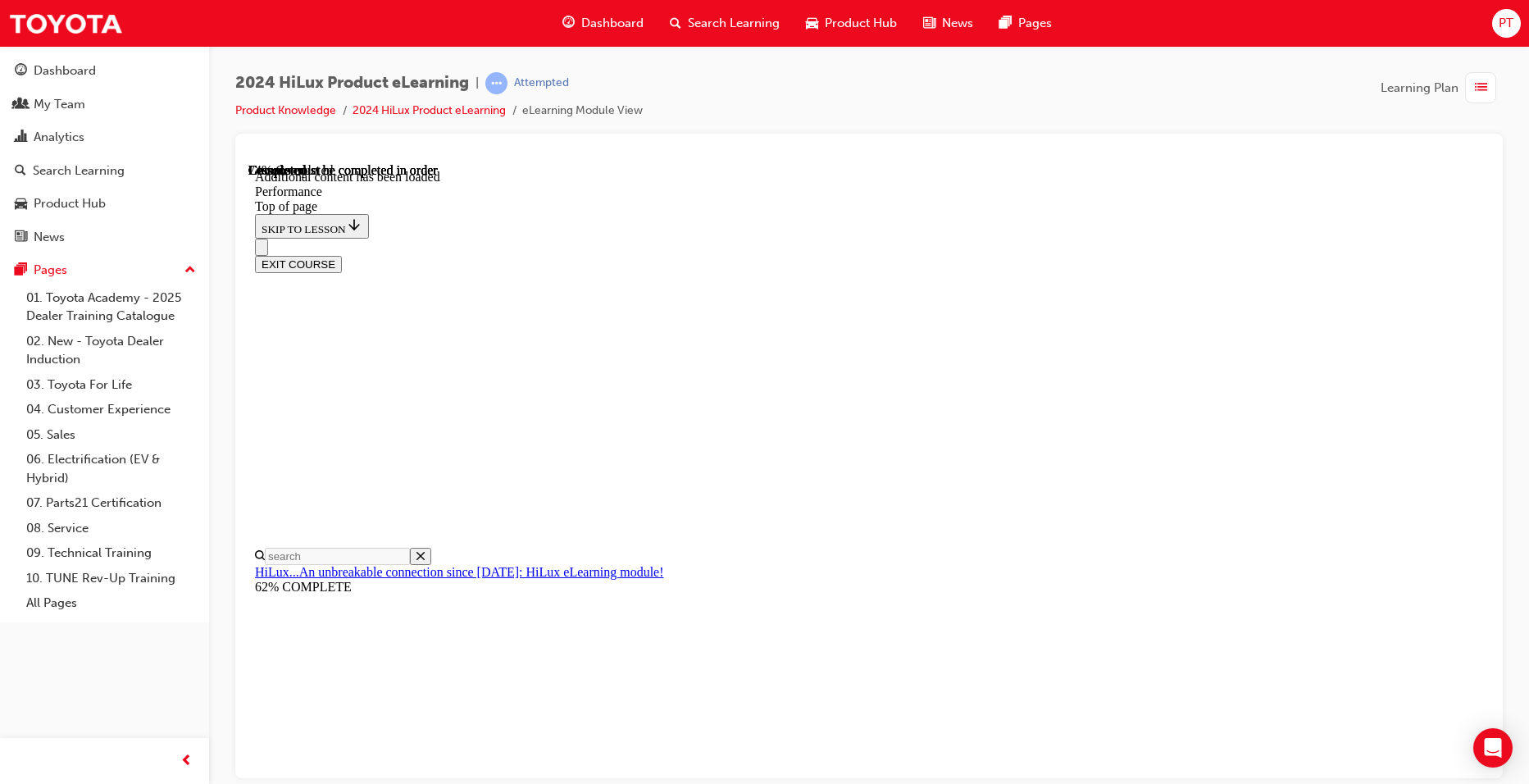
scroll to position [9922, 0]
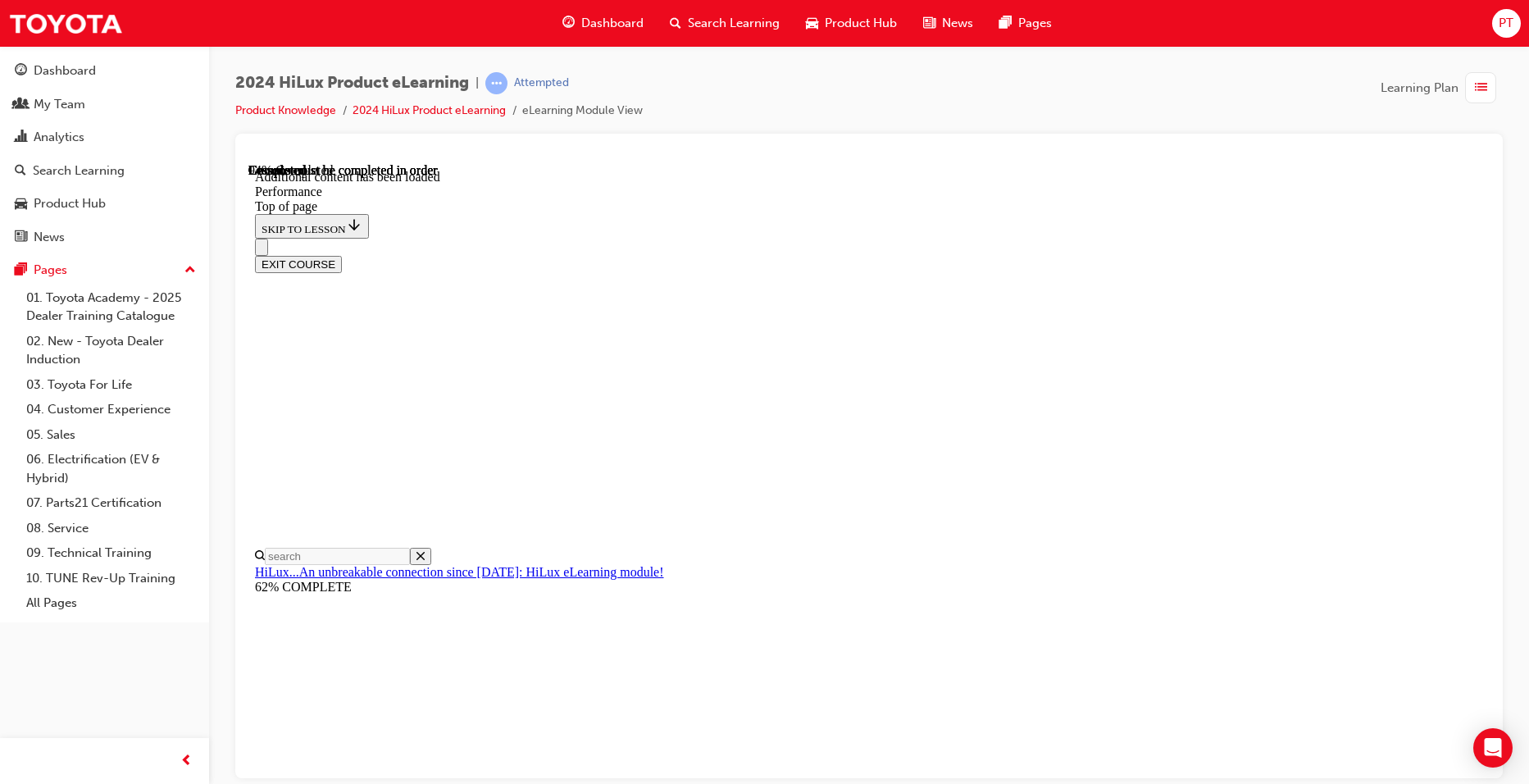
scroll to position [11502, 0]
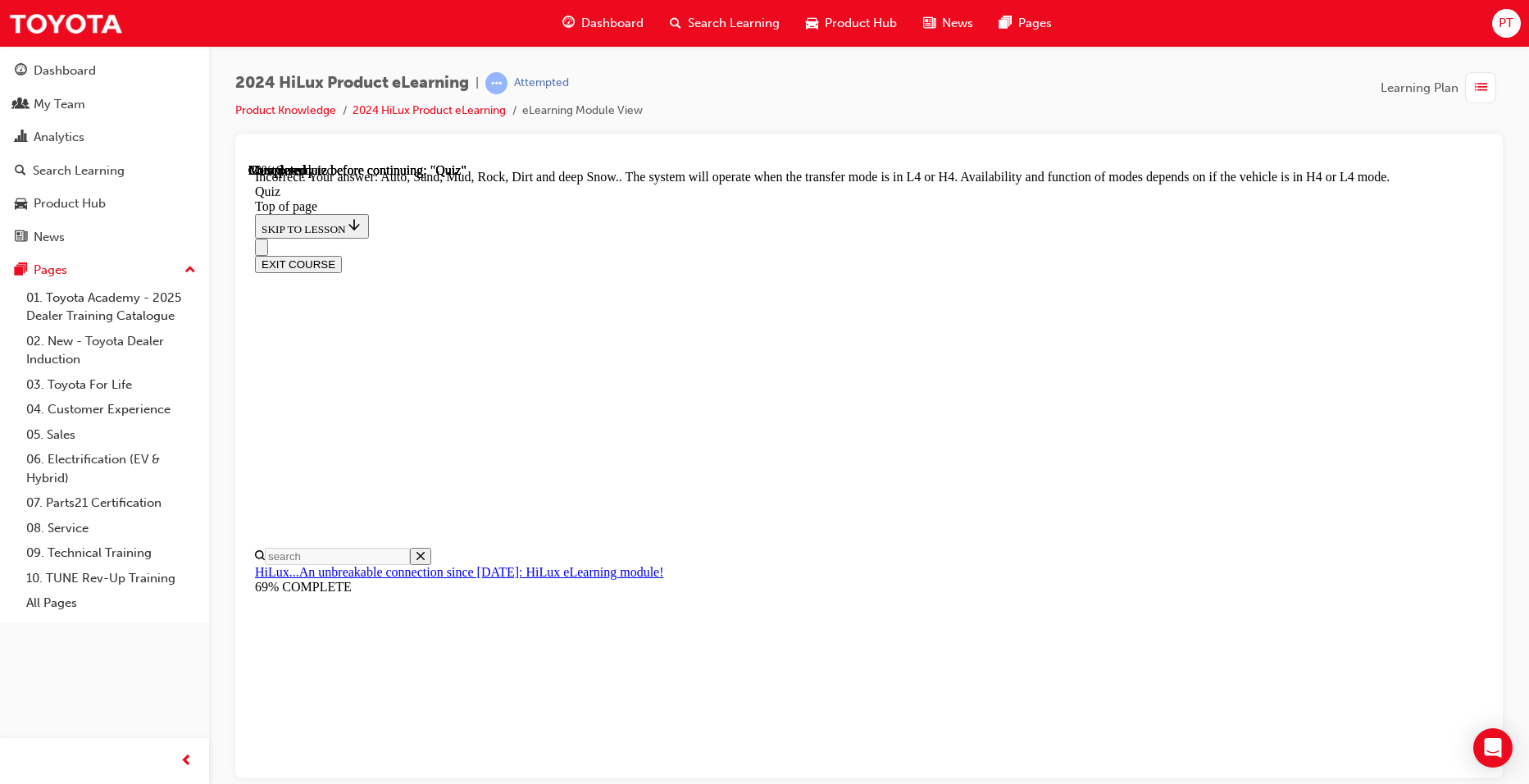
scroll to position [413, 0]
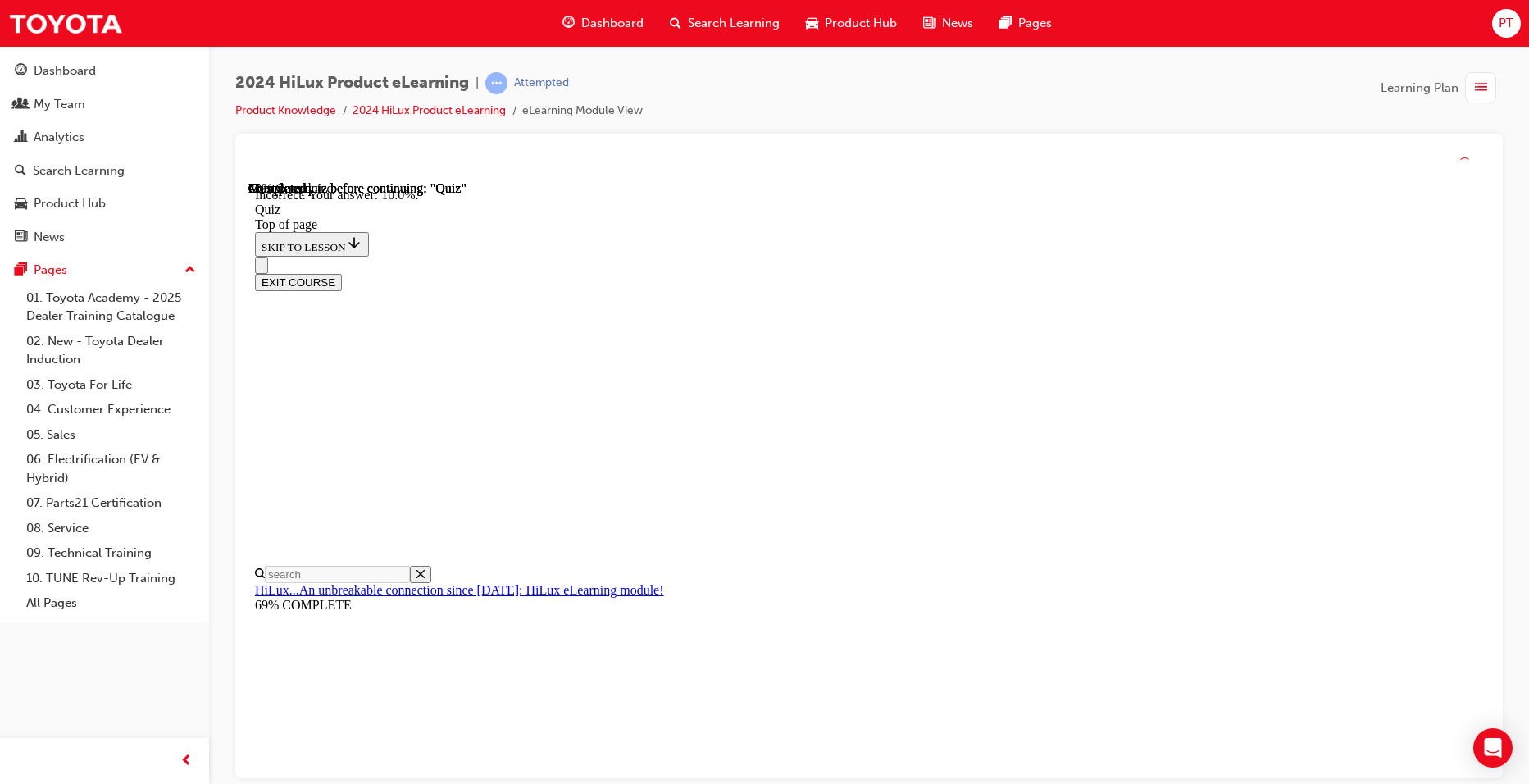
scroll to position [349, 0]
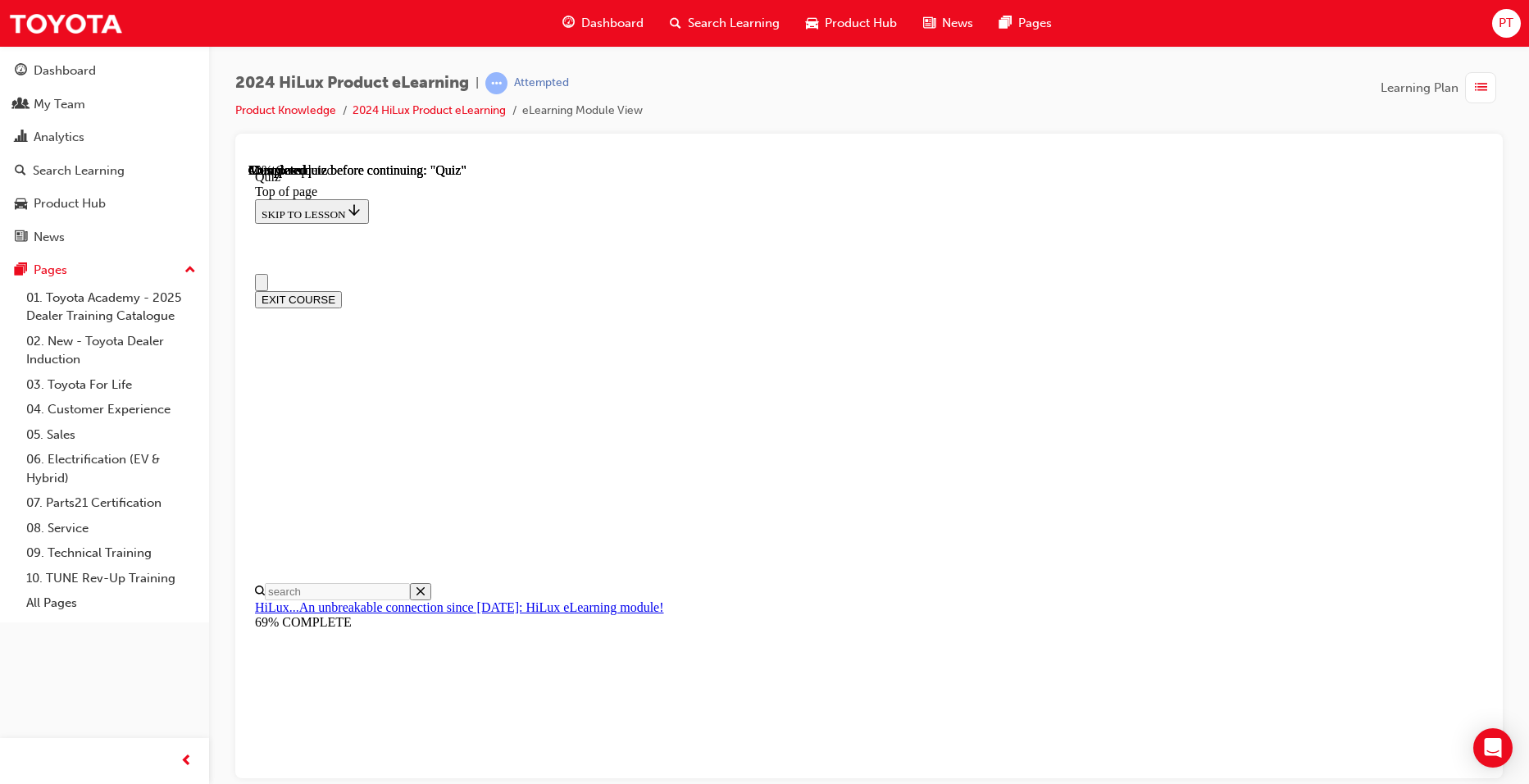
scroll to position [164, 0]
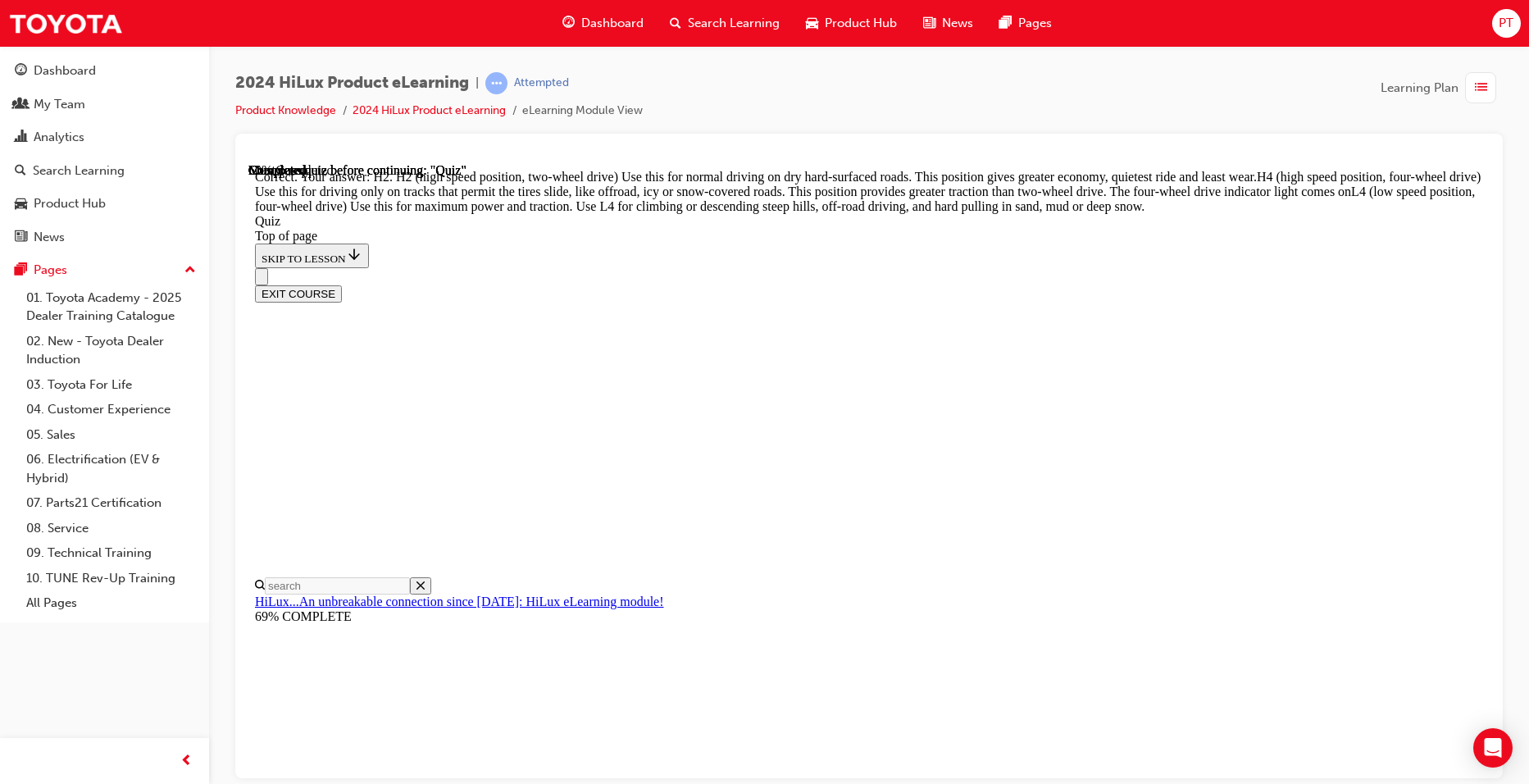
scroll to position [550, 0]
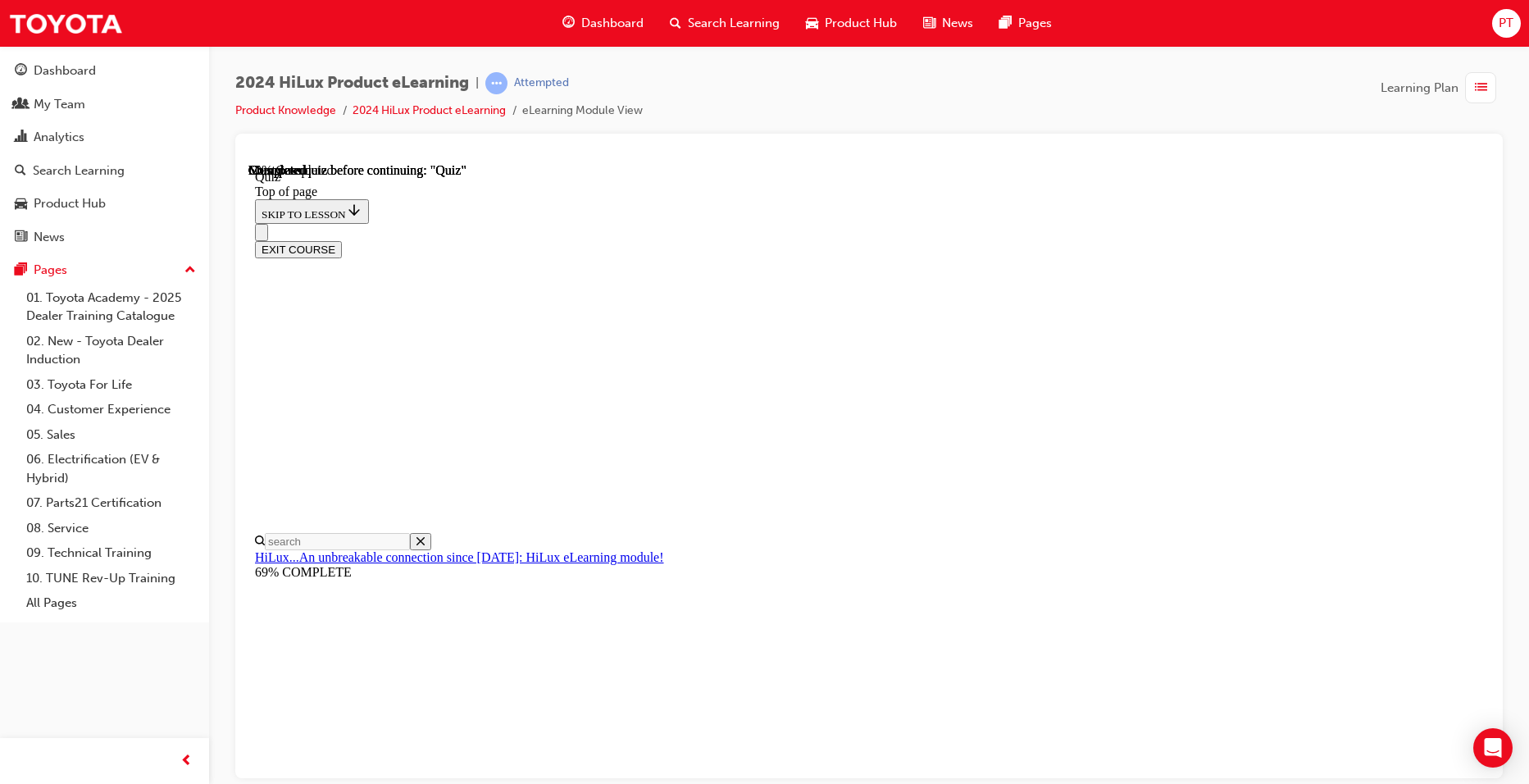
scroll to position [328, 0]
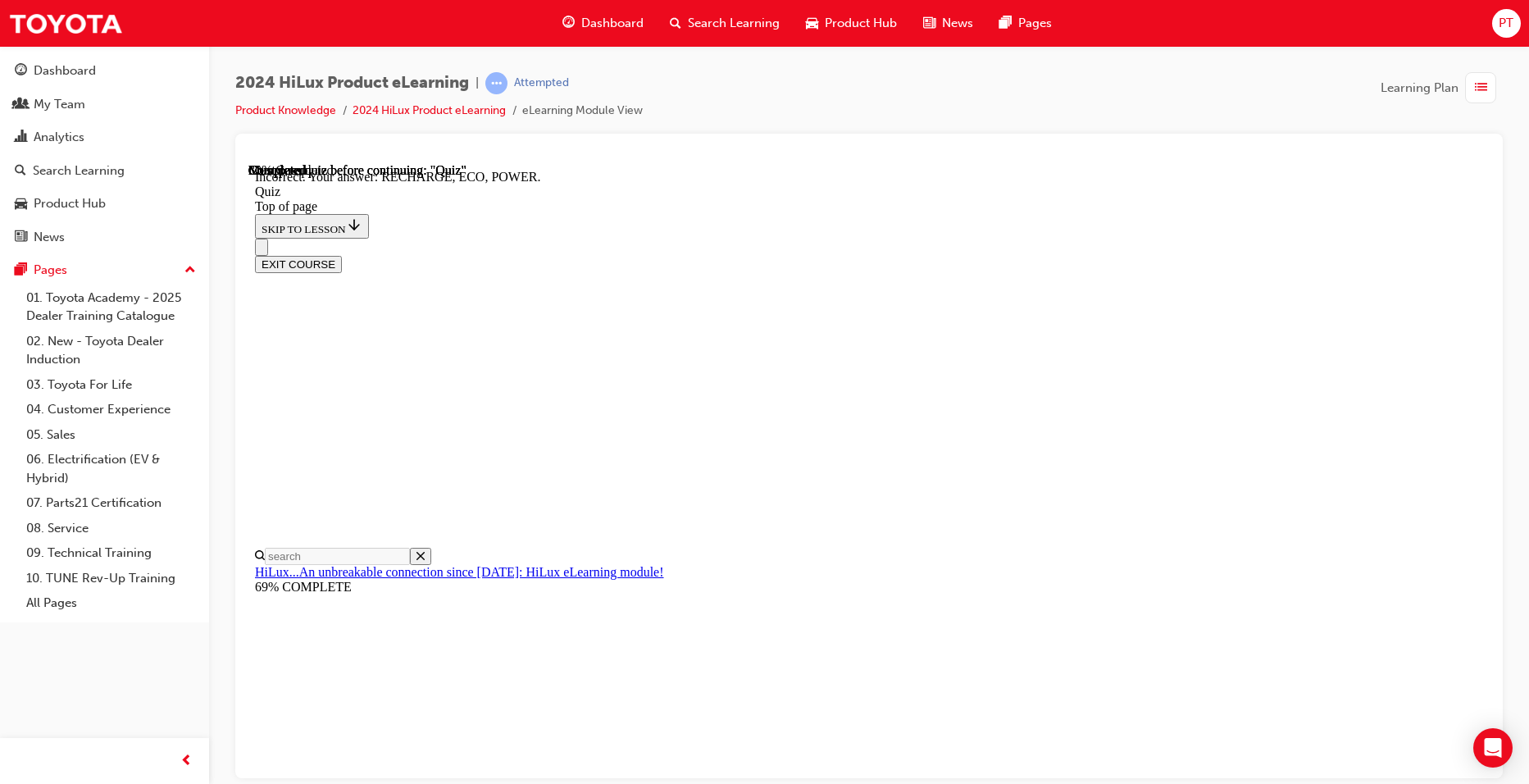
scroll to position [502, 0]
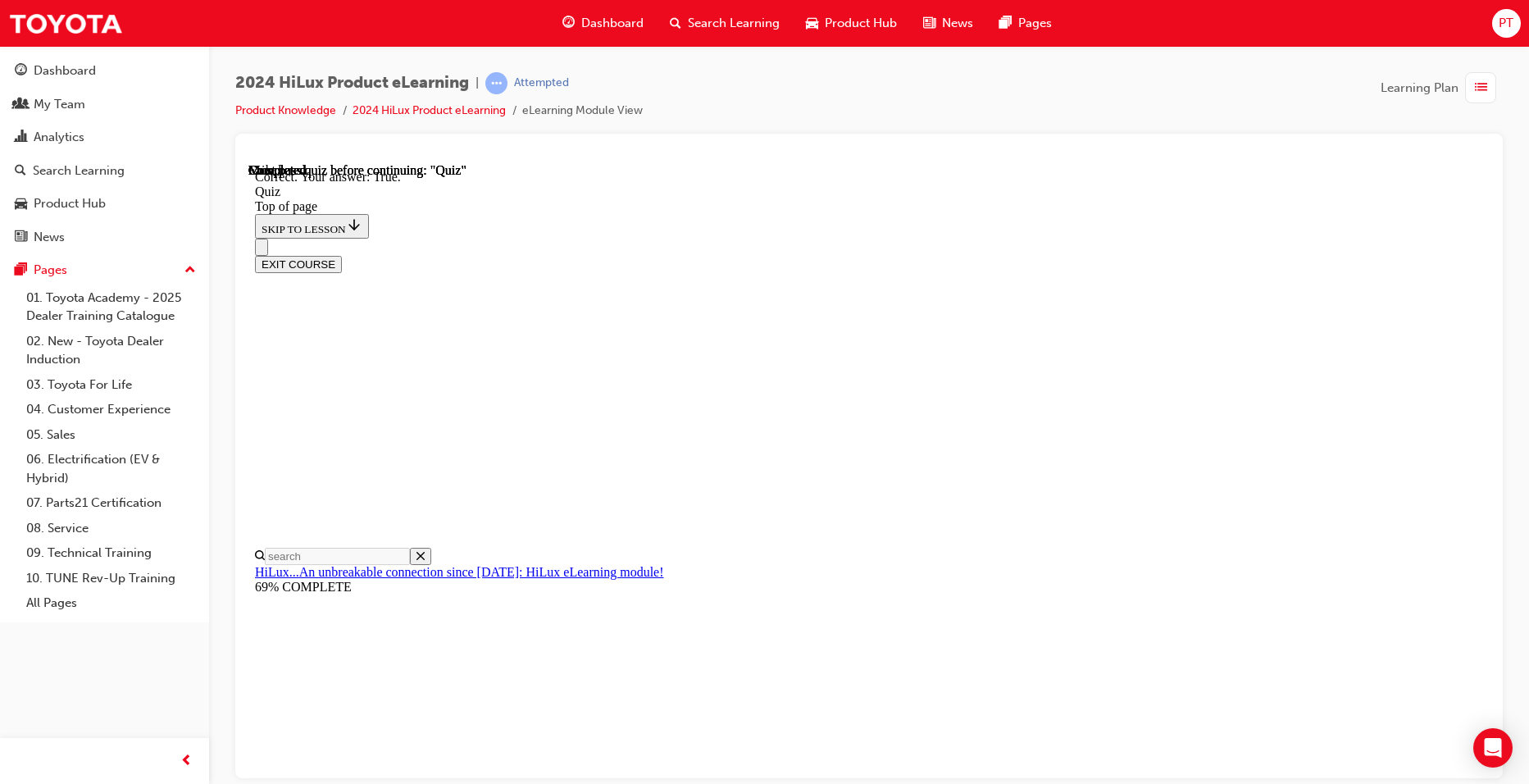
scroll to position [163, 0]
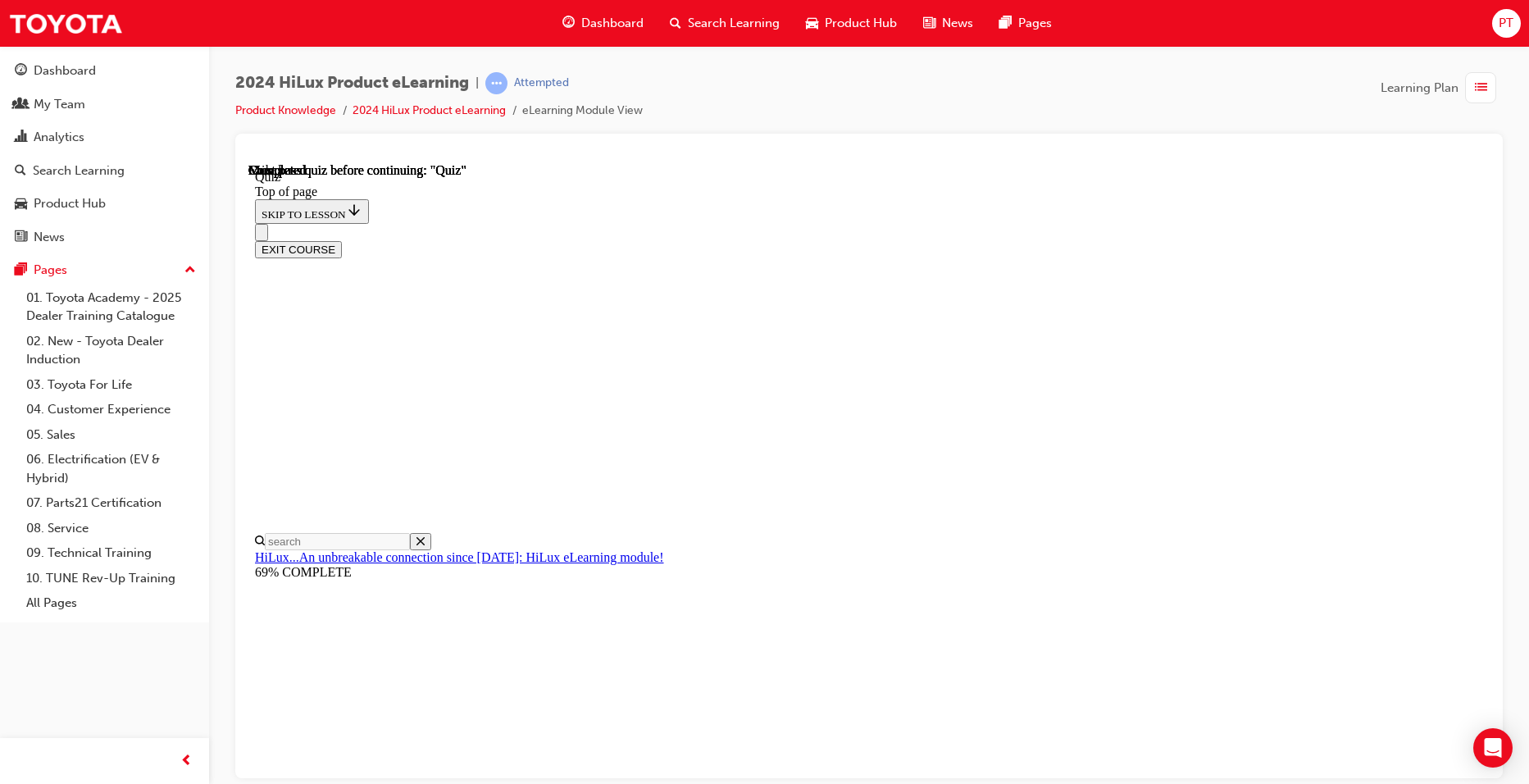
scroll to position [272, 0]
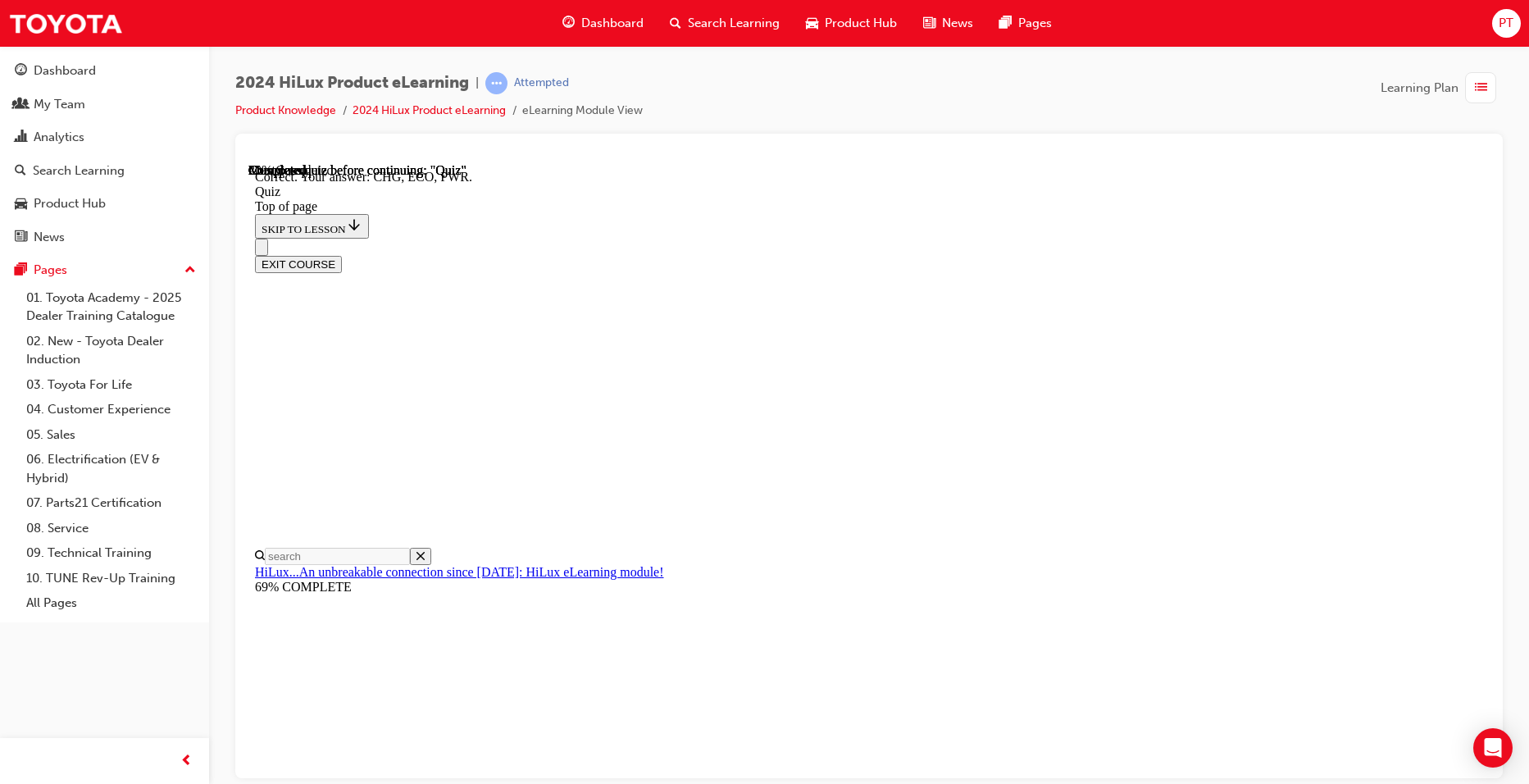
scroll to position [502, 0]
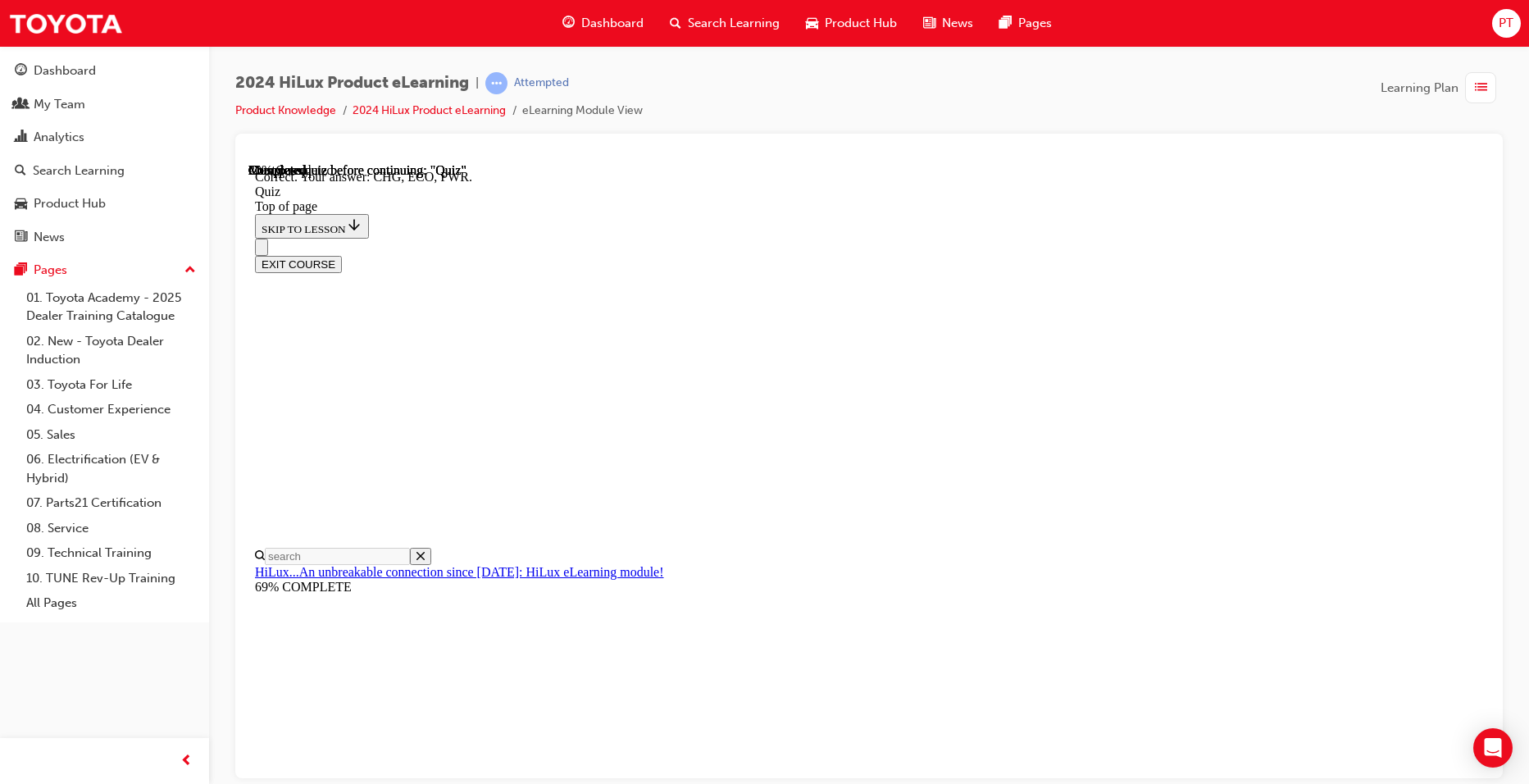
scroll to position [246, 0]
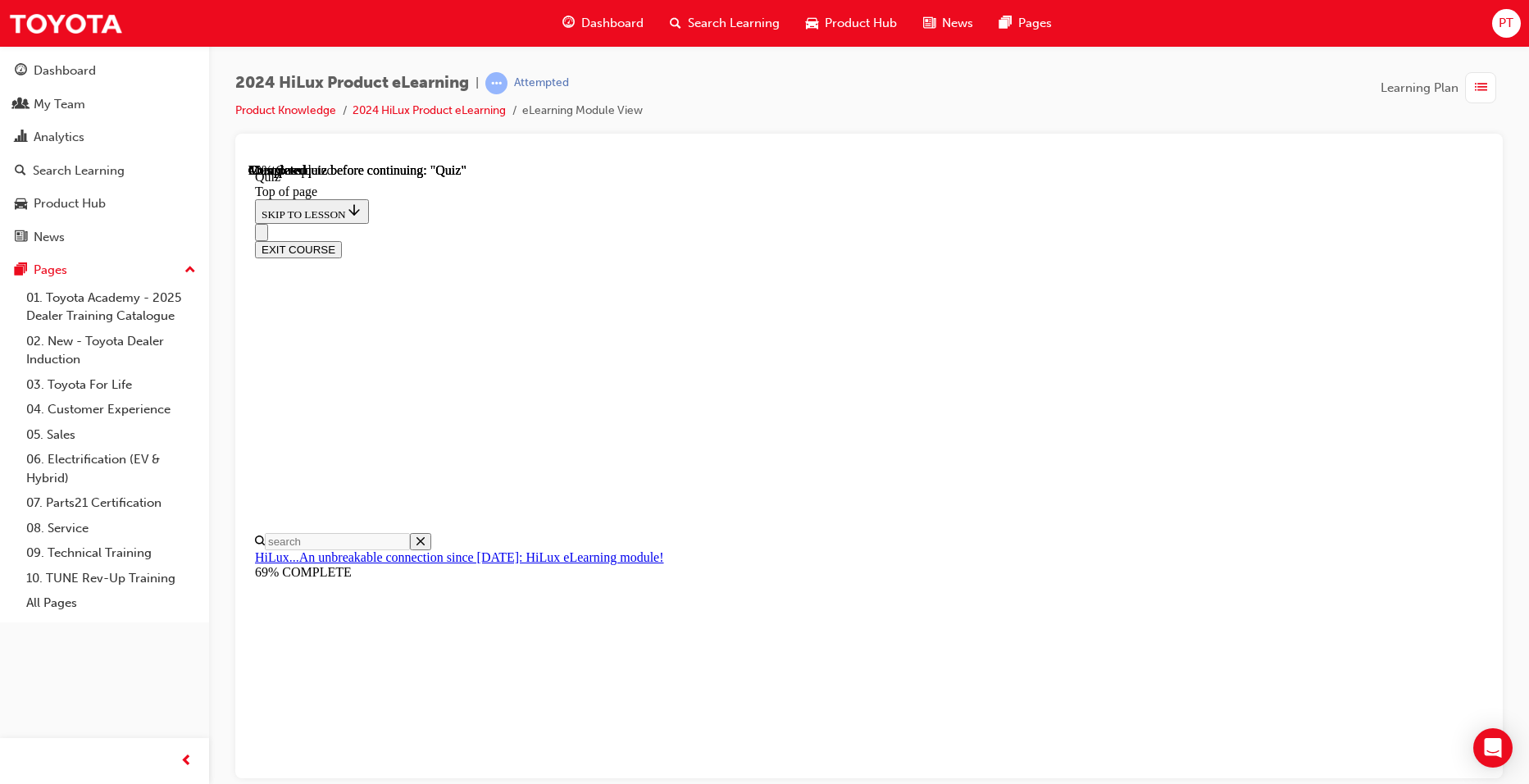
scroll to position [164, 0]
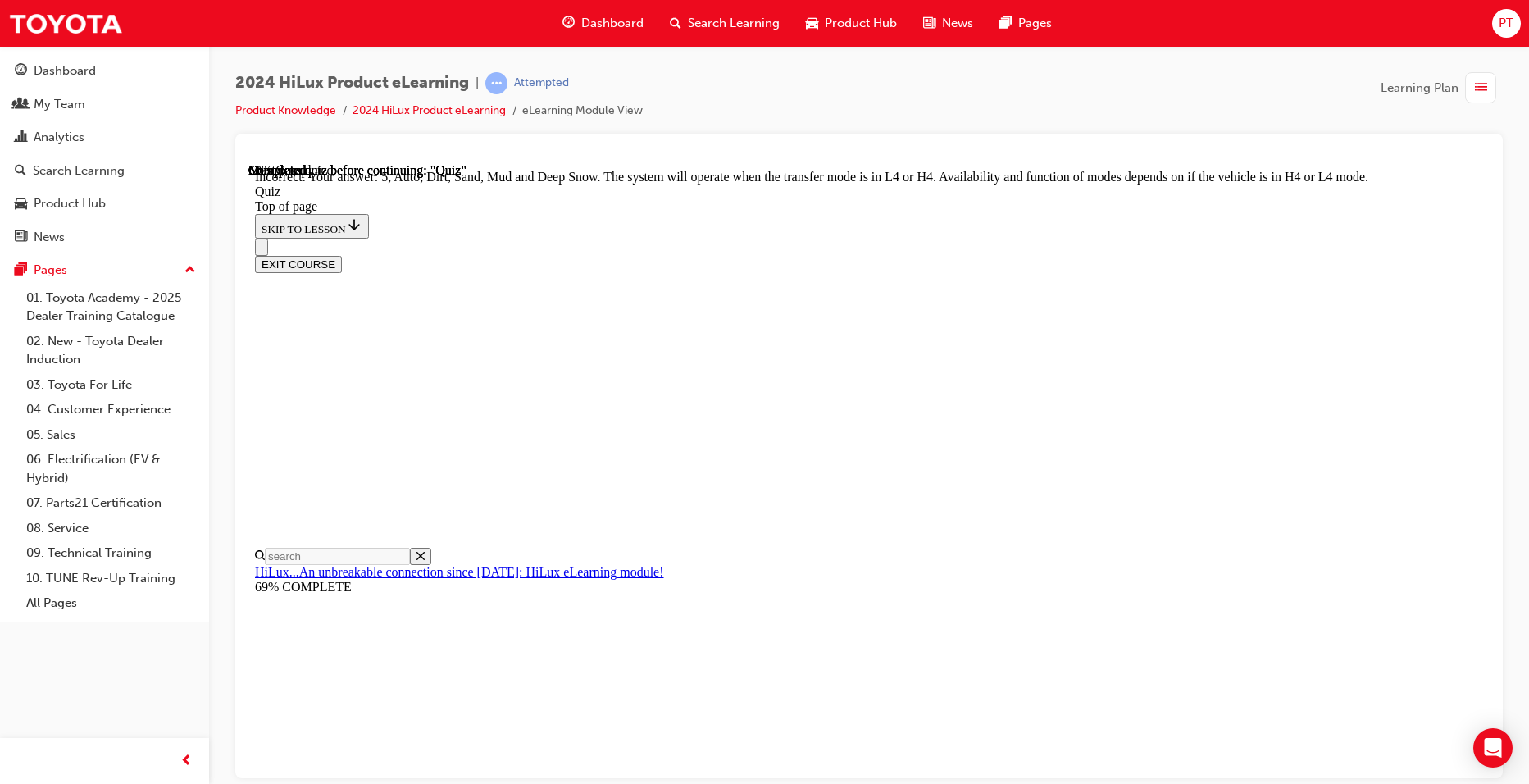
scroll to position [413, 0]
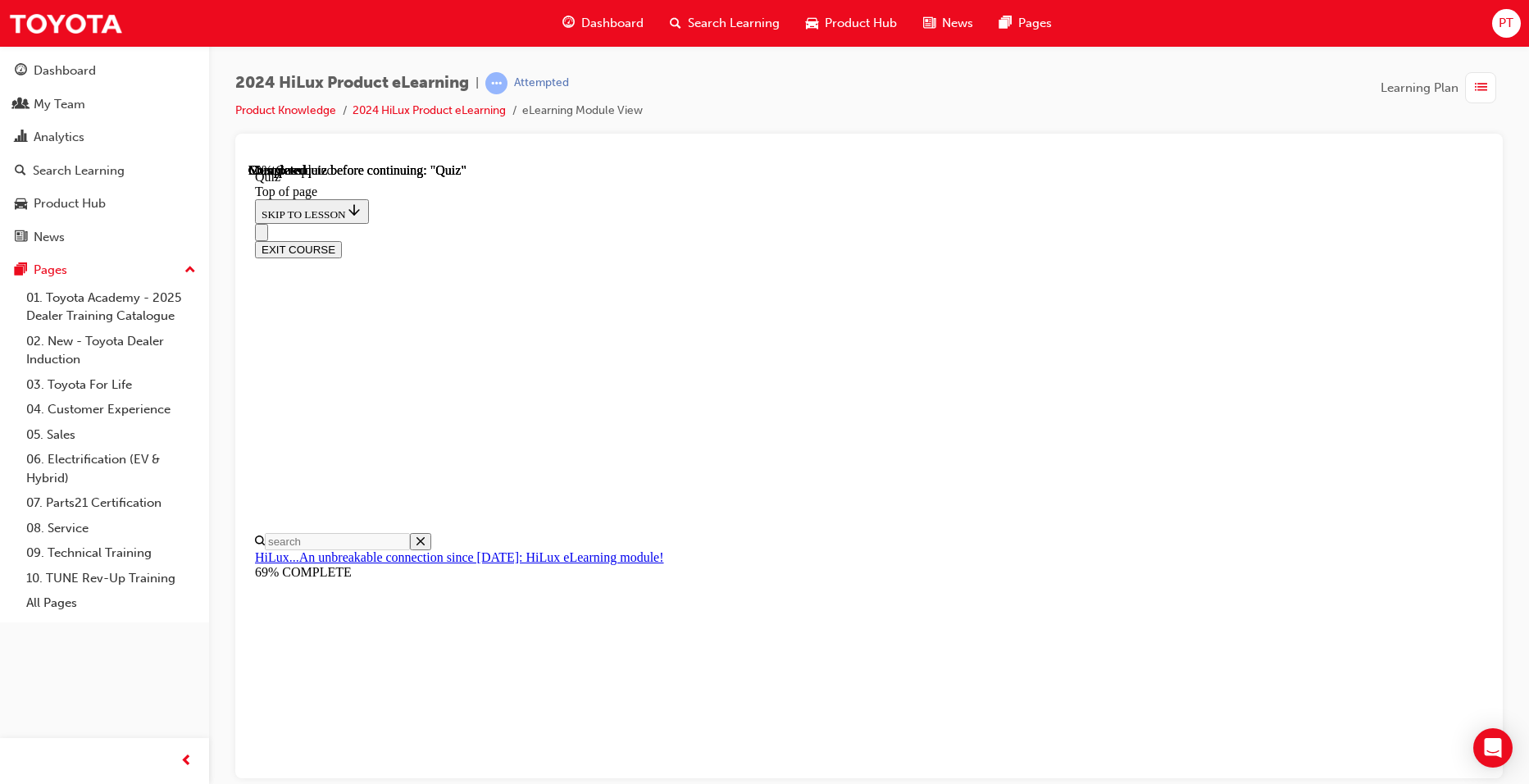
scroll to position [111, 0]
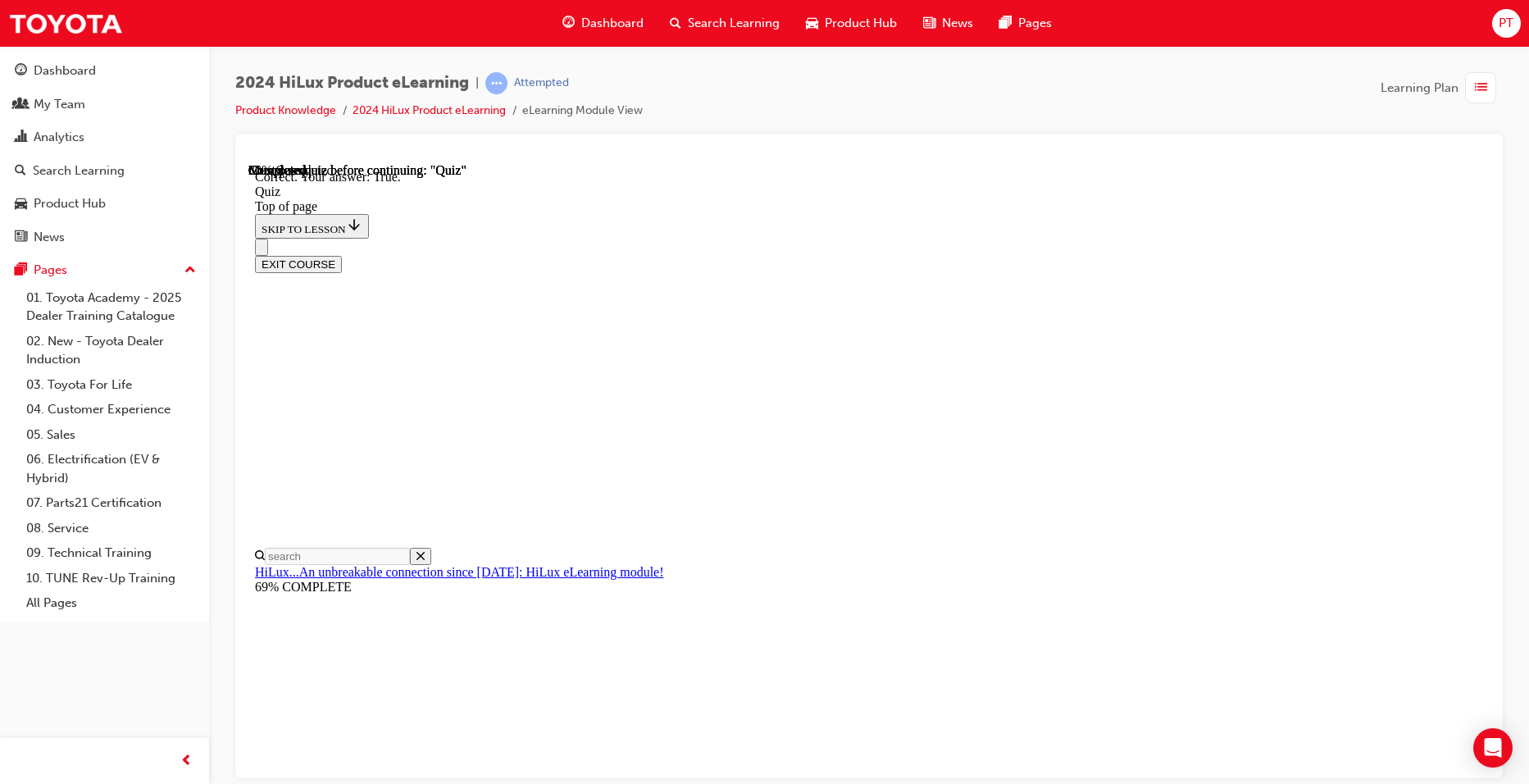
scroll to position [163, 0]
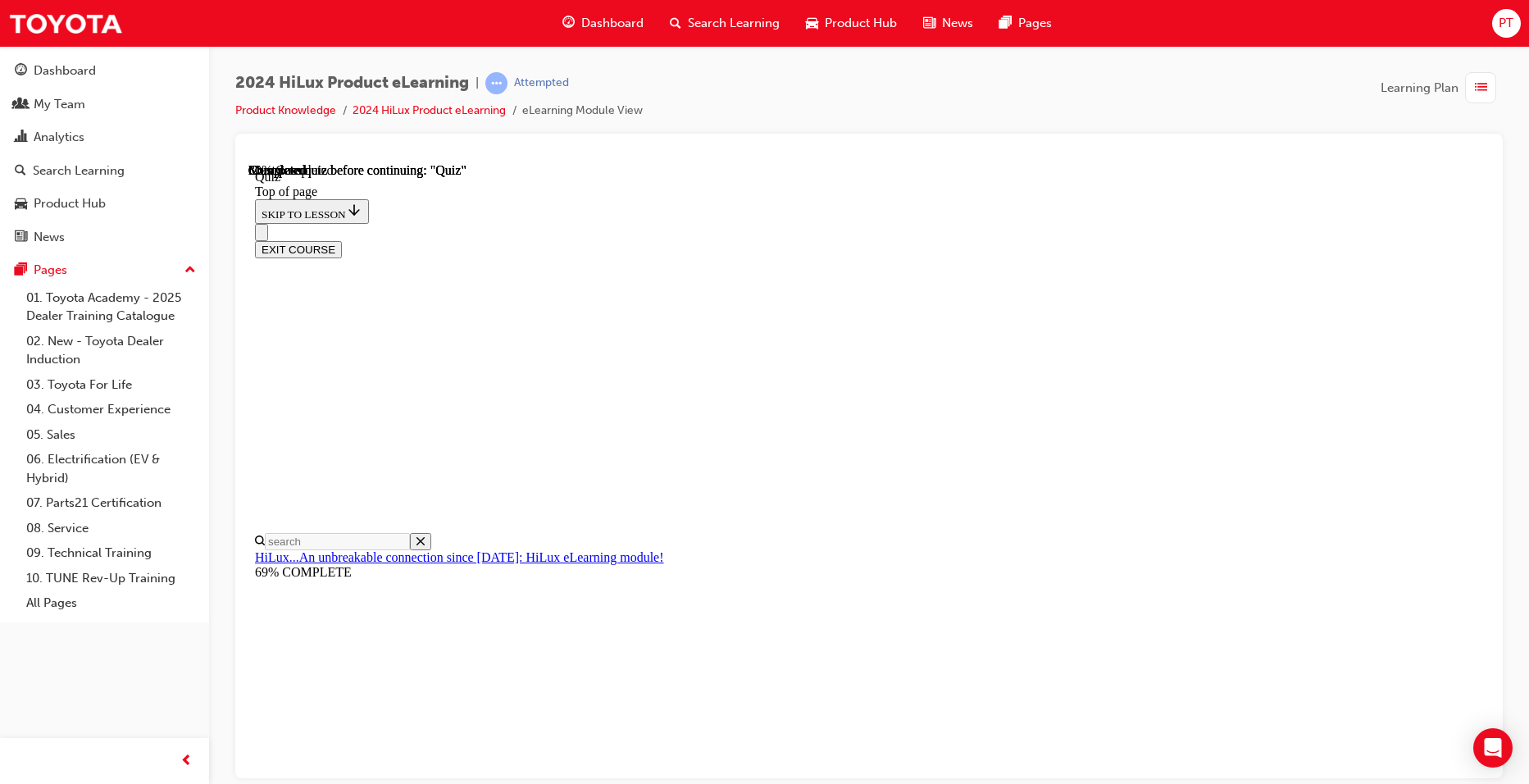
scroll to position [145, 0]
drag, startPoint x: 724, startPoint y: 608, endPoint x: 951, endPoint y: 657, distance: 232.2
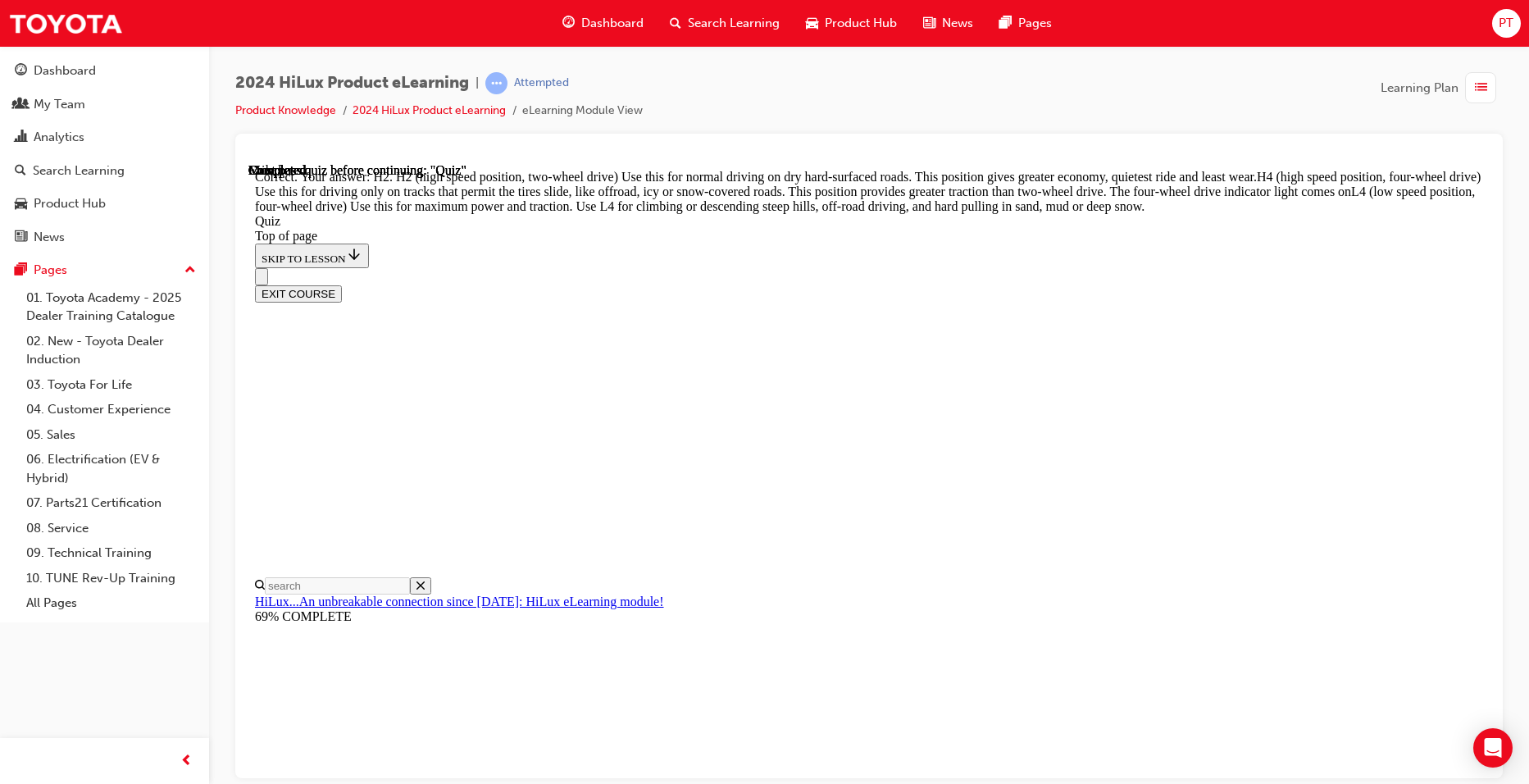
scroll to position [550, 0]
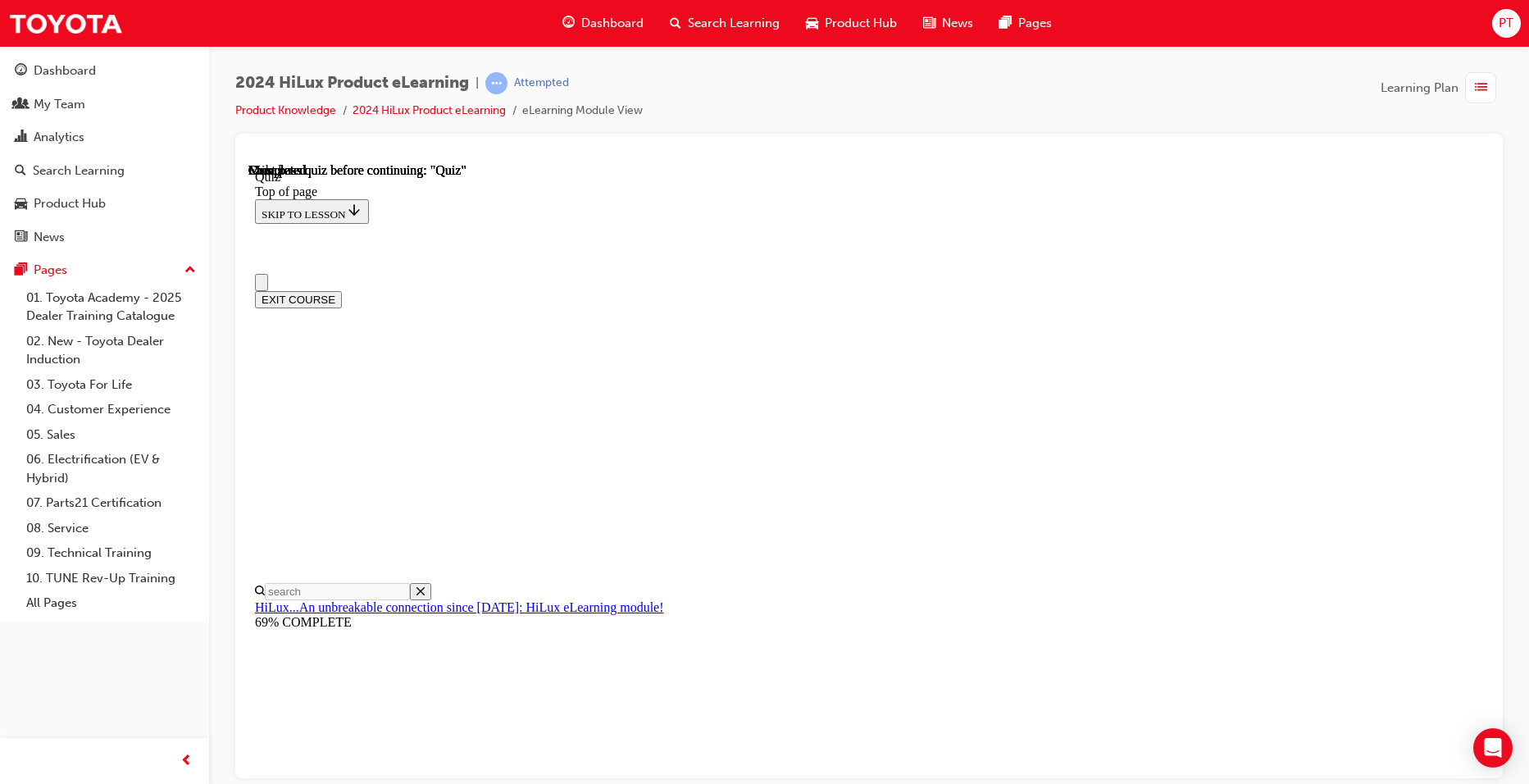
scroll to position [272, 0]
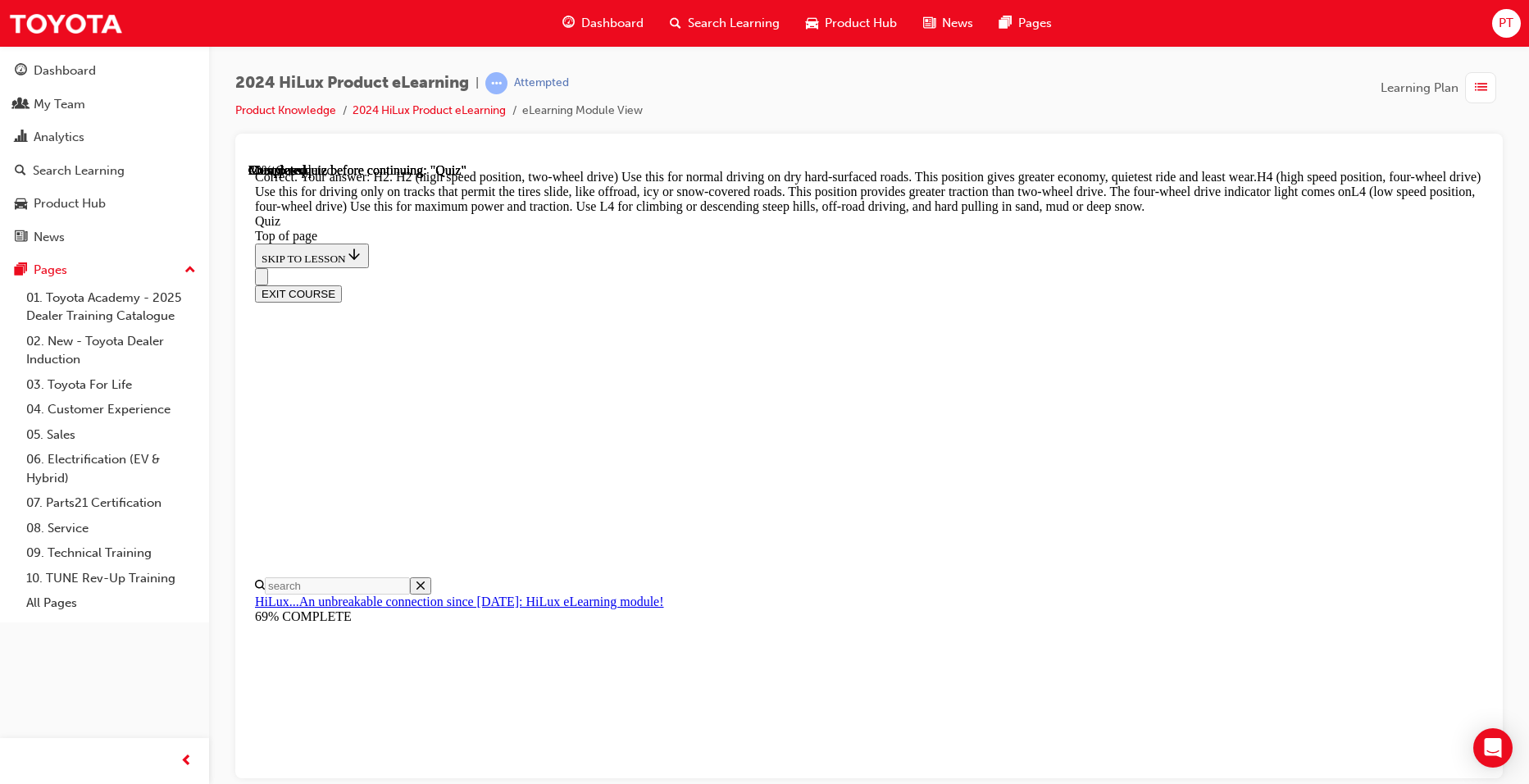
scroll to position [550, 0]
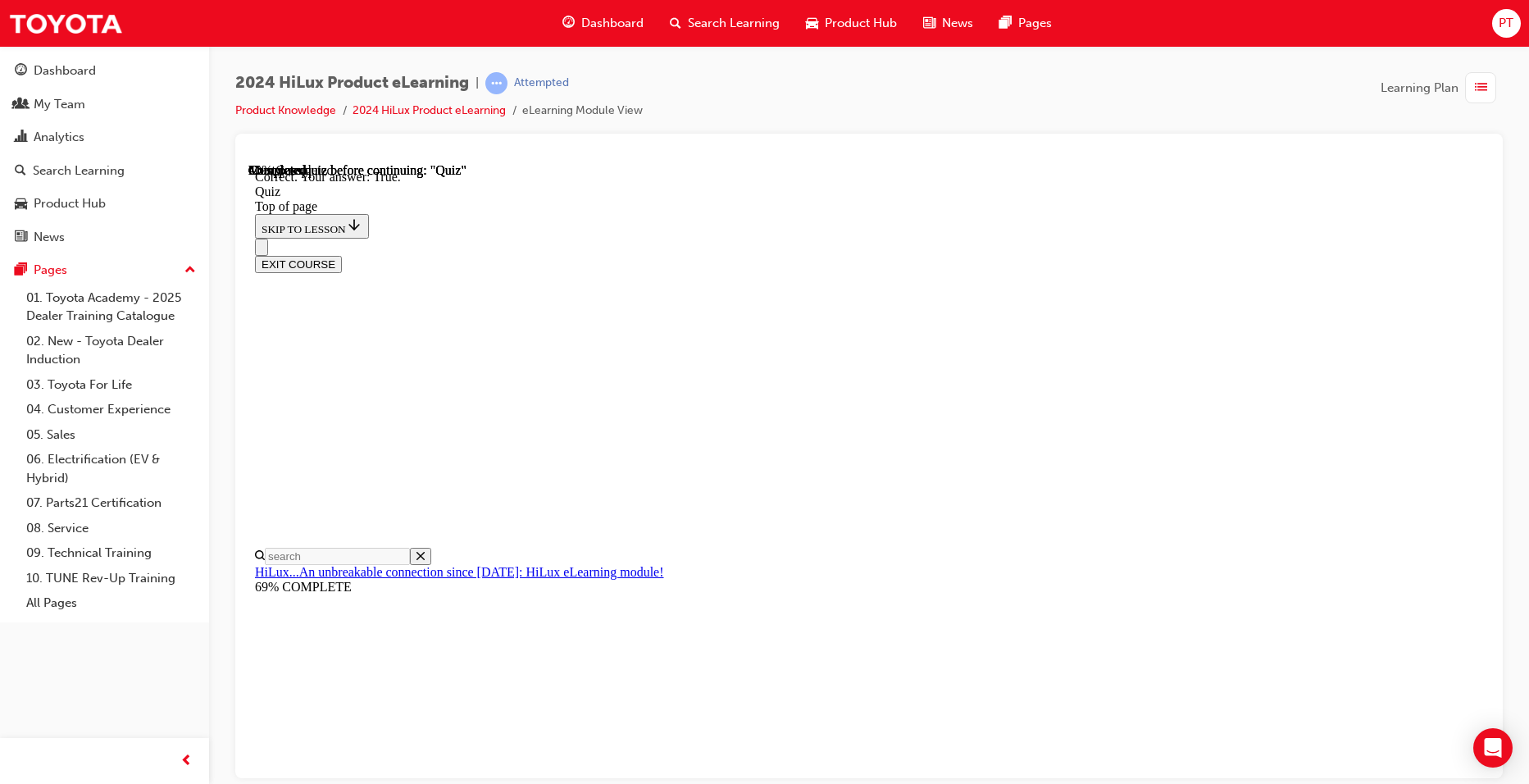
scroll to position [163, 0]
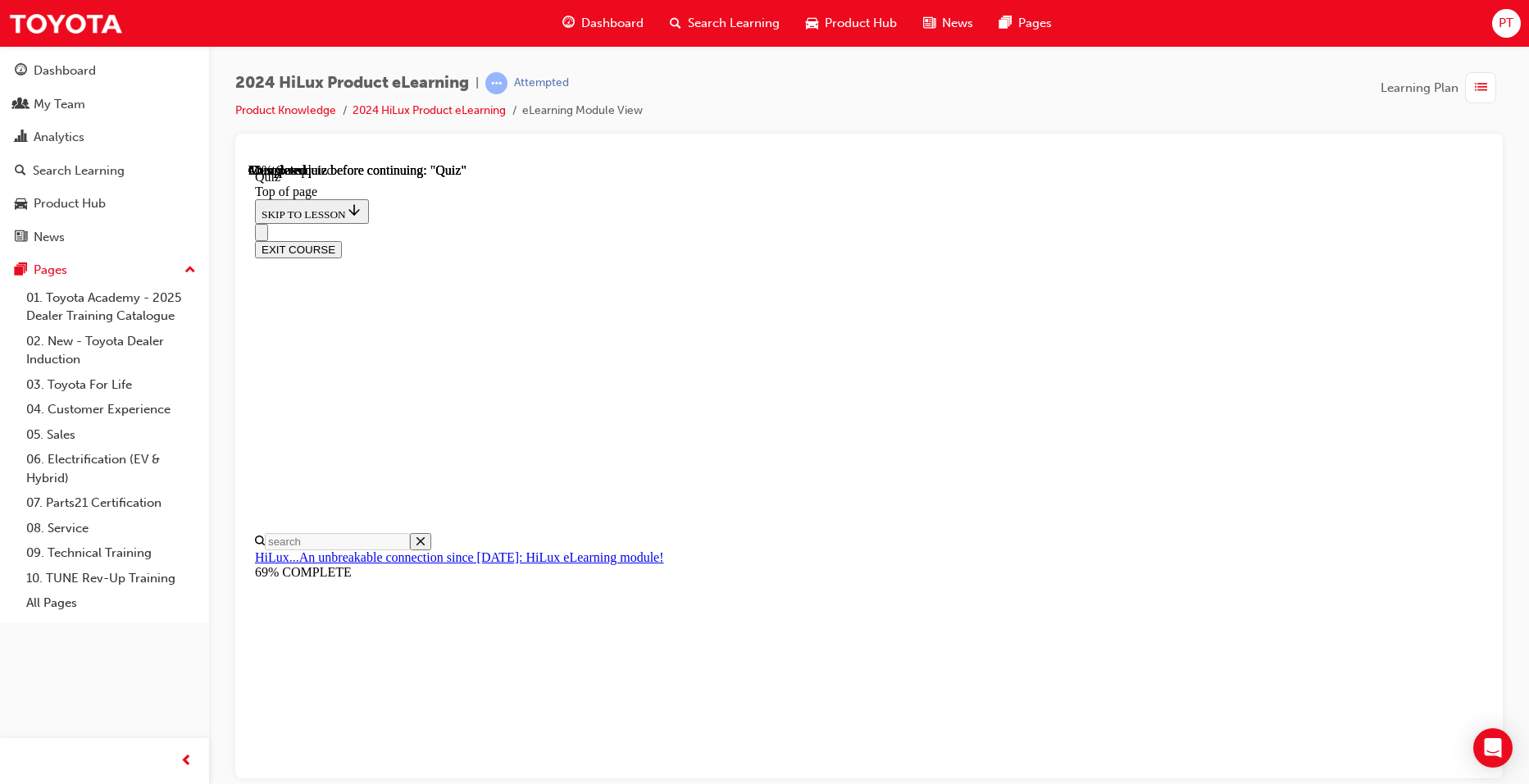
scroll to position [145, 0]
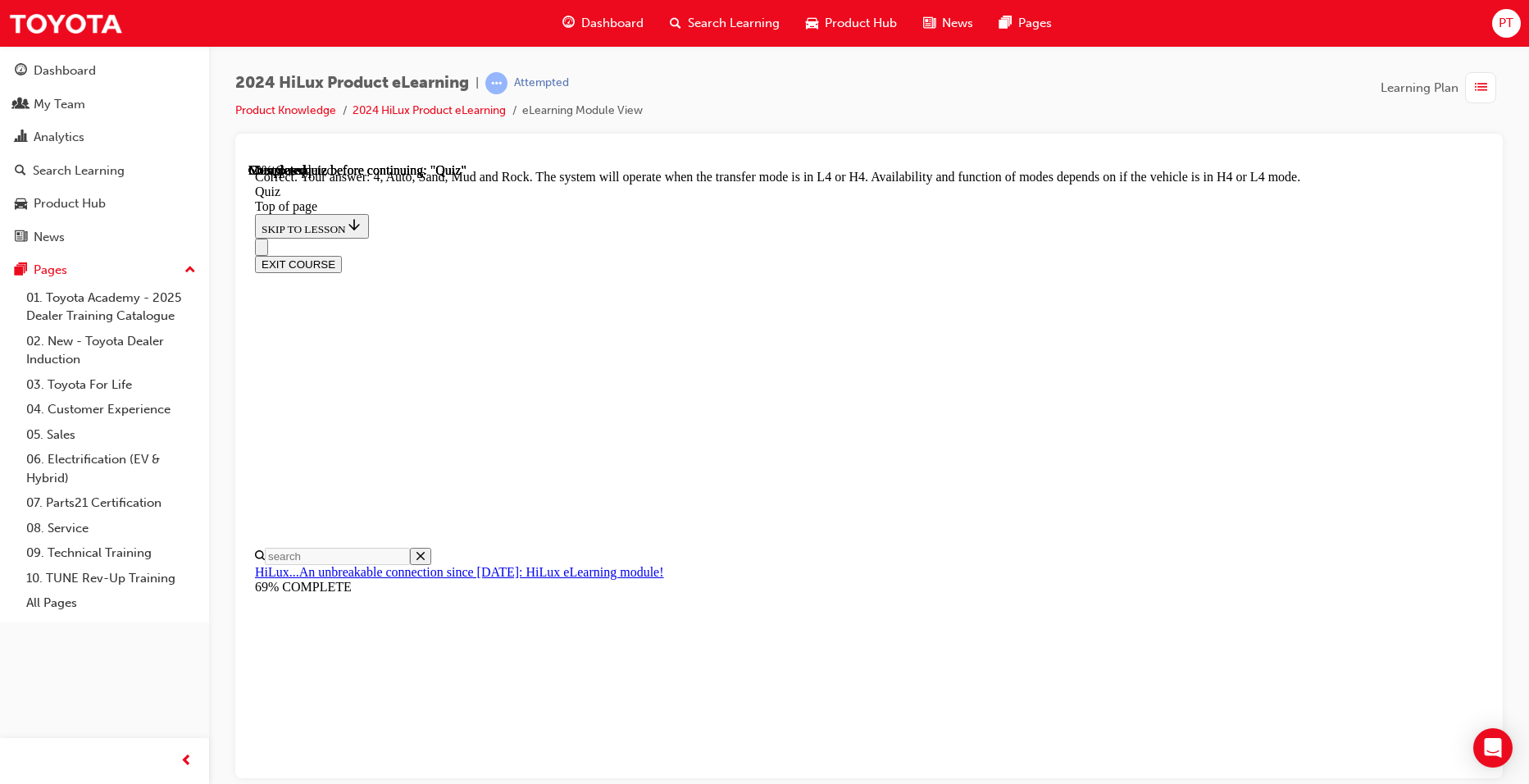
scroll to position [413, 0]
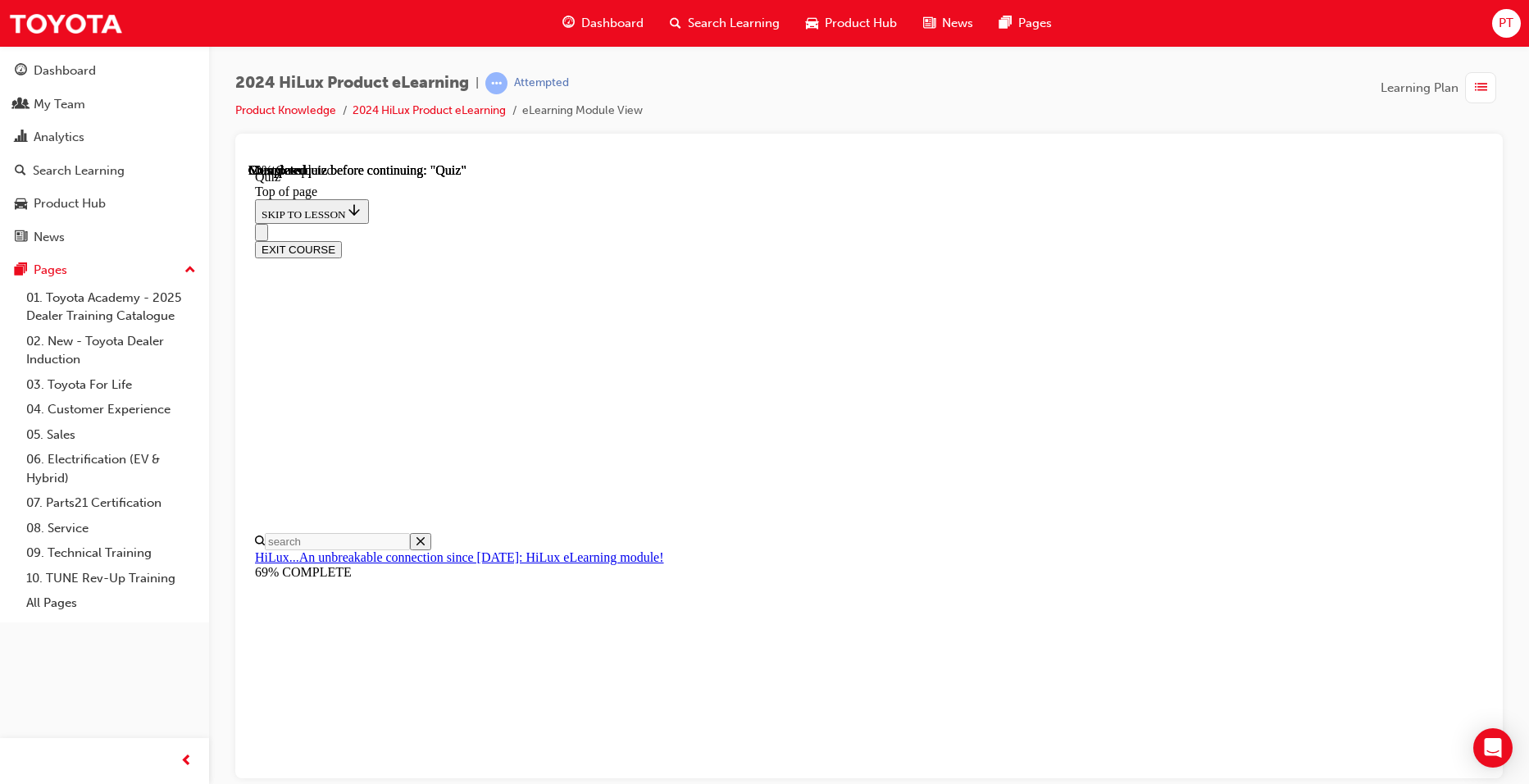
scroll to position [300, 0]
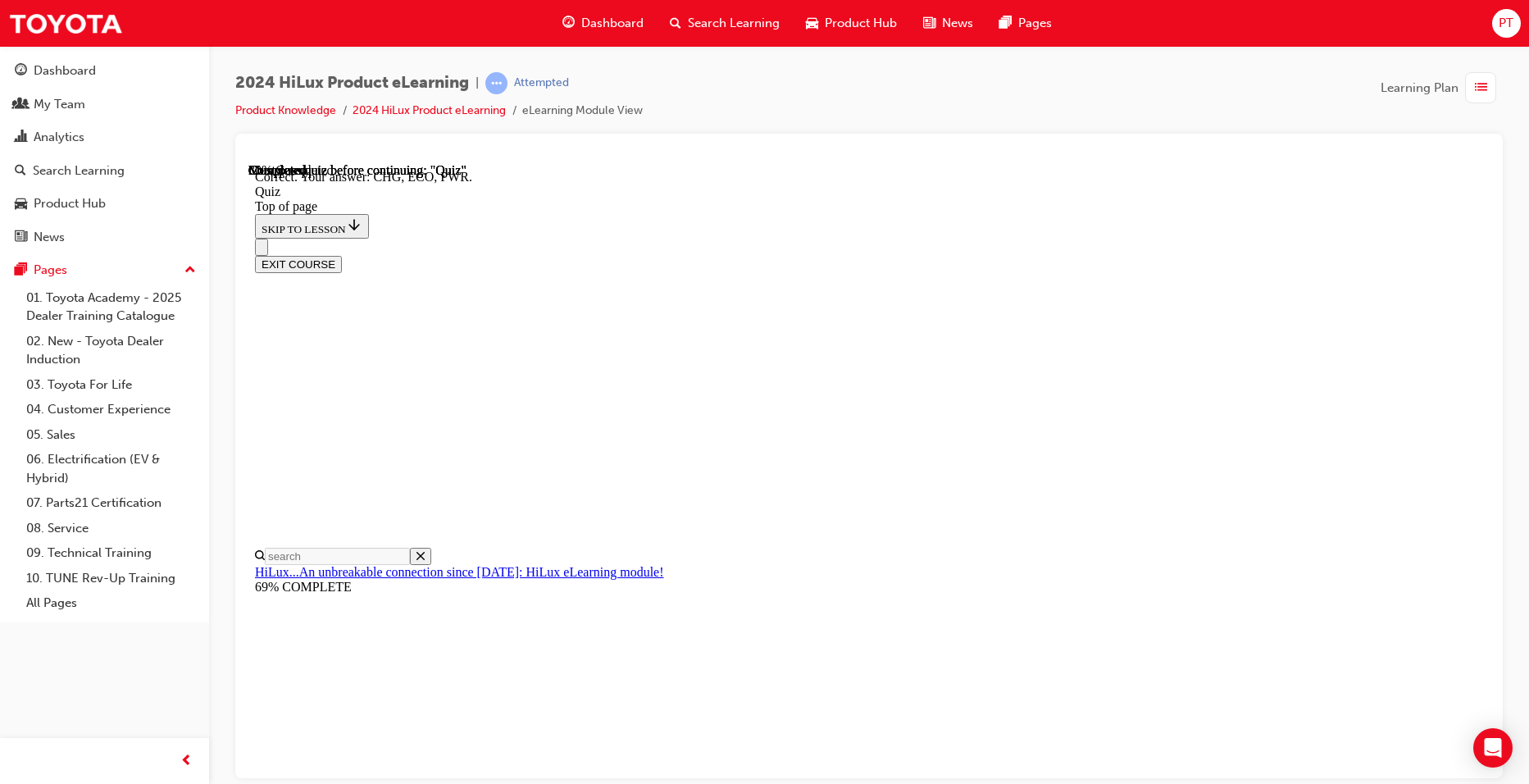
scroll to position [502, 0]
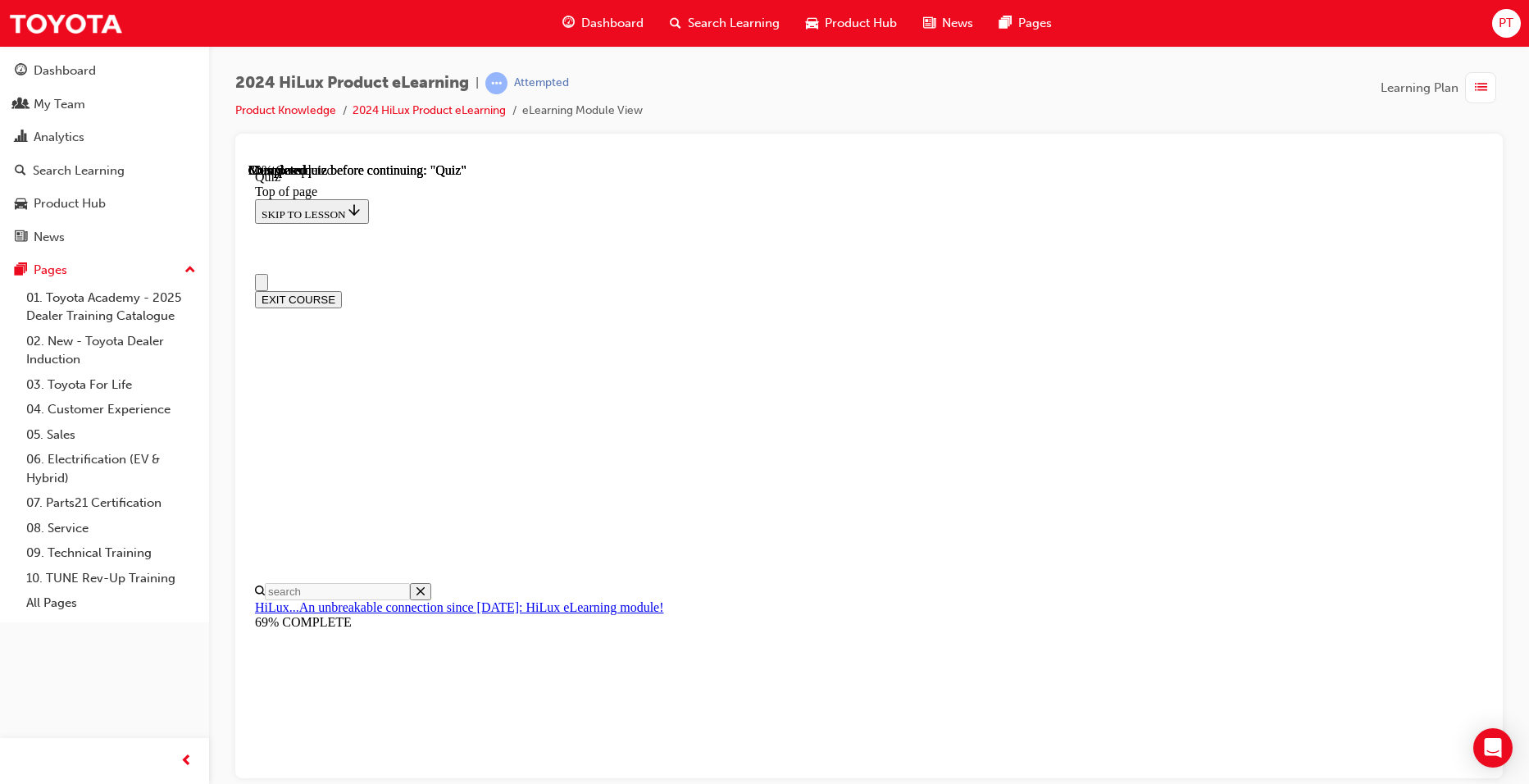
scroll to position [82, 0]
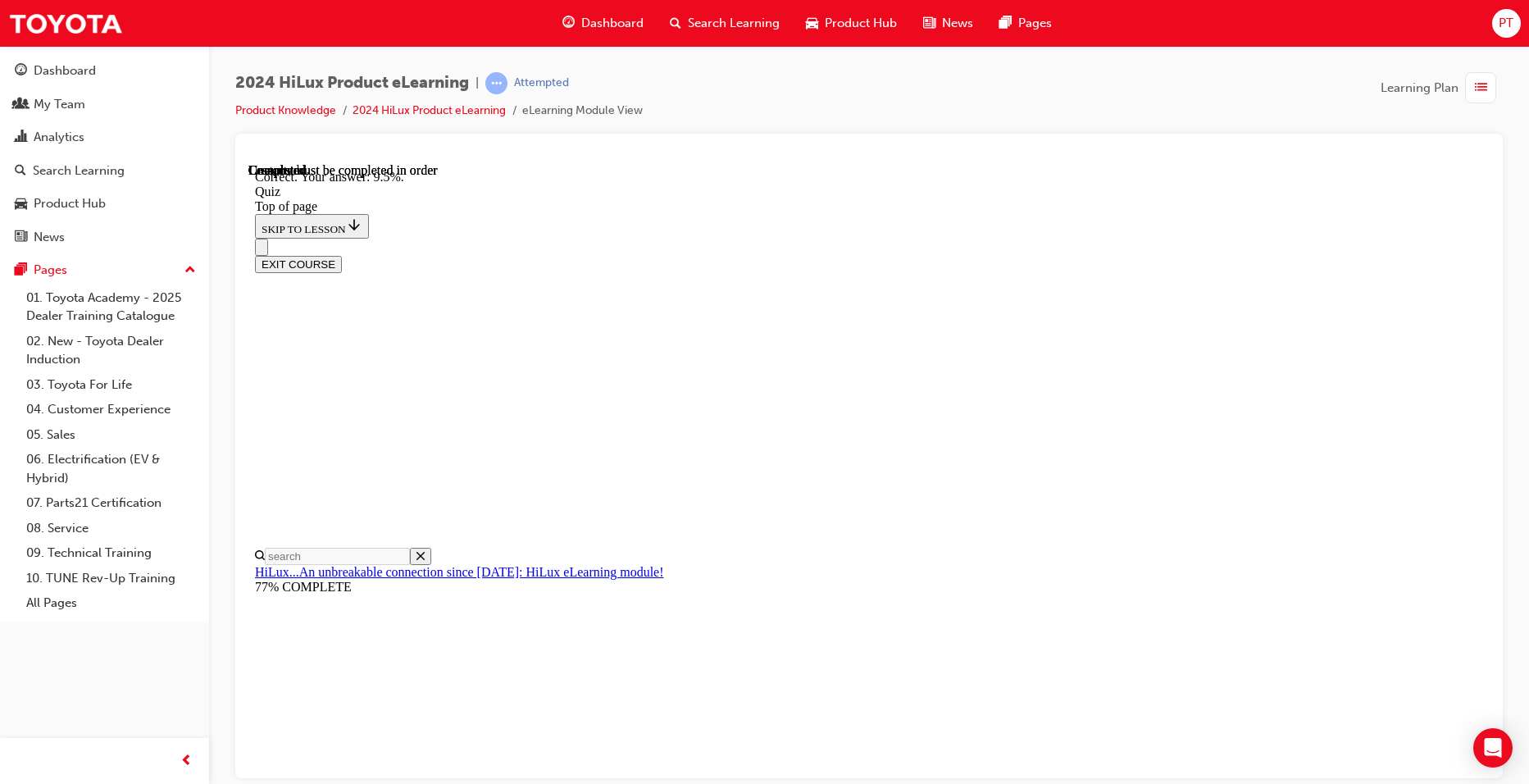
scroll to position [349, 0]
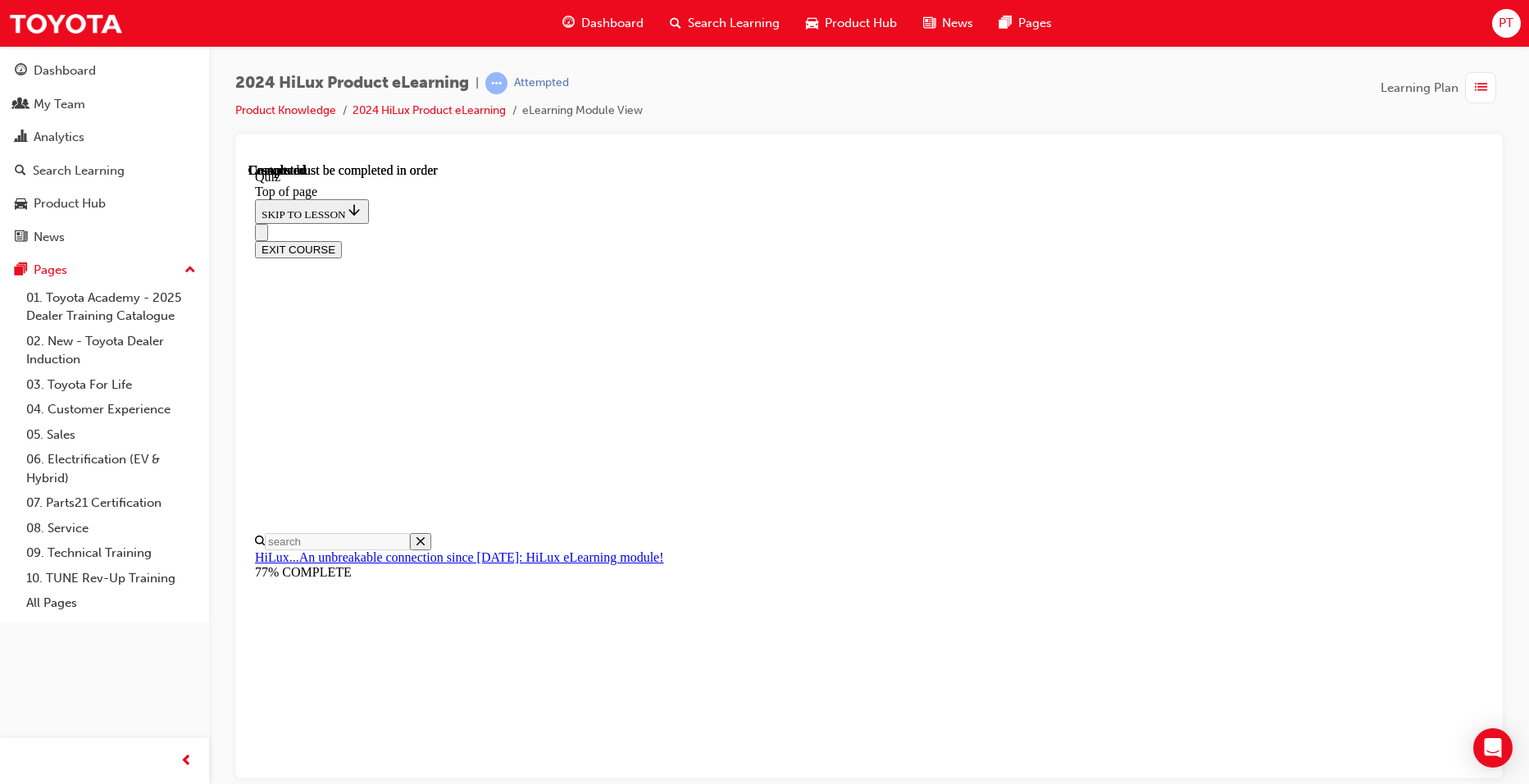
scroll to position [272, 0]
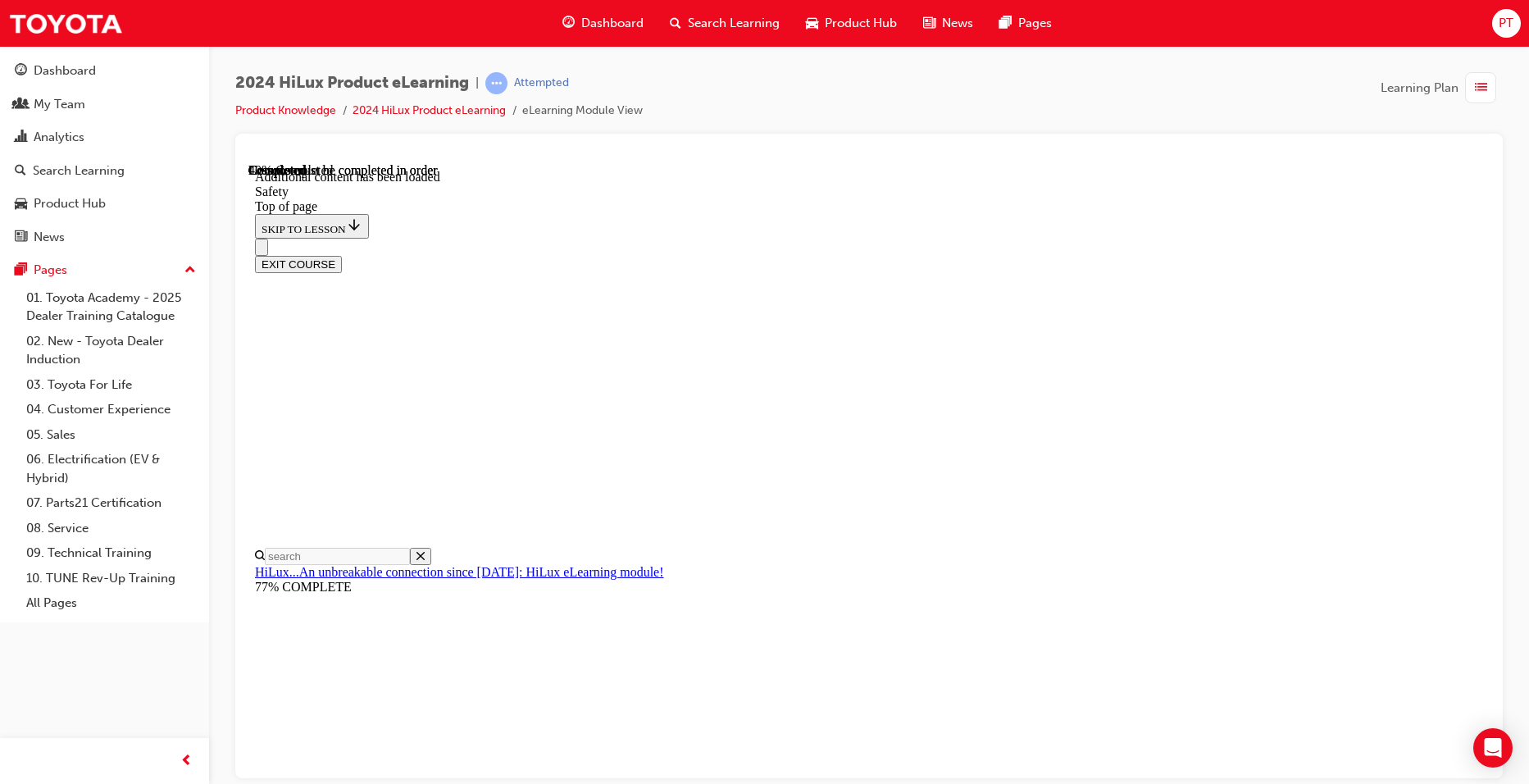
scroll to position [834, 0]
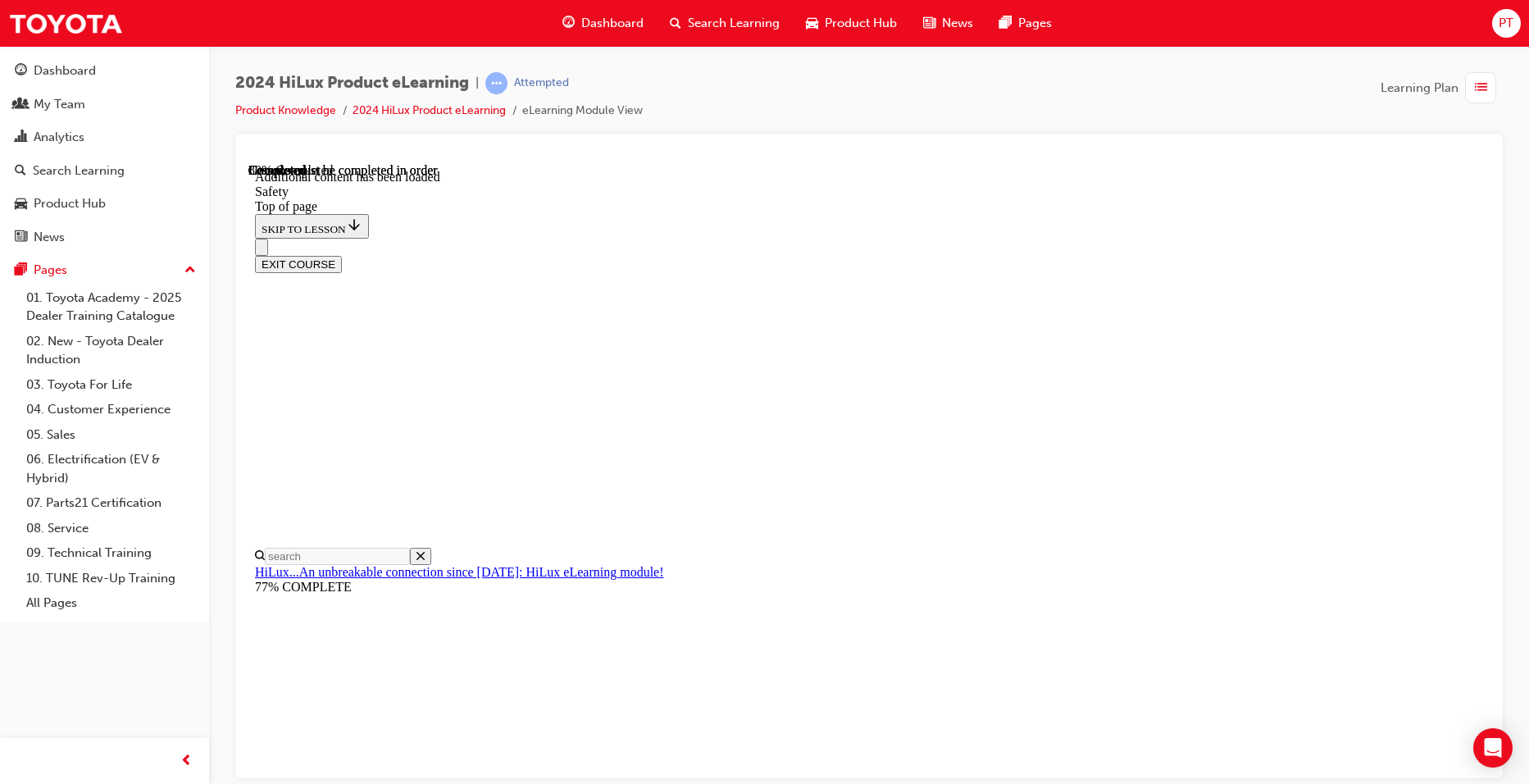
scroll to position [3247, 0]
drag, startPoint x: 904, startPoint y: 371, endPoint x: 917, endPoint y: 379, distance: 15.3
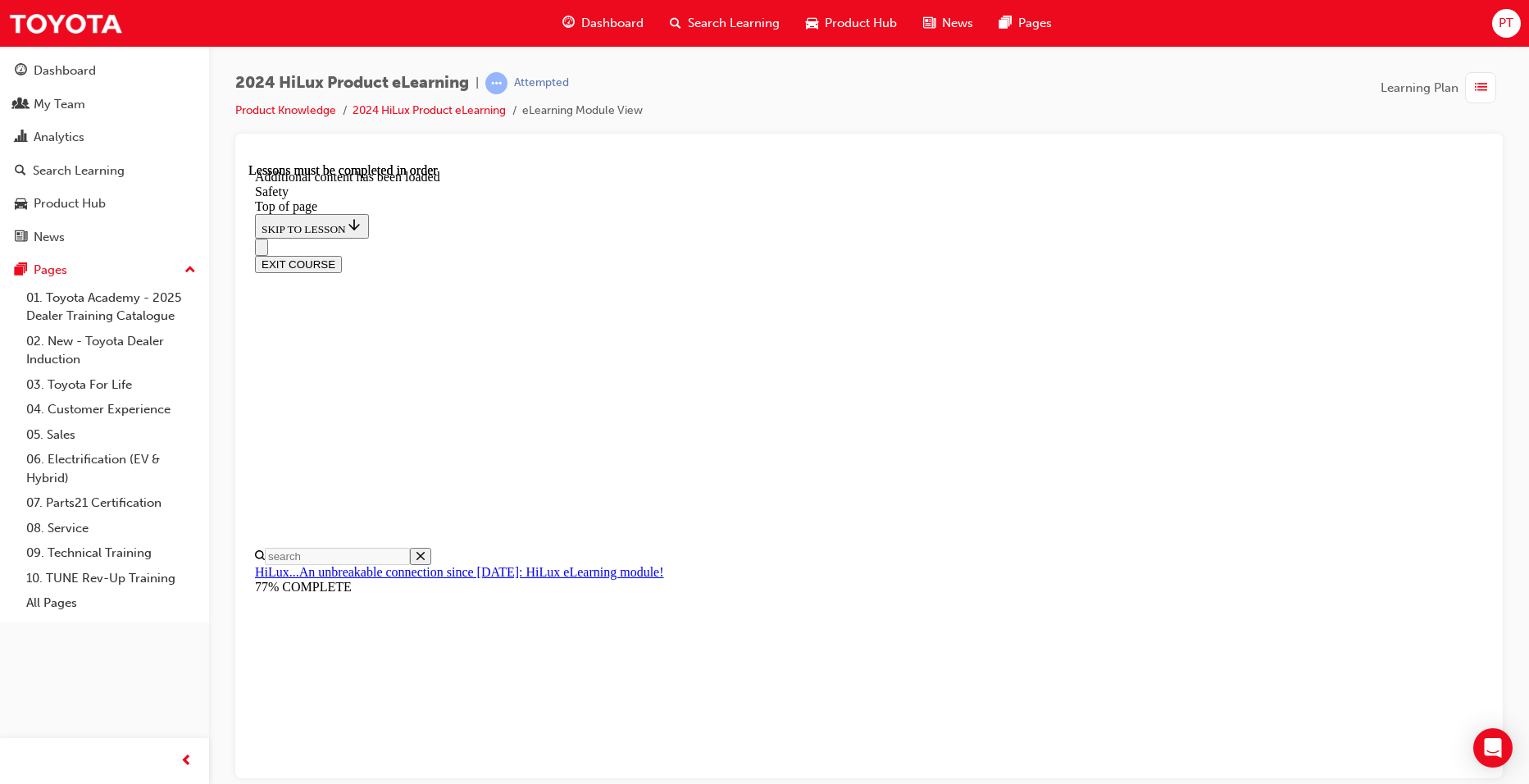
drag, startPoint x: 1055, startPoint y: 514, endPoint x: 1139, endPoint y: 544, distance: 89.2
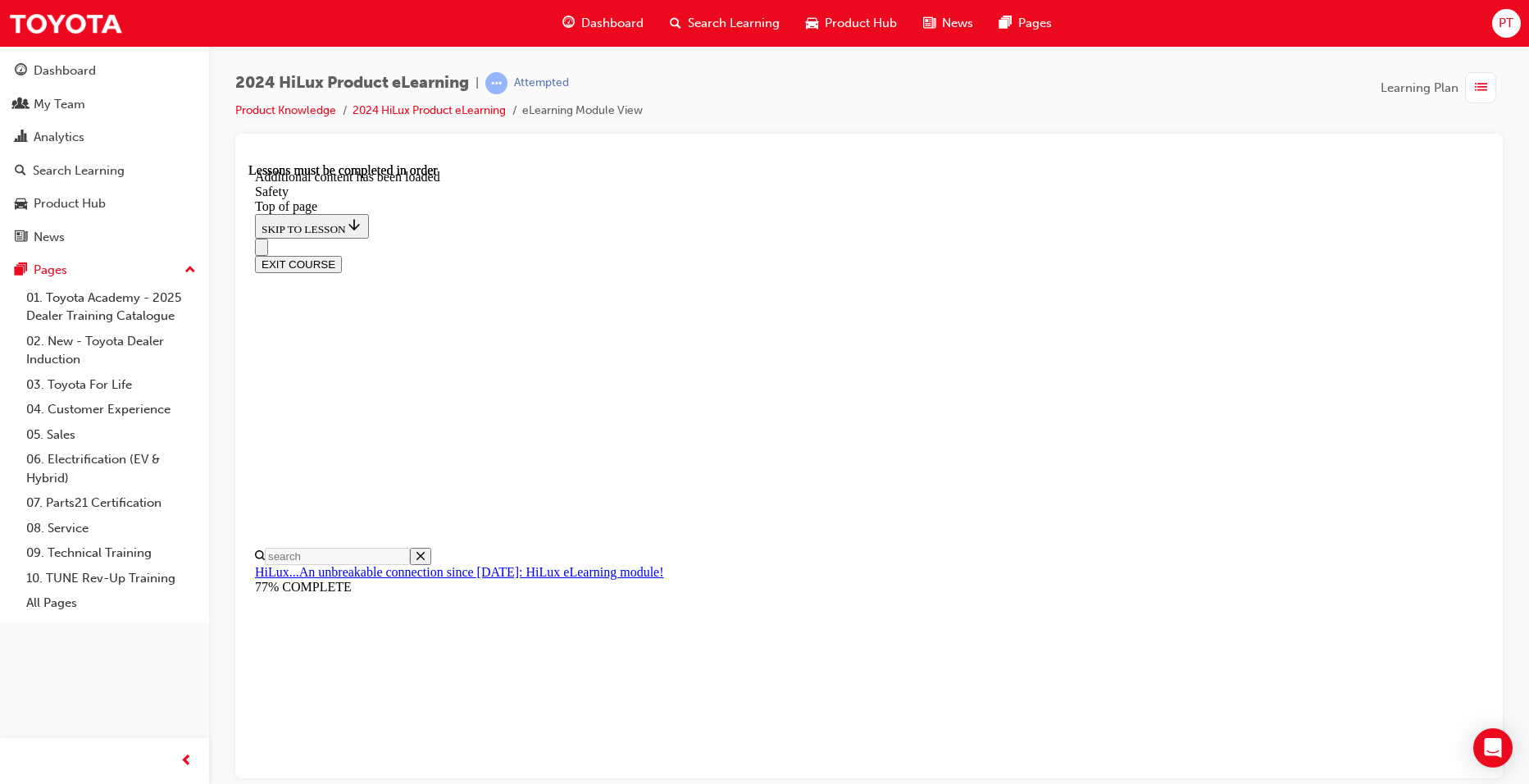
scroll to position [3491, 0]
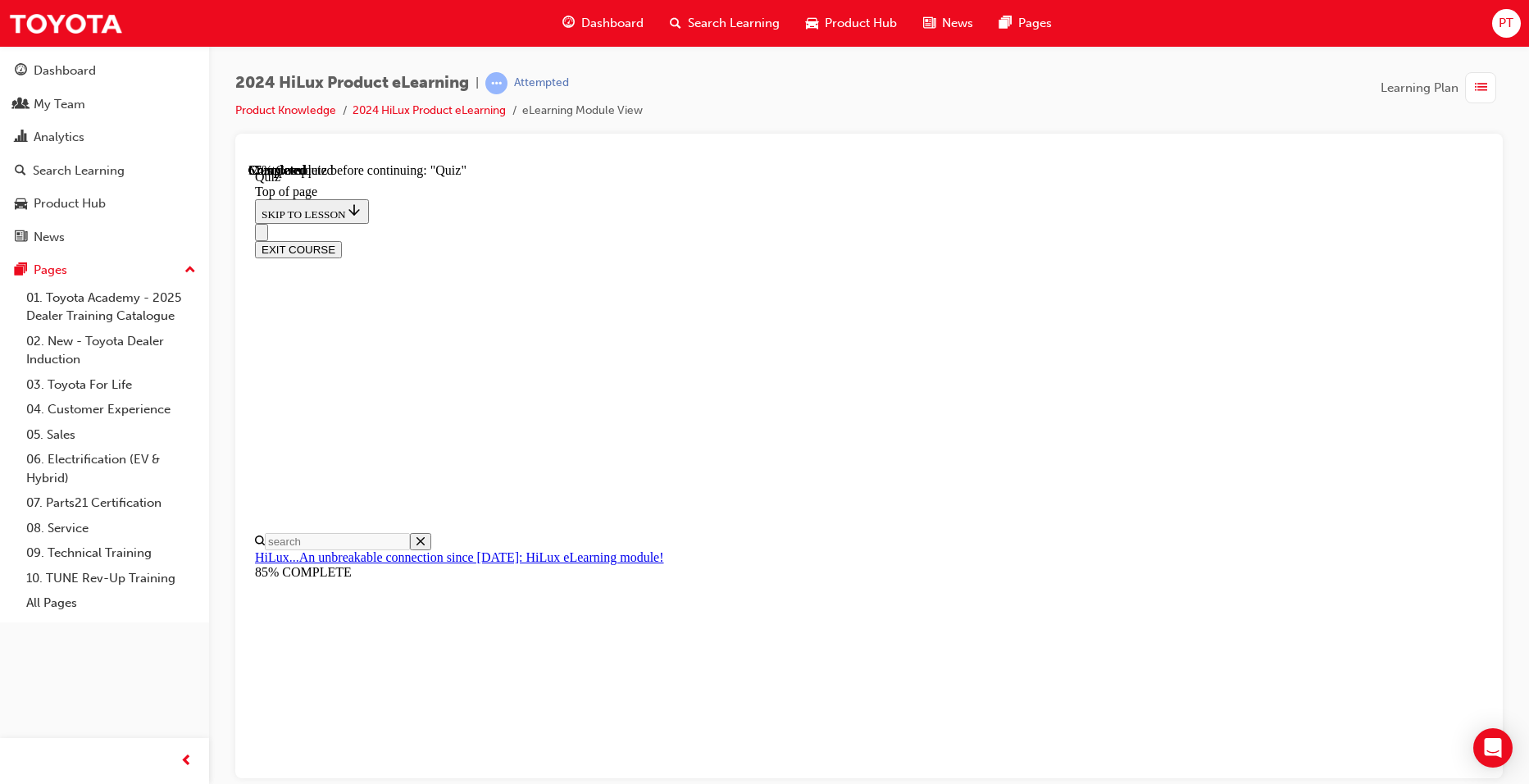
scroll to position [176, 0]
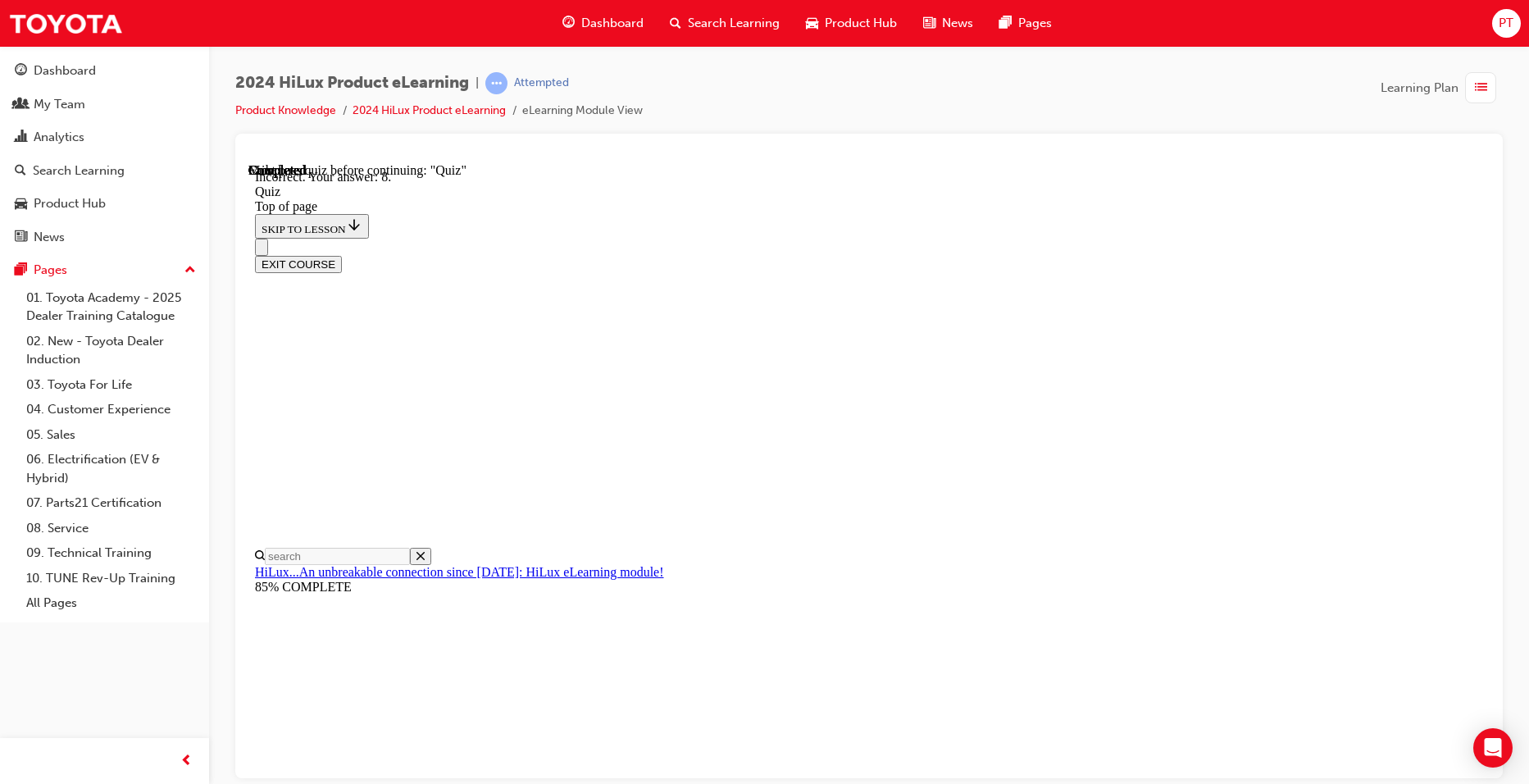
scroll to position [228, 0]
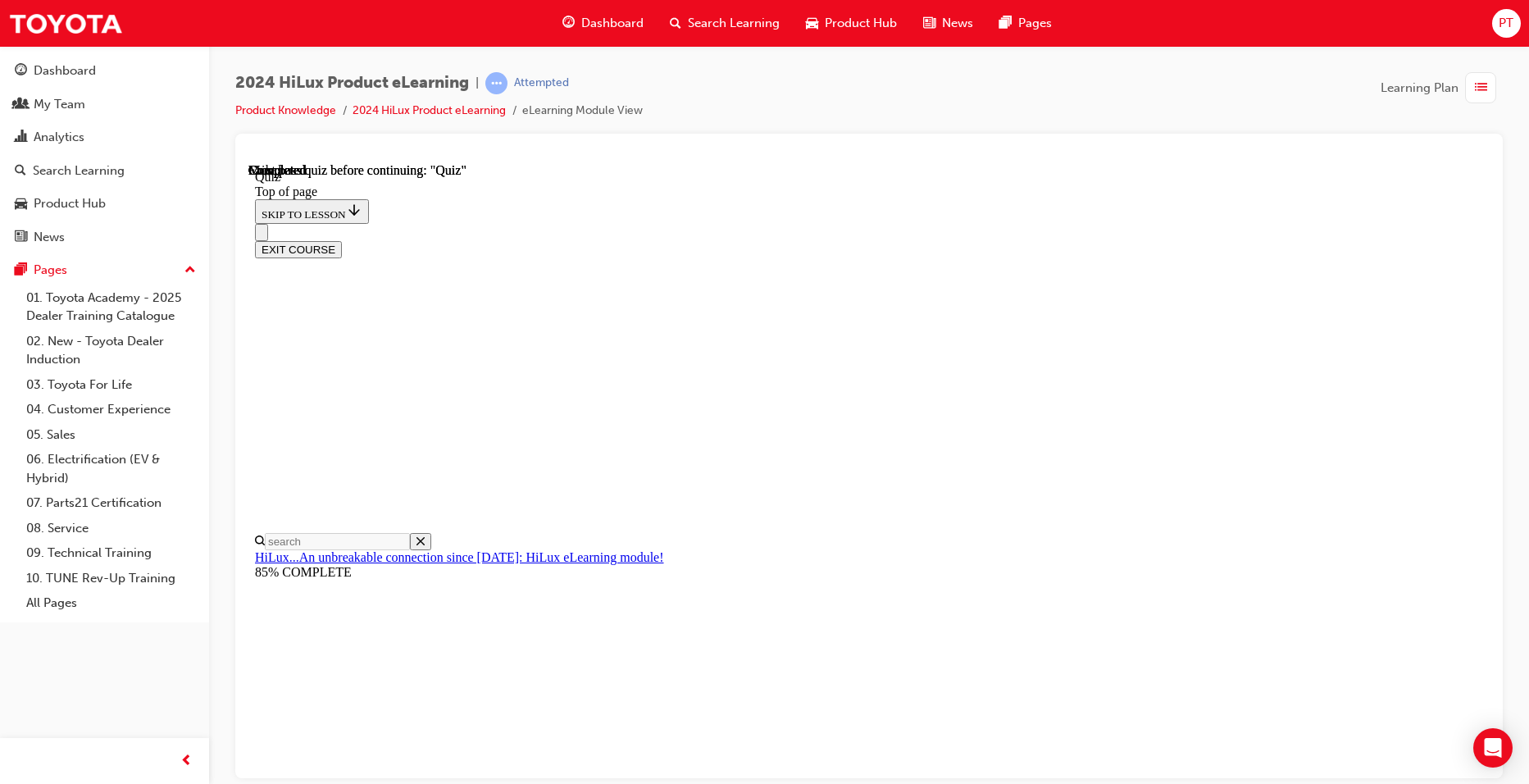
scroll to position [272, 0]
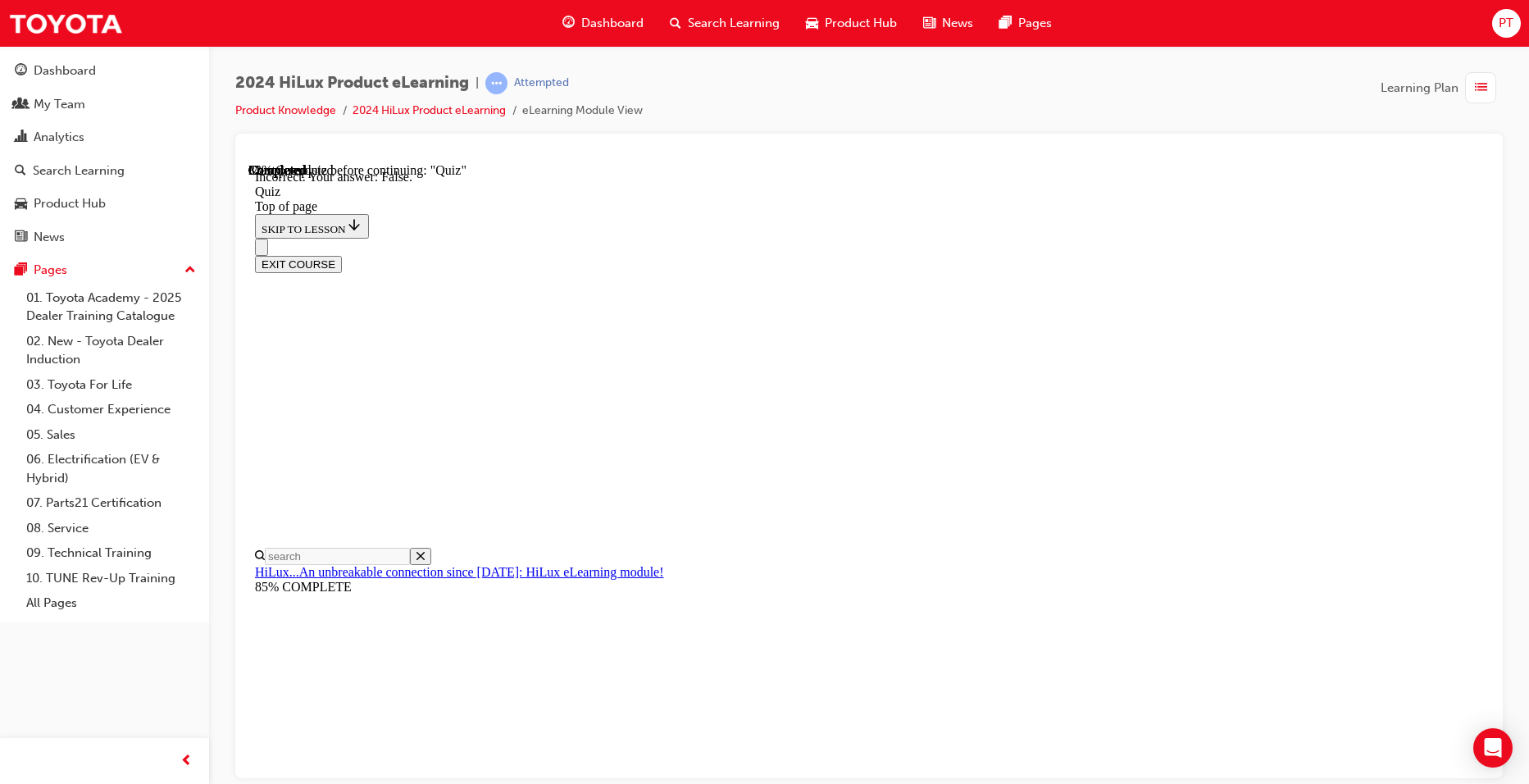
scroll to position [163, 0]
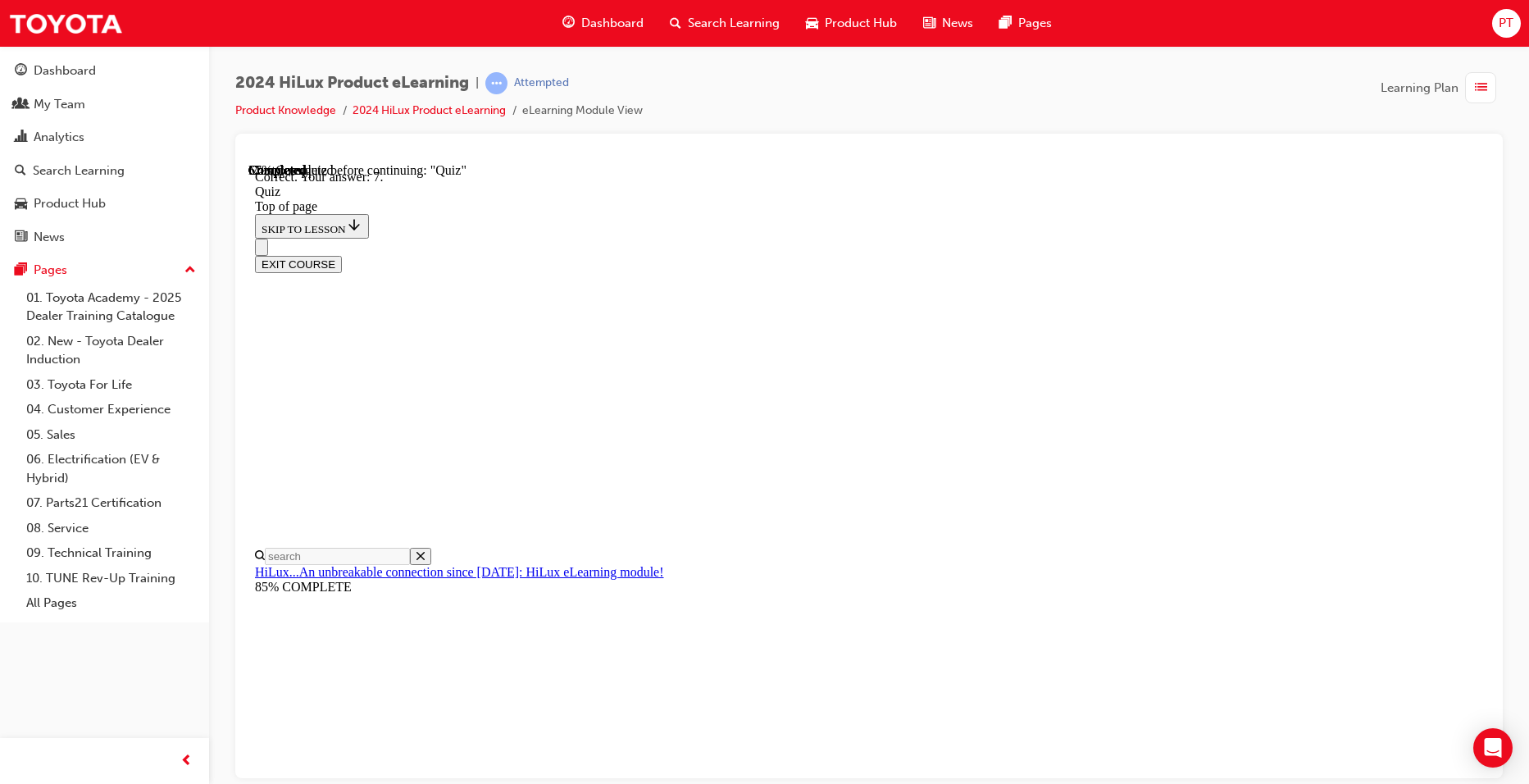
scroll to position [228, 0]
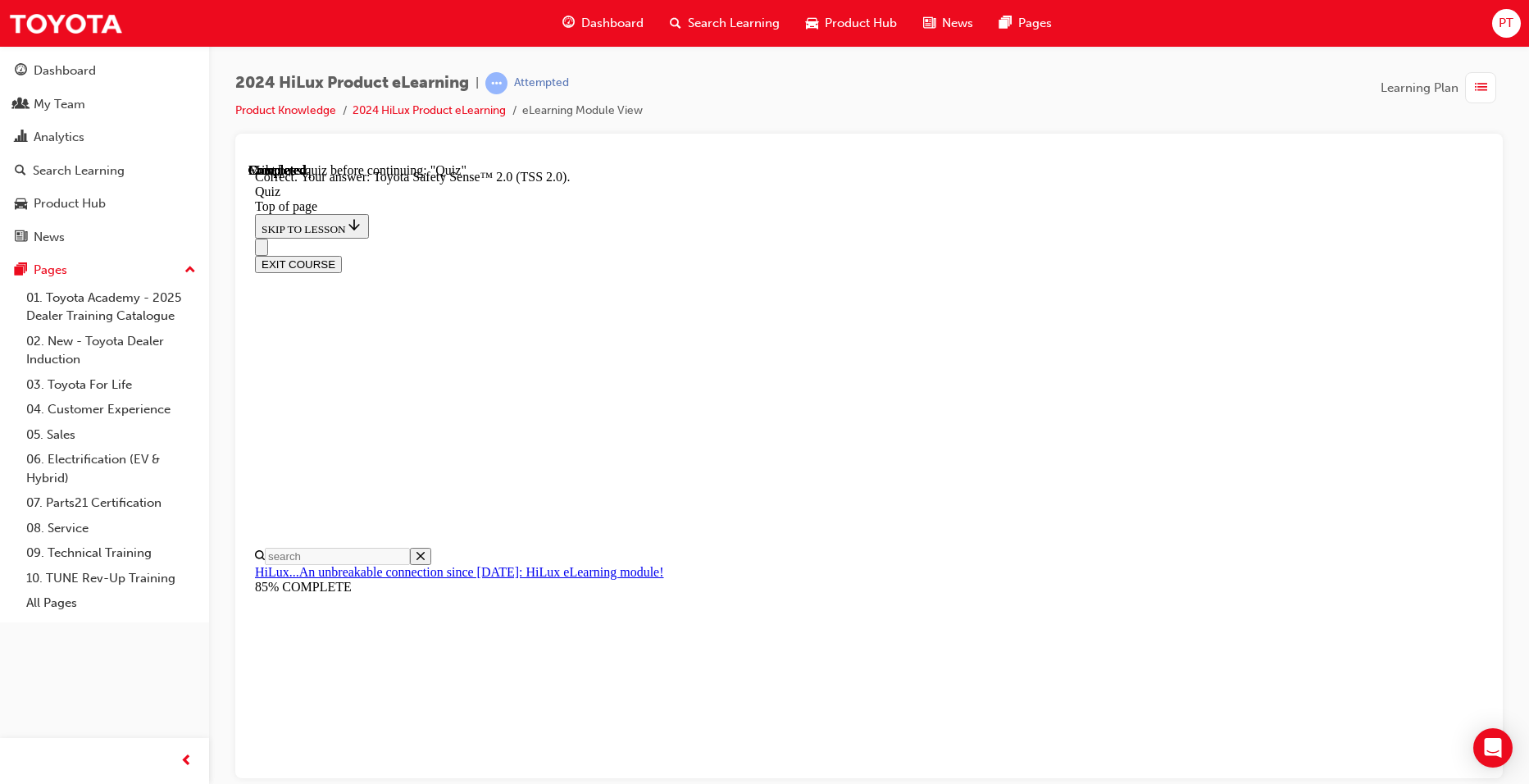
scroll to position [230, 0]
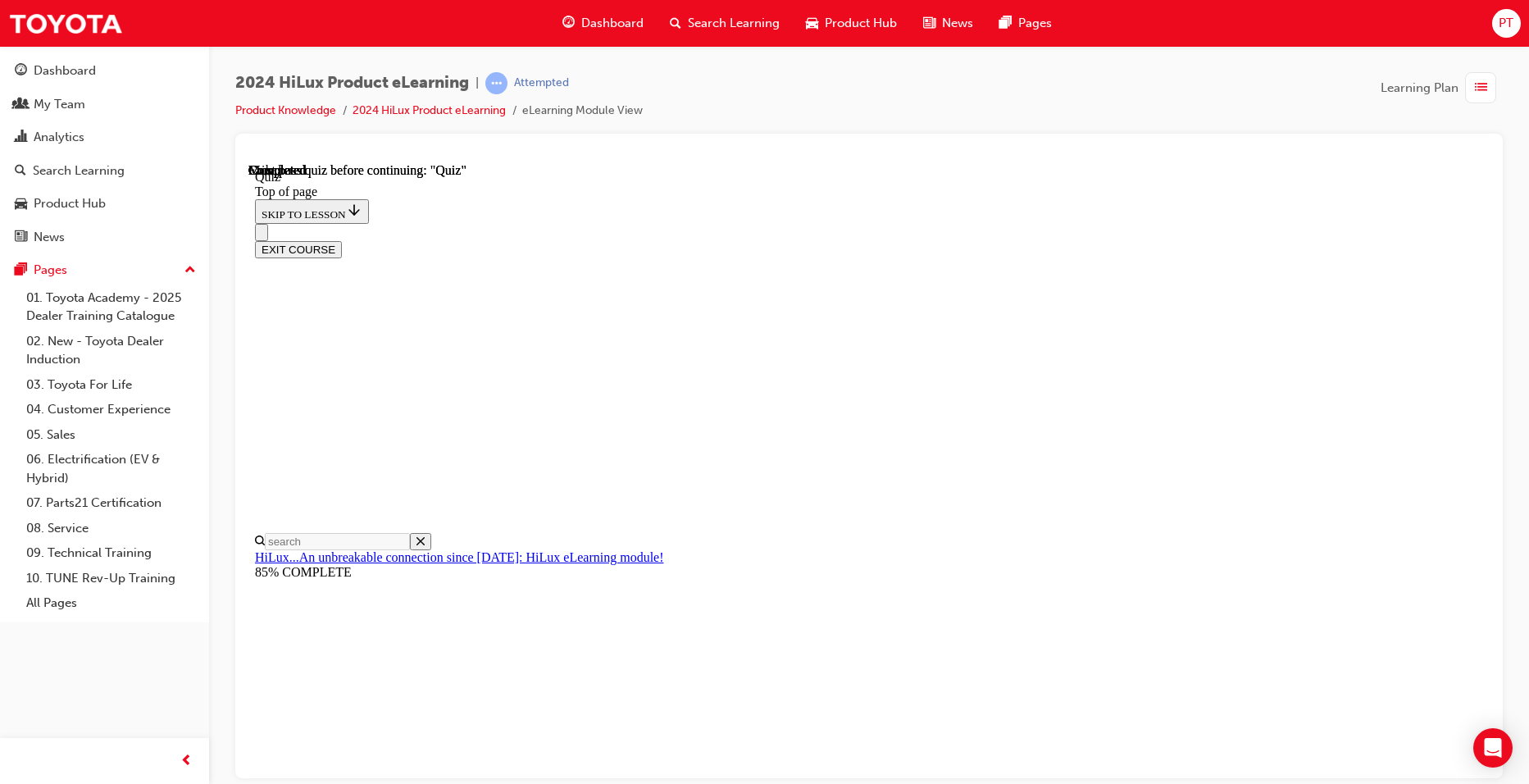
scroll to position [272, 0]
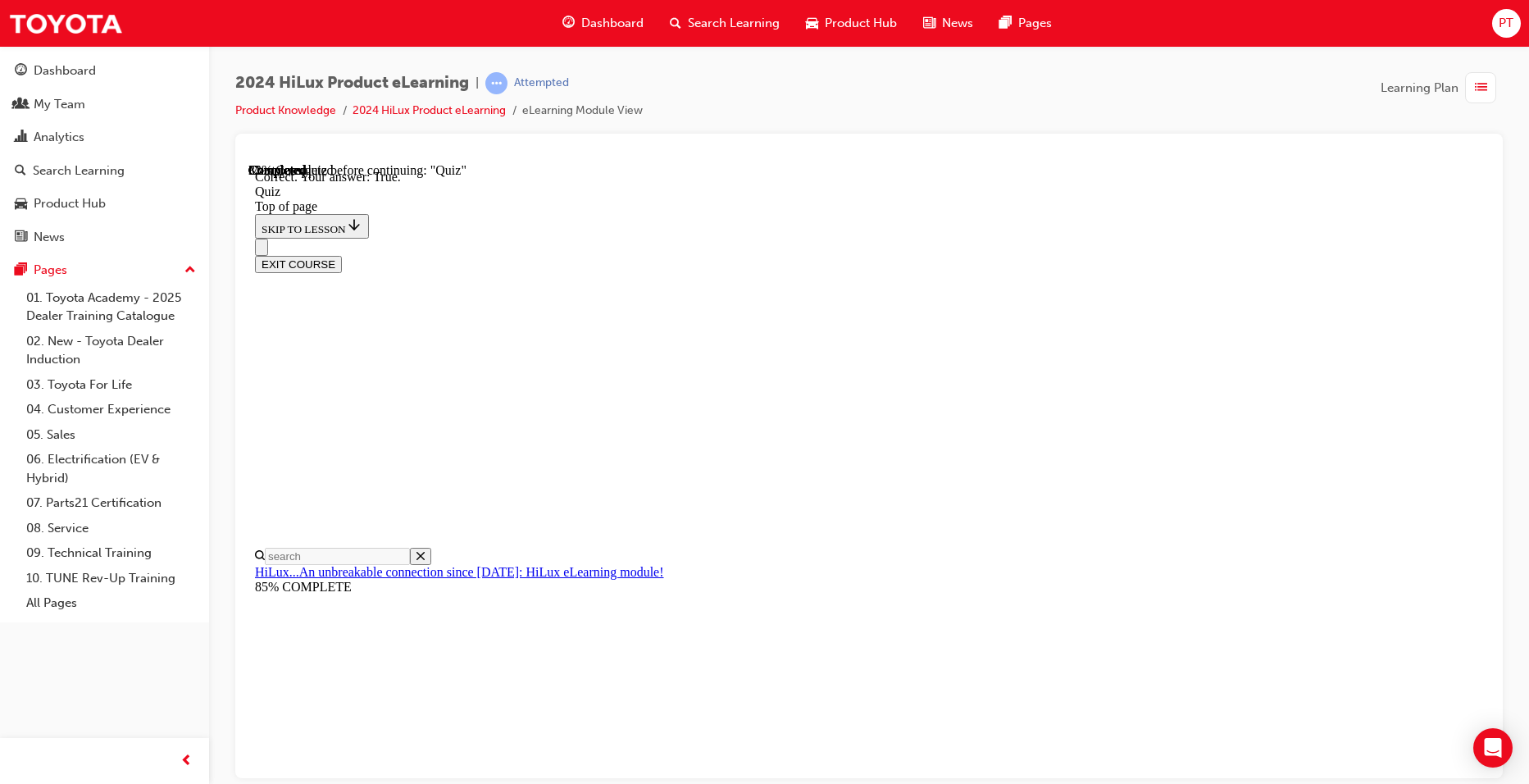
scroll to position [163, 0]
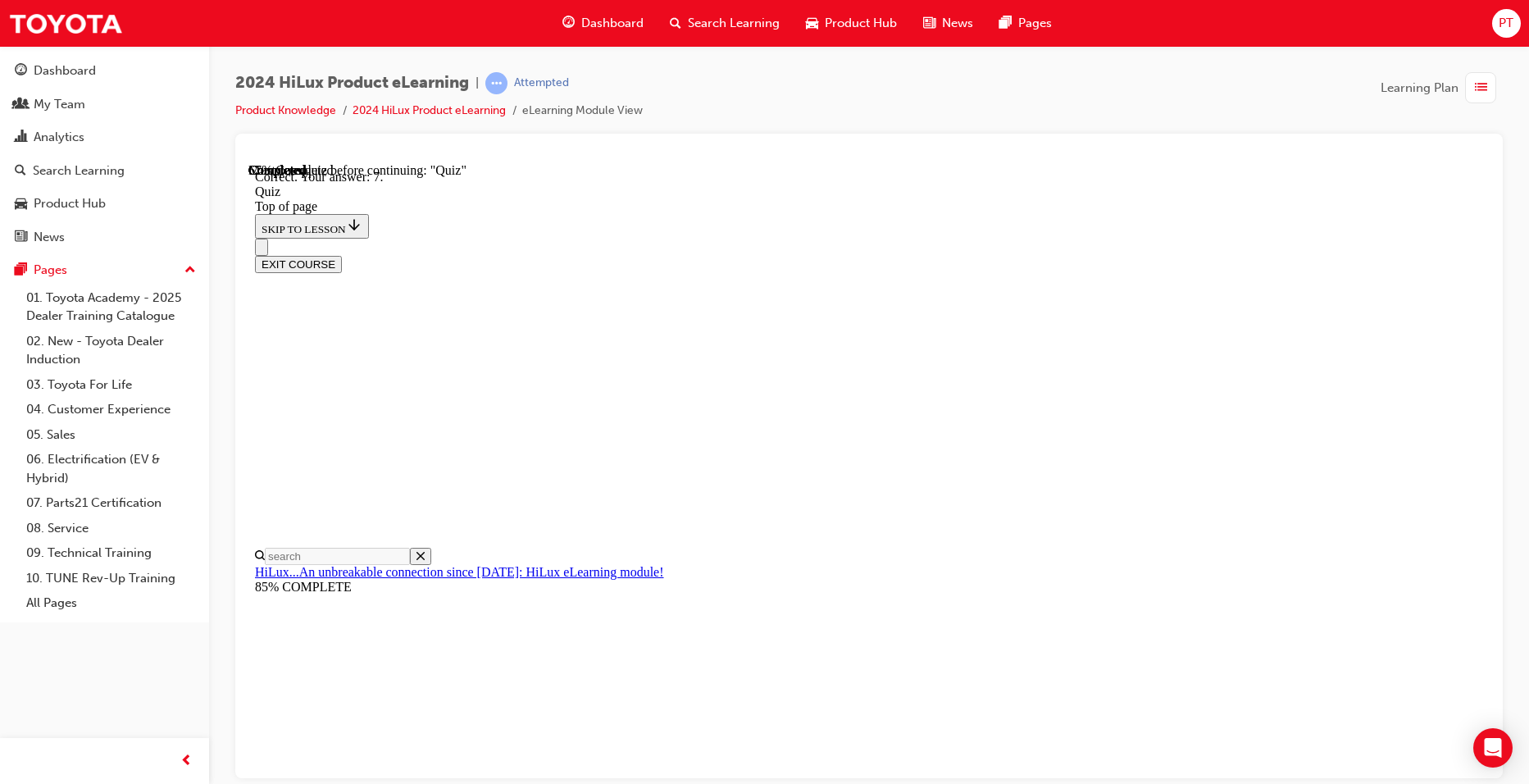
scroll to position [228, 0]
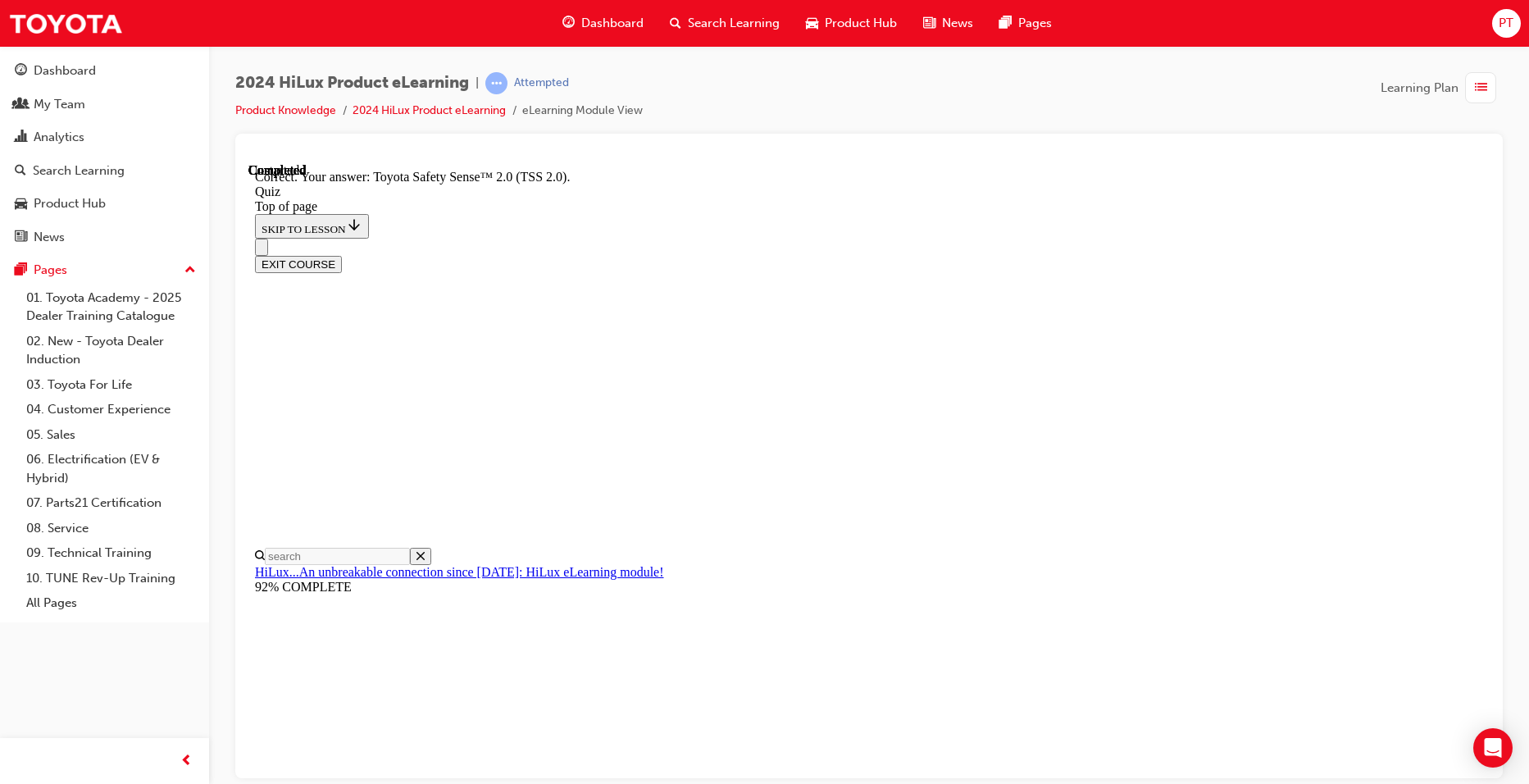
scroll to position [230, 0]
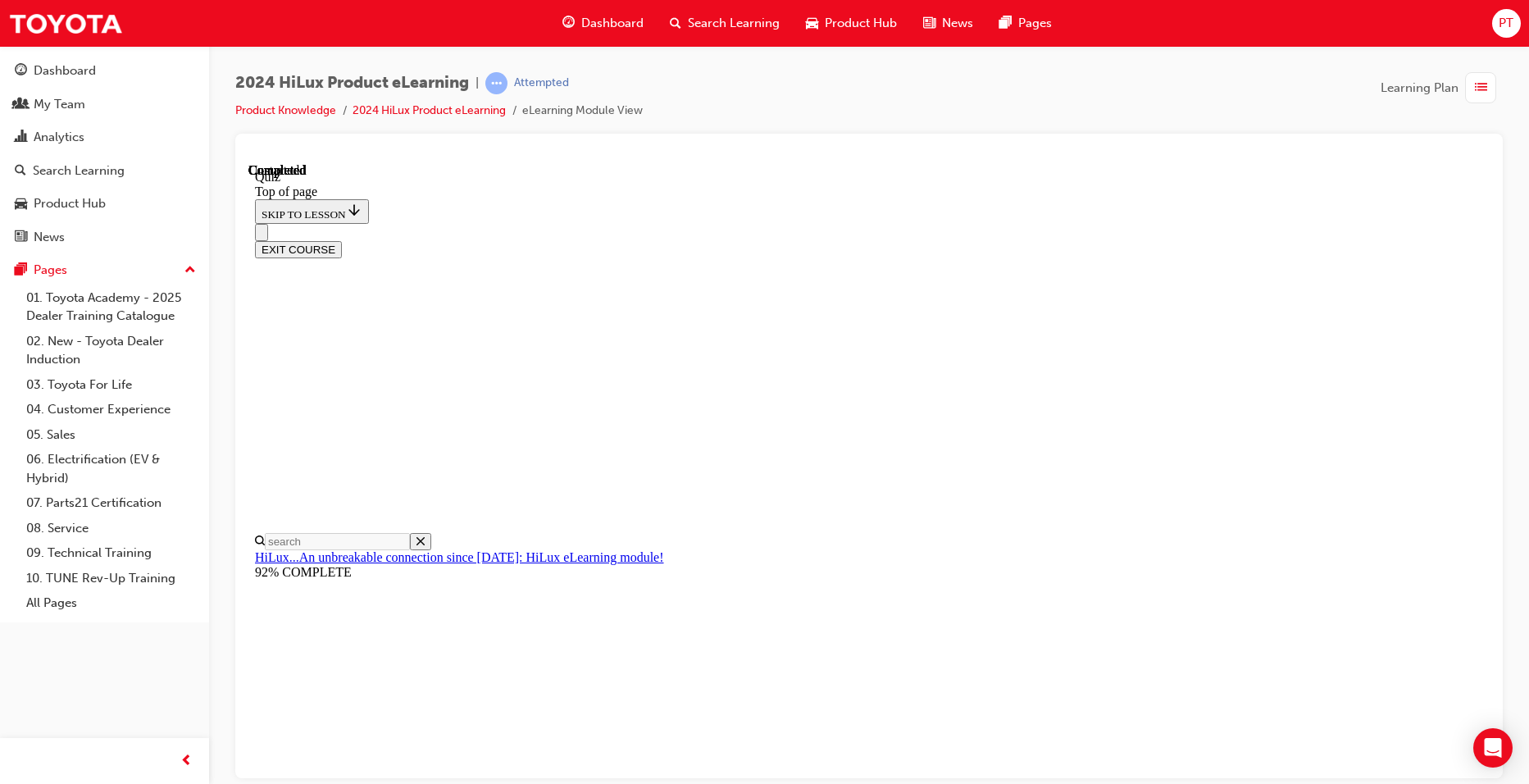
scroll to position [272, 0]
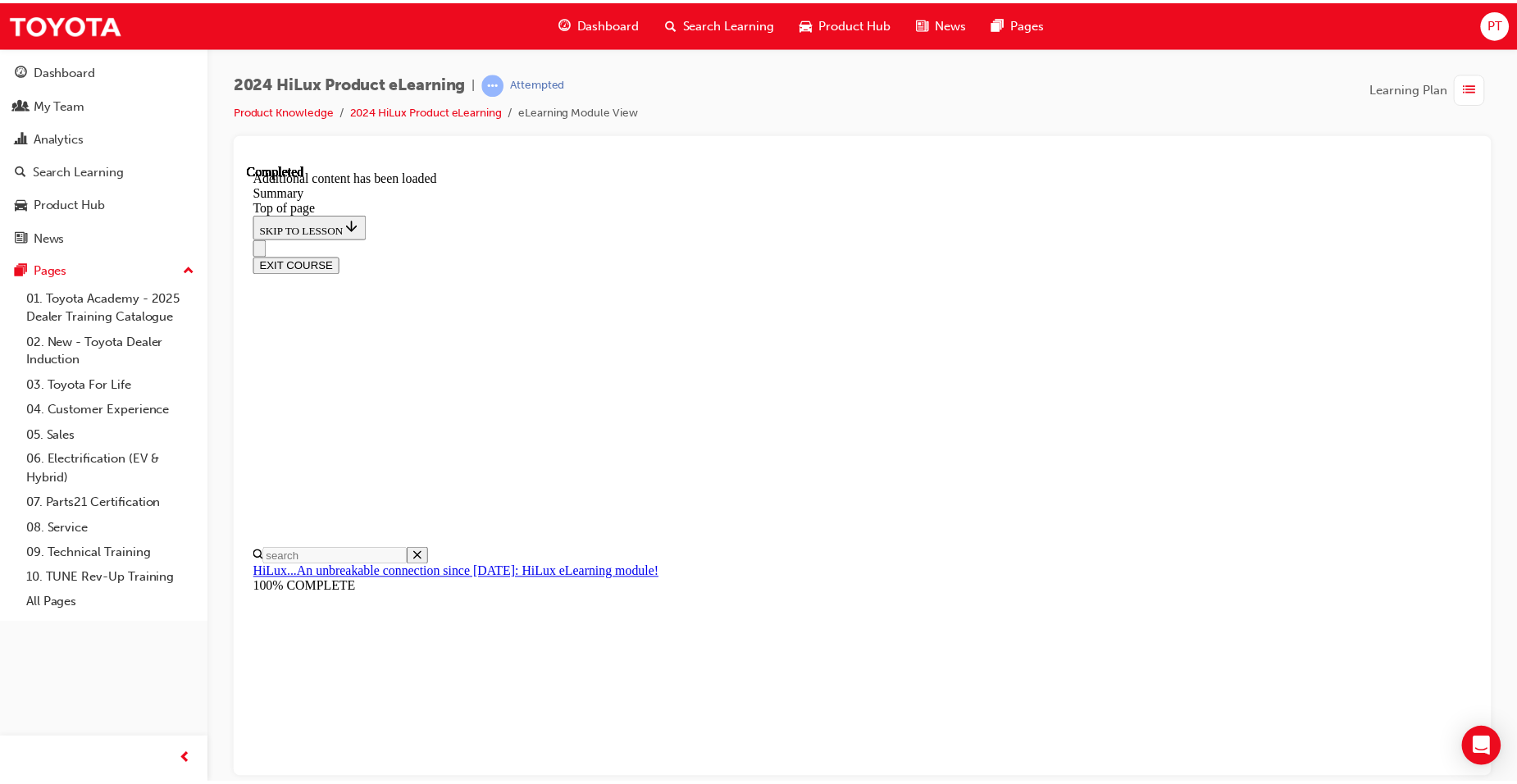
scroll to position [1599, 0]
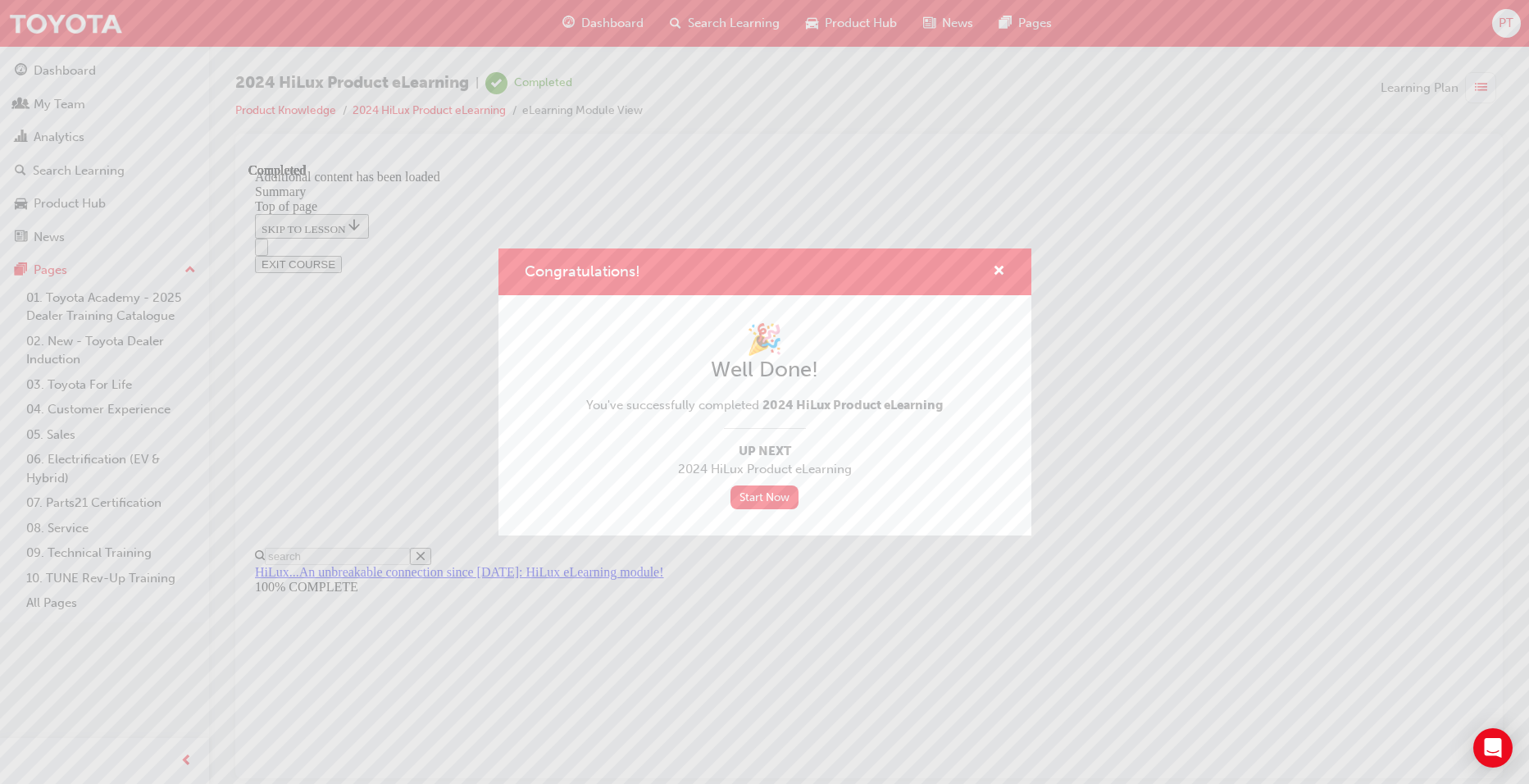
click at [603, 19] on div "Congratulations! 🎉 Well Done! You've successfully completed 2024 HiLux Product …" at bounding box center [764, 392] width 1529 height 784
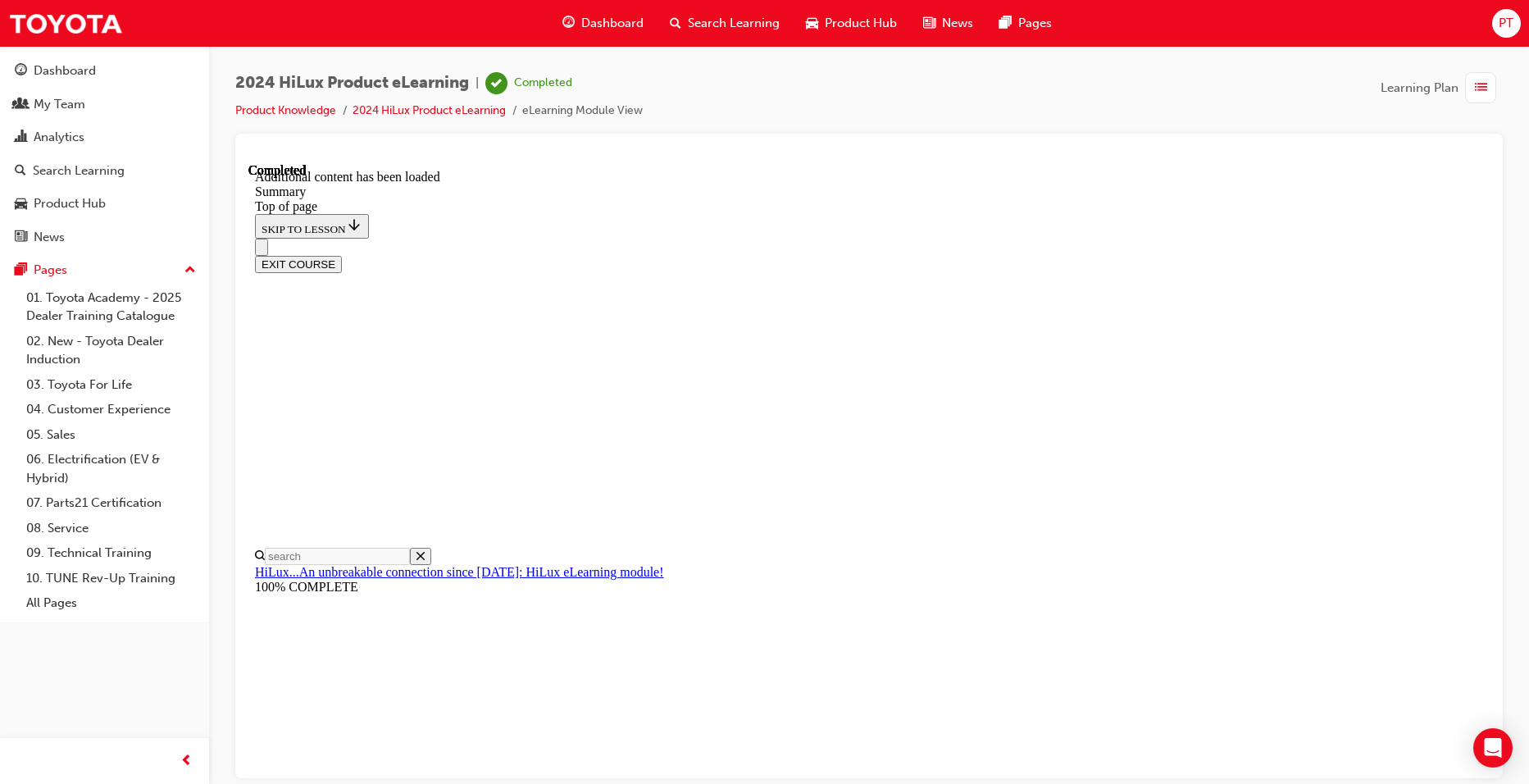
click at [603, 19] on span "Dashboard" at bounding box center [612, 23] width 62 height 19
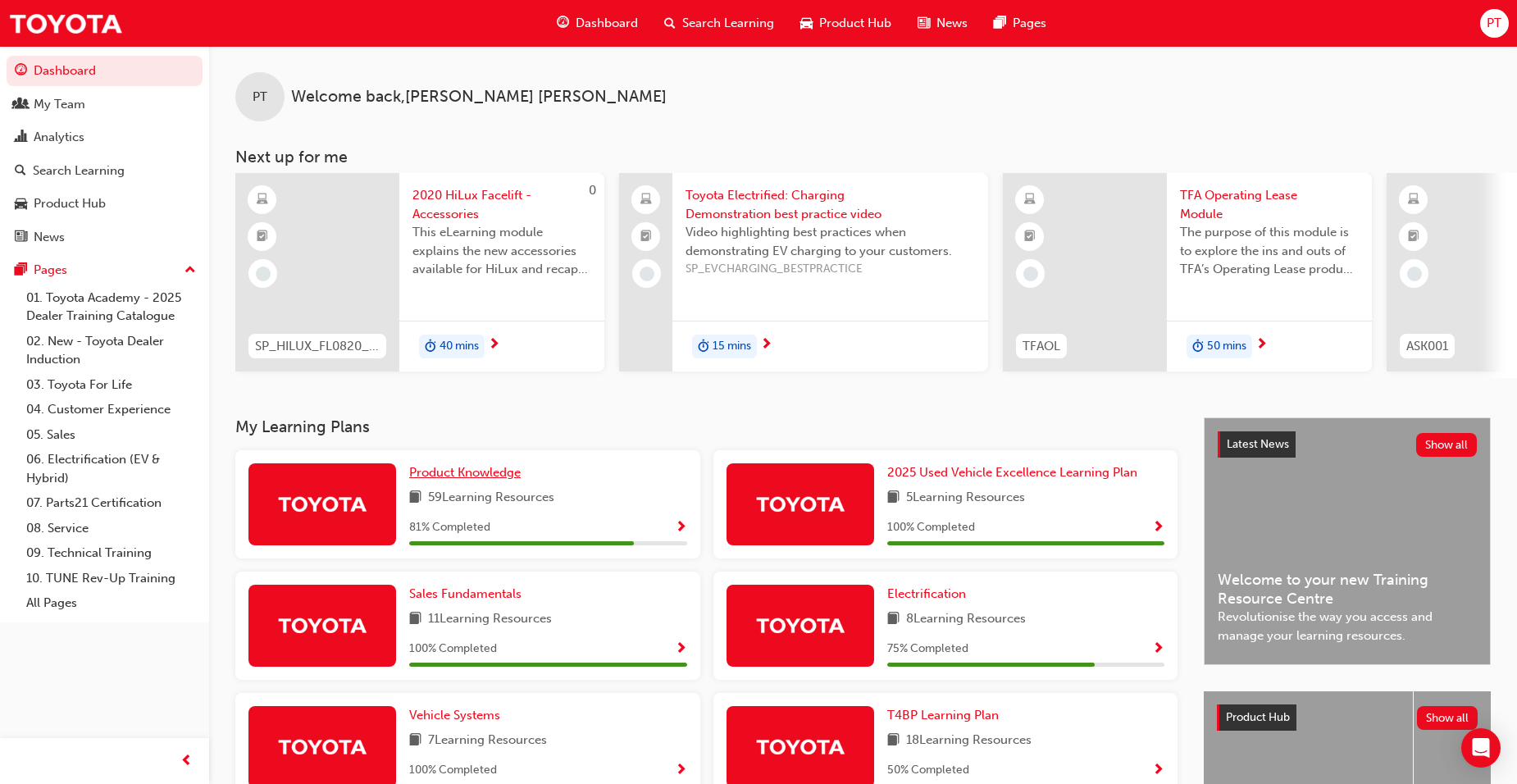
click at [504, 472] on span "Product Knowledge" at bounding box center [465, 472] width 111 height 15
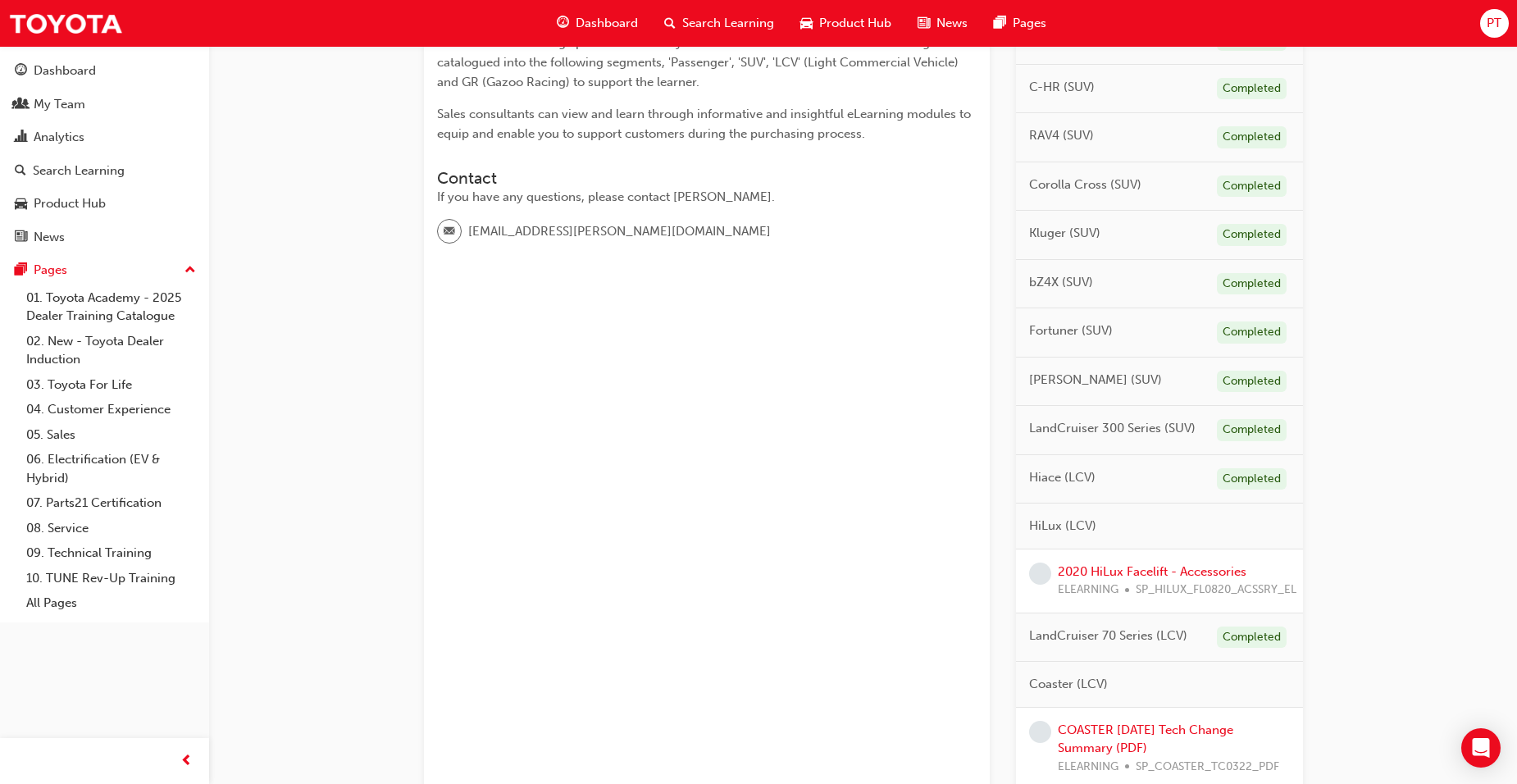
scroll to position [410, 0]
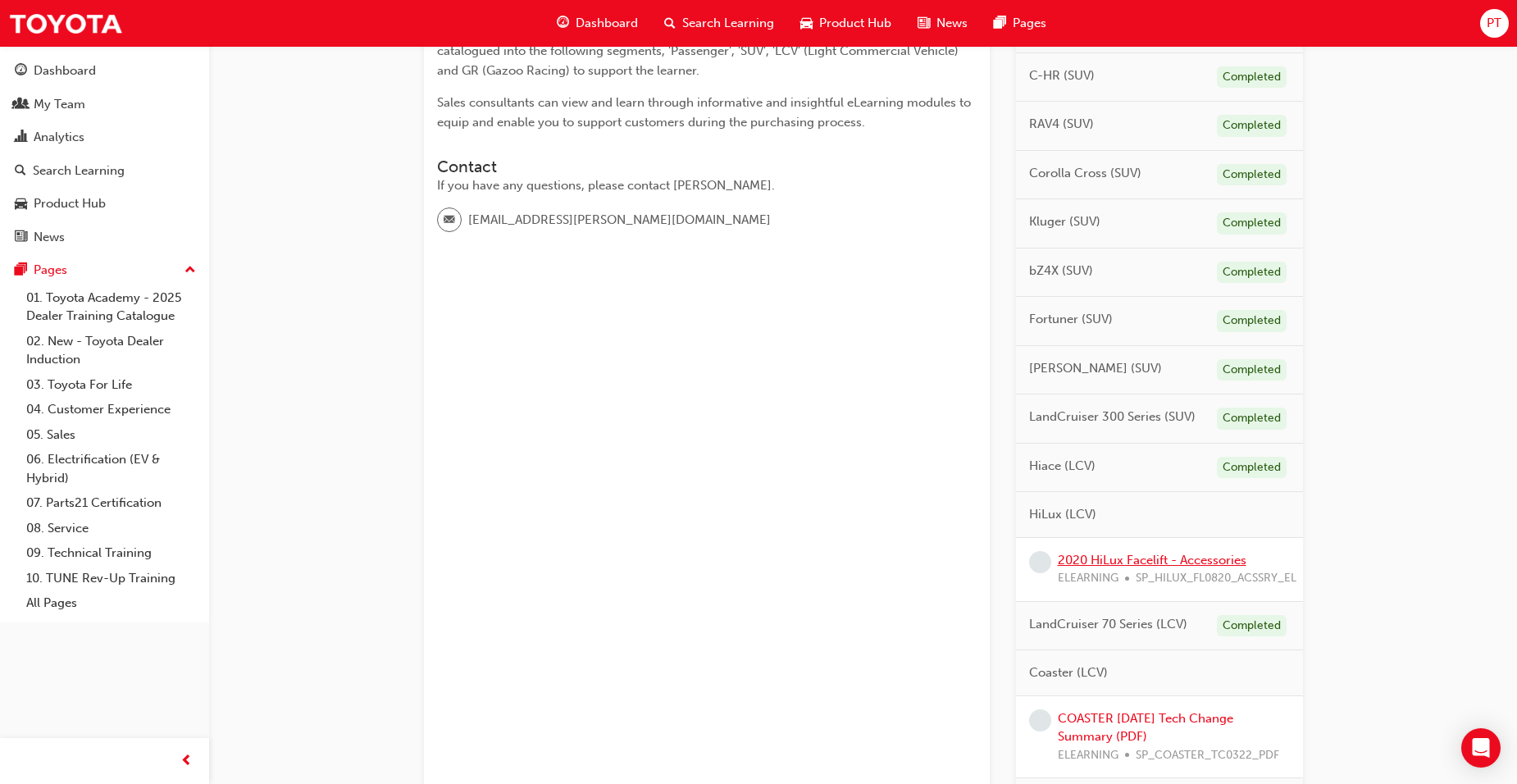
click at [1140, 556] on link "2020 HiLux Facelift - Accessories" at bounding box center [1151, 560] width 188 height 15
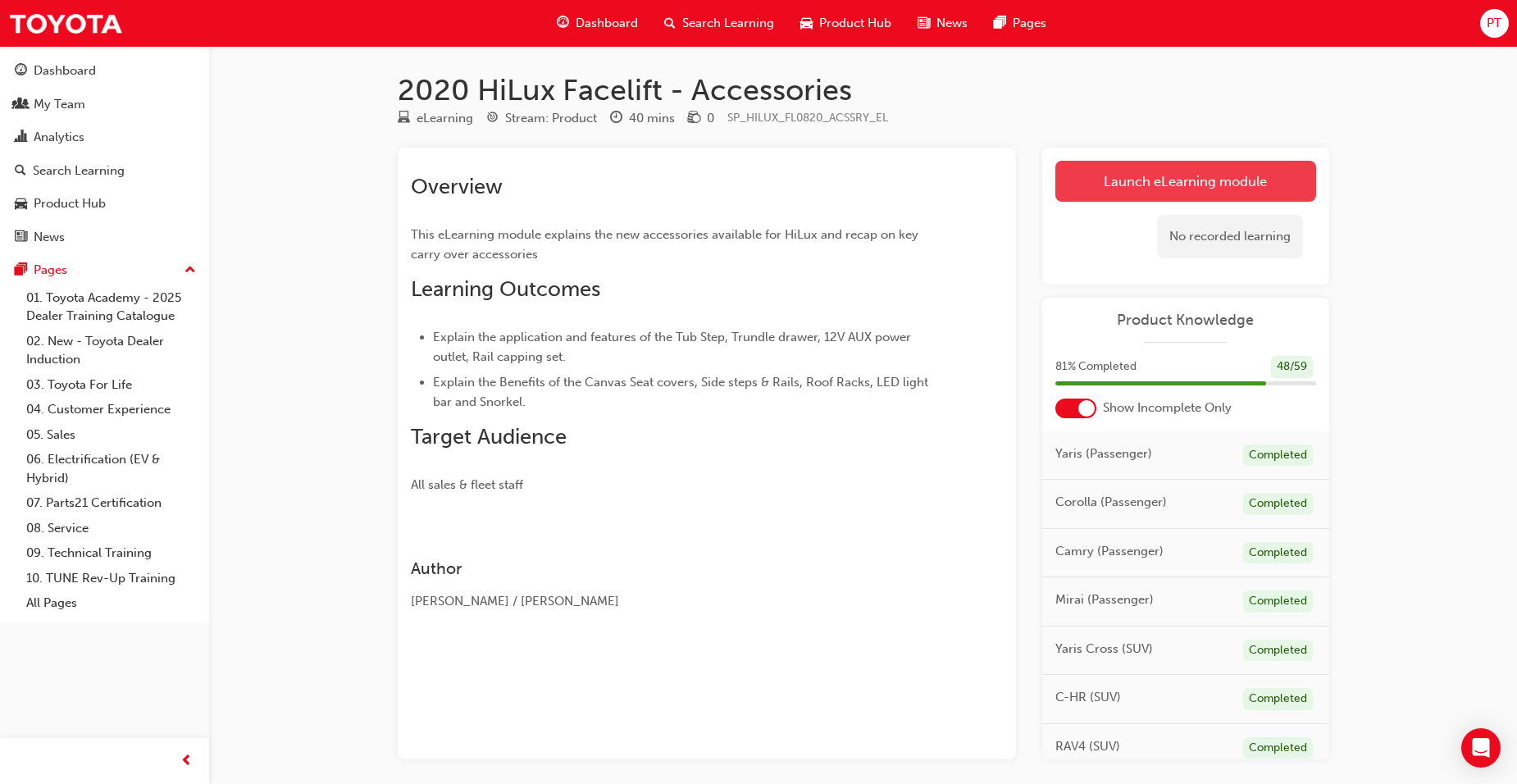
click at [1213, 184] on link "Launch eLearning module" at bounding box center [1185, 181] width 260 height 41
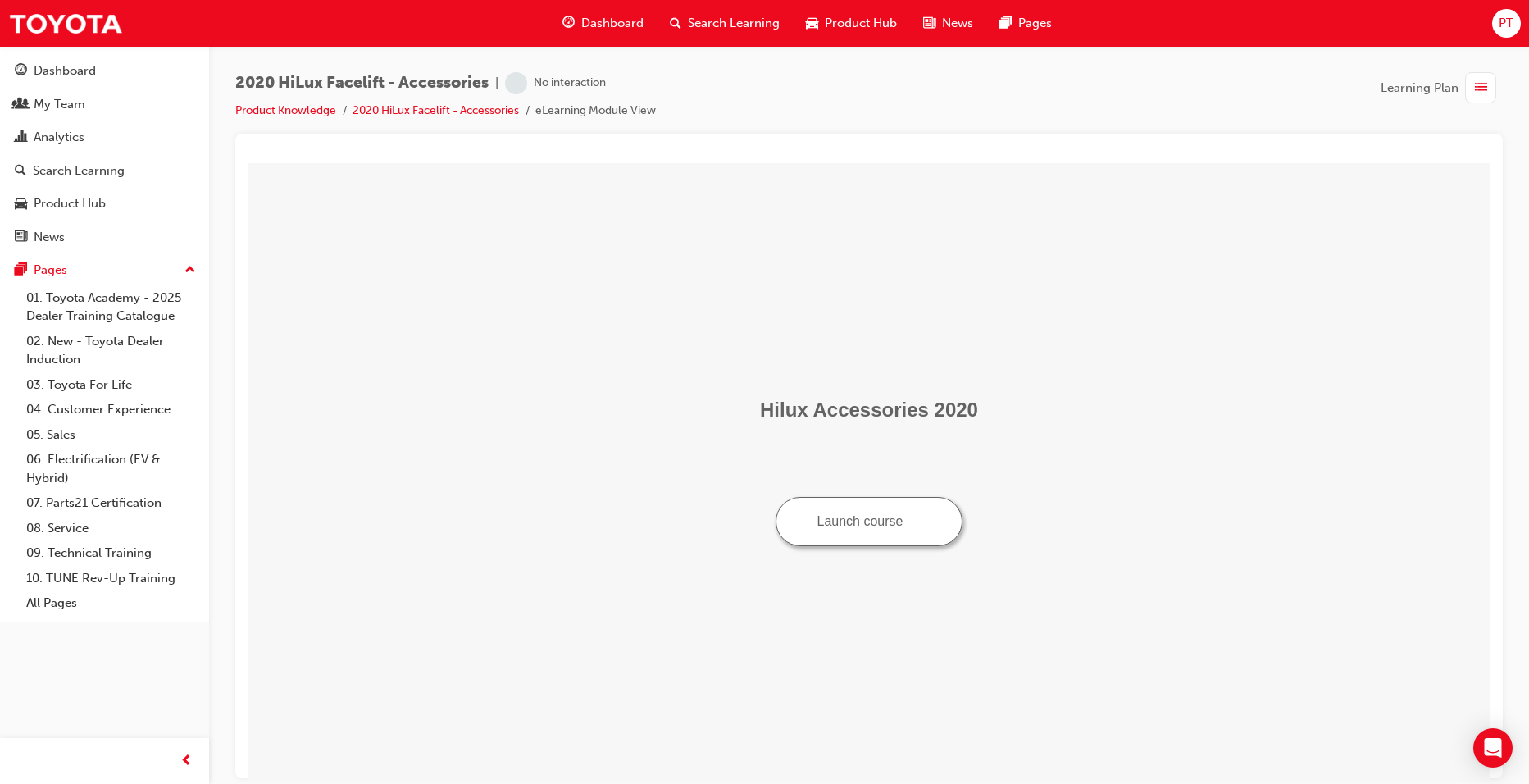
click at [906, 525] on button "Launch course" at bounding box center [869, 521] width 187 height 49
